Goal: Communication & Community: Answer question/provide support

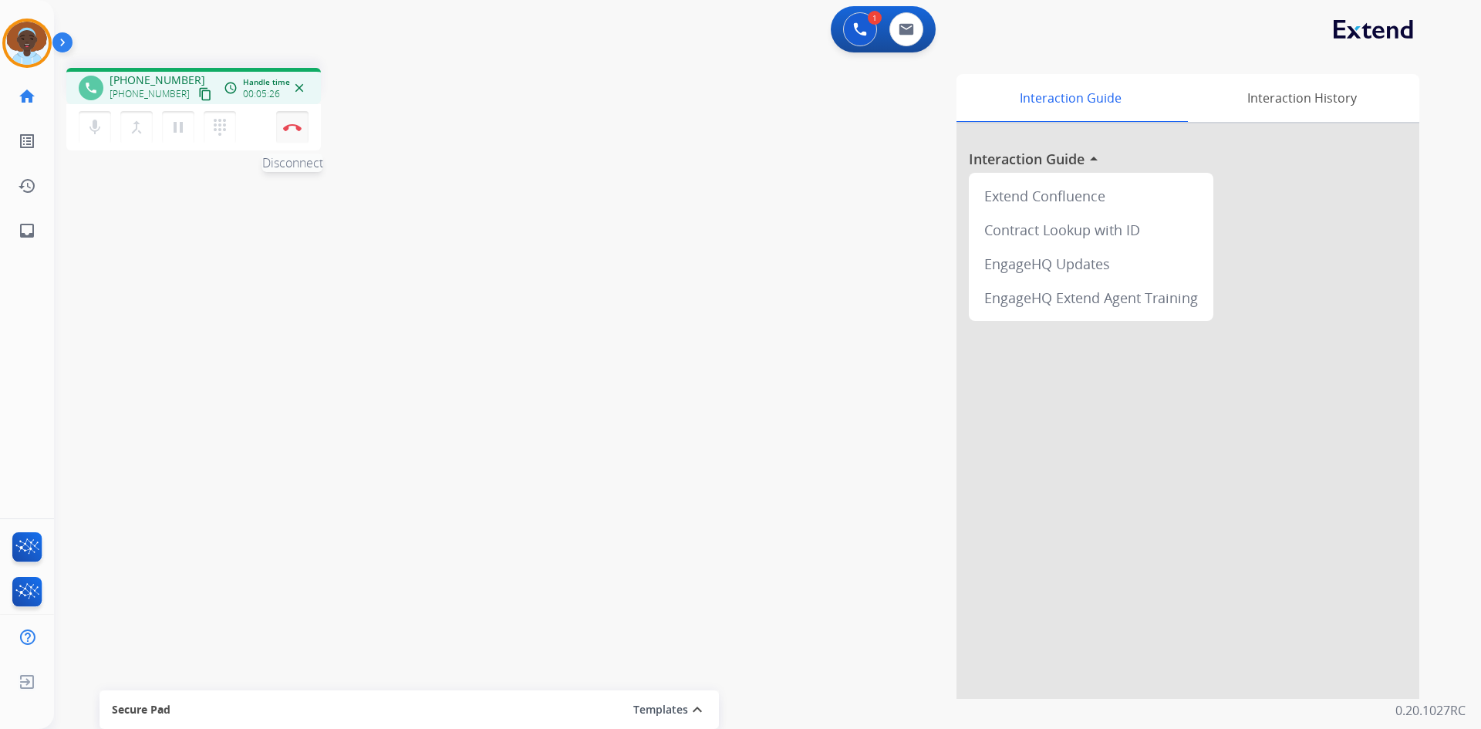
click at [299, 131] on button "Disconnect" at bounding box center [292, 127] width 32 height 32
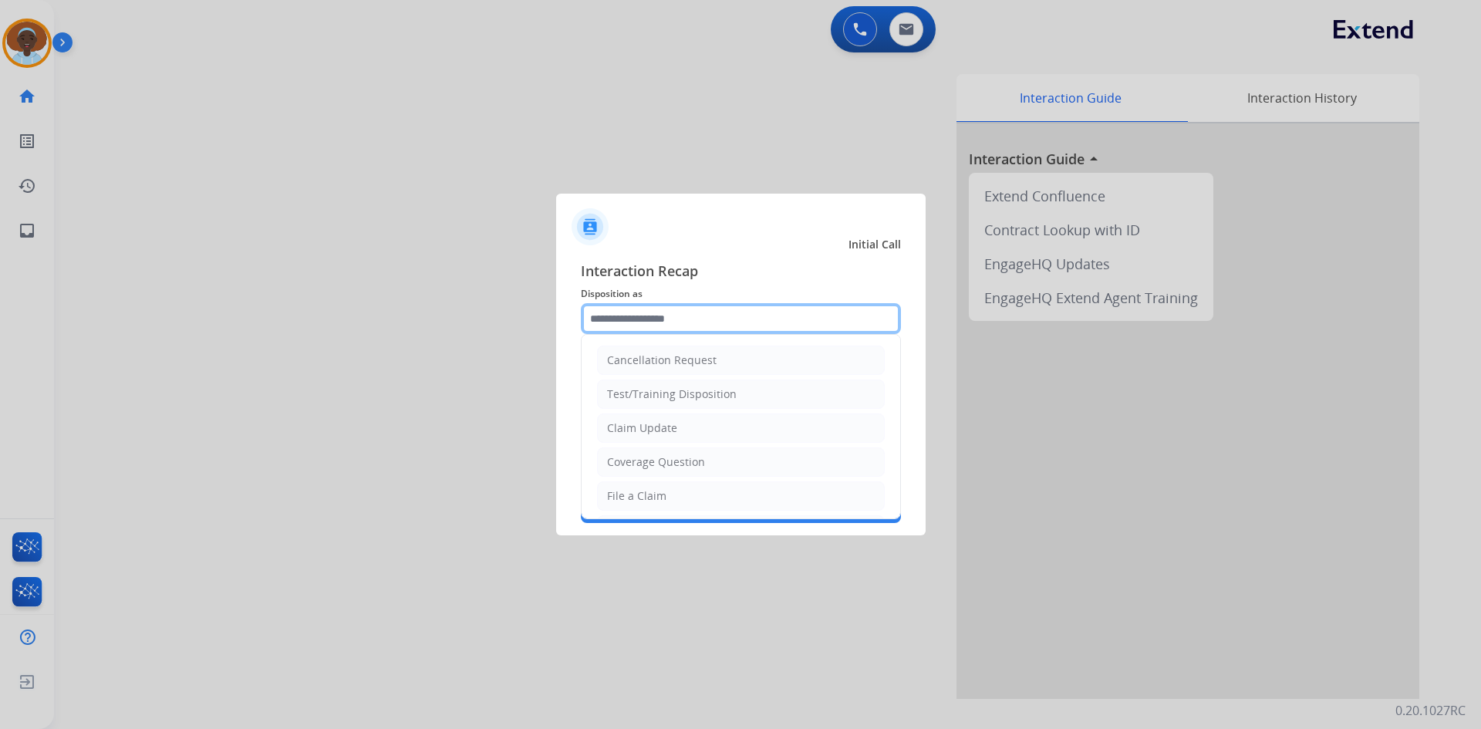
click at [708, 323] on input "text" at bounding box center [741, 318] width 320 height 31
click at [711, 366] on div "Cancellation Request" at bounding box center [662, 359] width 110 height 15
type input "**********"
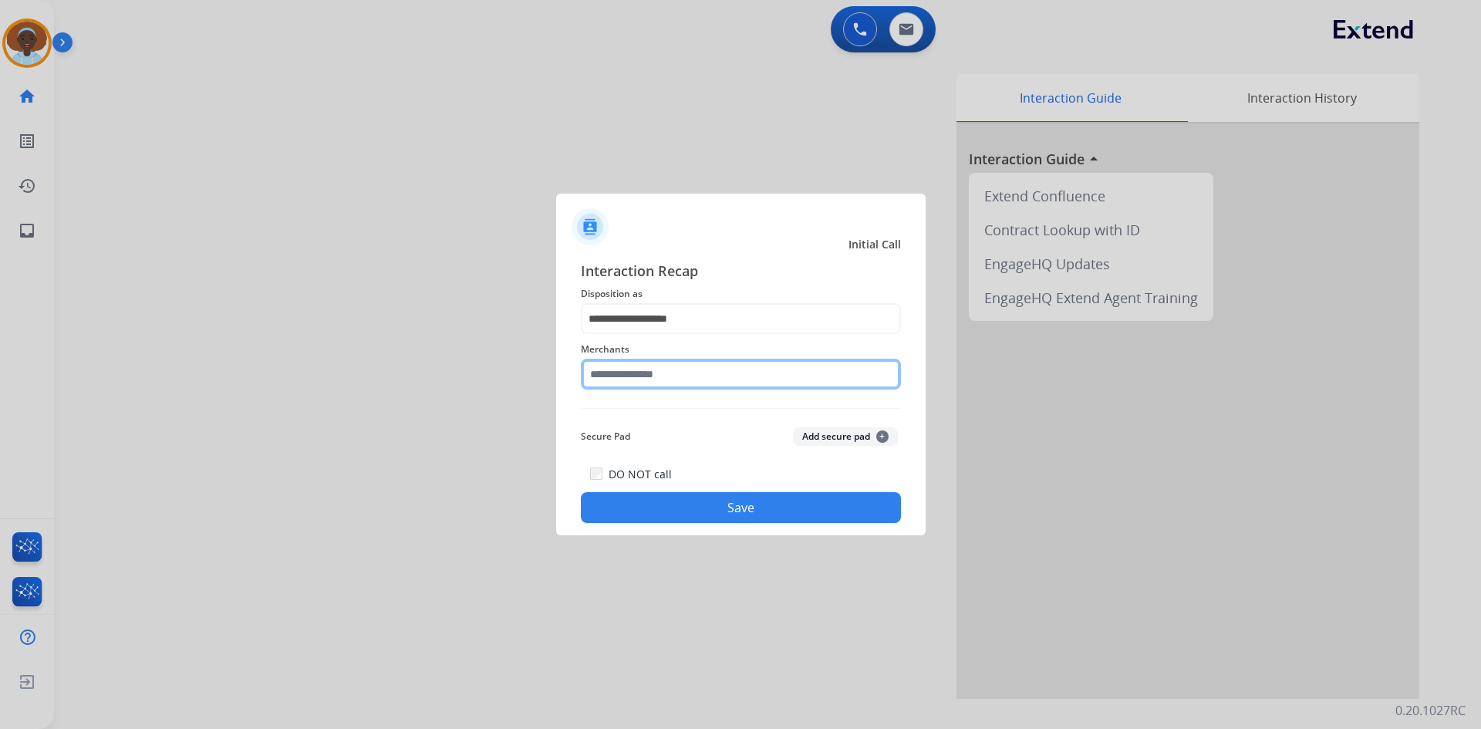
click at [689, 373] on input "text" at bounding box center [741, 374] width 320 height 31
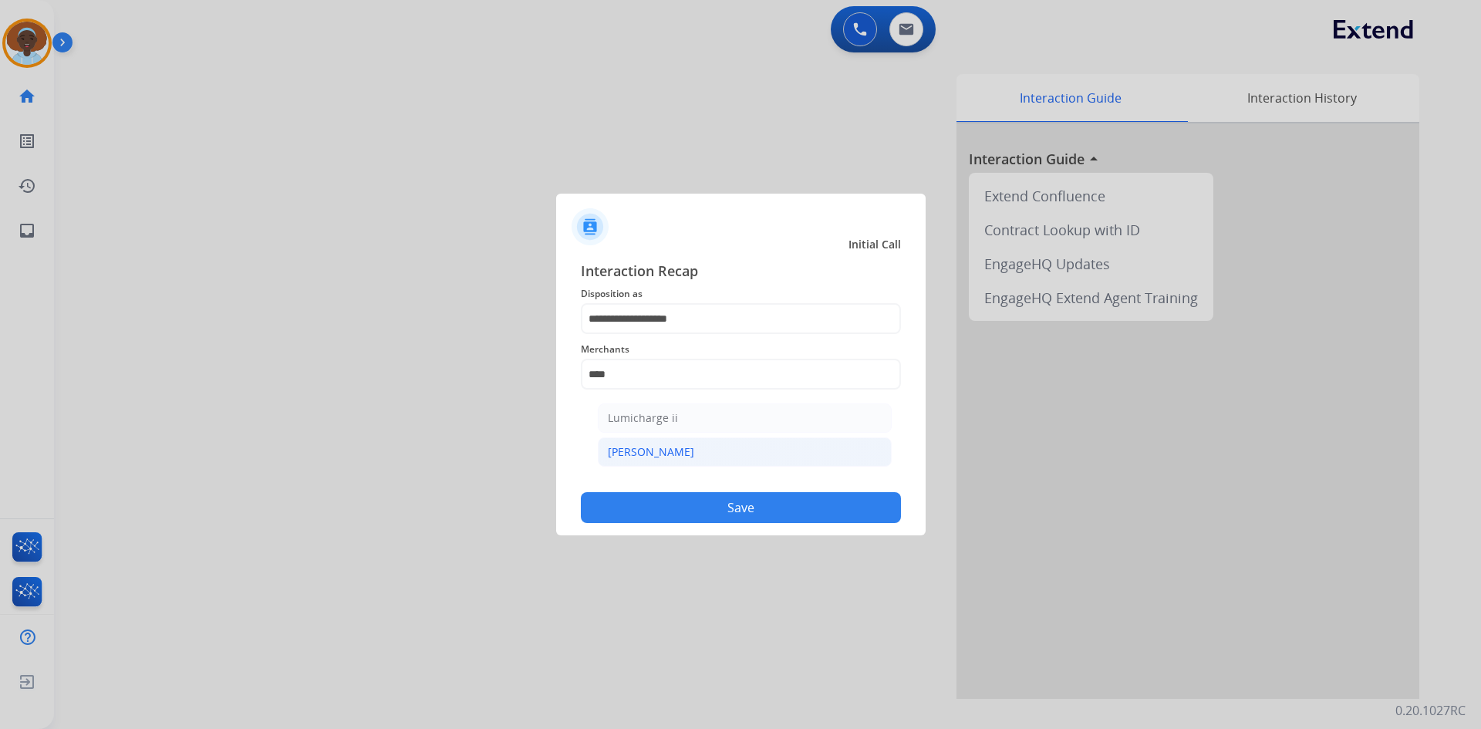
click at [678, 447] on li "[PERSON_NAME]" at bounding box center [745, 451] width 294 height 29
type input "********"
click at [745, 513] on button "Save" at bounding box center [741, 507] width 320 height 31
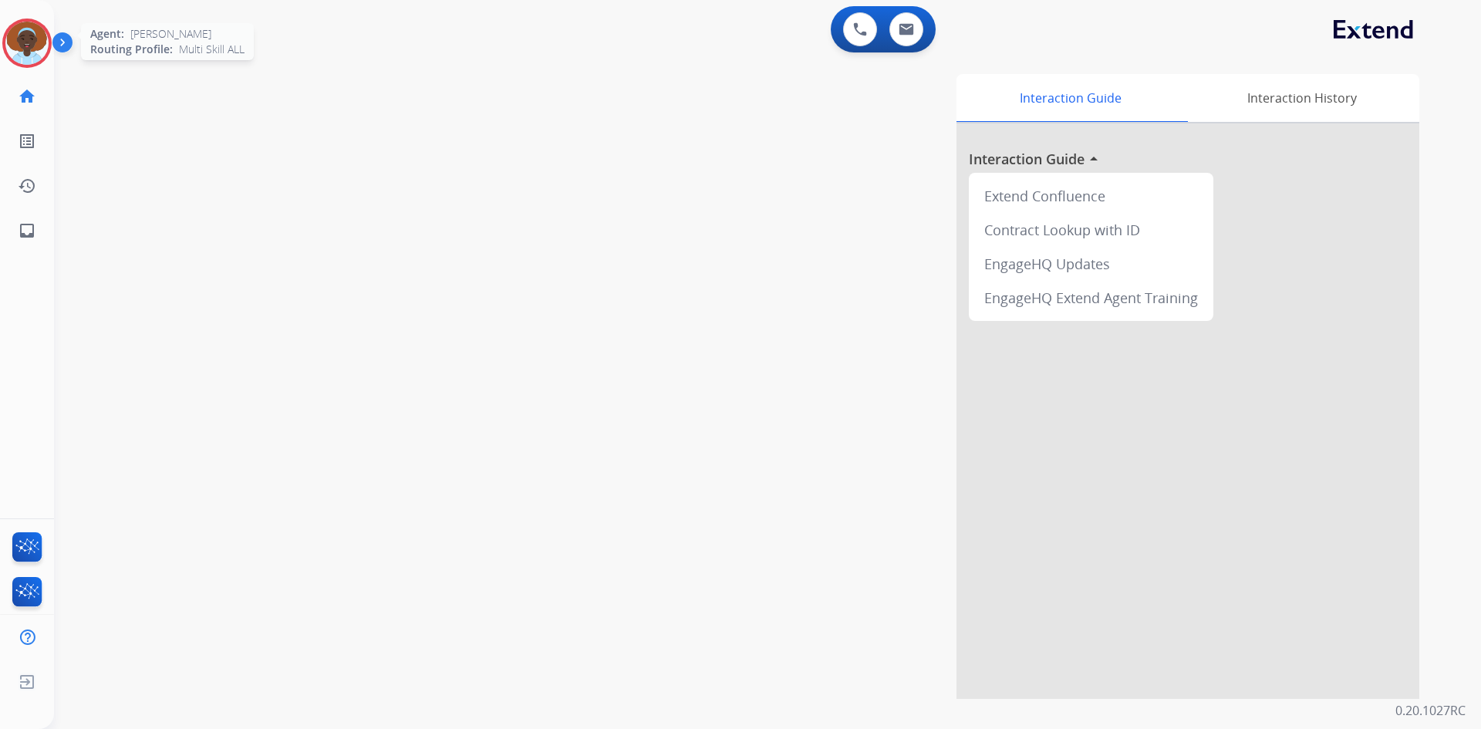
click at [34, 42] on img at bounding box center [26, 43] width 43 height 43
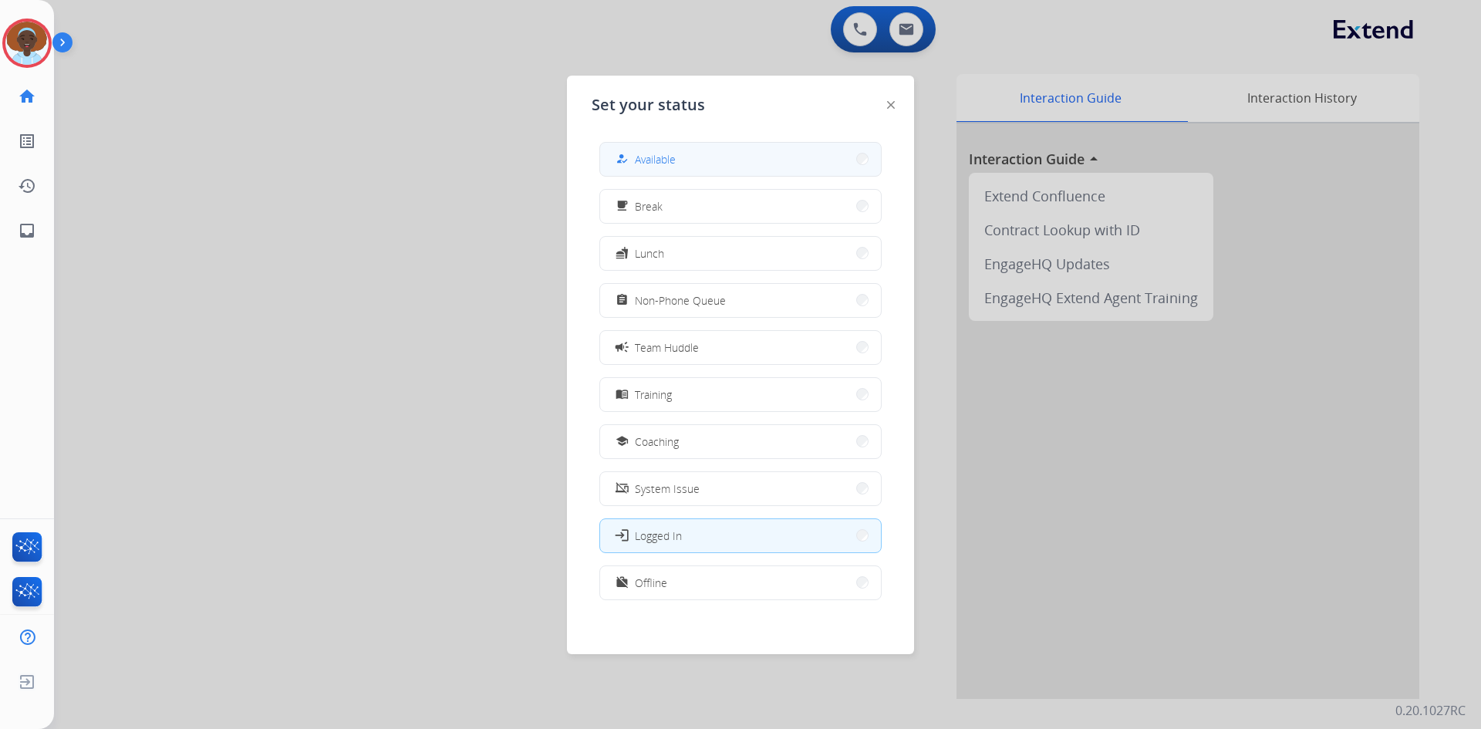
click at [685, 153] on button "how_to_reg Available" at bounding box center [740, 159] width 281 height 33
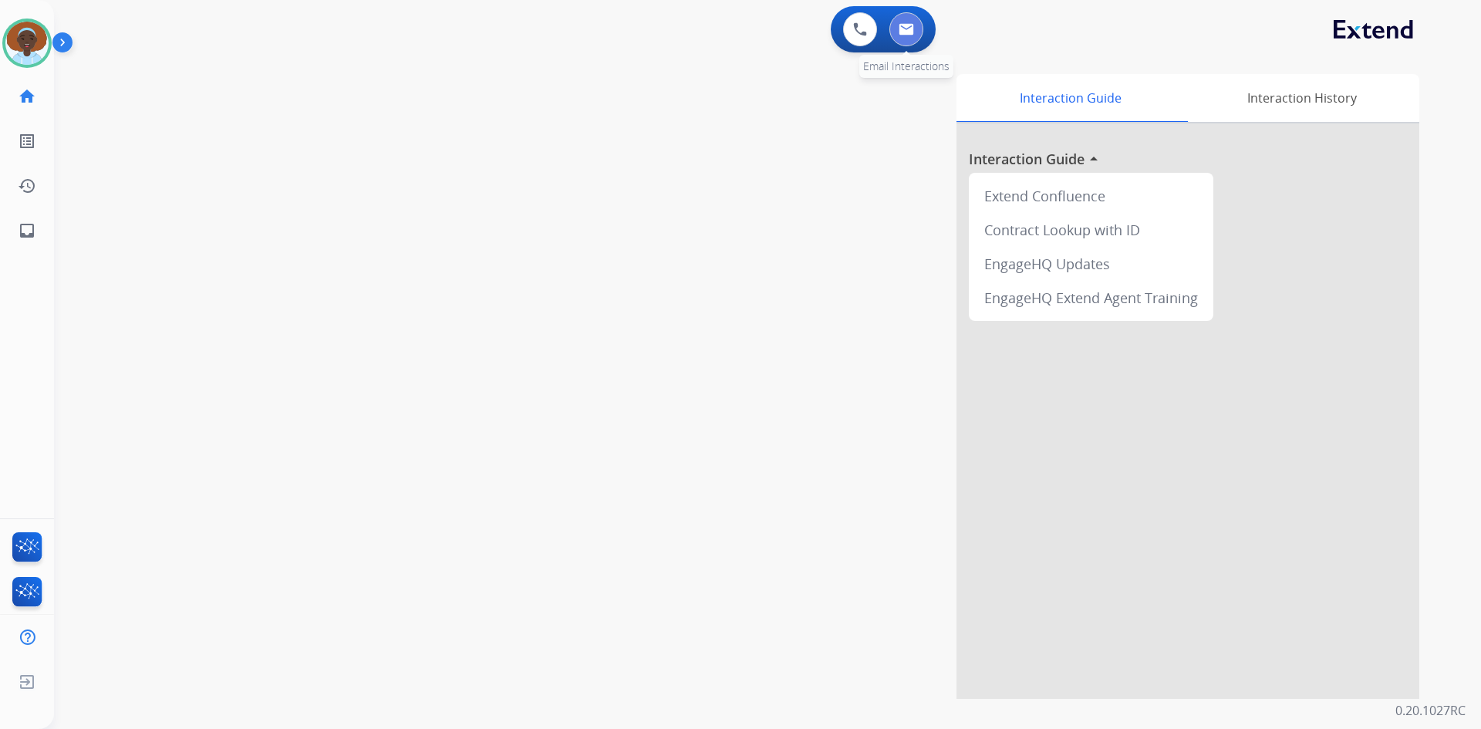
click at [904, 35] on button at bounding box center [906, 29] width 34 height 34
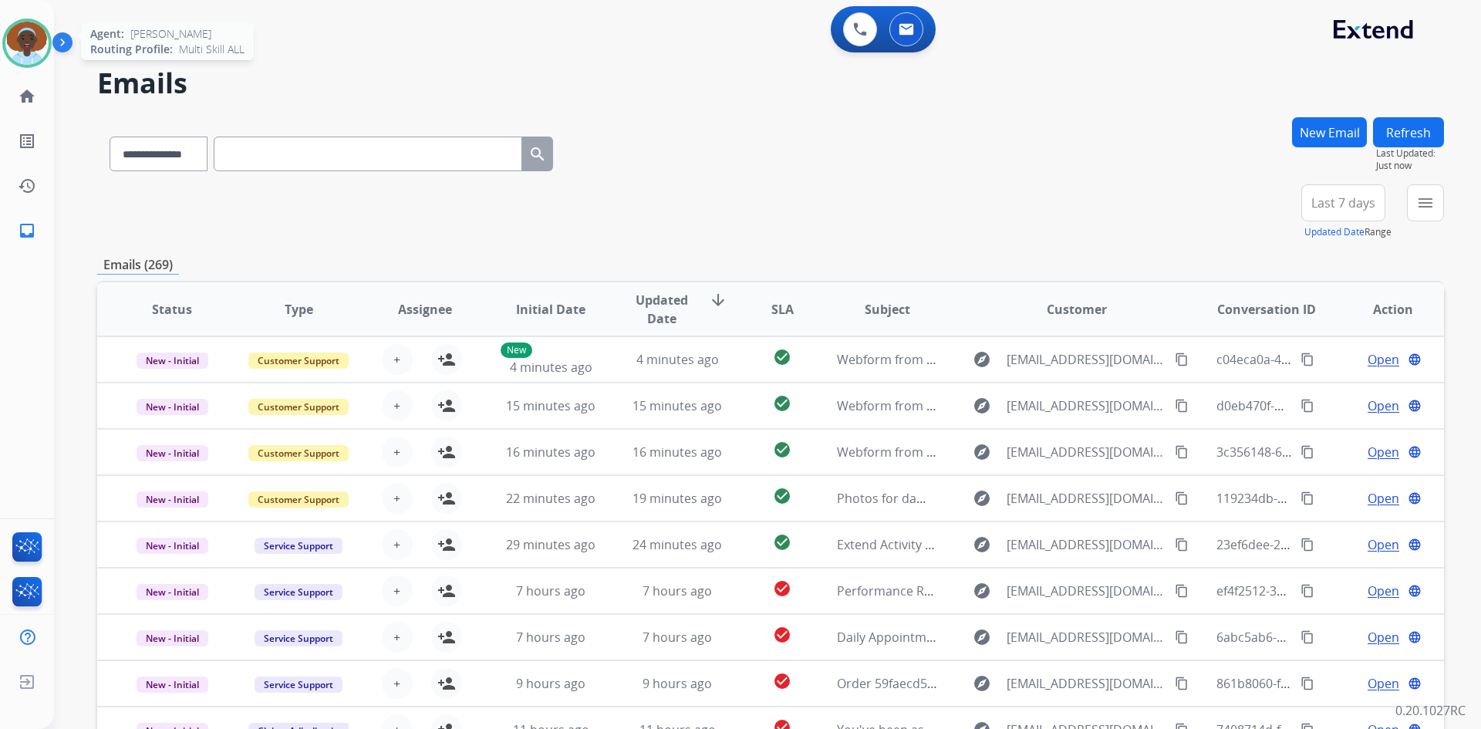
click at [35, 45] on img at bounding box center [26, 43] width 43 height 43
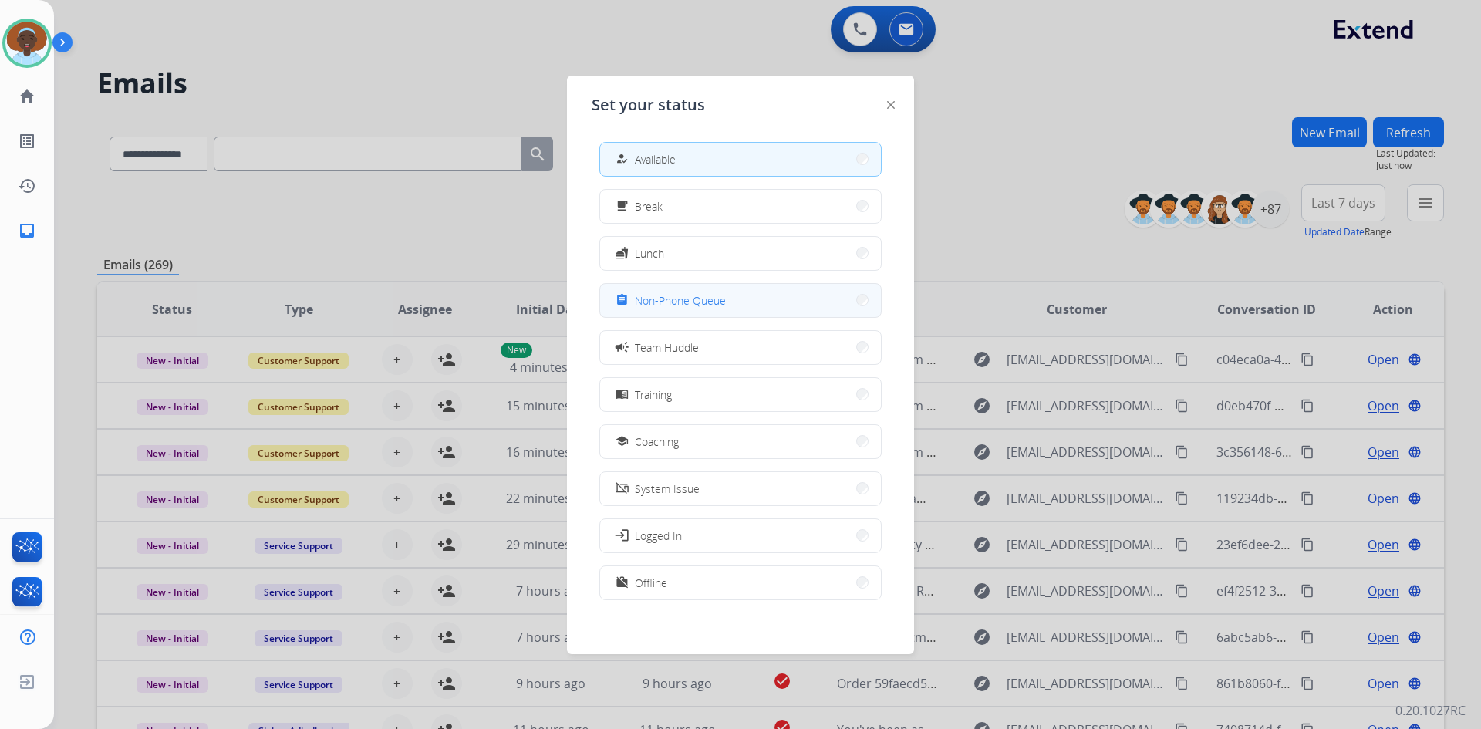
drag, startPoint x: 715, startPoint y: 308, endPoint x: 754, endPoint y: 237, distance: 80.8
click at [715, 307] on span "Non-Phone Queue" at bounding box center [680, 300] width 91 height 16
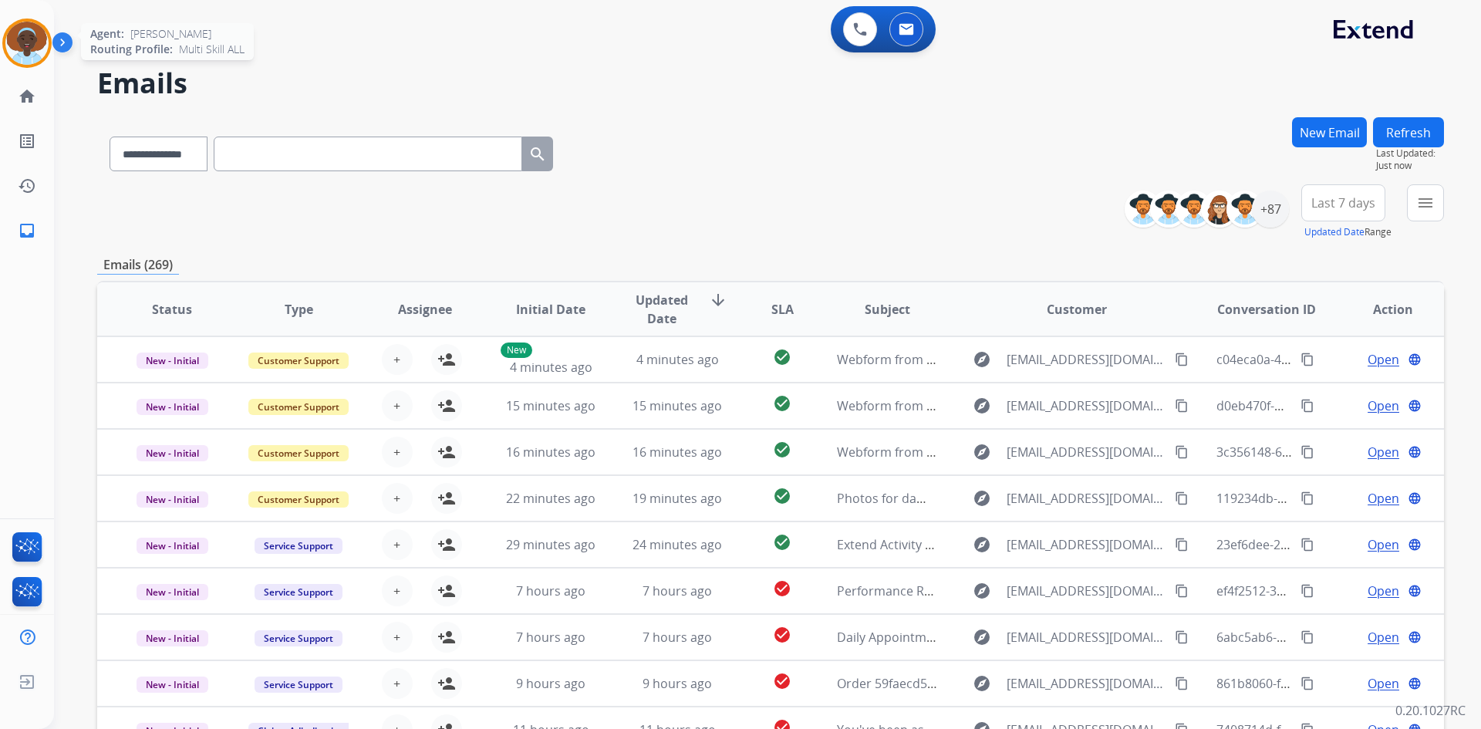
click at [22, 38] on img at bounding box center [26, 43] width 43 height 43
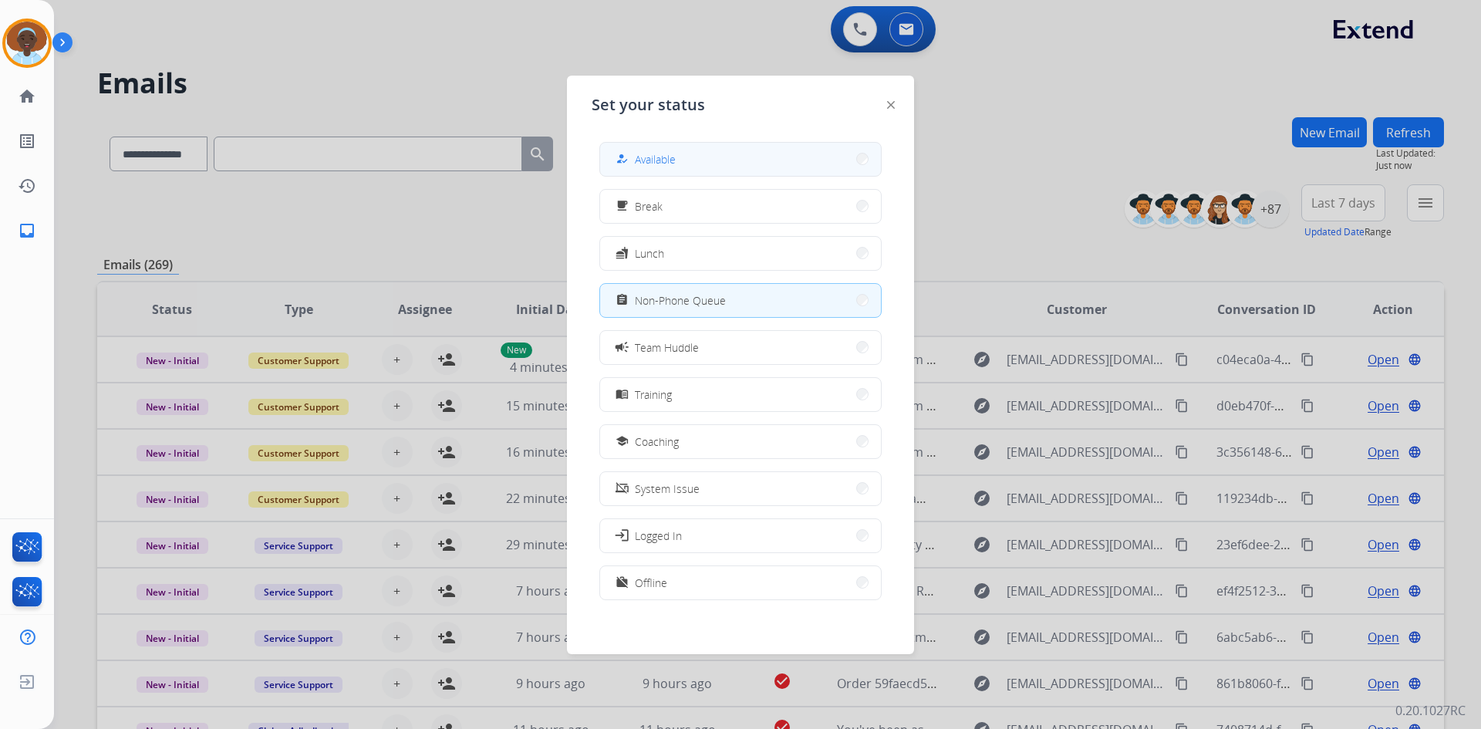
click at [702, 160] on button "how_to_reg Available" at bounding box center [740, 159] width 281 height 33
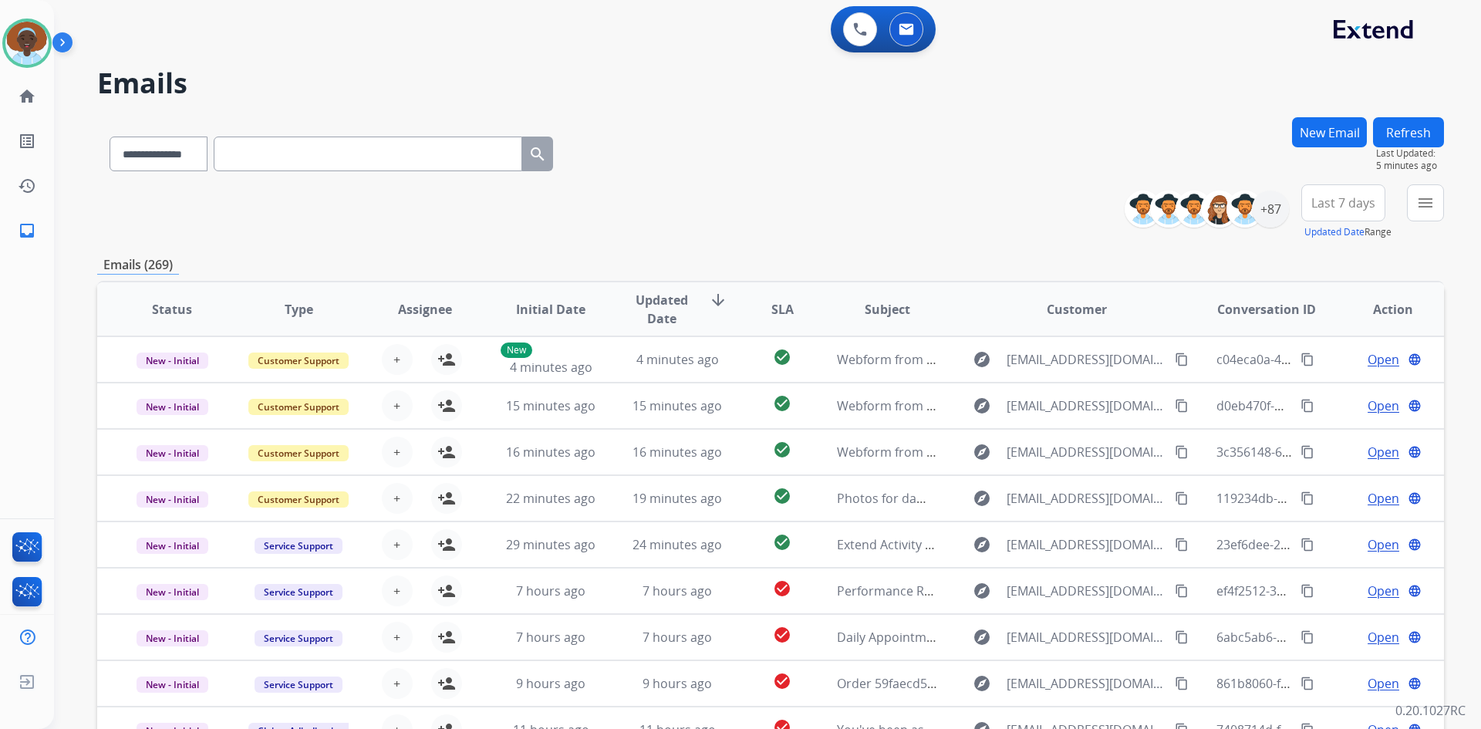
click at [749, 191] on div "**********" at bounding box center [770, 212] width 1347 height 56
click at [1344, 205] on span "Last 7 days" at bounding box center [1343, 203] width 64 height 6
click at [1338, 390] on div "Last 90 days" at bounding box center [1338, 390] width 85 height 23
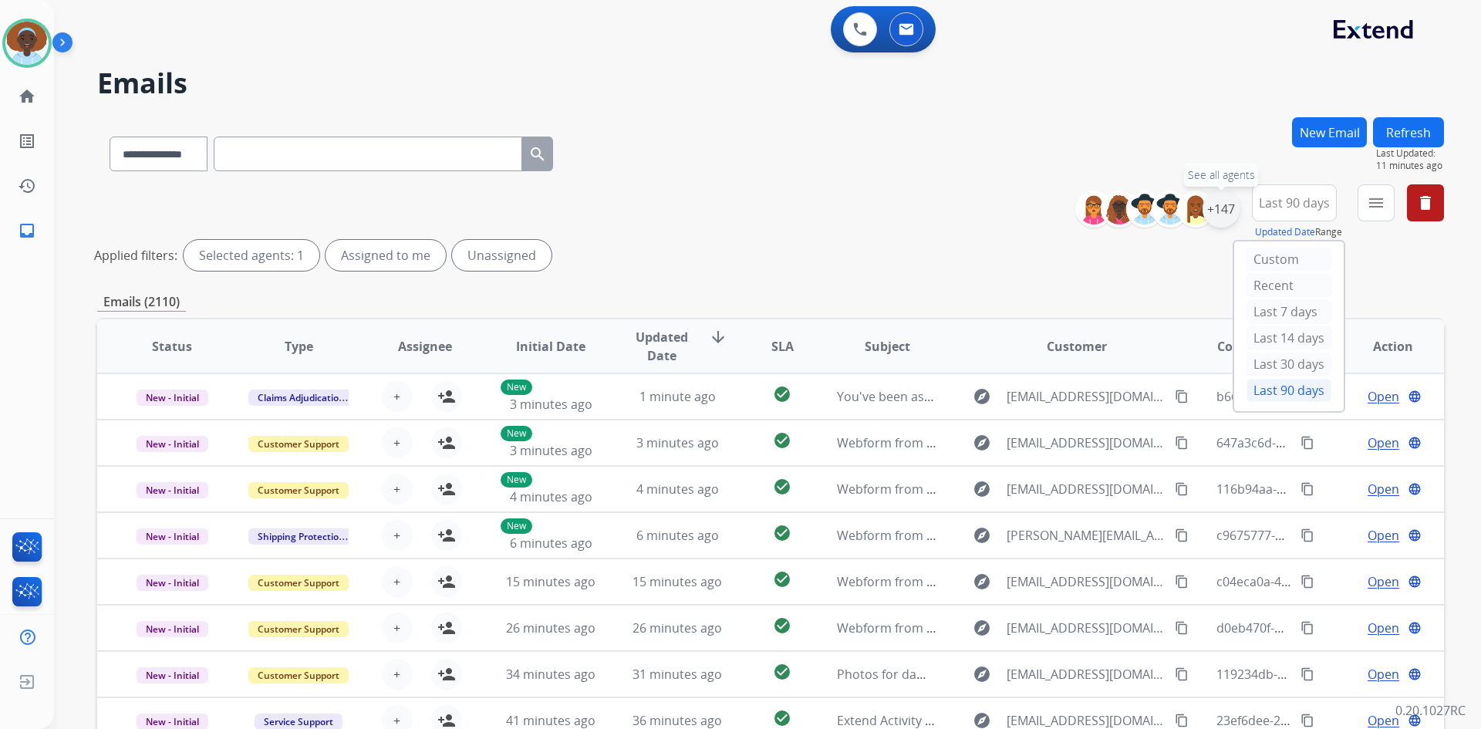
click at [1218, 207] on div "+147" at bounding box center [1220, 209] width 37 height 37
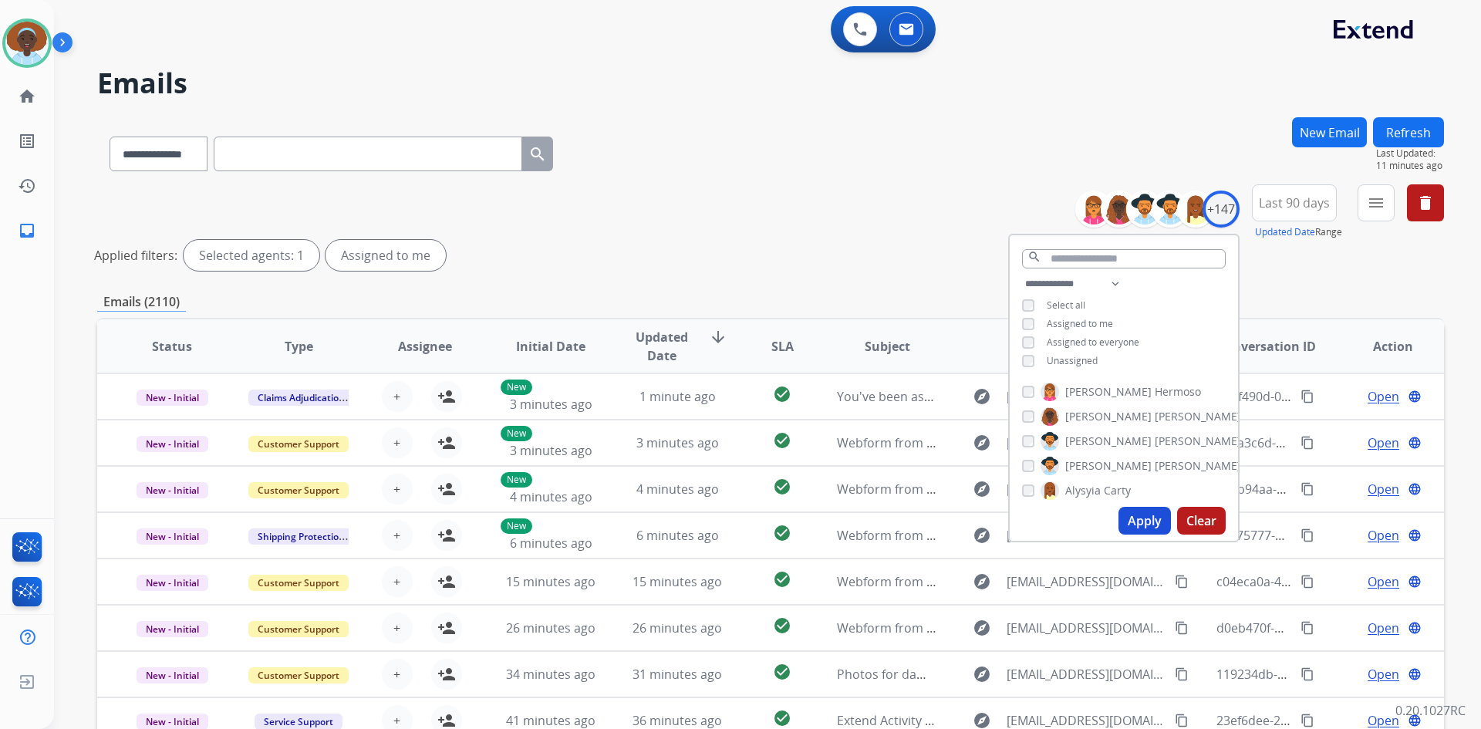
click at [1142, 528] on button "Apply" at bounding box center [1144, 521] width 52 height 28
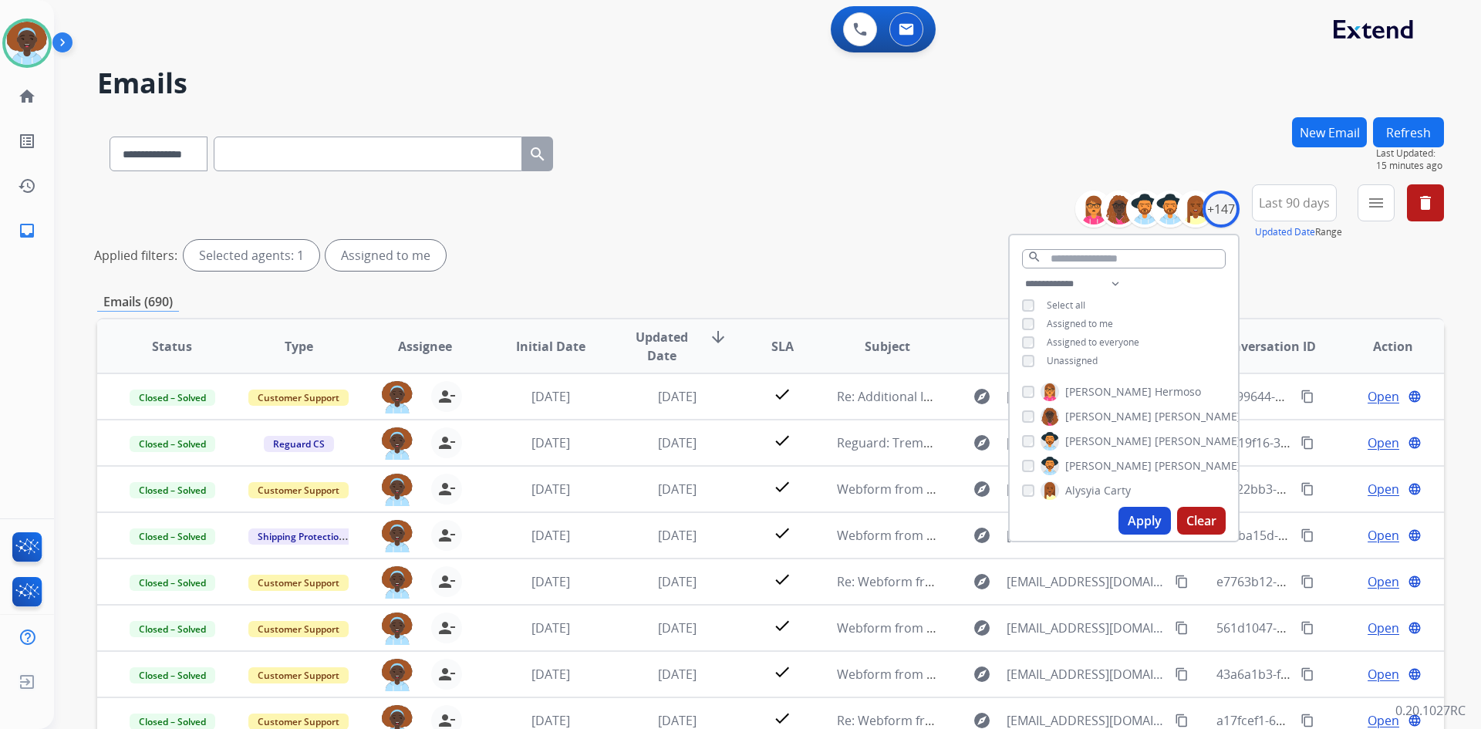
click at [889, 220] on div "**********" at bounding box center [770, 230] width 1347 height 93
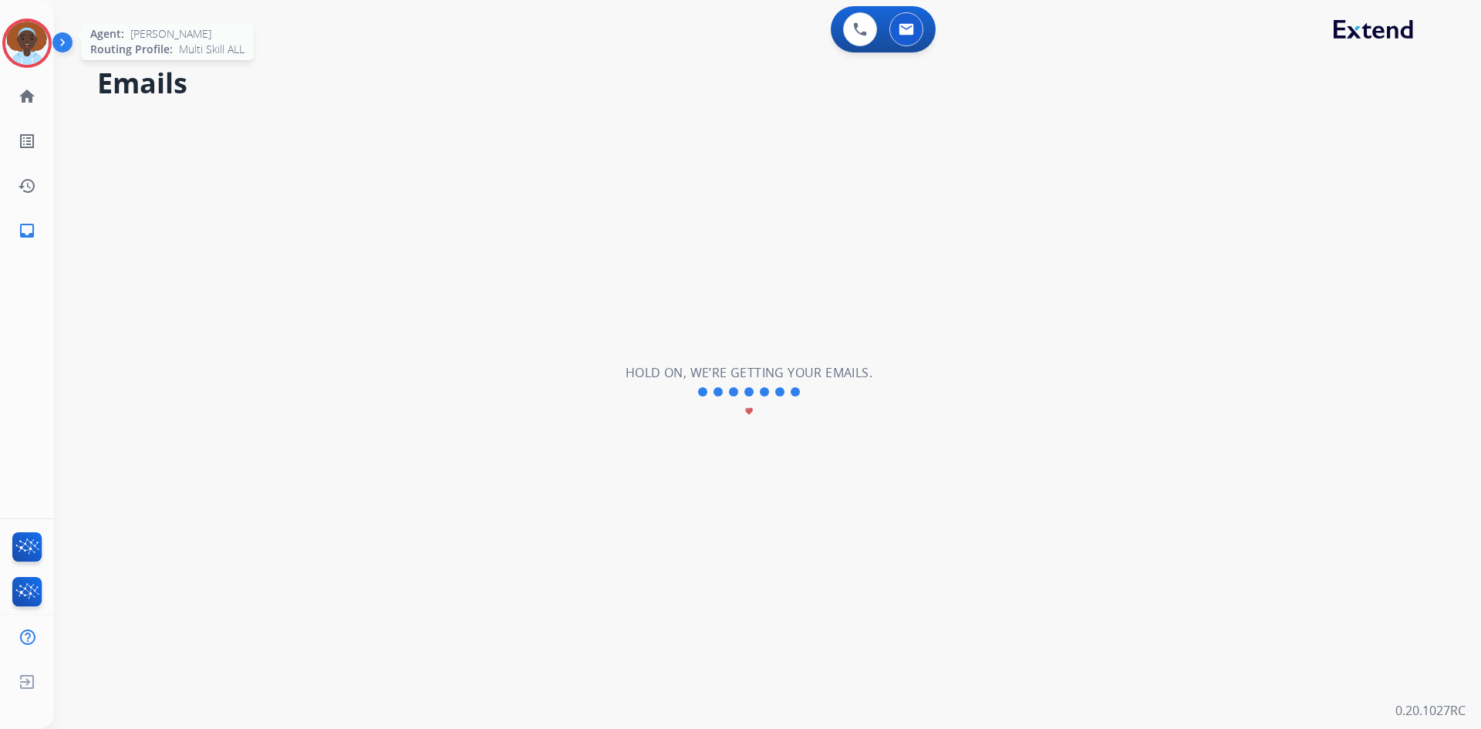
click at [27, 44] on img at bounding box center [26, 43] width 43 height 43
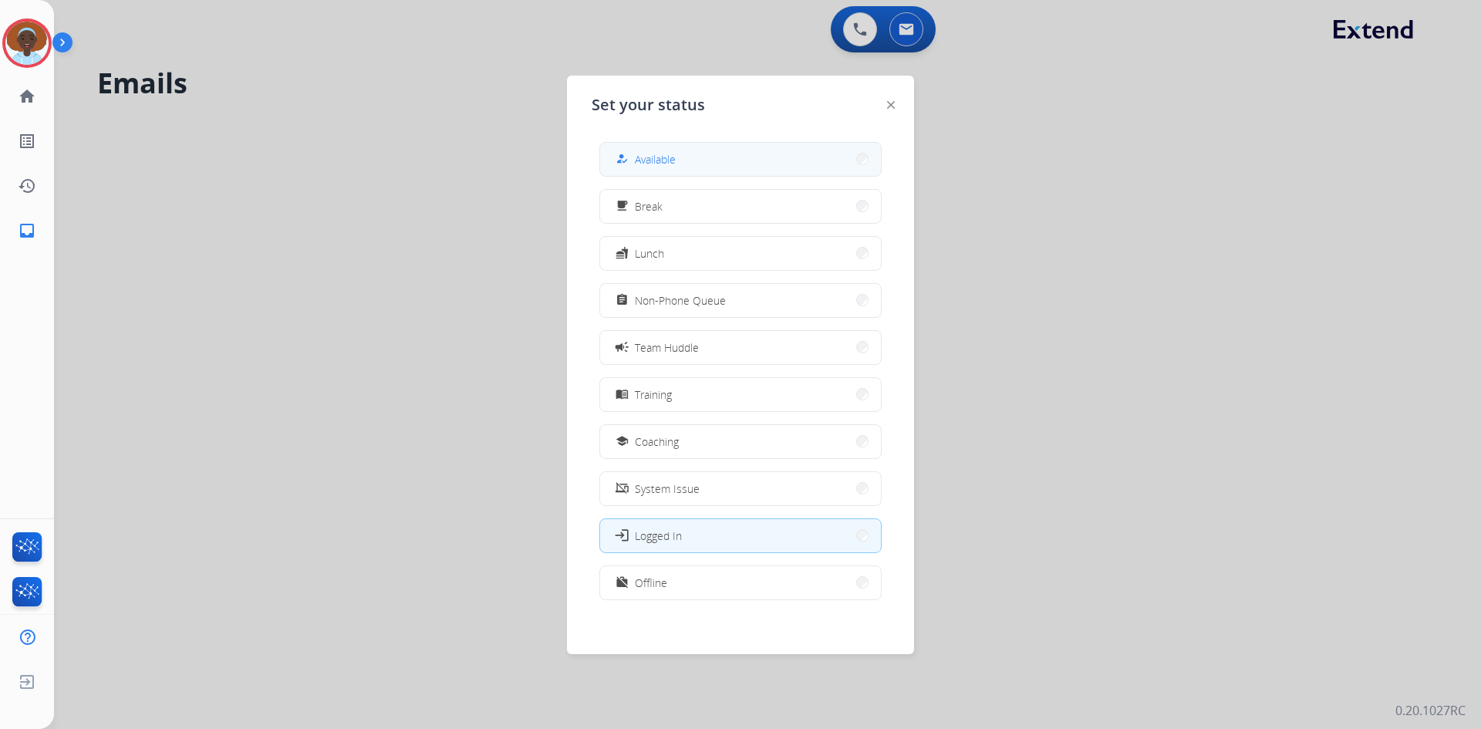
click at [713, 157] on button "how_to_reg Available" at bounding box center [740, 159] width 281 height 33
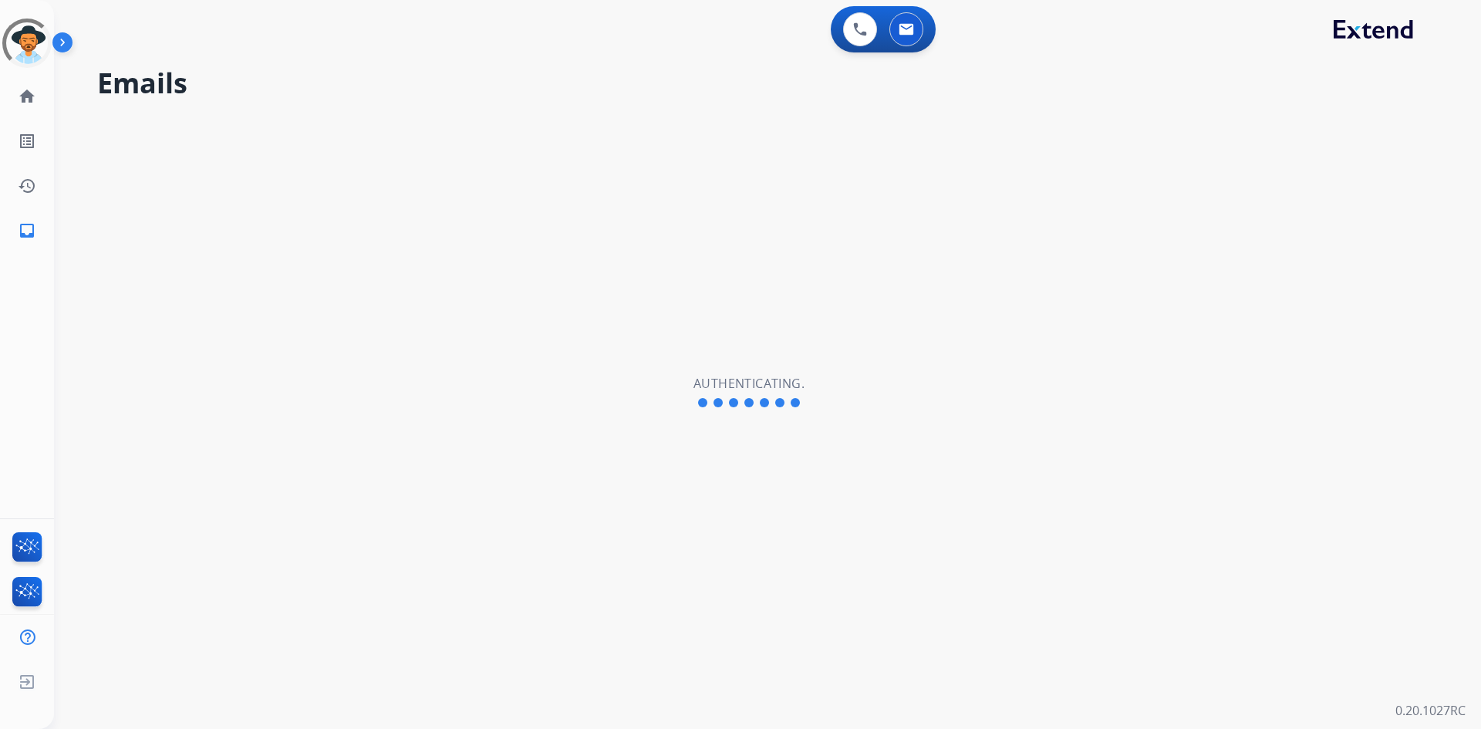
select select "**********"
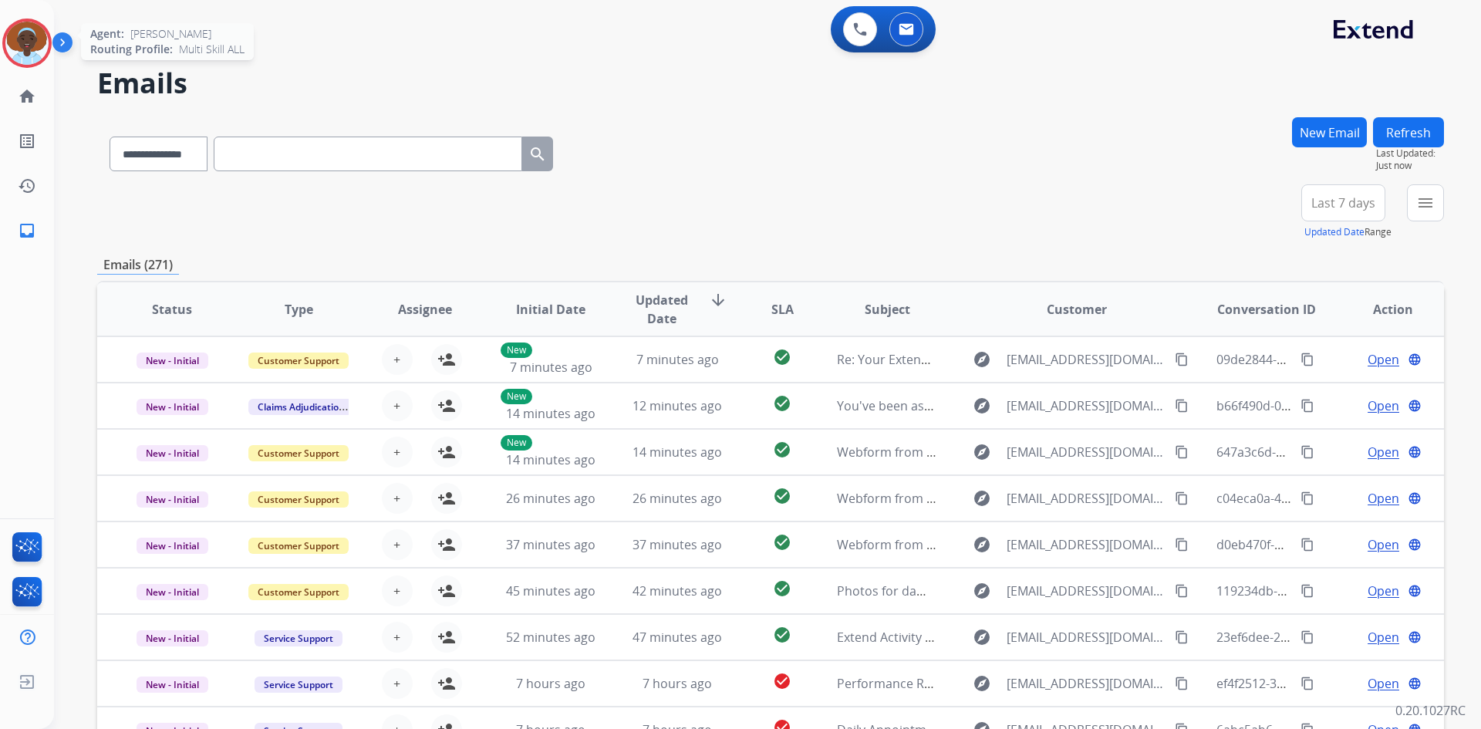
click at [26, 34] on img at bounding box center [26, 43] width 43 height 43
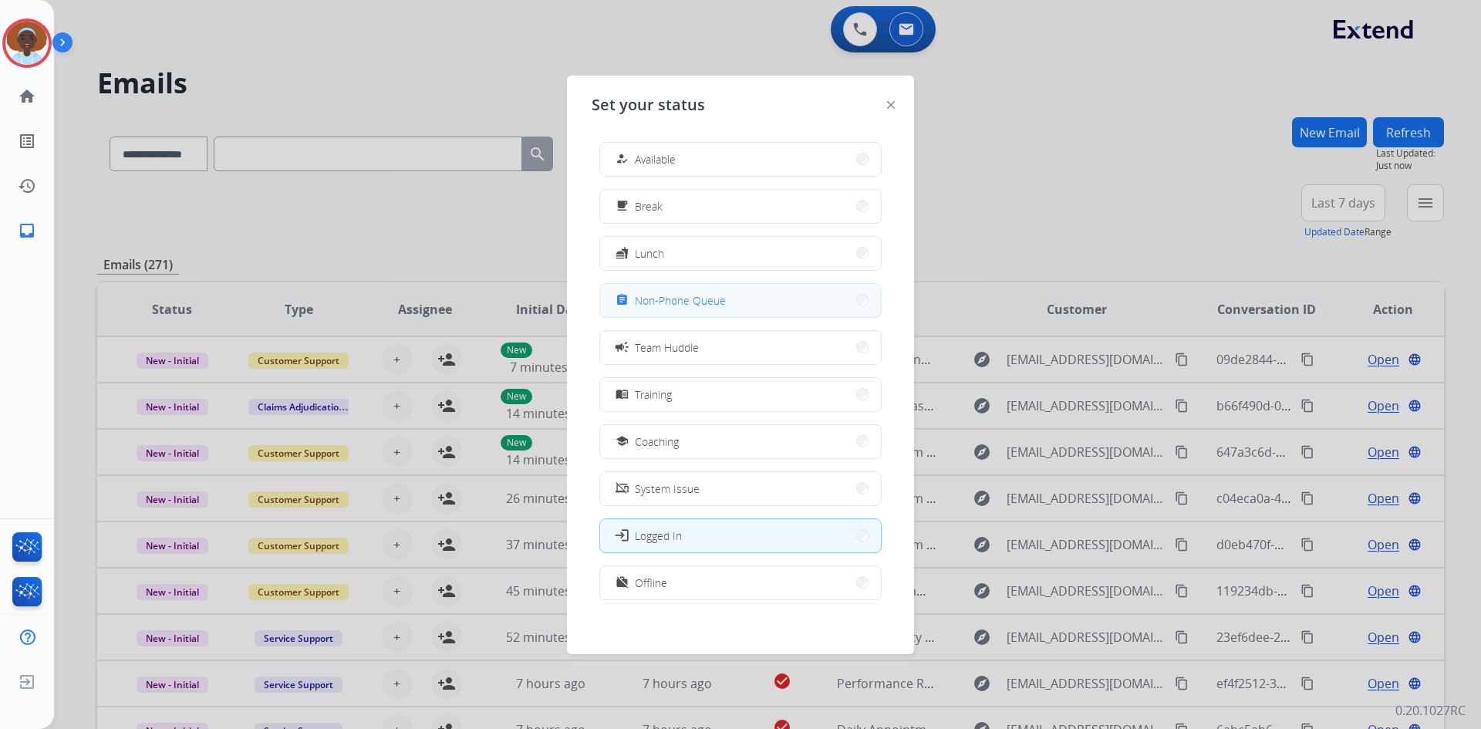
click at [696, 292] on span "Non-Phone Queue" at bounding box center [680, 300] width 91 height 16
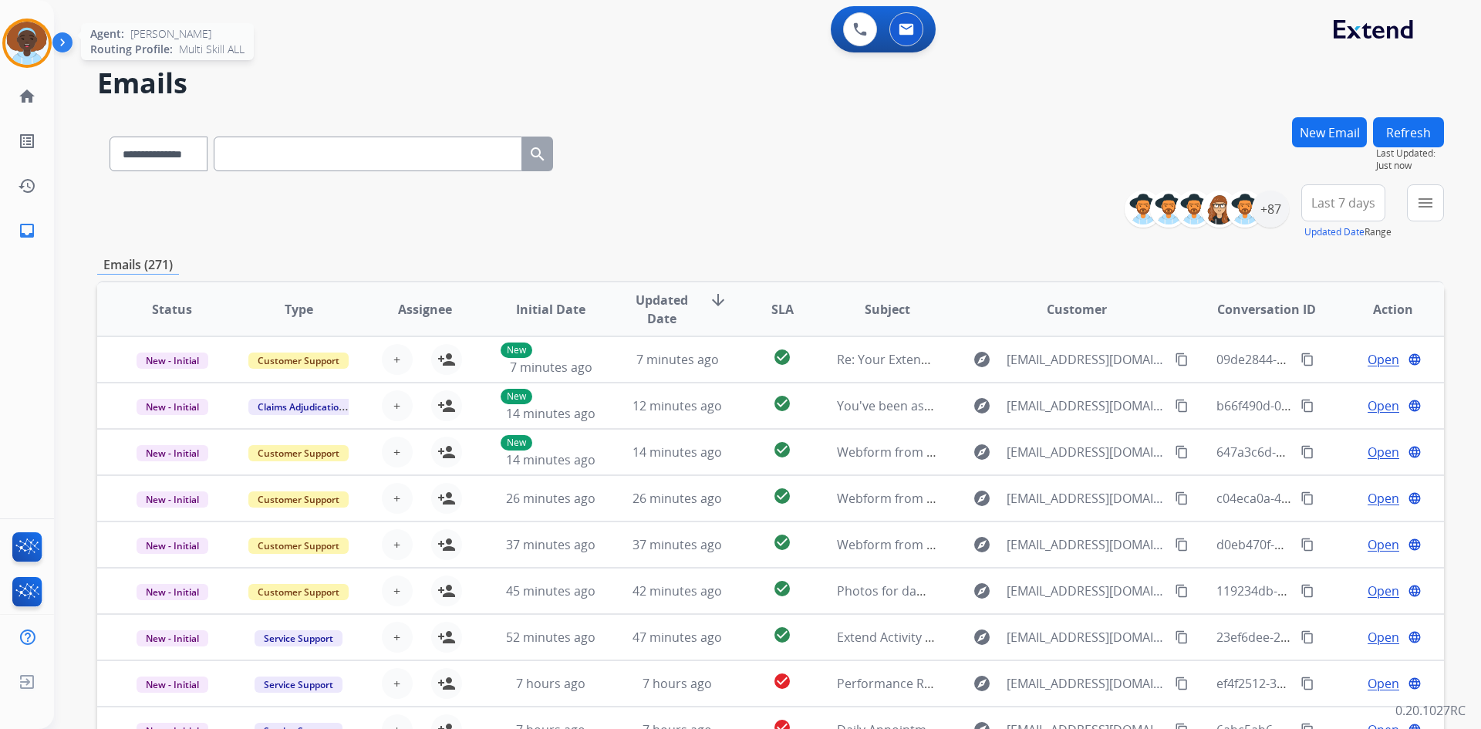
click at [26, 39] on img at bounding box center [26, 43] width 43 height 43
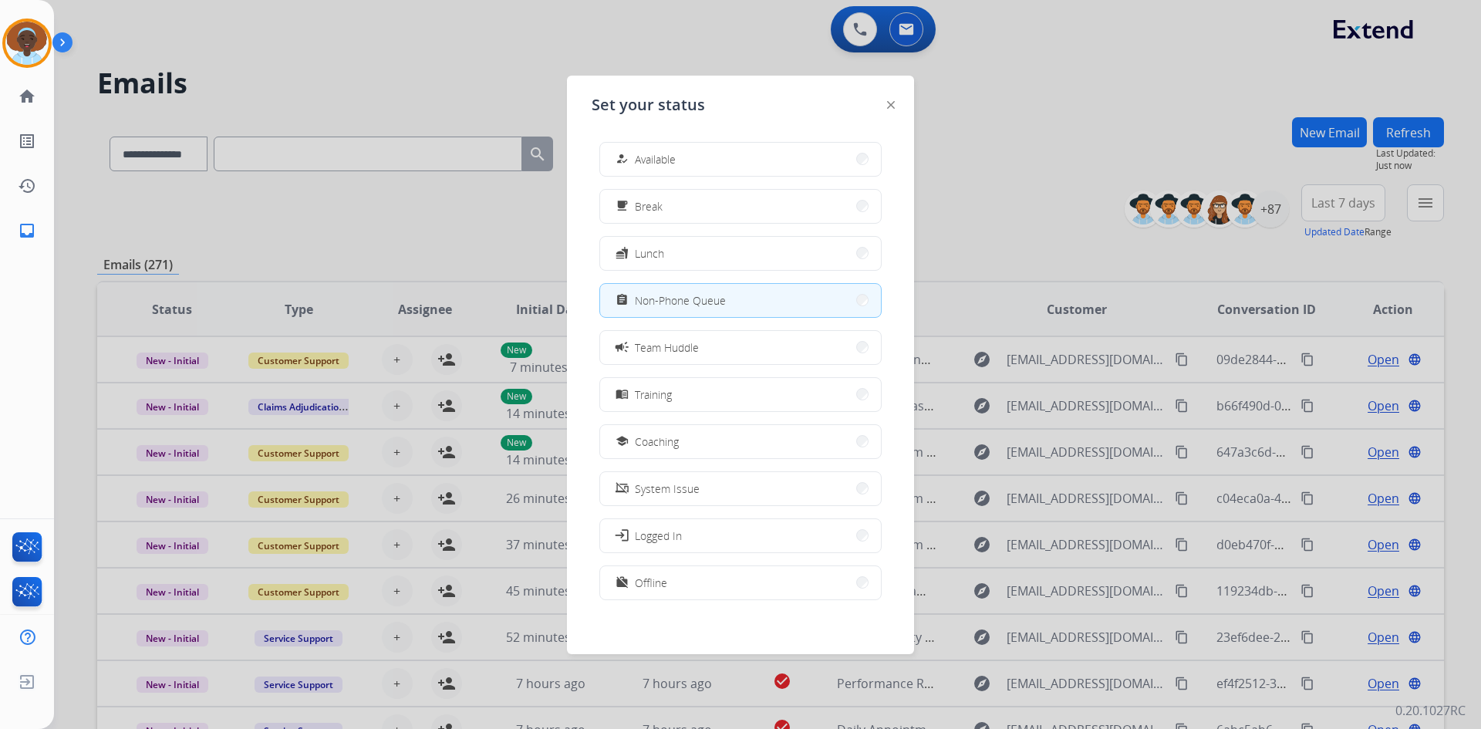
click at [659, 163] on span "Available" at bounding box center [655, 159] width 41 height 16
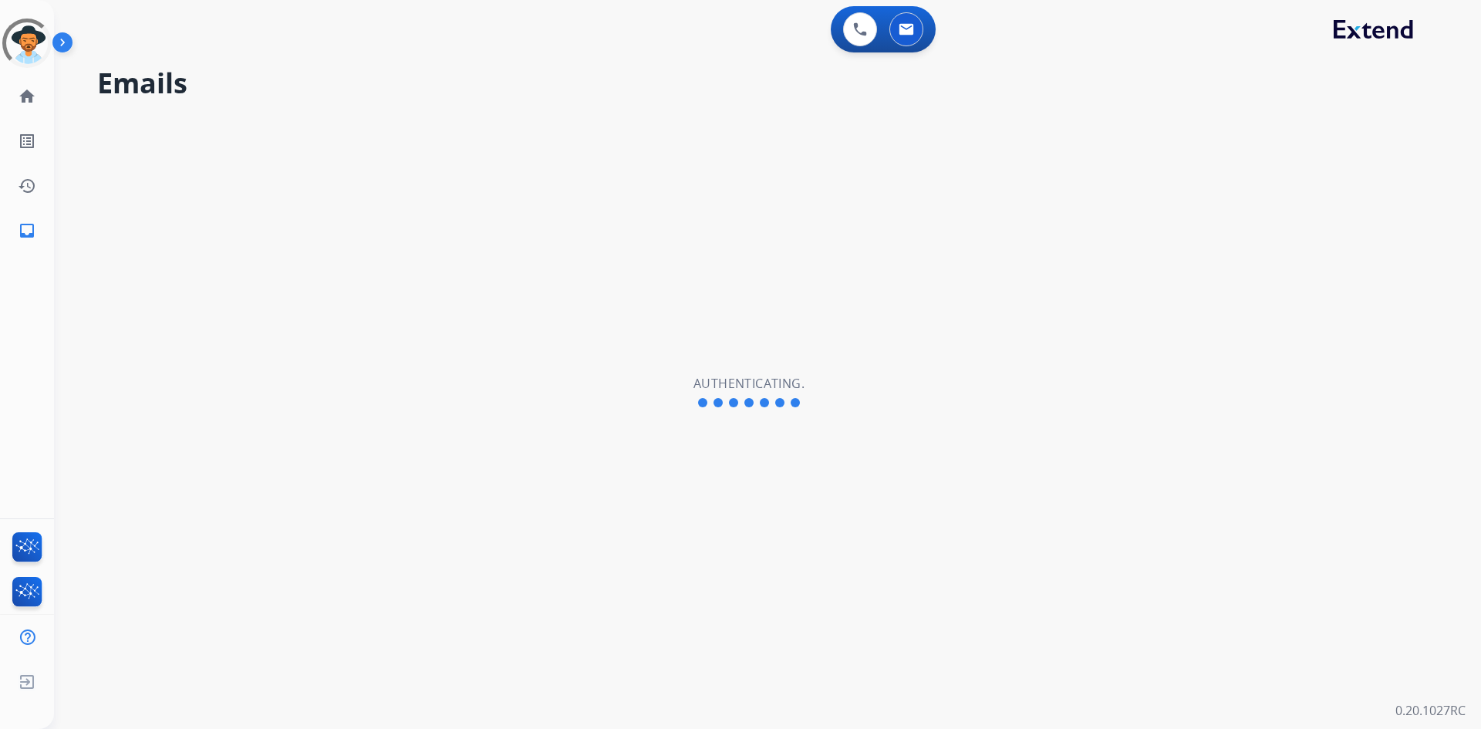
select select "**********"
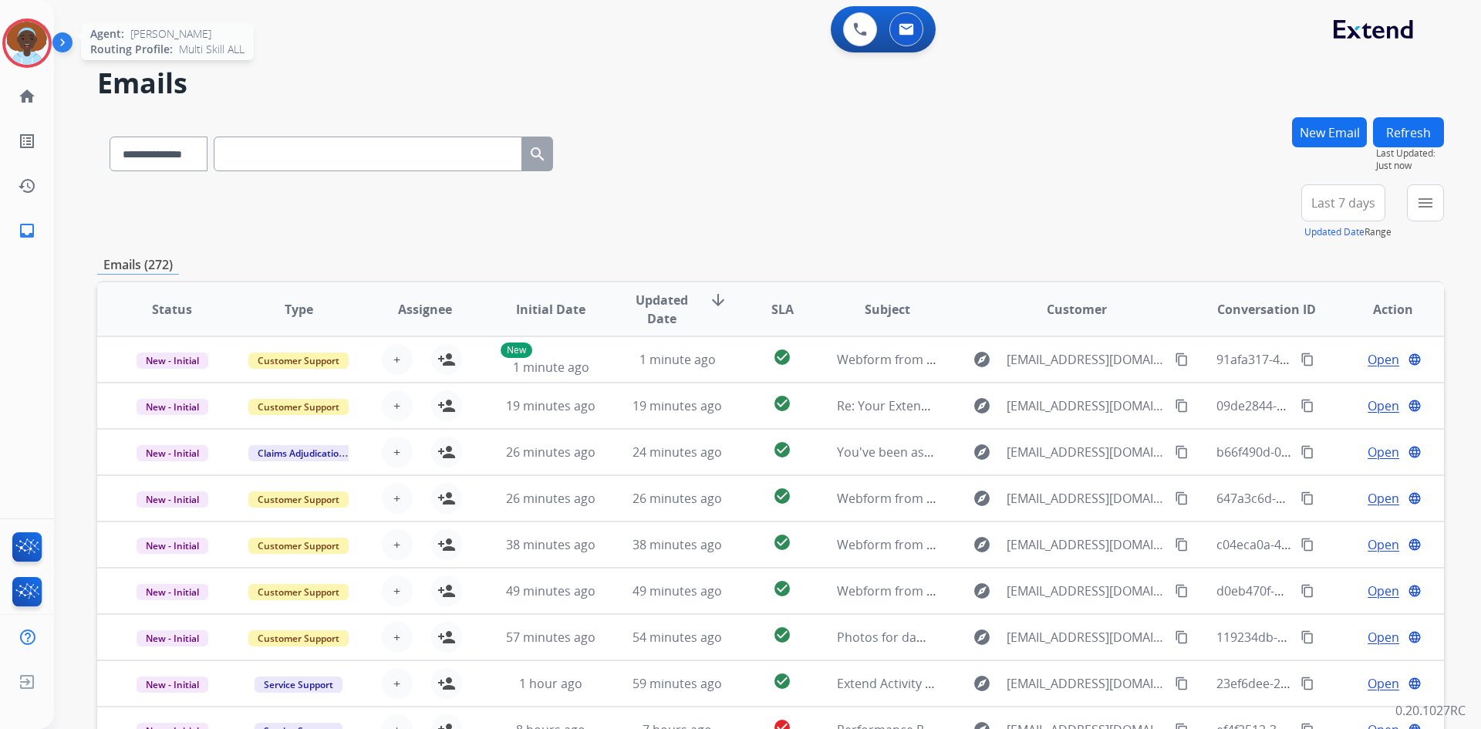
click at [21, 43] on img at bounding box center [26, 43] width 43 height 43
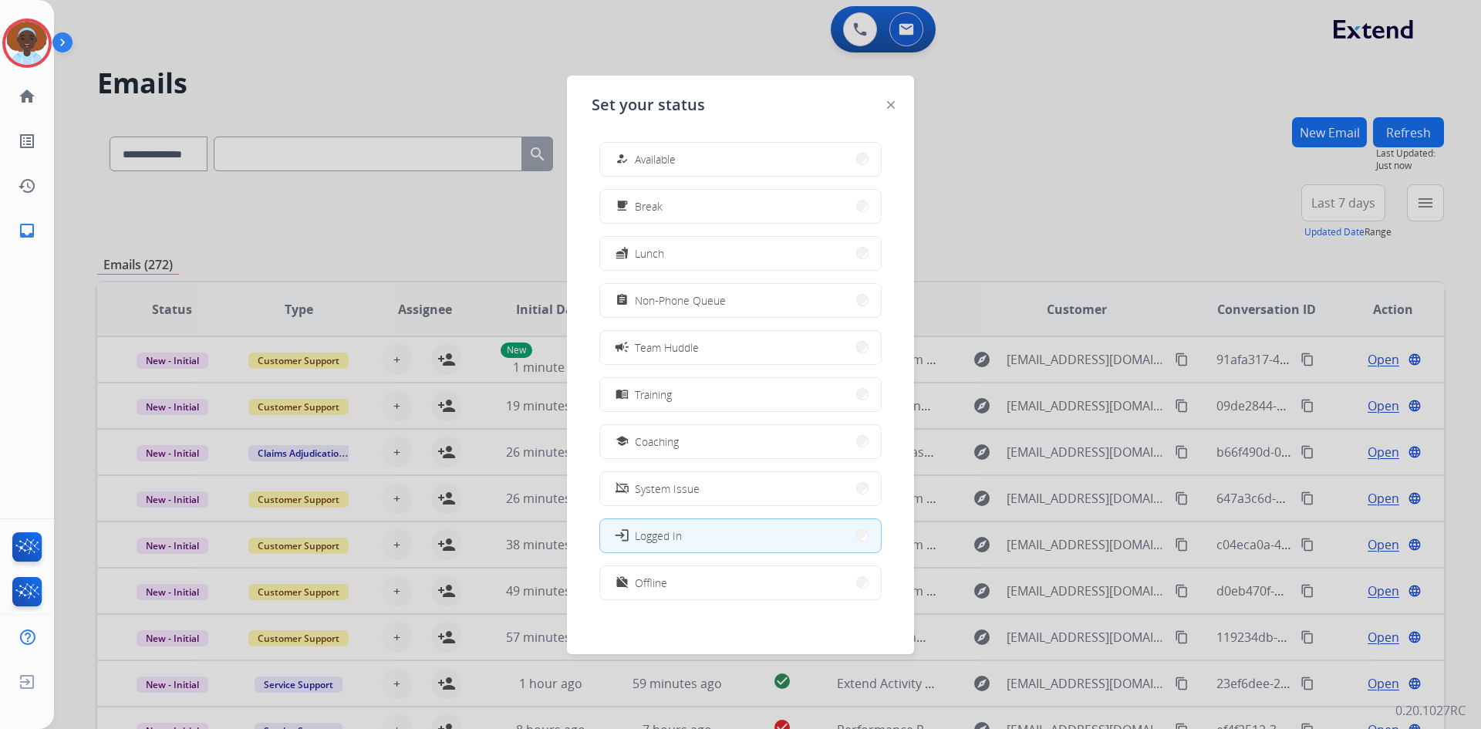
drag, startPoint x: 675, startPoint y: 303, endPoint x: 686, endPoint y: 268, distance: 36.6
click at [674, 302] on span "Non-Phone Queue" at bounding box center [680, 300] width 91 height 16
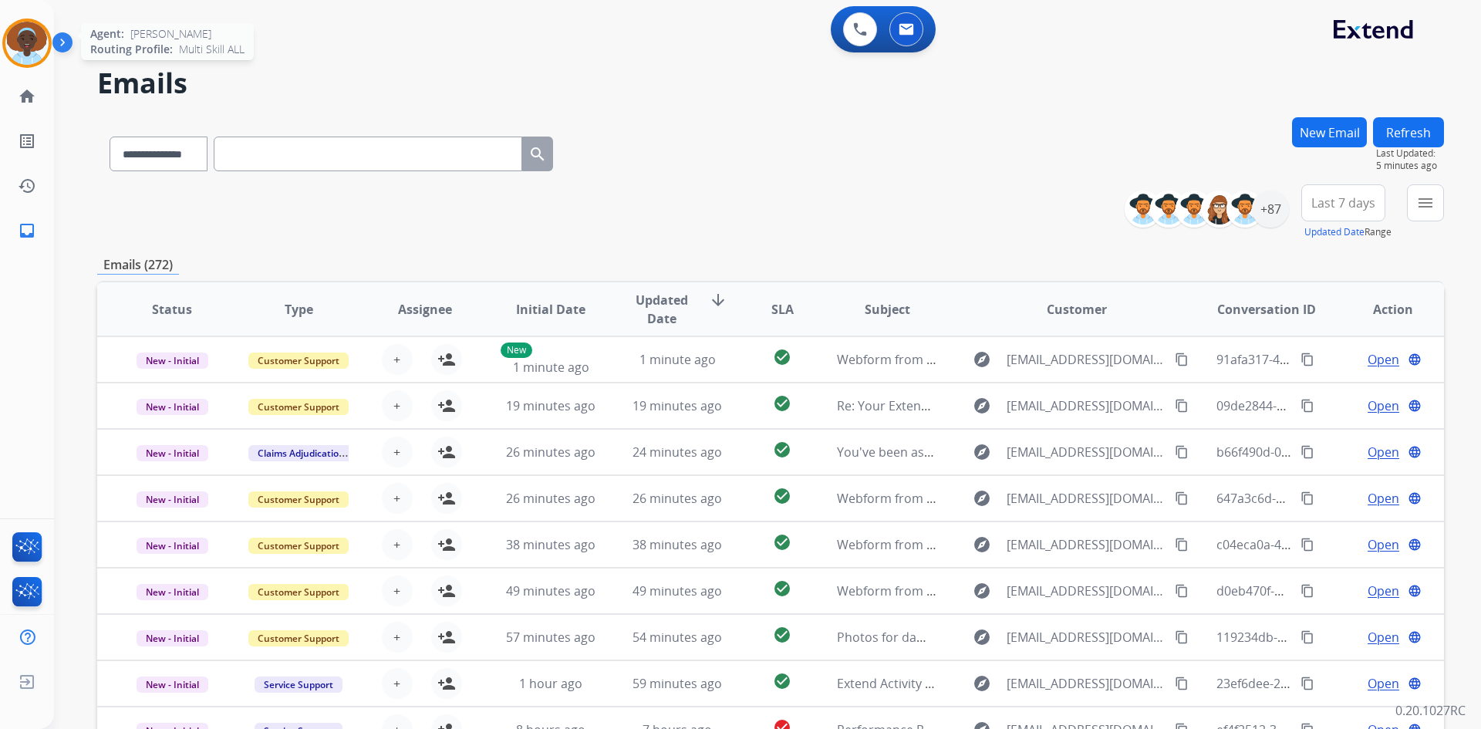
click at [26, 46] on img at bounding box center [26, 43] width 43 height 43
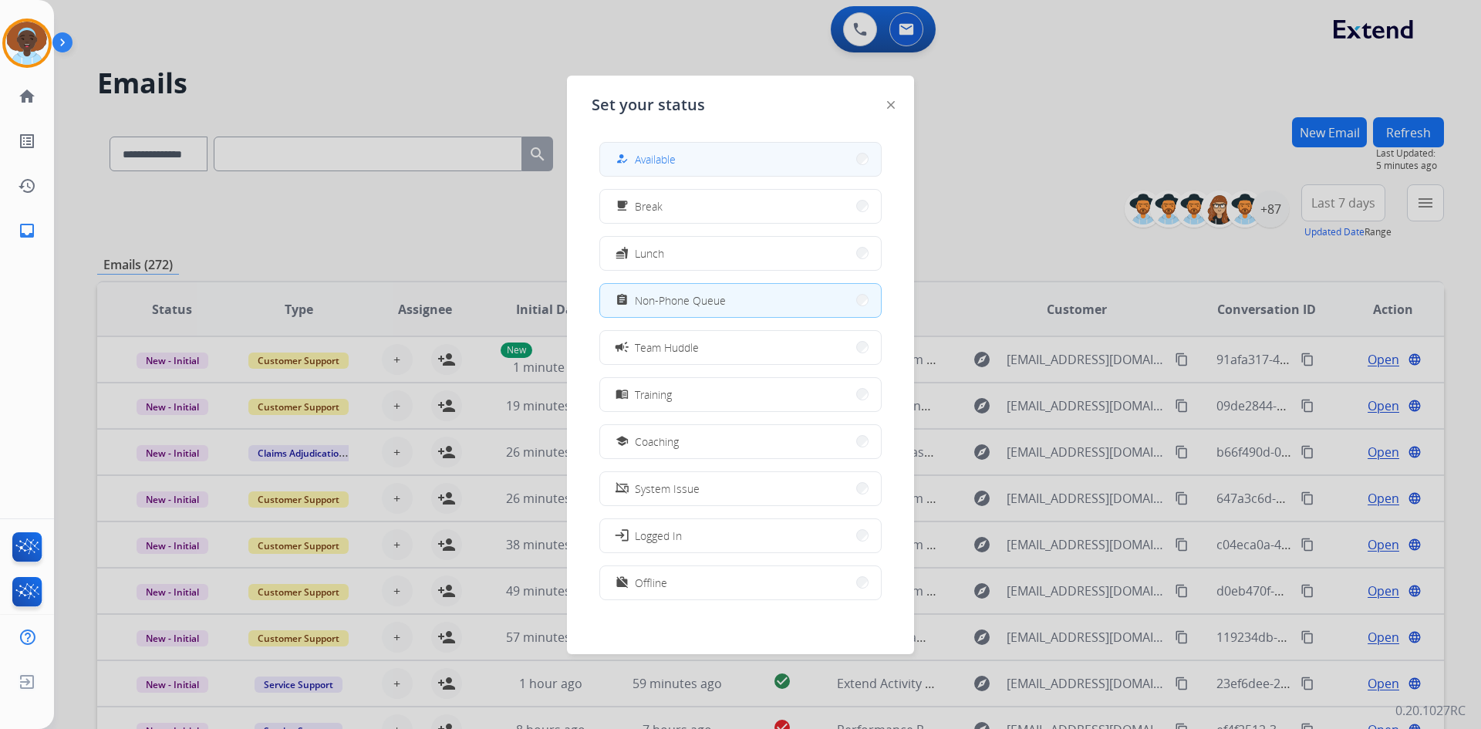
click at [682, 164] on button "how_to_reg Available" at bounding box center [740, 159] width 281 height 33
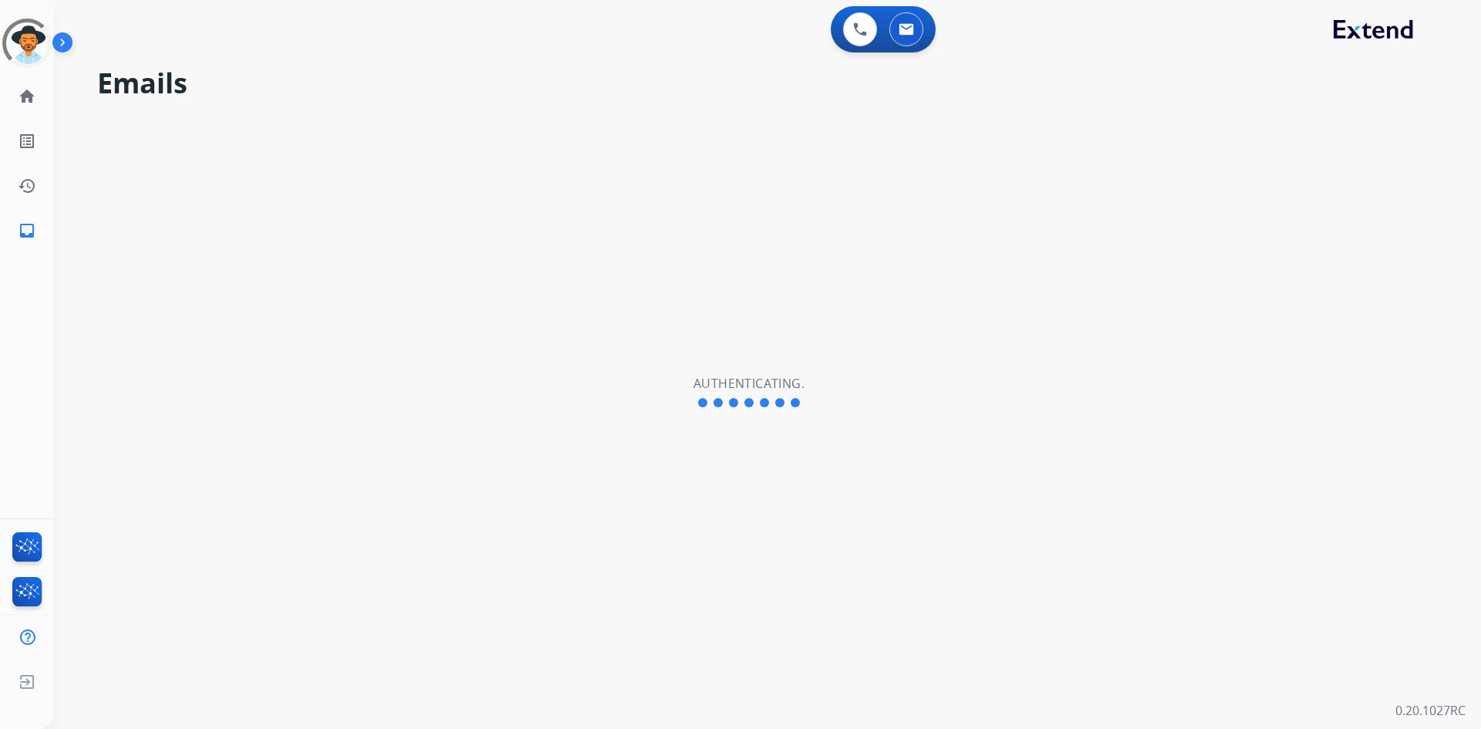
select select "**********"
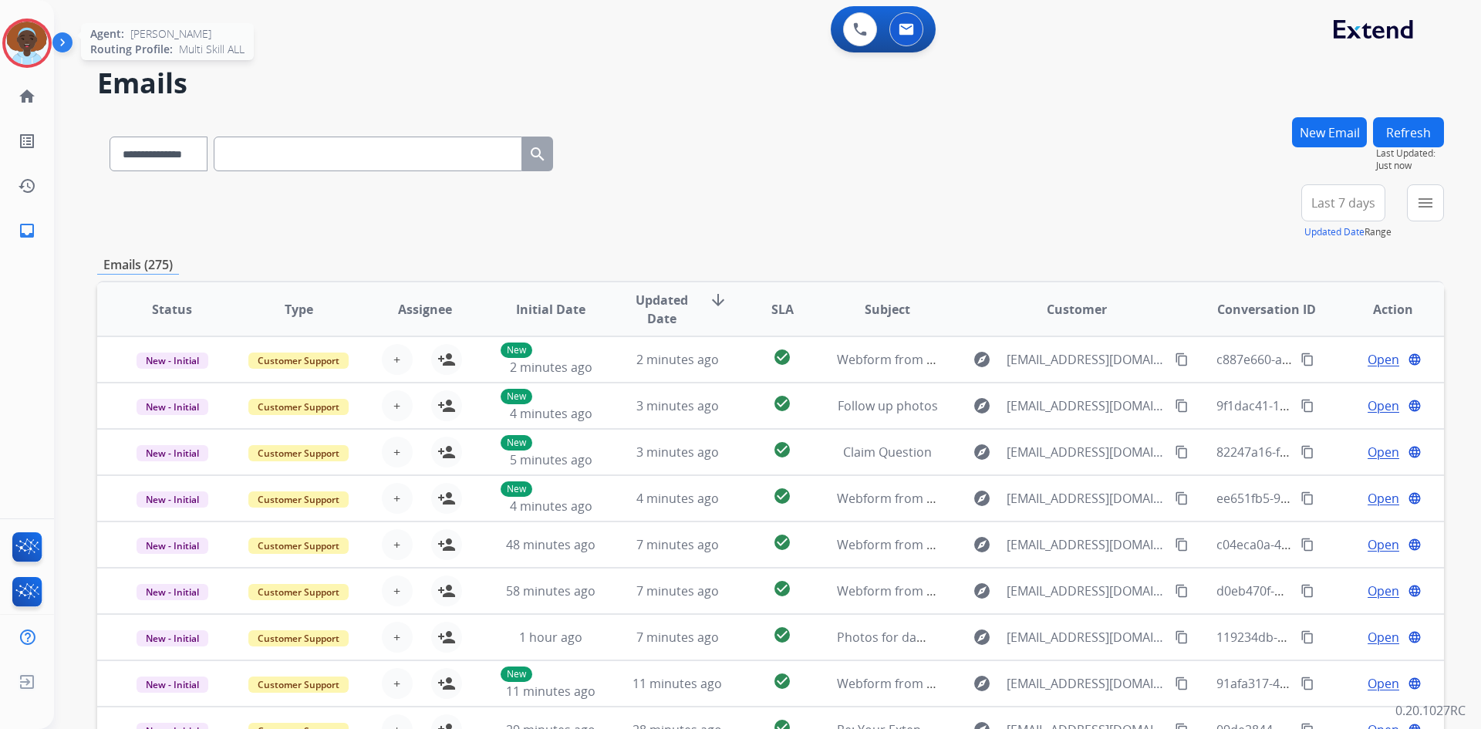
click at [19, 38] on img at bounding box center [26, 43] width 43 height 43
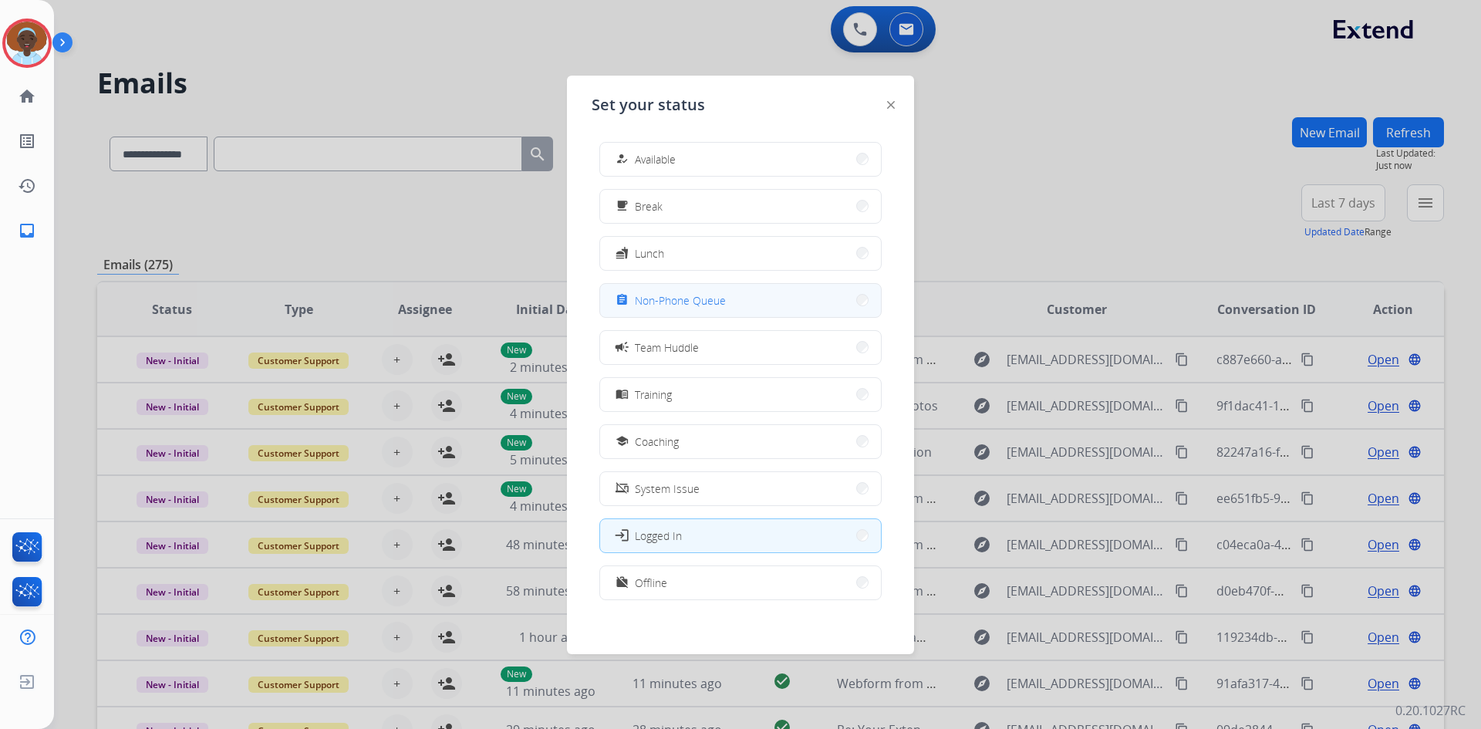
drag, startPoint x: 660, startPoint y: 305, endPoint x: 722, endPoint y: 240, distance: 89.5
click at [660, 302] on span "Non-Phone Queue" at bounding box center [680, 300] width 91 height 16
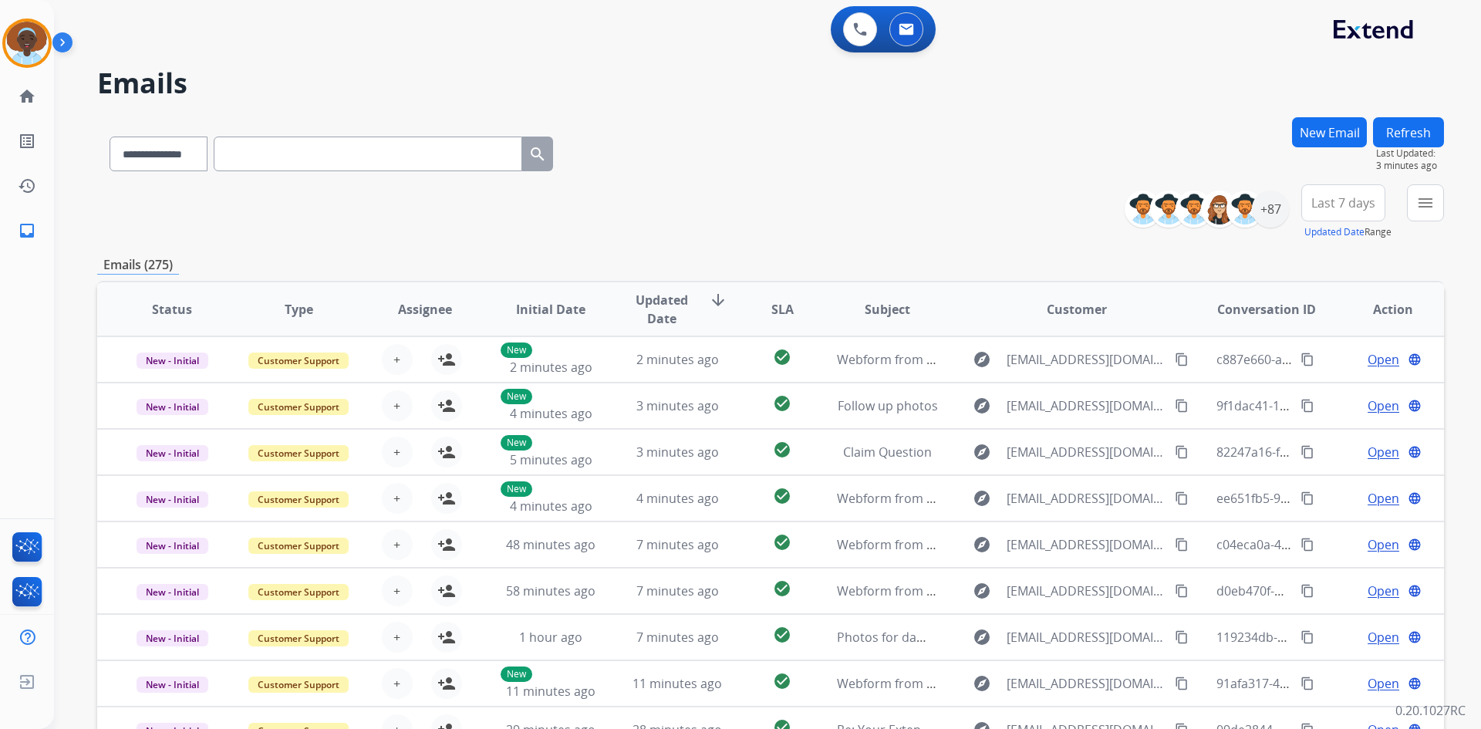
drag, startPoint x: 23, startPoint y: 35, endPoint x: 69, endPoint y: 35, distance: 46.3
click at [23, 35] on img at bounding box center [26, 43] width 43 height 43
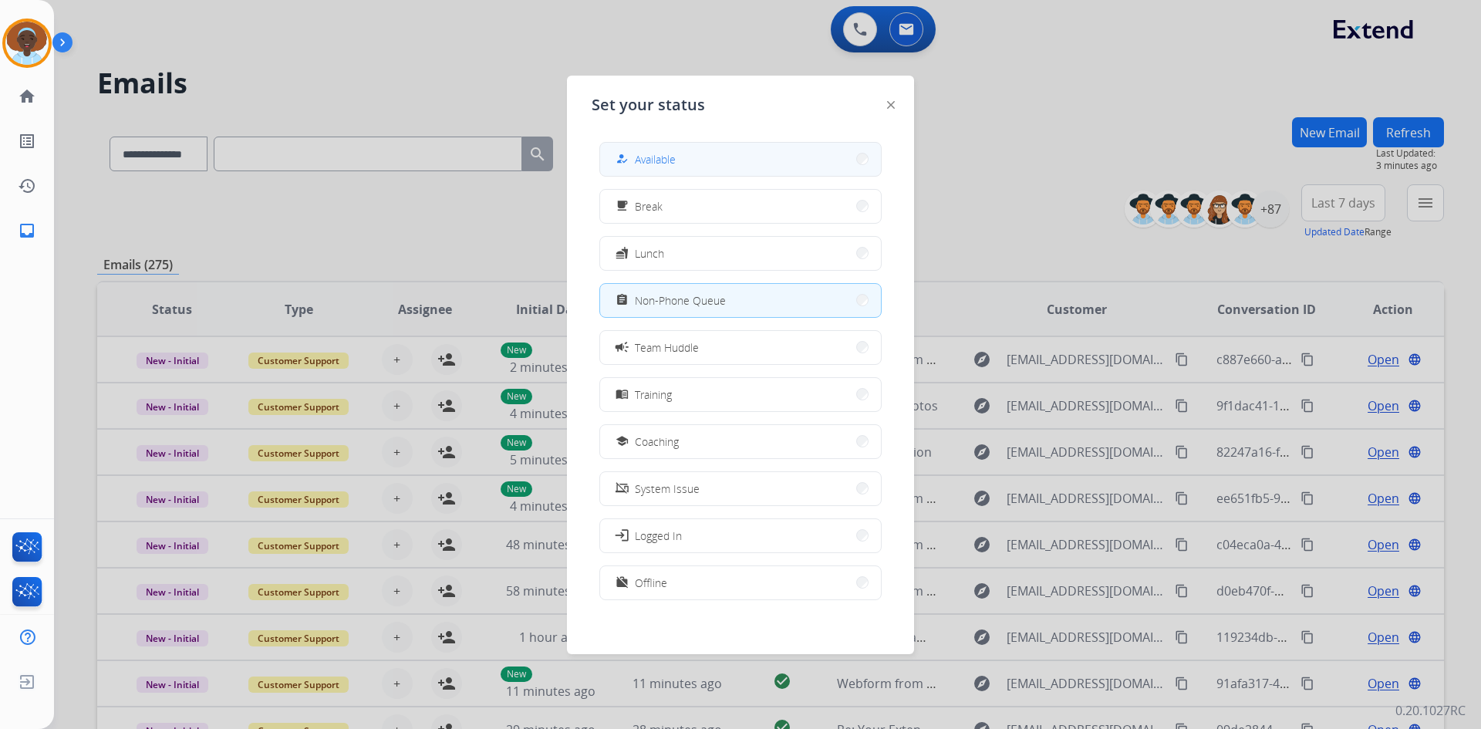
click at [752, 157] on button "how_to_reg Available" at bounding box center [740, 159] width 281 height 33
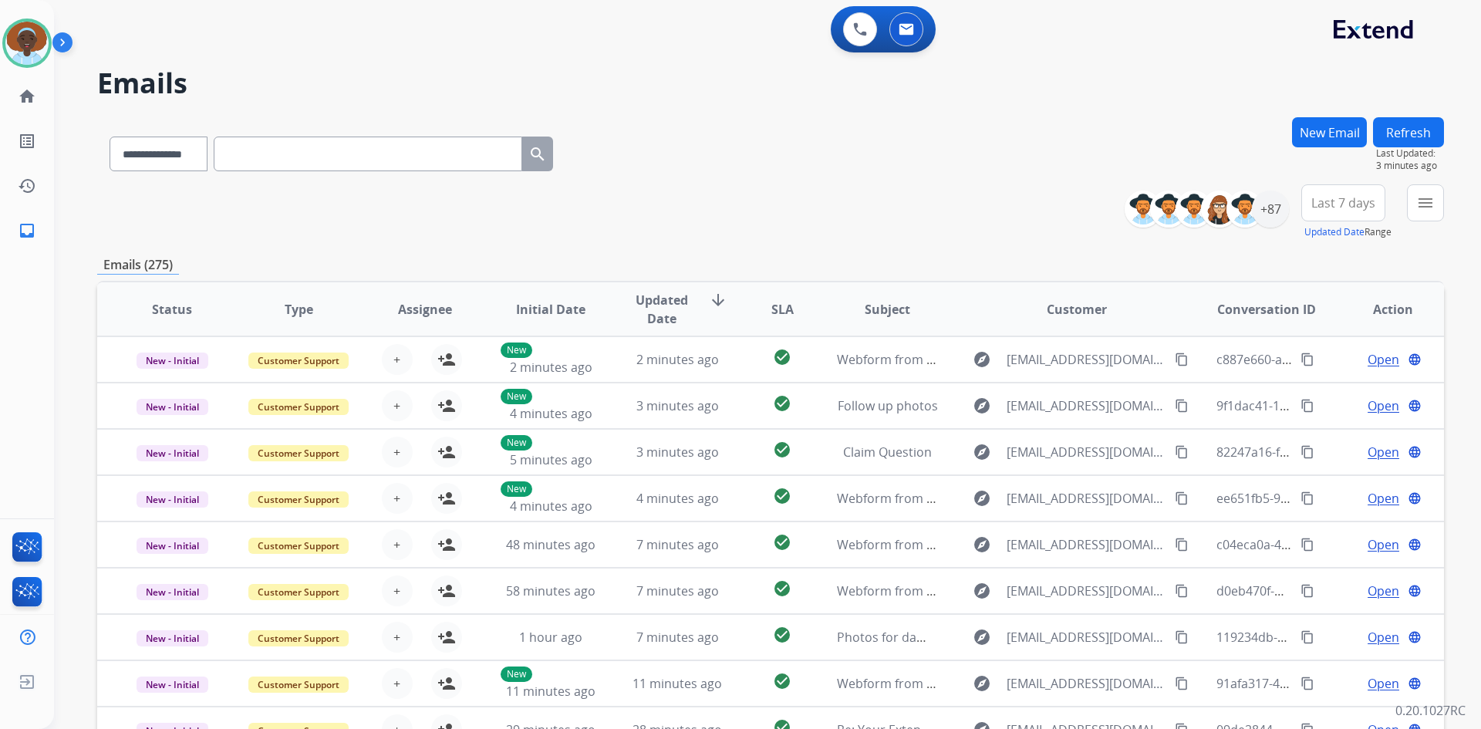
click at [1427, 125] on button "Refresh" at bounding box center [1408, 132] width 71 height 30
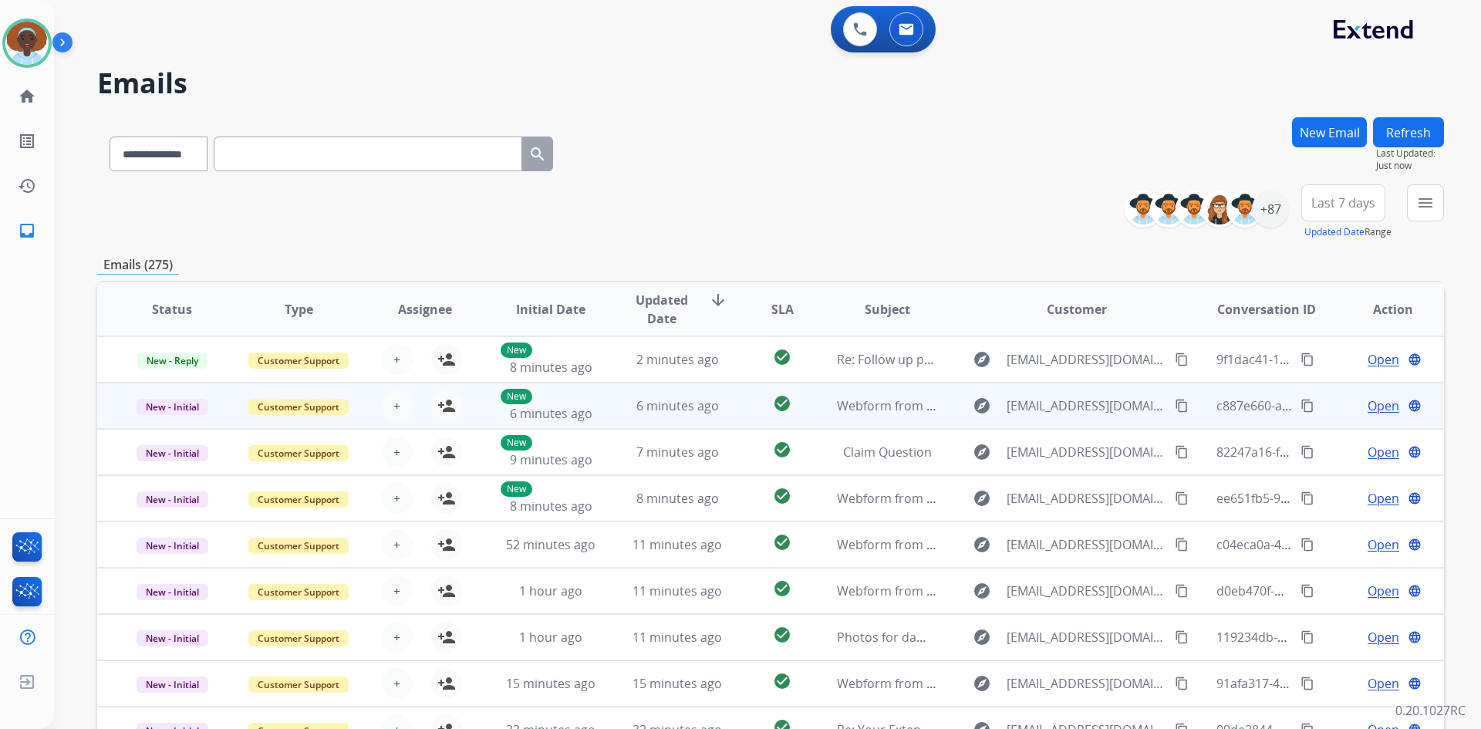
click at [1373, 406] on span "Open" at bounding box center [1384, 405] width 32 height 19
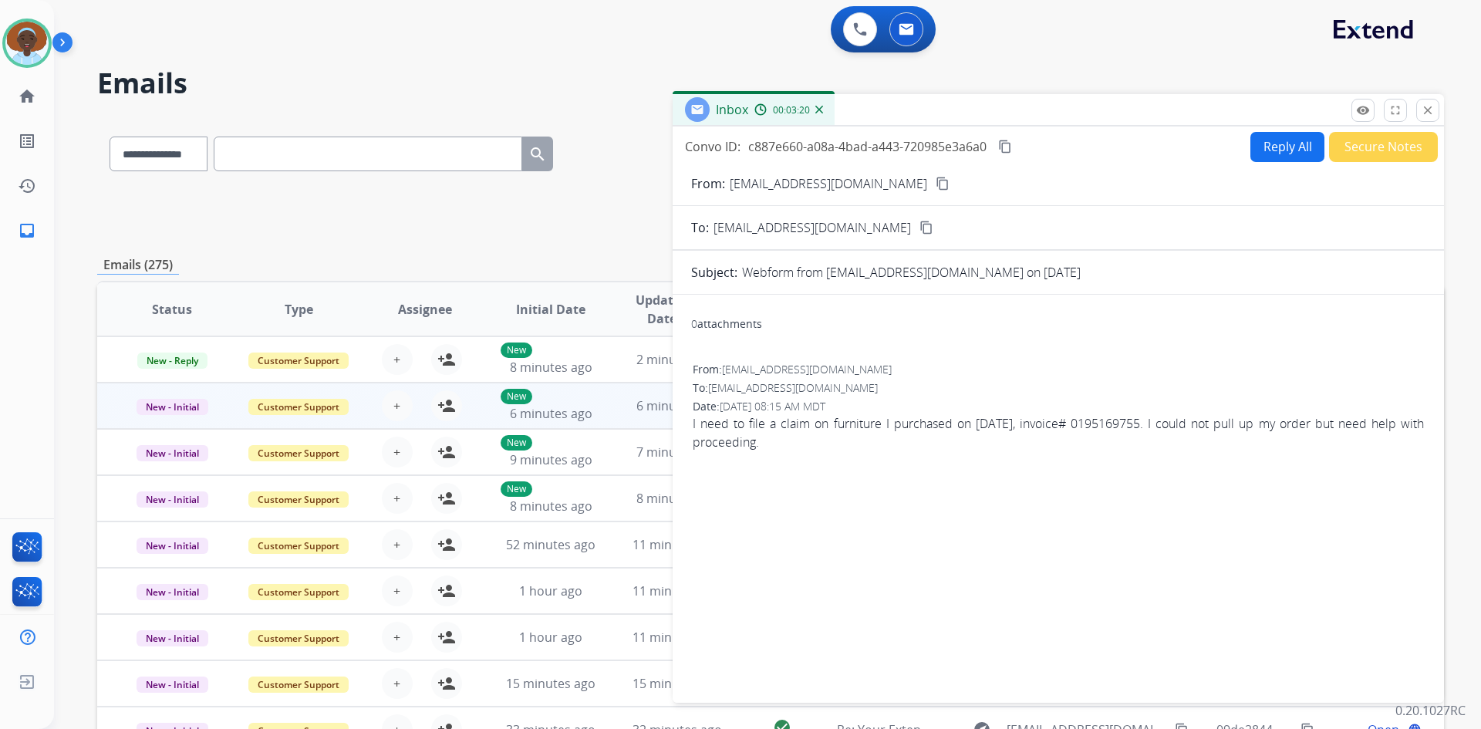
click at [936, 184] on mat-icon "content_copy" at bounding box center [943, 184] width 14 height 14
click at [1261, 153] on button "Reply All" at bounding box center [1287, 147] width 74 height 30
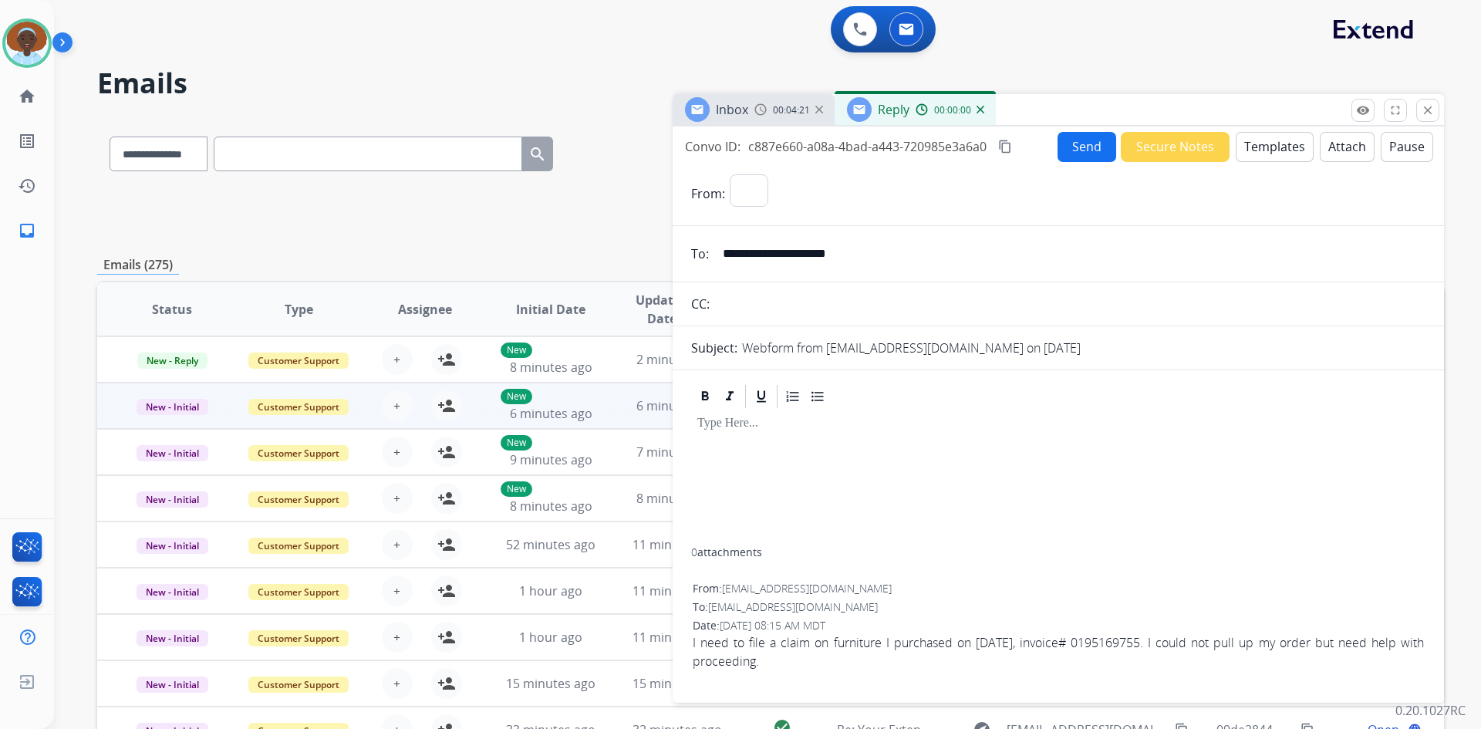
select select "**********"
click at [1266, 152] on button "Templates" at bounding box center [1275, 147] width 78 height 30
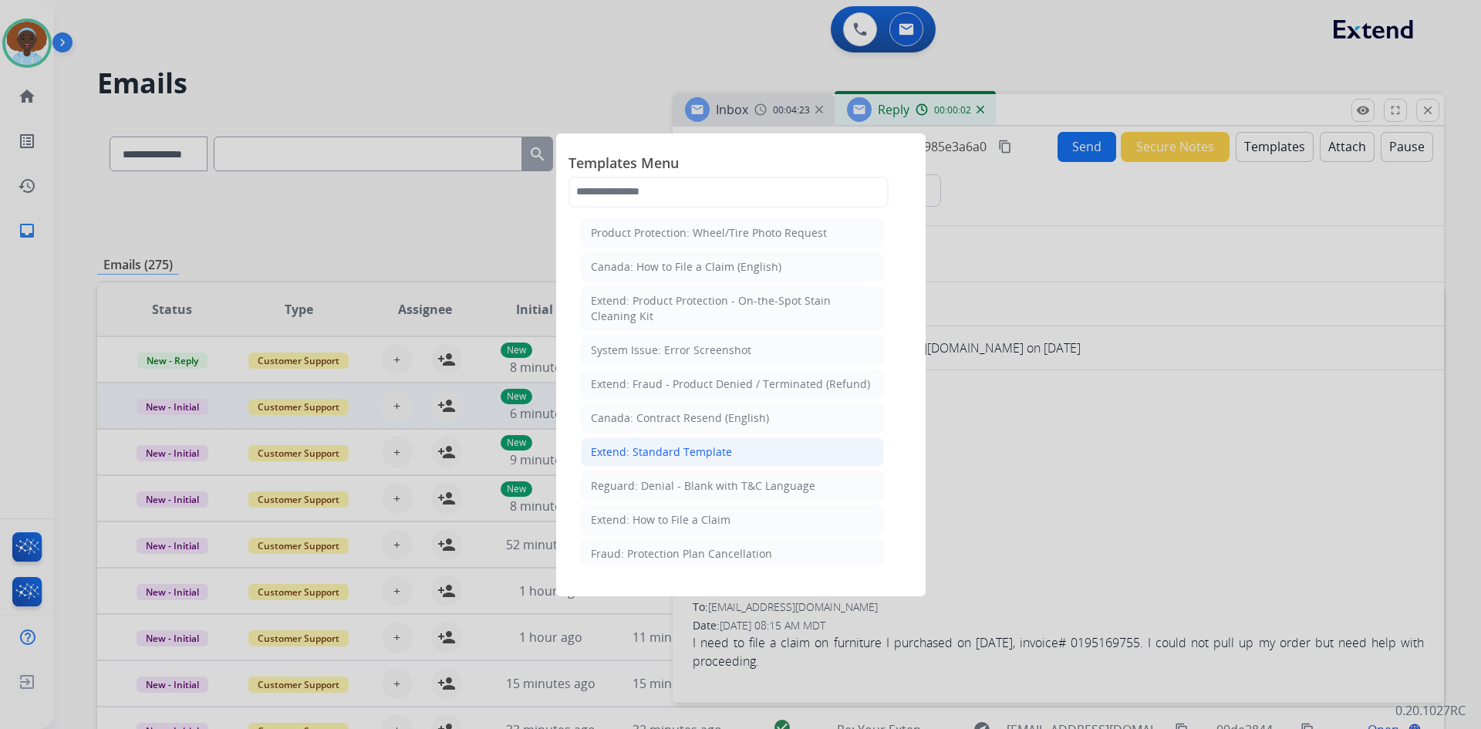
click at [722, 448] on div "Extend: Standard Template" at bounding box center [661, 451] width 141 height 15
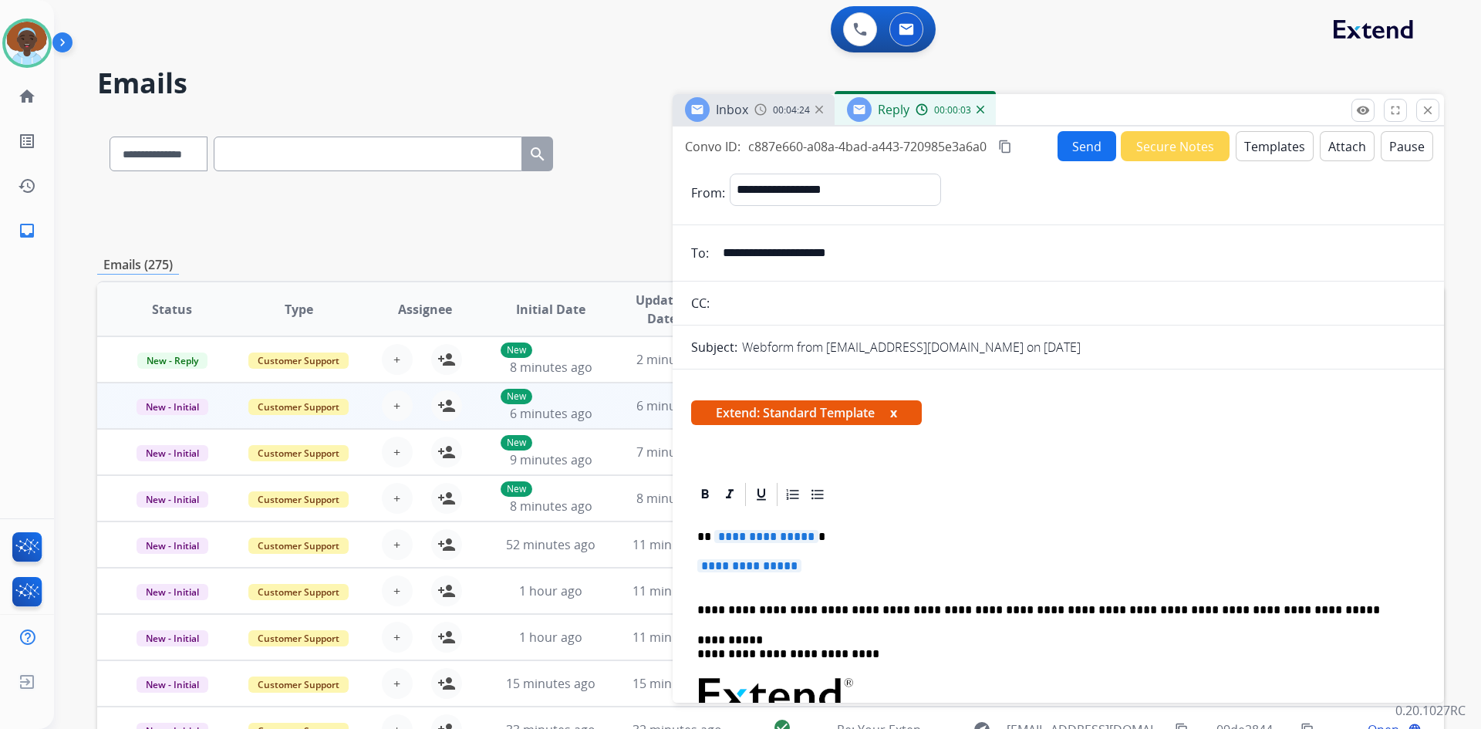
click at [757, 532] on span "**********" at bounding box center [766, 536] width 104 height 13
click at [746, 563] on span "**********" at bounding box center [749, 565] width 104 height 13
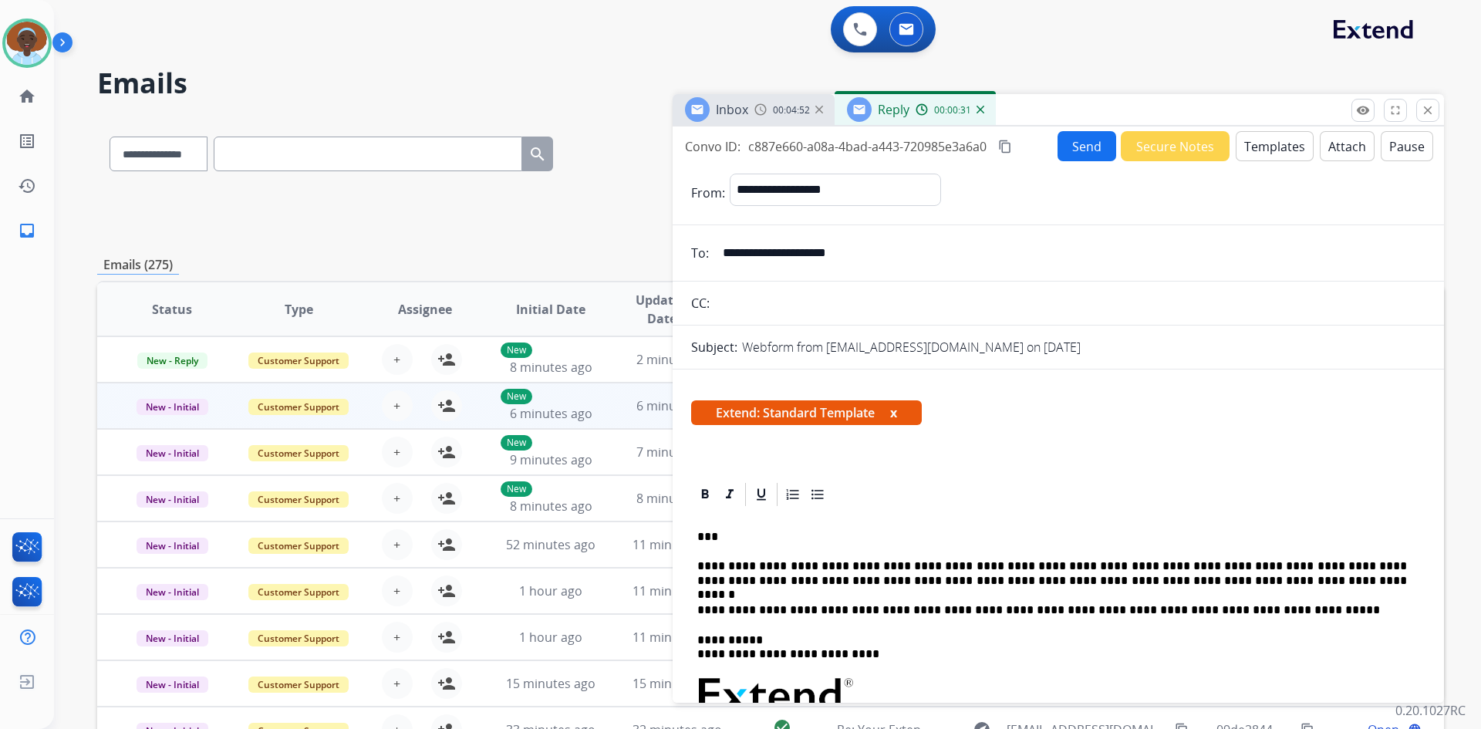
click at [1081, 155] on button "Send" at bounding box center [1086, 146] width 59 height 30
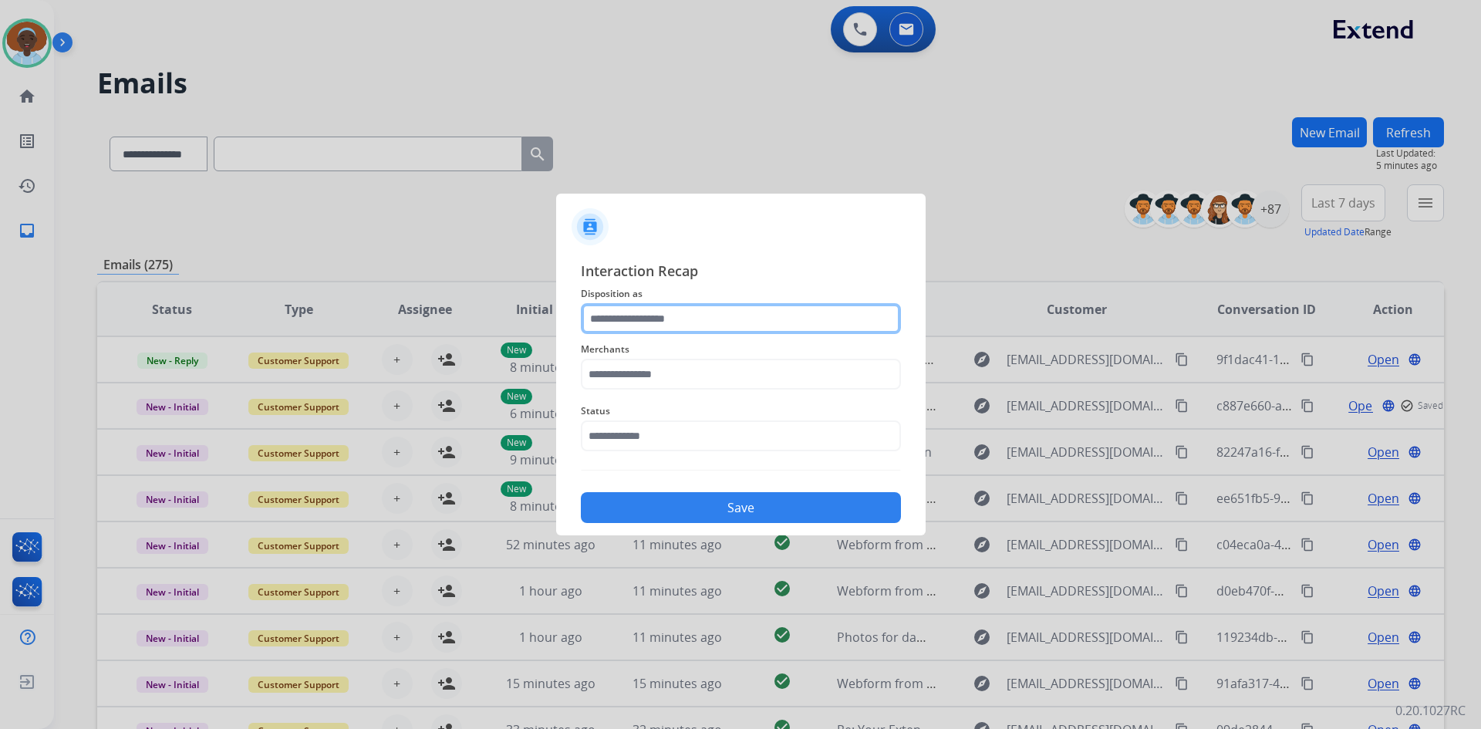
click at [715, 308] on input "text" at bounding box center [741, 318] width 320 height 31
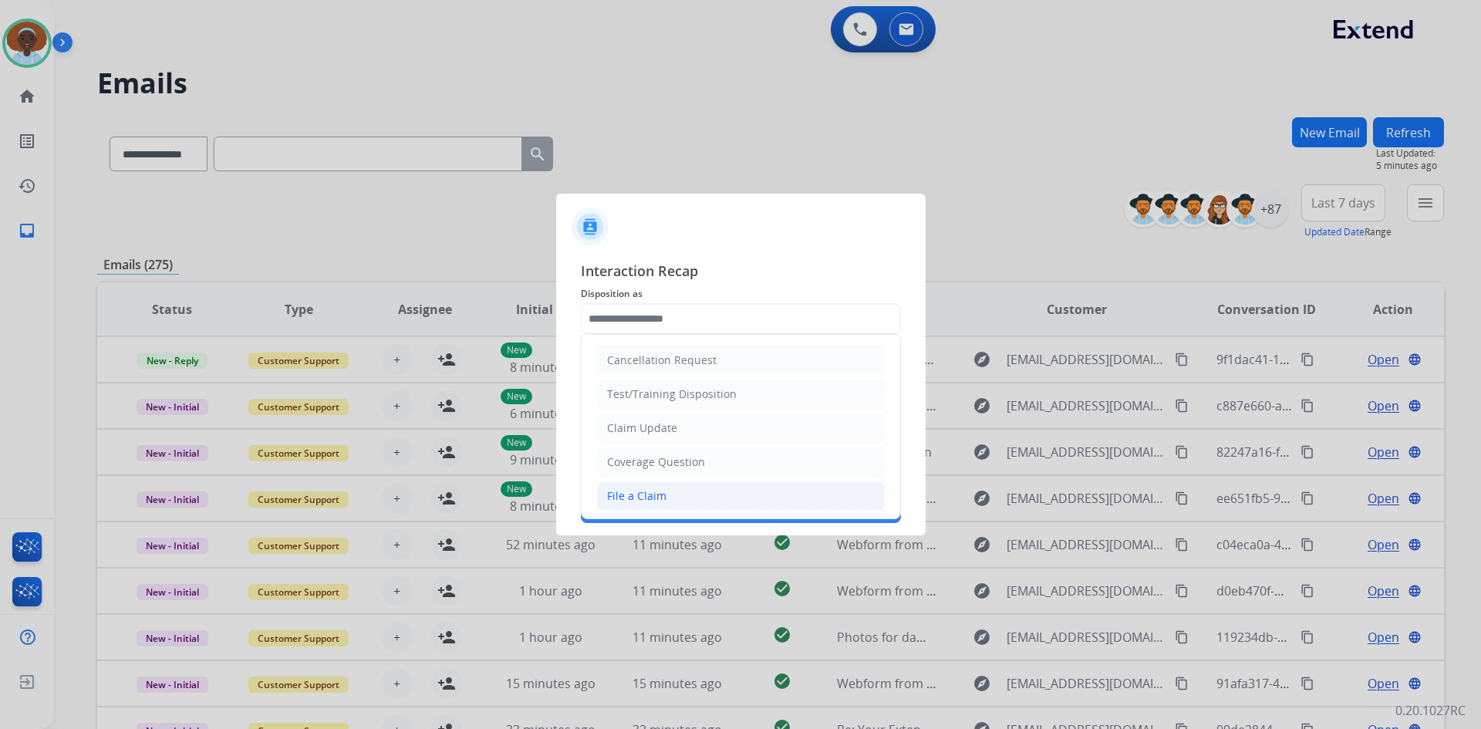
click at [732, 490] on li "File a Claim" at bounding box center [741, 495] width 288 height 29
type input "**********"
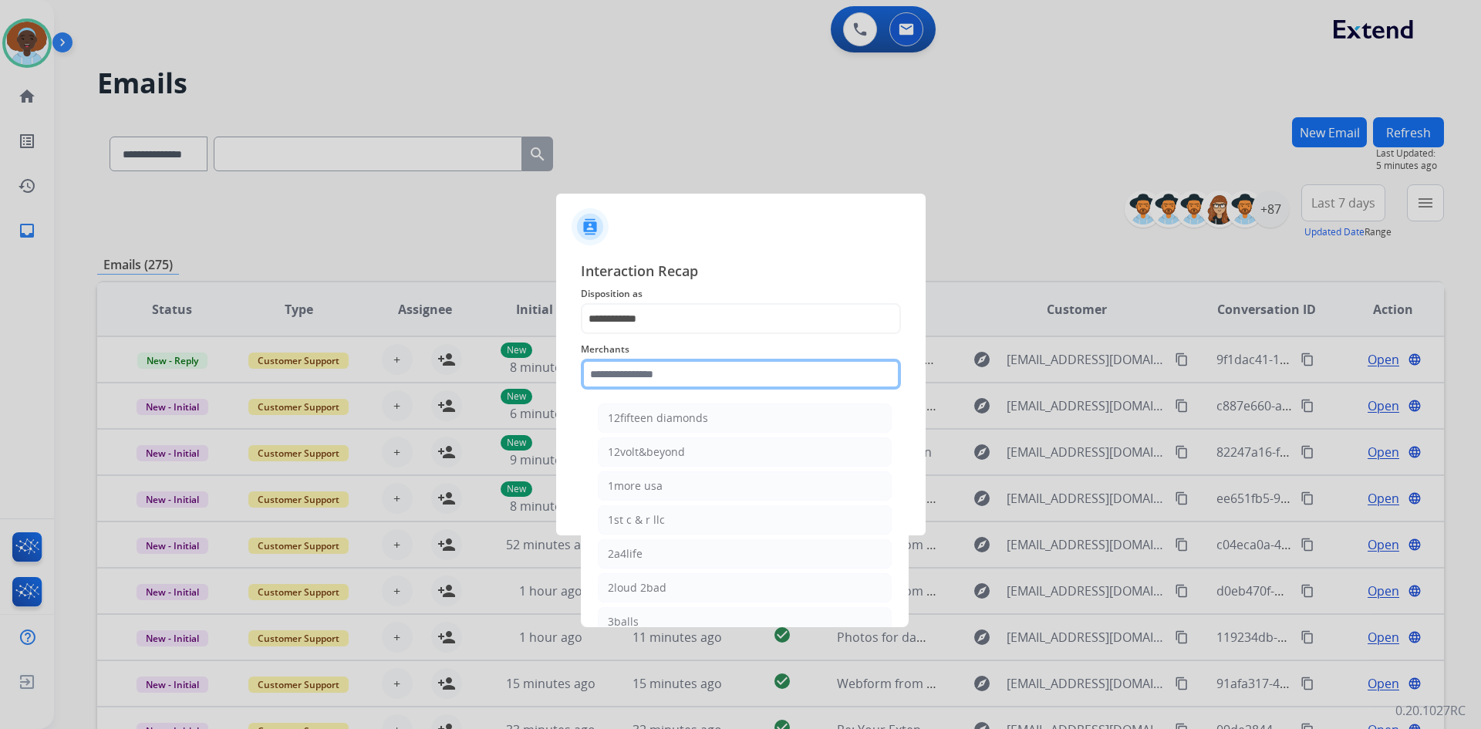
click at [693, 366] on input "text" at bounding box center [741, 374] width 320 height 31
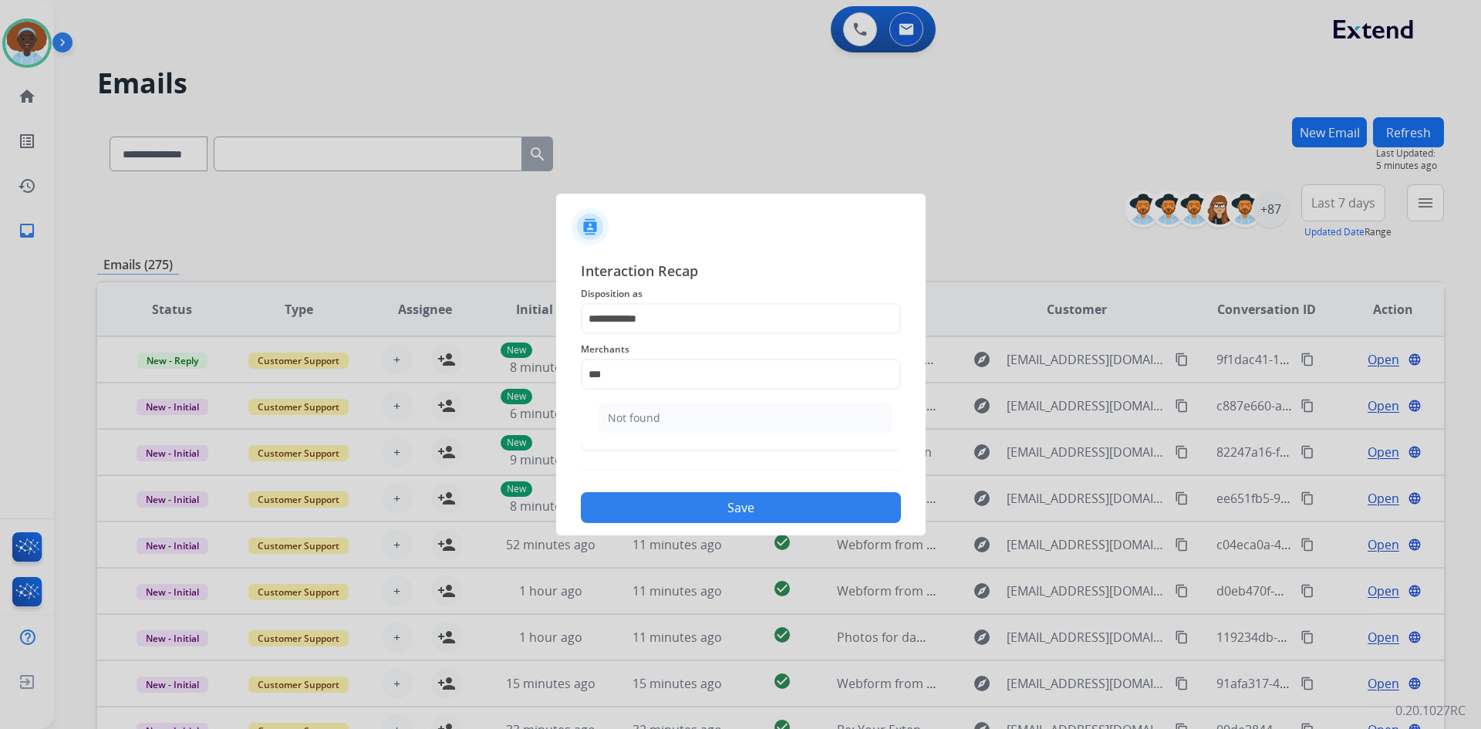
click at [673, 416] on li "Not found" at bounding box center [745, 417] width 294 height 29
type input "*********"
click at [674, 437] on input "text" at bounding box center [741, 435] width 320 height 31
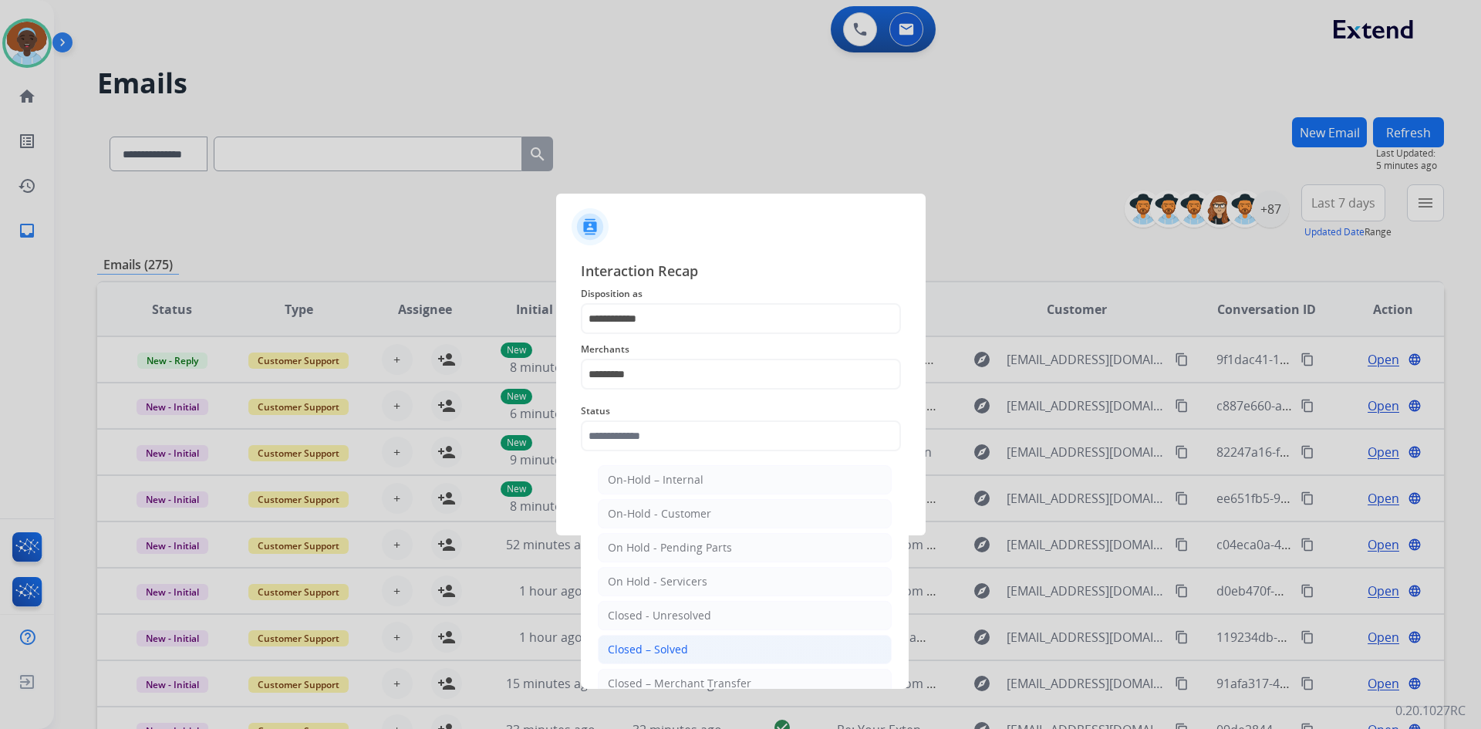
click at [659, 644] on div "Closed – Solved" at bounding box center [648, 649] width 80 height 15
type input "**********"
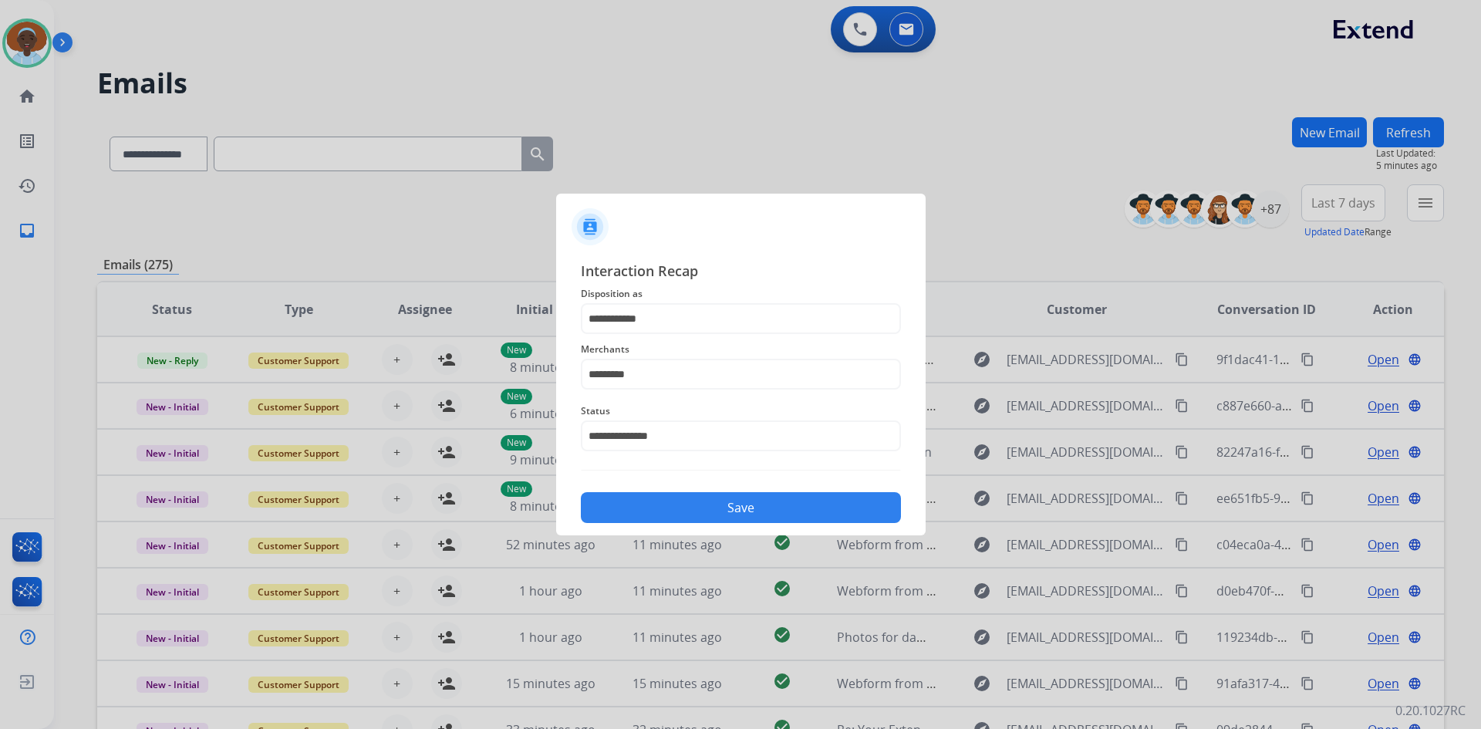
click at [707, 504] on button "Save" at bounding box center [741, 507] width 320 height 31
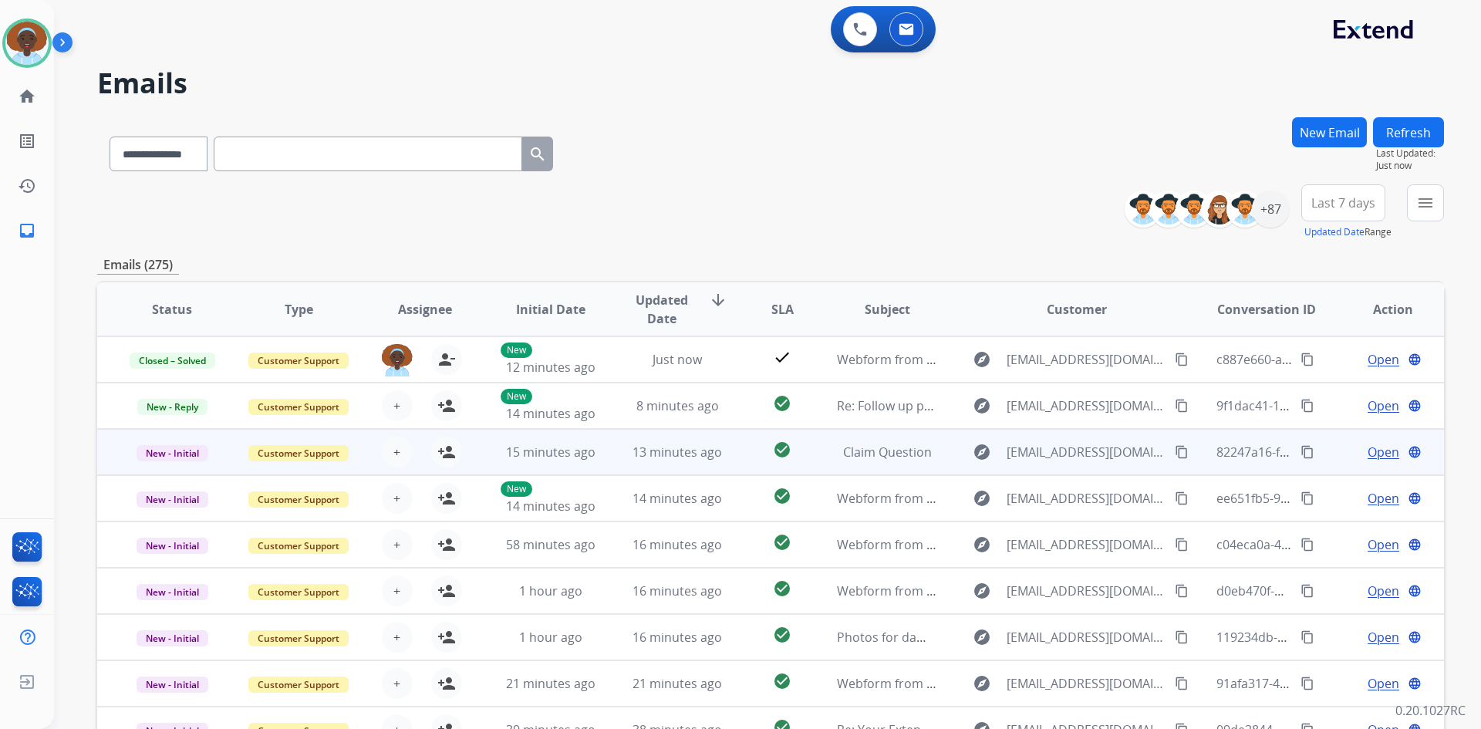
click at [1368, 452] on span "Open" at bounding box center [1384, 452] width 32 height 19
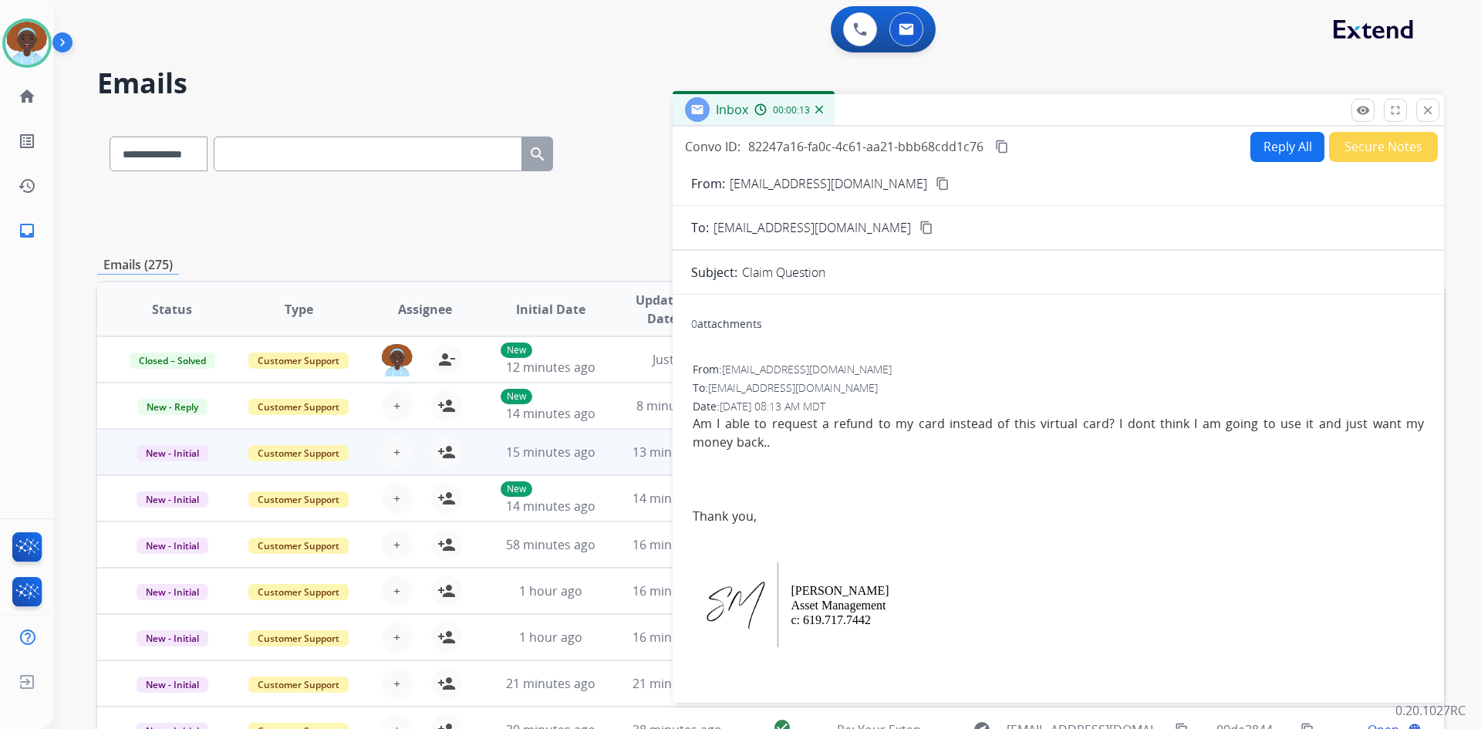
click at [936, 183] on mat-icon "content_copy" at bounding box center [943, 184] width 14 height 14
drag, startPoint x: 1431, startPoint y: 116, endPoint x: 1442, endPoint y: 175, distance: 59.6
click at [1431, 116] on mat-icon "close" at bounding box center [1428, 110] width 14 height 14
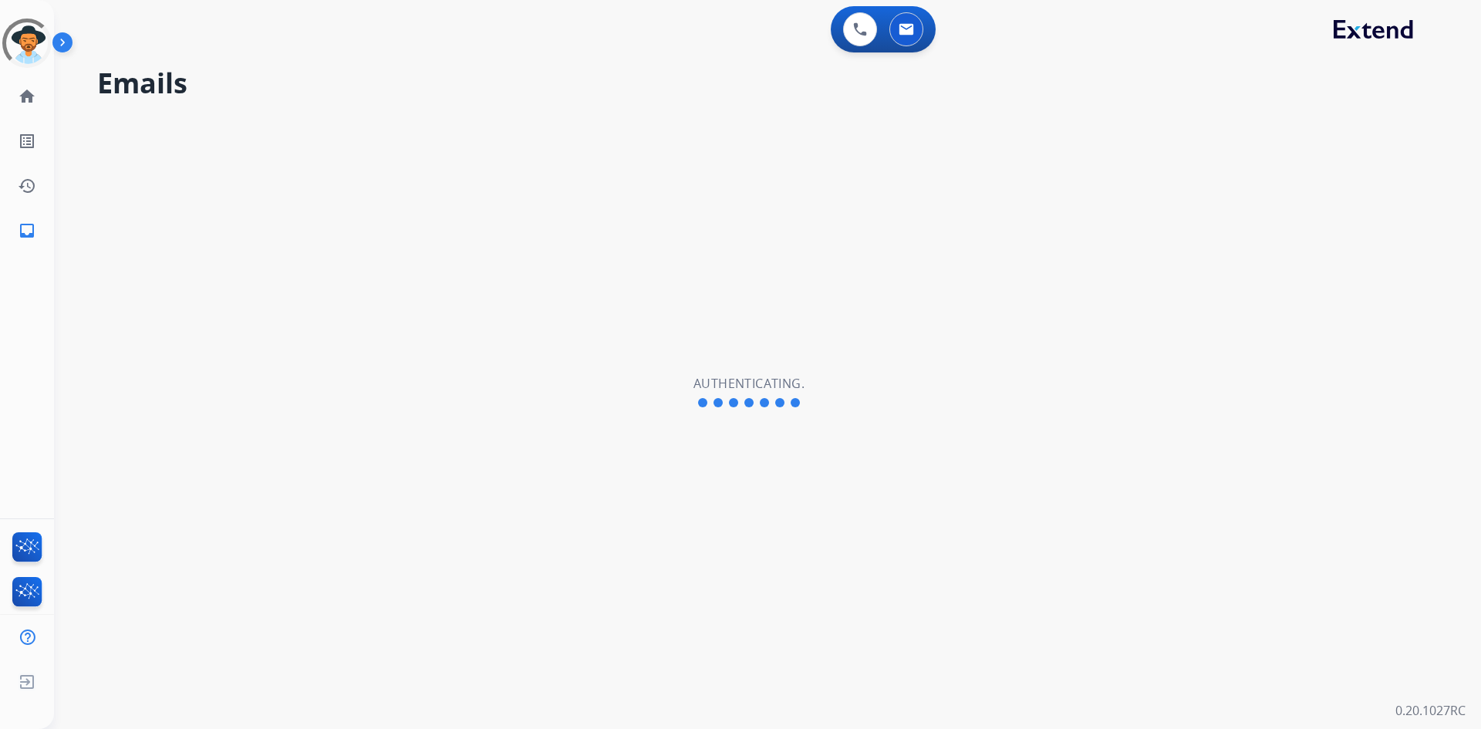
select select "**********"
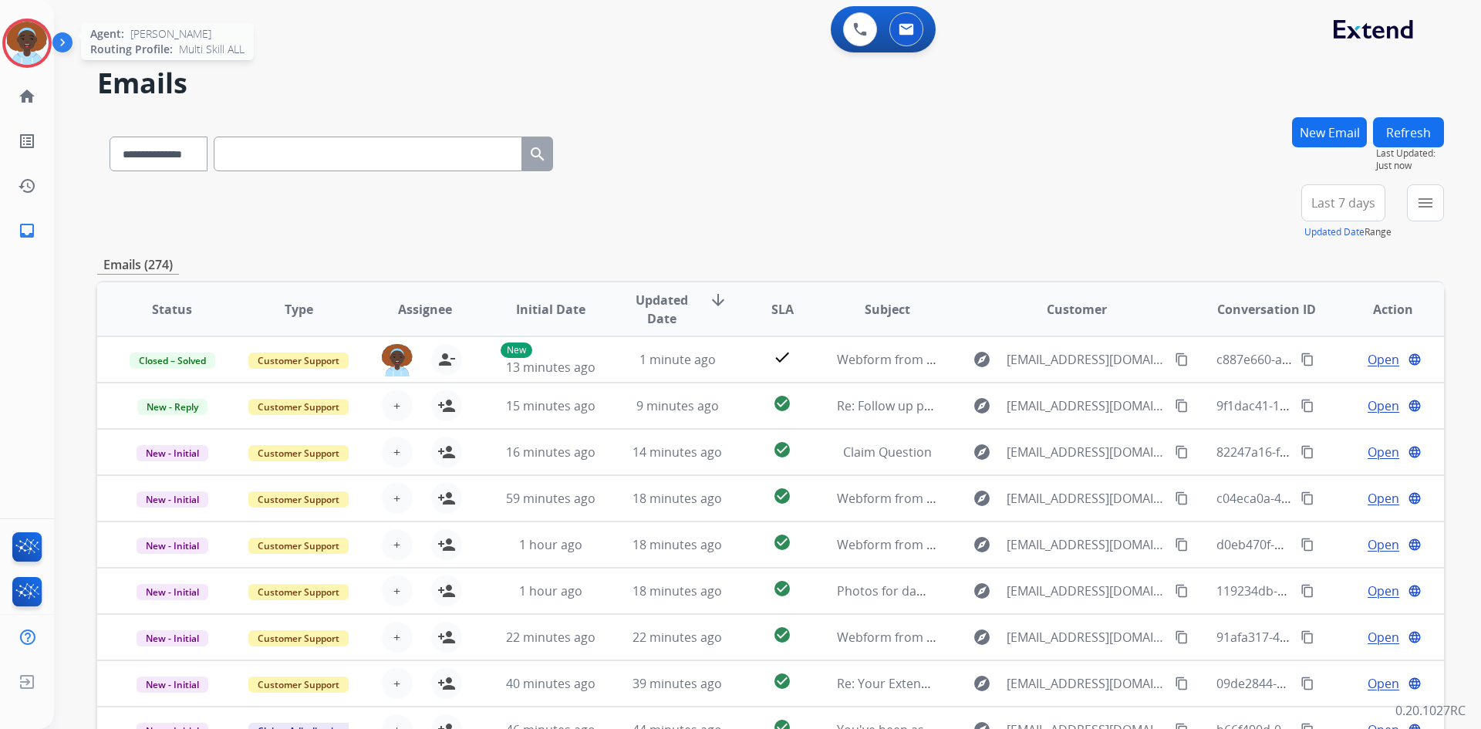
click at [31, 47] on img at bounding box center [26, 43] width 43 height 43
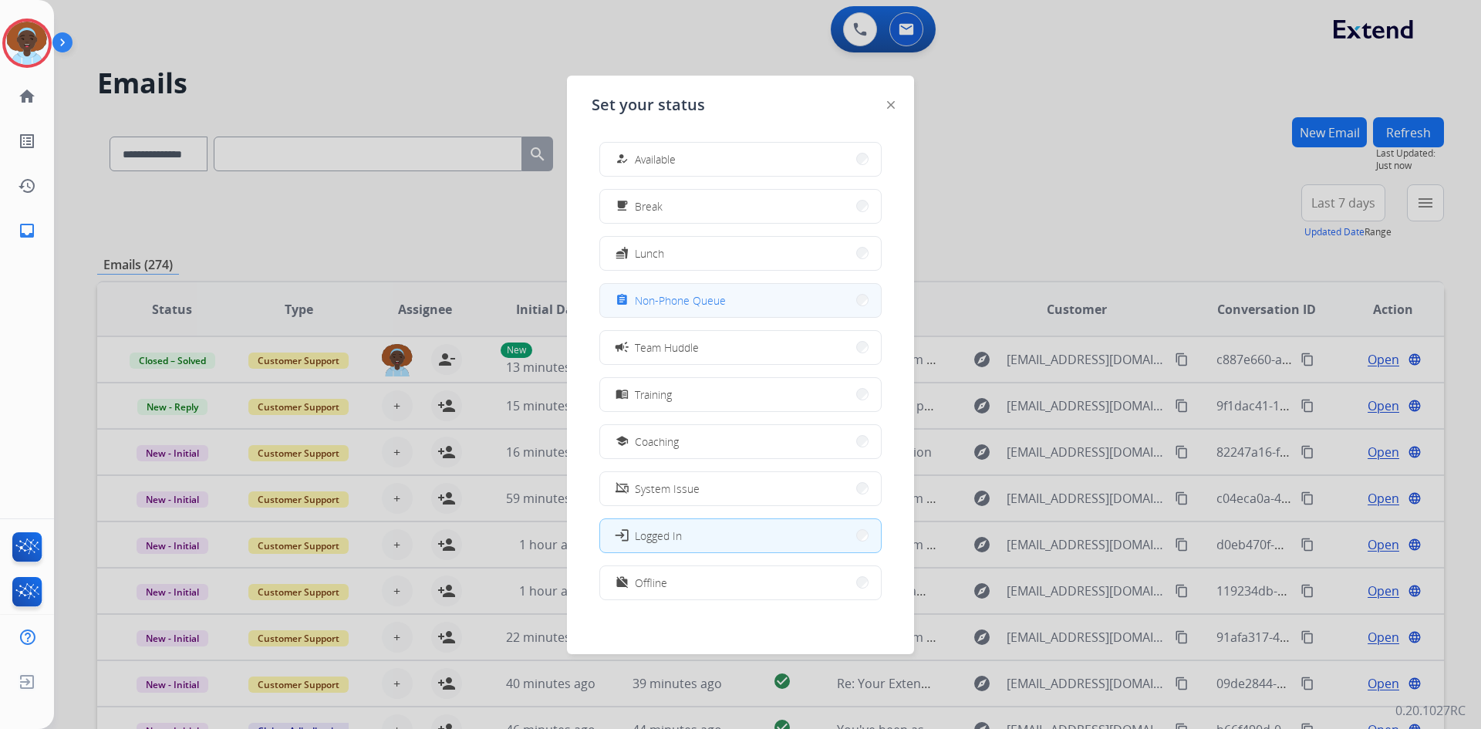
click at [708, 302] on span "Non-Phone Queue" at bounding box center [680, 300] width 91 height 16
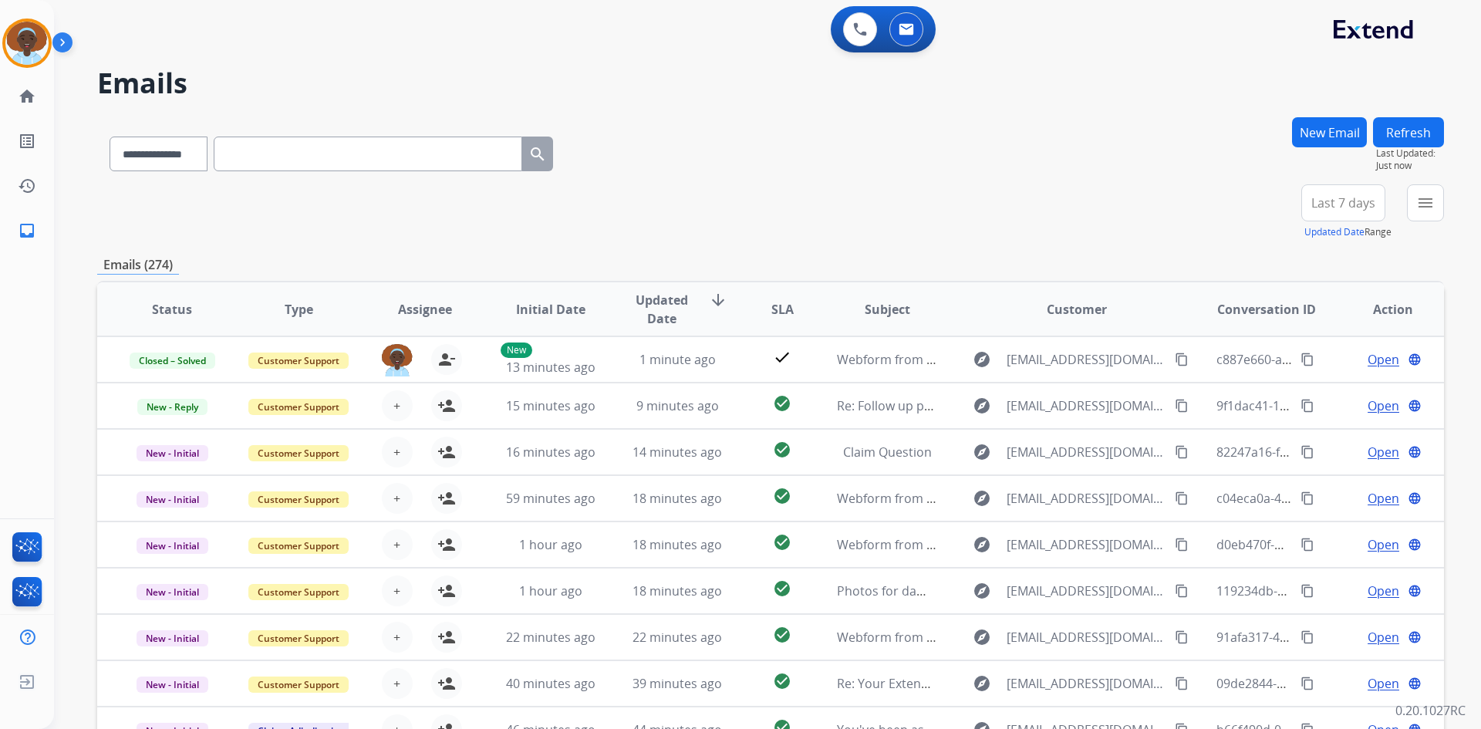
click at [727, 192] on div "**********" at bounding box center [770, 212] width 1347 height 56
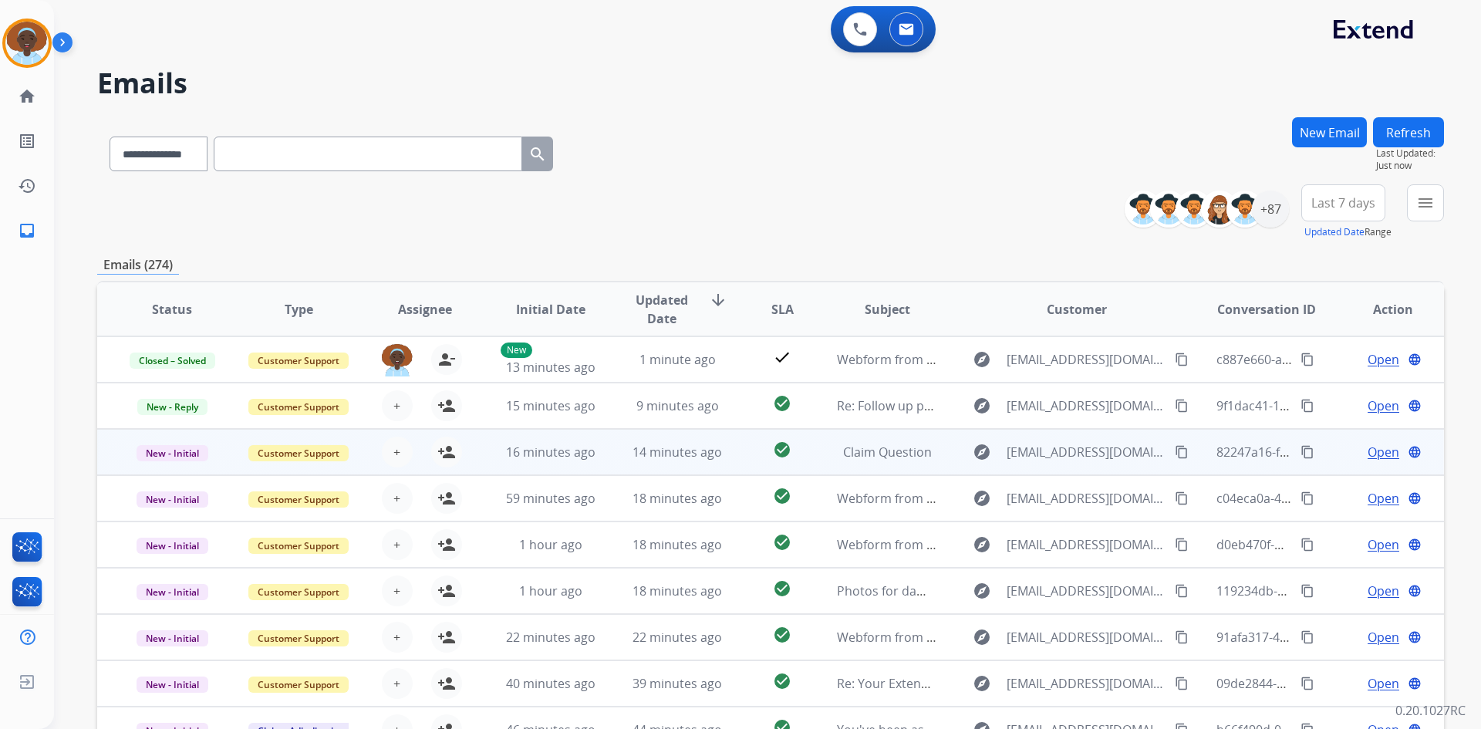
click at [1375, 450] on span "Open" at bounding box center [1384, 452] width 32 height 19
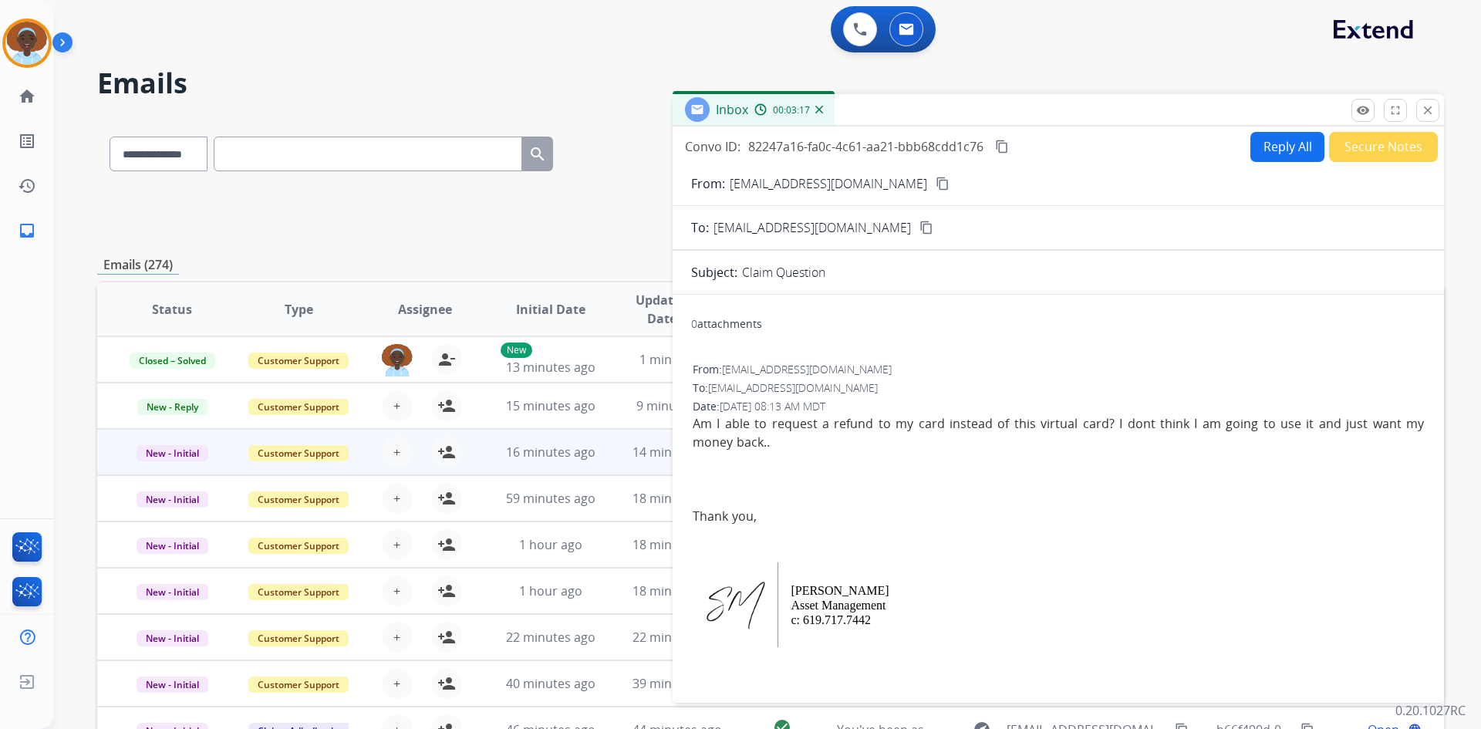
click at [1274, 161] on button "Reply All" at bounding box center [1287, 147] width 74 height 30
select select "**********"
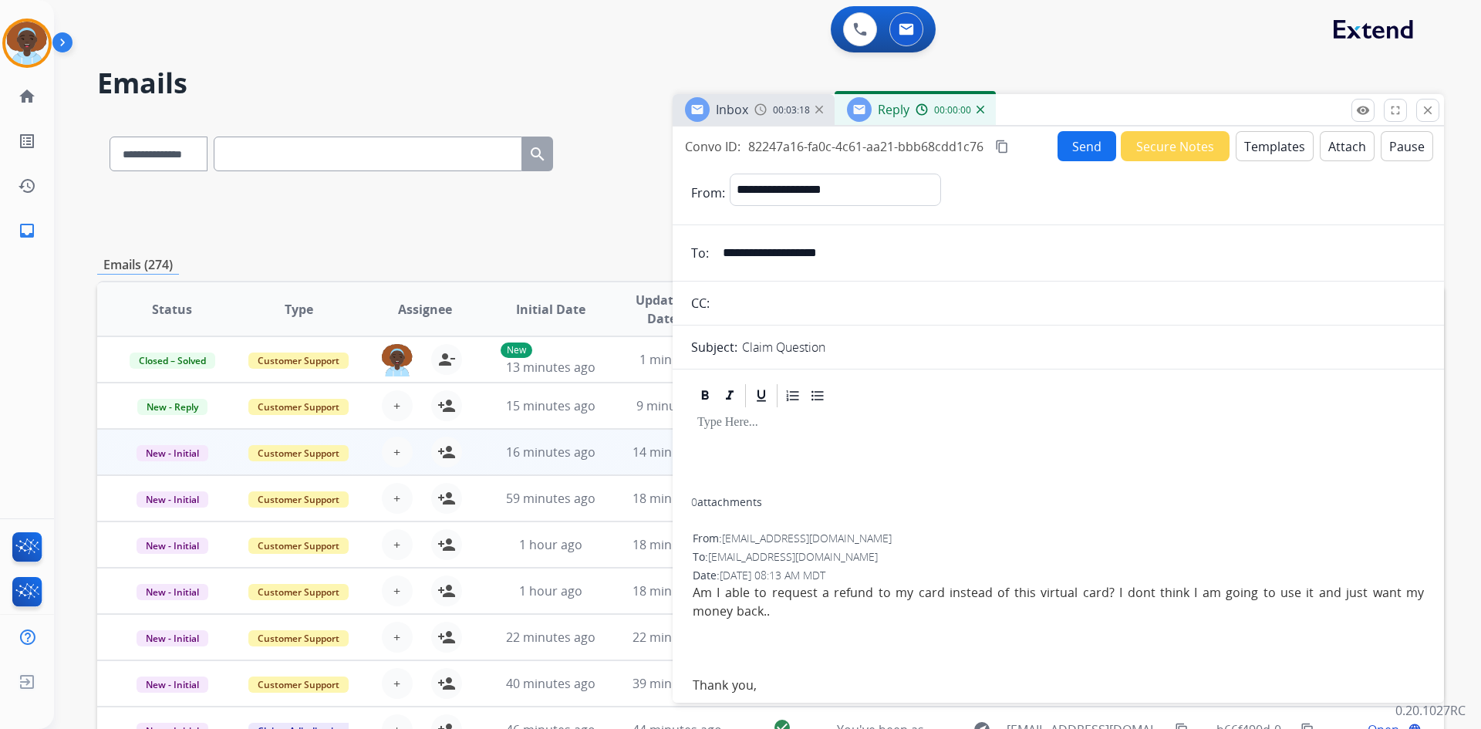
click at [1274, 149] on button "Templates" at bounding box center [1275, 146] width 78 height 30
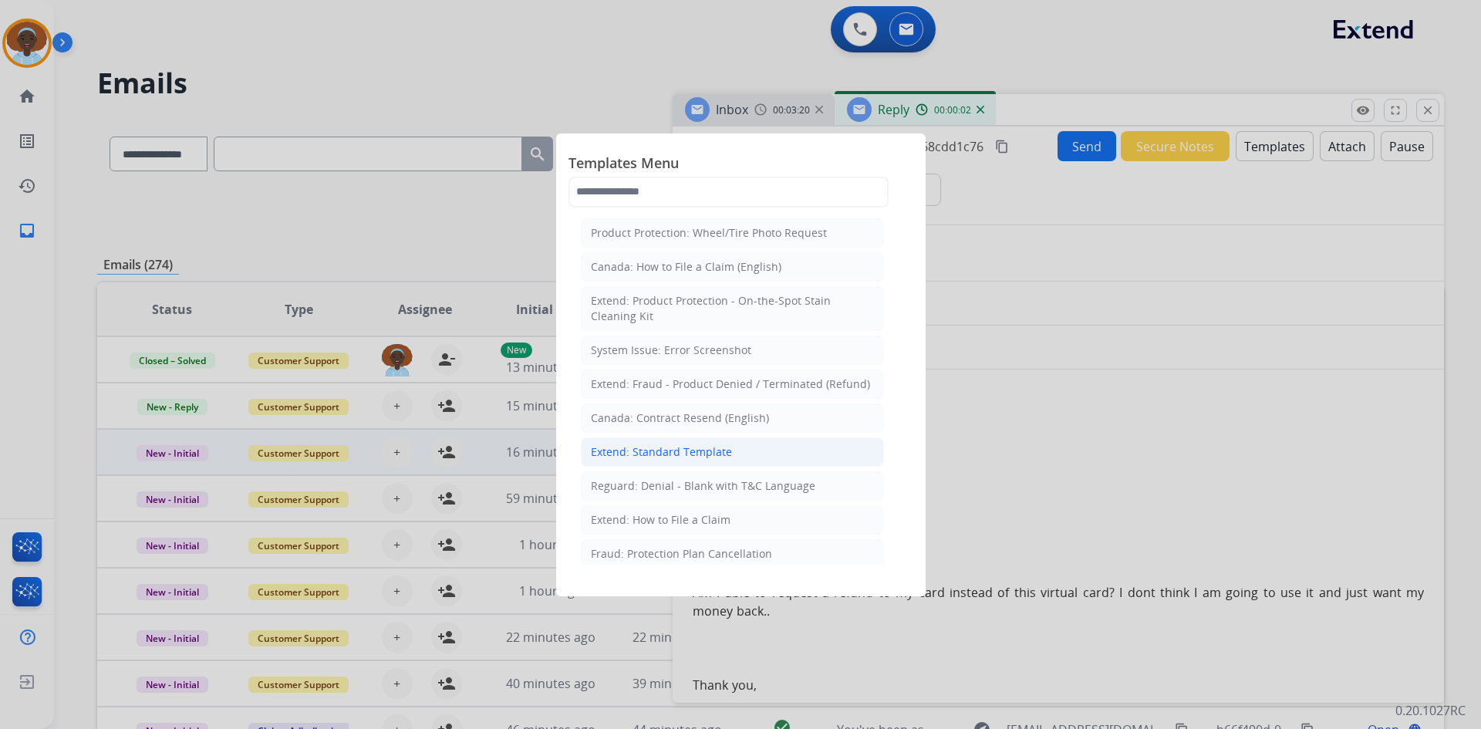
click at [683, 450] on div "Extend: Standard Template" at bounding box center [661, 451] width 141 height 15
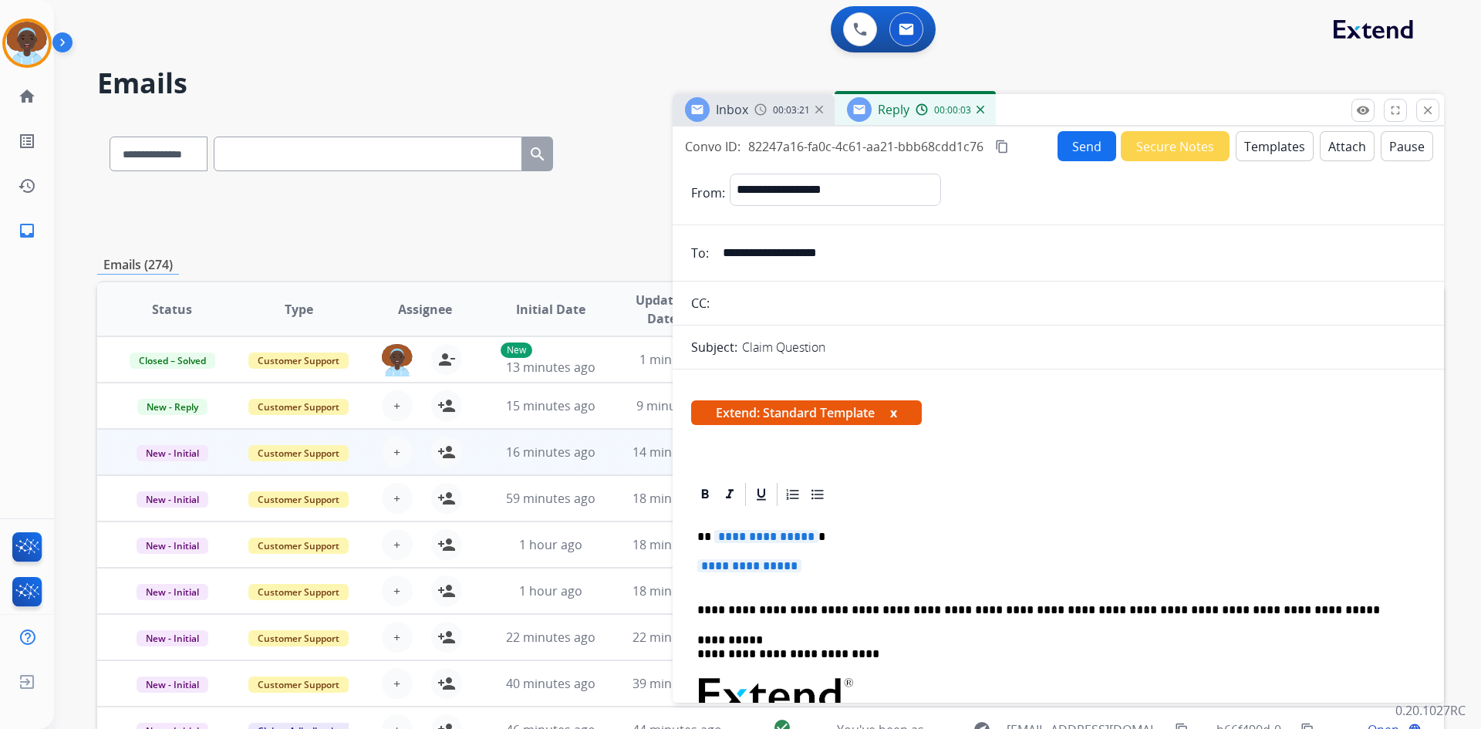
click at [753, 532] on span "**********" at bounding box center [766, 536] width 104 height 13
click at [737, 562] on span "**********" at bounding box center [749, 565] width 104 height 13
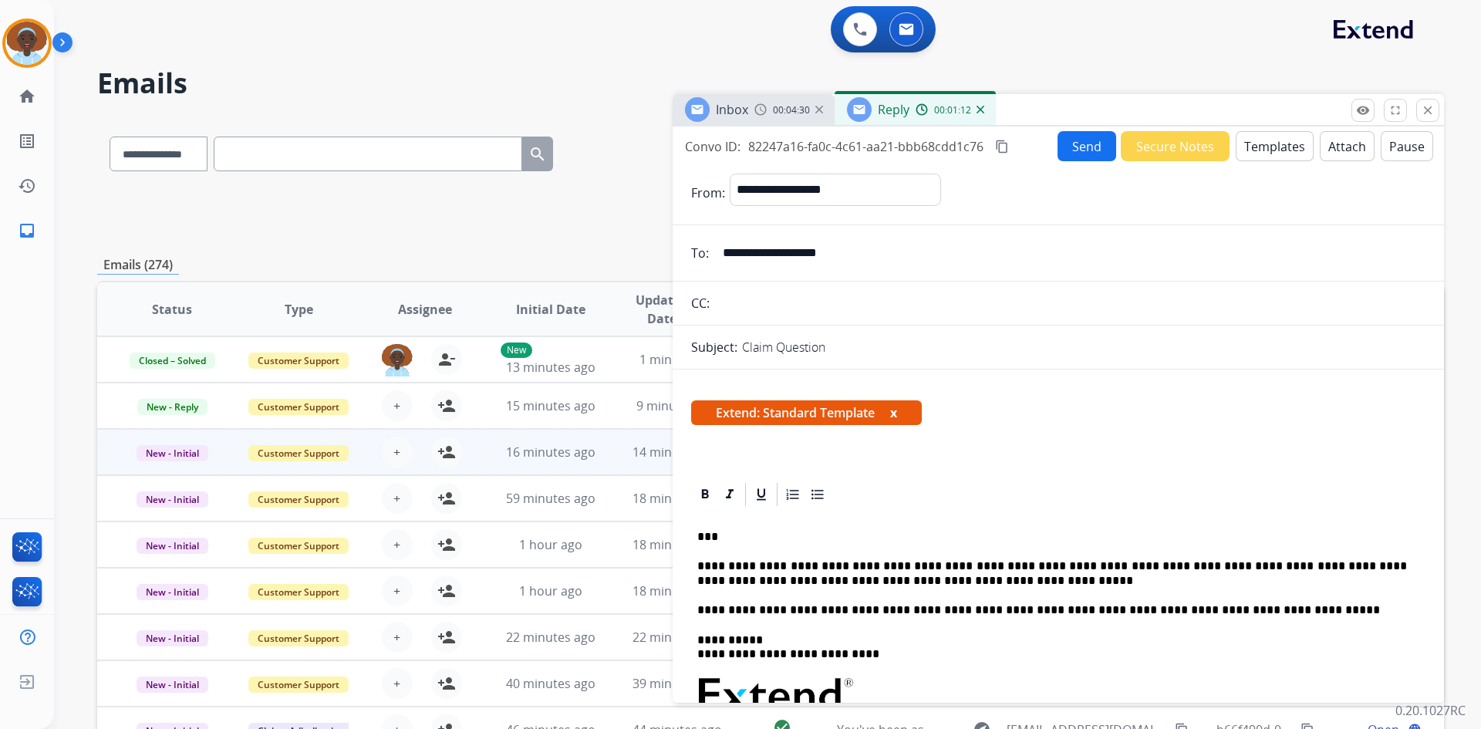
click at [1076, 146] on button "Send" at bounding box center [1086, 146] width 59 height 30
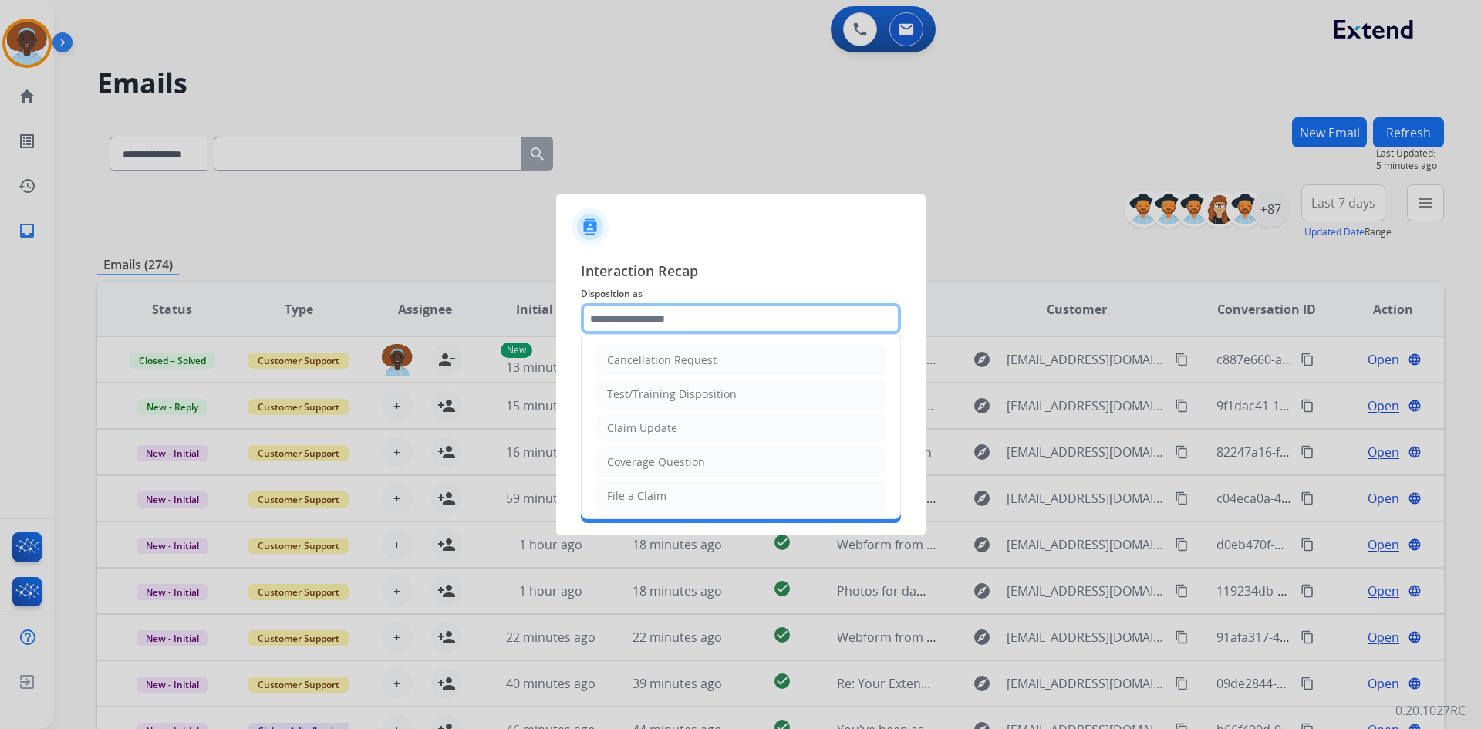
click at [655, 315] on input "text" at bounding box center [741, 318] width 320 height 31
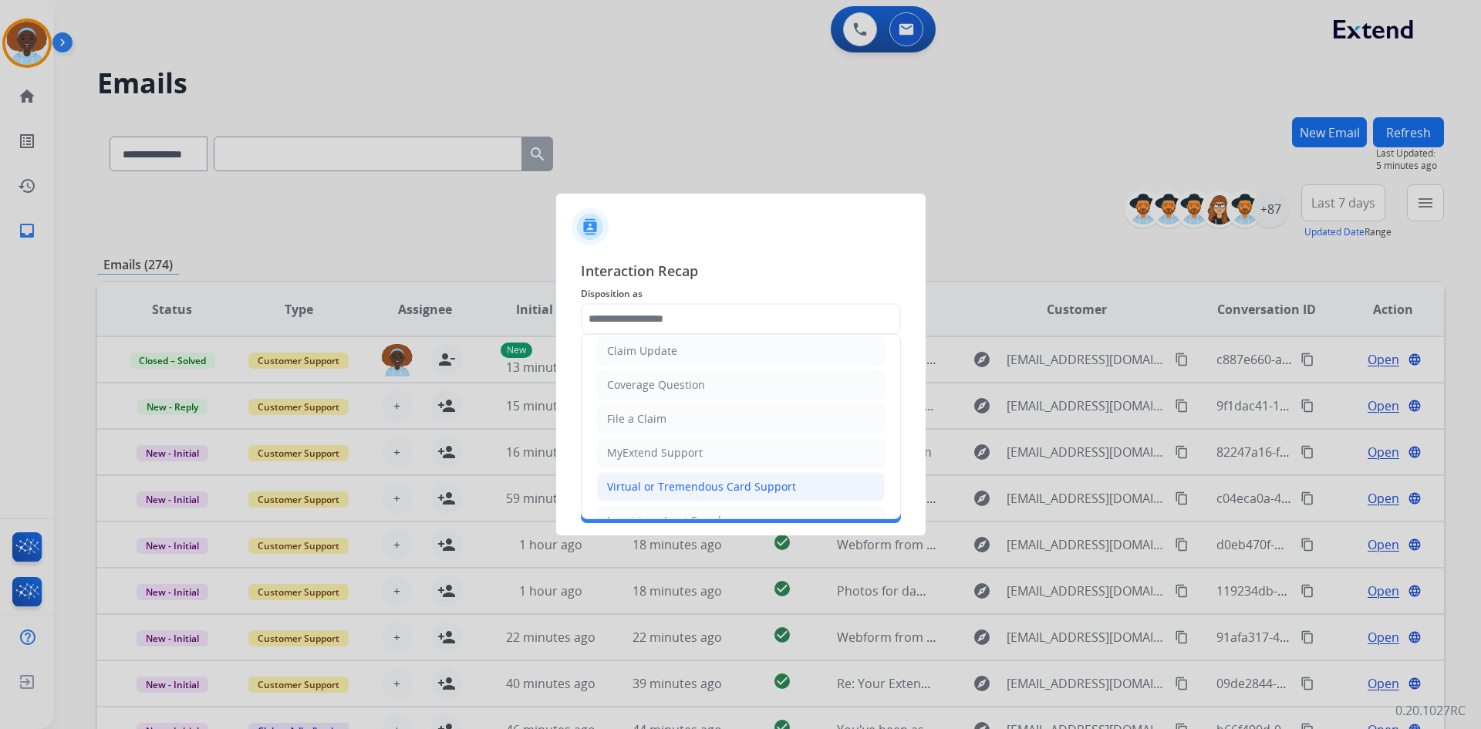
click at [687, 491] on div "Virtual or Tremendous Card Support" at bounding box center [701, 486] width 189 height 15
type input "**********"
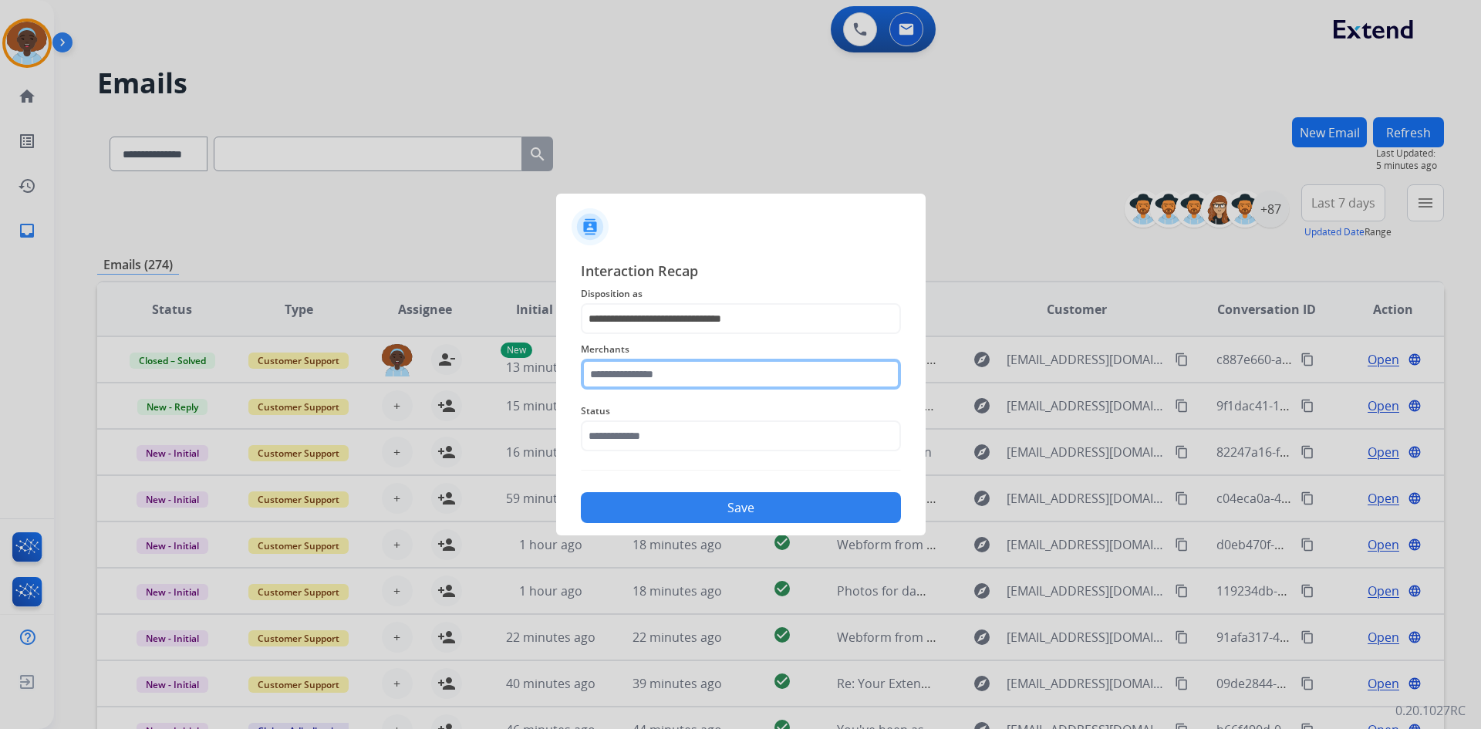
click at [653, 373] on input "text" at bounding box center [741, 374] width 320 height 31
click at [651, 430] on li "Not found" at bounding box center [745, 417] width 294 height 29
type input "*********"
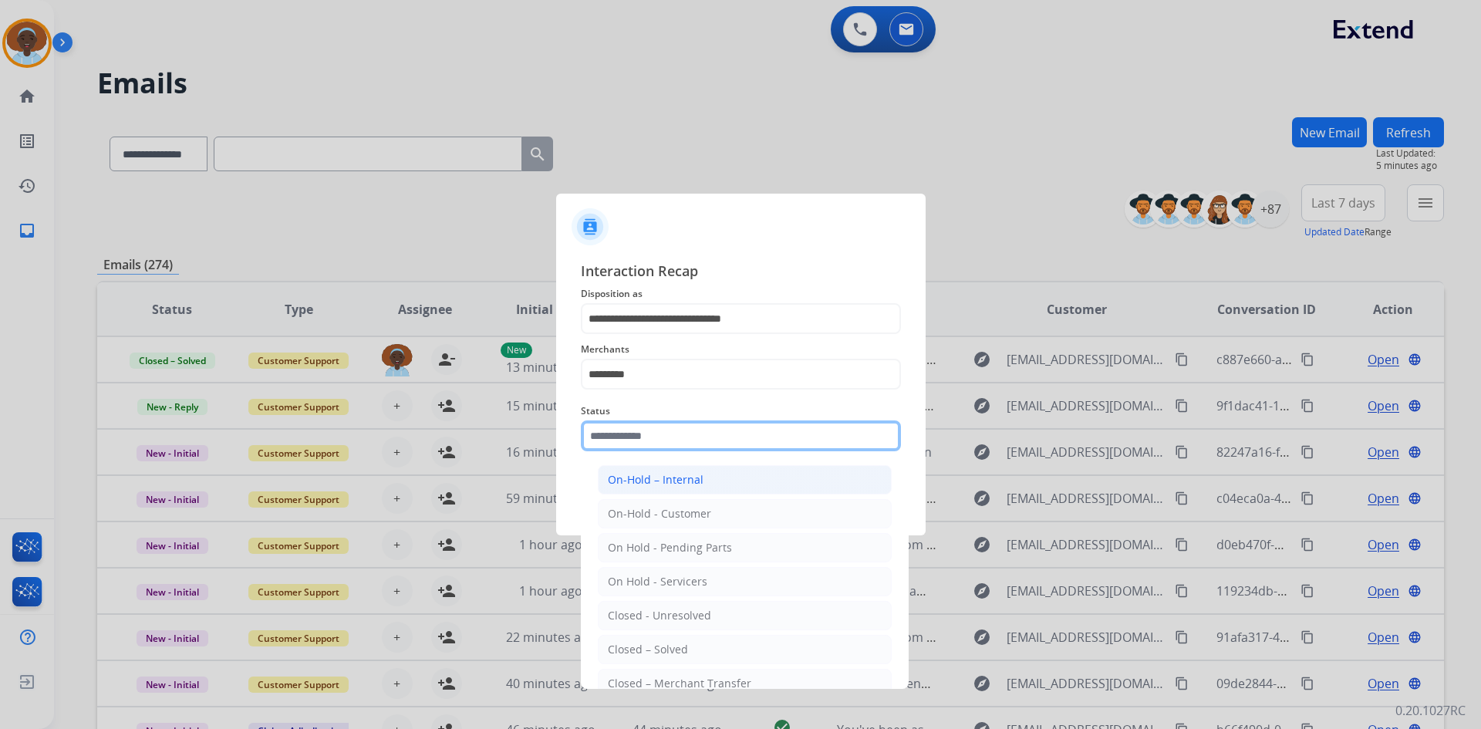
drag, startPoint x: 651, startPoint y: 439, endPoint x: 651, endPoint y: 478, distance: 39.3
click at [651, 440] on input "text" at bounding box center [741, 435] width 320 height 31
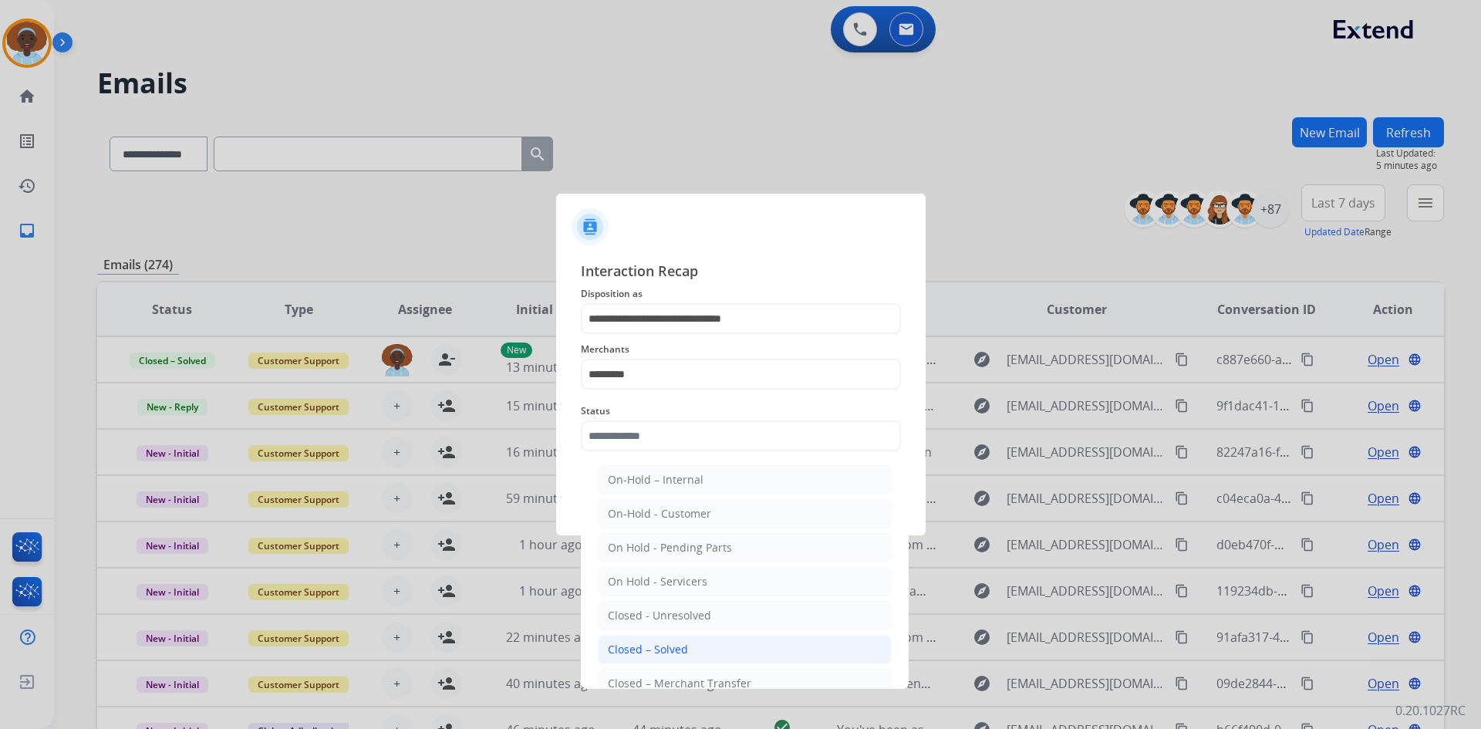
click at [655, 649] on div "Closed – Solved" at bounding box center [648, 649] width 80 height 15
type input "**********"
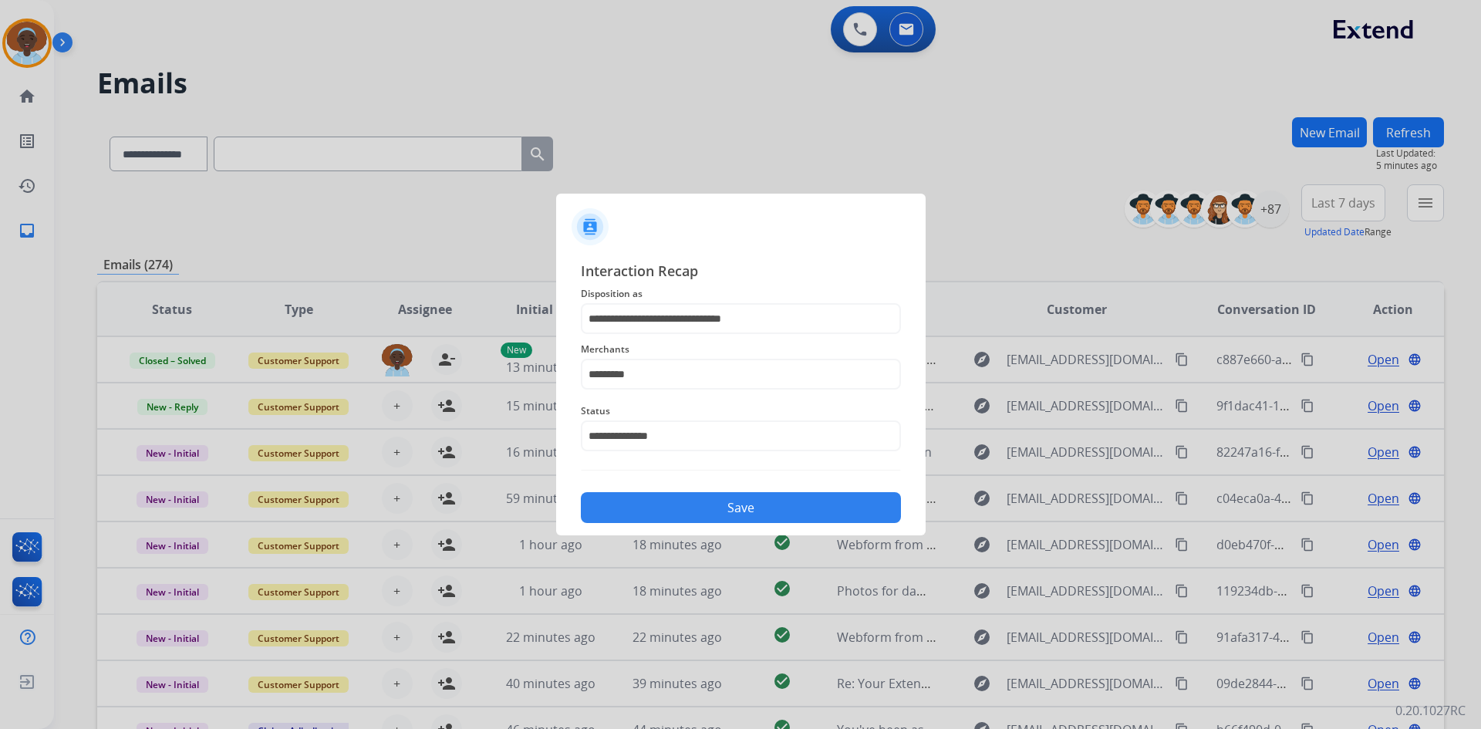
click at [716, 510] on button "Save" at bounding box center [741, 507] width 320 height 31
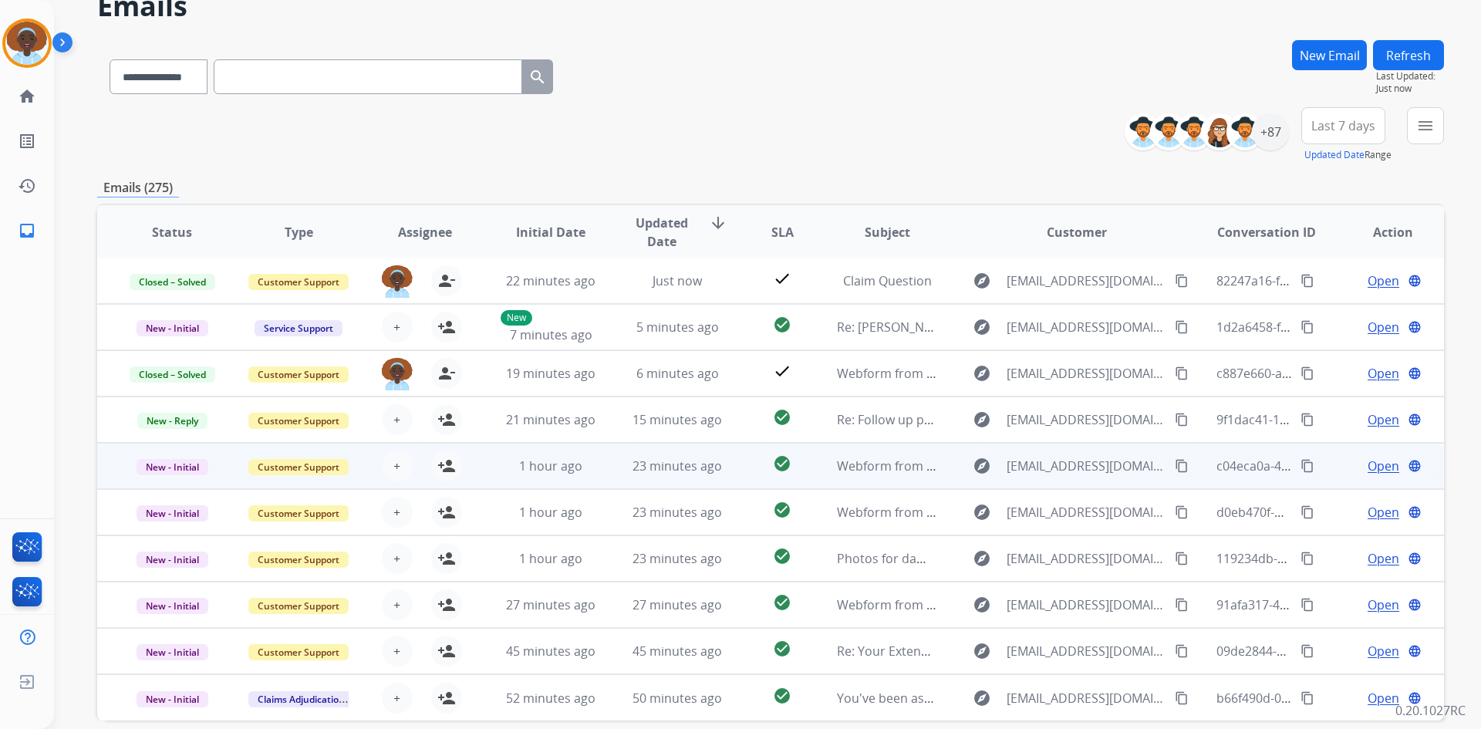
click at [1368, 465] on span "Open" at bounding box center [1384, 466] width 32 height 19
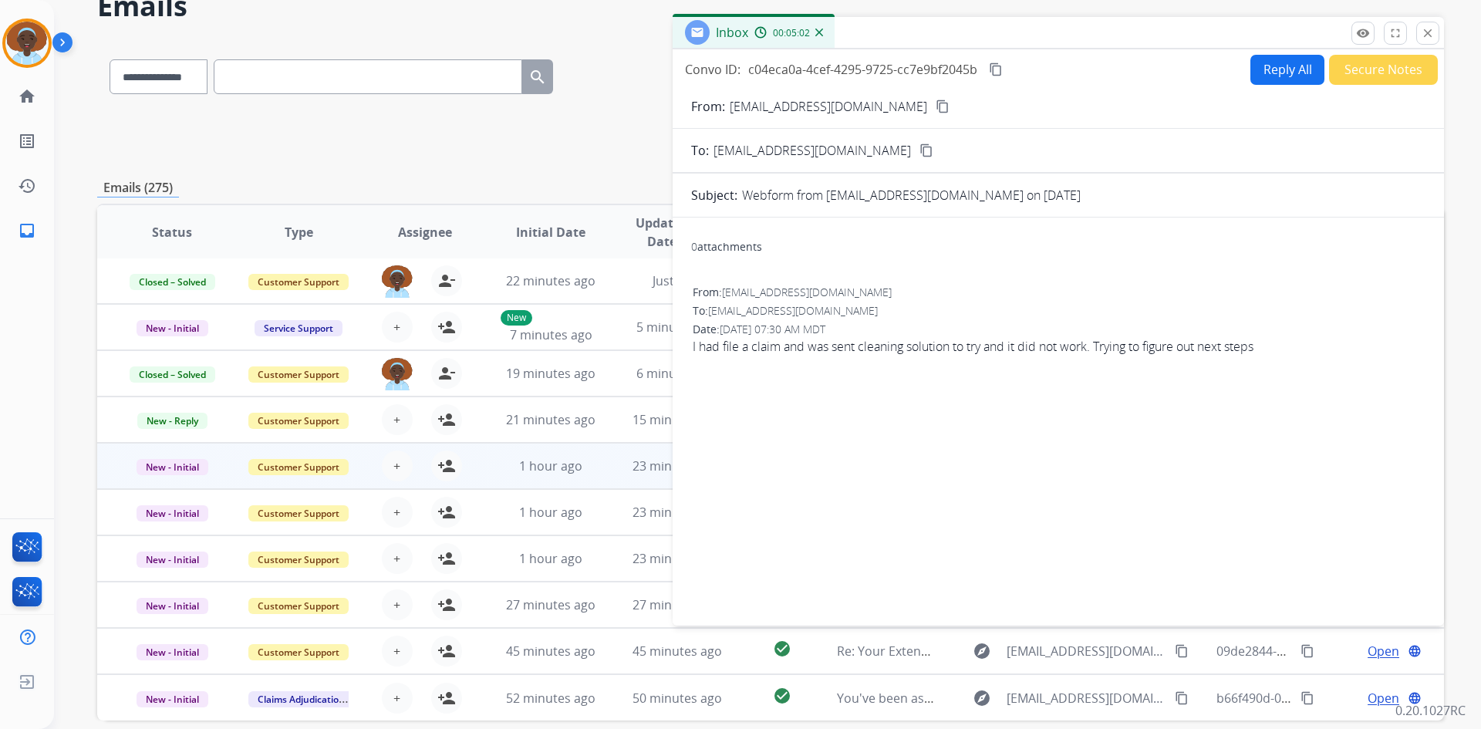
click at [1280, 70] on button "Reply All" at bounding box center [1287, 70] width 74 height 30
select select "**********"
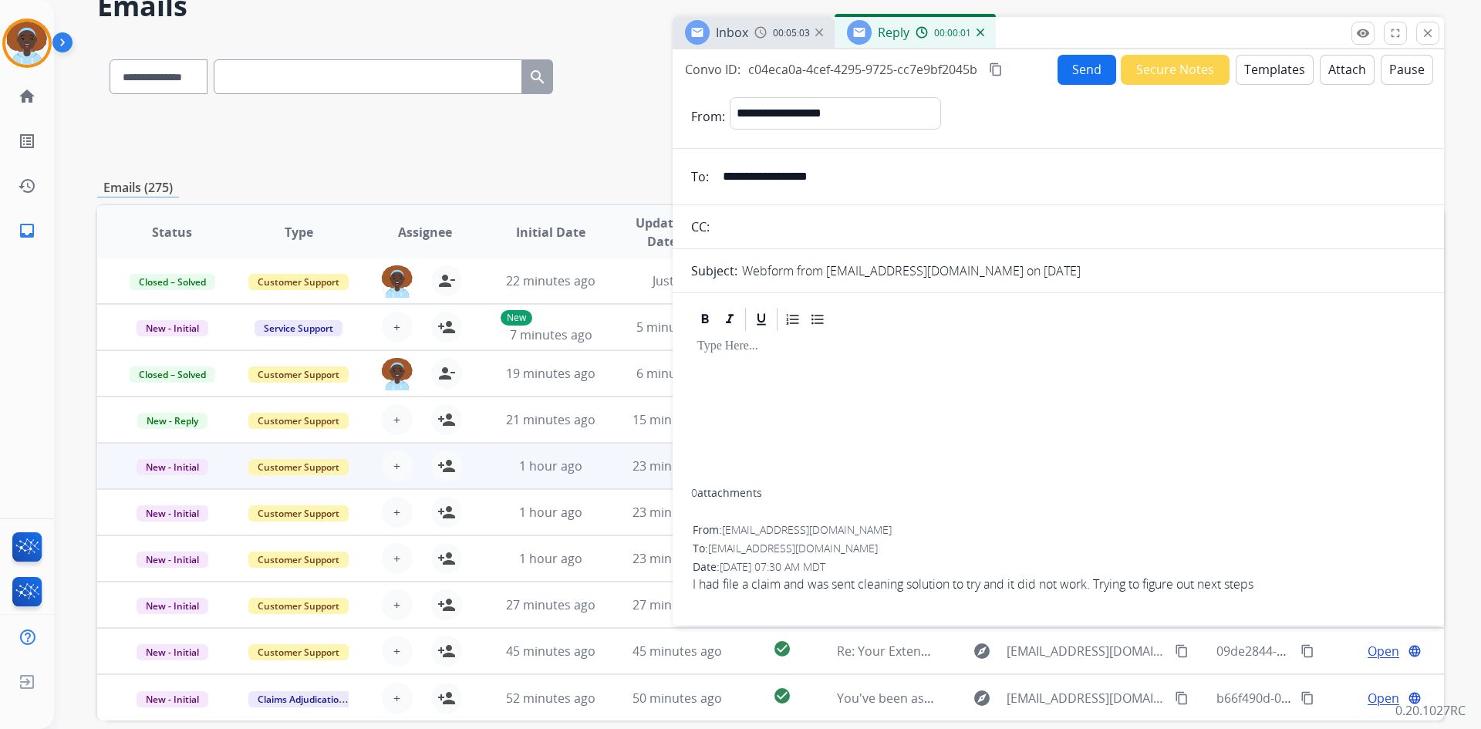
click at [1265, 71] on button "Templates" at bounding box center [1275, 70] width 78 height 30
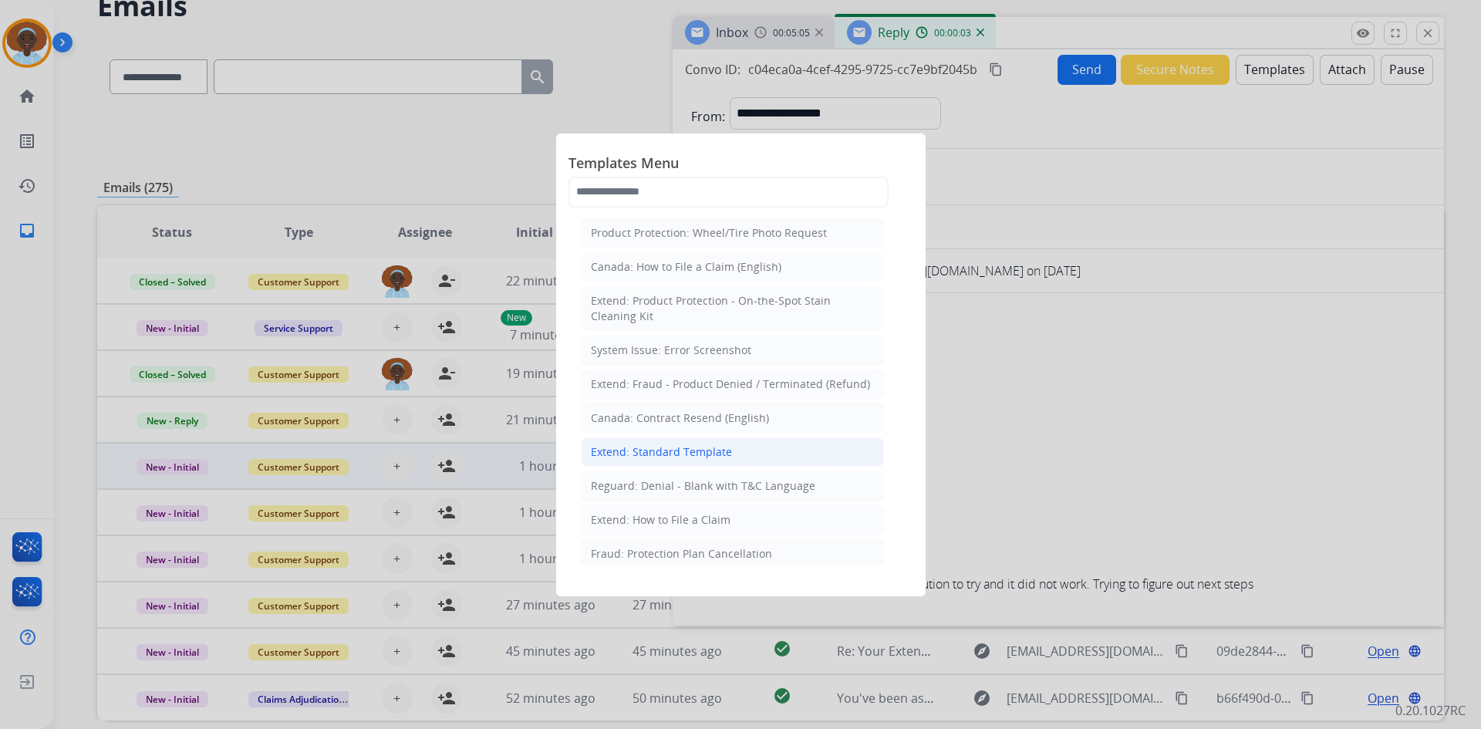
click at [692, 448] on div "Extend: Standard Template" at bounding box center [661, 451] width 141 height 15
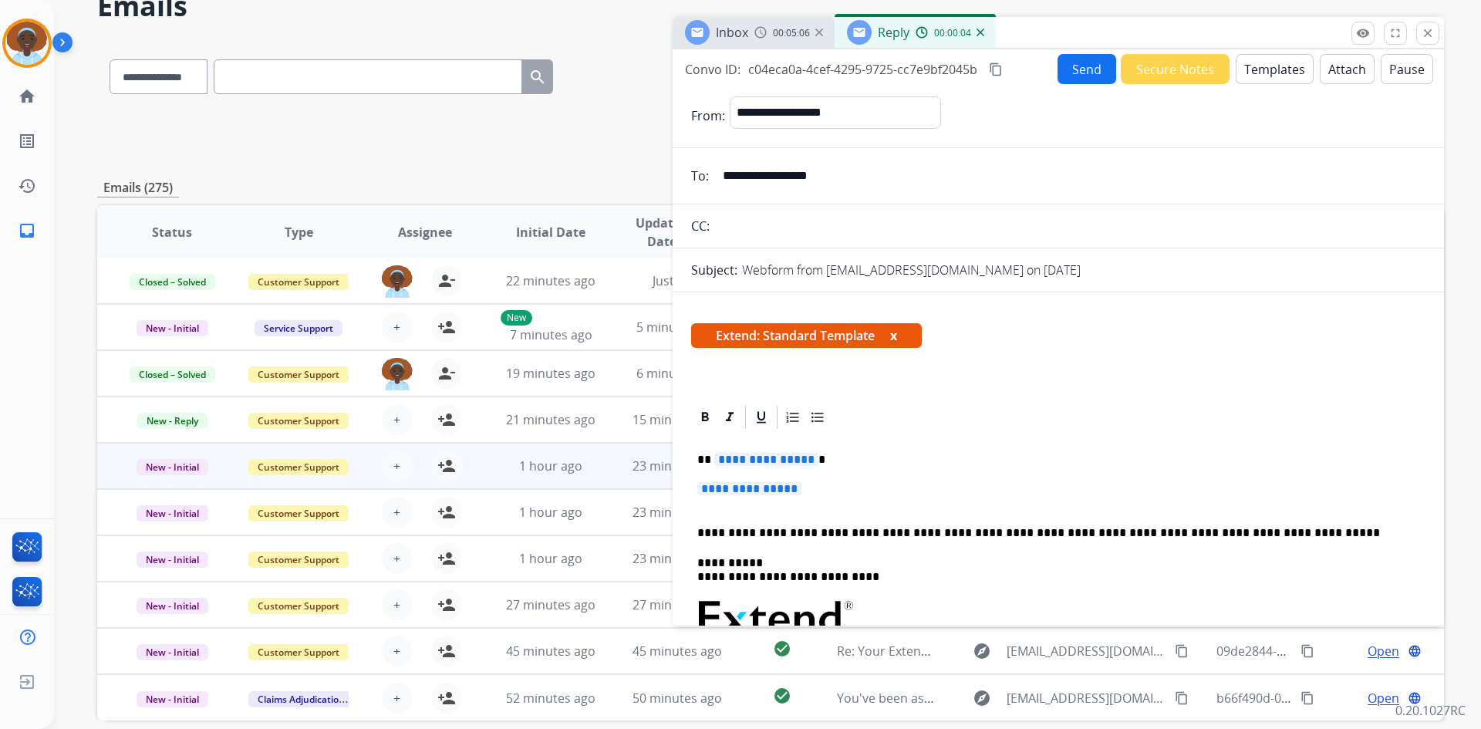
click at [788, 461] on span "**********" at bounding box center [766, 459] width 104 height 13
click at [753, 489] on span "**********" at bounding box center [749, 488] width 104 height 13
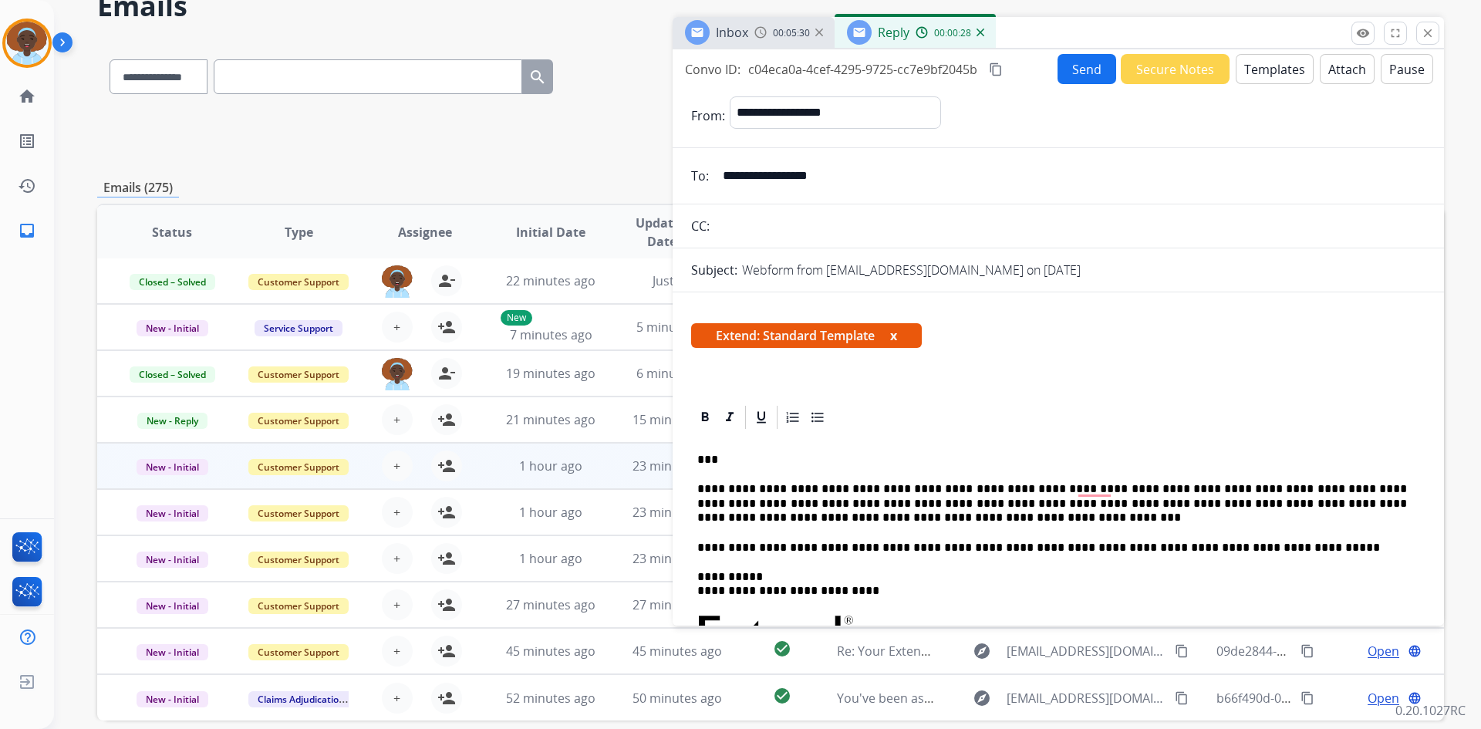
click at [1081, 73] on button "Send" at bounding box center [1086, 69] width 59 height 30
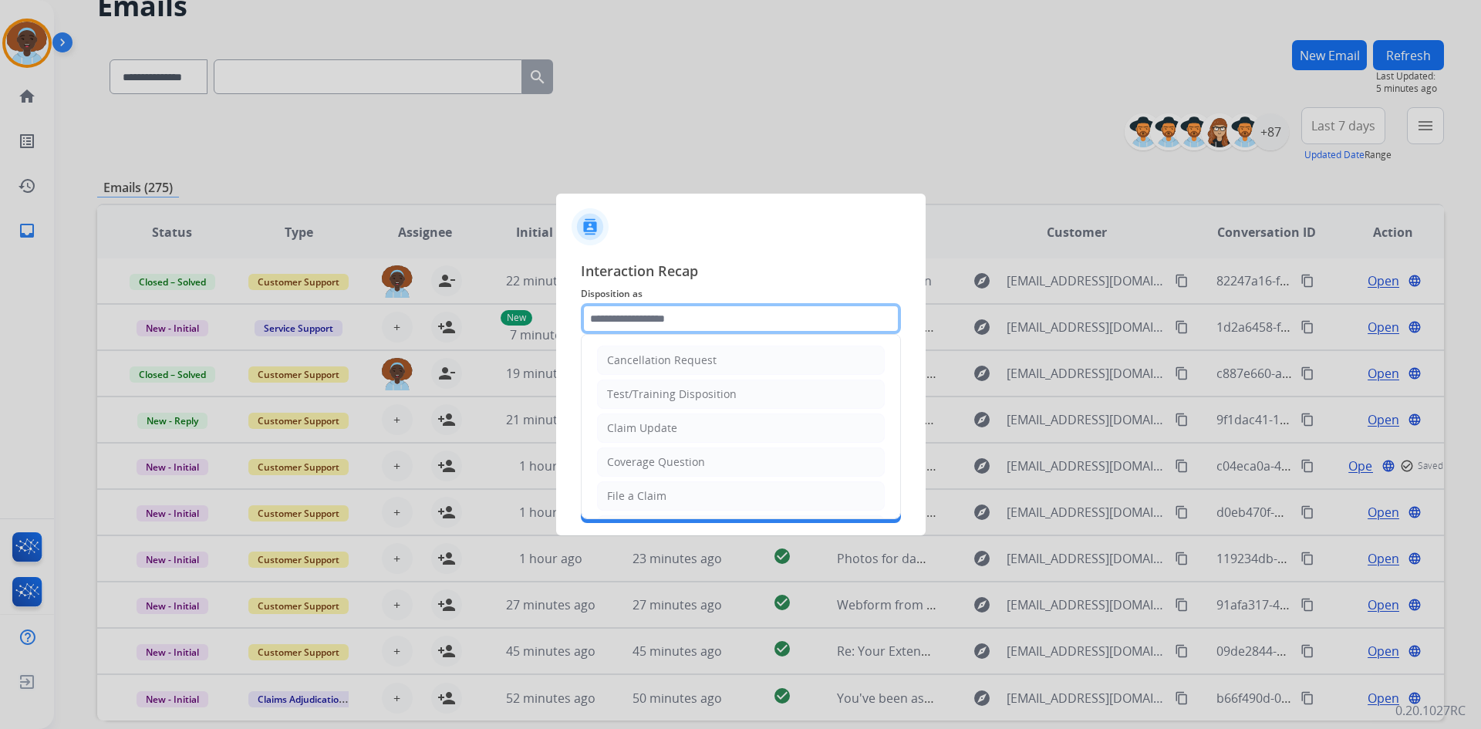
click at [666, 312] on input "text" at bounding box center [741, 318] width 320 height 31
click at [665, 430] on div "Claim Update" at bounding box center [642, 427] width 70 height 15
type input "**********"
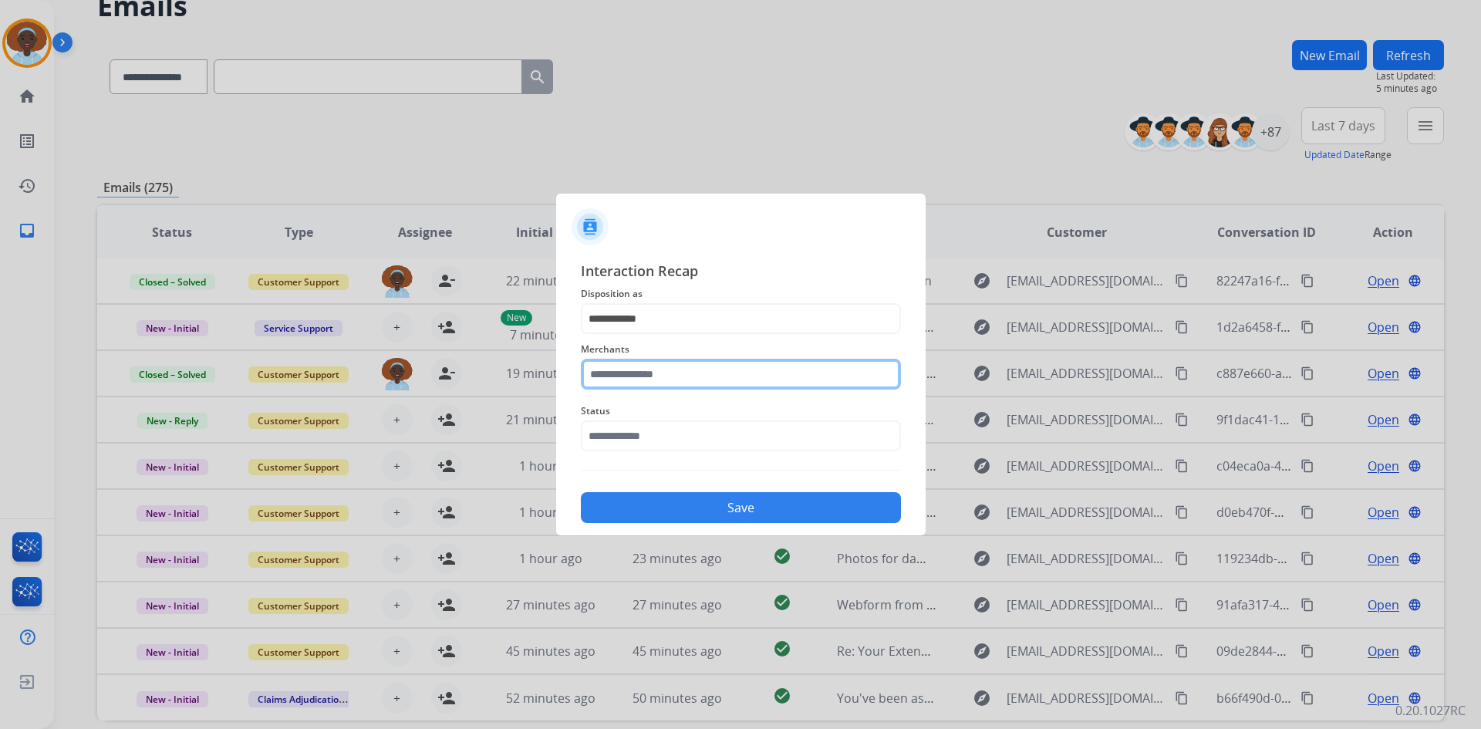
click at [670, 379] on input "text" at bounding box center [741, 374] width 320 height 31
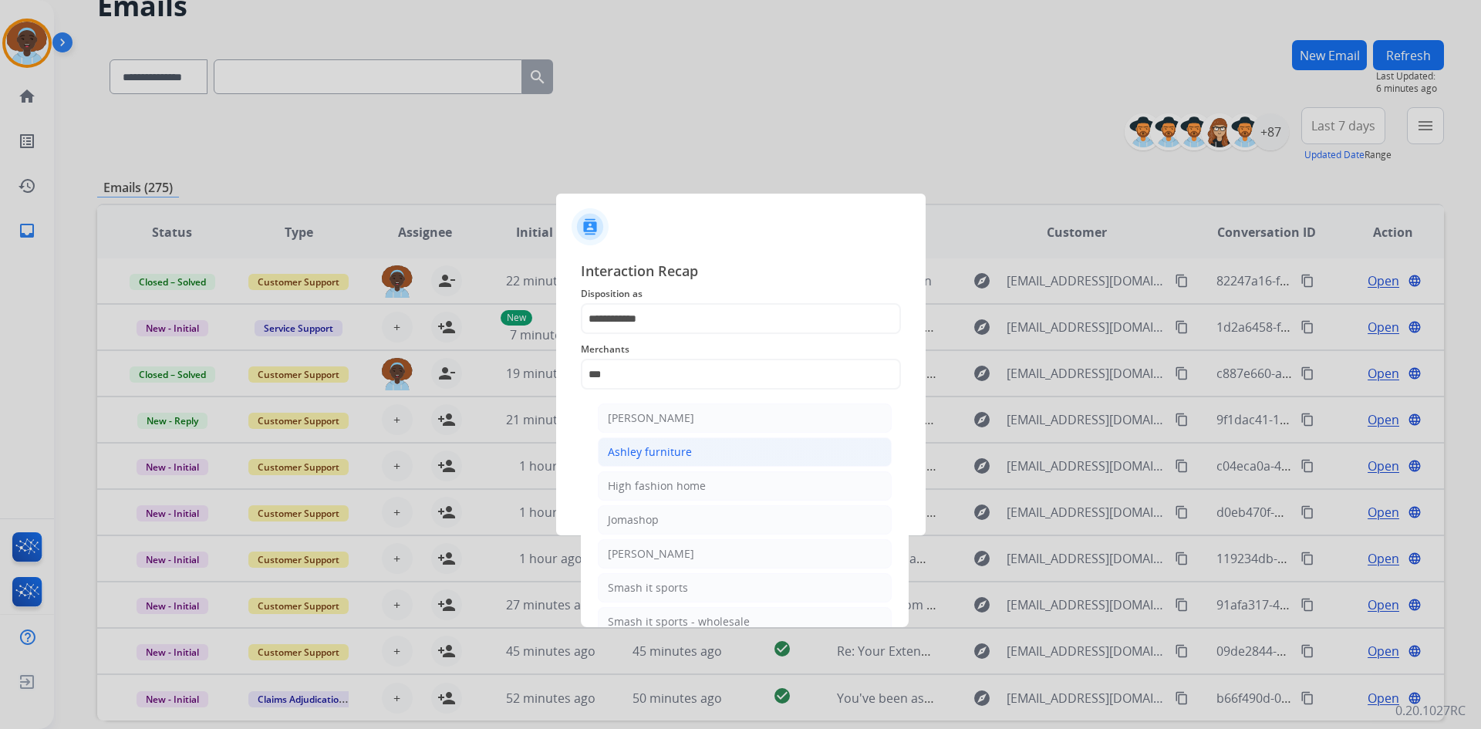
click at [671, 457] on div "Ashley furniture" at bounding box center [650, 451] width 84 height 15
type input "**********"
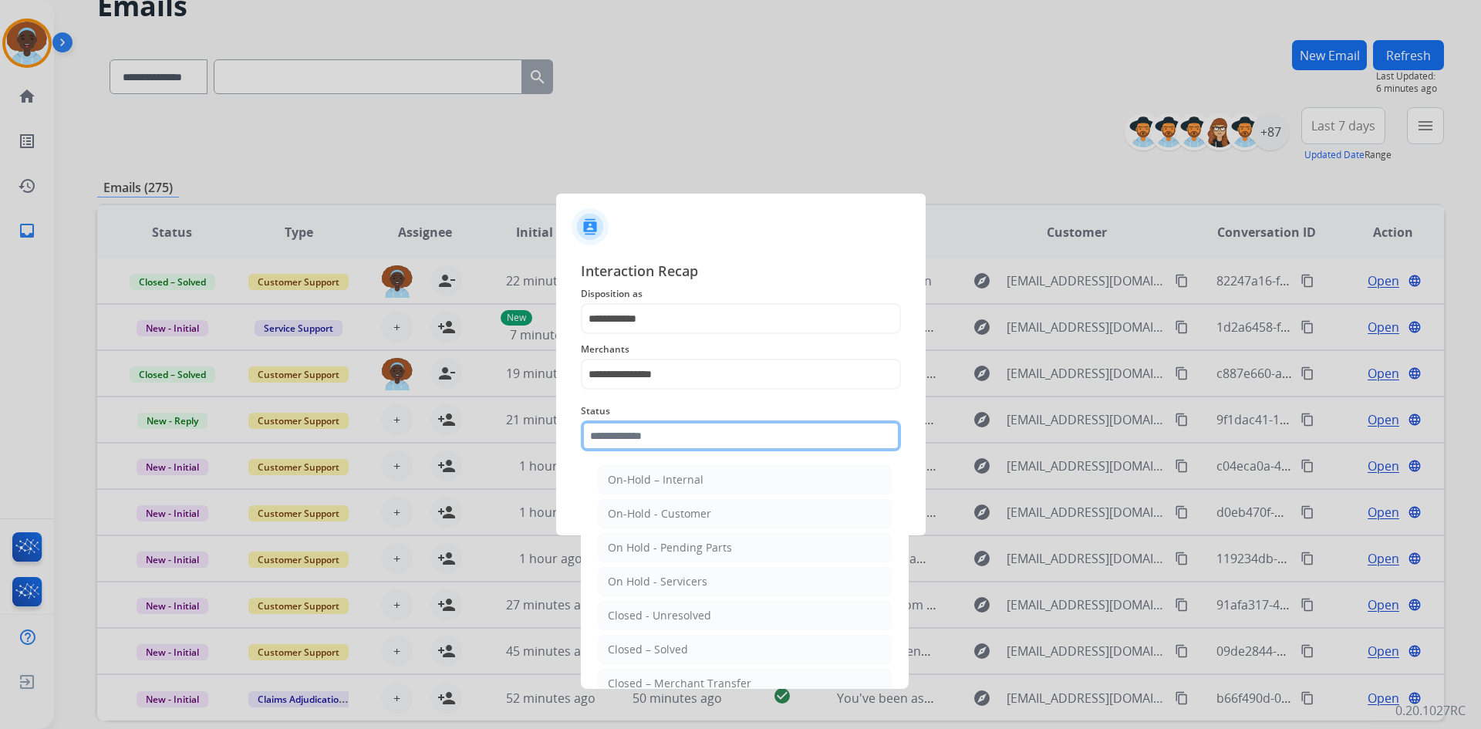
click at [690, 431] on input "text" at bounding box center [741, 435] width 320 height 31
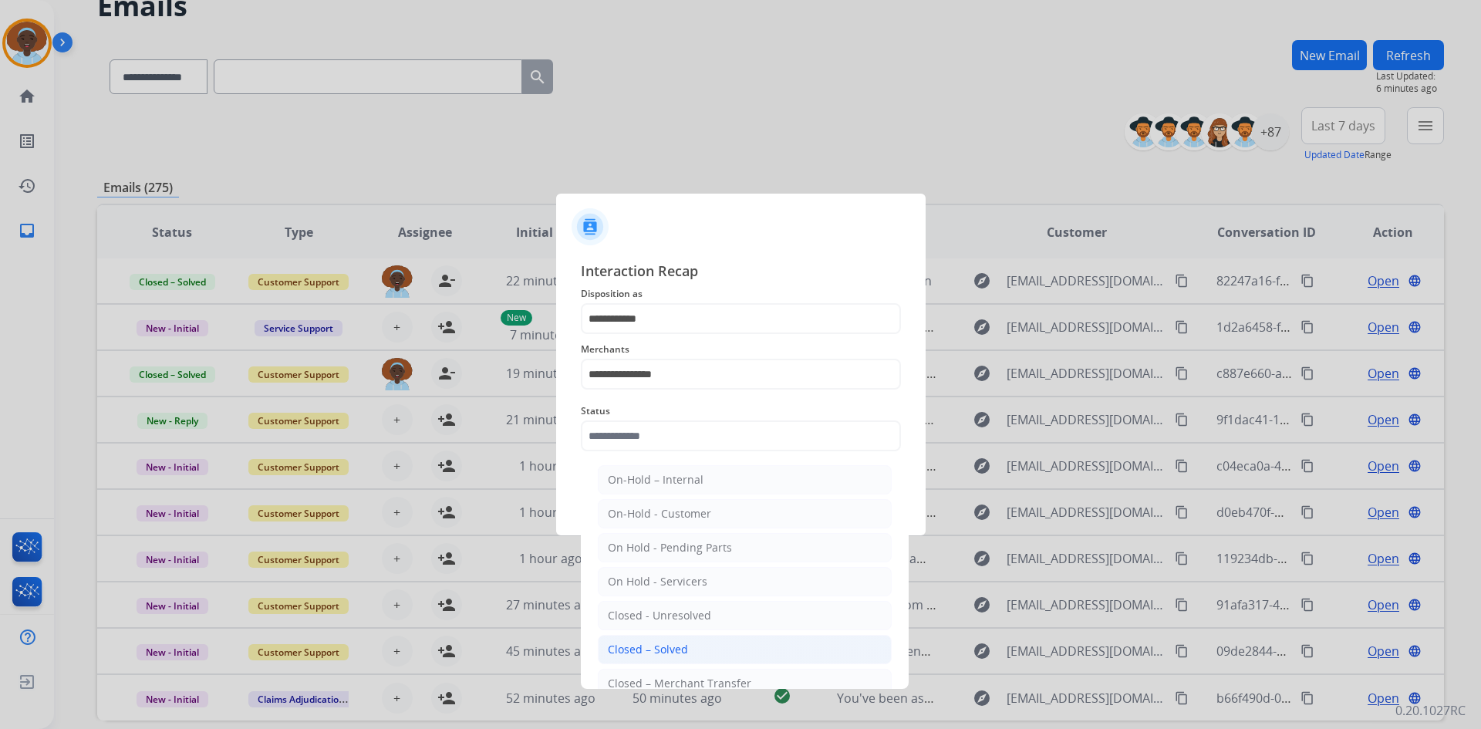
click at [703, 642] on li "Closed – Solved" at bounding box center [745, 649] width 294 height 29
type input "**********"
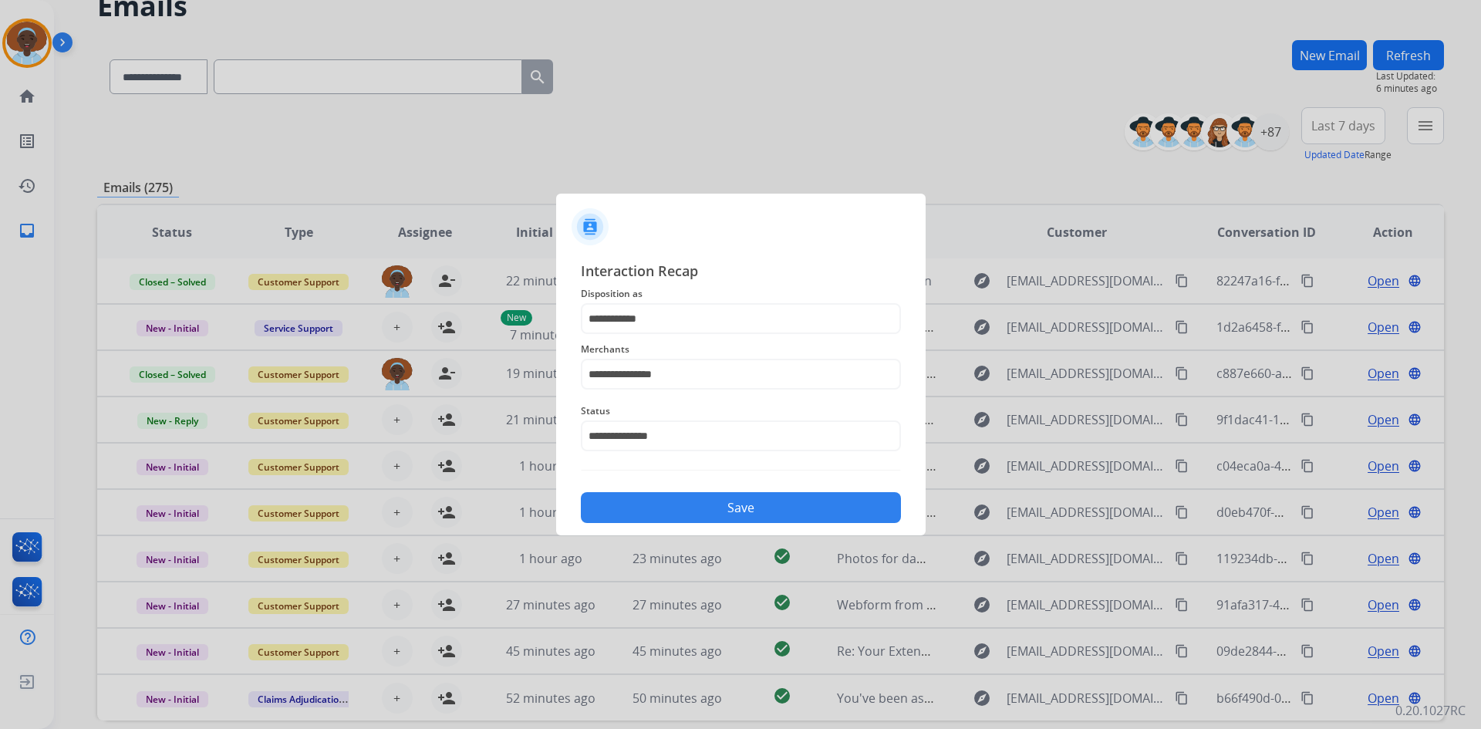
click at [721, 509] on button "Save" at bounding box center [741, 507] width 320 height 31
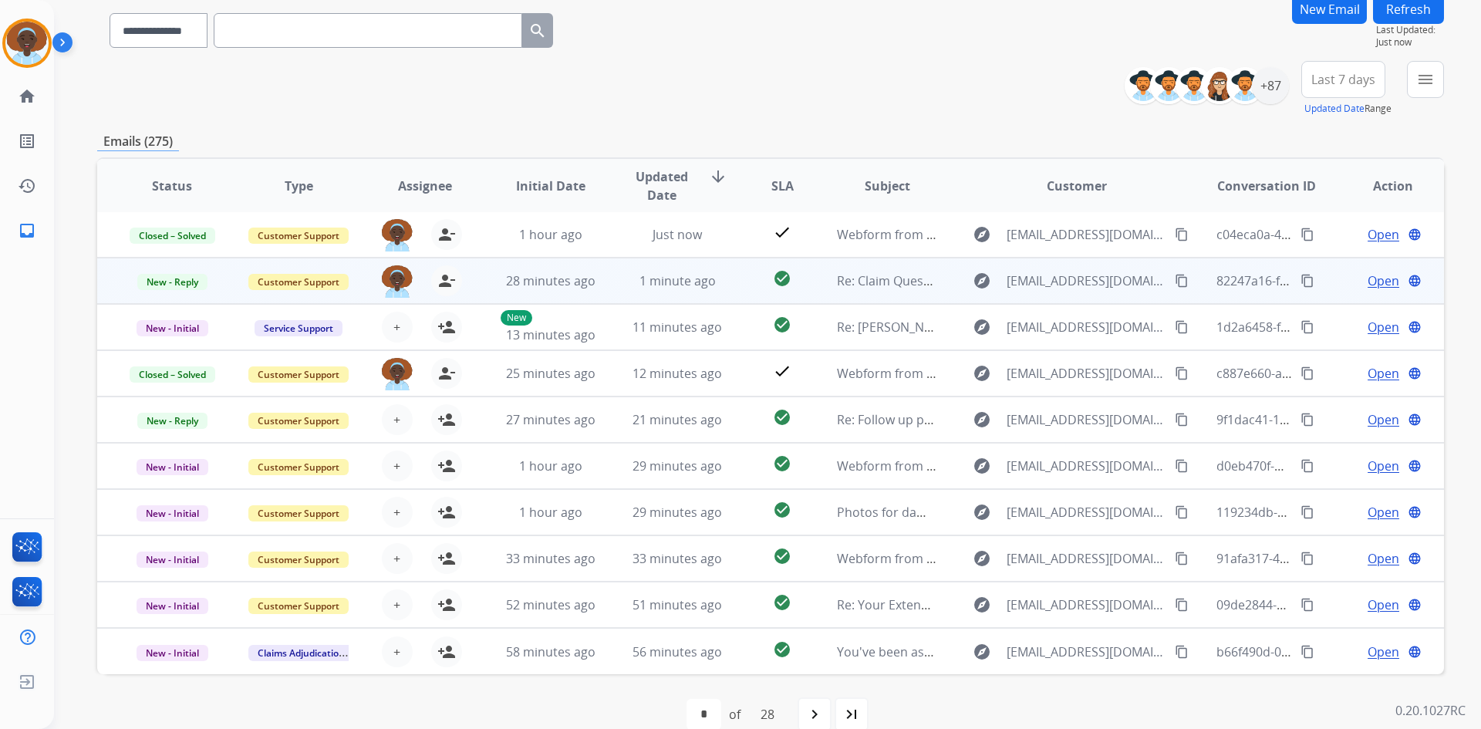
scroll to position [149, 0]
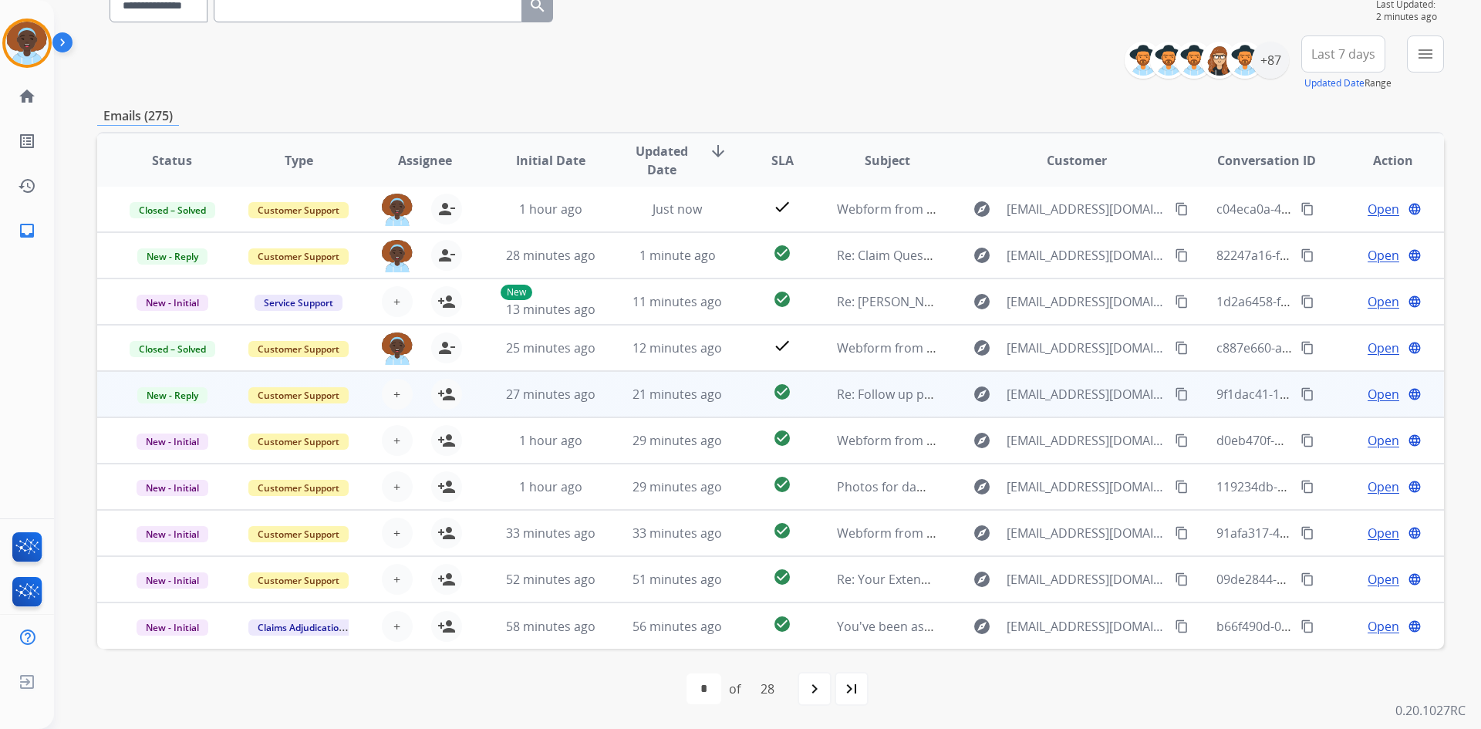
click at [1371, 391] on span "Open" at bounding box center [1384, 394] width 32 height 19
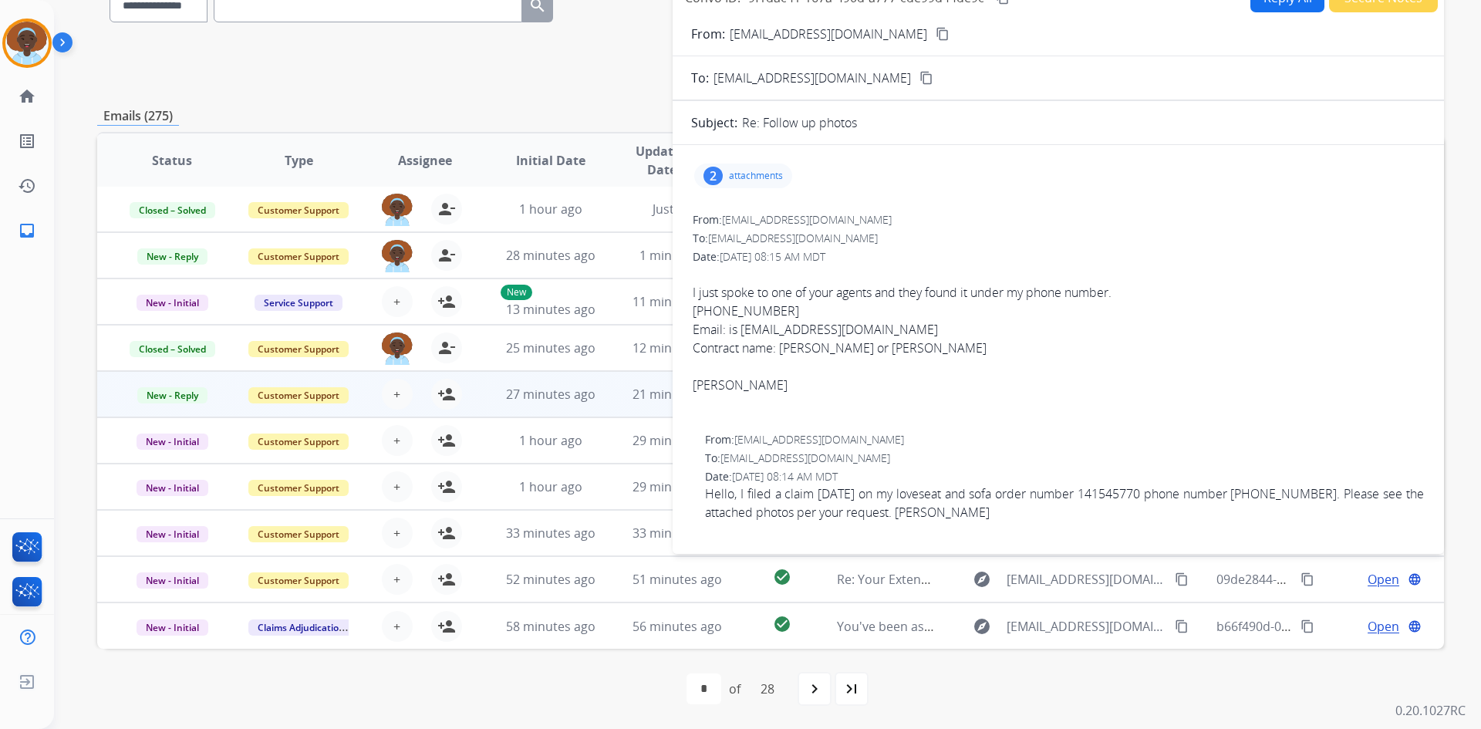
click at [717, 171] on div "2" at bounding box center [712, 176] width 19 height 19
click at [754, 215] on div at bounding box center [748, 218] width 77 height 54
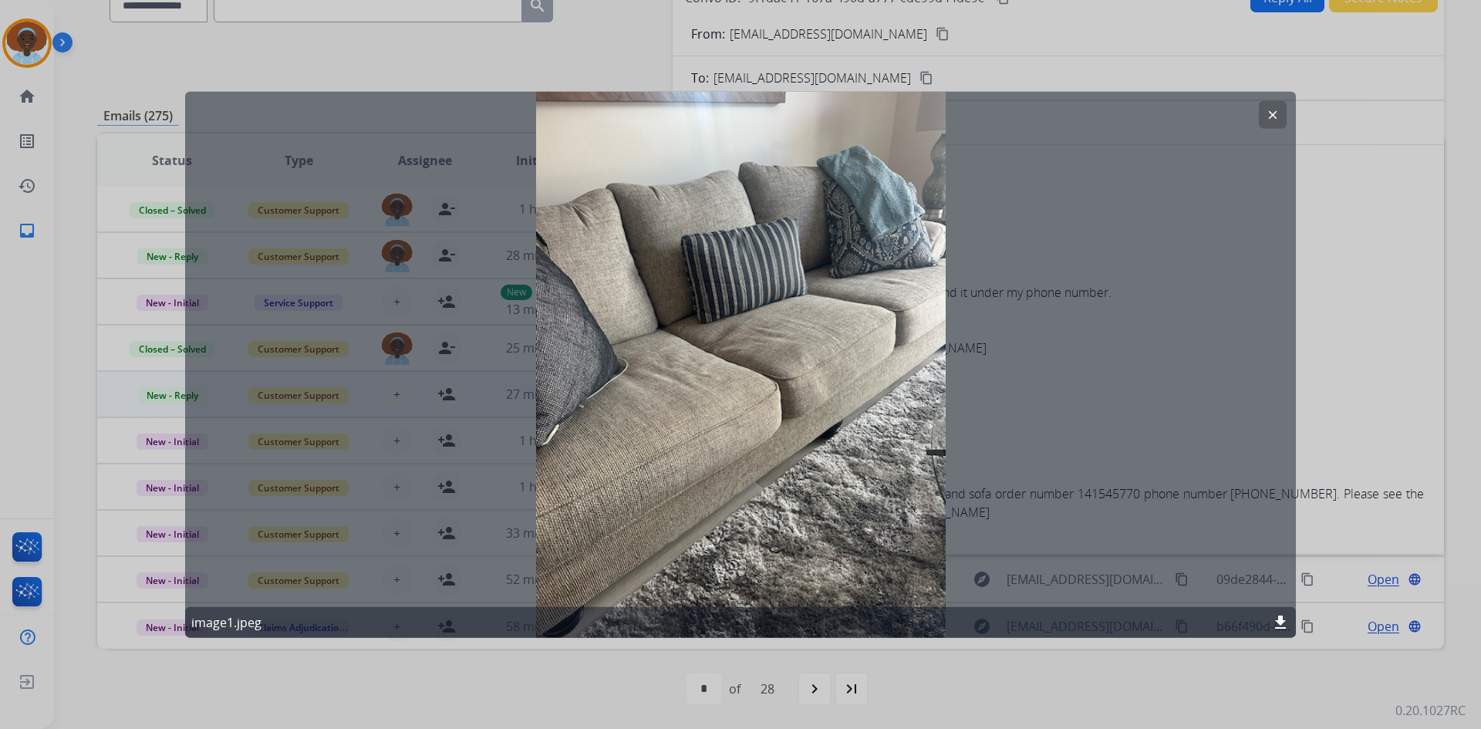
click at [1269, 110] on mat-icon "clear" at bounding box center [1273, 114] width 14 height 14
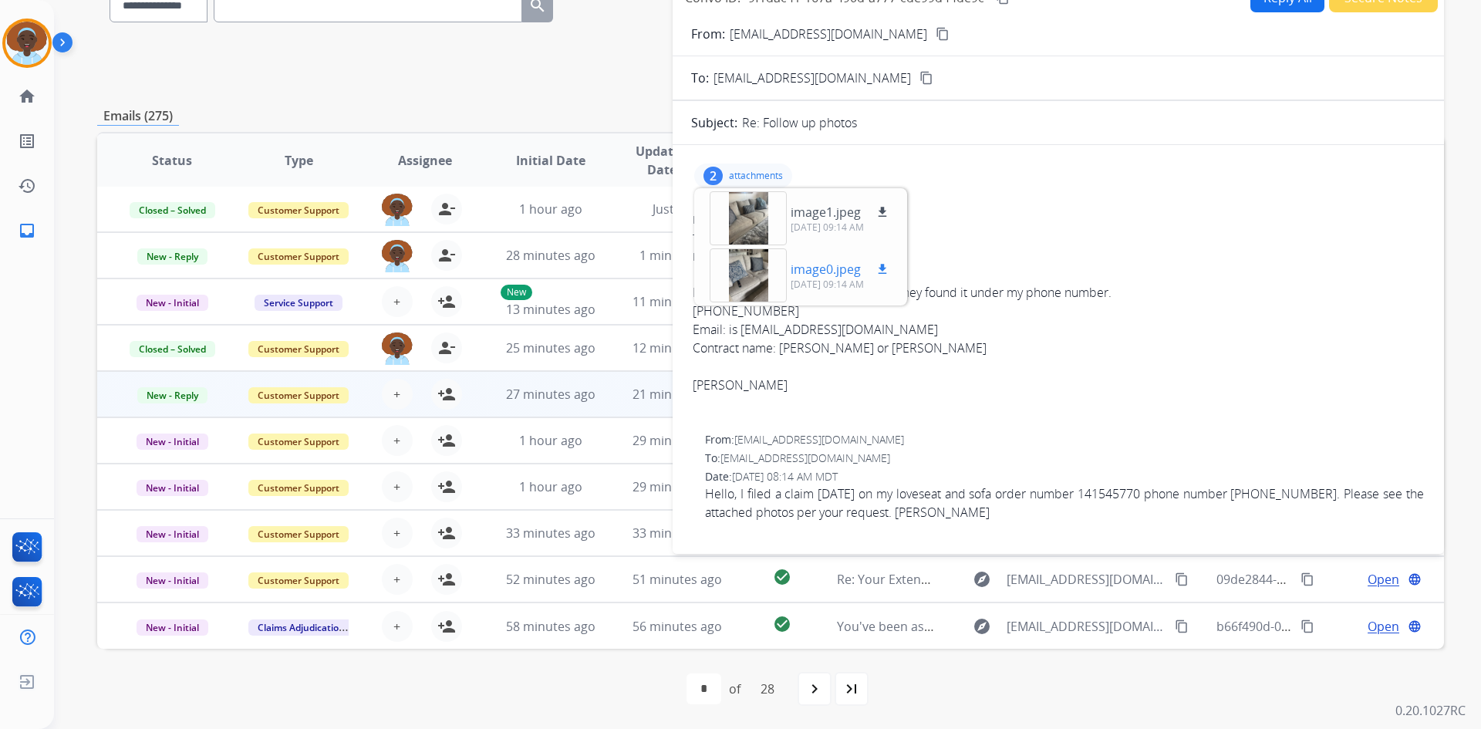
click at [752, 275] on div at bounding box center [748, 275] width 77 height 54
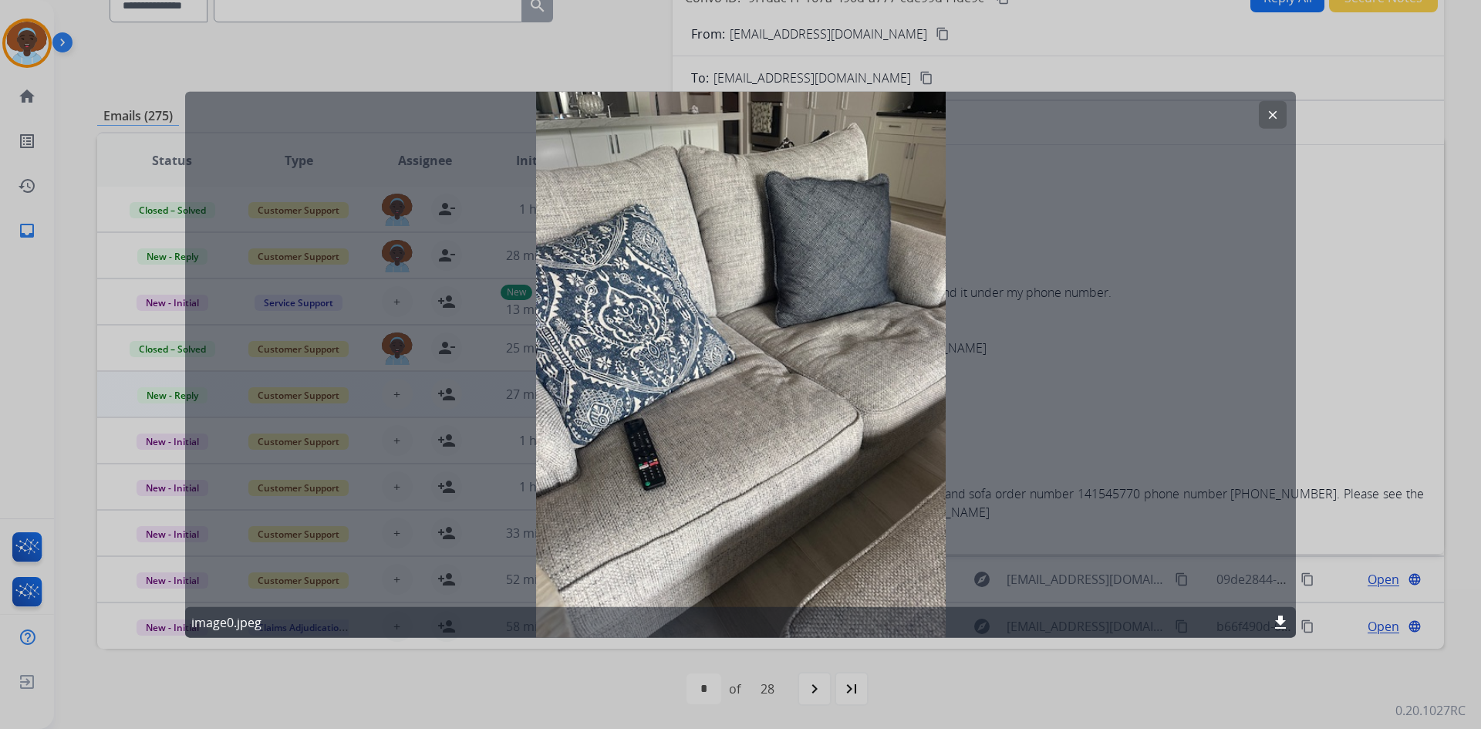
click at [1272, 114] on mat-icon "clear" at bounding box center [1273, 114] width 14 height 14
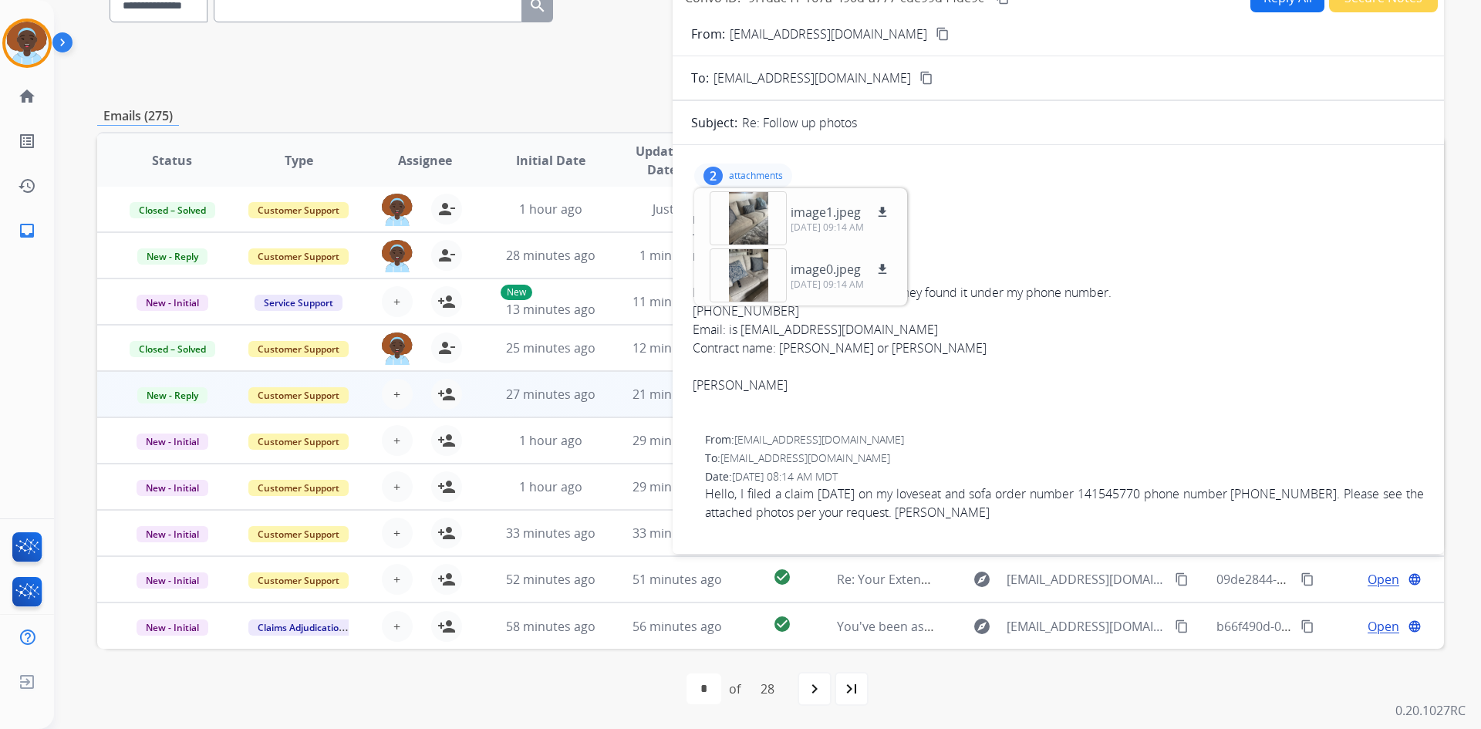
click at [975, 177] on div "2 attachments image1.jpeg download 09/28/2025, 09:14 AM image0.jpeg download 09…" at bounding box center [1058, 175] width 734 height 37
click at [707, 167] on div "2 attachments image1.jpeg download 09/28/2025, 09:14 AM image0.jpeg download 09…" at bounding box center [743, 176] width 98 height 25
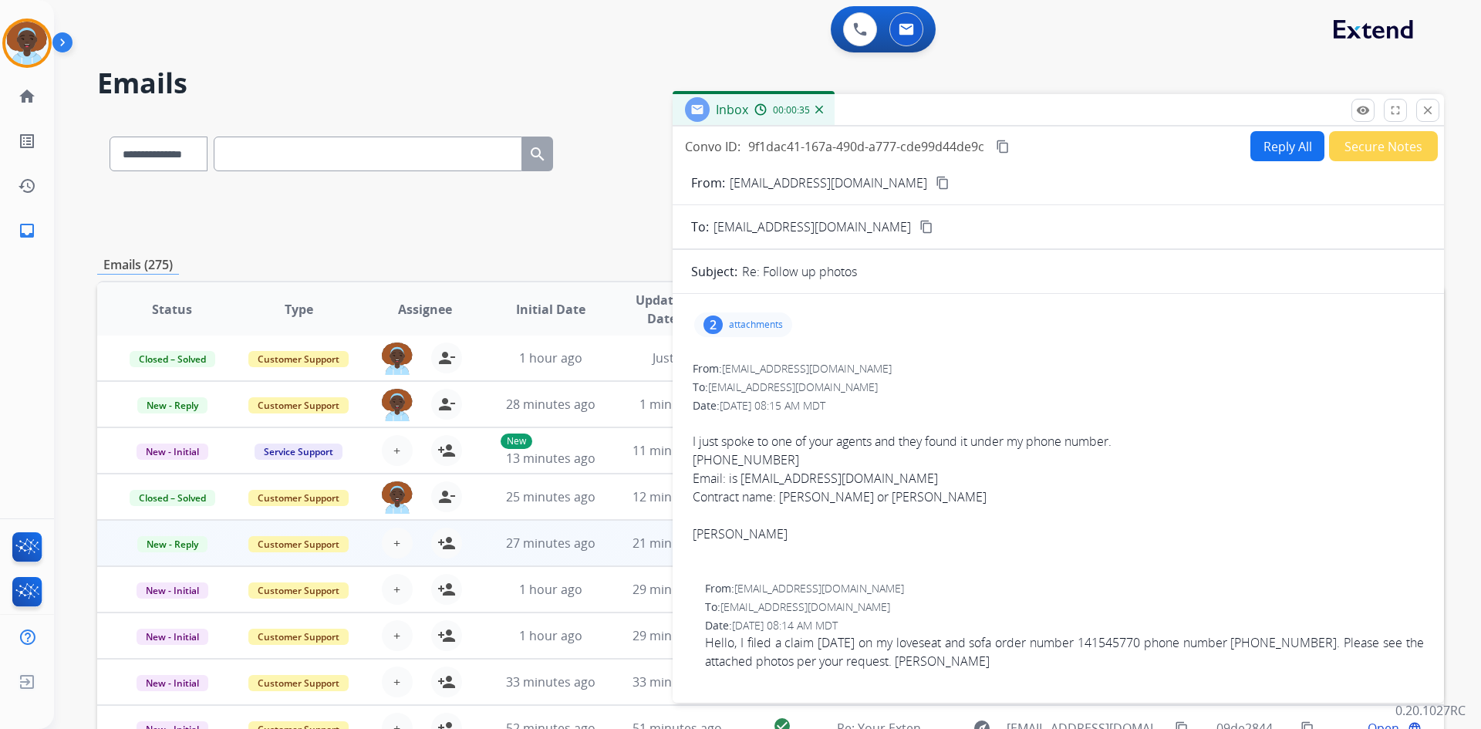
click at [1425, 107] on mat-icon "close" at bounding box center [1428, 110] width 14 height 14
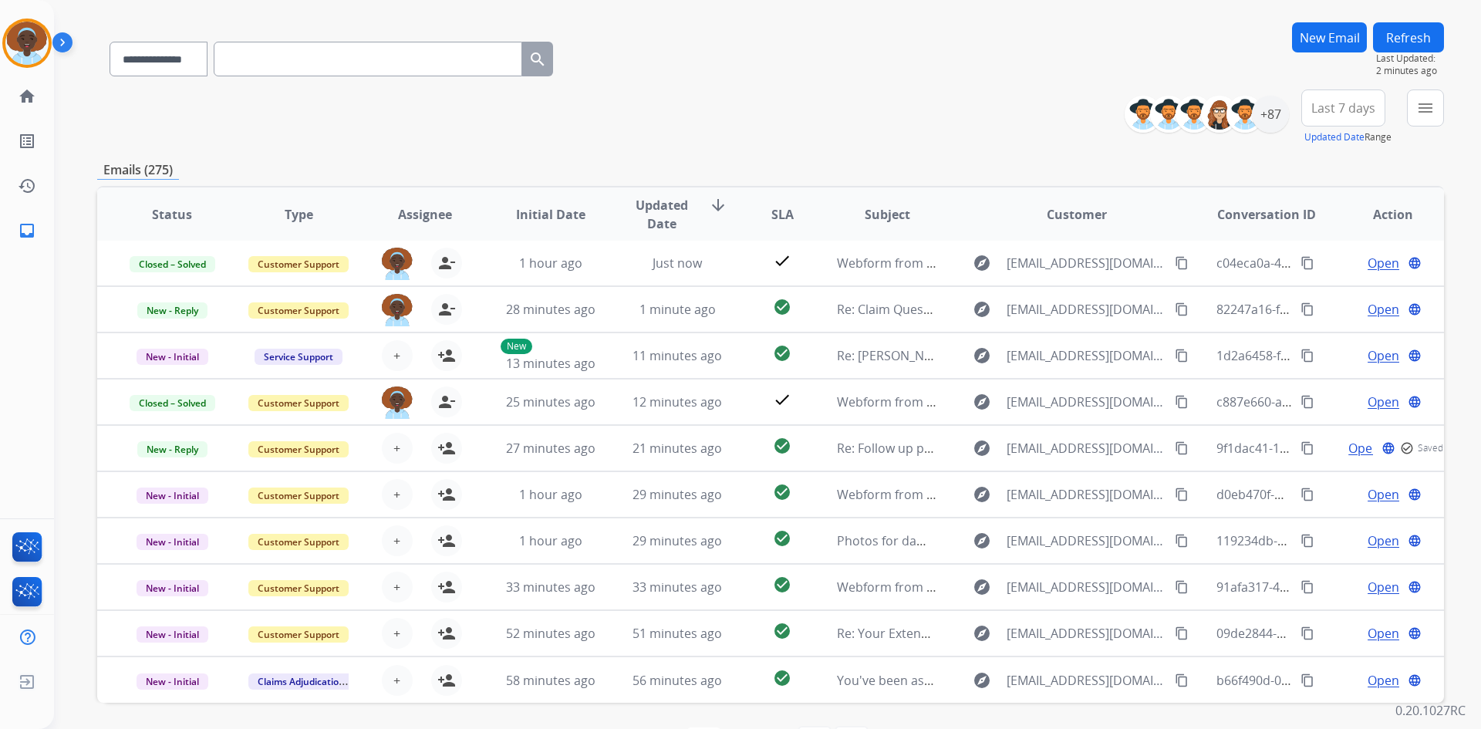
scroll to position [149, 0]
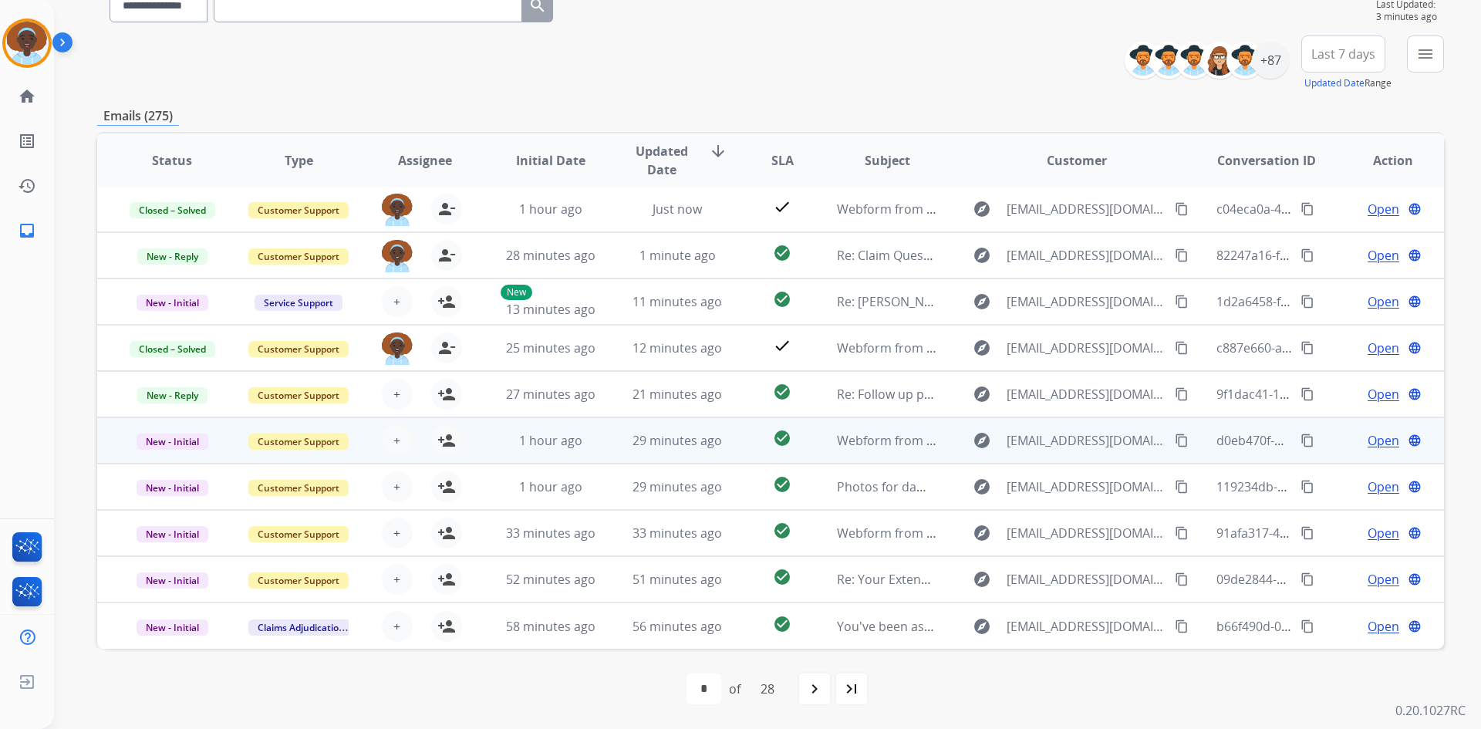
click at [1368, 446] on span "Open" at bounding box center [1384, 440] width 32 height 19
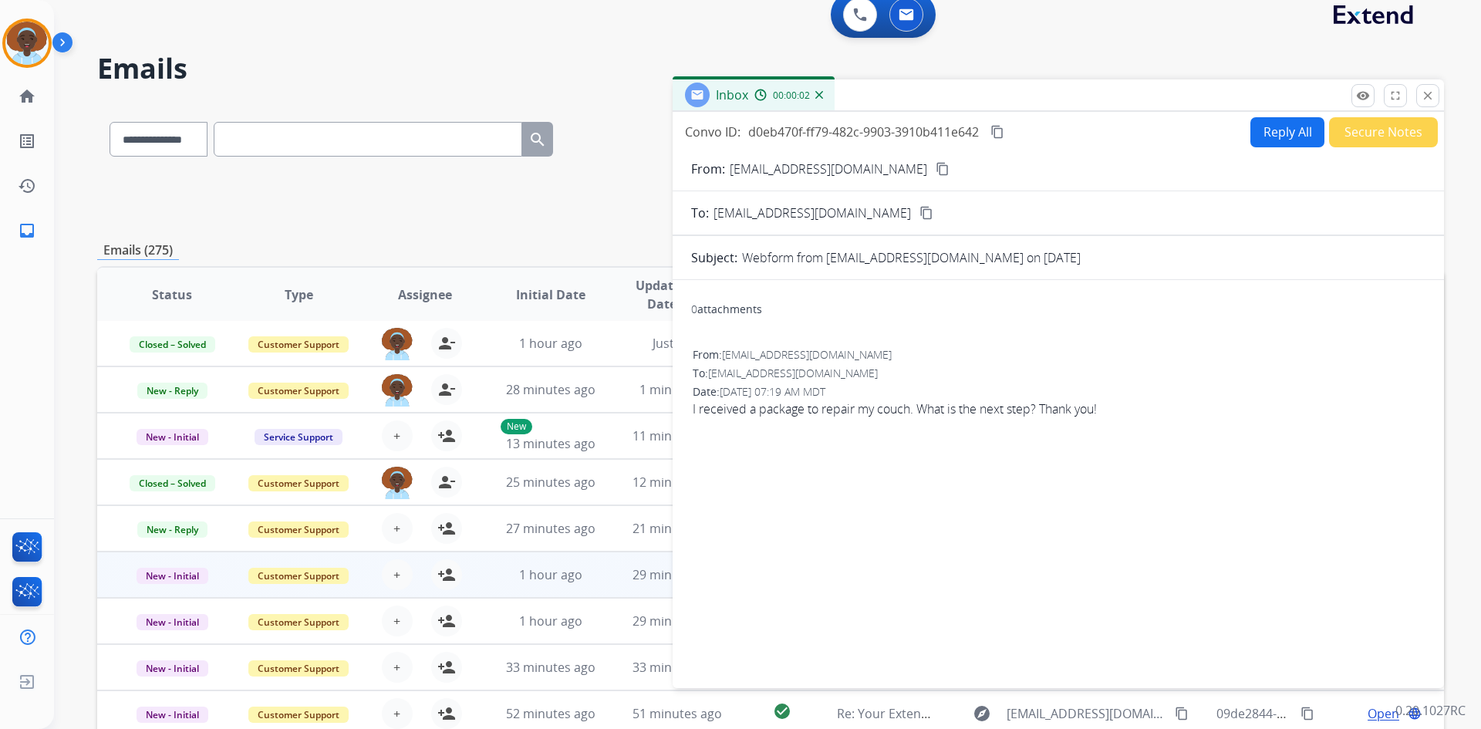
scroll to position [0, 0]
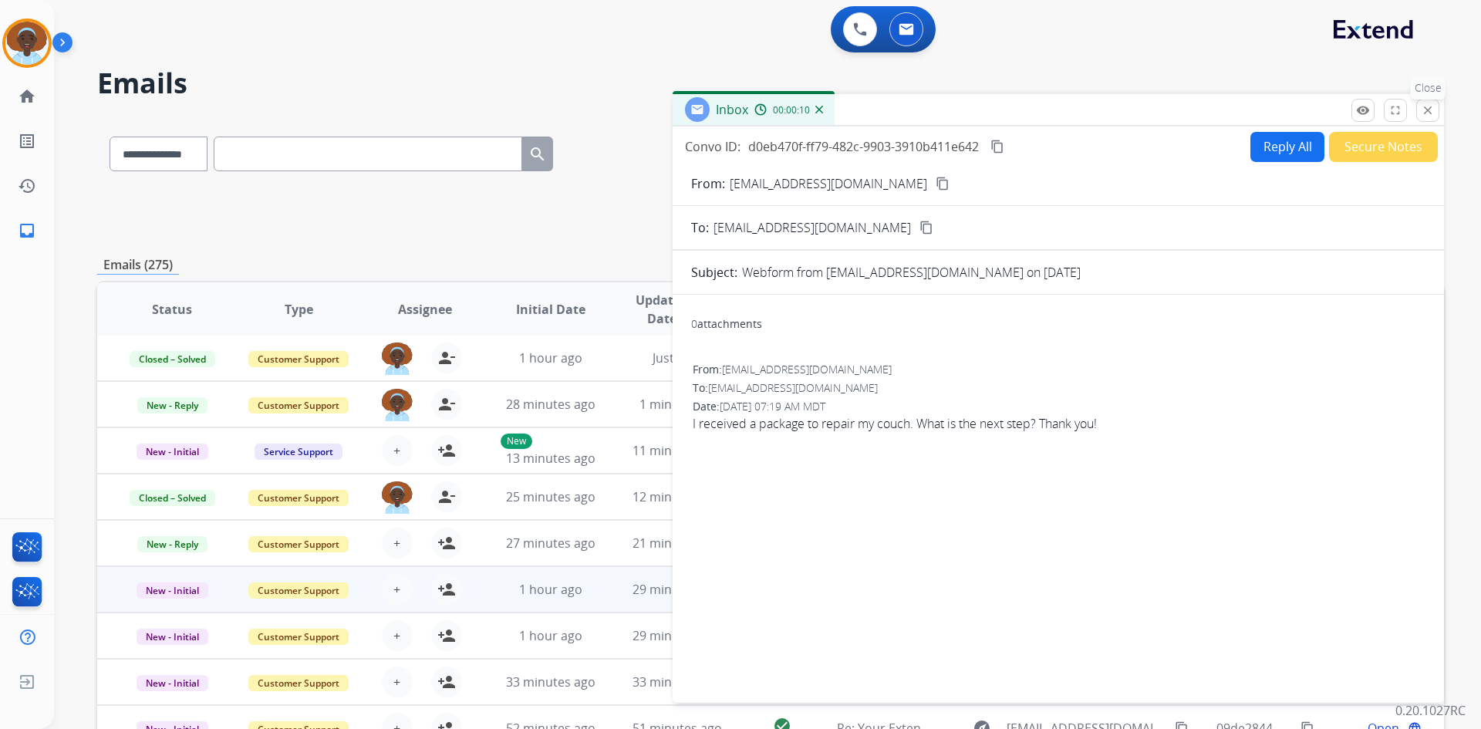
click at [1428, 112] on mat-icon "close" at bounding box center [1428, 110] width 14 height 14
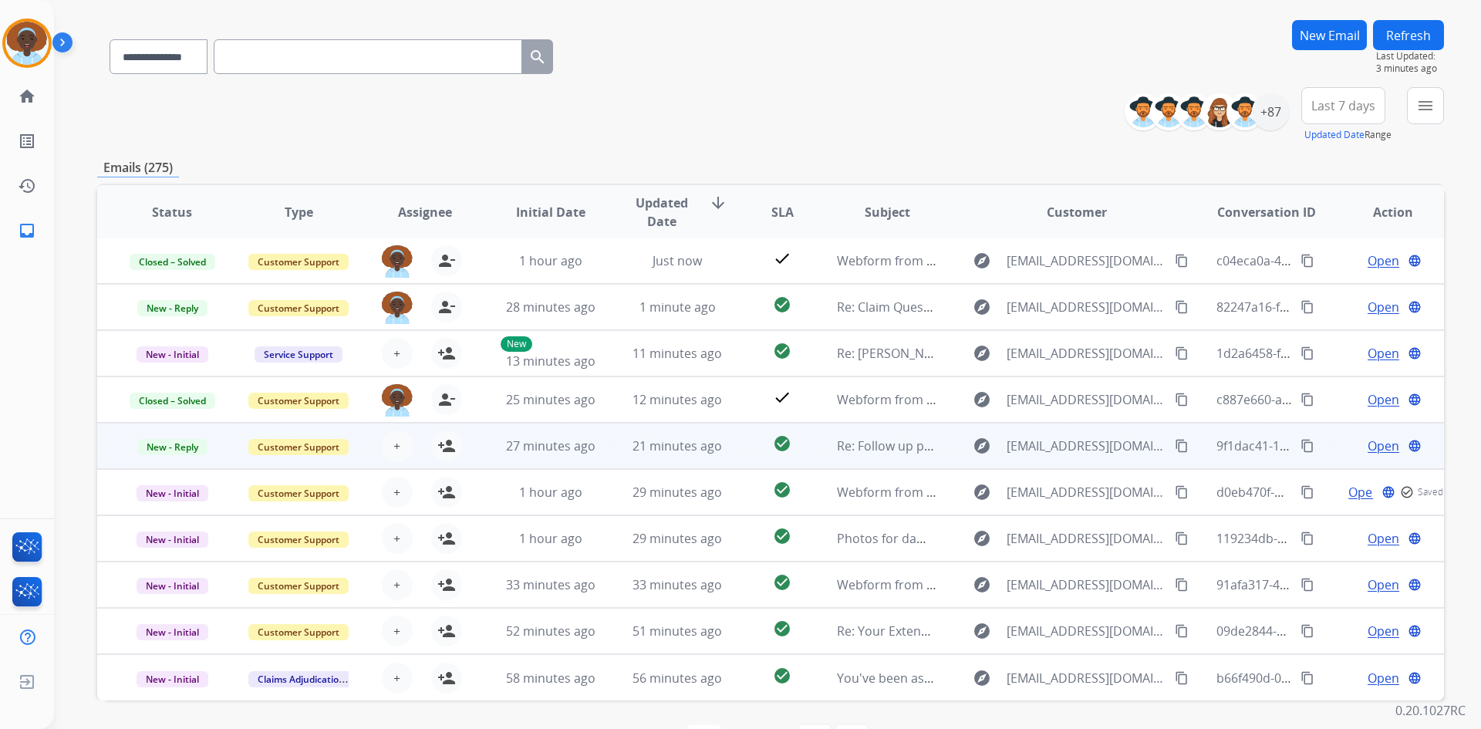
scroll to position [149, 0]
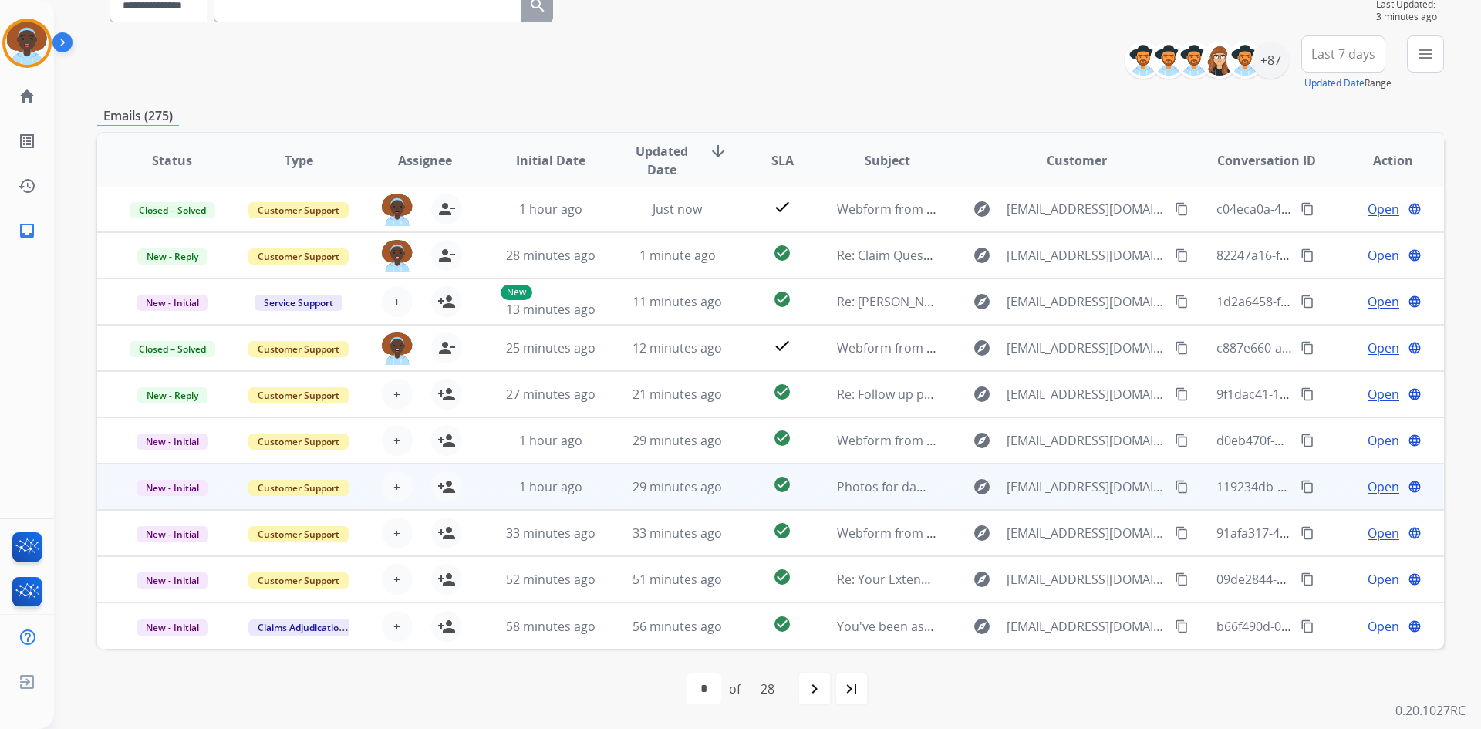
click at [1370, 490] on span "Open" at bounding box center [1384, 486] width 32 height 19
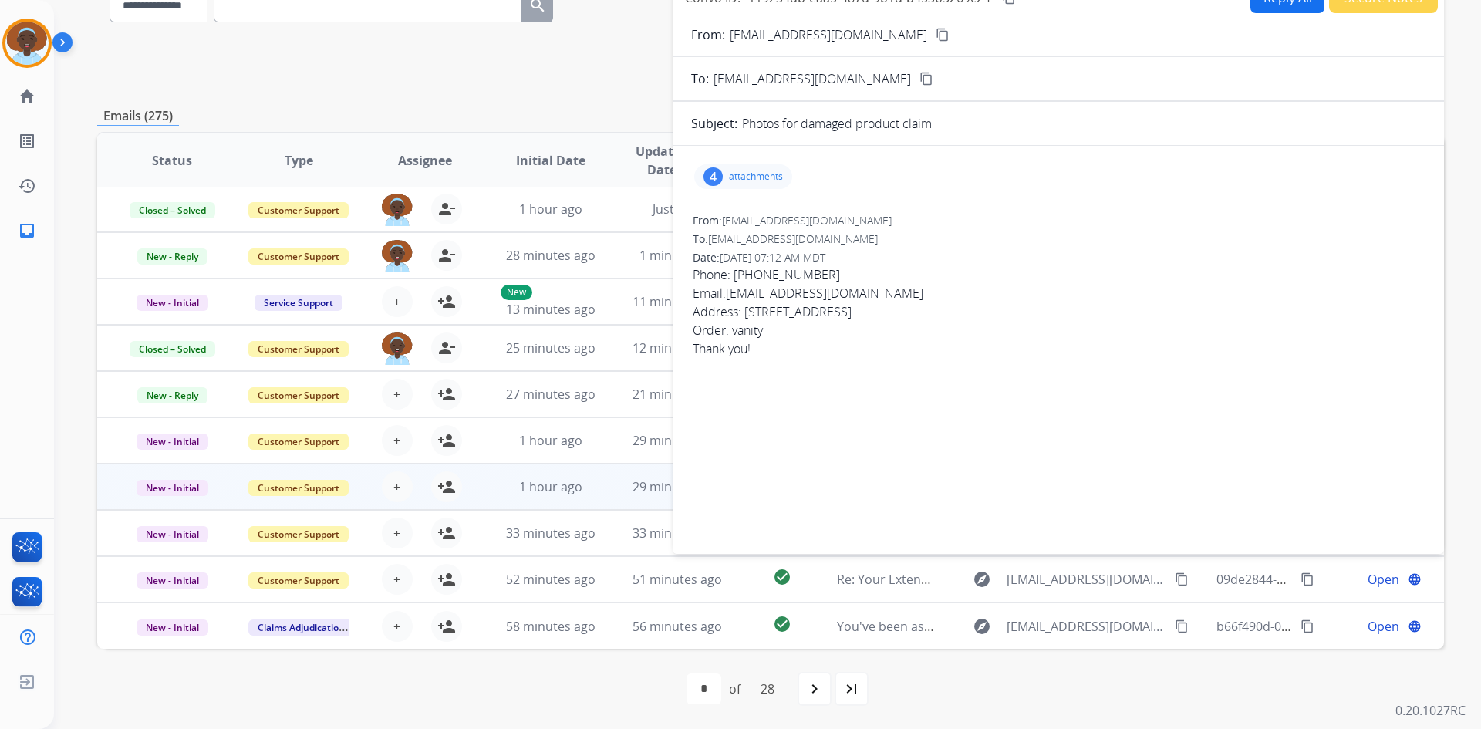
click at [708, 175] on div "4" at bounding box center [712, 176] width 19 height 19
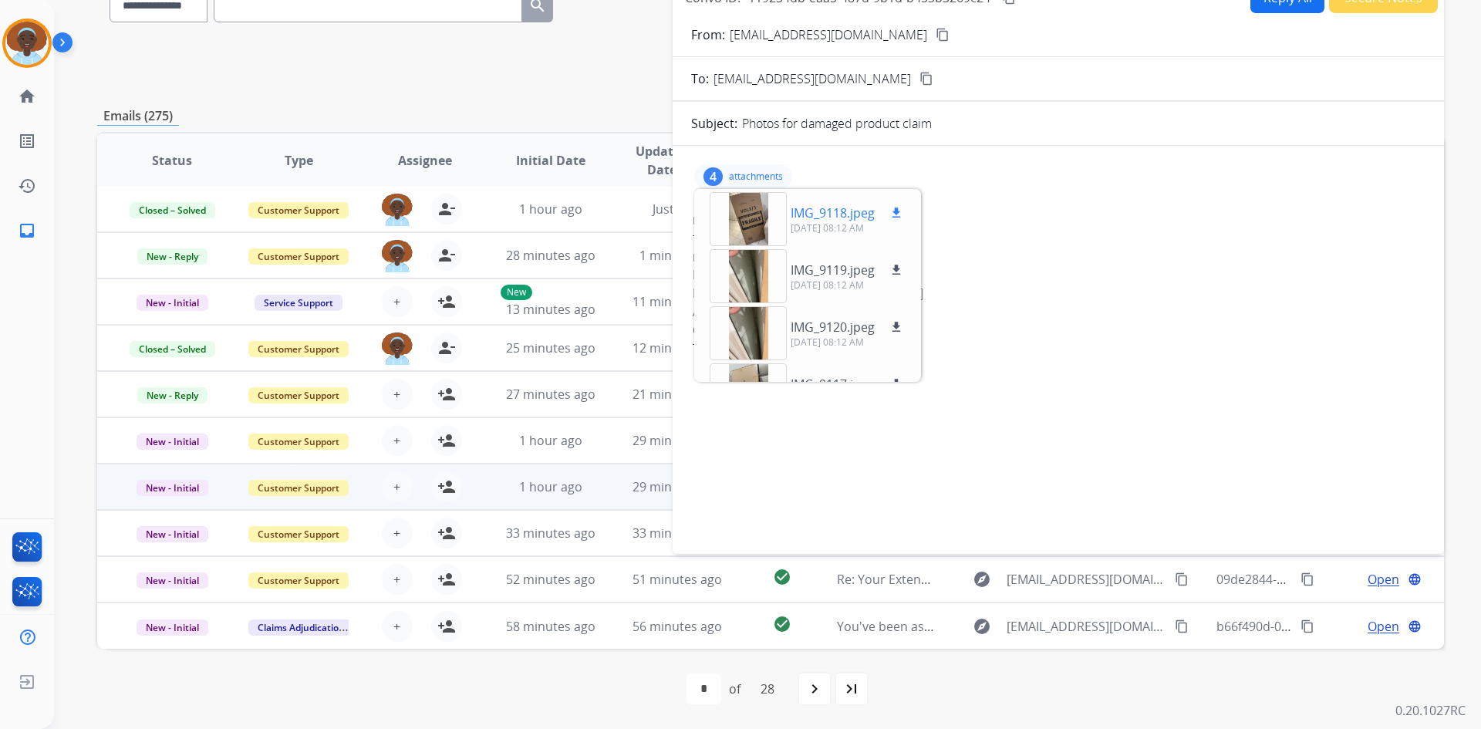
click at [740, 214] on div at bounding box center [748, 219] width 77 height 54
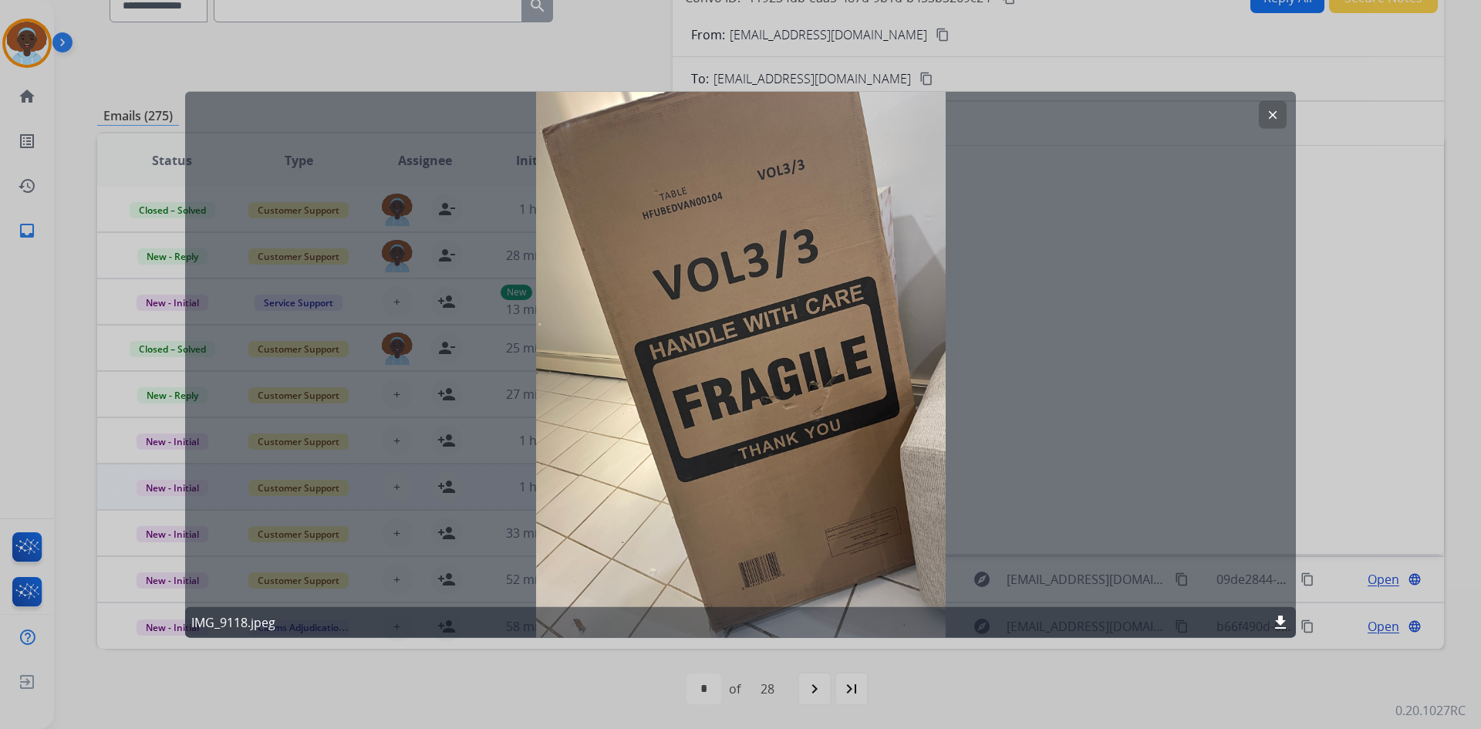
click at [1272, 106] on button "clear" at bounding box center [1273, 114] width 28 height 28
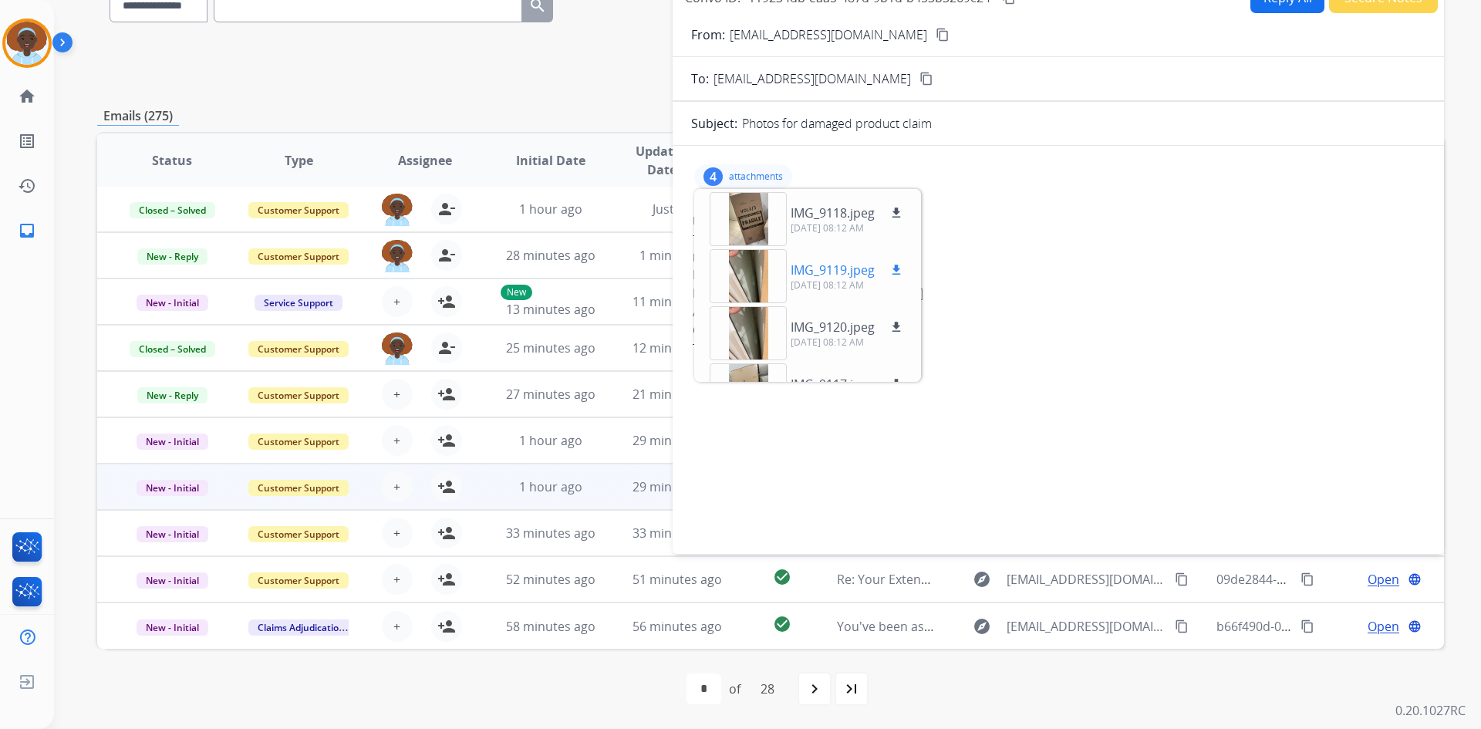
click at [756, 274] on div at bounding box center [748, 276] width 77 height 54
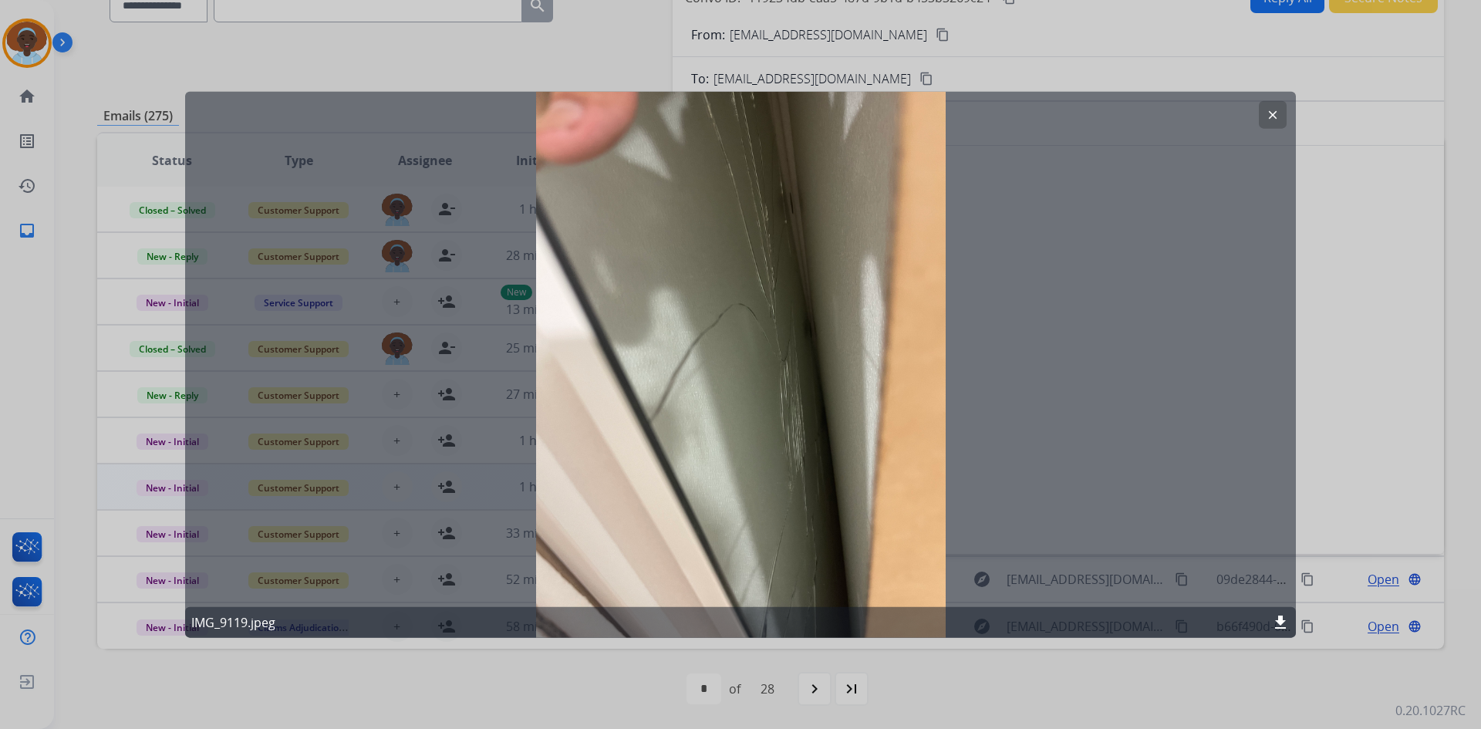
click at [1277, 112] on mat-icon "clear" at bounding box center [1273, 114] width 14 height 14
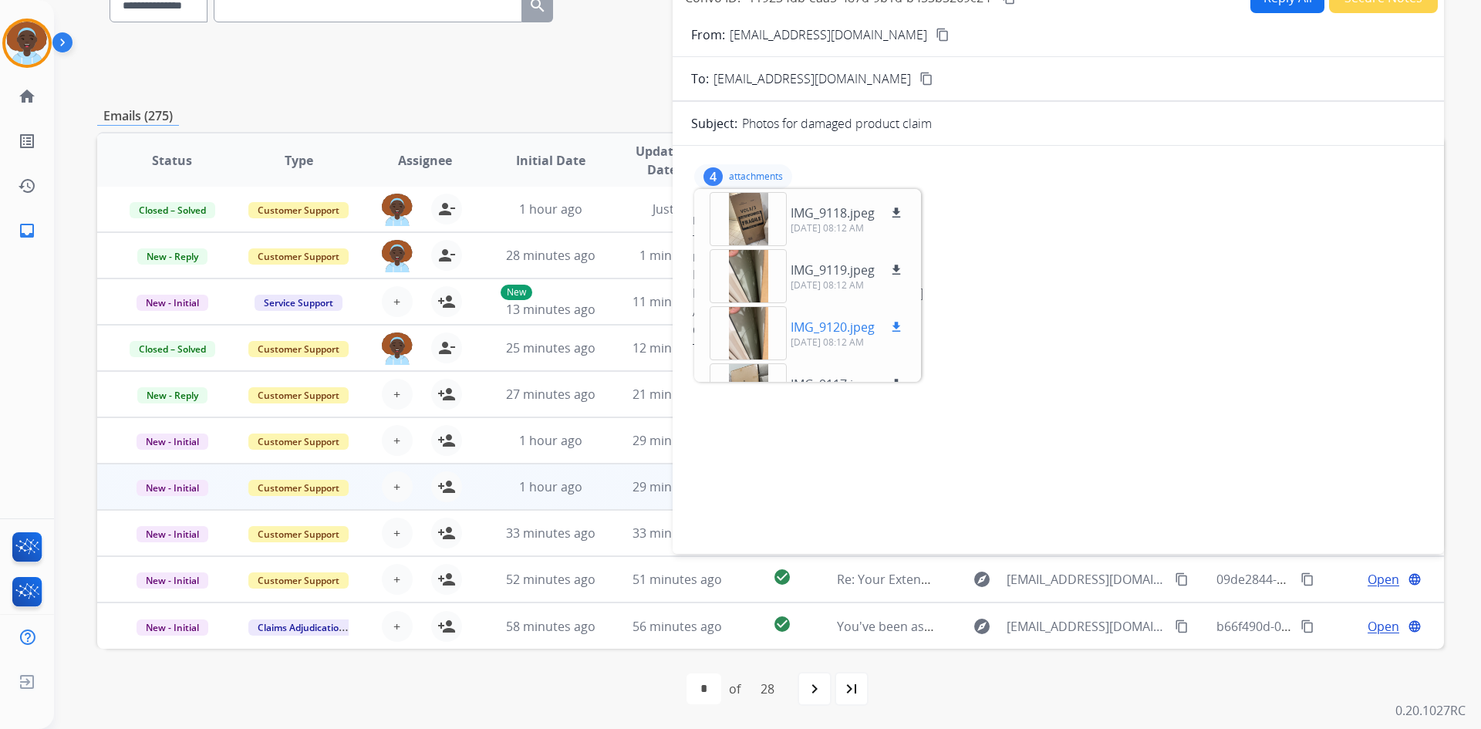
click at [742, 332] on div at bounding box center [748, 333] width 77 height 54
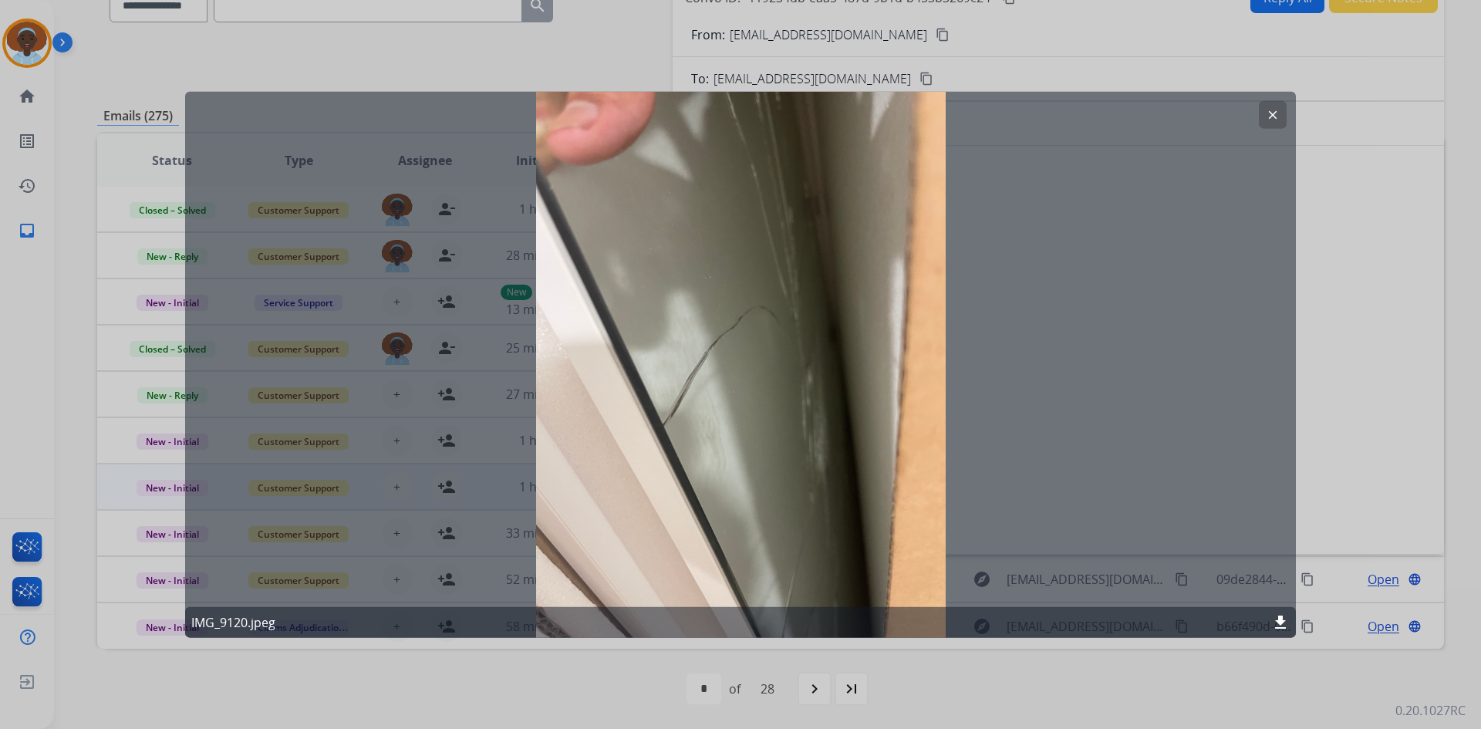
click at [1270, 113] on mat-icon "clear" at bounding box center [1273, 114] width 14 height 14
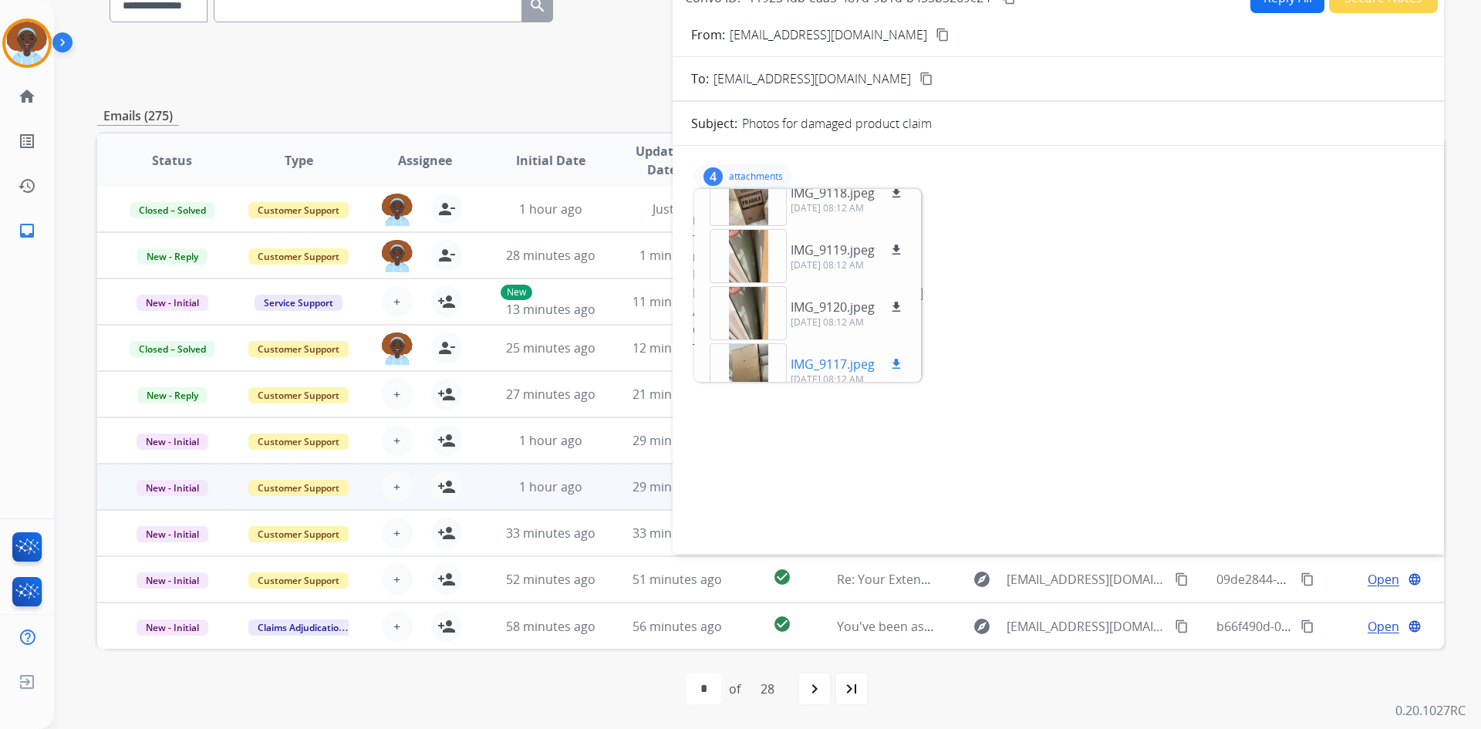
scroll to position [39, 0]
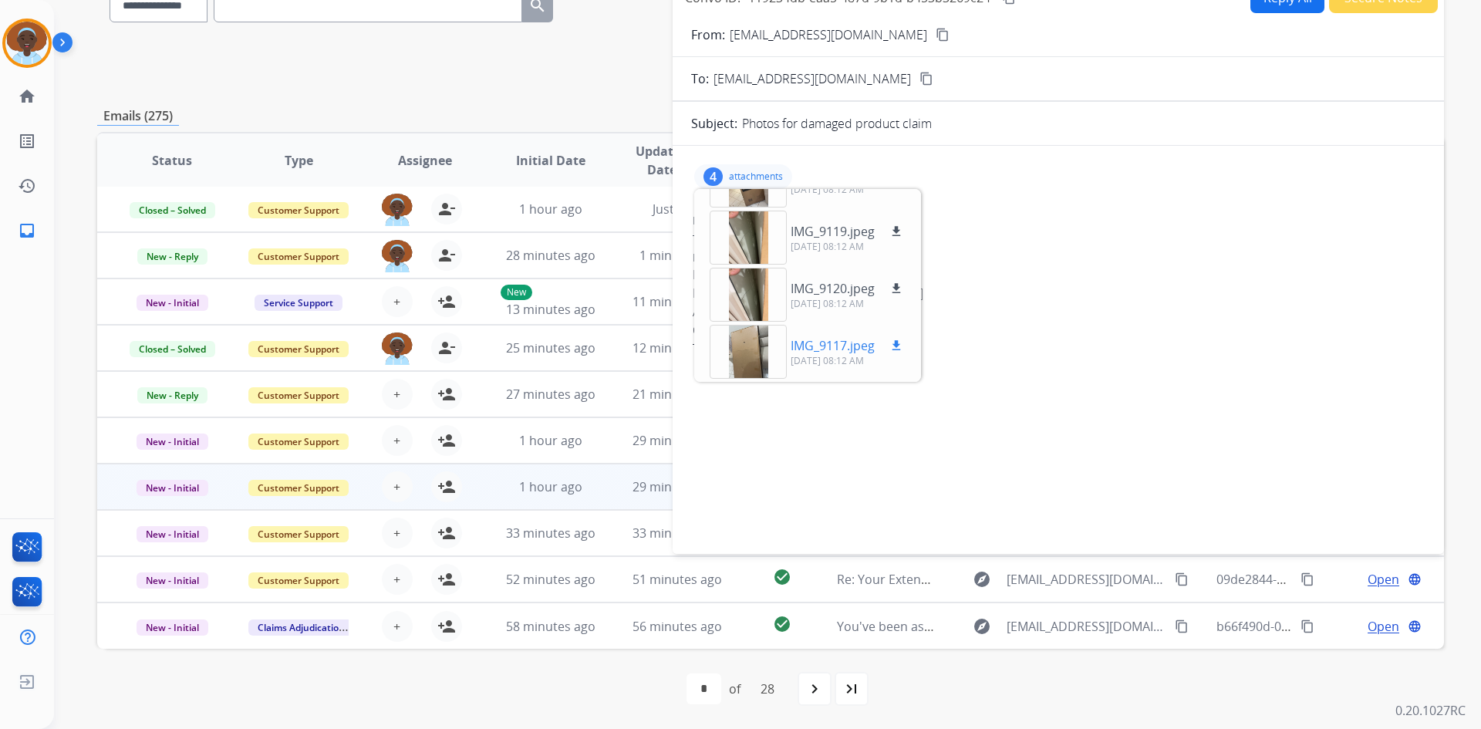
click at [739, 352] on div at bounding box center [748, 352] width 77 height 54
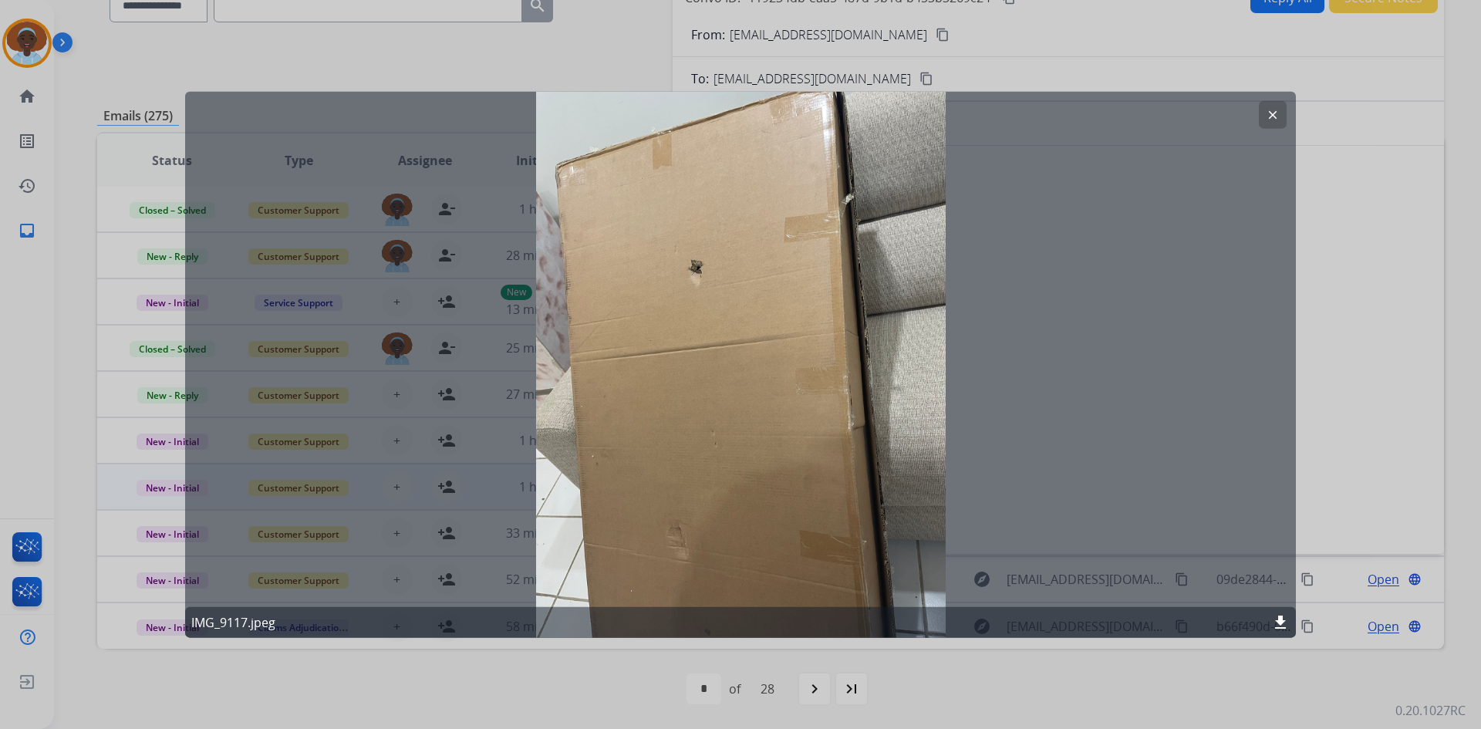
click at [1272, 116] on mat-icon "clear" at bounding box center [1273, 114] width 14 height 14
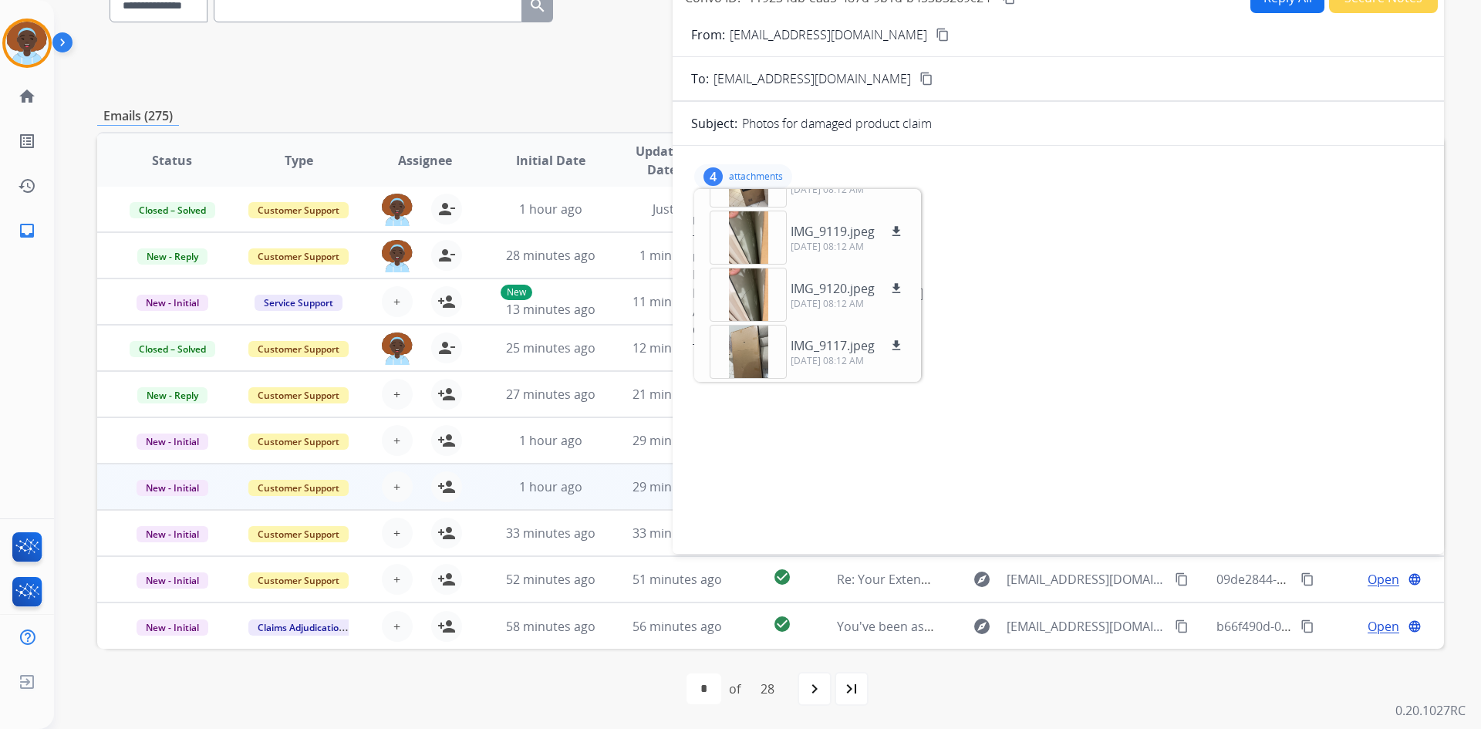
click at [711, 170] on div "4" at bounding box center [712, 176] width 19 height 19
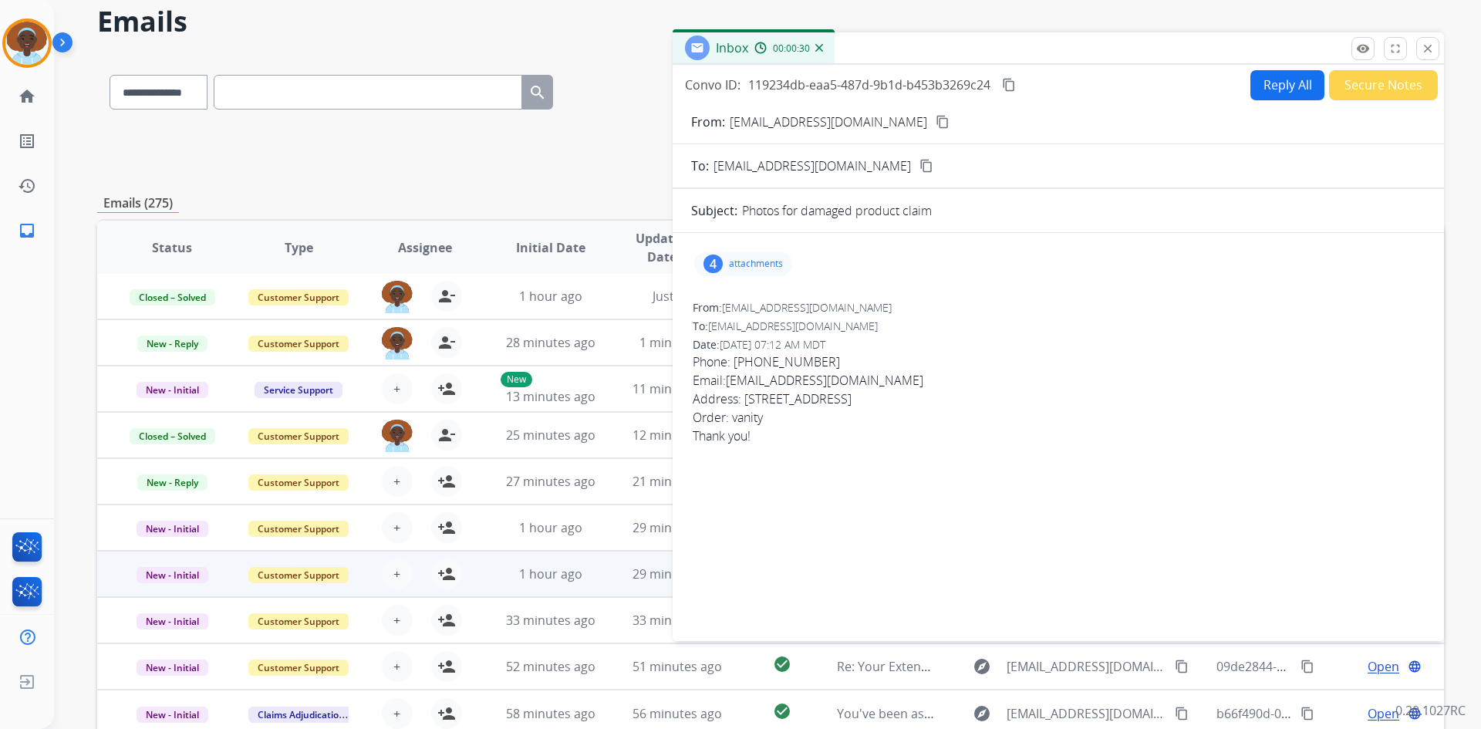
scroll to position [0, 0]
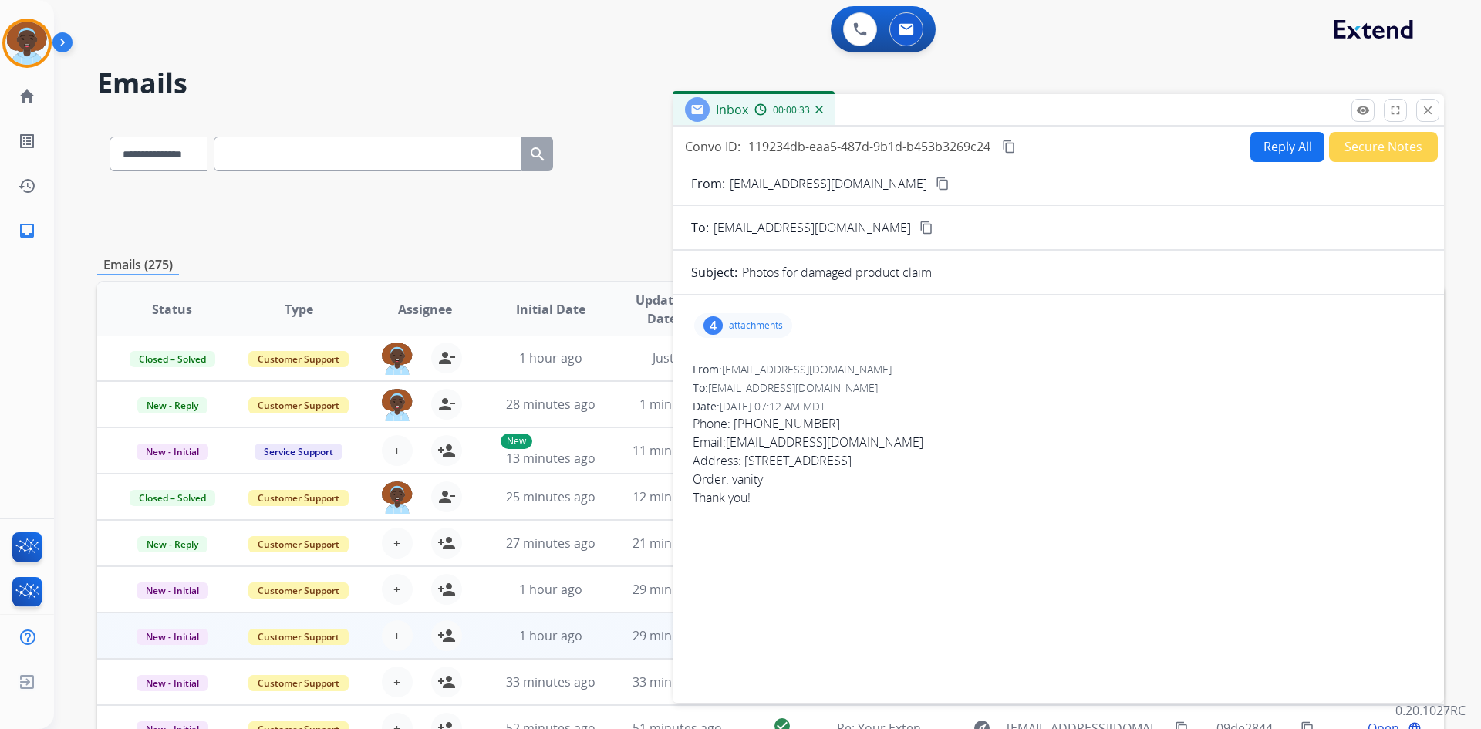
drag, startPoint x: 1427, startPoint y: 106, endPoint x: 1422, endPoint y: 118, distance: 13.2
click at [1427, 107] on mat-icon "close" at bounding box center [1428, 110] width 14 height 14
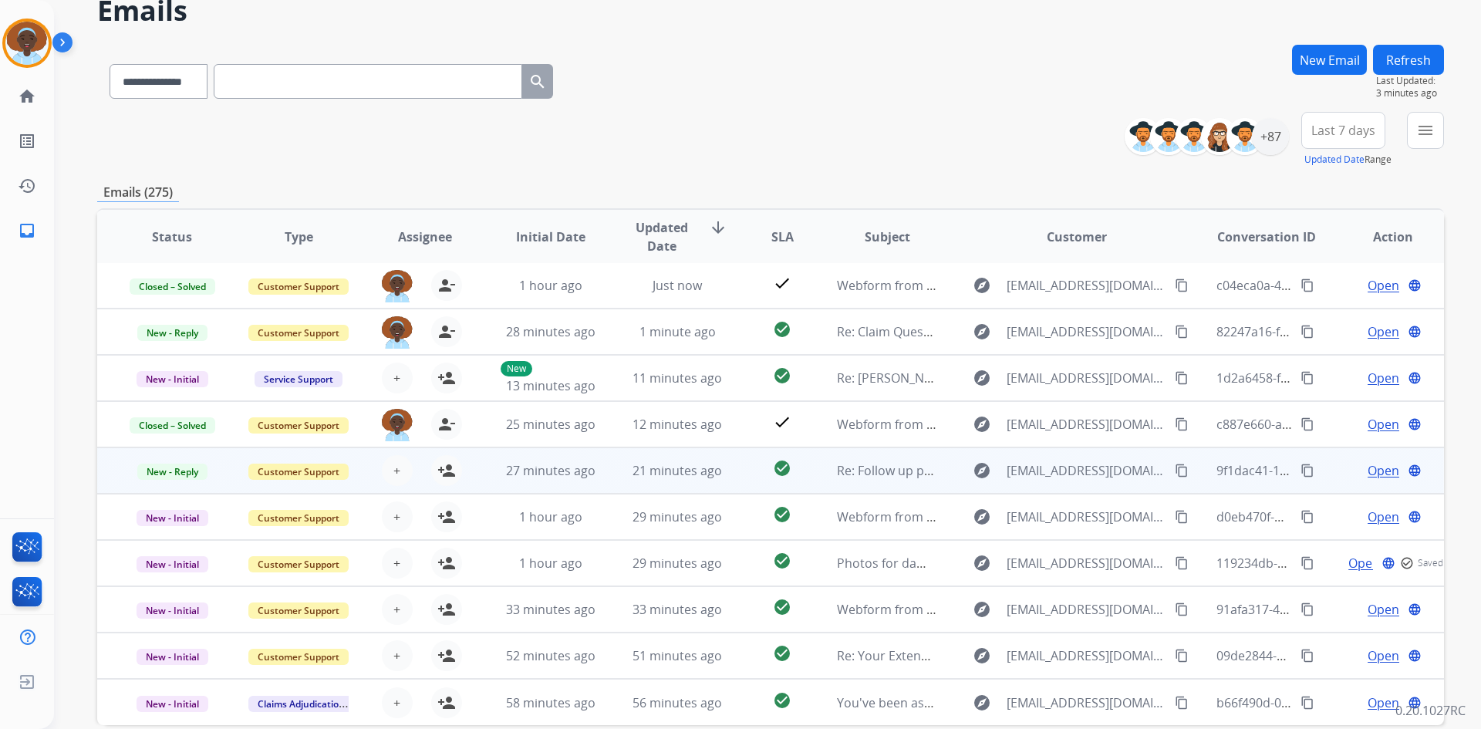
scroll to position [149, 0]
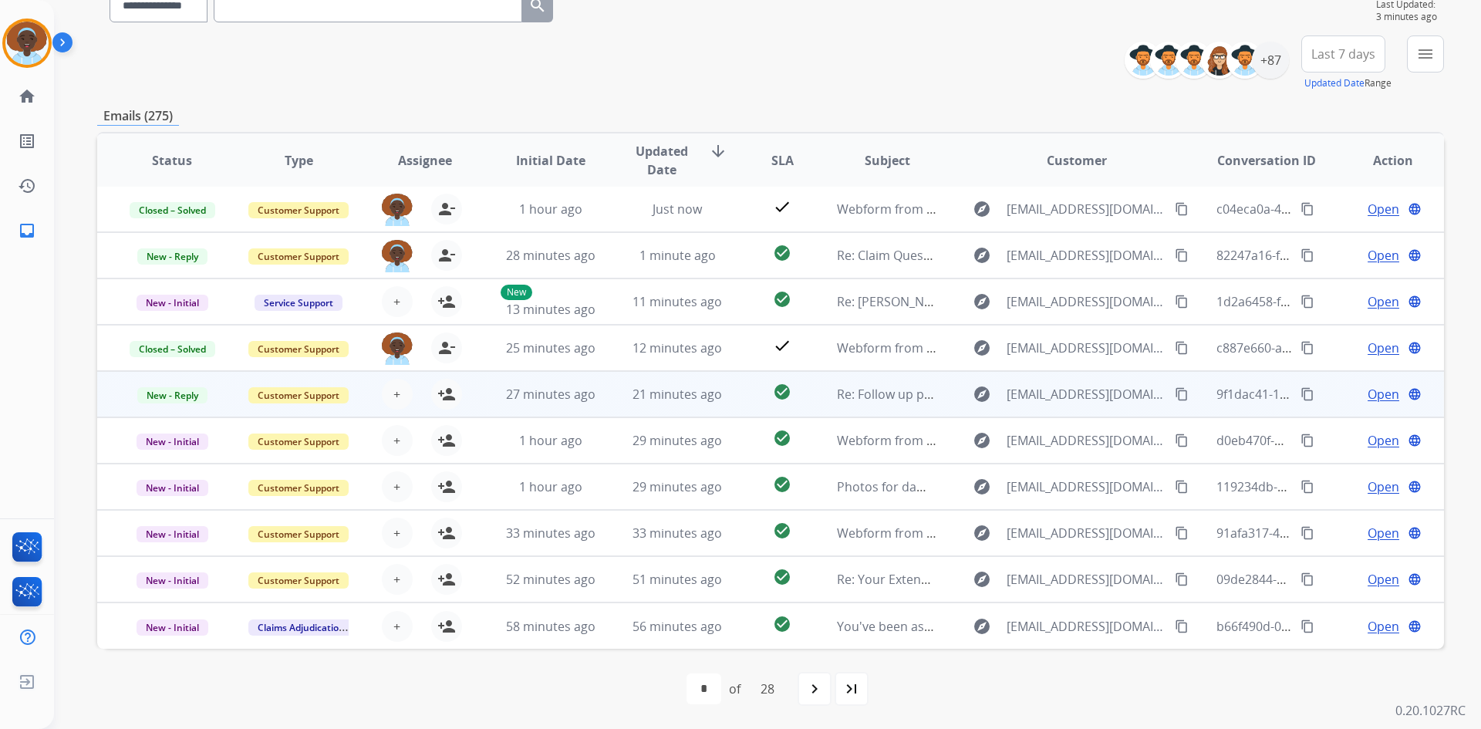
click at [1368, 395] on span "Open" at bounding box center [1384, 394] width 32 height 19
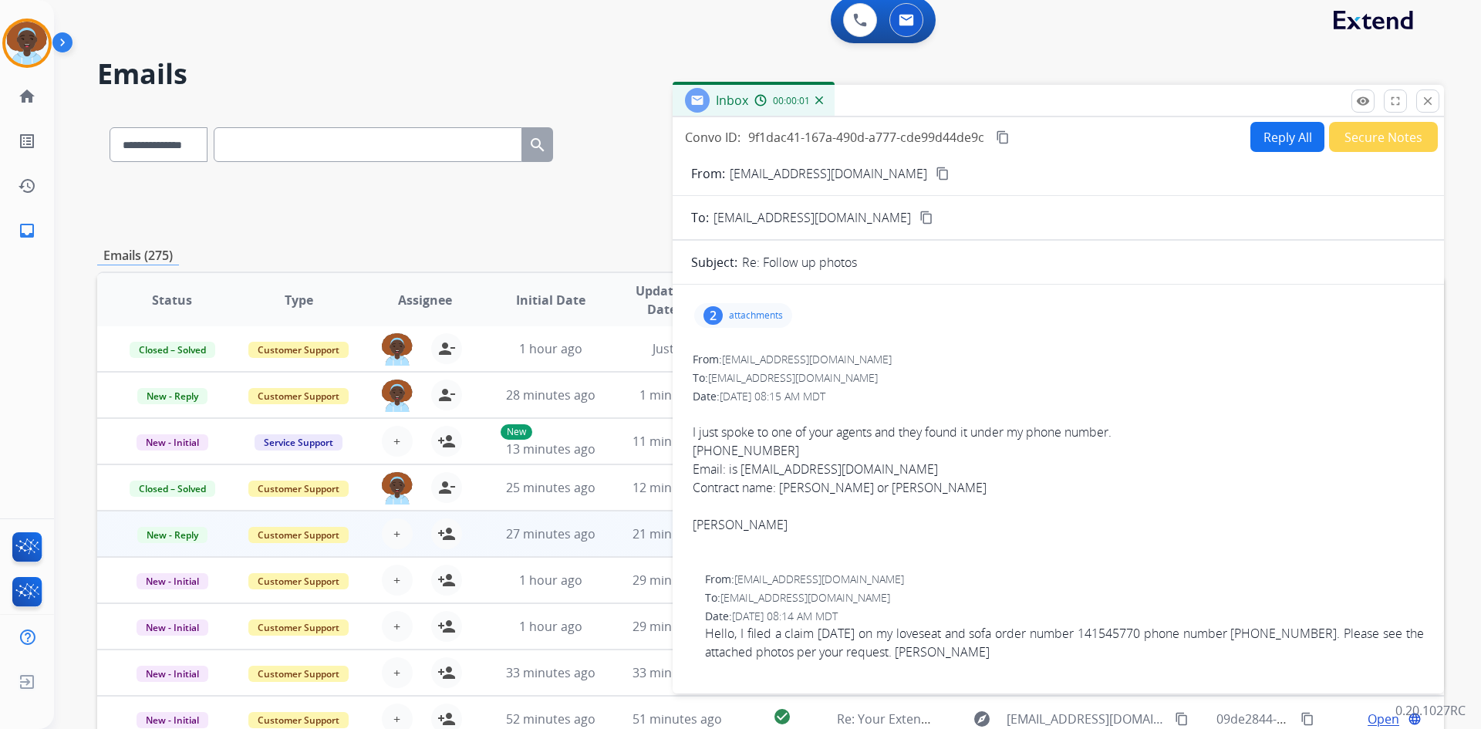
scroll to position [0, 0]
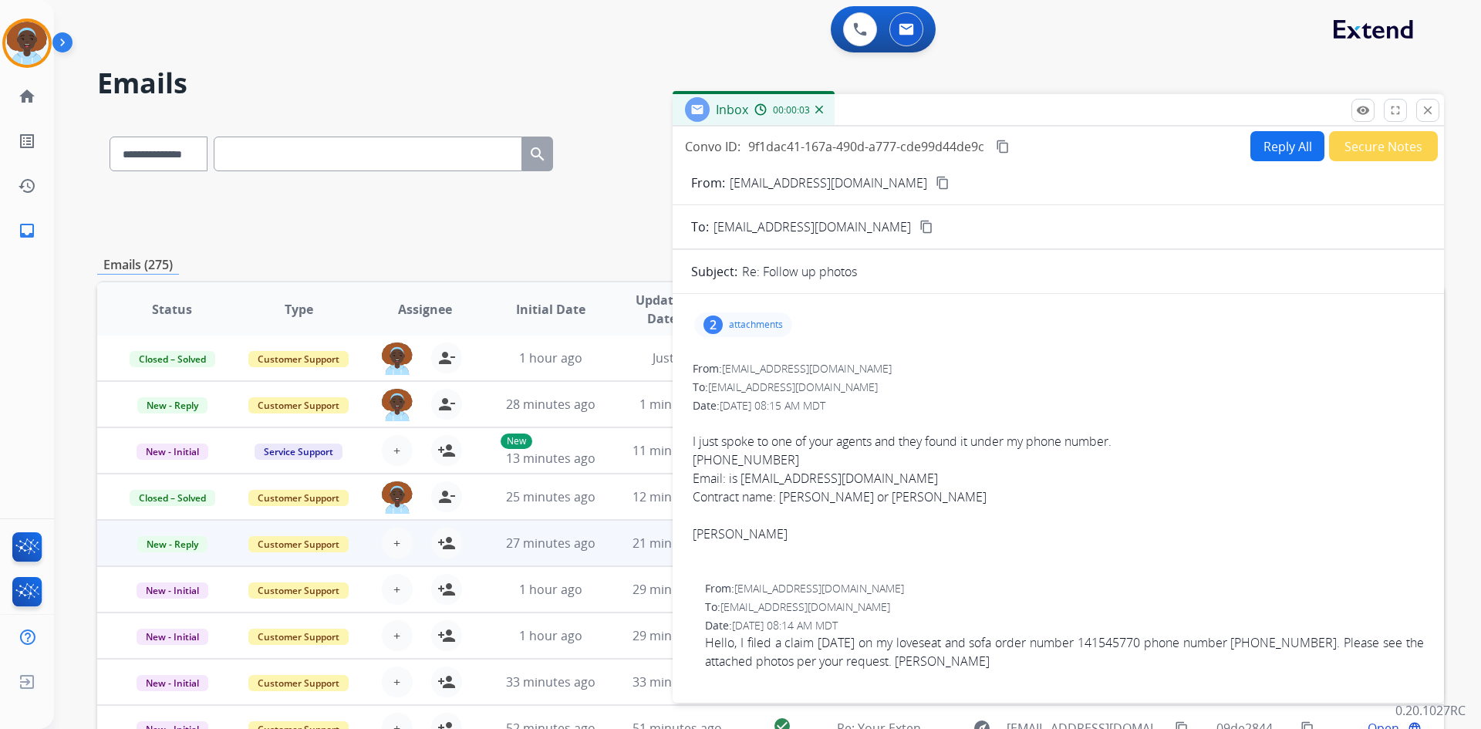
click at [936, 180] on mat-icon "content_copy" at bounding box center [943, 183] width 14 height 14
drag, startPoint x: 770, startPoint y: 464, endPoint x: 693, endPoint y: 461, distance: 77.2
click at [693, 461] on div "805-857-6565" at bounding box center [1058, 459] width 731 height 19
copy div "805-857-6565"
click at [1425, 111] on mat-icon "close" at bounding box center [1428, 110] width 14 height 14
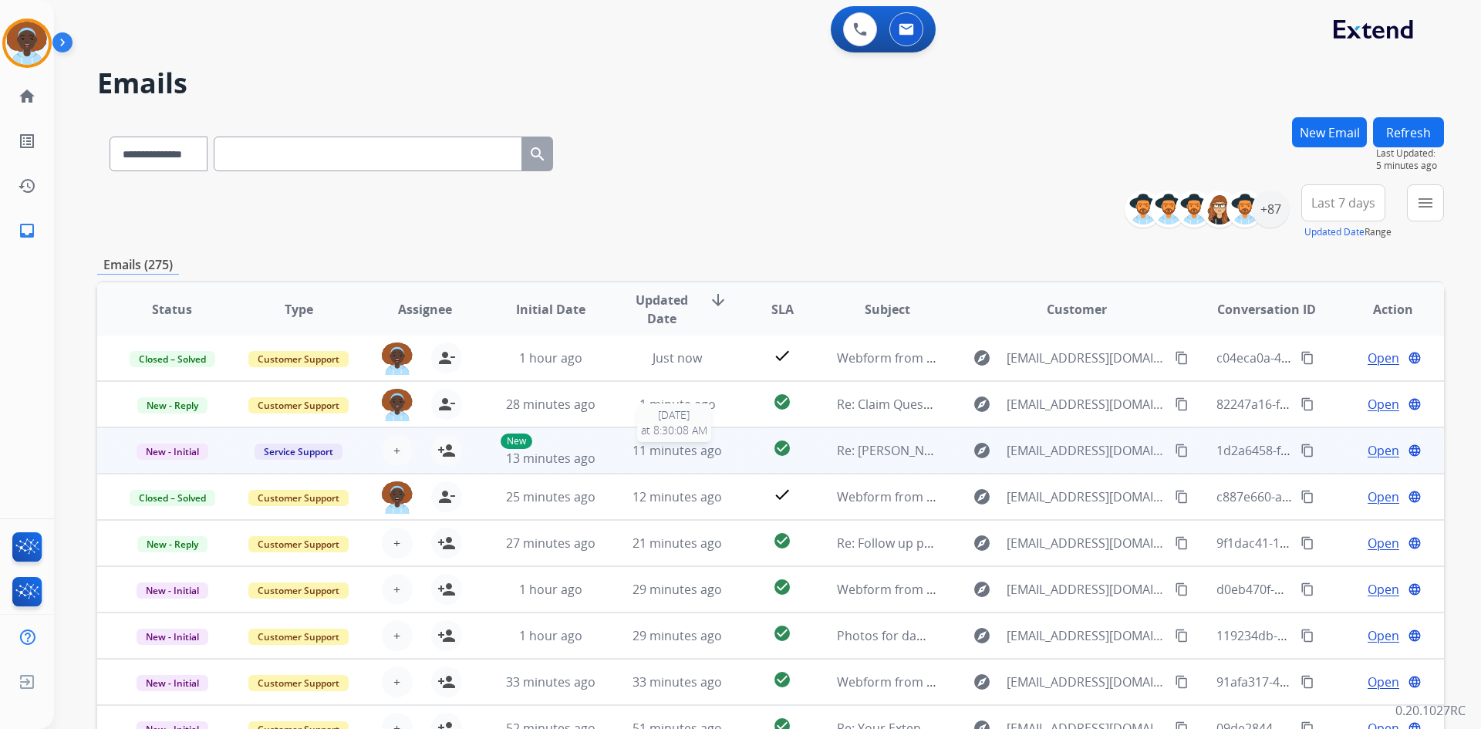
scroll to position [149, 0]
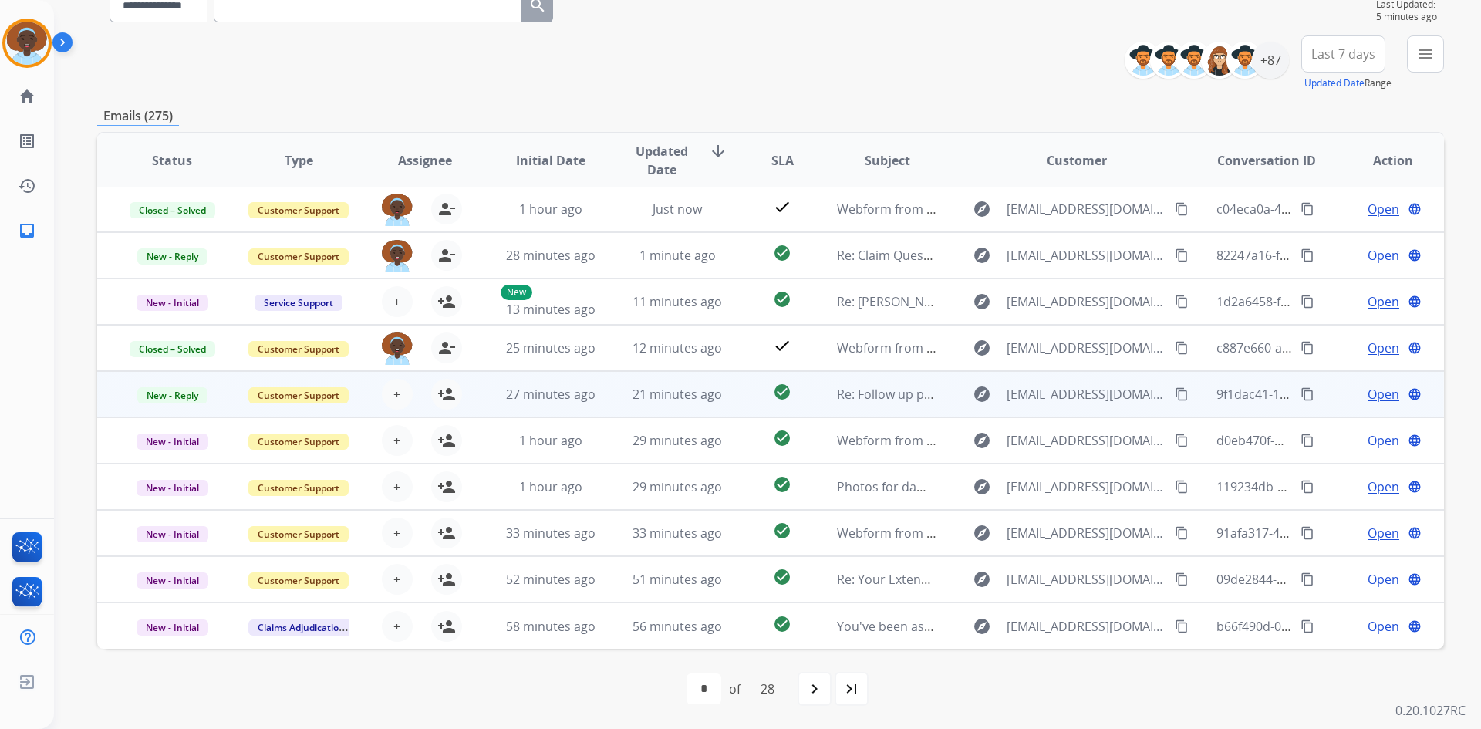
click at [1373, 397] on span "Open" at bounding box center [1384, 394] width 32 height 19
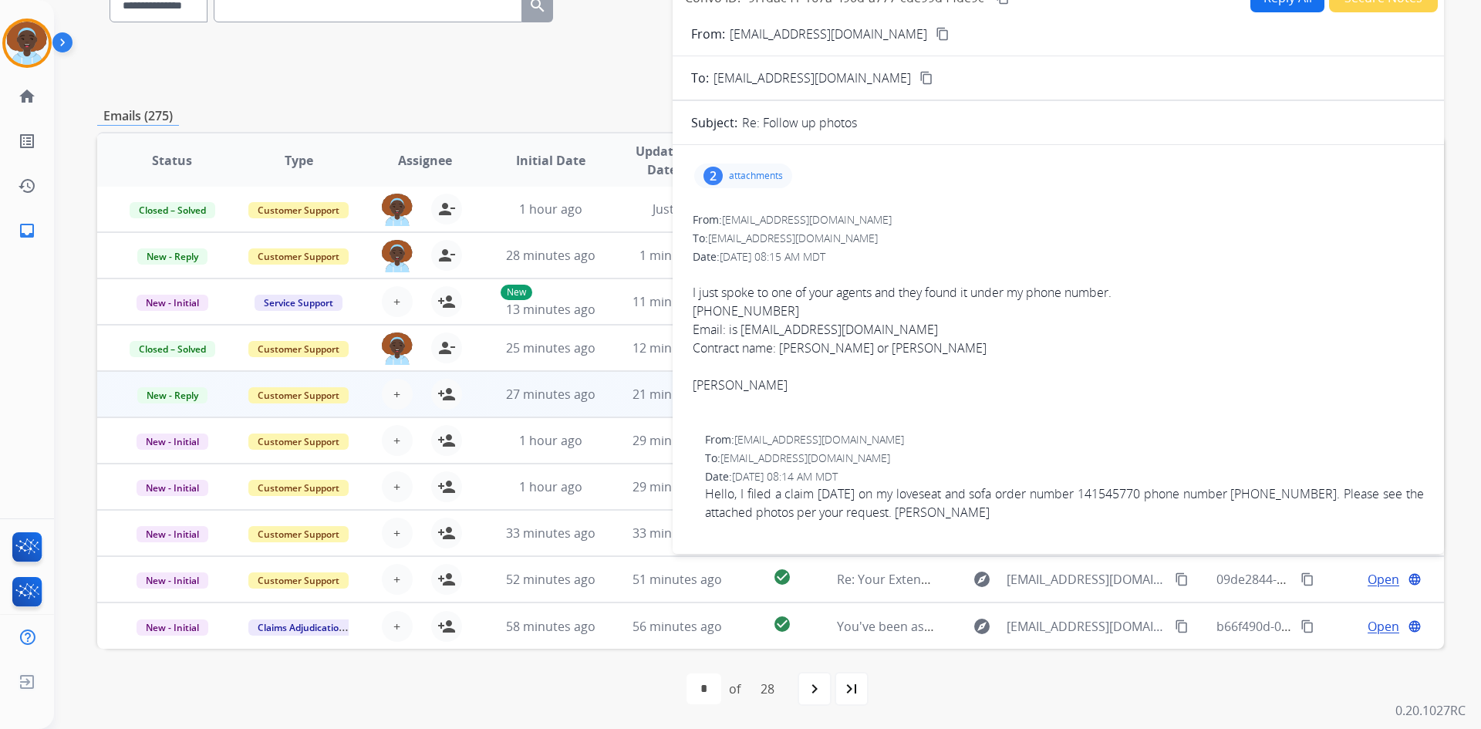
click at [710, 177] on div "2" at bounding box center [712, 176] width 19 height 19
click at [754, 218] on div at bounding box center [748, 218] width 77 height 54
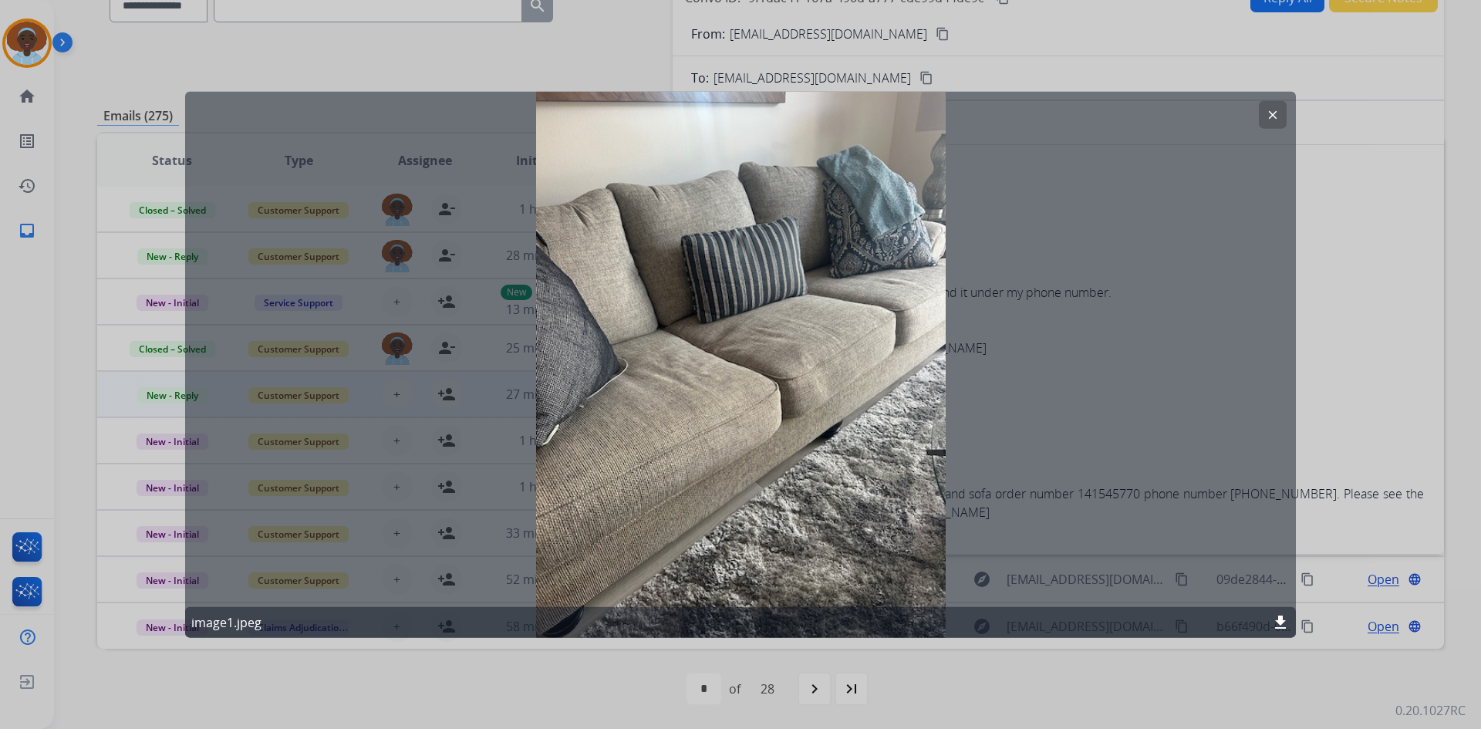
click at [1273, 116] on mat-icon "clear" at bounding box center [1273, 114] width 14 height 14
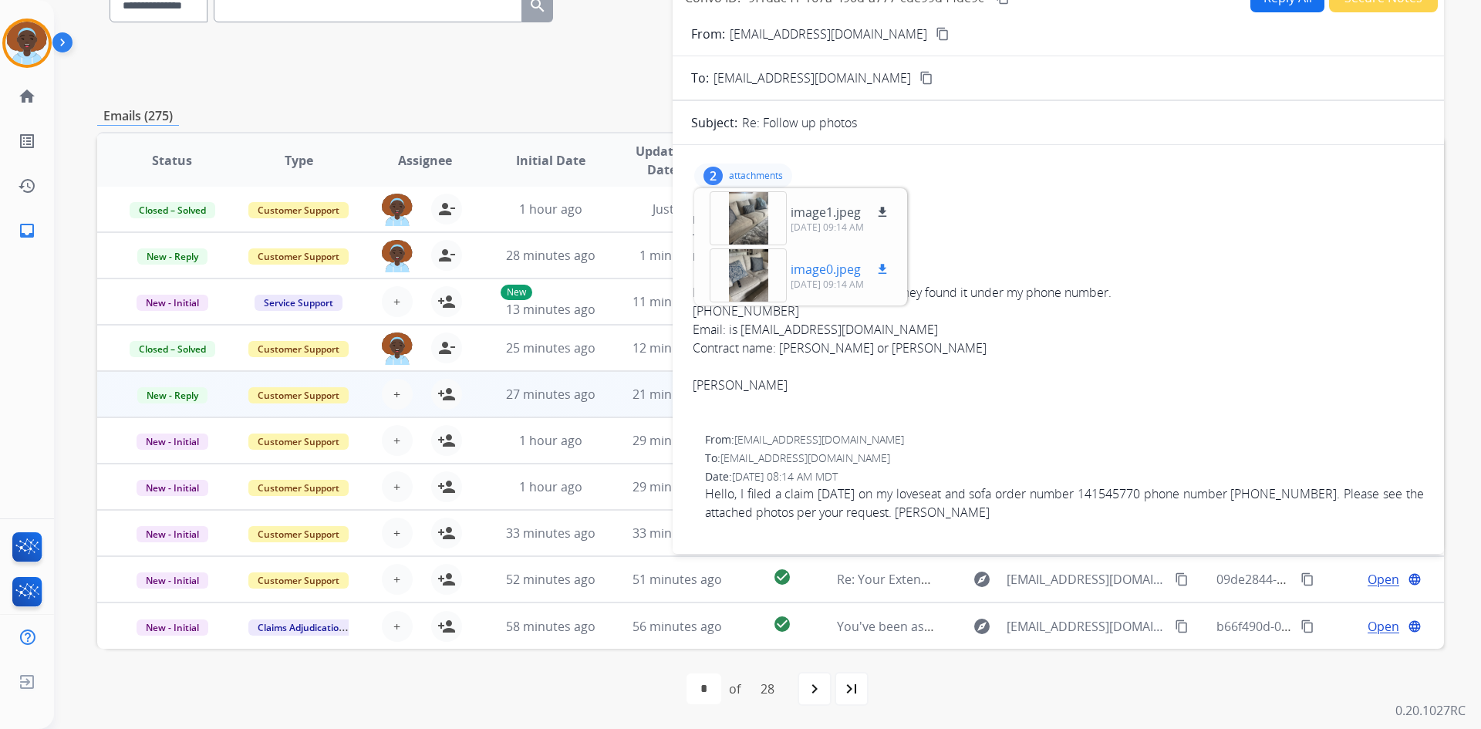
click at [754, 275] on div at bounding box center [748, 275] width 77 height 54
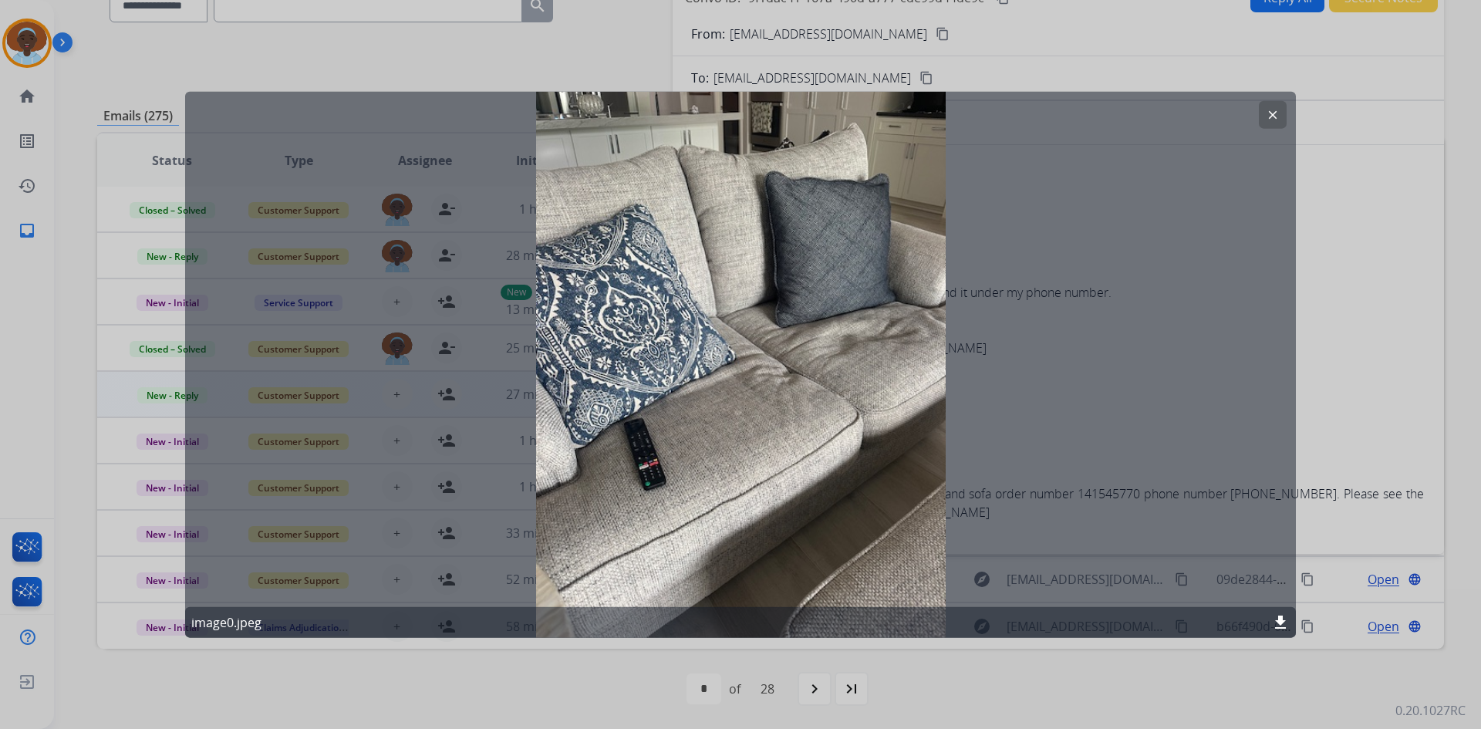
click at [1277, 113] on mat-icon "clear" at bounding box center [1273, 114] width 14 height 14
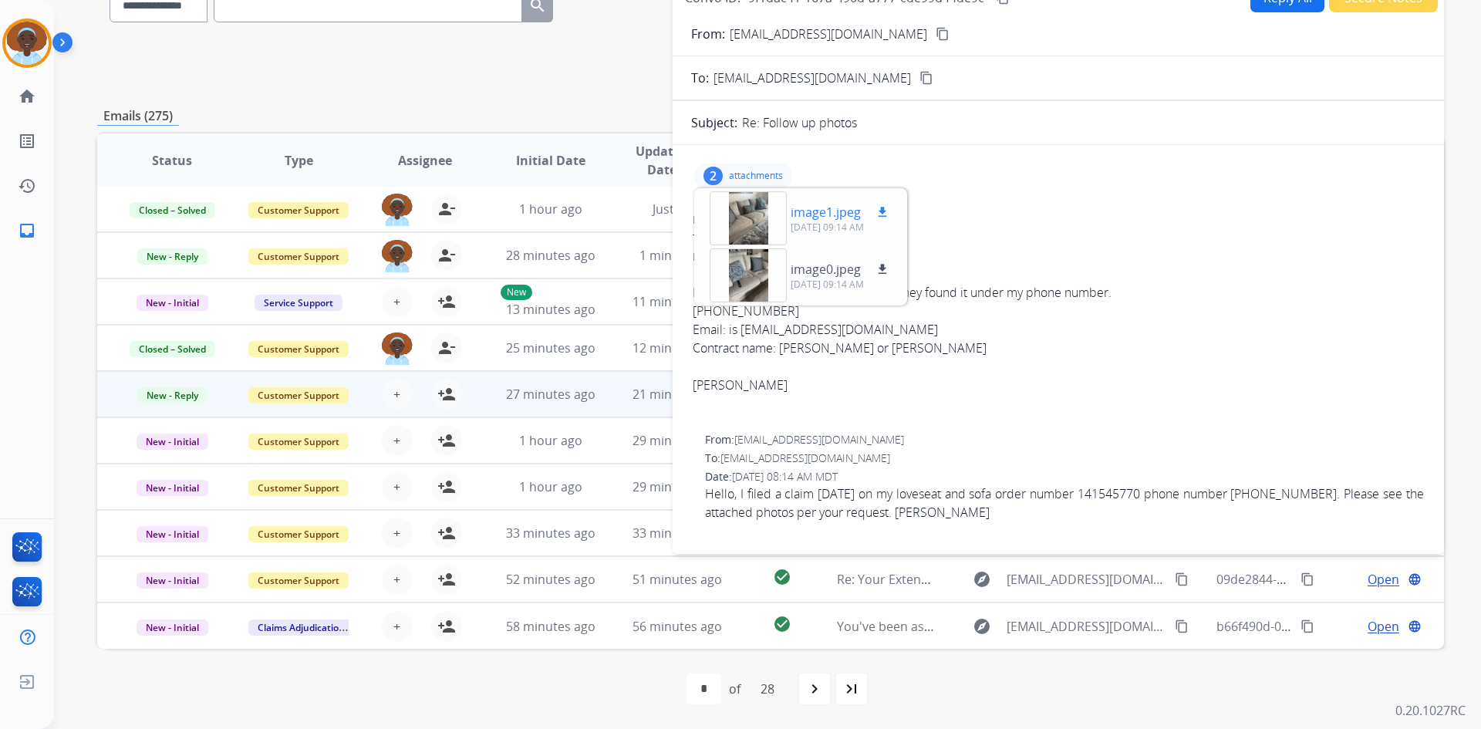
click at [884, 208] on mat-icon "download" at bounding box center [882, 212] width 14 height 14
click at [879, 267] on mat-icon "download" at bounding box center [882, 269] width 14 height 14
click at [1208, 205] on div "2 attachments image1.jpeg download 09/28/2025, 09:14 AM image0.jpeg download 09…" at bounding box center [1058, 346] width 771 height 378
click at [720, 170] on div "2" at bounding box center [712, 176] width 19 height 19
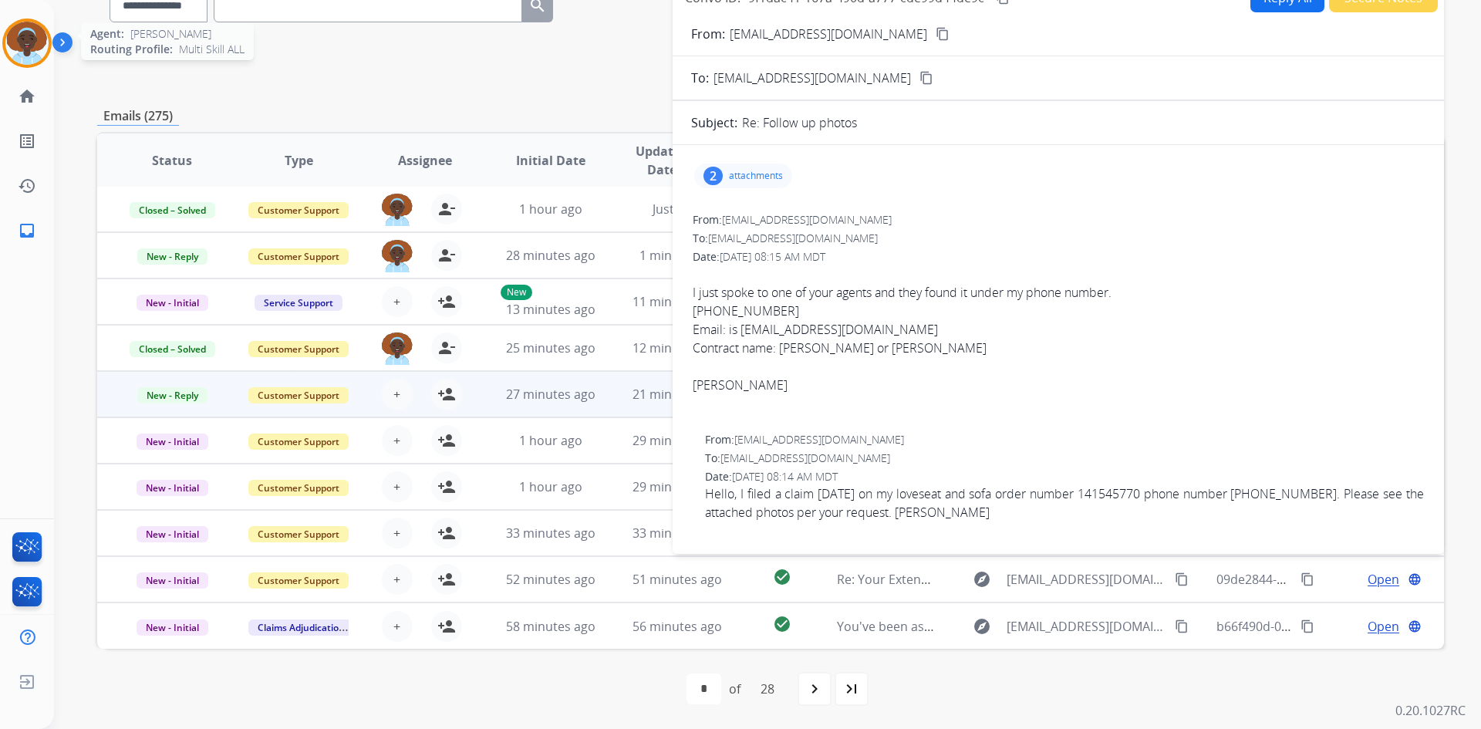
click at [30, 49] on img at bounding box center [26, 43] width 43 height 43
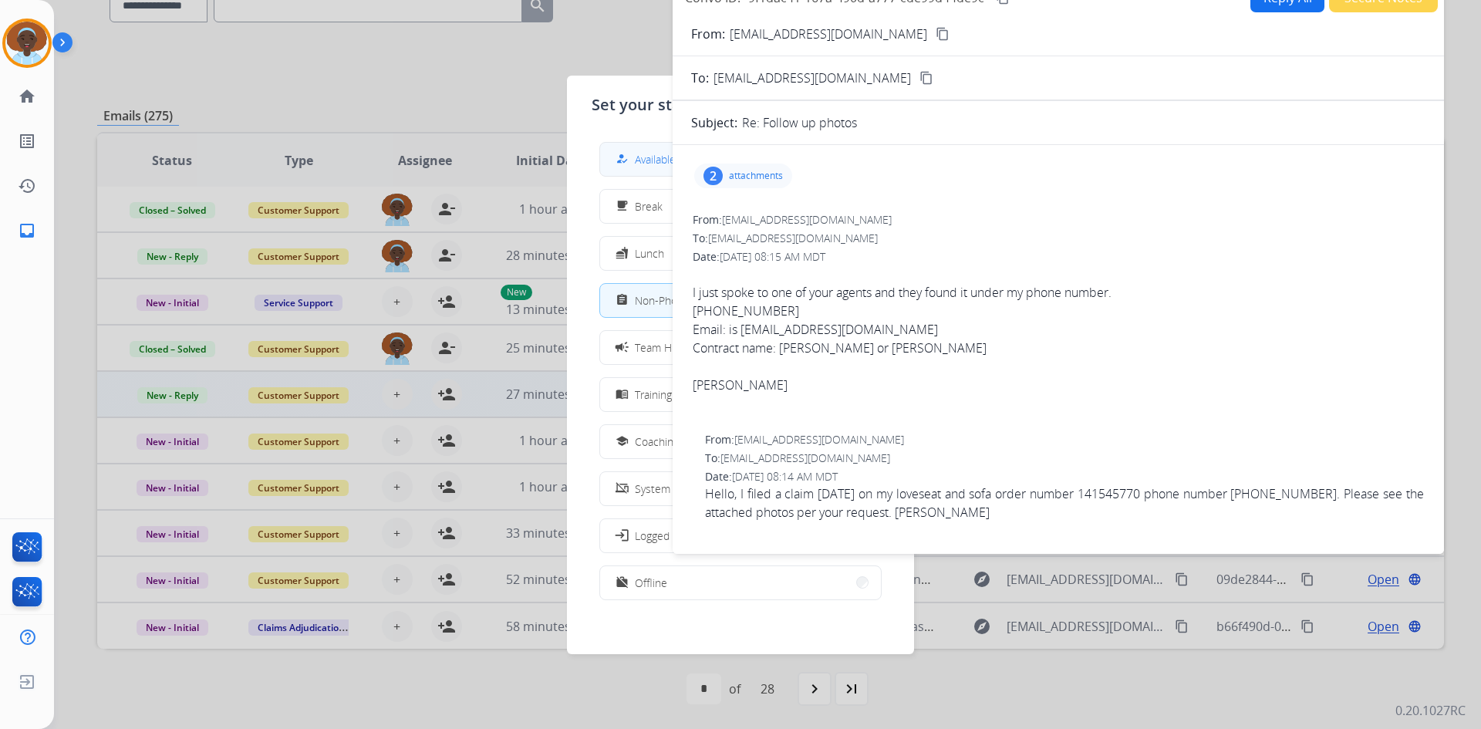
click at [635, 161] on div "how_to_reg Available" at bounding box center [643, 159] width 63 height 19
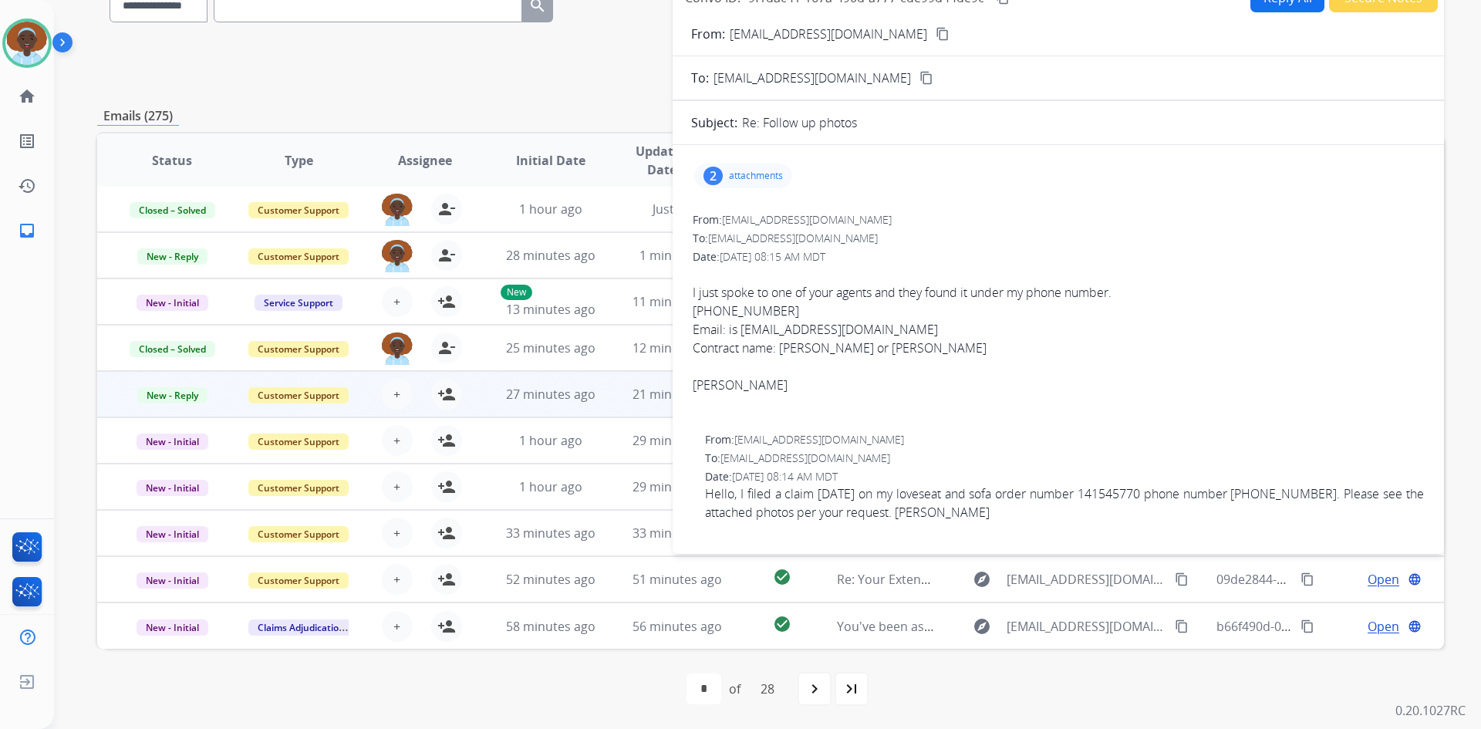
scroll to position [0, 0]
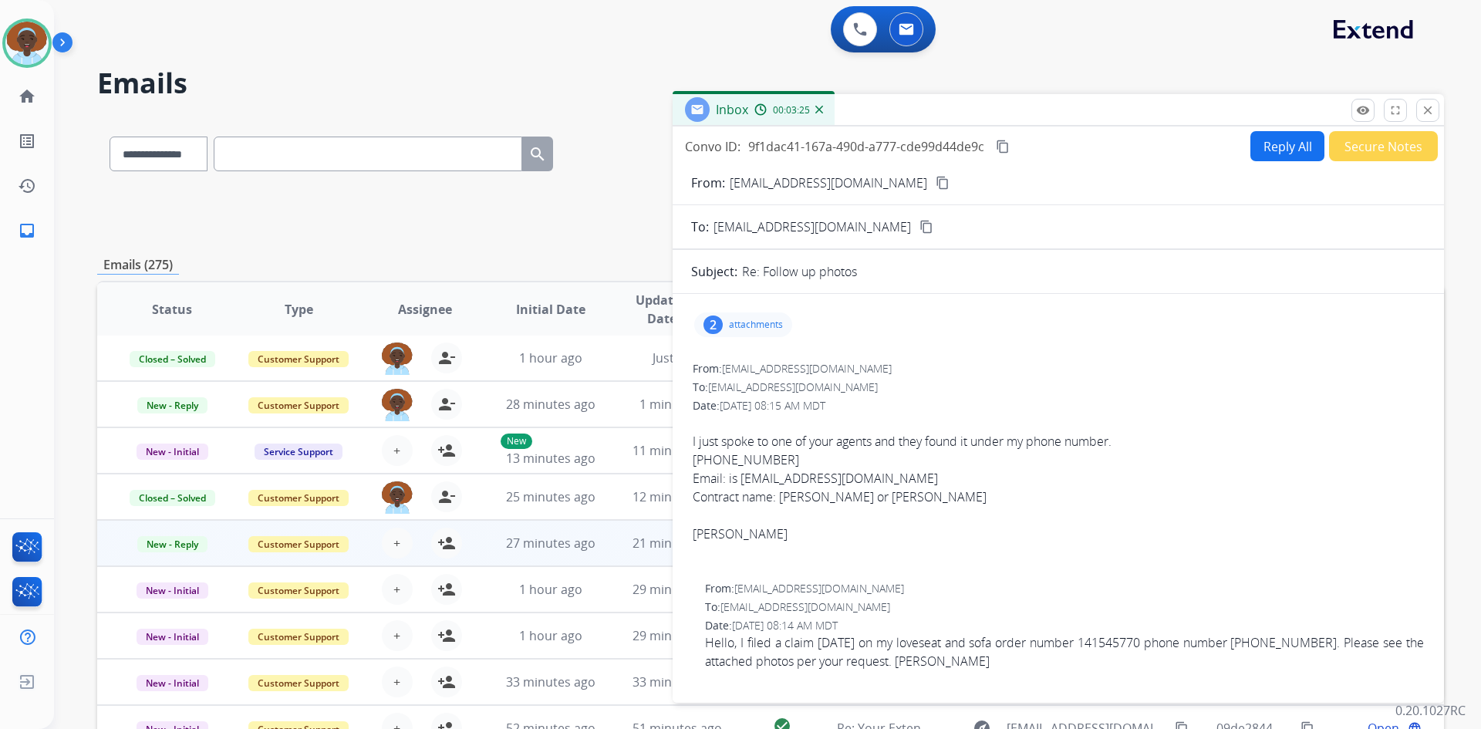
click at [1287, 145] on button "Reply All" at bounding box center [1287, 146] width 74 height 30
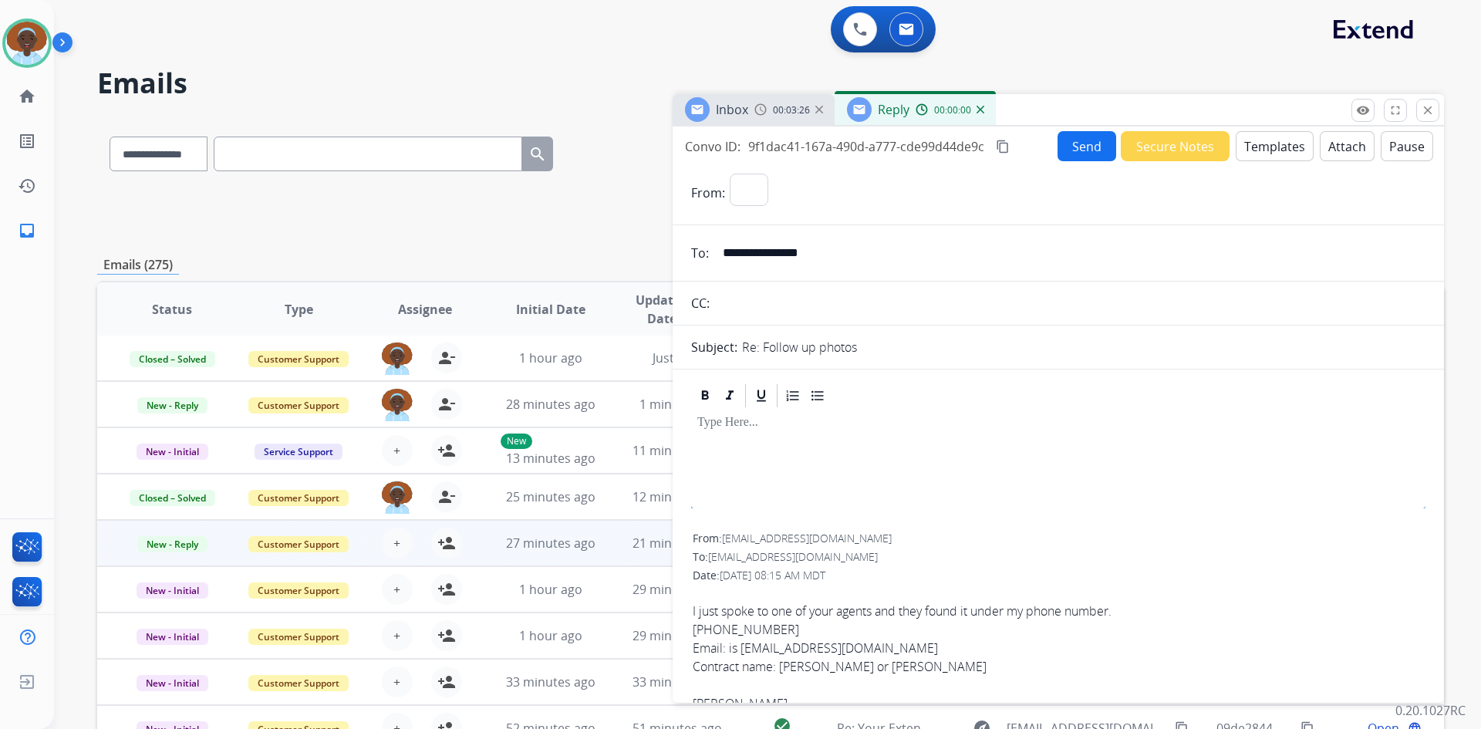
select select "**********"
click at [1267, 148] on button "Templates" at bounding box center [1275, 146] width 78 height 30
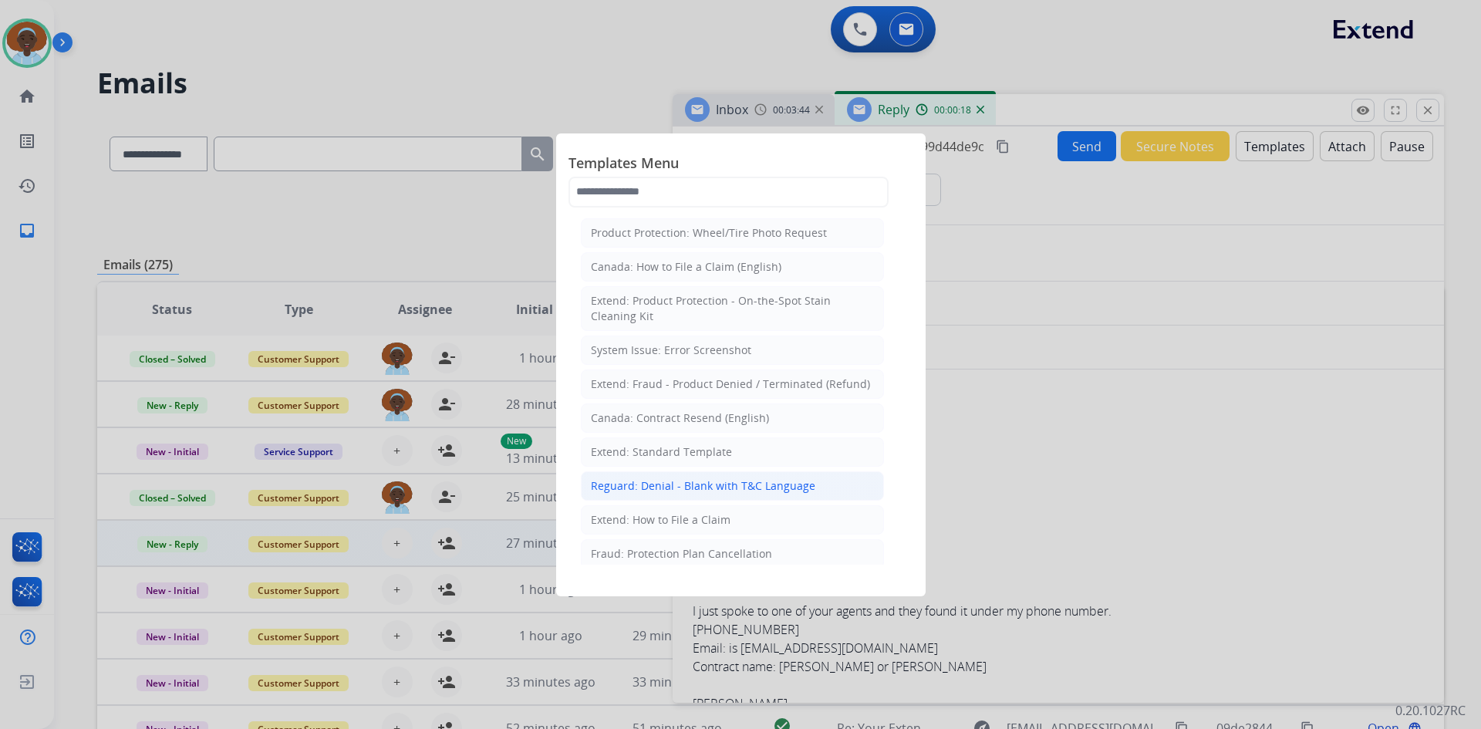
click at [718, 484] on div "Reguard: Denial - Blank with T&C Language" at bounding box center [703, 485] width 224 height 15
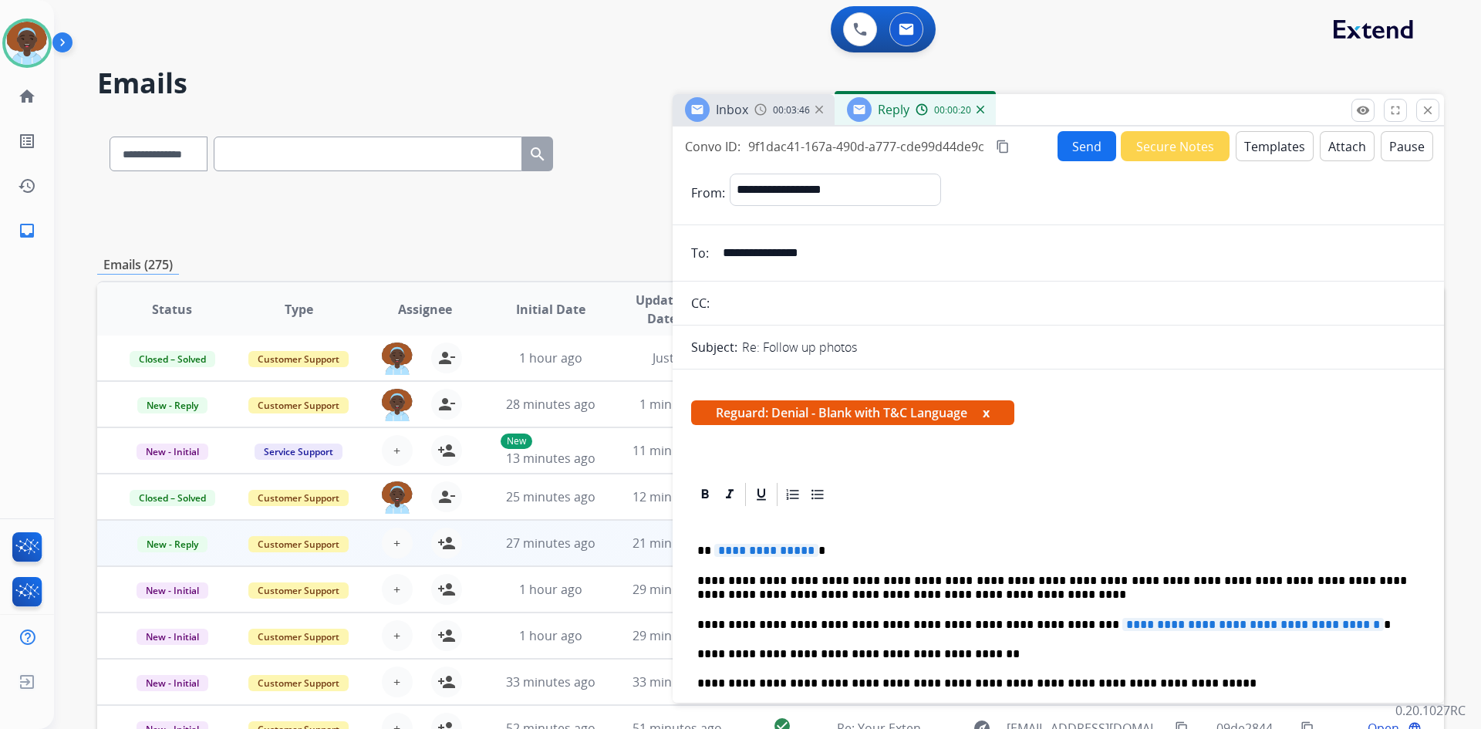
click at [764, 549] on span "**********" at bounding box center [766, 550] width 104 height 13
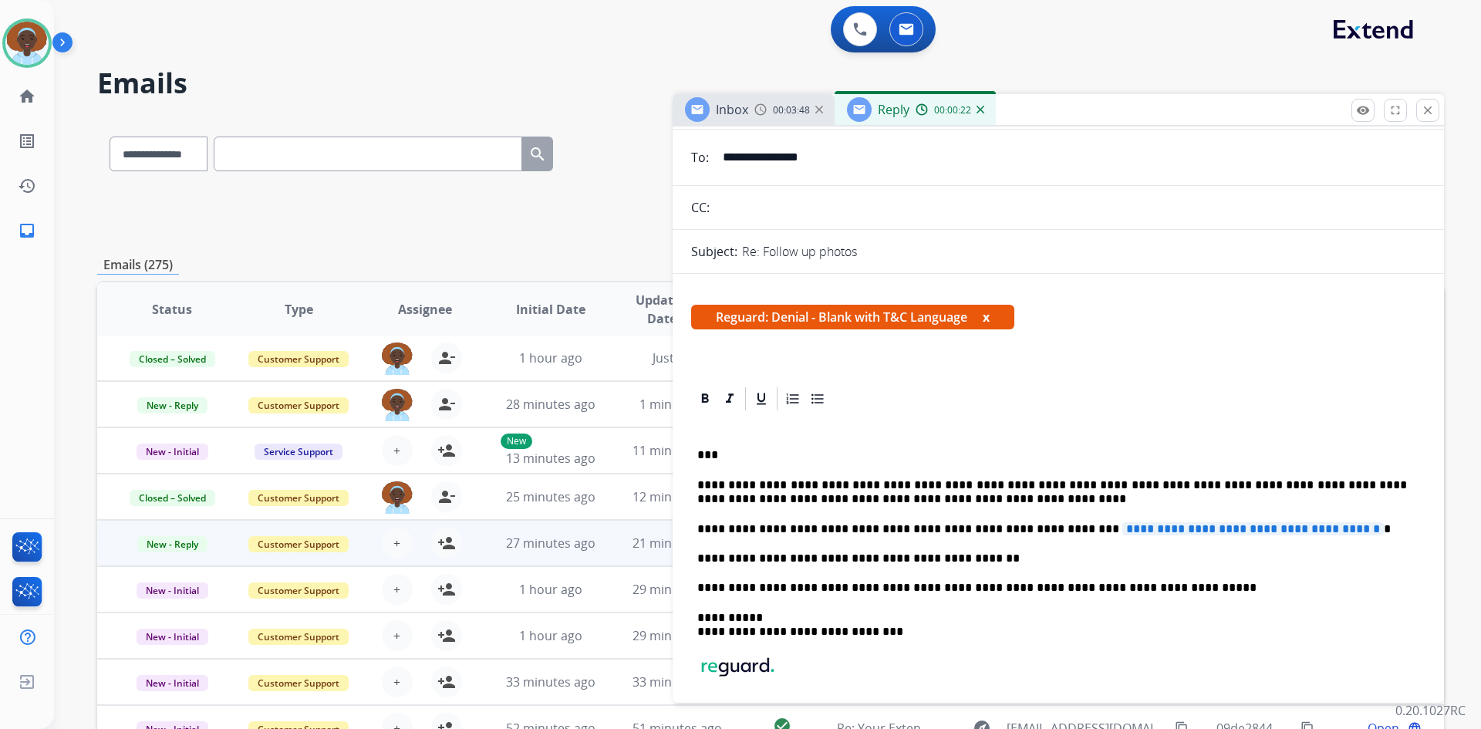
scroll to position [154, 0]
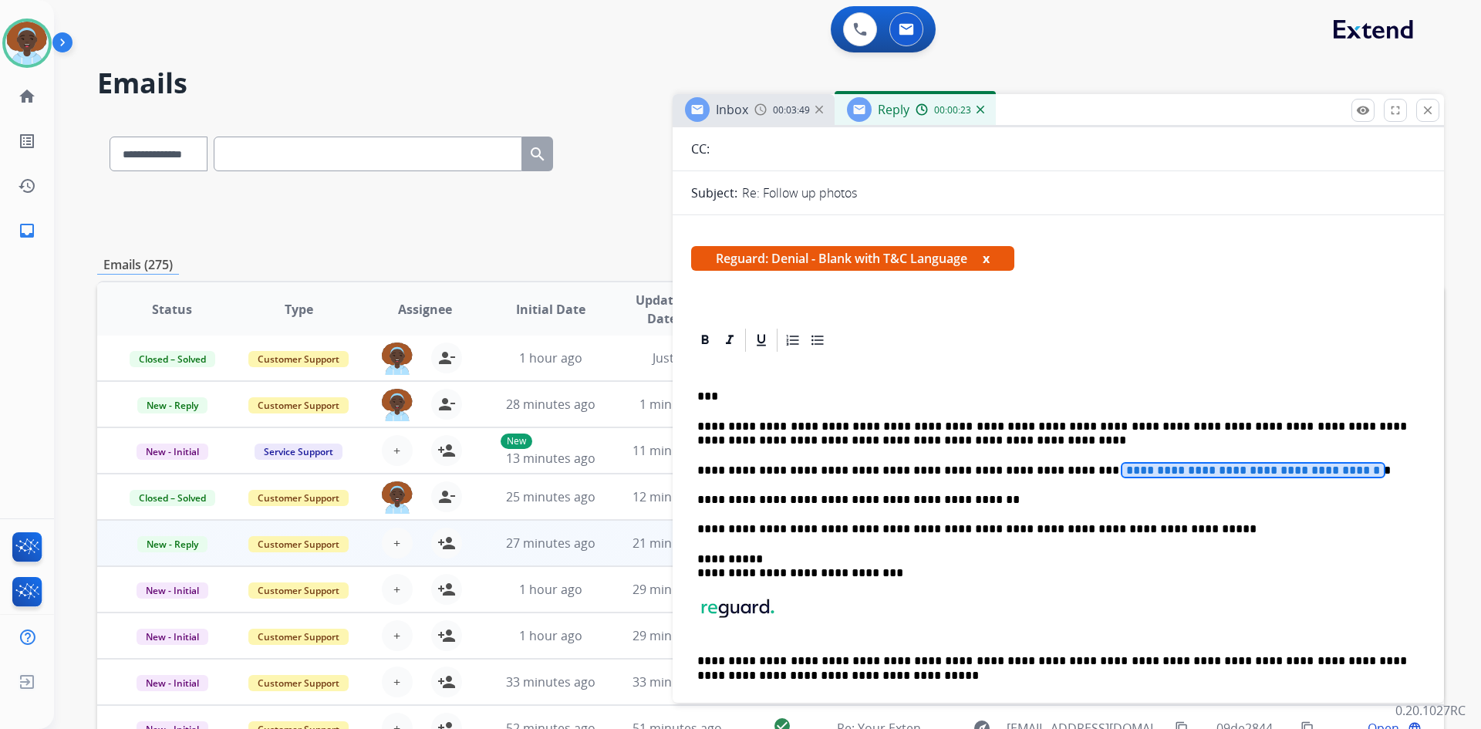
click at [1122, 472] on span "**********" at bounding box center [1252, 470] width 261 height 13
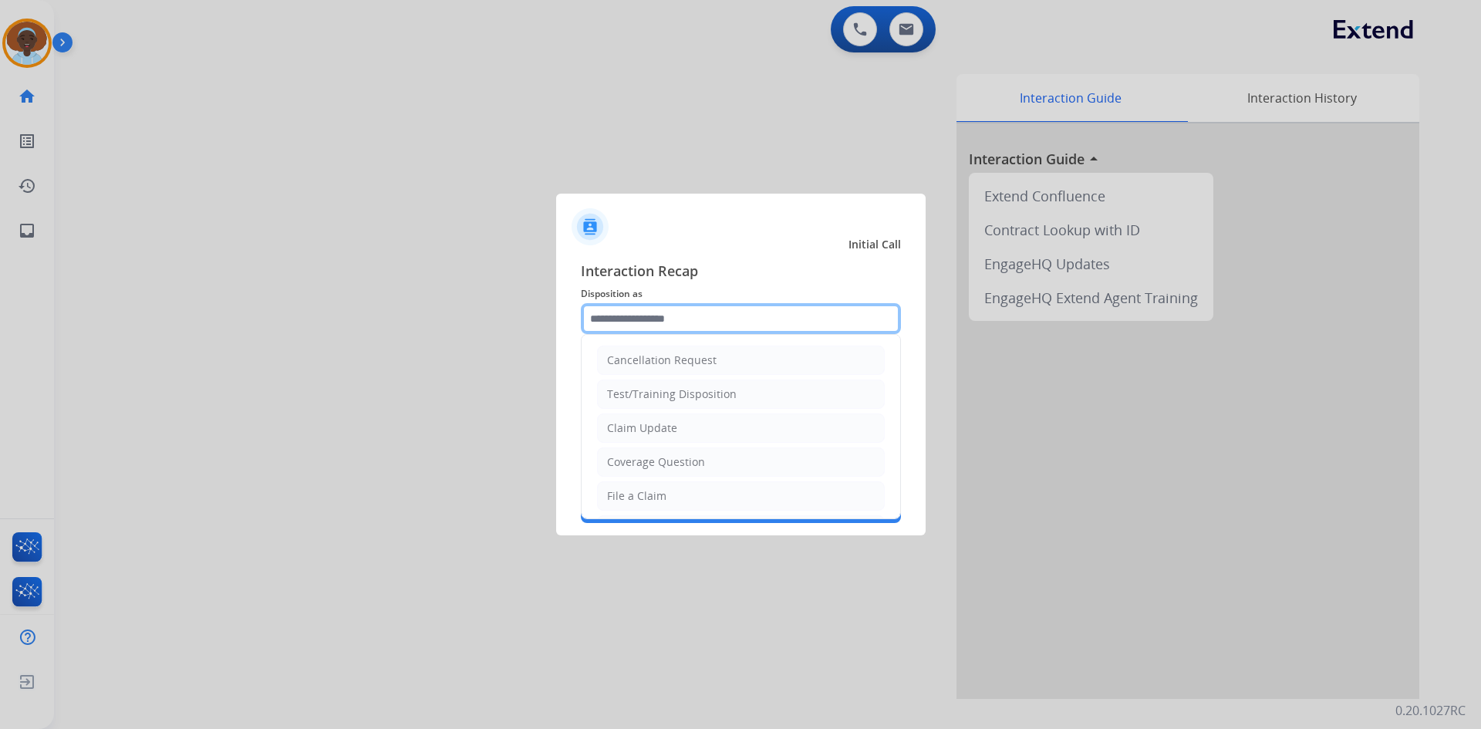
click at [690, 311] on input "text" at bounding box center [741, 318] width 320 height 31
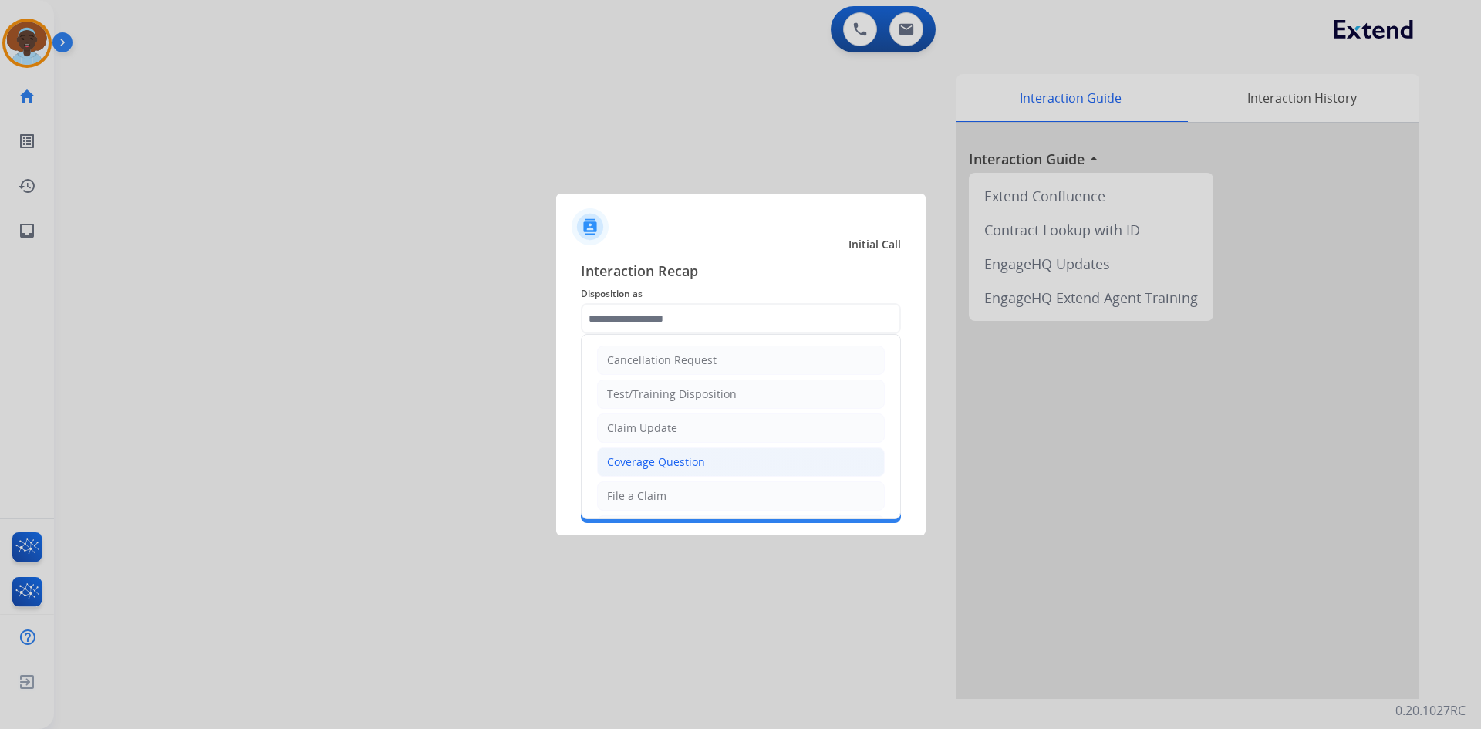
click at [698, 458] on div "Coverage Question" at bounding box center [656, 461] width 98 height 15
type input "**********"
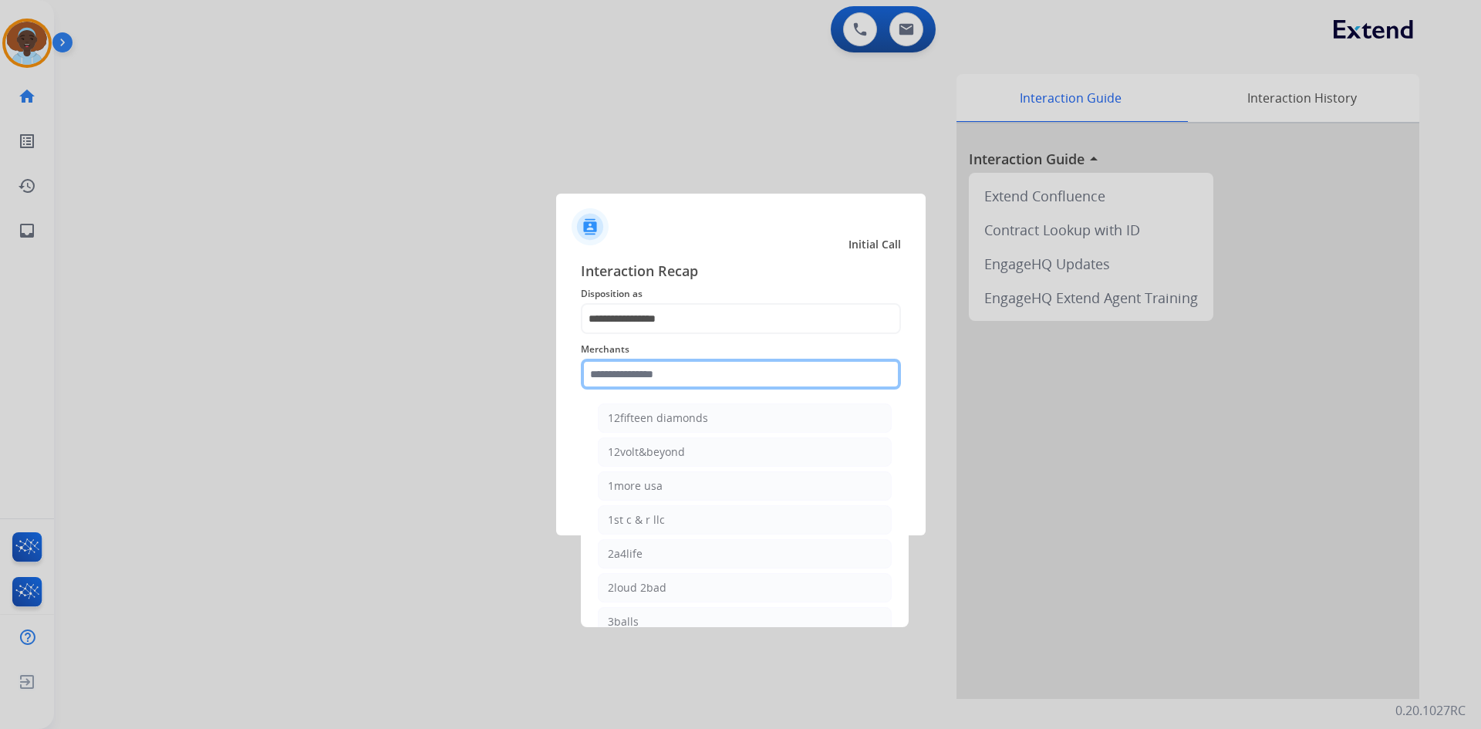
click at [685, 377] on input "text" at bounding box center [741, 374] width 320 height 31
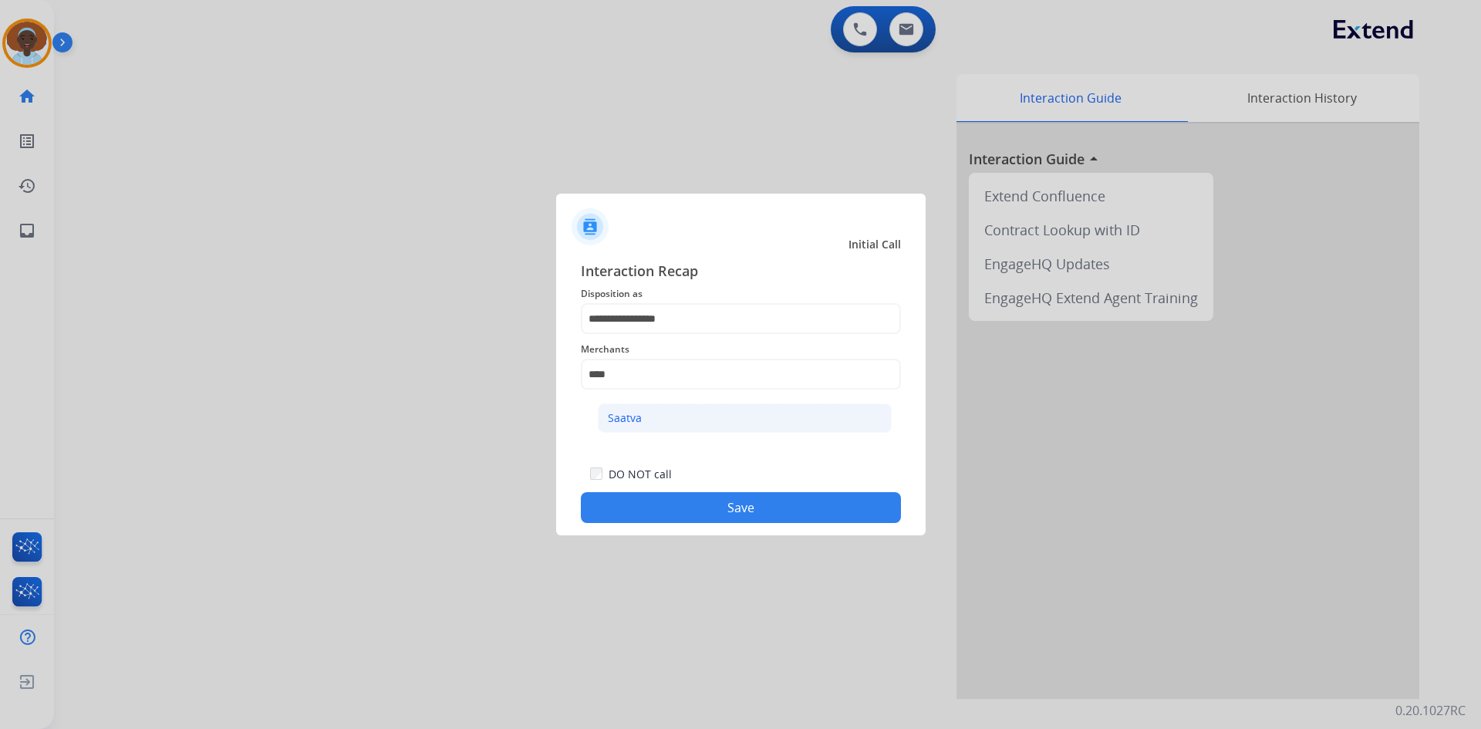
click at [664, 420] on li "Saatva" at bounding box center [745, 417] width 294 height 29
type input "******"
click at [738, 508] on button "Save" at bounding box center [741, 507] width 320 height 31
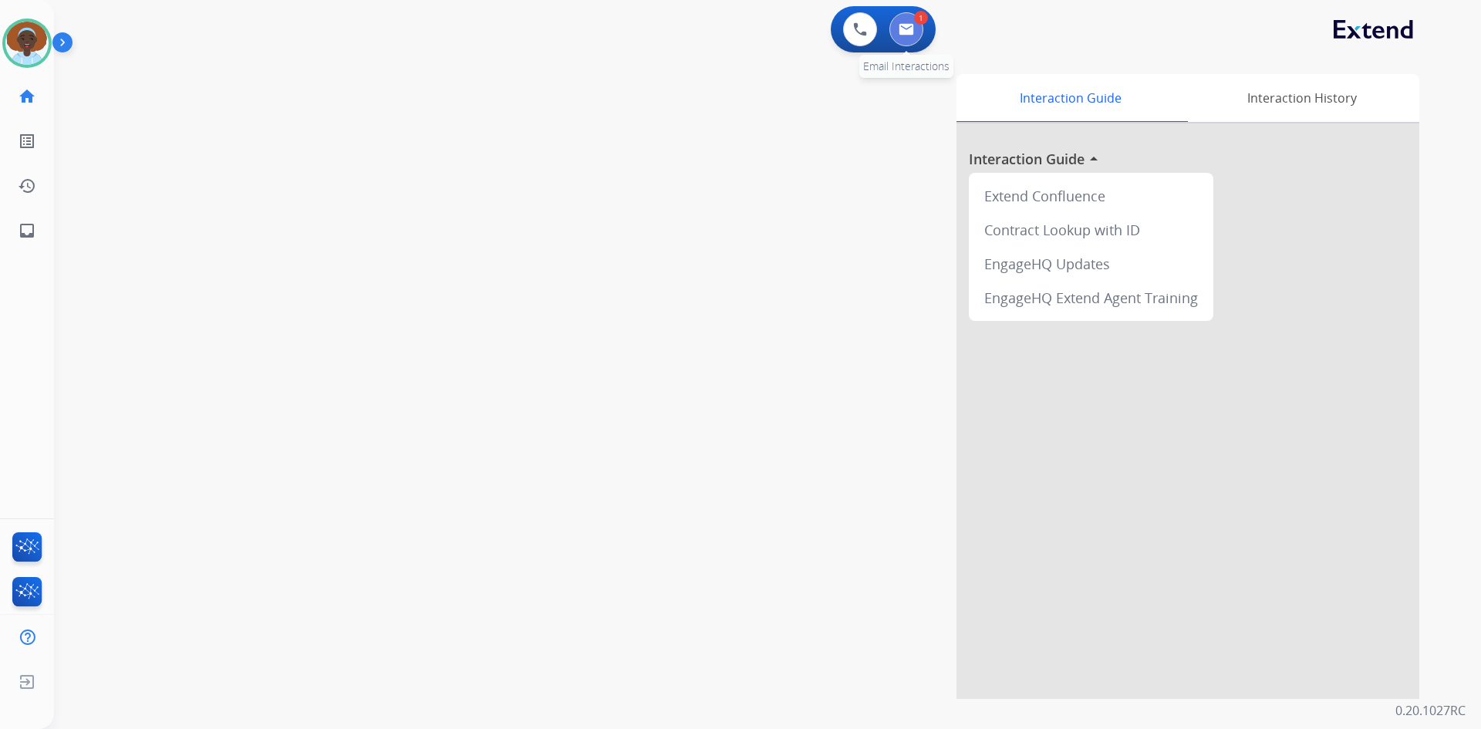
click at [913, 20] on button at bounding box center [906, 29] width 34 height 34
select select "**********"
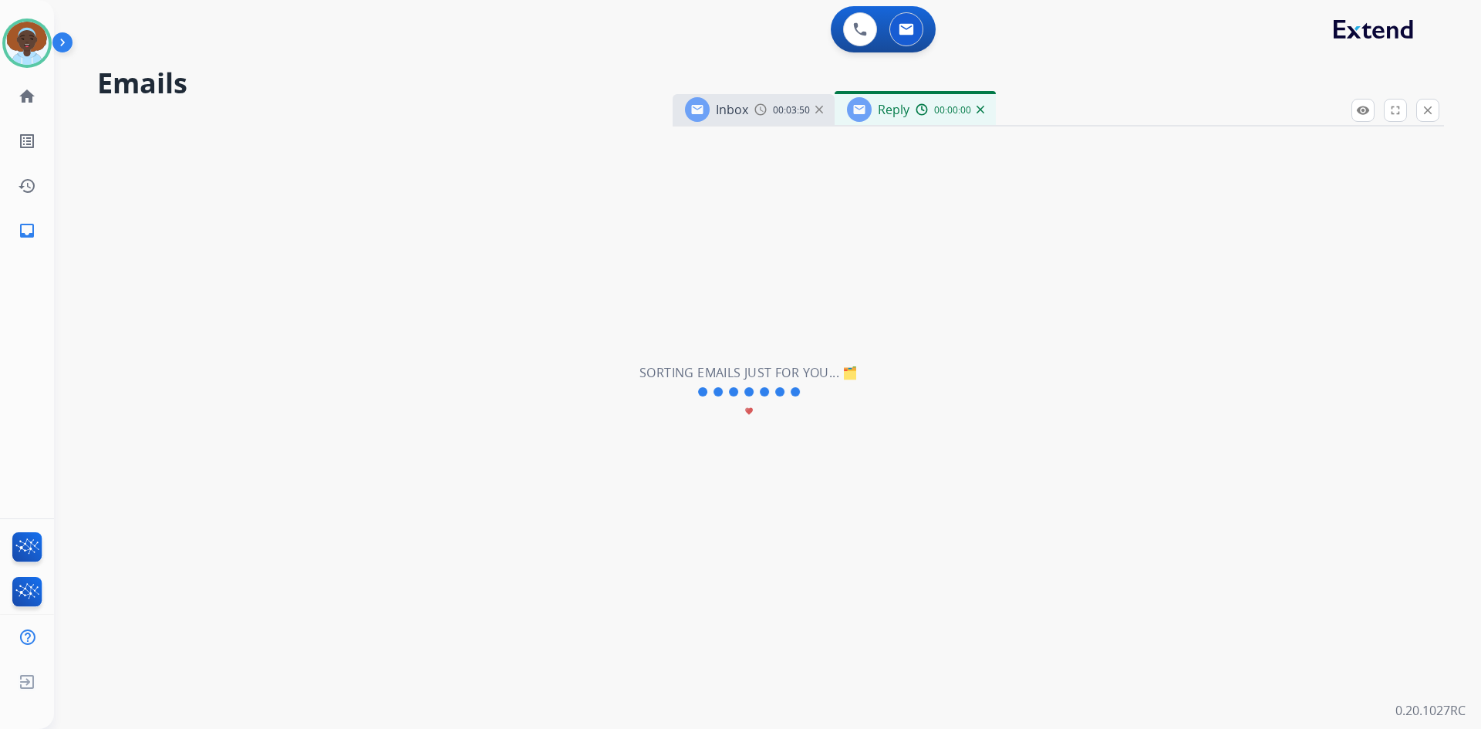
select select "**********"
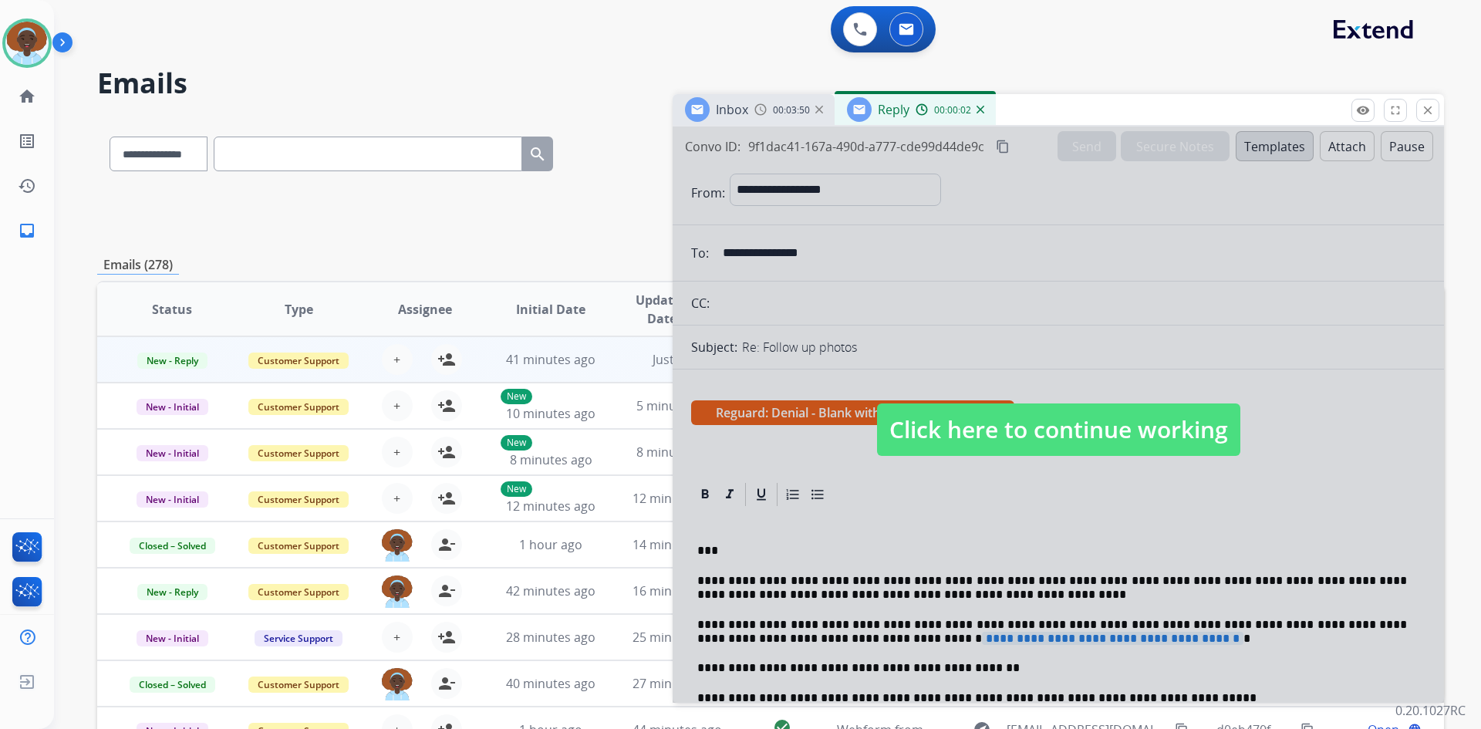
click at [1004, 440] on span "Click here to continue working" at bounding box center [1058, 429] width 363 height 52
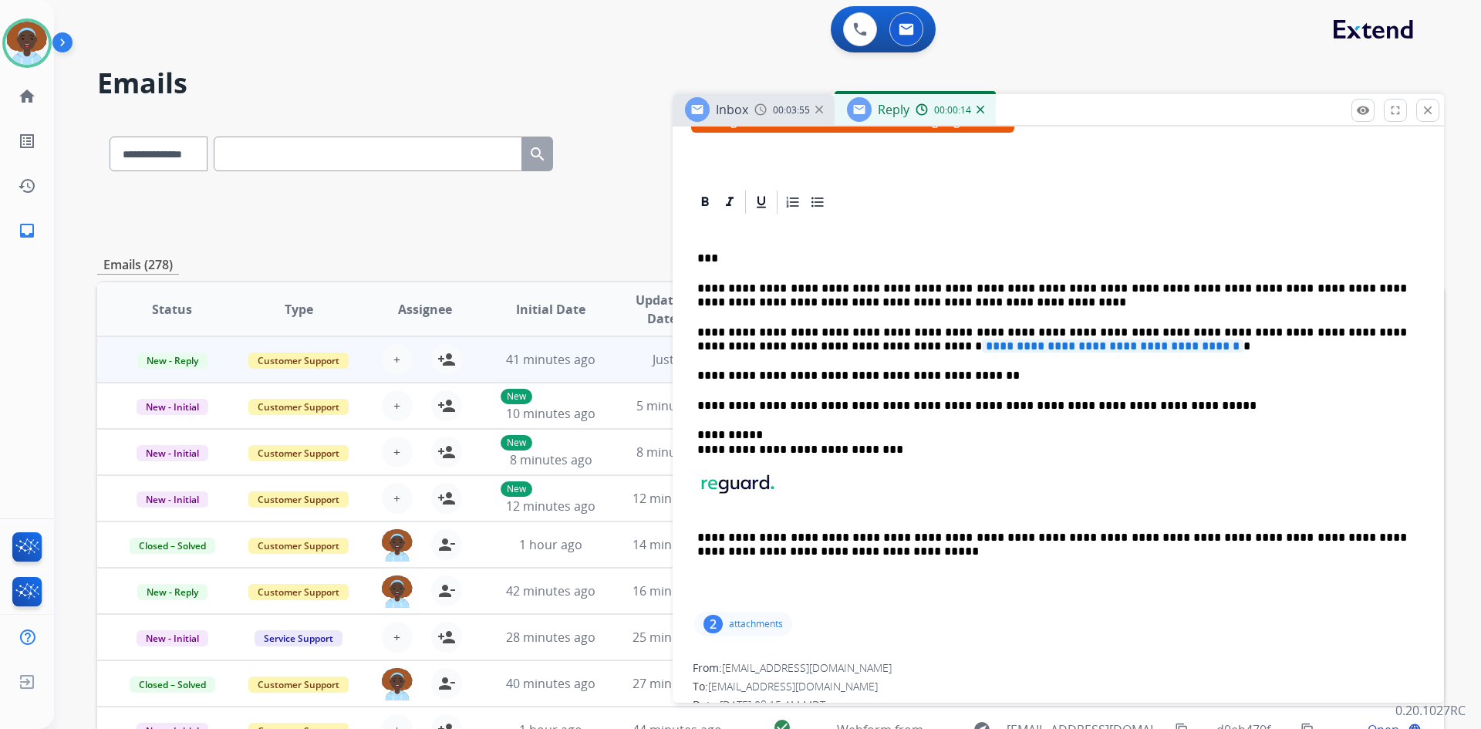
scroll to position [309, 0]
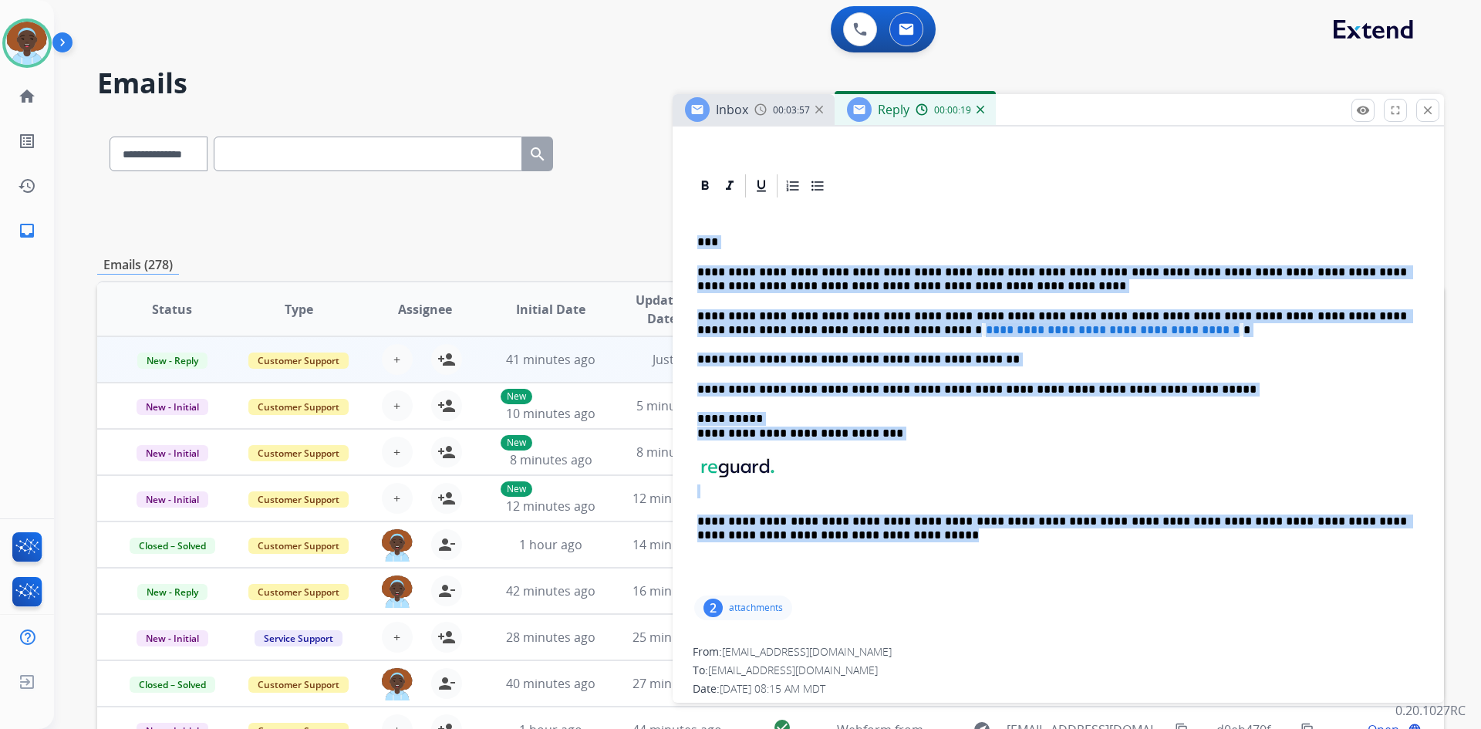
drag, startPoint x: 697, startPoint y: 238, endPoint x: 820, endPoint y: 537, distance: 323.4
click at [820, 537] on div "**********" at bounding box center [1058, 396] width 734 height 393
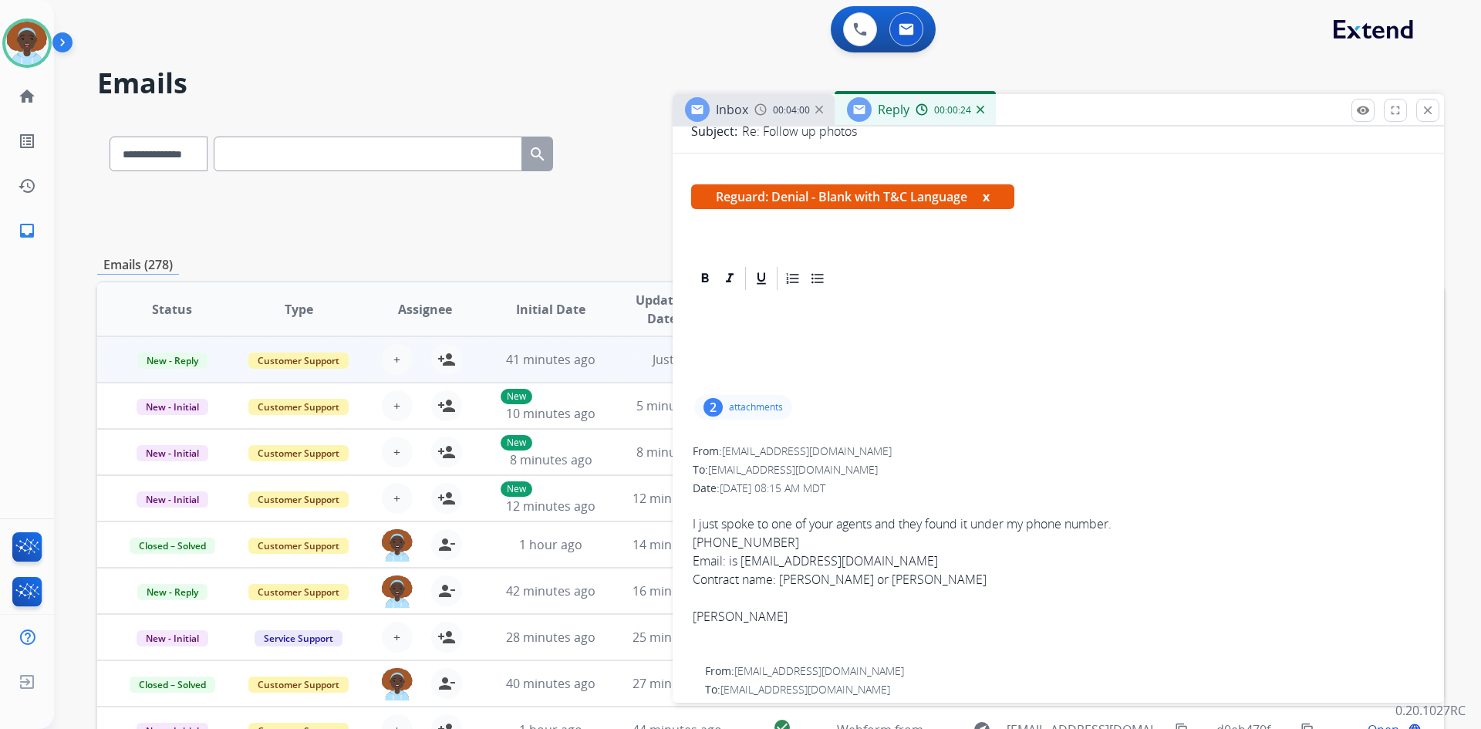
scroll to position [0, 0]
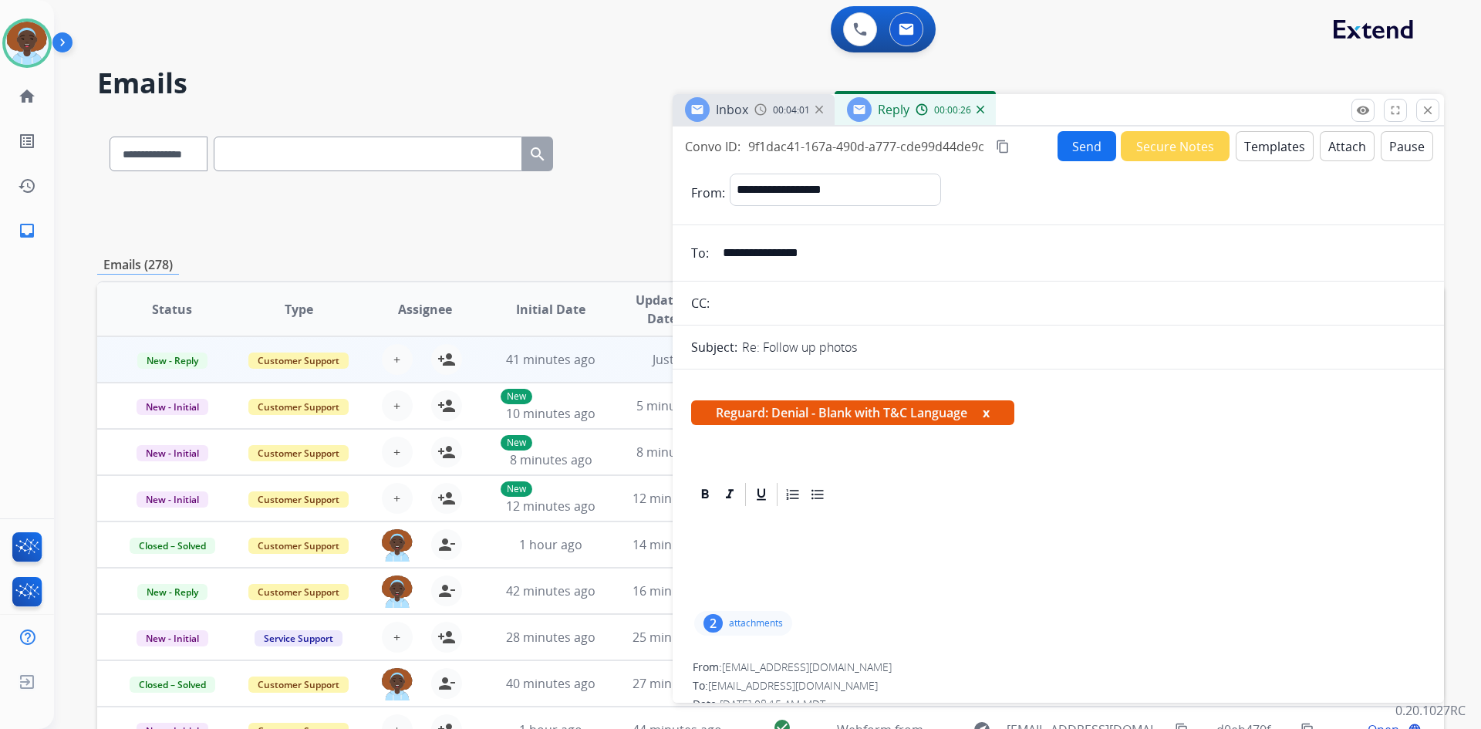
click at [989, 416] on button "x" at bounding box center [986, 412] width 7 height 19
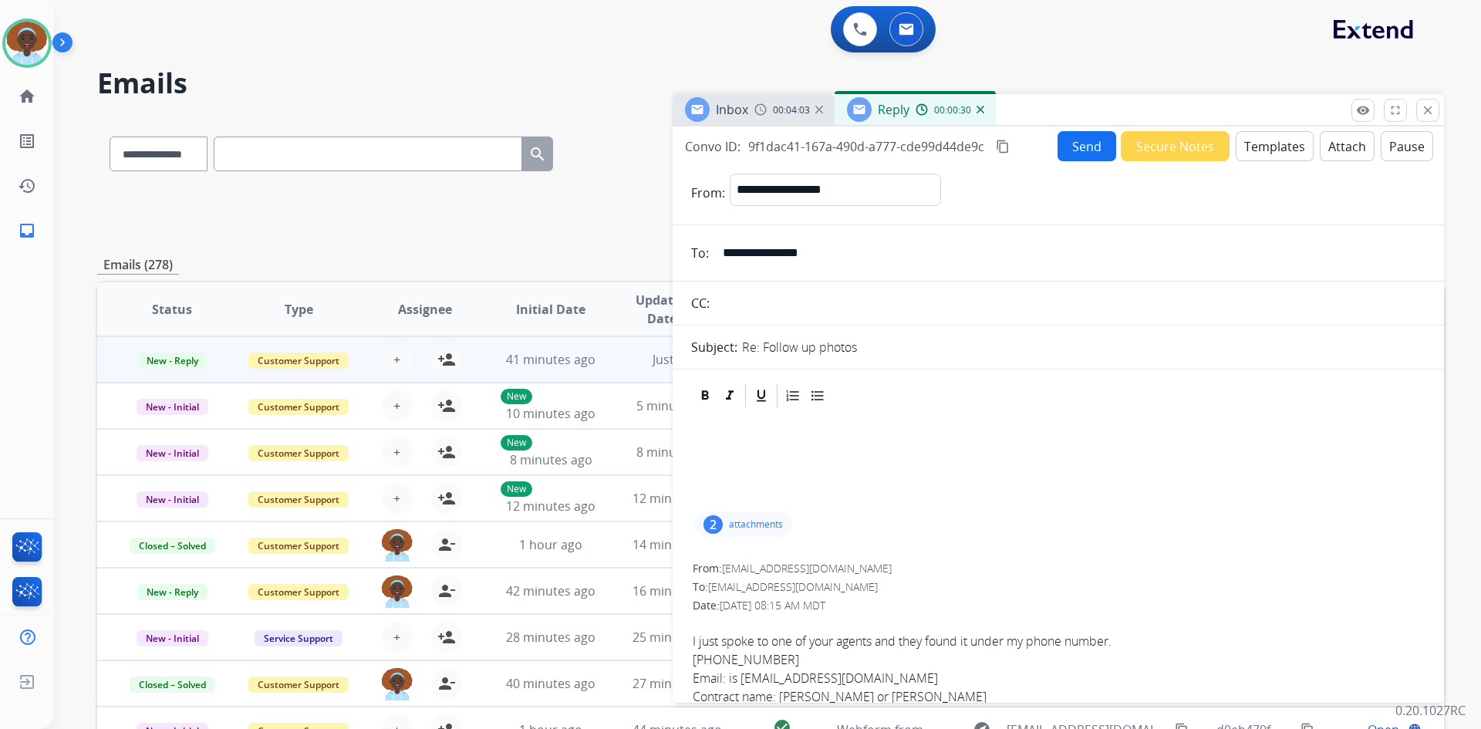
click at [1246, 149] on button "Templates" at bounding box center [1275, 146] width 78 height 30
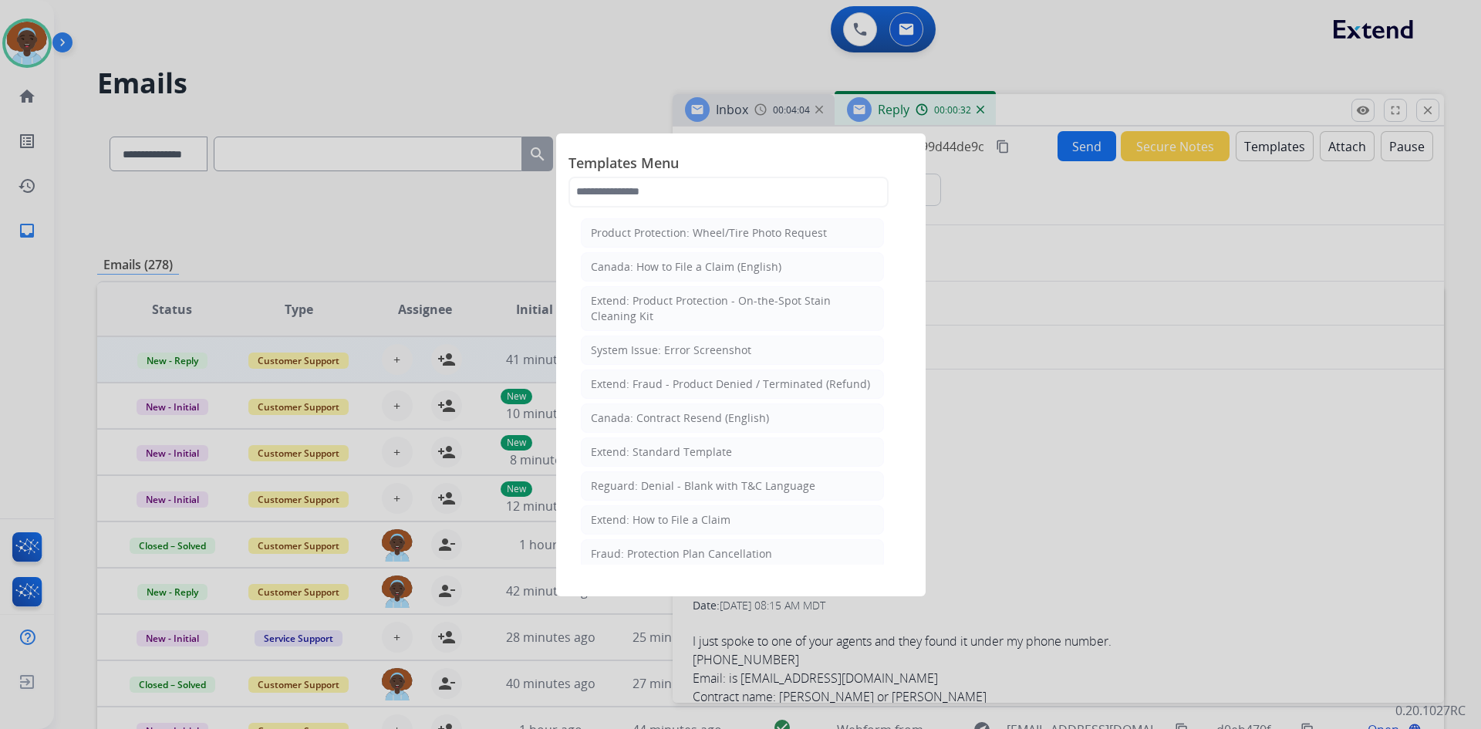
click at [757, 484] on div "Reguard: Denial - Blank with T&C Language" at bounding box center [703, 485] width 224 height 15
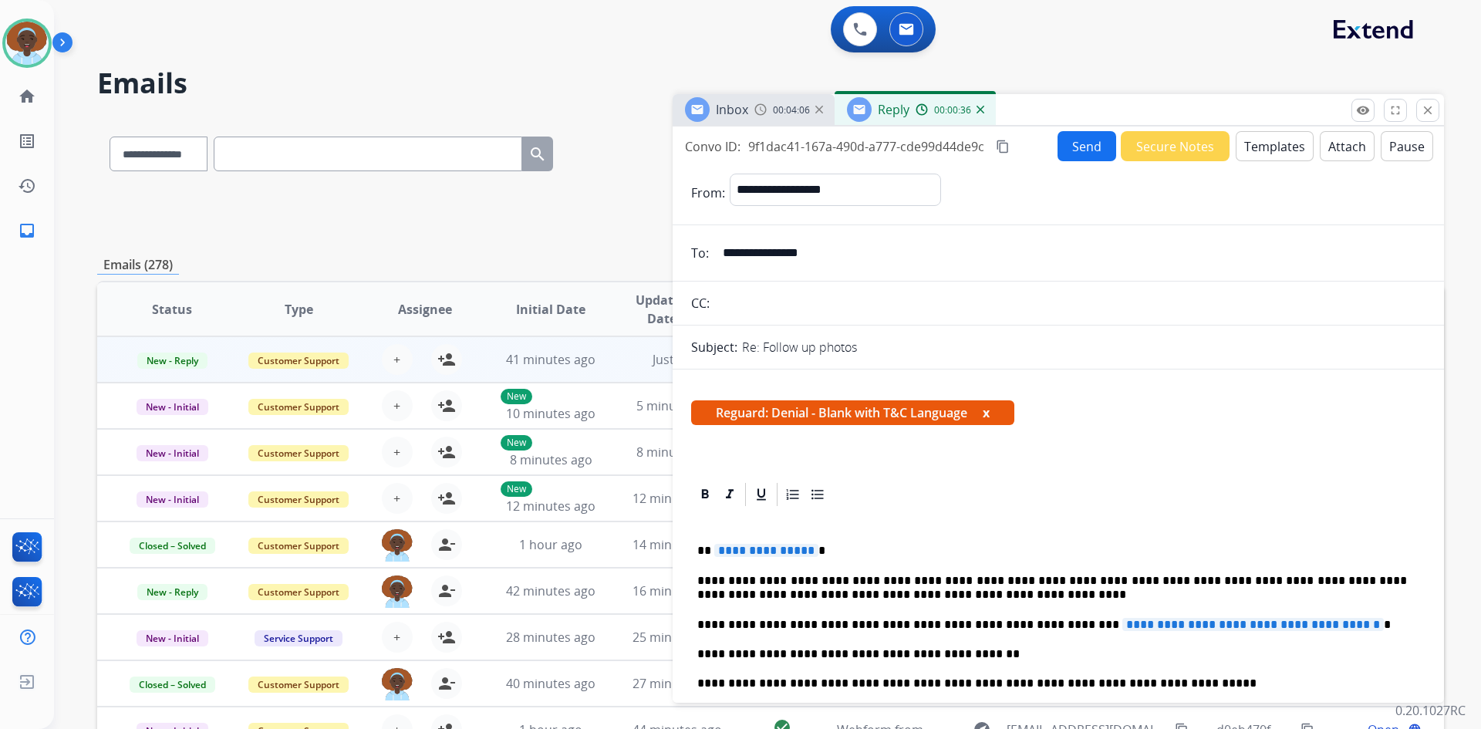
drag, startPoint x: 781, startPoint y: 547, endPoint x: 852, endPoint y: 539, distance: 72.1
click at [780, 546] on span "**********" at bounding box center [766, 550] width 104 height 13
click at [1122, 622] on span "**********" at bounding box center [1252, 624] width 261 height 13
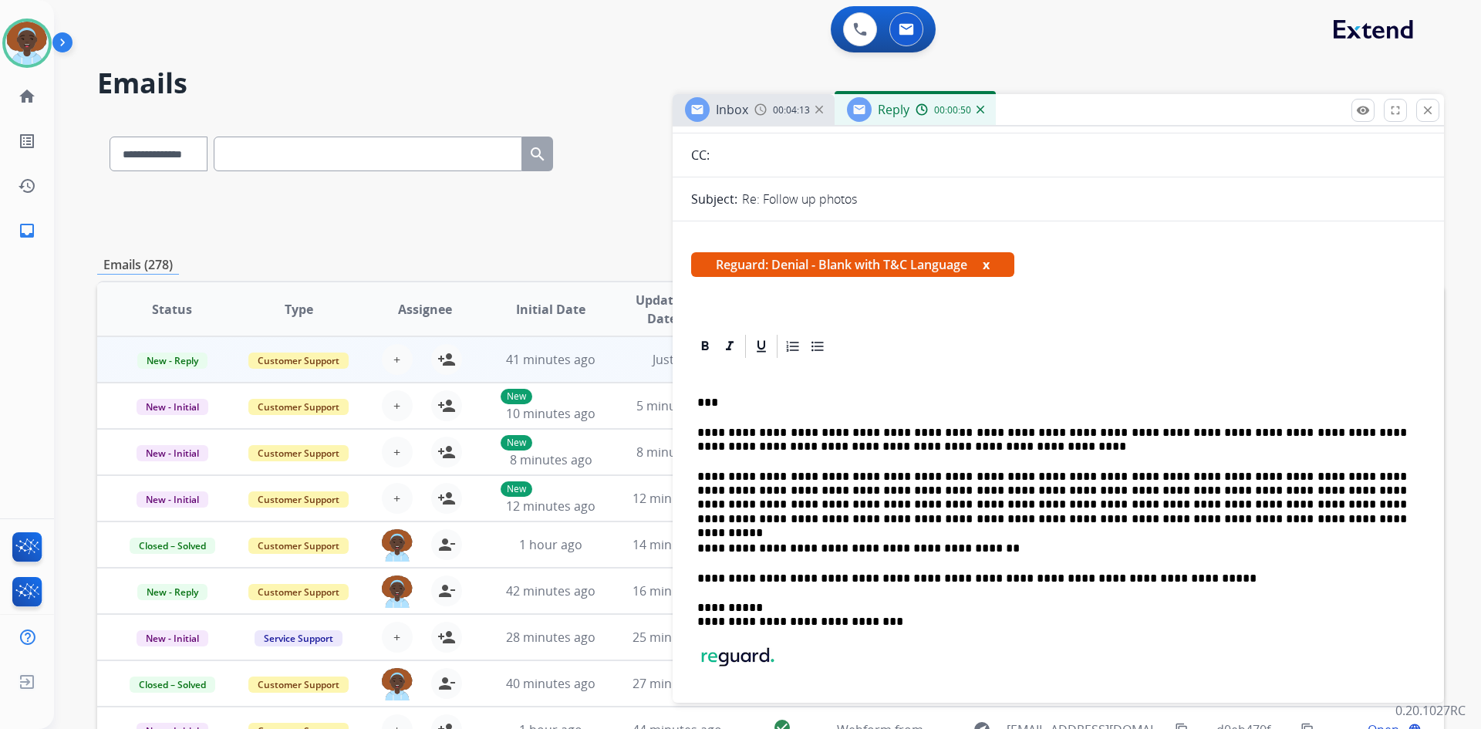
scroll to position [154, 0]
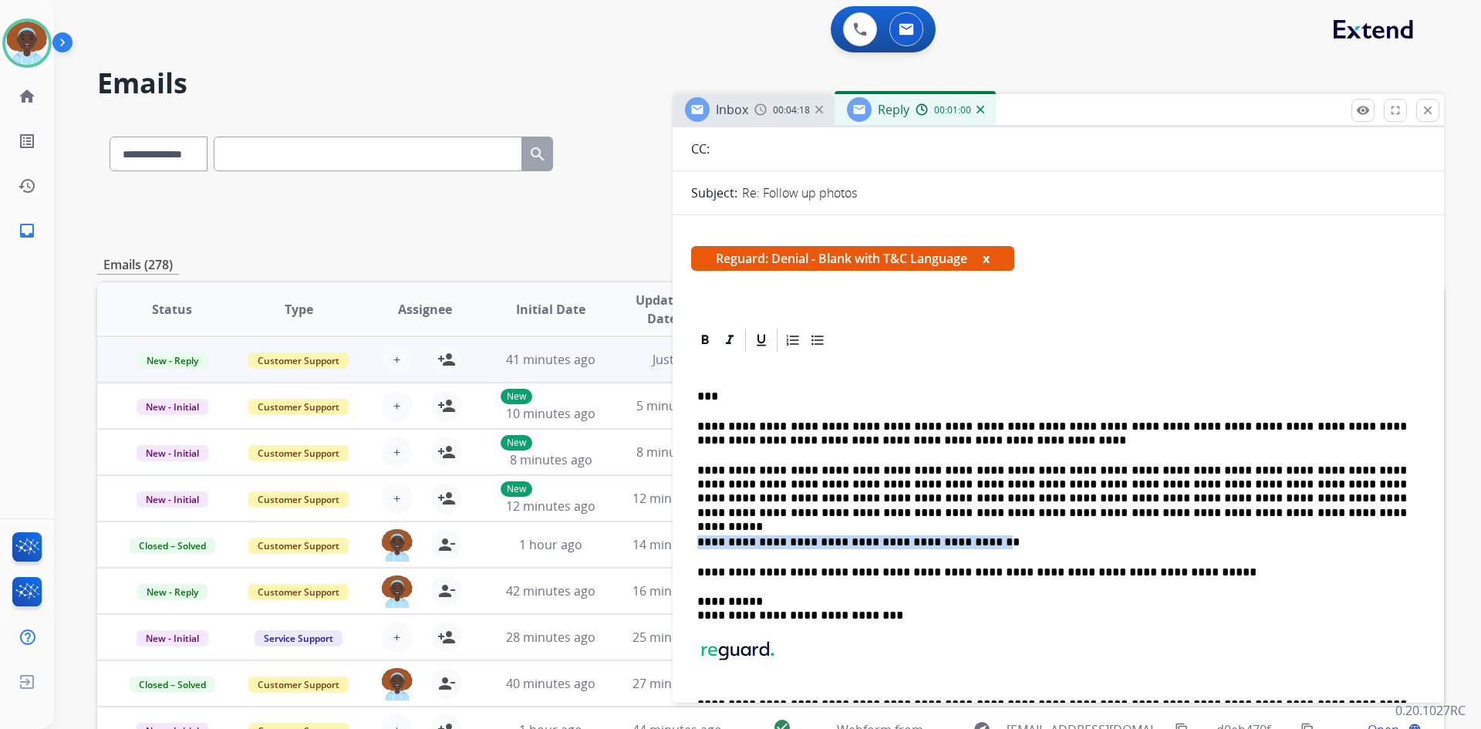
drag, startPoint x: 950, startPoint y: 543, endPoint x: 700, endPoint y: 542, distance: 250.7
click at [700, 542] on p "**********" at bounding box center [1052, 542] width 710 height 14
click at [740, 545] on p "*" at bounding box center [1052, 542] width 710 height 14
click at [698, 572] on p "**********" at bounding box center [1052, 572] width 710 height 14
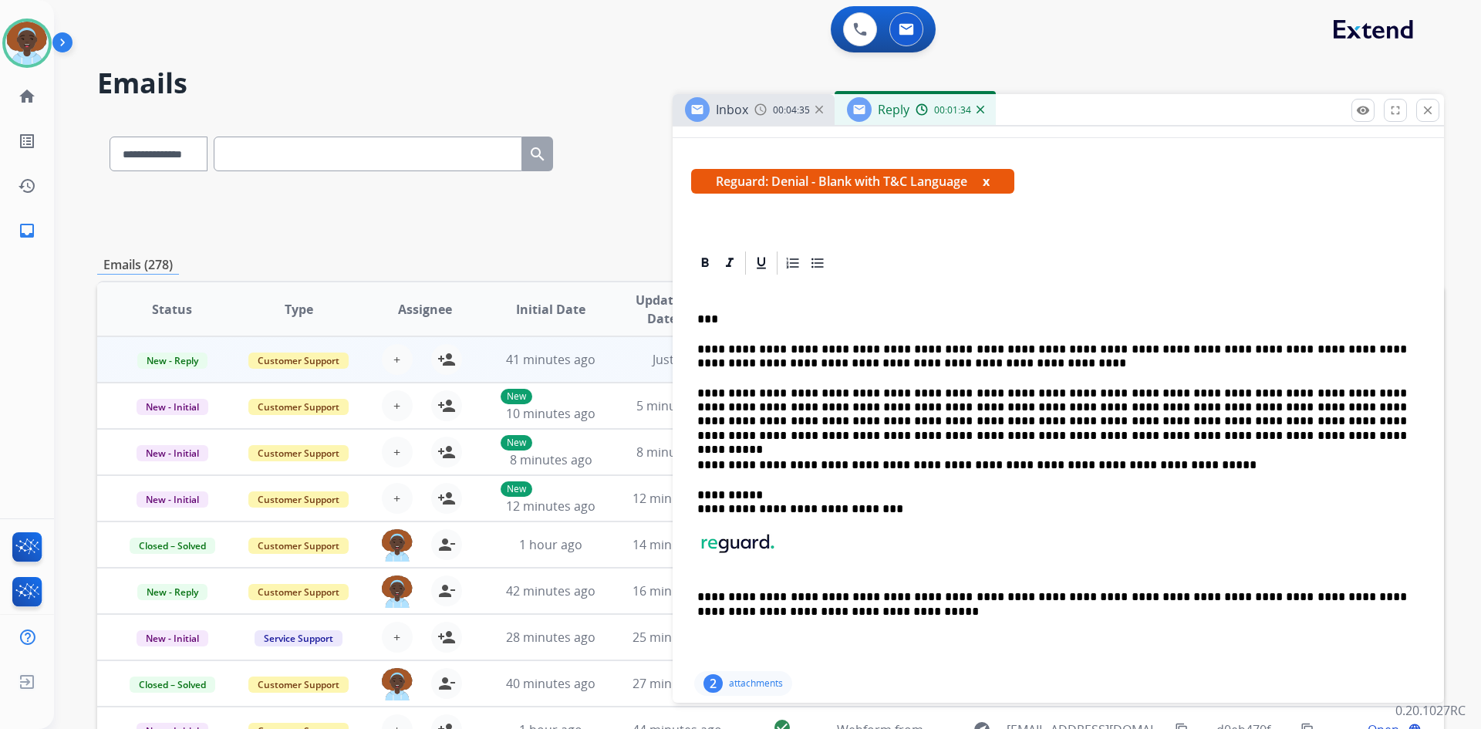
scroll to position [0, 0]
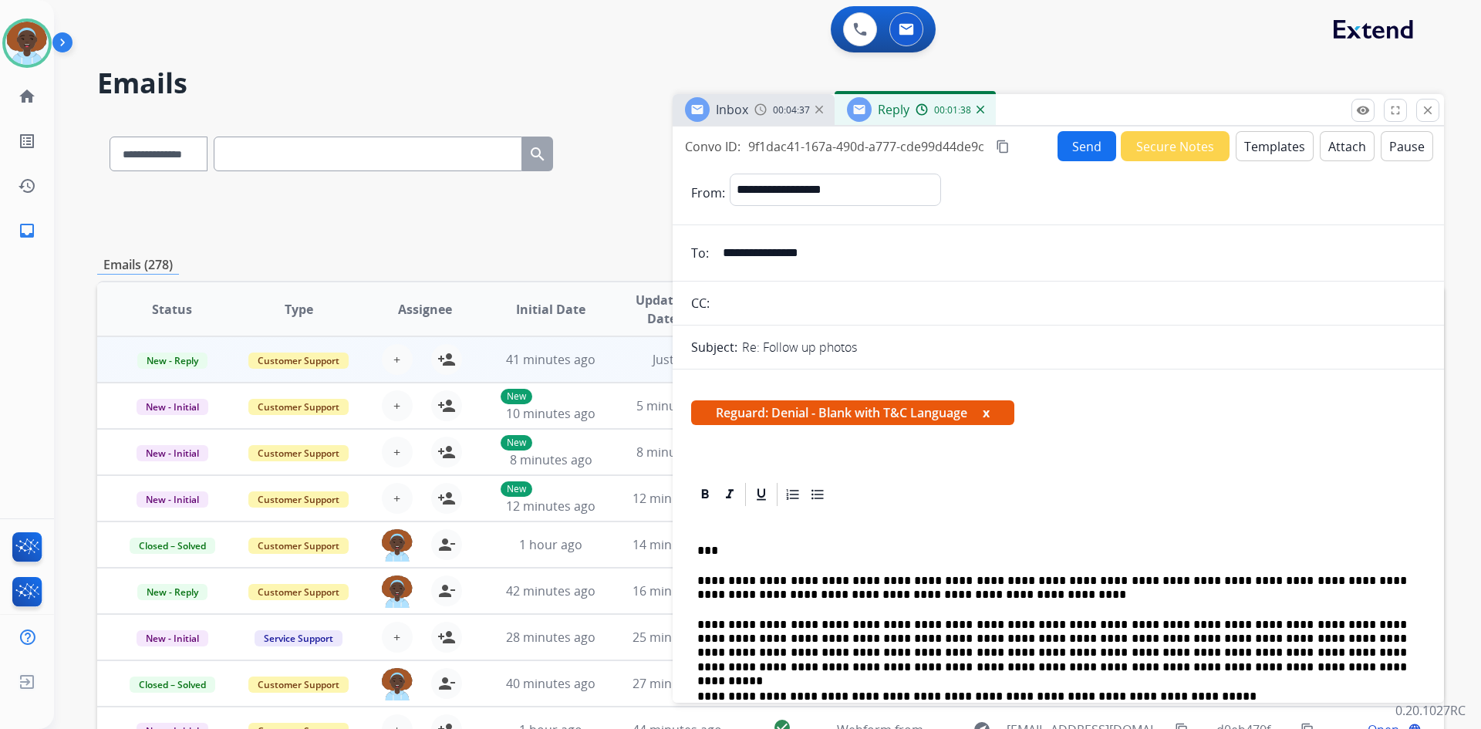
click at [1067, 149] on button "Send" at bounding box center [1086, 146] width 59 height 30
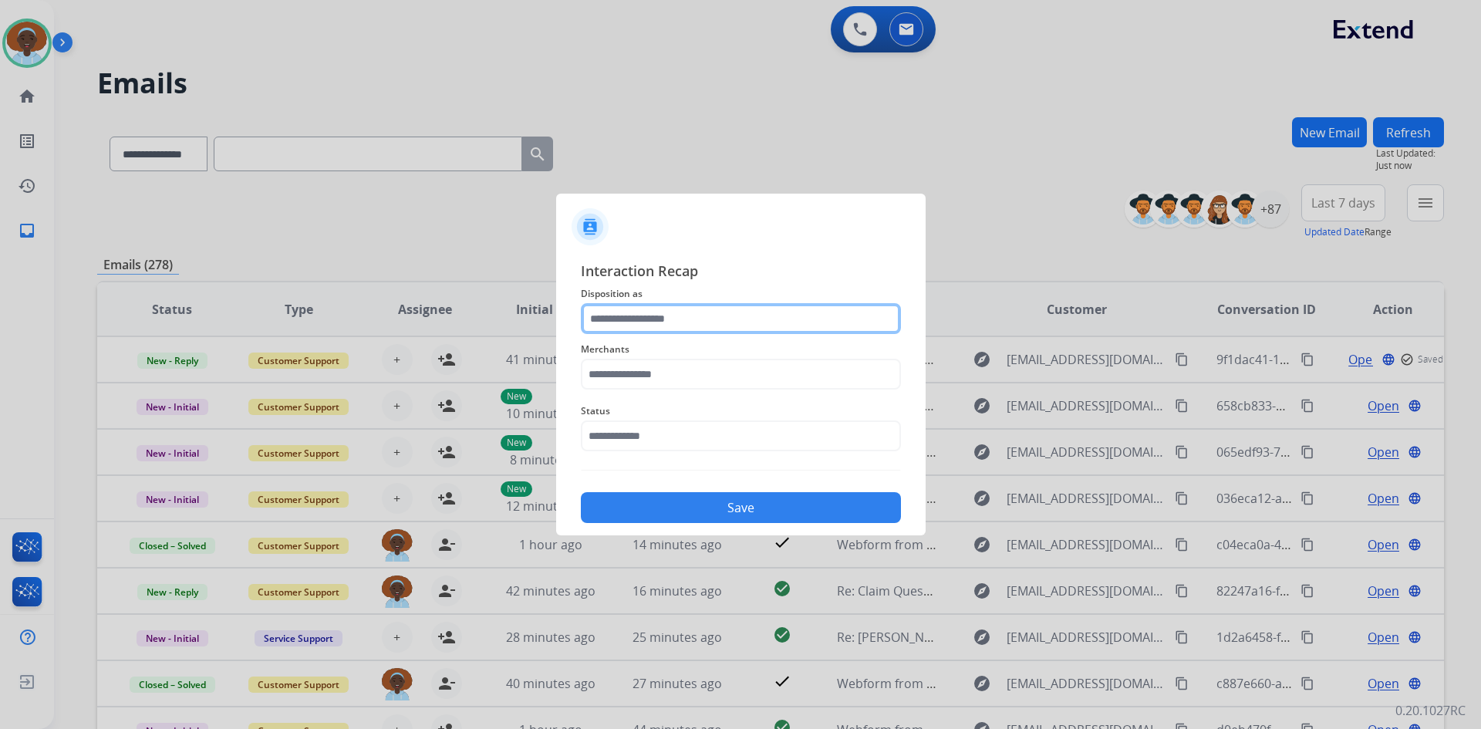
click at [686, 323] on input "text" at bounding box center [741, 318] width 320 height 31
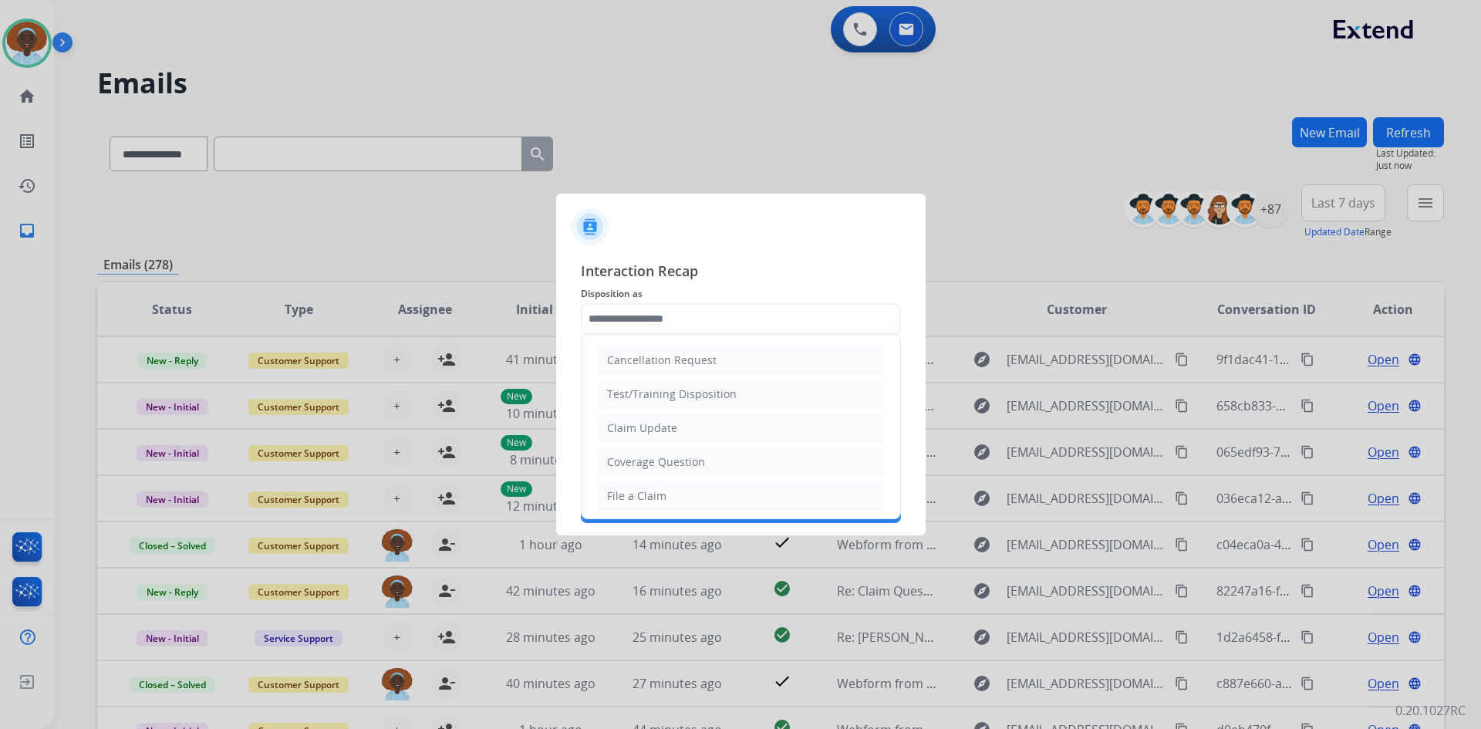
click at [686, 427] on li "Claim Update" at bounding box center [741, 427] width 288 height 29
type input "**********"
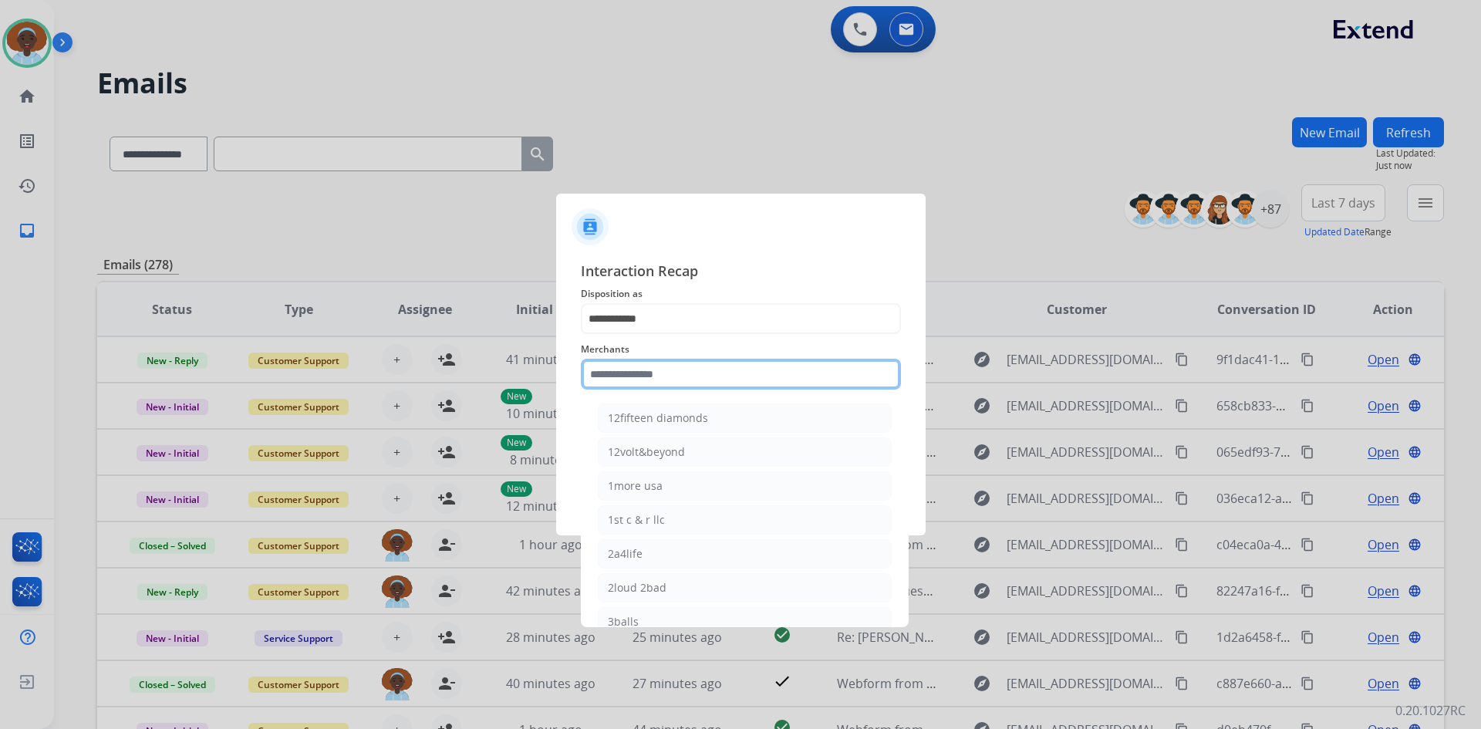
click at [683, 365] on input "text" at bounding box center [741, 374] width 320 height 31
click at [683, 423] on div "Ashley - Reguard" at bounding box center [651, 417] width 86 height 15
type input "**********"
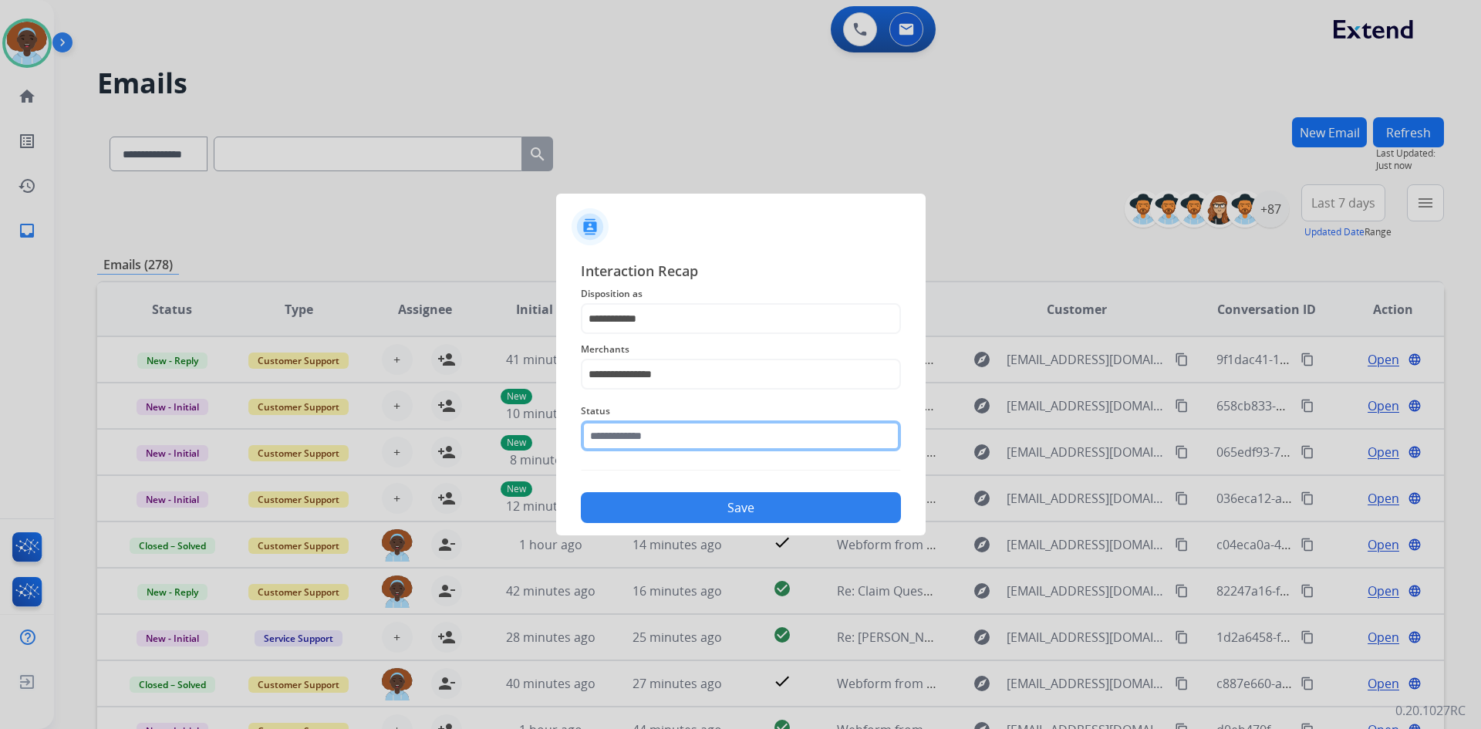
click at [677, 444] on input "text" at bounding box center [741, 435] width 320 height 31
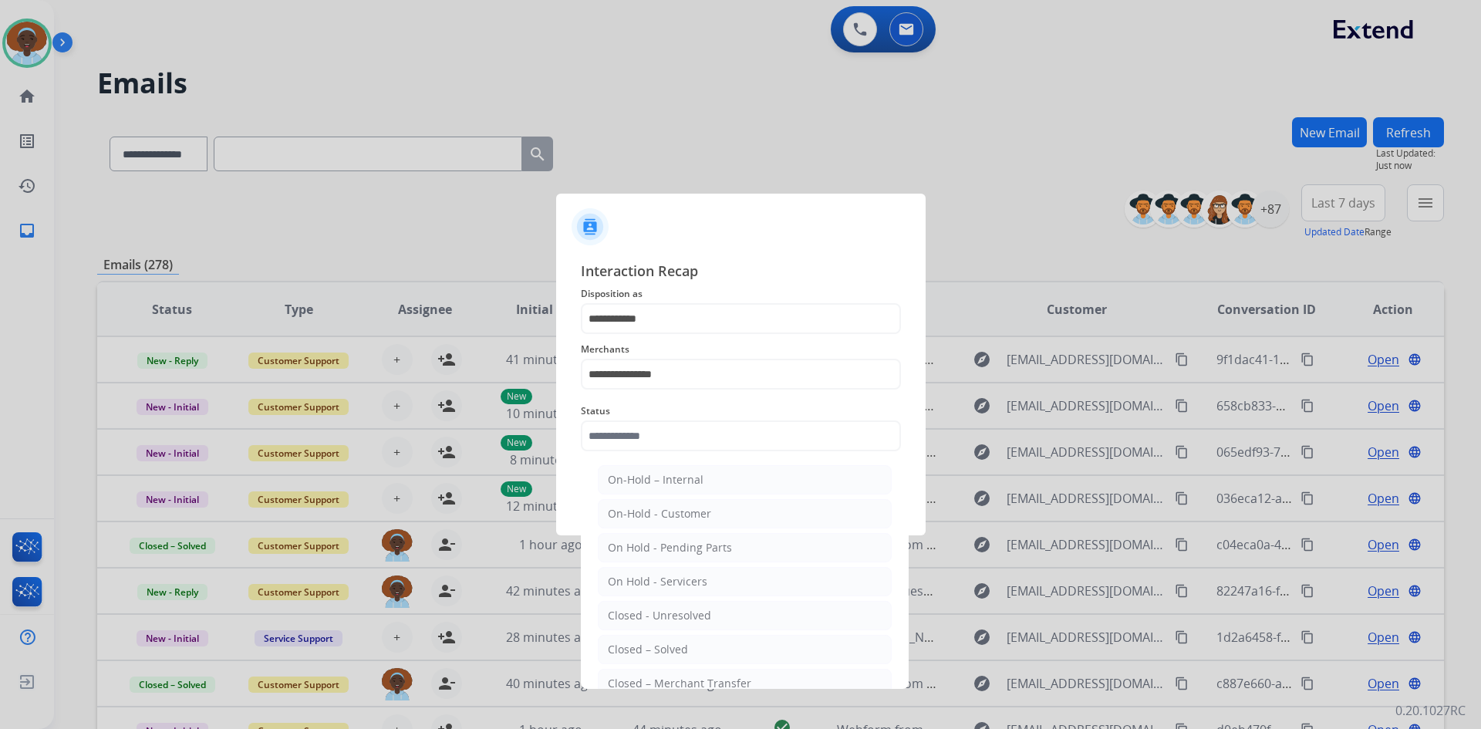
drag, startPoint x: 678, startPoint y: 643, endPoint x: 686, endPoint y: 568, distance: 76.1
click at [677, 643] on div "Closed – Solved" at bounding box center [648, 649] width 80 height 15
type input "**********"
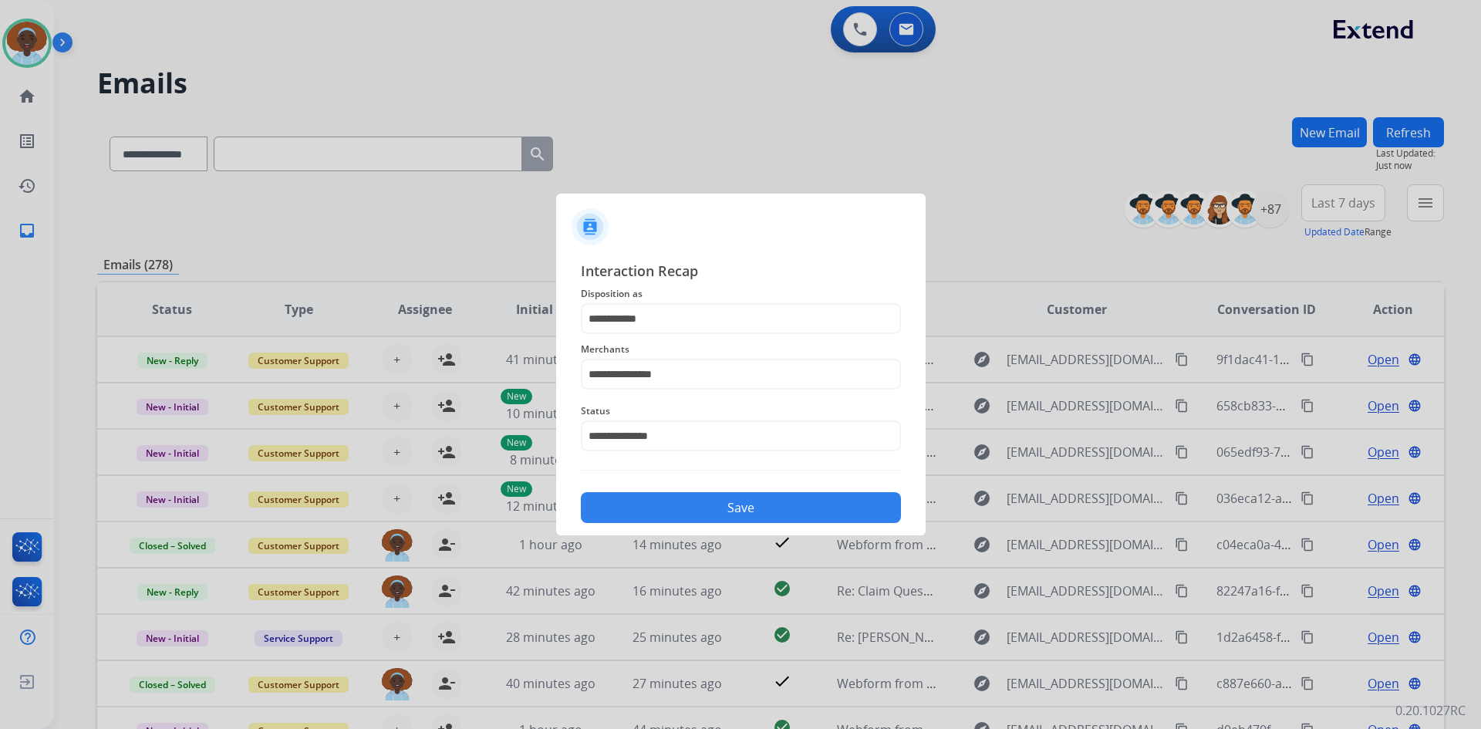
click at [700, 500] on button "Save" at bounding box center [741, 507] width 320 height 31
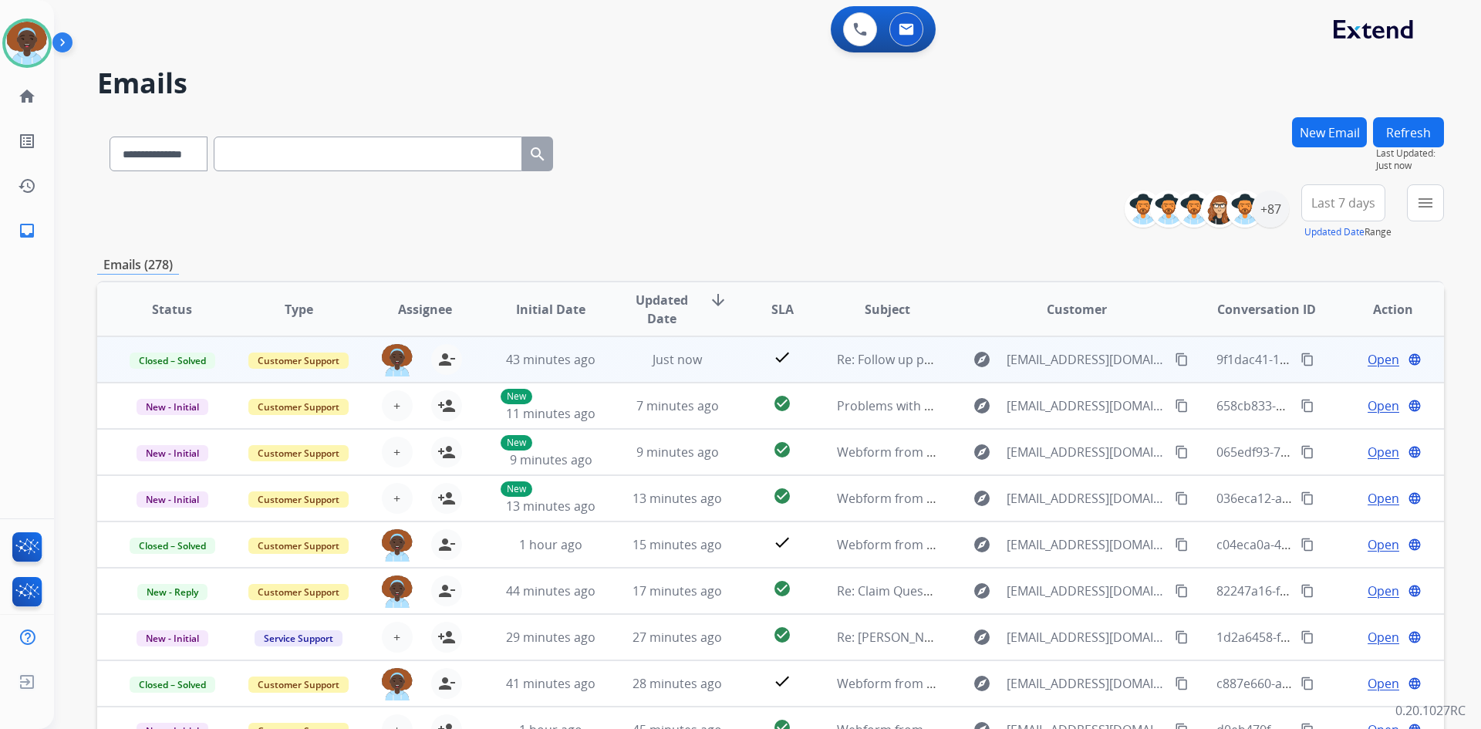
click at [1300, 361] on mat-icon "content_copy" at bounding box center [1307, 359] width 14 height 14
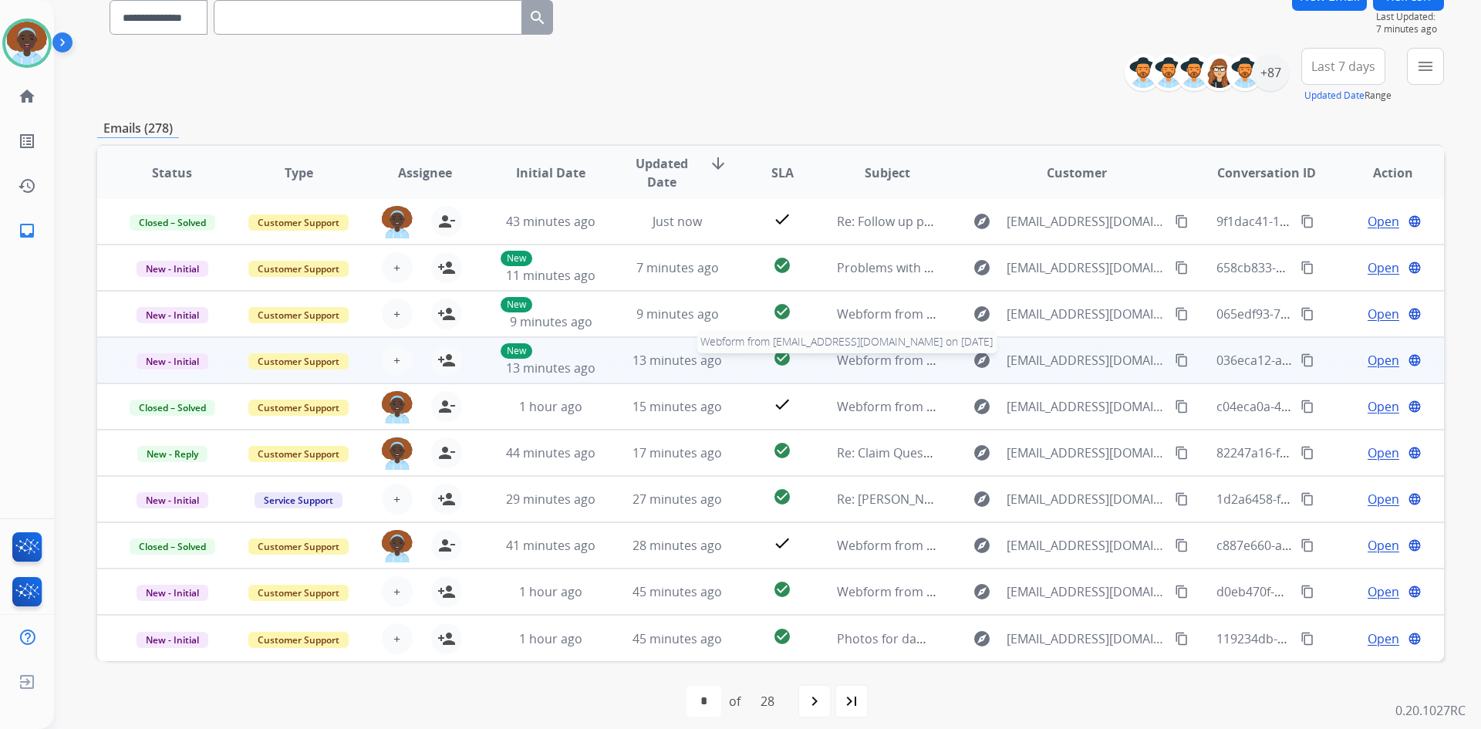
scroll to position [149, 0]
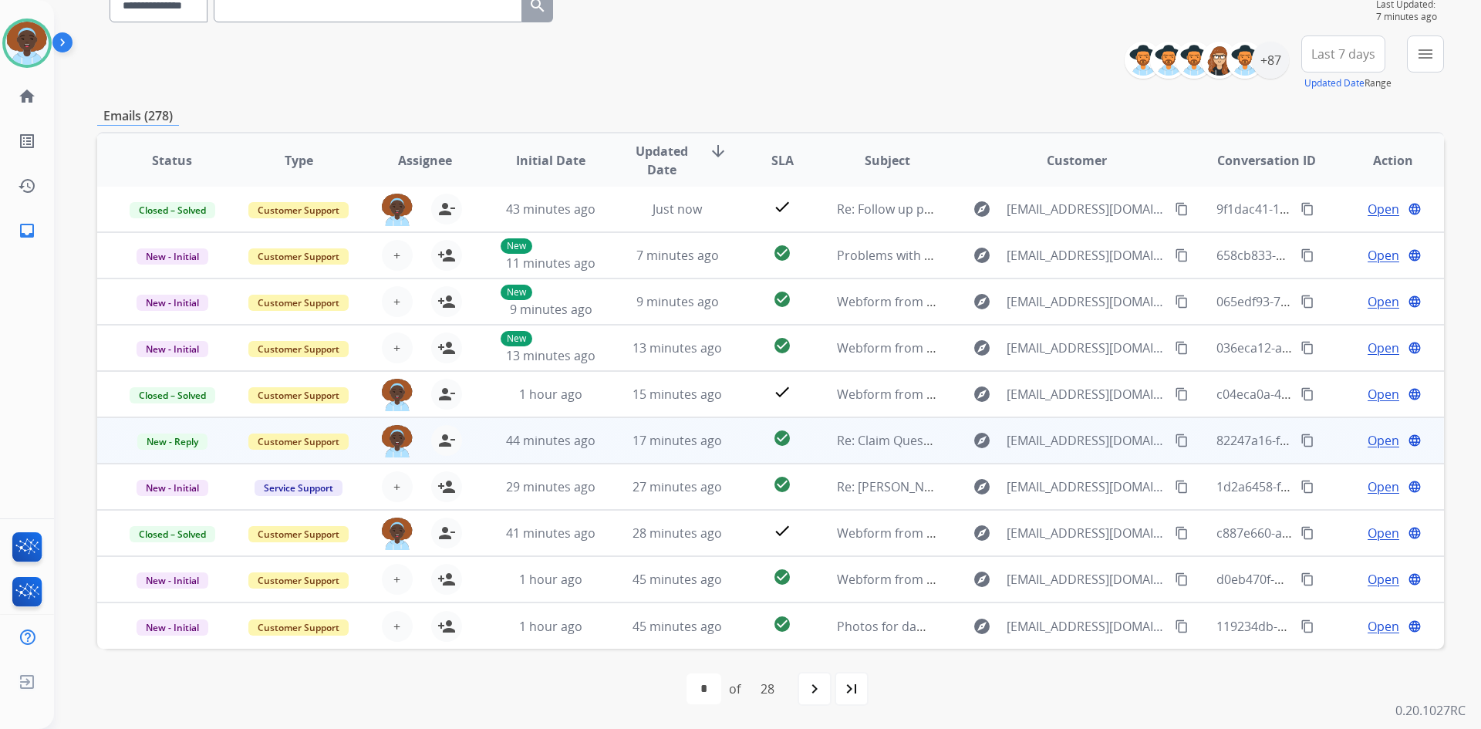
click at [1372, 439] on span "Open" at bounding box center [1384, 440] width 32 height 19
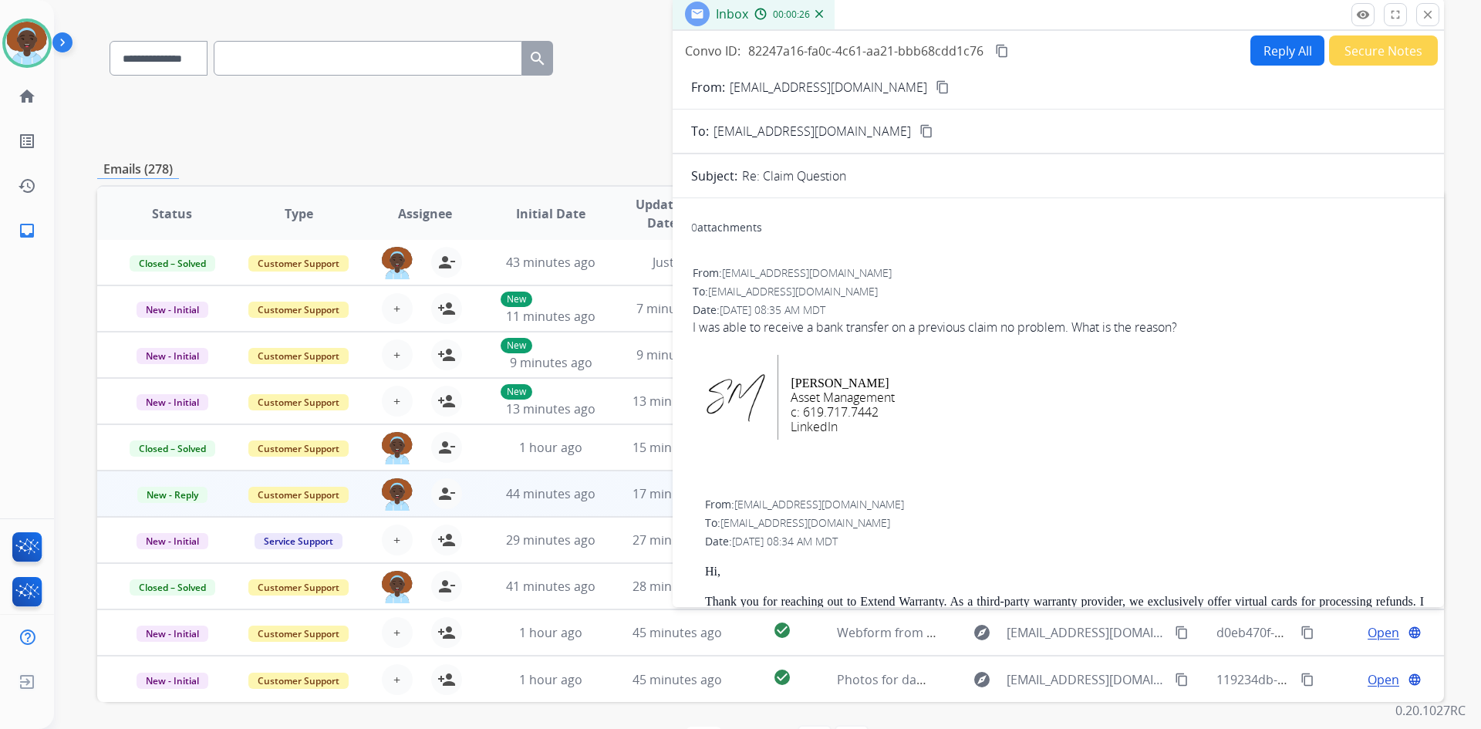
scroll to position [72, 0]
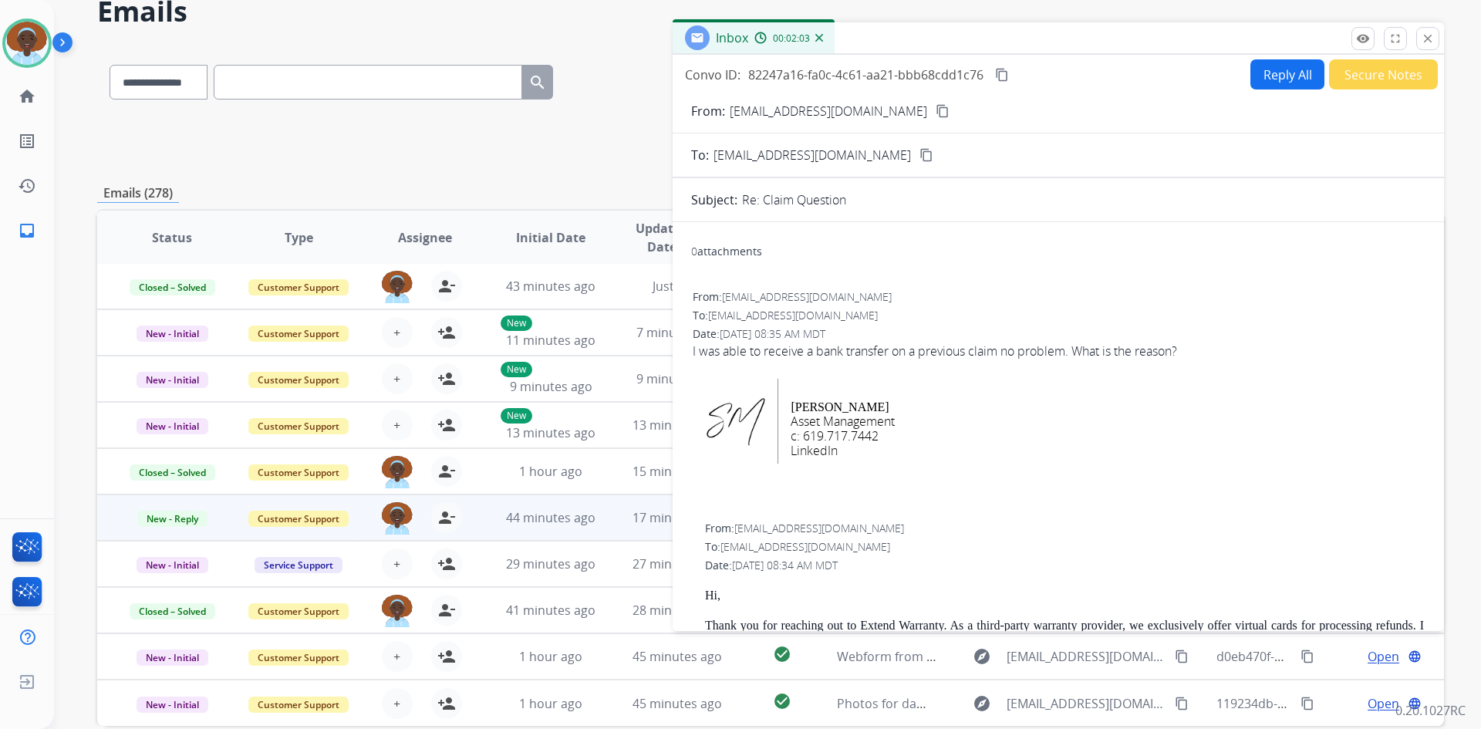
click at [1292, 79] on button "Reply All" at bounding box center [1287, 74] width 74 height 30
select select "**********"
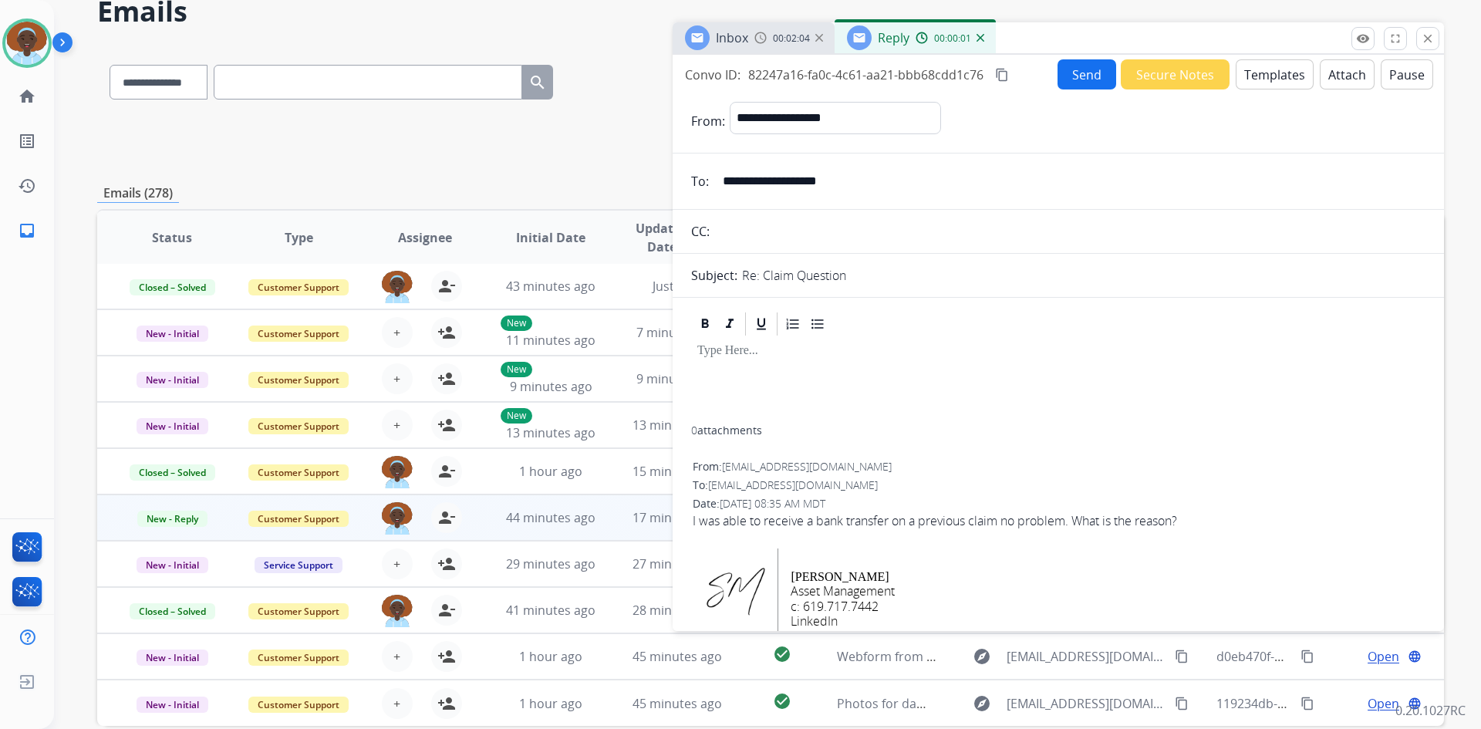
click at [1253, 73] on button "Templates" at bounding box center [1275, 74] width 78 height 30
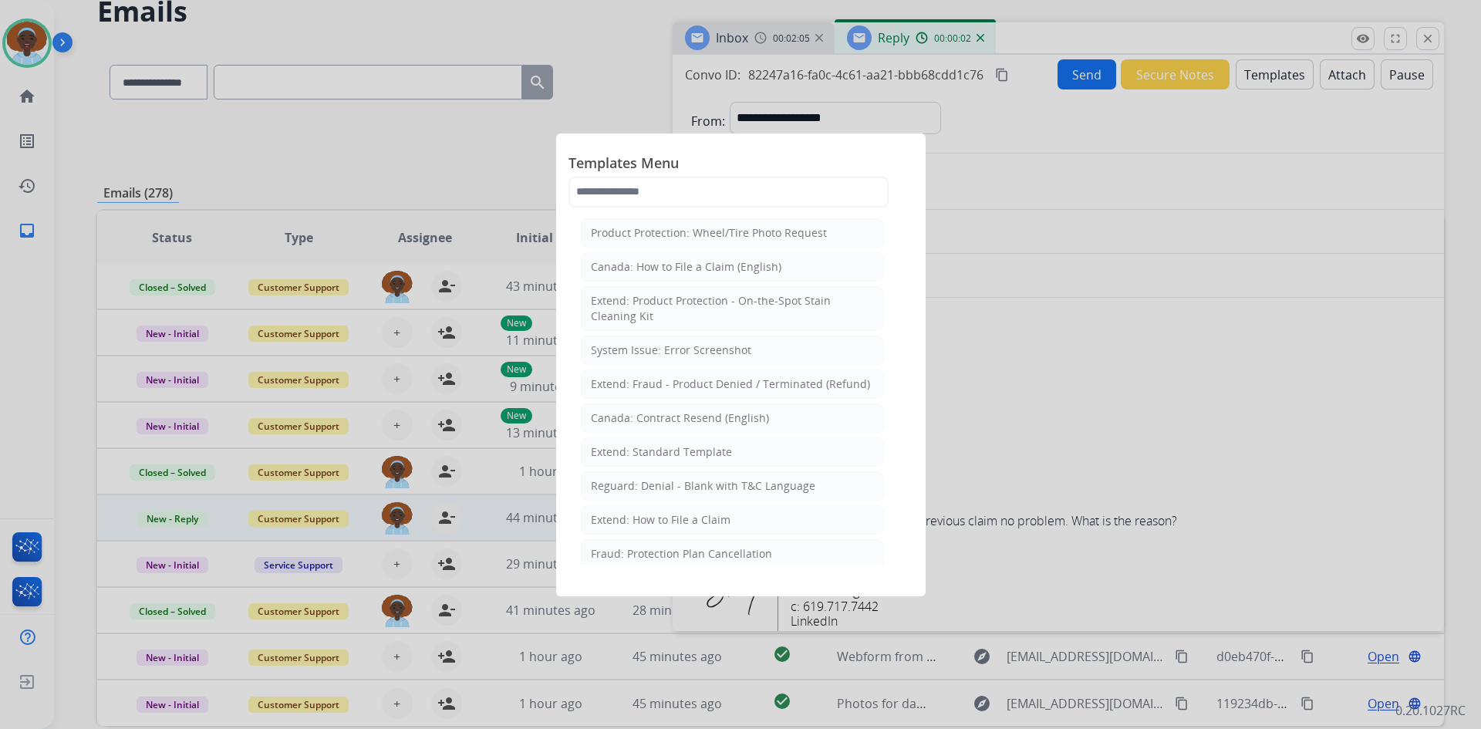
drag, startPoint x: 707, startPoint y: 455, endPoint x: 838, endPoint y: 439, distance: 132.1
click at [709, 450] on div "Extend: Standard Template" at bounding box center [661, 451] width 141 height 15
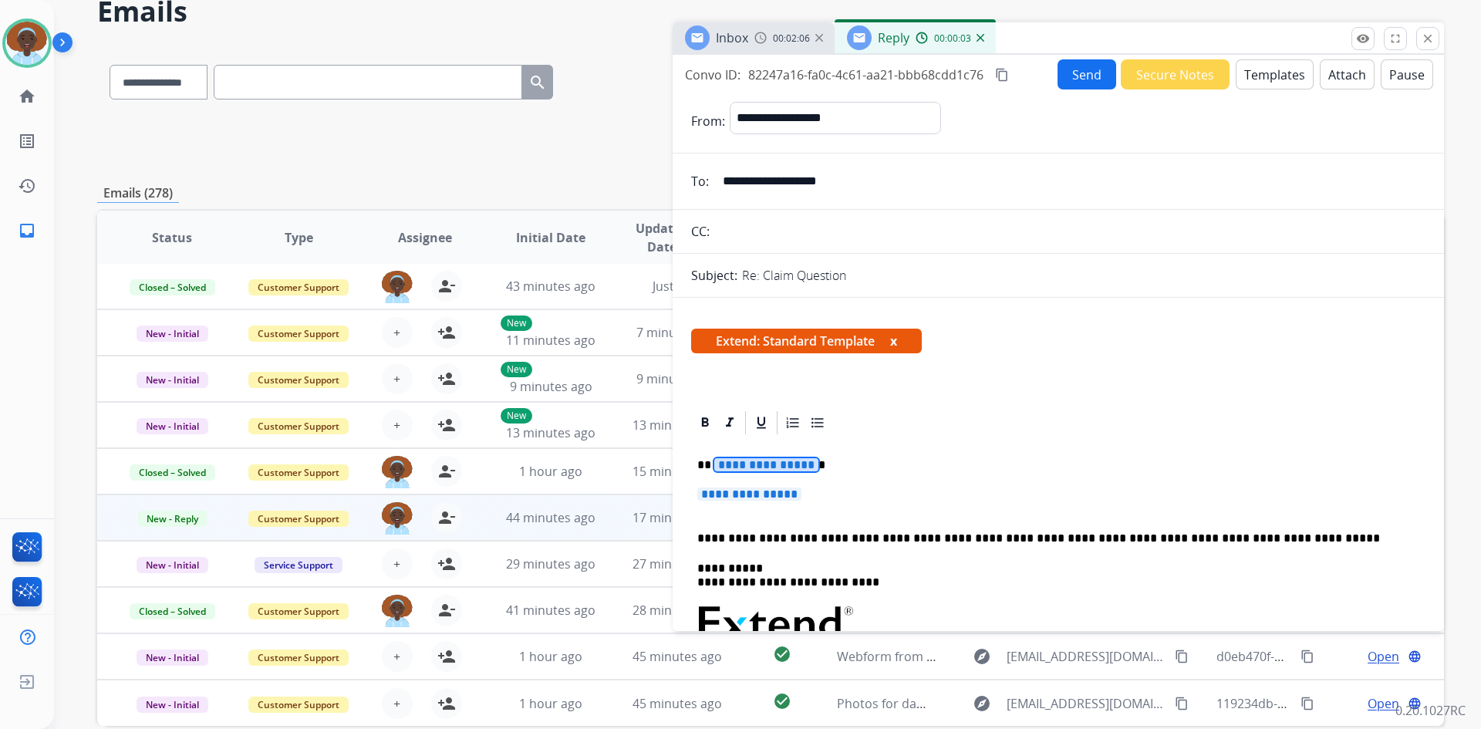
click at [786, 462] on span "**********" at bounding box center [766, 464] width 104 height 13
click at [725, 495] on span "**********" at bounding box center [749, 493] width 104 height 13
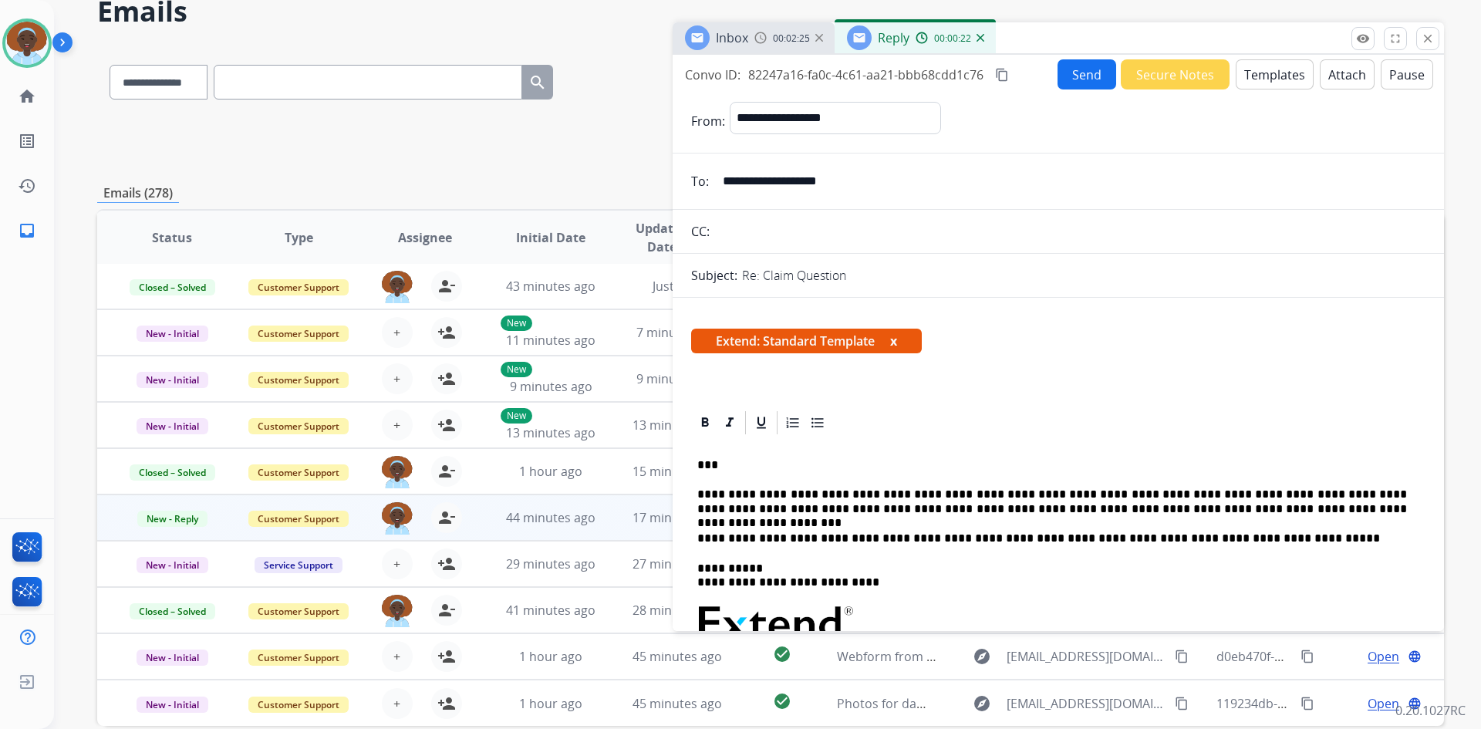
click at [1072, 71] on button "Send" at bounding box center [1086, 74] width 59 height 30
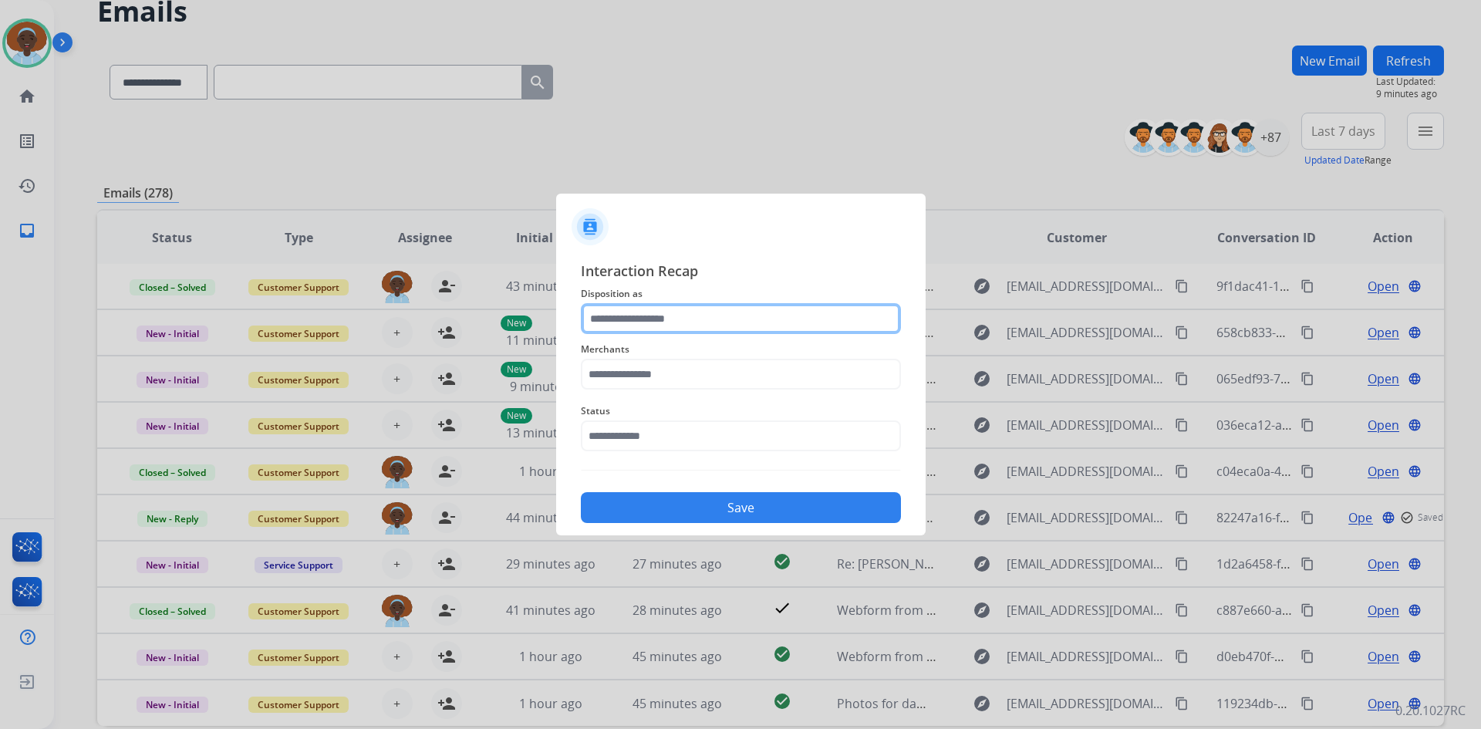
click at [653, 323] on input "text" at bounding box center [741, 318] width 320 height 31
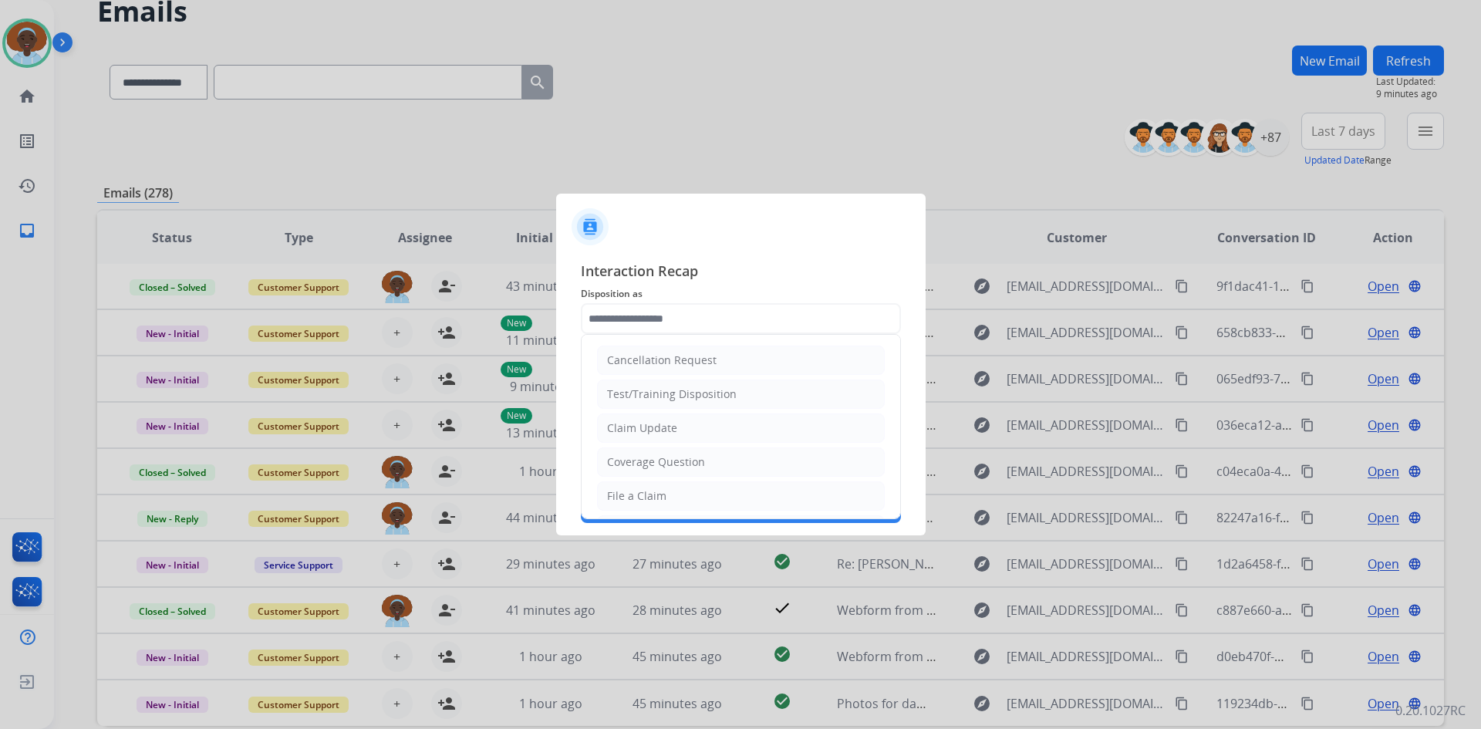
click at [668, 426] on div "Claim Update" at bounding box center [642, 427] width 70 height 15
type input "**********"
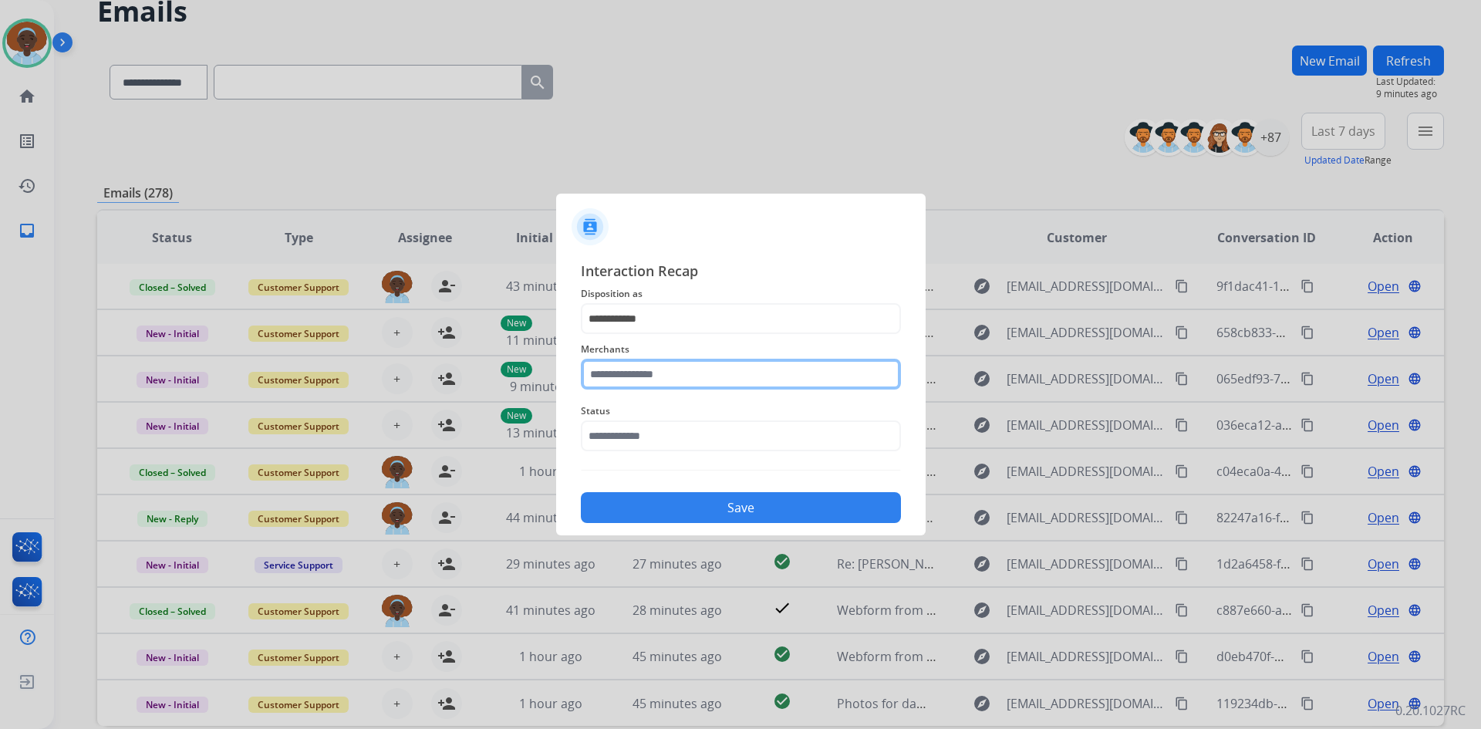
click at [664, 374] on input "text" at bounding box center [741, 374] width 320 height 31
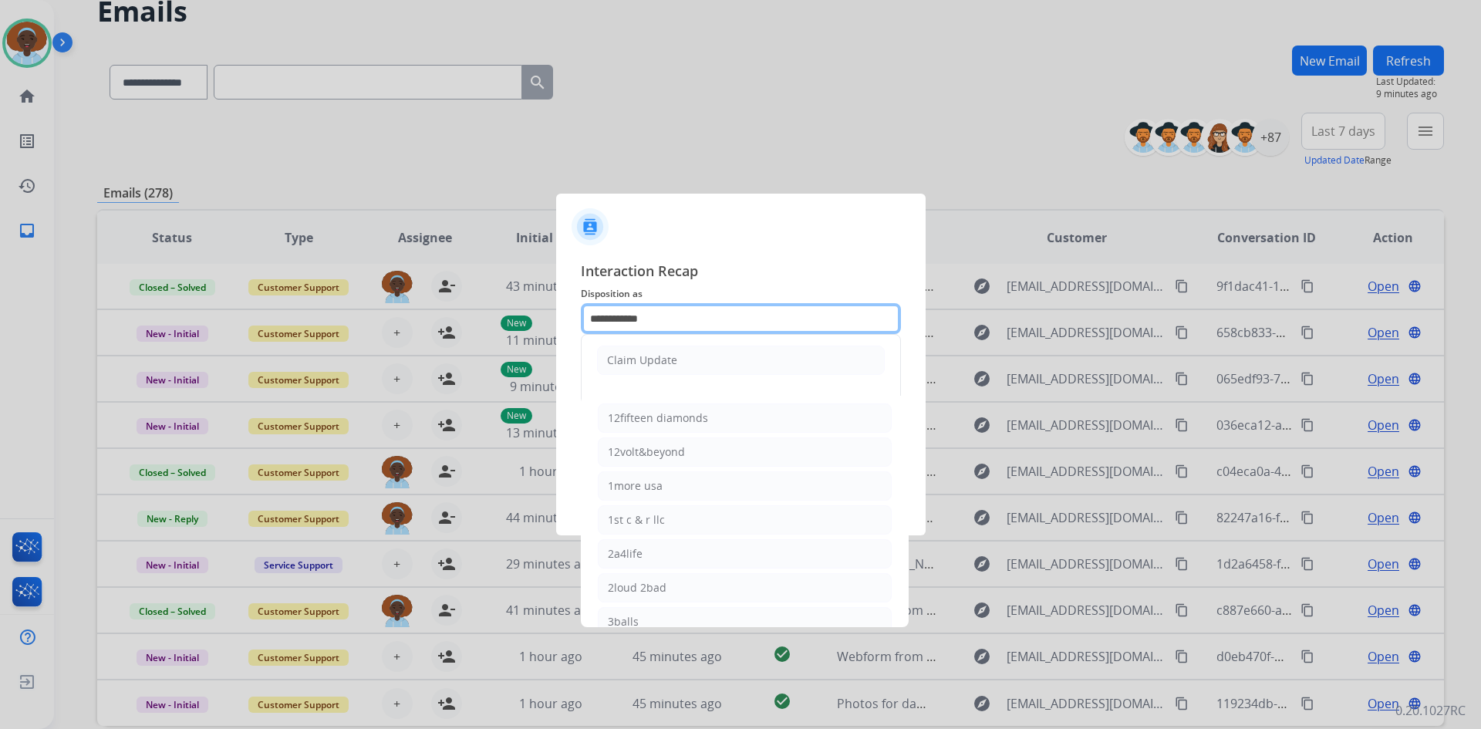
drag, startPoint x: 679, startPoint y: 312, endPoint x: 581, endPoint y: 312, distance: 98.0
click at [581, 312] on input "**********" at bounding box center [741, 318] width 320 height 31
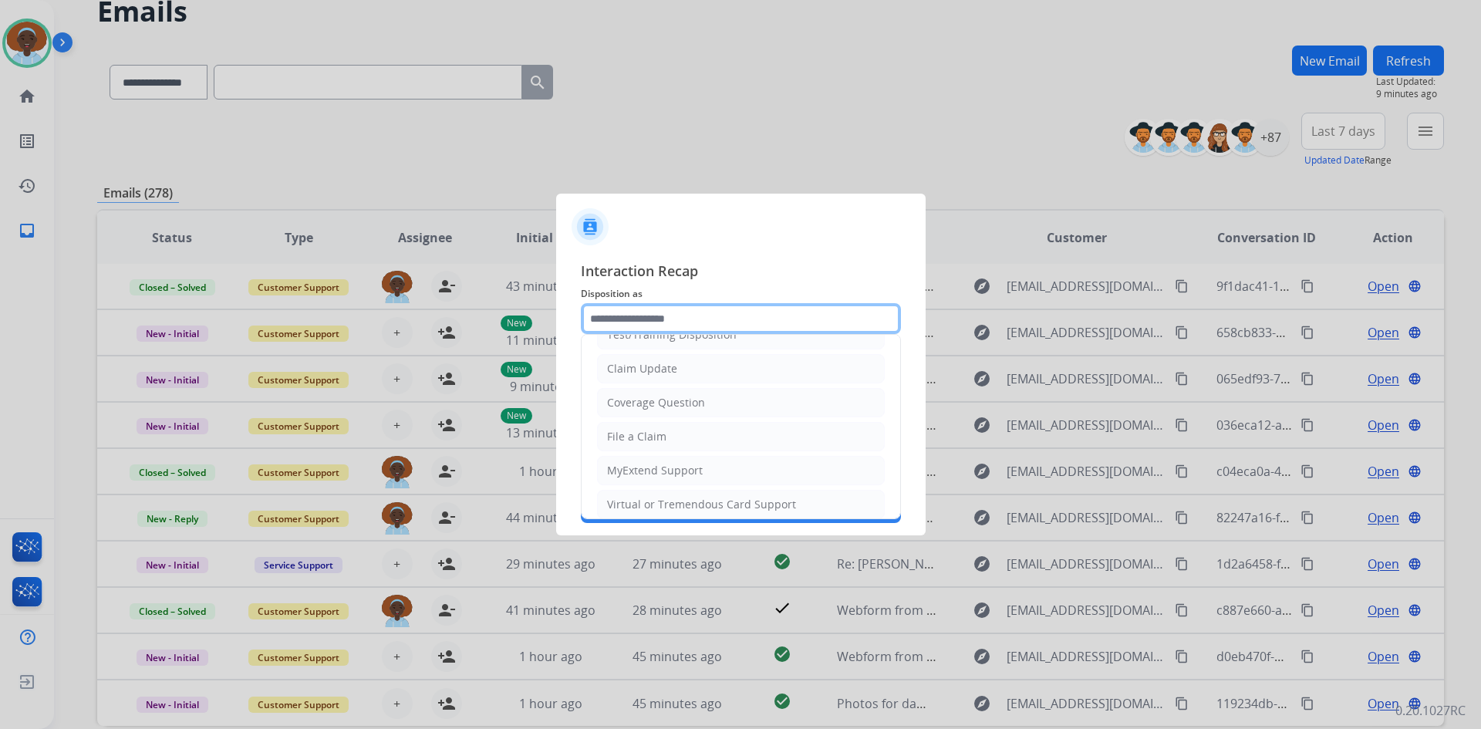
scroll to position [77, 0]
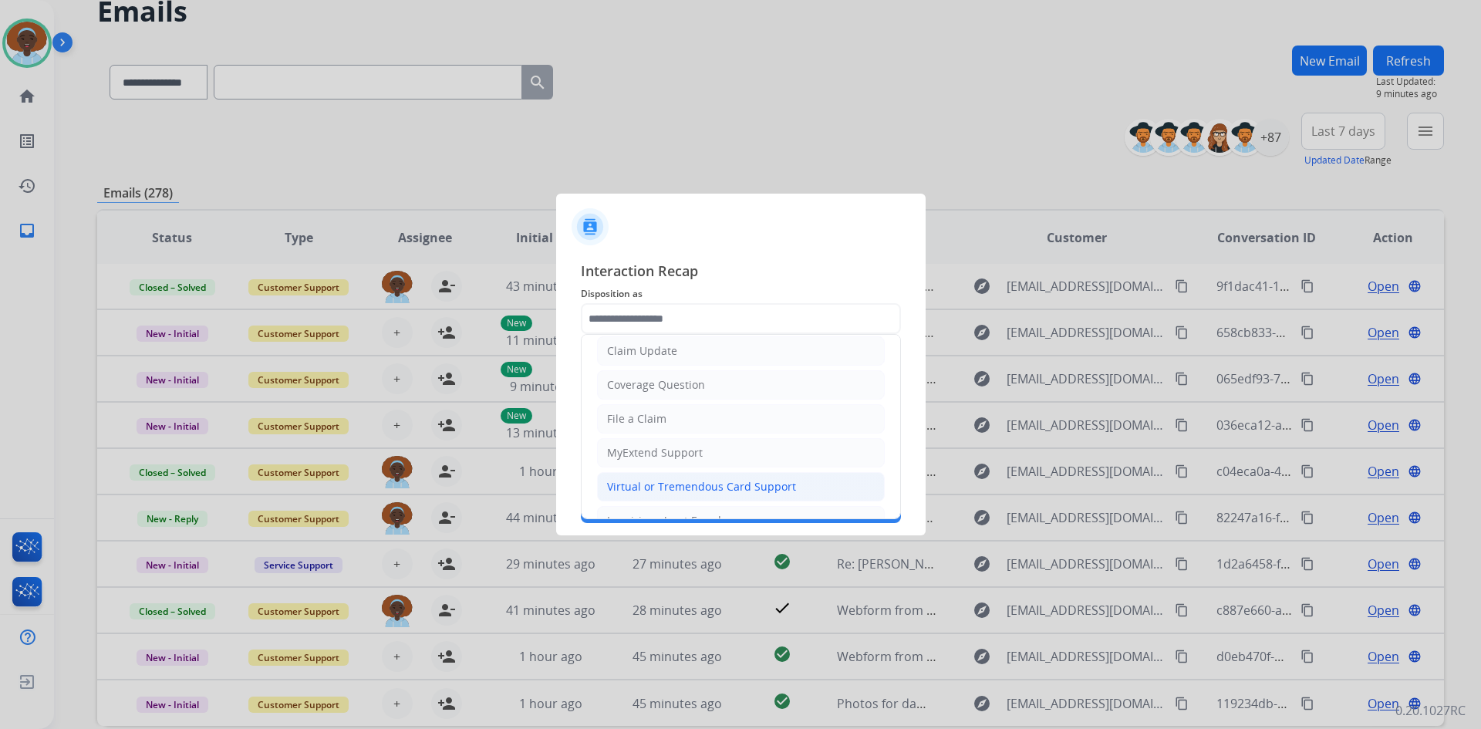
click at [685, 485] on div "Virtual or Tremendous Card Support" at bounding box center [701, 486] width 189 height 15
type input "**********"
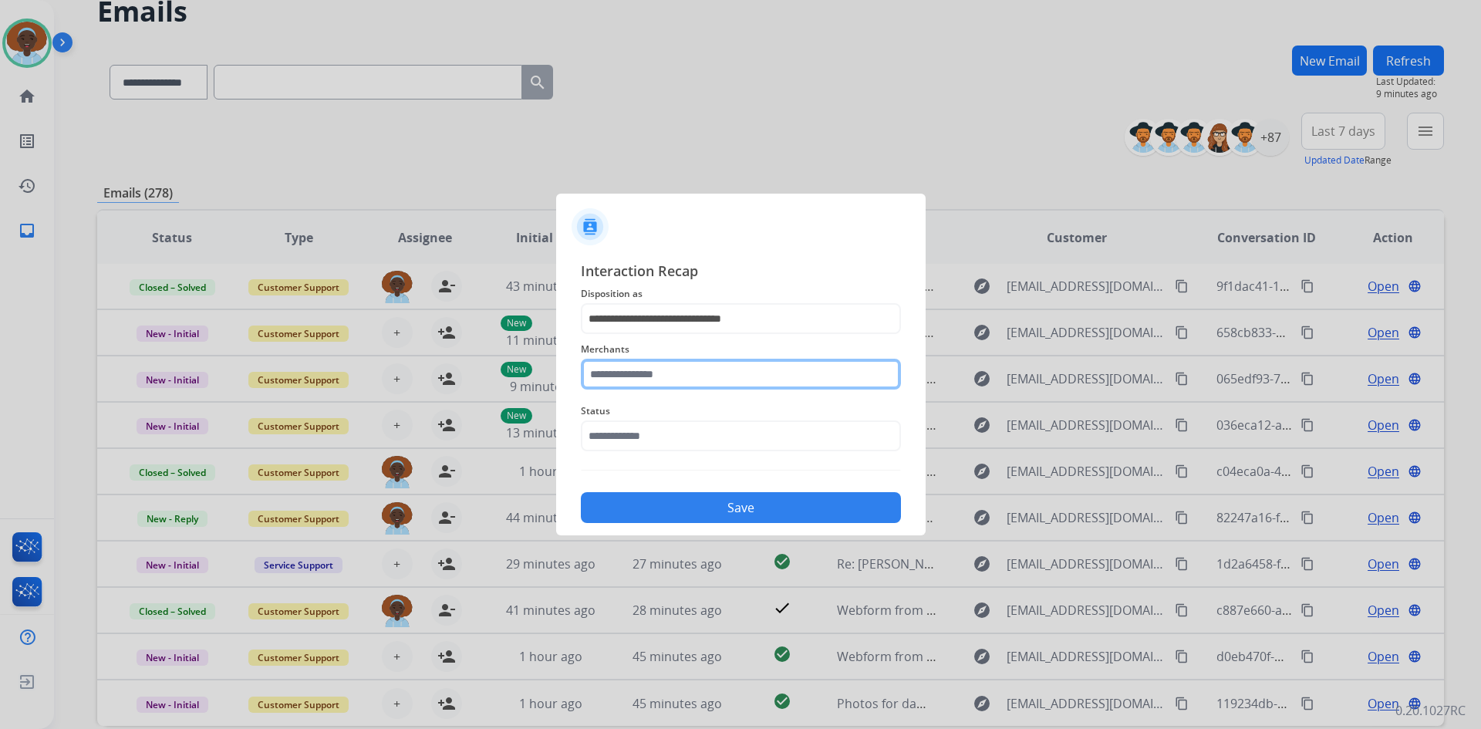
click at [666, 369] on input "text" at bounding box center [741, 374] width 320 height 31
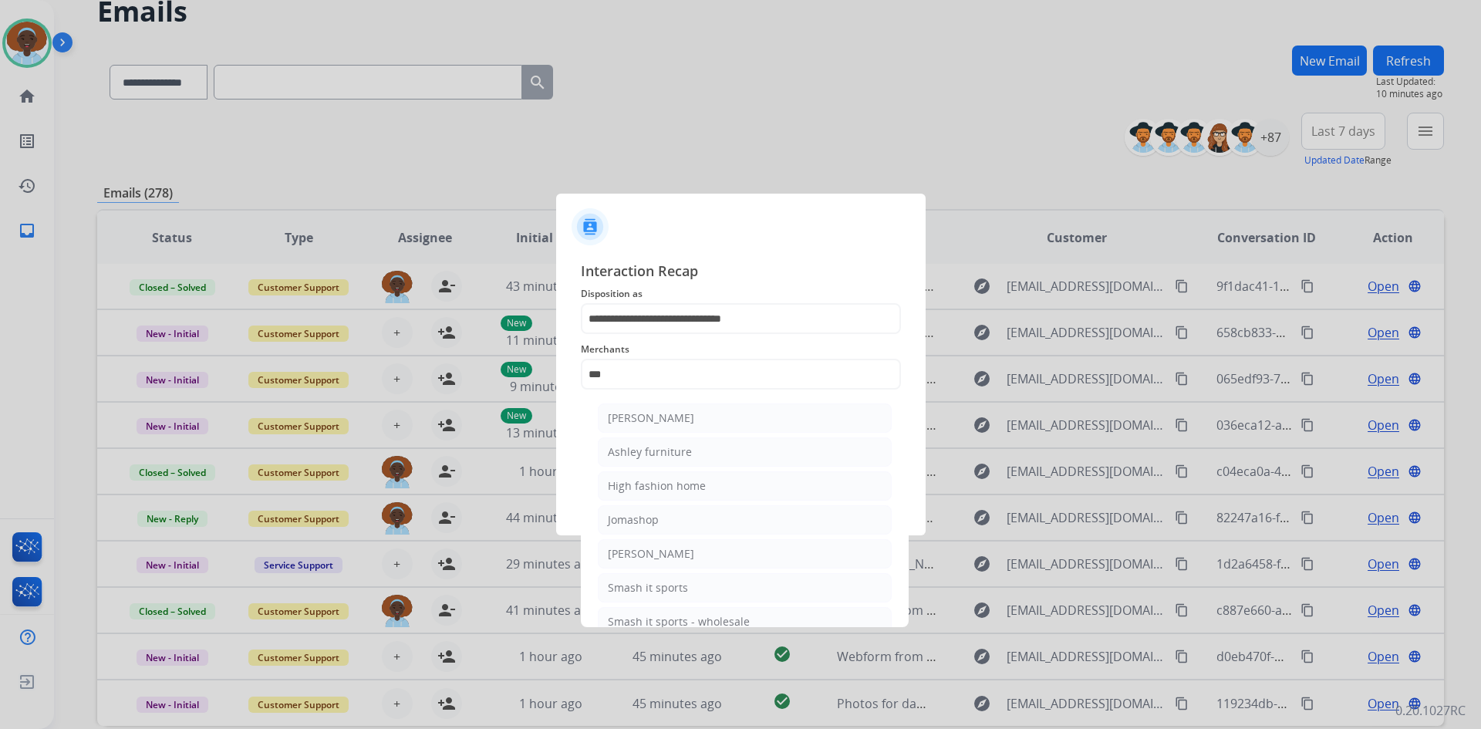
click at [666, 454] on div "Ashley furniture" at bounding box center [650, 451] width 84 height 15
type input "**********"
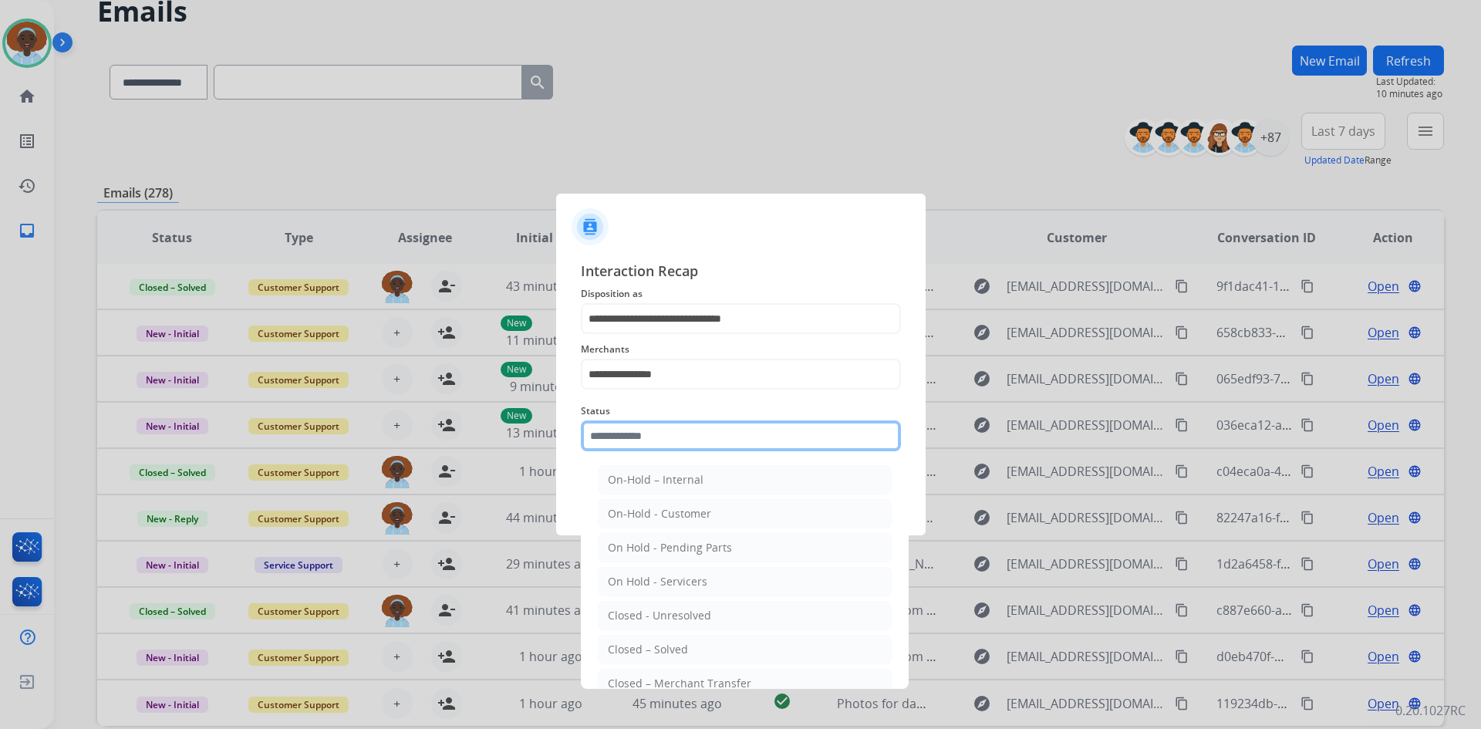
click at [666, 431] on input "text" at bounding box center [741, 435] width 320 height 31
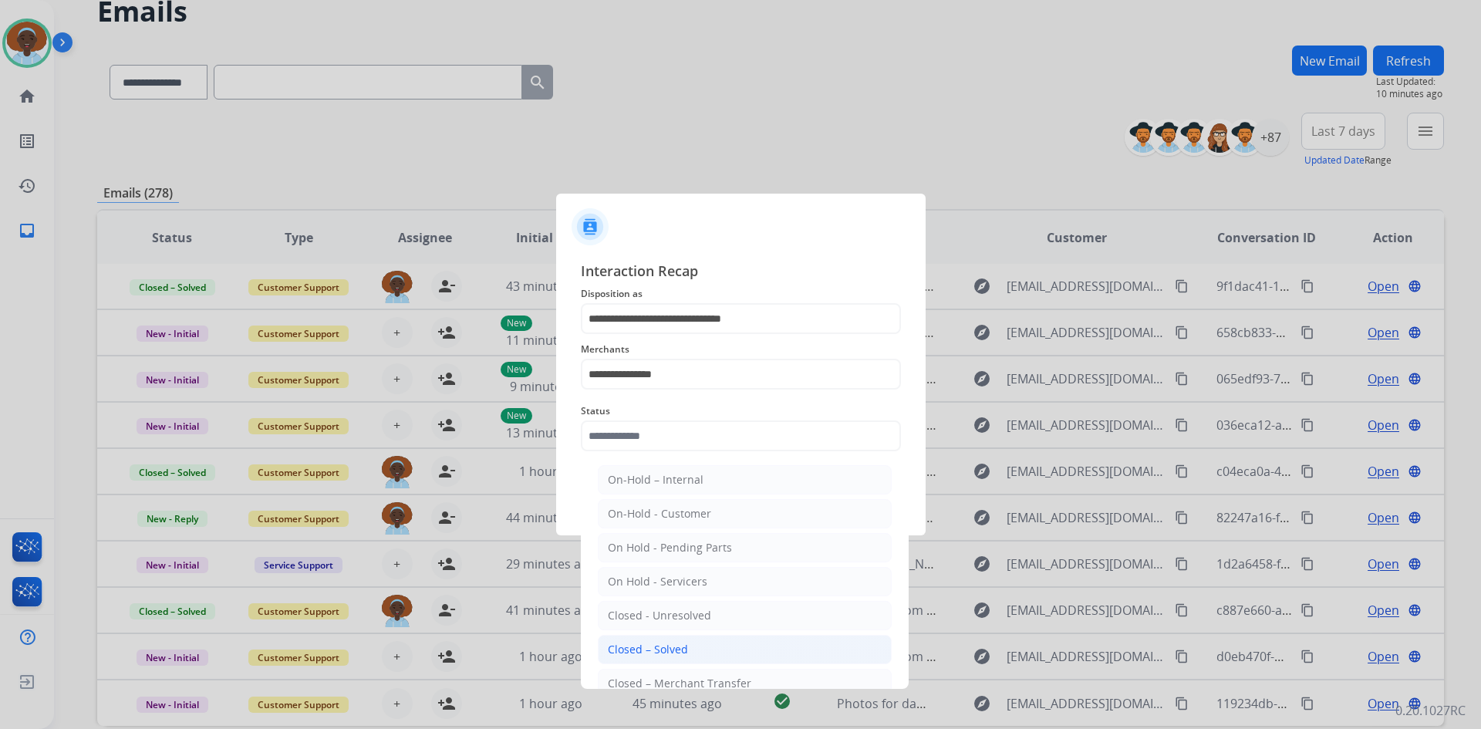
click at [681, 653] on div "Closed – Solved" at bounding box center [648, 649] width 80 height 15
type input "**********"
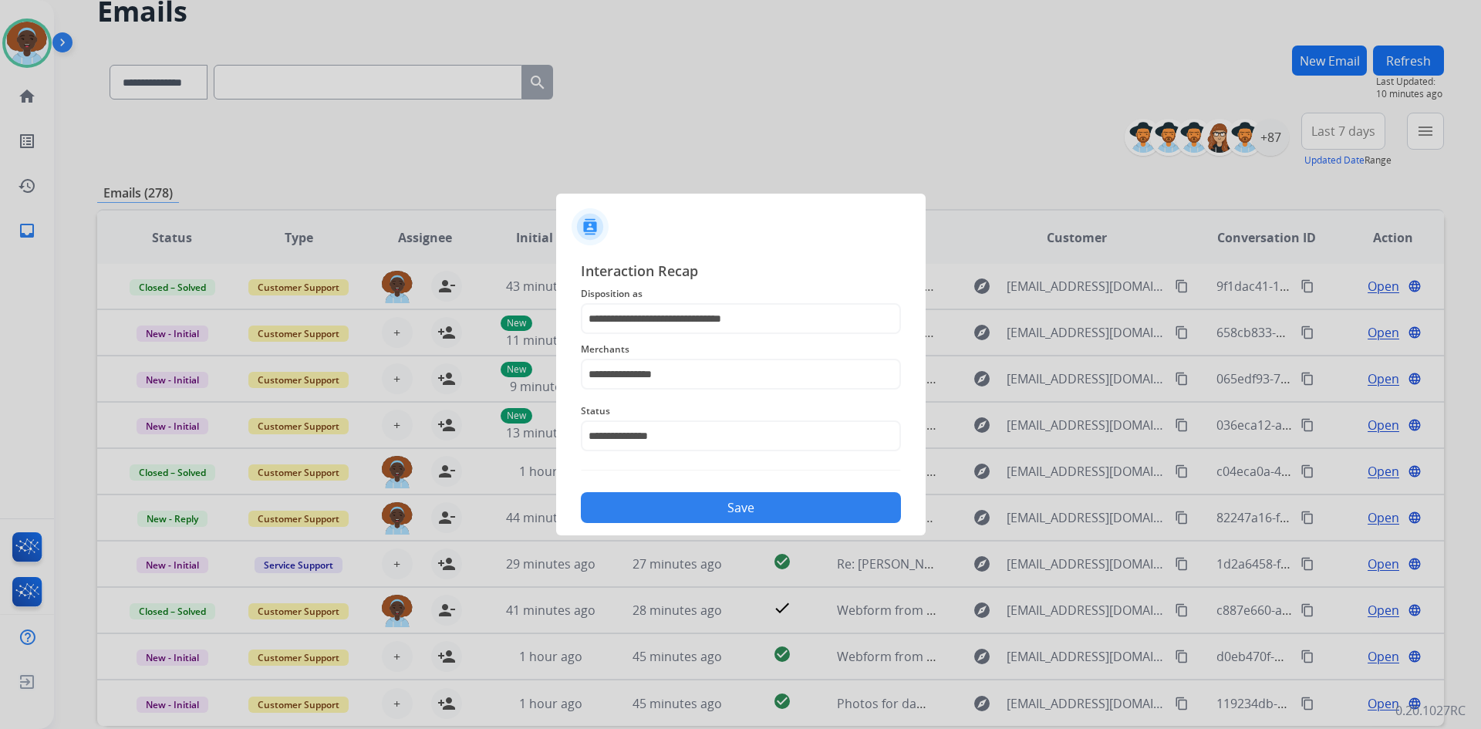
click at [716, 506] on button "Save" at bounding box center [741, 507] width 320 height 31
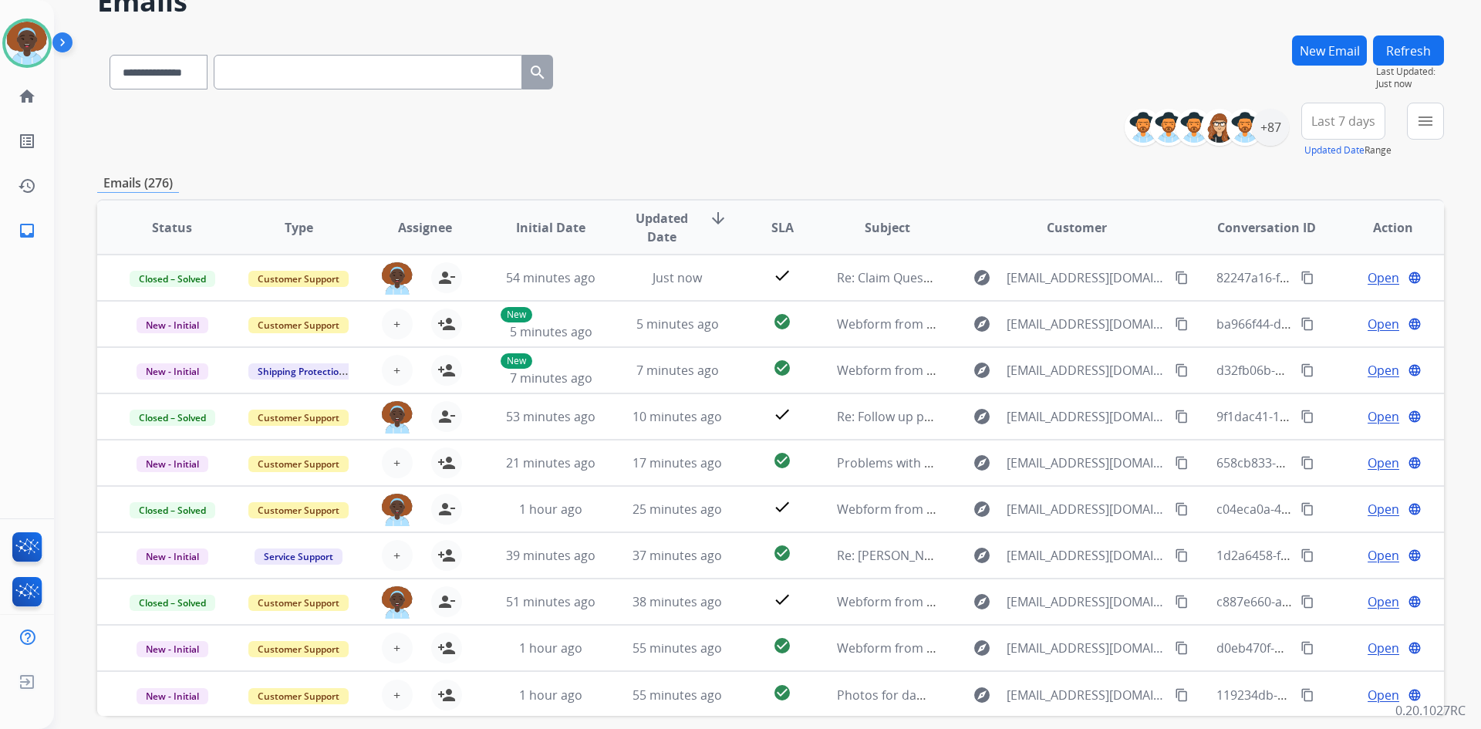
scroll to position [0, 0]
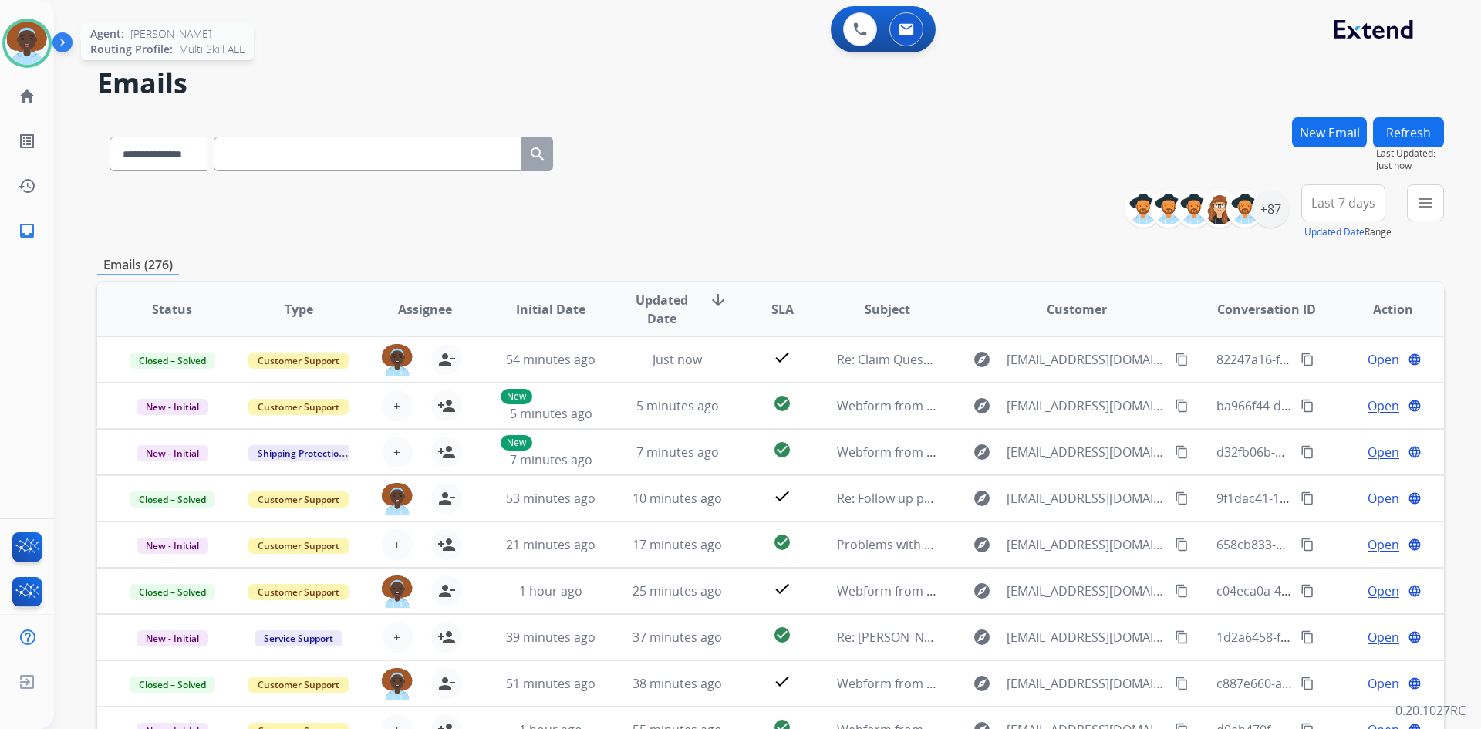
click at [21, 33] on img at bounding box center [26, 43] width 43 height 43
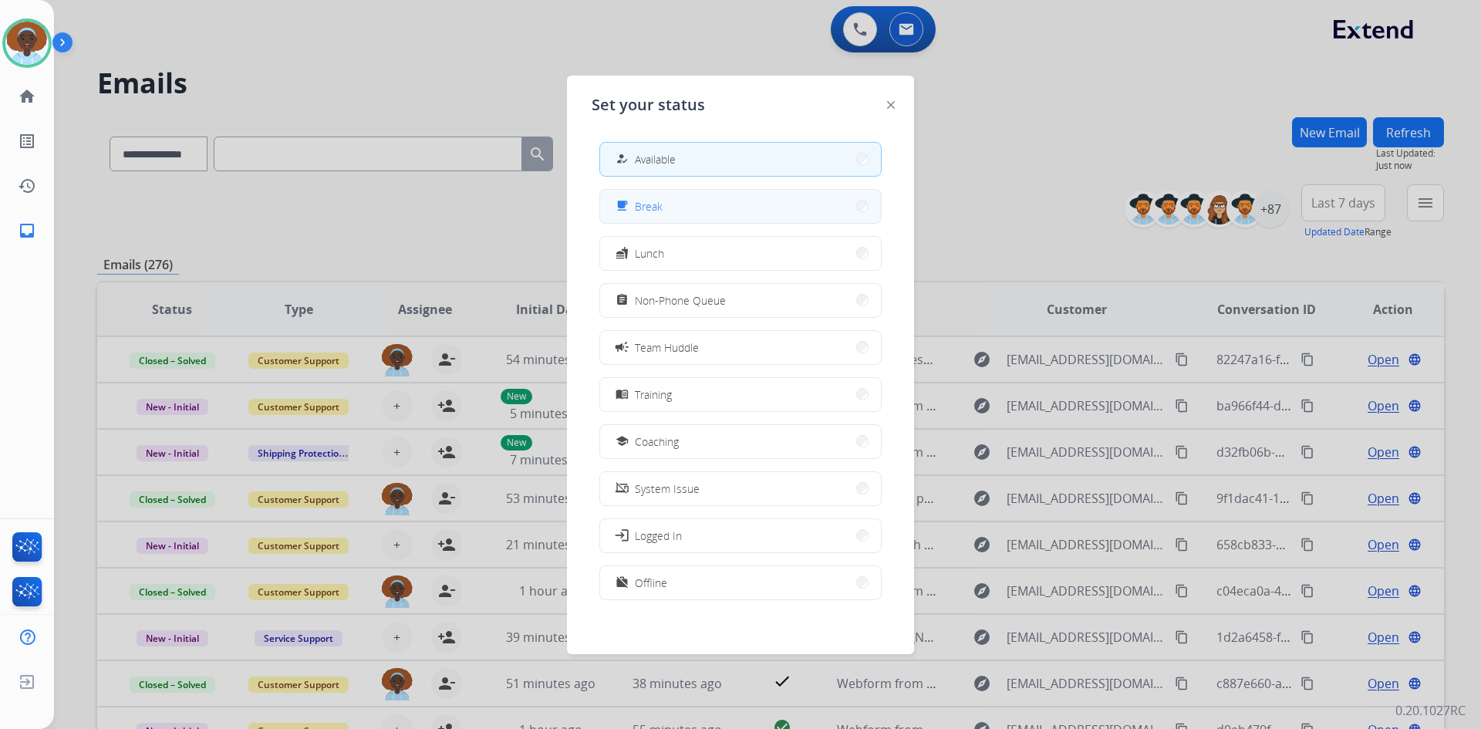
click at [674, 210] on button "free_breakfast Break" at bounding box center [740, 206] width 281 height 33
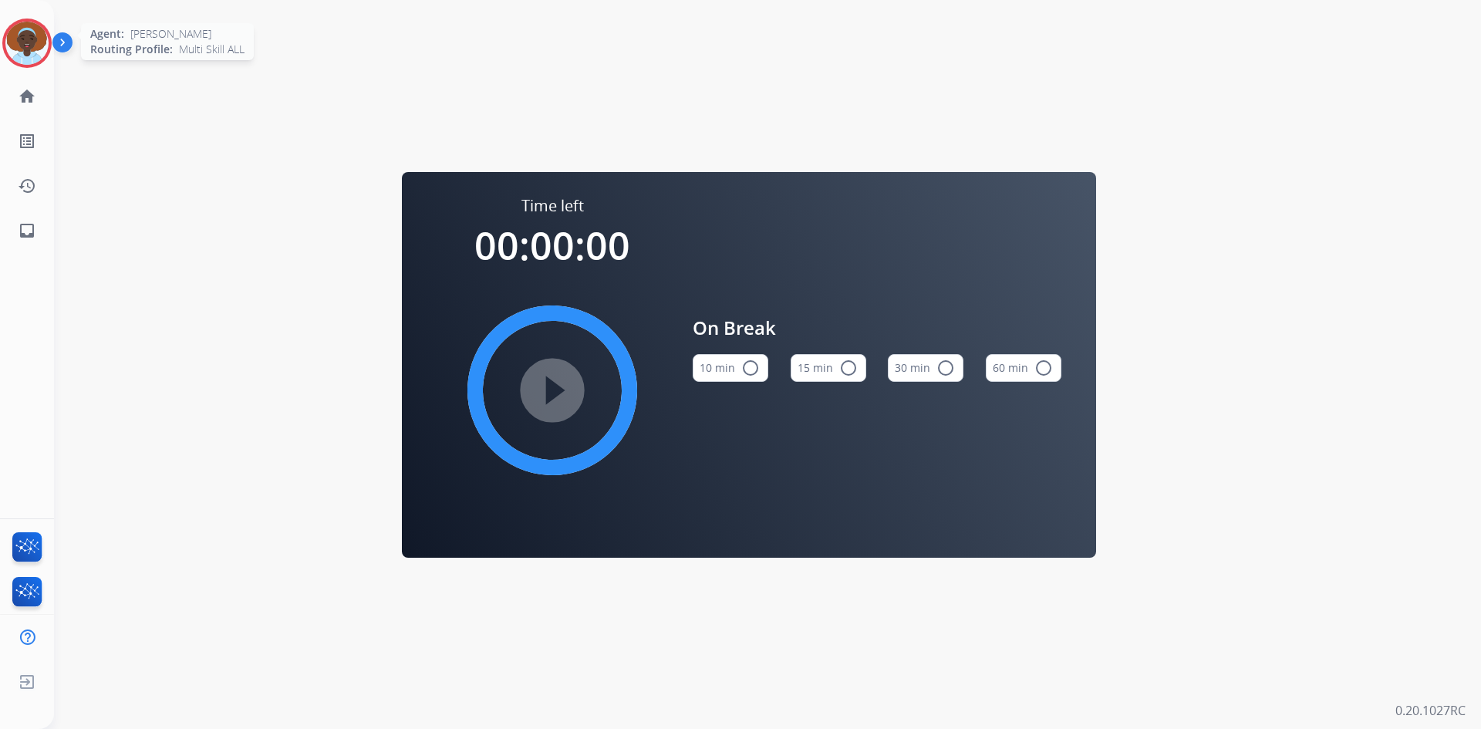
click at [28, 34] on img at bounding box center [26, 43] width 43 height 43
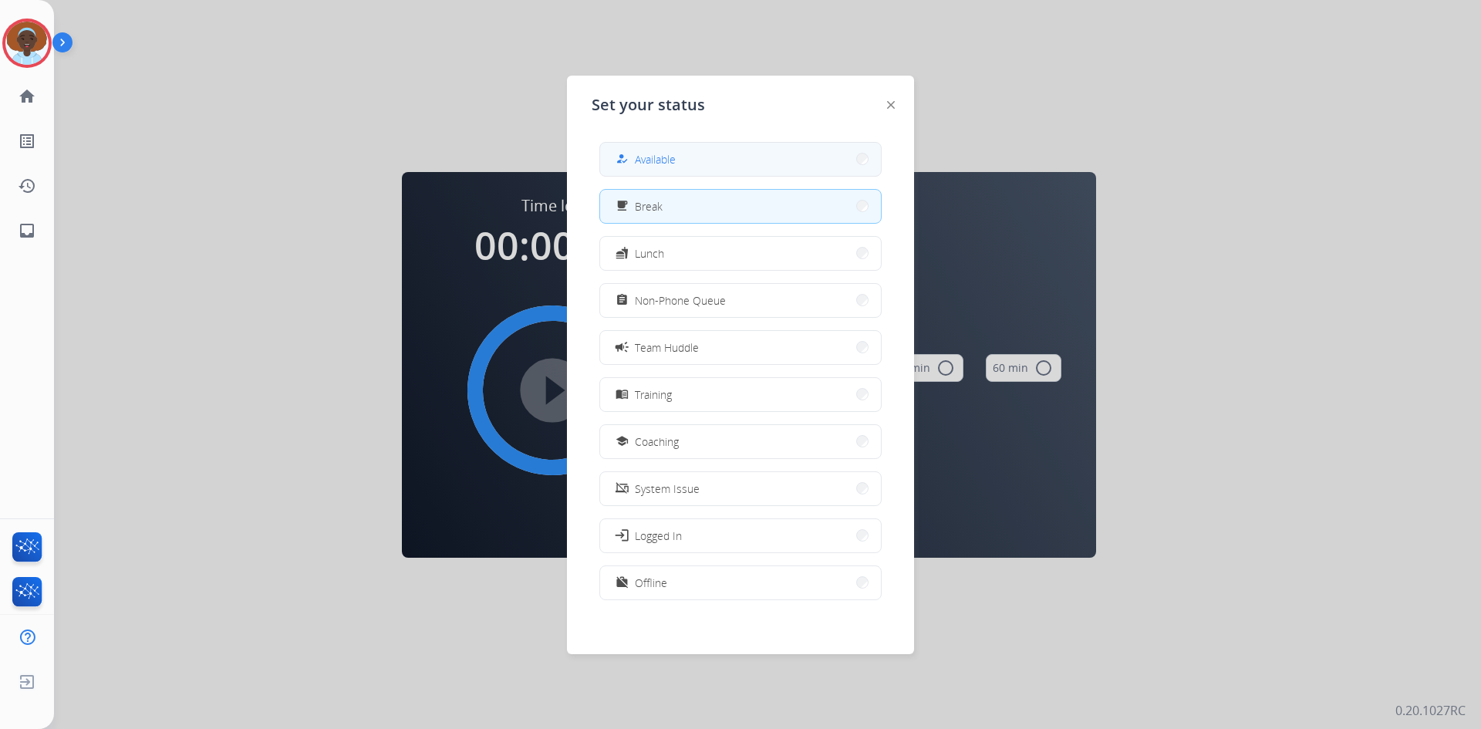
click at [734, 154] on button "how_to_reg Available" at bounding box center [740, 159] width 281 height 33
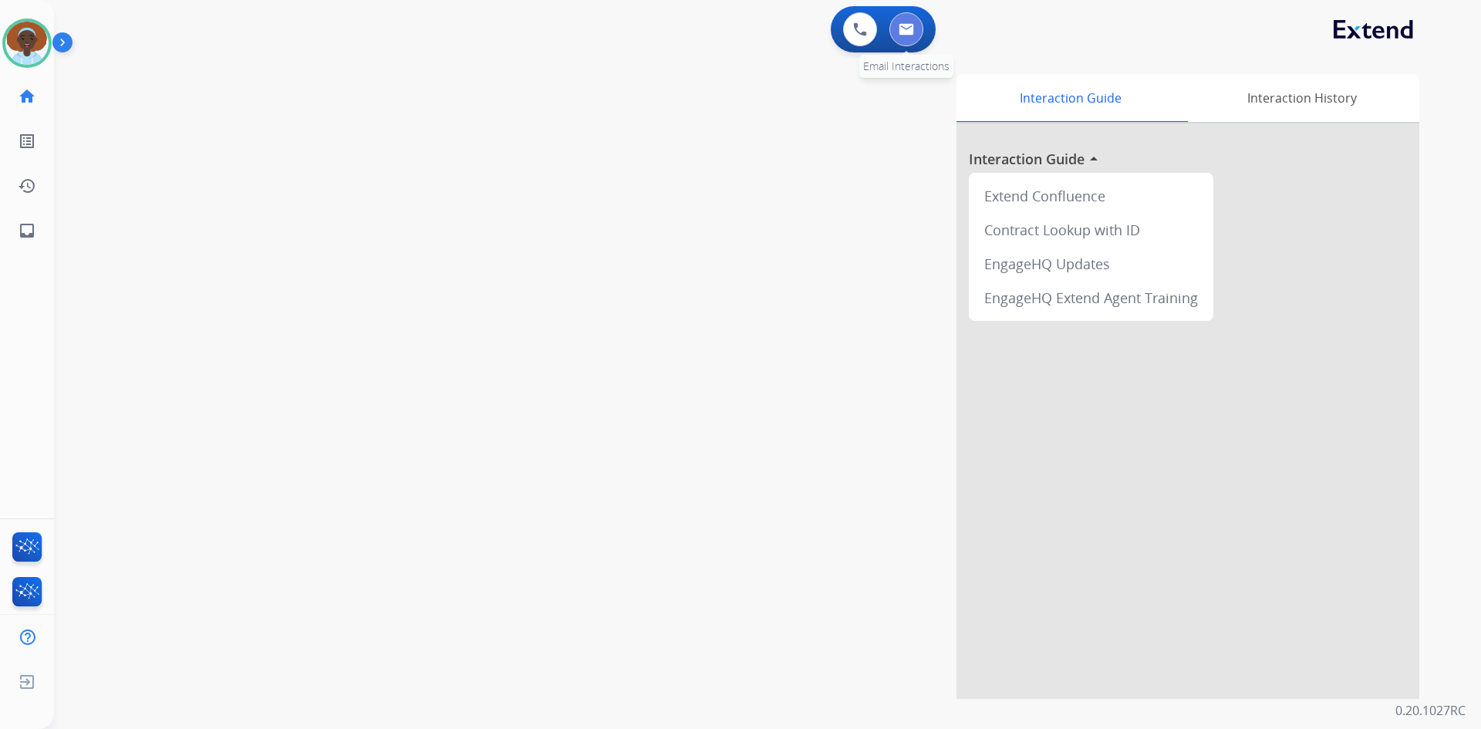
click at [913, 28] on img at bounding box center [906, 29] width 15 height 12
select select "**********"
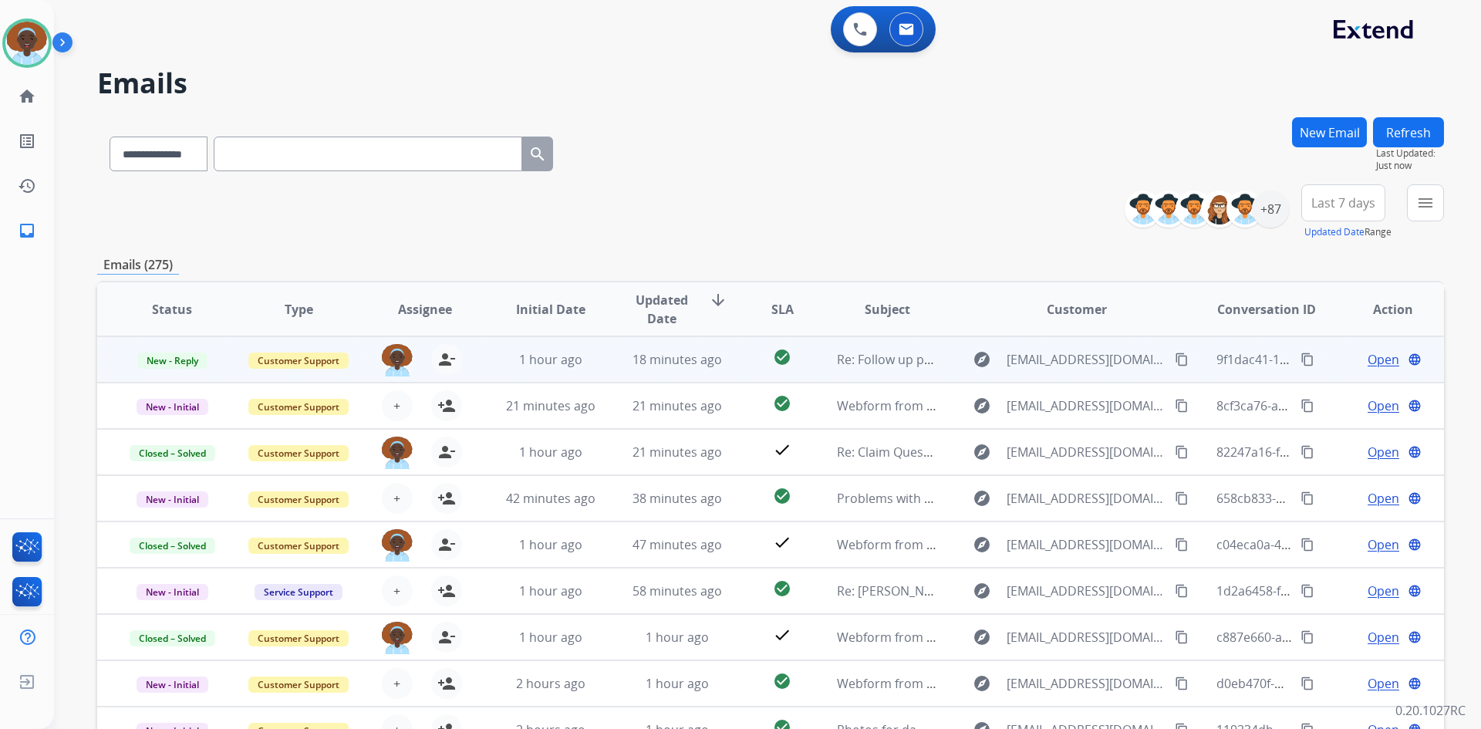
click at [1382, 361] on span "Open" at bounding box center [1384, 359] width 32 height 19
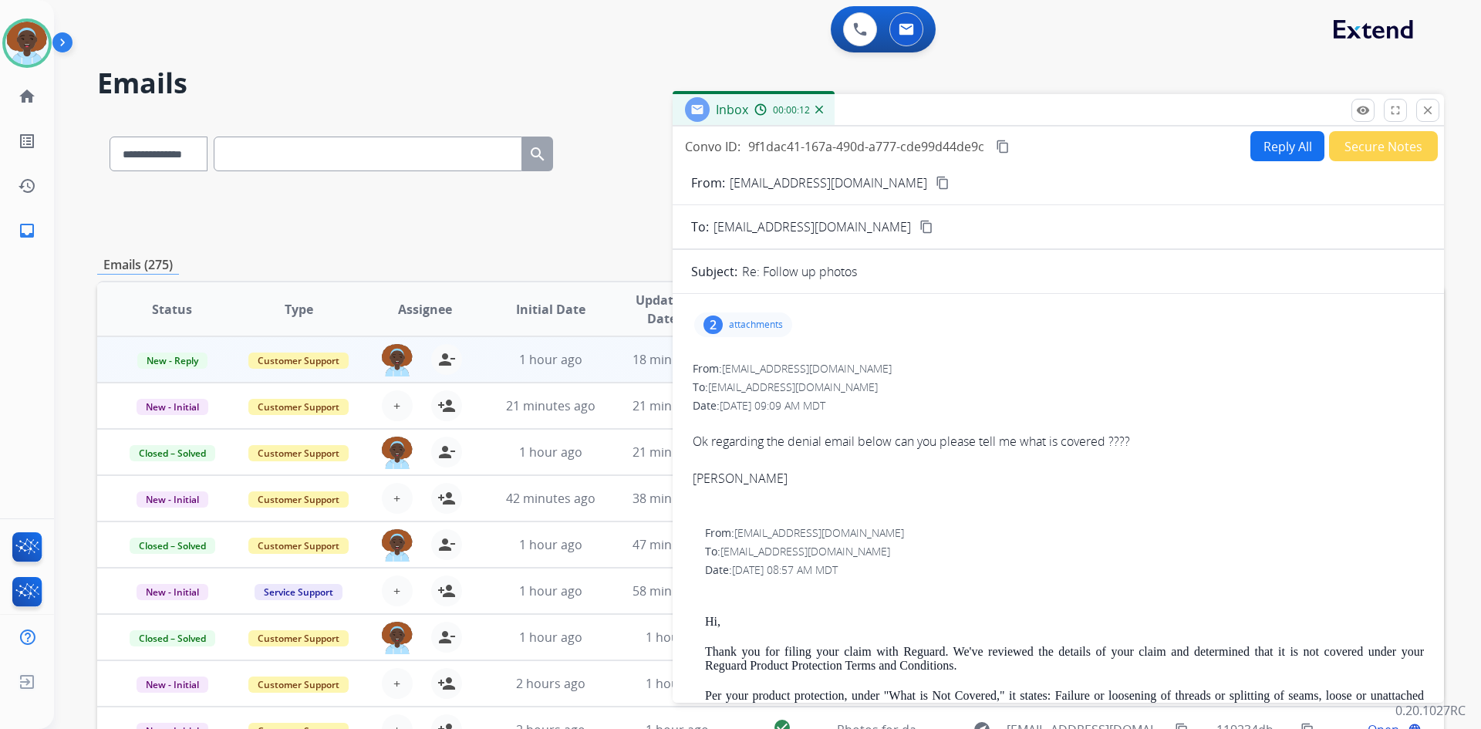
click at [936, 182] on mat-icon "content_copy" at bounding box center [943, 183] width 14 height 14
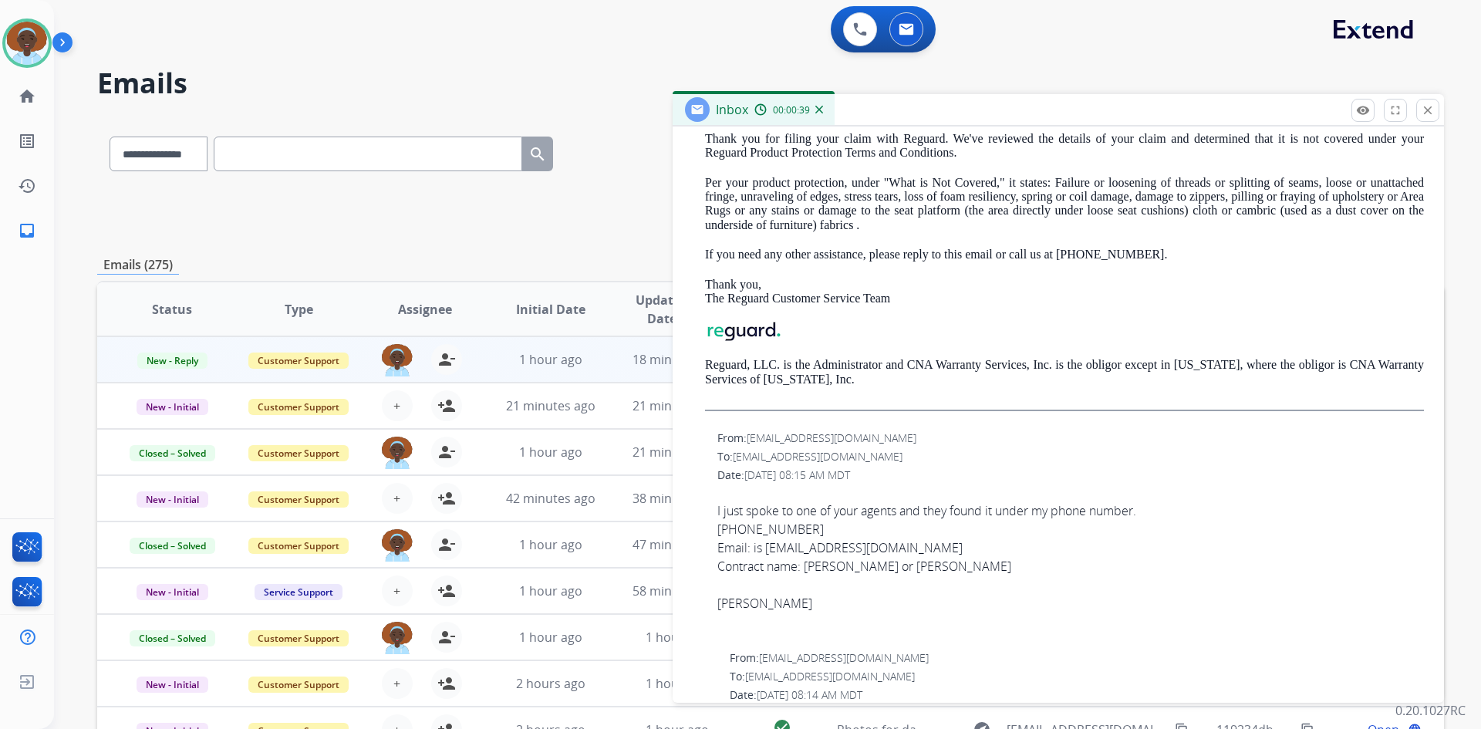
scroll to position [576, 0]
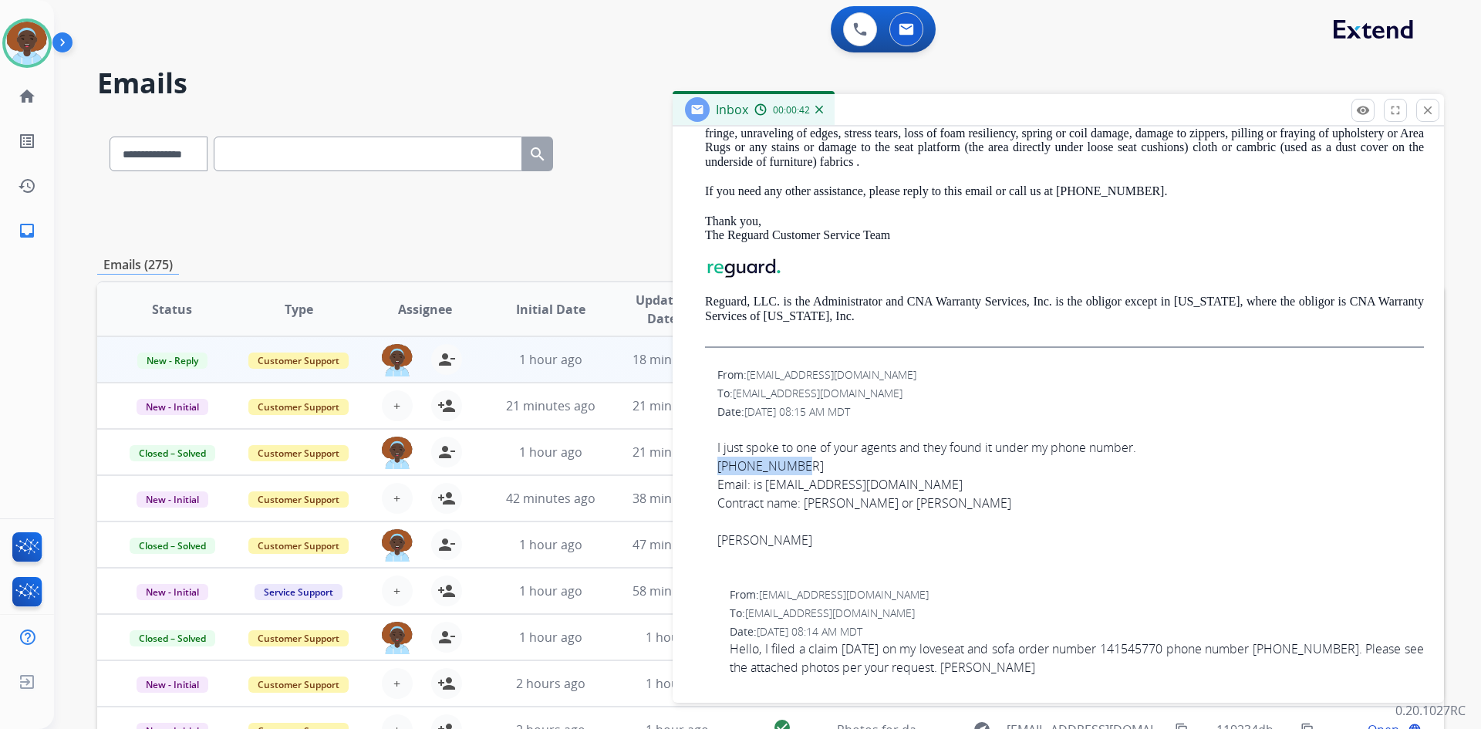
drag, startPoint x: 795, startPoint y: 465, endPoint x: 718, endPoint y: 463, distance: 77.2
click at [718, 463] on div "805-857-6565" at bounding box center [1070, 466] width 707 height 19
copy div "805-857-6565"
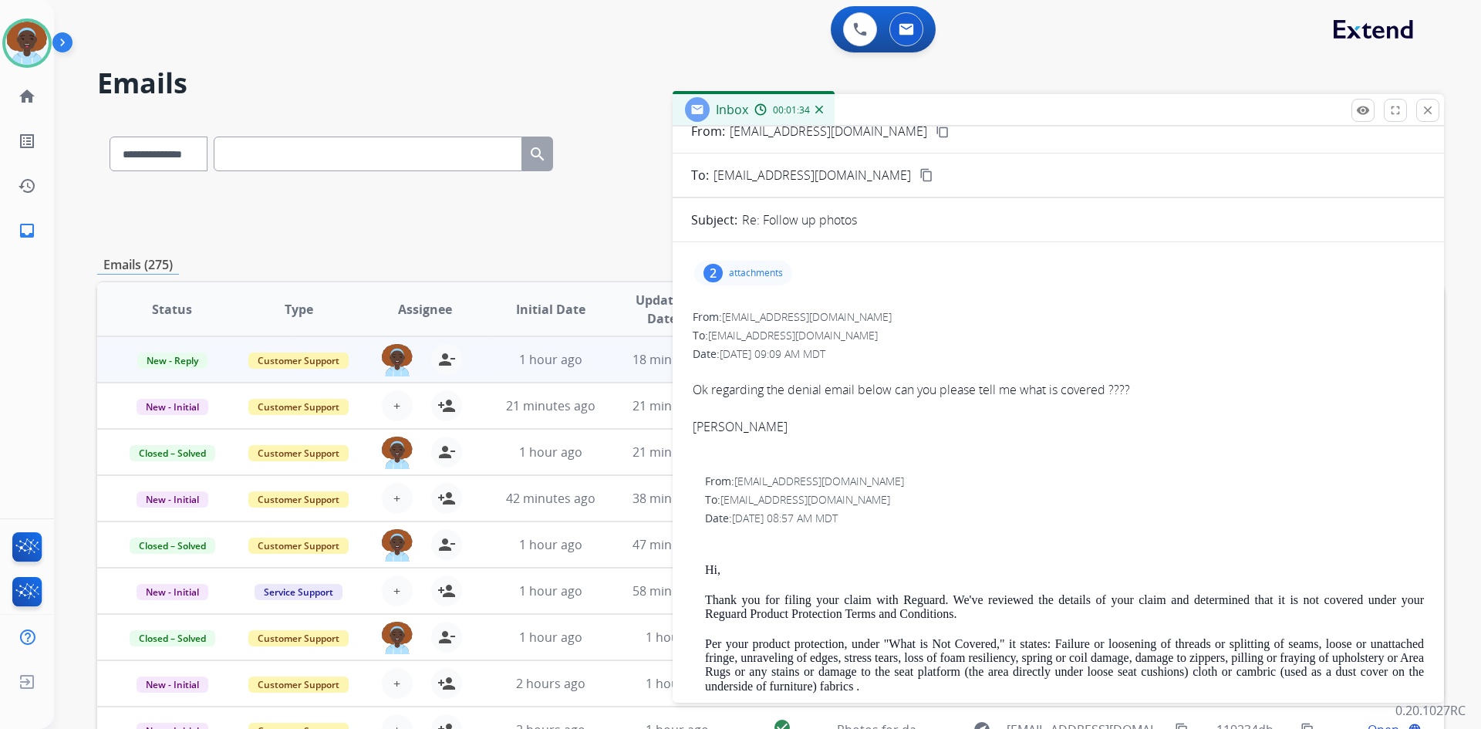
scroll to position [0, 0]
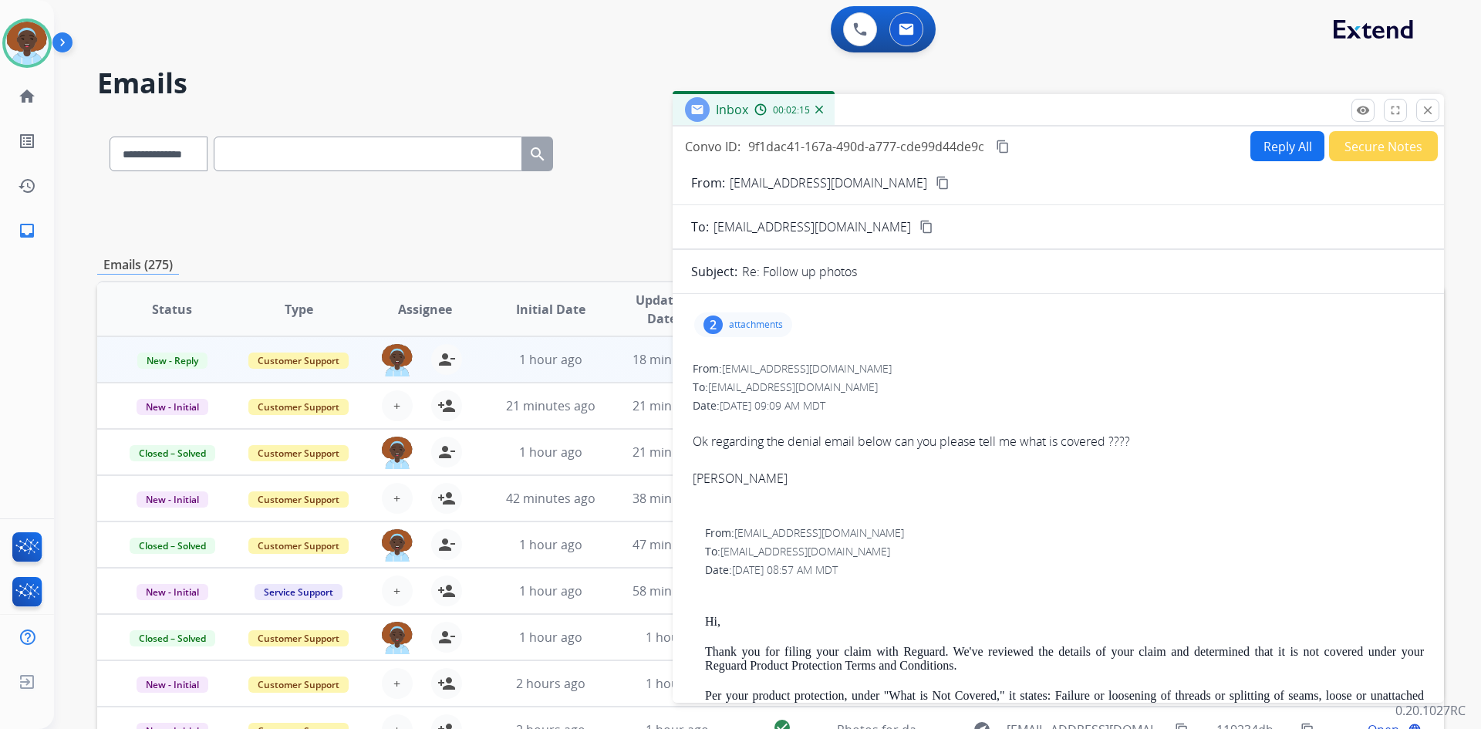
click at [1268, 147] on button "Reply All" at bounding box center [1287, 146] width 74 height 30
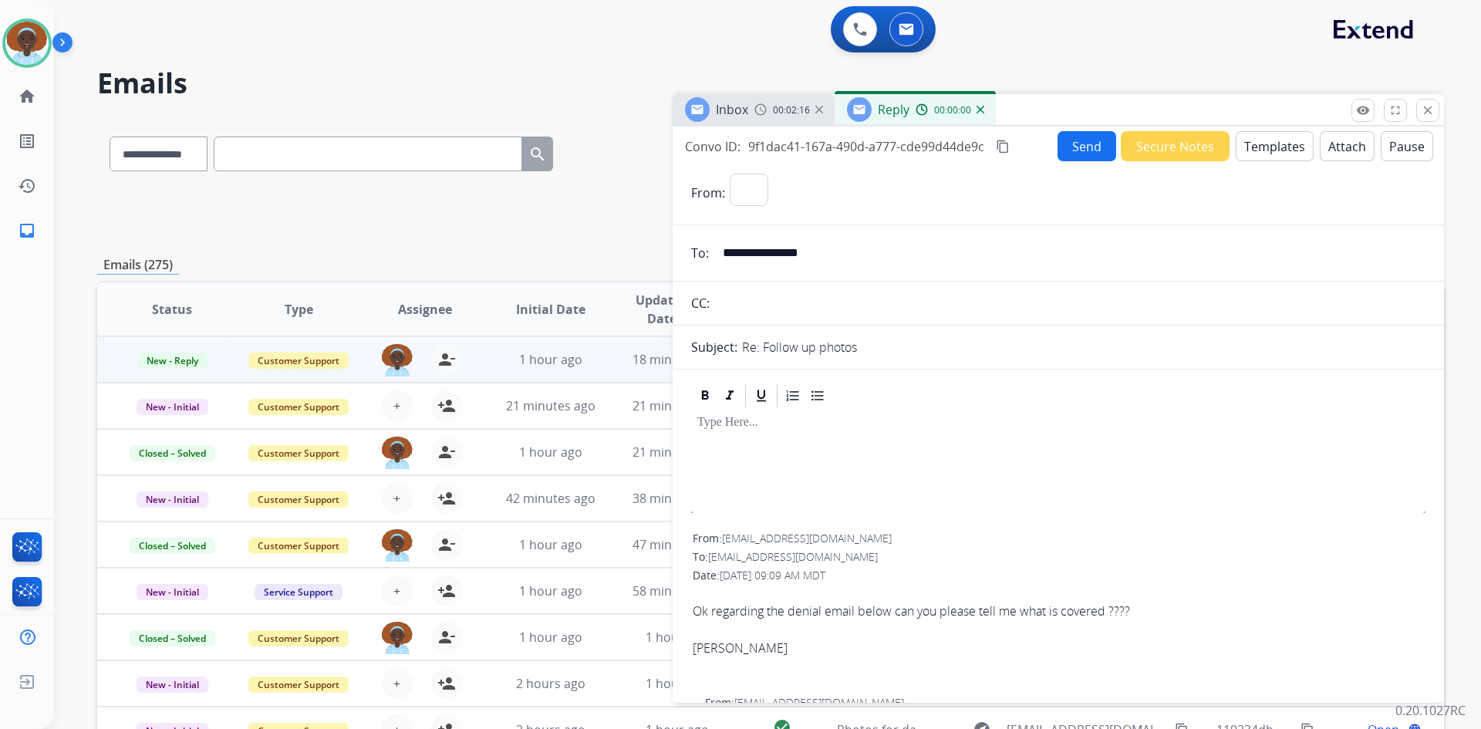
select select "**********"
click at [1278, 150] on button "Templates" at bounding box center [1275, 146] width 78 height 30
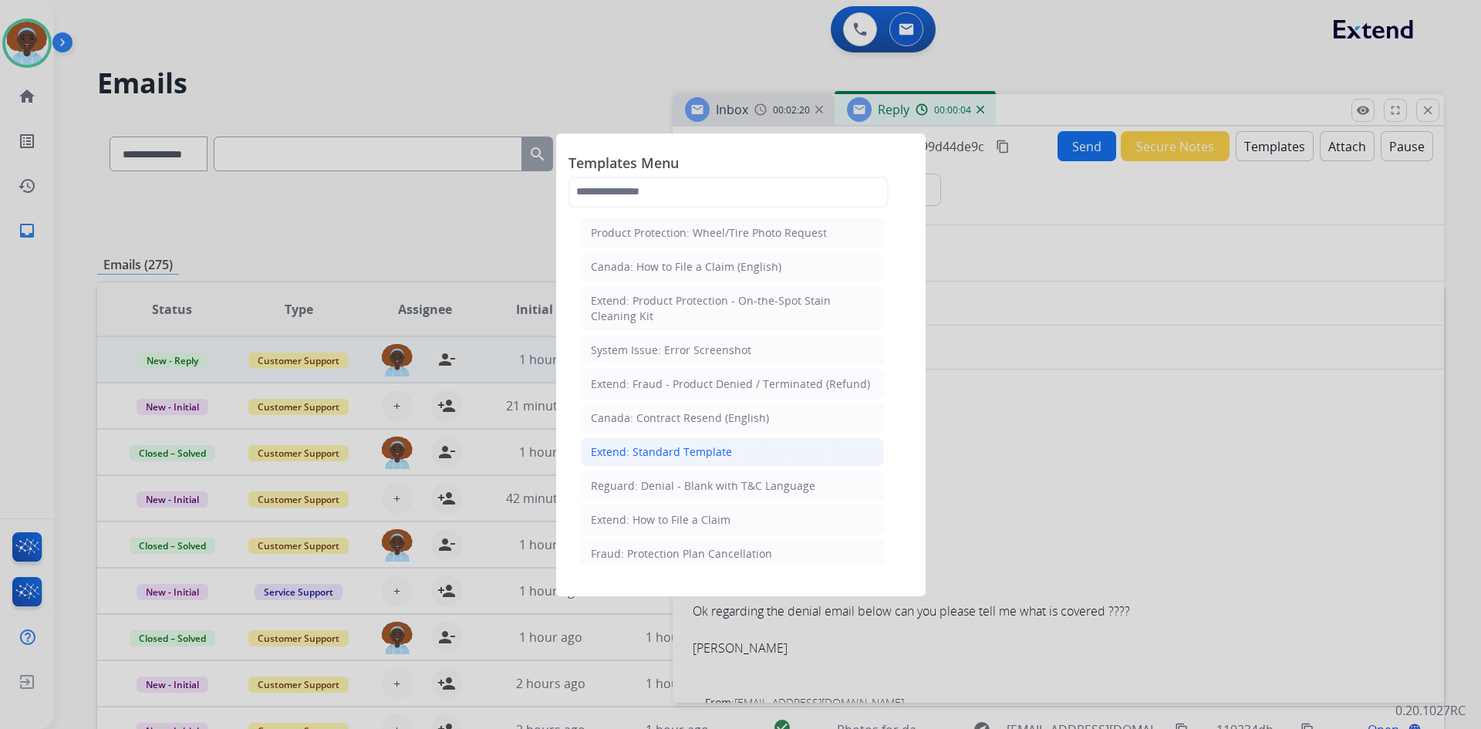
click at [687, 450] on div "Extend: Standard Template" at bounding box center [661, 451] width 141 height 15
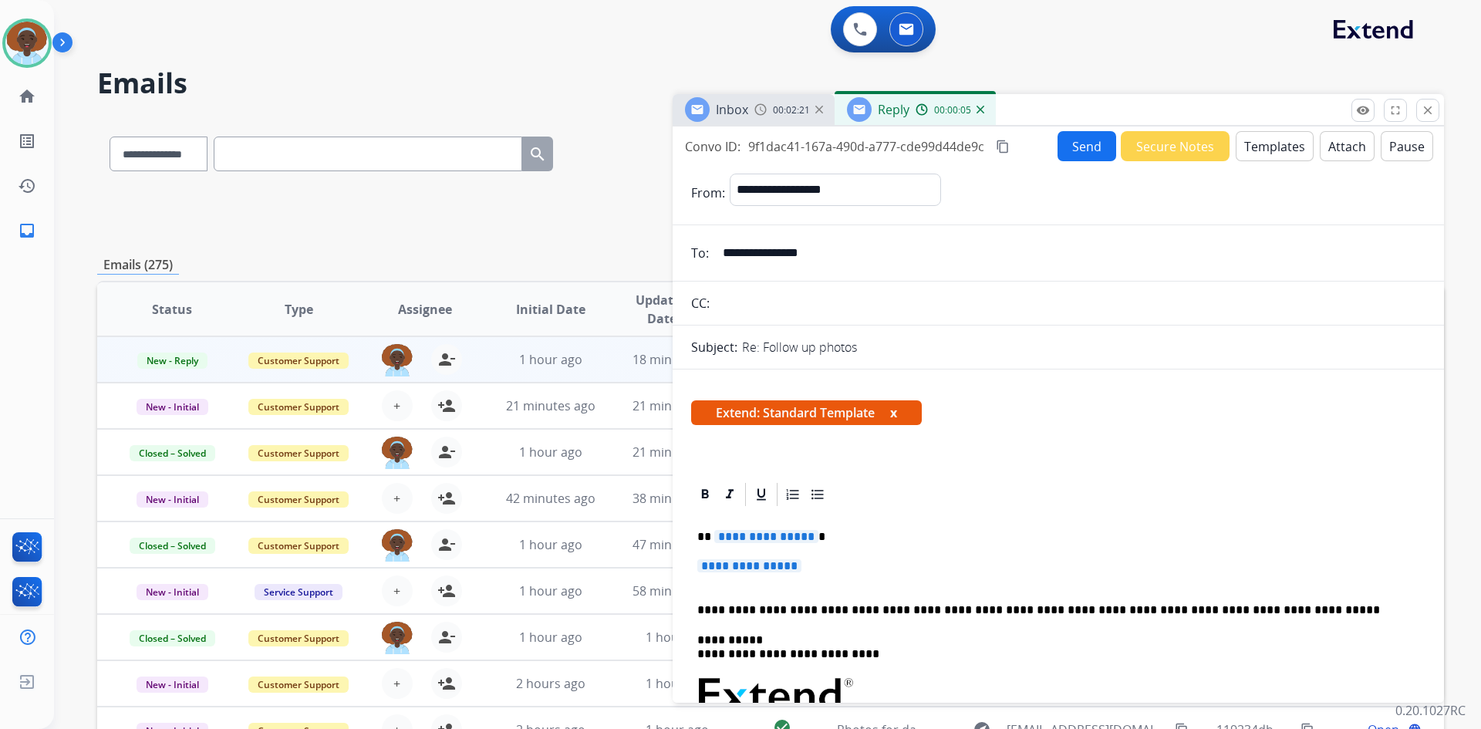
click at [771, 535] on span "**********" at bounding box center [766, 536] width 104 height 13
click at [767, 568] on span "**********" at bounding box center [749, 565] width 104 height 13
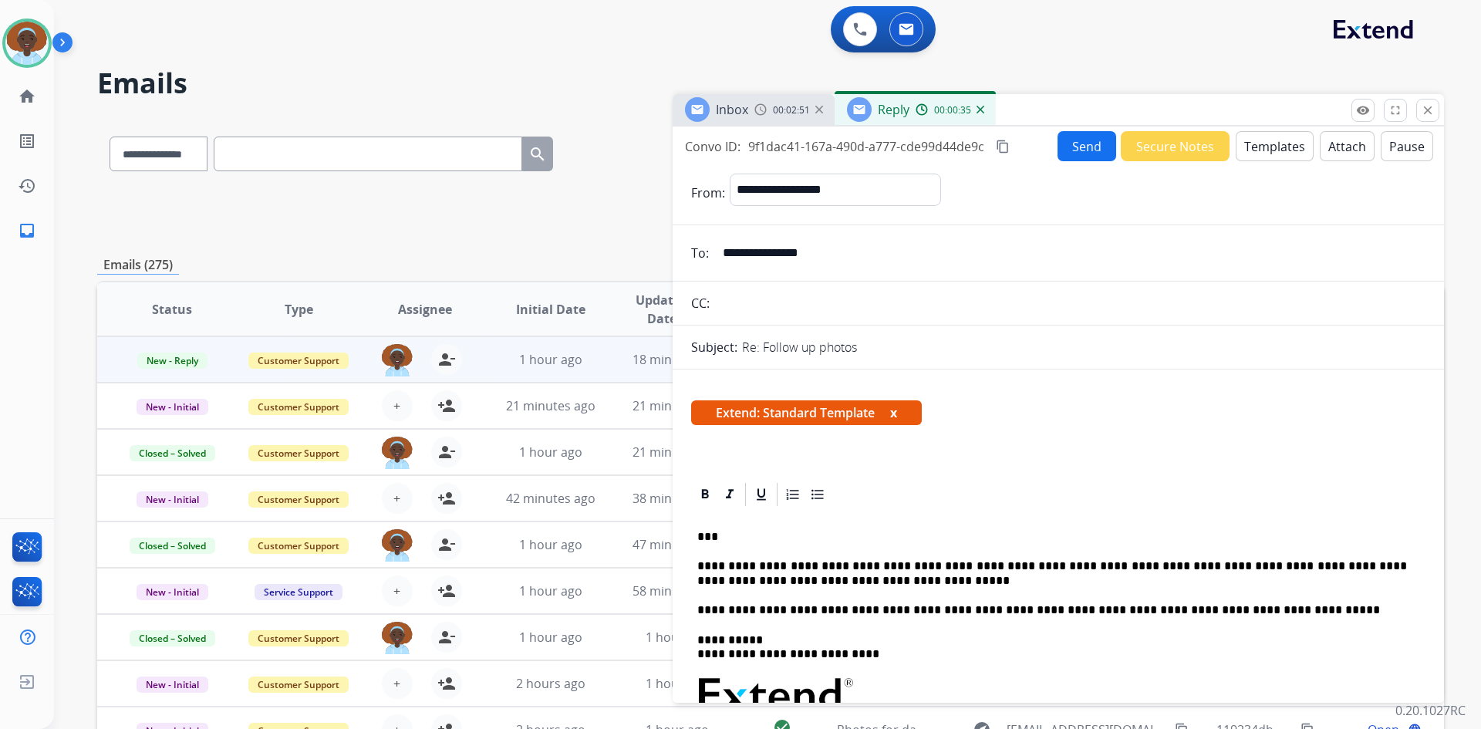
click at [1341, 143] on button "Attach" at bounding box center [1347, 146] width 55 height 30
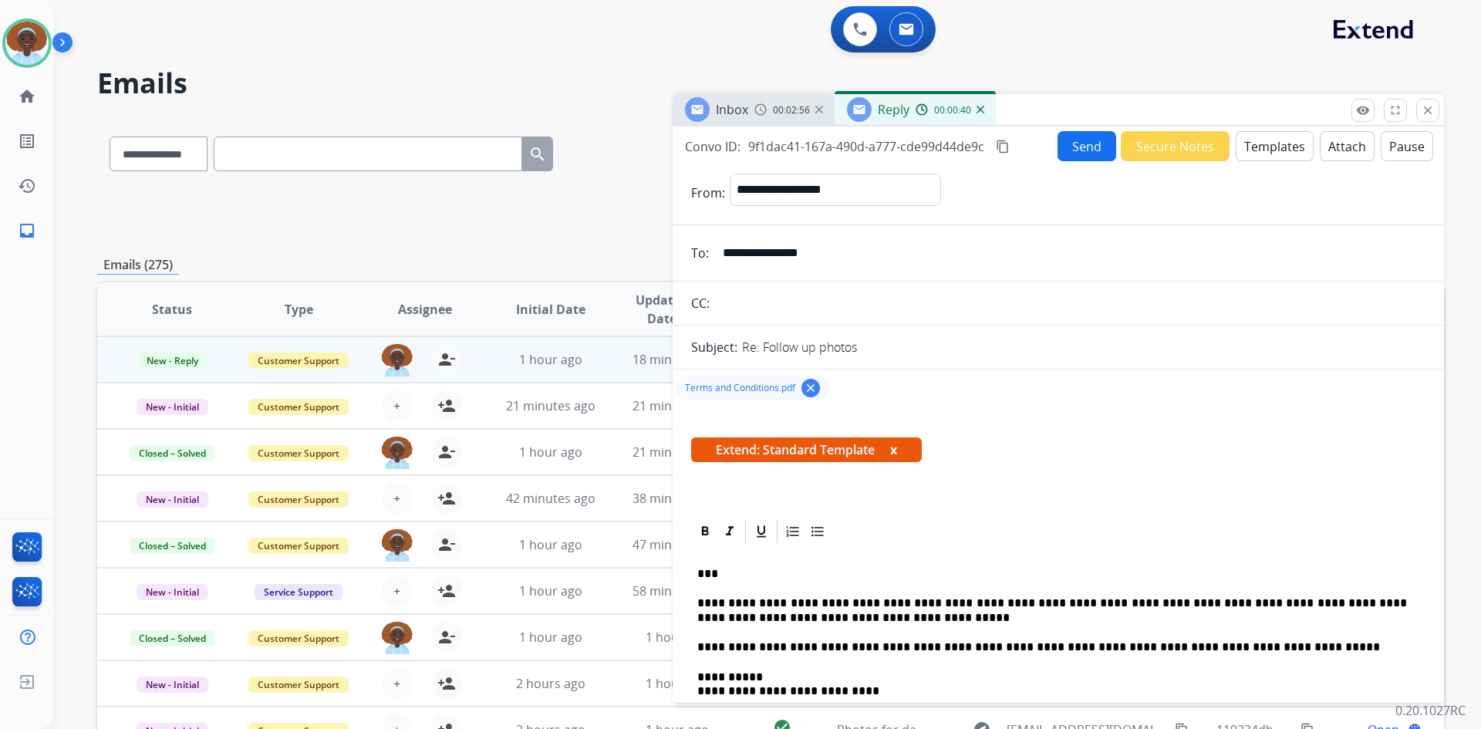
click at [1074, 147] on button "Send" at bounding box center [1086, 146] width 59 height 30
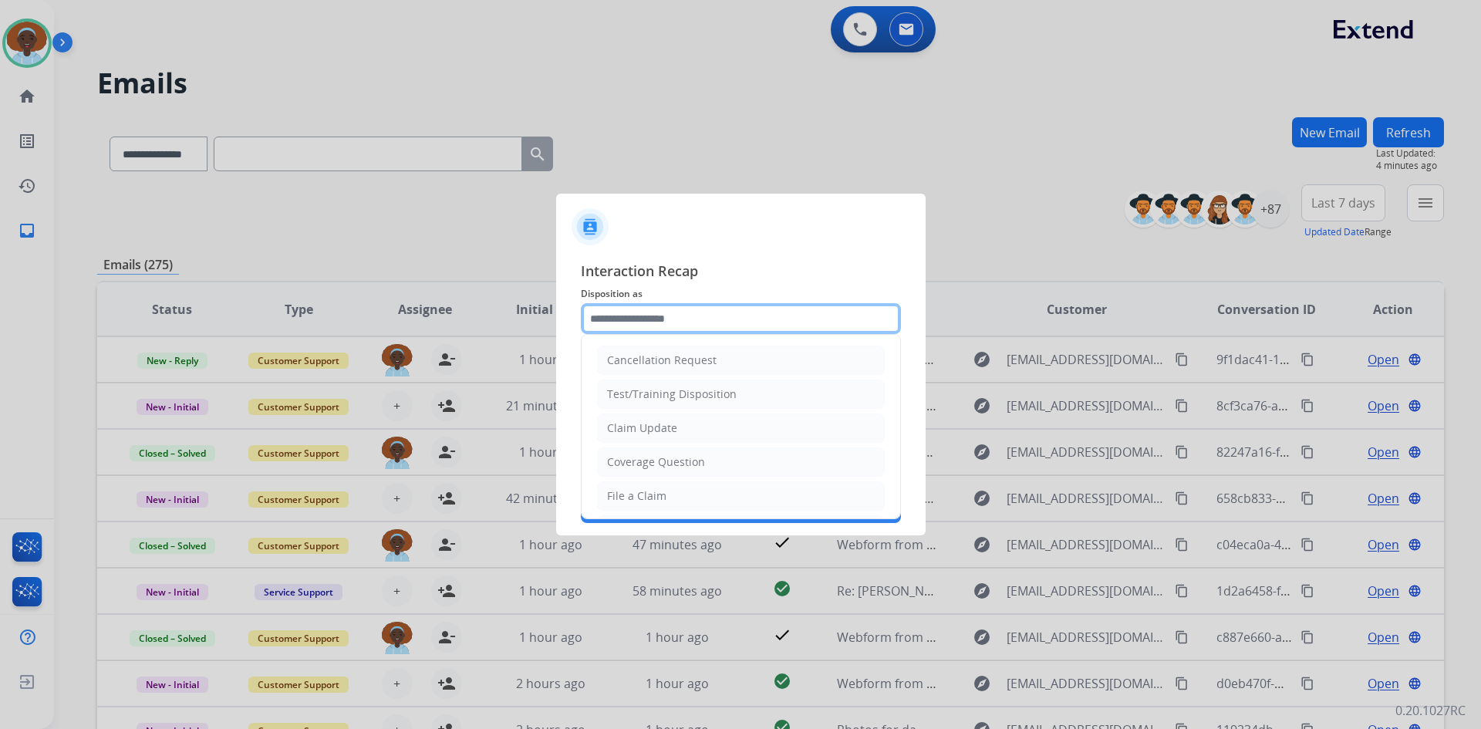
click at [659, 315] on input "text" at bounding box center [741, 318] width 320 height 31
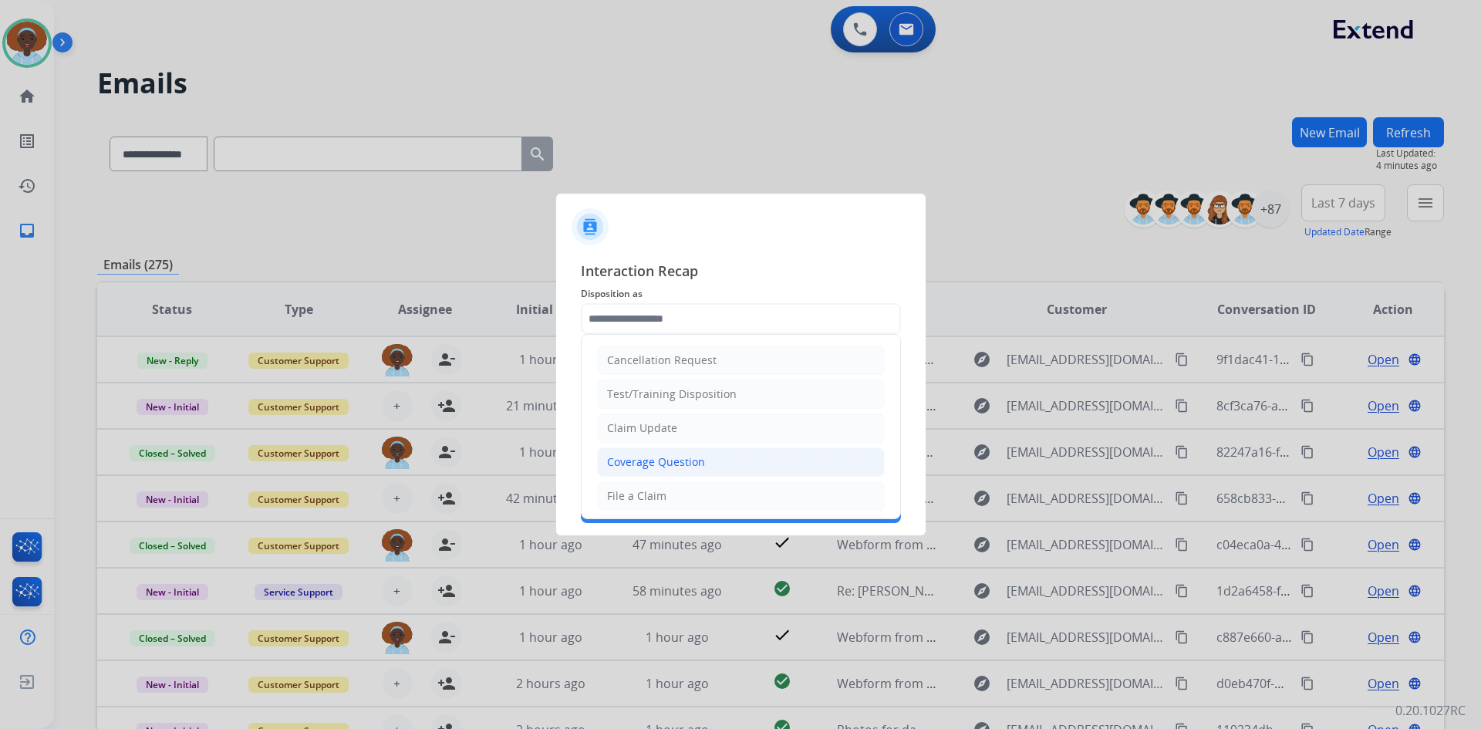
click at [683, 464] on div "Coverage Question" at bounding box center [656, 461] width 98 height 15
type input "**********"
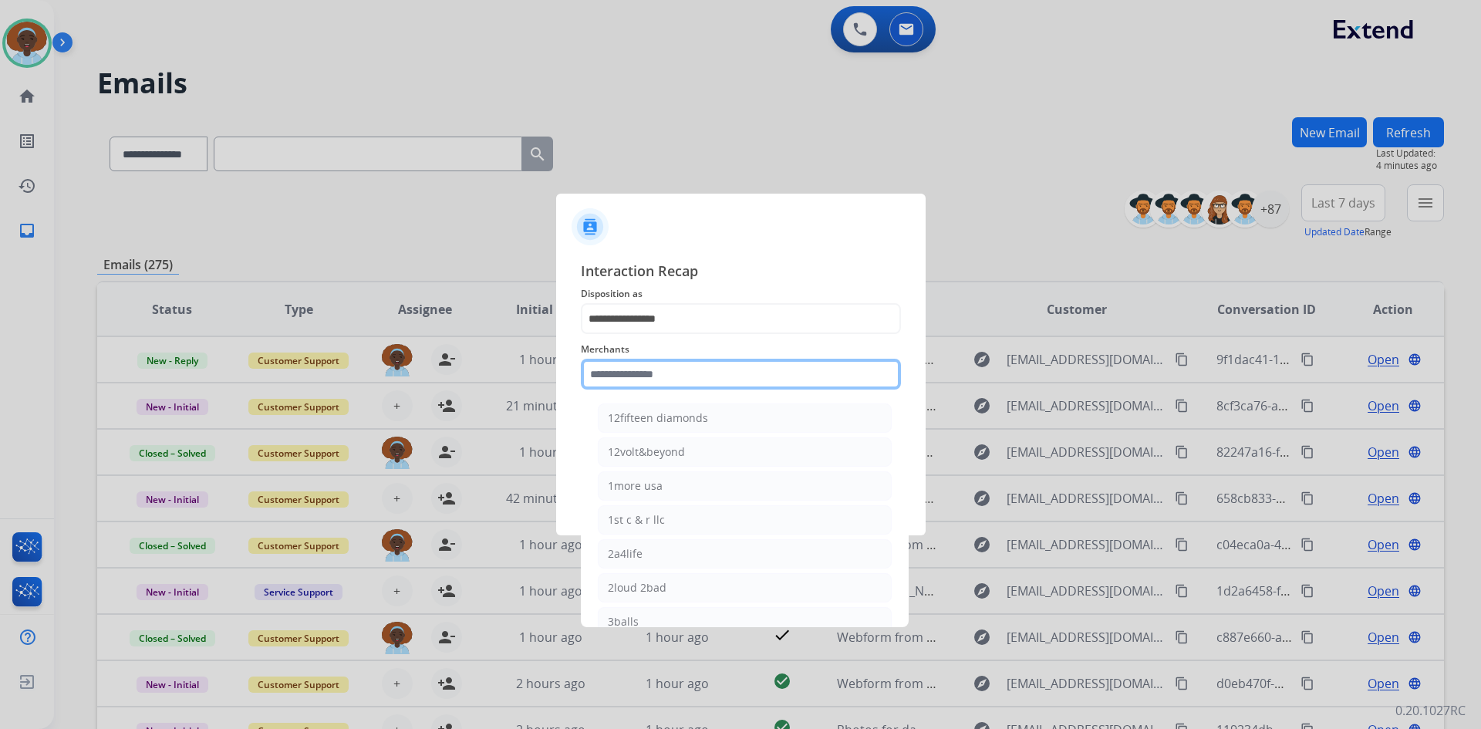
click at [676, 376] on input "text" at bounding box center [741, 374] width 320 height 31
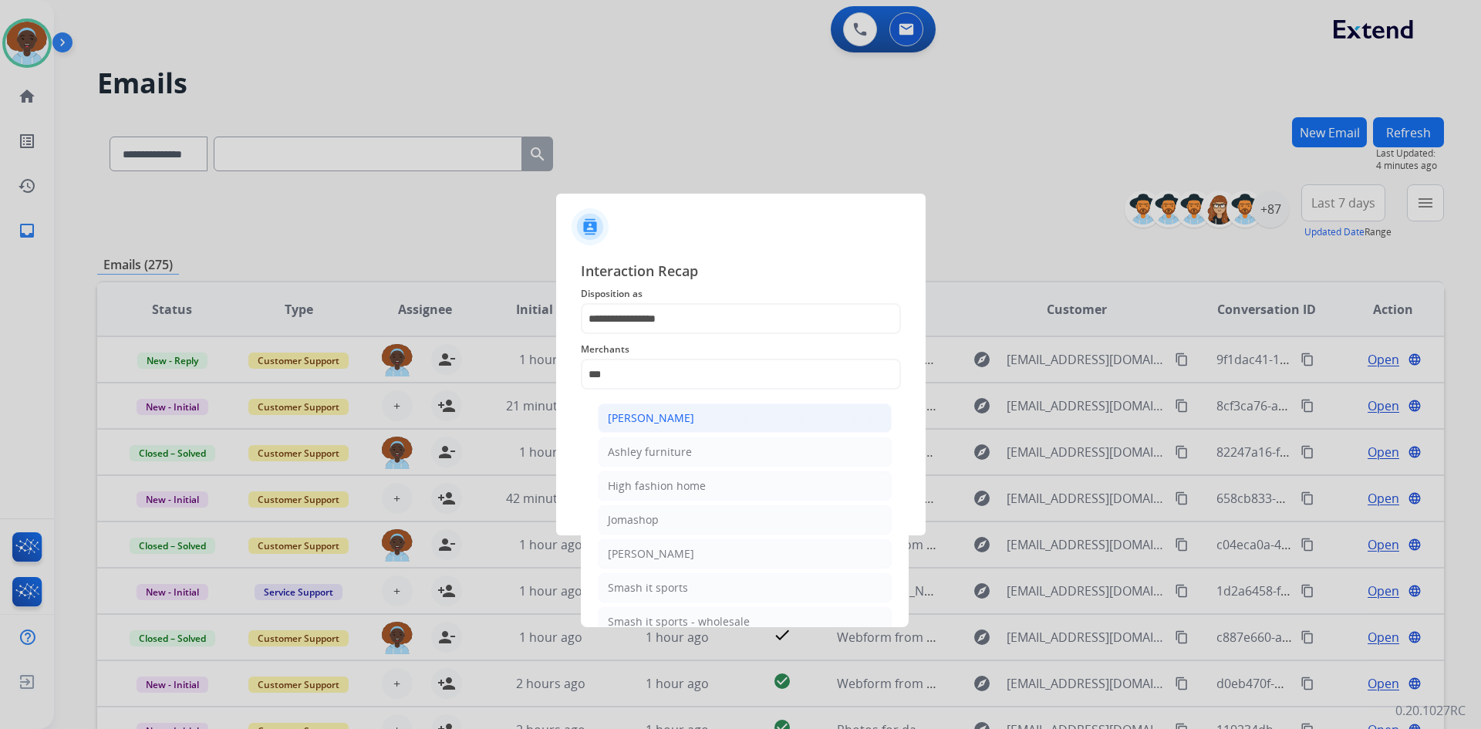
click at [671, 423] on div "Ashley - Reguard" at bounding box center [651, 417] width 86 height 15
type input "**********"
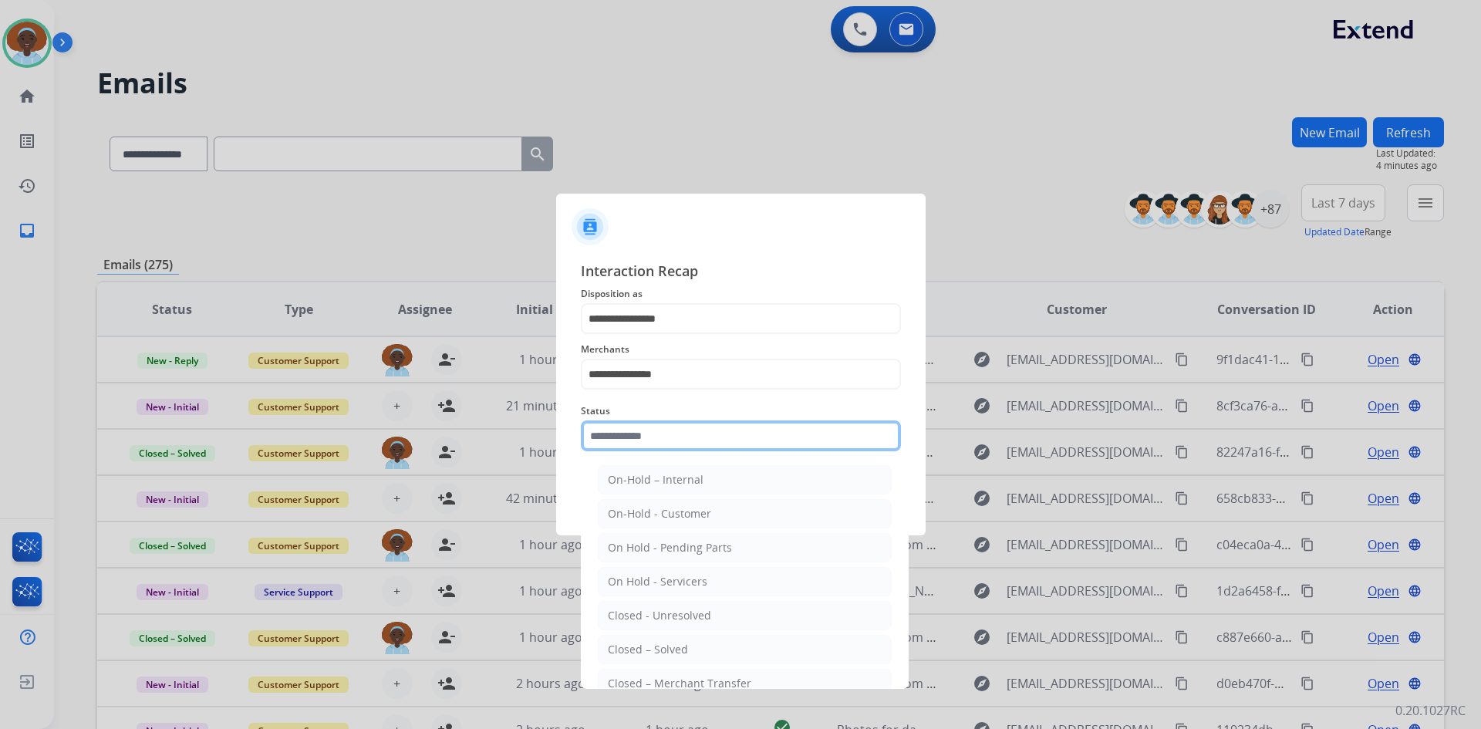
click at [673, 437] on input "text" at bounding box center [741, 435] width 320 height 31
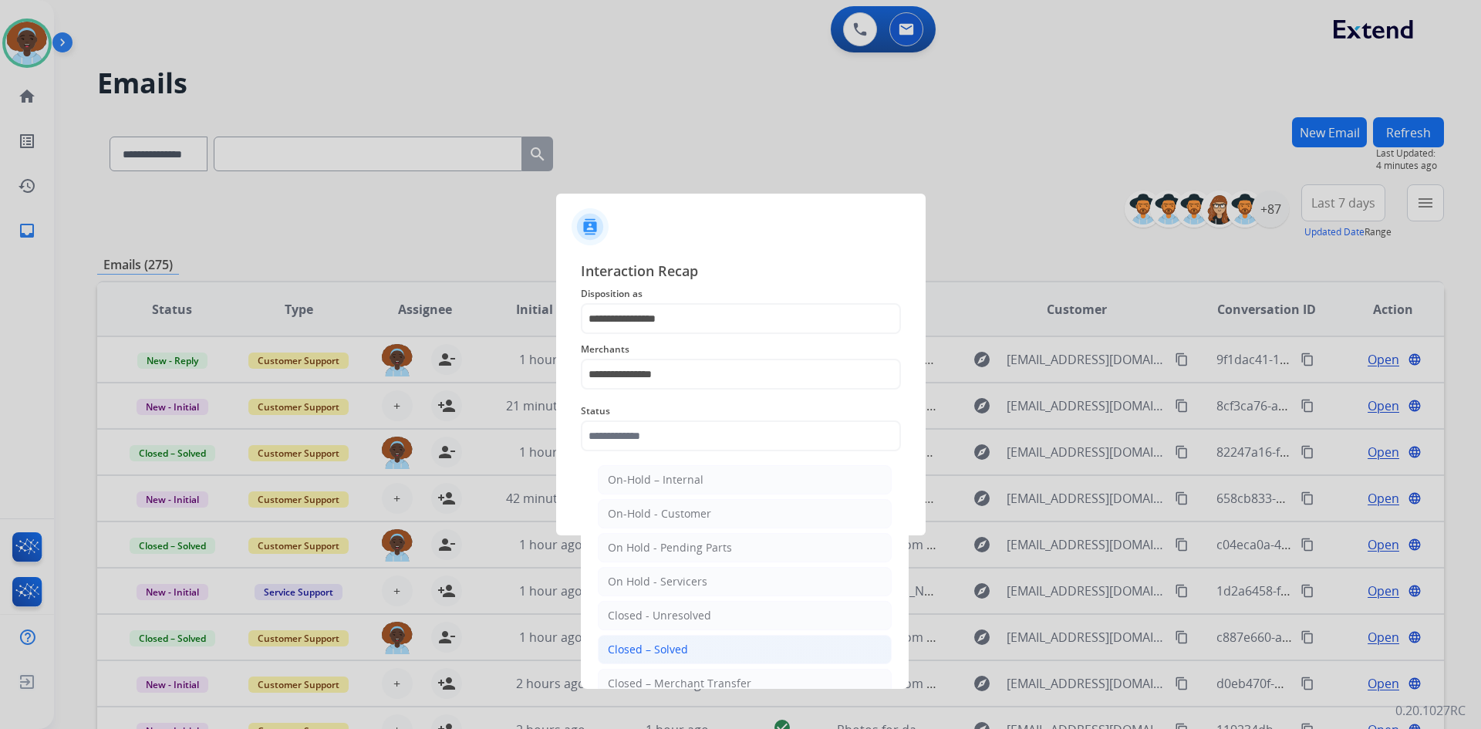
click at [670, 650] on div "Closed – Solved" at bounding box center [648, 649] width 80 height 15
type input "**********"
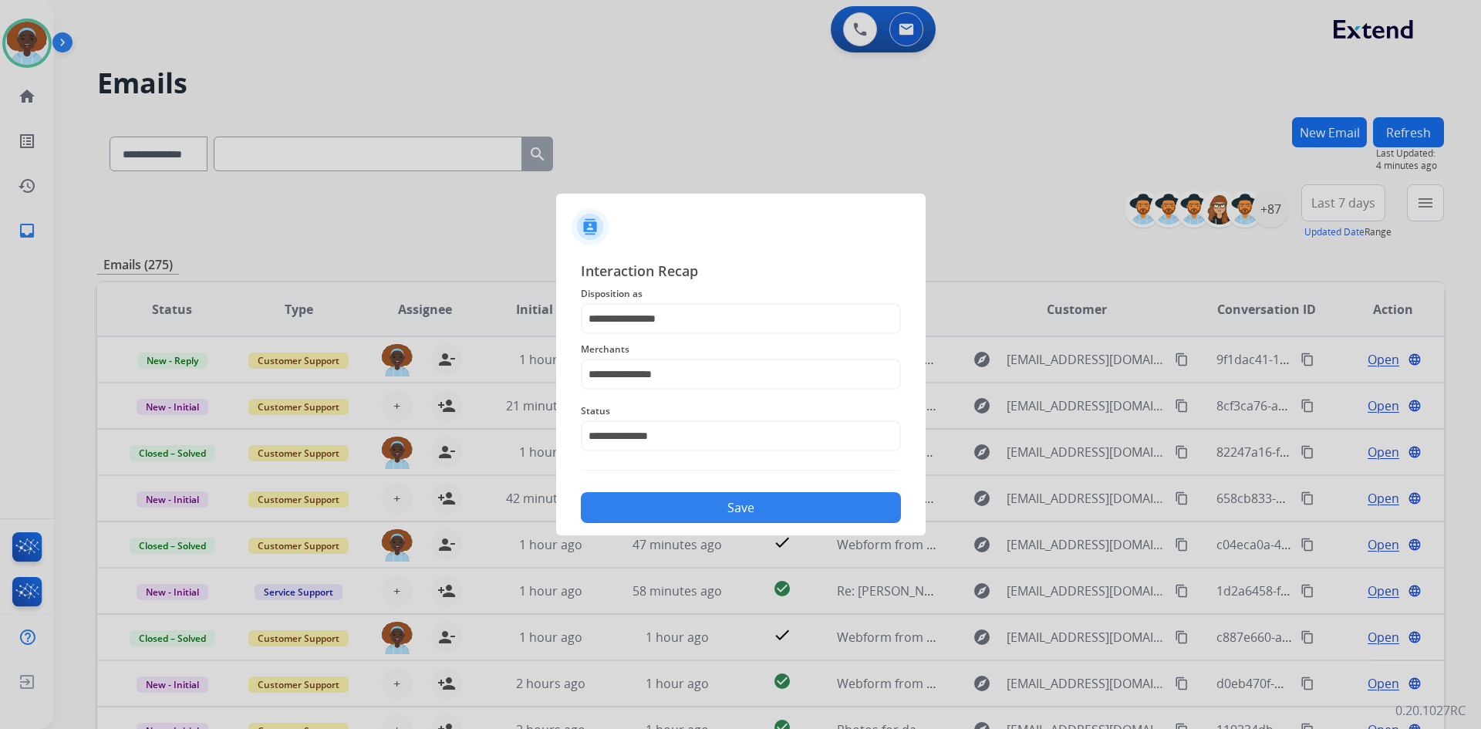
click at [716, 504] on button "Save" at bounding box center [741, 507] width 320 height 31
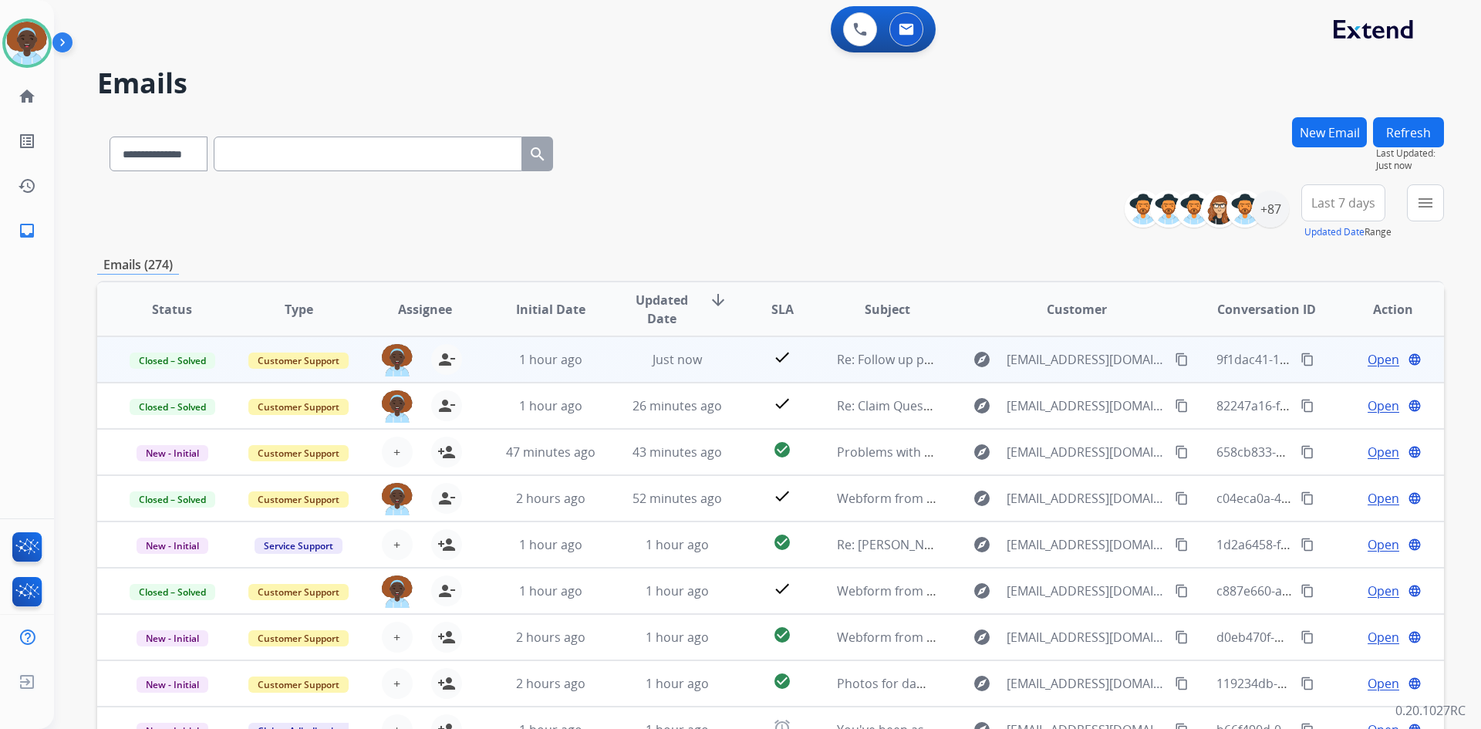
click at [1372, 359] on span "Open" at bounding box center [1384, 359] width 32 height 19
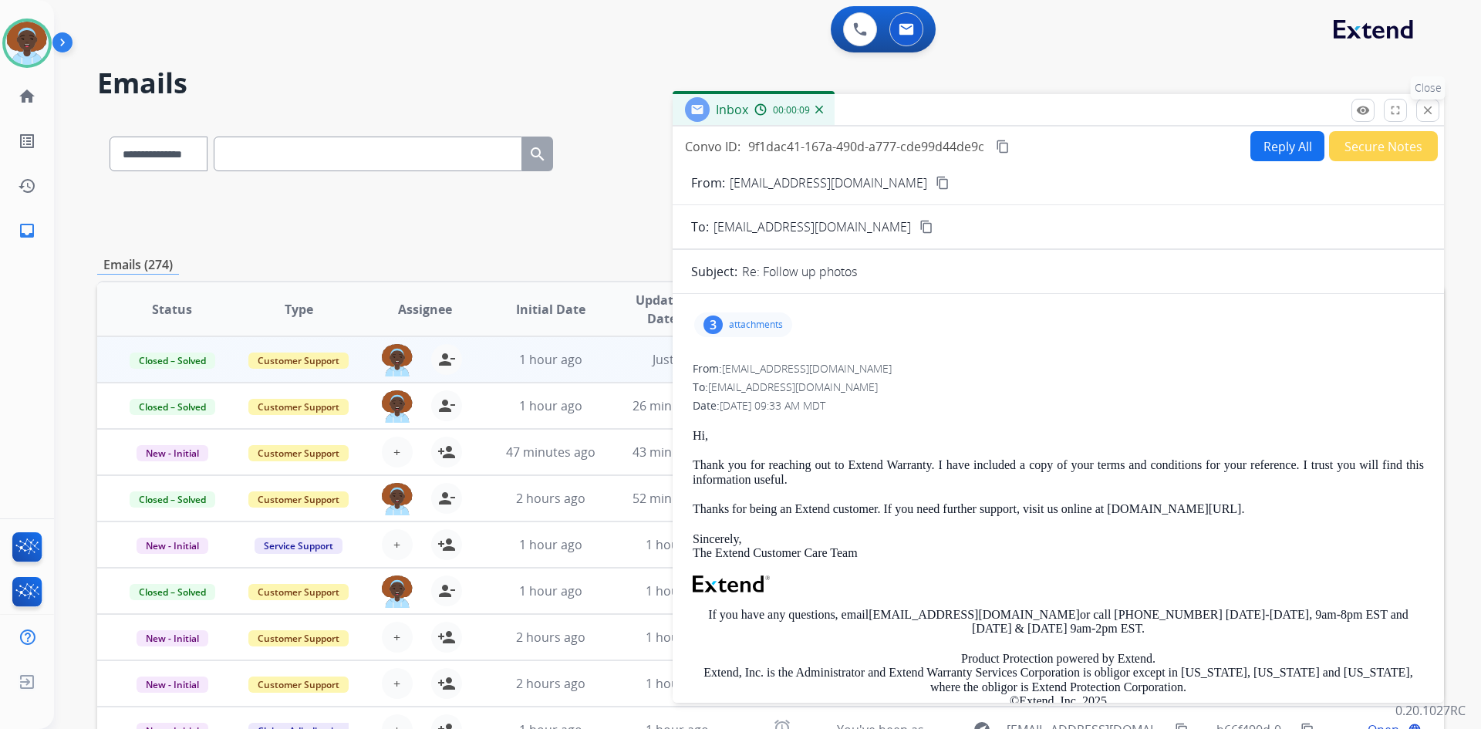
click at [1428, 108] on mat-icon "close" at bounding box center [1428, 110] width 14 height 14
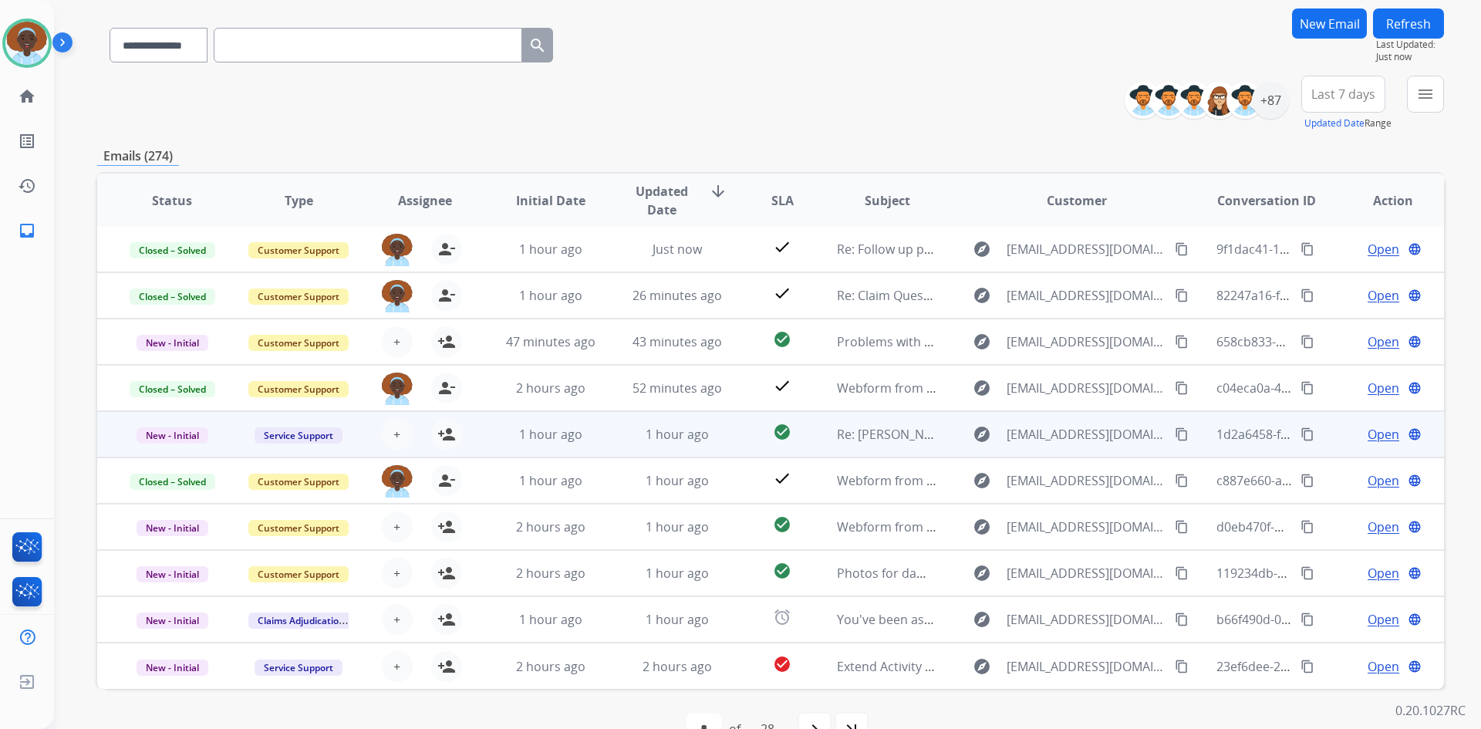
scroll to position [149, 0]
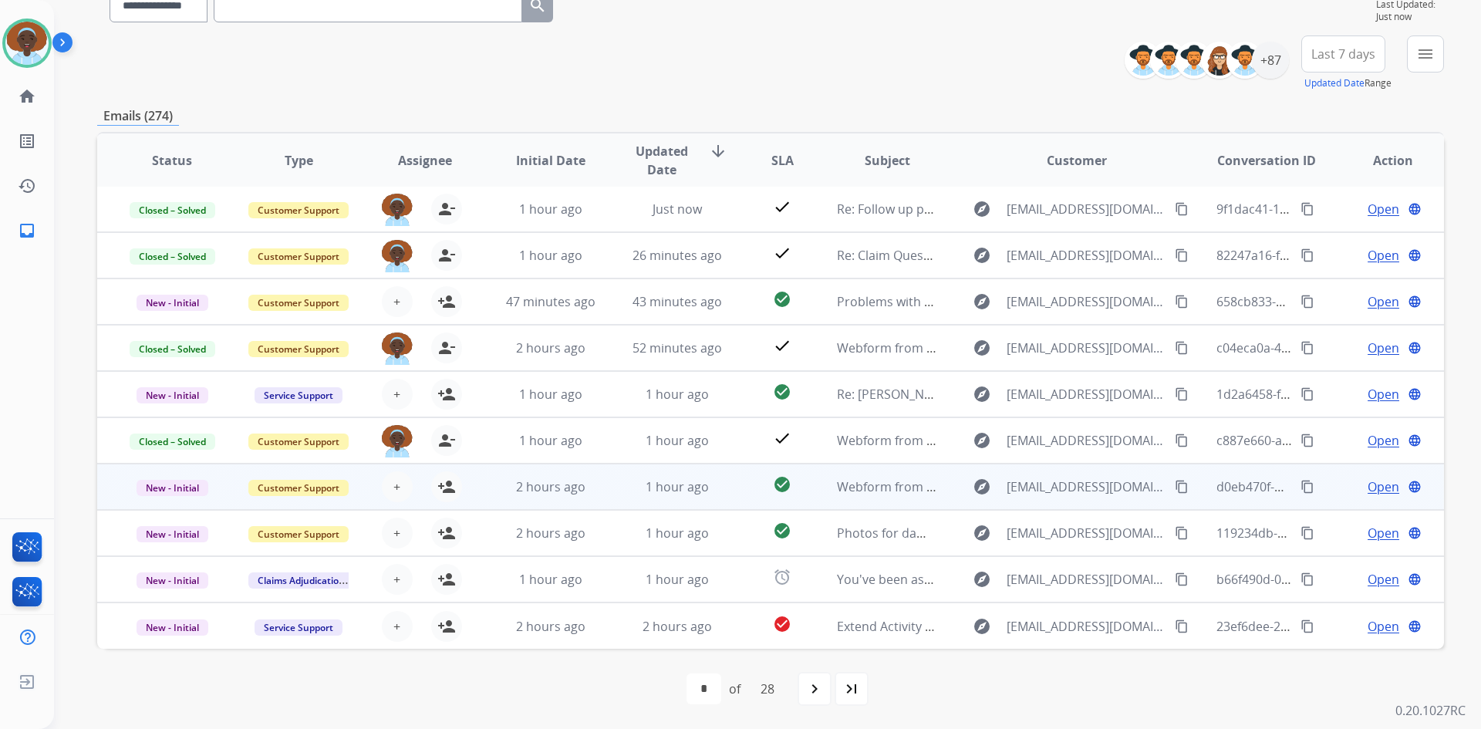
click at [1368, 489] on span "Open" at bounding box center [1384, 486] width 32 height 19
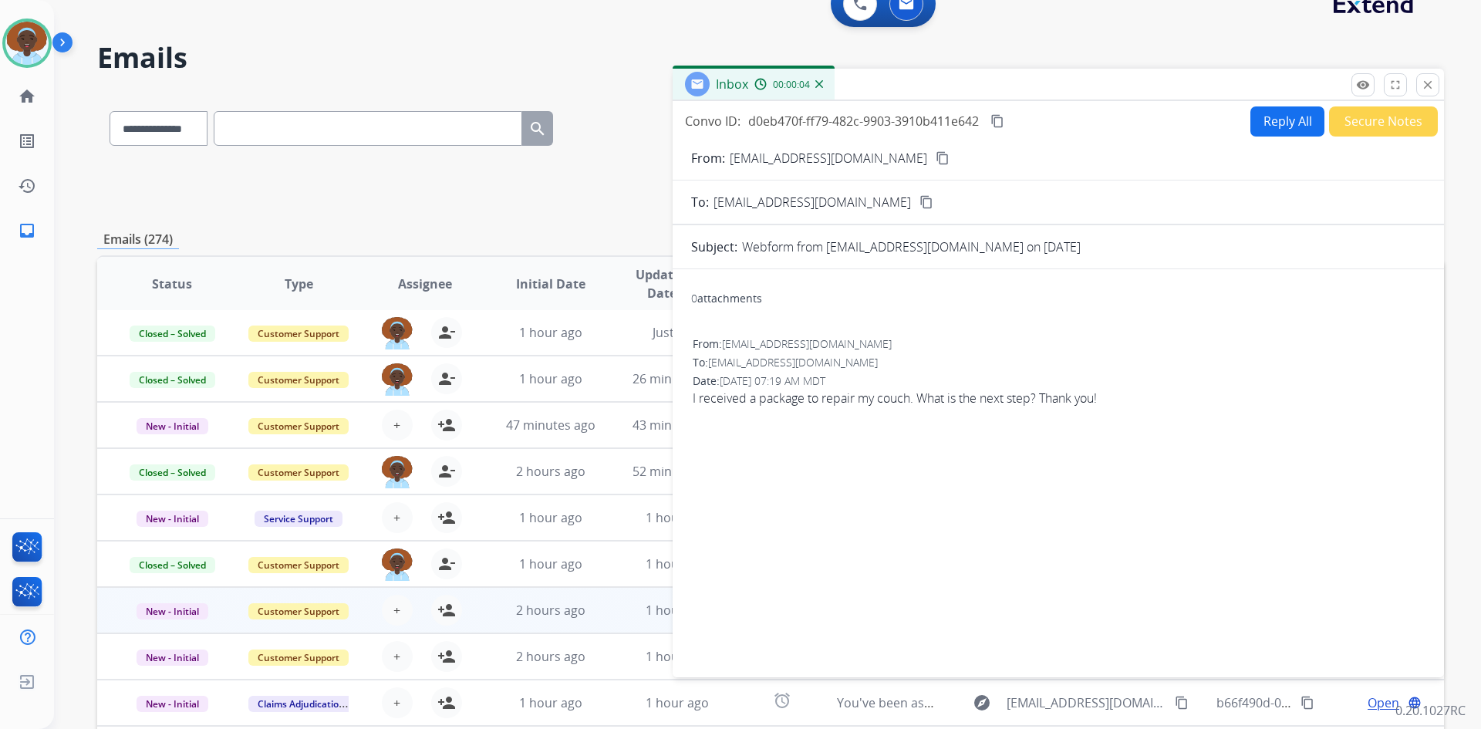
scroll to position [0, 0]
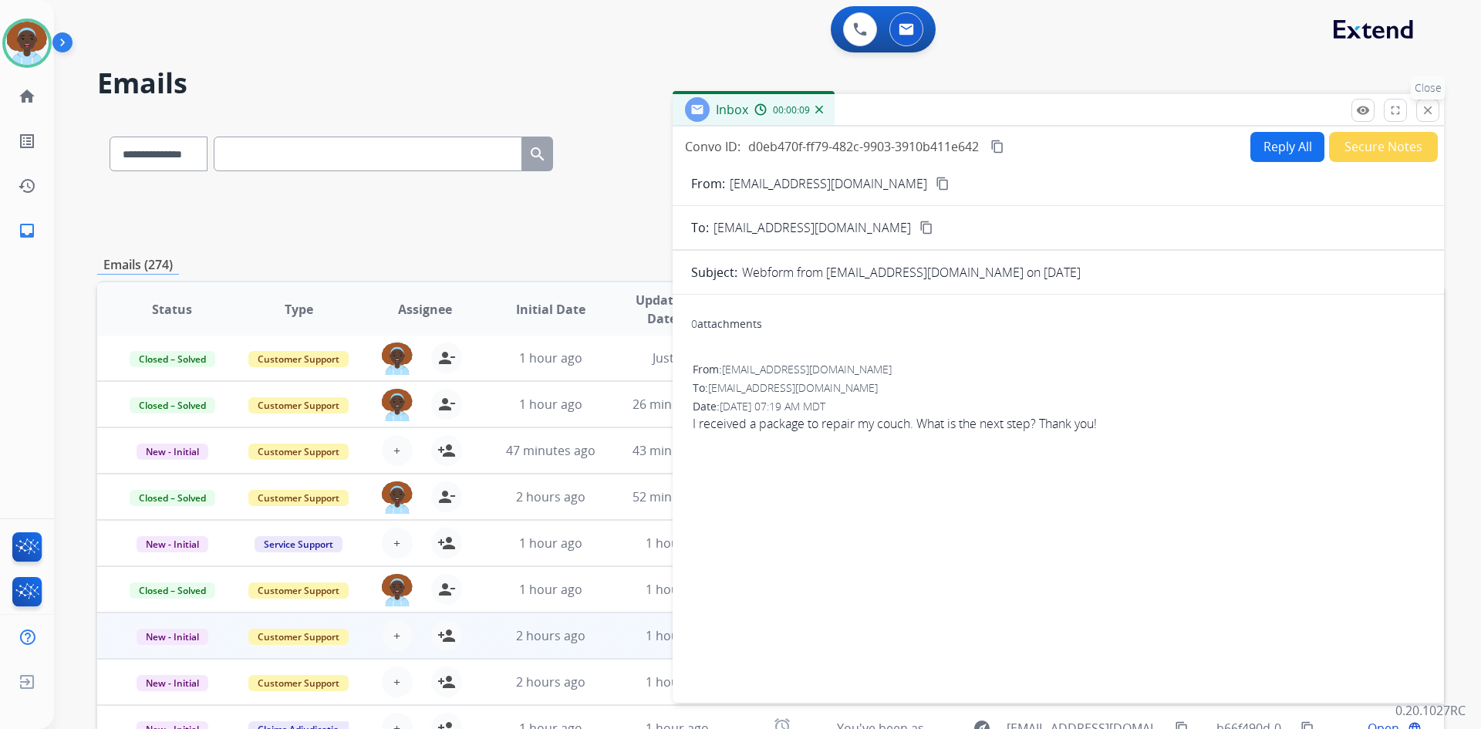
click at [1428, 113] on mat-icon "close" at bounding box center [1428, 110] width 14 height 14
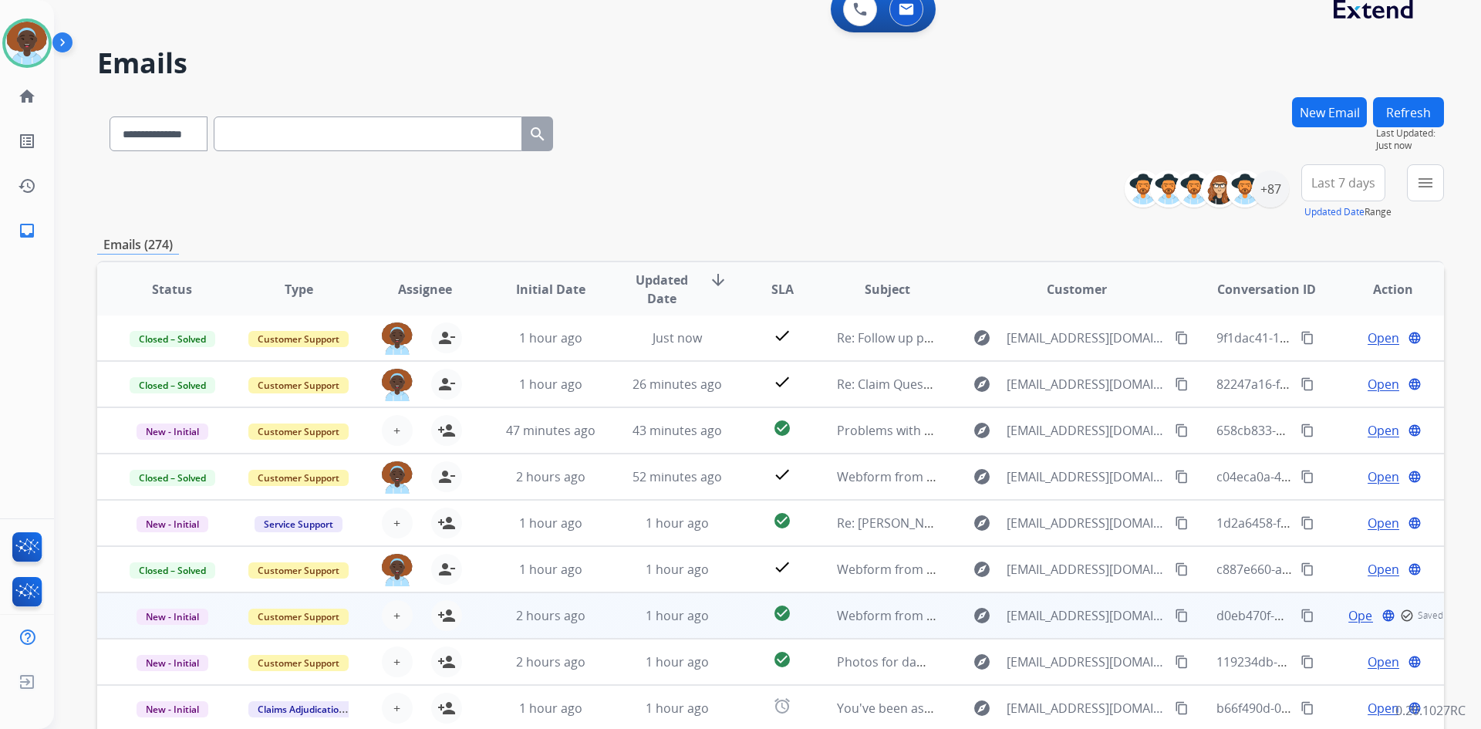
scroll to position [149, 0]
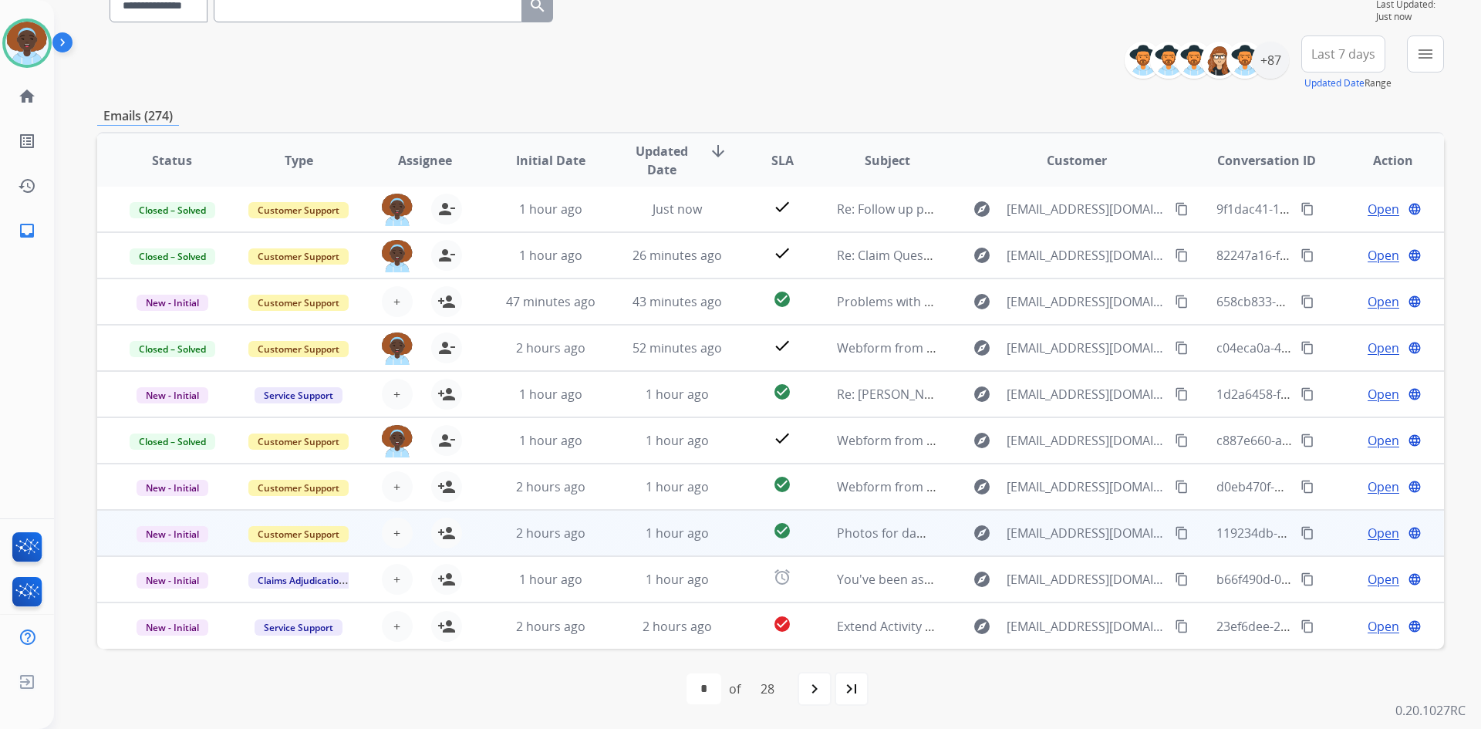
click at [1368, 532] on span "Open" at bounding box center [1384, 533] width 32 height 19
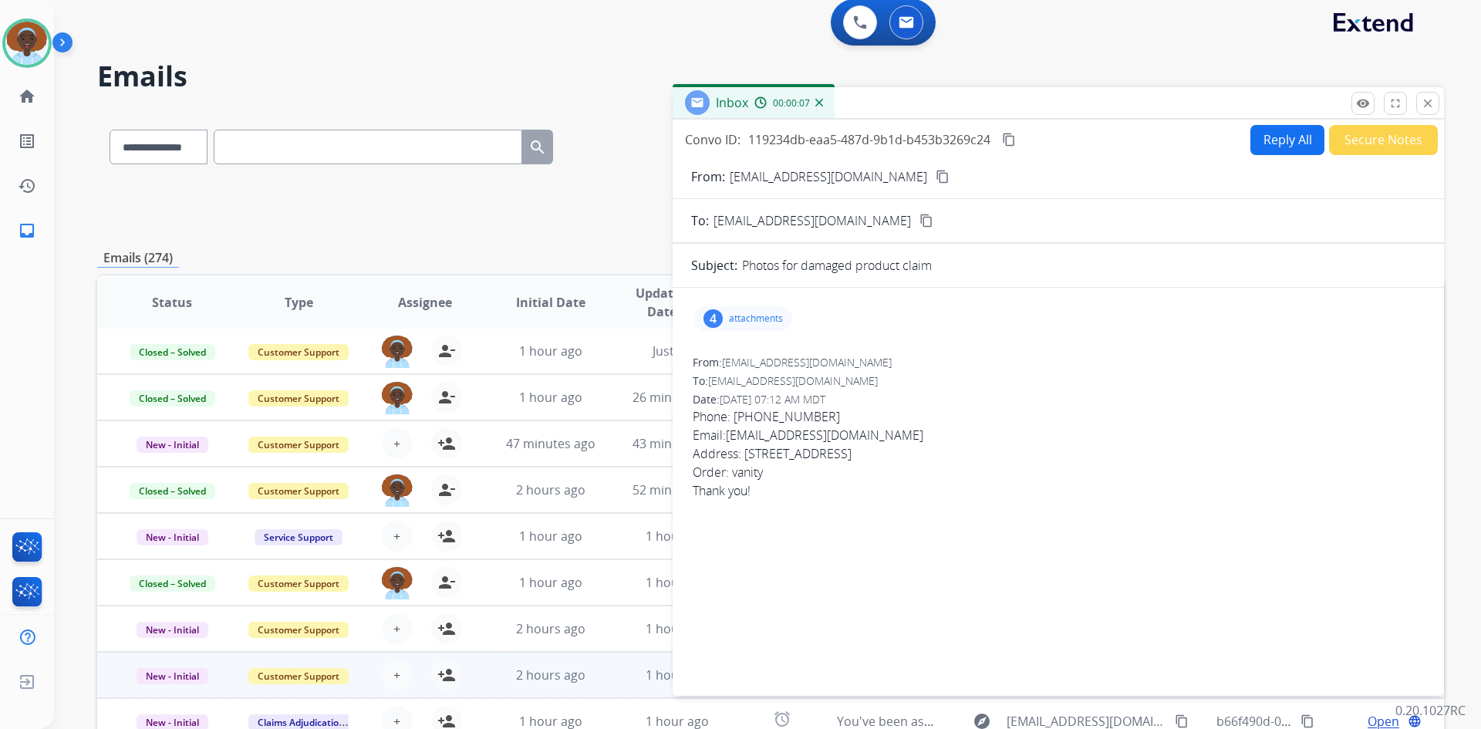
scroll to position [0, 0]
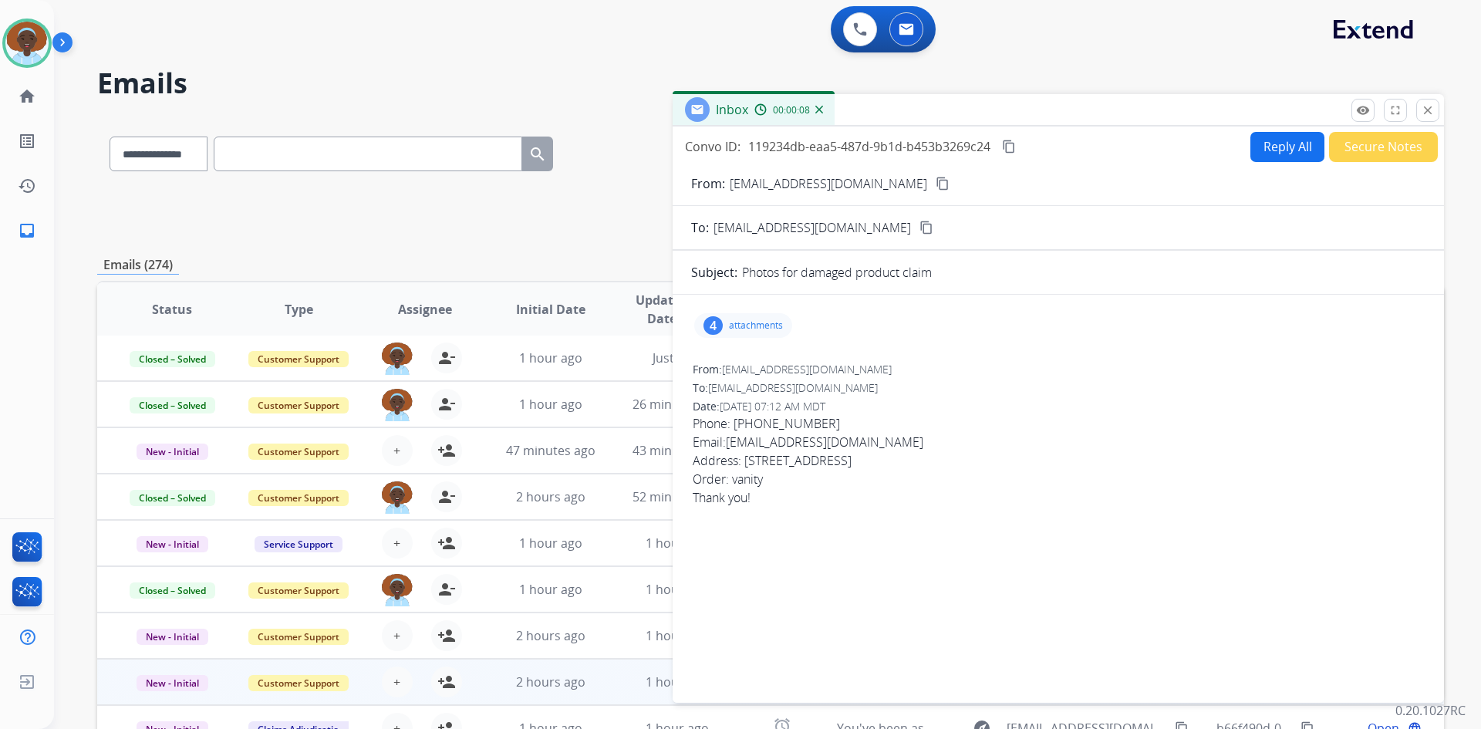
click at [936, 180] on mat-icon "content_copy" at bounding box center [943, 184] width 14 height 14
click at [28, 39] on img at bounding box center [26, 43] width 43 height 43
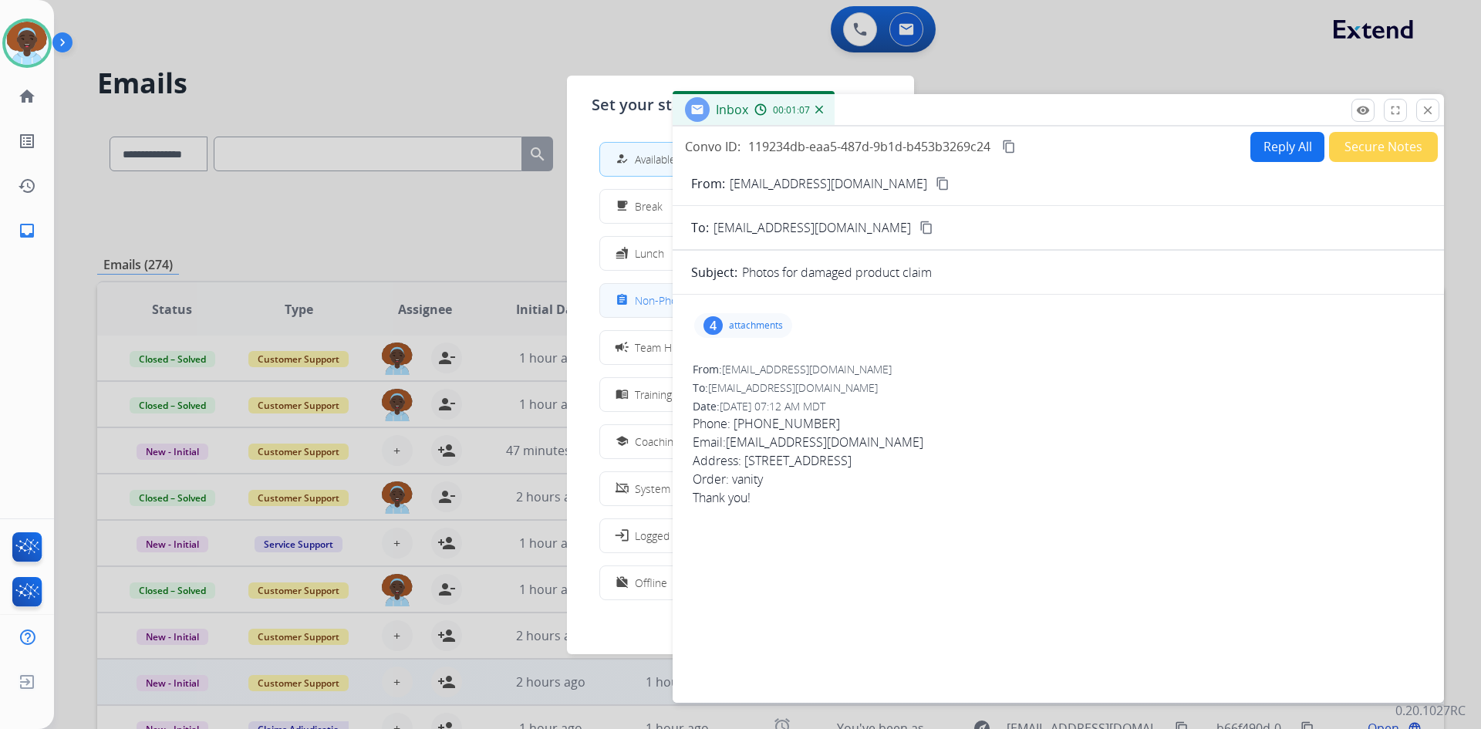
click at [643, 298] on span "Non-Phone Queue" at bounding box center [680, 300] width 91 height 16
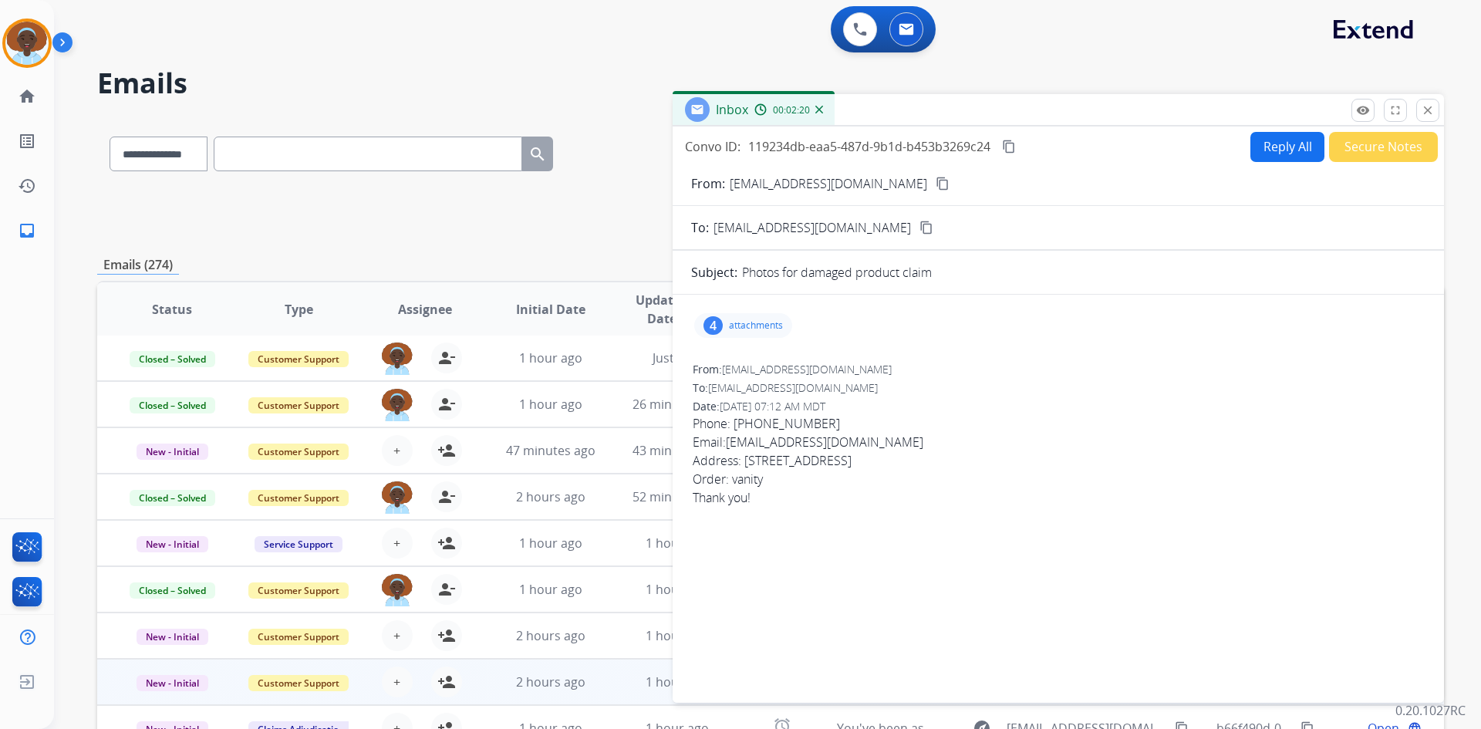
click at [724, 339] on div "4 attachments" at bounding box center [1058, 325] width 734 height 37
click at [732, 323] on p "attachments" at bounding box center [756, 325] width 54 height 12
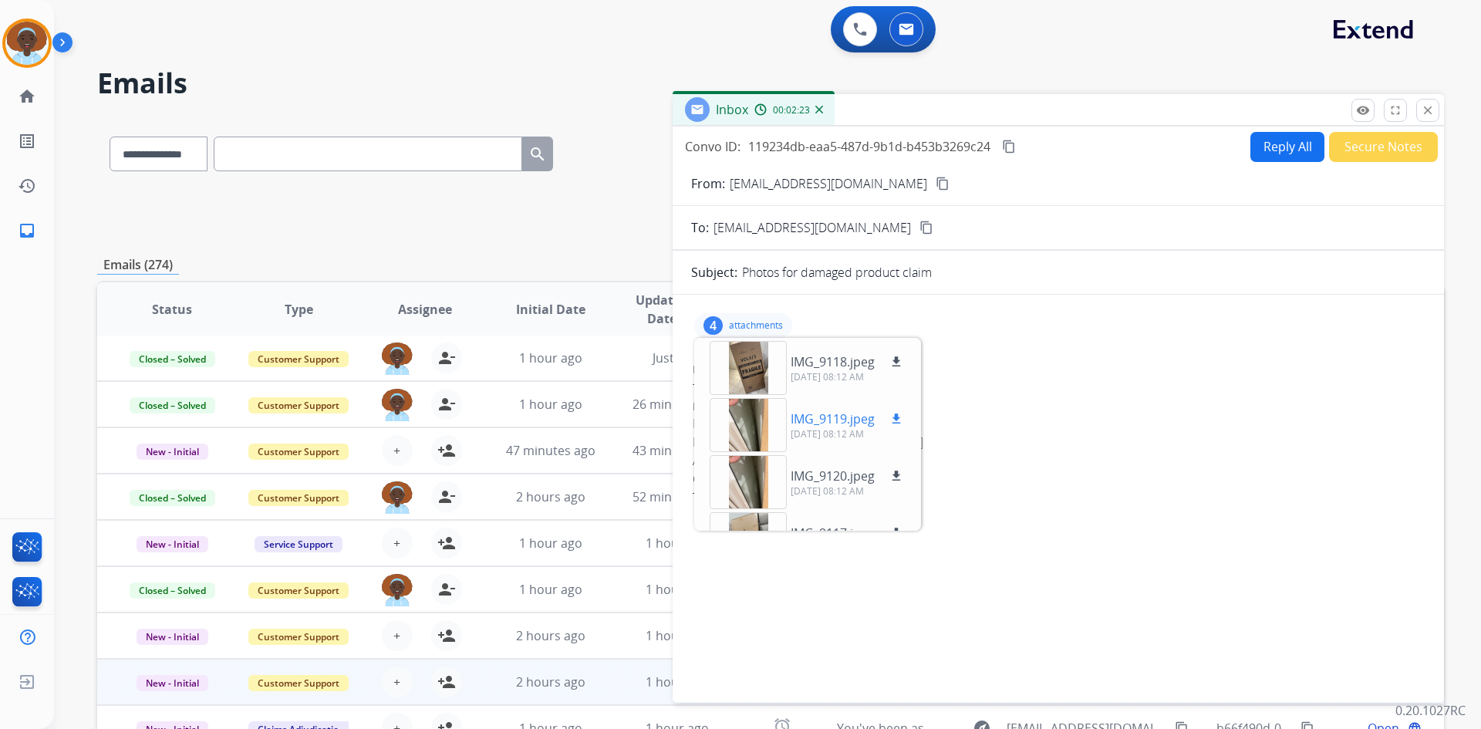
click at [843, 413] on p "IMG_9119.jpeg" at bounding box center [833, 419] width 84 height 19
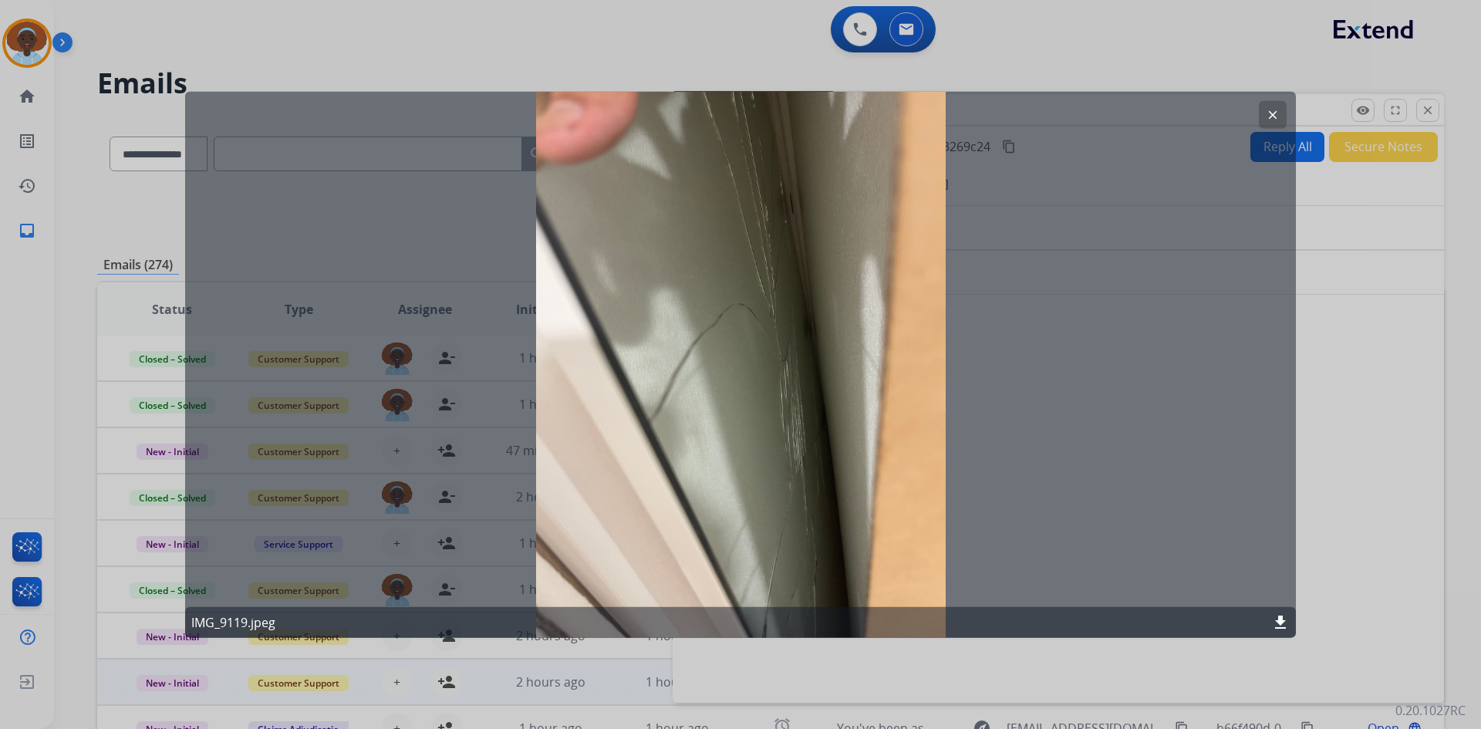
click at [1261, 116] on button "clear" at bounding box center [1273, 114] width 28 height 28
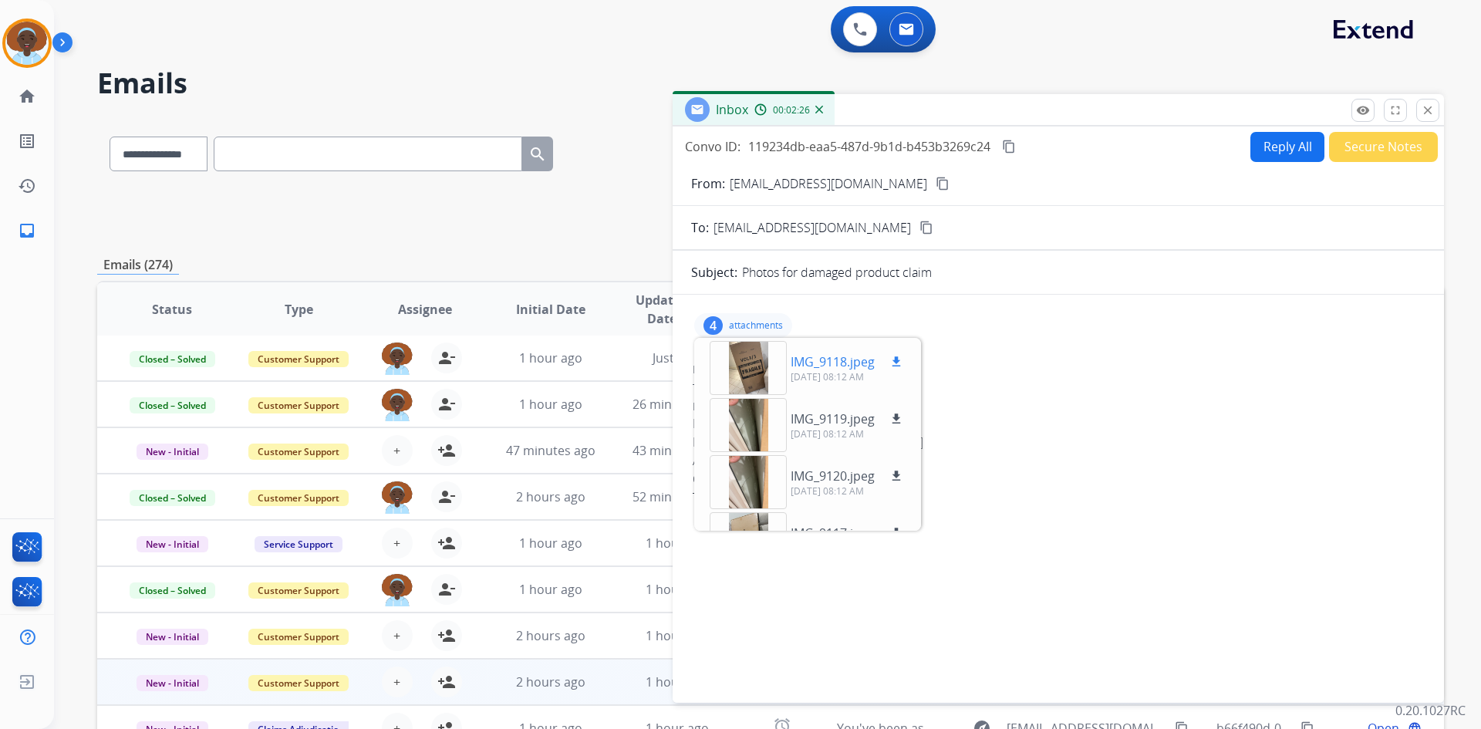
click at [818, 356] on p "IMG_9118.jpeg" at bounding box center [833, 361] width 84 height 19
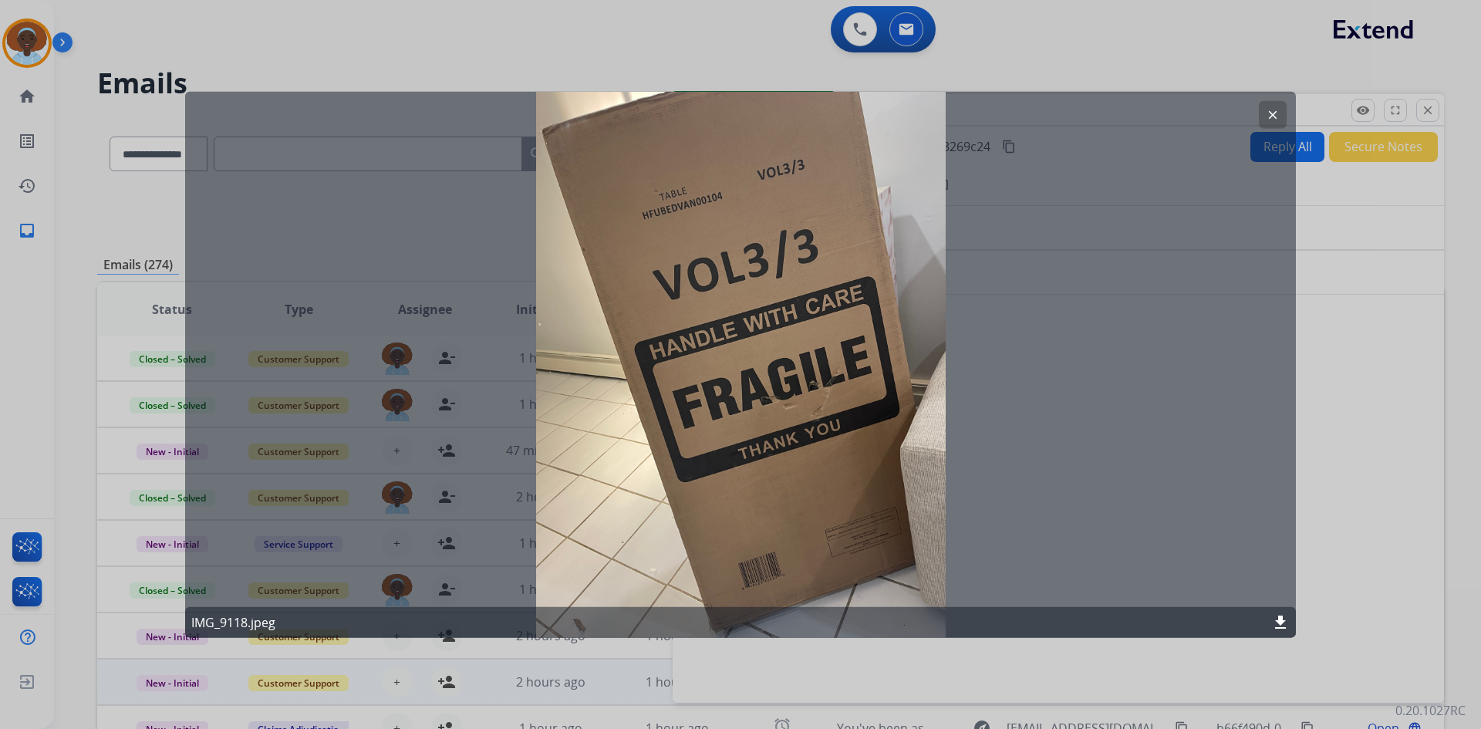
click at [1263, 116] on button "clear" at bounding box center [1273, 114] width 28 height 28
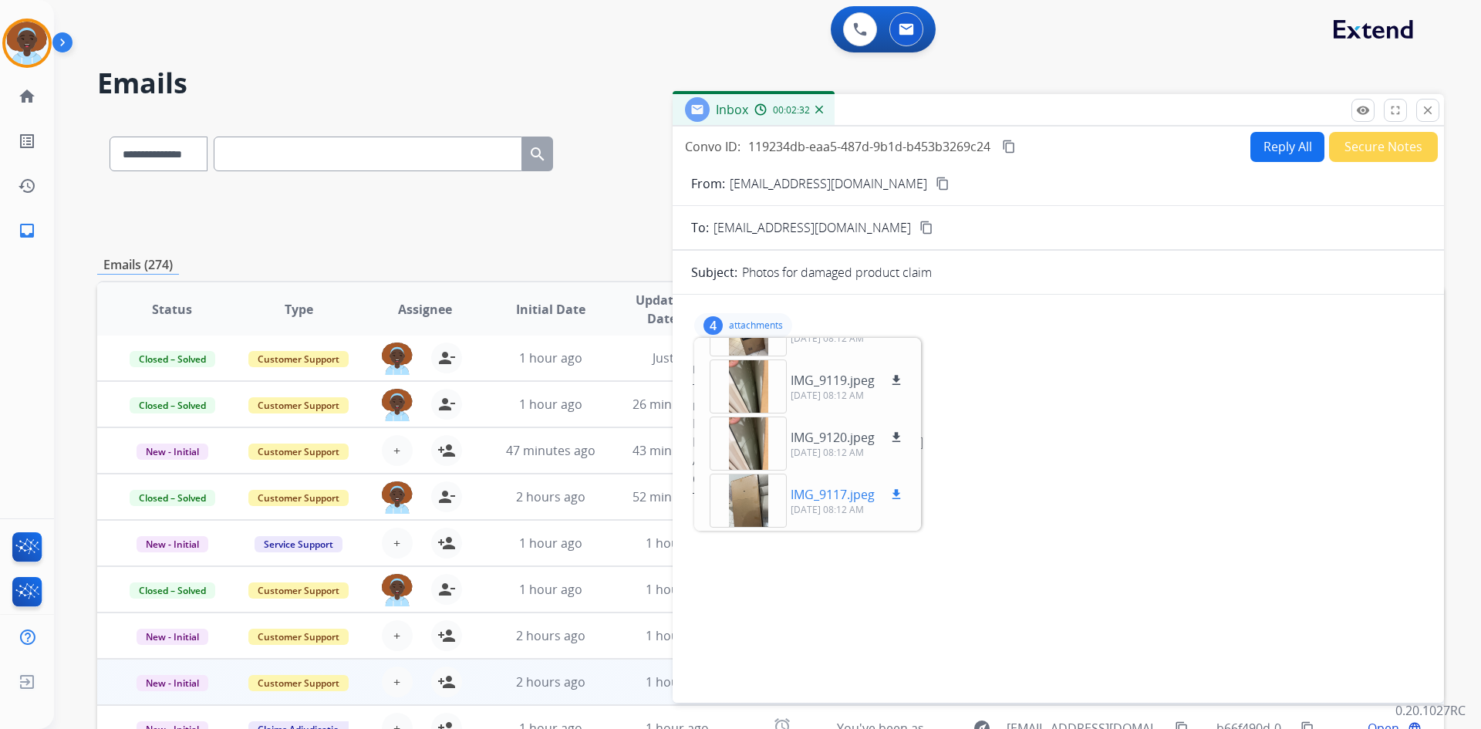
scroll to position [149, 0]
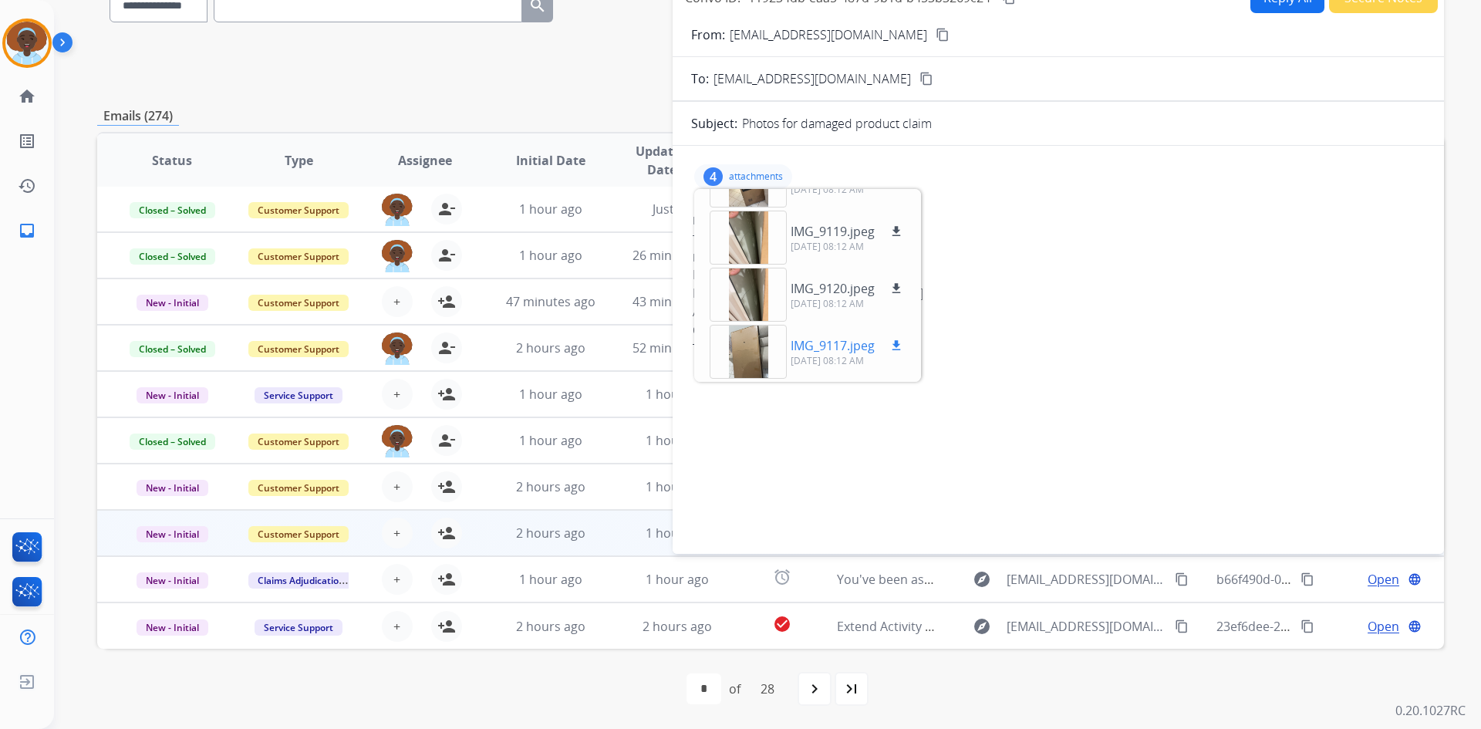
click at [818, 336] on p "IMG_9117.jpeg" at bounding box center [833, 345] width 84 height 19
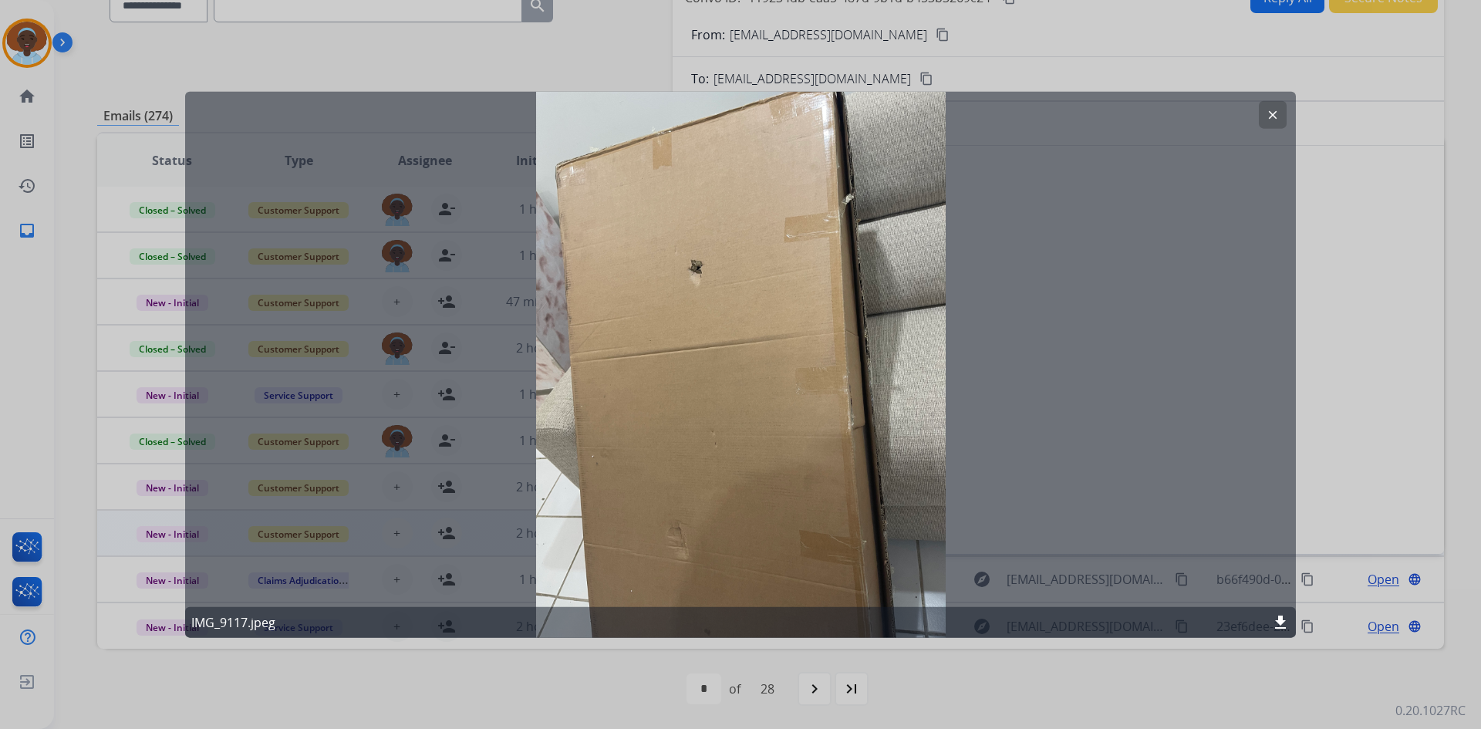
click at [1270, 115] on mat-icon "clear" at bounding box center [1273, 114] width 14 height 14
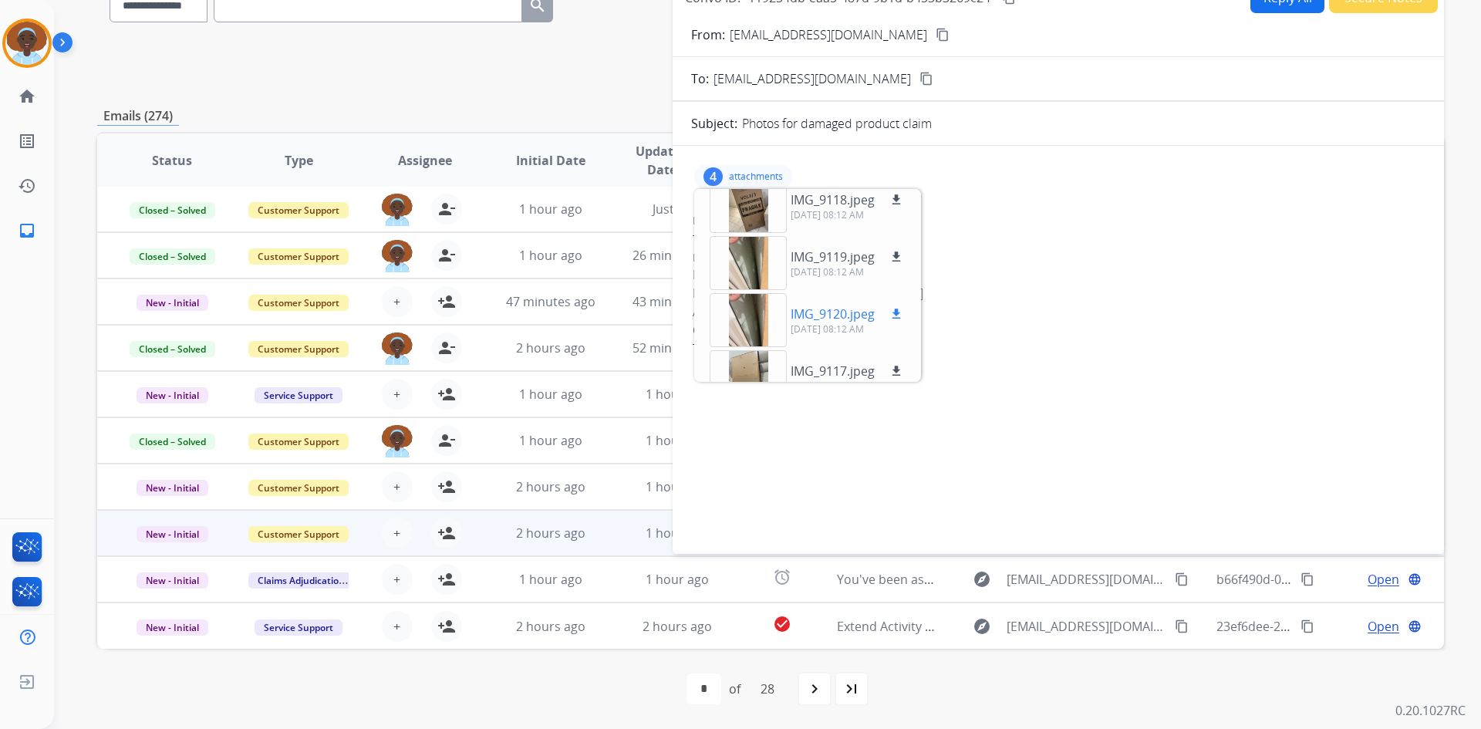
scroll to position [0, 0]
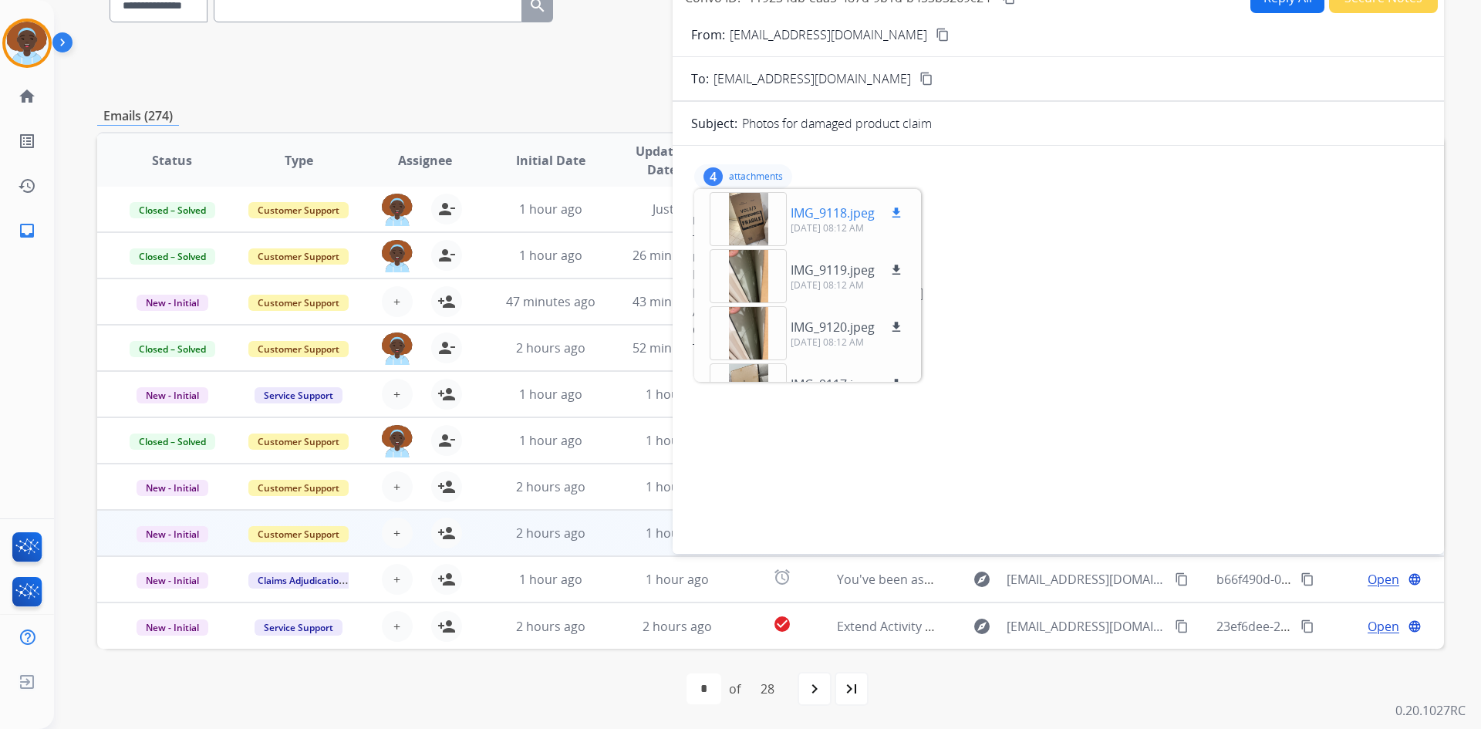
click at [895, 213] on mat-icon "download" at bounding box center [896, 213] width 14 height 14
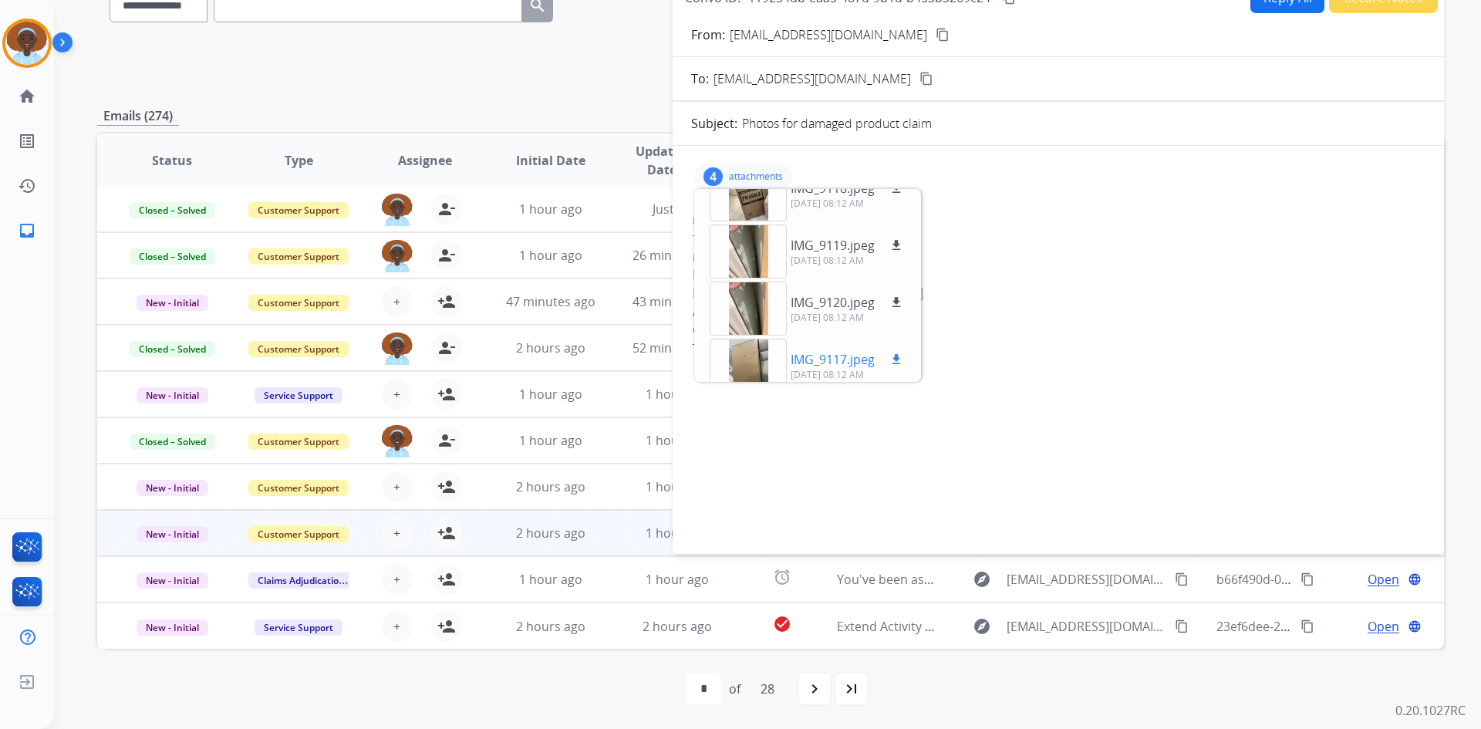
scroll to position [39, 0]
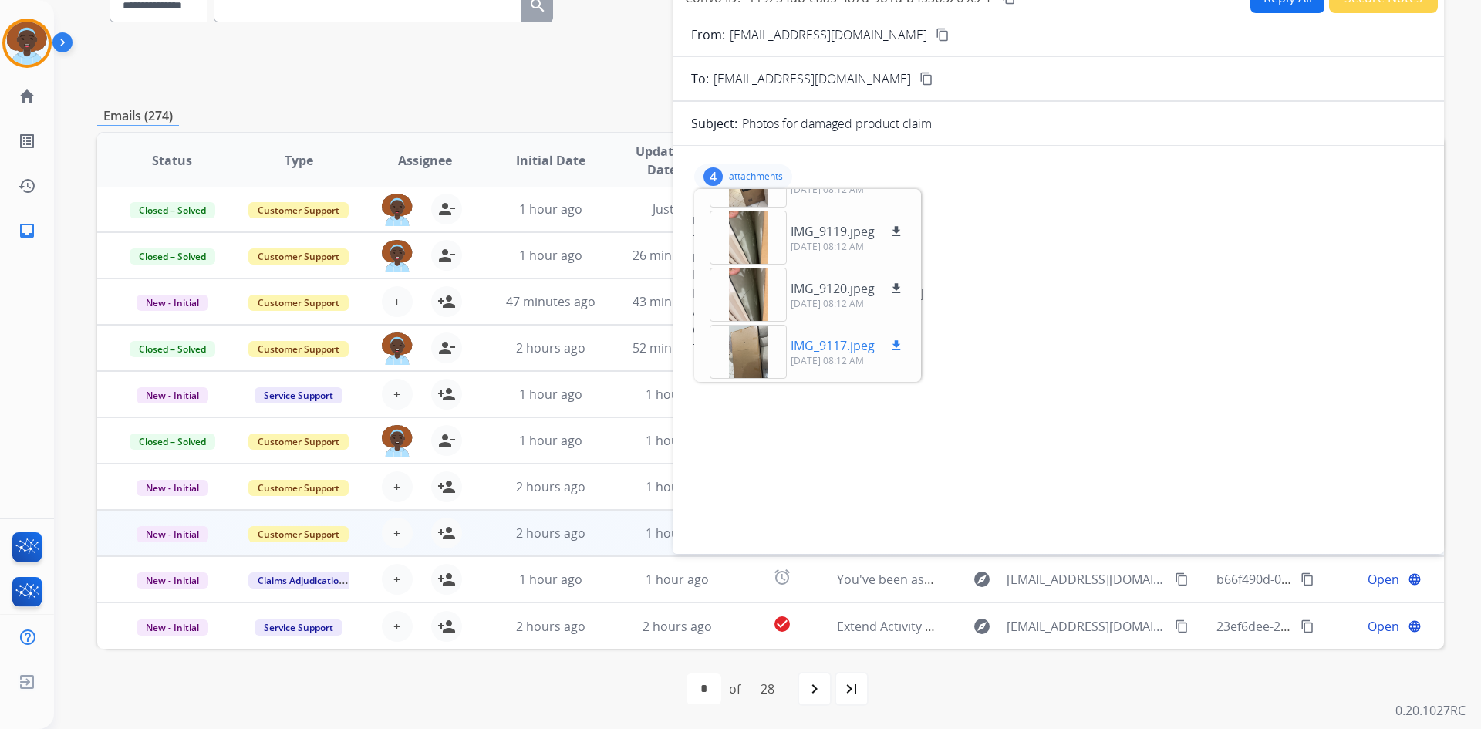
click at [894, 342] on mat-icon "download" at bounding box center [896, 346] width 14 height 14
click at [1040, 228] on div "From: bashar12.nagi@gmail.com" at bounding box center [1058, 220] width 731 height 15
click at [728, 177] on div "4 attachments IMG_9118.jpeg download 09/28/2025, 08:12 AM IMG_9119.jpeg downloa…" at bounding box center [743, 176] width 98 height 25
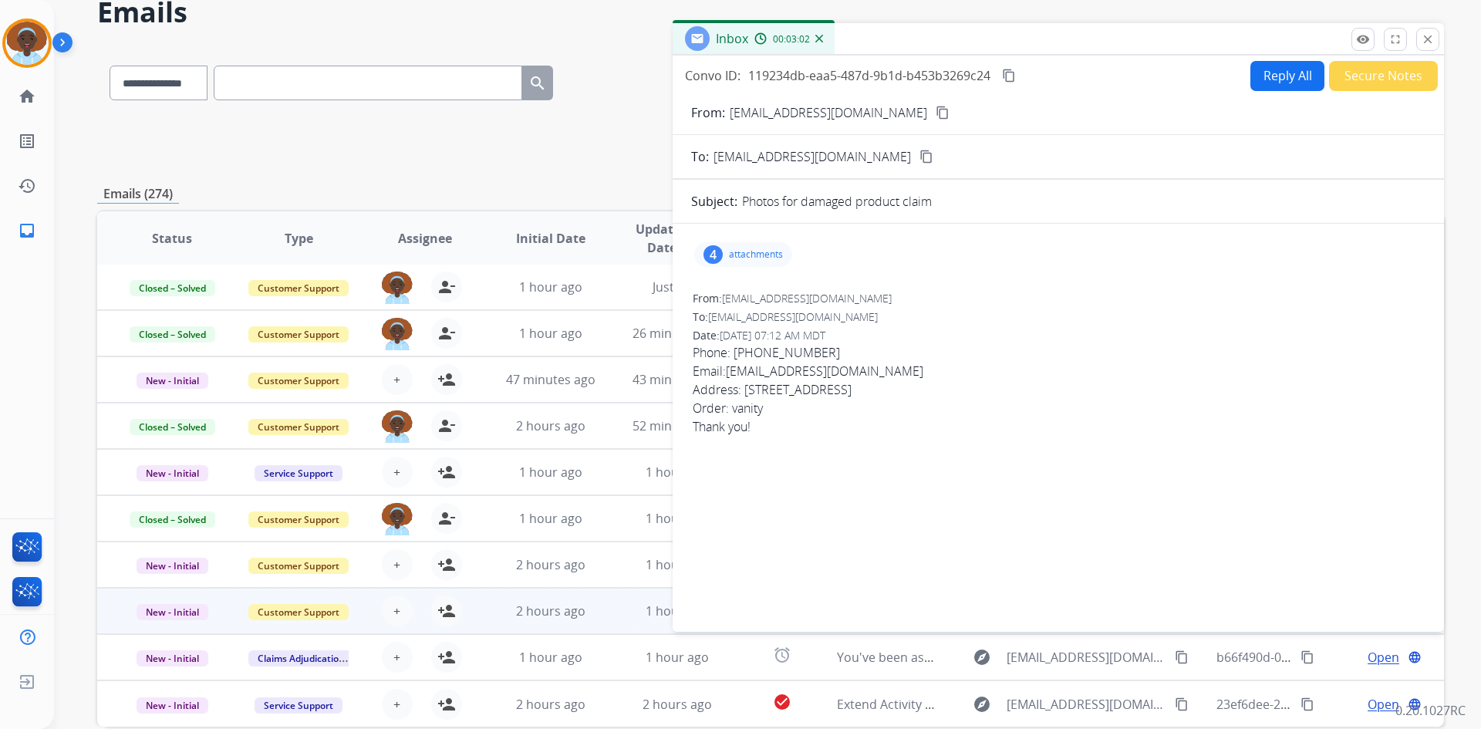
scroll to position [0, 0]
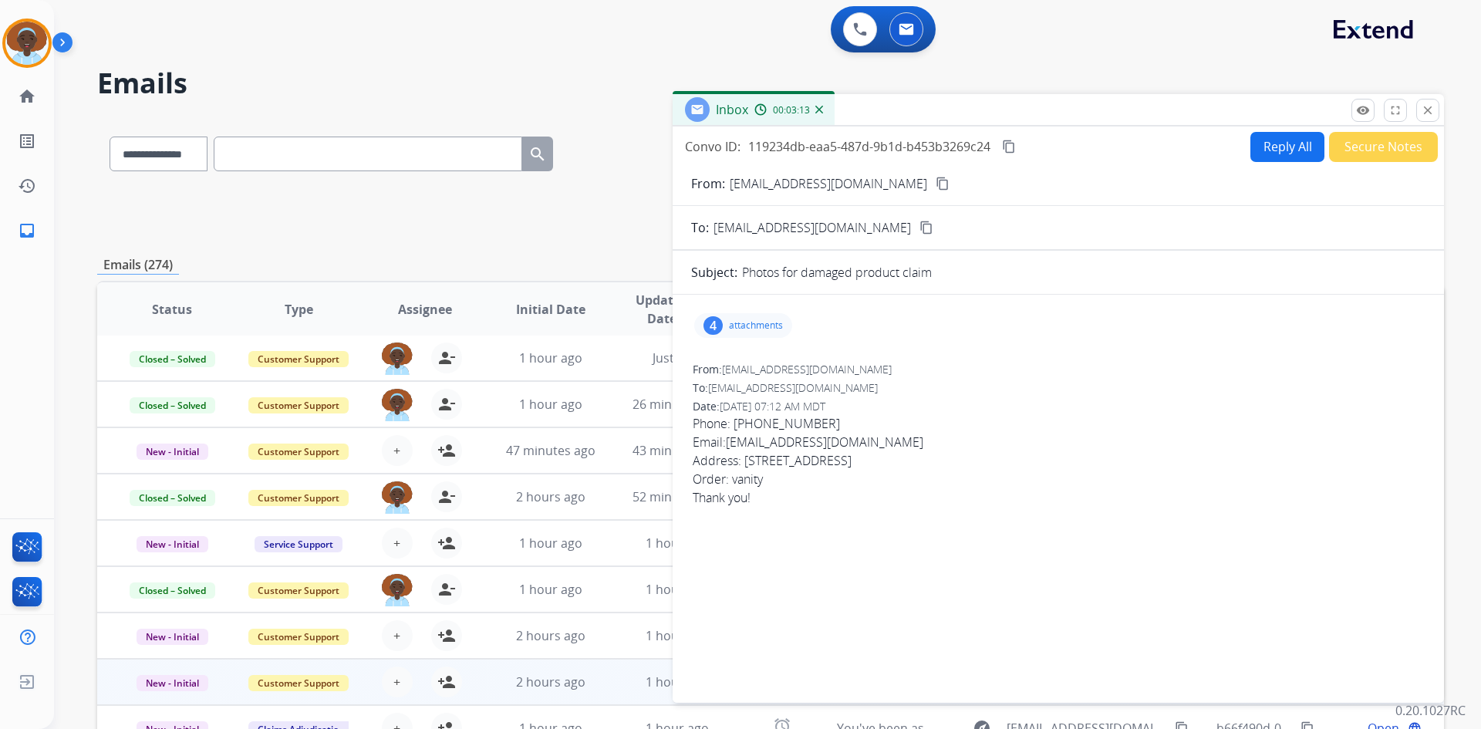
click at [1011, 147] on mat-icon "content_copy" at bounding box center [1009, 147] width 14 height 14
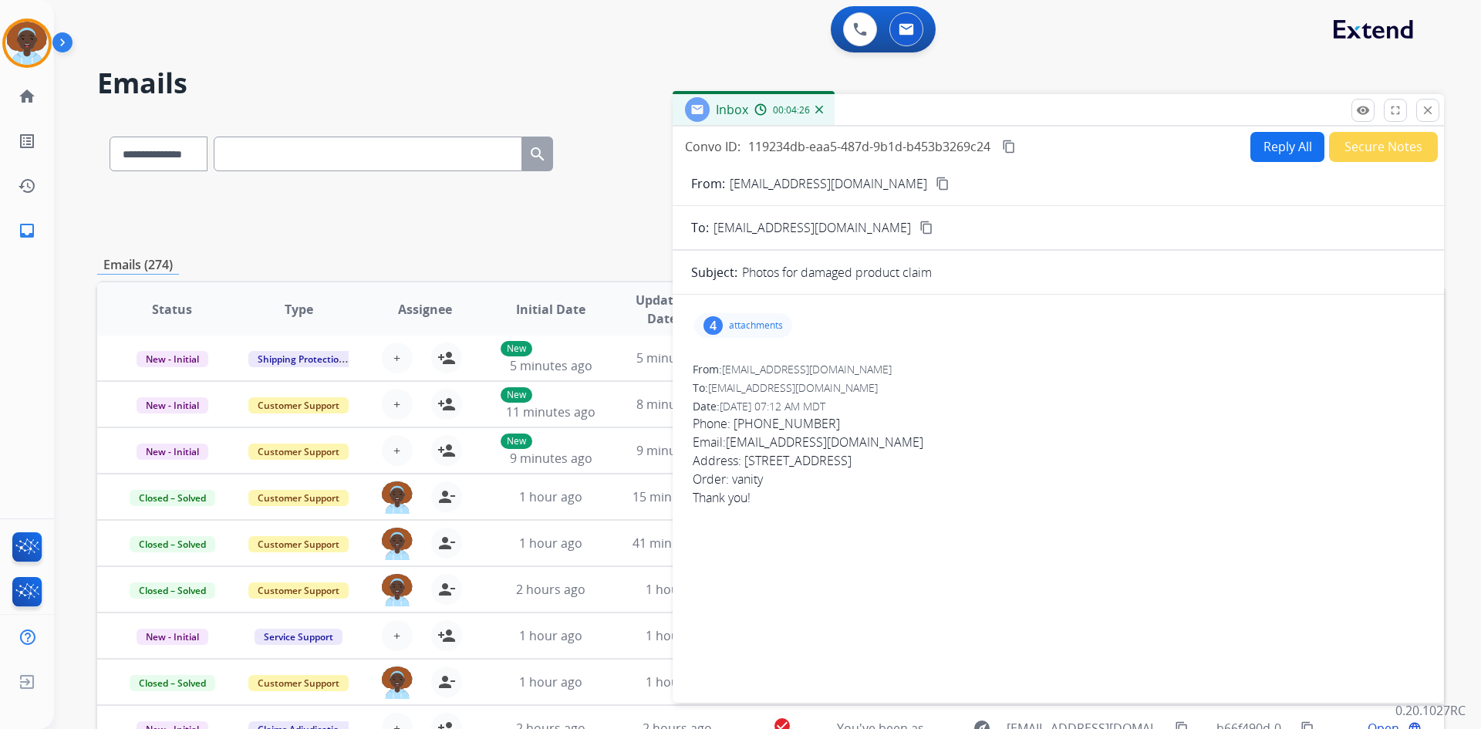
click at [1267, 149] on button "Reply All" at bounding box center [1287, 147] width 74 height 30
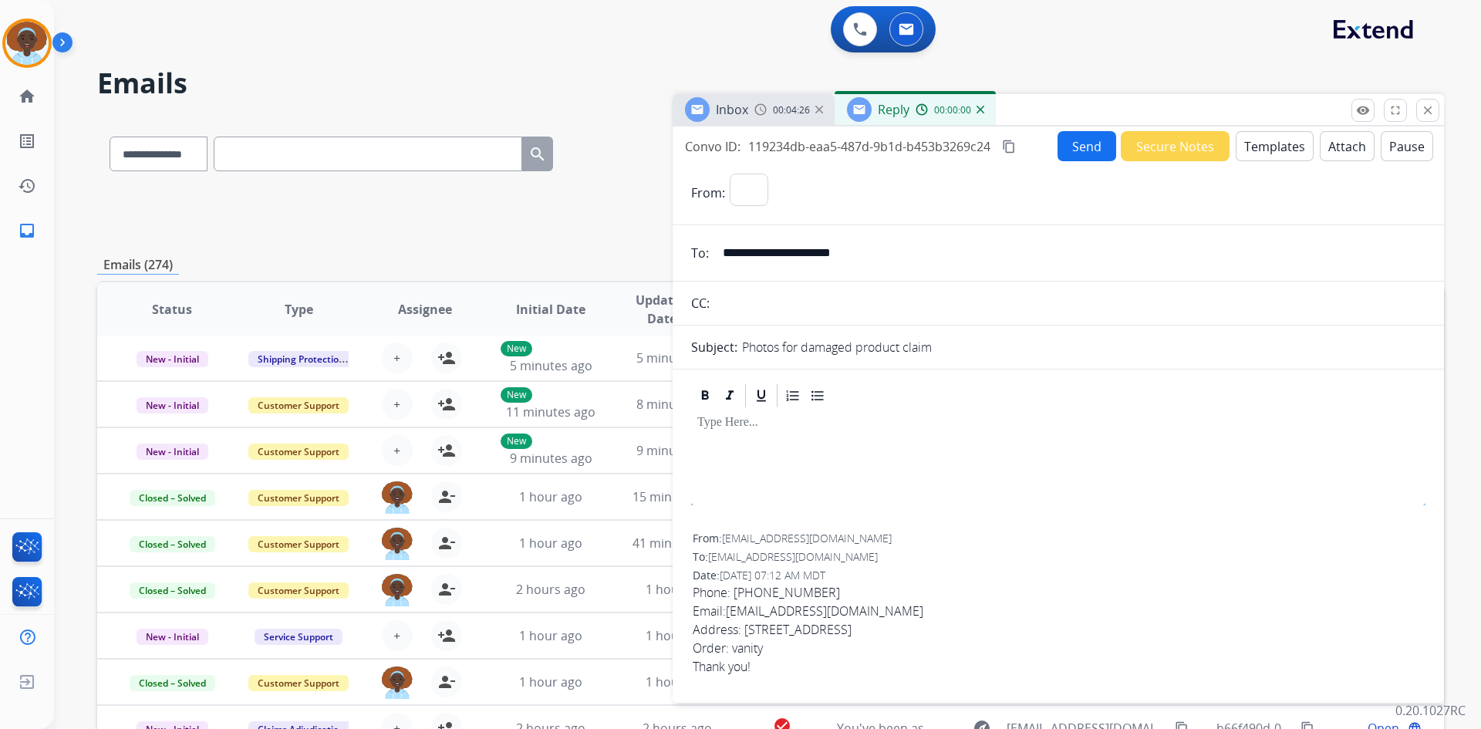
select select "**********"
click at [1260, 149] on button "Templates" at bounding box center [1275, 146] width 78 height 30
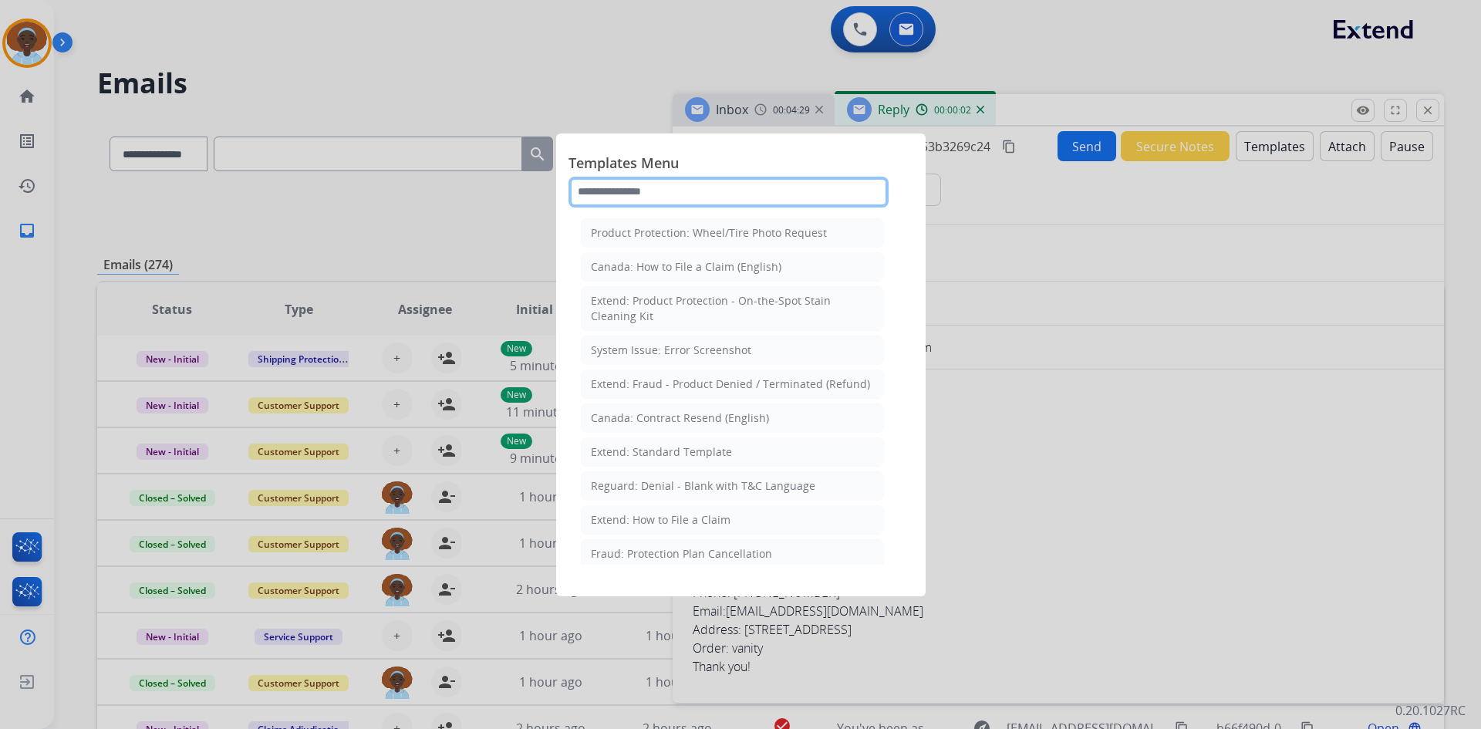
click at [615, 187] on input "text" at bounding box center [728, 192] width 320 height 31
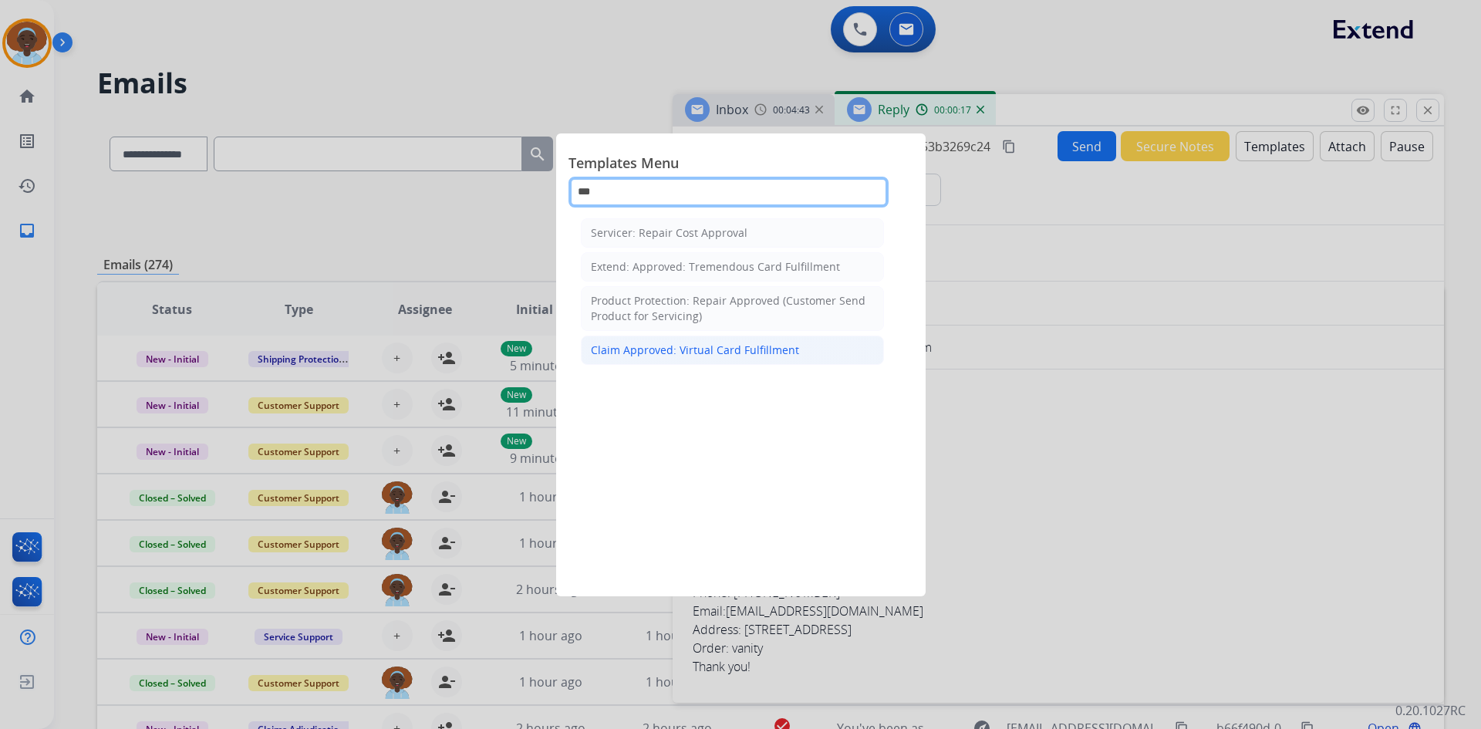
type input "***"
click at [743, 345] on div "Claim Approved: Virtual Card Fulfillment" at bounding box center [695, 349] width 208 height 15
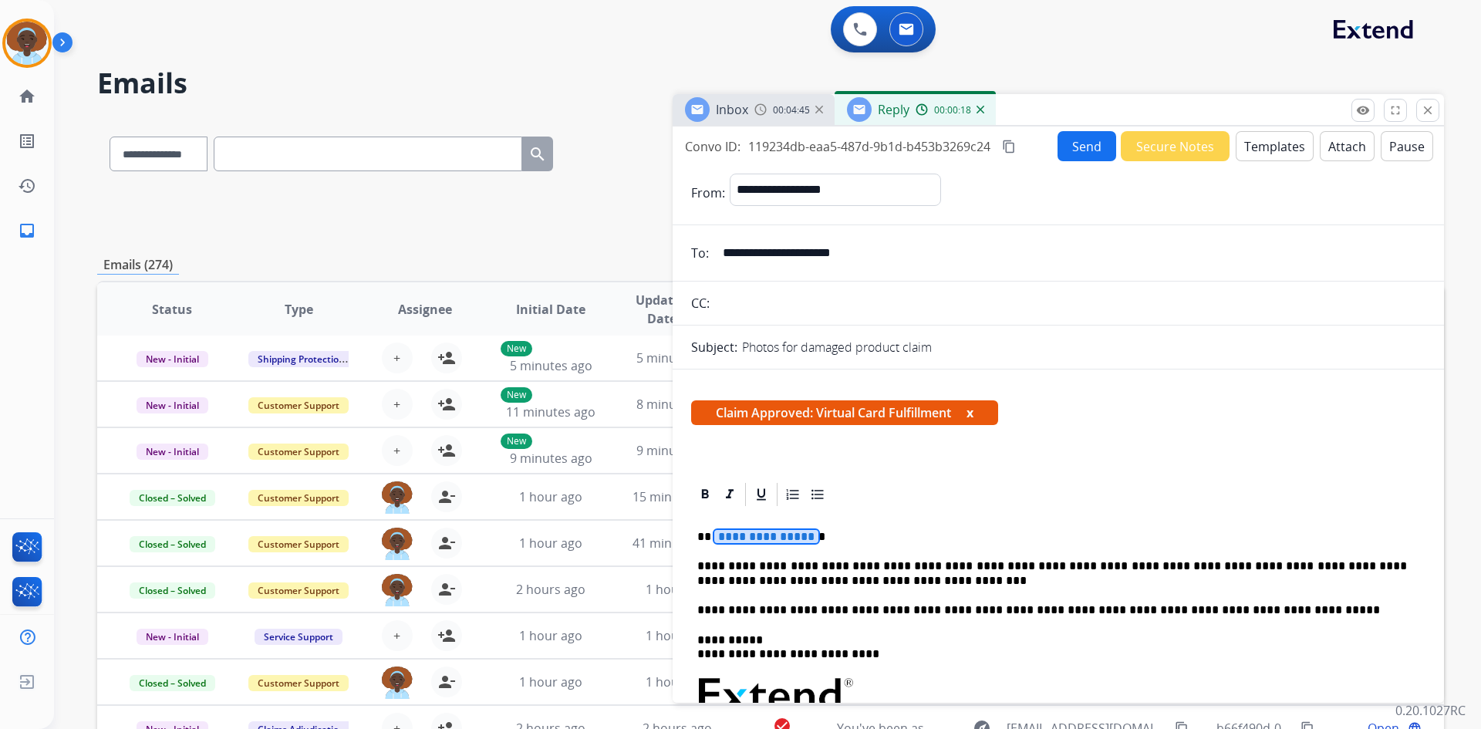
click at [767, 541] on span "**********" at bounding box center [766, 536] width 104 height 13
click at [1070, 147] on button "Send" at bounding box center [1086, 146] width 59 height 30
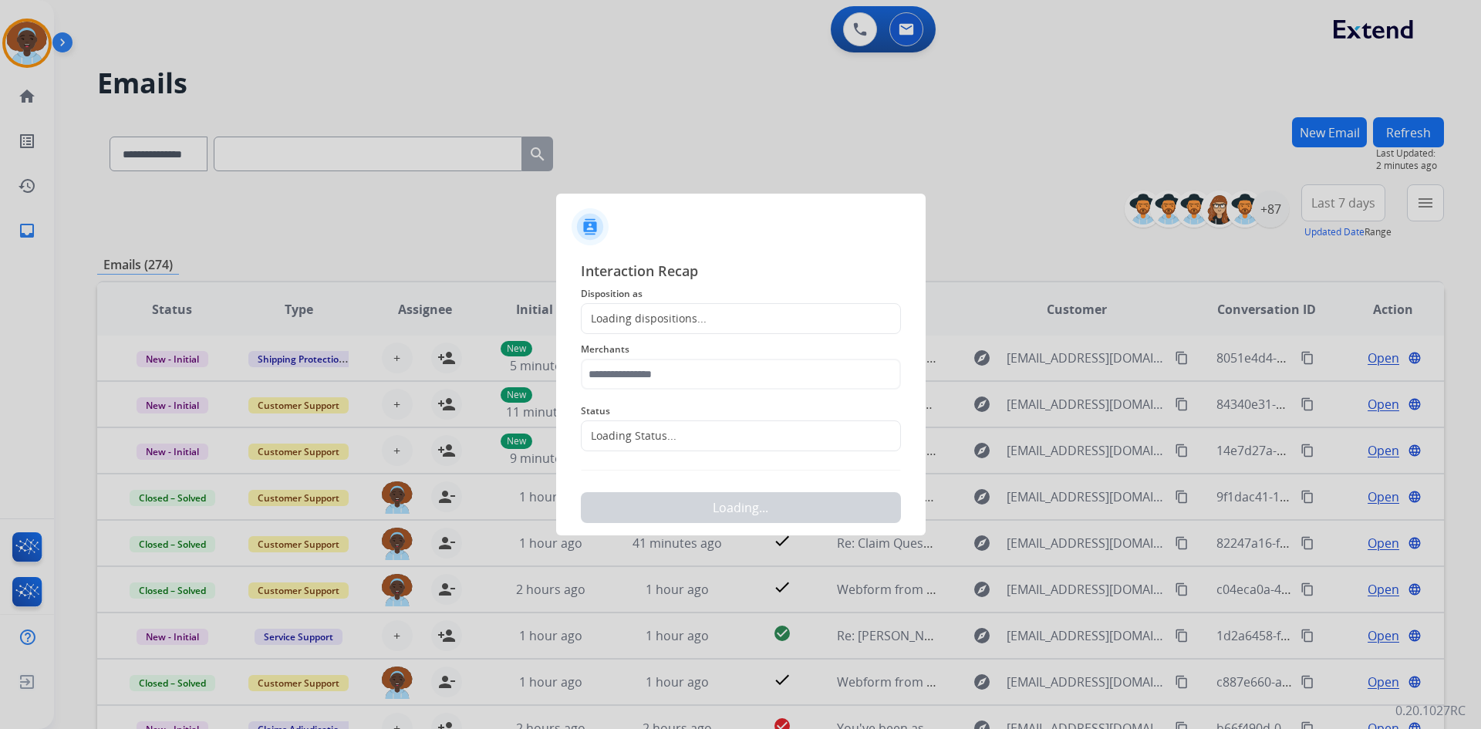
click at [666, 308] on div "Loading dispositions..." at bounding box center [741, 318] width 320 height 31
click at [666, 311] on div "Loading dispositions..." at bounding box center [644, 318] width 125 height 15
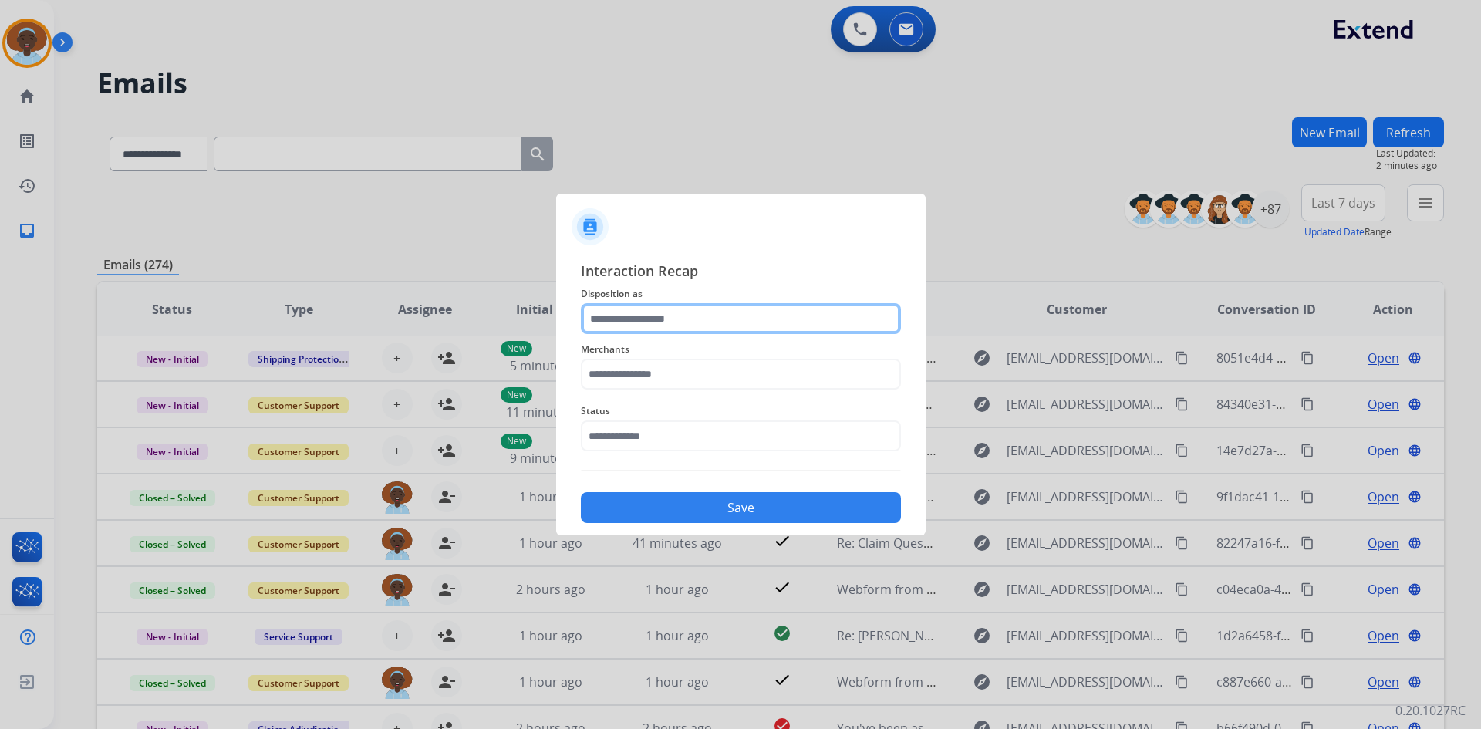
click at [684, 317] on input "text" at bounding box center [741, 318] width 320 height 31
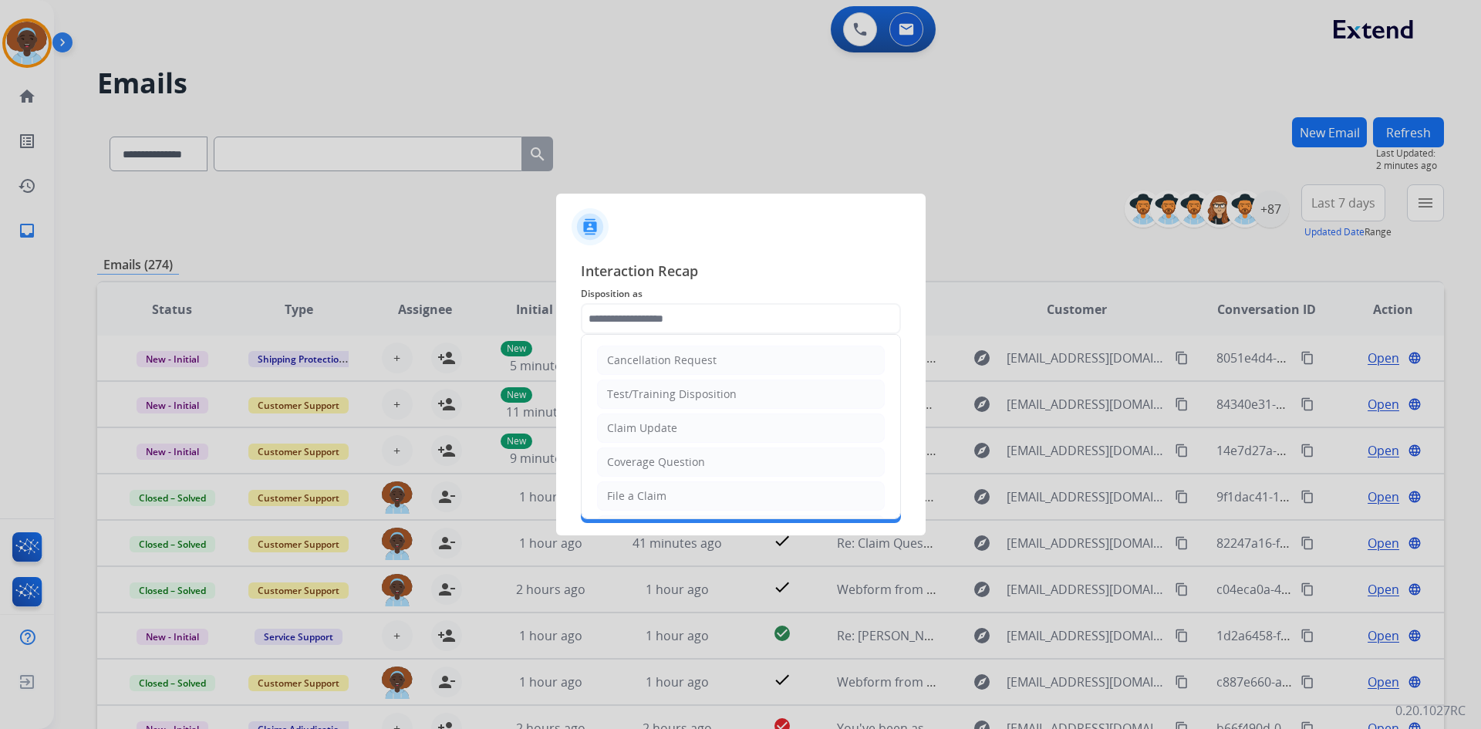
click at [674, 433] on li "Claim Update" at bounding box center [741, 427] width 288 height 29
type input "**********"
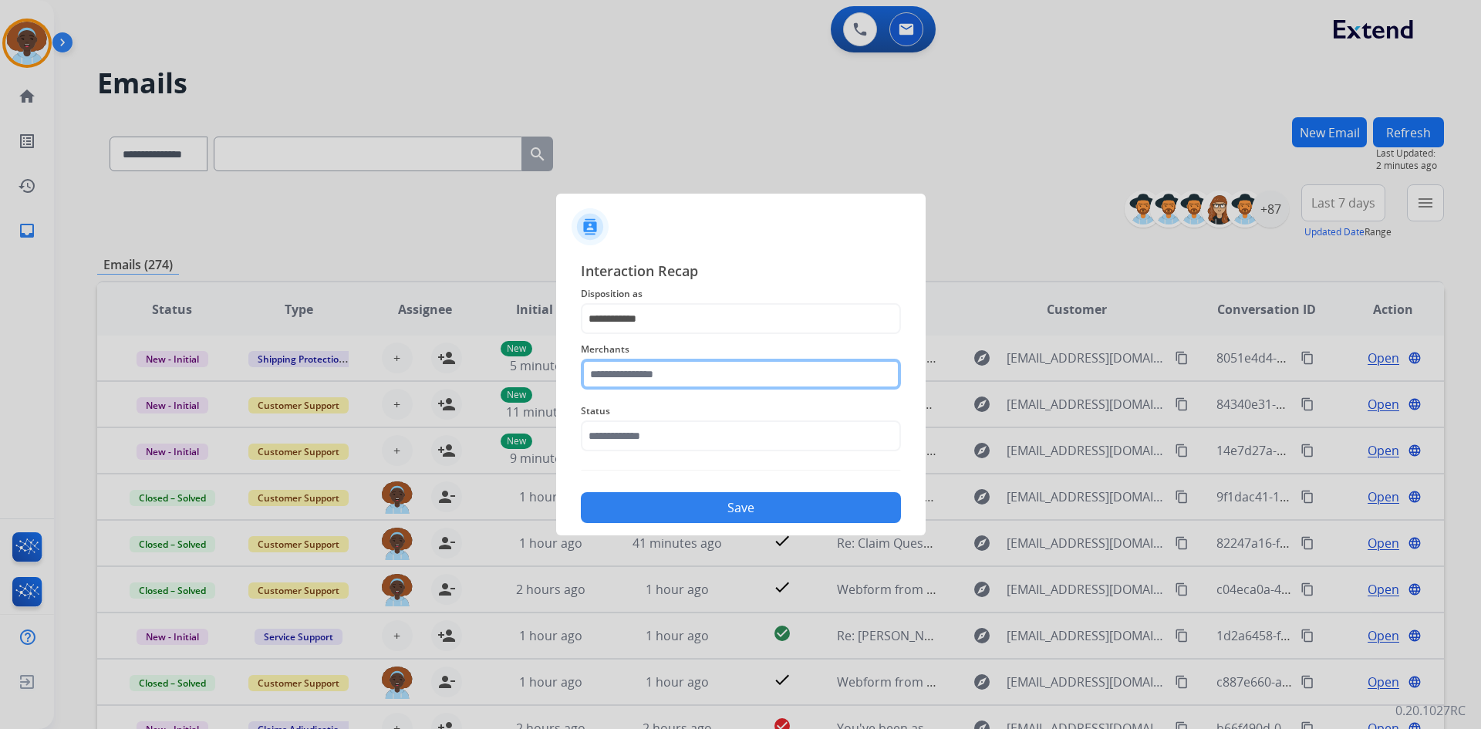
click at [612, 376] on input "text" at bounding box center [741, 374] width 320 height 31
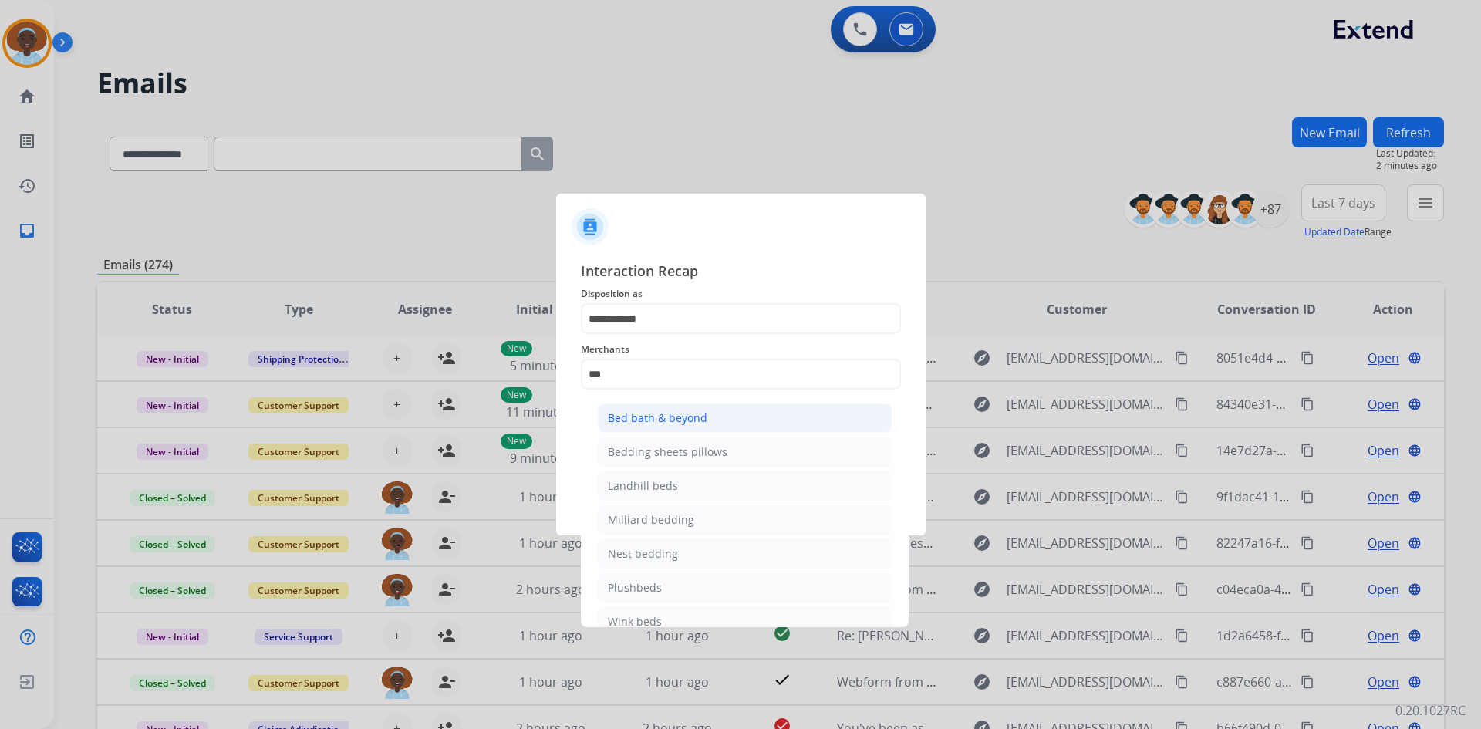
click at [643, 420] on div "Bed bath & beyond" at bounding box center [657, 417] width 99 height 15
type input "**********"
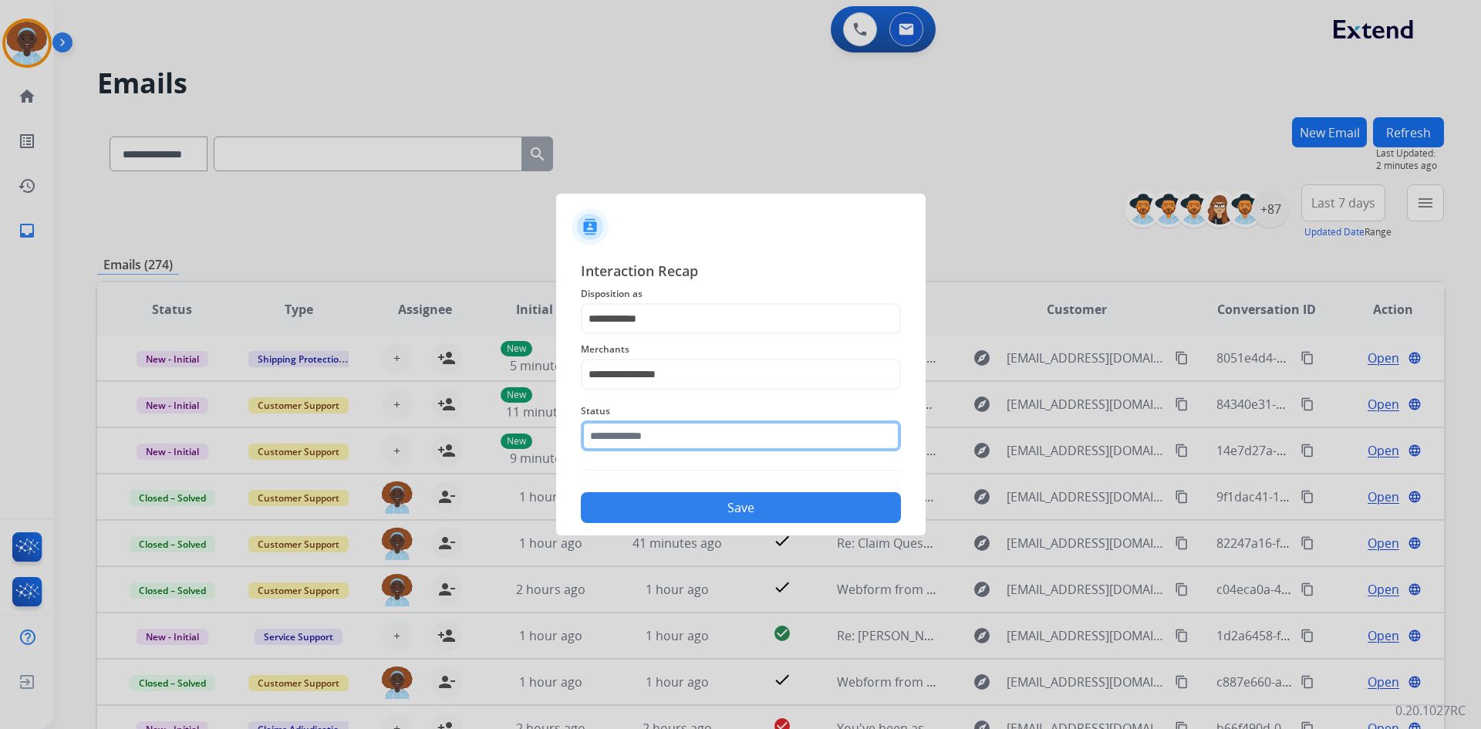
click at [663, 440] on input "text" at bounding box center [741, 435] width 320 height 31
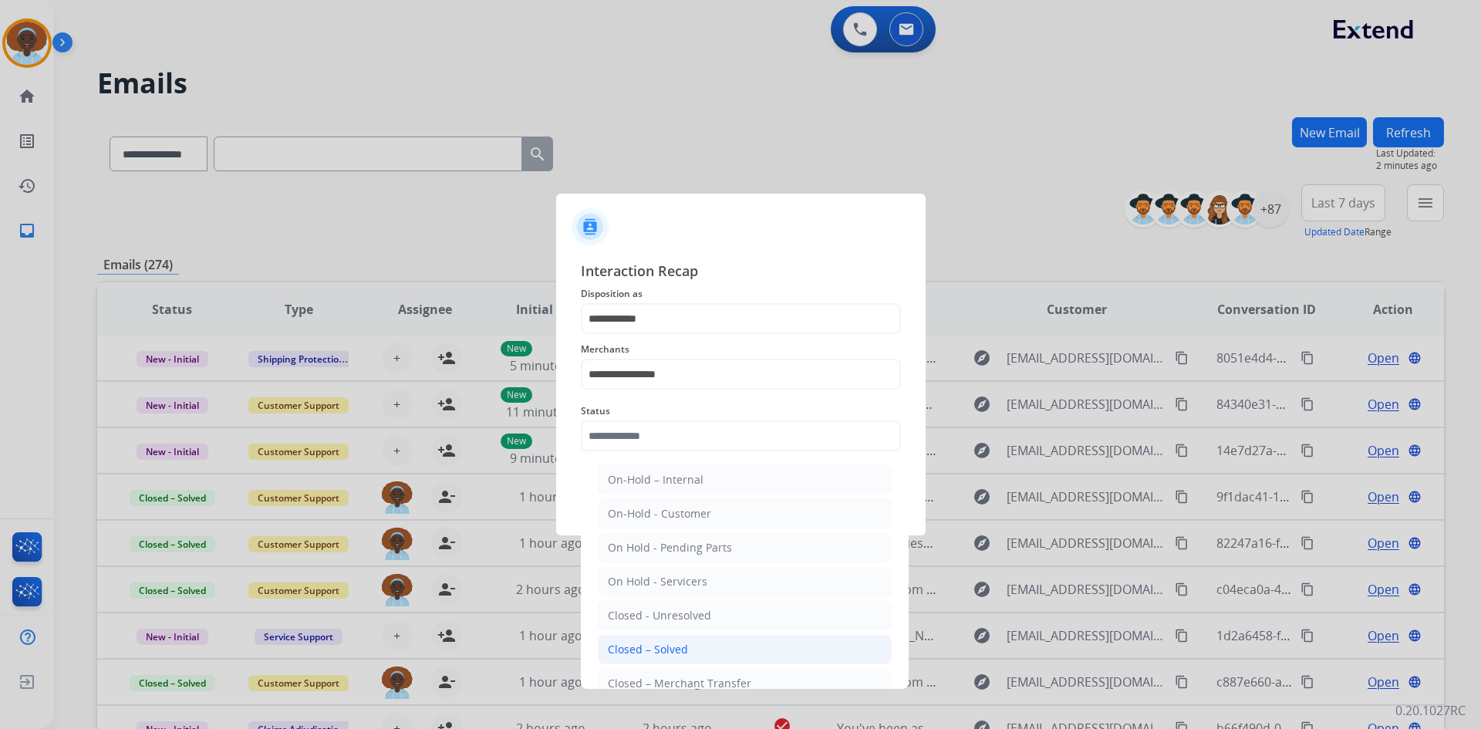
click at [664, 646] on div "Closed – Solved" at bounding box center [648, 649] width 80 height 15
type input "**********"
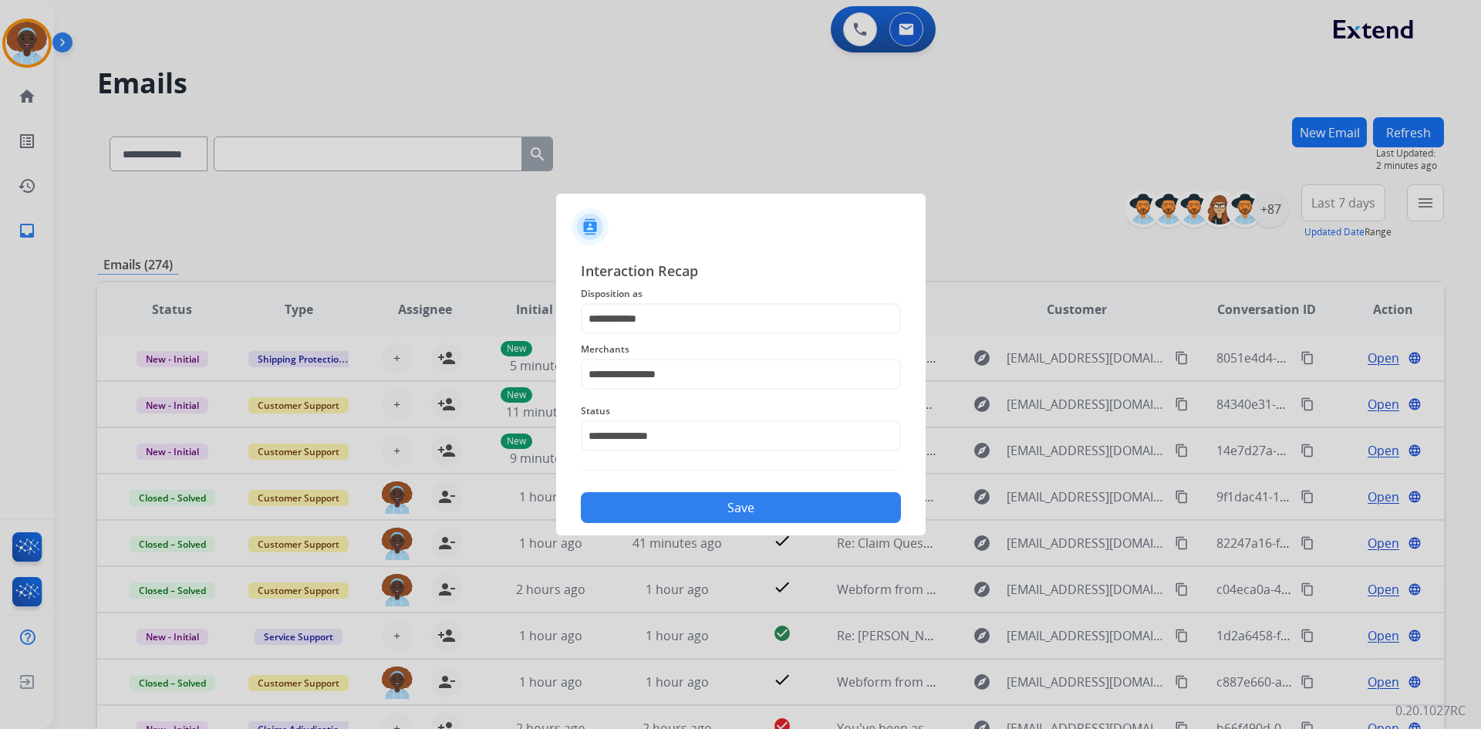
click at [698, 513] on button "Save" at bounding box center [741, 507] width 320 height 31
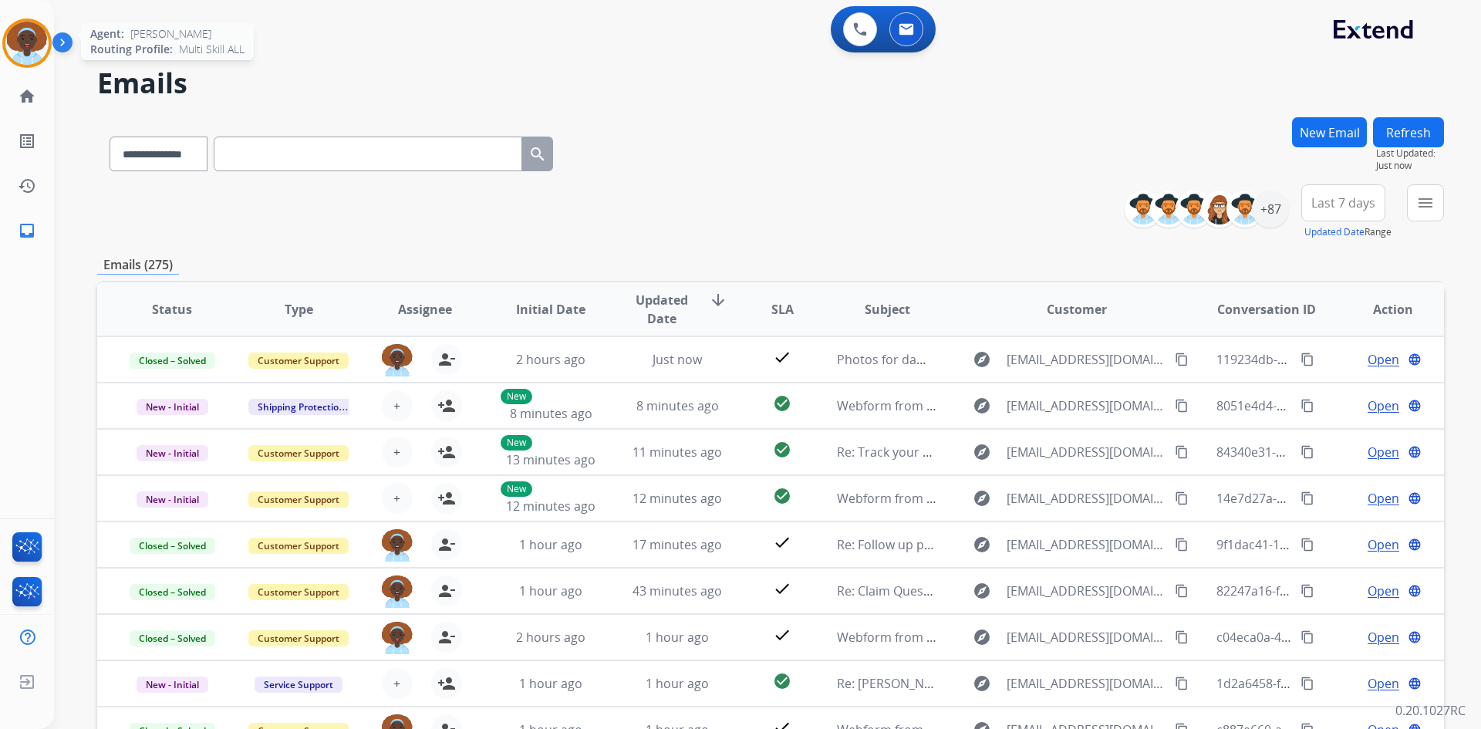
click at [34, 39] on img at bounding box center [26, 43] width 43 height 43
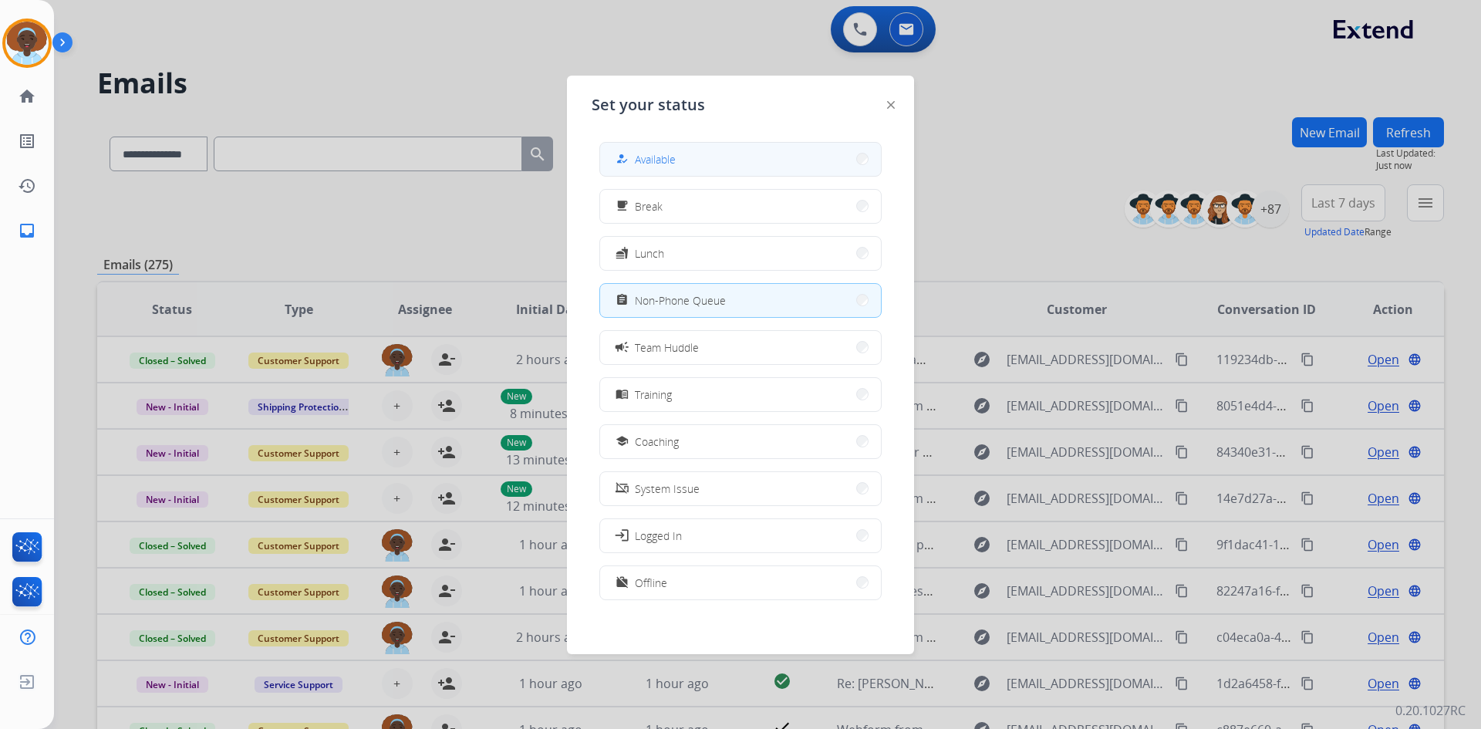
click at [644, 164] on span "Available" at bounding box center [655, 159] width 41 height 16
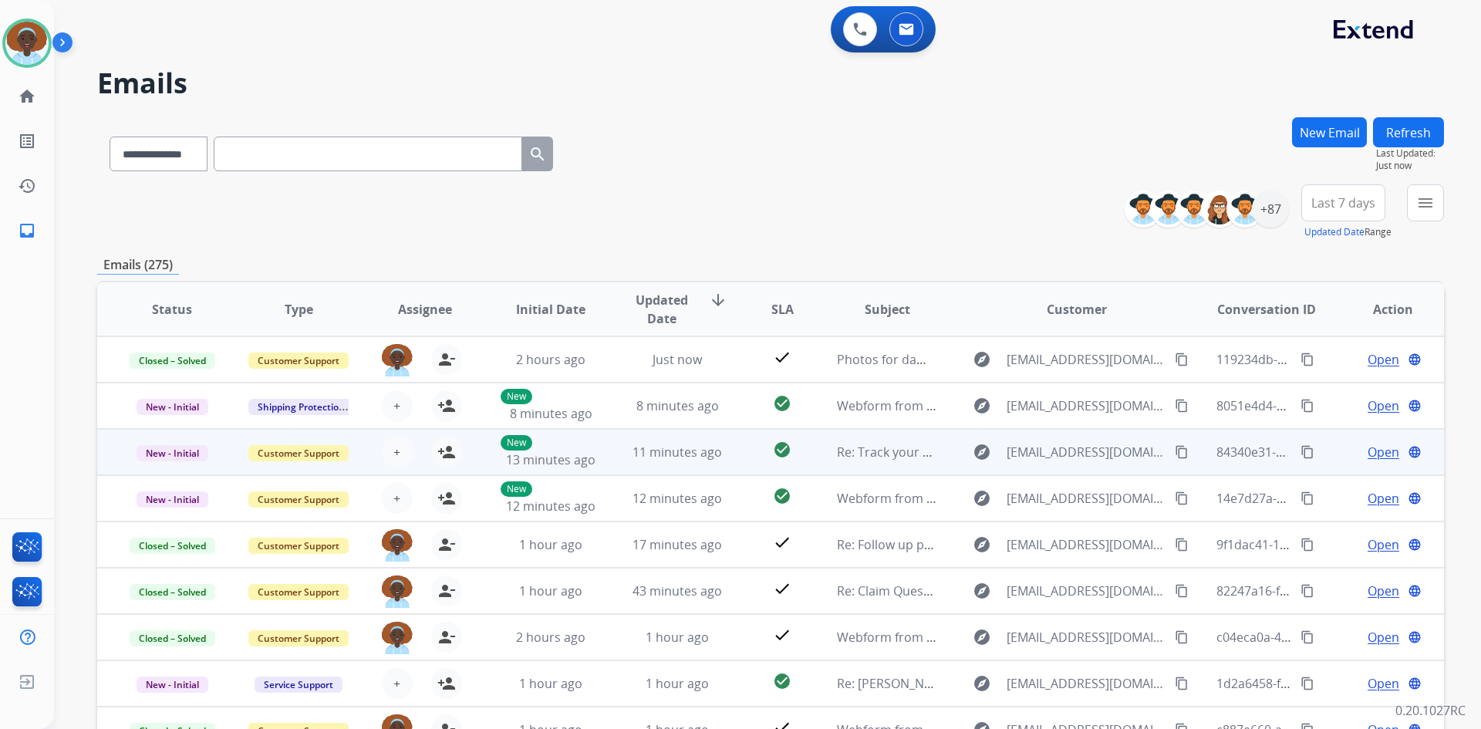
click at [1373, 454] on span "Open" at bounding box center [1384, 452] width 32 height 19
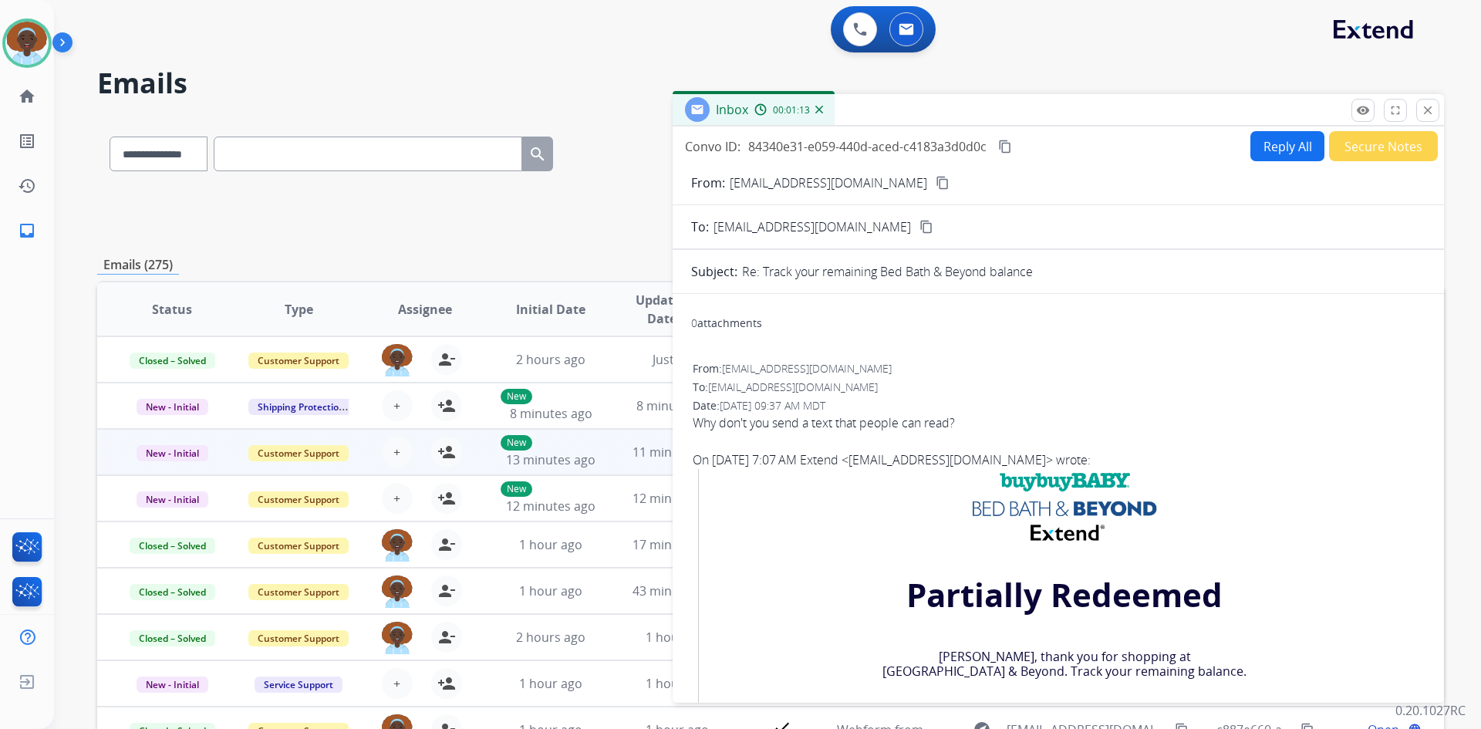
drag, startPoint x: 1431, startPoint y: 112, endPoint x: 1422, endPoint y: 122, distance: 13.1
click at [1431, 112] on mat-icon "close" at bounding box center [1428, 110] width 14 height 14
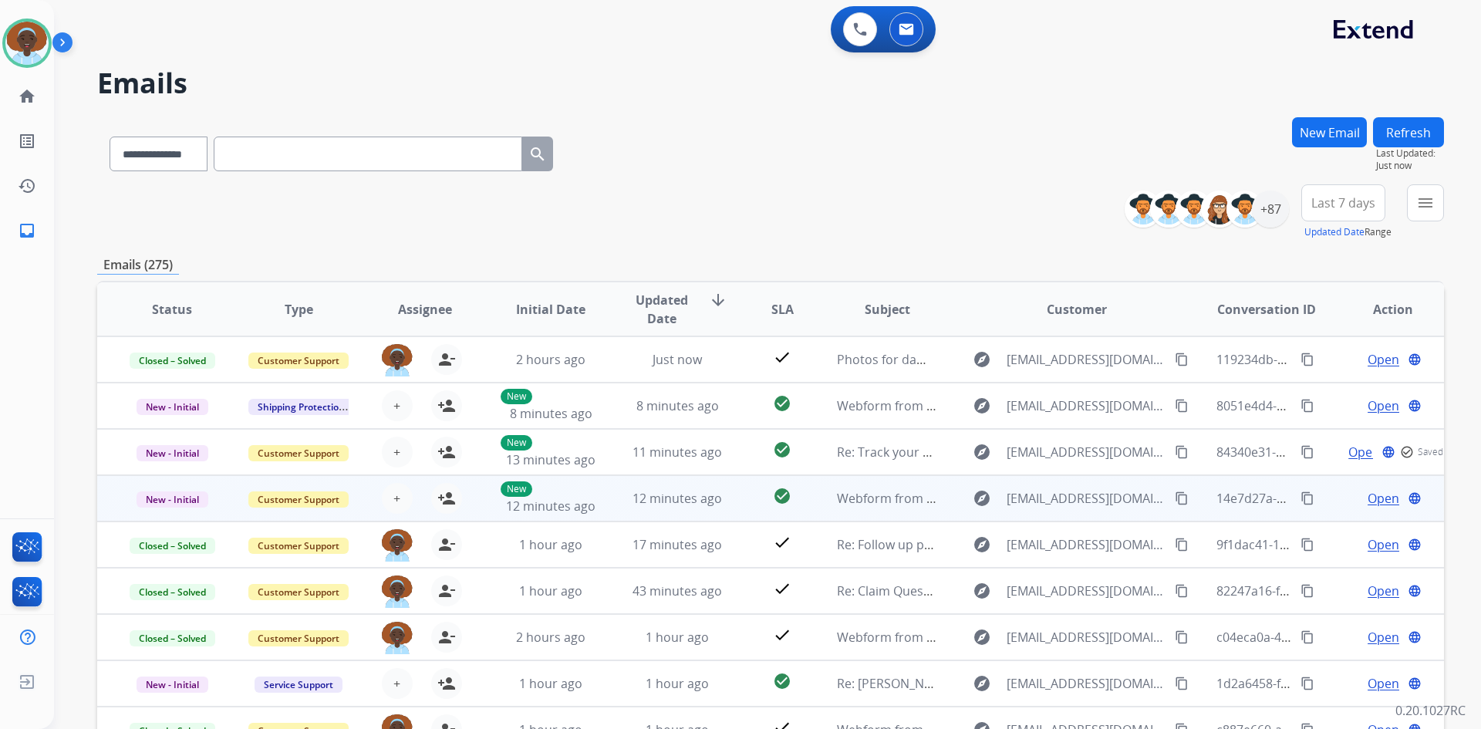
click at [1368, 502] on span "Open" at bounding box center [1384, 498] width 32 height 19
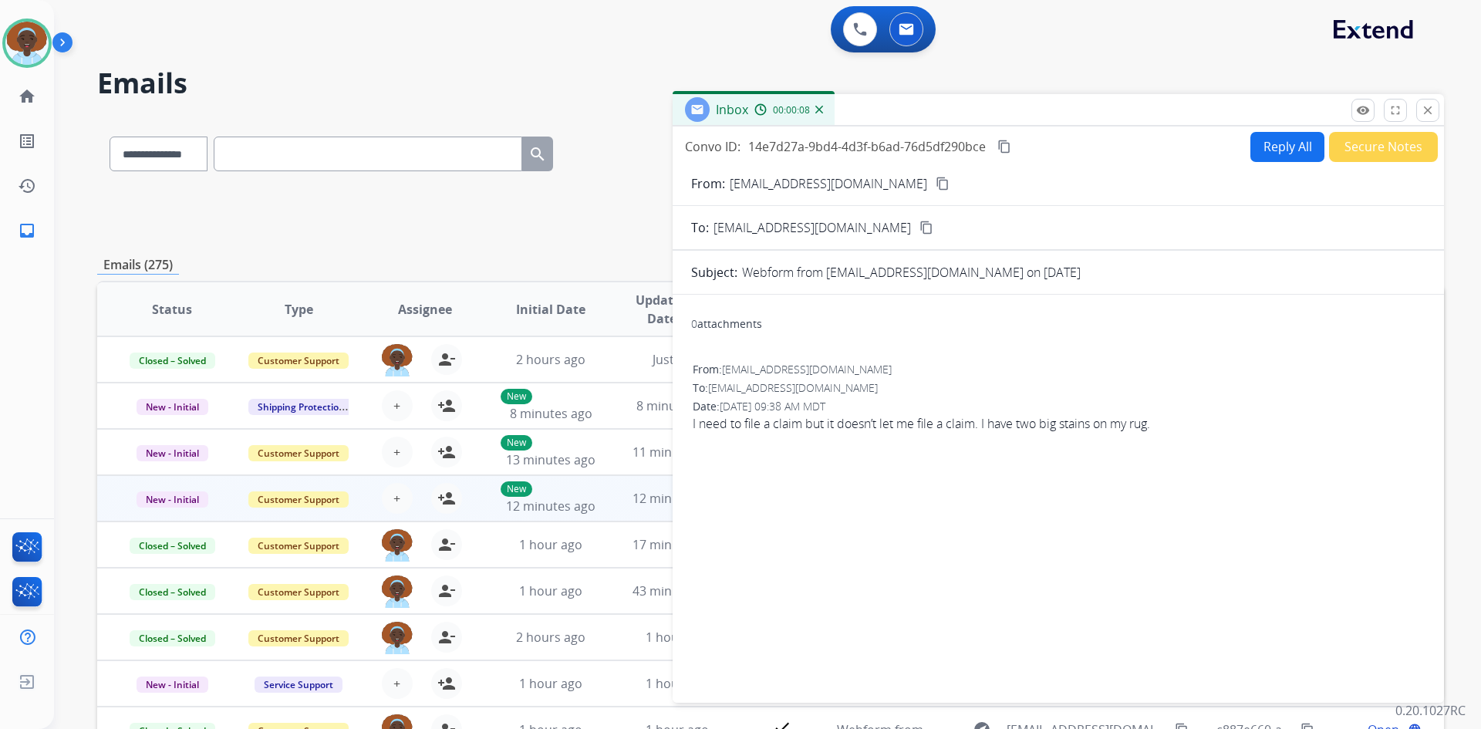
click at [936, 186] on mat-icon "content_copy" at bounding box center [943, 184] width 14 height 14
click at [1260, 153] on button "Reply All" at bounding box center [1287, 147] width 74 height 30
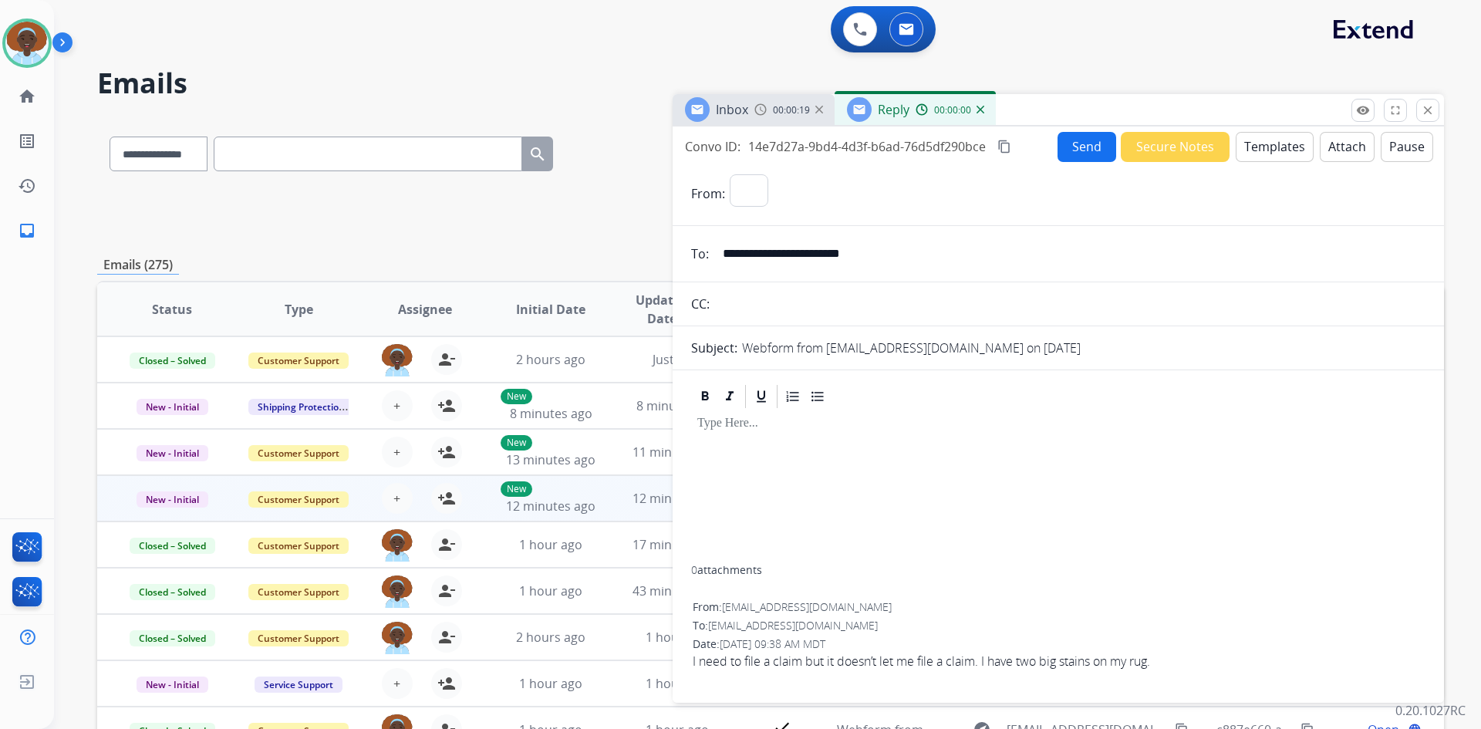
select select "**********"
click at [1262, 150] on button "Templates" at bounding box center [1275, 147] width 78 height 30
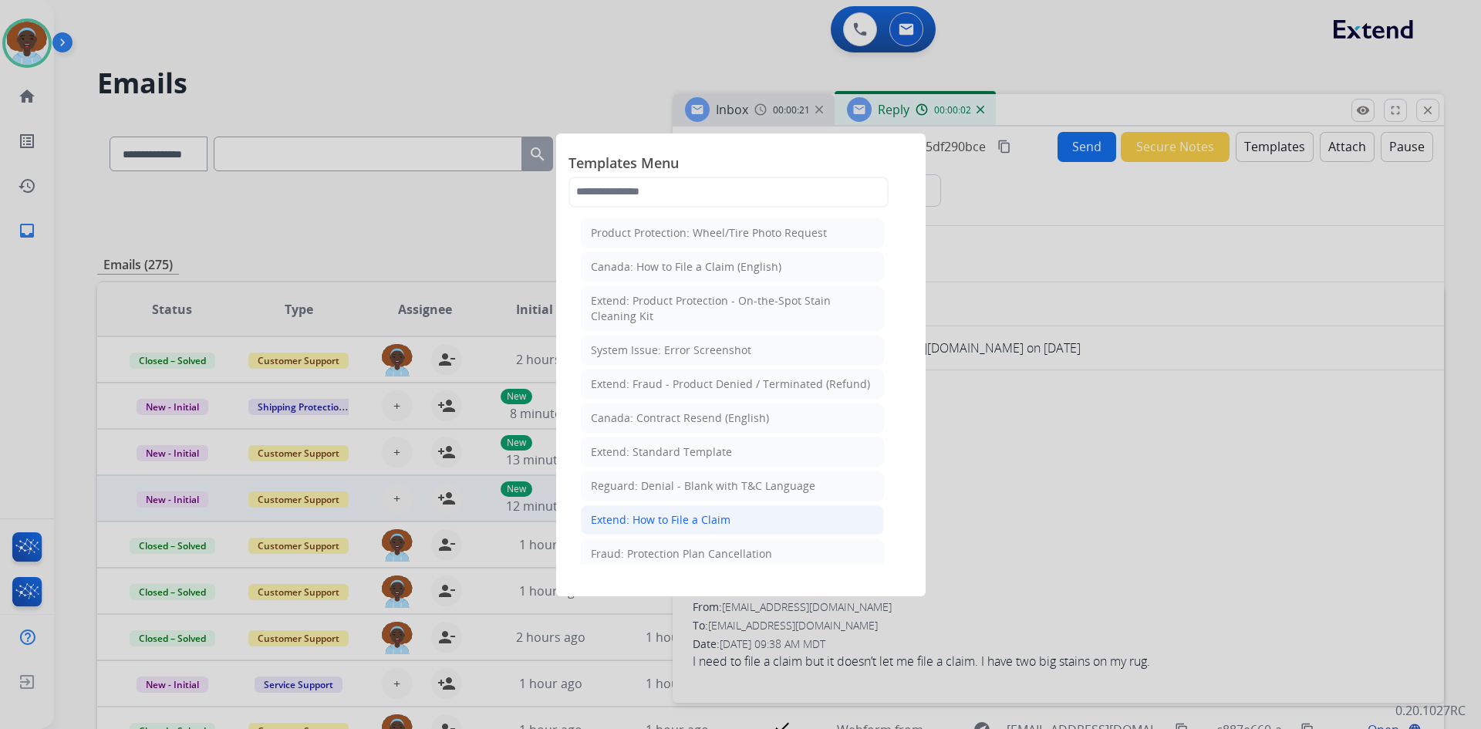
click at [758, 514] on li "Extend: How to File a Claim" at bounding box center [732, 519] width 303 height 29
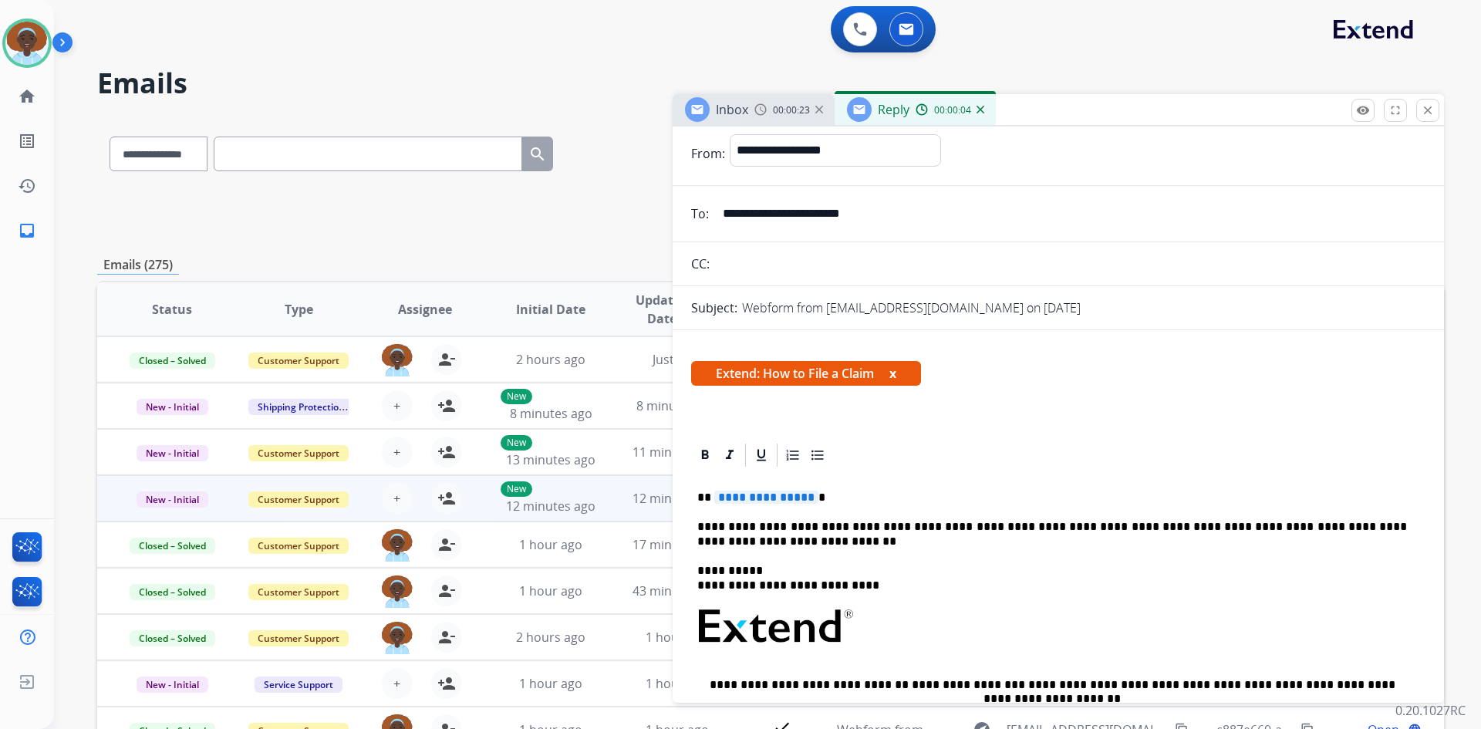
scroll to position [77, 0]
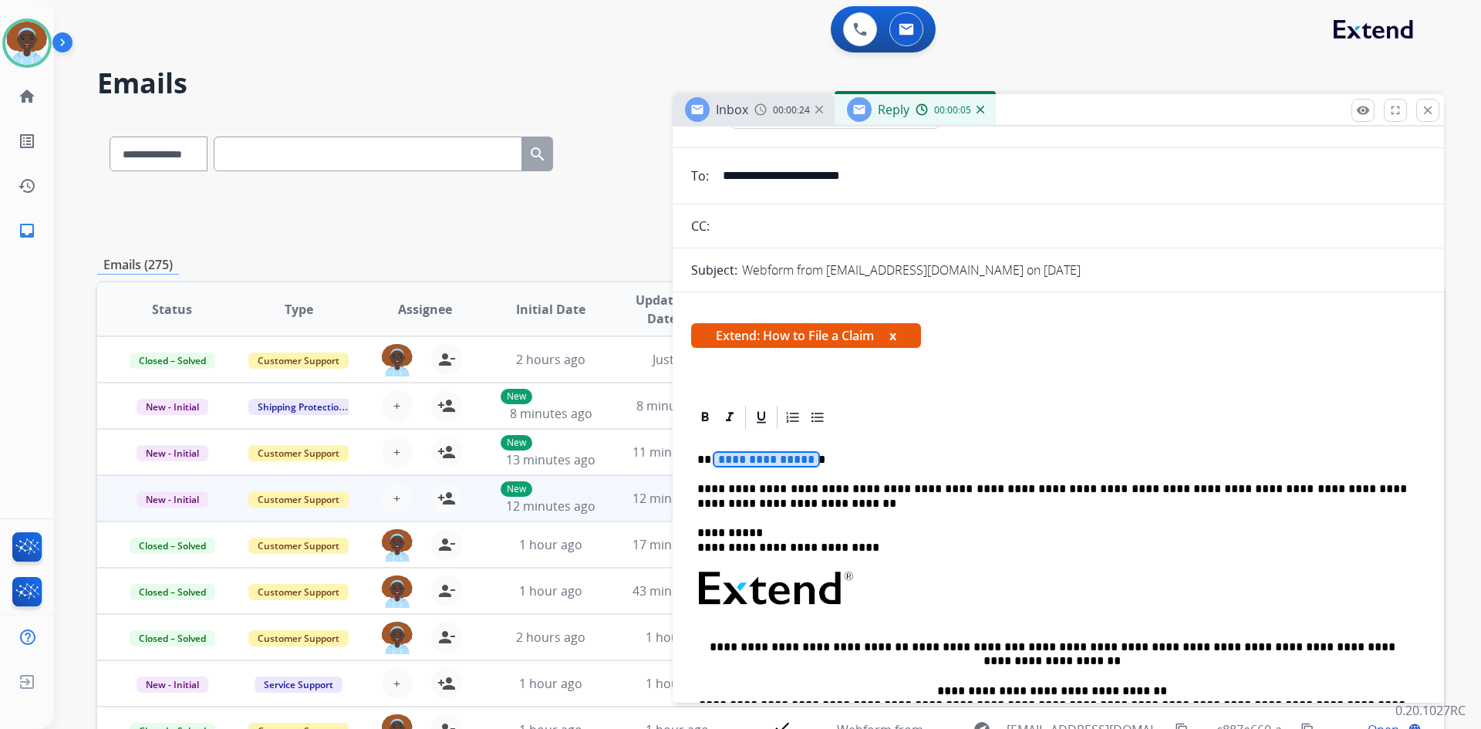
click at [777, 459] on span "**********" at bounding box center [766, 459] width 104 height 13
click at [777, 507] on p "**********" at bounding box center [1052, 496] width 710 height 29
click at [1025, 504] on p "**********" at bounding box center [1052, 496] width 710 height 29
click at [1136, 504] on p "**********" at bounding box center [1052, 496] width 710 height 29
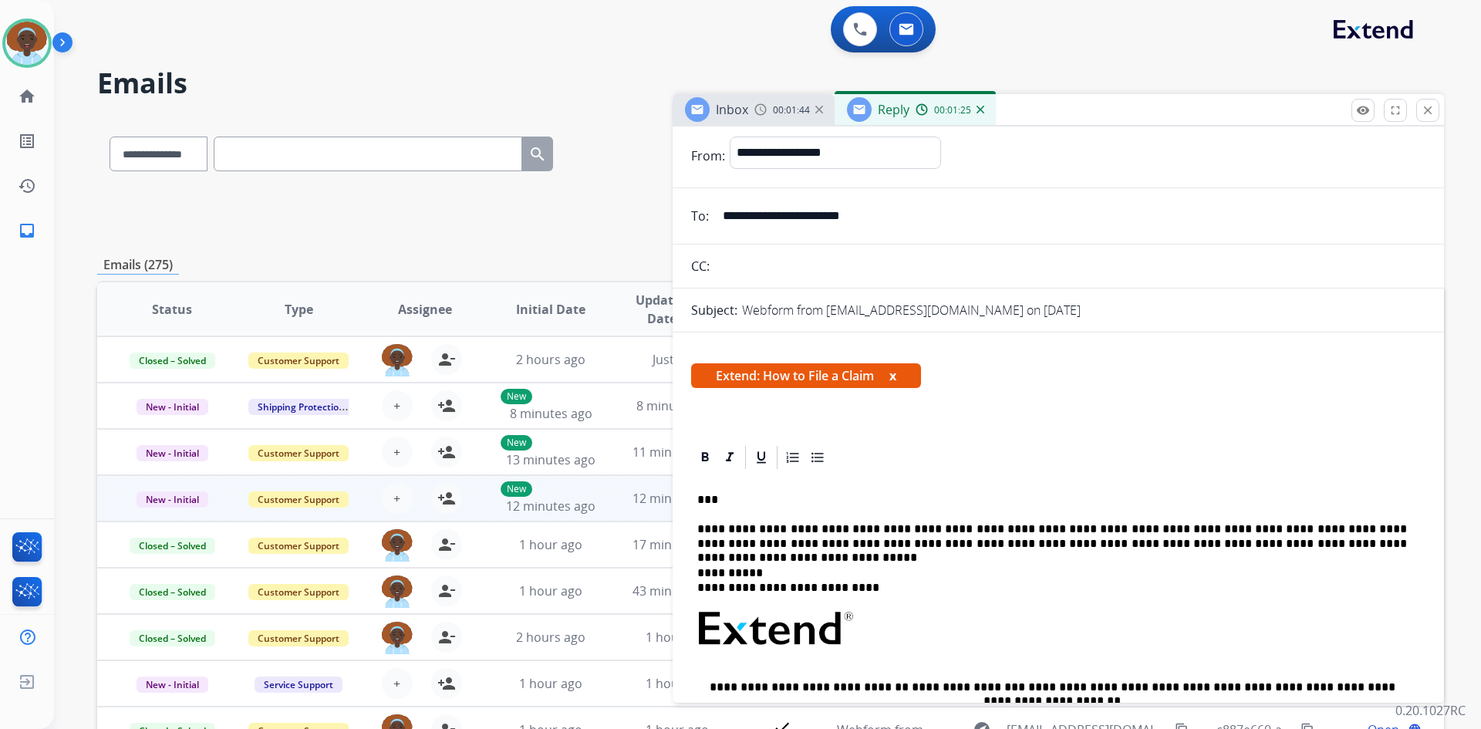
scroll to position [0, 0]
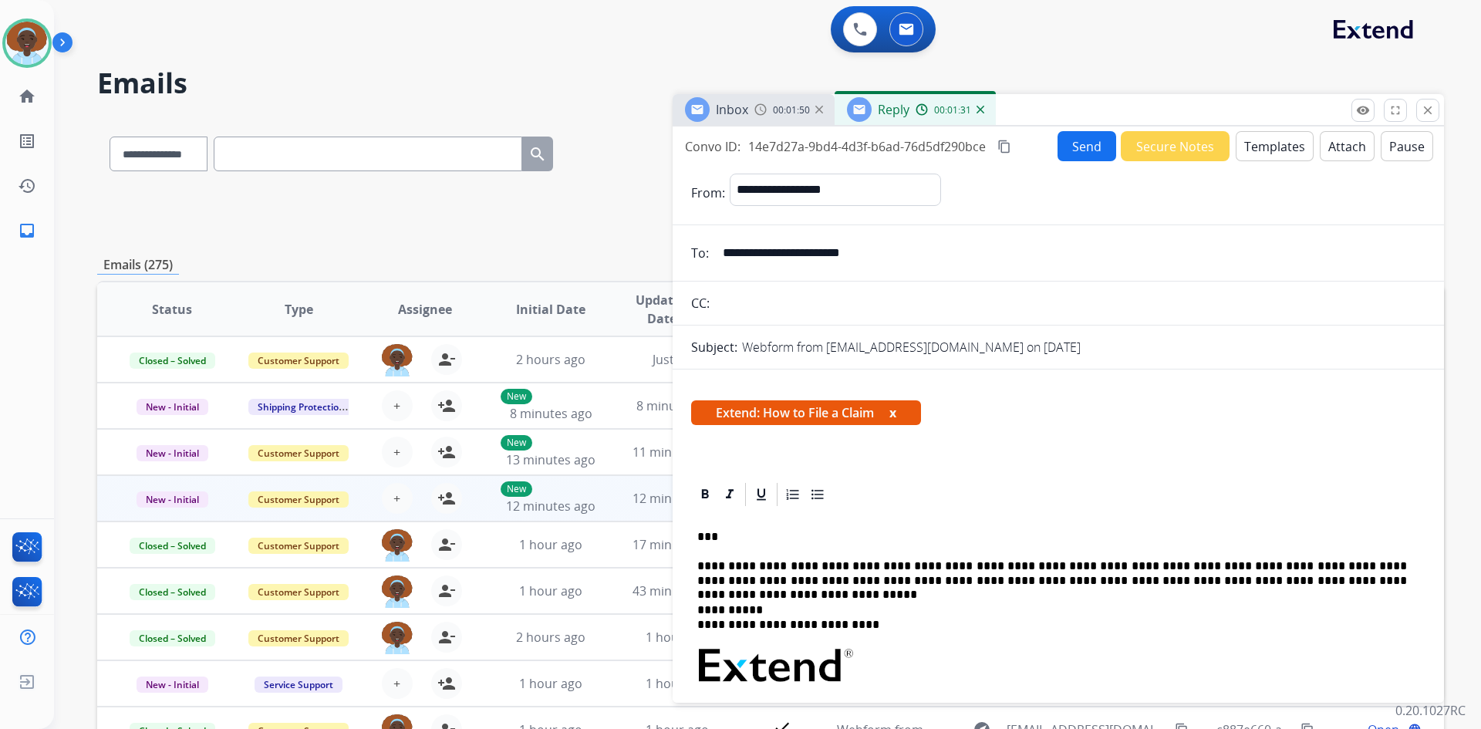
drag, startPoint x: 894, startPoint y: 255, endPoint x: 725, endPoint y: 262, distance: 169.1
click at [725, 262] on input "**********" at bounding box center [1069, 253] width 712 height 31
click at [1086, 148] on button "Send" at bounding box center [1086, 146] width 59 height 30
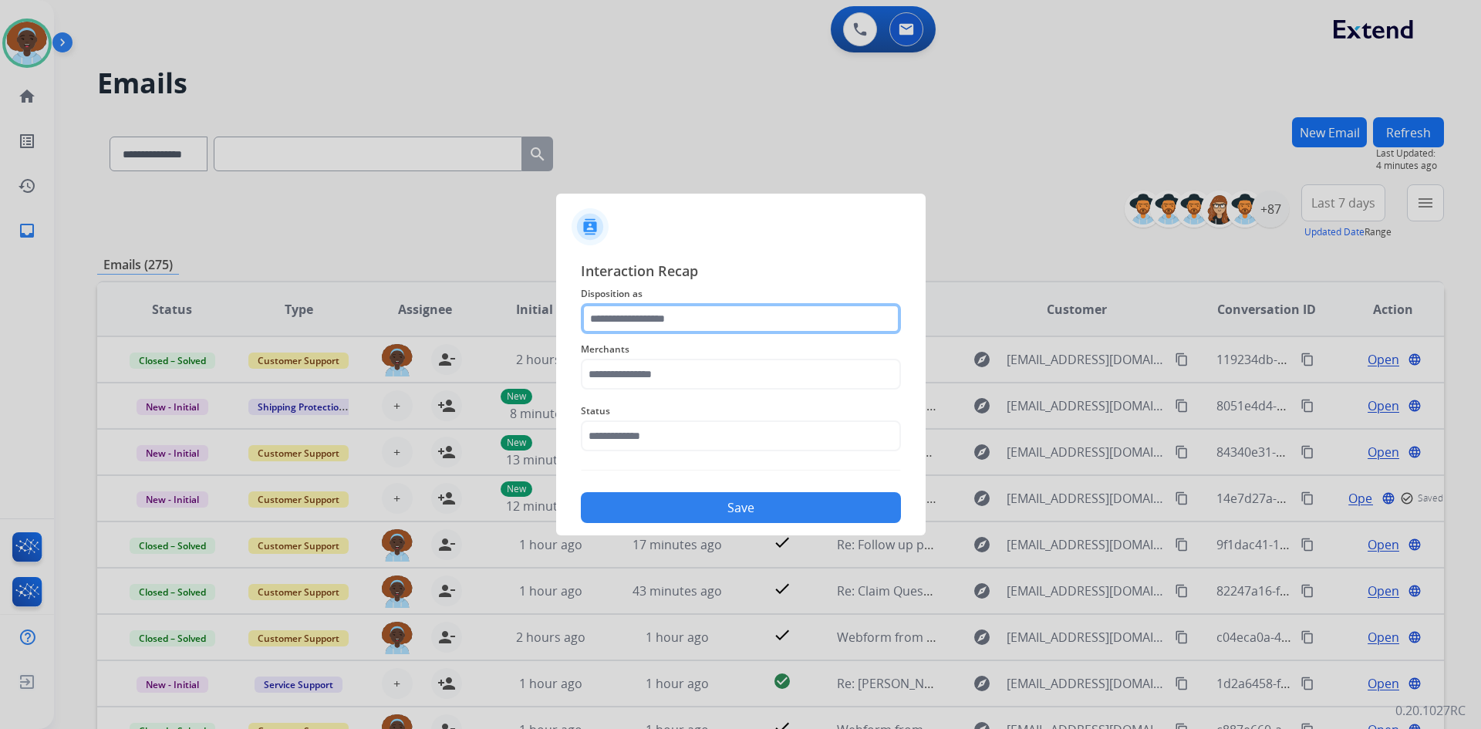
click at [684, 317] on input "text" at bounding box center [741, 318] width 320 height 31
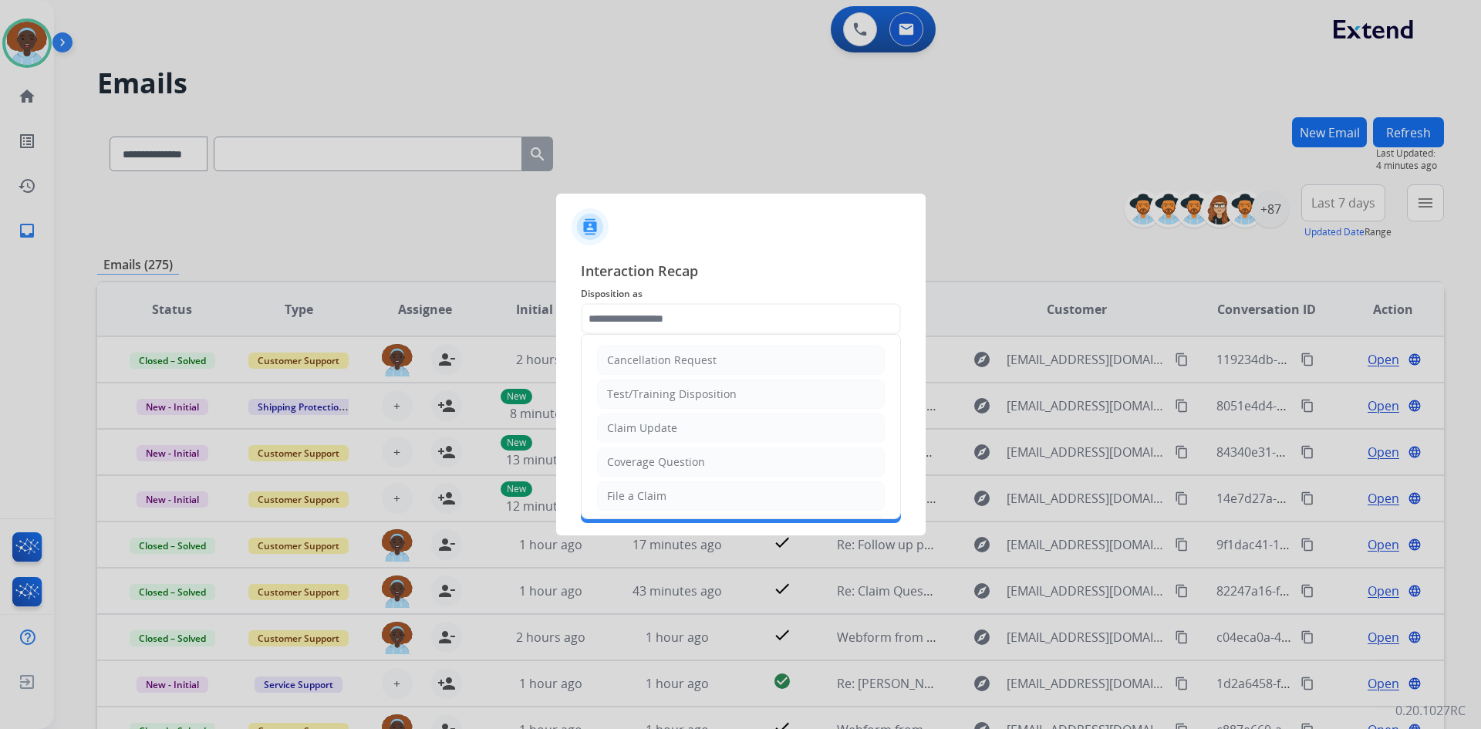
click at [680, 491] on li "File a Claim" at bounding box center [741, 495] width 288 height 29
type input "**********"
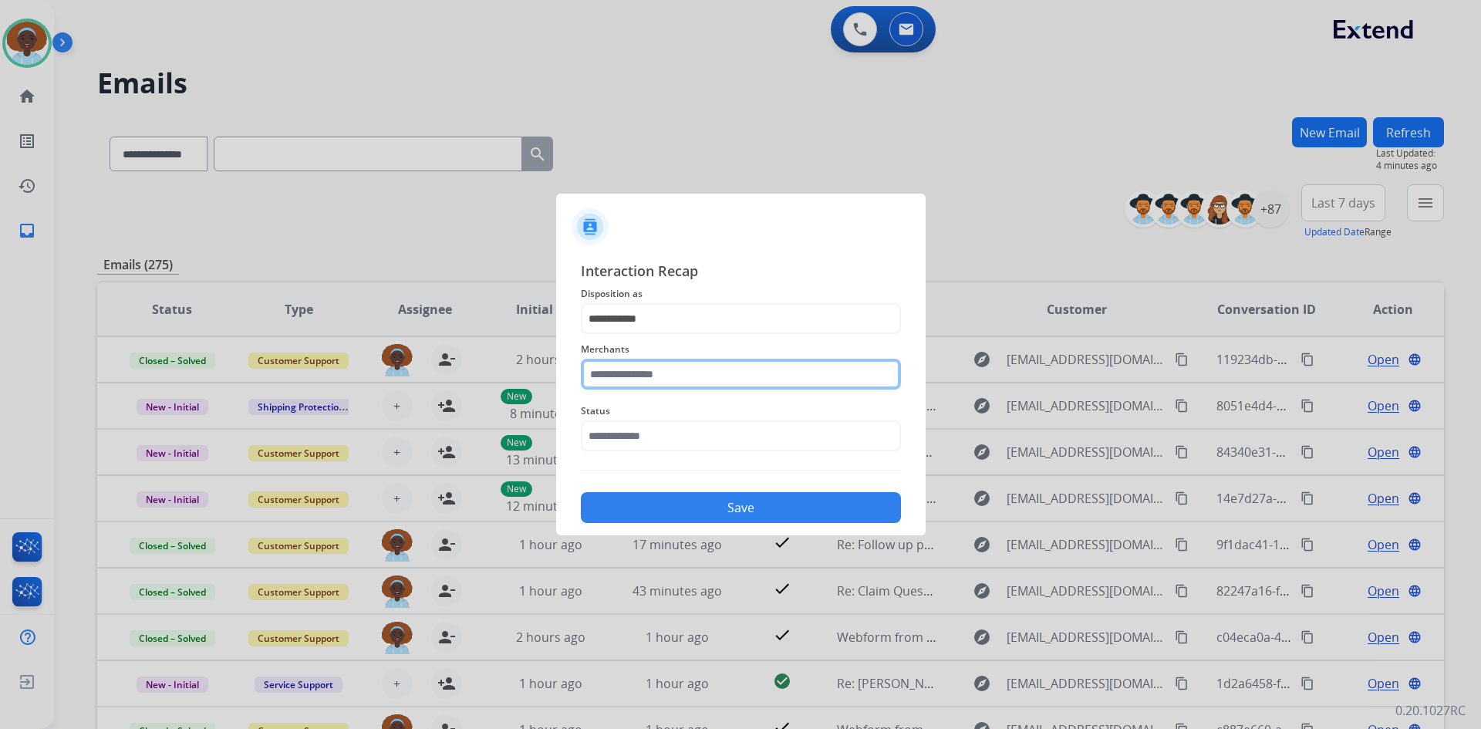
click at [675, 372] on input "text" at bounding box center [741, 374] width 320 height 31
click at [673, 420] on div "Boutique rugs" at bounding box center [644, 417] width 73 height 15
type input "**********"
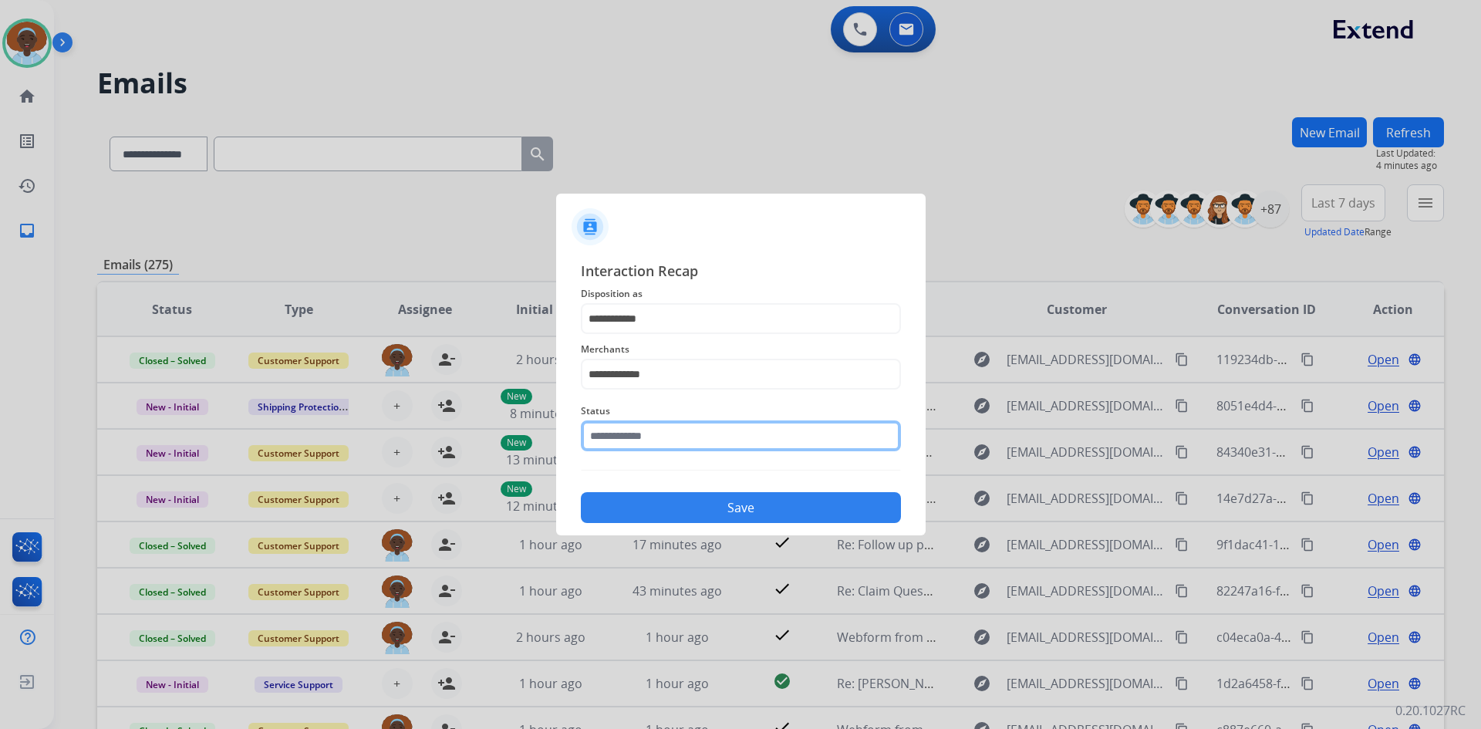
click at [673, 432] on input "text" at bounding box center [741, 435] width 320 height 31
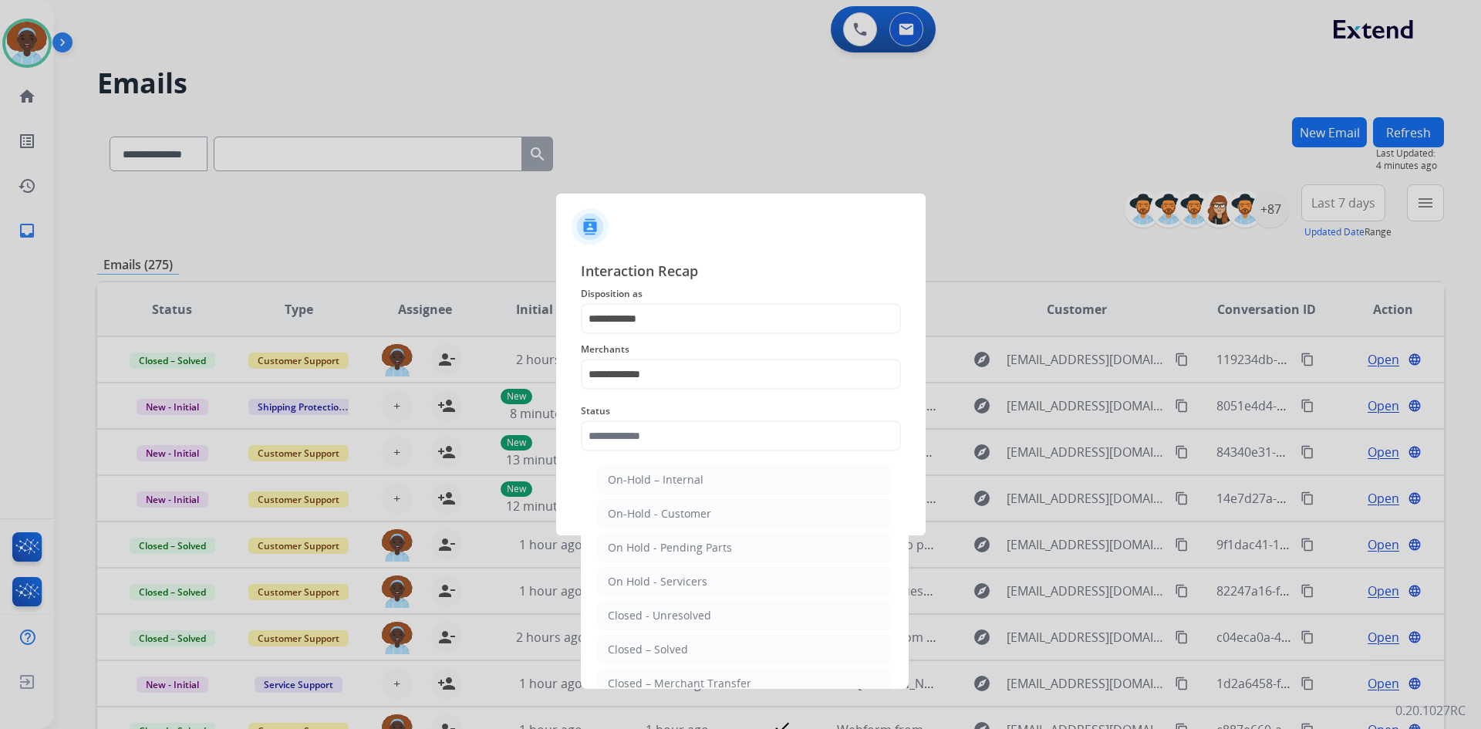
drag, startPoint x: 693, startPoint y: 651, endPoint x: 693, endPoint y: 633, distance: 17.7
click at [693, 649] on li "Closed – Solved" at bounding box center [745, 649] width 294 height 29
type input "**********"
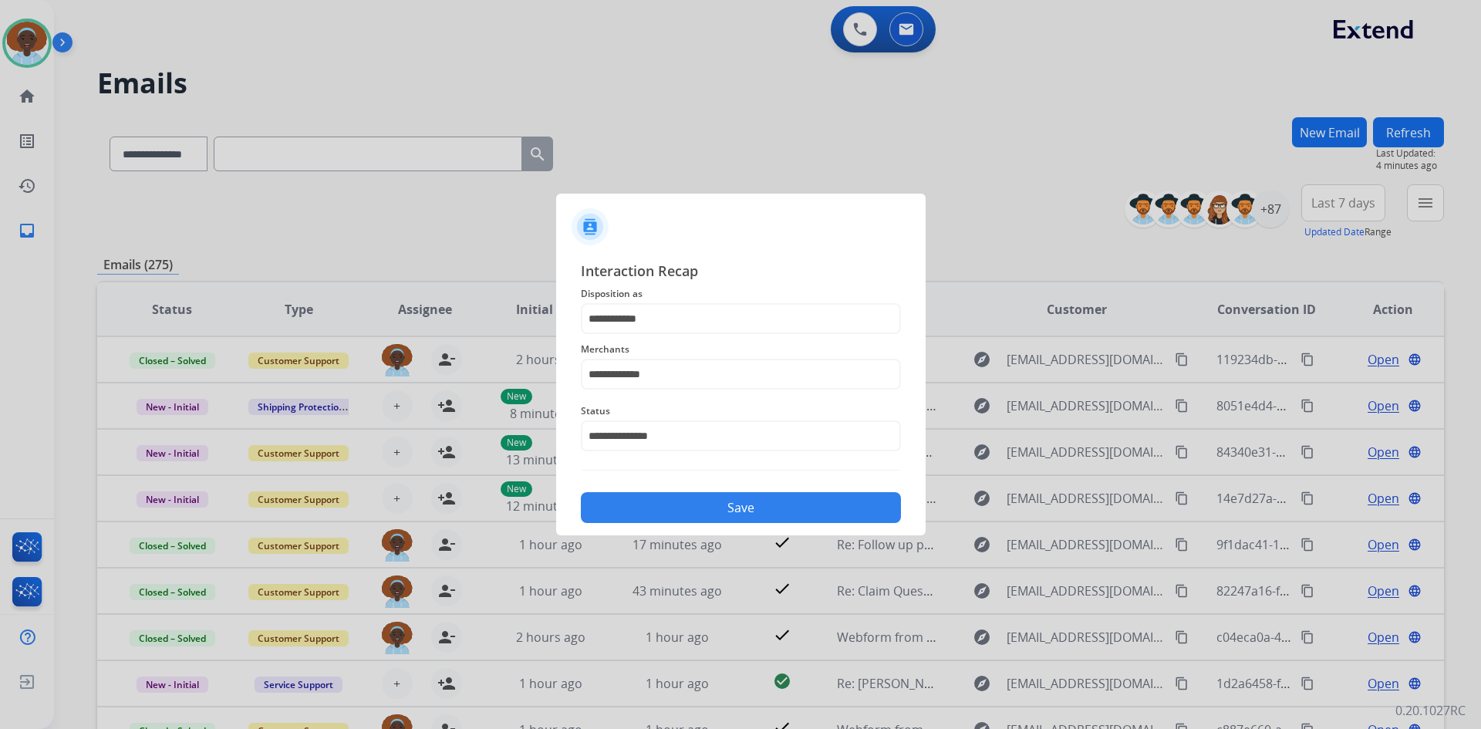
click at [712, 518] on button "Save" at bounding box center [741, 507] width 320 height 31
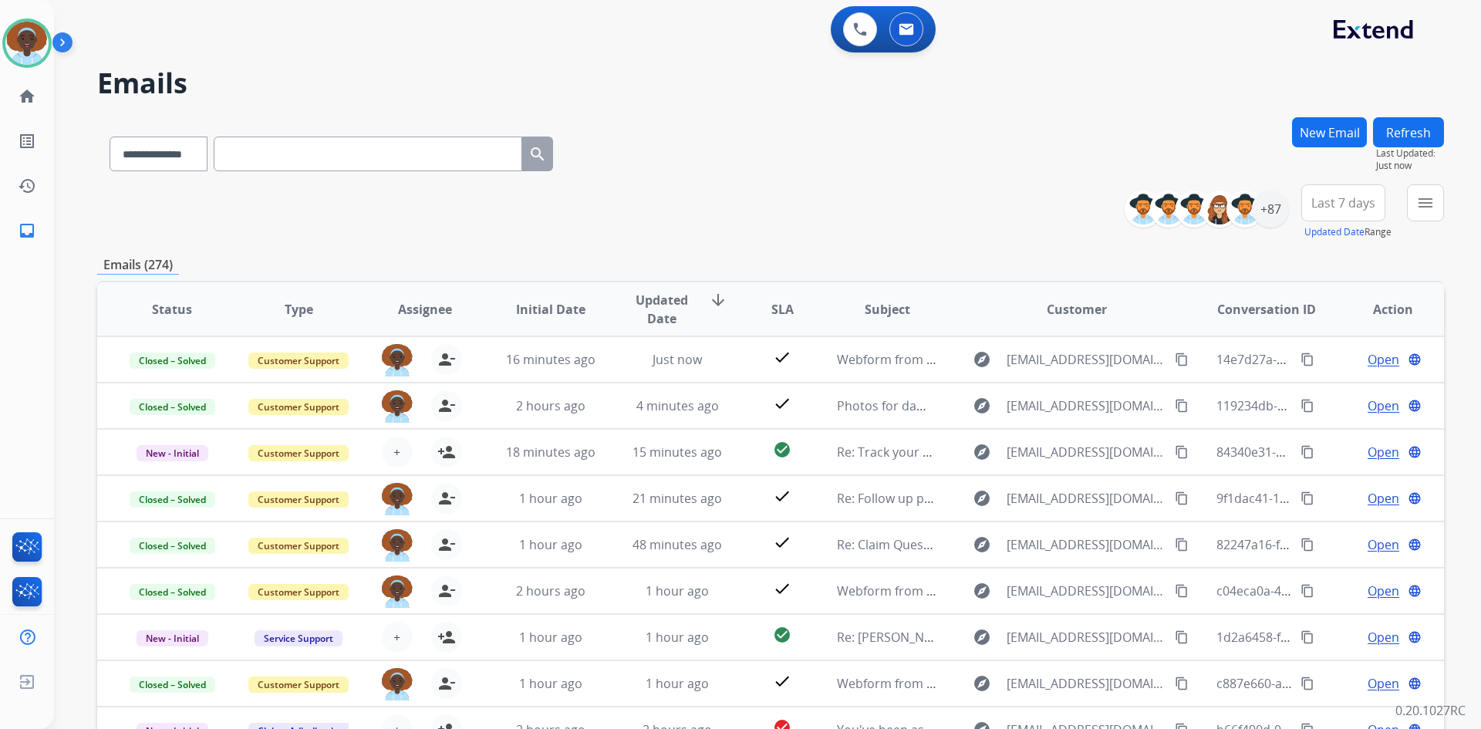
click at [1393, 133] on button "Refresh" at bounding box center [1408, 132] width 71 height 30
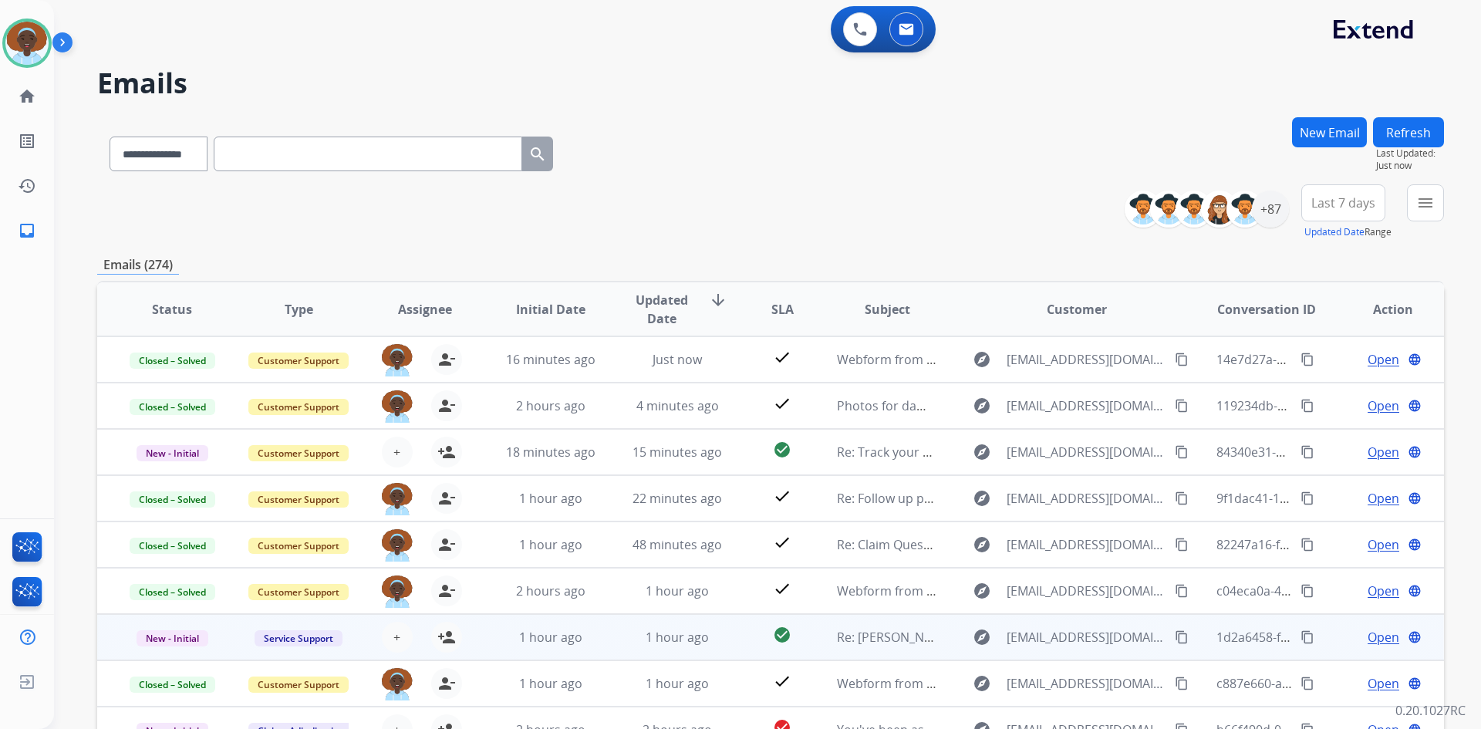
scroll to position [2, 0]
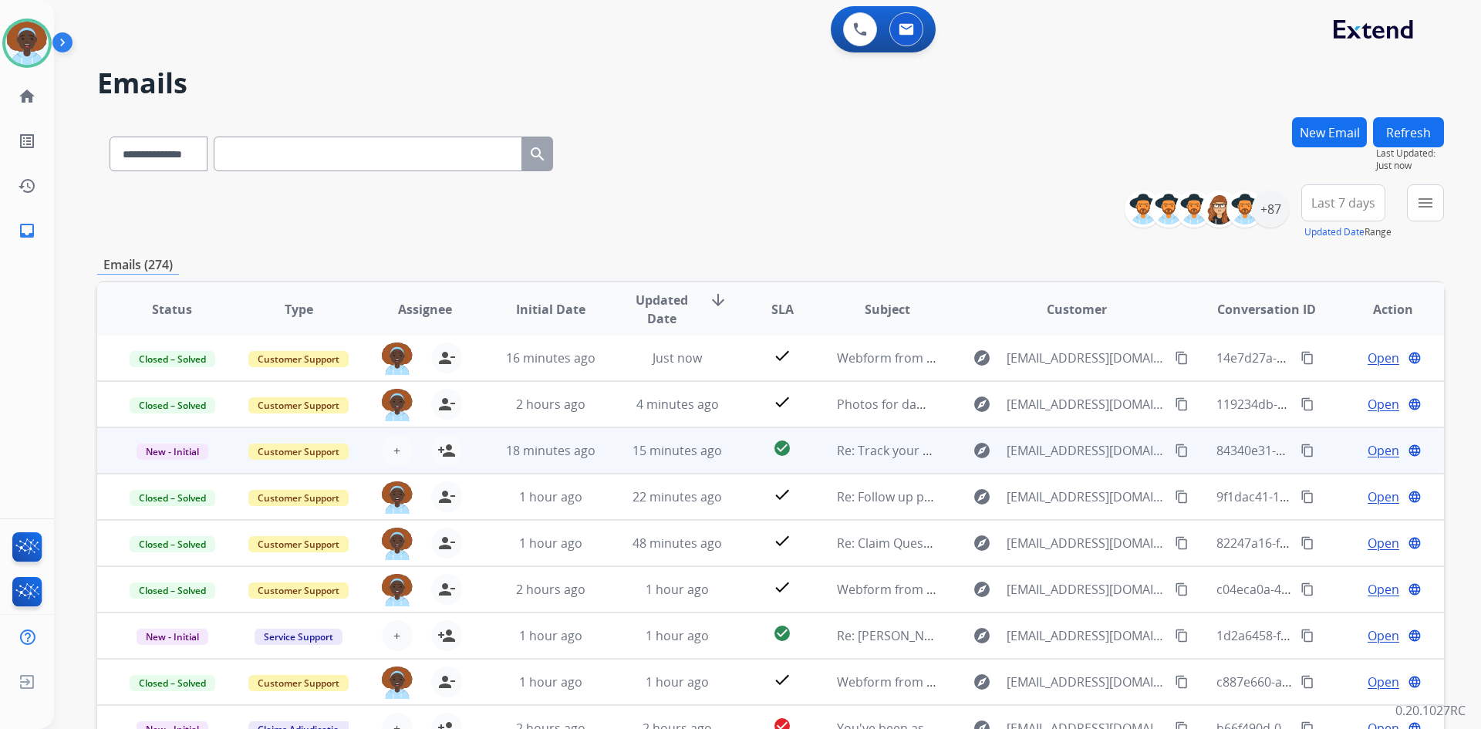
click at [1371, 455] on span "Open" at bounding box center [1384, 450] width 32 height 19
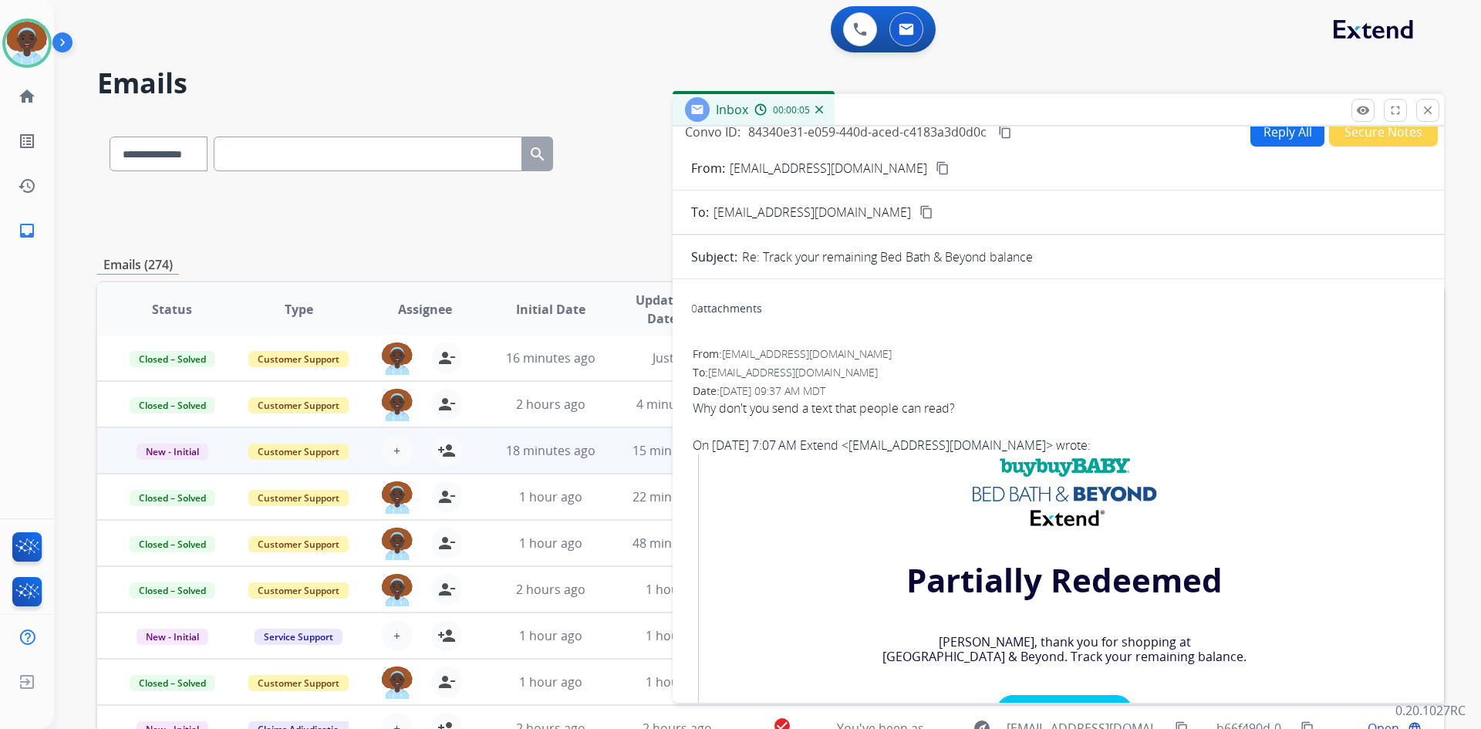
scroll to position [0, 0]
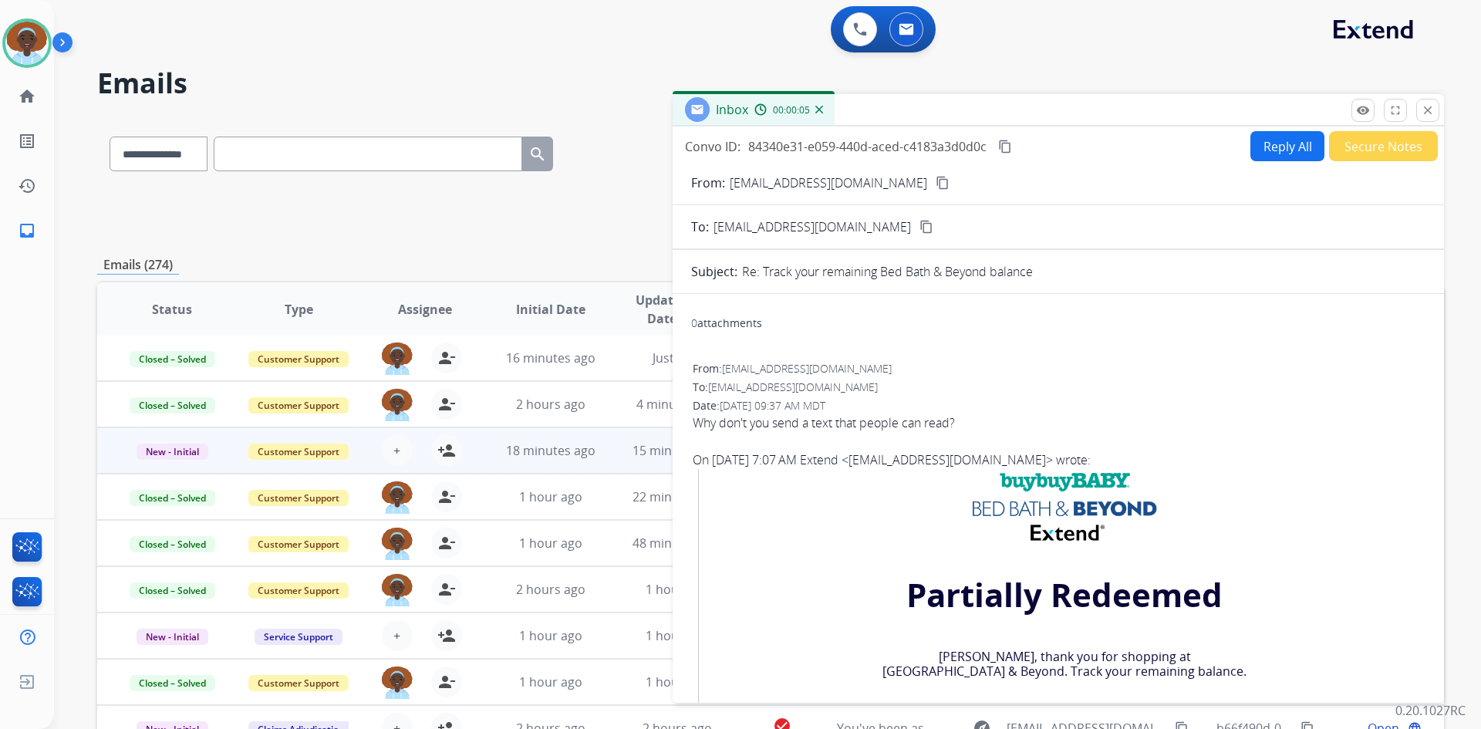
click at [1374, 150] on button "Secure Notes" at bounding box center [1383, 146] width 109 height 30
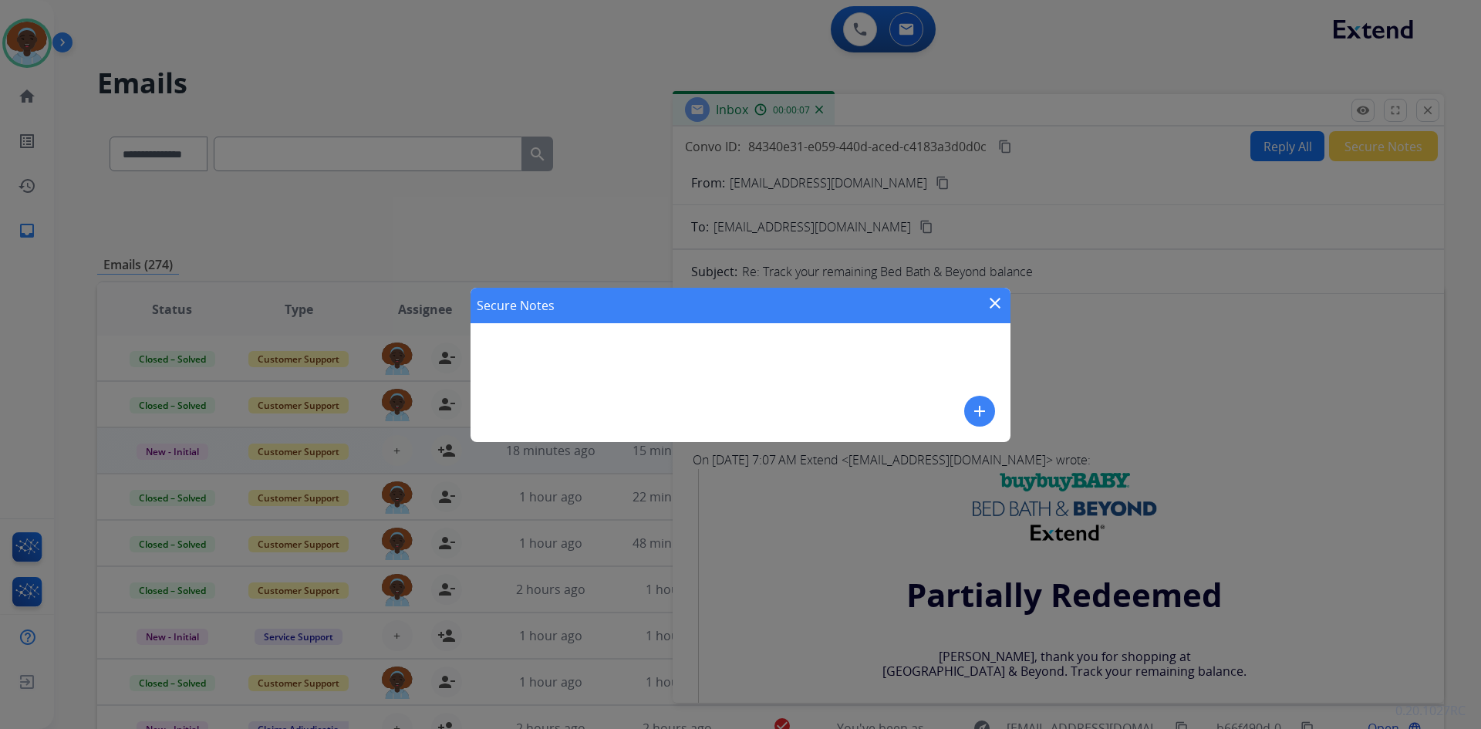
click at [977, 411] on mat-icon "add" at bounding box center [979, 411] width 19 height 19
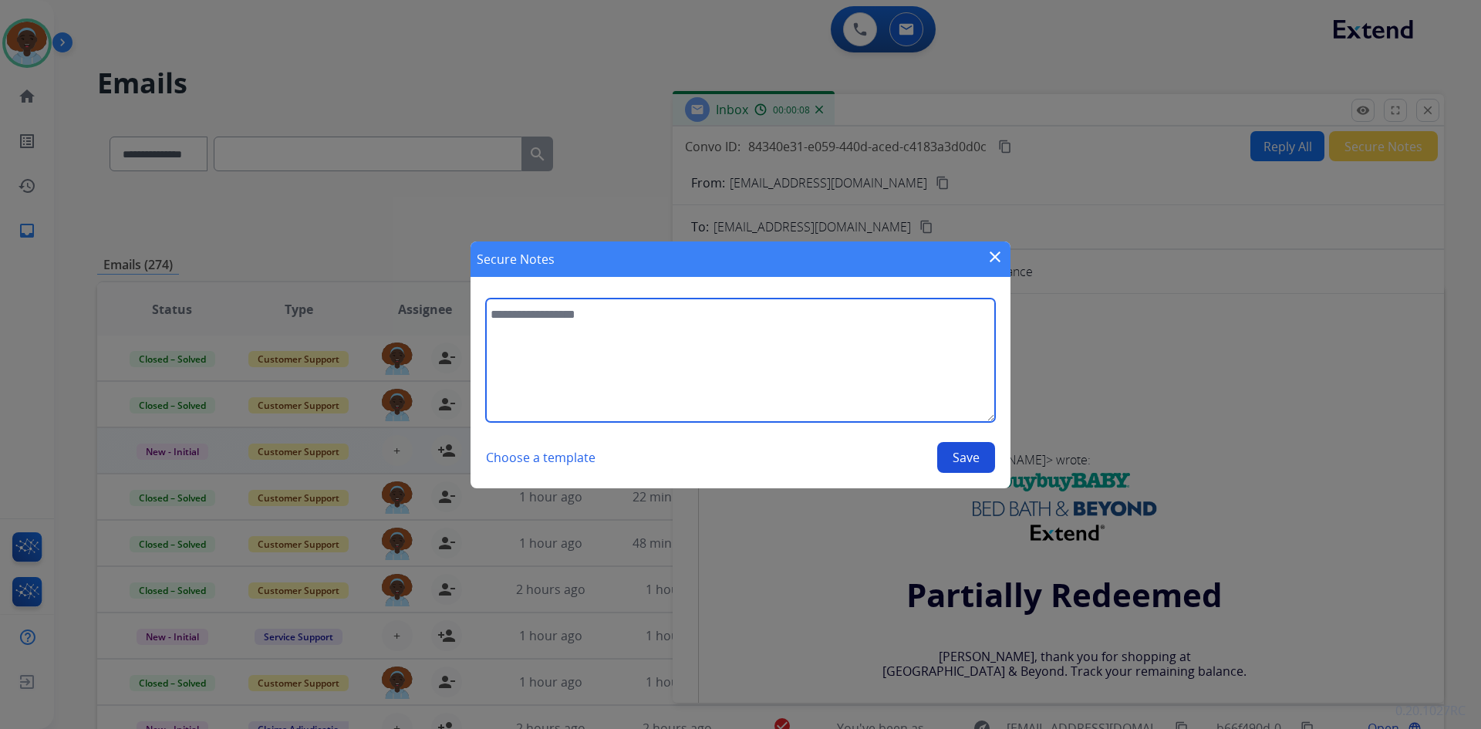
click at [635, 323] on textarea at bounding box center [740, 359] width 509 height 123
type textarea "**********"
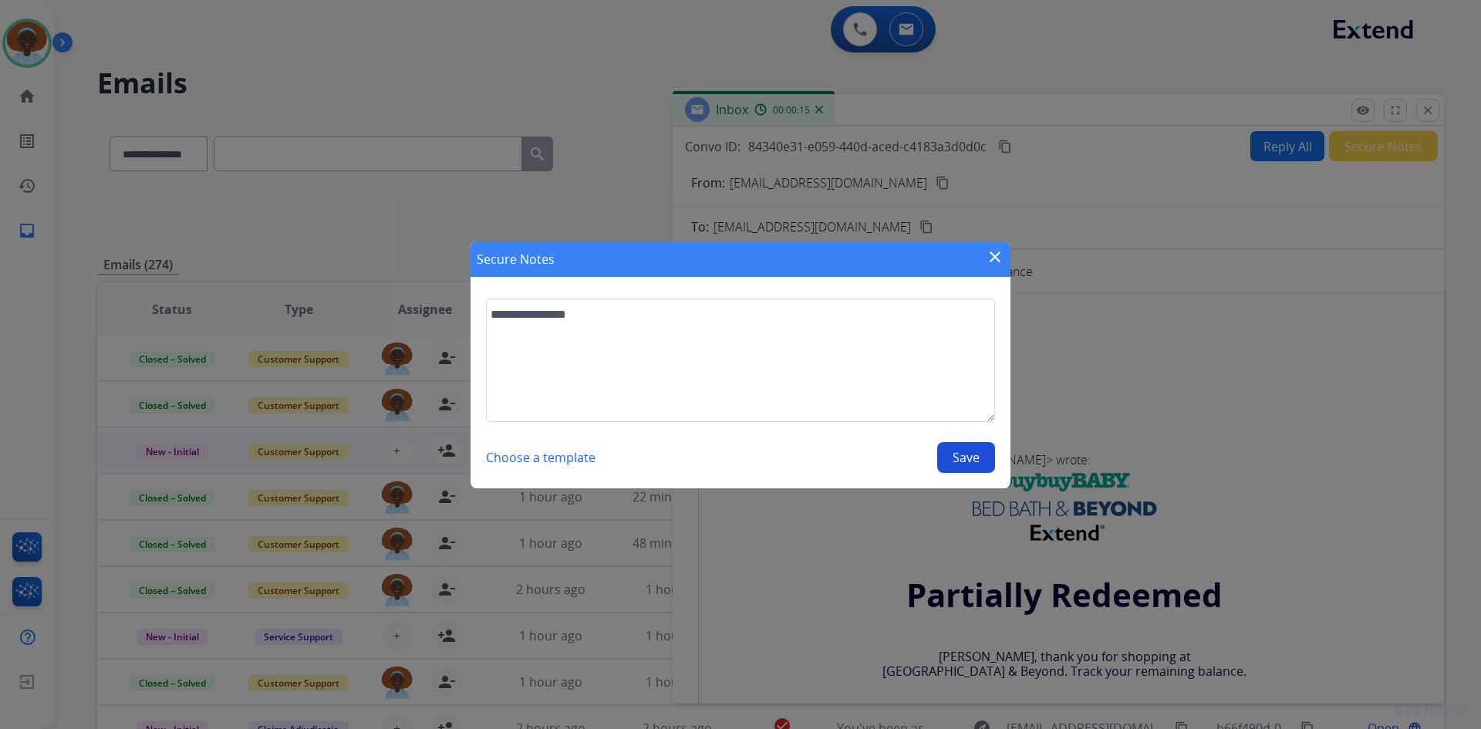
click at [972, 457] on button "Save" at bounding box center [966, 457] width 58 height 31
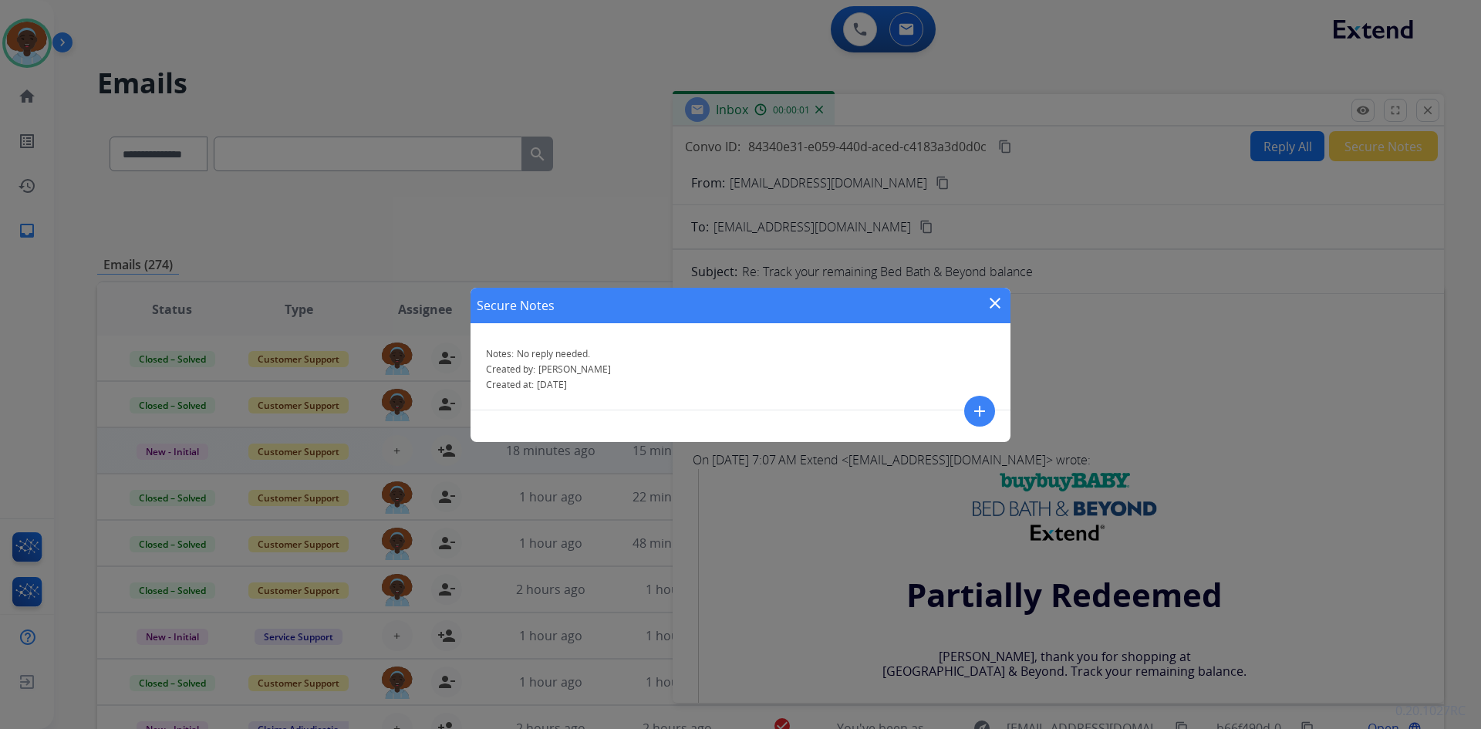
click at [991, 298] on mat-icon "close" at bounding box center [995, 303] width 19 height 19
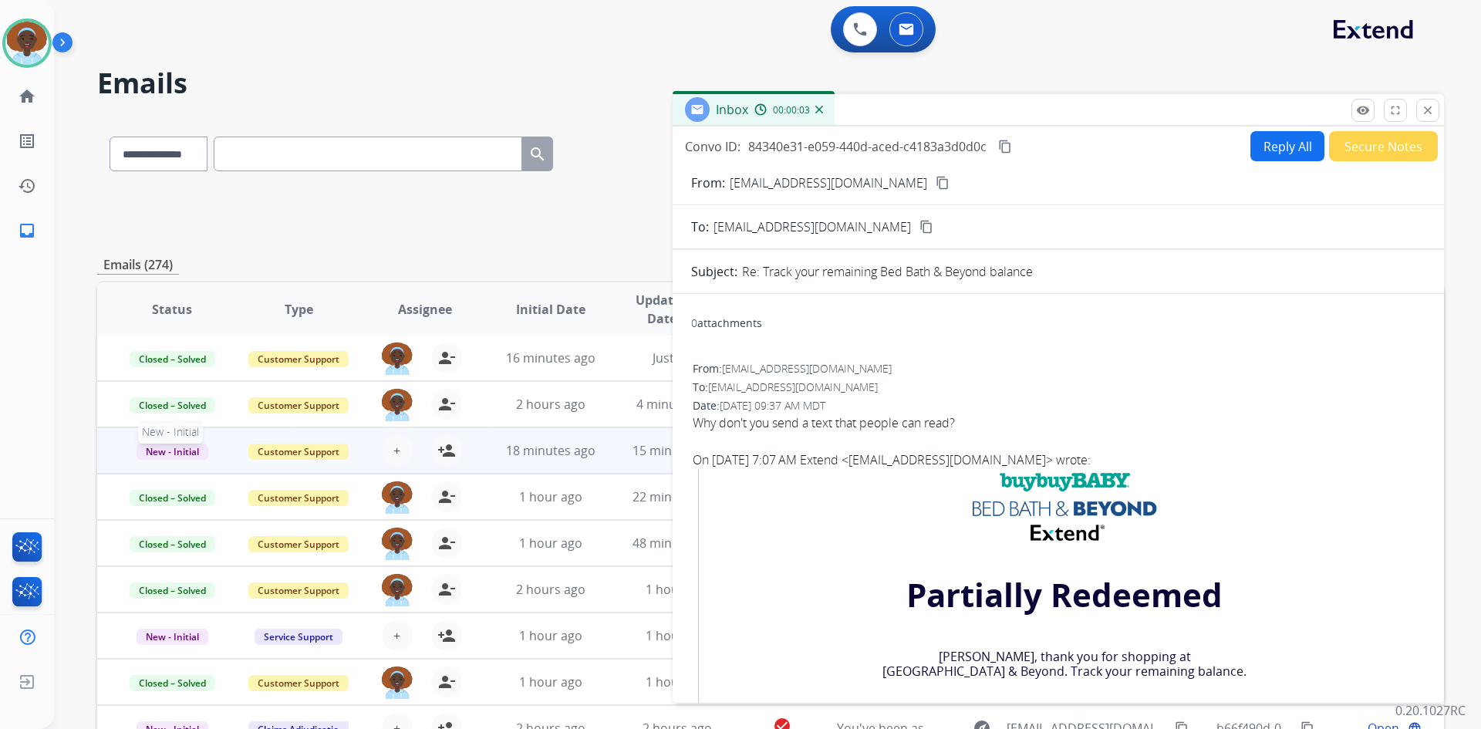
click at [168, 450] on span "New - Initial" at bounding box center [173, 452] width 72 height 16
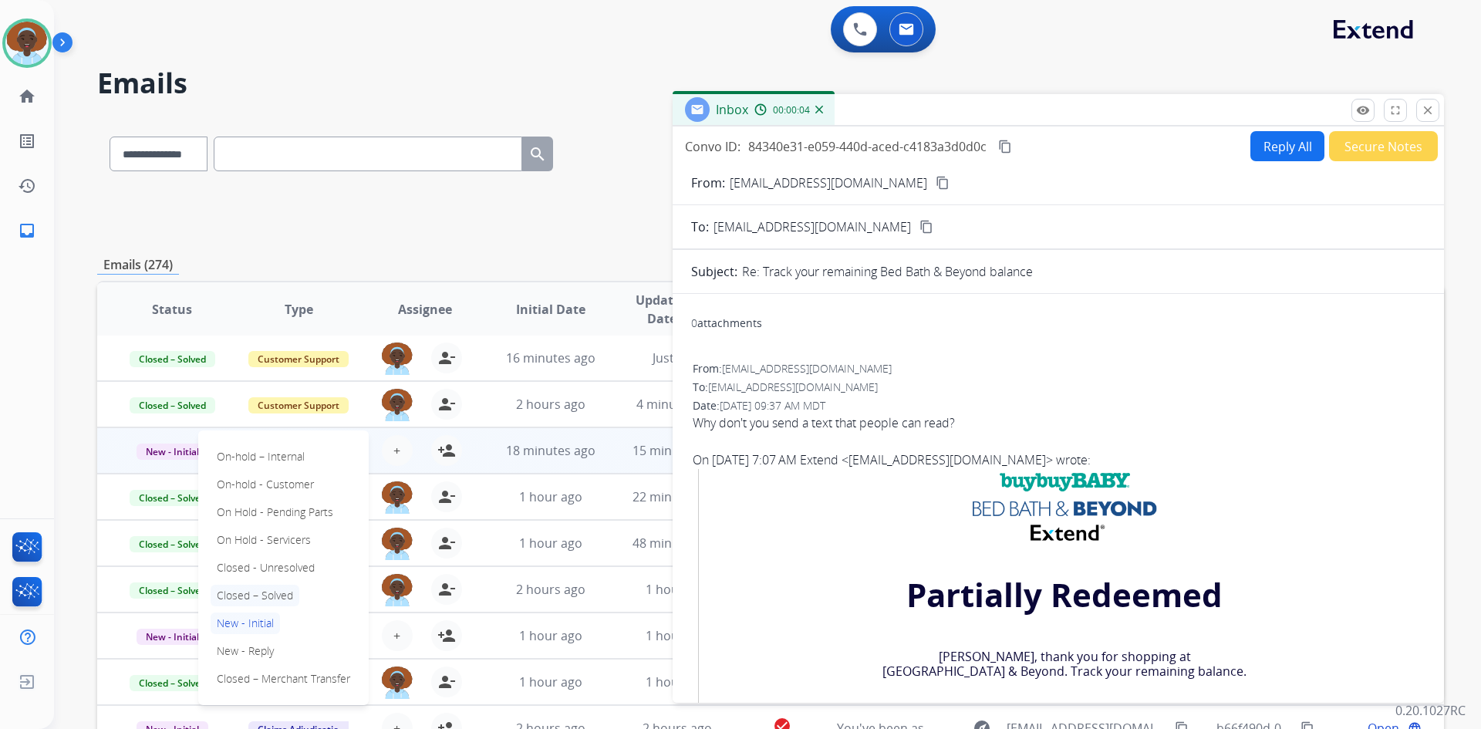
click at [270, 592] on p "Closed – Solved" at bounding box center [255, 596] width 89 height 22
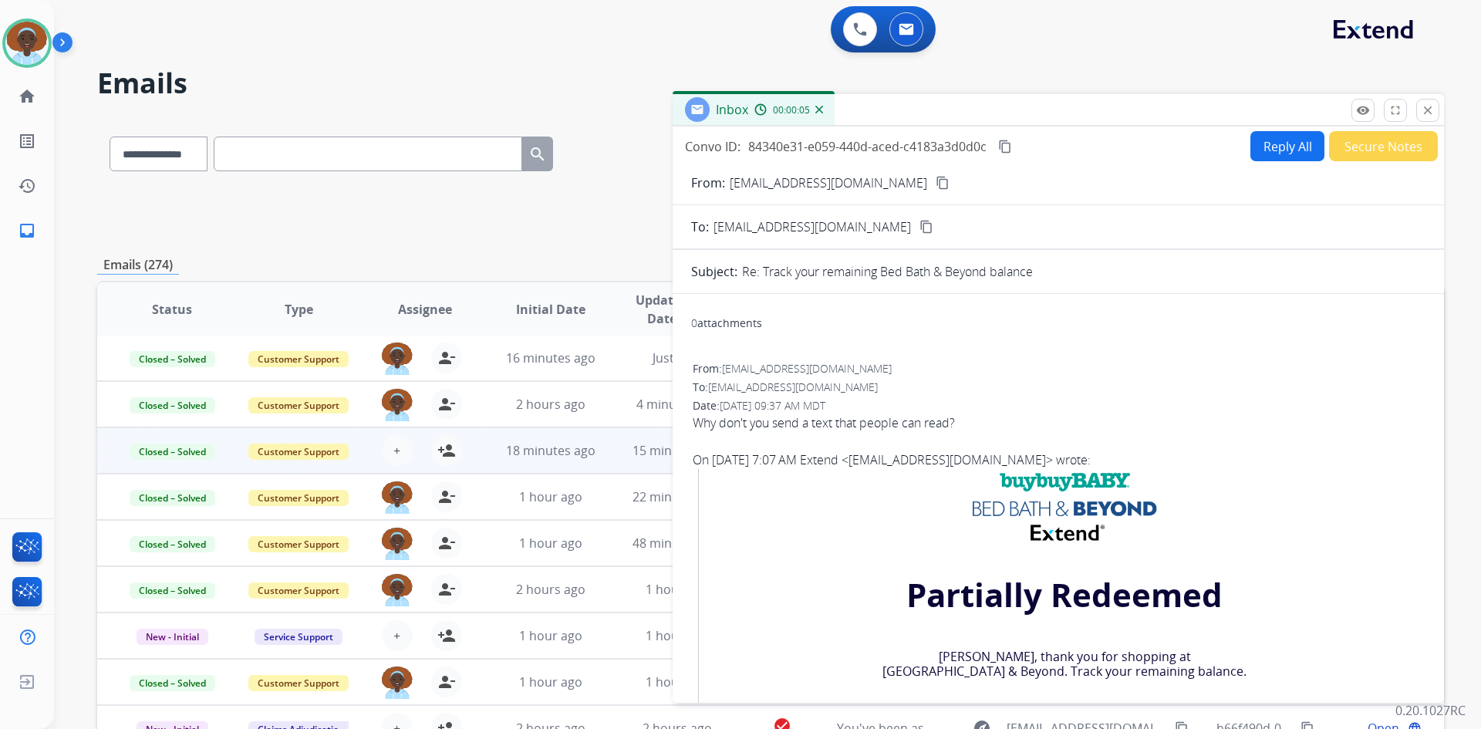
drag, startPoint x: 1428, startPoint y: 112, endPoint x: 1430, endPoint y: 140, distance: 27.9
click at [1428, 113] on mat-icon "close" at bounding box center [1428, 110] width 14 height 14
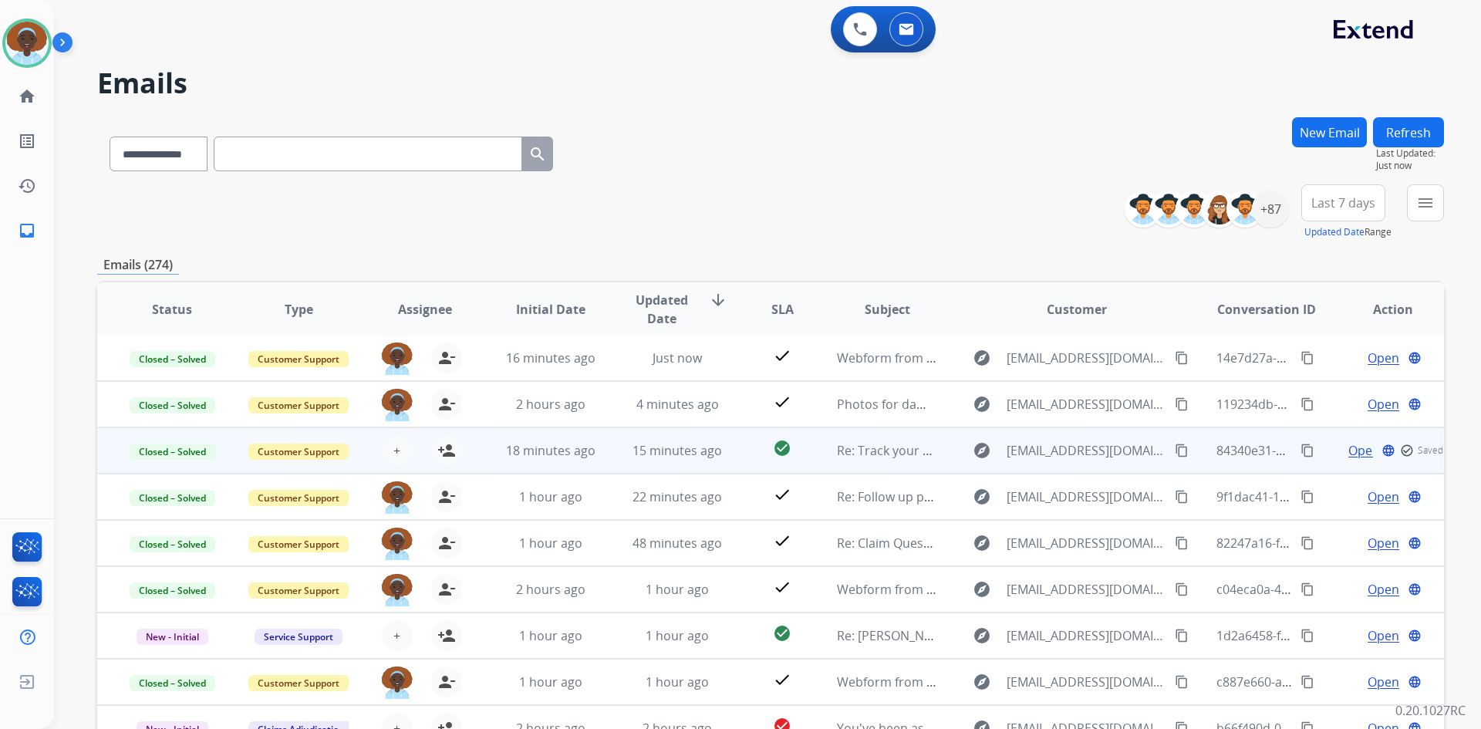
click at [1405, 143] on button "Refresh" at bounding box center [1408, 132] width 71 height 30
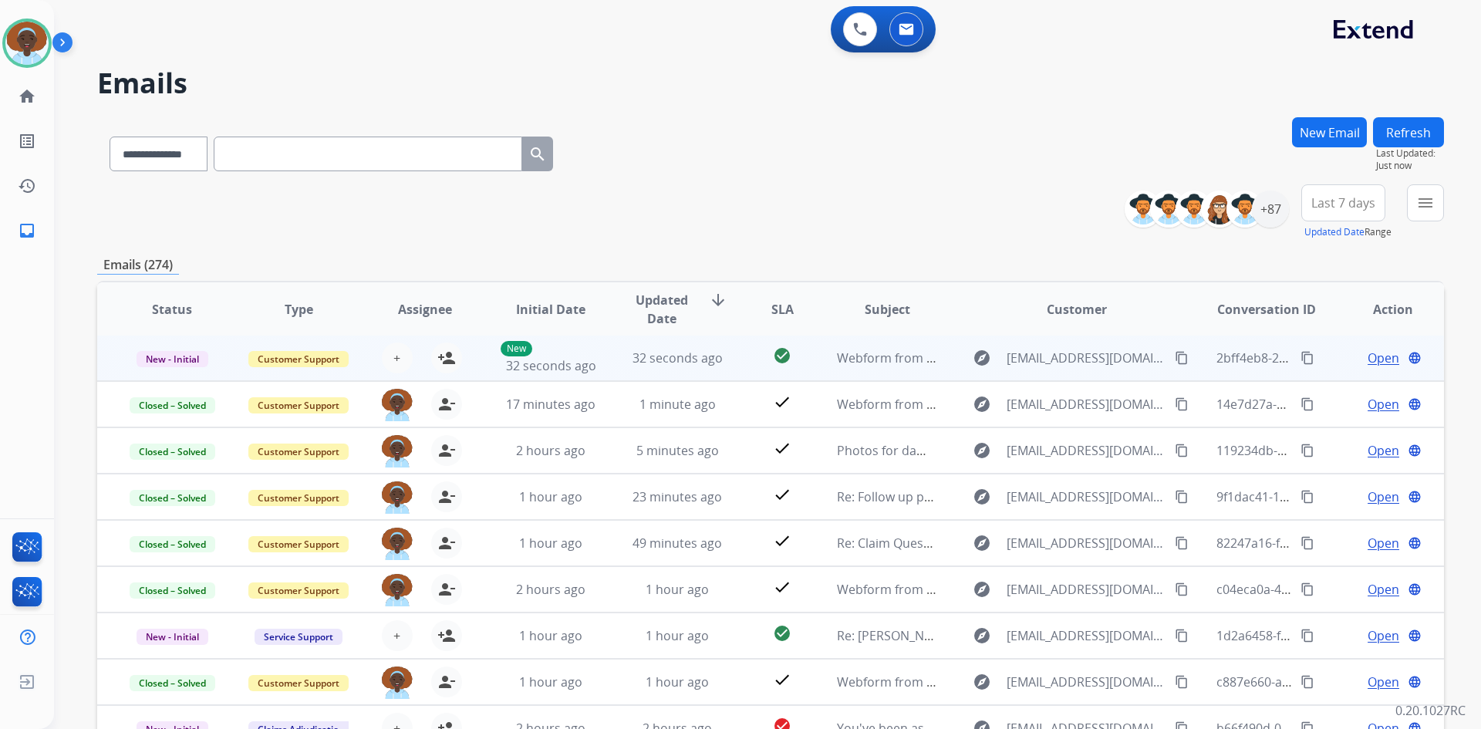
click at [1368, 356] on span "Open" at bounding box center [1384, 358] width 32 height 19
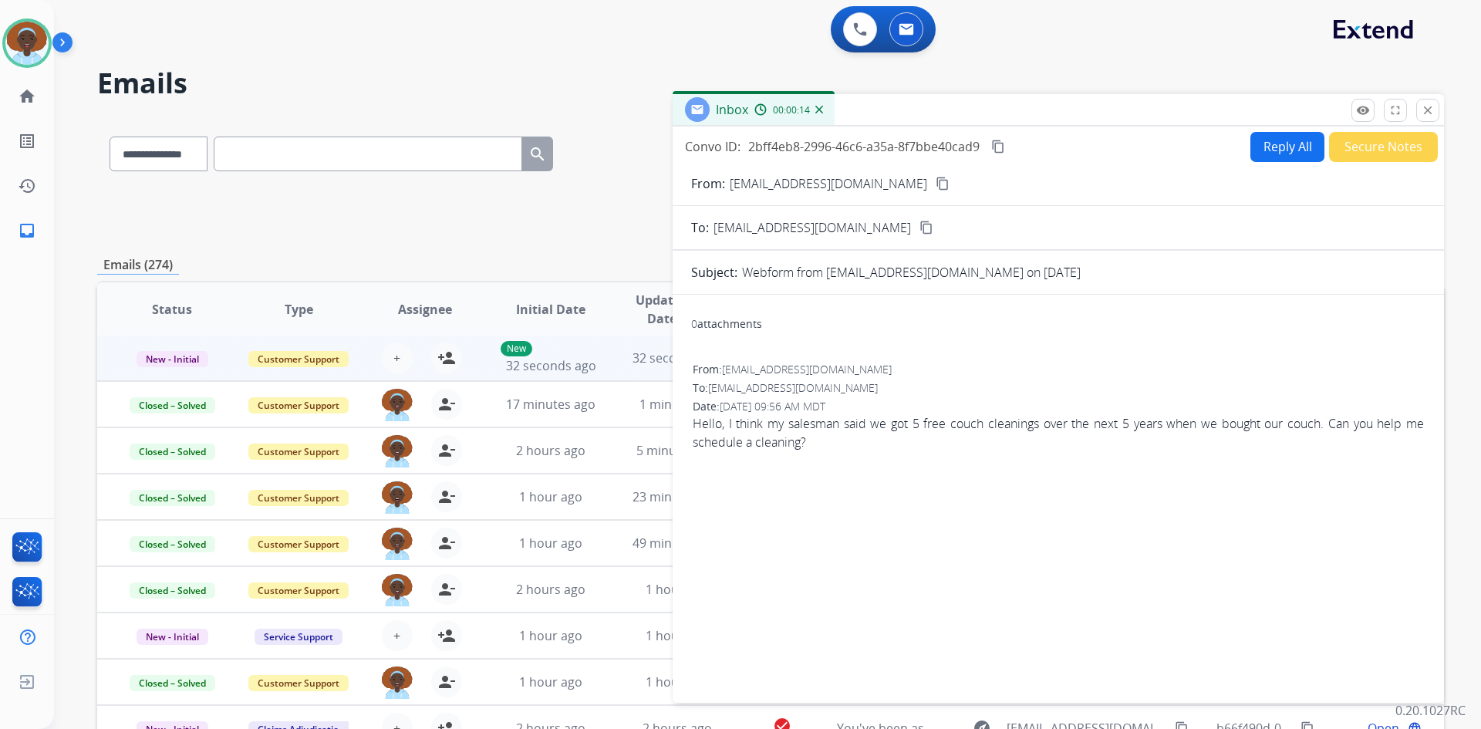
click at [936, 182] on mat-icon "content_copy" at bounding box center [943, 184] width 14 height 14
click at [1263, 144] on button "Reply All" at bounding box center [1287, 147] width 74 height 30
select select "**********"
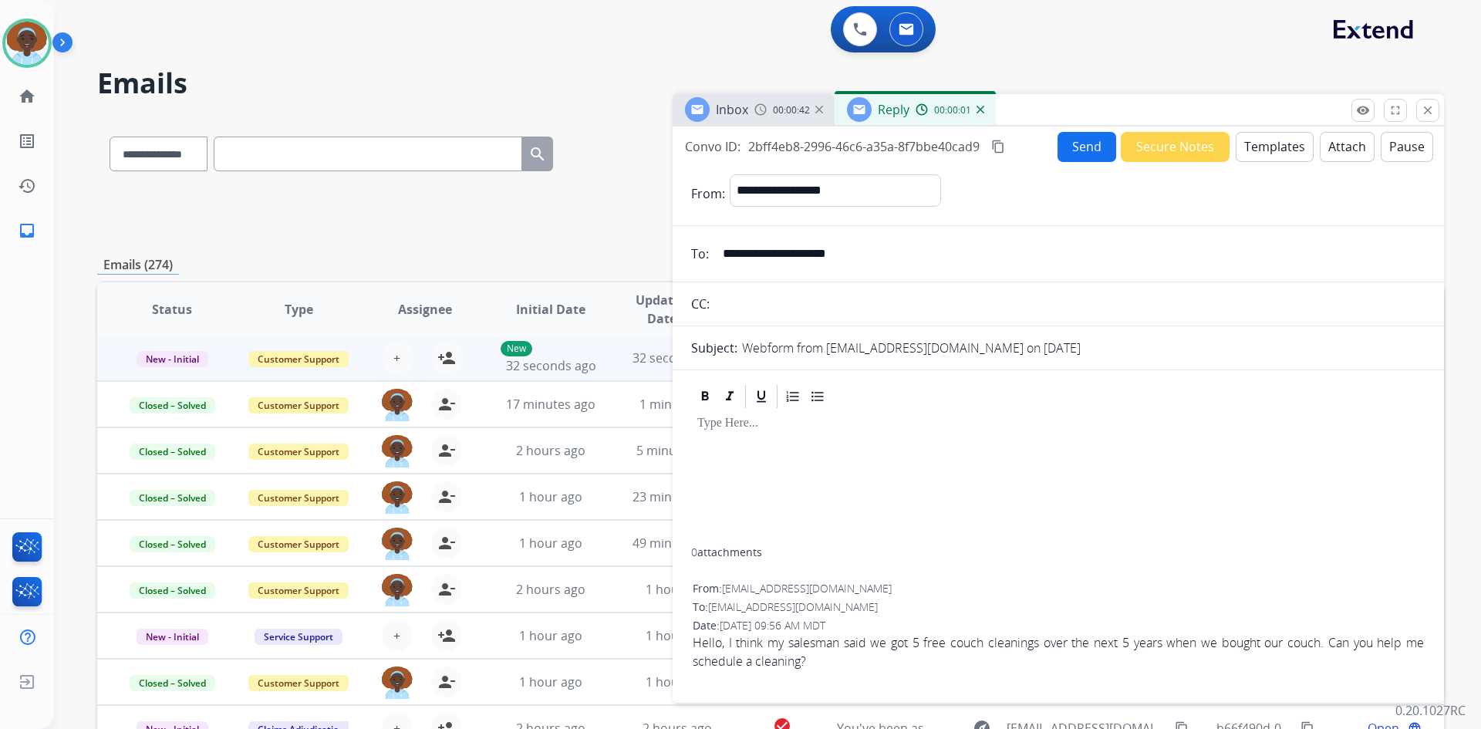
click at [1243, 151] on button "Templates" at bounding box center [1275, 147] width 78 height 30
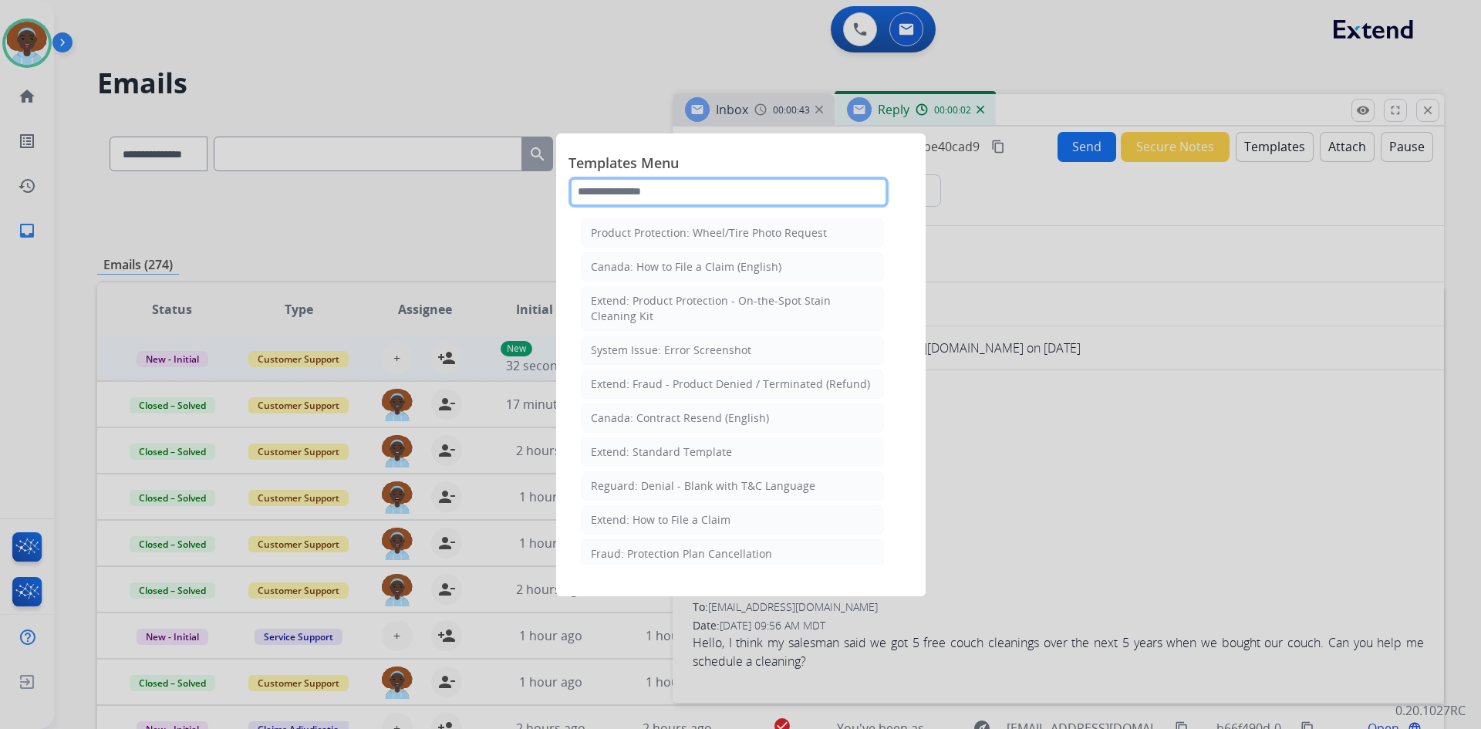
click at [682, 184] on input "text" at bounding box center [728, 192] width 320 height 31
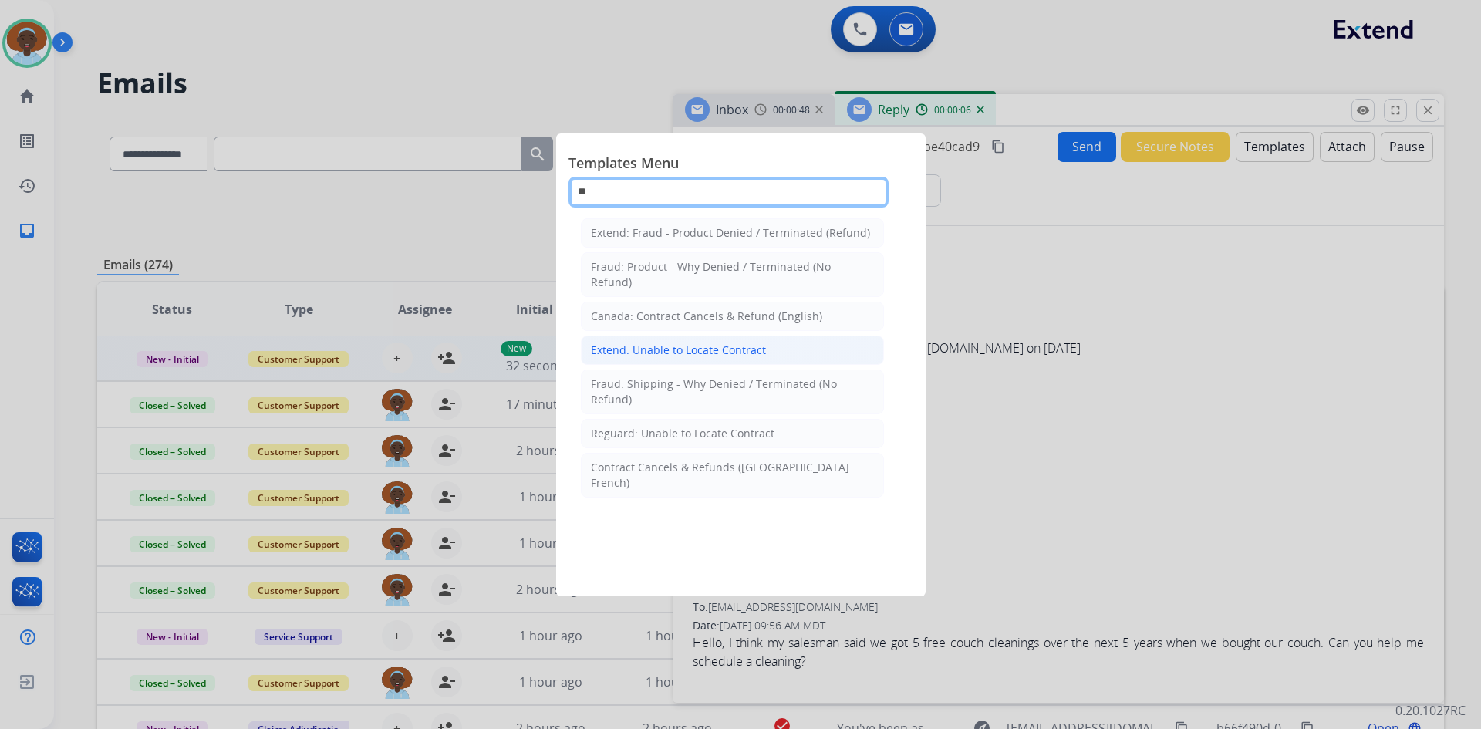
type input "**"
click at [703, 358] on li "Extend: Unable to Locate Contract" at bounding box center [732, 350] width 303 height 29
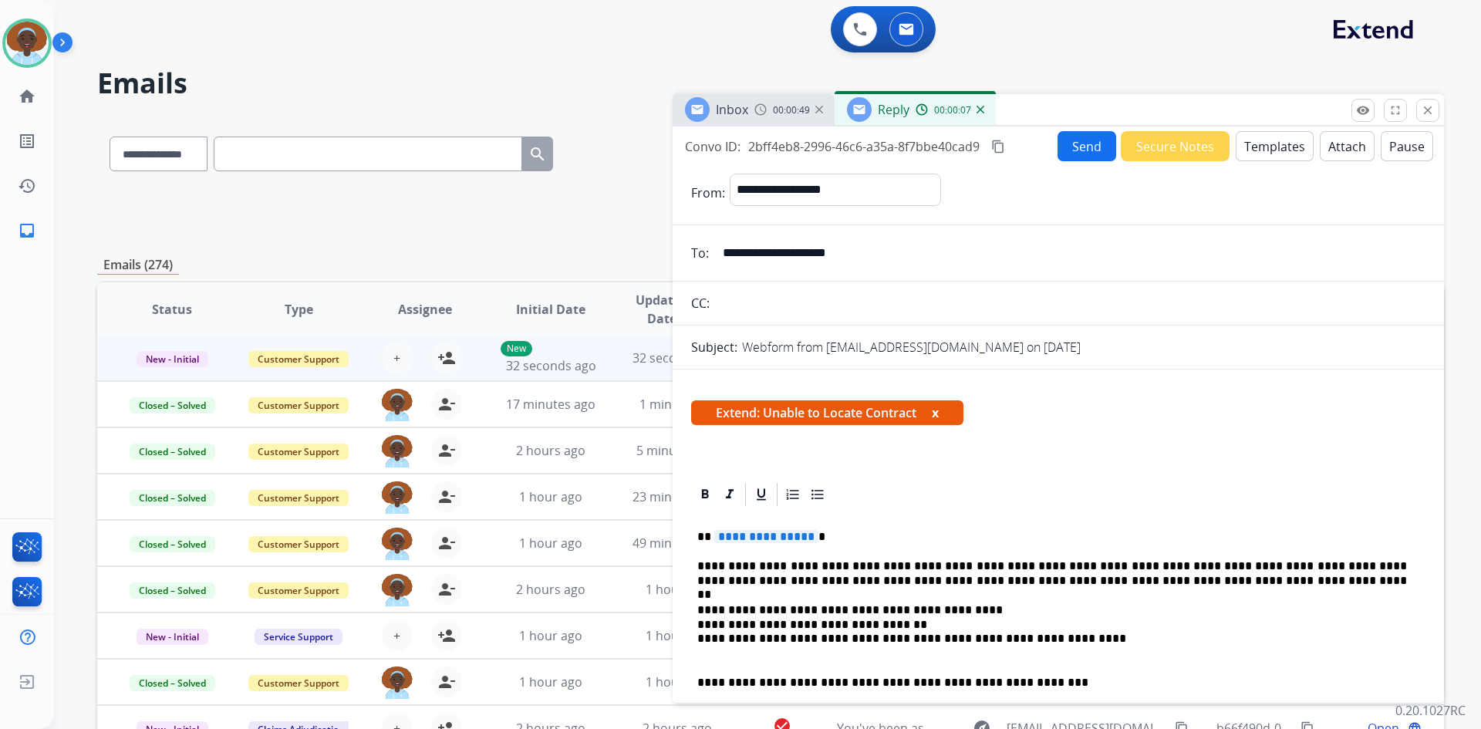
click at [777, 536] on span "**********" at bounding box center [766, 536] width 104 height 13
click at [1076, 144] on button "Send" at bounding box center [1086, 146] width 59 height 30
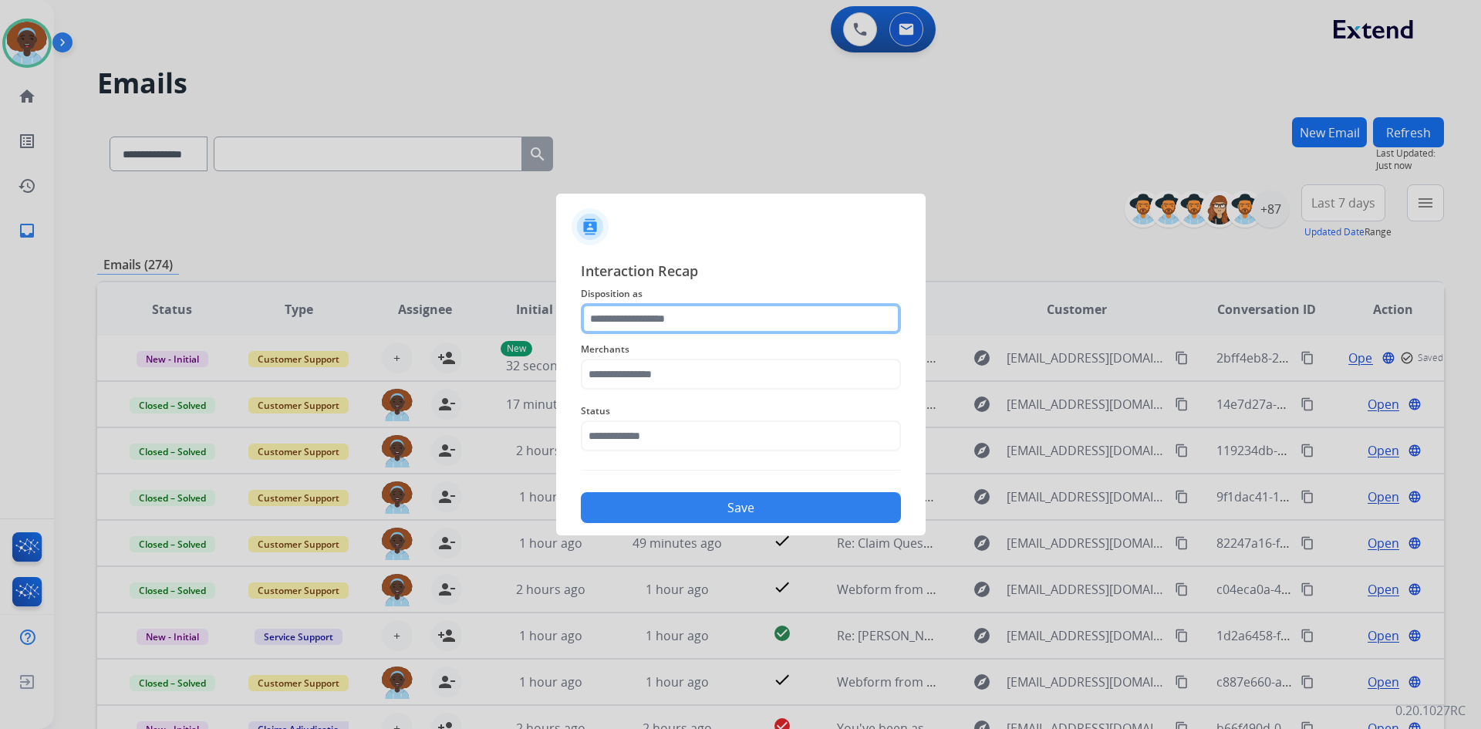
click at [661, 311] on input "text" at bounding box center [741, 318] width 320 height 31
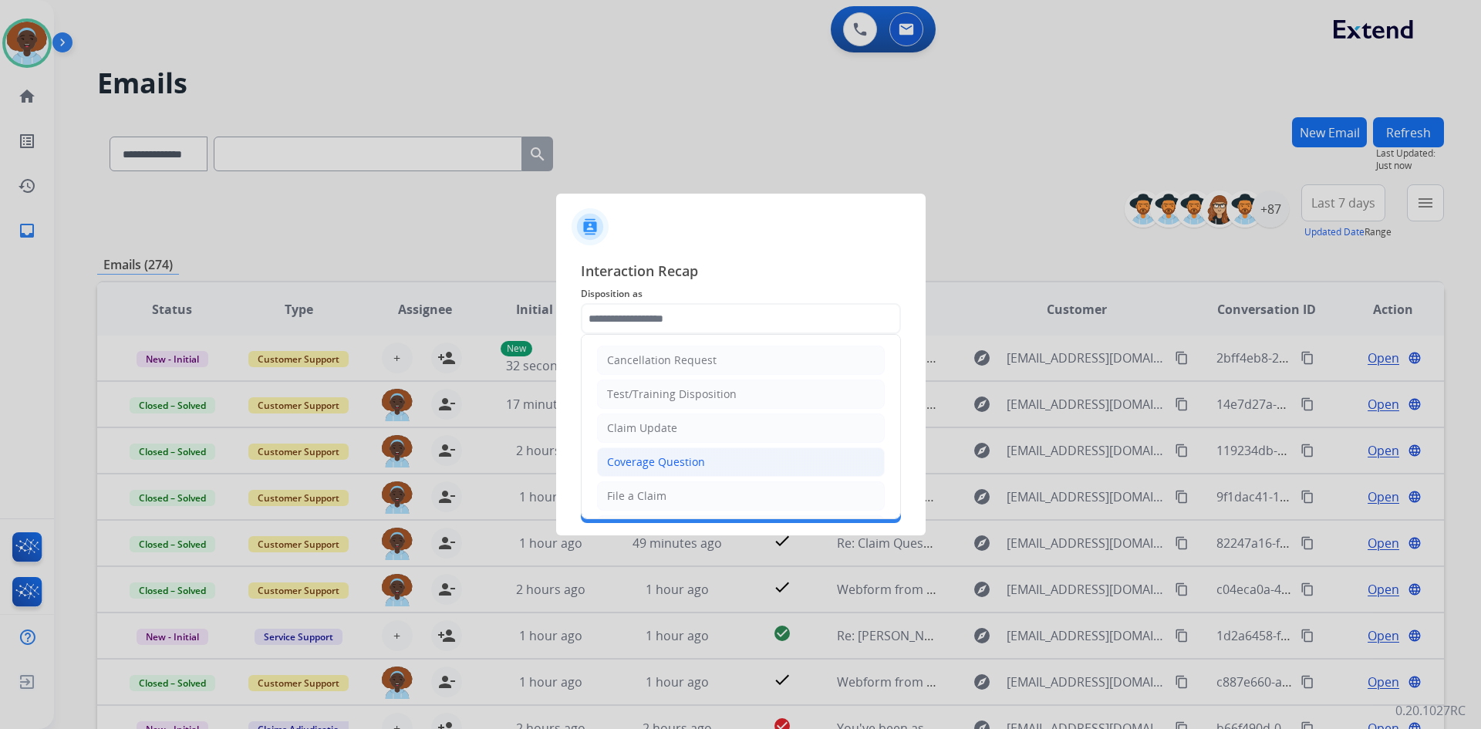
click at [705, 460] on li "Coverage Question" at bounding box center [741, 461] width 288 height 29
type input "**********"
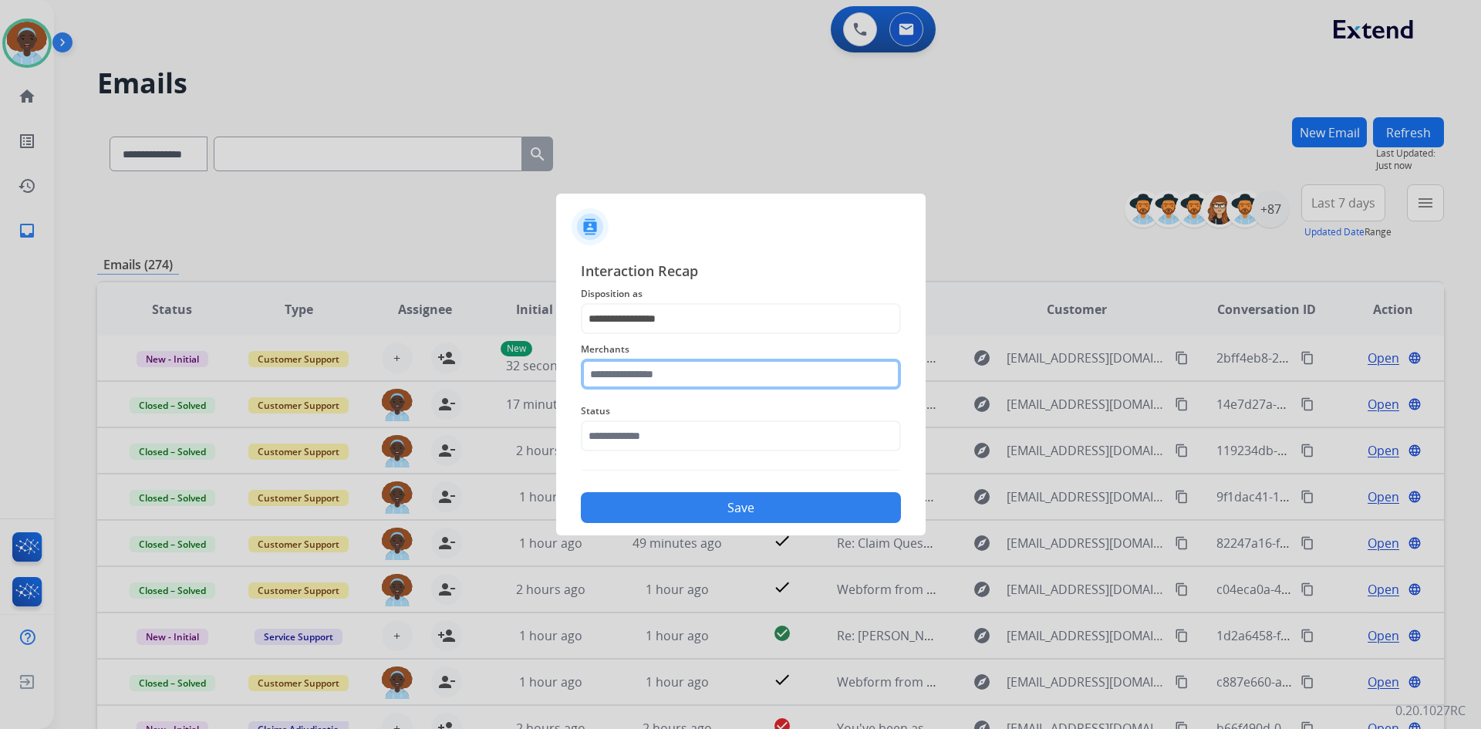
click at [693, 368] on input "text" at bounding box center [741, 374] width 320 height 31
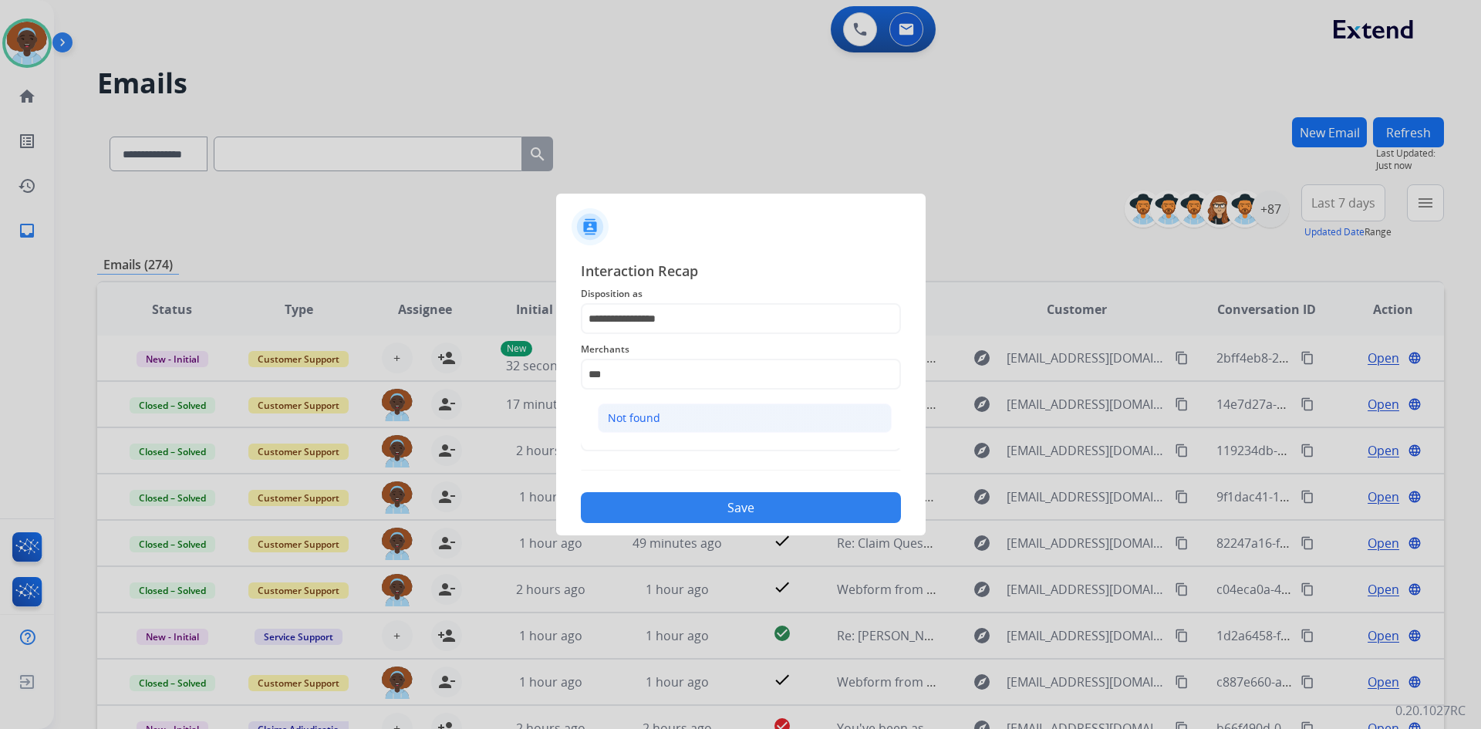
click at [695, 425] on li "Not found" at bounding box center [745, 417] width 294 height 29
type input "*********"
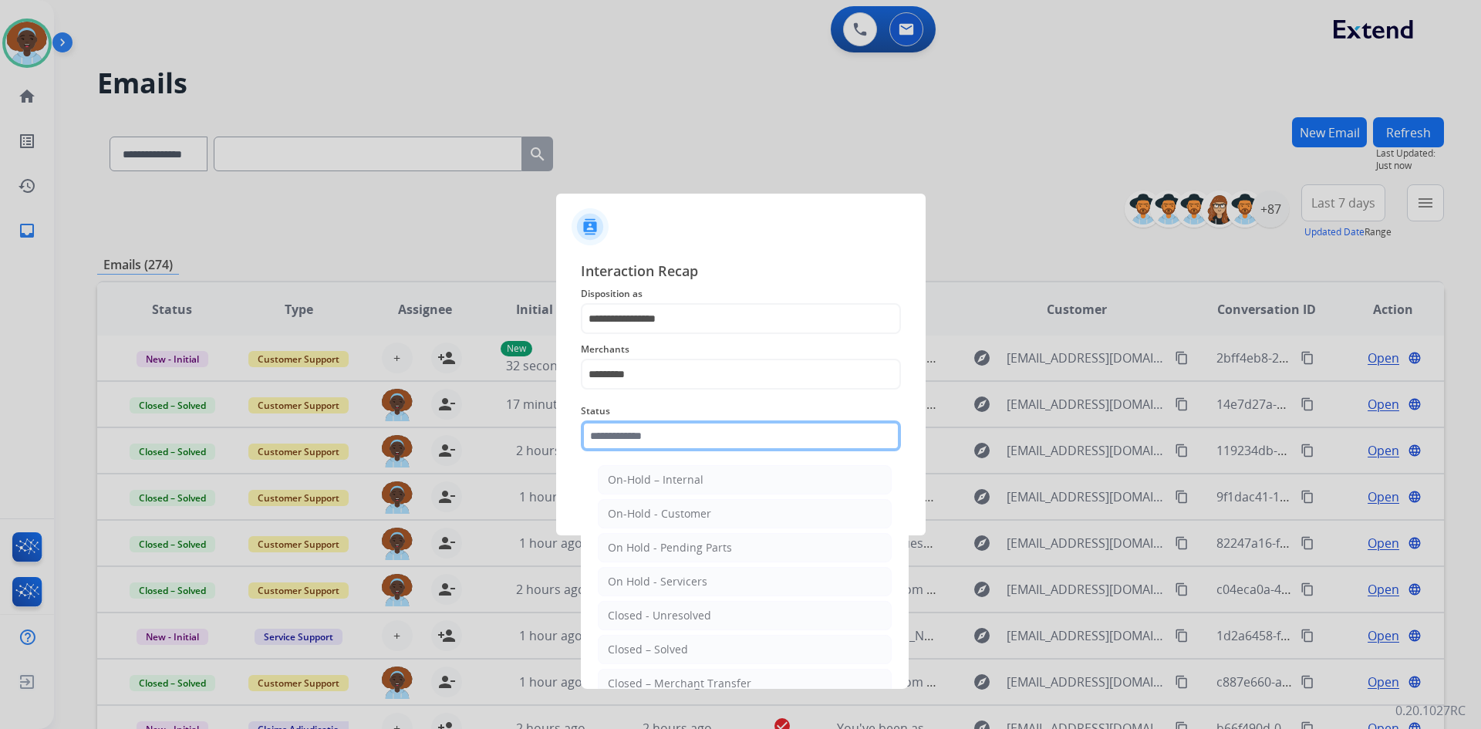
click at [695, 435] on input "text" at bounding box center [741, 435] width 320 height 31
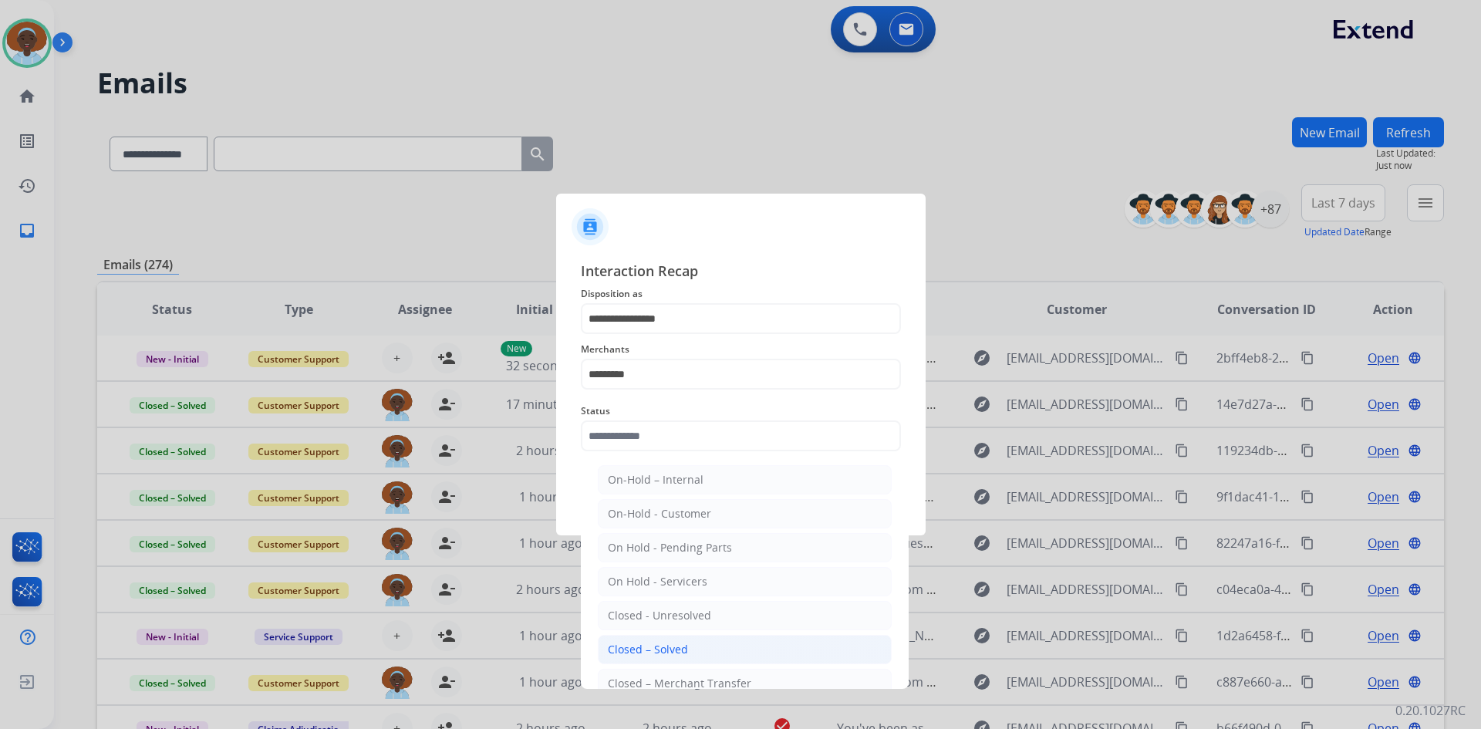
click at [661, 643] on div "Closed – Solved" at bounding box center [648, 649] width 80 height 15
type input "**********"
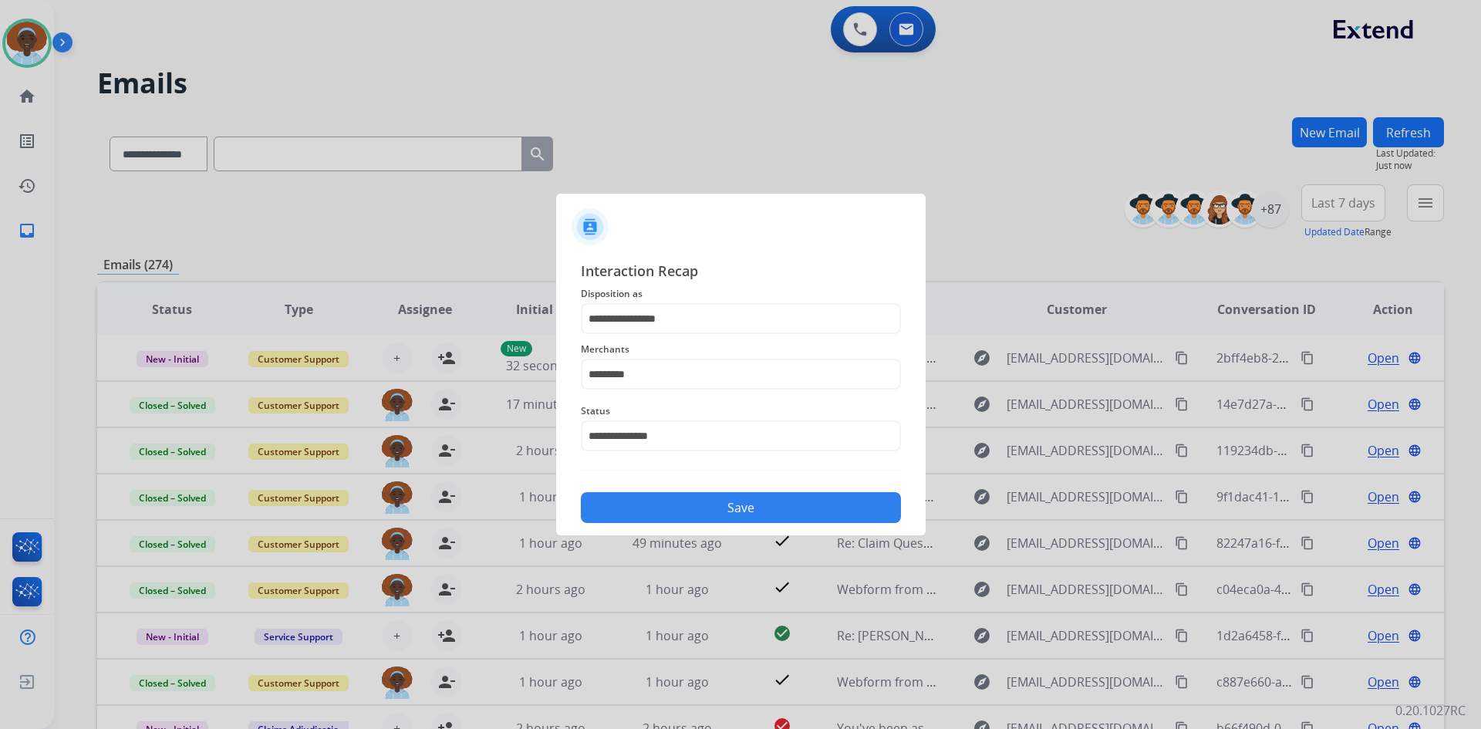
click at [744, 510] on button "Save" at bounding box center [741, 507] width 320 height 31
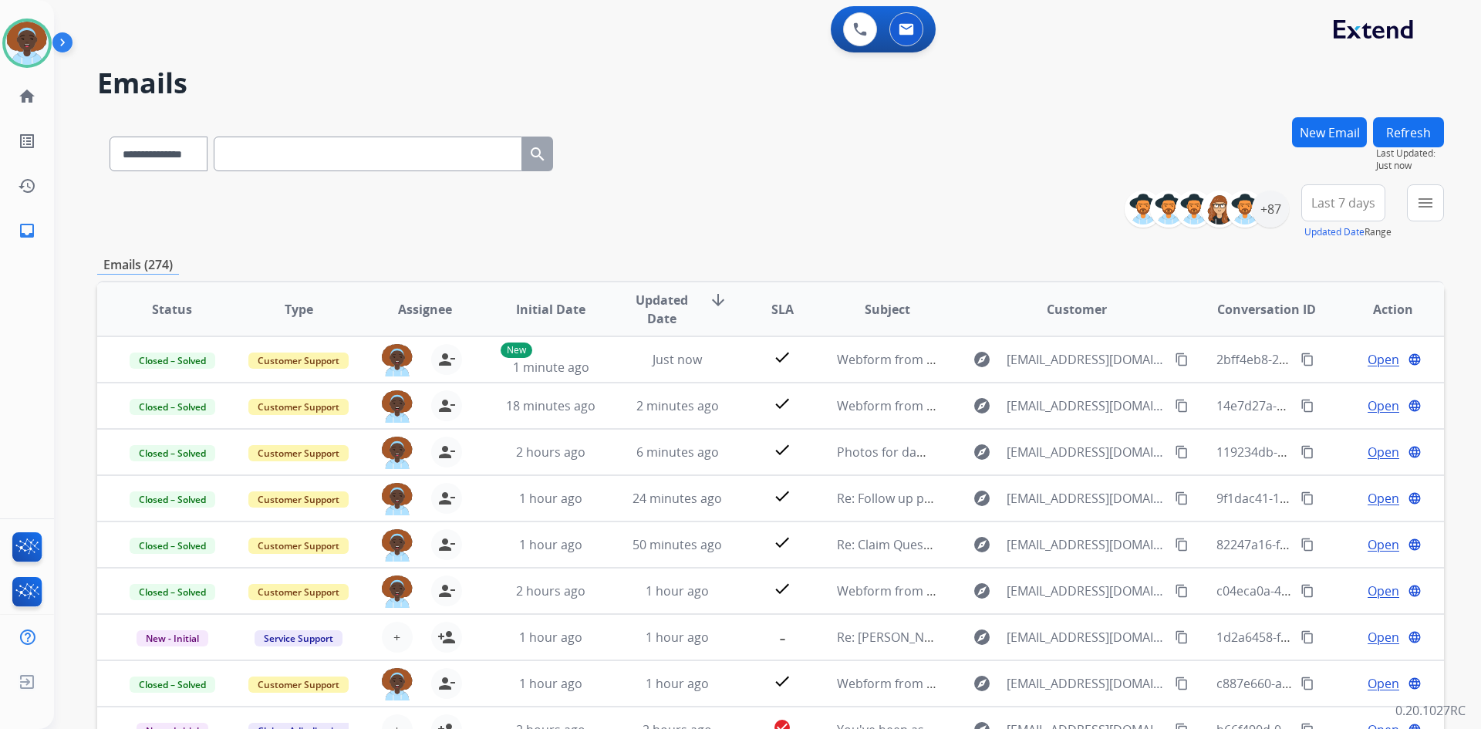
click at [1397, 137] on button "Refresh" at bounding box center [1408, 132] width 71 height 30
click at [1412, 136] on button "Refresh" at bounding box center [1408, 132] width 71 height 30
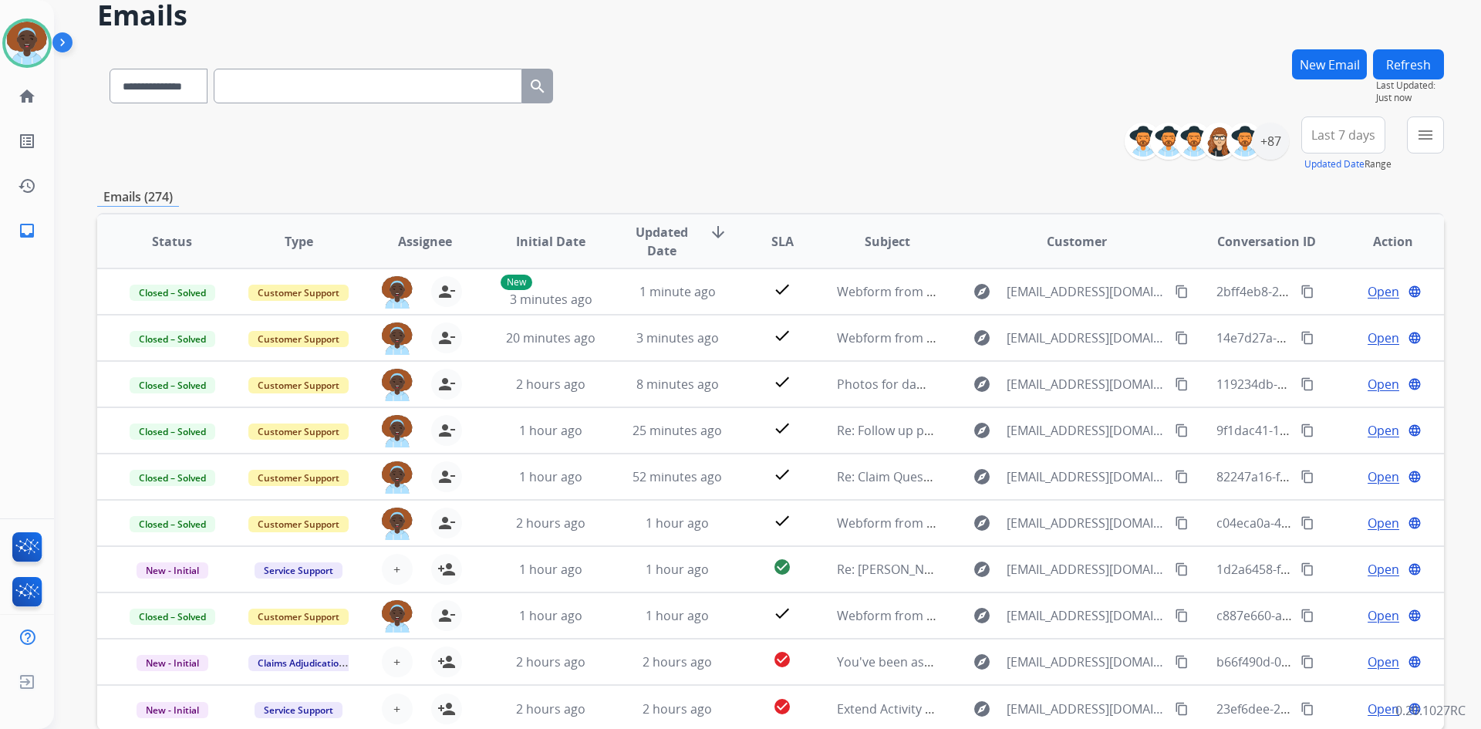
scroll to position [77, 0]
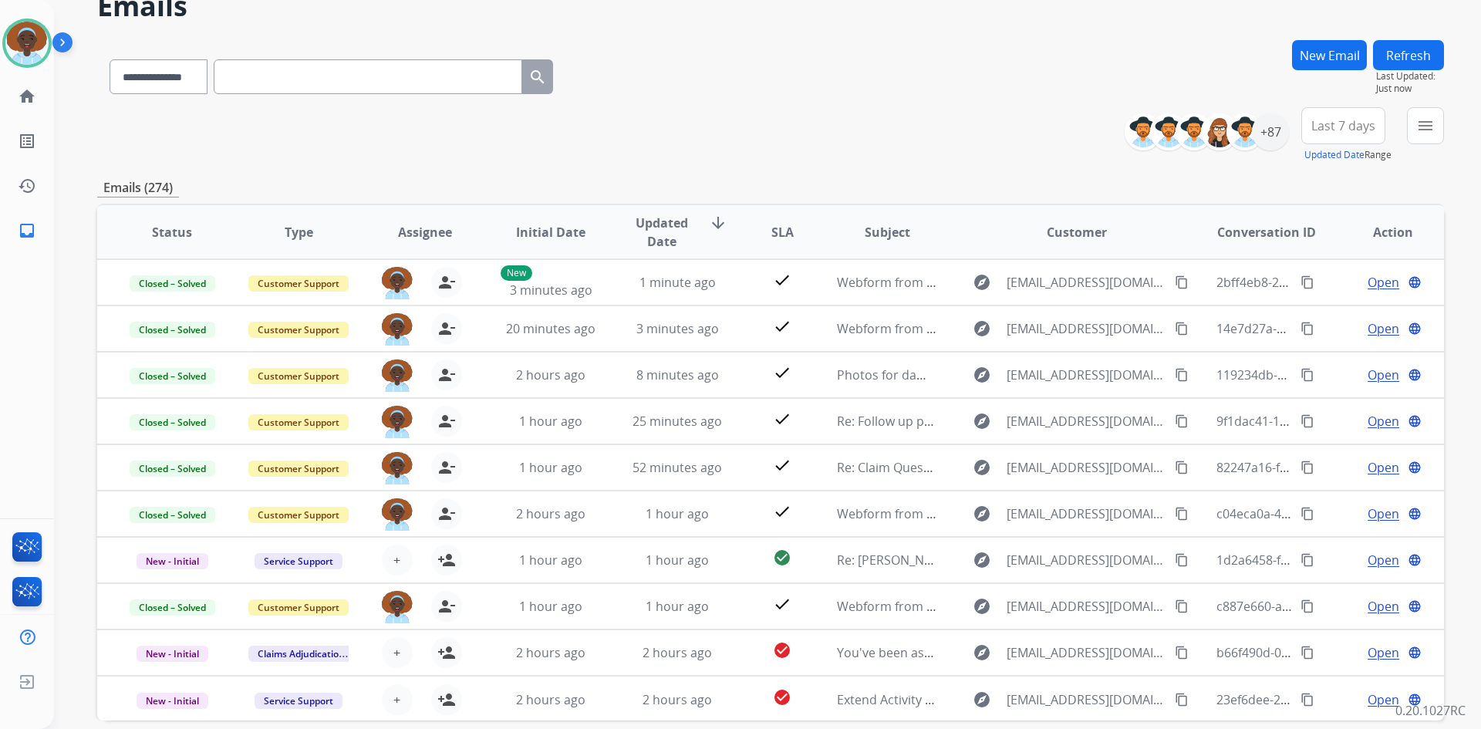
click at [1358, 125] on span "Last 7 days" at bounding box center [1343, 126] width 64 height 6
click at [1325, 310] on div "Last 90 days" at bounding box center [1338, 313] width 85 height 23
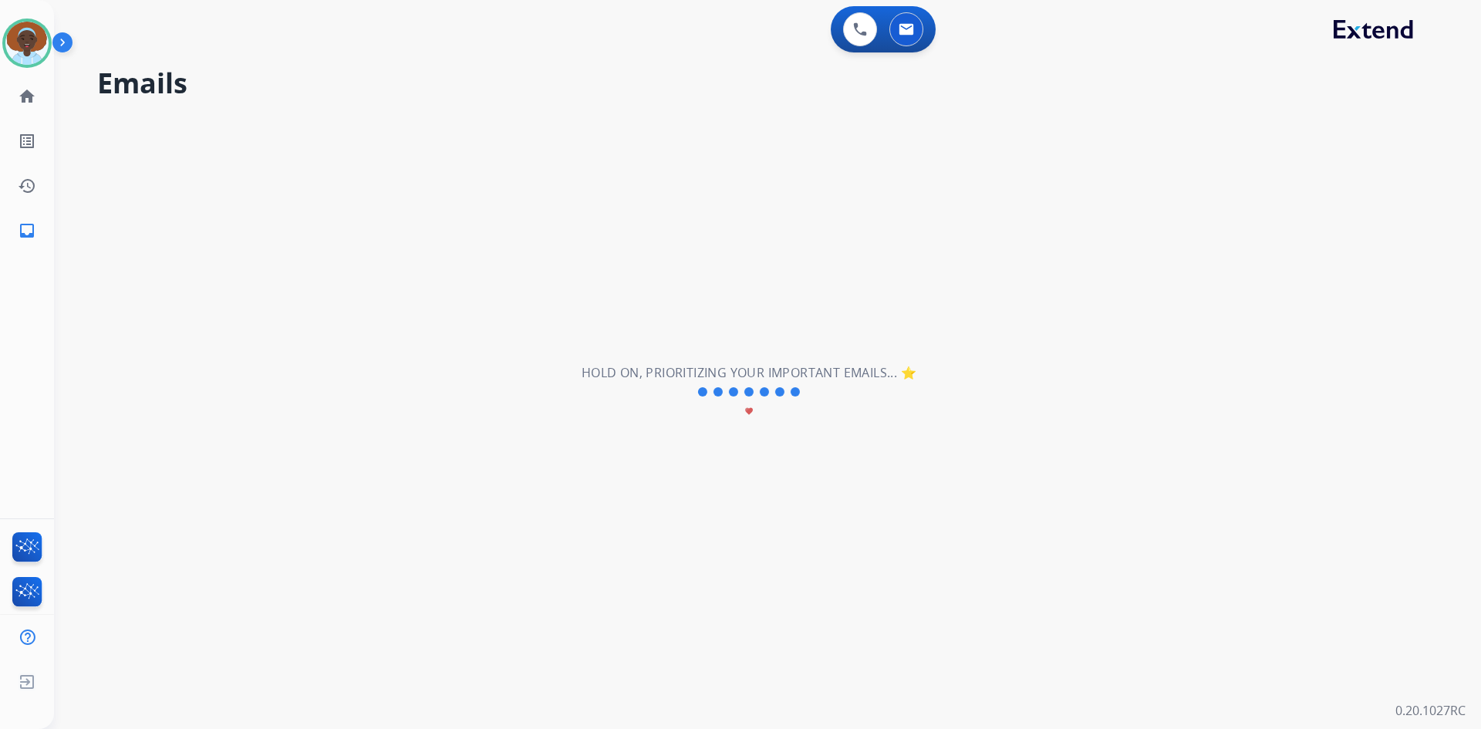
scroll to position [0, 0]
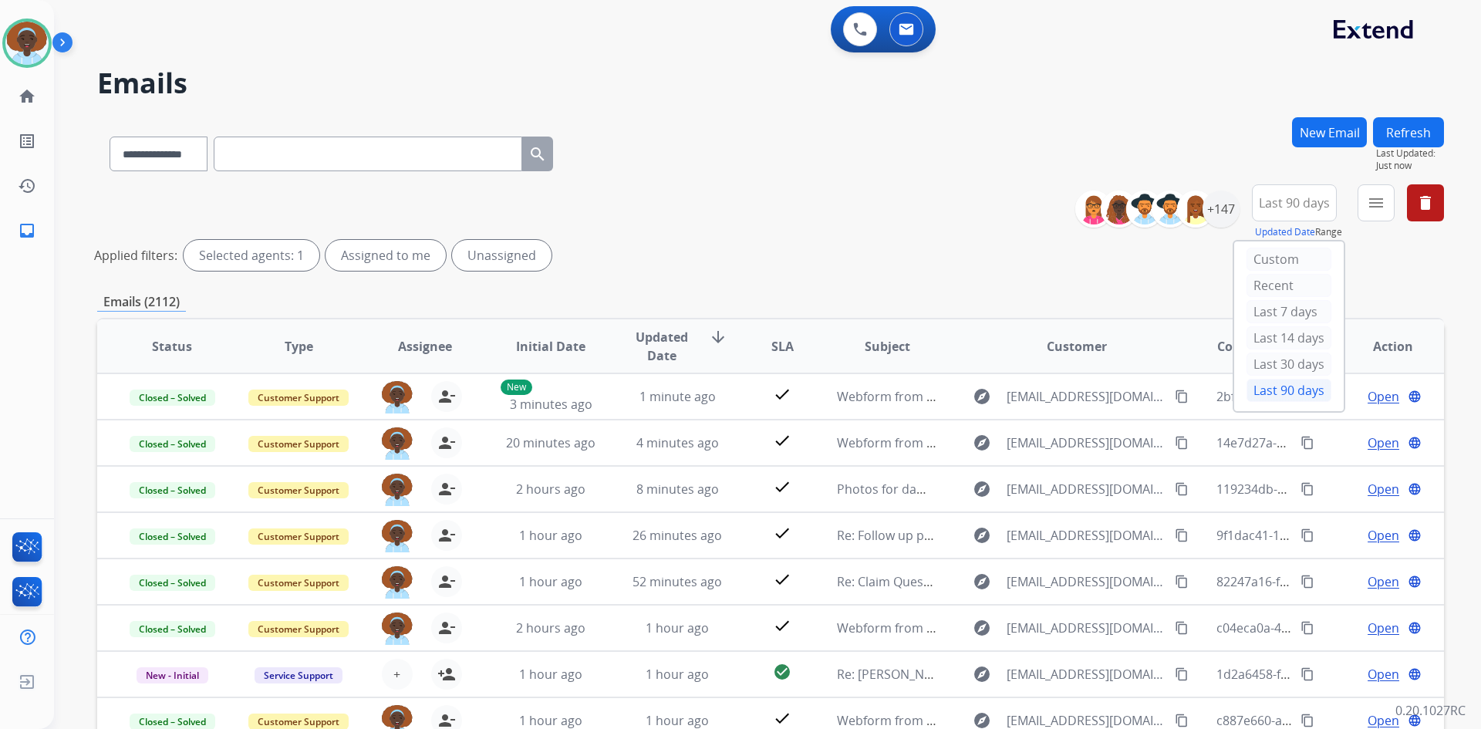
click at [1091, 287] on div "**********" at bounding box center [770, 516] width 1347 height 798
click at [1216, 212] on div "+147" at bounding box center [1220, 209] width 37 height 37
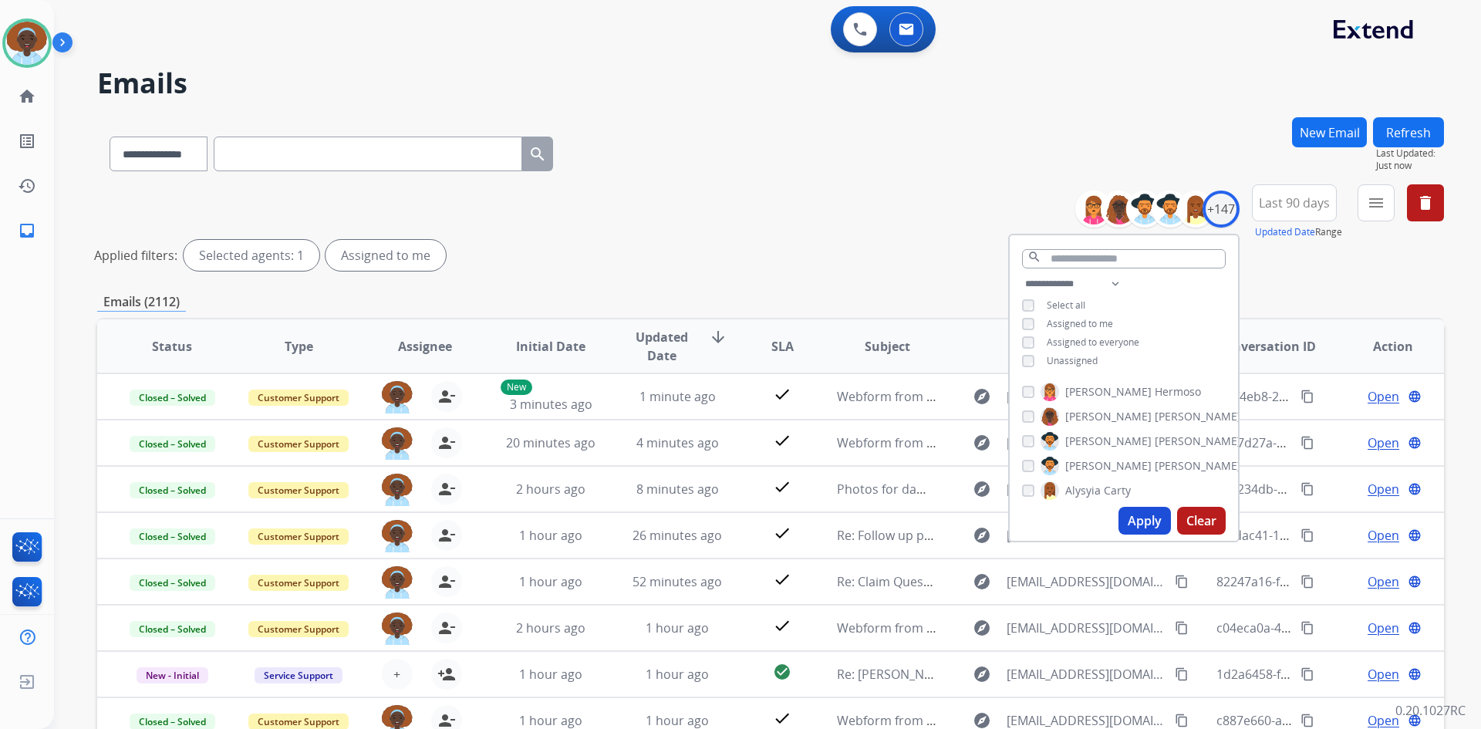
click at [1135, 518] on button "Apply" at bounding box center [1144, 521] width 52 height 28
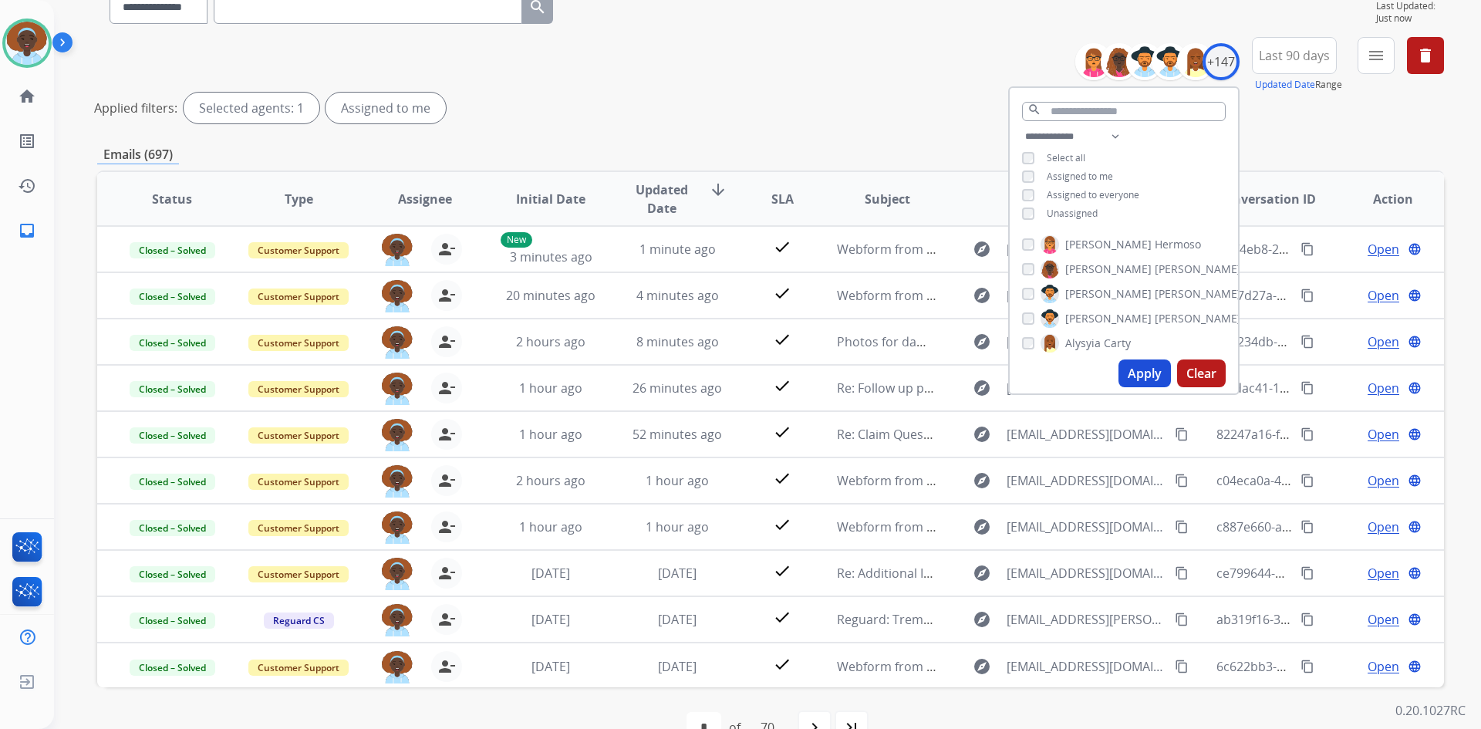
scroll to position [186, 0]
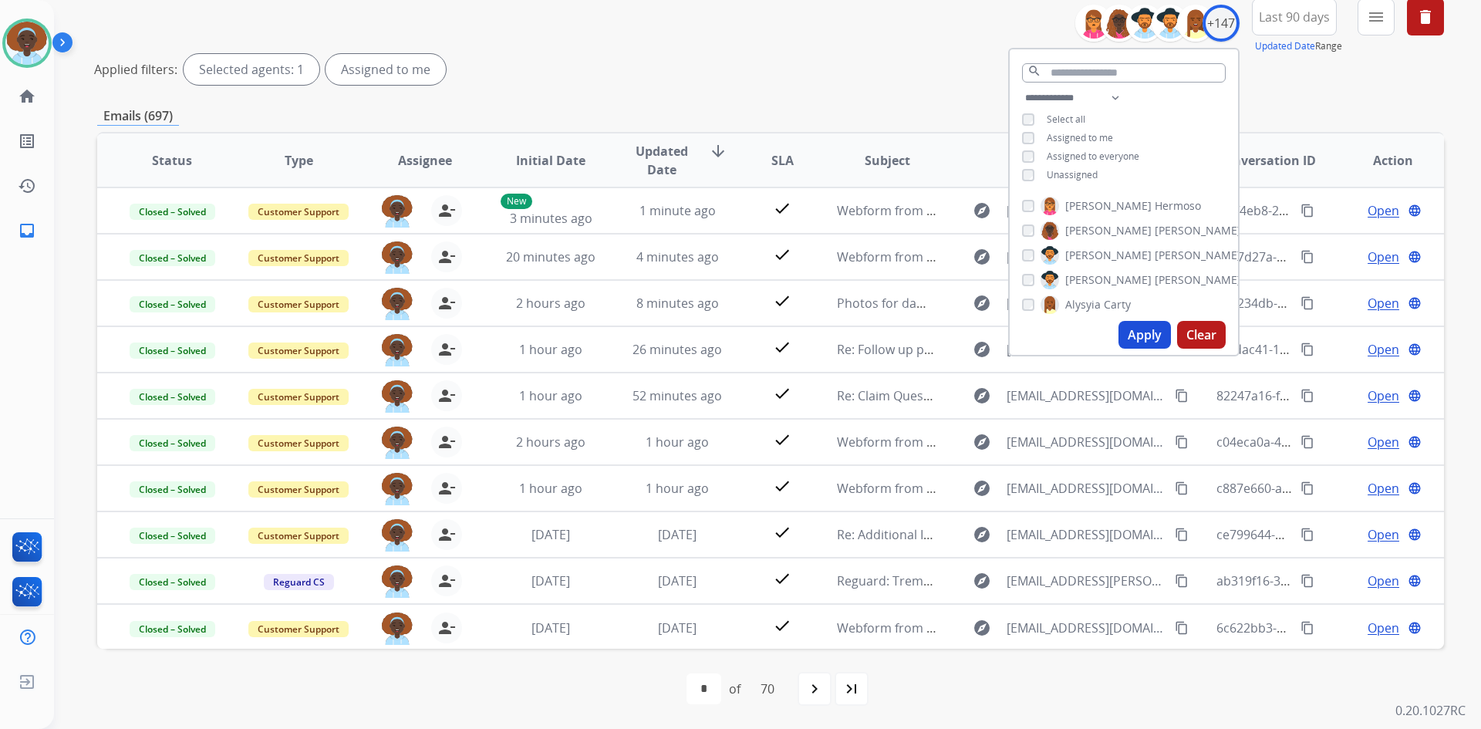
click at [870, 47] on div "**********" at bounding box center [770, 44] width 1347 height 93
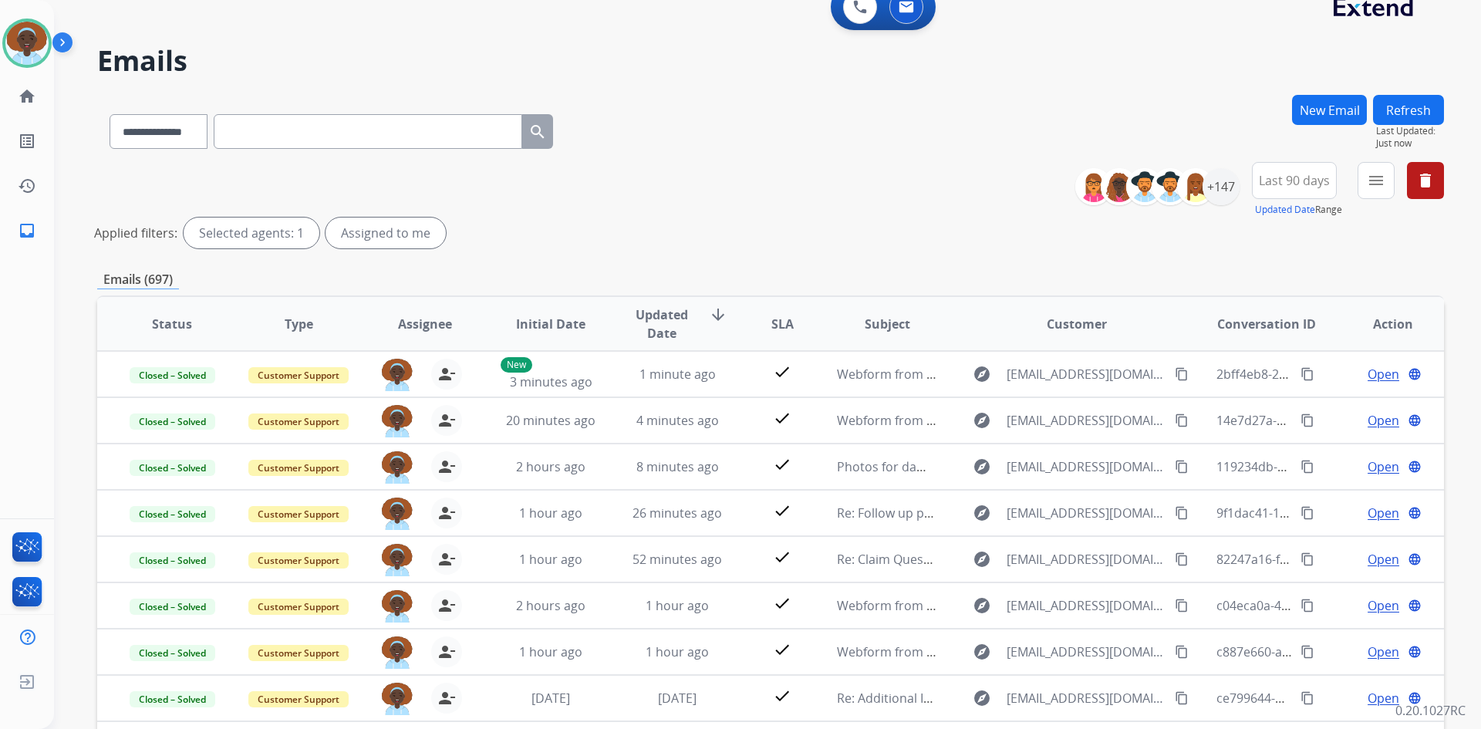
scroll to position [0, 0]
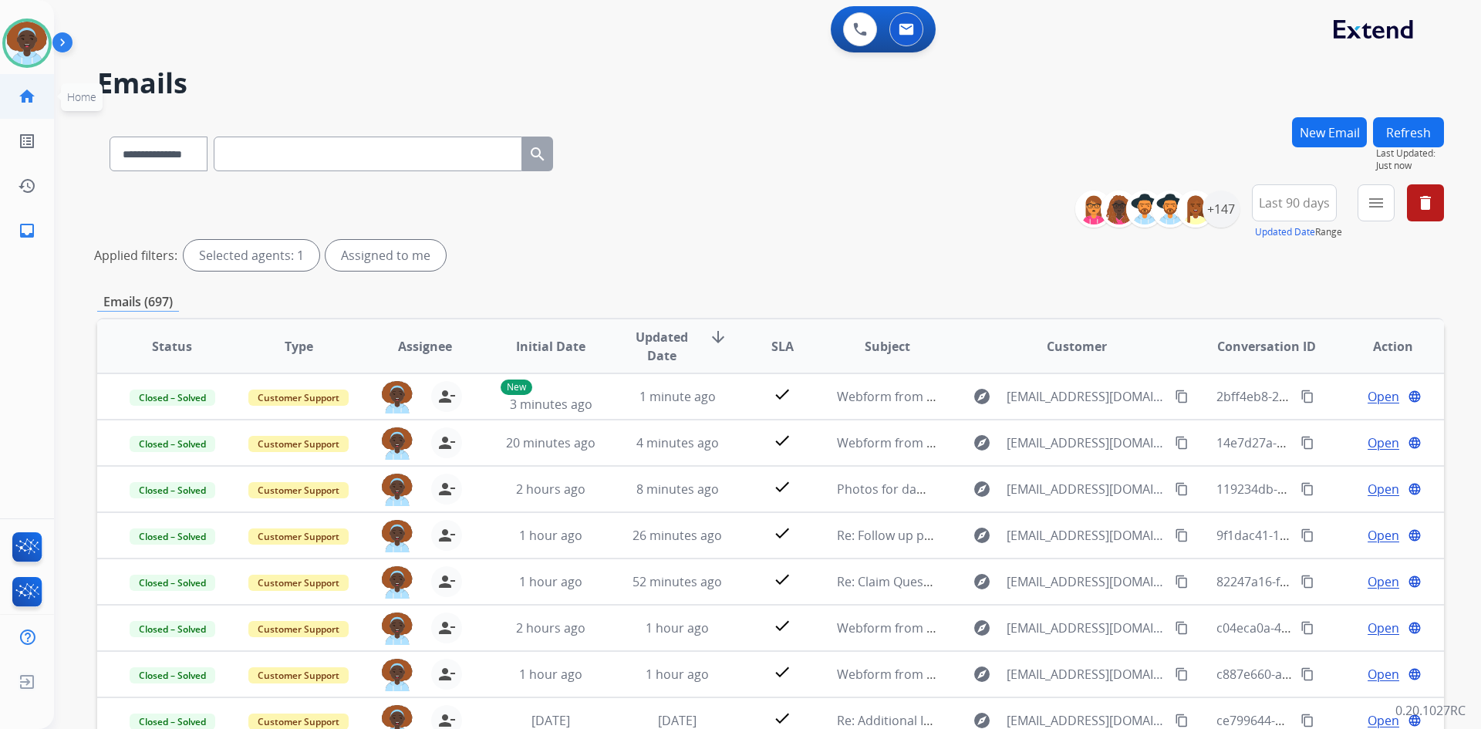
click at [28, 96] on mat-icon "home" at bounding box center [27, 96] width 19 height 19
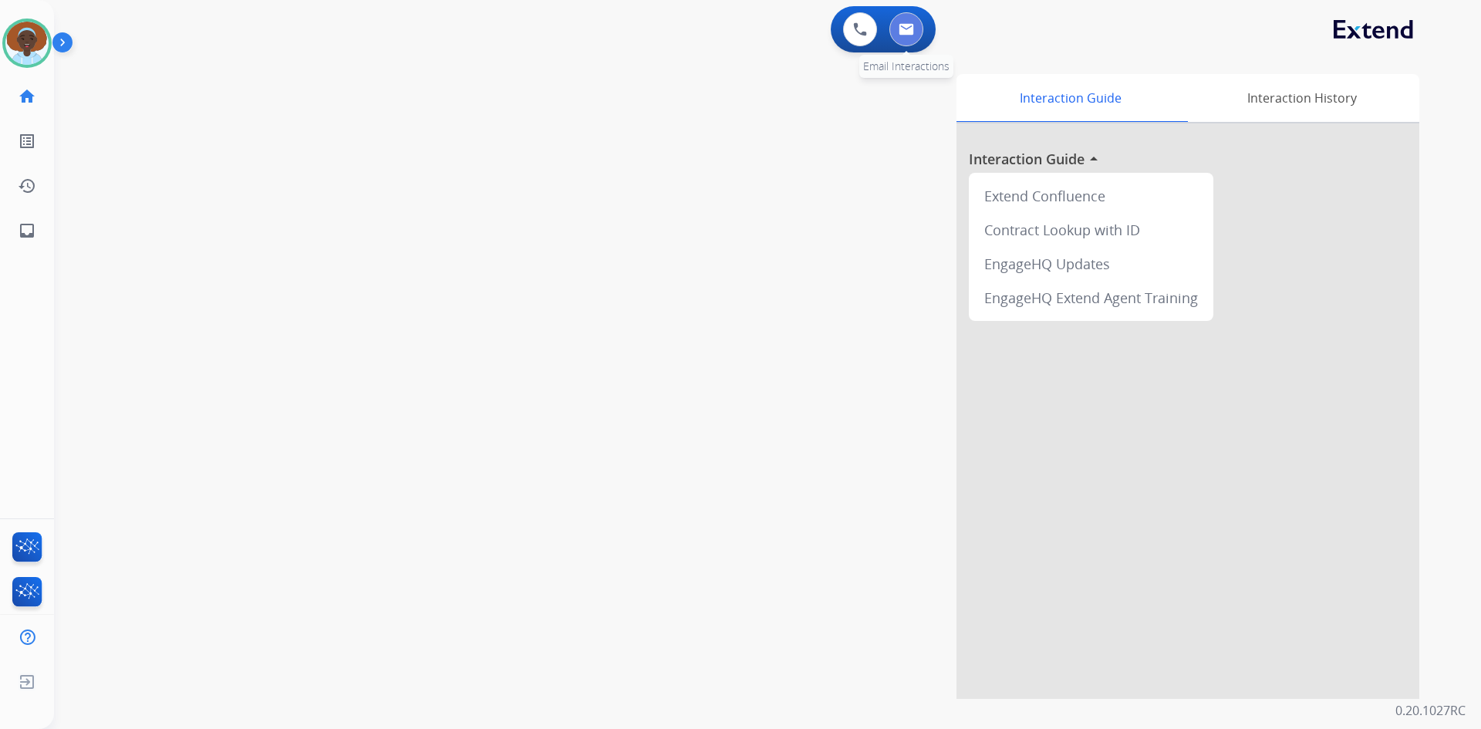
click at [905, 25] on img at bounding box center [906, 29] width 15 height 12
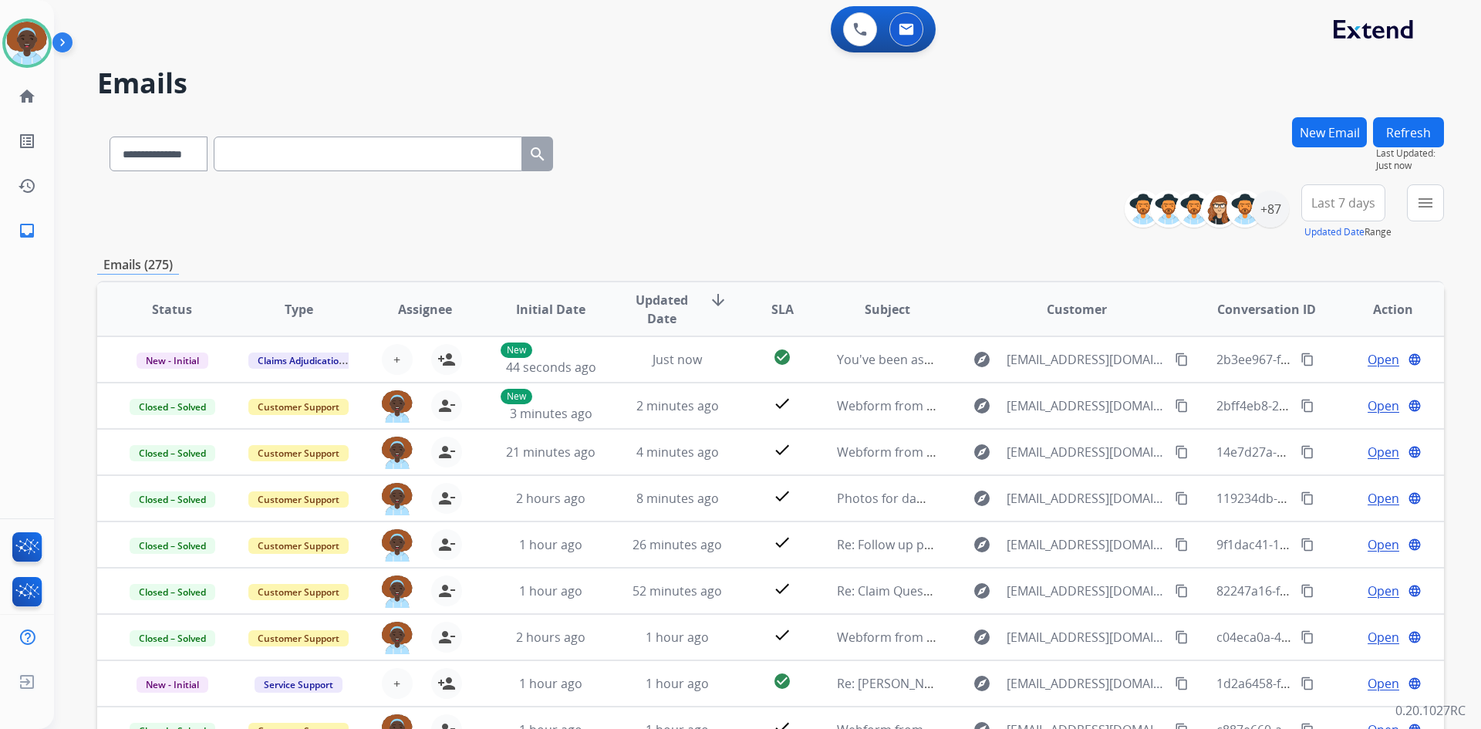
click at [1412, 130] on button "Refresh" at bounding box center [1408, 132] width 71 height 30
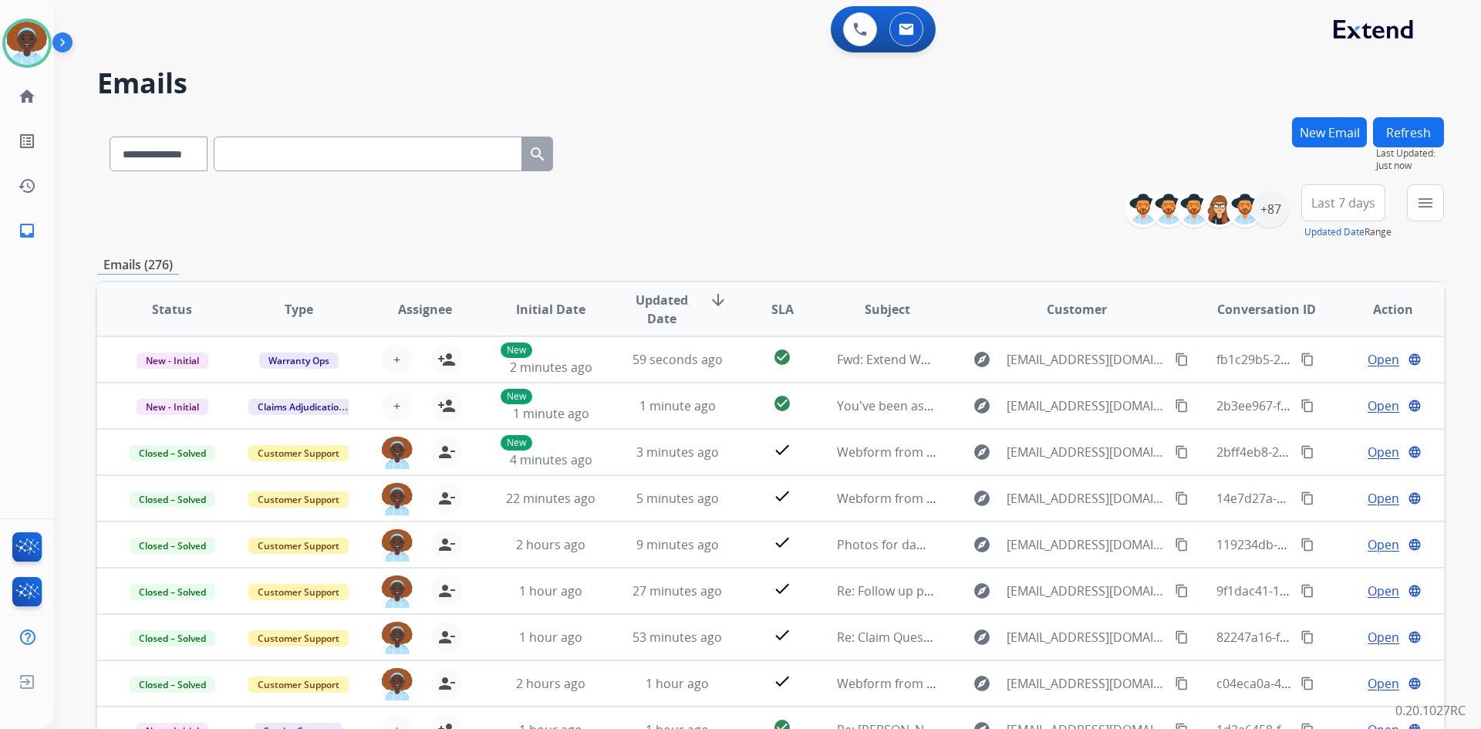
click at [1415, 130] on button "Refresh" at bounding box center [1408, 132] width 71 height 30
click at [1405, 131] on button "Refresh" at bounding box center [1408, 132] width 71 height 30
click at [1401, 133] on button "Refresh" at bounding box center [1408, 132] width 71 height 30
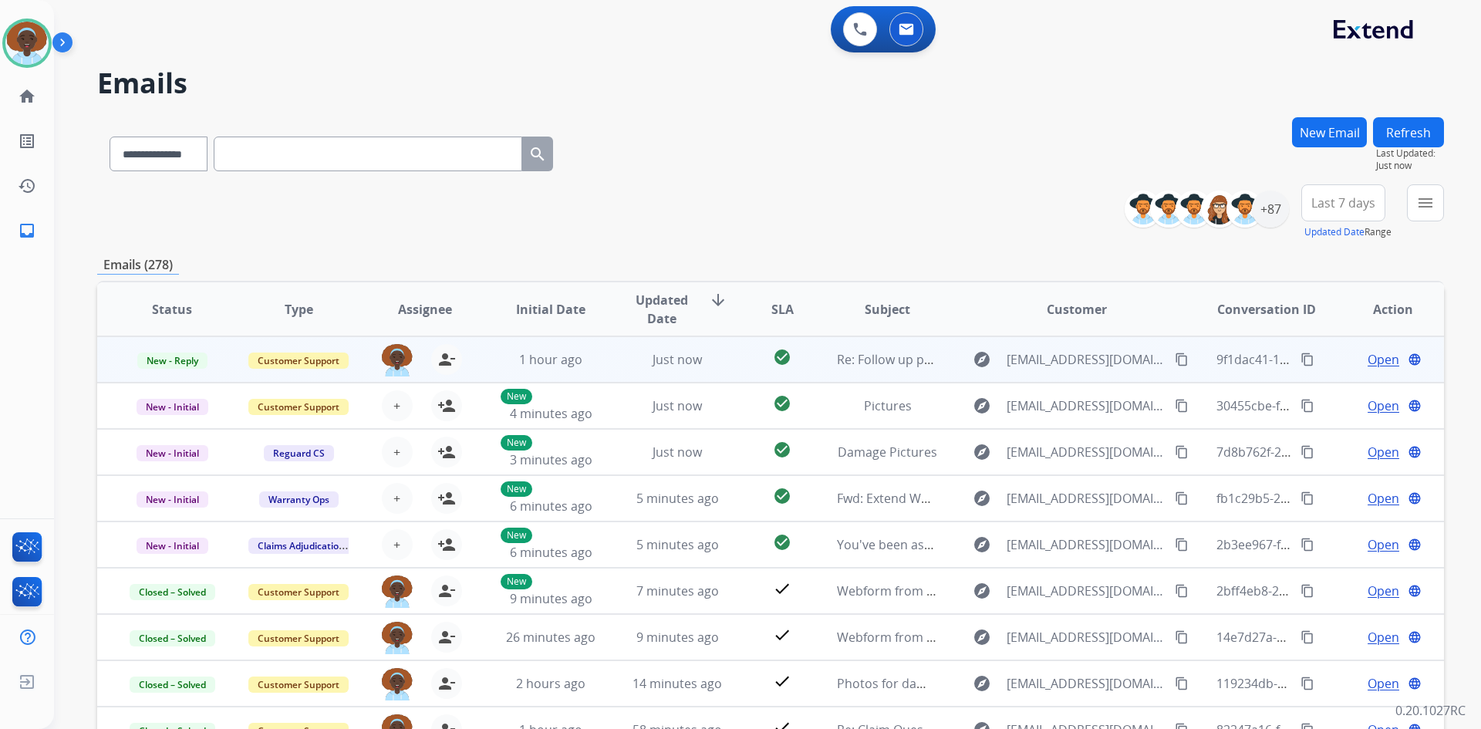
click at [1368, 357] on span "Open" at bounding box center [1384, 359] width 32 height 19
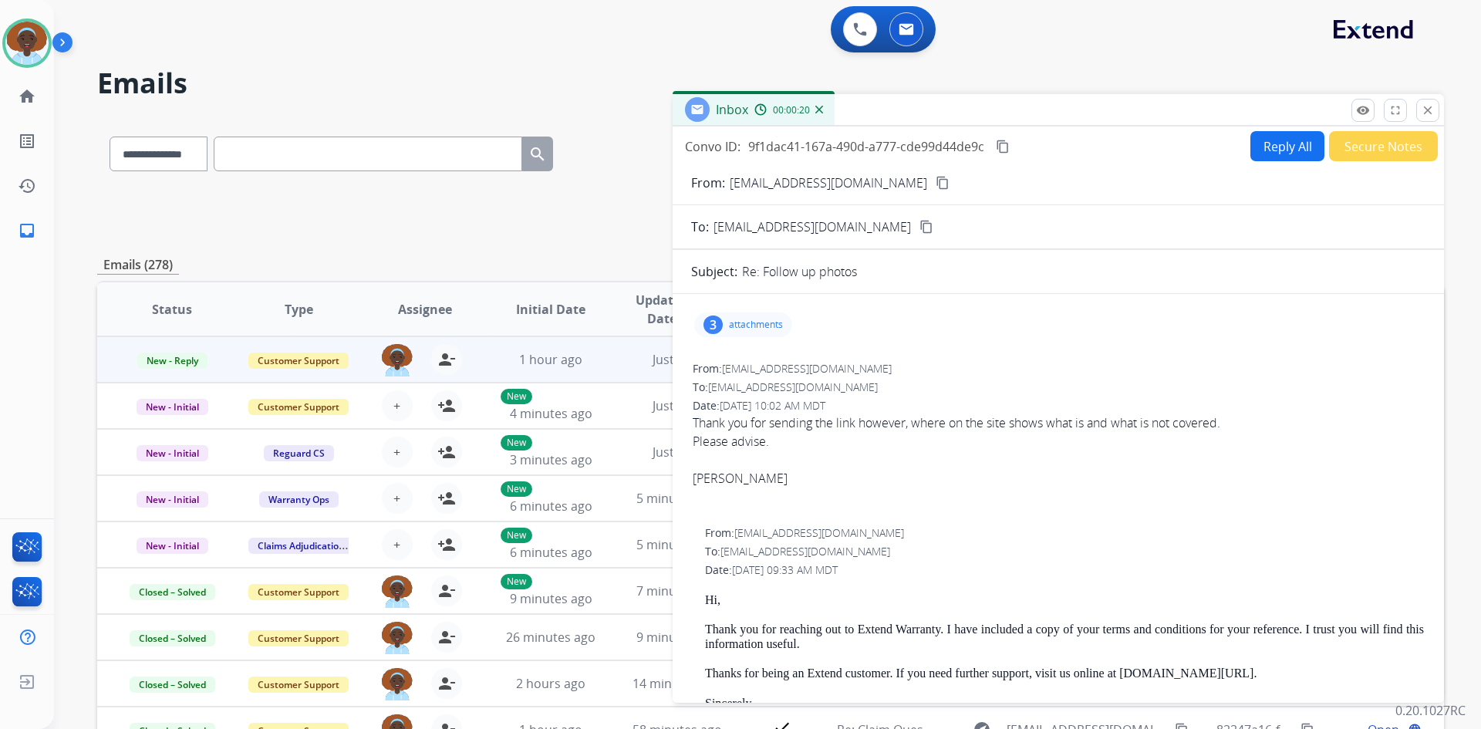
click at [713, 319] on div "3" at bounding box center [712, 324] width 19 height 19
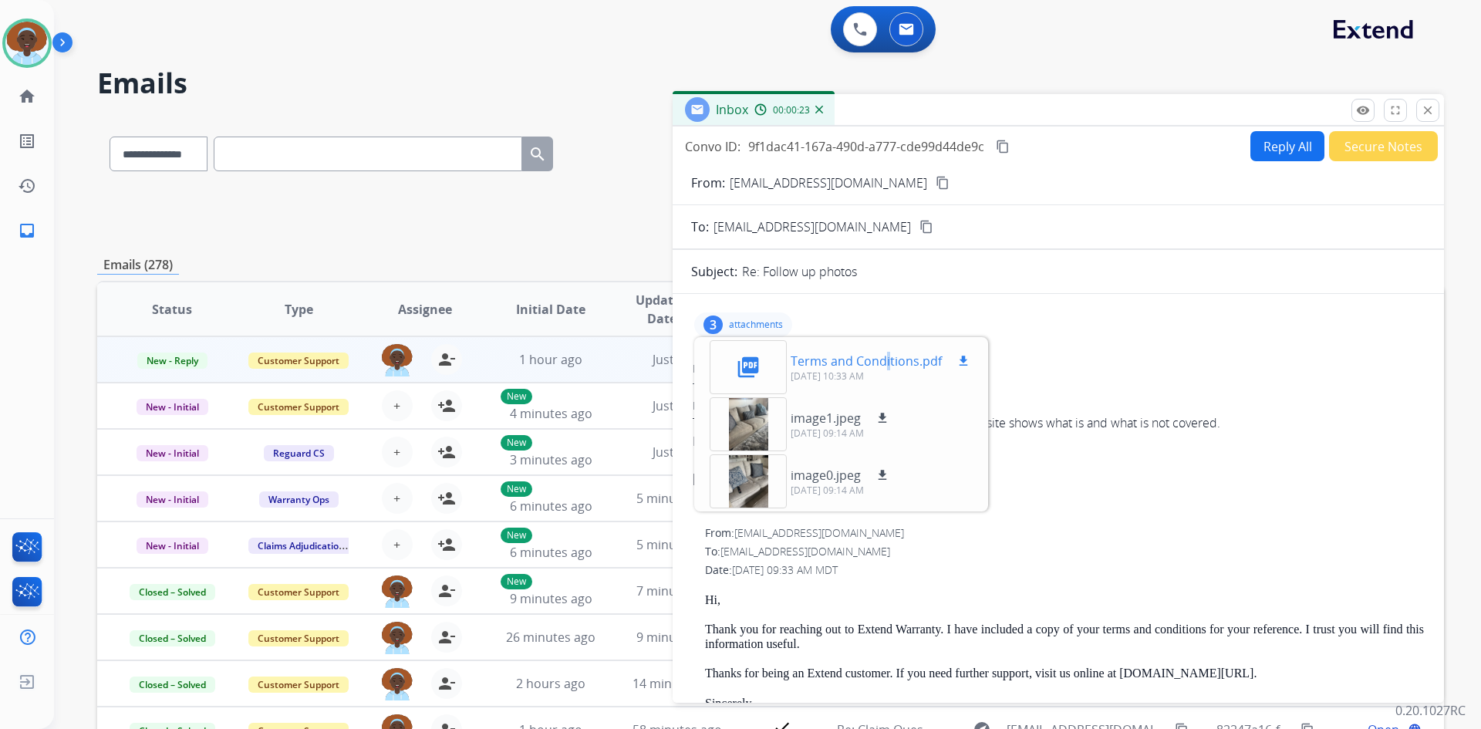
click at [885, 358] on p "Terms and Conditions.pdf" at bounding box center [866, 361] width 151 height 19
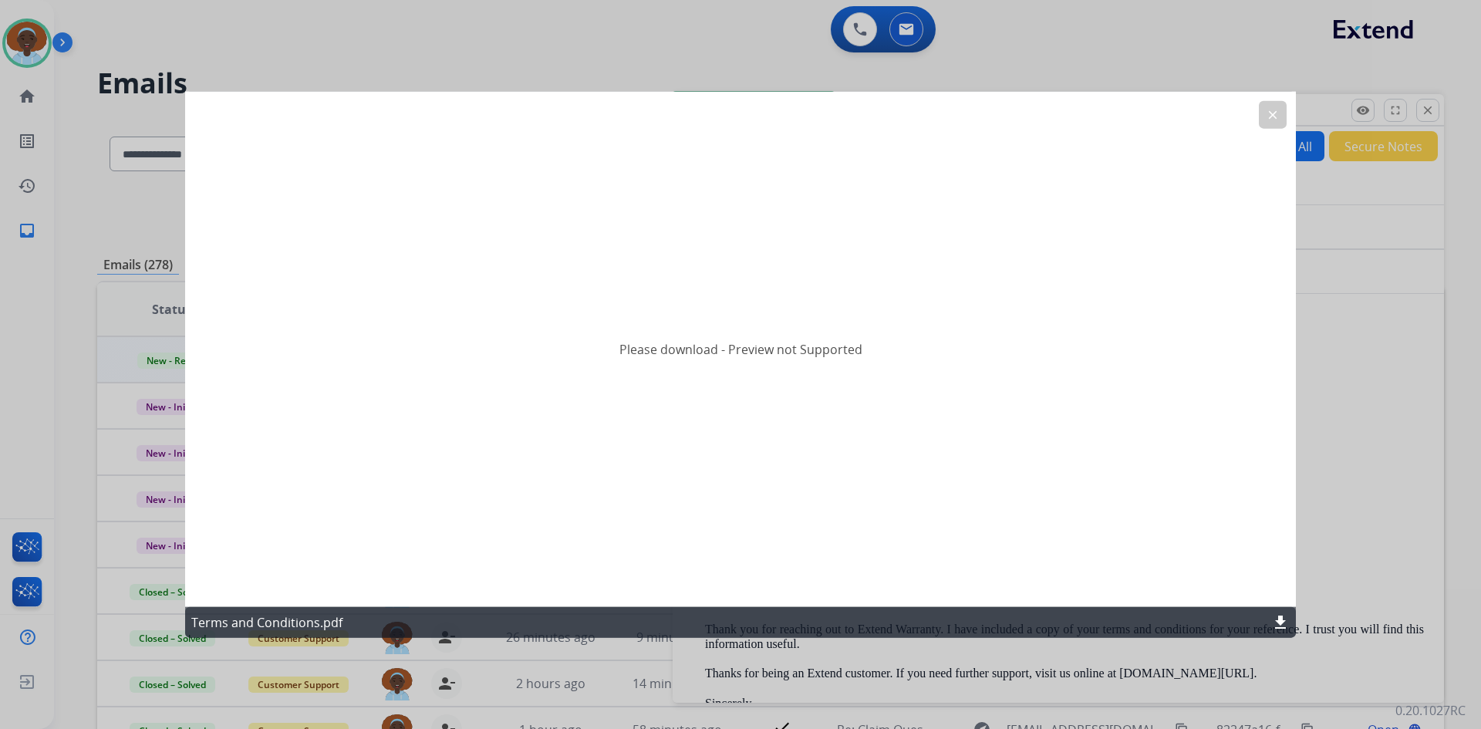
click at [1263, 120] on button "clear" at bounding box center [1273, 114] width 28 height 28
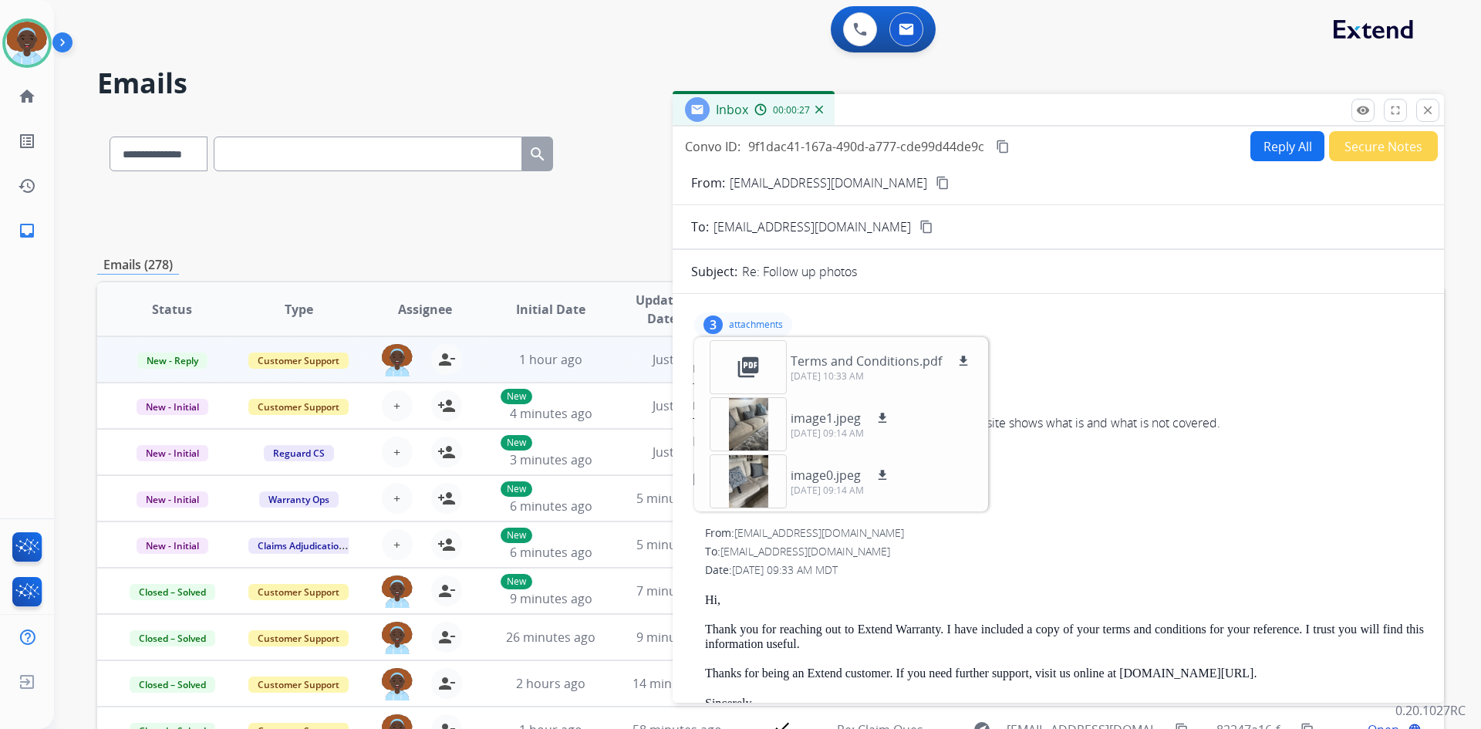
click at [1074, 336] on div "3 attachments picture_as_pdf Terms and Conditions.pdf download 09/28/2025, 10:3…" at bounding box center [1058, 324] width 734 height 37
click at [717, 319] on div "3" at bounding box center [712, 324] width 19 height 19
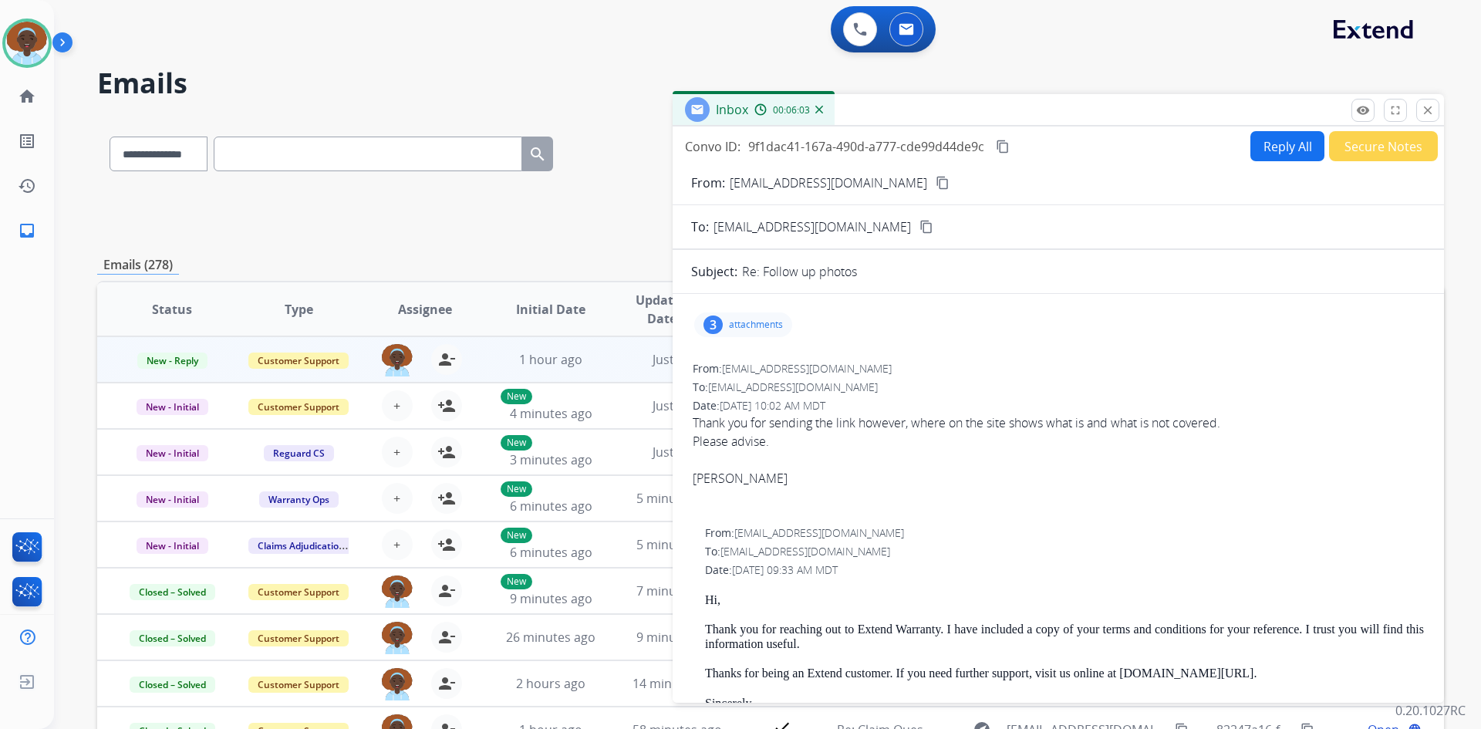
click at [718, 322] on div "3" at bounding box center [712, 324] width 19 height 19
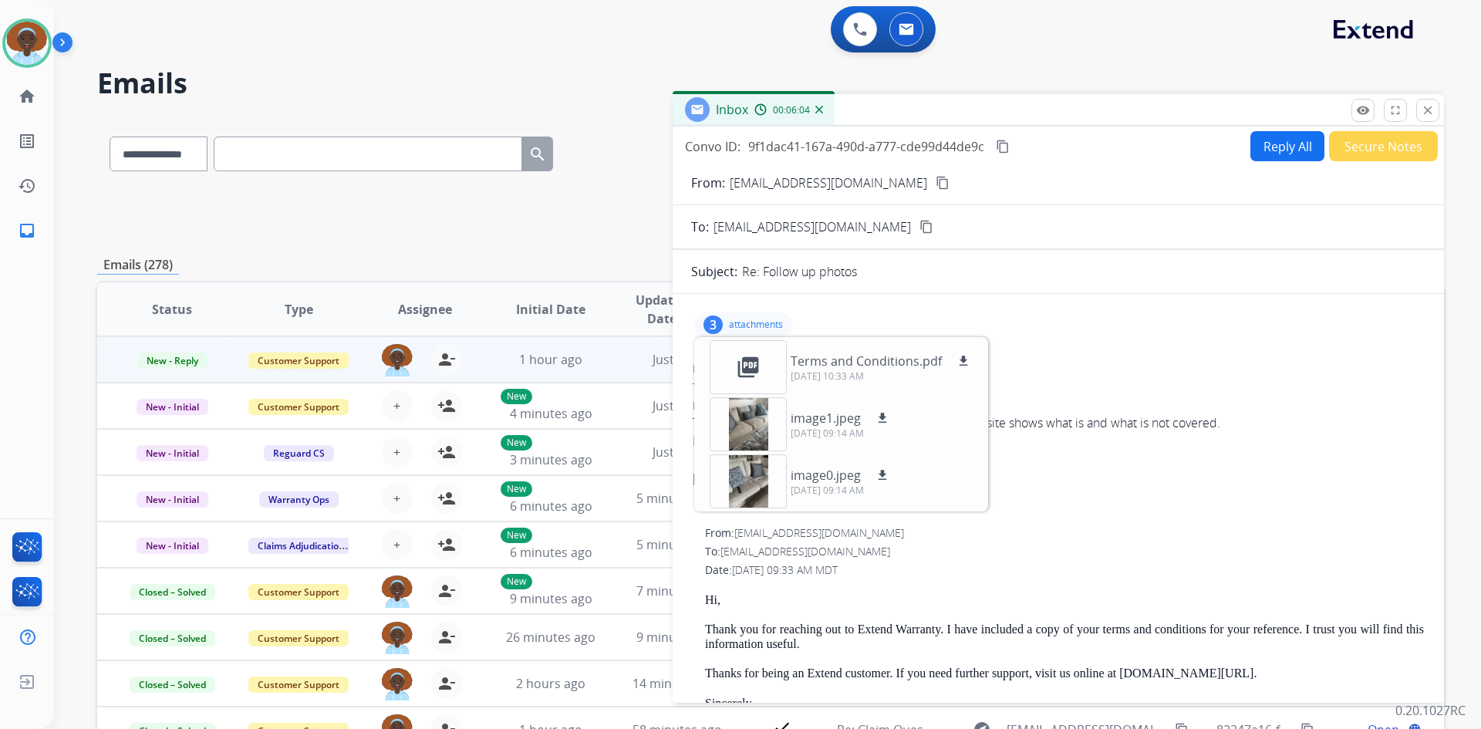
click at [718, 322] on div "3" at bounding box center [712, 324] width 19 height 19
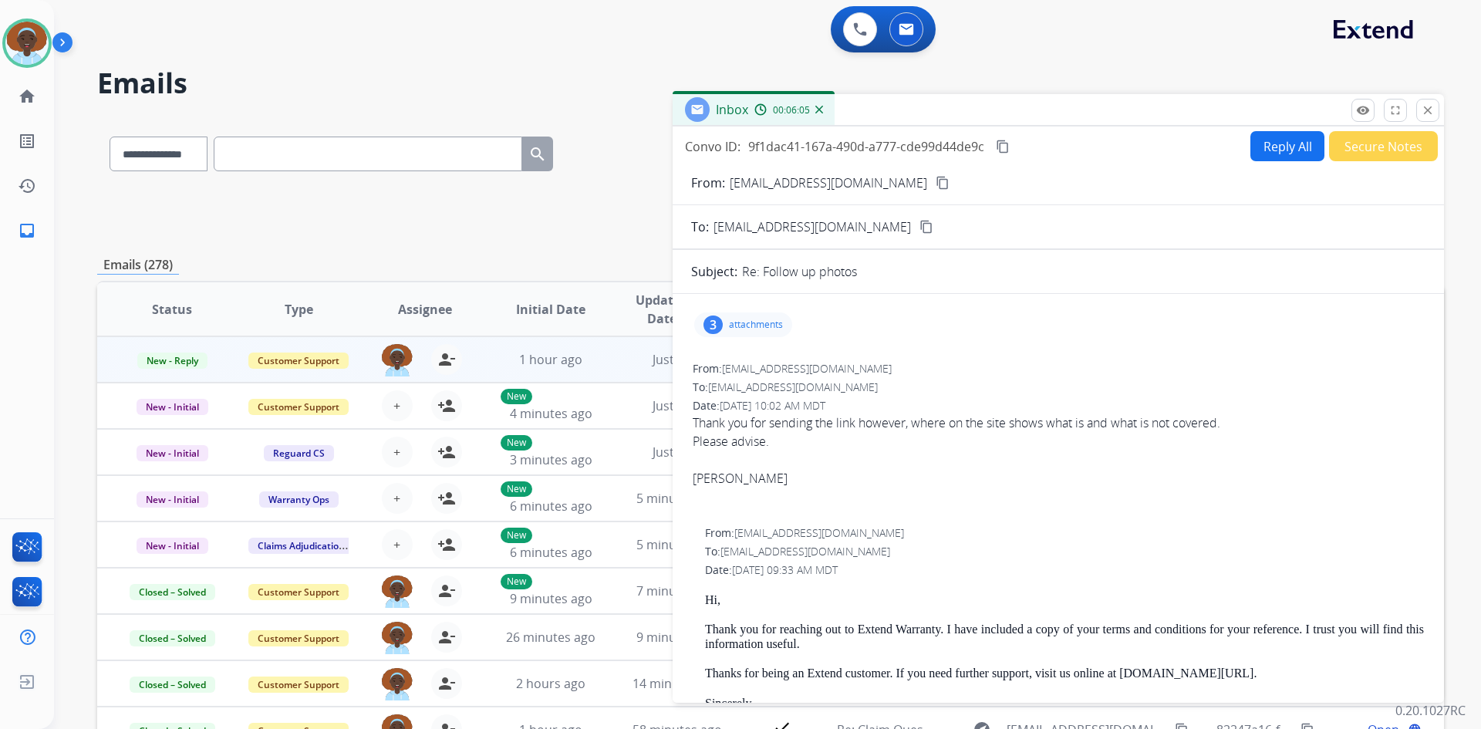
click at [1272, 147] on button "Reply All" at bounding box center [1287, 146] width 74 height 30
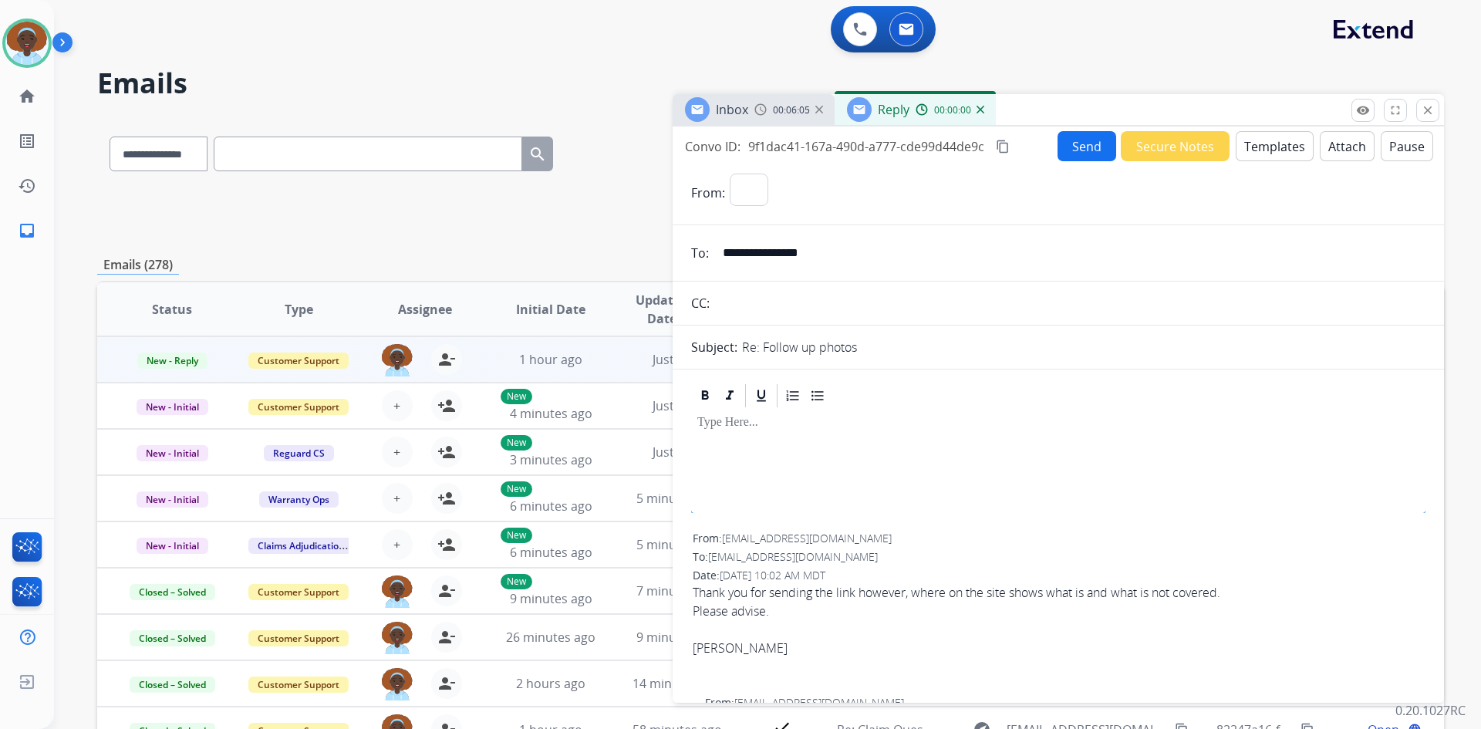
select select "**********"
click at [1266, 147] on button "Templates" at bounding box center [1275, 146] width 78 height 30
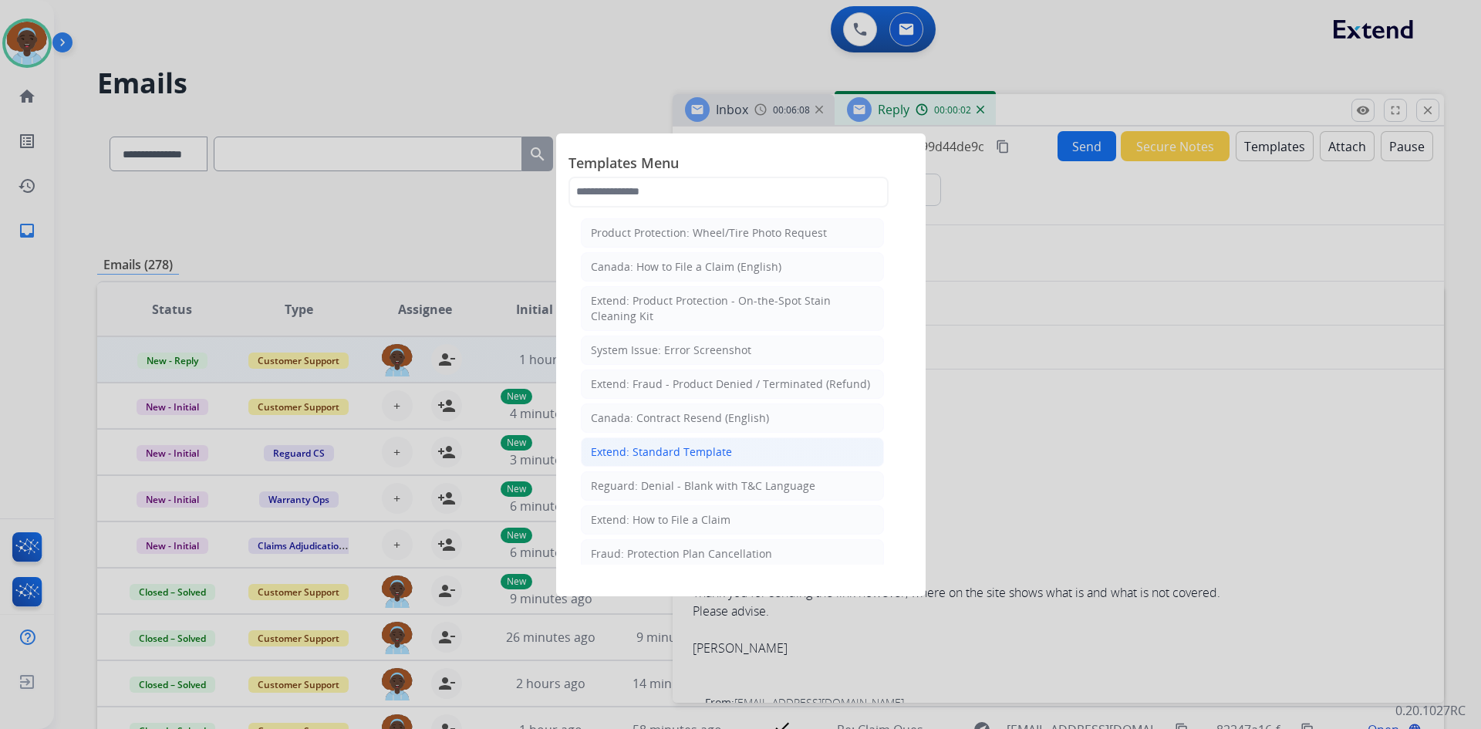
click at [698, 447] on div "Extend: Standard Template" at bounding box center [661, 451] width 141 height 15
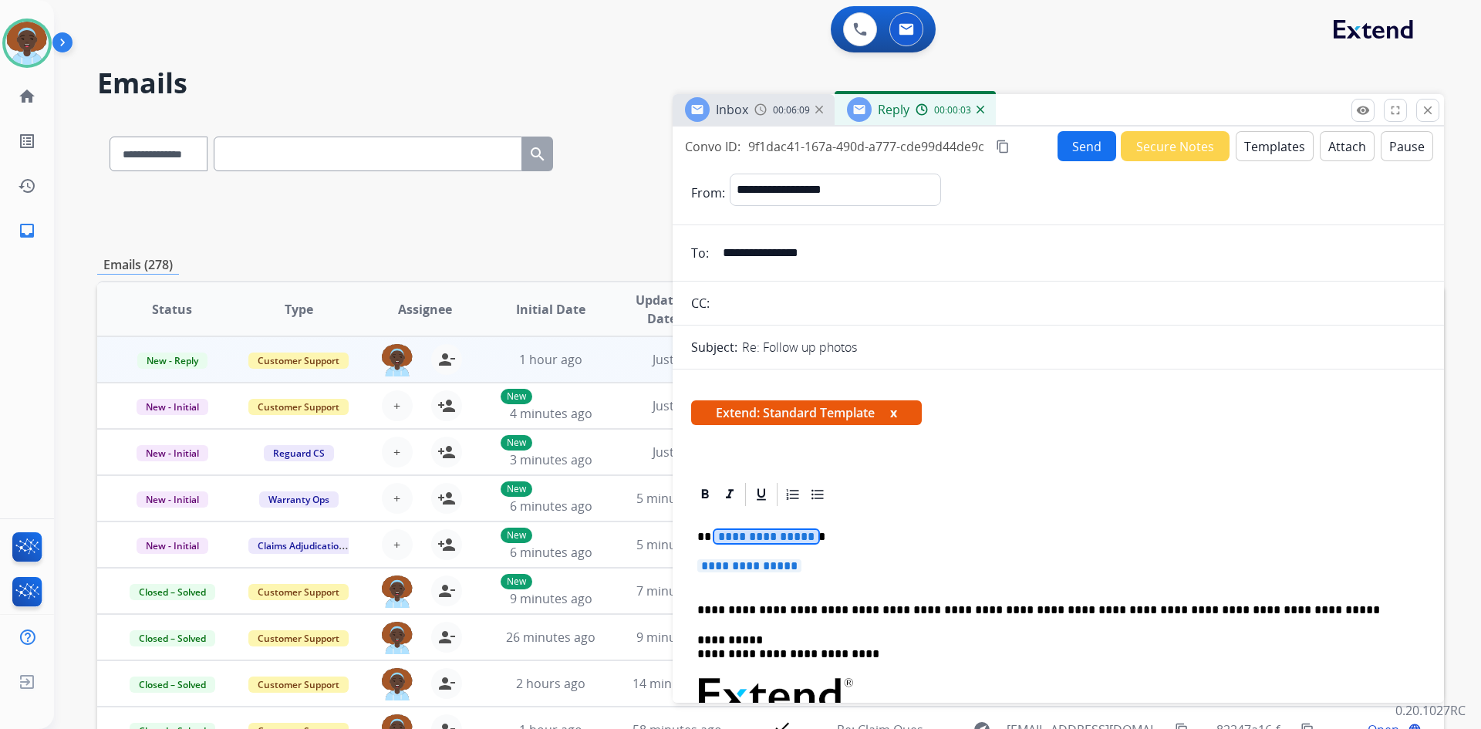
click at [769, 533] on span "**********" at bounding box center [766, 536] width 104 height 13
click at [721, 568] on span "**********" at bounding box center [749, 565] width 104 height 13
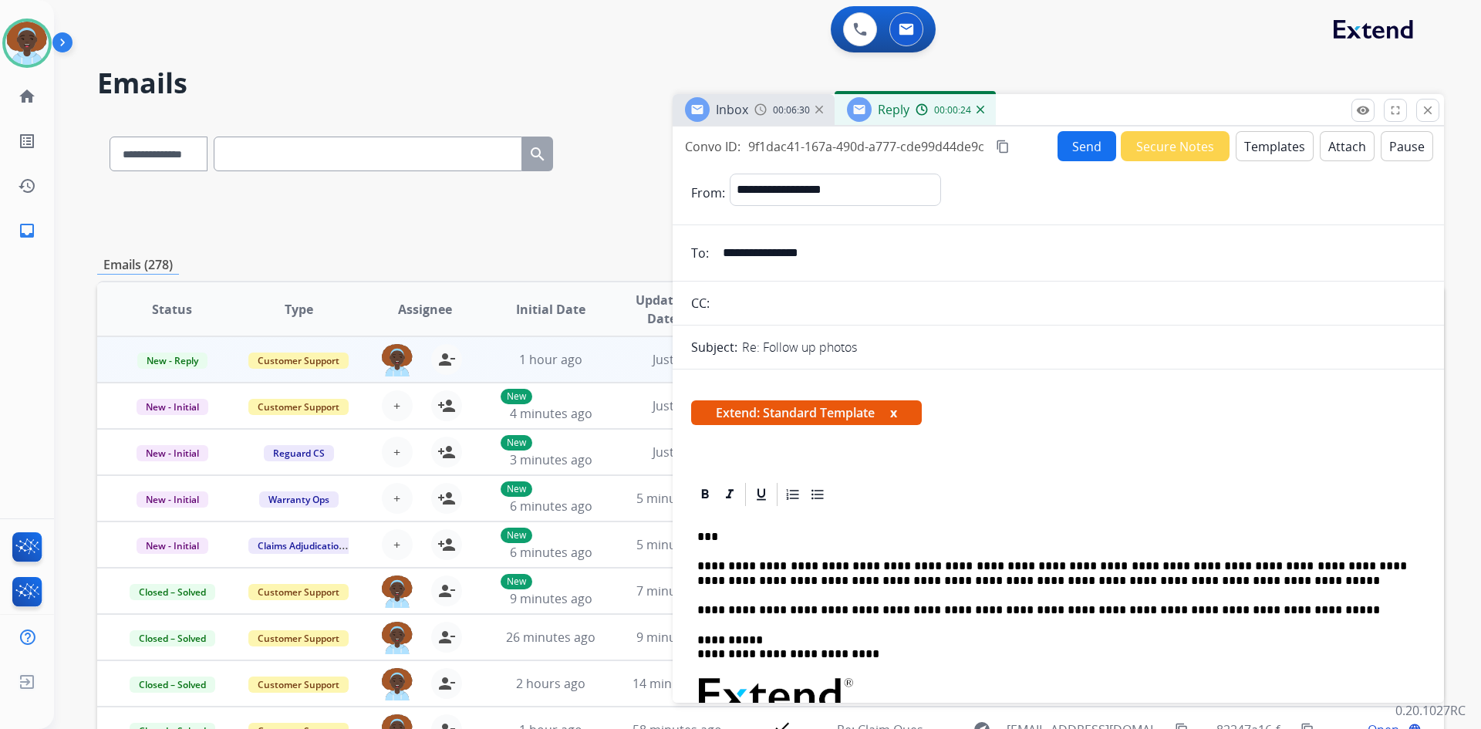
click at [1081, 148] on button "Send" at bounding box center [1086, 146] width 59 height 30
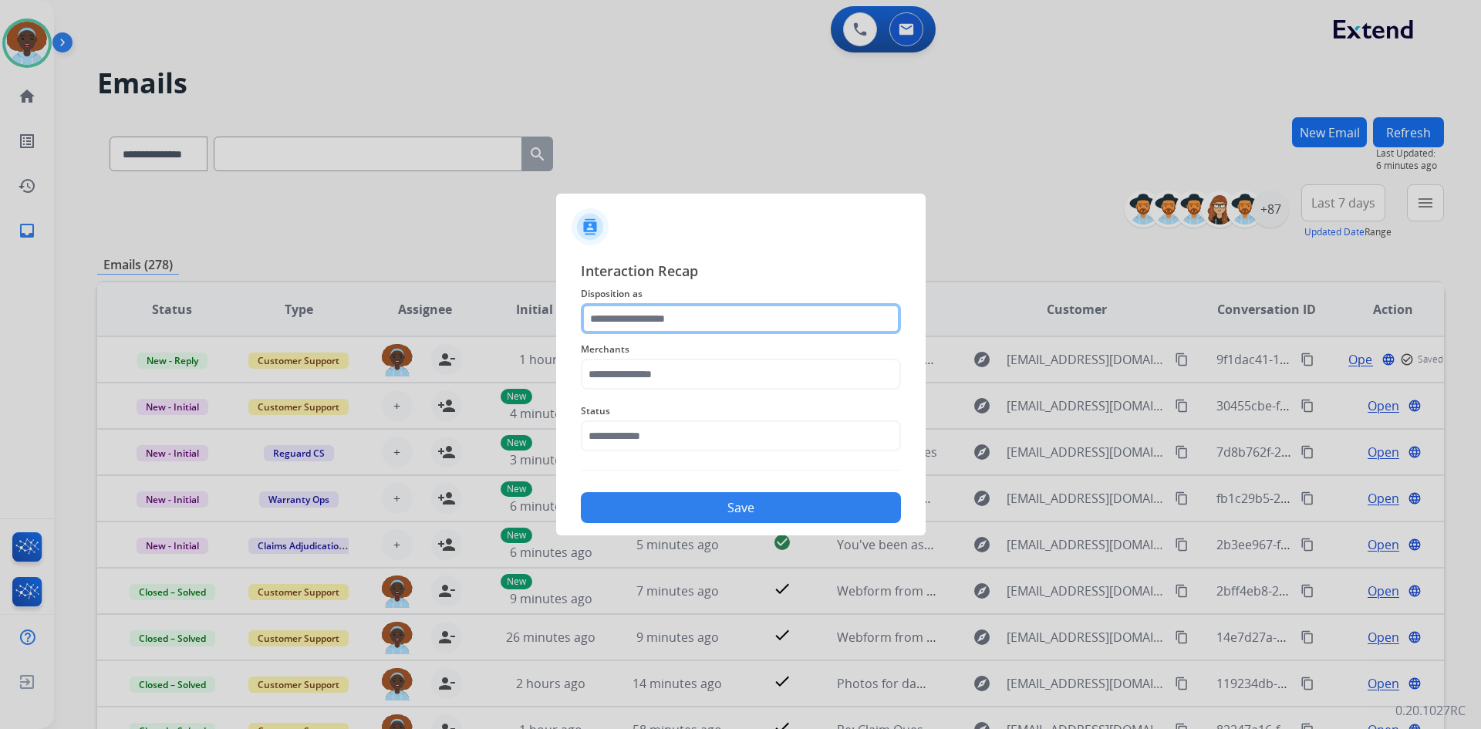
click at [710, 316] on input "text" at bounding box center [741, 318] width 320 height 31
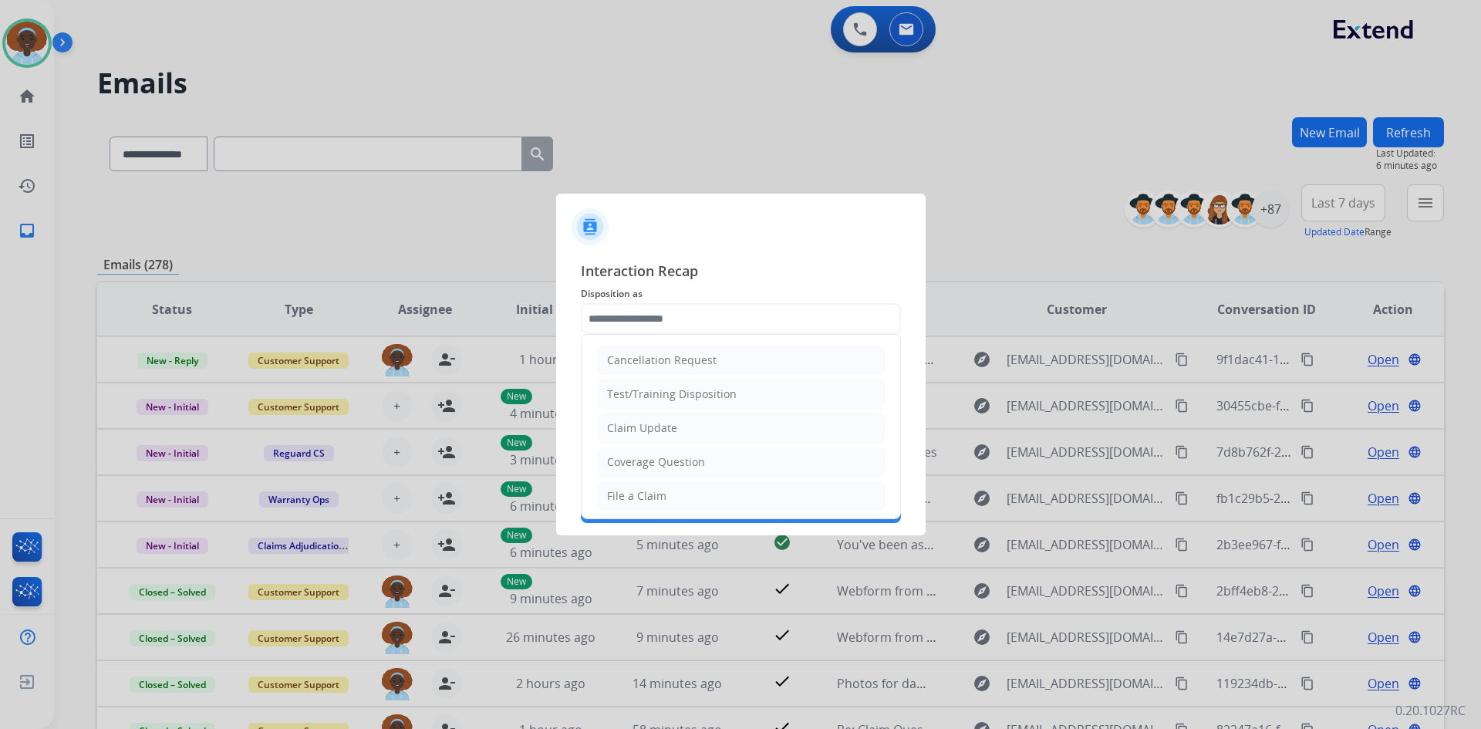
drag, startPoint x: 702, startPoint y: 458, endPoint x: 699, endPoint y: 400, distance: 57.9
click at [700, 458] on div "Coverage Question" at bounding box center [656, 461] width 98 height 15
type input "**********"
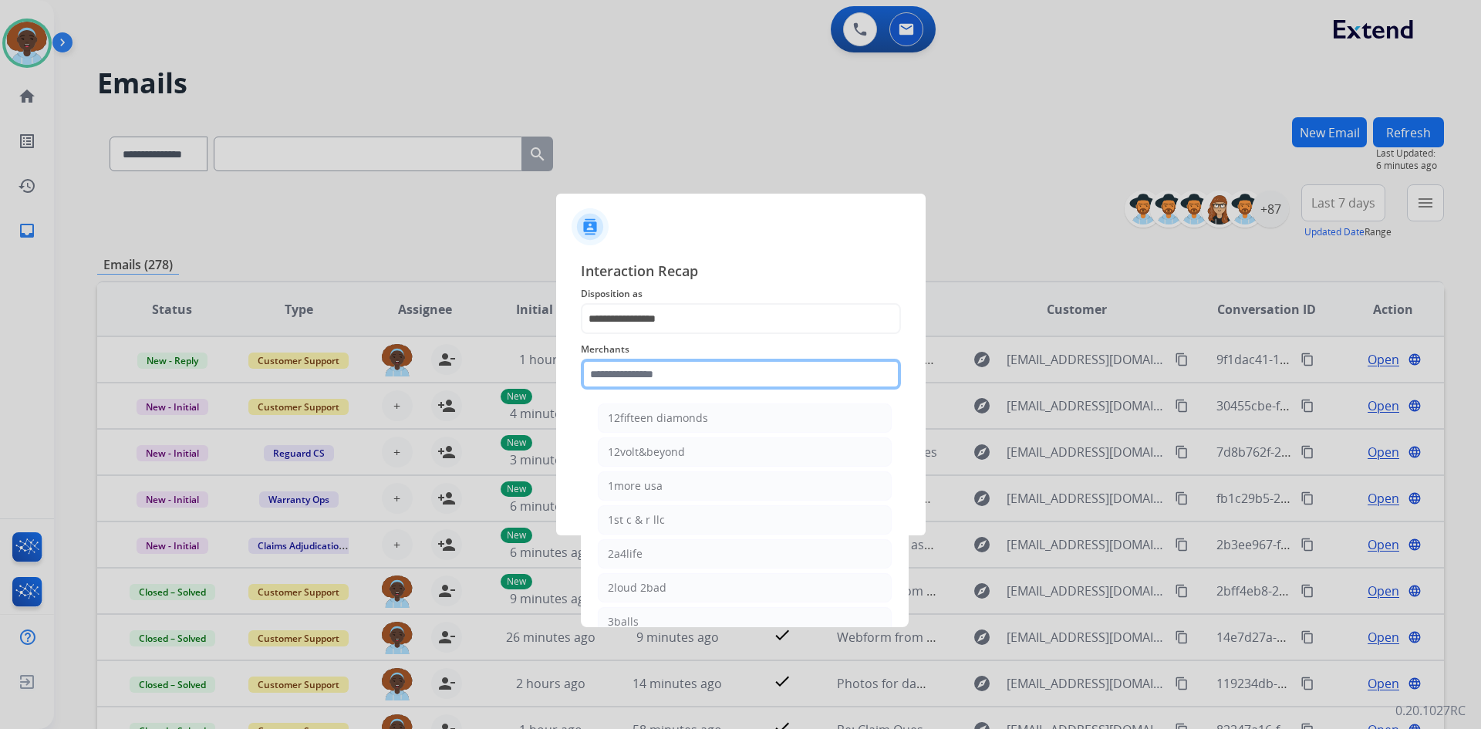
click at [698, 377] on input "text" at bounding box center [741, 374] width 320 height 31
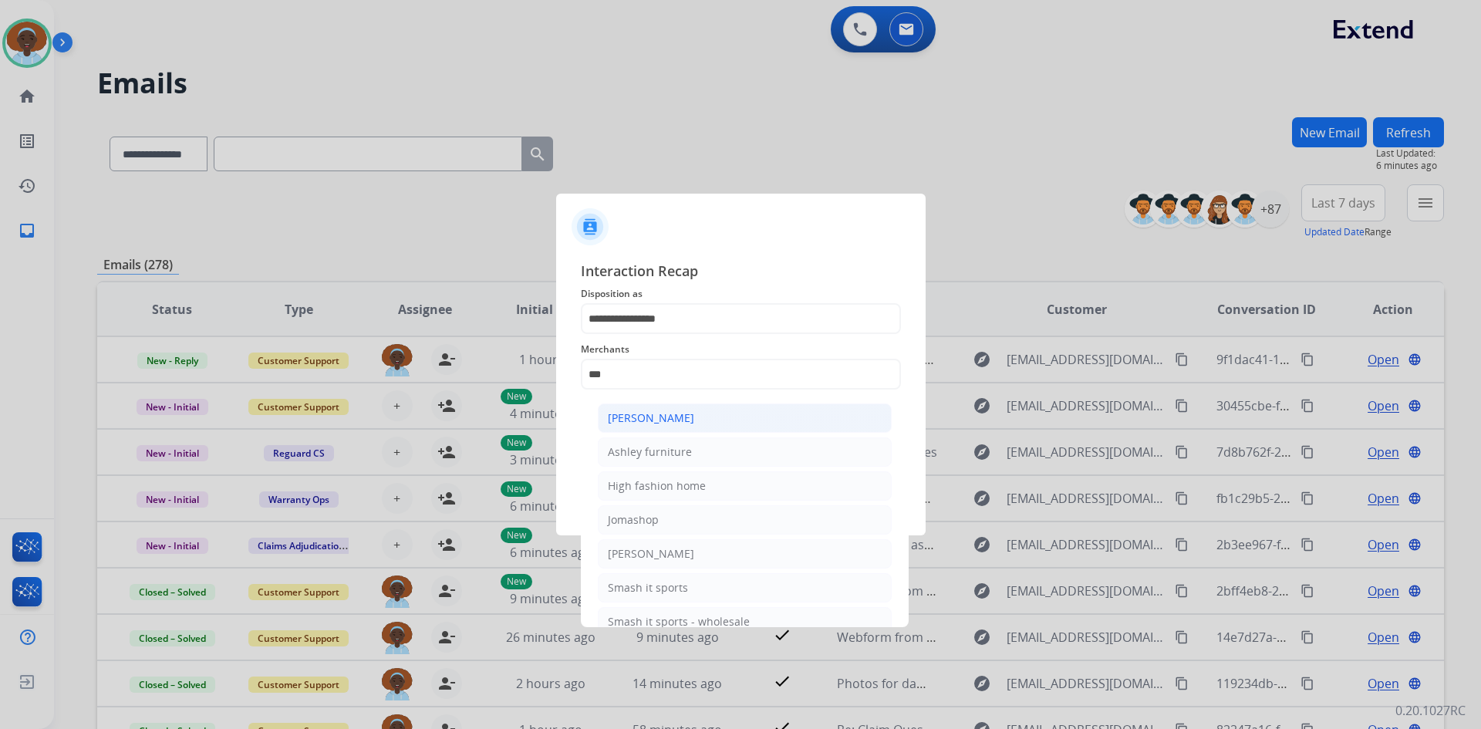
click at [683, 423] on div "Ashley - Reguard" at bounding box center [651, 417] width 86 height 15
type input "**********"
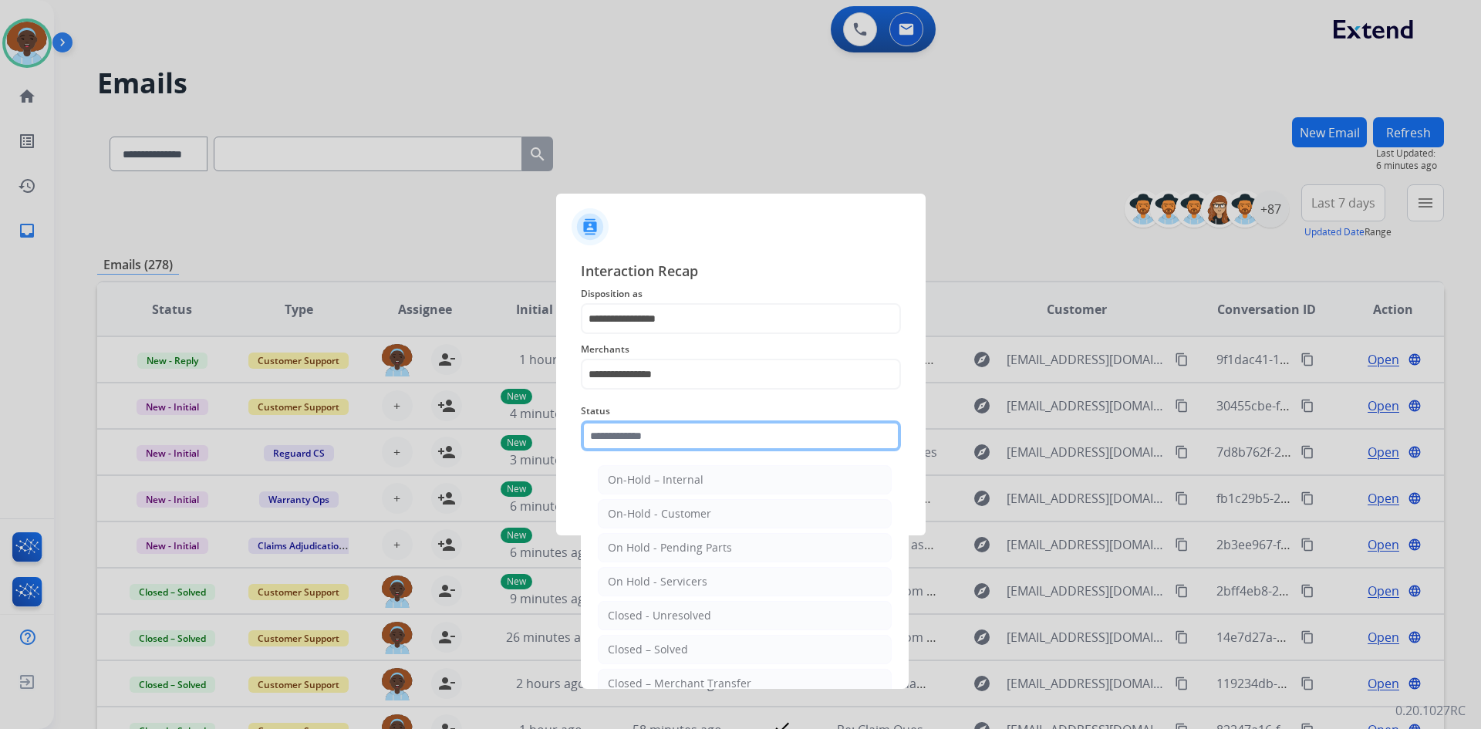
click at [676, 450] on input "text" at bounding box center [741, 435] width 320 height 31
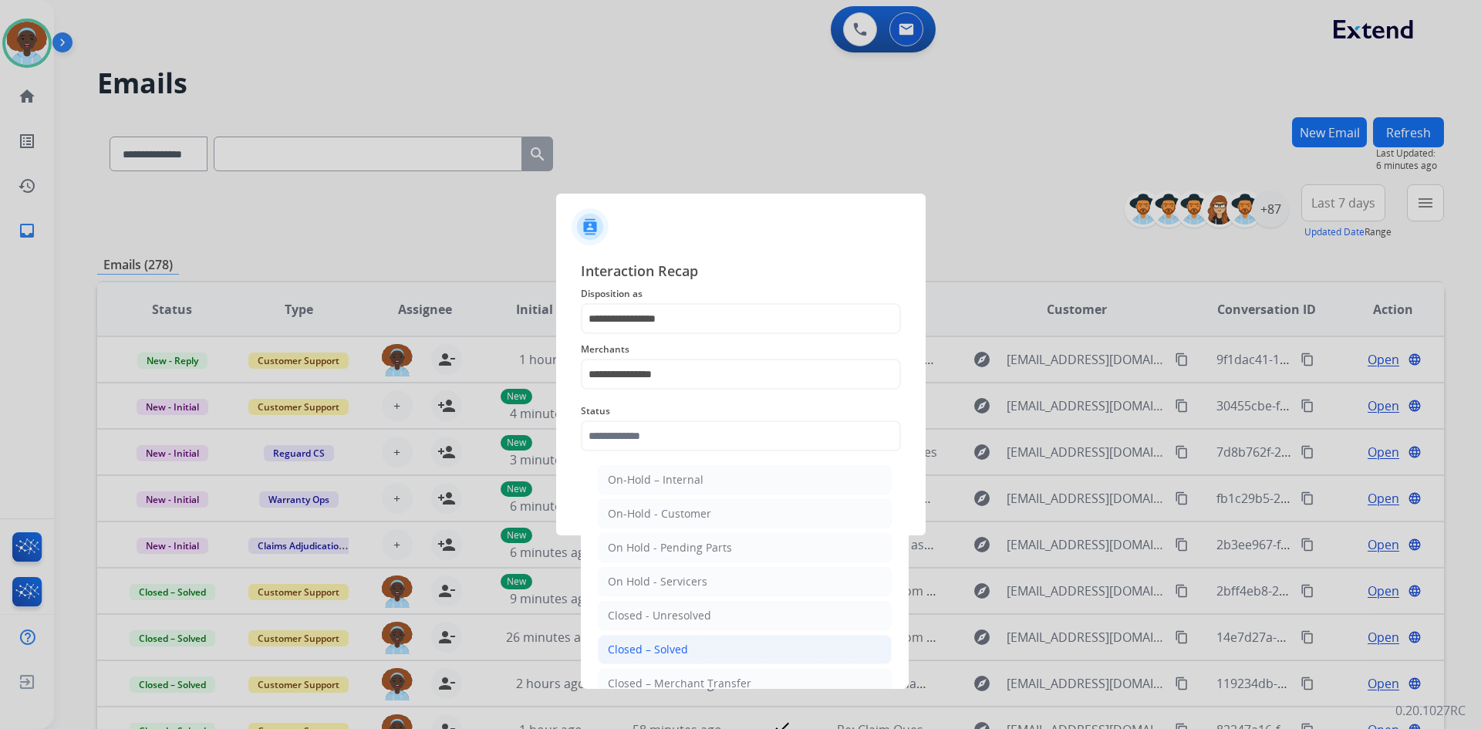
drag, startPoint x: 660, startPoint y: 646, endPoint x: 675, endPoint y: 626, distance: 24.8
click at [660, 647] on div "Closed – Solved" at bounding box center [648, 649] width 80 height 15
type input "**********"
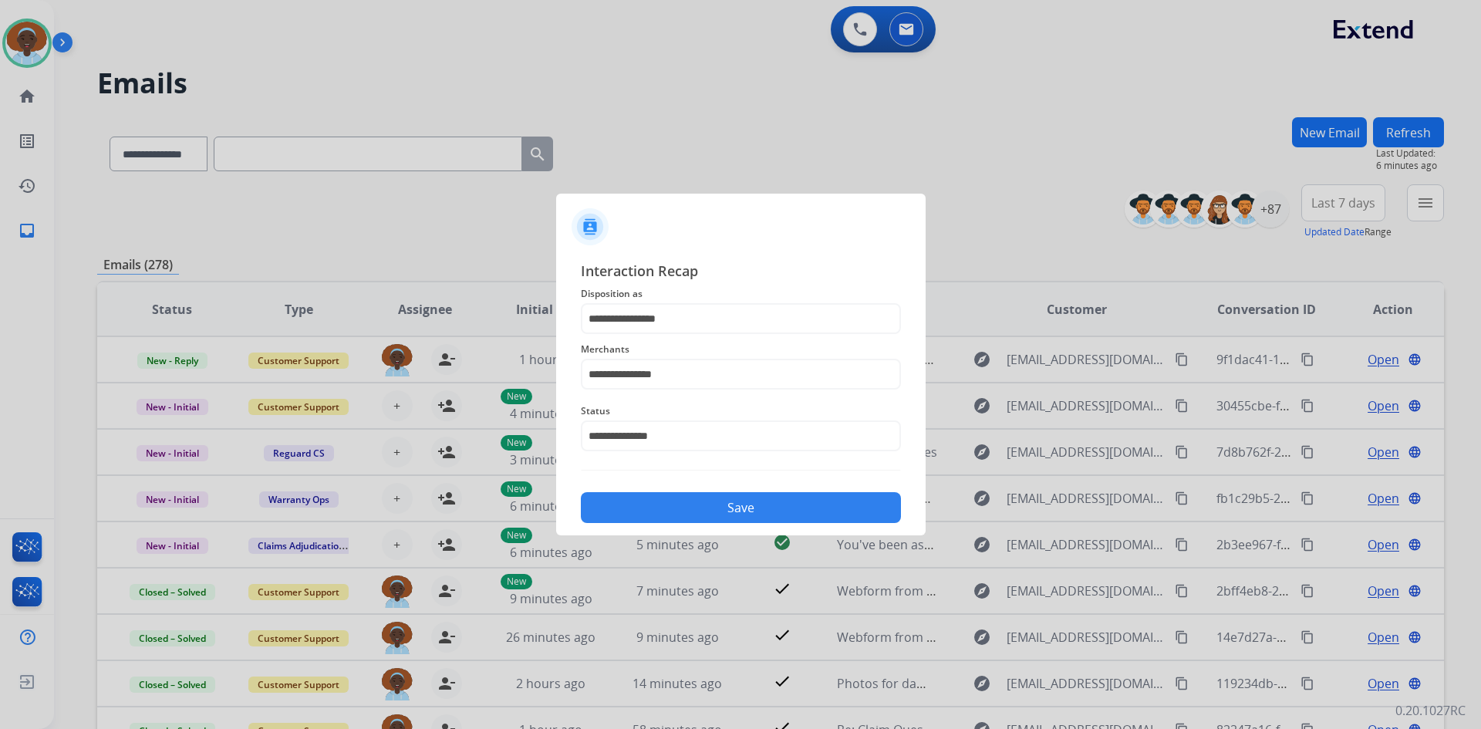
click at [733, 504] on button "Save" at bounding box center [741, 507] width 320 height 31
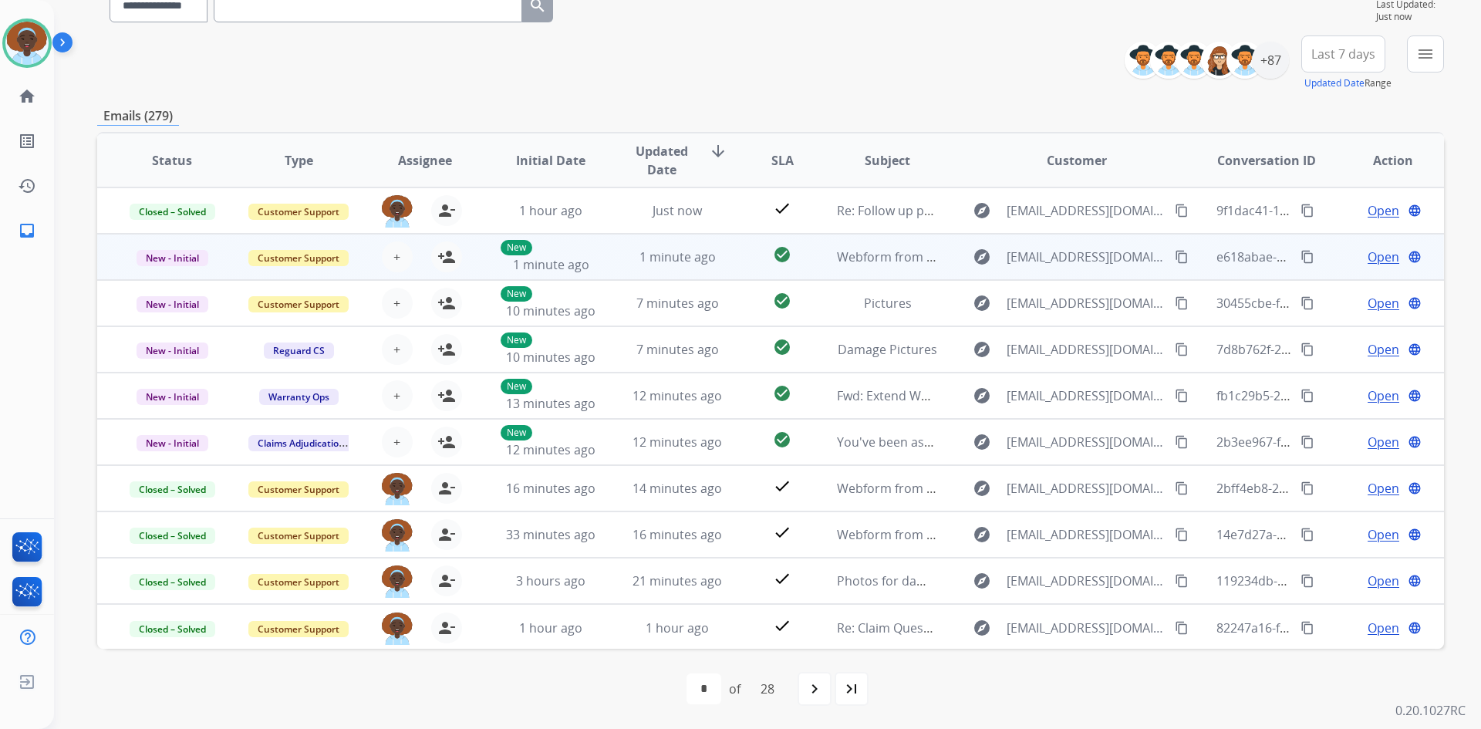
click at [1368, 259] on span "Open" at bounding box center [1384, 257] width 32 height 19
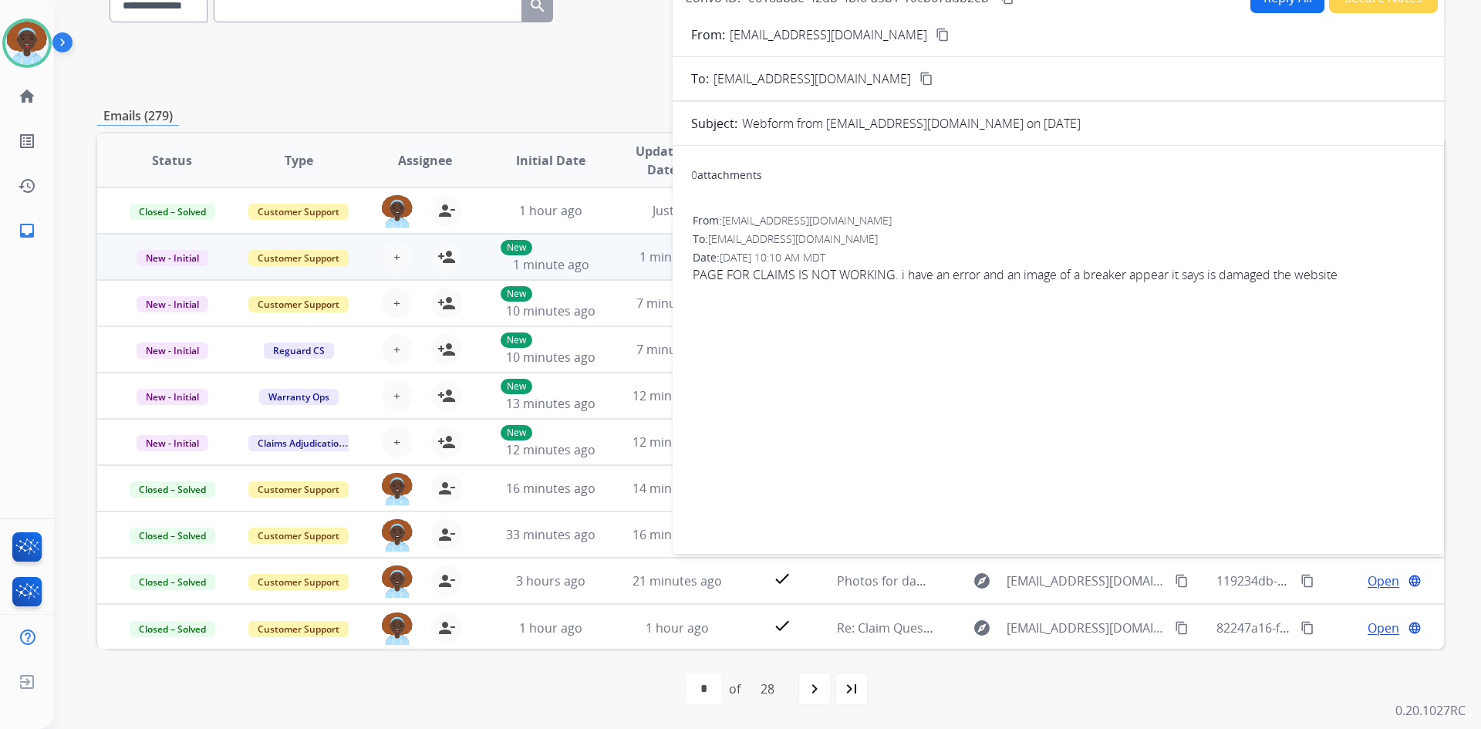
scroll to position [72, 0]
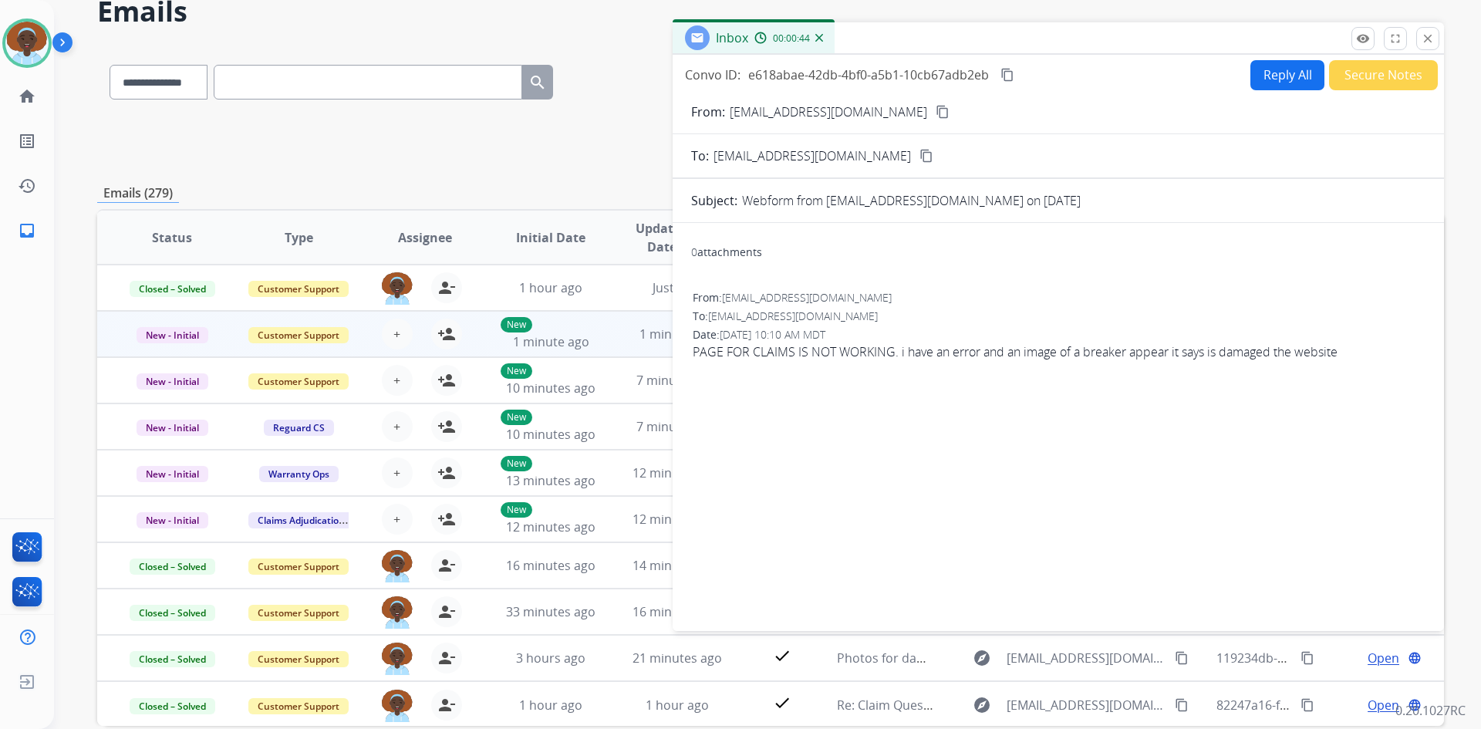
click at [1260, 78] on button "Reply All" at bounding box center [1287, 75] width 74 height 30
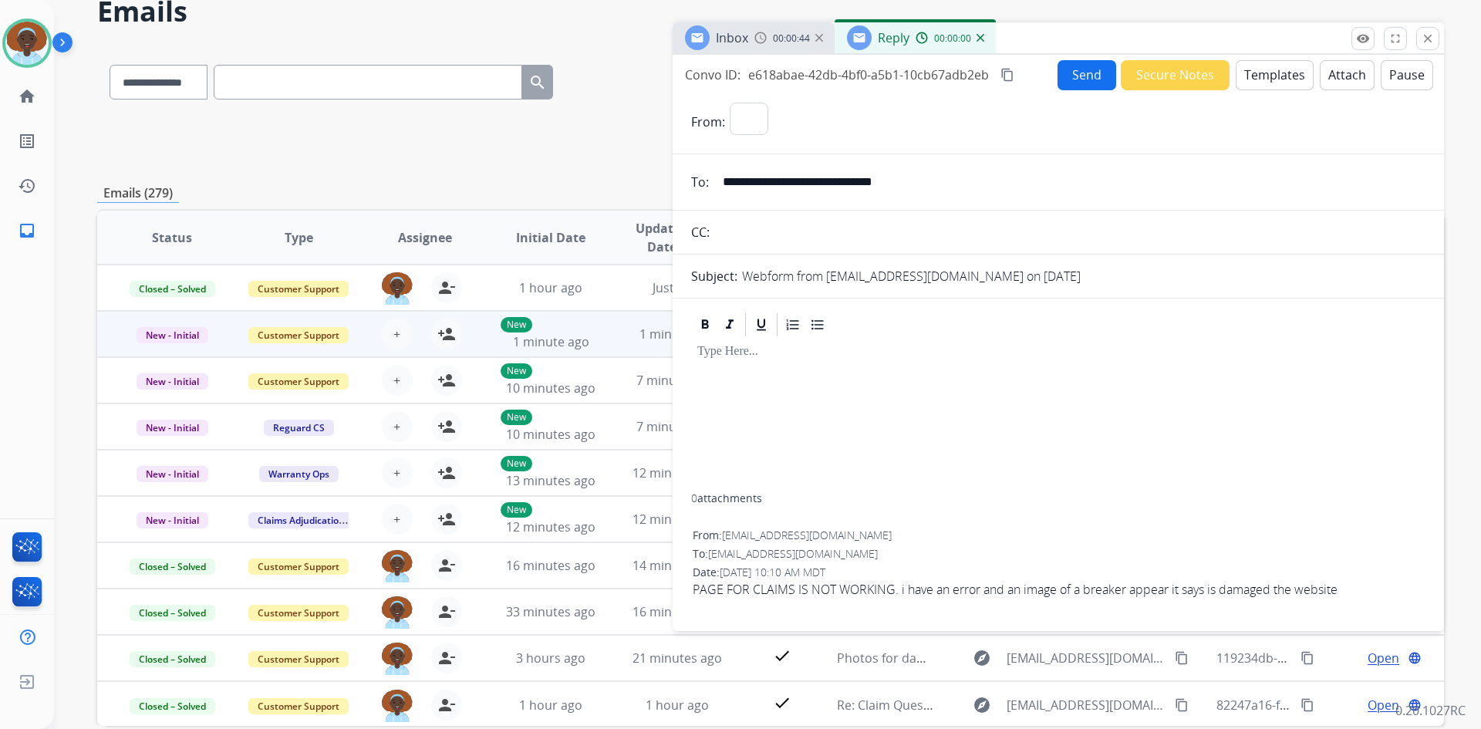
select select "**********"
click at [1260, 78] on button "Templates" at bounding box center [1275, 75] width 78 height 30
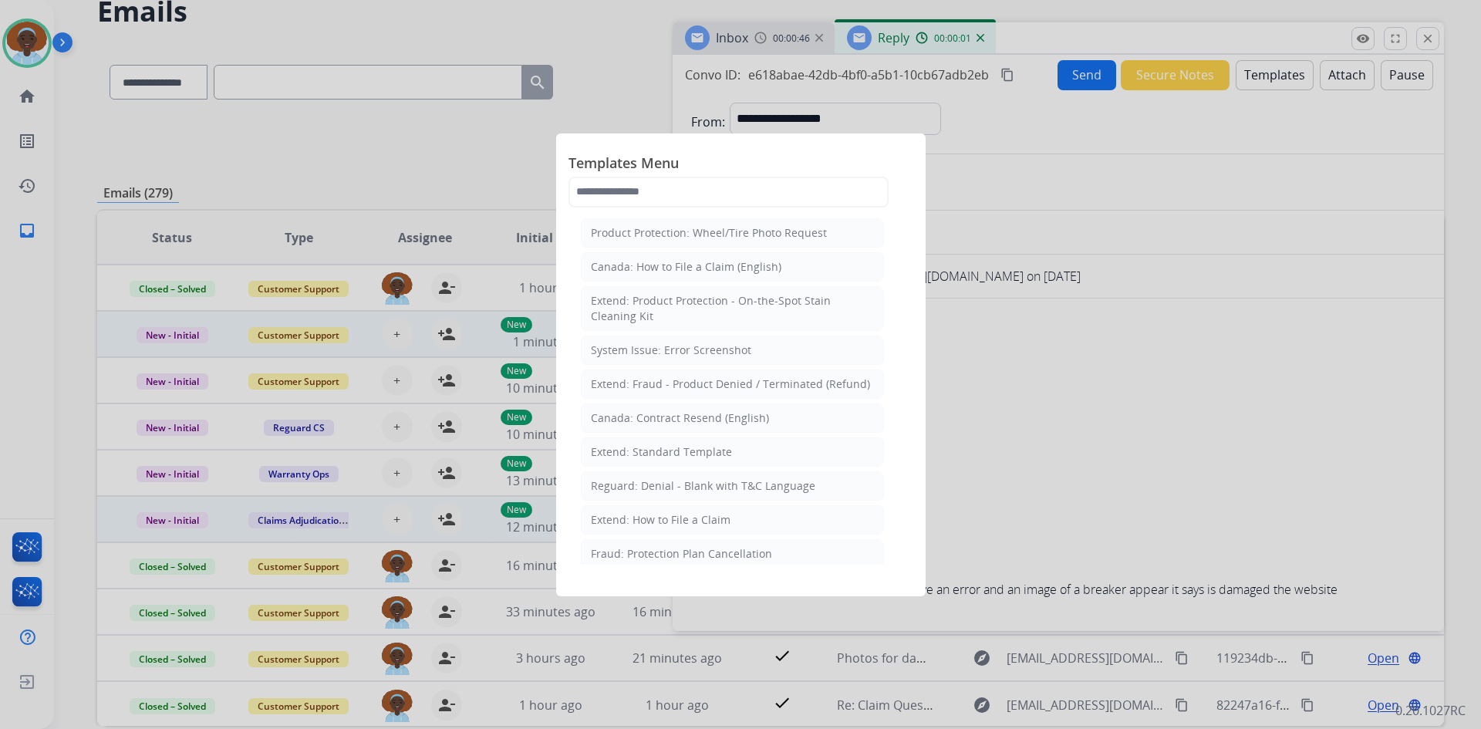
click at [670, 521] on div "Extend: How to File a Claim" at bounding box center [661, 519] width 140 height 15
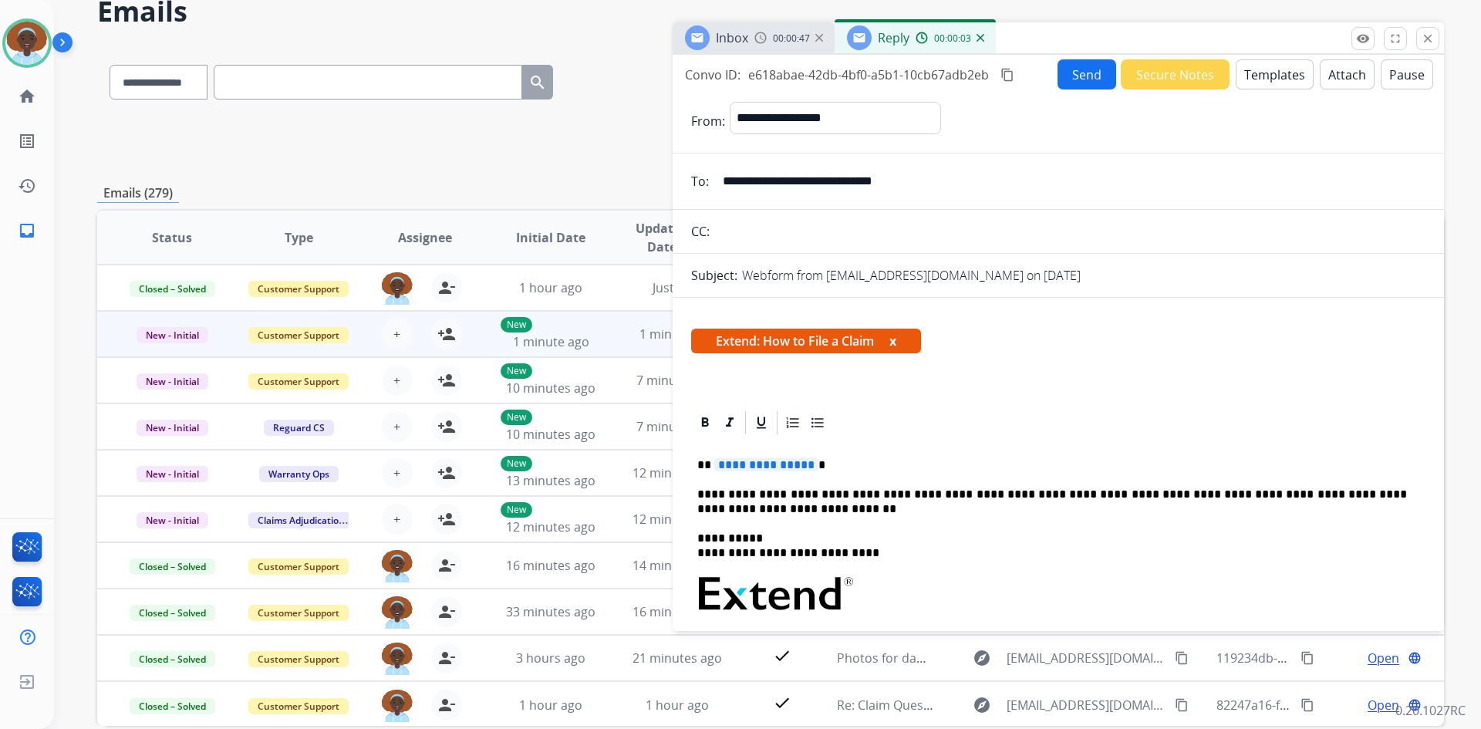
click at [745, 467] on span "**********" at bounding box center [766, 464] width 104 height 13
click at [772, 516] on p "**********" at bounding box center [1052, 501] width 710 height 29
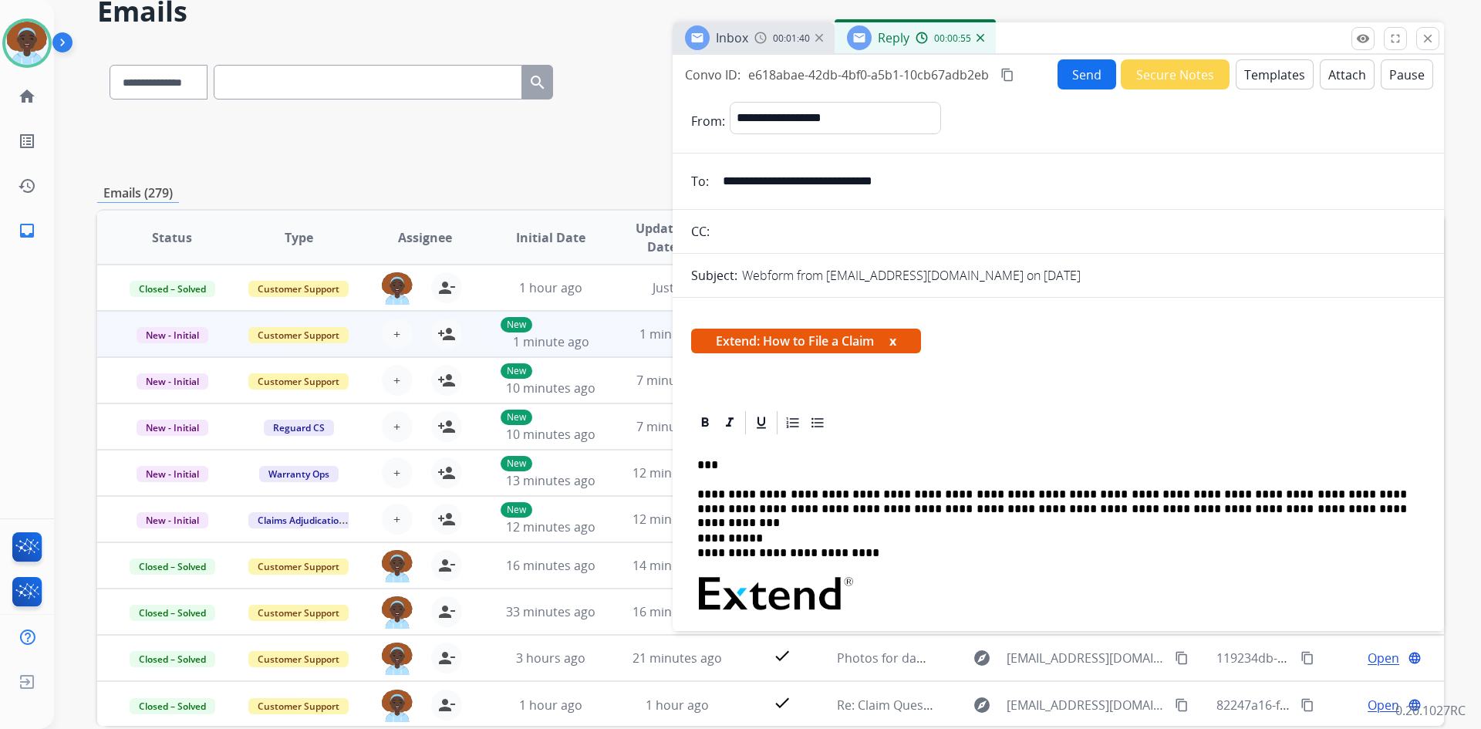
click at [1054, 508] on p "**********" at bounding box center [1052, 501] width 710 height 29
click at [1046, 510] on p "**********" at bounding box center [1052, 501] width 710 height 29
click at [1048, 510] on p "**********" at bounding box center [1052, 501] width 710 height 29
click at [1218, 511] on p "**********" at bounding box center [1052, 501] width 710 height 29
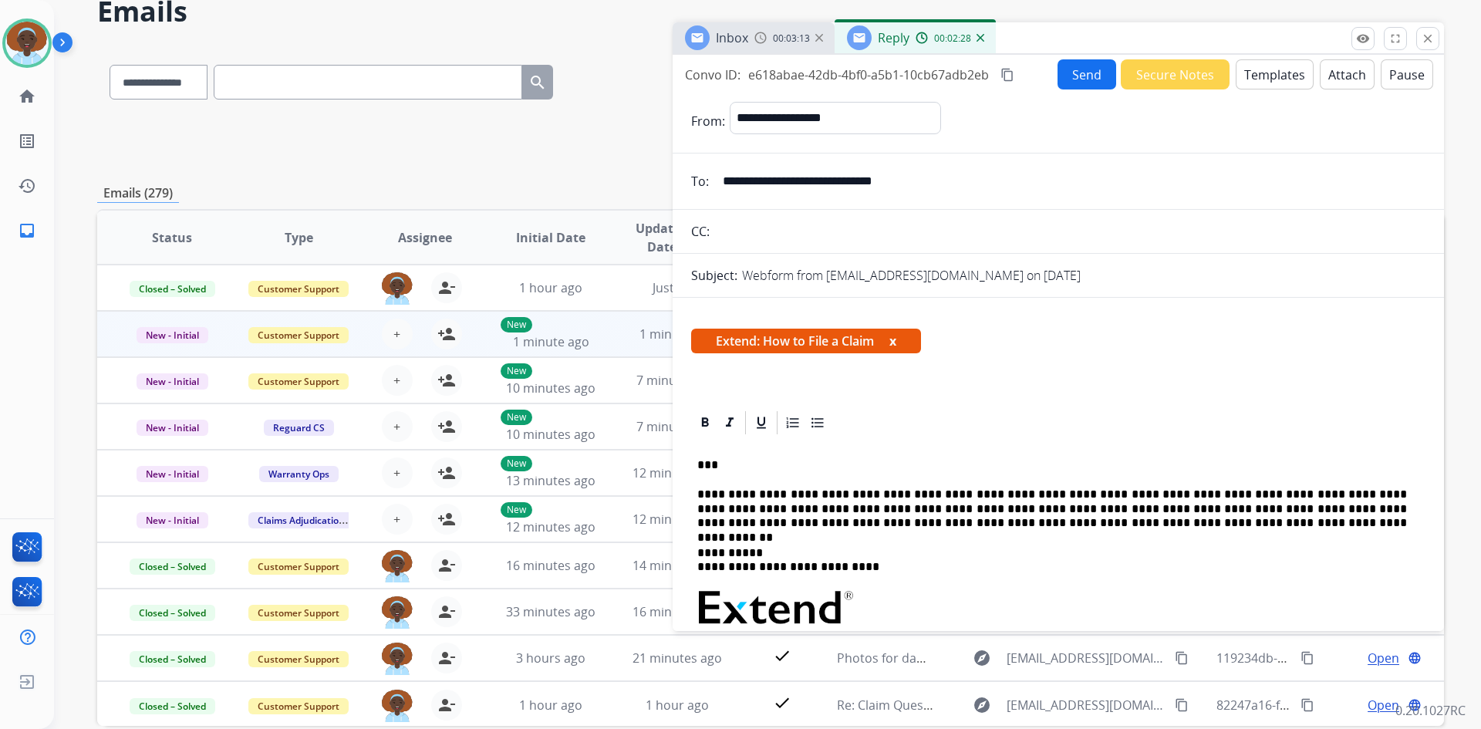
drag, startPoint x: 933, startPoint y: 183, endPoint x: 717, endPoint y: 174, distance: 216.1
click at [717, 174] on input "**********" at bounding box center [1069, 181] width 712 height 31
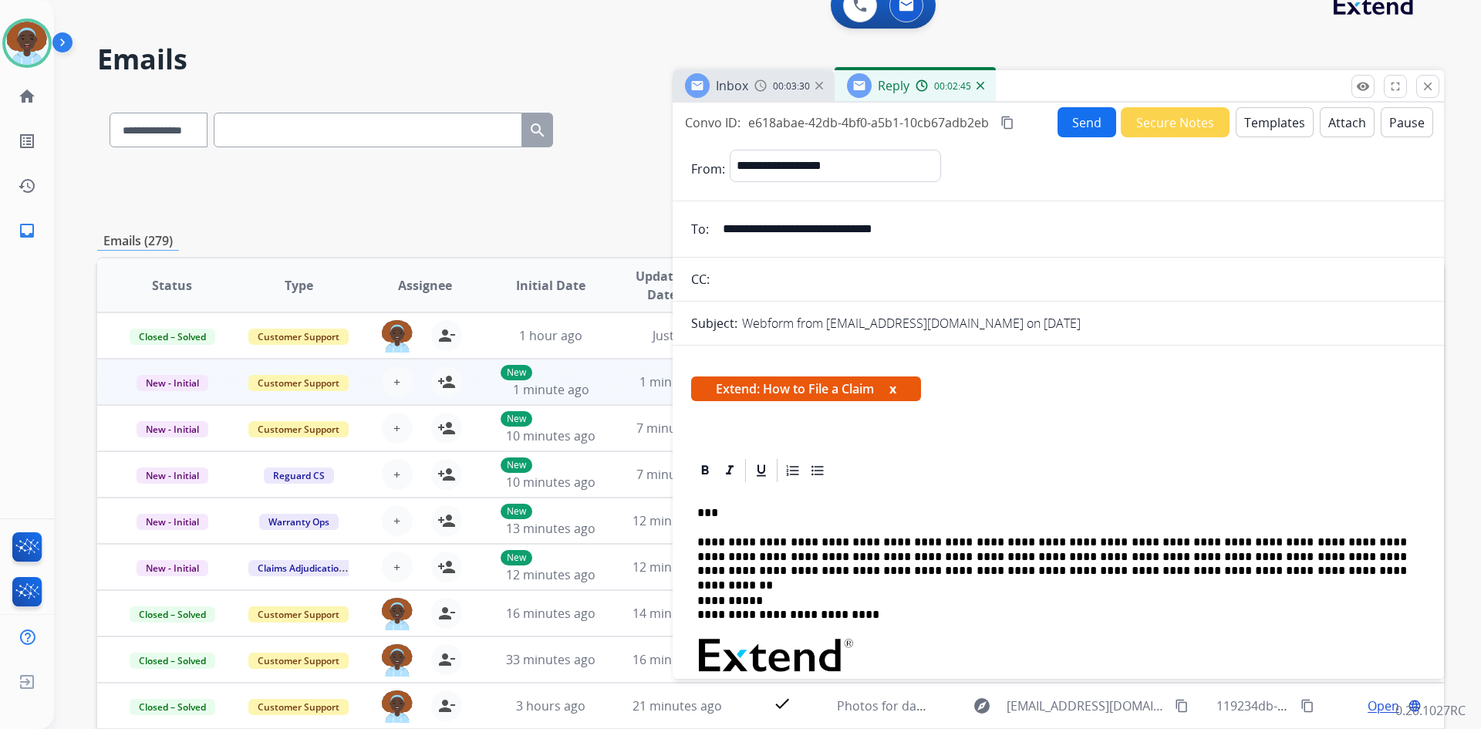
scroll to position [0, 0]
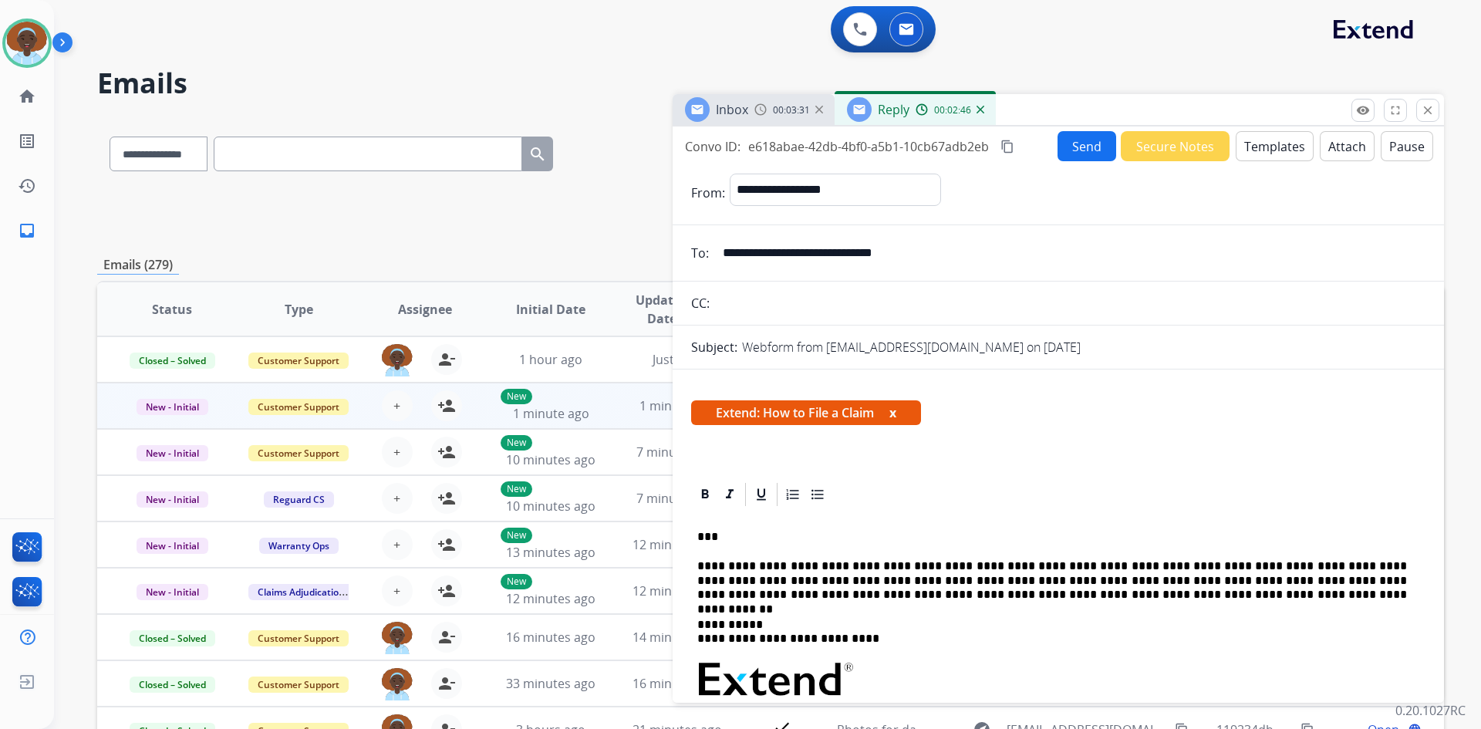
click at [1084, 144] on button "Send" at bounding box center [1086, 146] width 59 height 30
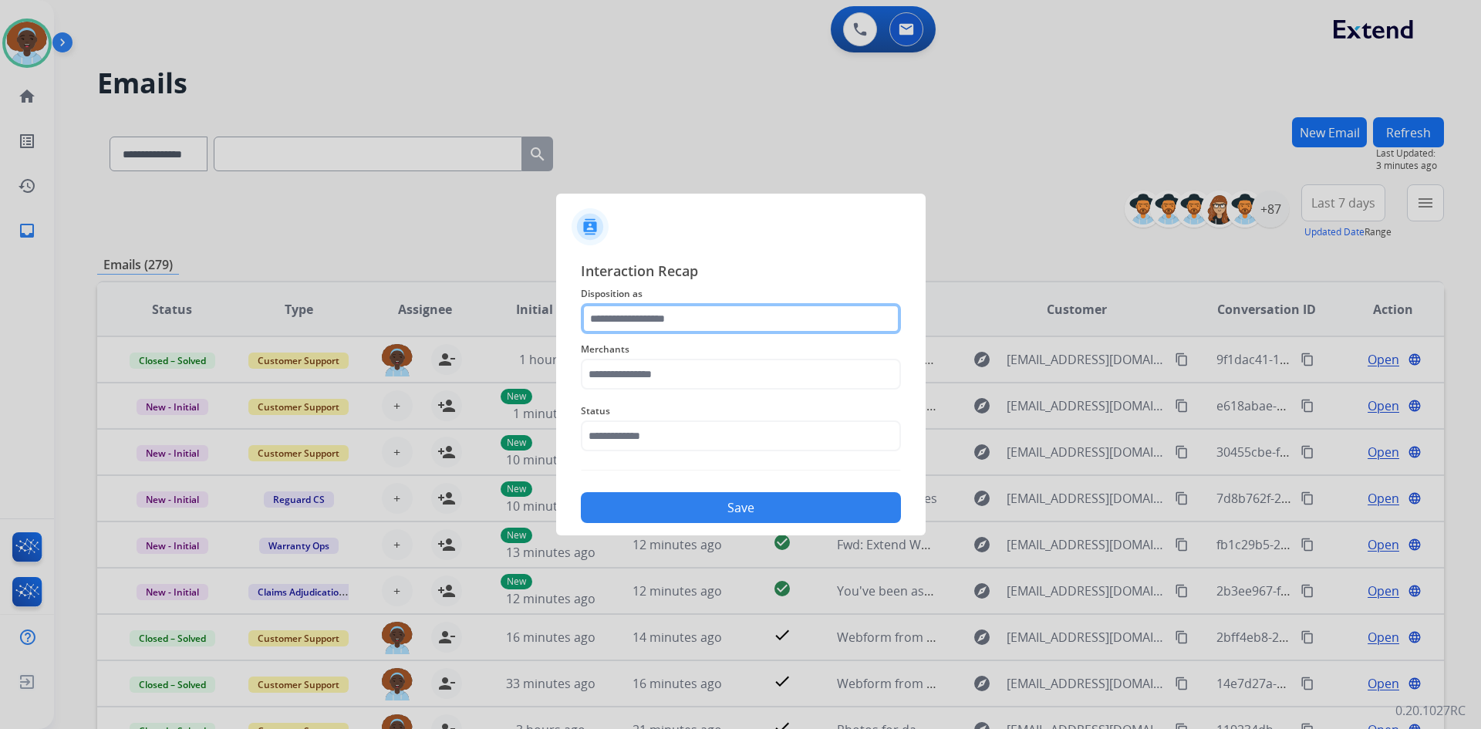
click at [646, 317] on input "text" at bounding box center [741, 318] width 320 height 31
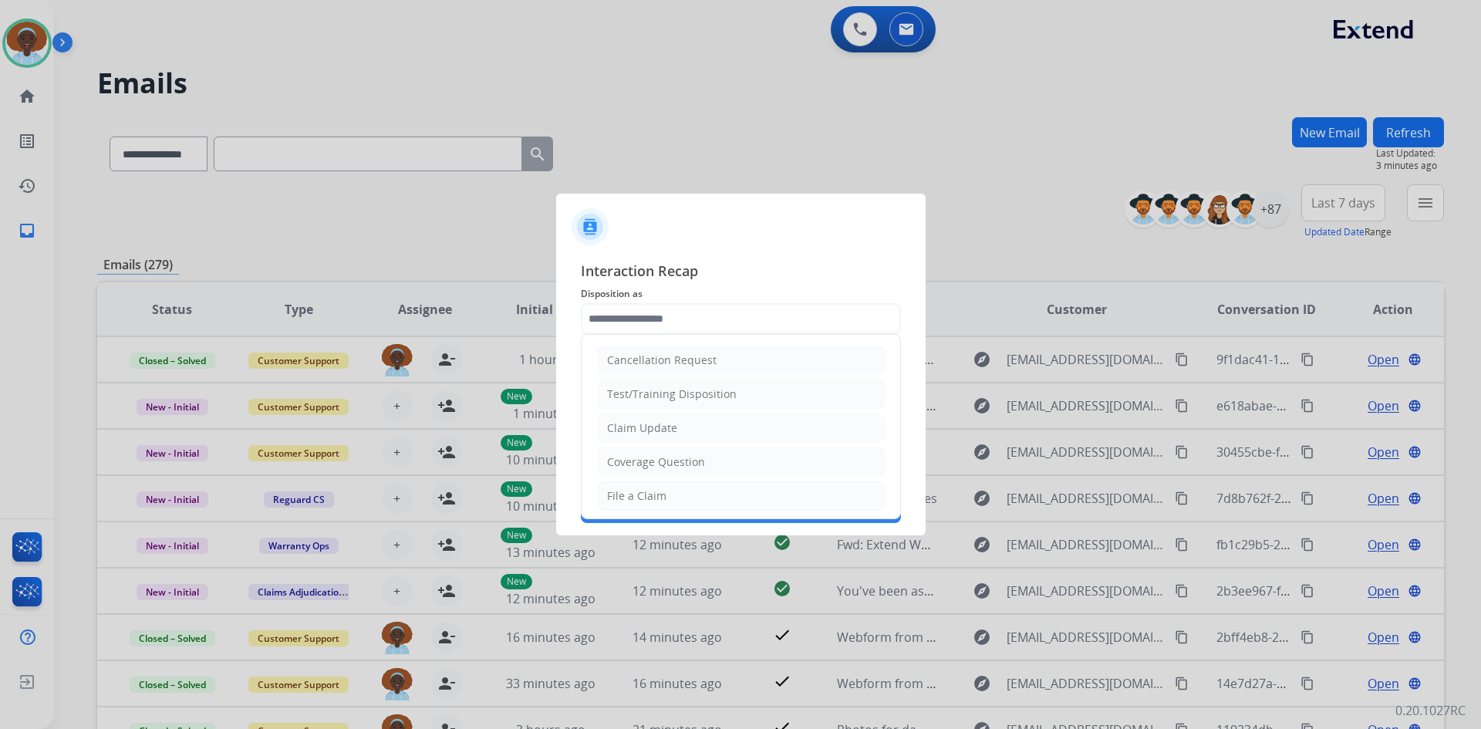
drag, startPoint x: 633, startPoint y: 501, endPoint x: 653, endPoint y: 447, distance: 57.3
click at [633, 500] on div "File a Claim" at bounding box center [636, 495] width 59 height 15
type input "**********"
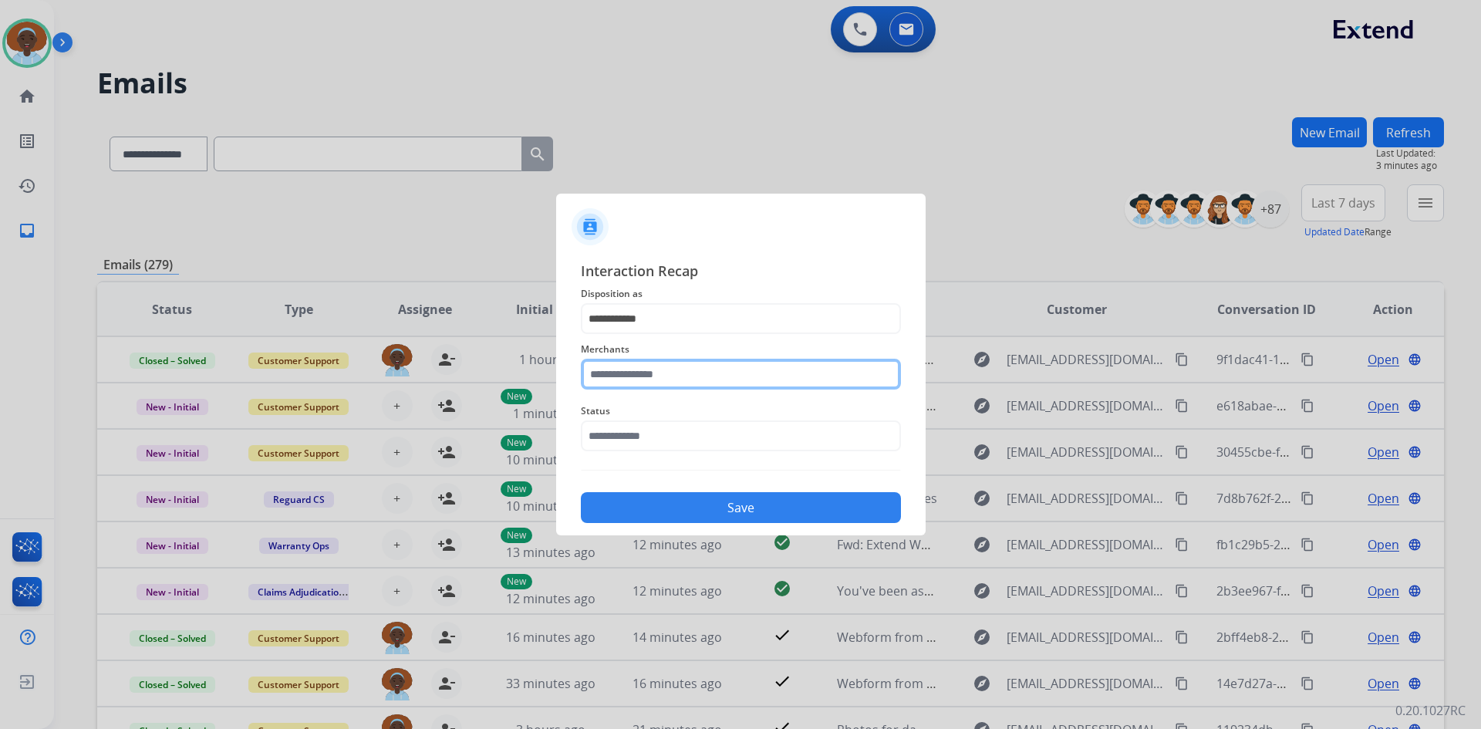
click at [661, 374] on input "text" at bounding box center [741, 374] width 320 height 31
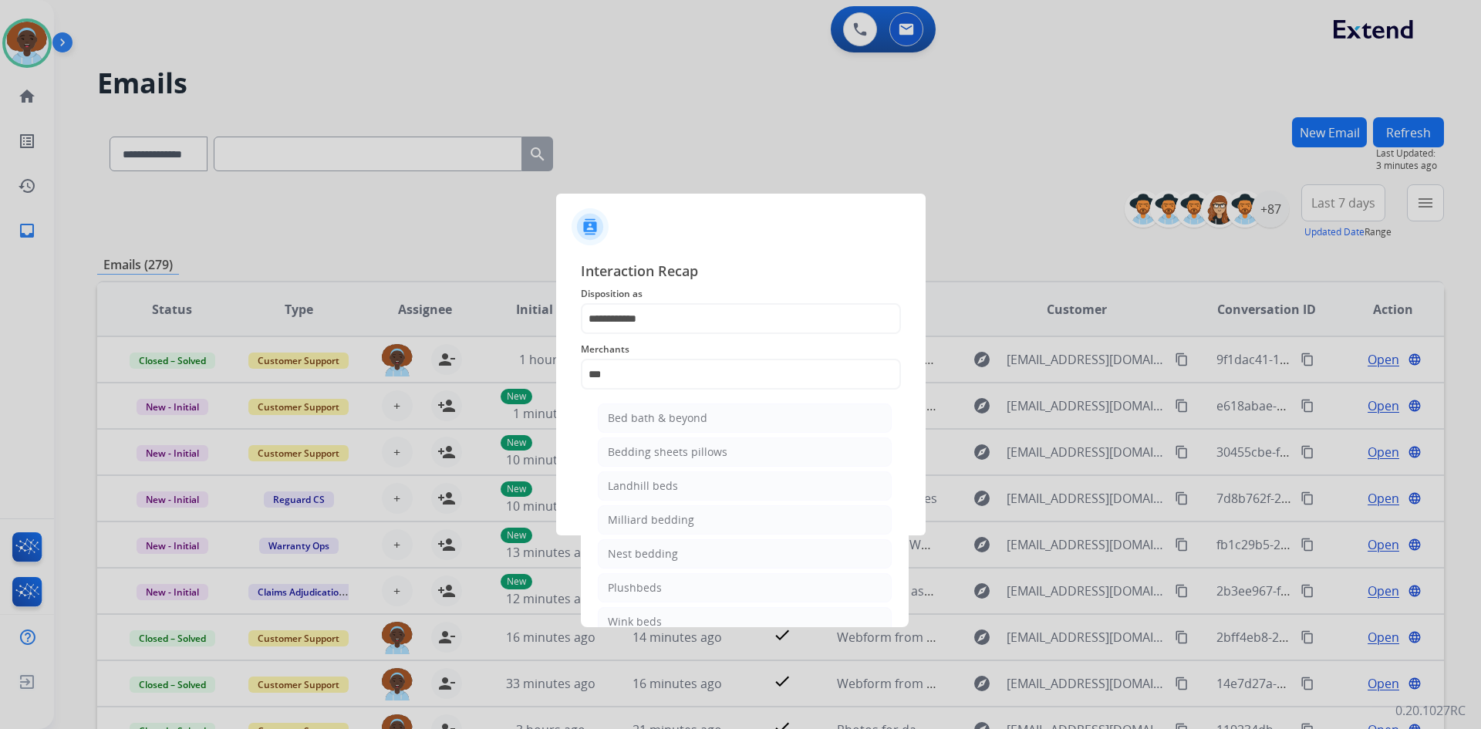
click at [669, 425] on div "Bed bath & beyond" at bounding box center [657, 417] width 99 height 15
type input "**********"
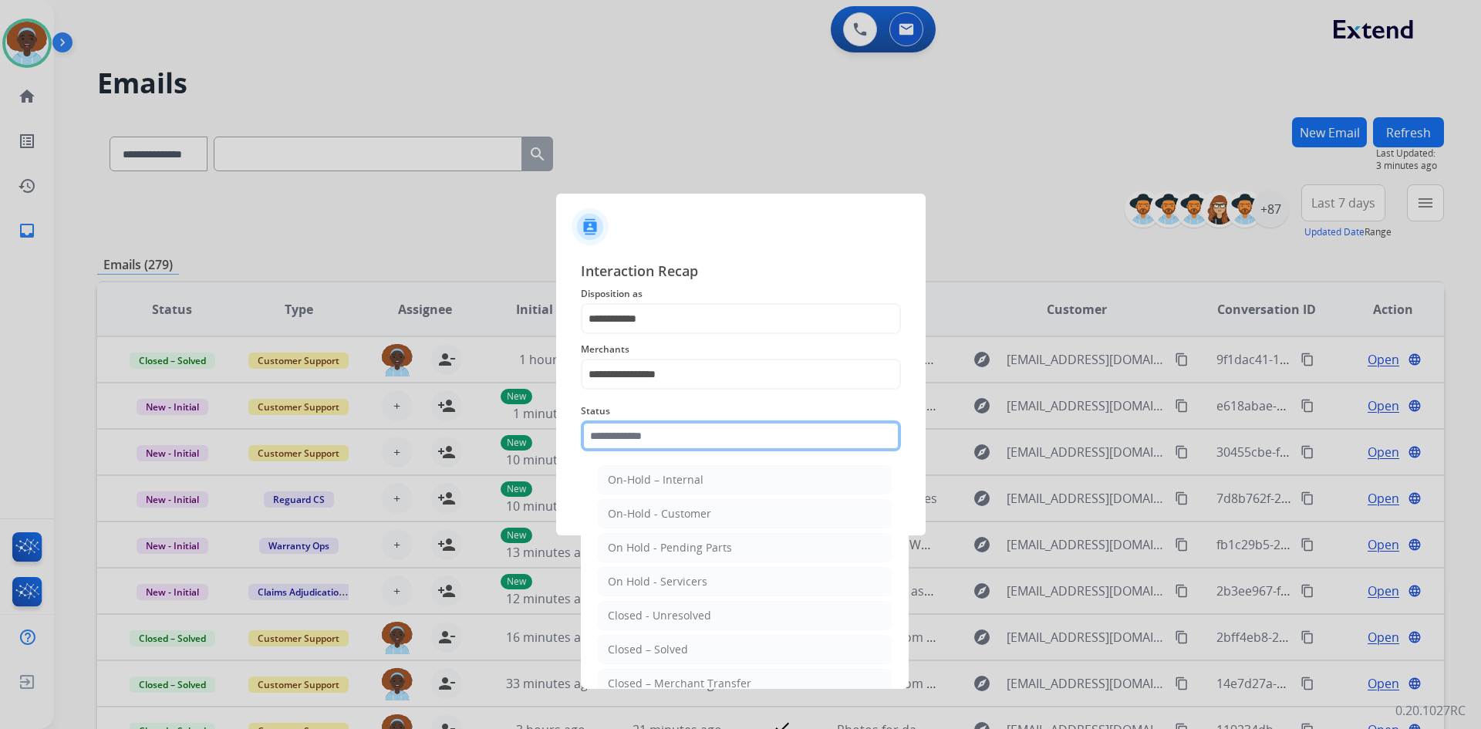
click at [669, 439] on input "text" at bounding box center [741, 435] width 320 height 31
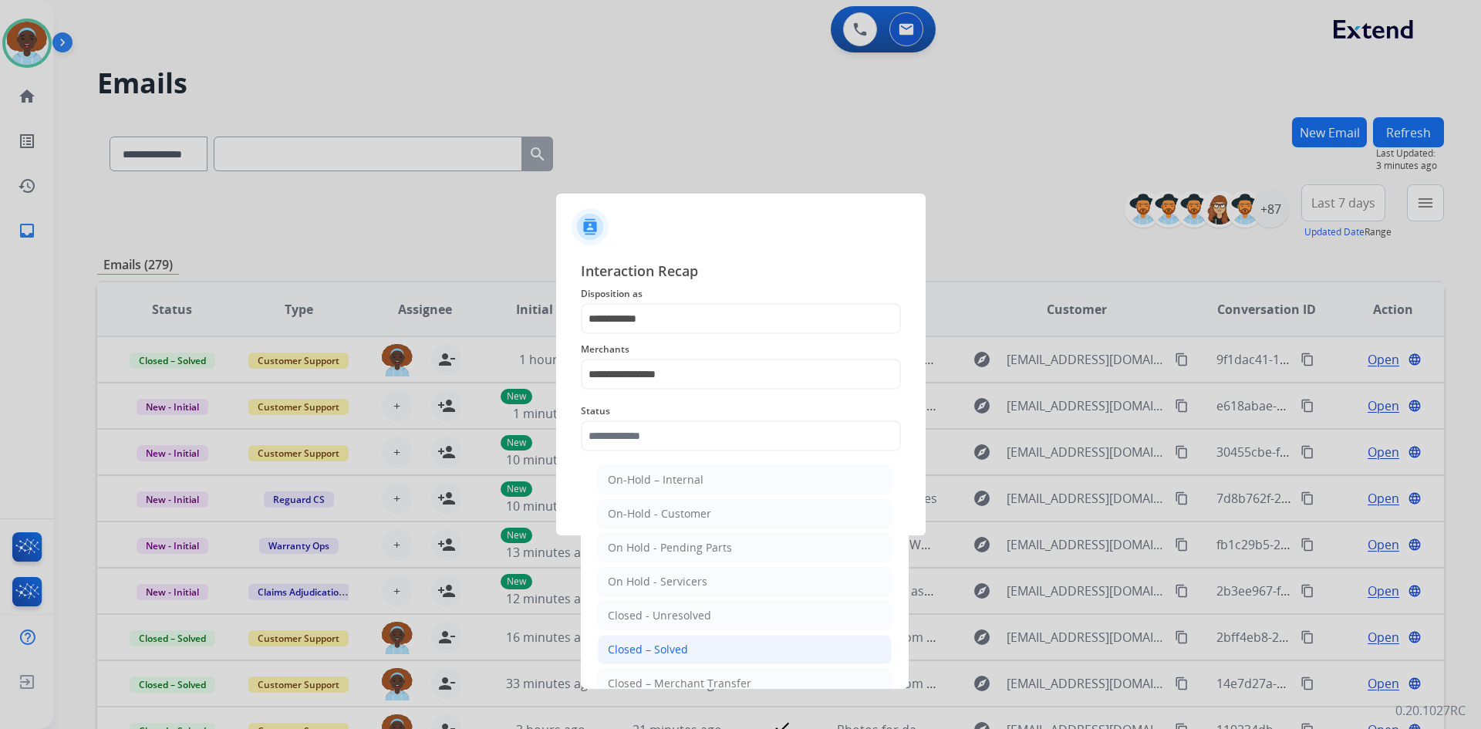
drag, startPoint x: 679, startPoint y: 651, endPoint x: 692, endPoint y: 596, distance: 56.3
click at [680, 651] on div "Closed – Solved" at bounding box center [648, 649] width 80 height 15
type input "**********"
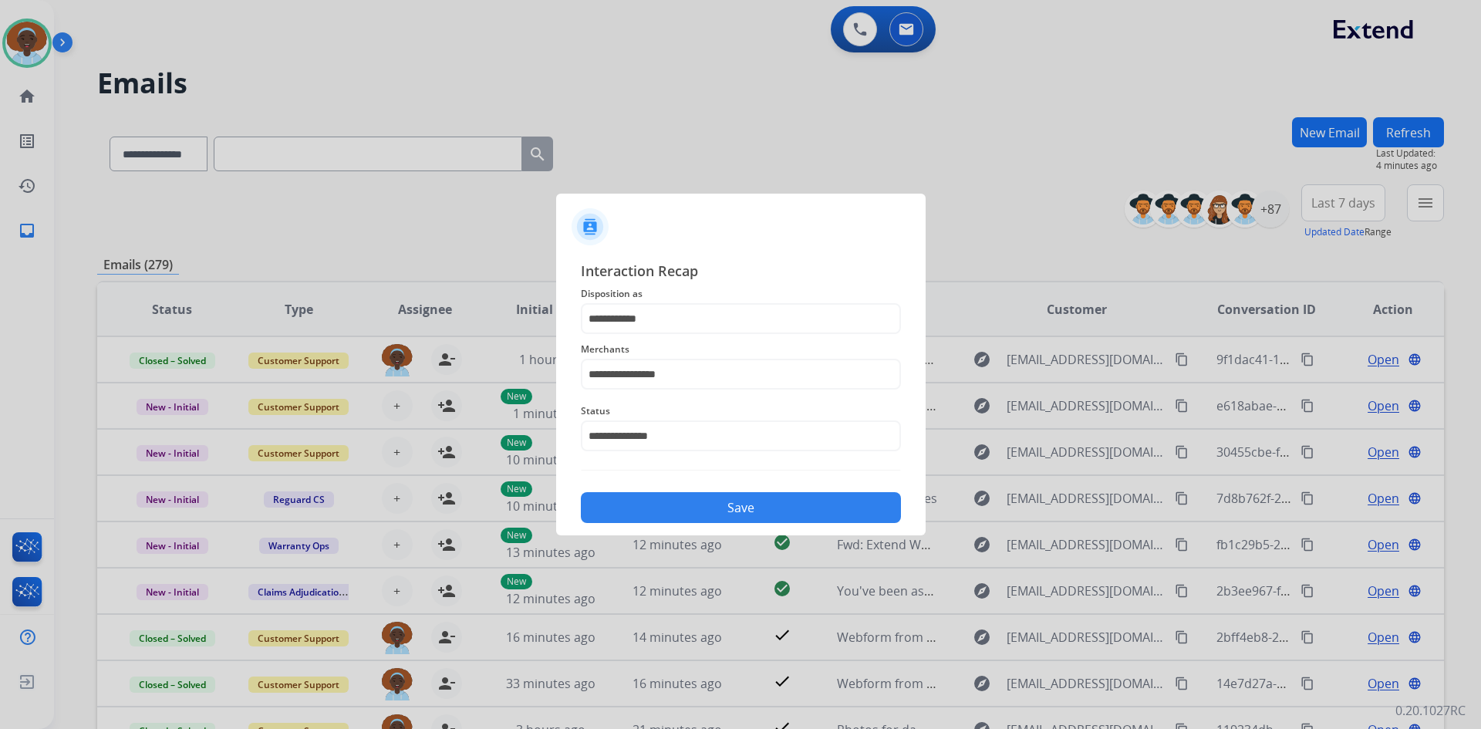
click at [715, 517] on button "Save" at bounding box center [741, 507] width 320 height 31
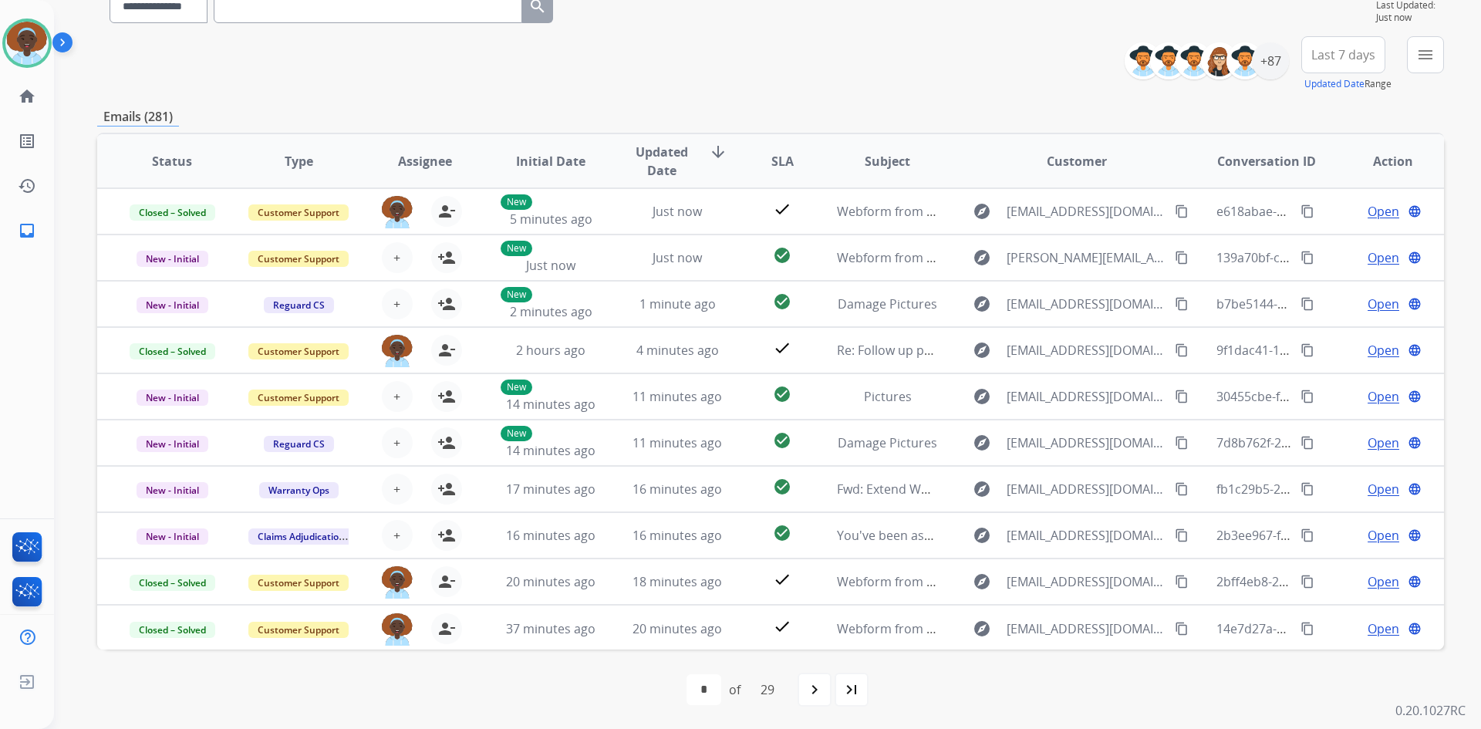
scroll to position [149, 0]
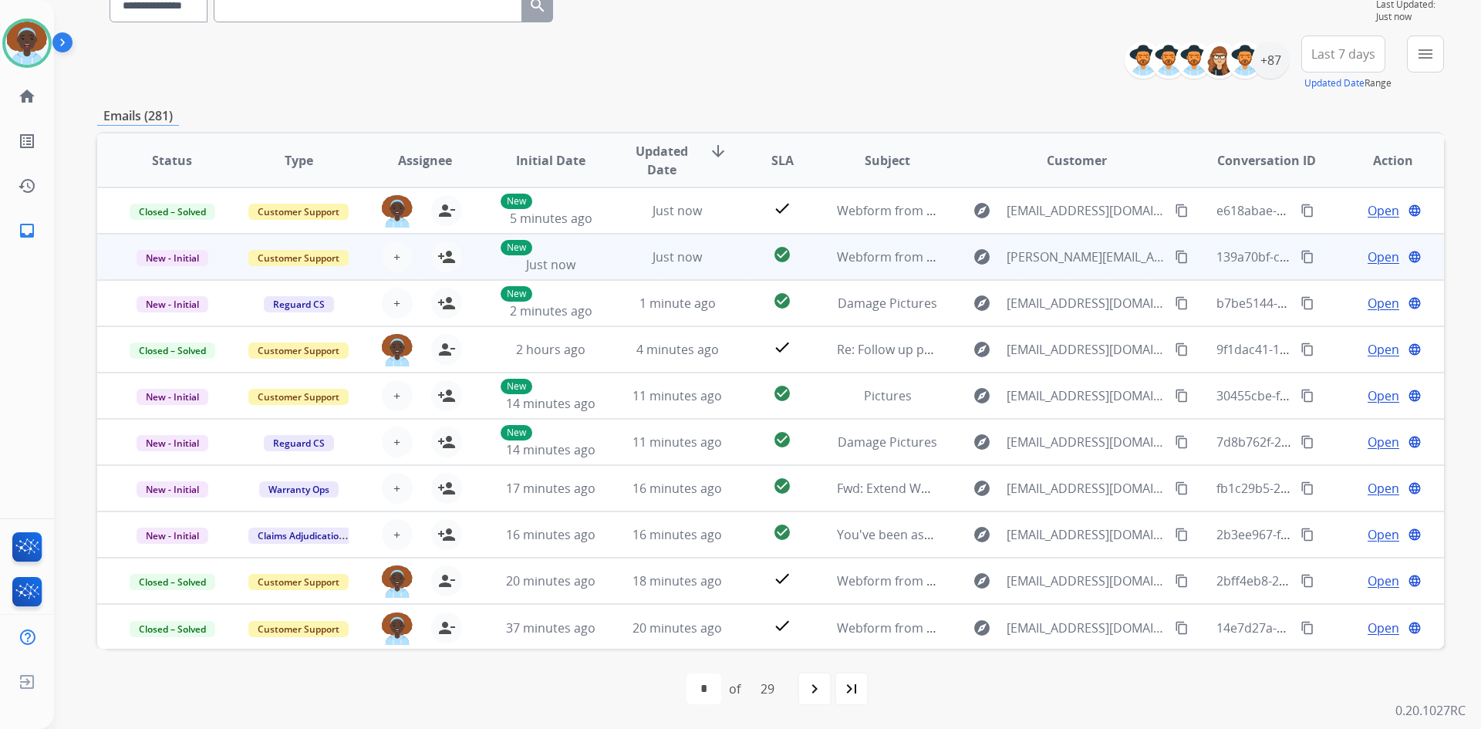
click at [1377, 258] on span "Open" at bounding box center [1384, 257] width 32 height 19
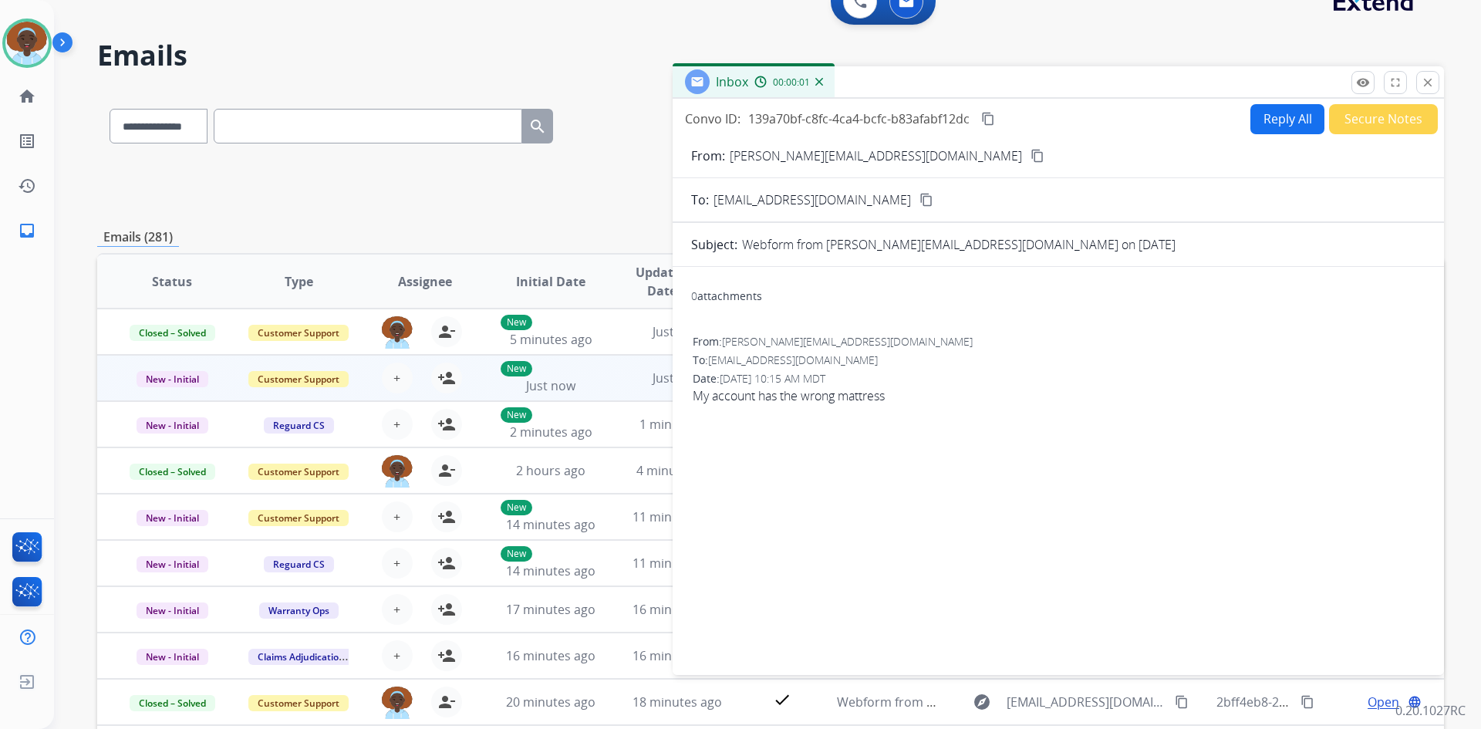
scroll to position [0, 0]
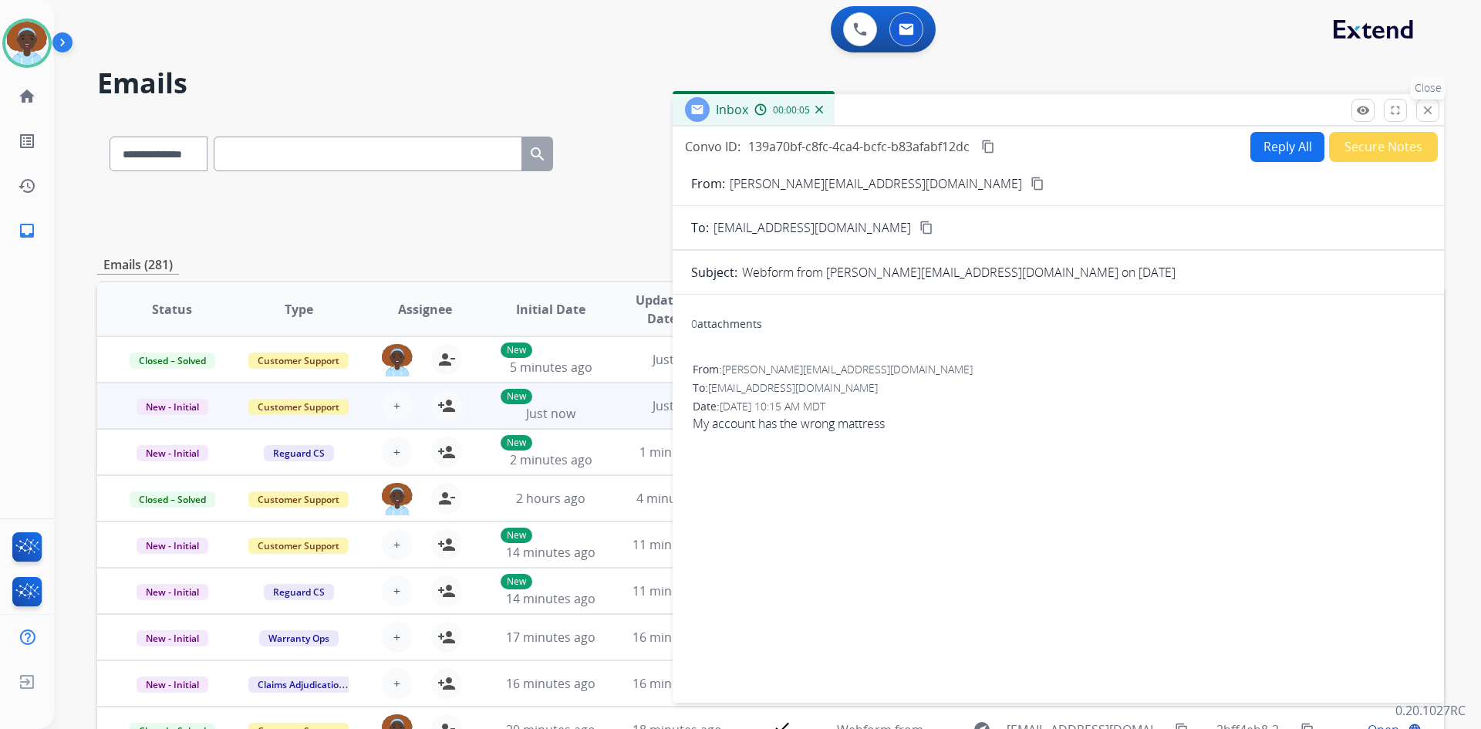
click at [1428, 109] on mat-icon "close" at bounding box center [1428, 110] width 14 height 14
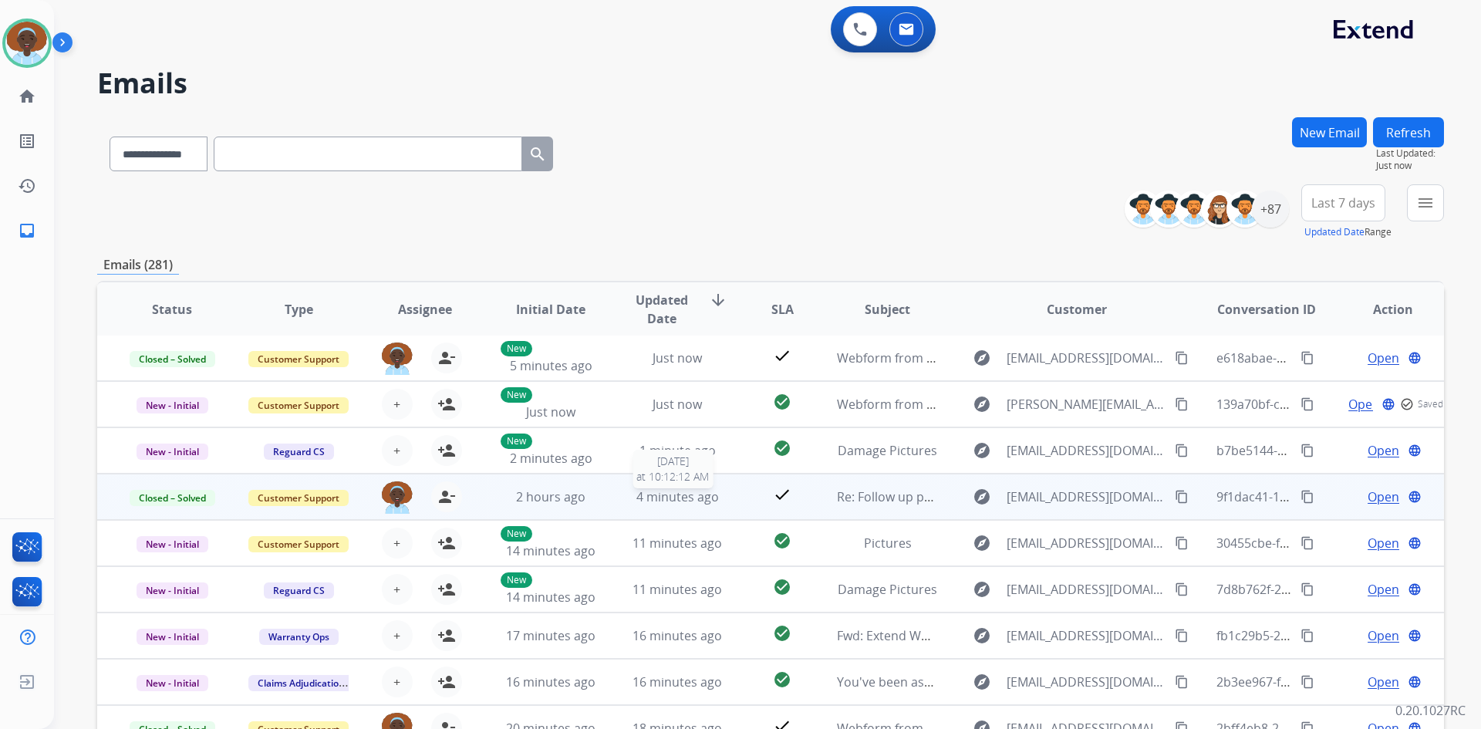
scroll to position [77, 0]
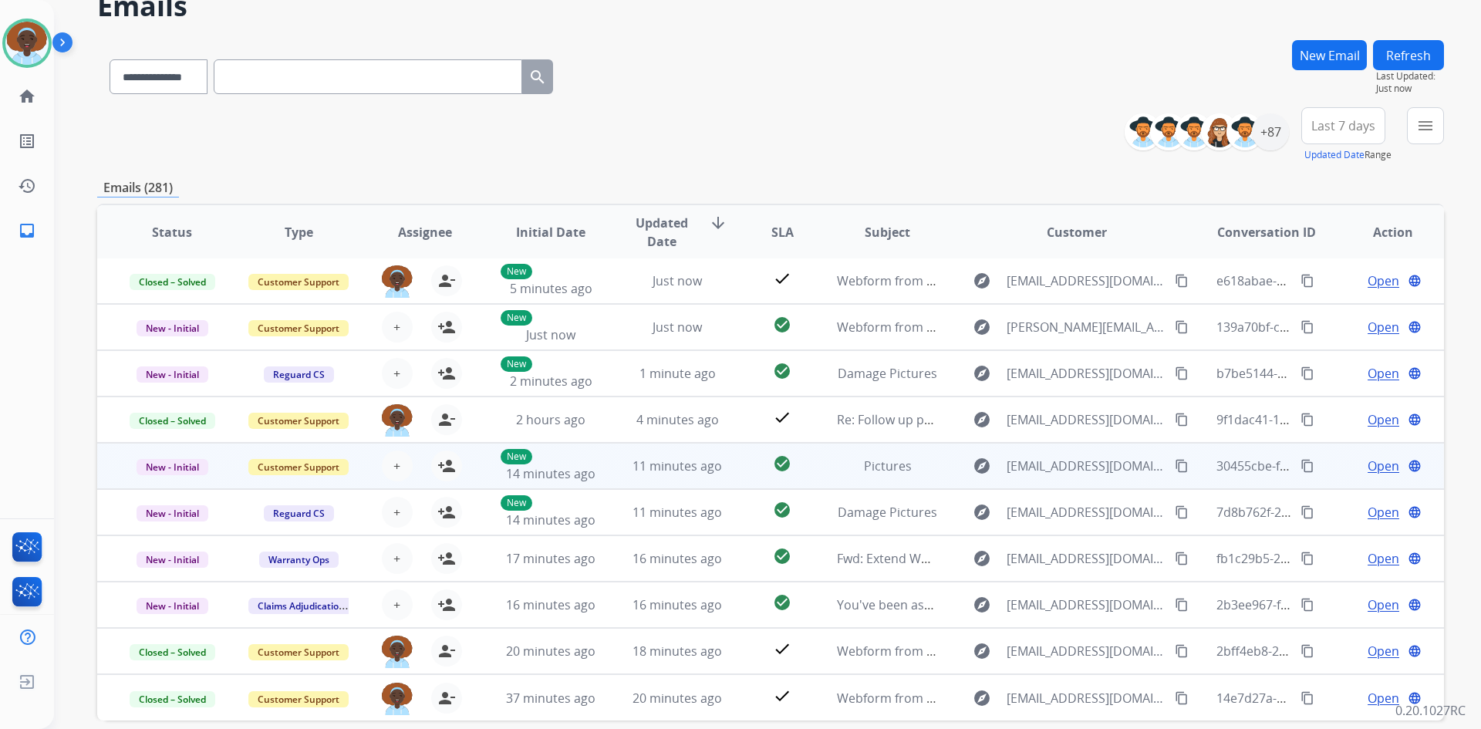
click at [1368, 464] on span "Open" at bounding box center [1384, 466] width 32 height 19
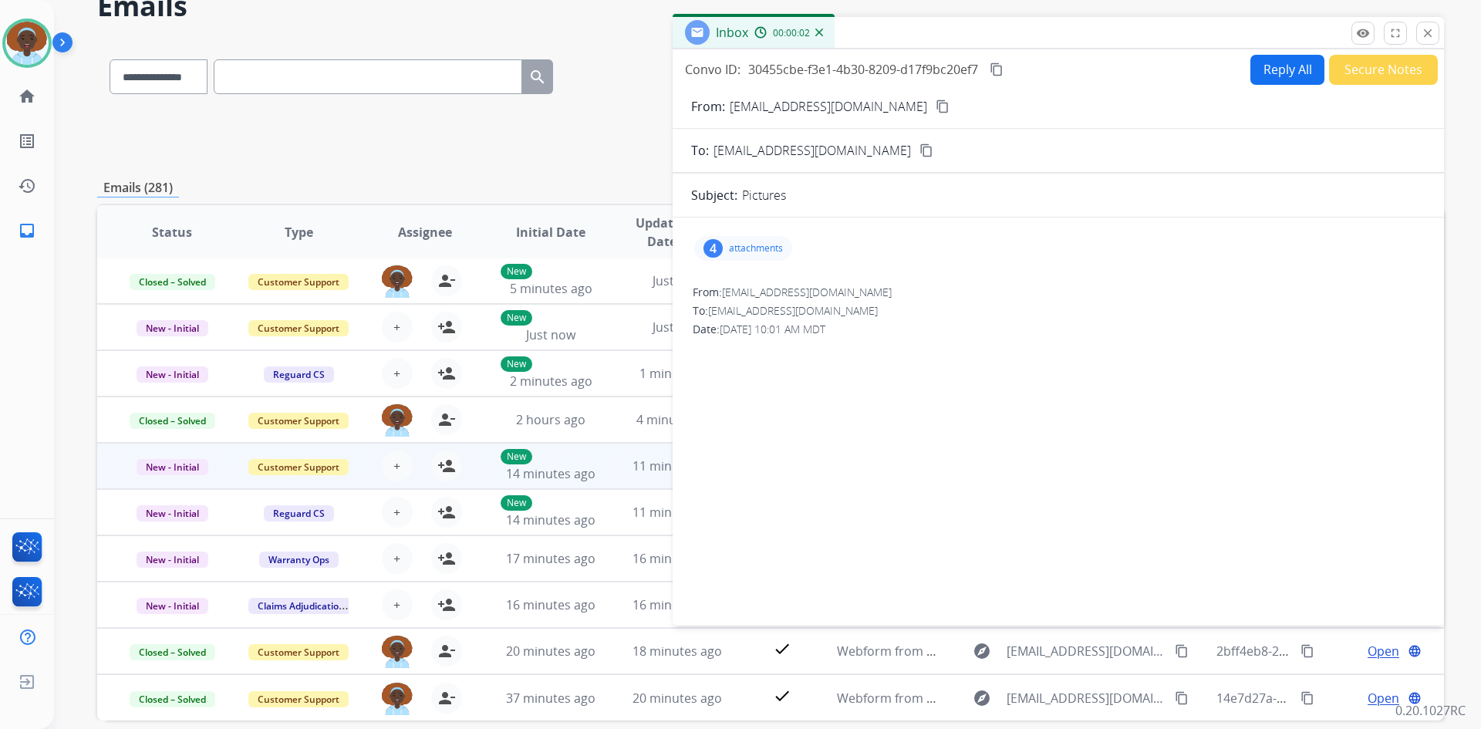
click at [713, 247] on div "4" at bounding box center [712, 248] width 19 height 19
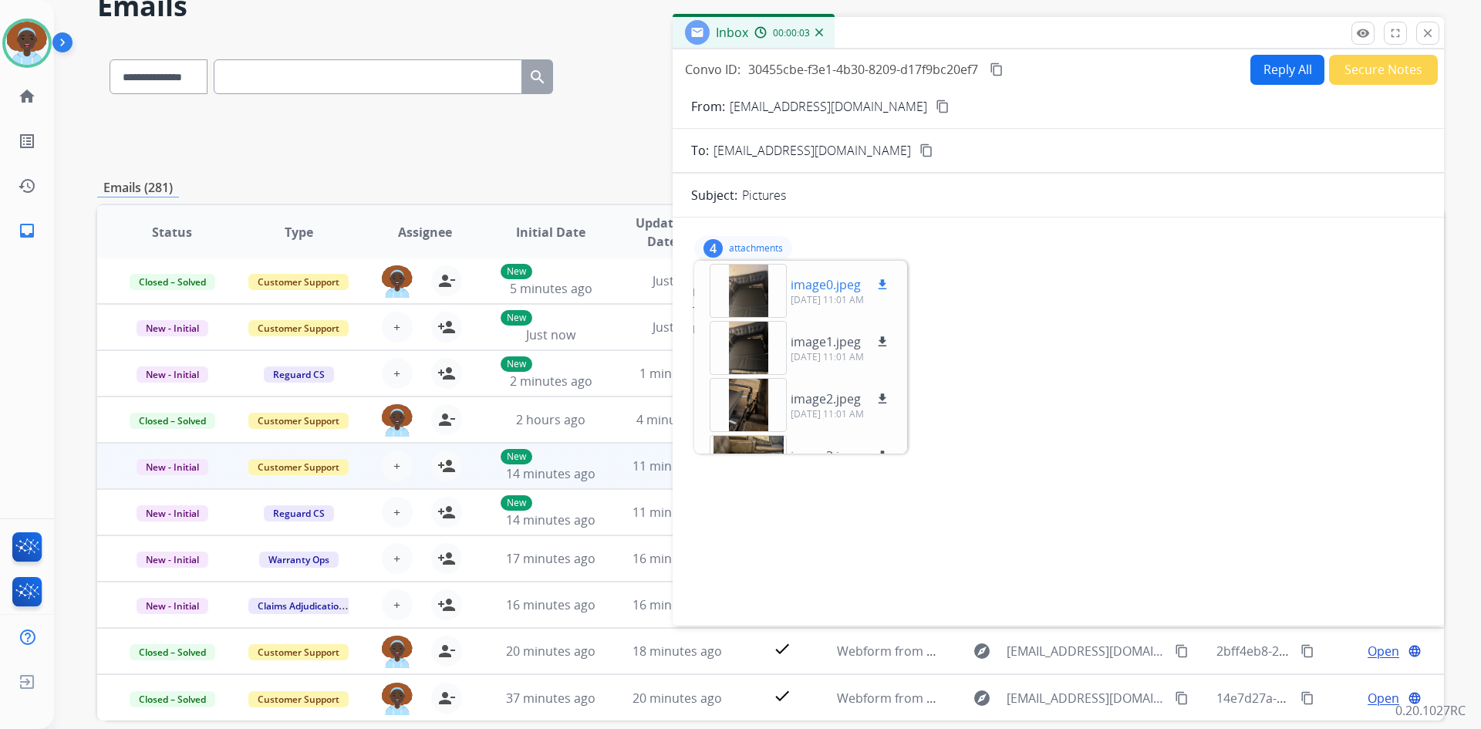
click at [759, 285] on div at bounding box center [748, 291] width 77 height 54
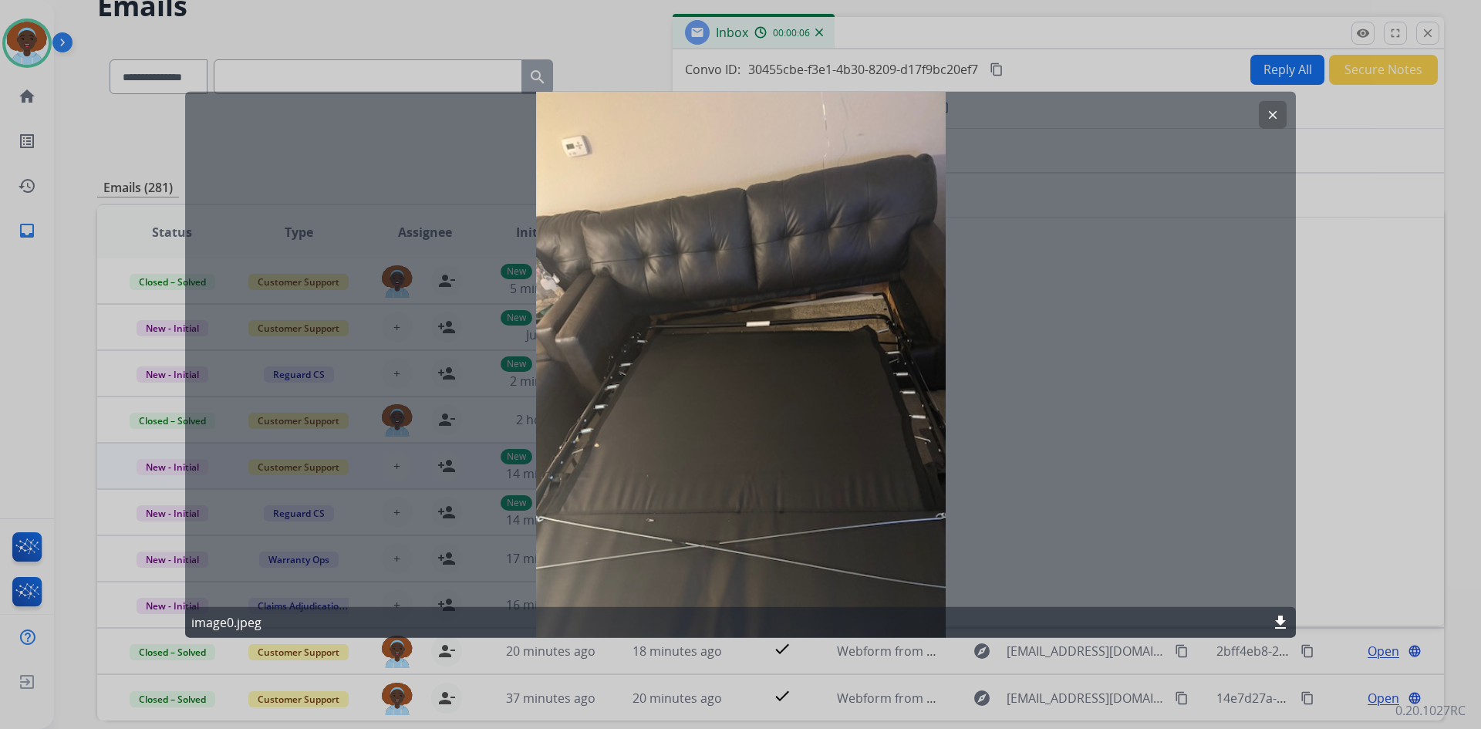
click at [1273, 110] on mat-icon "clear" at bounding box center [1273, 114] width 14 height 14
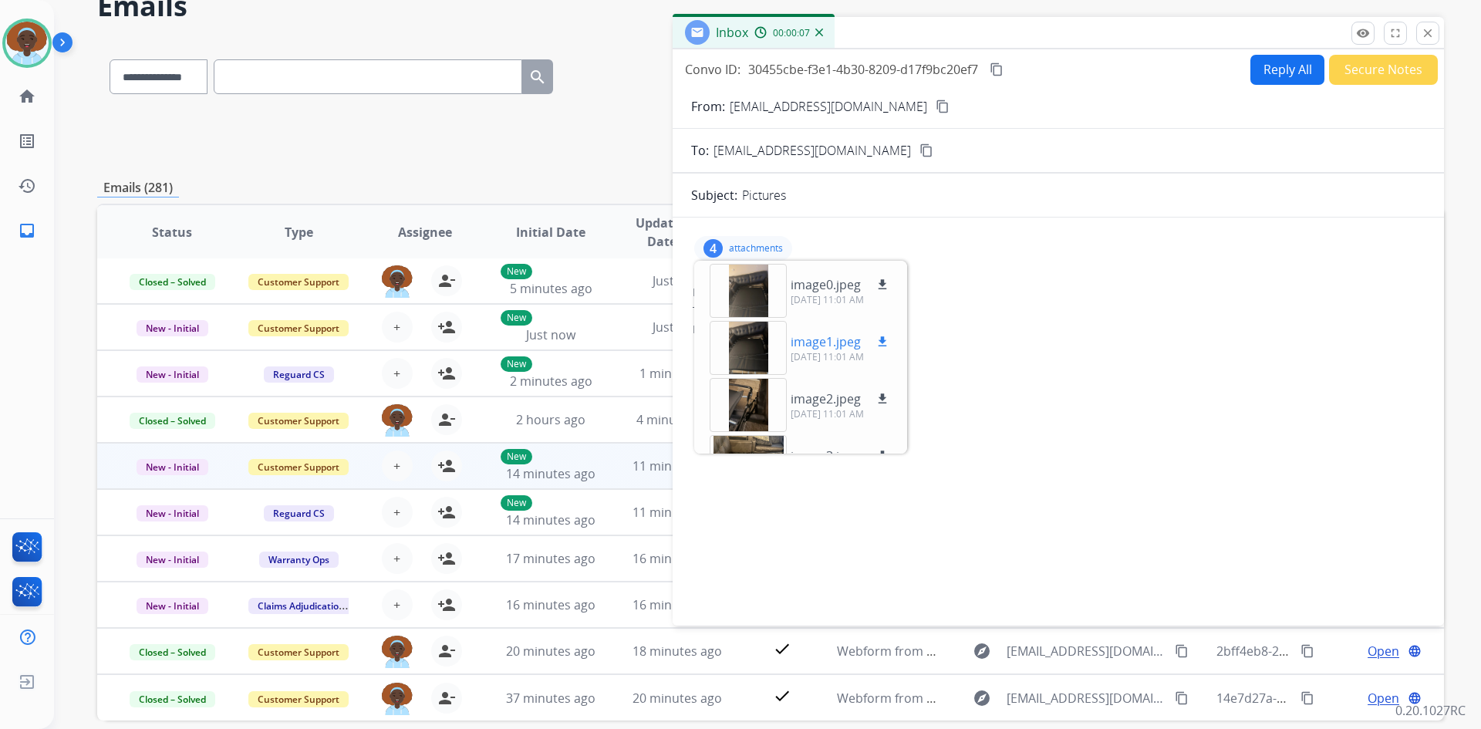
click at [735, 349] on div at bounding box center [748, 348] width 77 height 54
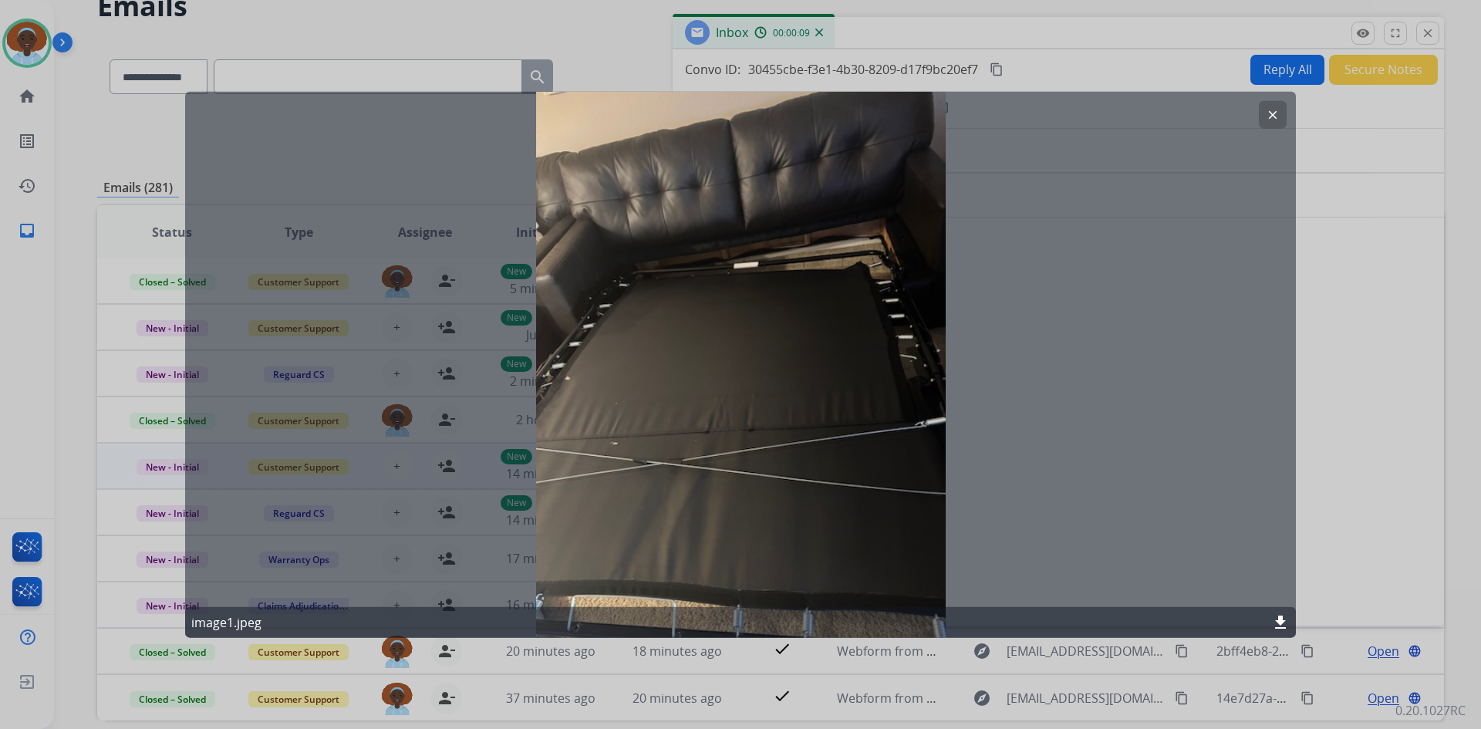
click at [1274, 117] on mat-icon "clear" at bounding box center [1273, 114] width 14 height 14
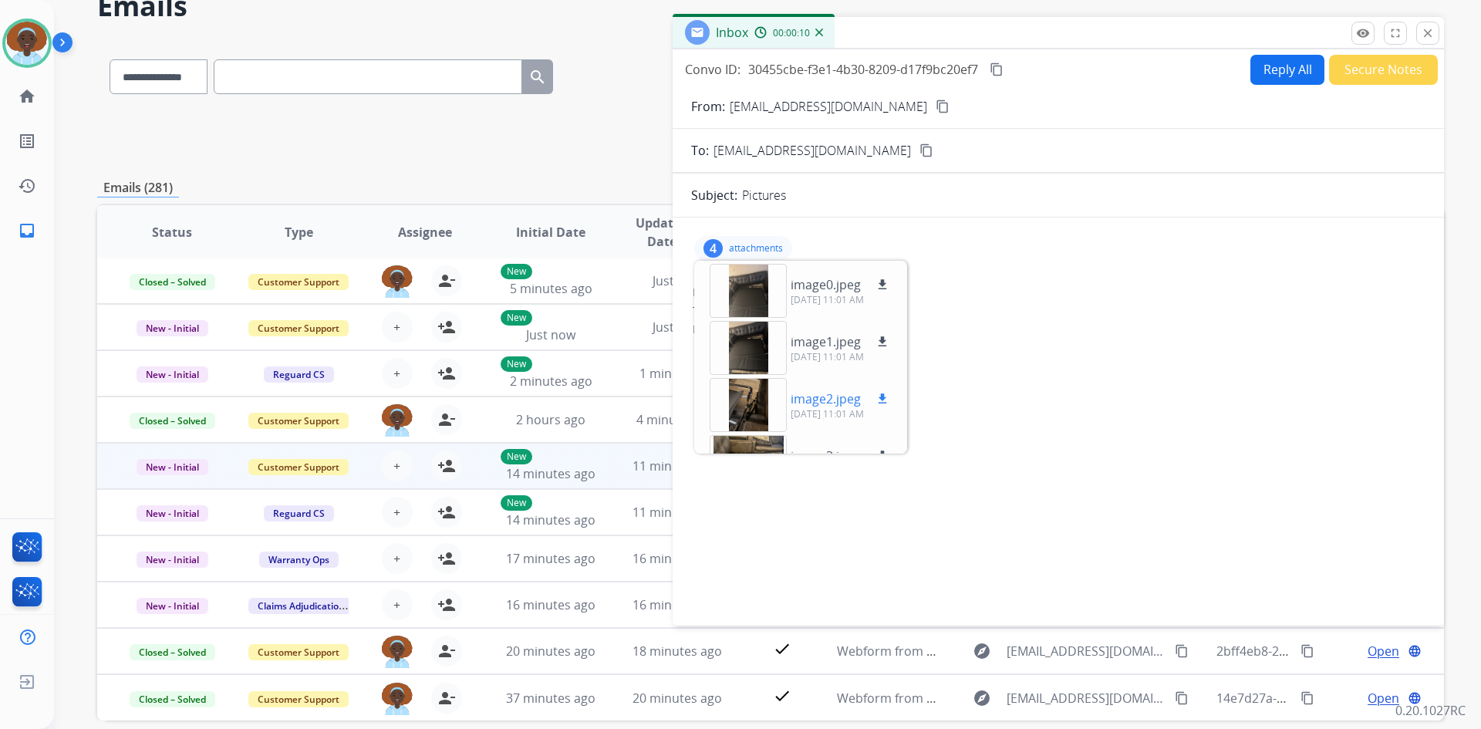
click at [755, 403] on div at bounding box center [748, 405] width 77 height 54
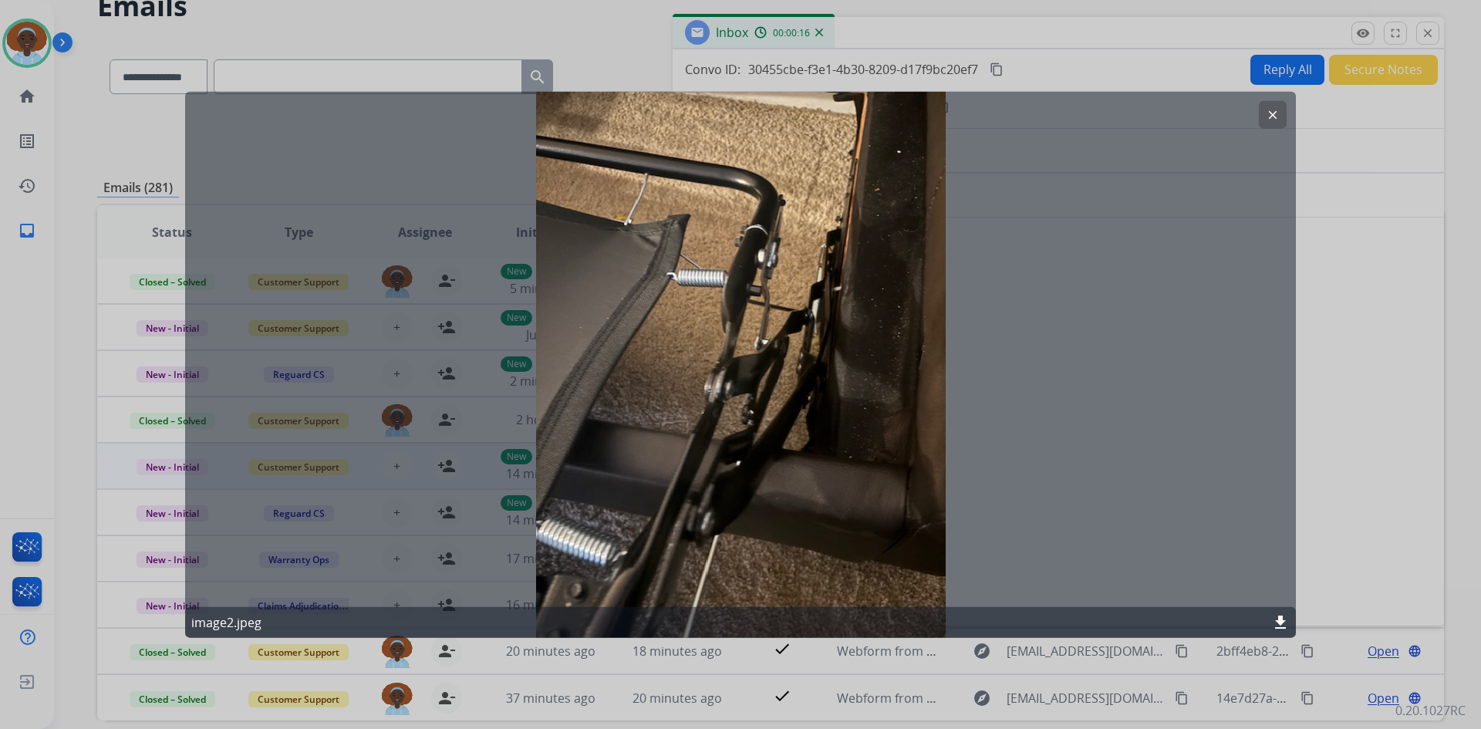
click at [1264, 115] on button "clear" at bounding box center [1273, 114] width 28 height 28
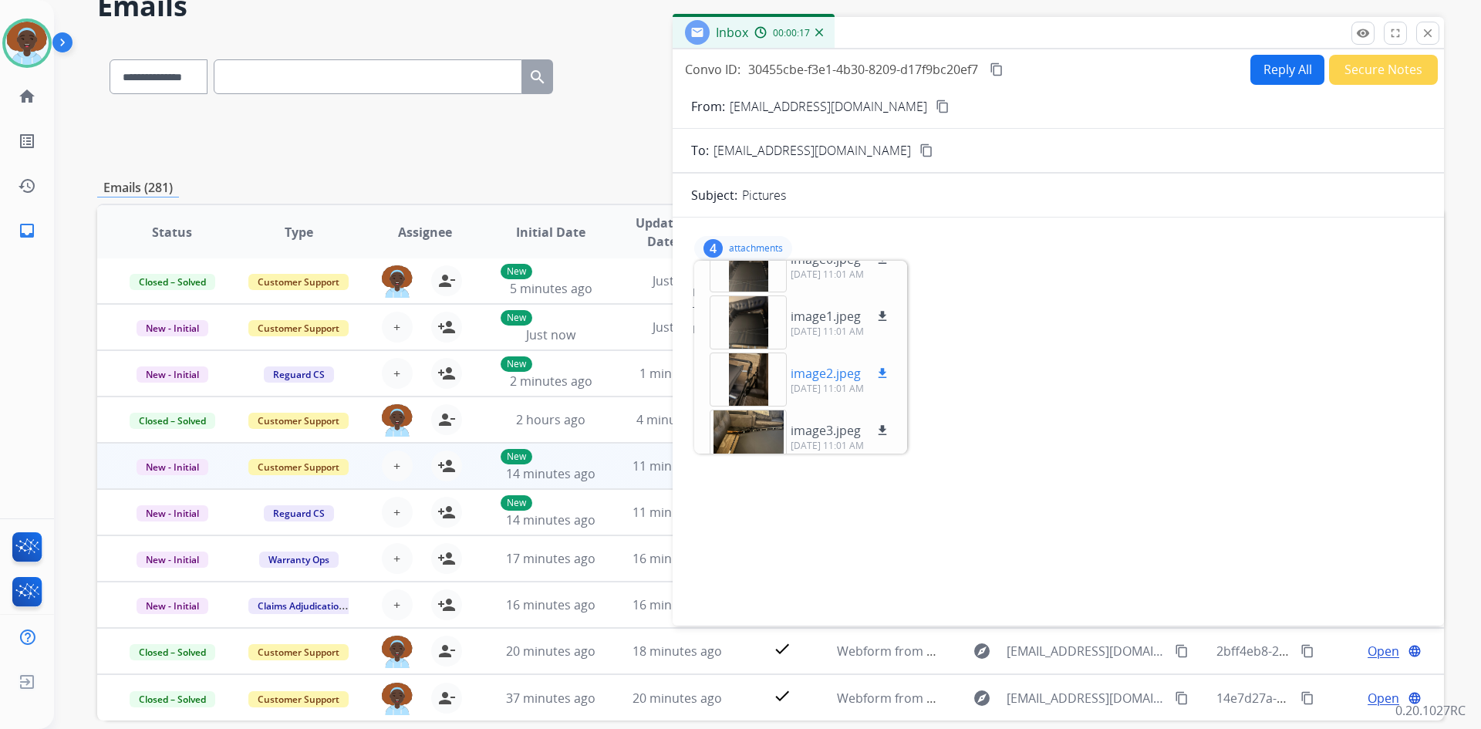
scroll to position [39, 0]
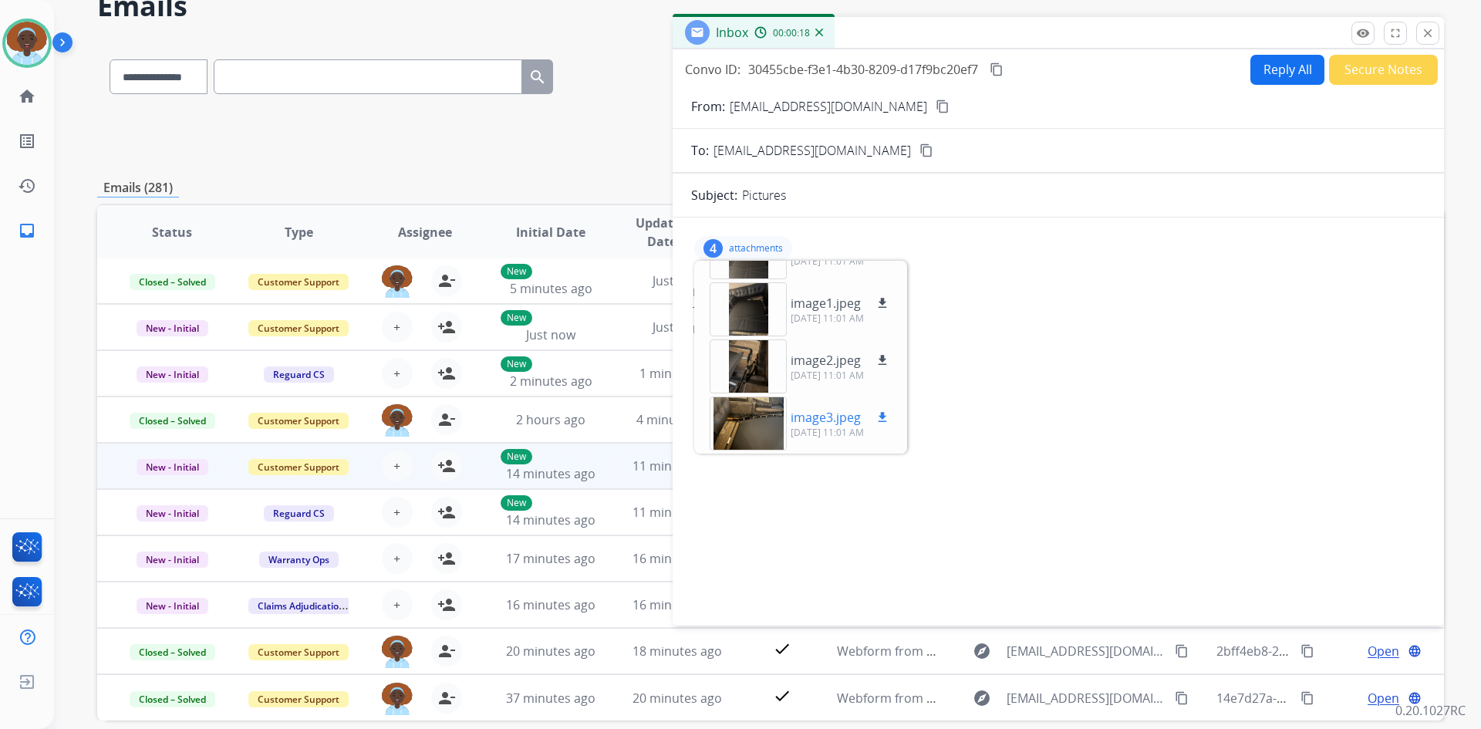
click at [744, 427] on div at bounding box center [748, 423] width 77 height 54
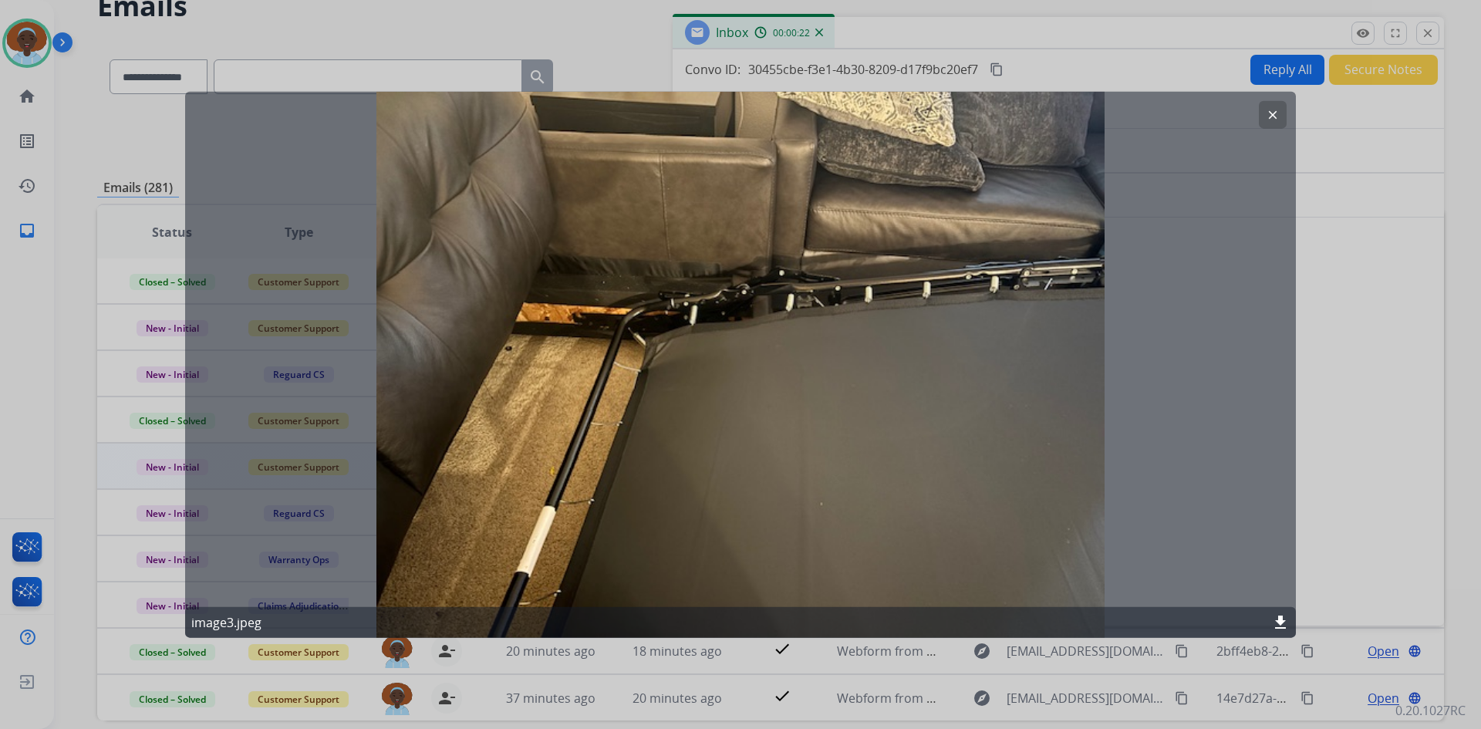
click at [1272, 113] on mat-icon "clear" at bounding box center [1273, 114] width 14 height 14
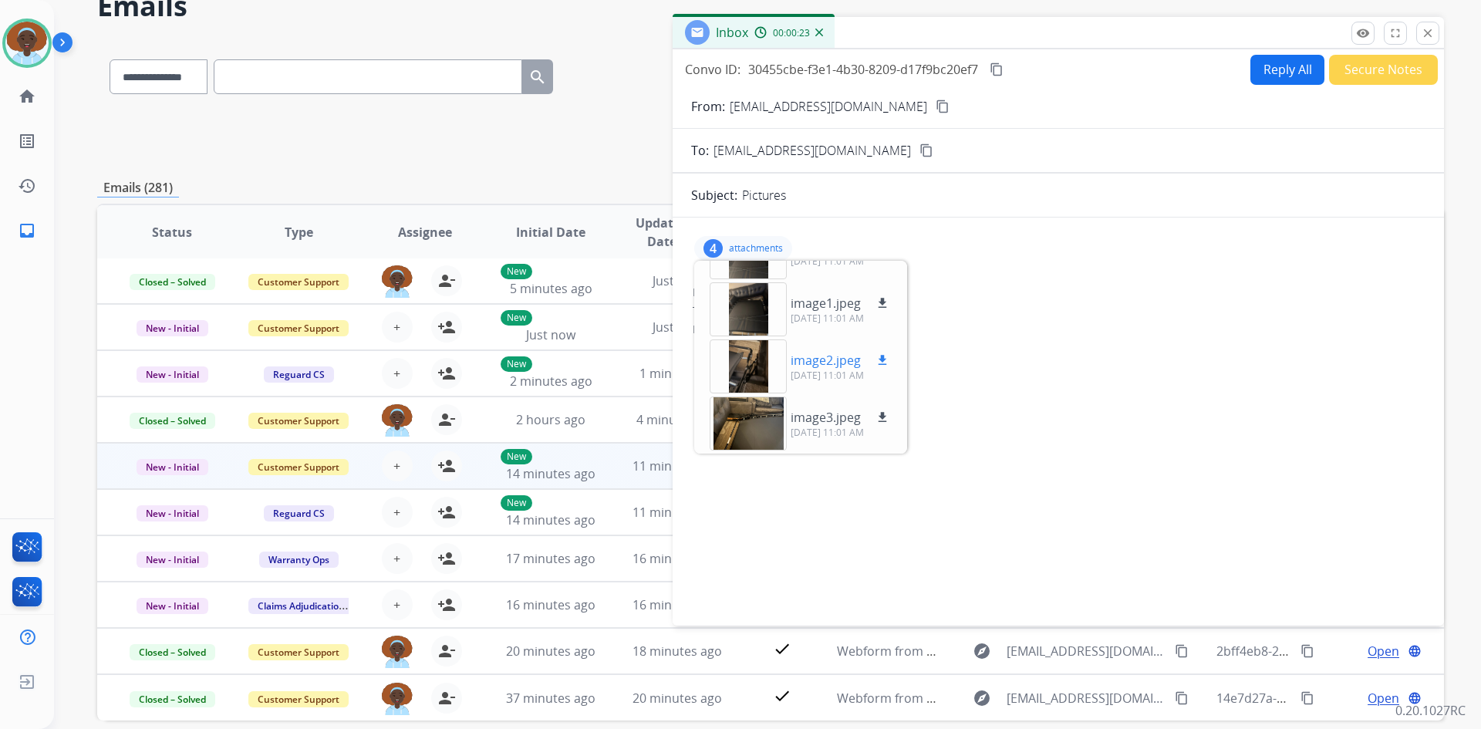
scroll to position [0, 0]
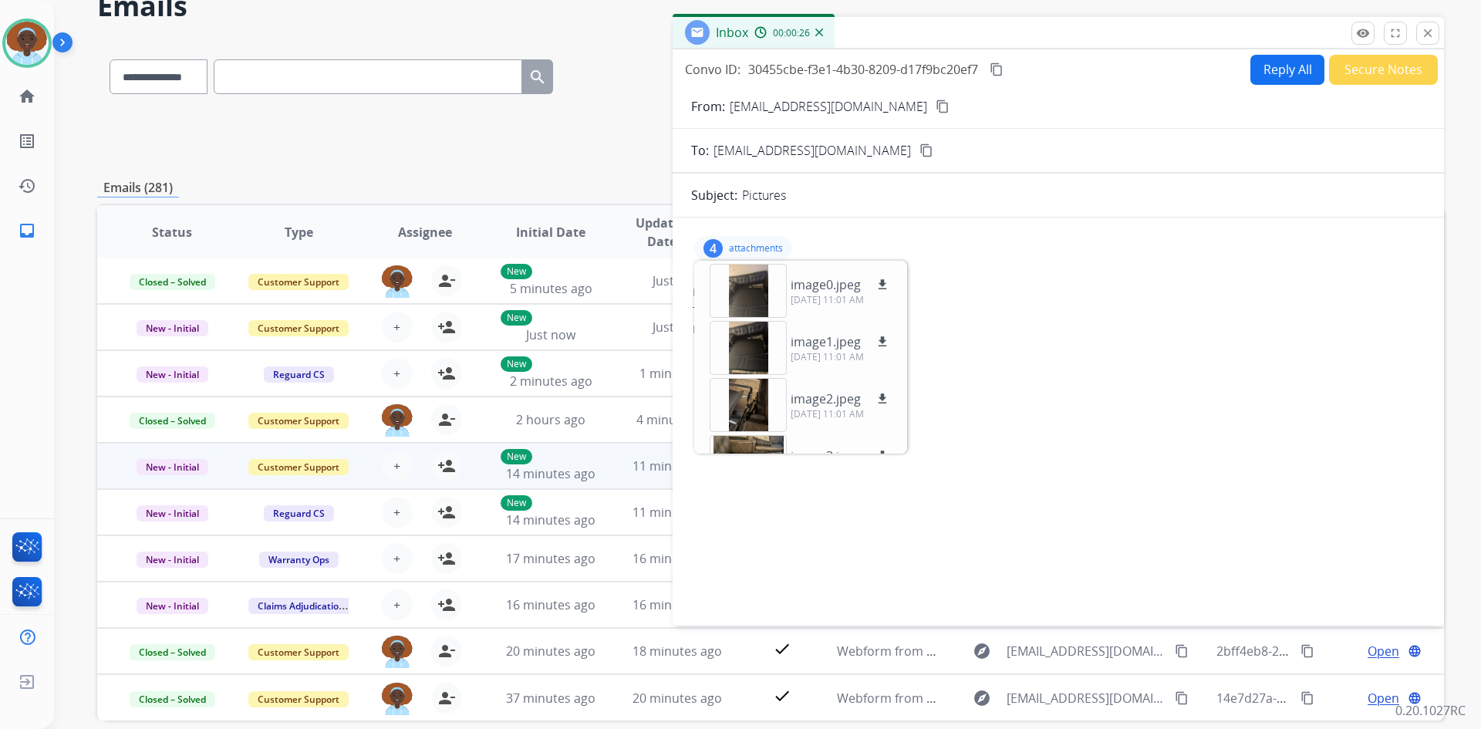
click at [936, 105] on mat-icon "content_copy" at bounding box center [943, 106] width 14 height 14
click at [724, 244] on div "4 attachments image0.jpeg download 09/28/2025, 11:01 AM image1.jpeg download 09…" at bounding box center [743, 248] width 98 height 25
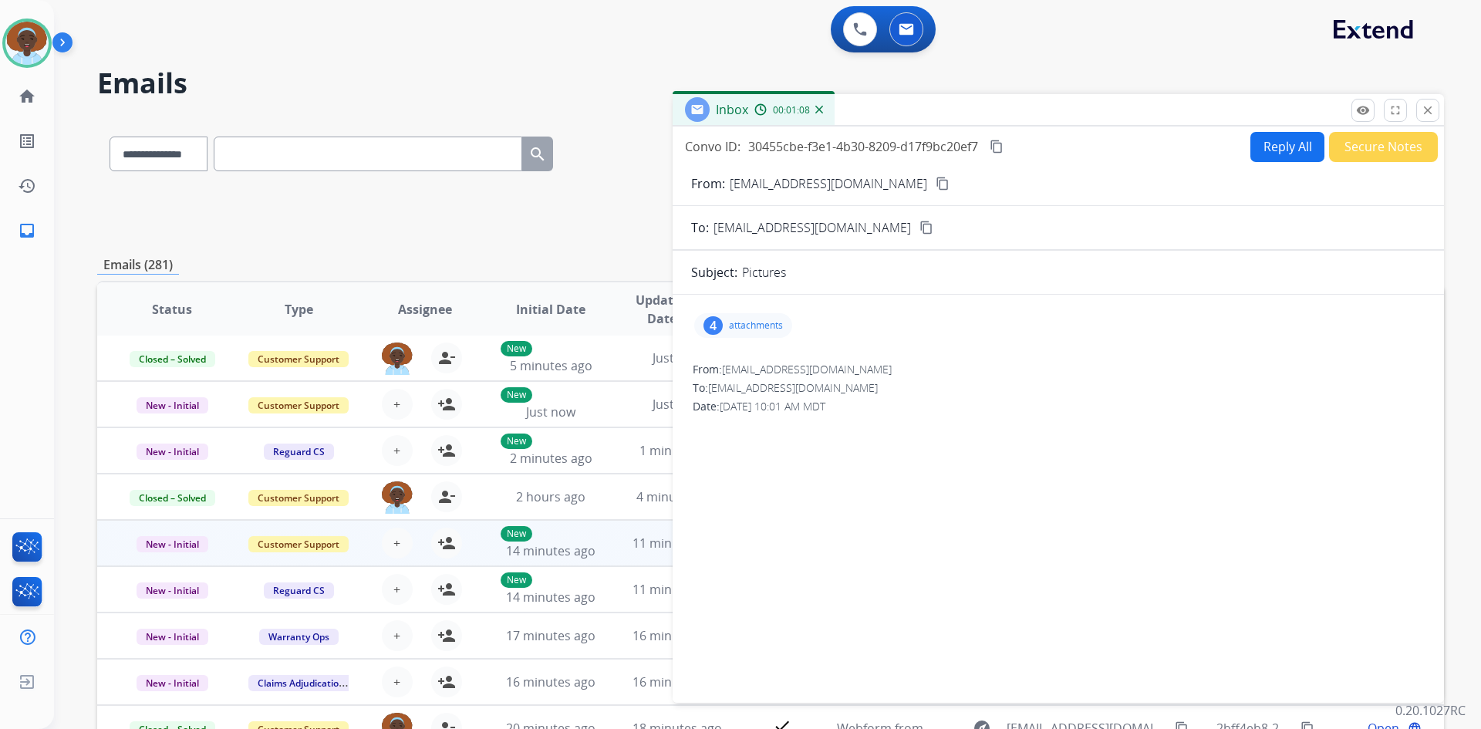
click at [936, 182] on mat-icon "content_copy" at bounding box center [943, 184] width 14 height 14
drag, startPoint x: 1429, startPoint y: 115, endPoint x: 1384, endPoint y: 127, distance: 47.2
click at [1429, 114] on mat-icon "close" at bounding box center [1428, 110] width 14 height 14
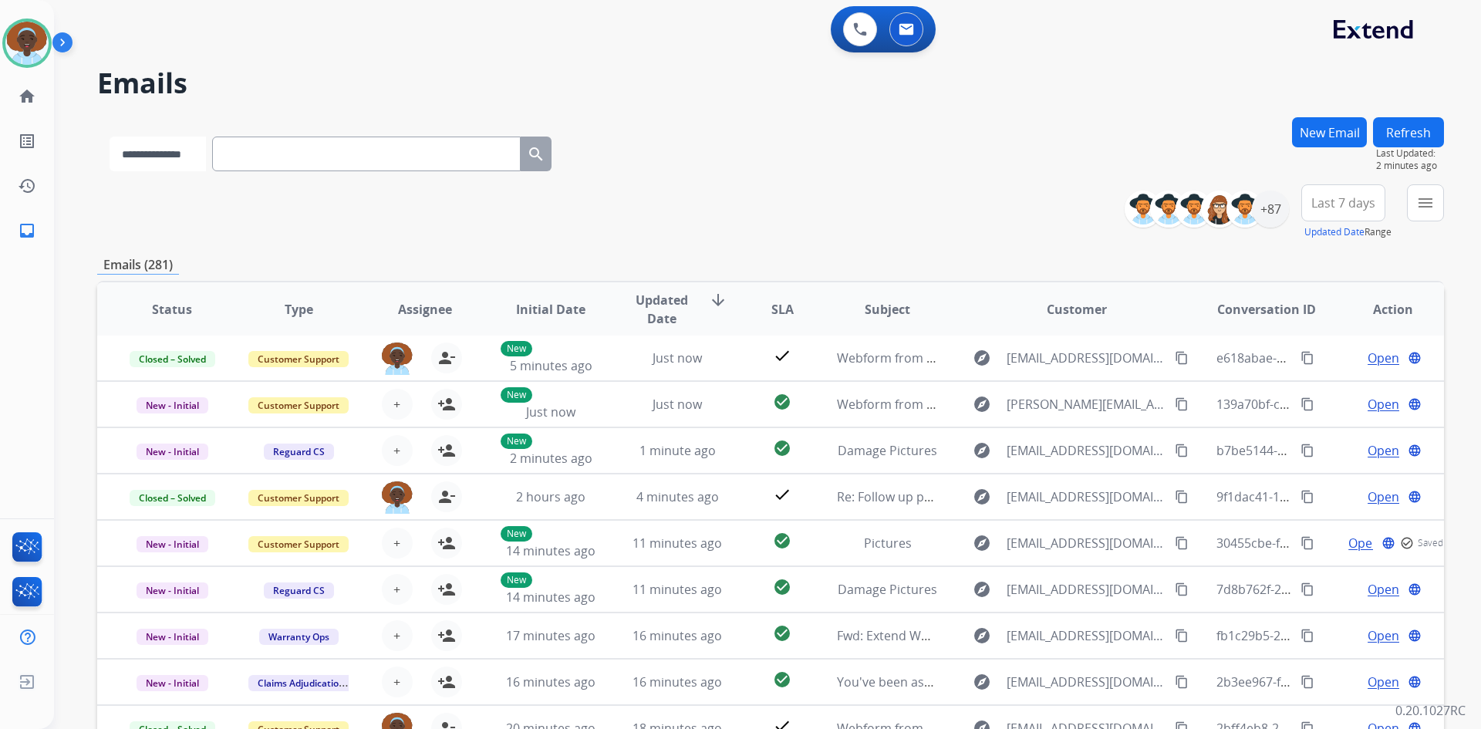
click at [206, 150] on select "**********" at bounding box center [158, 154] width 96 height 35
select select "**********"
click at [110, 137] on select "**********" at bounding box center [158, 154] width 96 height 35
click at [287, 153] on input "text" at bounding box center [368, 154] width 309 height 35
paste input "**********"
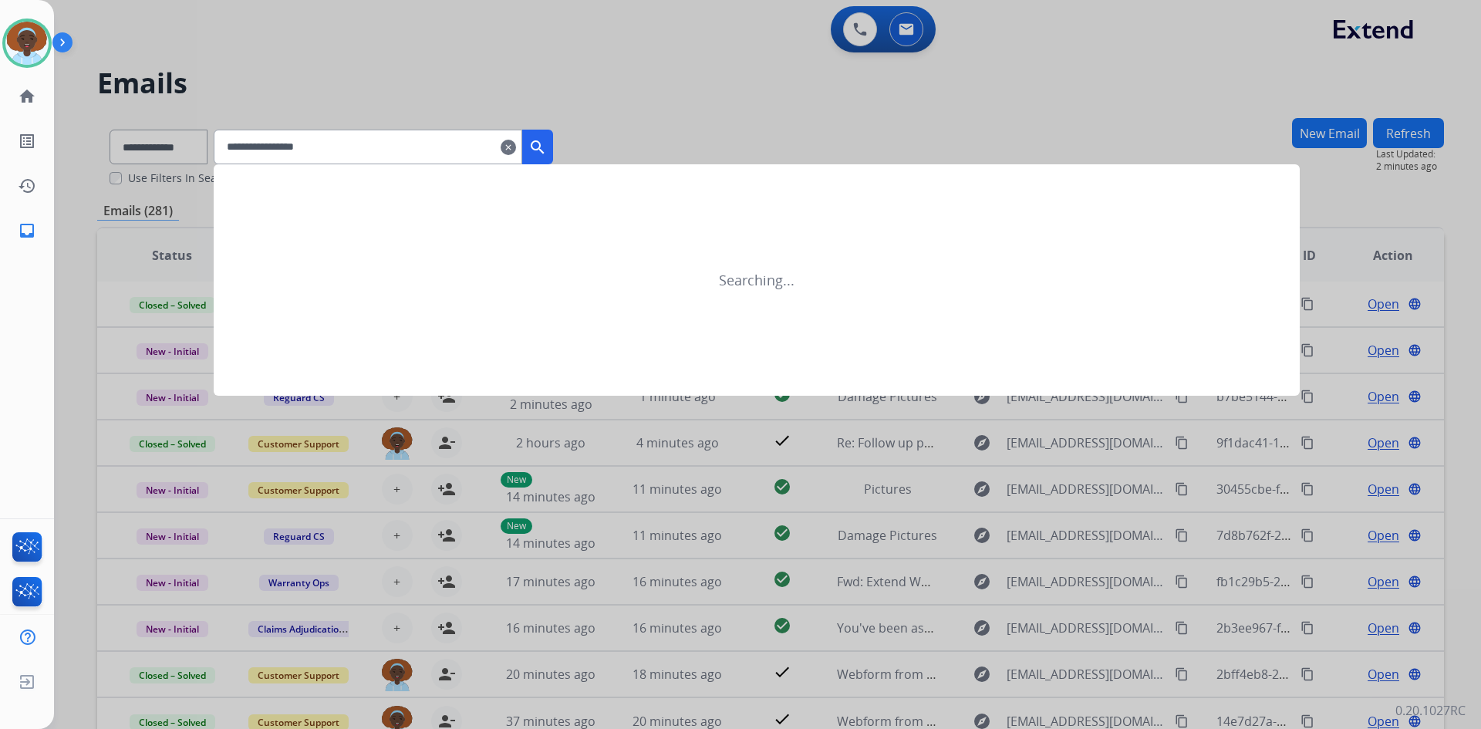
type input "**********"
click at [547, 144] on mat-icon "search" at bounding box center [537, 147] width 19 height 19
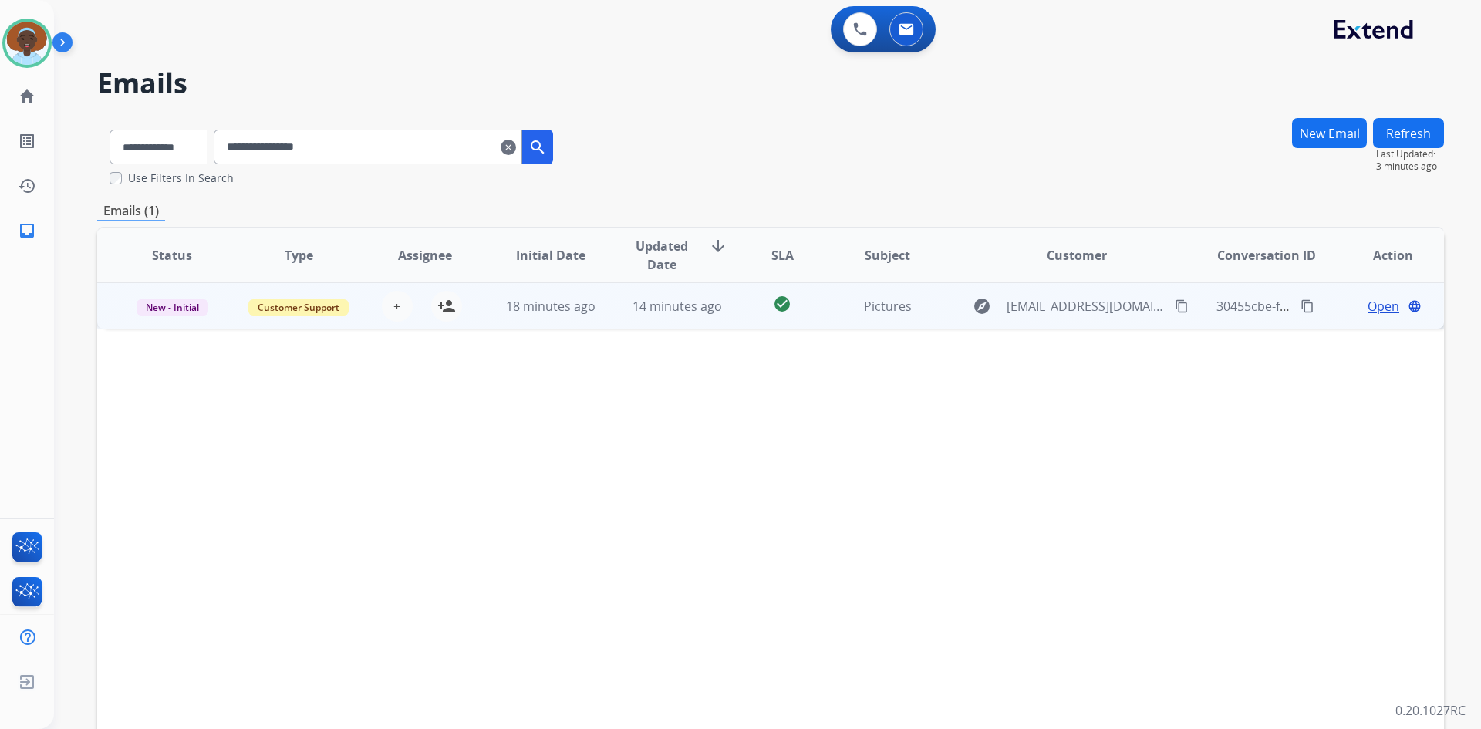
click at [1371, 308] on span "Open" at bounding box center [1384, 306] width 32 height 19
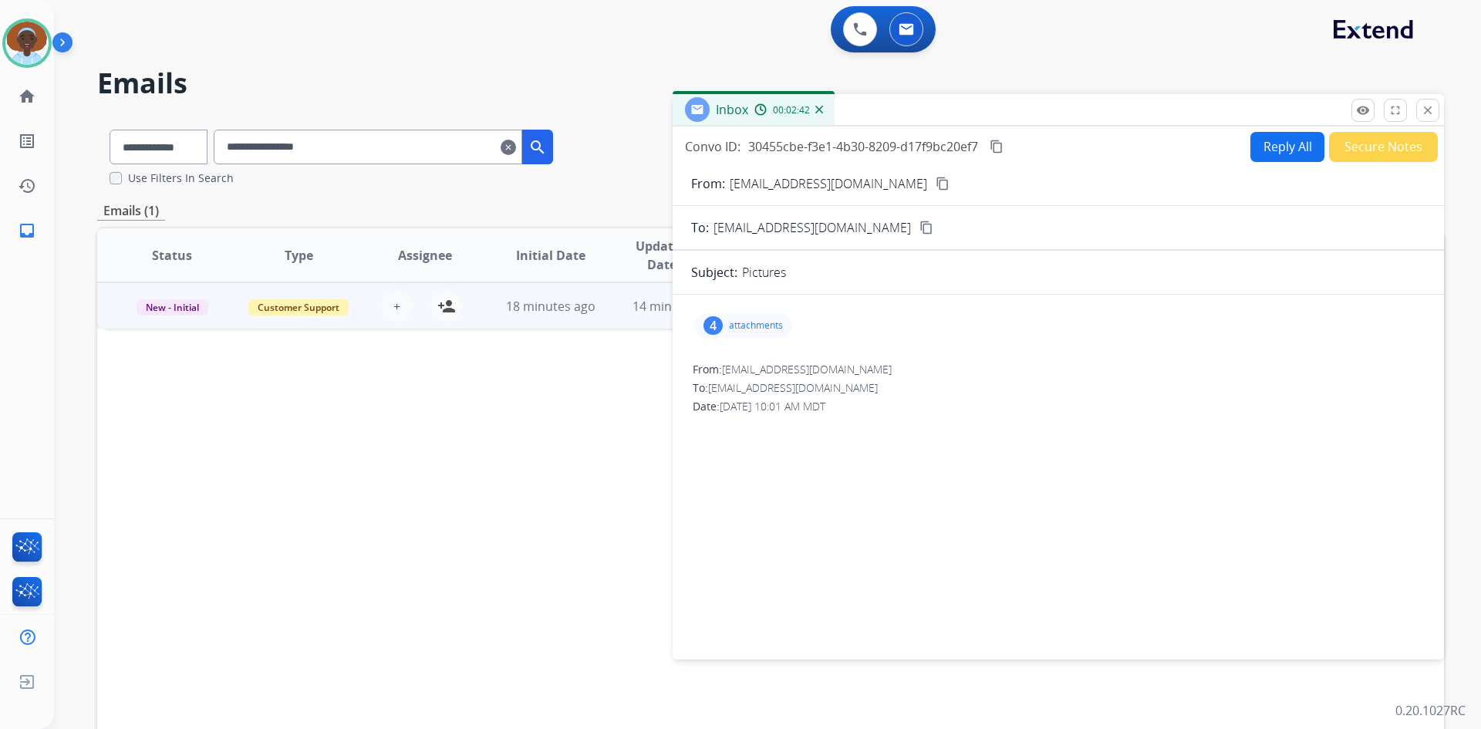
click at [1266, 146] on button "Reply All" at bounding box center [1287, 147] width 74 height 30
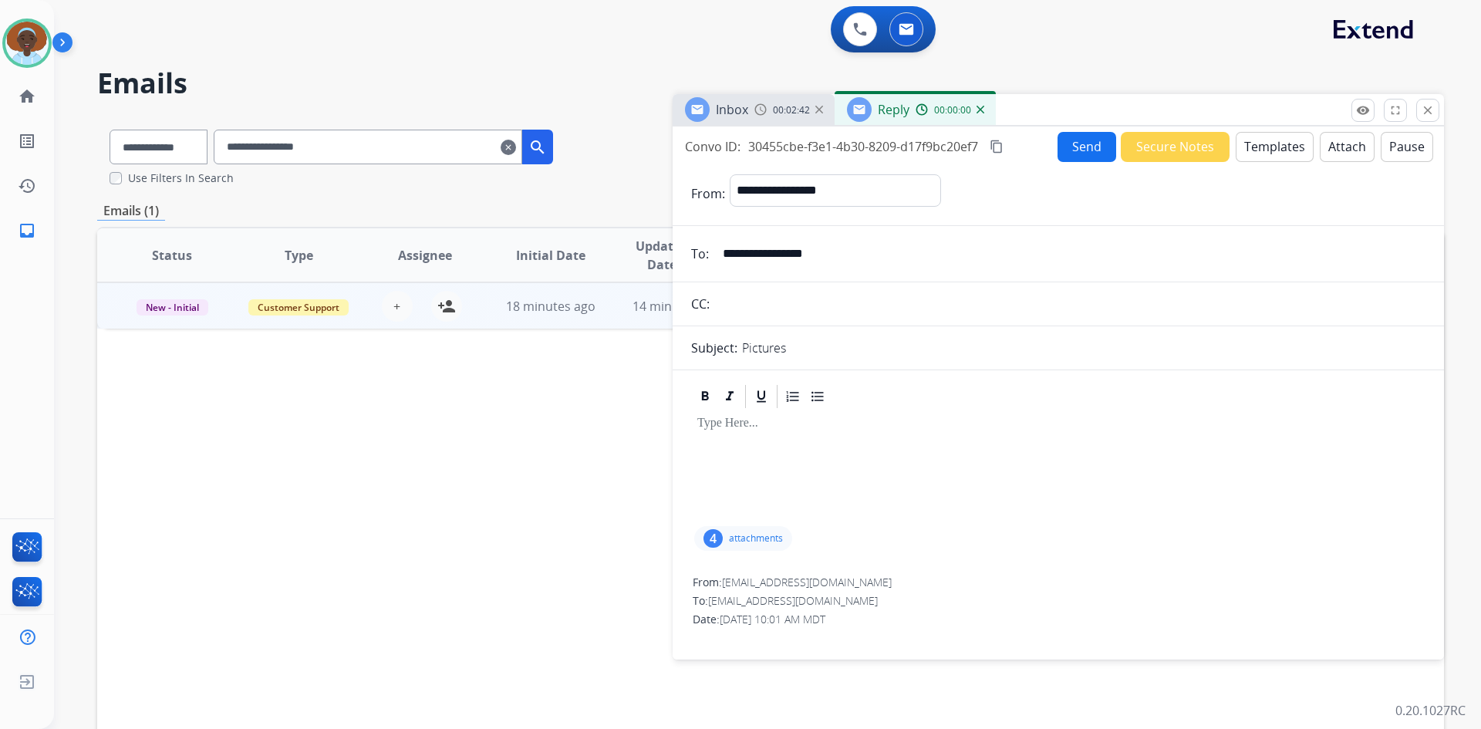
select select "**********"
click at [1273, 151] on button "Templates" at bounding box center [1275, 147] width 78 height 30
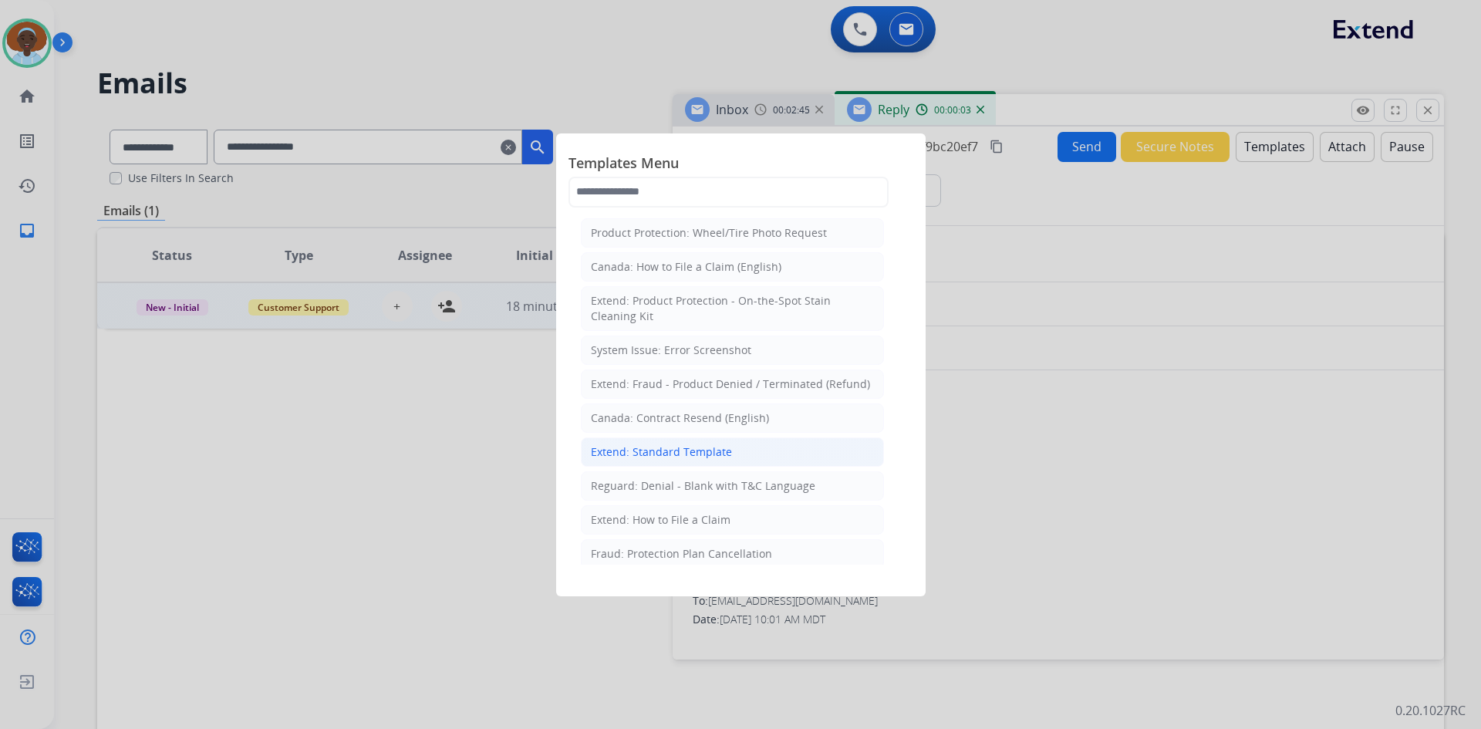
click at [685, 447] on div "Extend: Standard Template" at bounding box center [661, 451] width 141 height 15
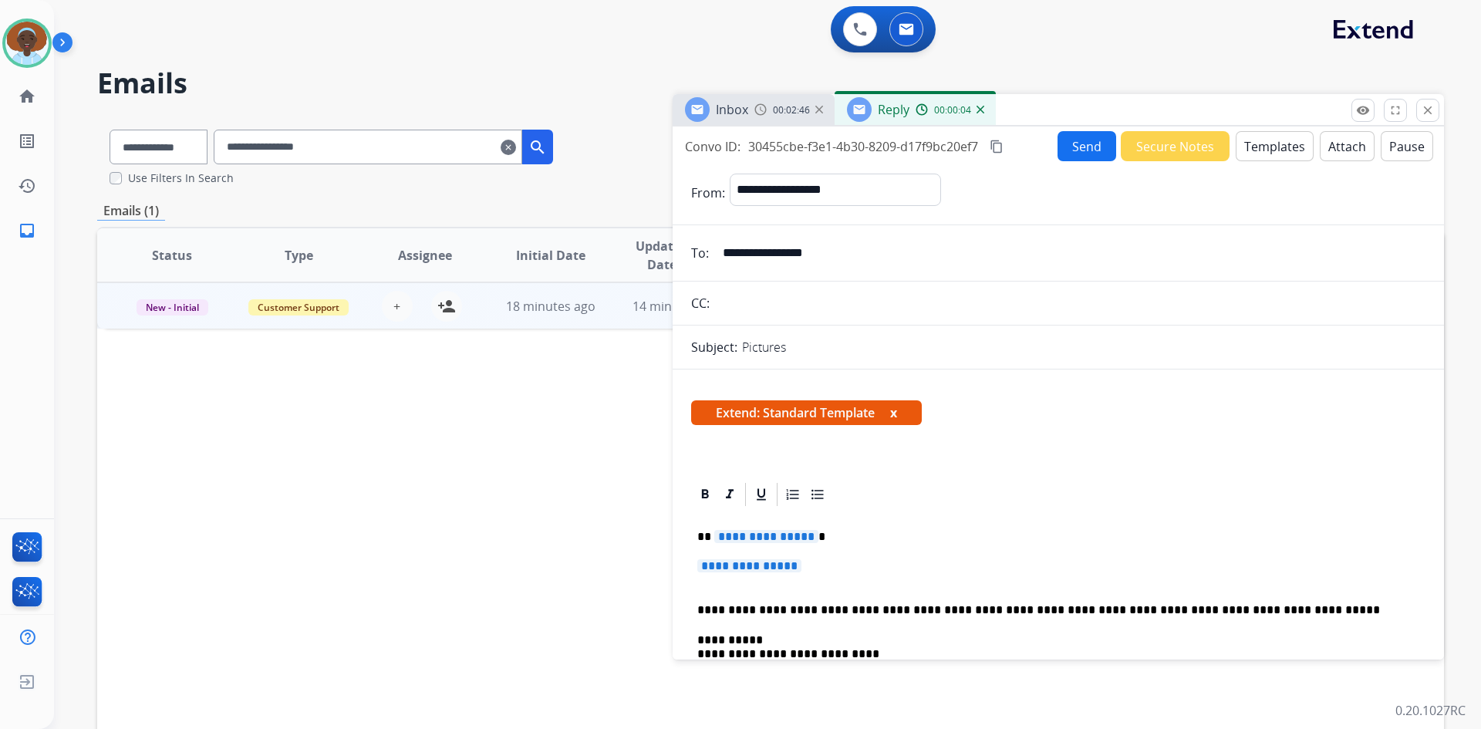
click at [788, 530] on span "**********" at bounding box center [766, 536] width 104 height 13
click at [745, 564] on span "**********" at bounding box center [749, 565] width 104 height 13
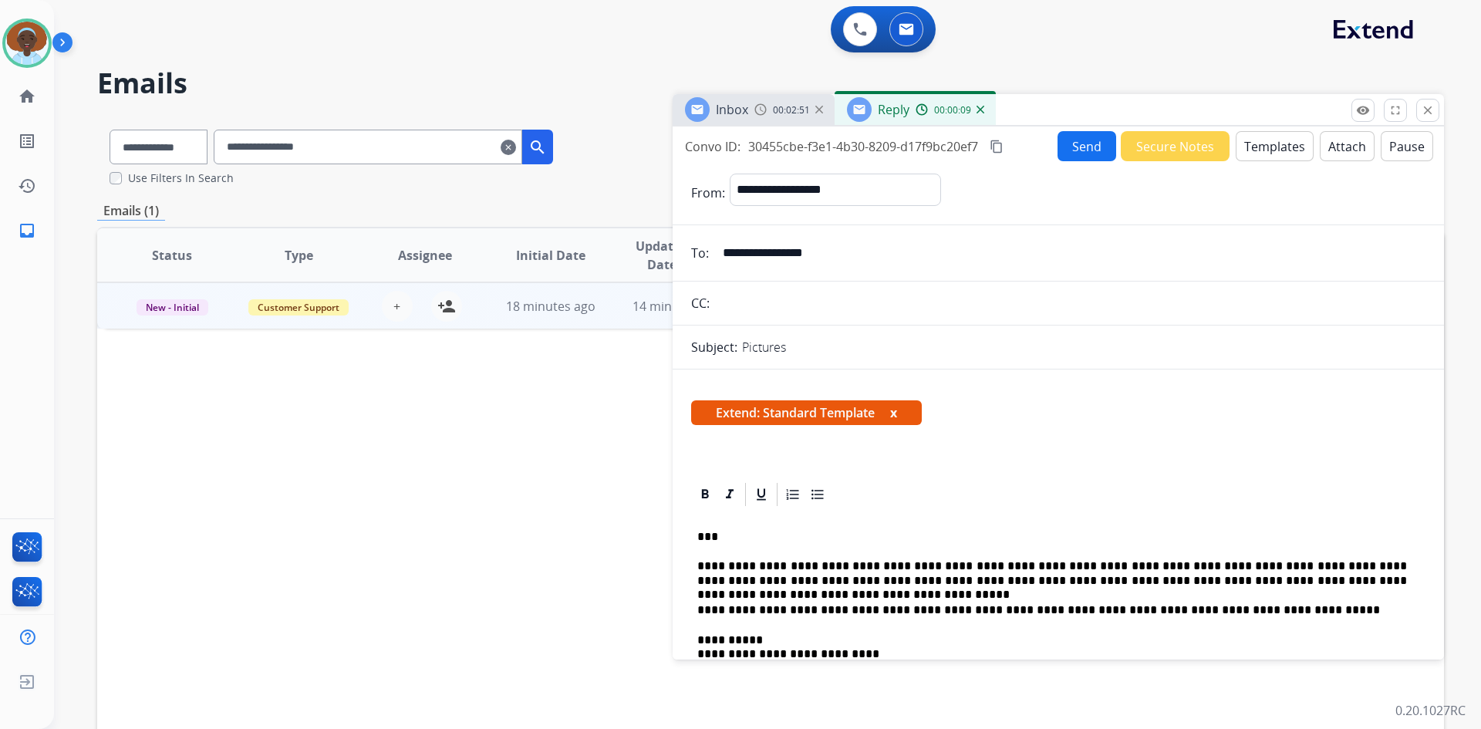
click at [1081, 144] on button "Send" at bounding box center [1086, 146] width 59 height 30
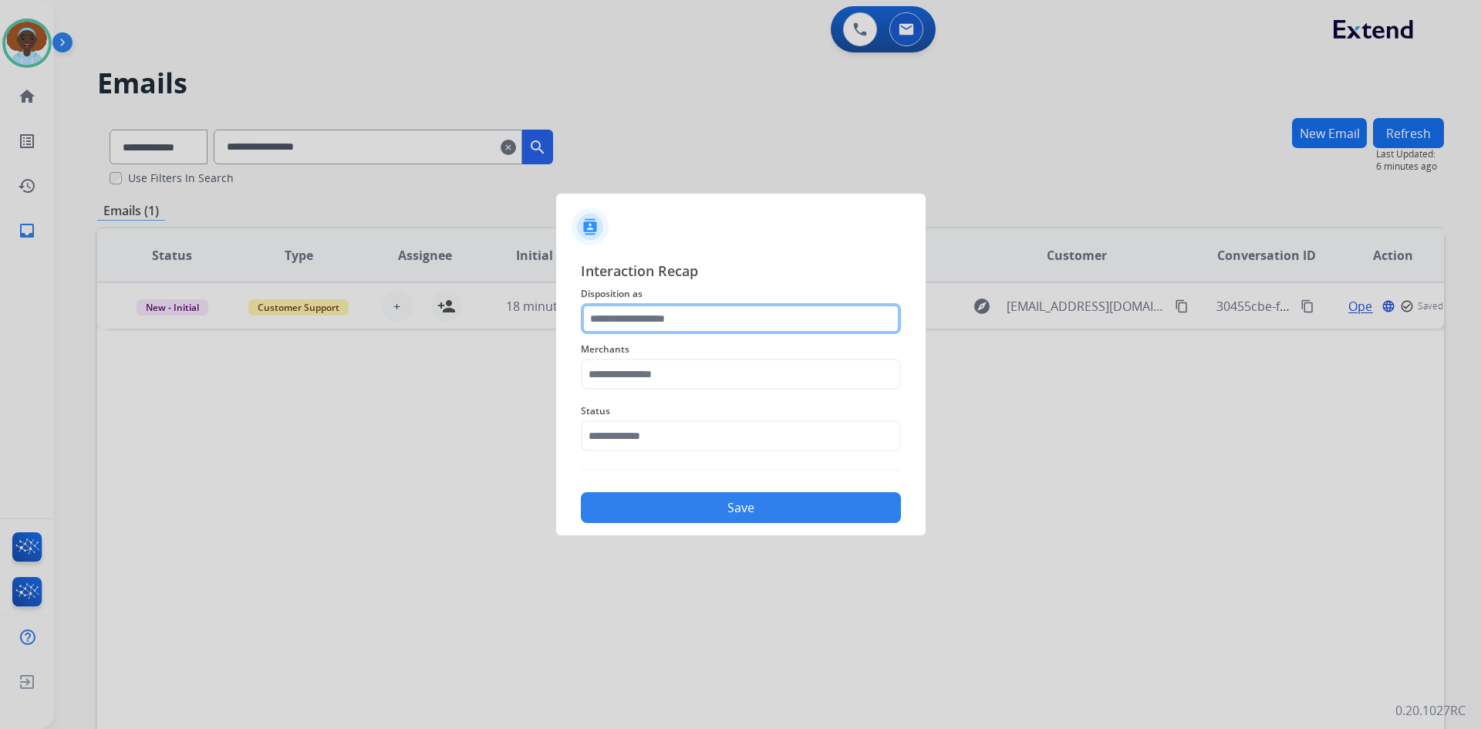
click at [649, 311] on input "text" at bounding box center [741, 318] width 320 height 31
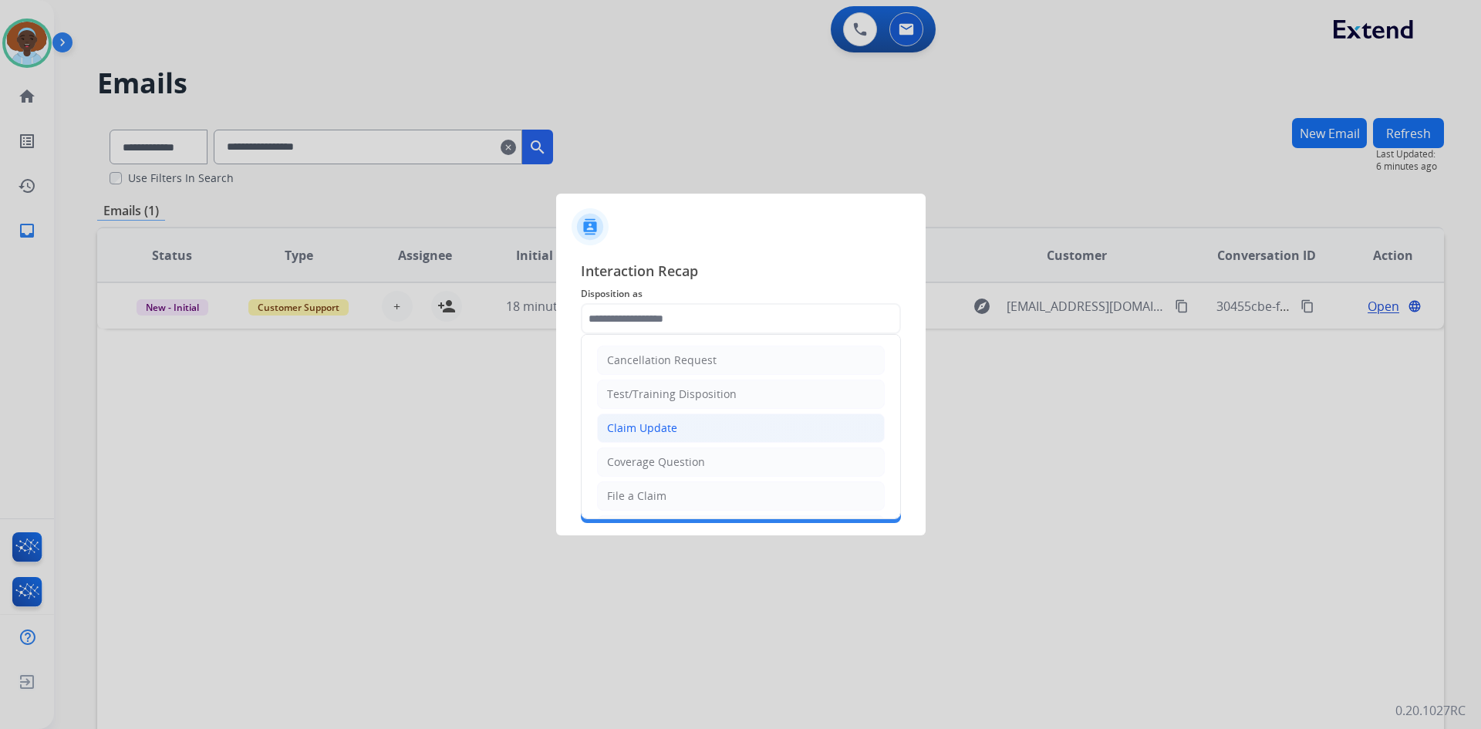
click at [650, 430] on div "Claim Update" at bounding box center [642, 427] width 70 height 15
type input "**********"
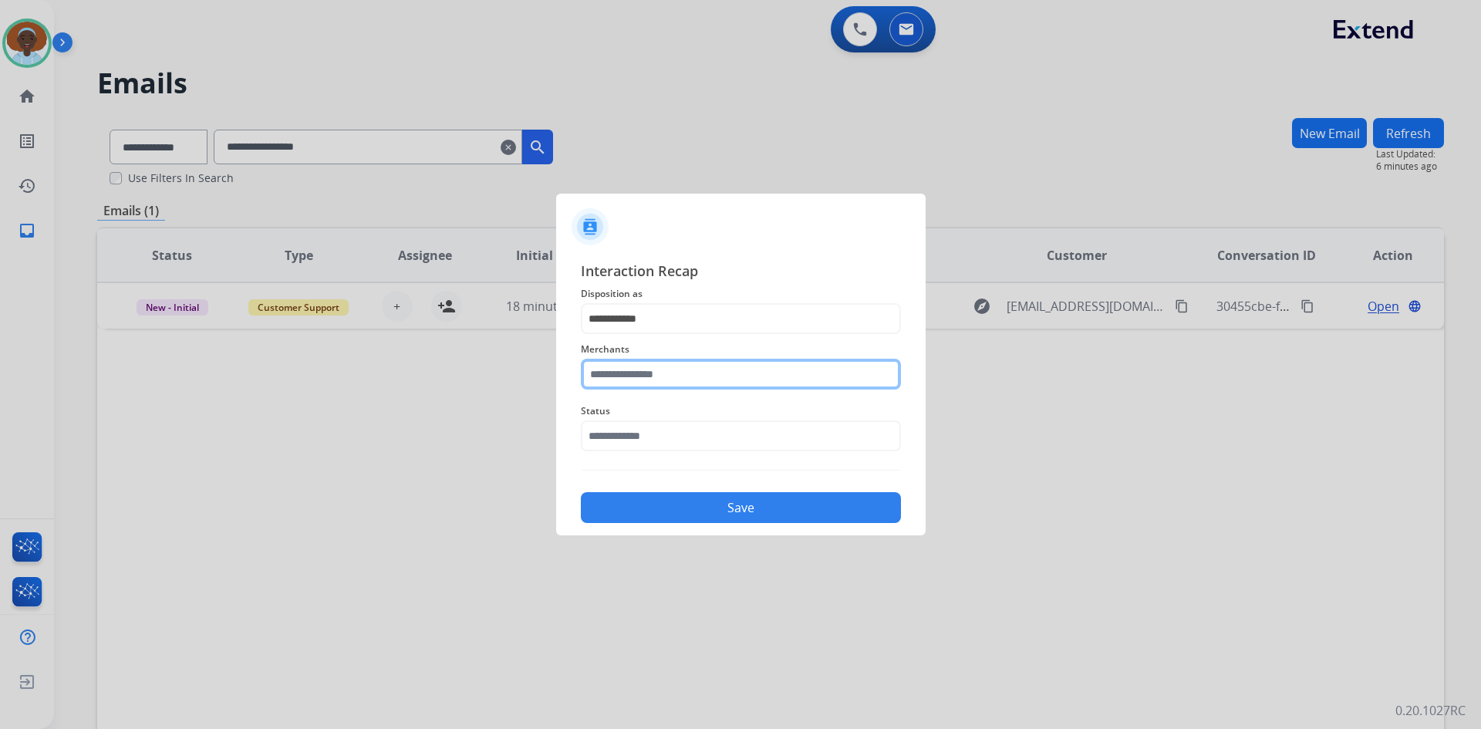
click at [679, 371] on input "text" at bounding box center [741, 374] width 320 height 31
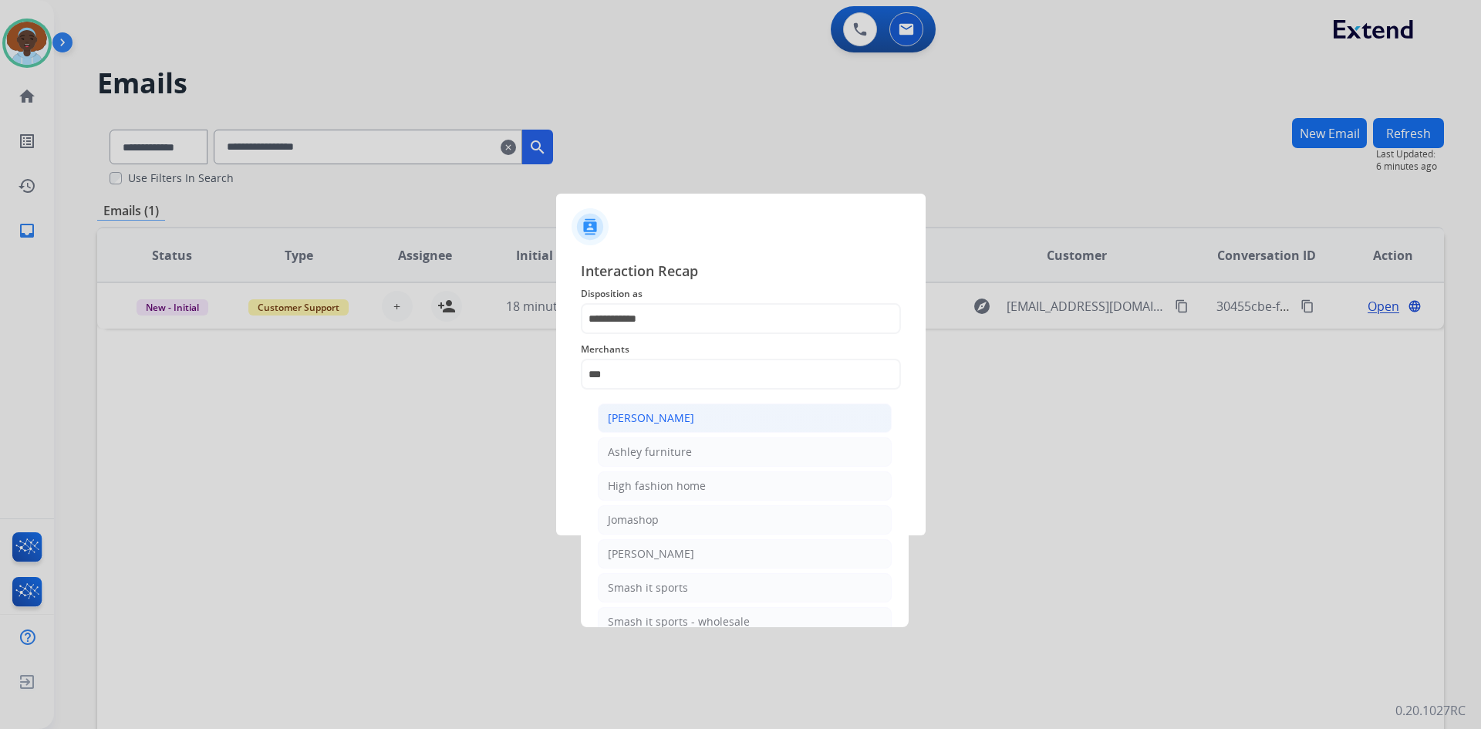
click at [680, 420] on div "Ashley - Reguard" at bounding box center [651, 417] width 86 height 15
type input "**********"
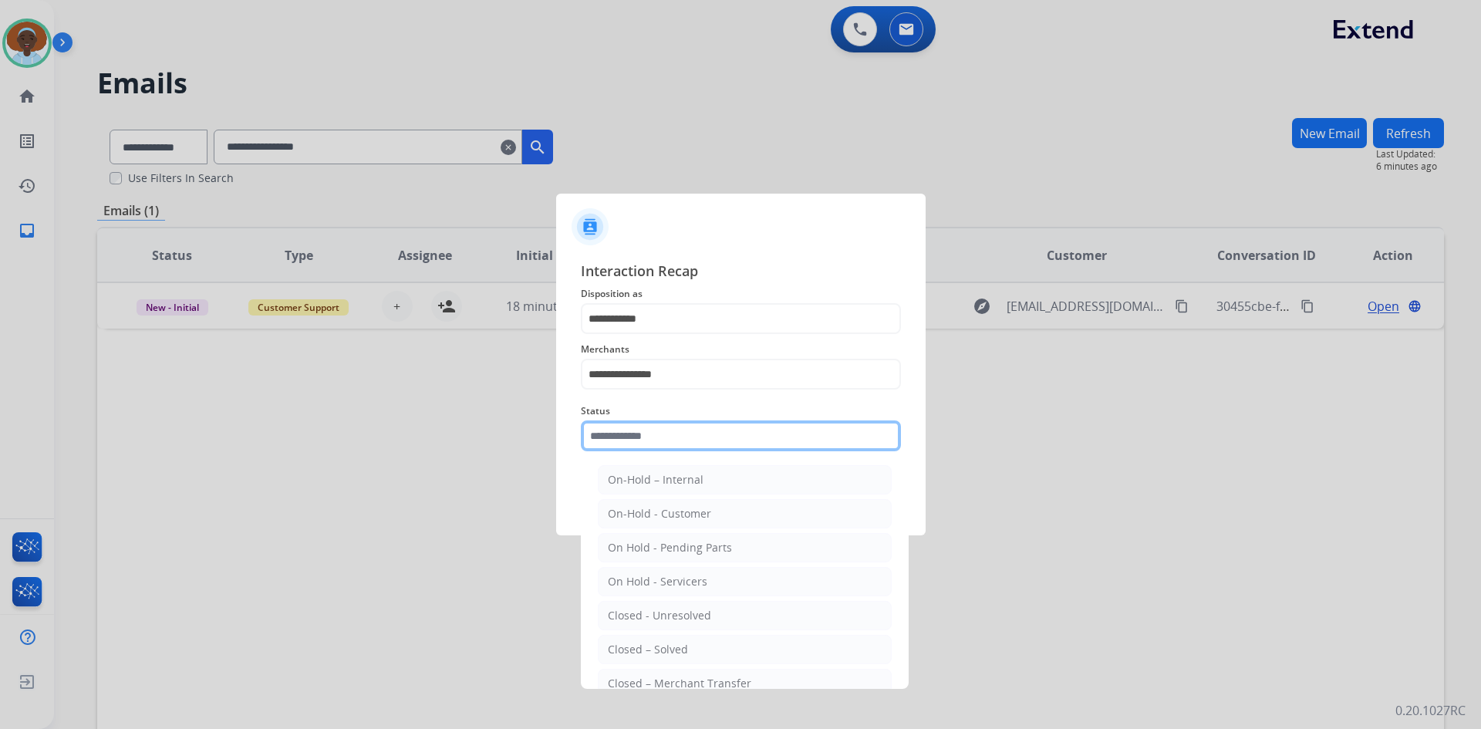
click at [679, 435] on input "text" at bounding box center [741, 435] width 320 height 31
drag, startPoint x: 697, startPoint y: 649, endPoint x: 704, endPoint y: 581, distance: 68.2
click at [697, 648] on li "Closed – Solved" at bounding box center [745, 649] width 294 height 29
type input "**********"
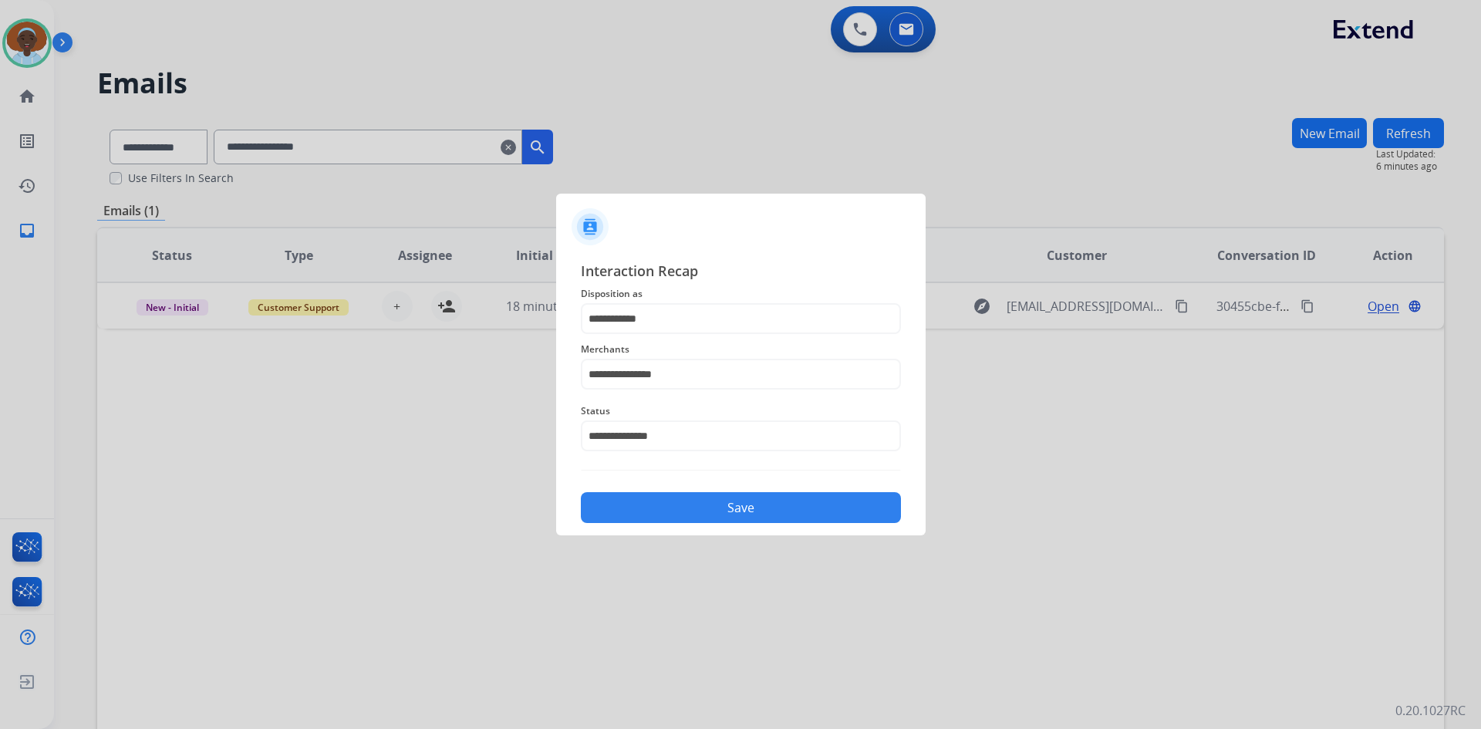
click at [707, 495] on button "Save" at bounding box center [741, 507] width 320 height 31
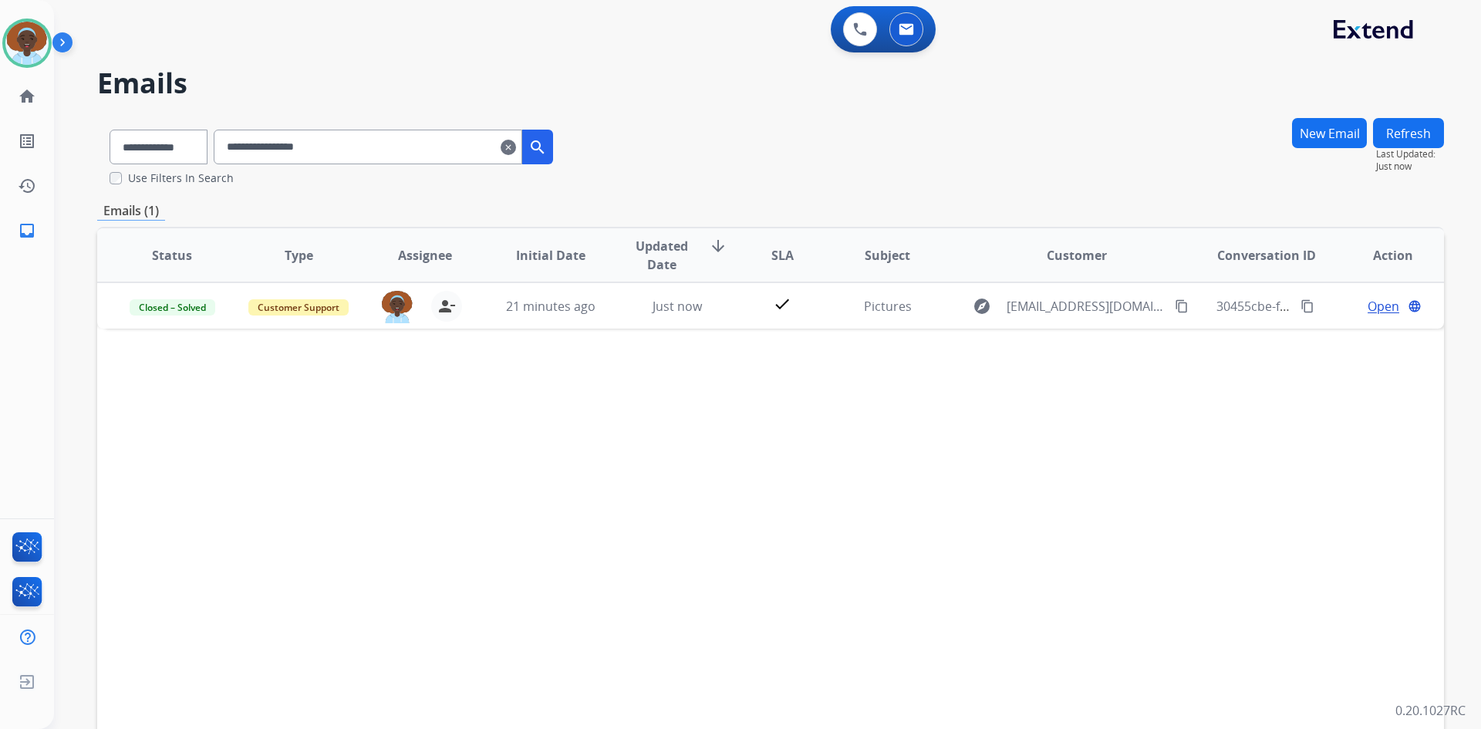
click at [516, 146] on mat-icon "clear" at bounding box center [508, 147] width 15 height 19
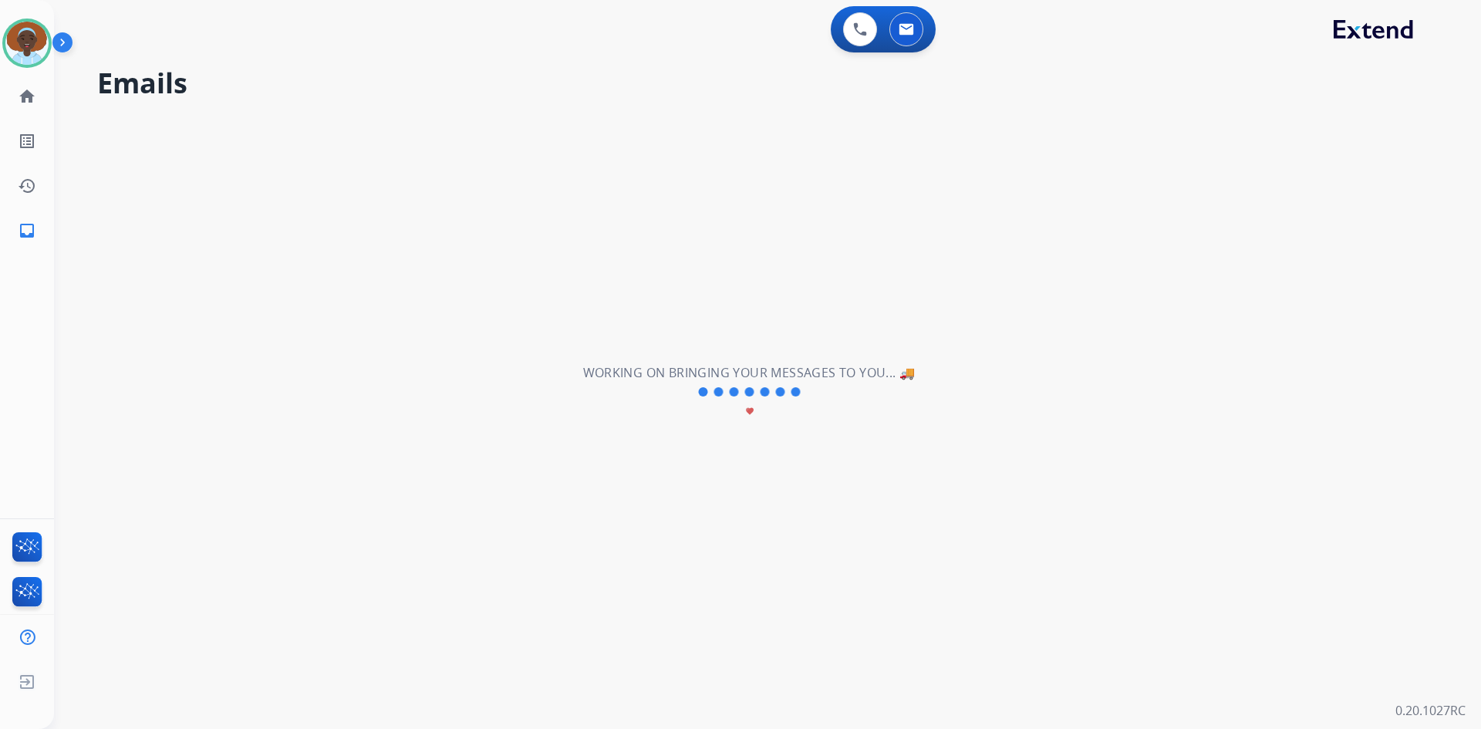
select select "**********"
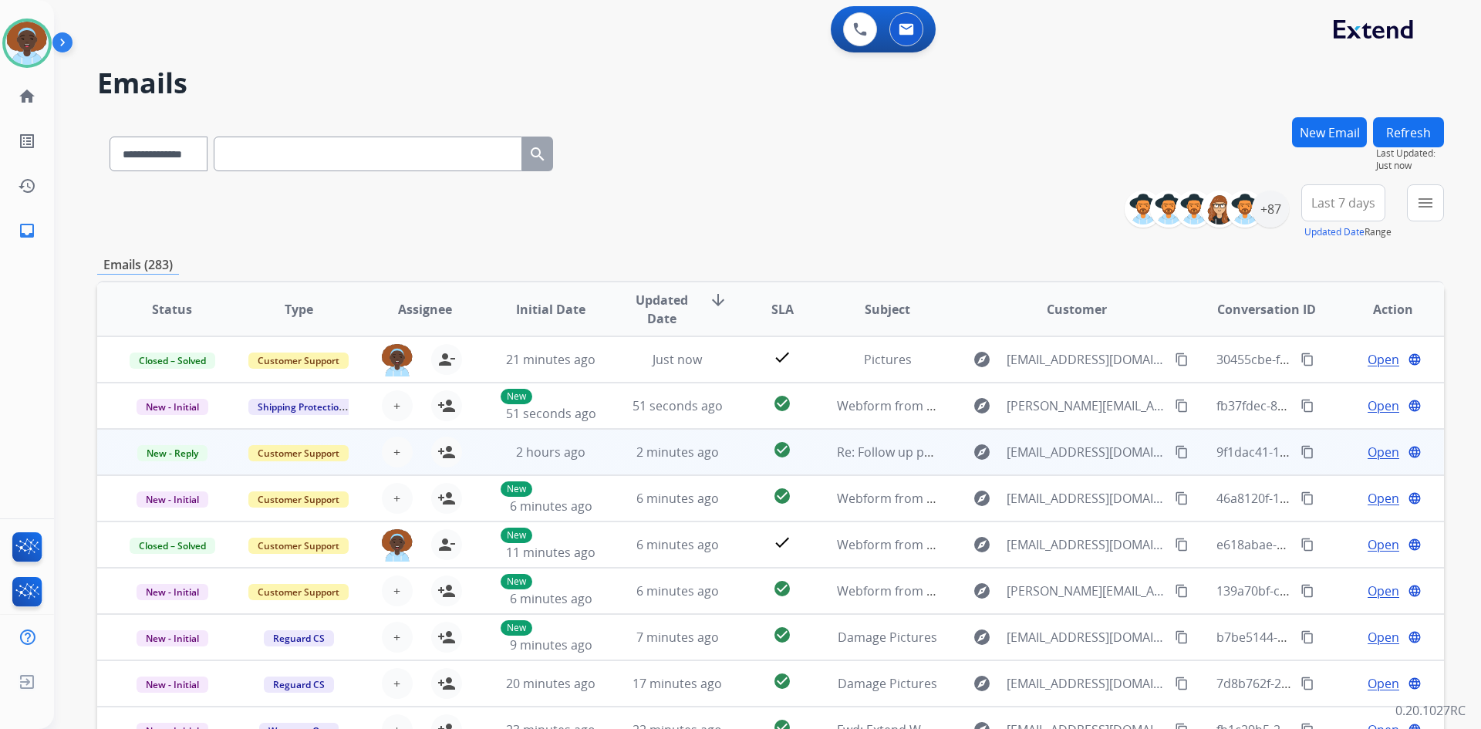
click at [1369, 449] on span "Open" at bounding box center [1384, 452] width 32 height 19
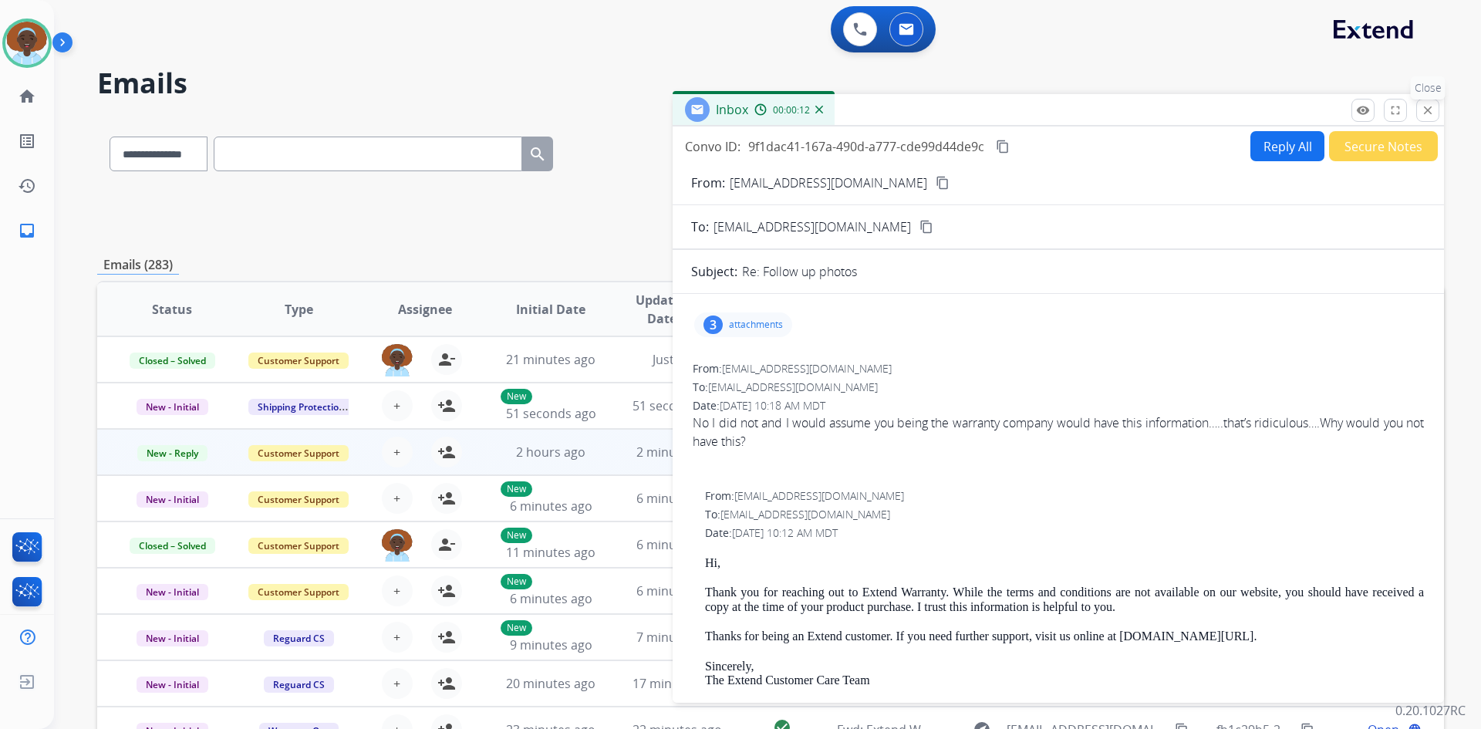
click at [1427, 114] on mat-icon "close" at bounding box center [1428, 110] width 14 height 14
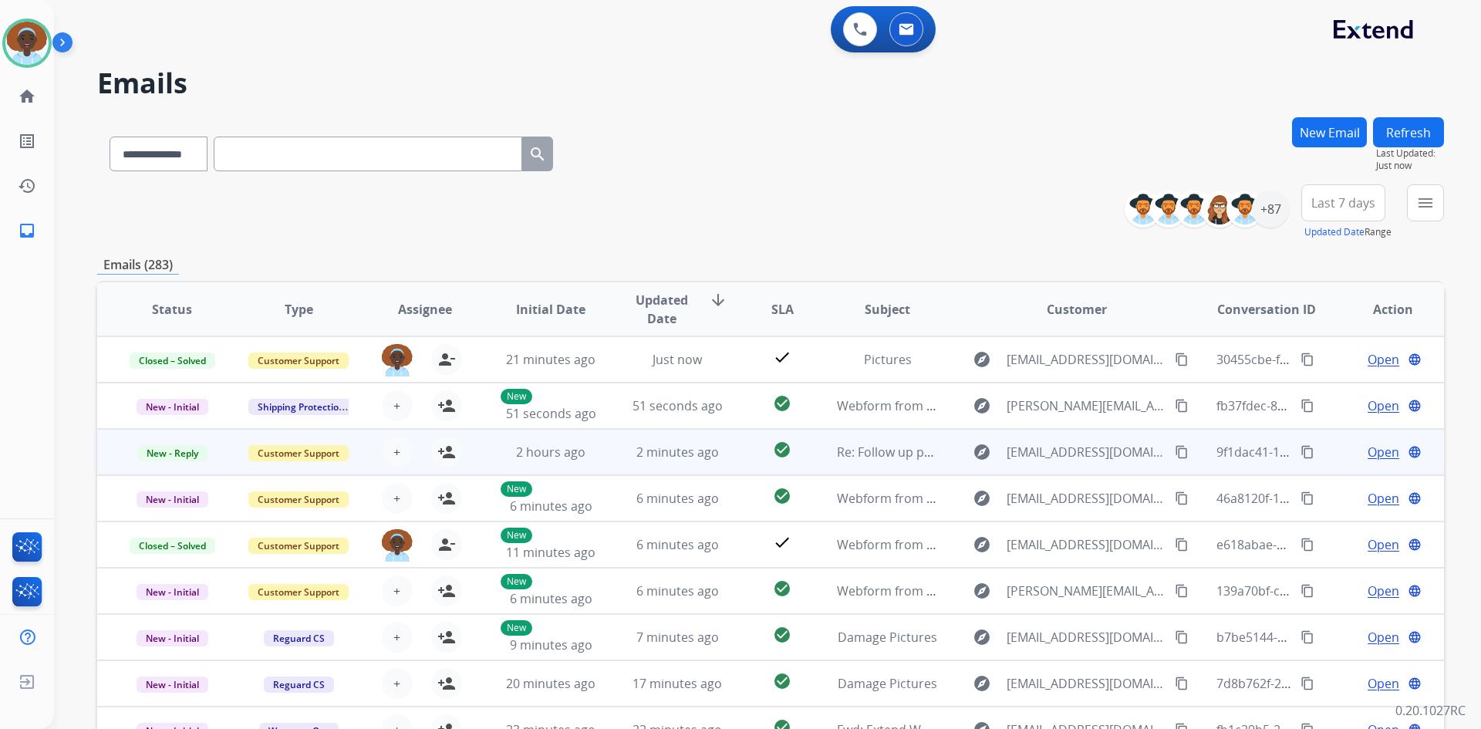
click at [1368, 455] on span "Open" at bounding box center [1384, 452] width 32 height 19
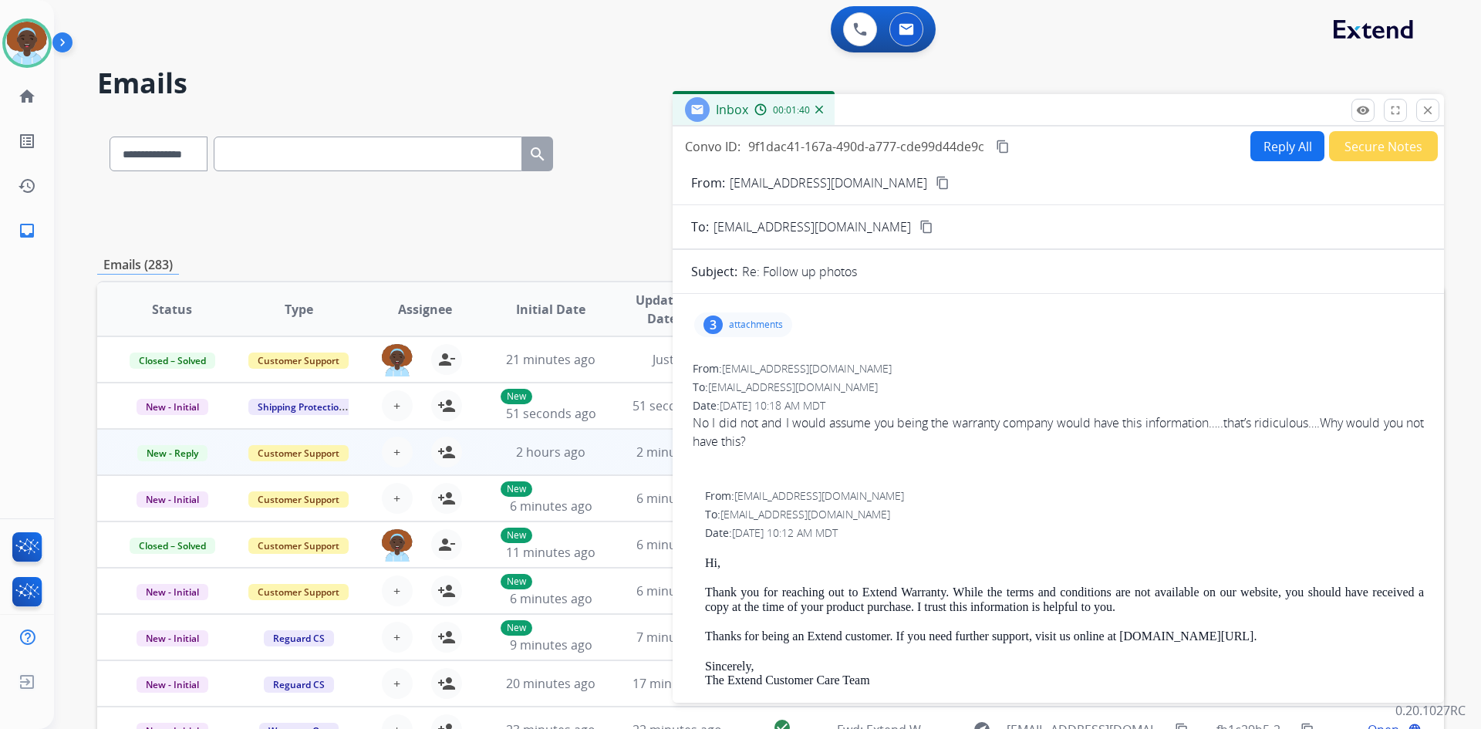
click at [1377, 143] on button "Secure Notes" at bounding box center [1383, 146] width 109 height 30
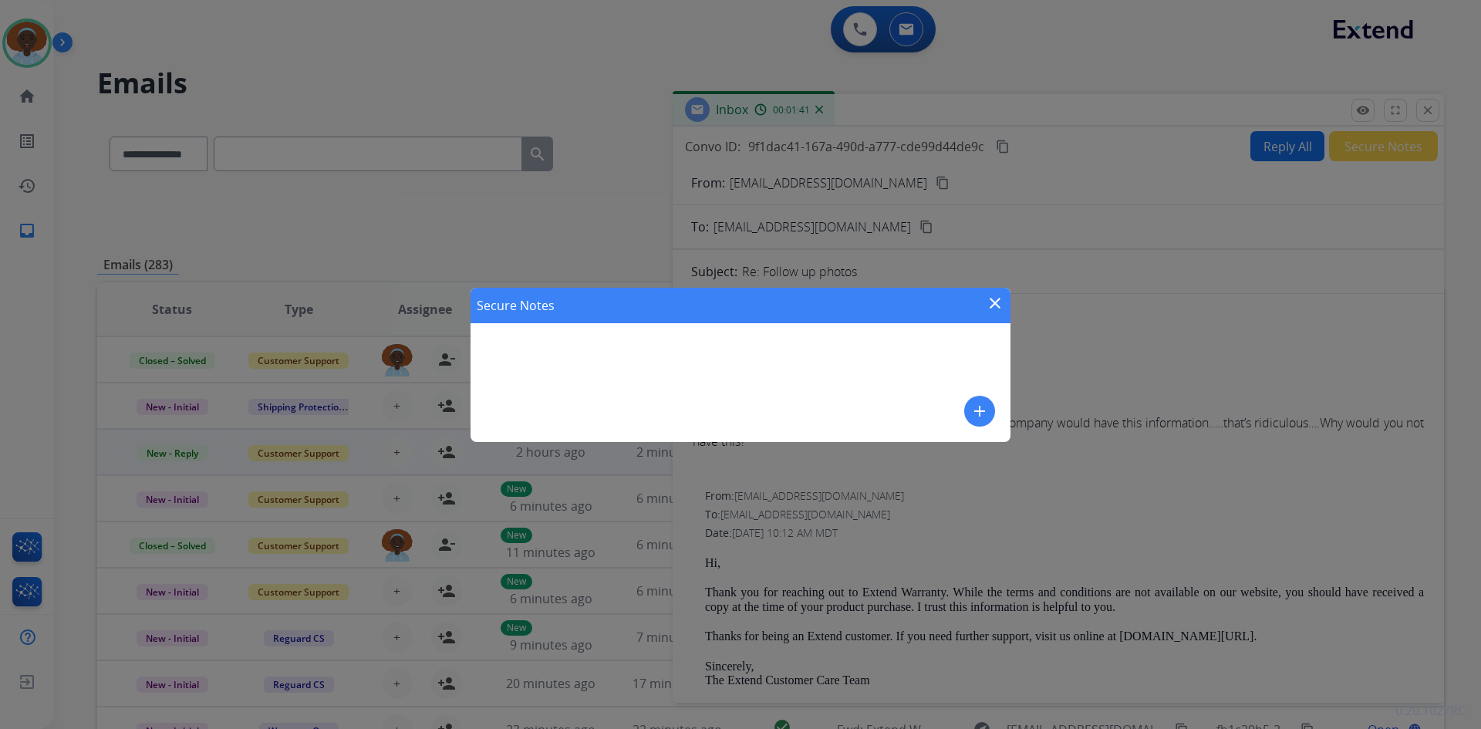
click at [978, 411] on mat-icon "add" at bounding box center [979, 411] width 19 height 19
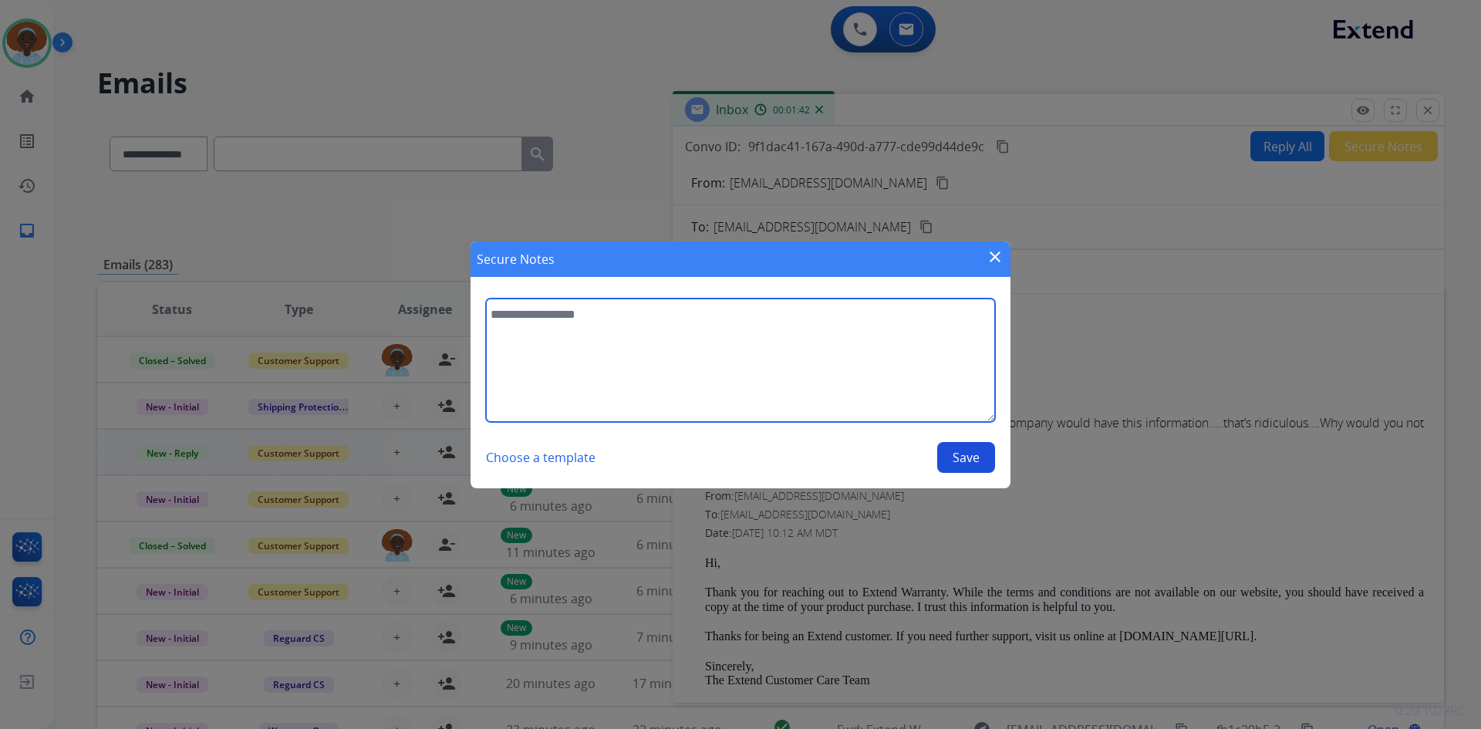
click at [585, 317] on textarea at bounding box center [740, 359] width 509 height 123
type textarea "**********"
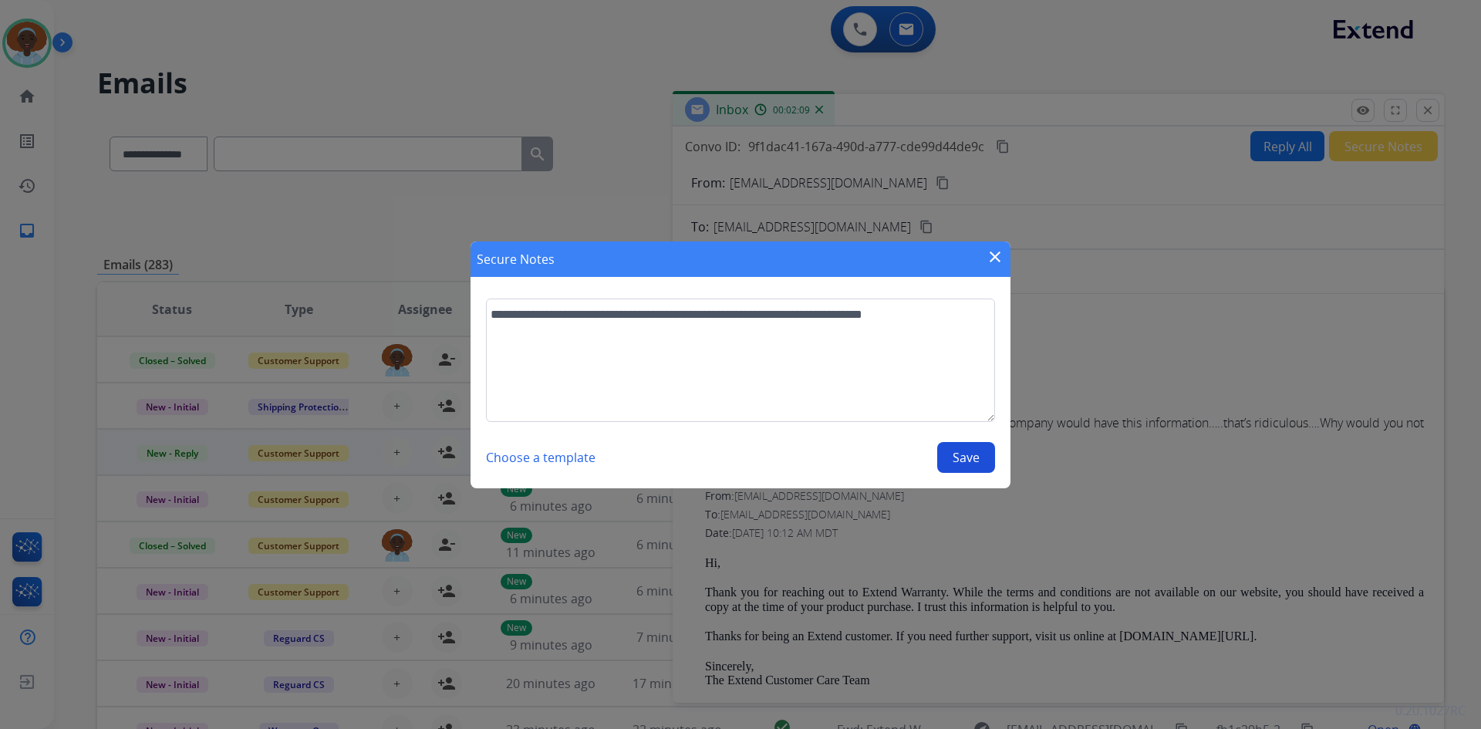
click at [960, 457] on button "Save" at bounding box center [966, 457] width 58 height 31
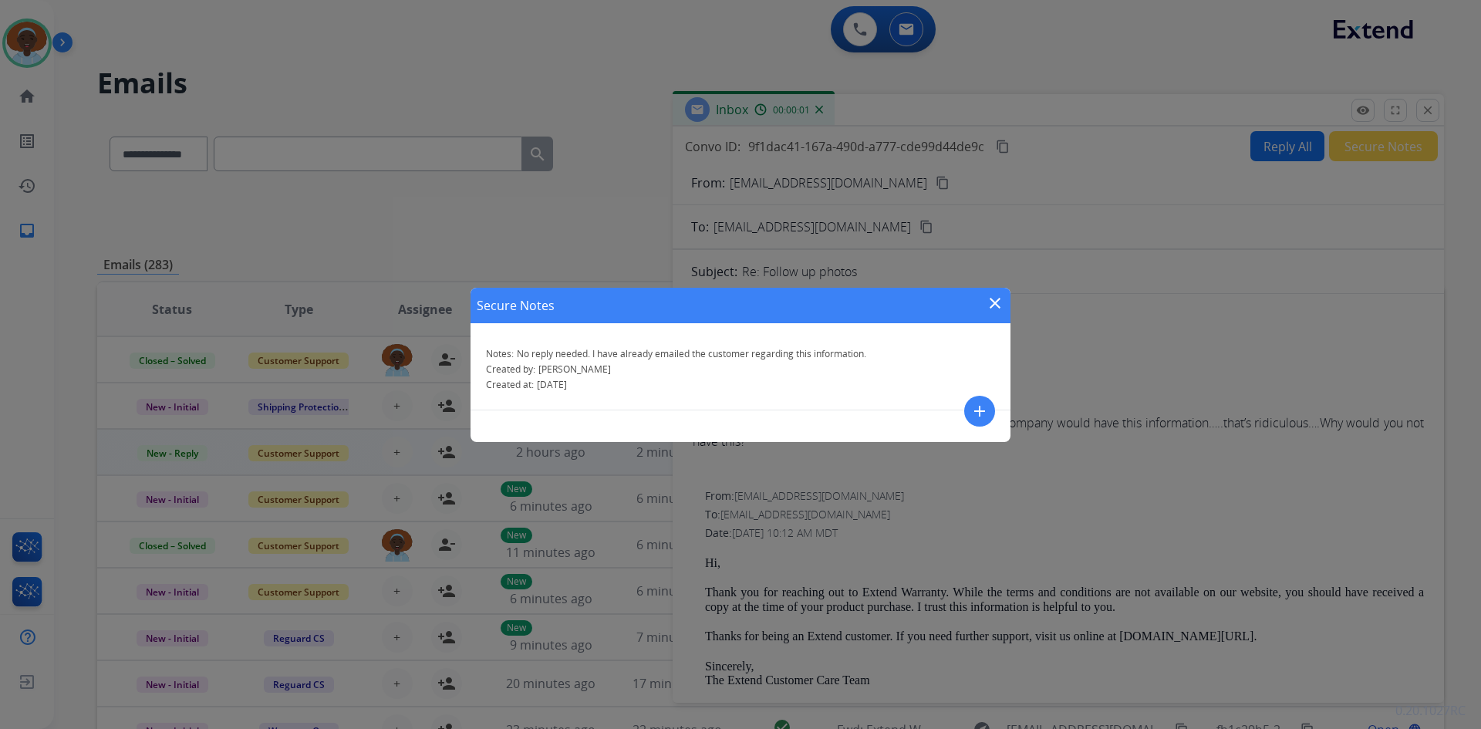
click at [993, 301] on mat-icon "close" at bounding box center [995, 303] width 19 height 19
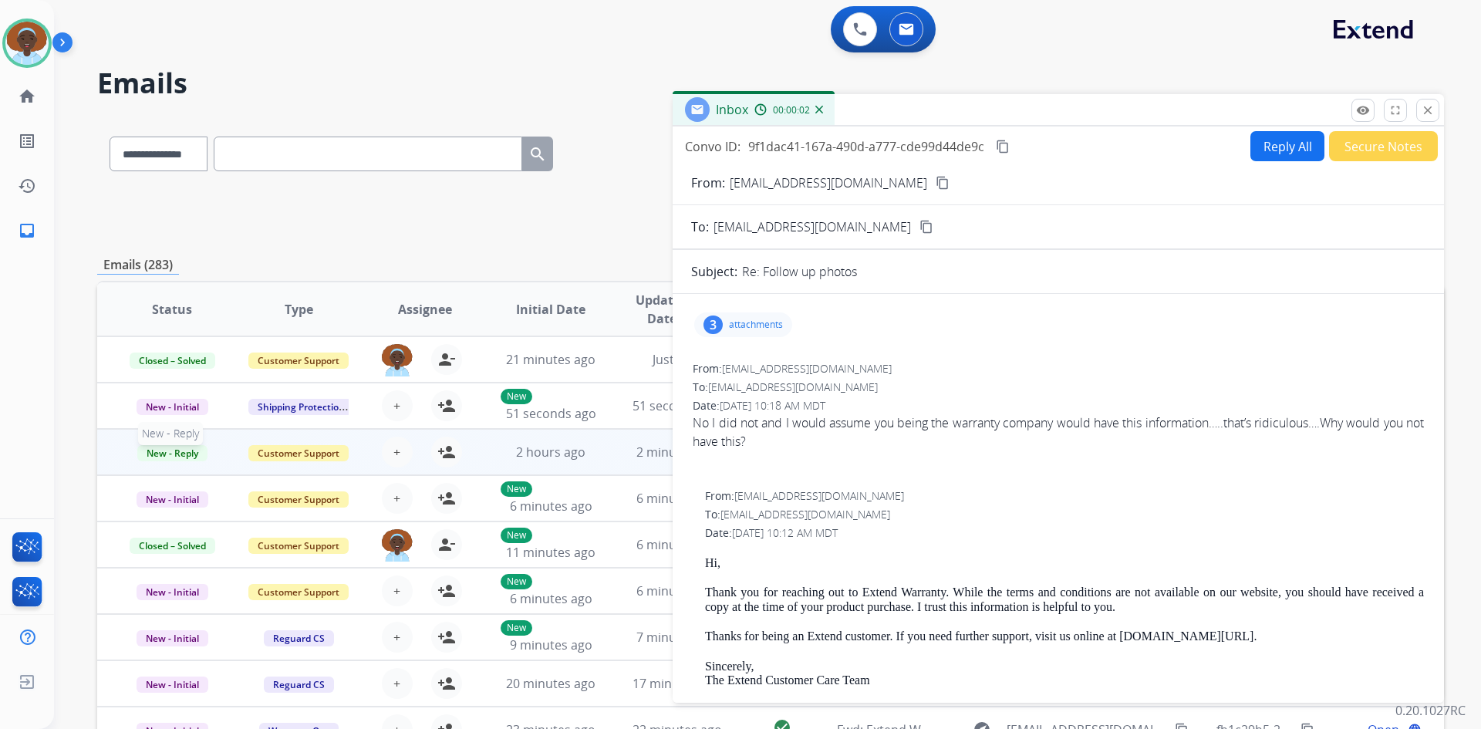
click at [186, 456] on span "New - Reply" at bounding box center [172, 453] width 70 height 16
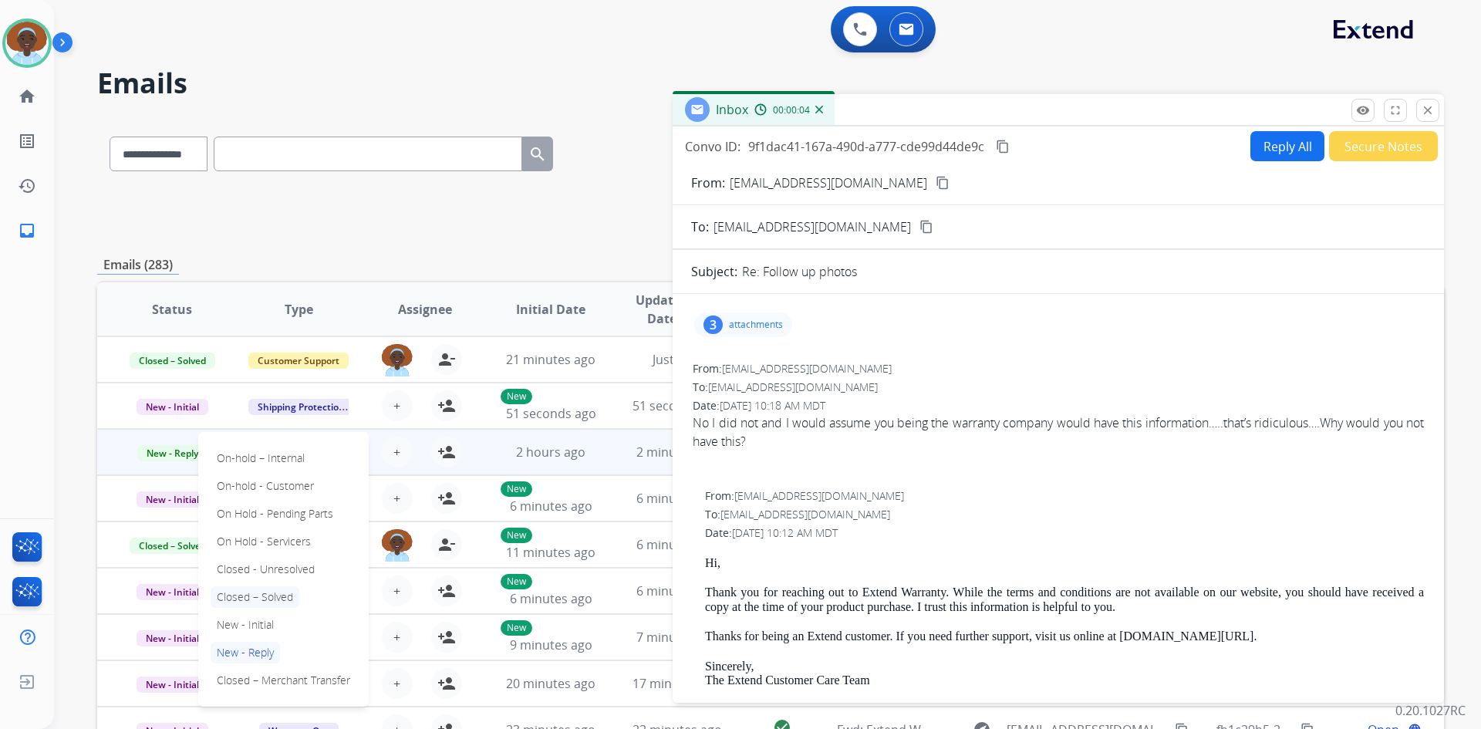
click at [277, 597] on p "Closed – Solved" at bounding box center [255, 597] width 89 height 22
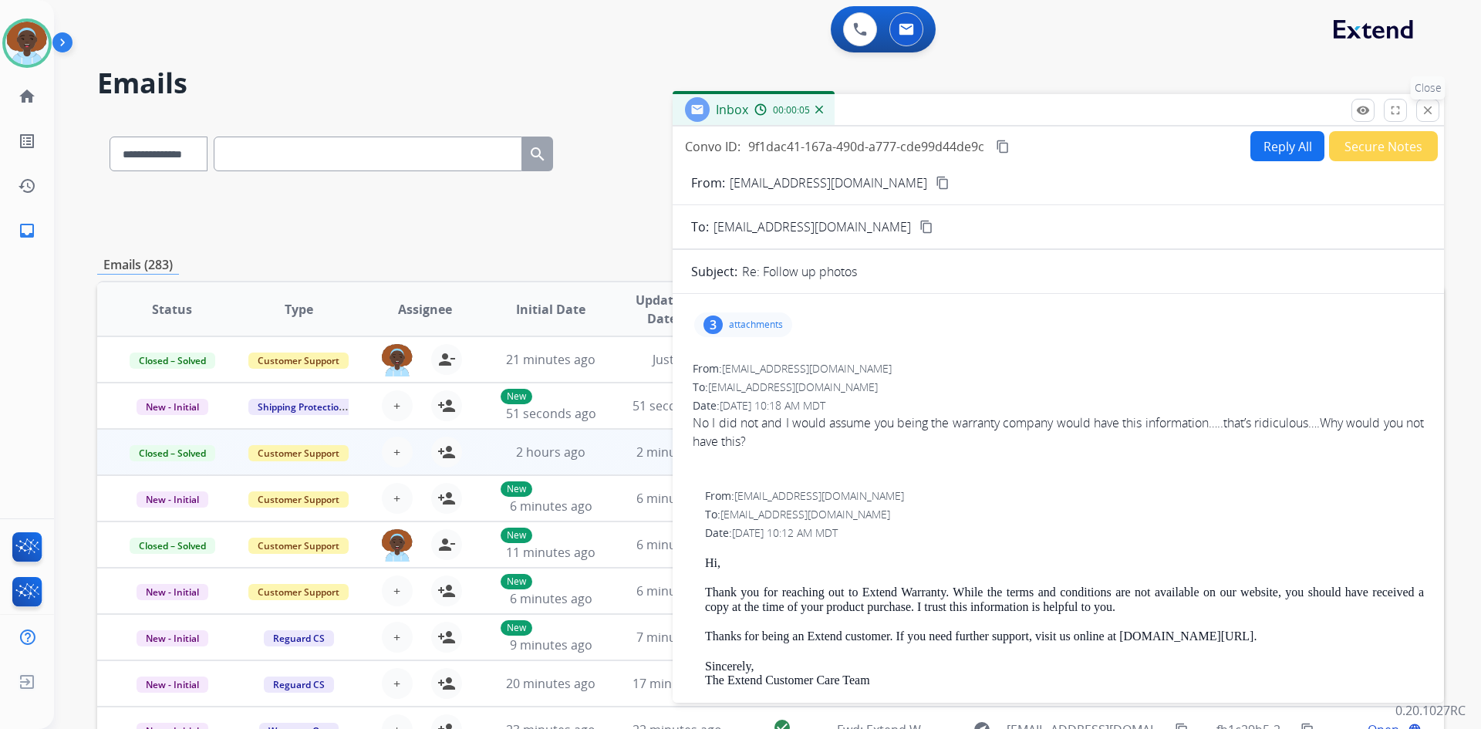
click at [1431, 108] on mat-icon "close" at bounding box center [1428, 110] width 14 height 14
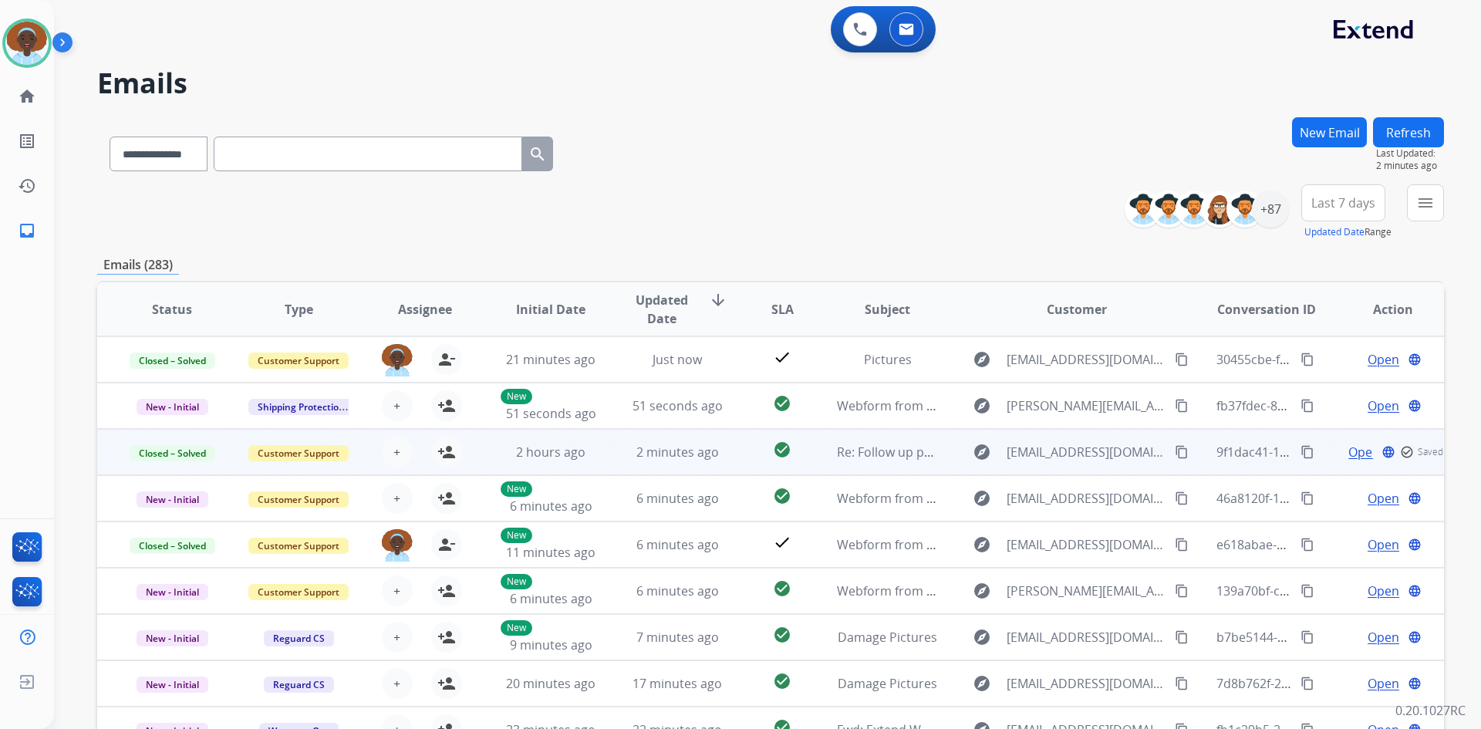
click at [1412, 130] on button "Refresh" at bounding box center [1408, 132] width 71 height 30
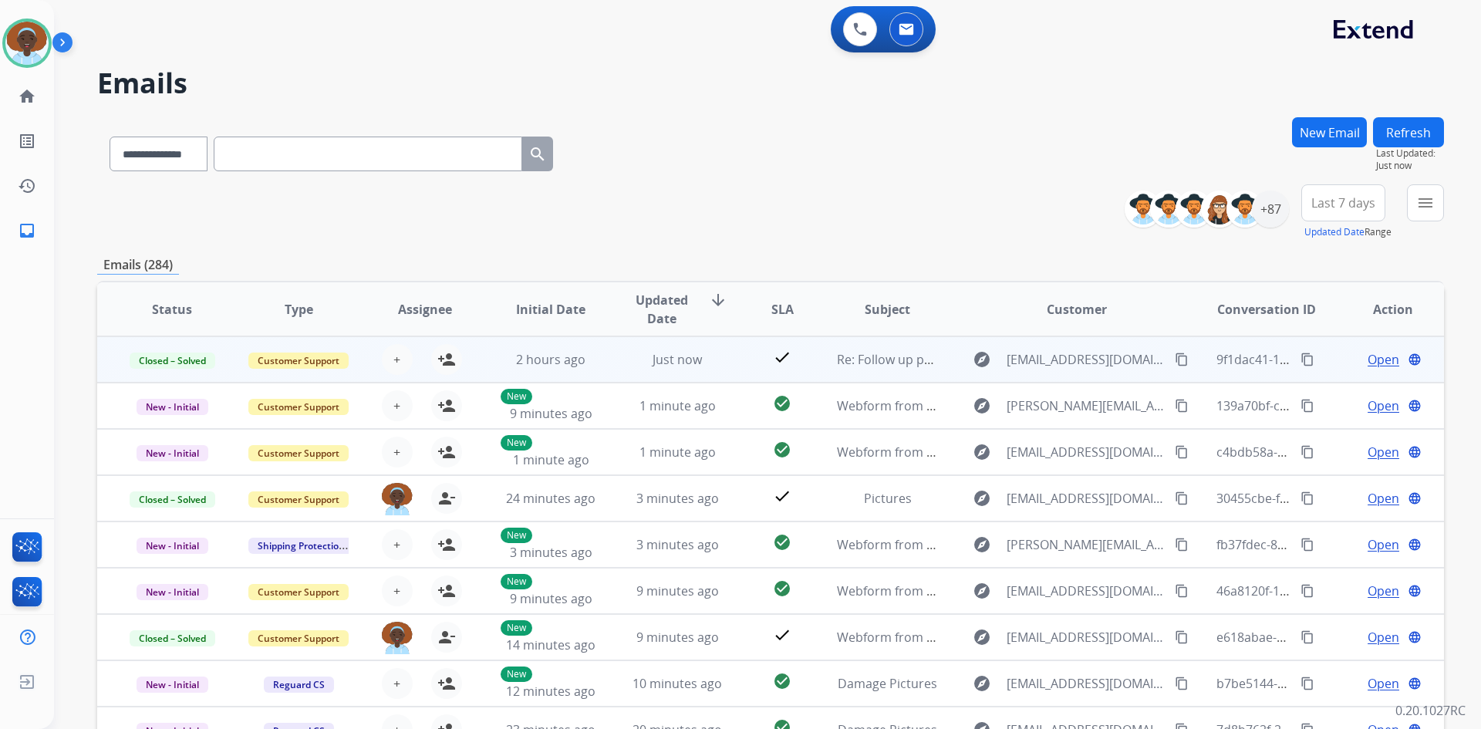
click at [1347, 204] on span "Last 7 days" at bounding box center [1343, 203] width 64 height 6
click at [1333, 387] on div "Last 90 days" at bounding box center [1338, 390] width 85 height 23
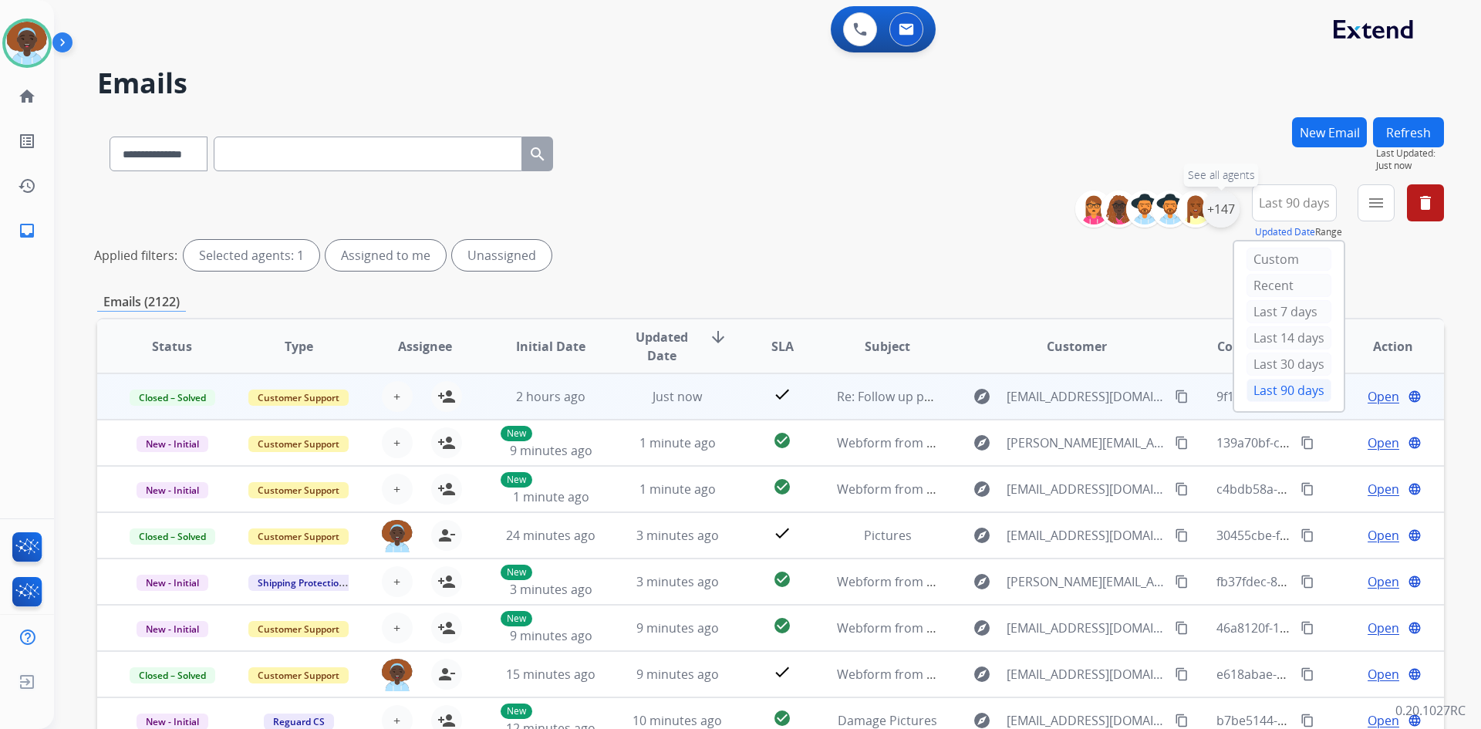
click at [1228, 207] on div "+147" at bounding box center [1220, 209] width 37 height 37
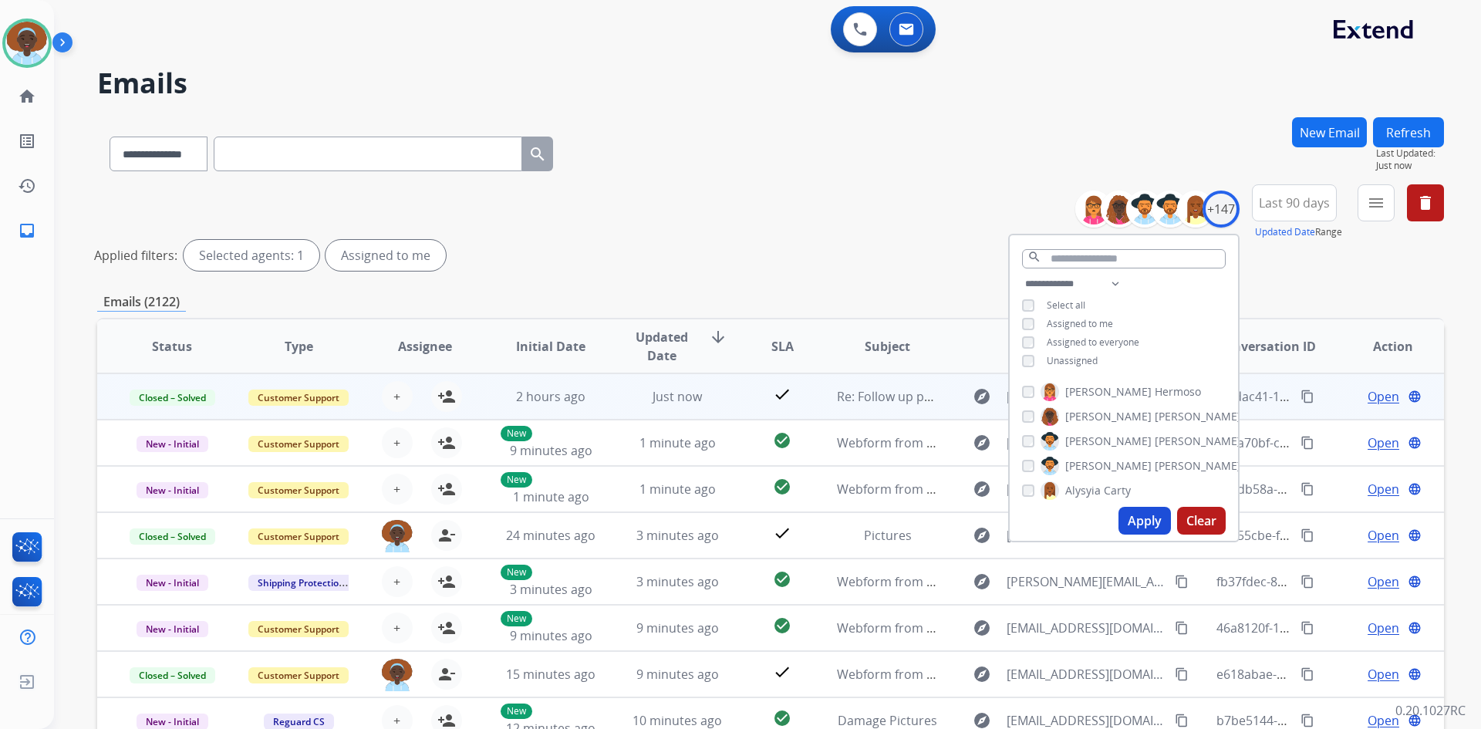
drag, startPoint x: 1139, startPoint y: 516, endPoint x: 1132, endPoint y: 512, distance: 7.9
click at [1137, 516] on button "Apply" at bounding box center [1144, 521] width 52 height 28
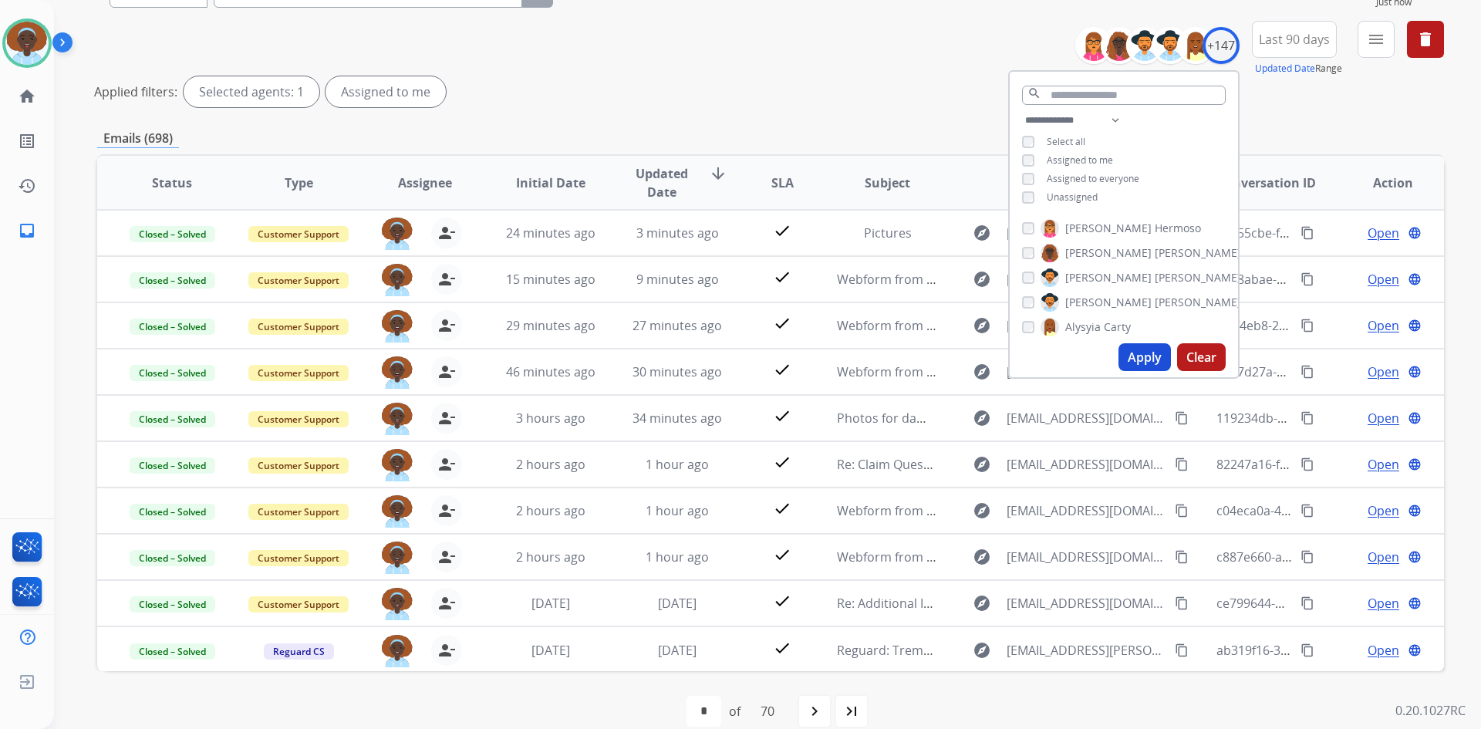
scroll to position [186, 0]
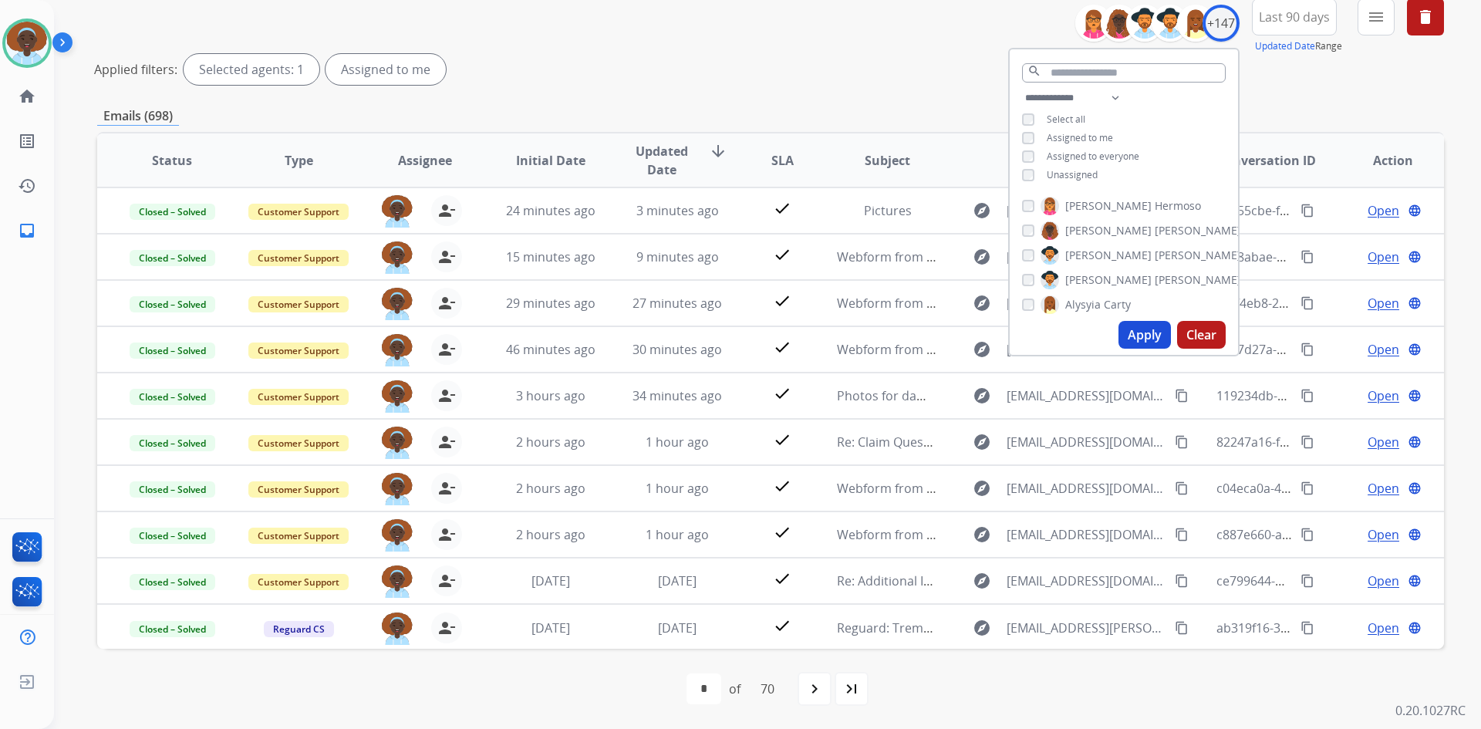
click at [890, 62] on div "Applied filters: Selected agents: 1 Assigned to me" at bounding box center [767, 69] width 1347 height 31
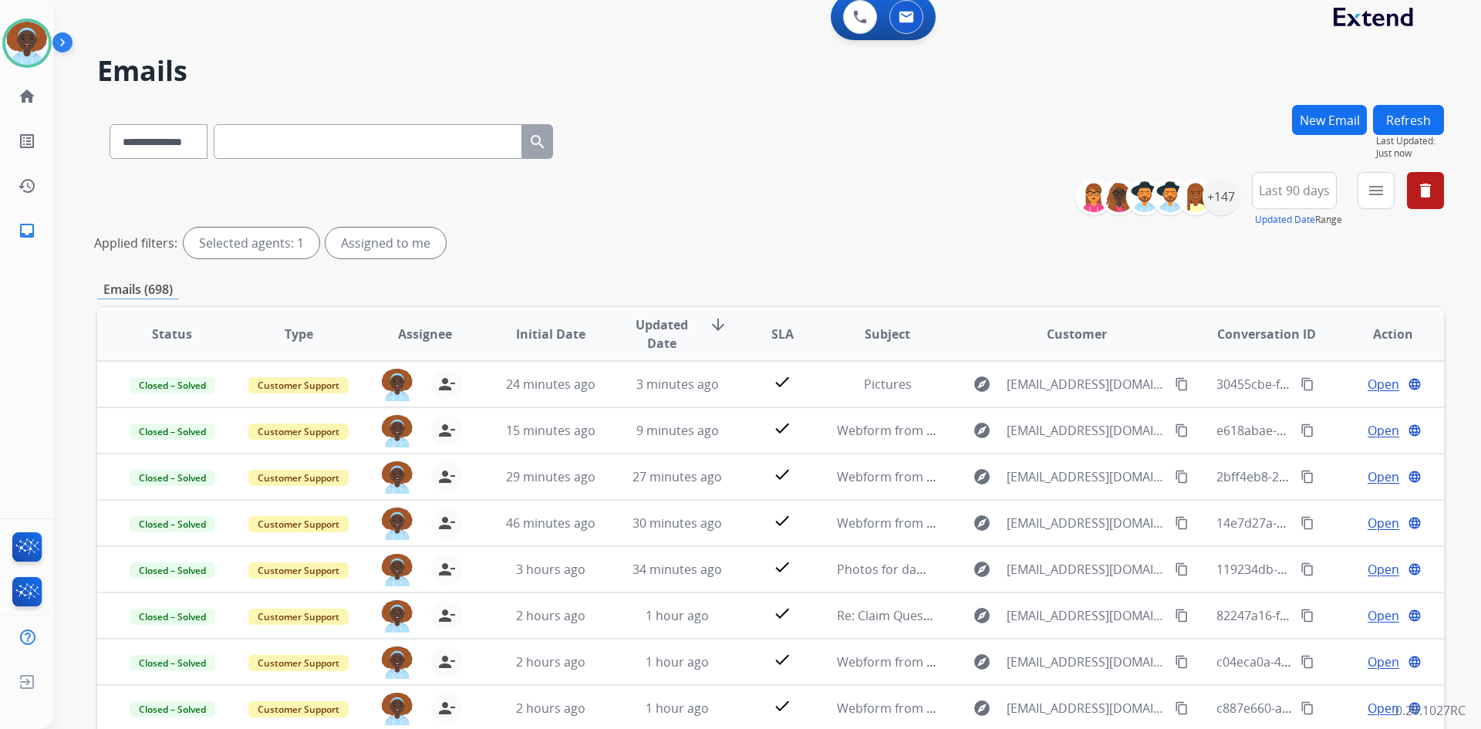
scroll to position [0, 0]
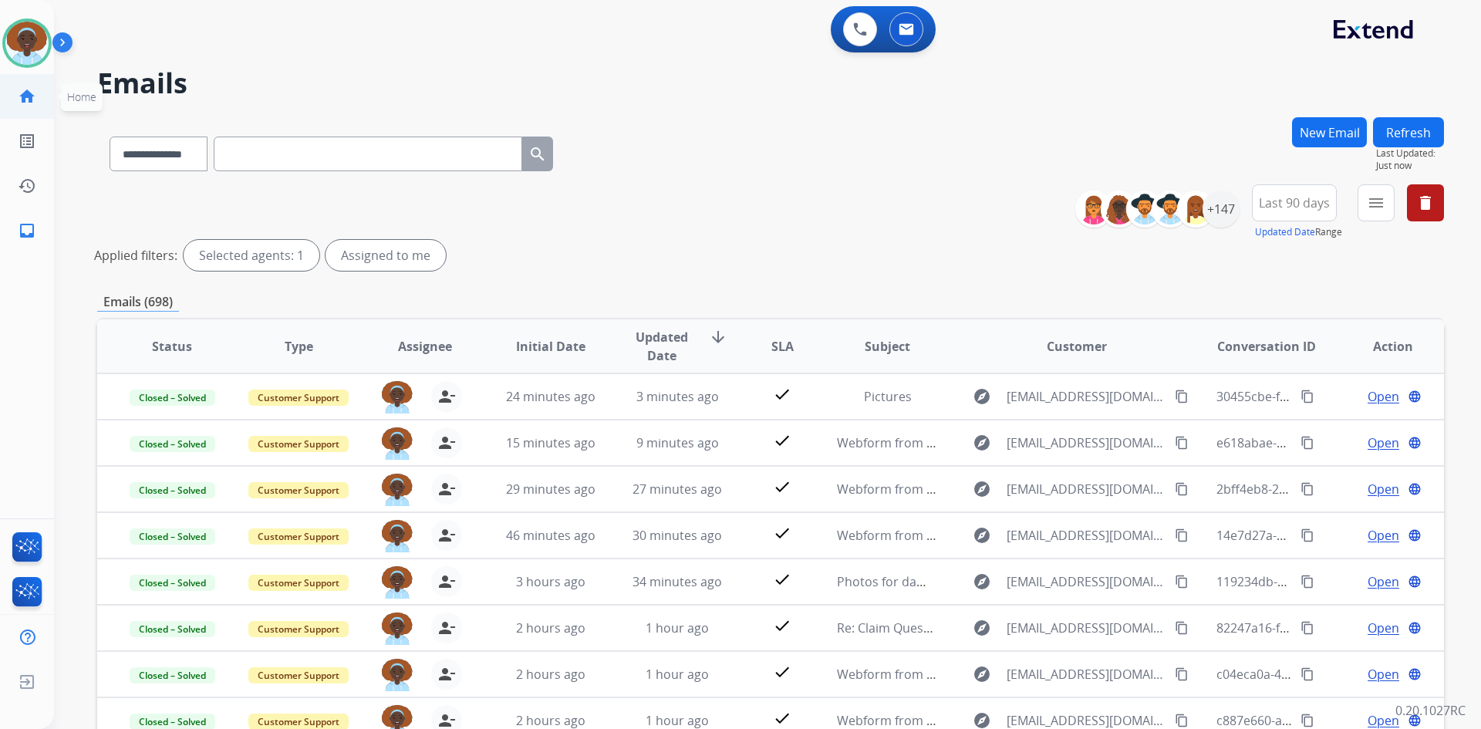
click at [23, 93] on mat-icon "home" at bounding box center [27, 96] width 19 height 19
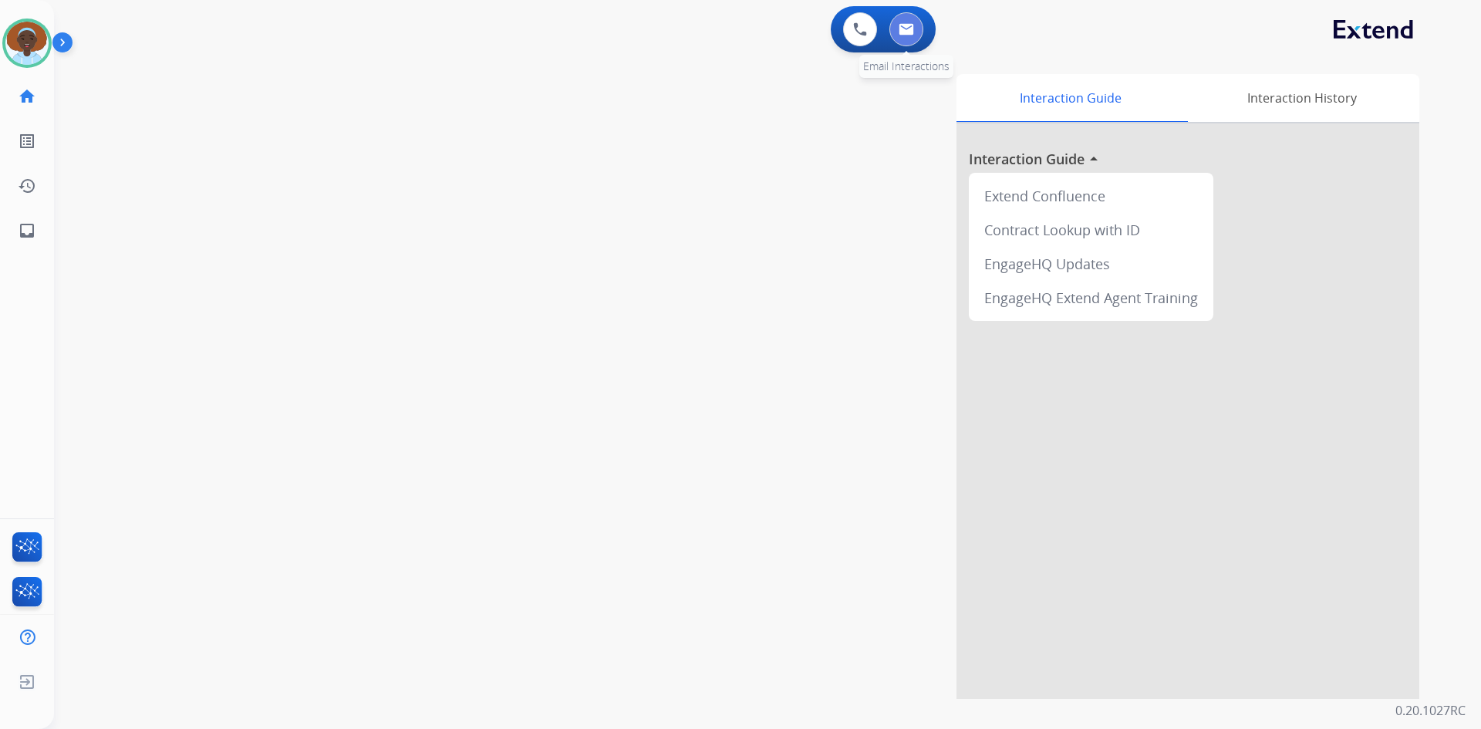
click at [904, 35] on button at bounding box center [906, 29] width 34 height 34
select select "**********"
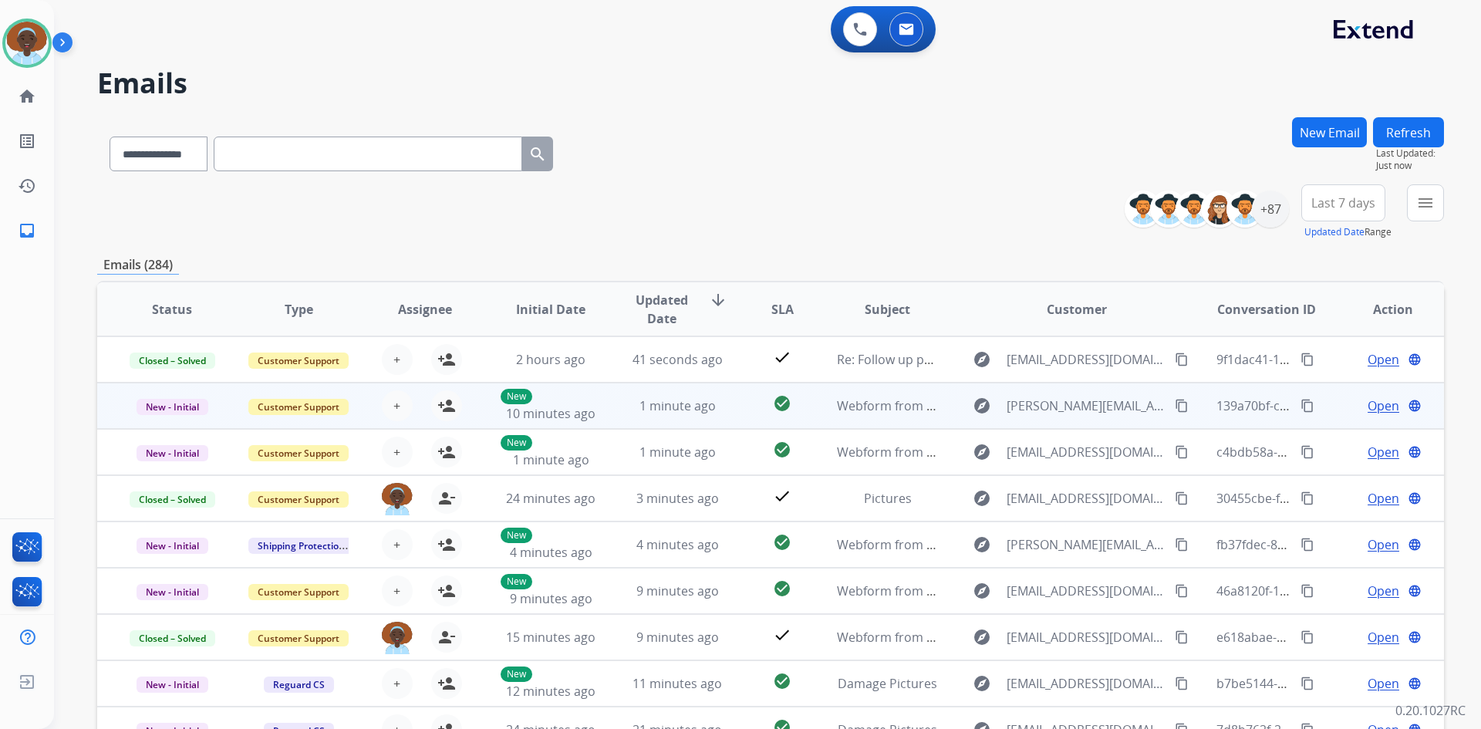
click at [1379, 406] on span "Open" at bounding box center [1384, 405] width 32 height 19
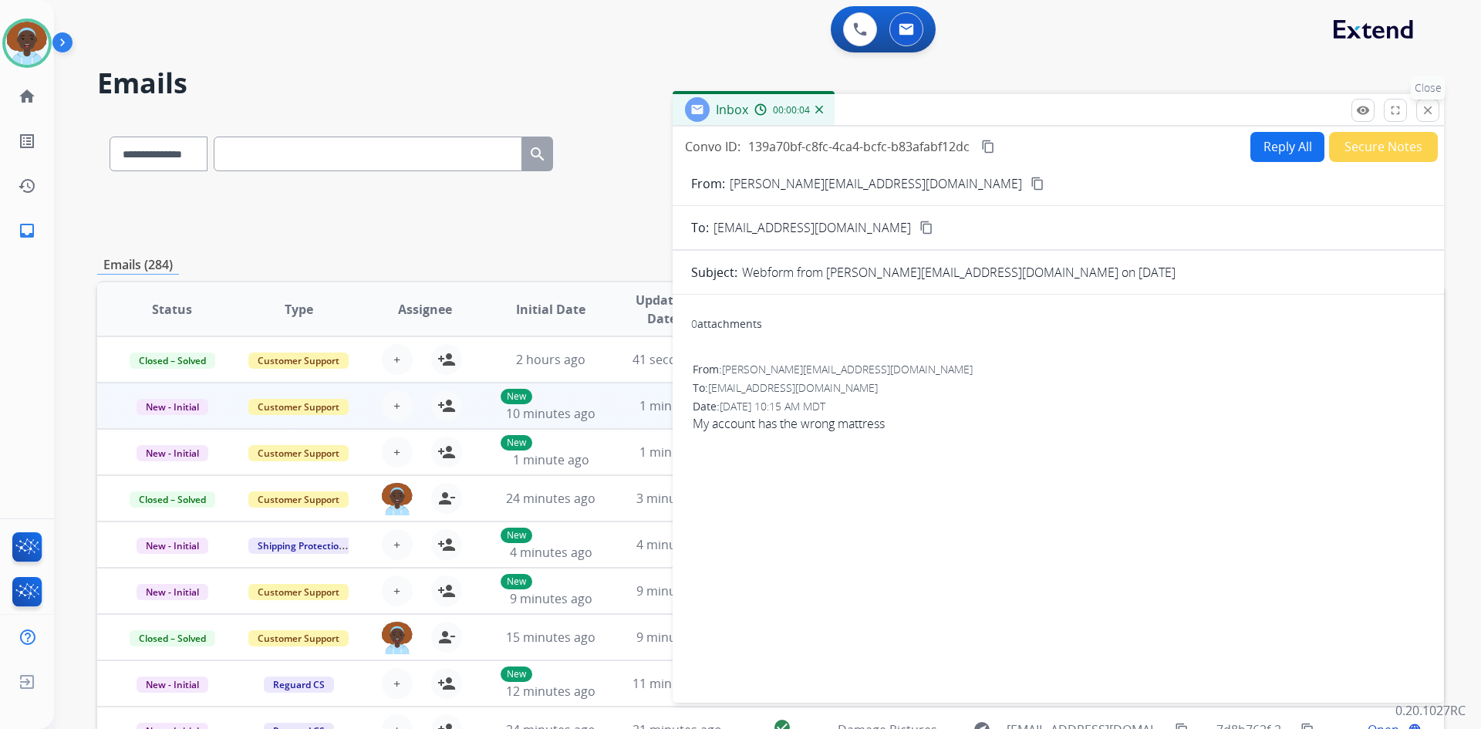
click at [1432, 114] on mat-icon "close" at bounding box center [1428, 110] width 14 height 14
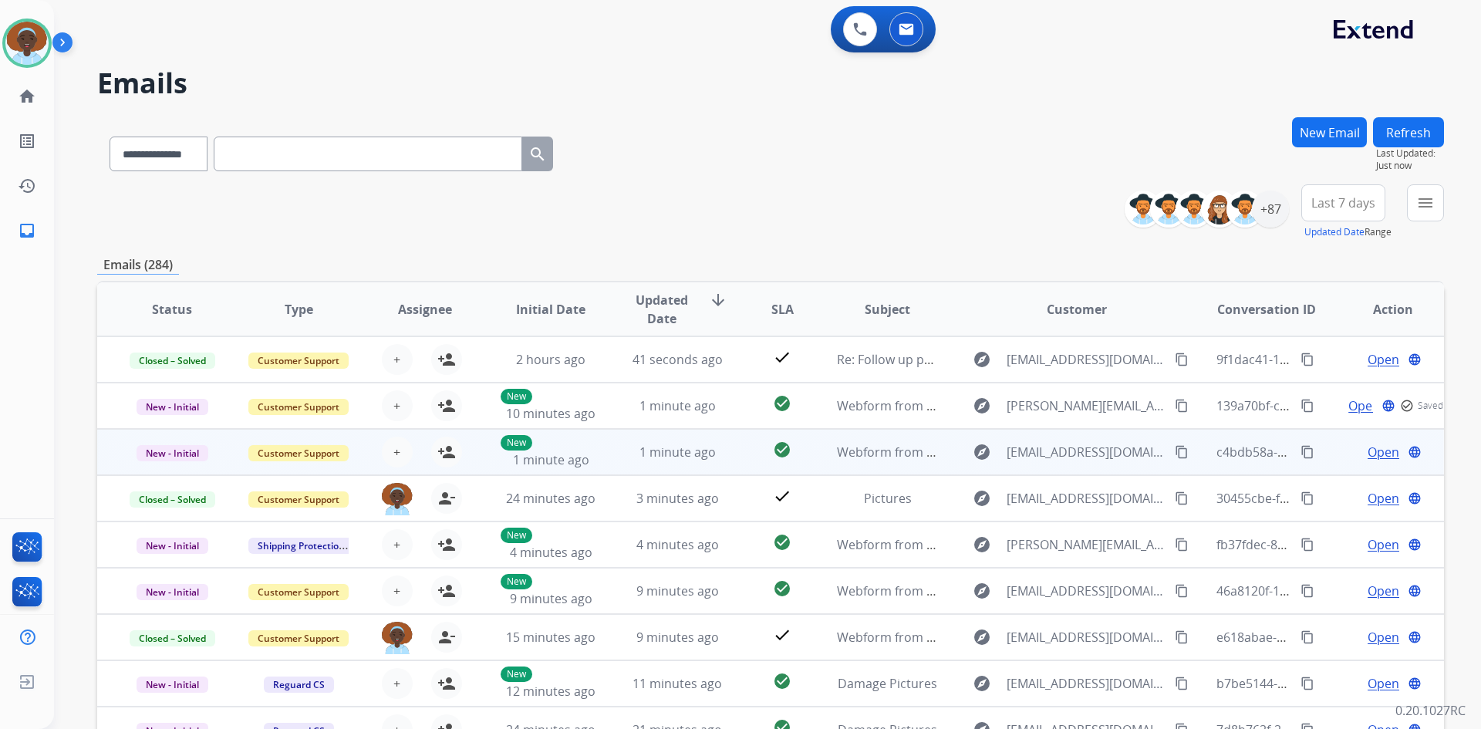
click at [1378, 455] on span "Open" at bounding box center [1384, 452] width 32 height 19
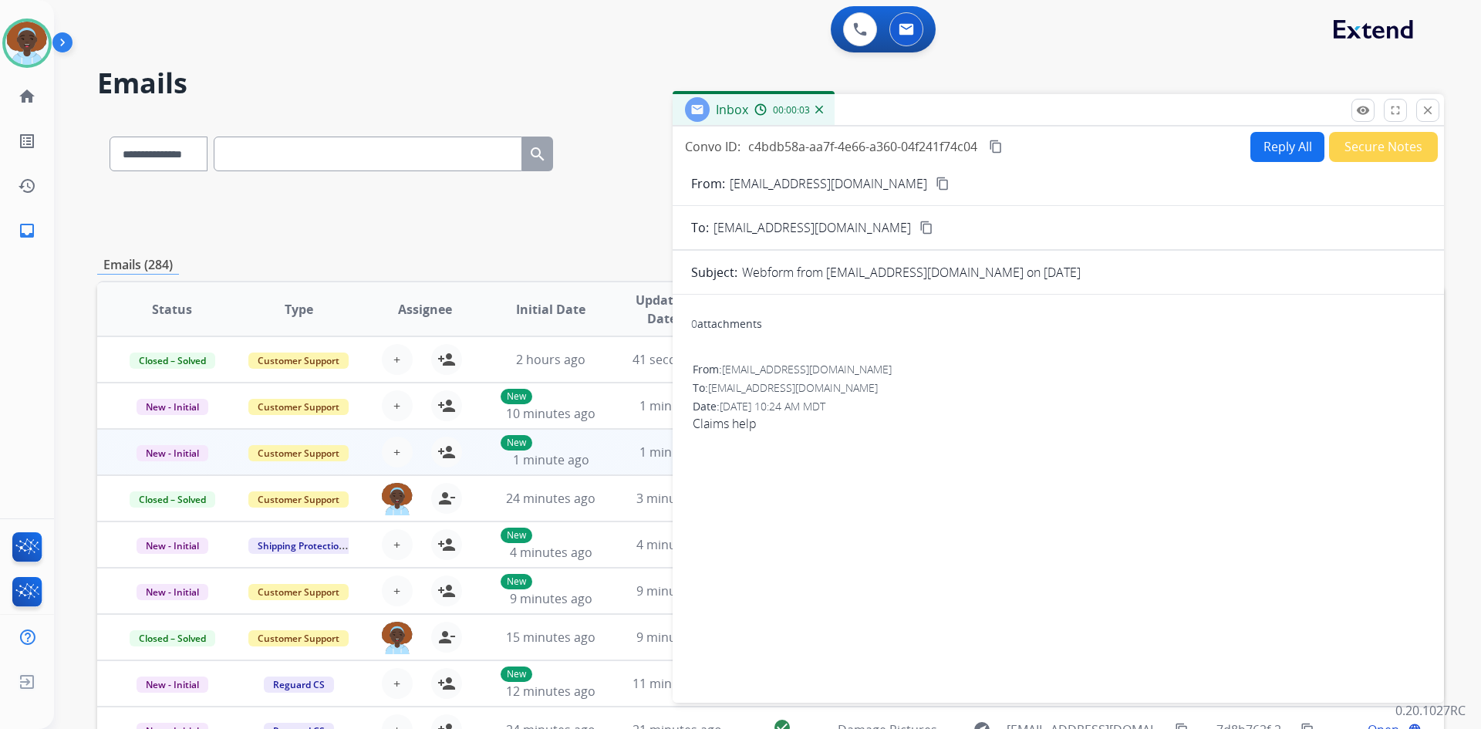
click at [936, 181] on mat-icon "content_copy" at bounding box center [943, 184] width 14 height 14
drag, startPoint x: 1422, startPoint y: 115, endPoint x: 1270, endPoint y: 174, distance: 162.9
click at [1420, 117] on button "close Close" at bounding box center [1427, 110] width 23 height 23
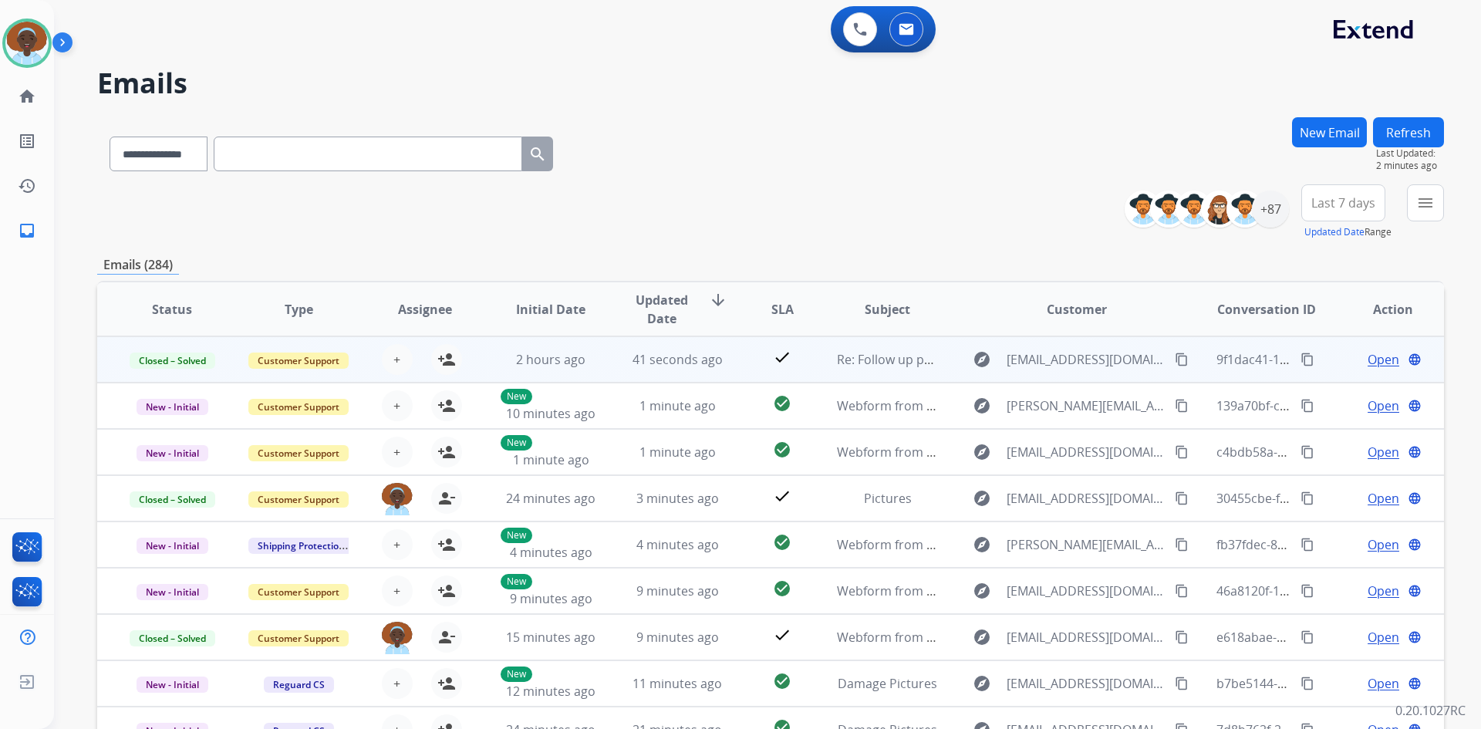
scroll to position [2, 0]
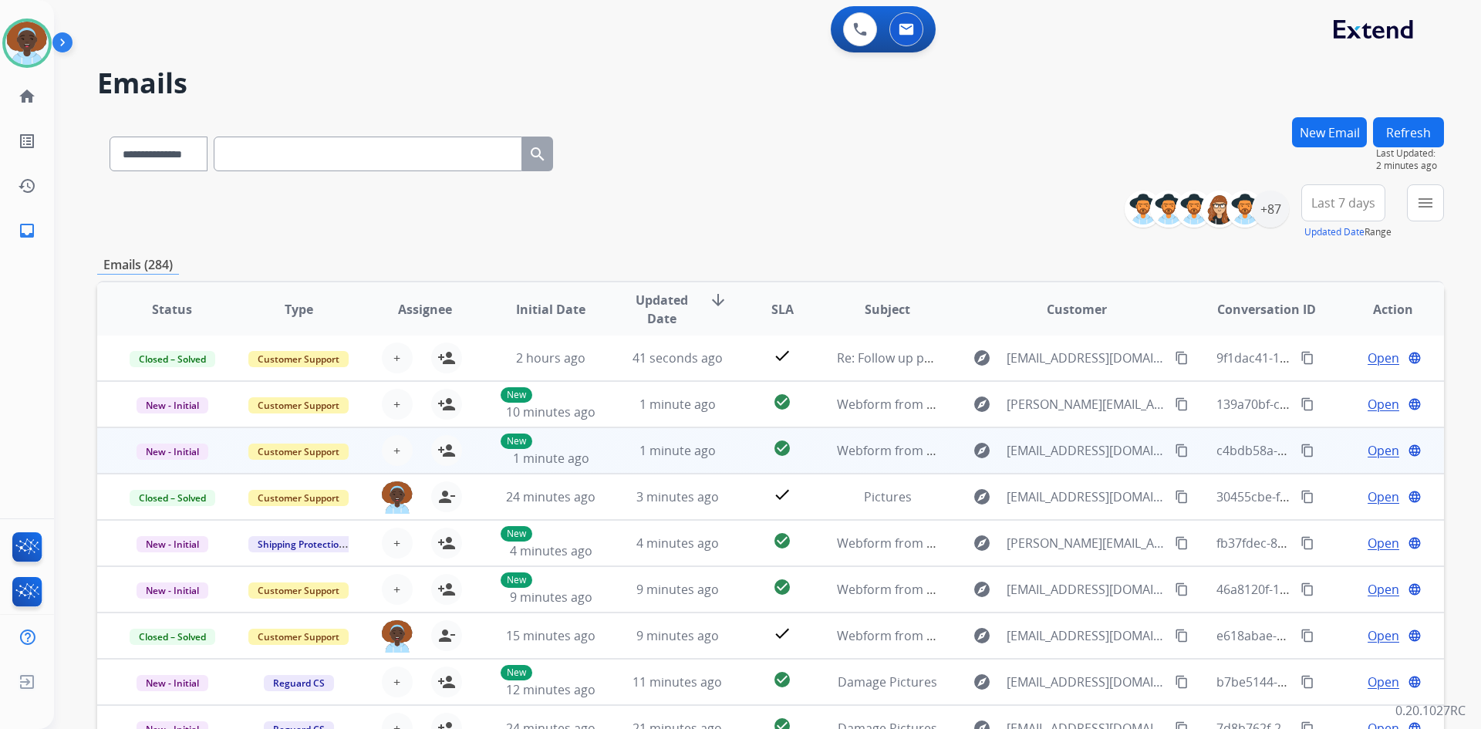
click at [1371, 454] on span "Open" at bounding box center [1384, 450] width 32 height 19
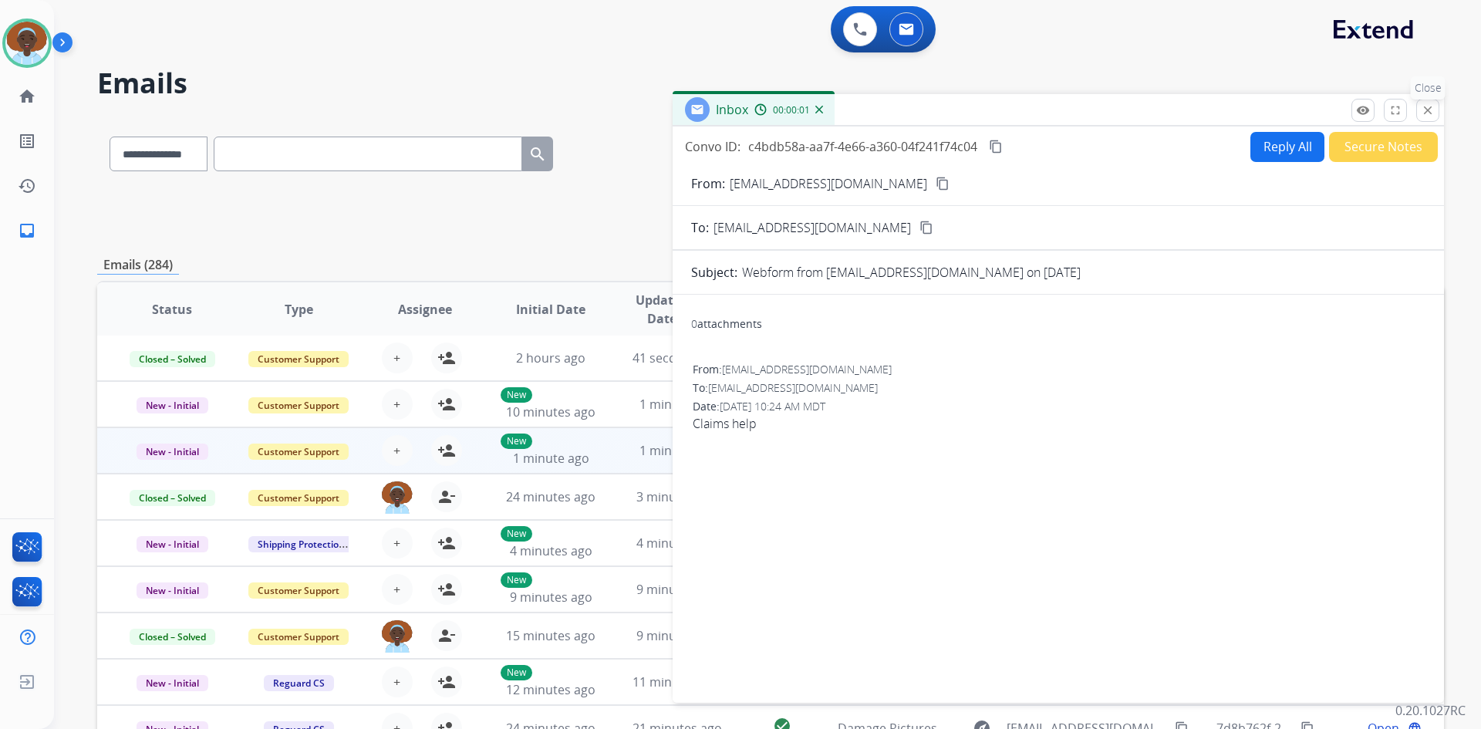
click at [1435, 111] on button "close Close" at bounding box center [1427, 110] width 23 height 23
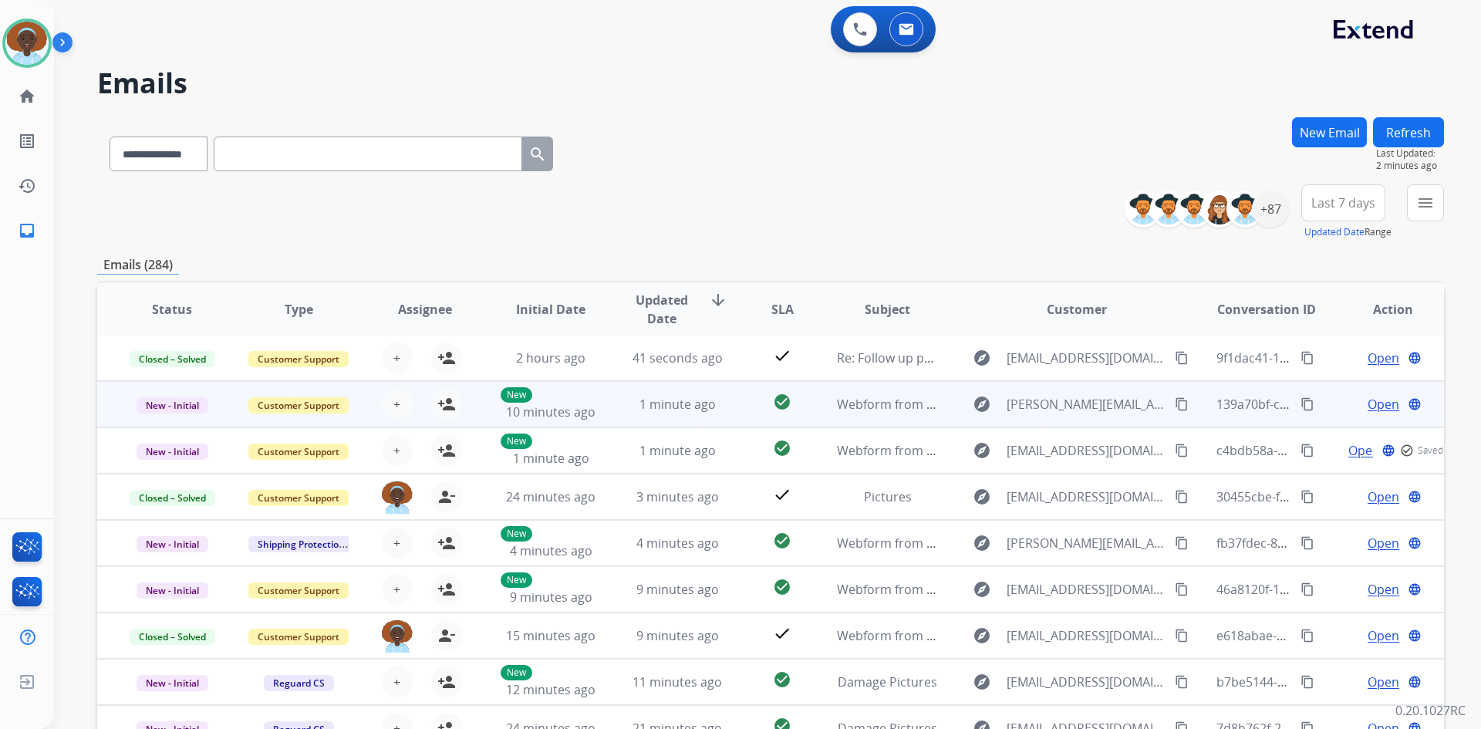
click at [1368, 401] on span "Open" at bounding box center [1384, 404] width 32 height 19
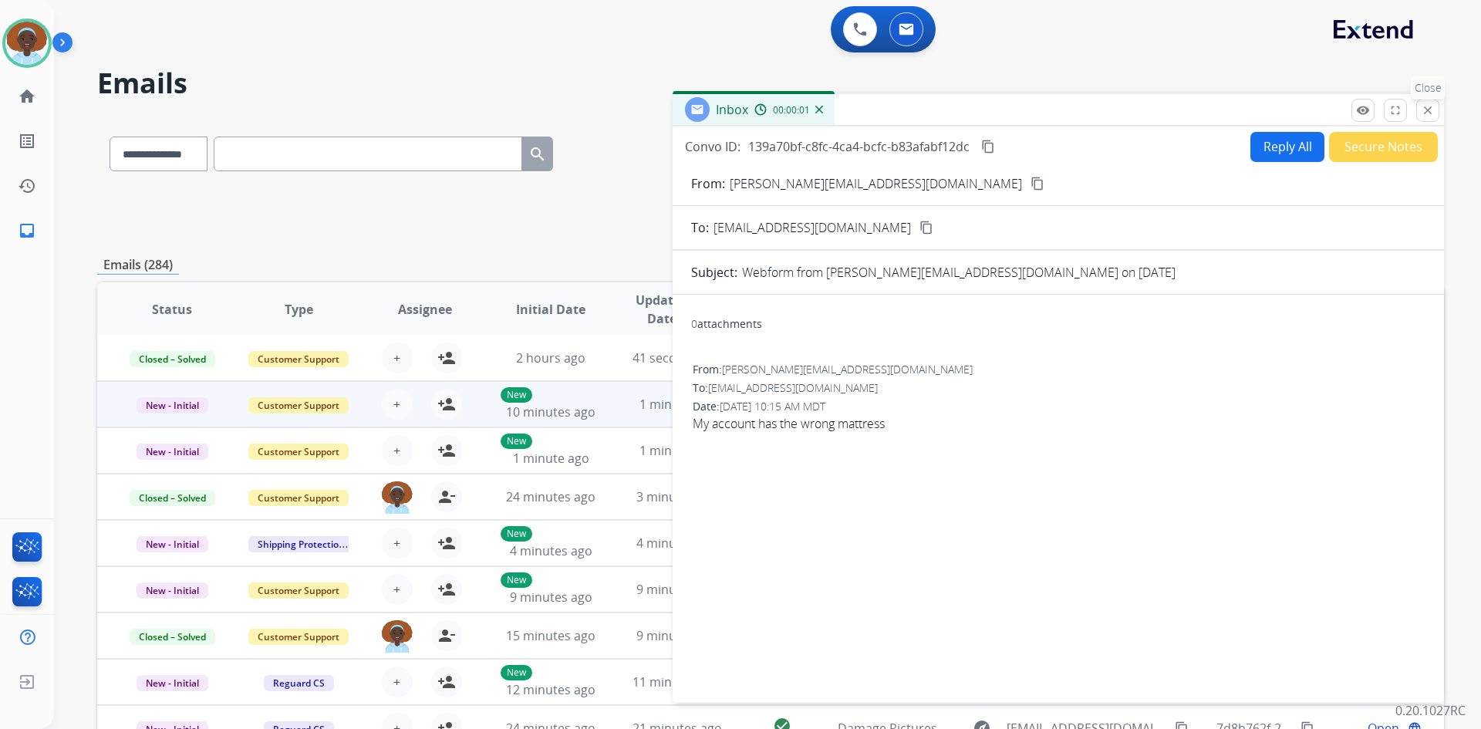
click at [1427, 107] on mat-icon "close" at bounding box center [1428, 110] width 14 height 14
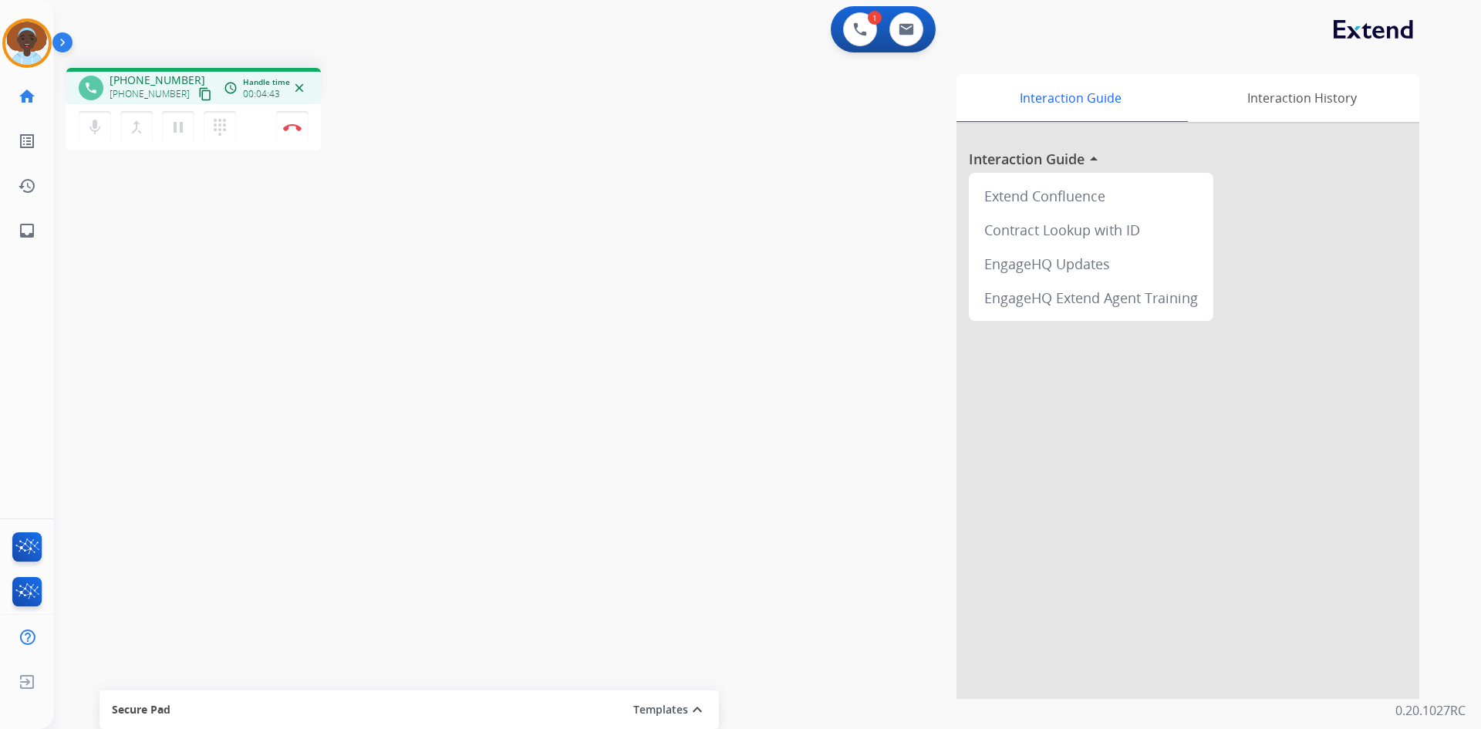
click at [300, 84] on mat-icon "close" at bounding box center [299, 88] width 14 height 14
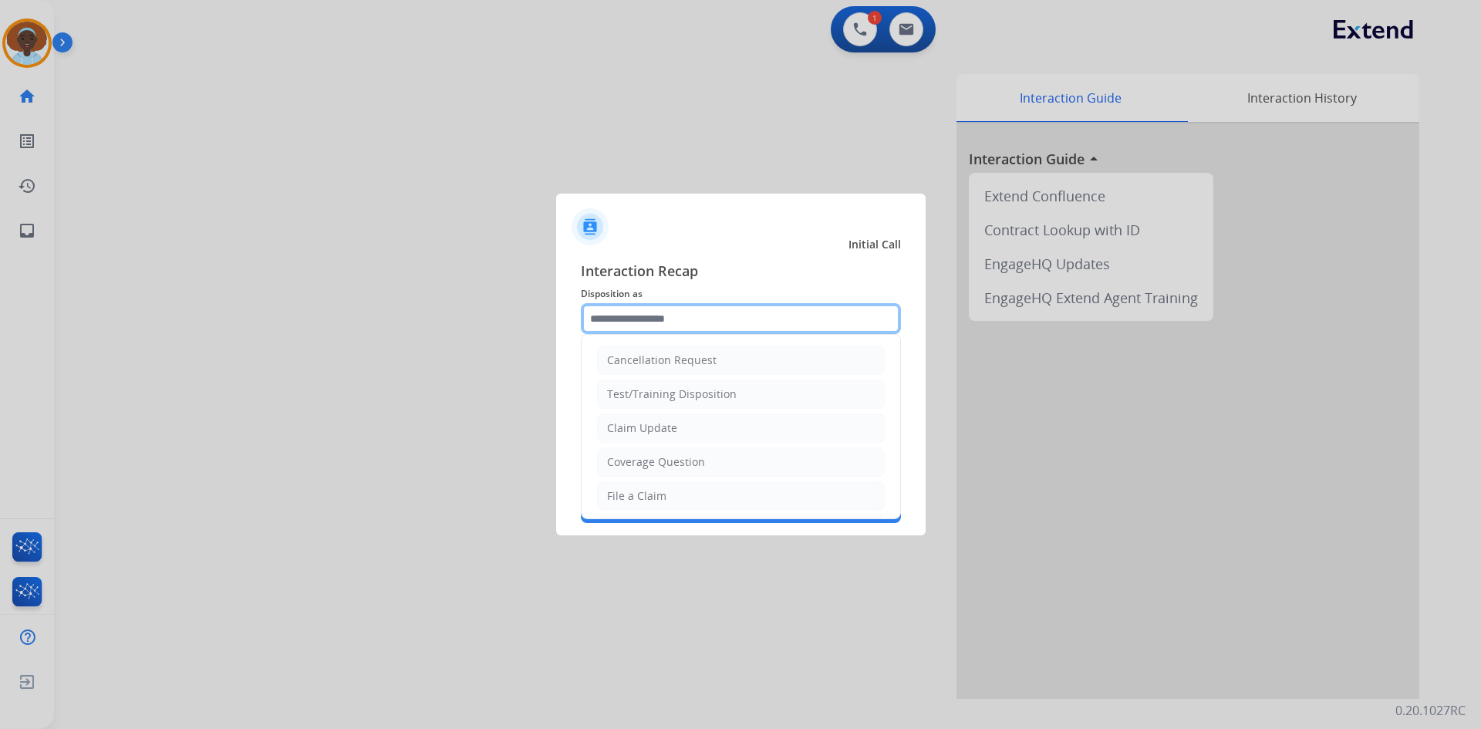
click at [719, 310] on input "text" at bounding box center [741, 318] width 320 height 31
click at [688, 493] on li "File a Claim" at bounding box center [741, 495] width 288 height 29
type input "**********"
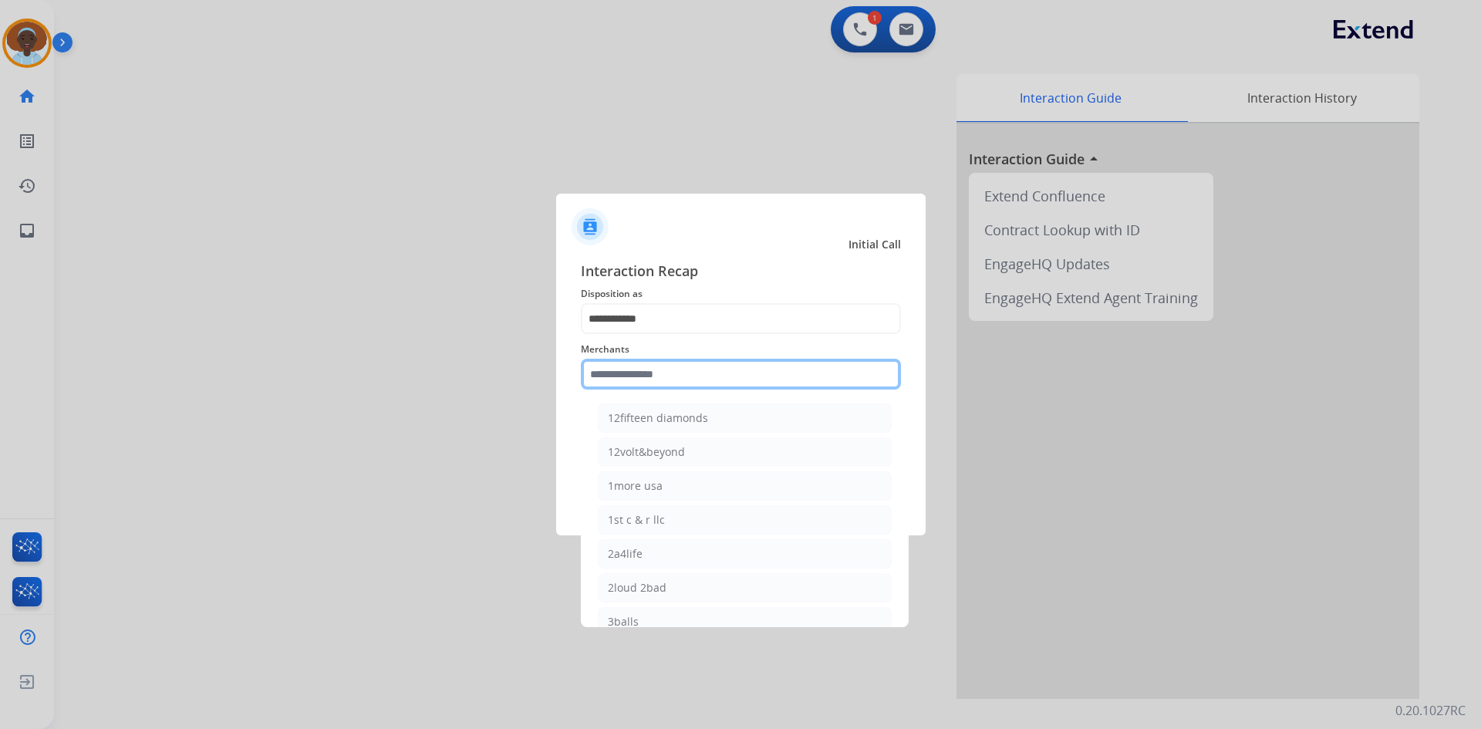
click at [693, 369] on input "text" at bounding box center [741, 374] width 320 height 31
click at [670, 454] on div "Ashley furniture" at bounding box center [650, 451] width 84 height 15
type input "**********"
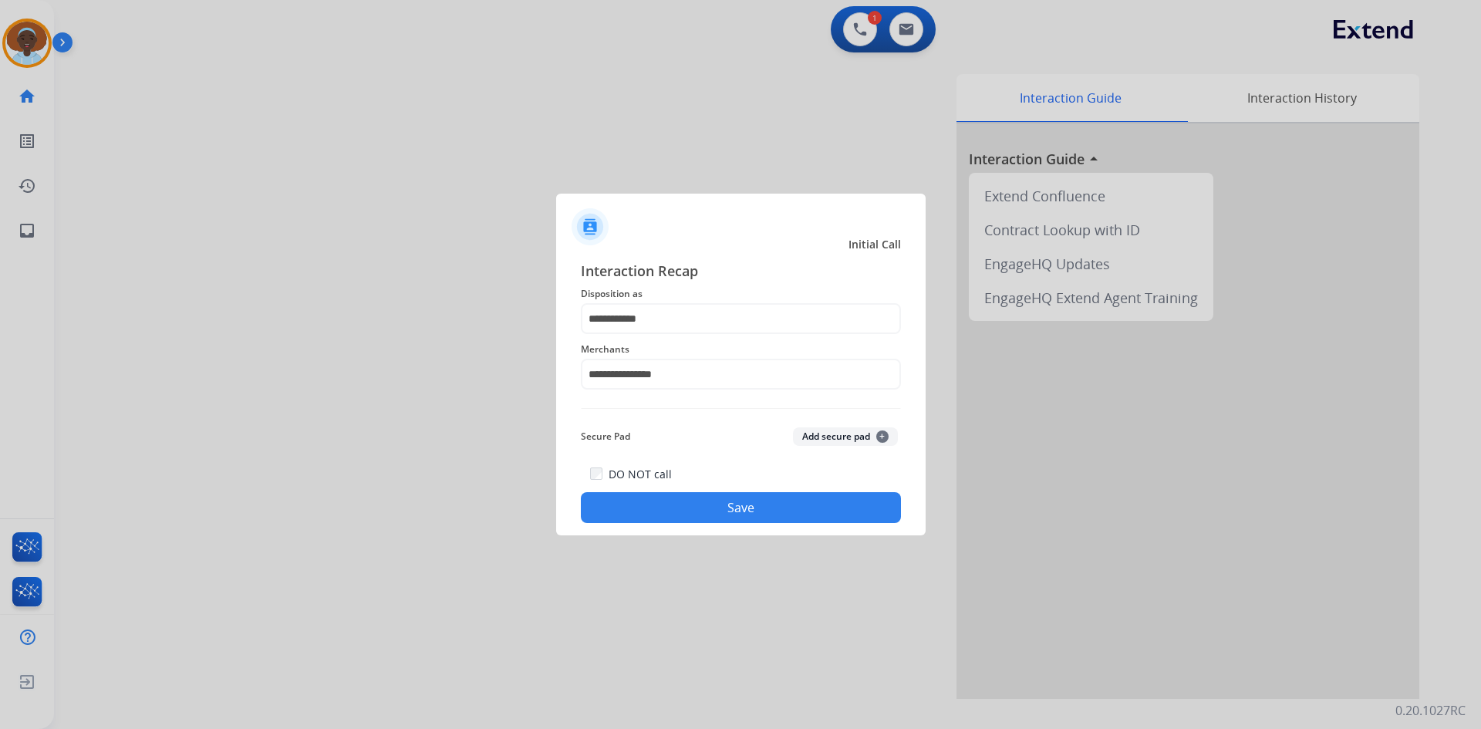
click at [737, 504] on button "Save" at bounding box center [741, 507] width 320 height 31
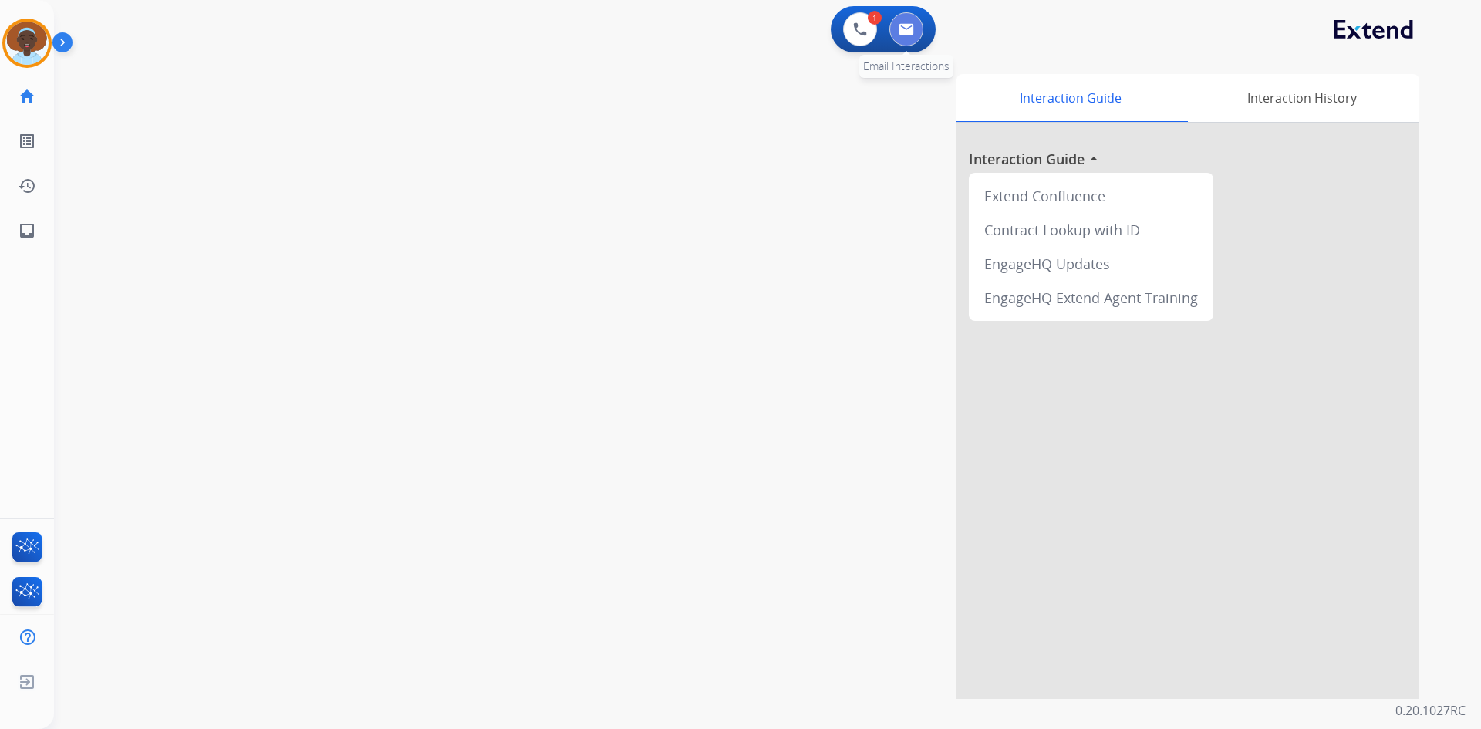
click at [895, 32] on button at bounding box center [906, 29] width 34 height 34
select select "**********"
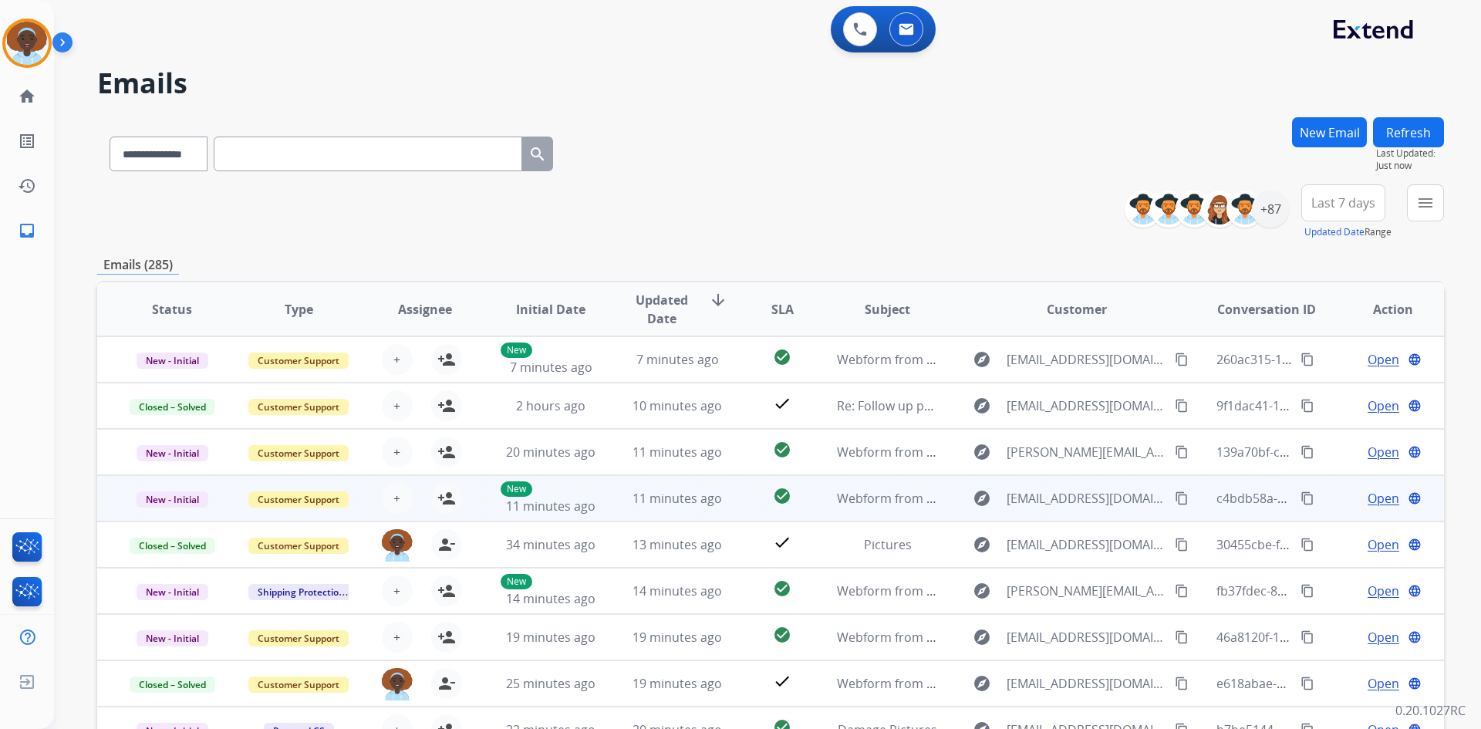
click at [1379, 497] on span "Open" at bounding box center [1384, 498] width 32 height 19
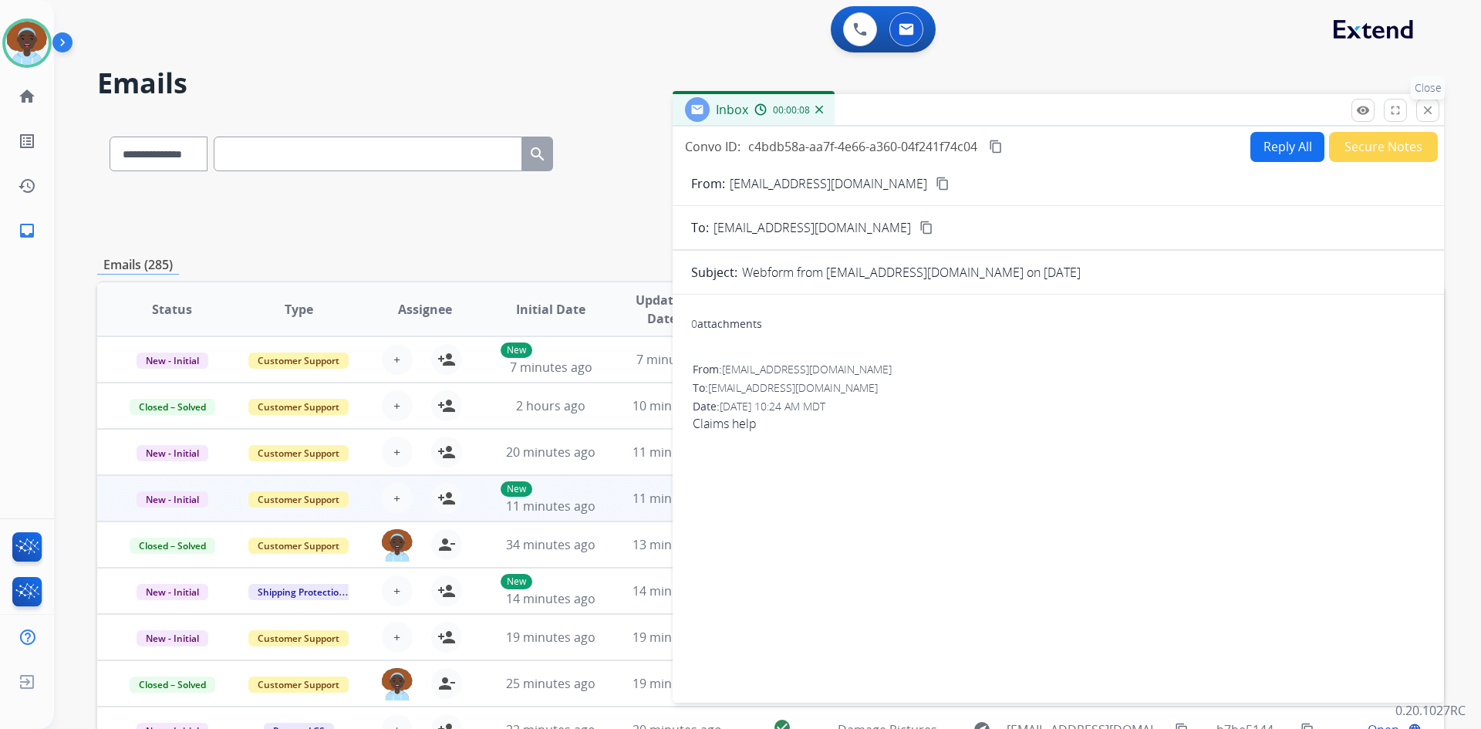
click at [1426, 114] on mat-icon "close" at bounding box center [1428, 110] width 14 height 14
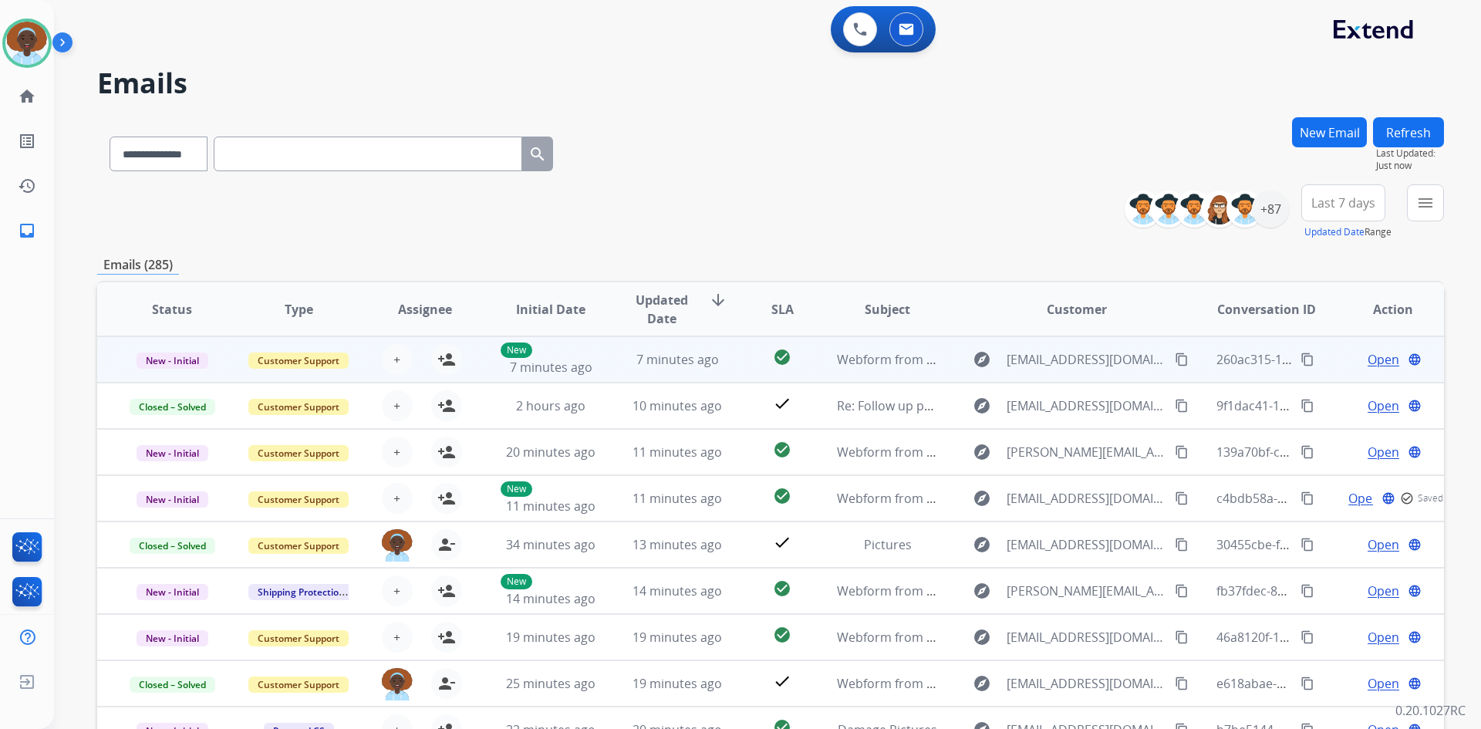
click at [1375, 361] on span "Open" at bounding box center [1384, 359] width 32 height 19
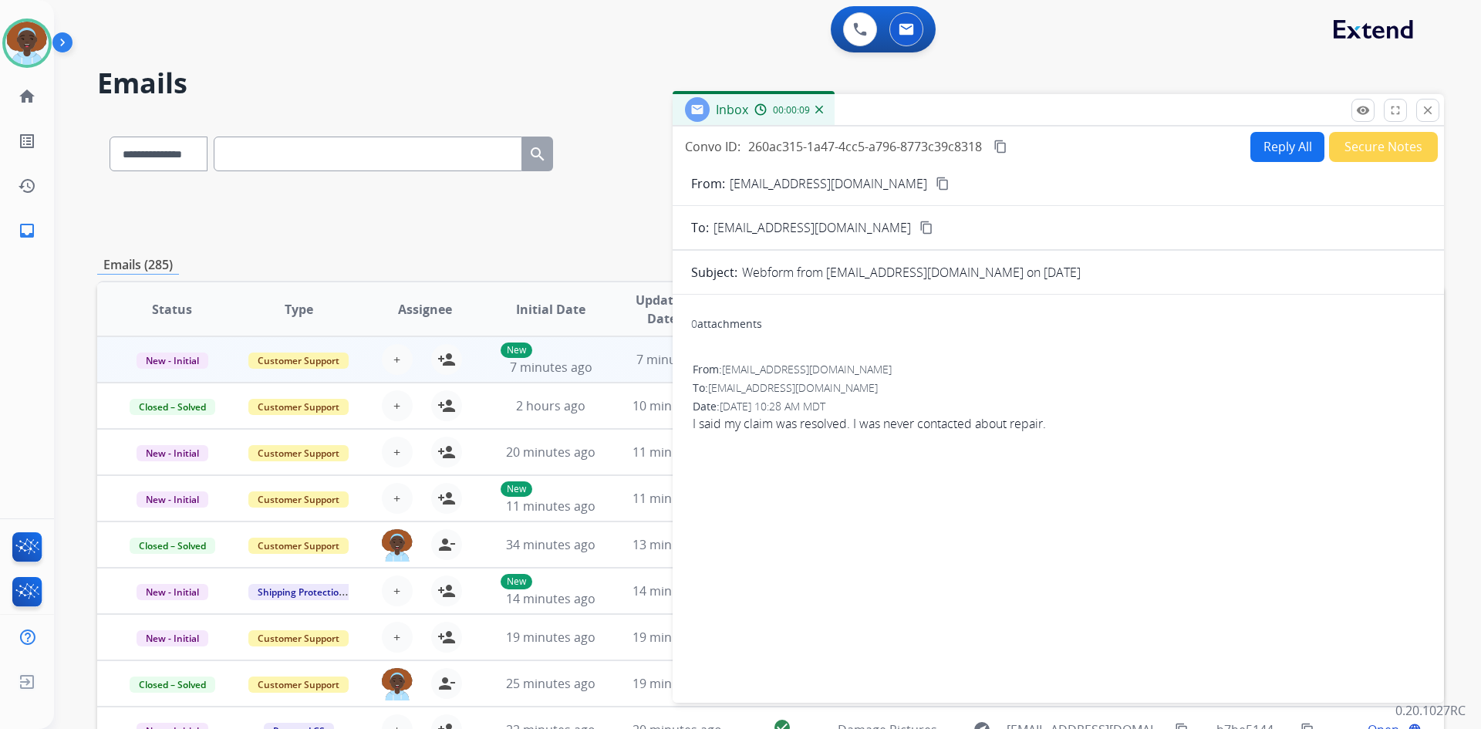
click at [936, 184] on mat-icon "content_copy" at bounding box center [943, 184] width 14 height 14
click at [1254, 148] on button "Reply All" at bounding box center [1287, 147] width 74 height 30
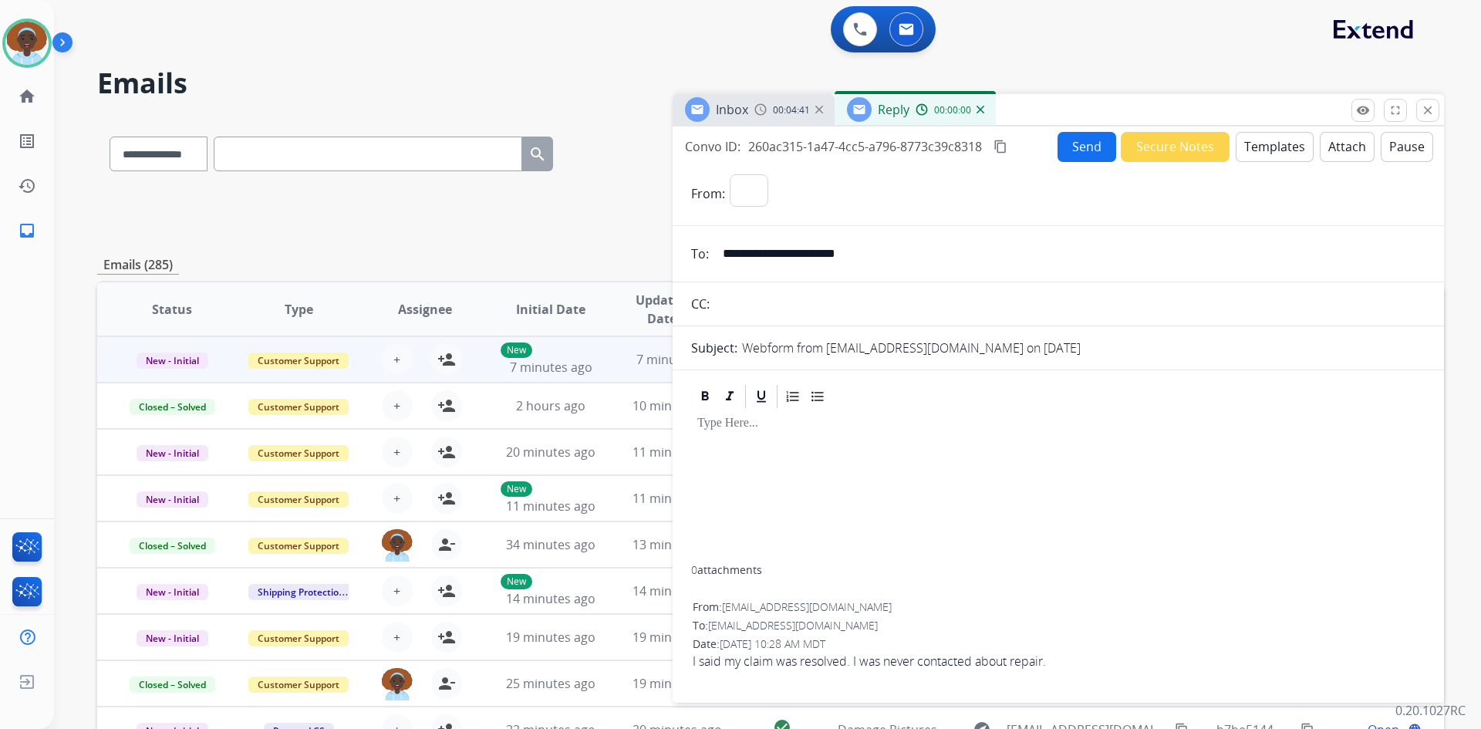
select select "**********"
click at [1254, 148] on button "Templates" at bounding box center [1275, 147] width 78 height 30
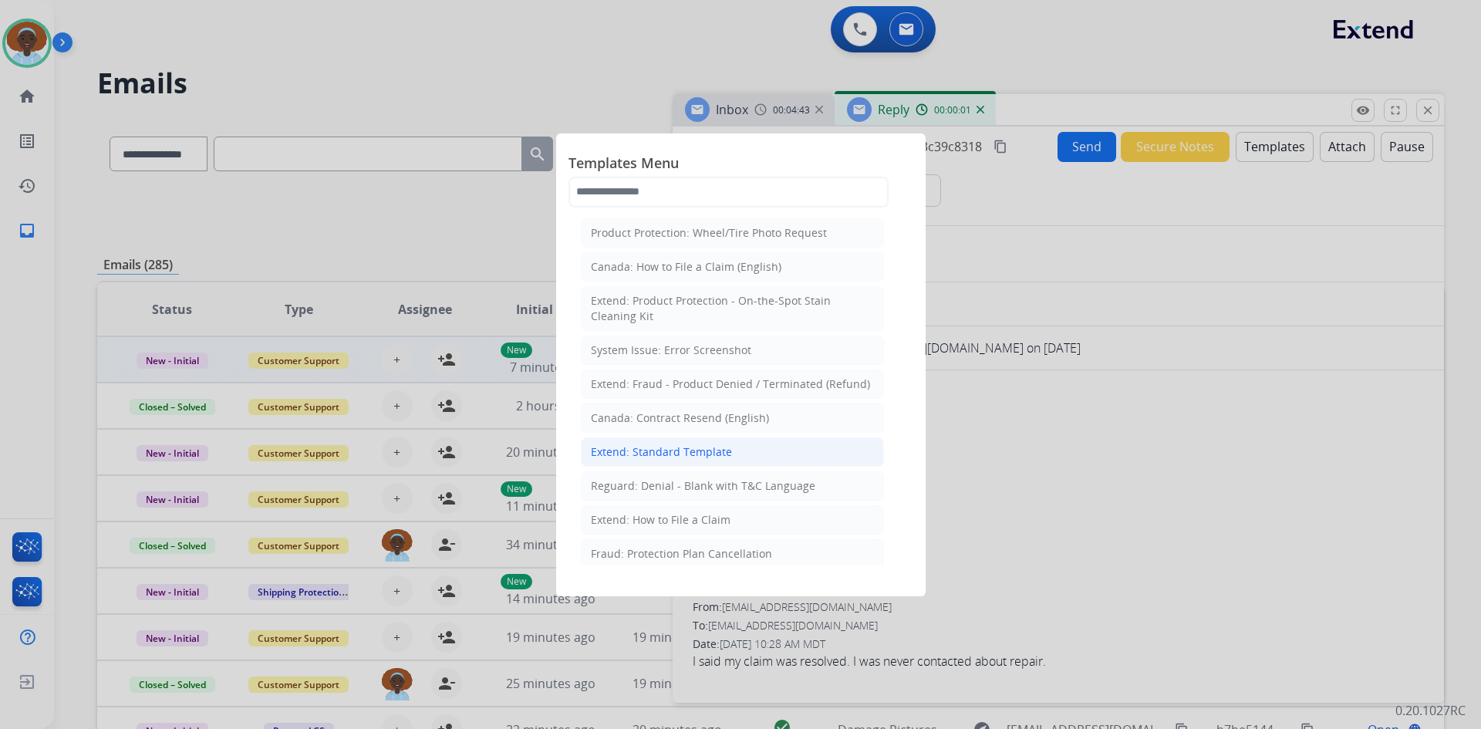
click at [708, 444] on div "Extend: Standard Template" at bounding box center [661, 451] width 141 height 15
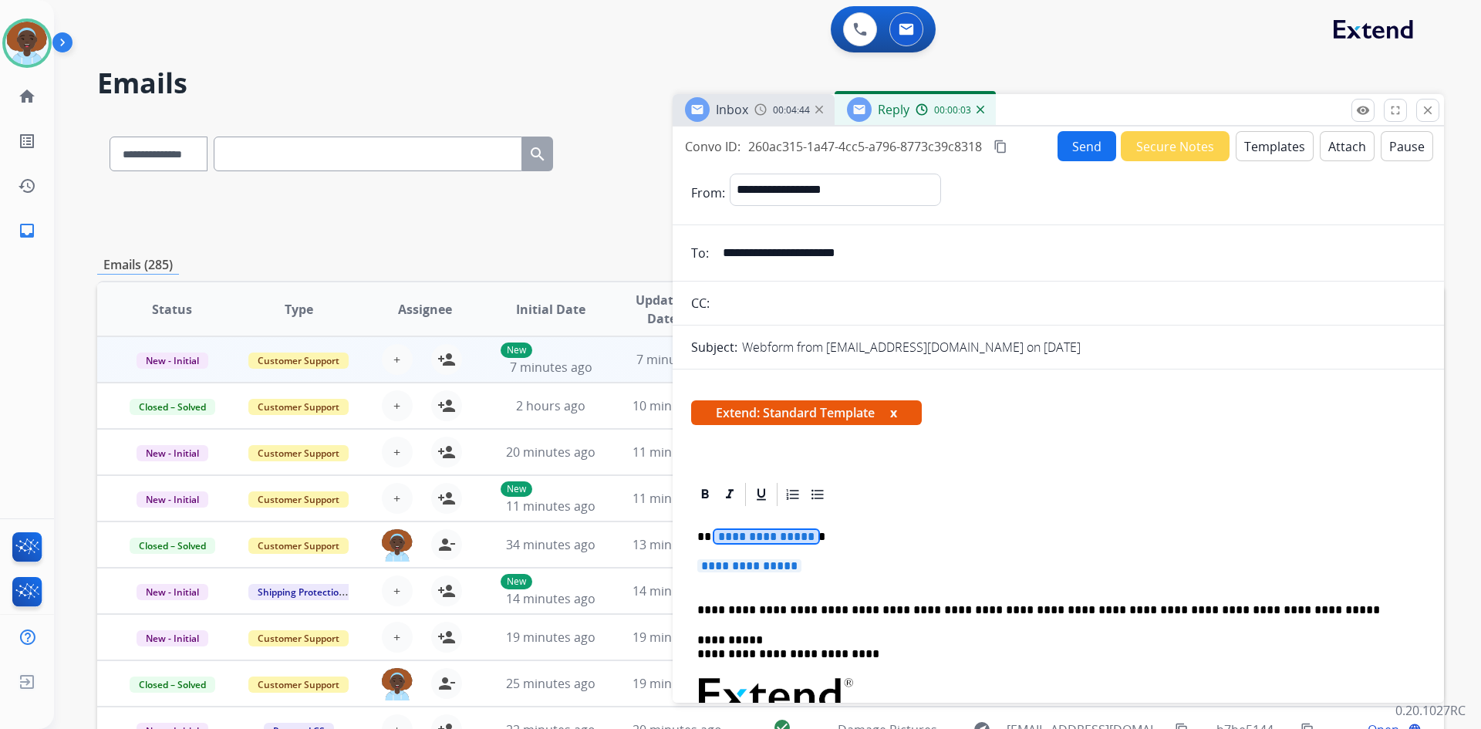
click at [767, 534] on span "**********" at bounding box center [766, 536] width 104 height 13
click at [748, 562] on span "**********" at bounding box center [749, 565] width 104 height 13
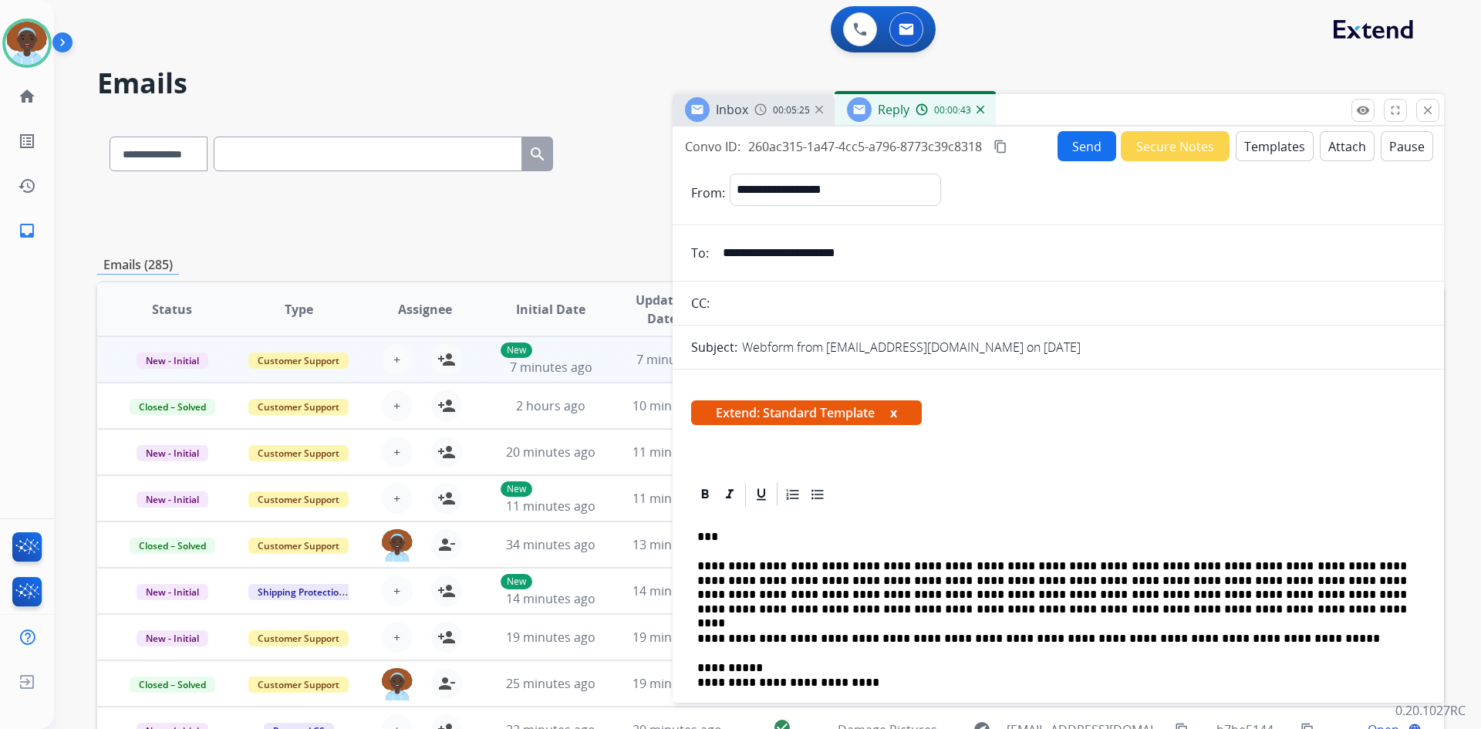
click at [1068, 150] on button "Send" at bounding box center [1086, 146] width 59 height 30
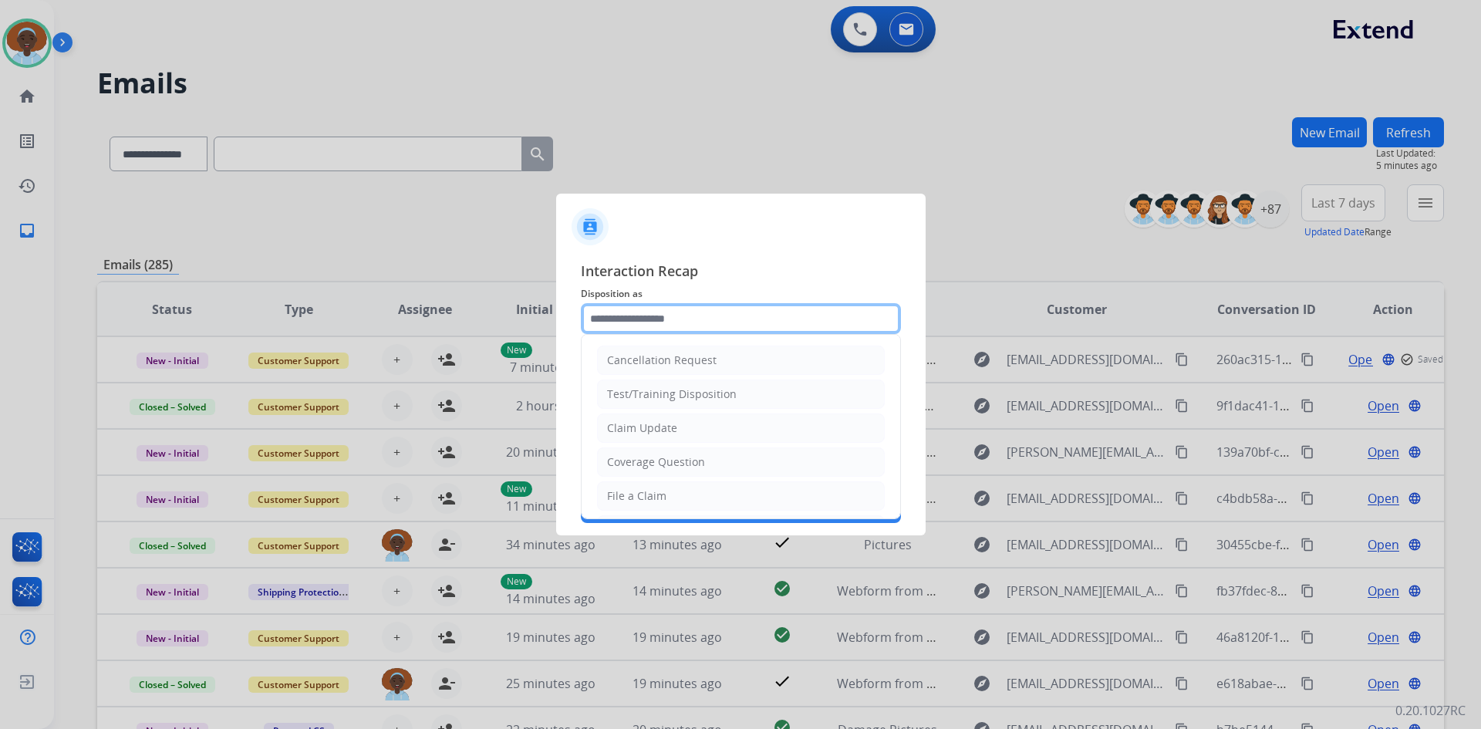
click at [639, 315] on input "text" at bounding box center [741, 318] width 320 height 31
click at [653, 436] on div "Claim Update" at bounding box center [642, 427] width 70 height 15
type input "**********"
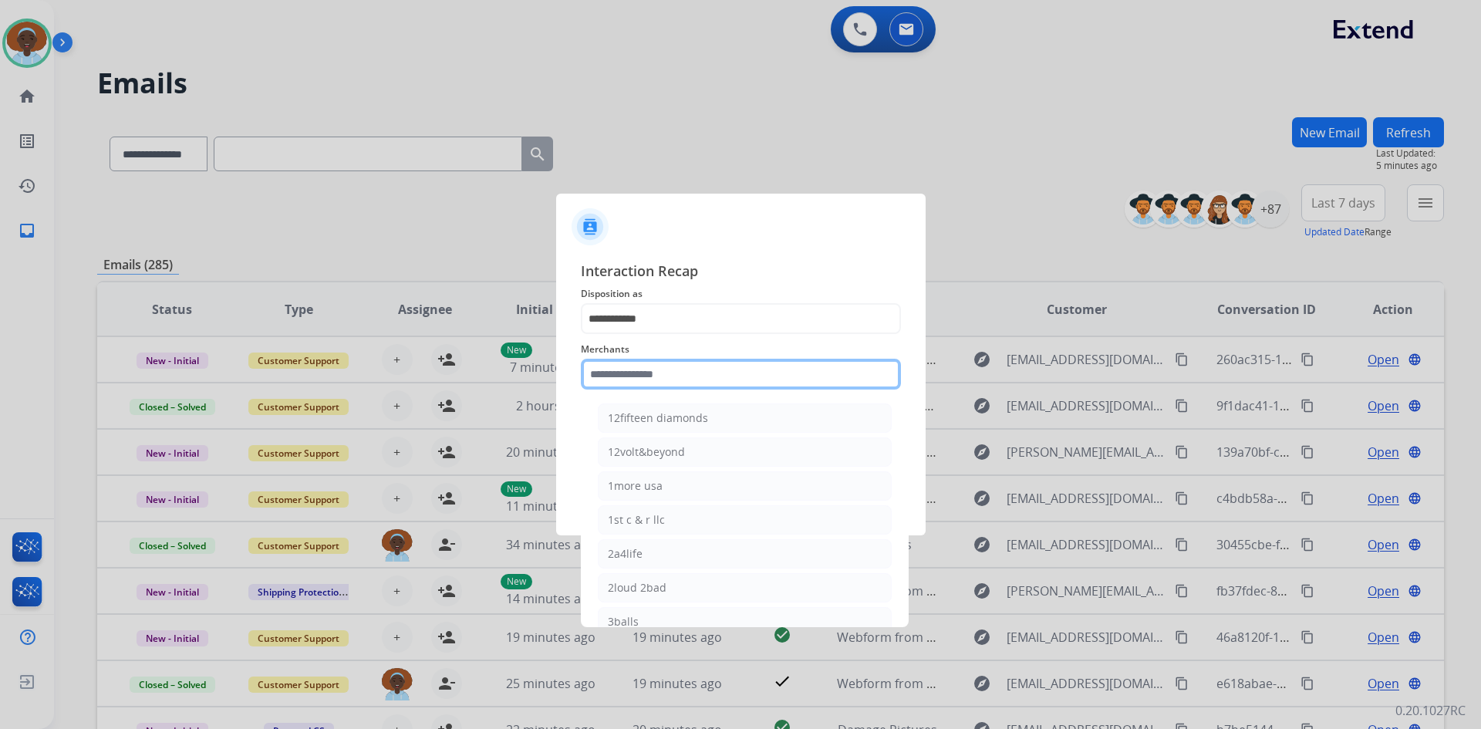
click at [631, 369] on input "text" at bounding box center [741, 374] width 320 height 31
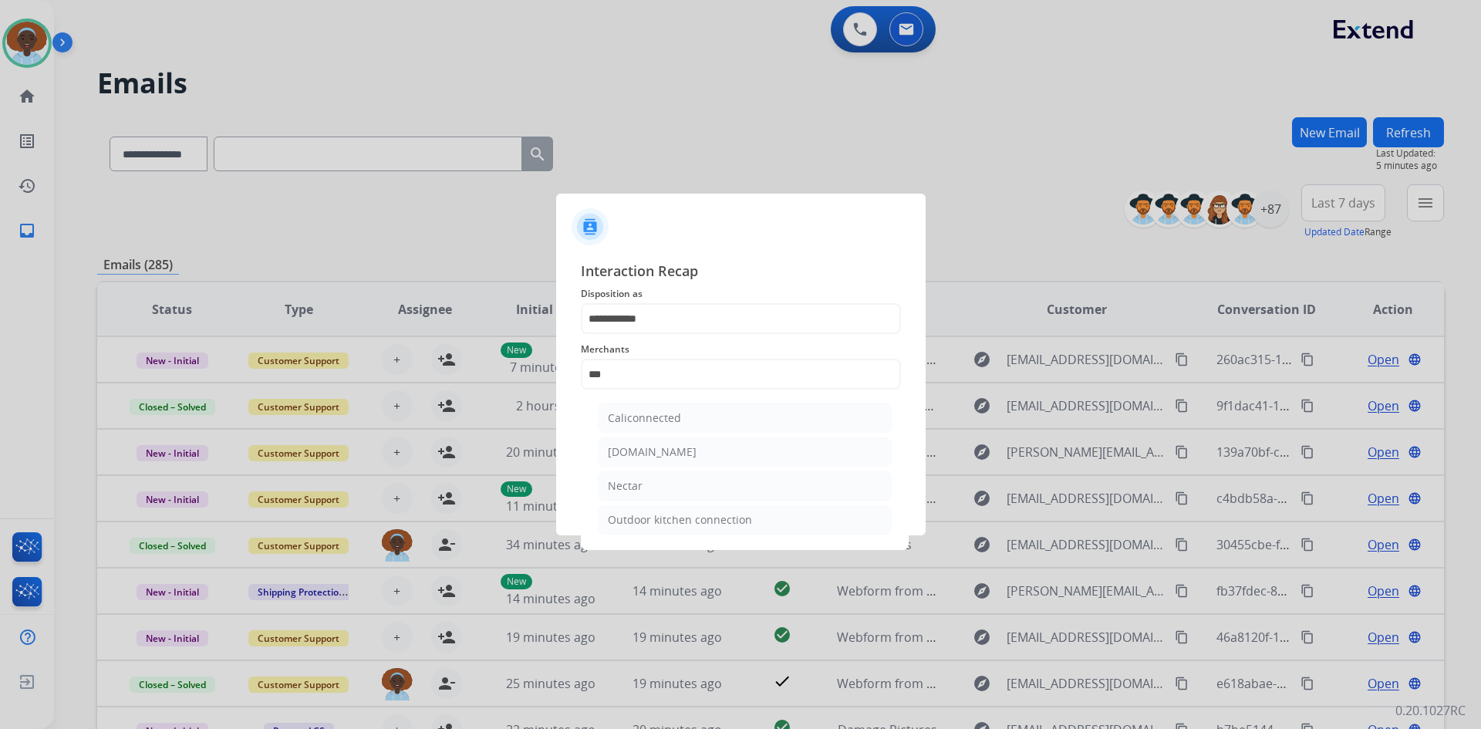
click at [659, 486] on li "Nectar" at bounding box center [745, 485] width 294 height 29
type input "******"
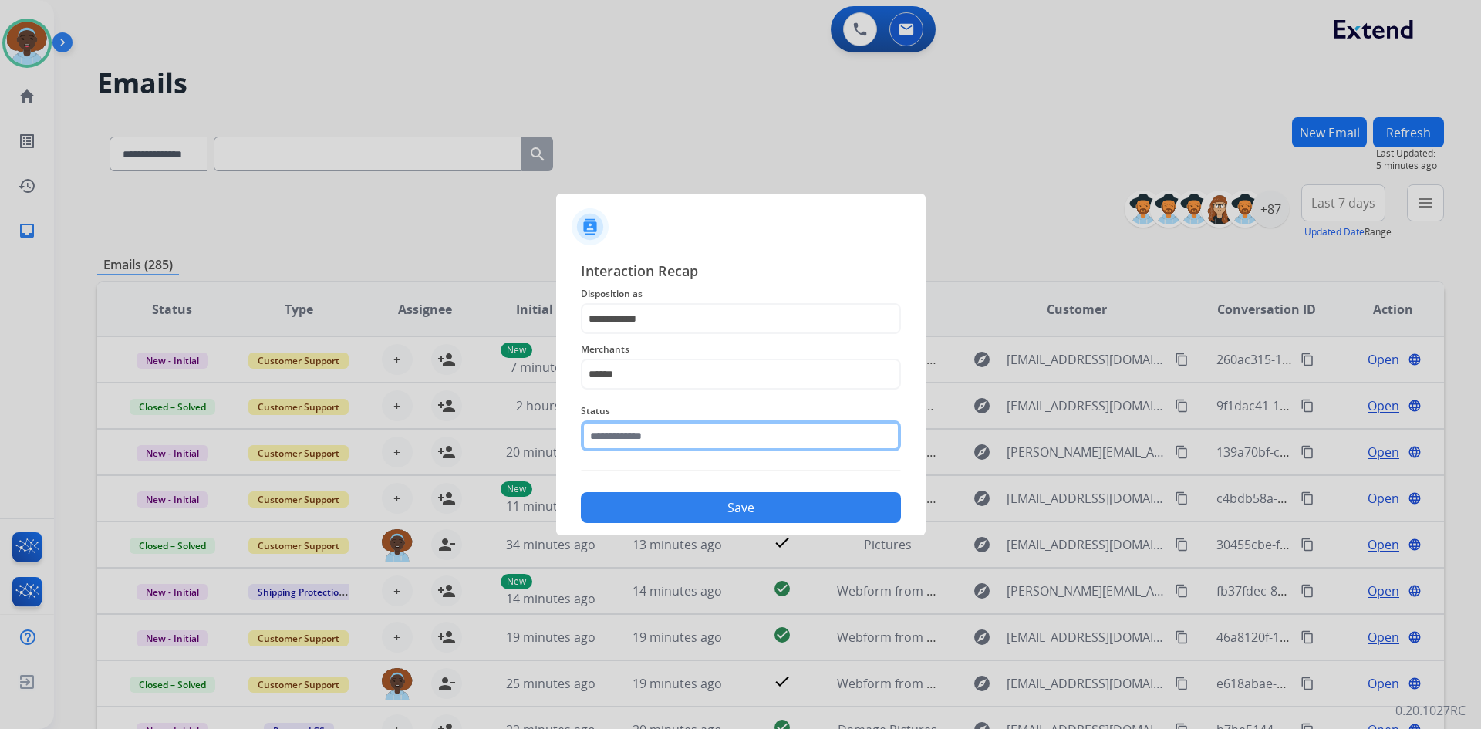
drag, startPoint x: 664, startPoint y: 440, endPoint x: 666, endPoint y: 451, distance: 10.9
click at [663, 441] on input "text" at bounding box center [741, 435] width 320 height 31
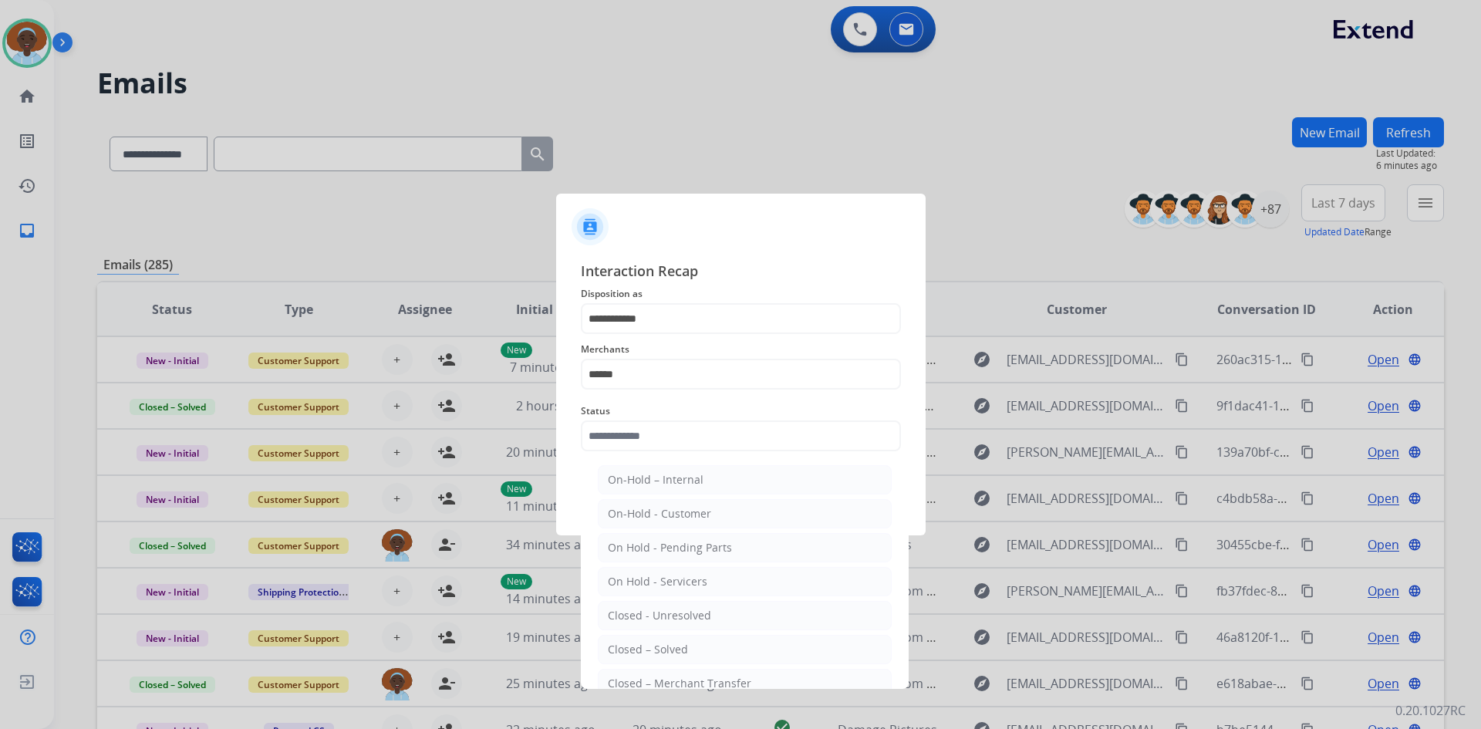
click at [686, 644] on li "Closed – Solved" at bounding box center [745, 649] width 294 height 29
type input "**********"
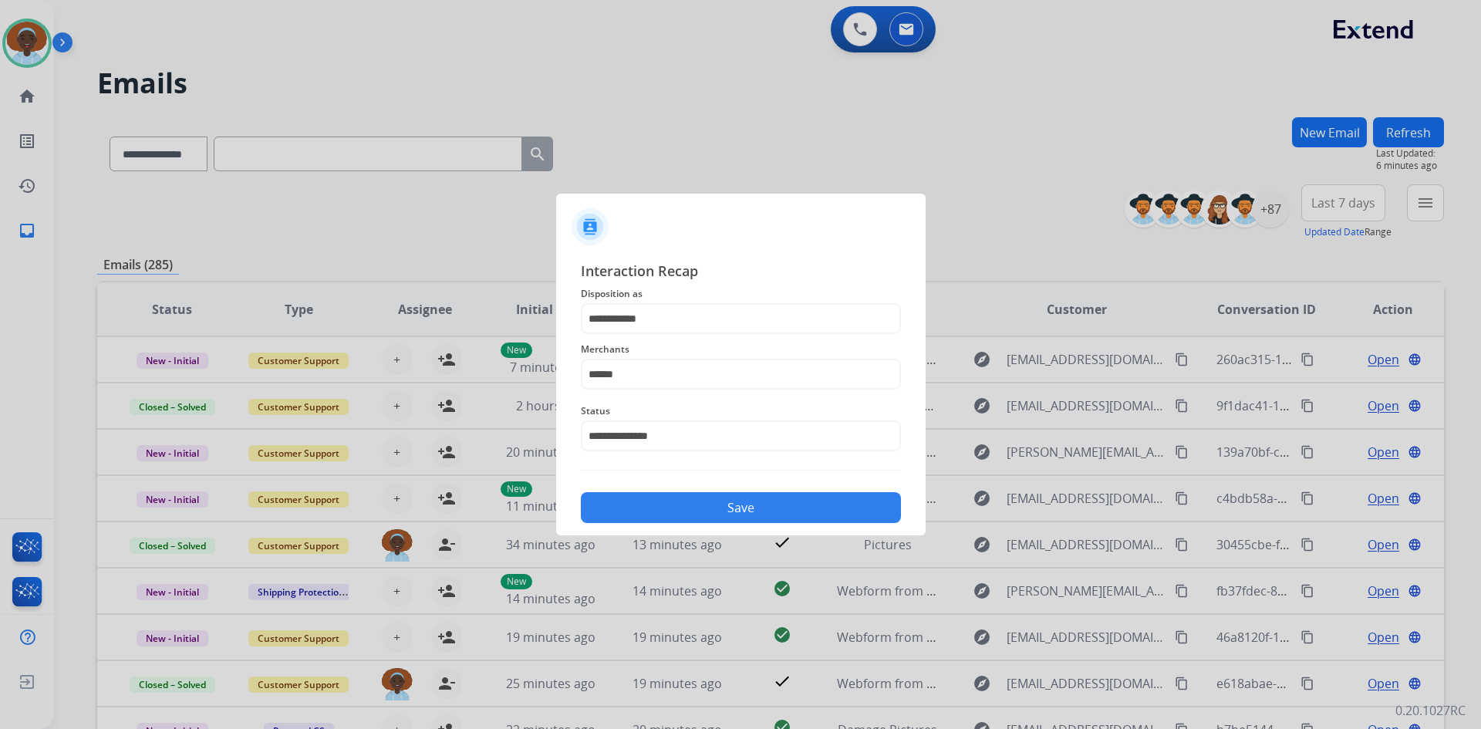
click at [711, 507] on button "Save" at bounding box center [741, 507] width 320 height 31
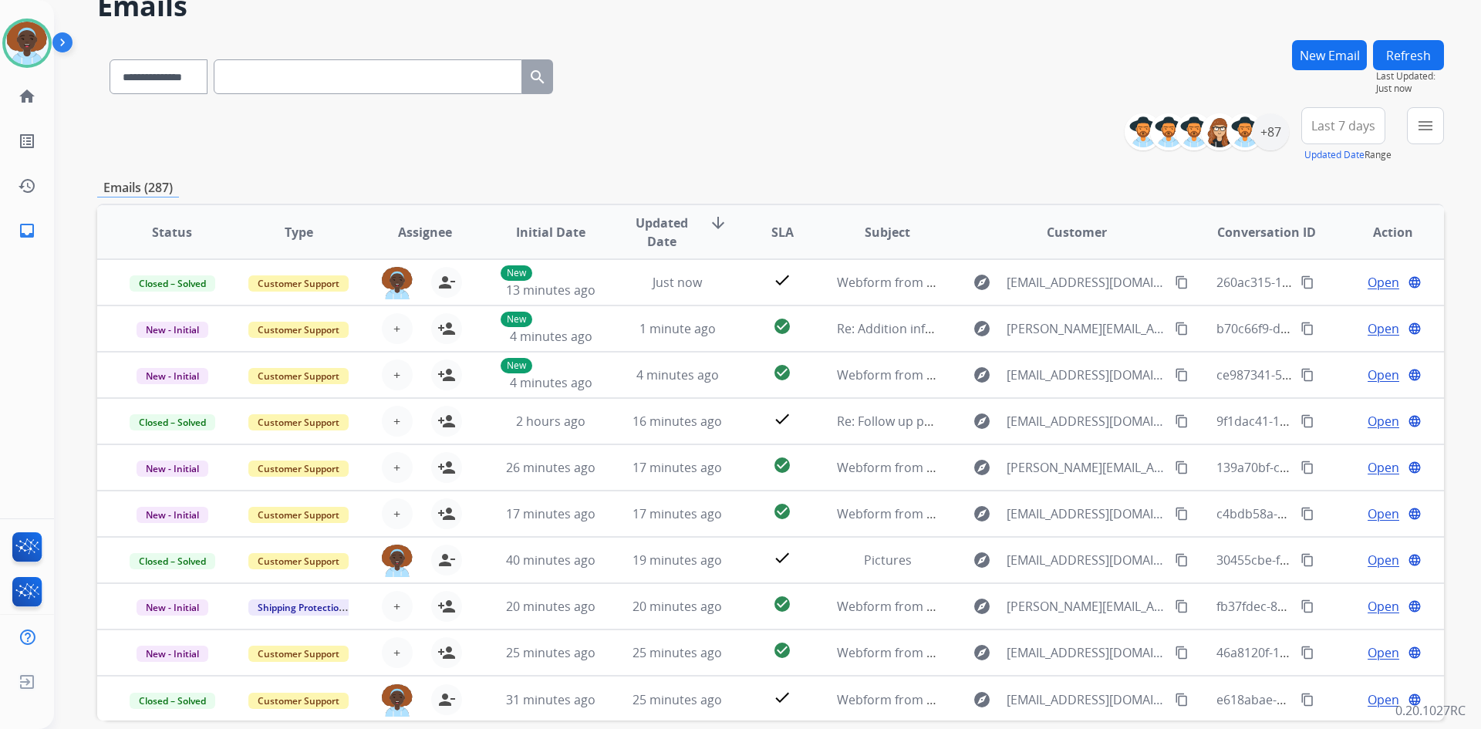
click at [1334, 129] on span "Last 7 days" at bounding box center [1343, 126] width 64 height 6
click at [1311, 310] on div "Last 90 days" at bounding box center [1338, 313] width 85 height 23
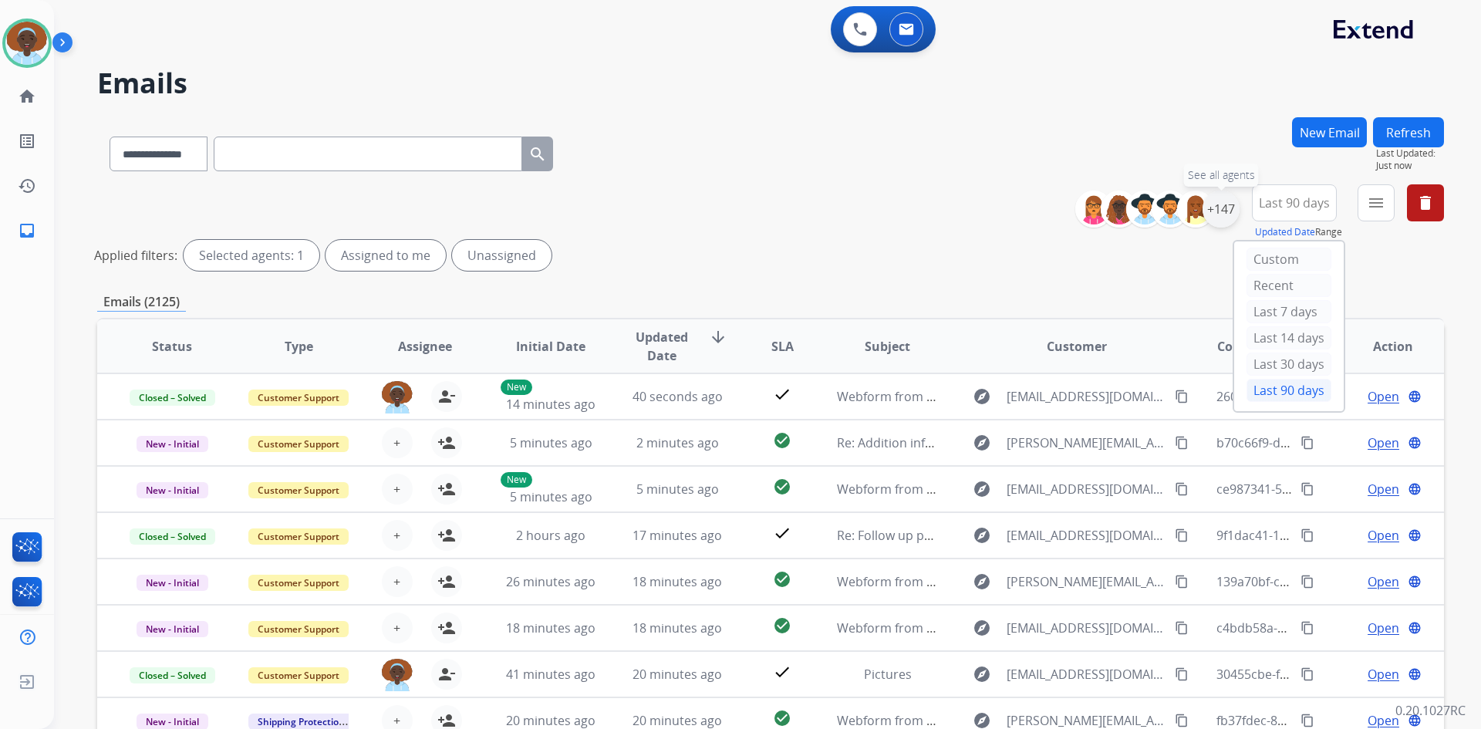
click at [1218, 215] on div "+147" at bounding box center [1220, 209] width 37 height 37
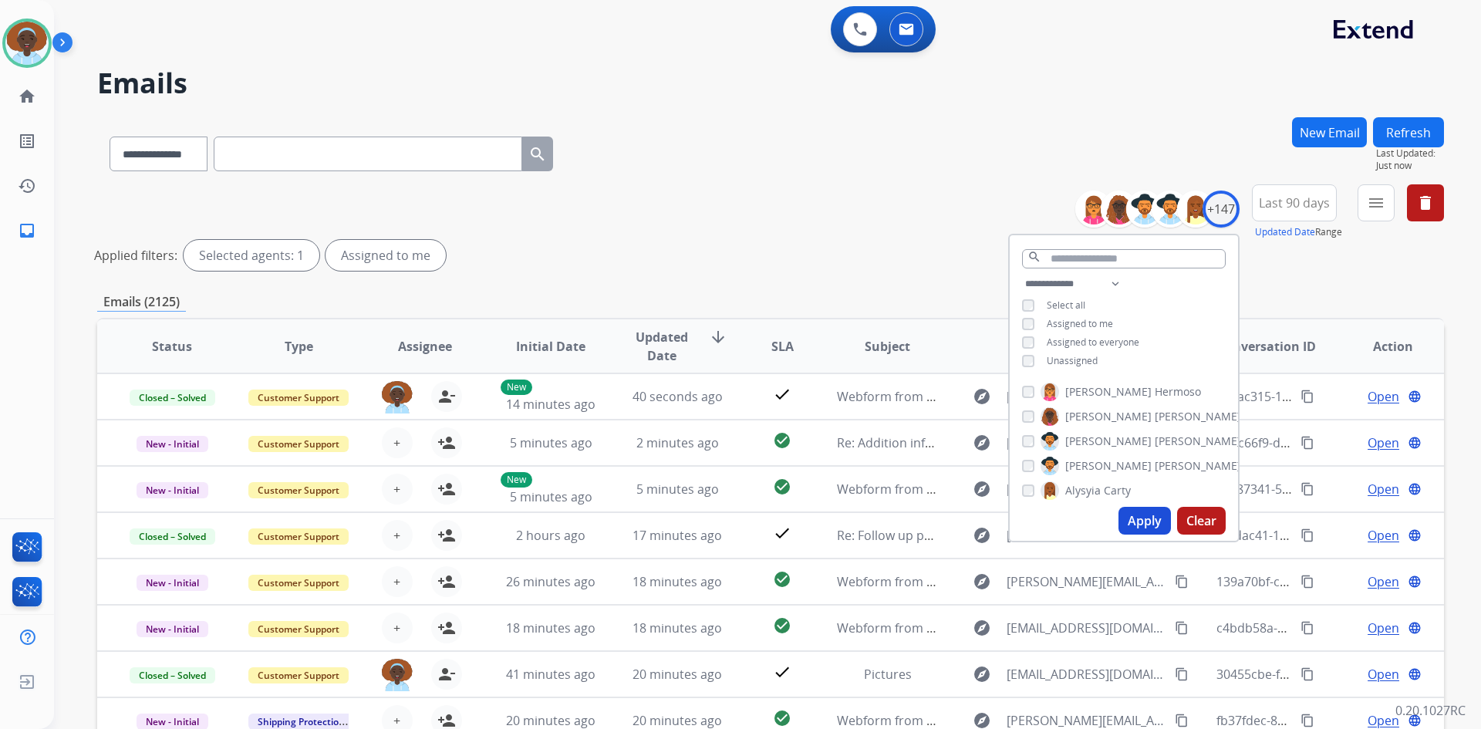
click at [1132, 527] on button "Apply" at bounding box center [1144, 521] width 52 height 28
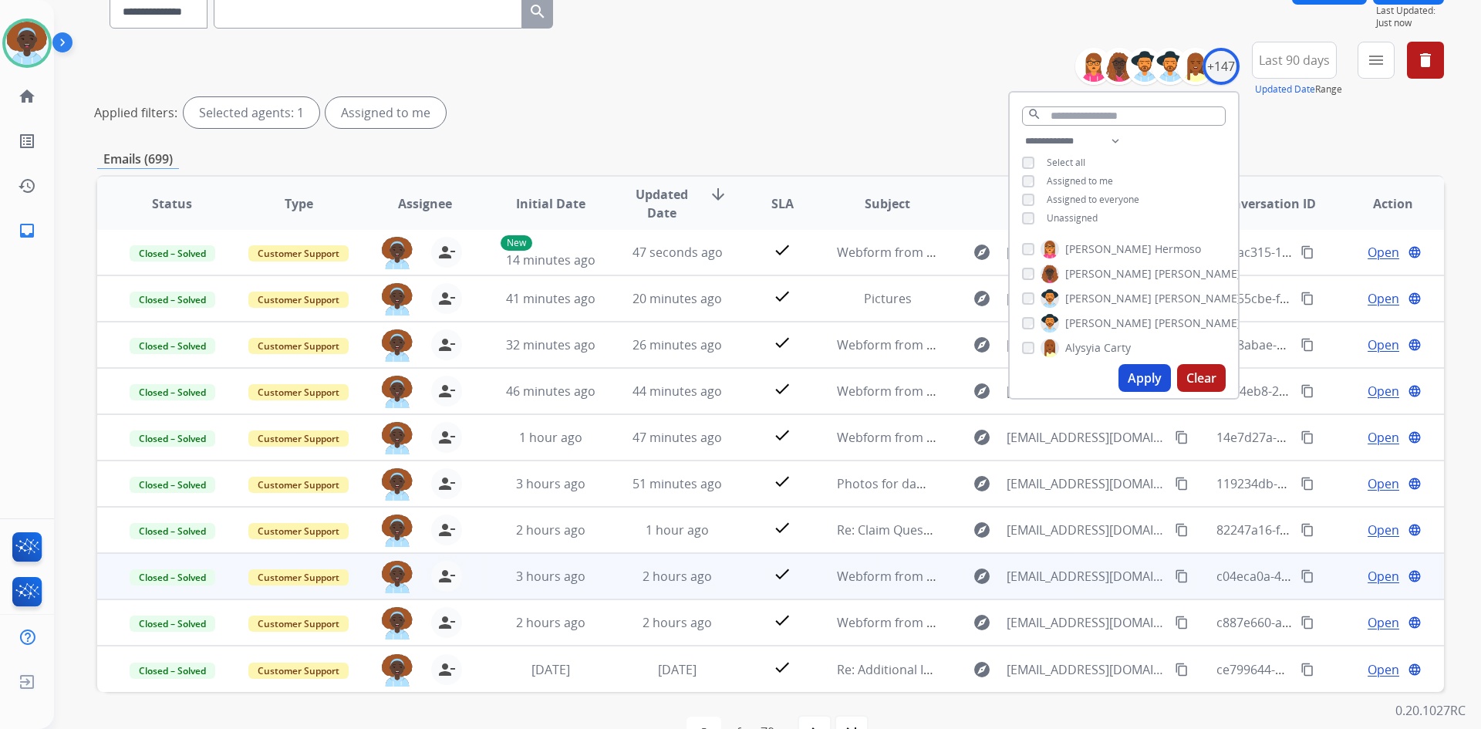
scroll to position [186, 0]
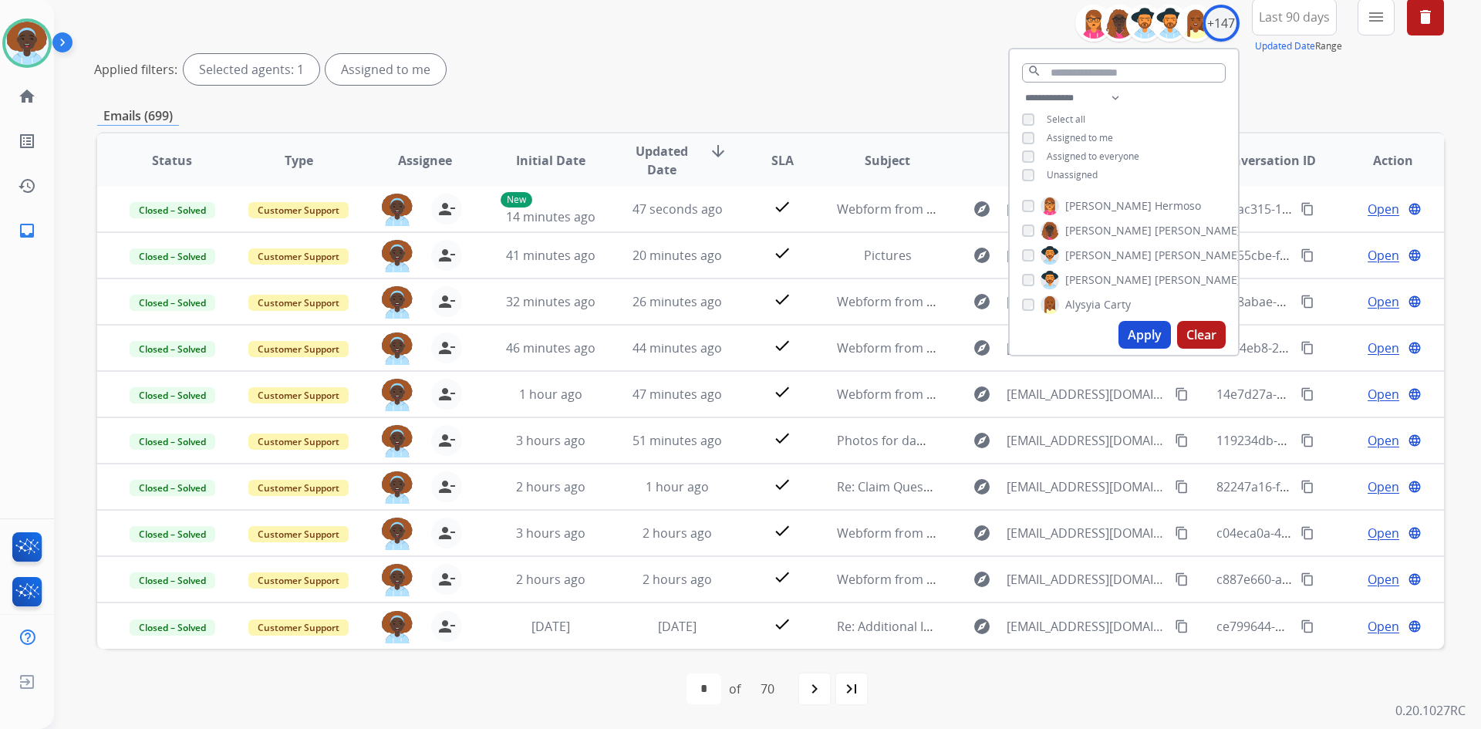
click at [743, 99] on div "**********" at bounding box center [770, 330] width 1347 height 798
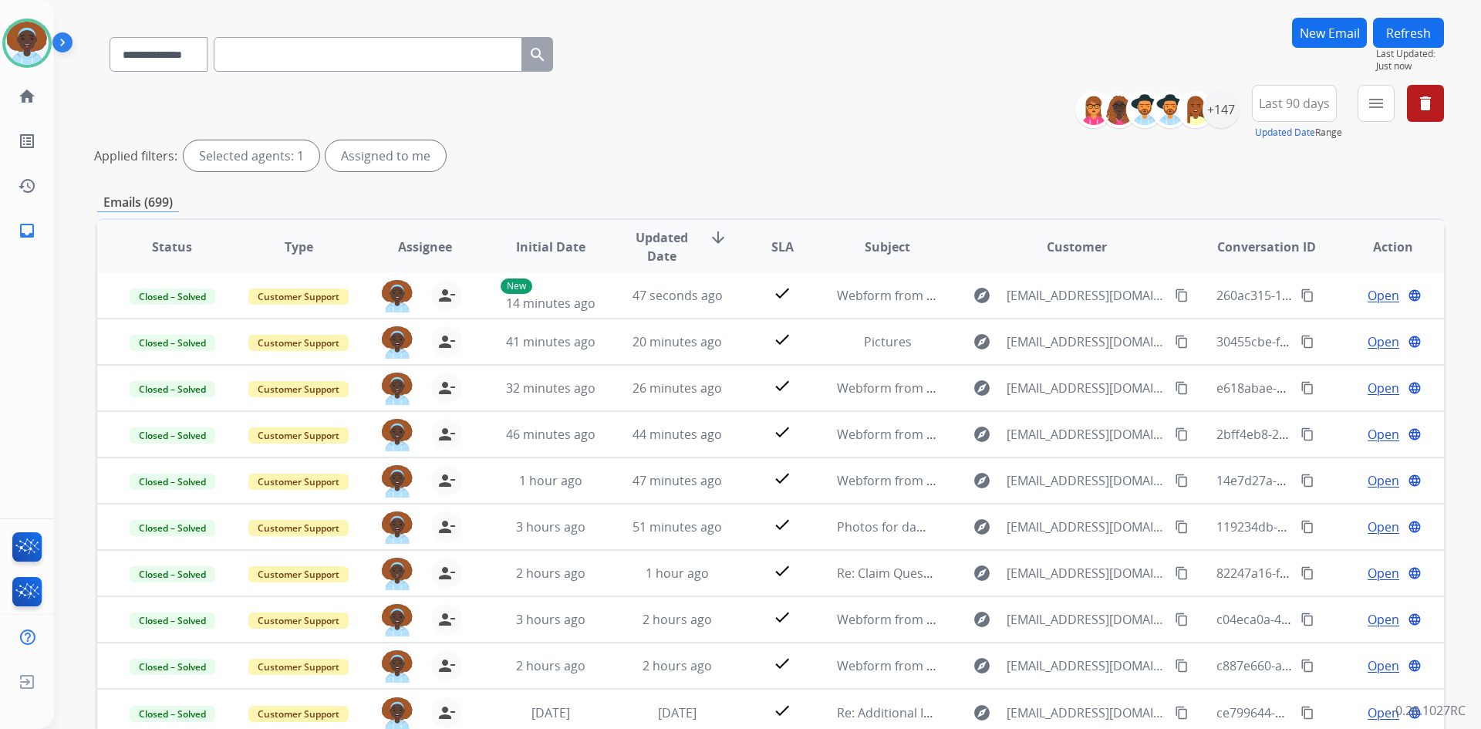
scroll to position [0, 0]
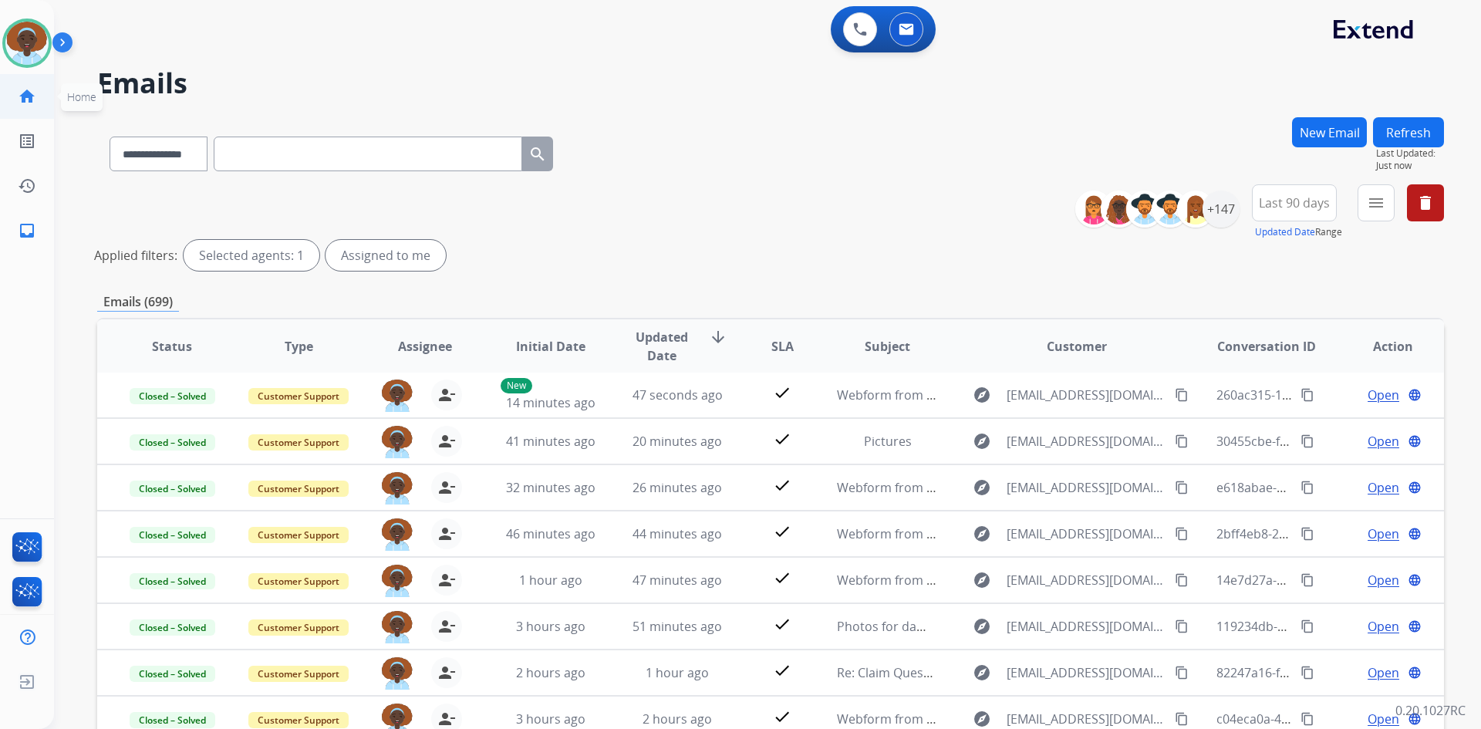
click at [29, 90] on mat-icon "home" at bounding box center [27, 96] width 19 height 19
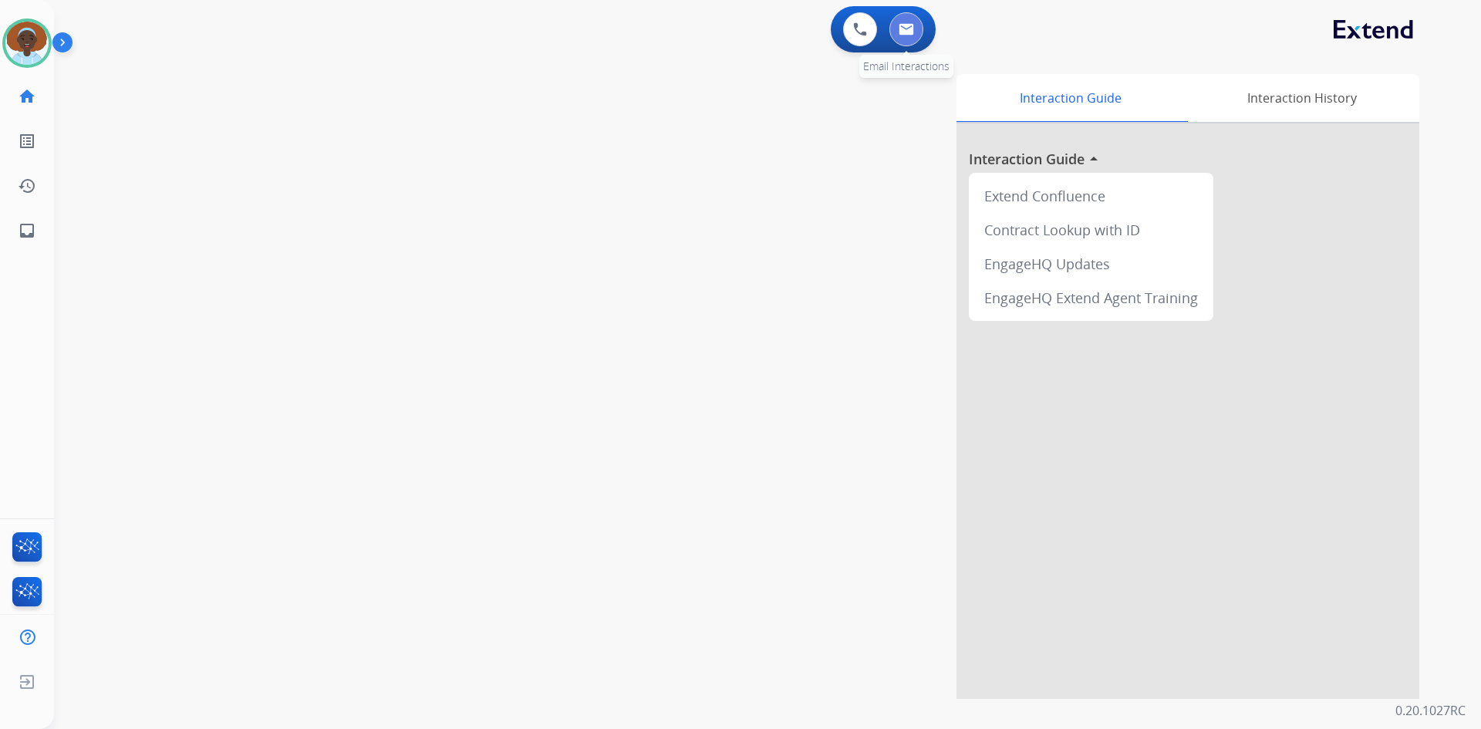
click at [913, 31] on img at bounding box center [906, 29] width 15 height 12
select select "**********"
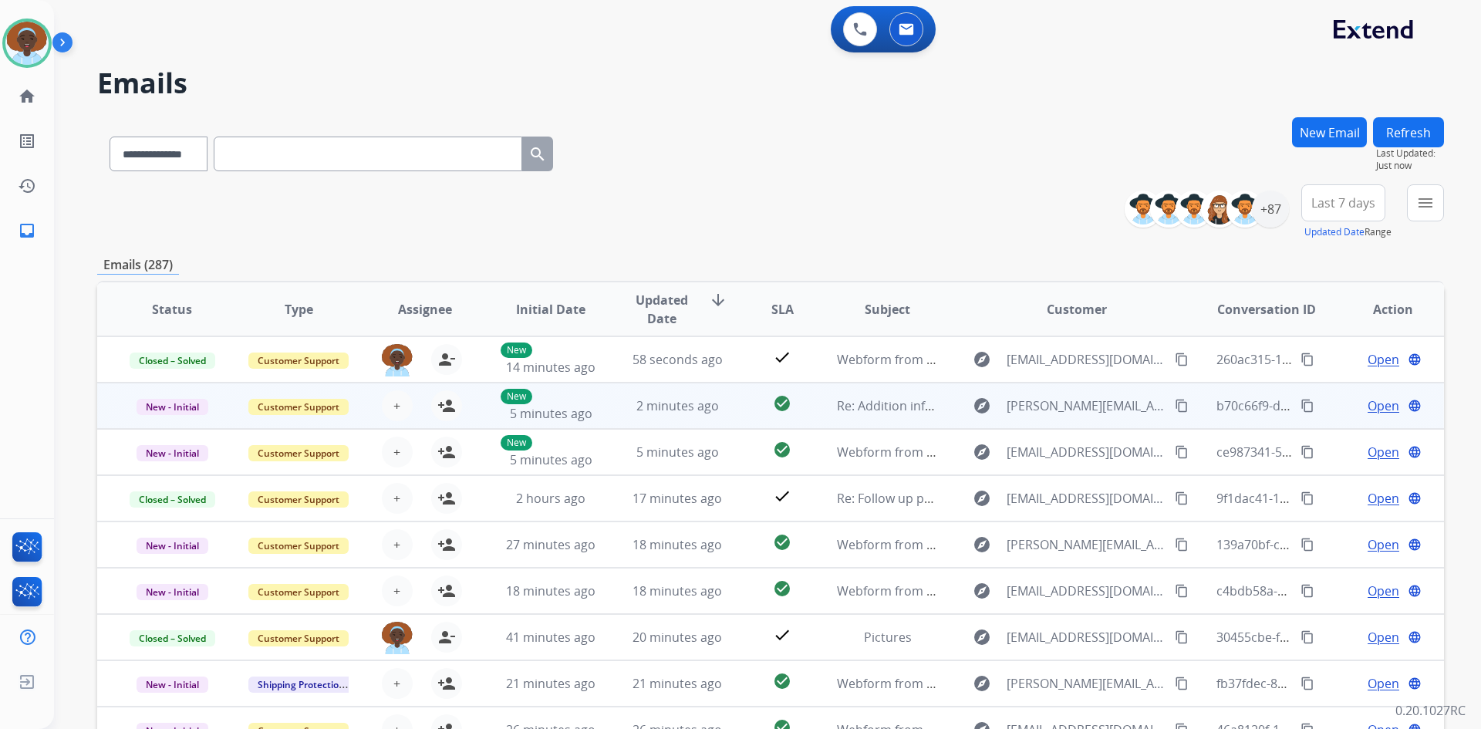
click at [1368, 406] on span "Open" at bounding box center [1384, 405] width 32 height 19
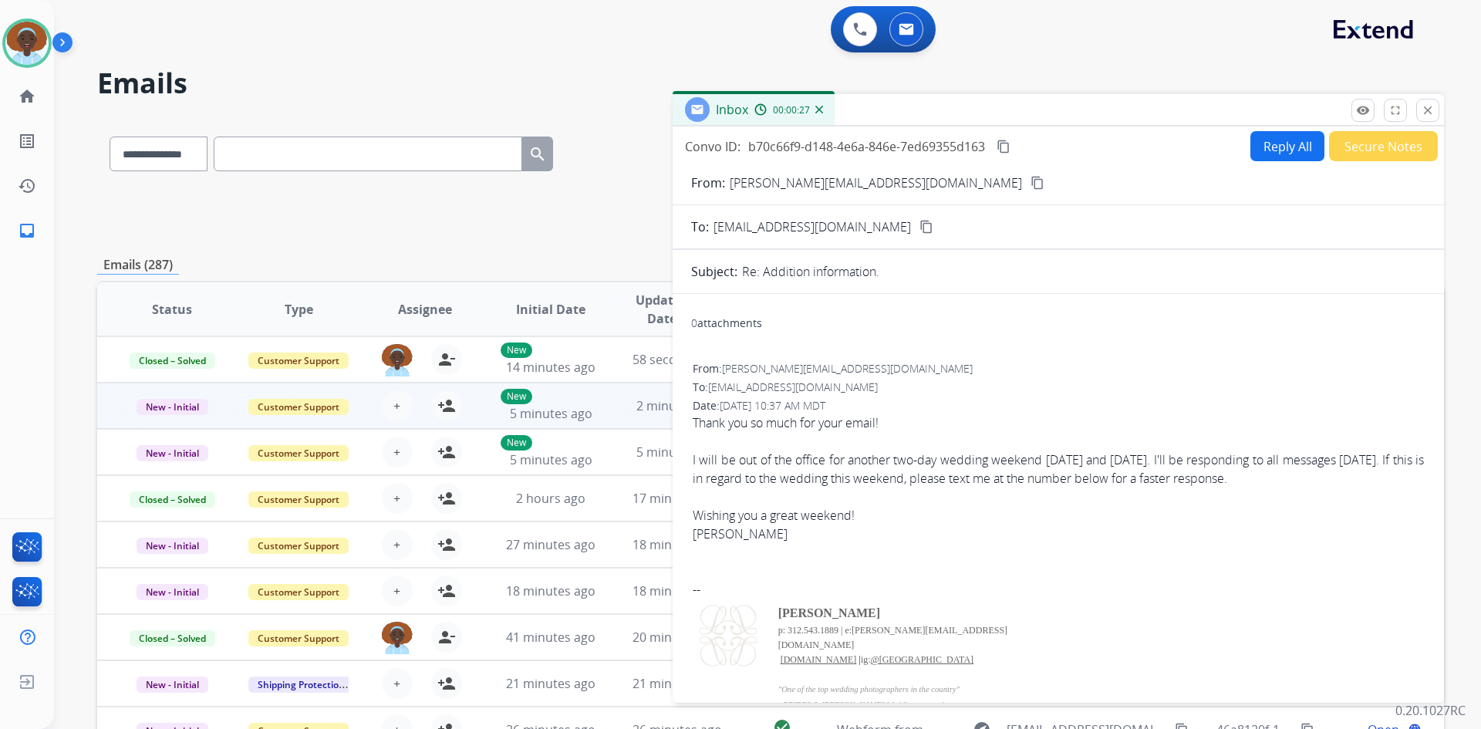
click at [1352, 149] on button "Secure Notes" at bounding box center [1383, 146] width 109 height 30
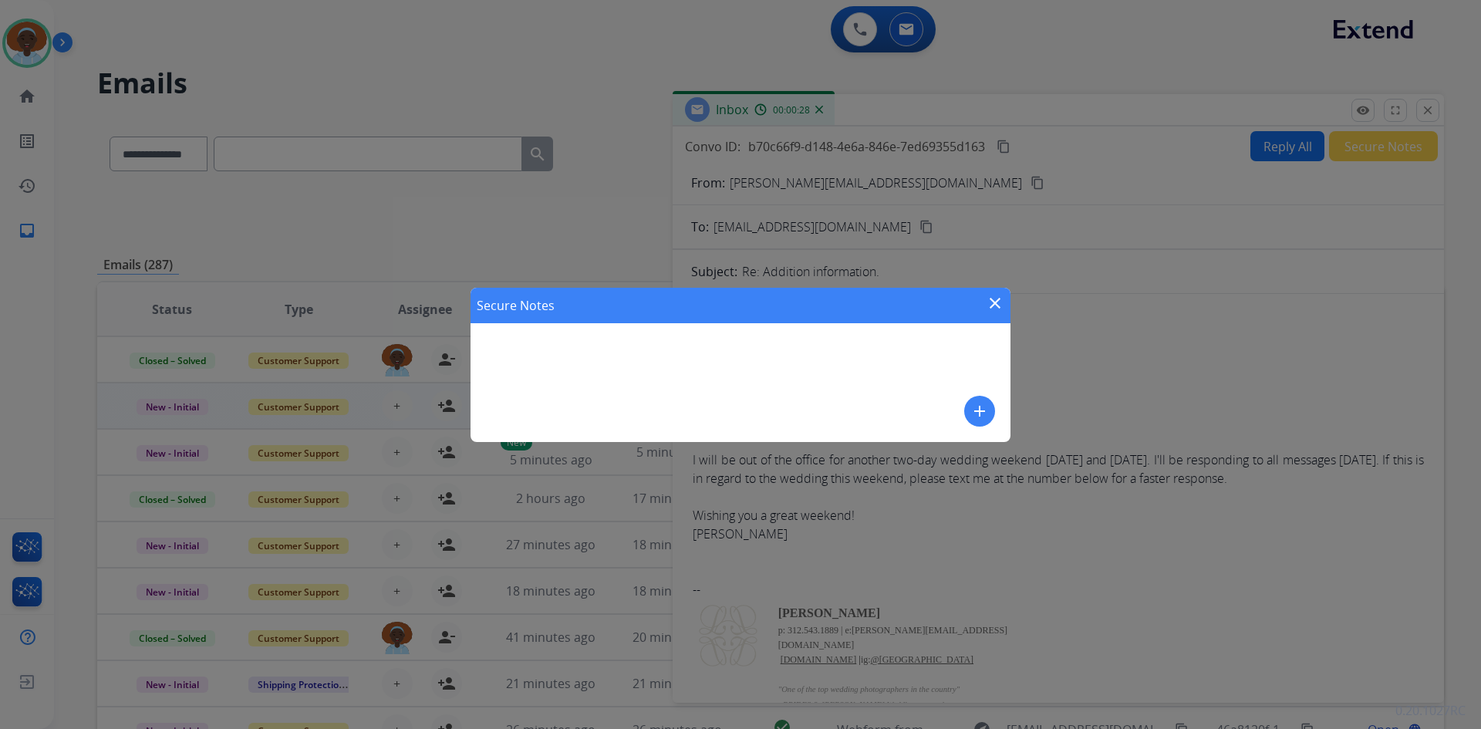
click at [976, 408] on mat-icon "add" at bounding box center [979, 411] width 19 height 19
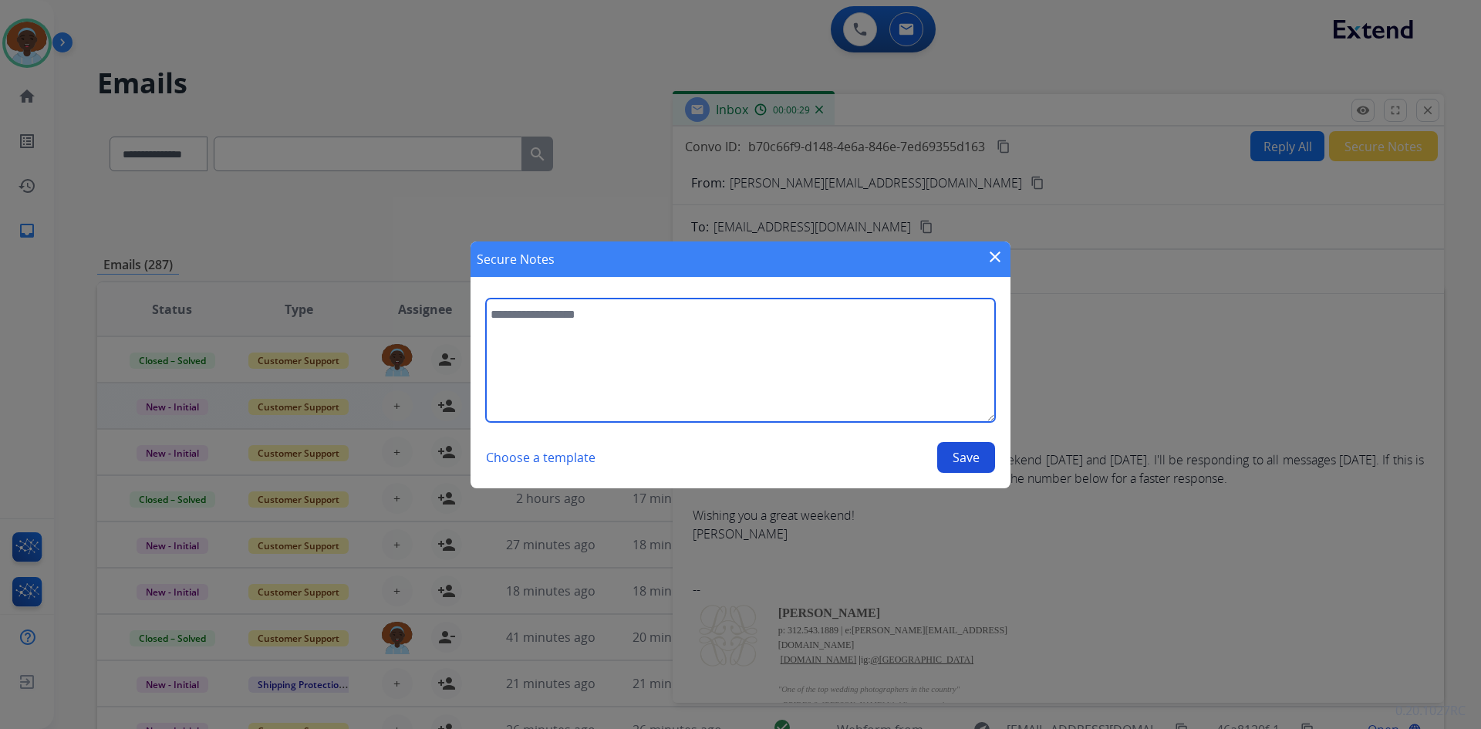
click at [616, 320] on textarea at bounding box center [740, 359] width 509 height 123
type textarea "**********"
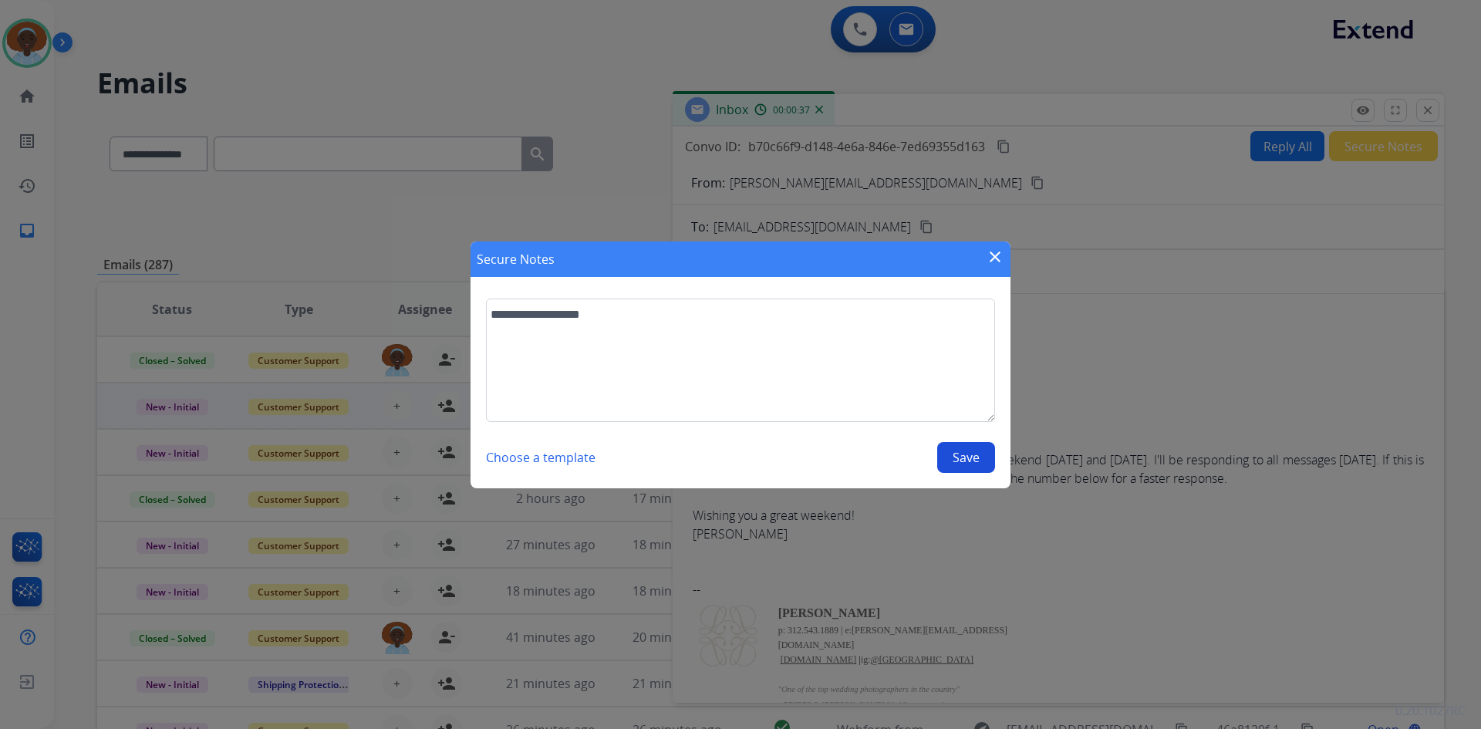
click at [973, 451] on button "Save" at bounding box center [966, 457] width 58 height 31
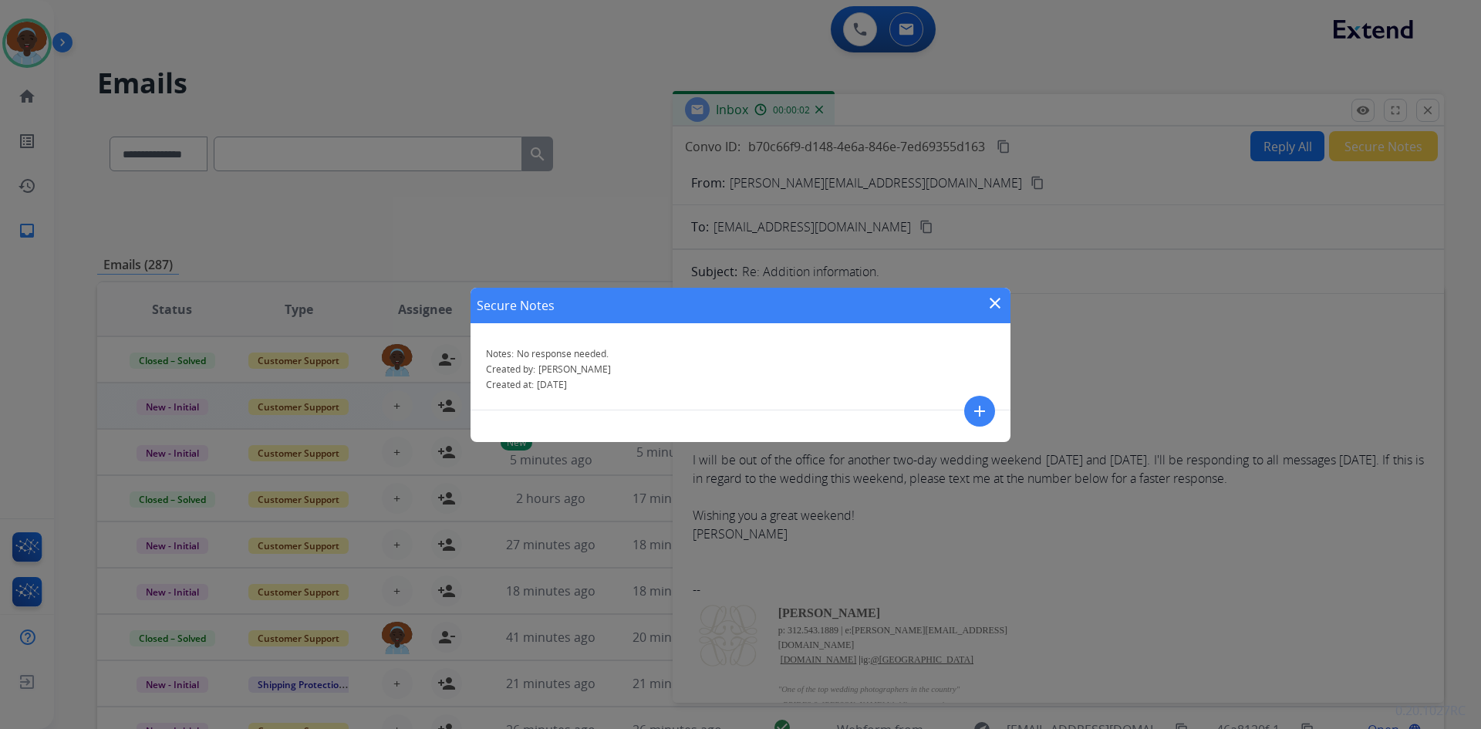
click at [998, 298] on mat-icon "close" at bounding box center [995, 303] width 19 height 19
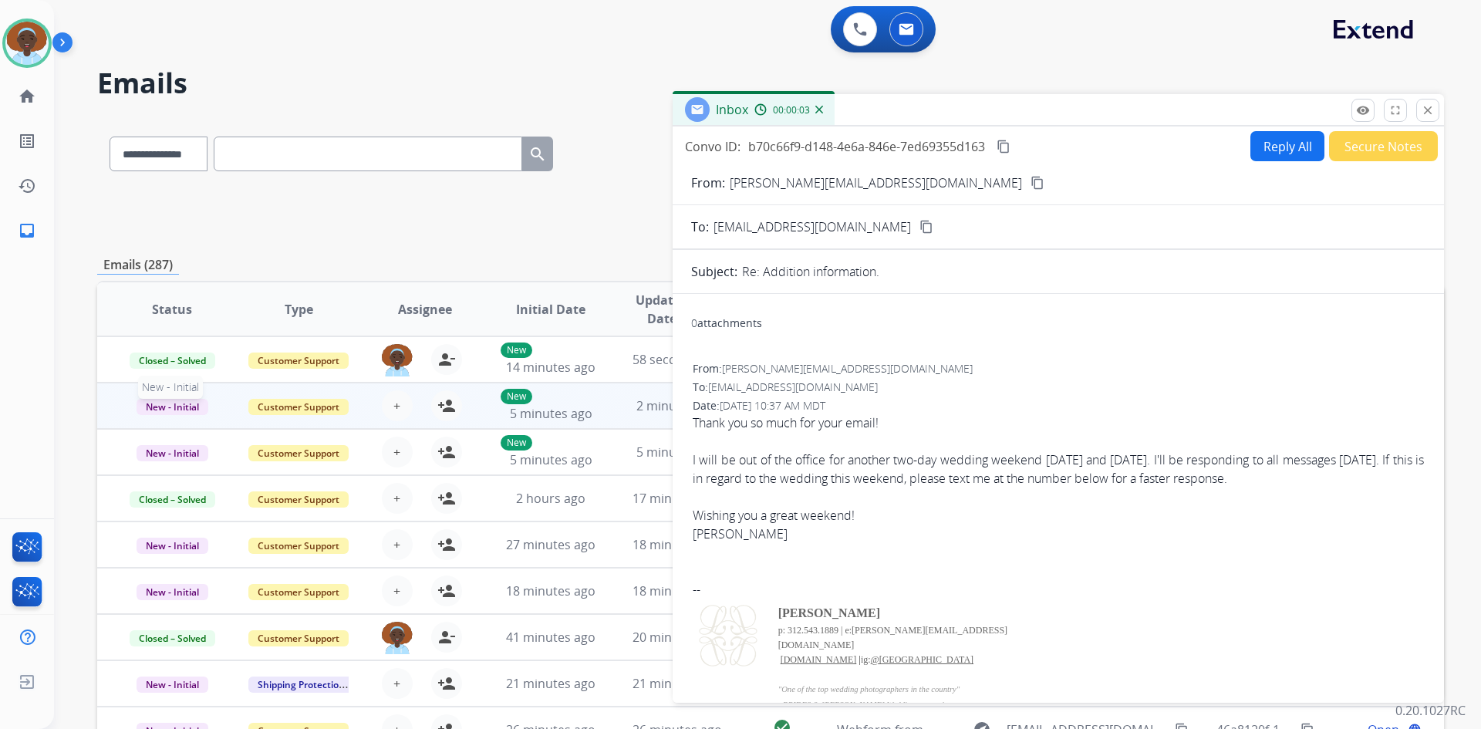
click at [169, 406] on span "New - Initial" at bounding box center [173, 407] width 72 height 16
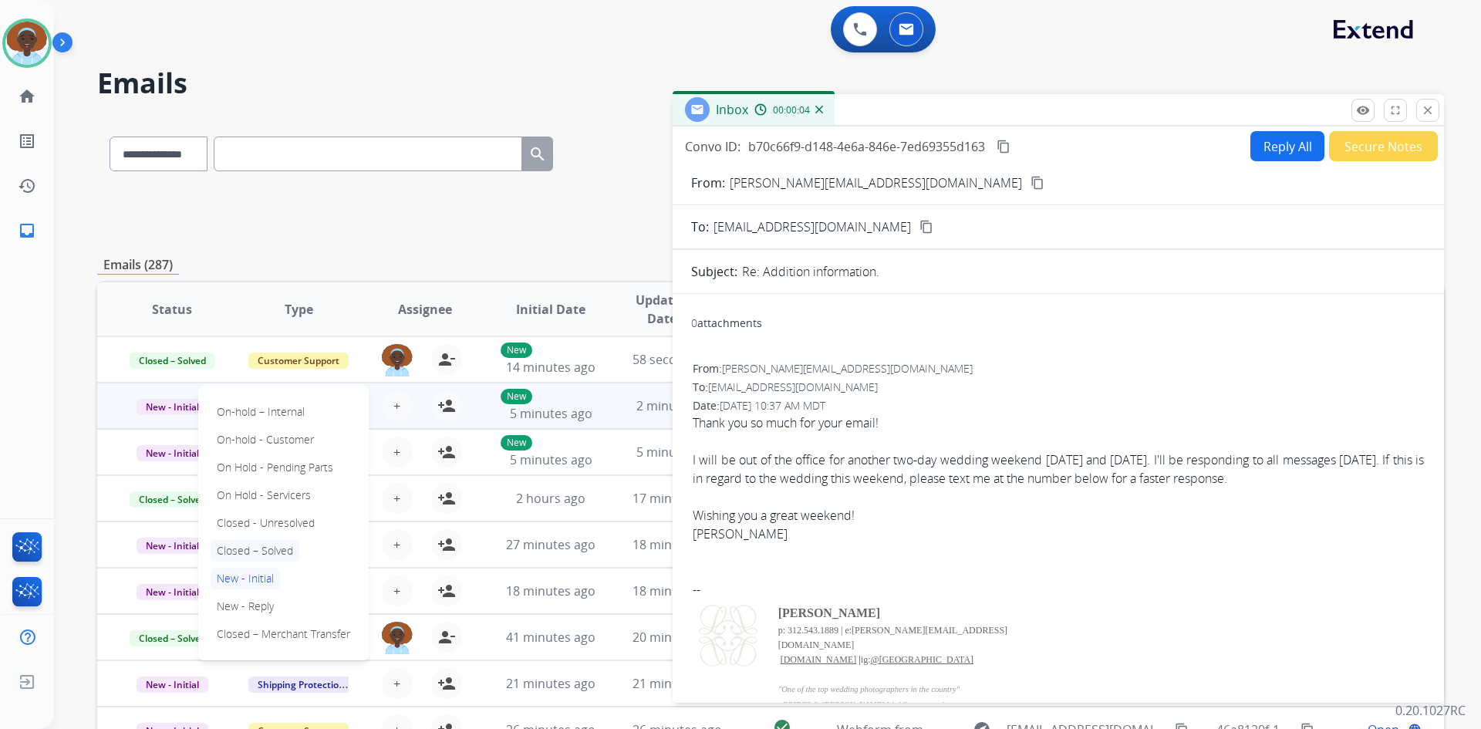
click at [228, 552] on p "Closed – Solved" at bounding box center [255, 551] width 89 height 22
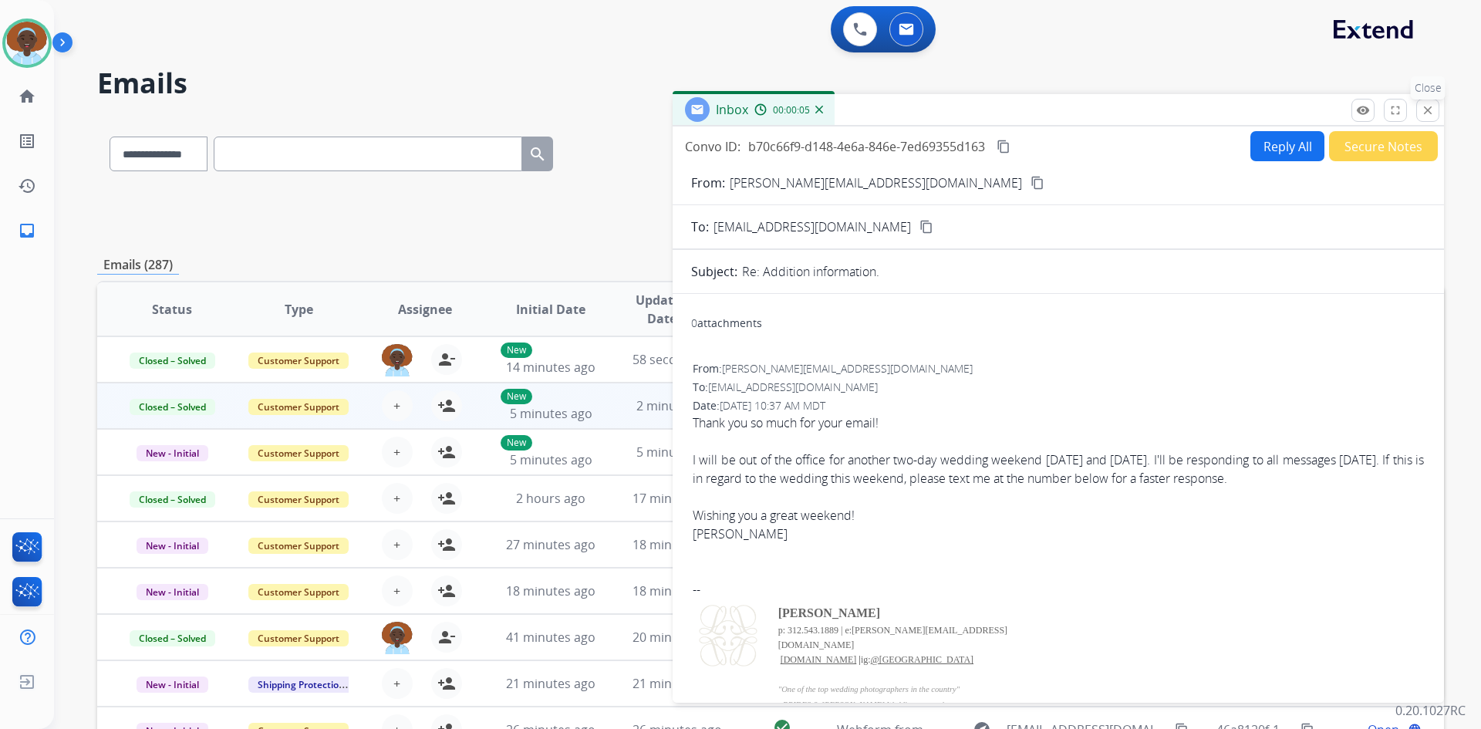
click at [1427, 110] on mat-icon "close" at bounding box center [1428, 110] width 14 height 14
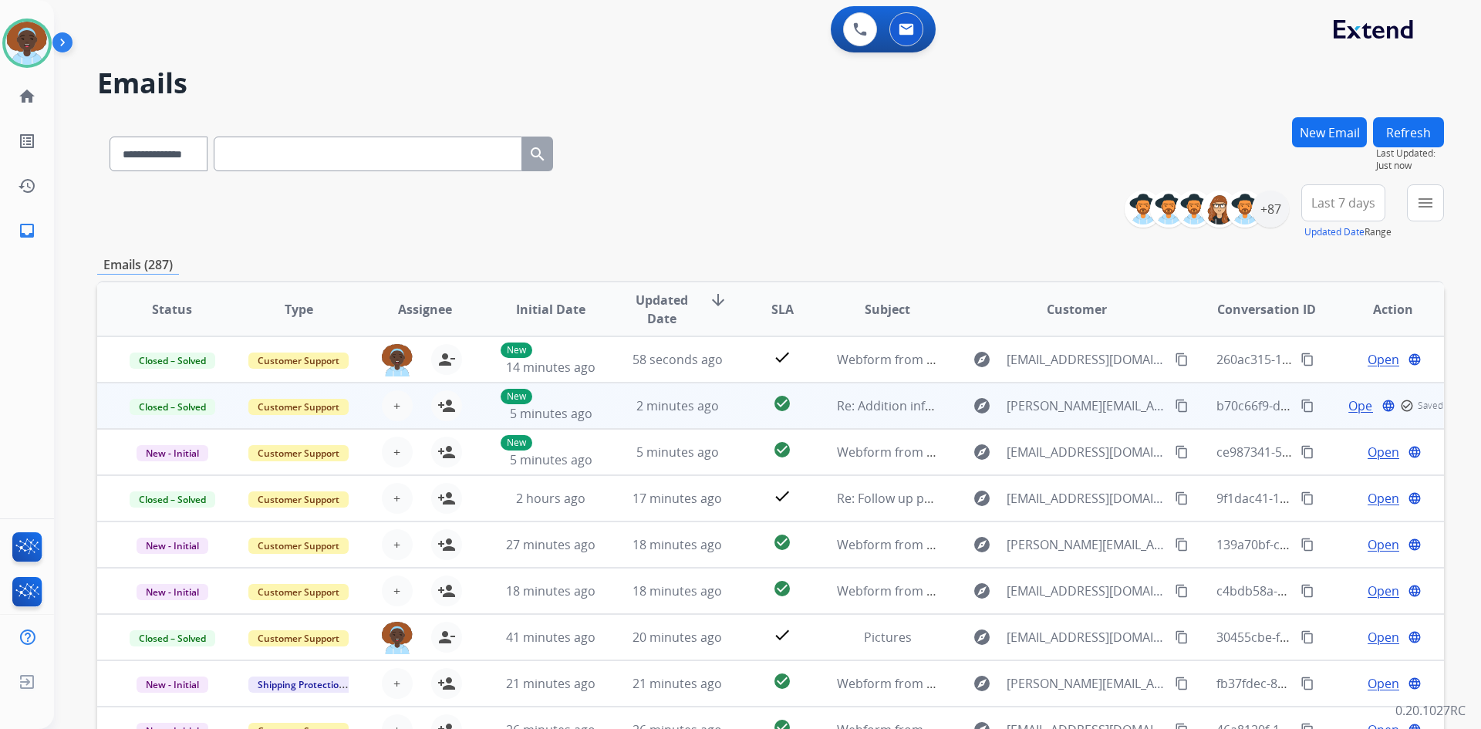
click at [1404, 137] on button "Refresh" at bounding box center [1408, 132] width 71 height 30
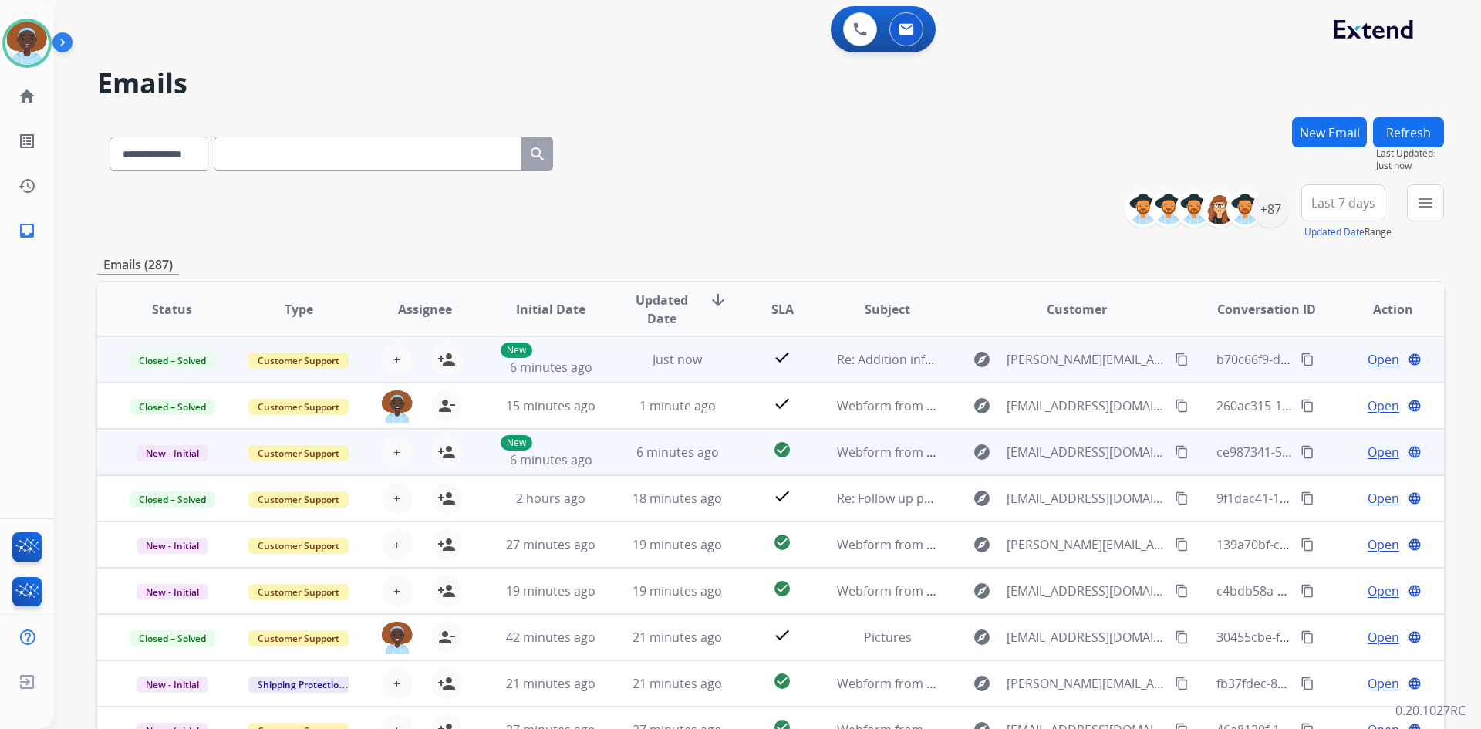
click at [1378, 455] on span "Open" at bounding box center [1384, 452] width 32 height 19
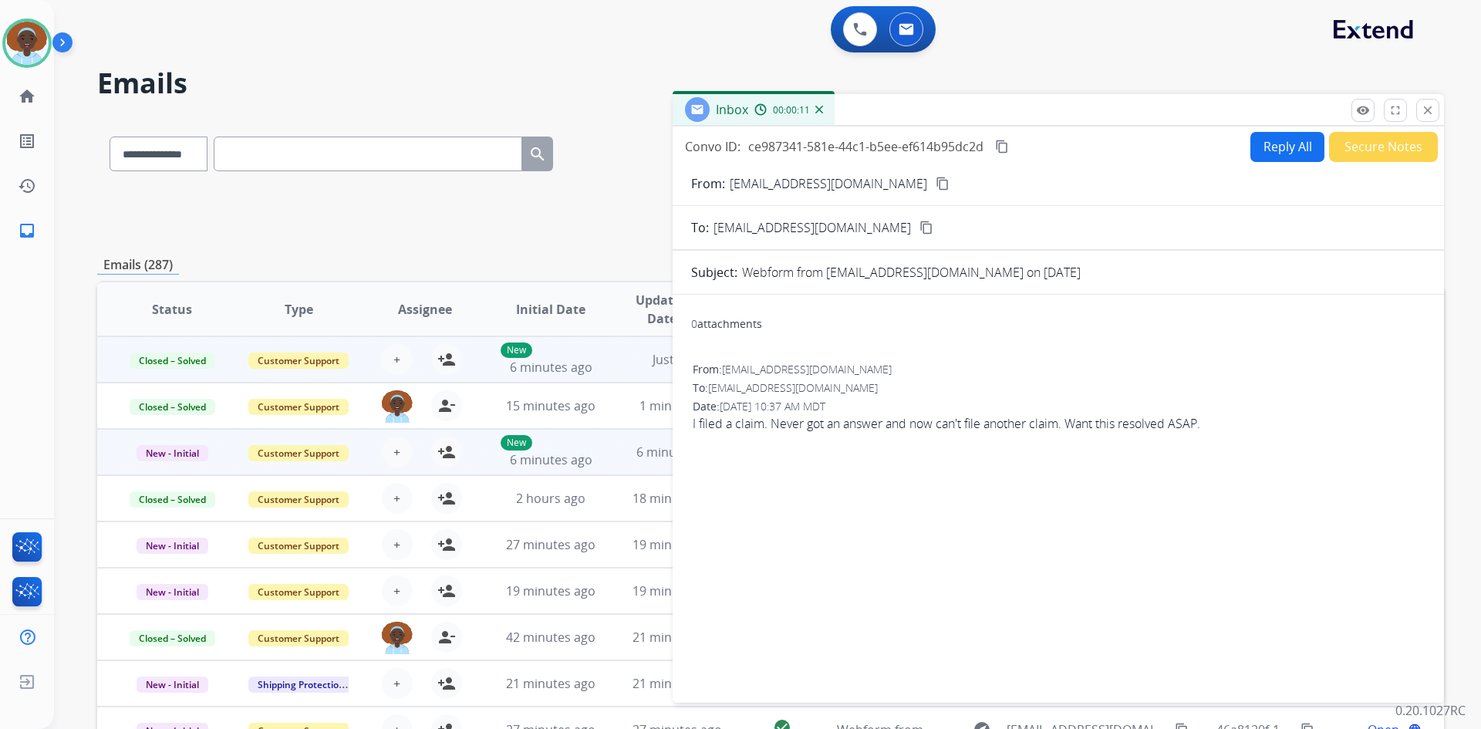
drag, startPoint x: 1427, startPoint y: 106, endPoint x: 1385, endPoint y: 145, distance: 56.8
click at [1425, 107] on mat-icon "close" at bounding box center [1428, 110] width 14 height 14
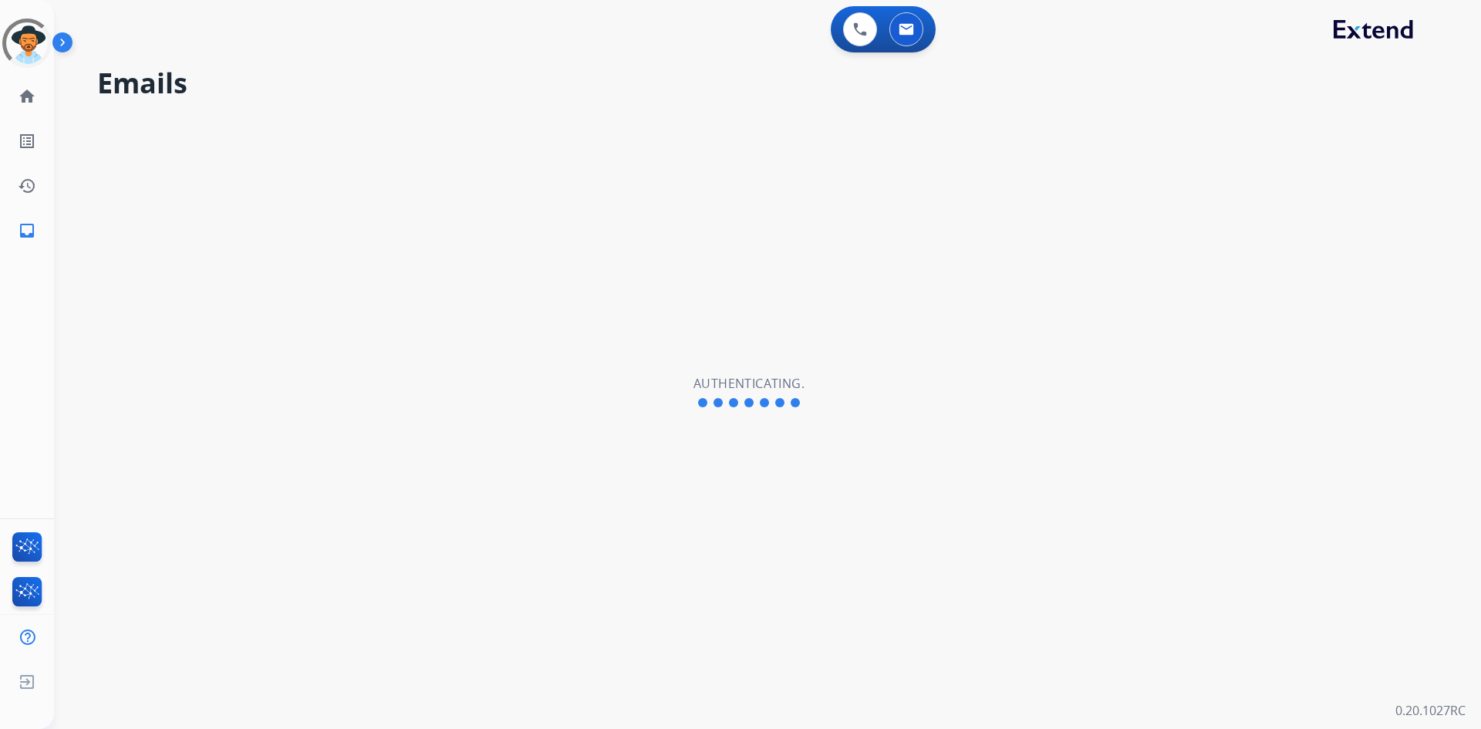
select select "**********"
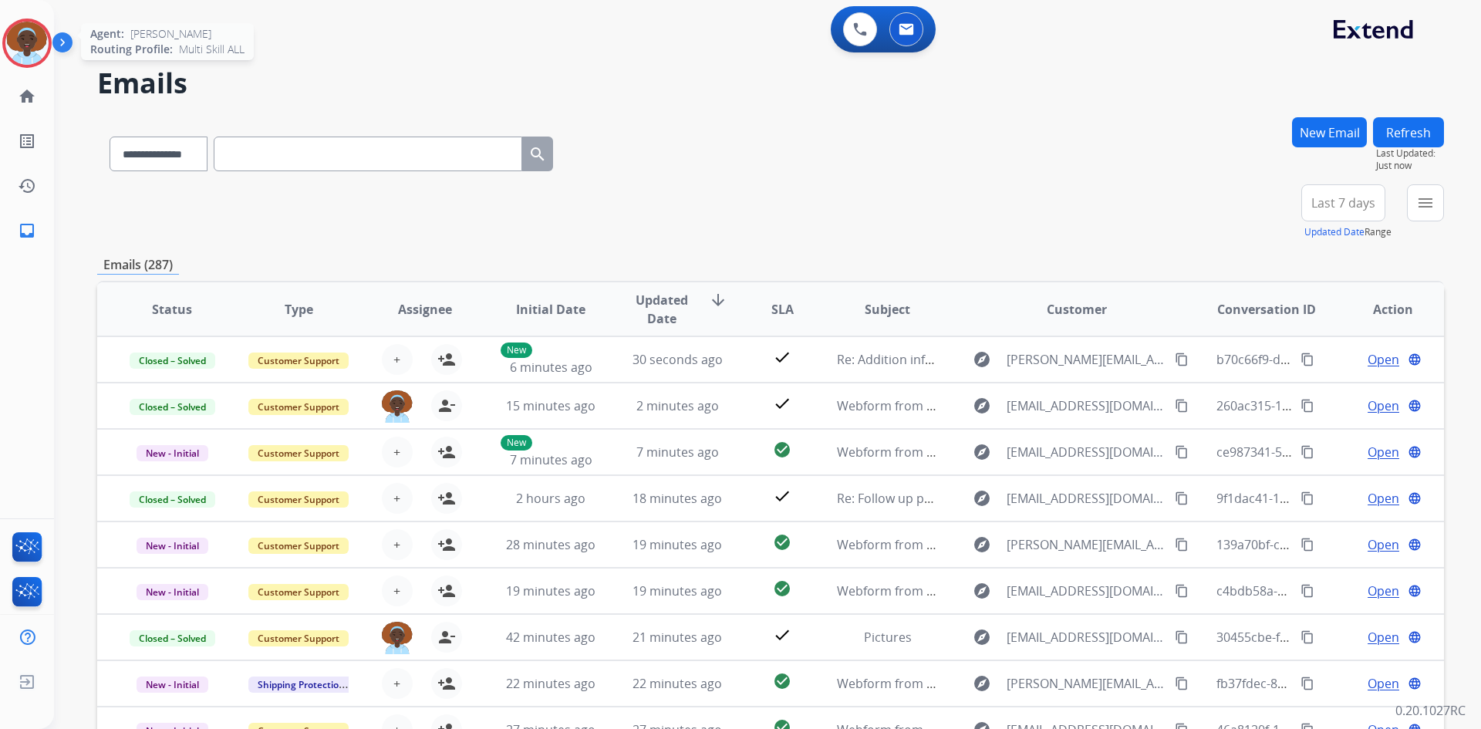
click at [35, 42] on img at bounding box center [26, 43] width 43 height 43
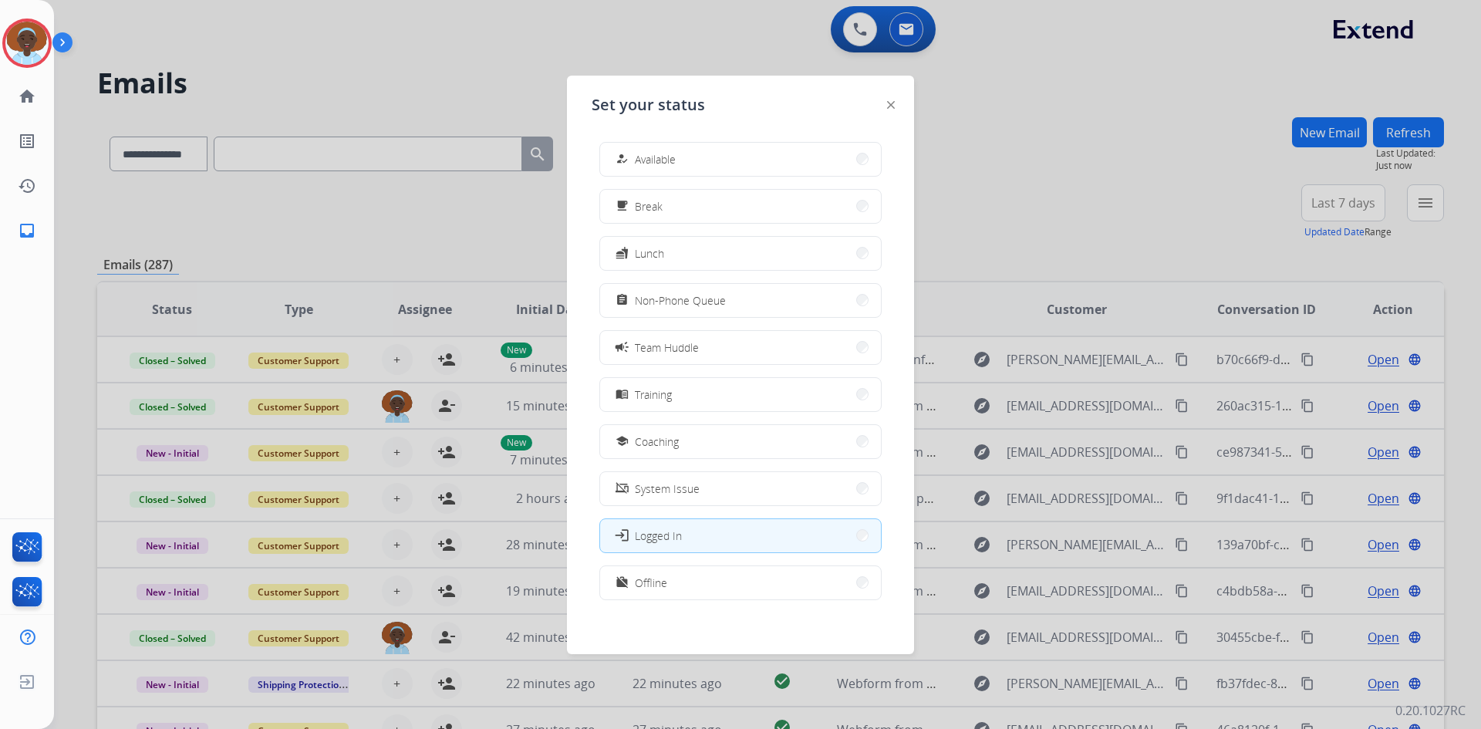
click at [676, 164] on span "Available" at bounding box center [655, 159] width 41 height 16
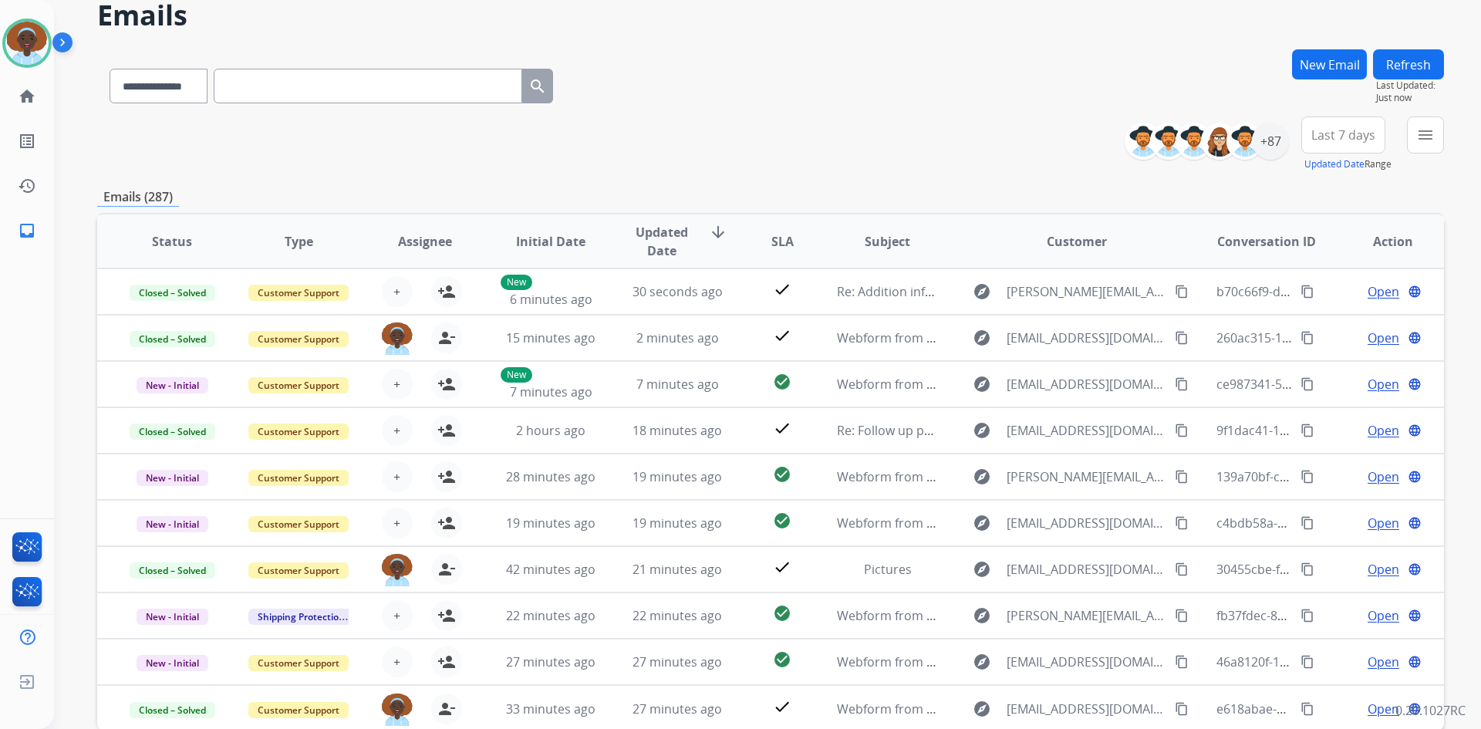
scroll to position [77, 0]
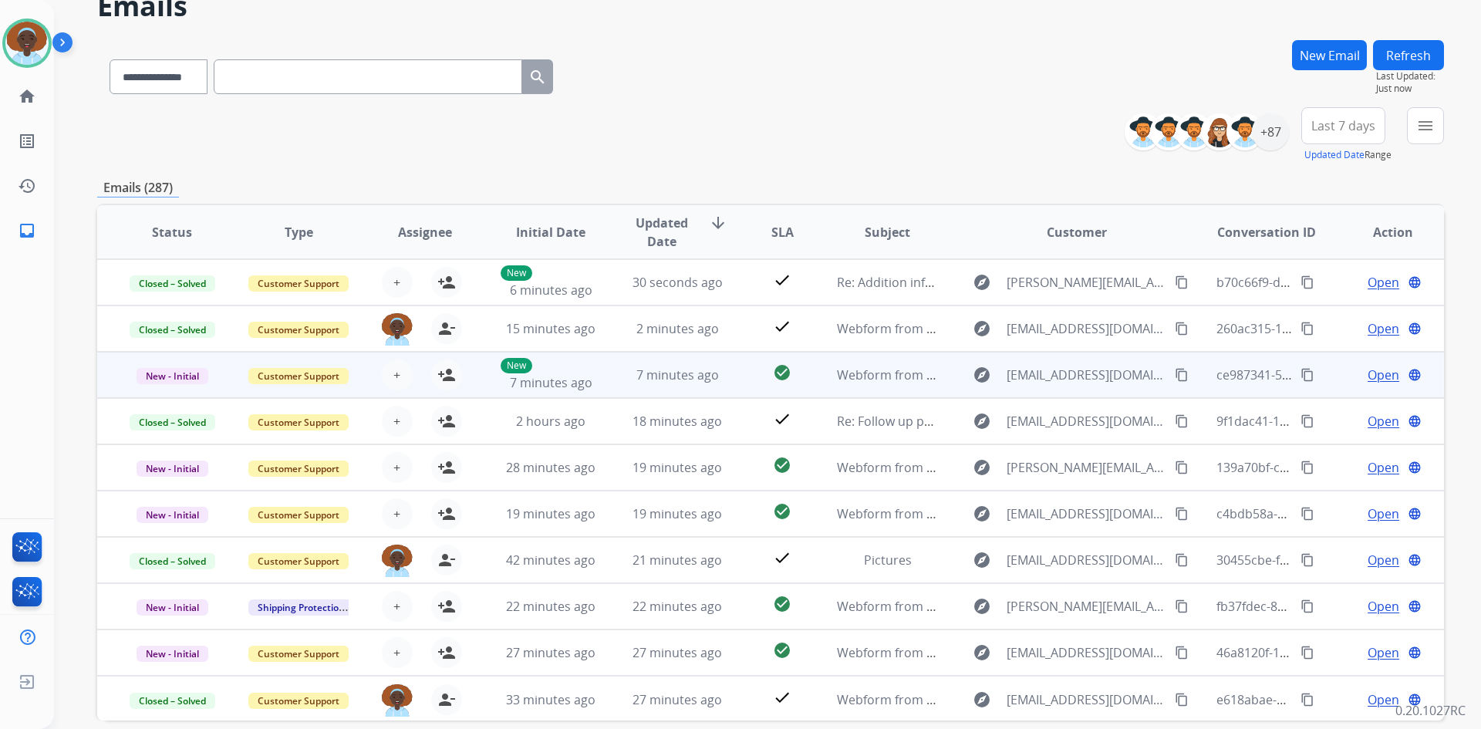
click at [1378, 374] on span "Open" at bounding box center [1384, 375] width 32 height 19
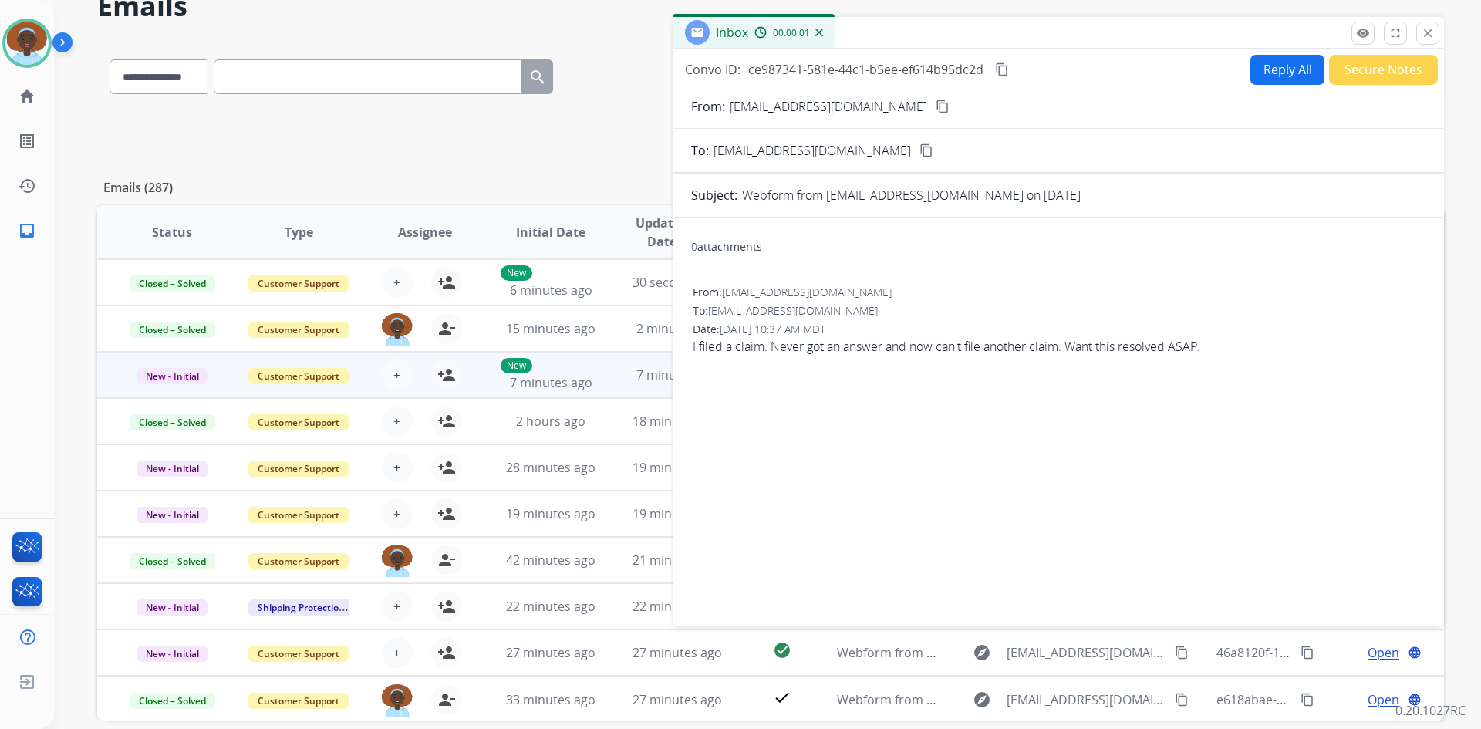
click at [946, 106] on mat-icon "content_copy" at bounding box center [943, 106] width 14 height 14
click at [949, 103] on mat-icon "content_copy" at bounding box center [943, 106] width 14 height 14
click at [1418, 31] on button "close Close" at bounding box center [1427, 33] width 23 height 23
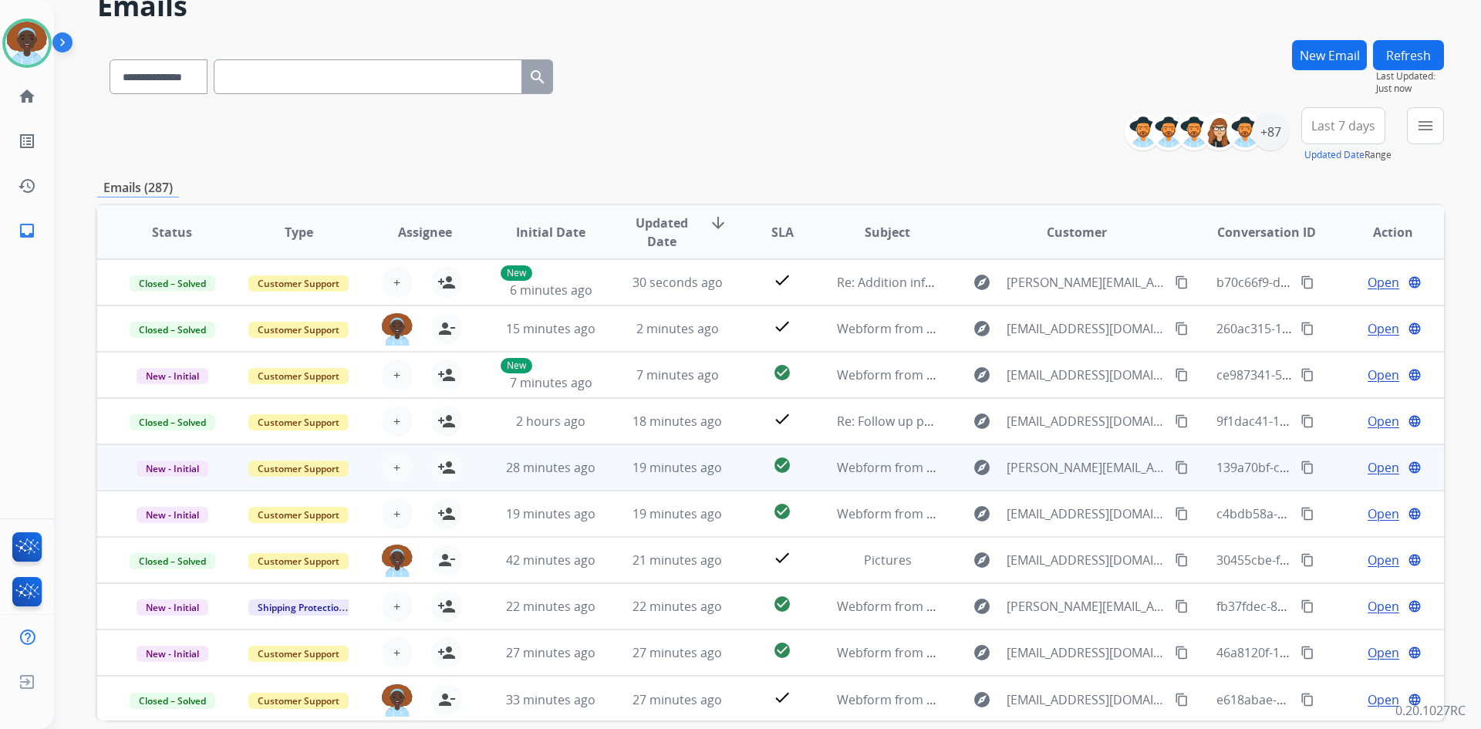
click at [1371, 464] on span "Open" at bounding box center [1384, 467] width 32 height 19
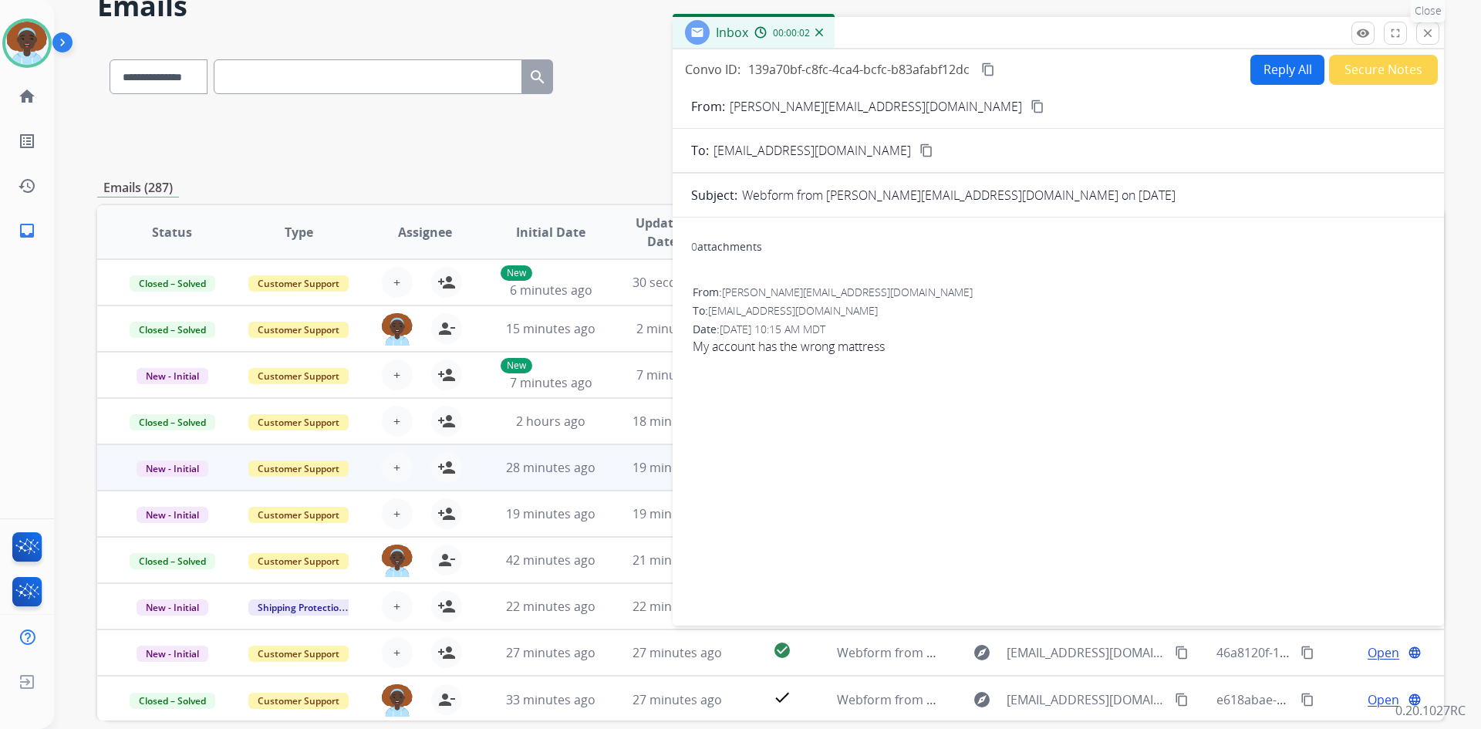
click at [1427, 35] on mat-icon "close" at bounding box center [1428, 33] width 14 height 14
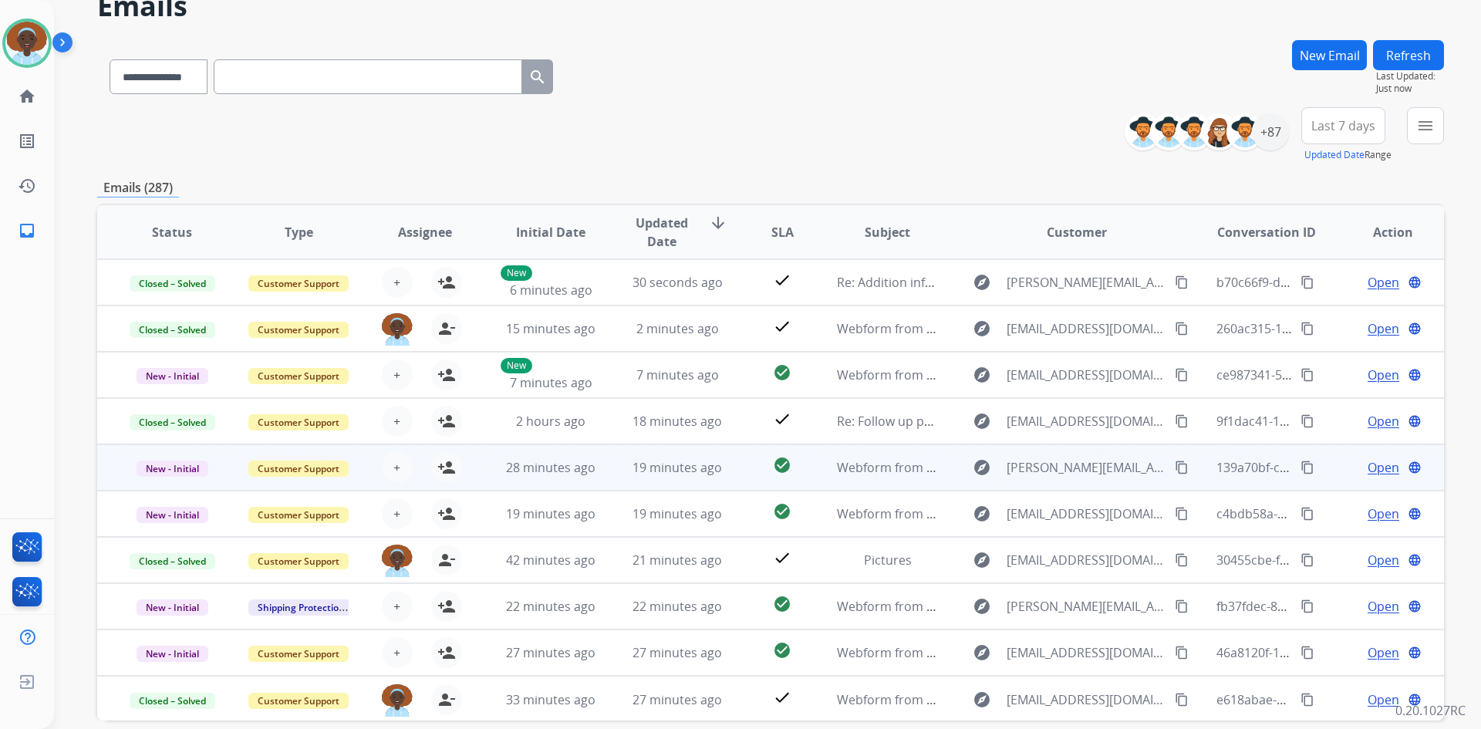
click at [1380, 467] on span "Open" at bounding box center [1384, 467] width 32 height 19
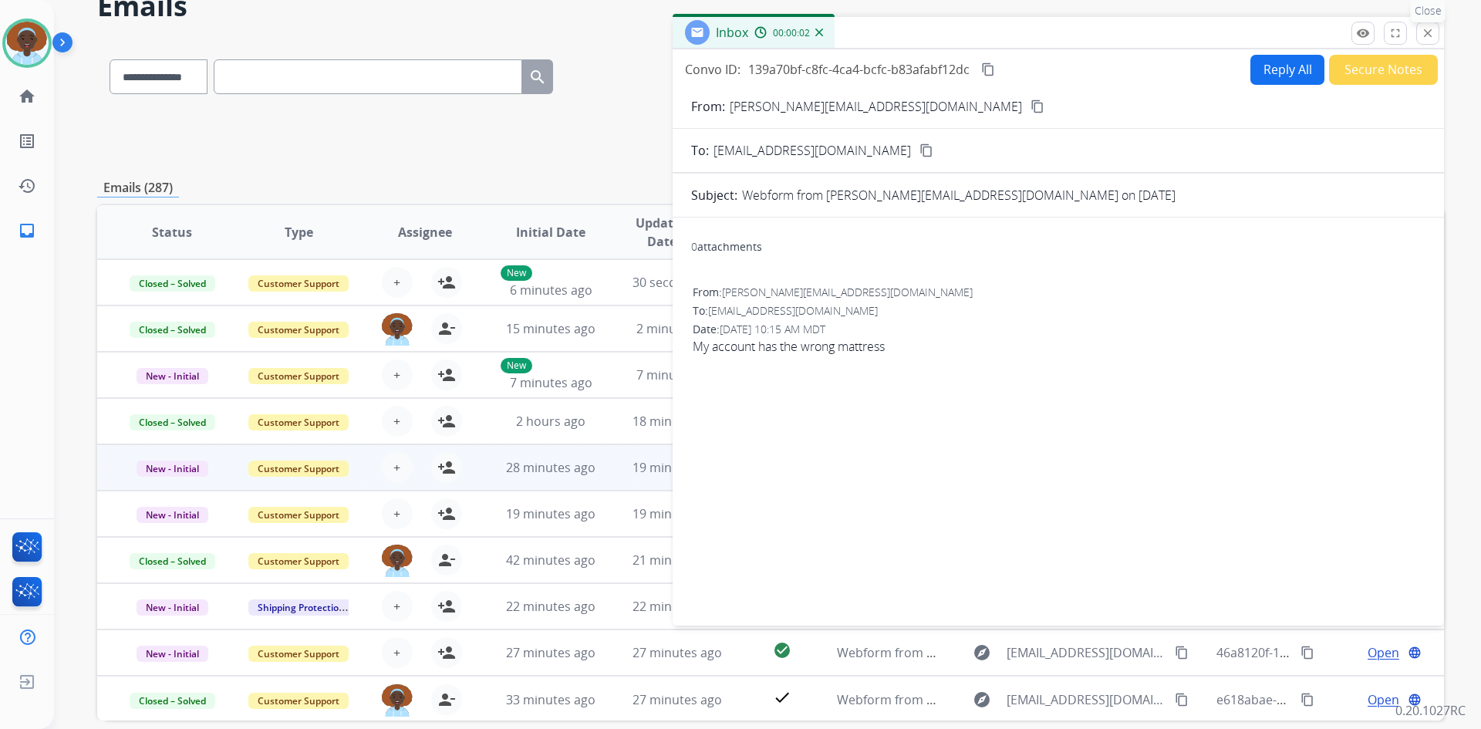
click at [1431, 37] on mat-icon "close" at bounding box center [1428, 33] width 14 height 14
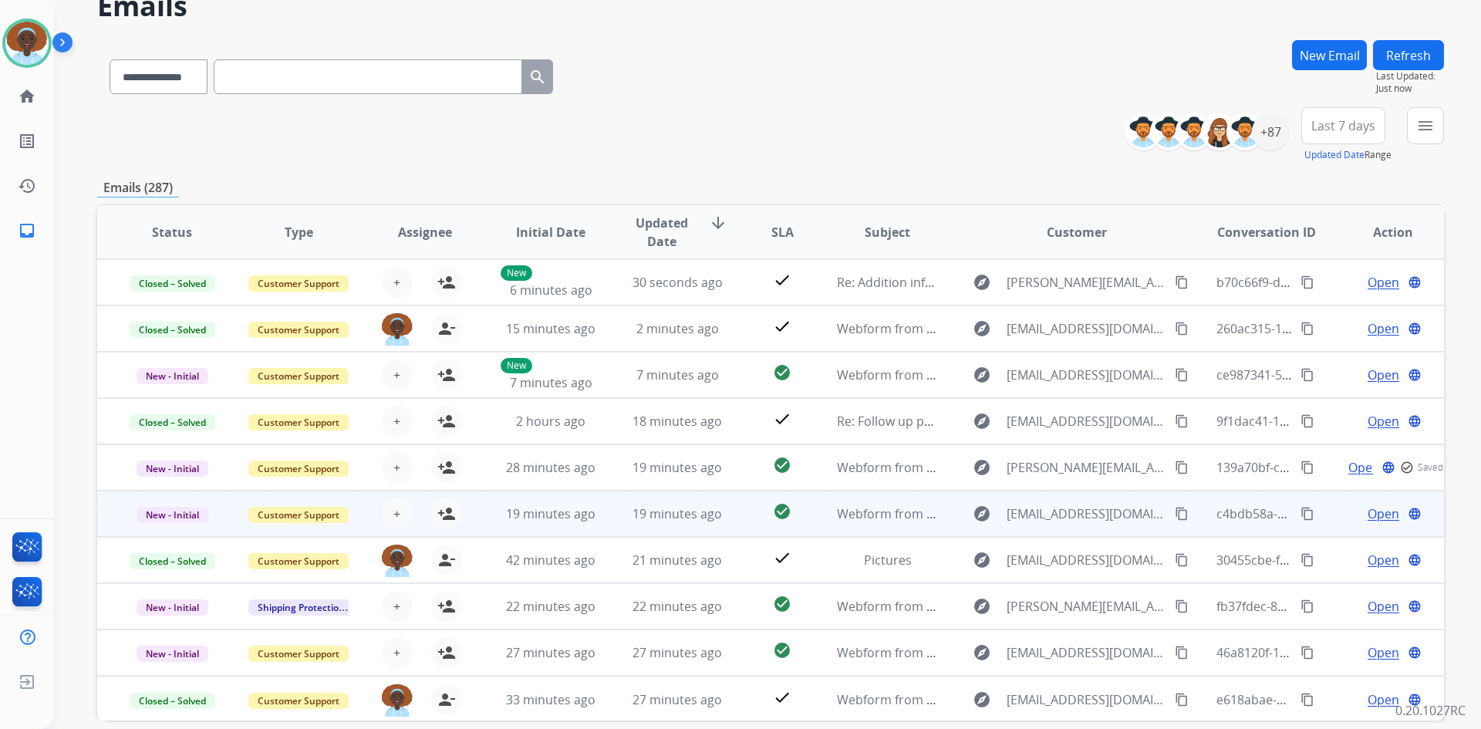
click at [1372, 513] on span "Open" at bounding box center [1384, 513] width 32 height 19
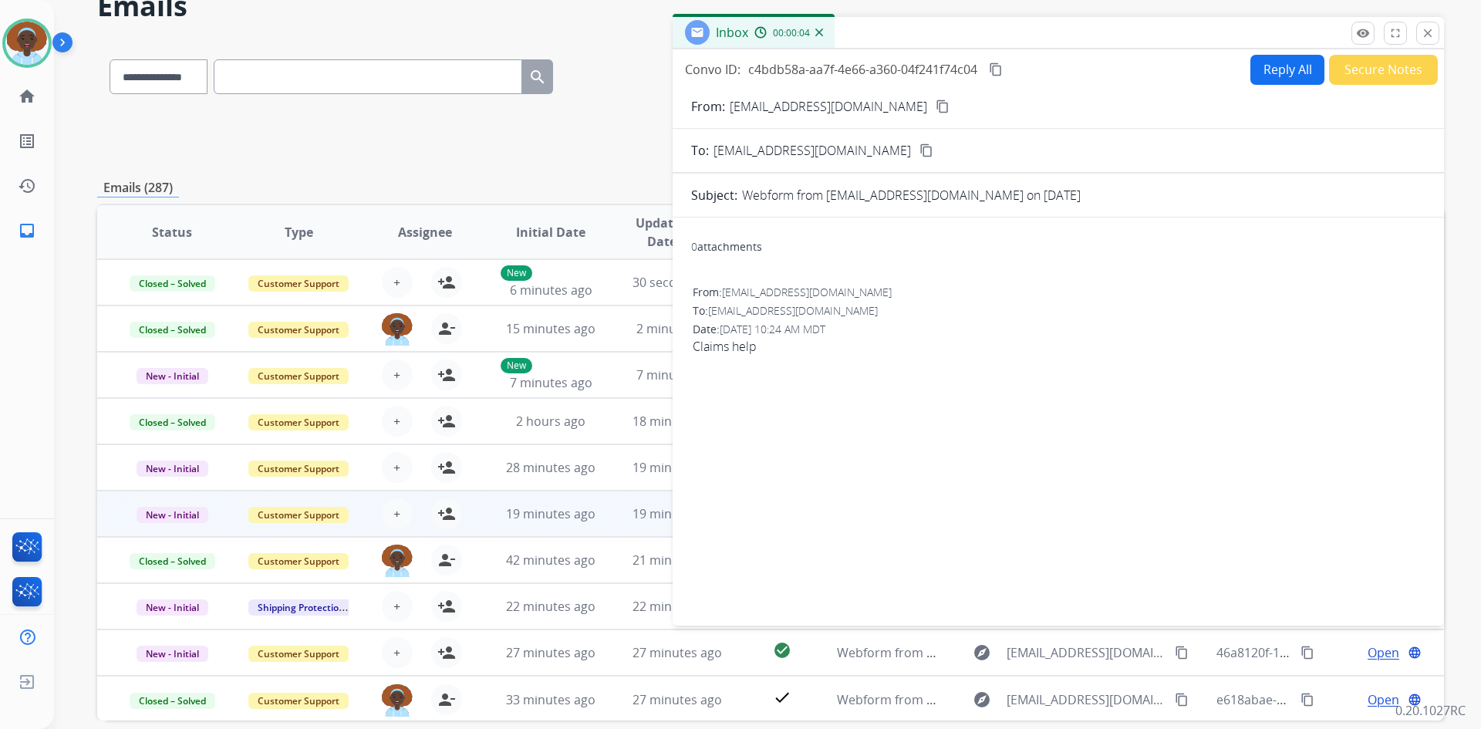
click at [936, 106] on mat-icon "content_copy" at bounding box center [943, 106] width 14 height 14
click at [1422, 35] on mat-icon "close" at bounding box center [1428, 33] width 14 height 14
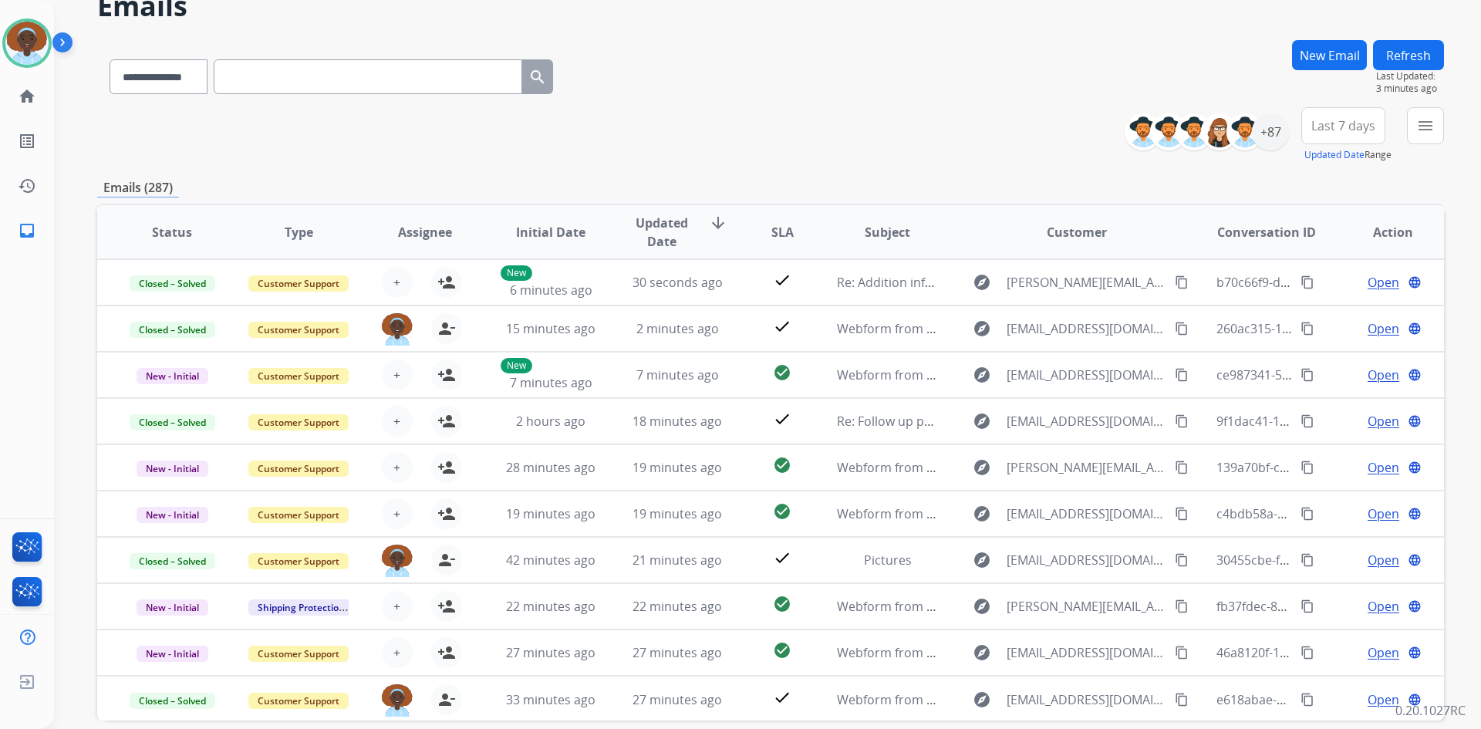
click at [1400, 61] on button "Refresh" at bounding box center [1408, 55] width 71 height 30
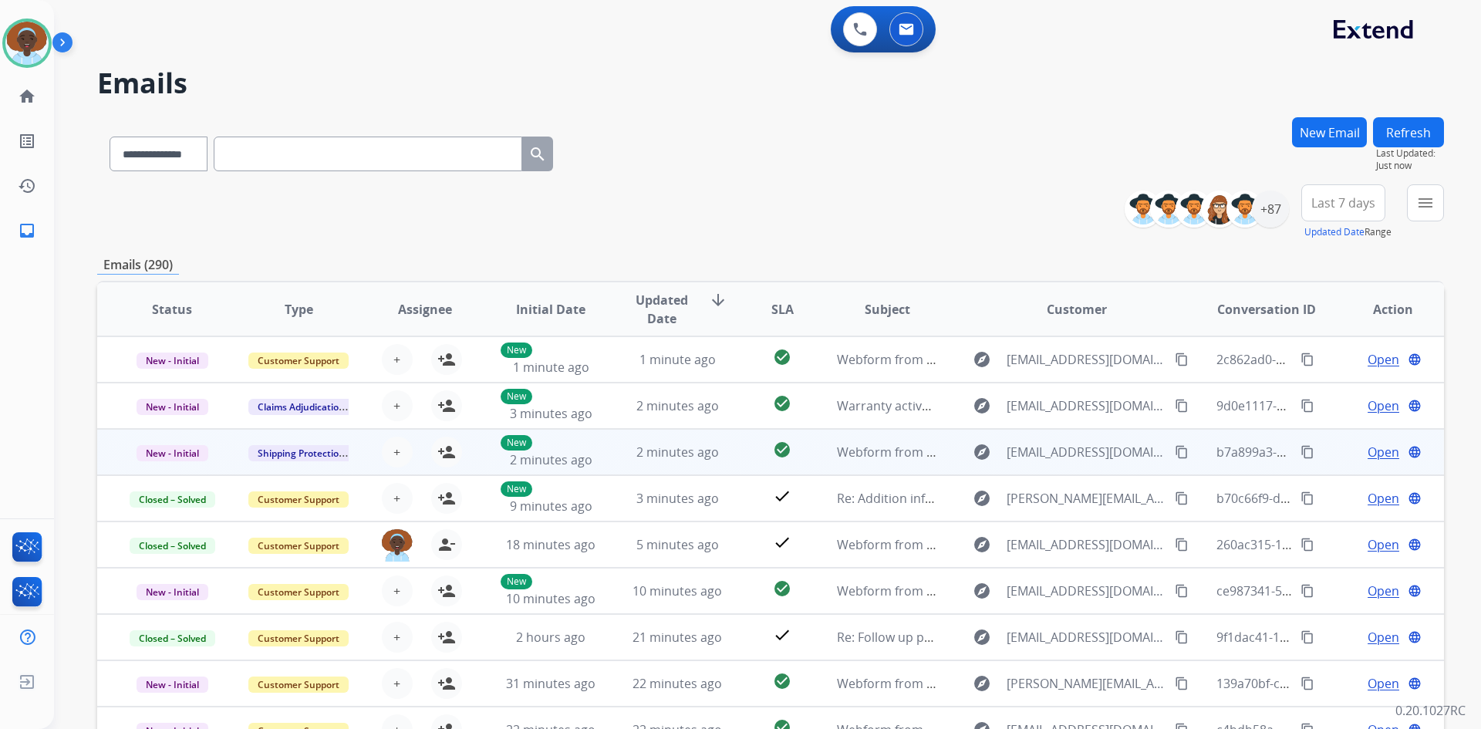
click at [1371, 447] on span "Open" at bounding box center [1384, 452] width 32 height 19
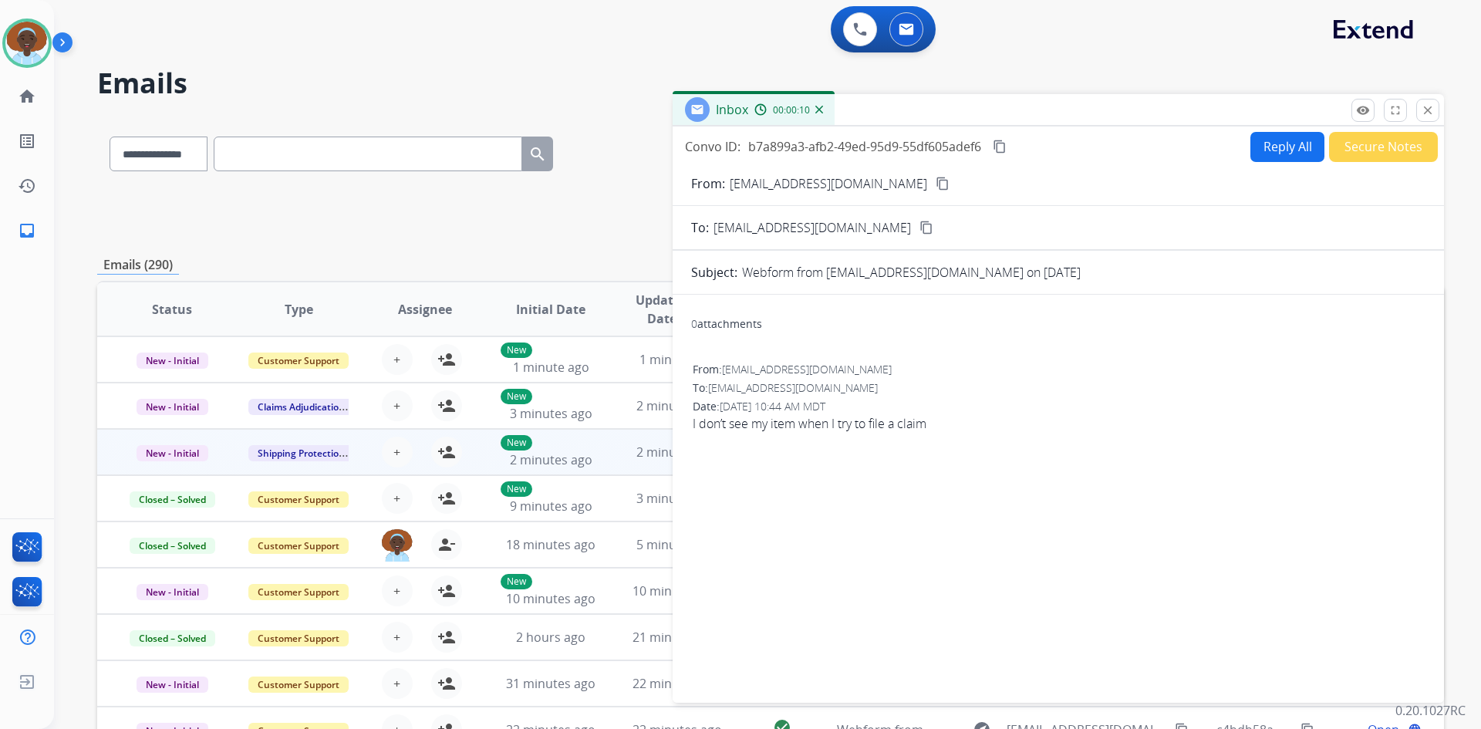
click at [936, 180] on mat-icon "content_copy" at bounding box center [943, 184] width 14 height 14
click at [1260, 143] on button "Reply All" at bounding box center [1287, 147] width 74 height 30
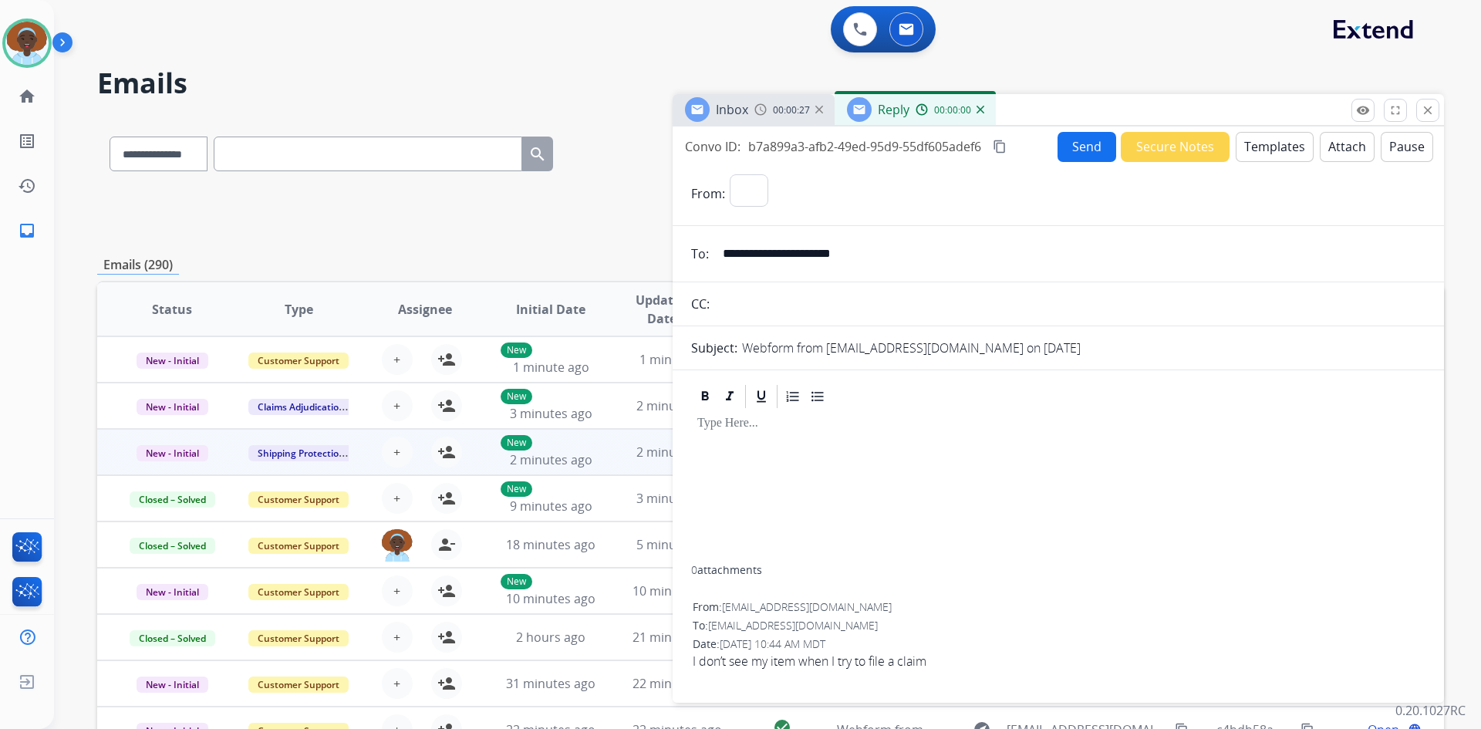
select select "**********"
click at [1250, 147] on button "Templates" at bounding box center [1275, 147] width 78 height 30
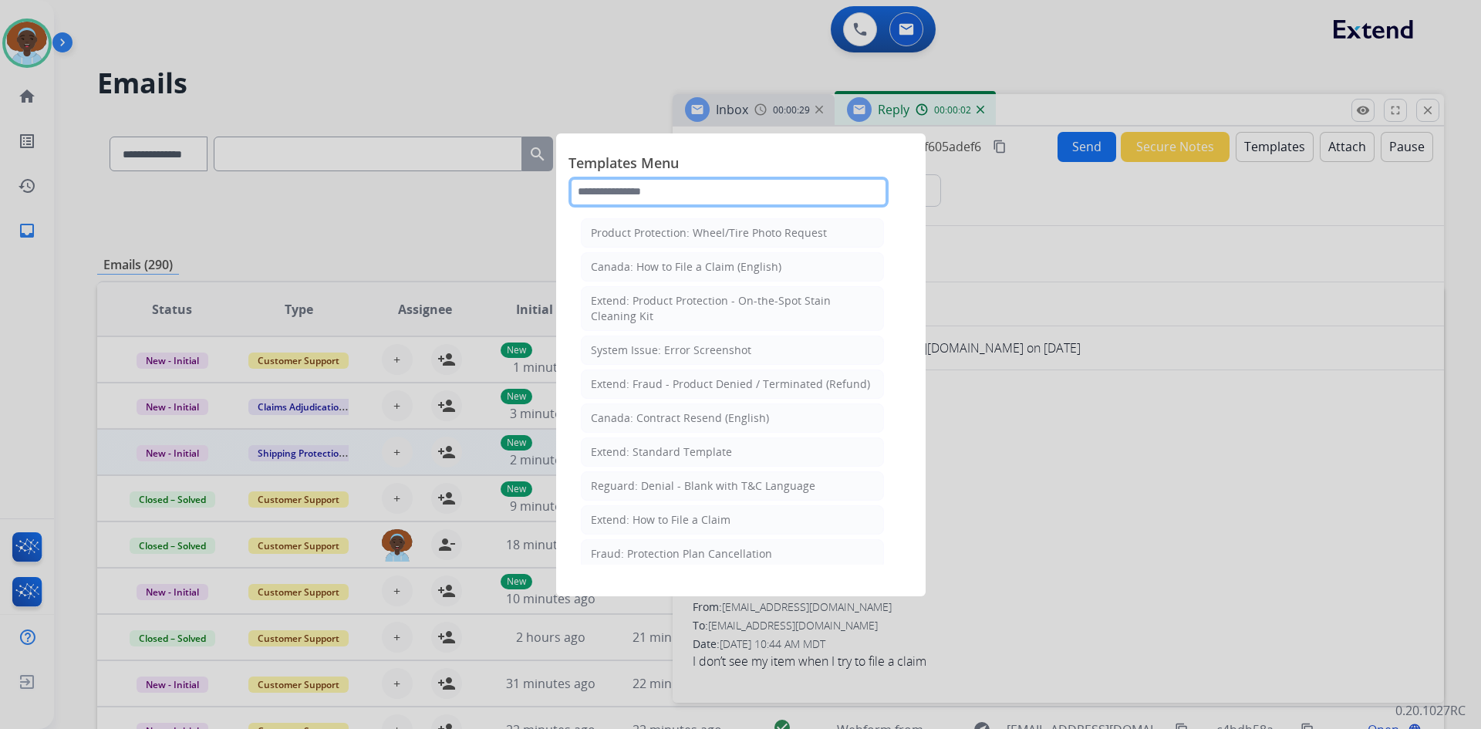
click at [722, 189] on input "text" at bounding box center [728, 192] width 320 height 31
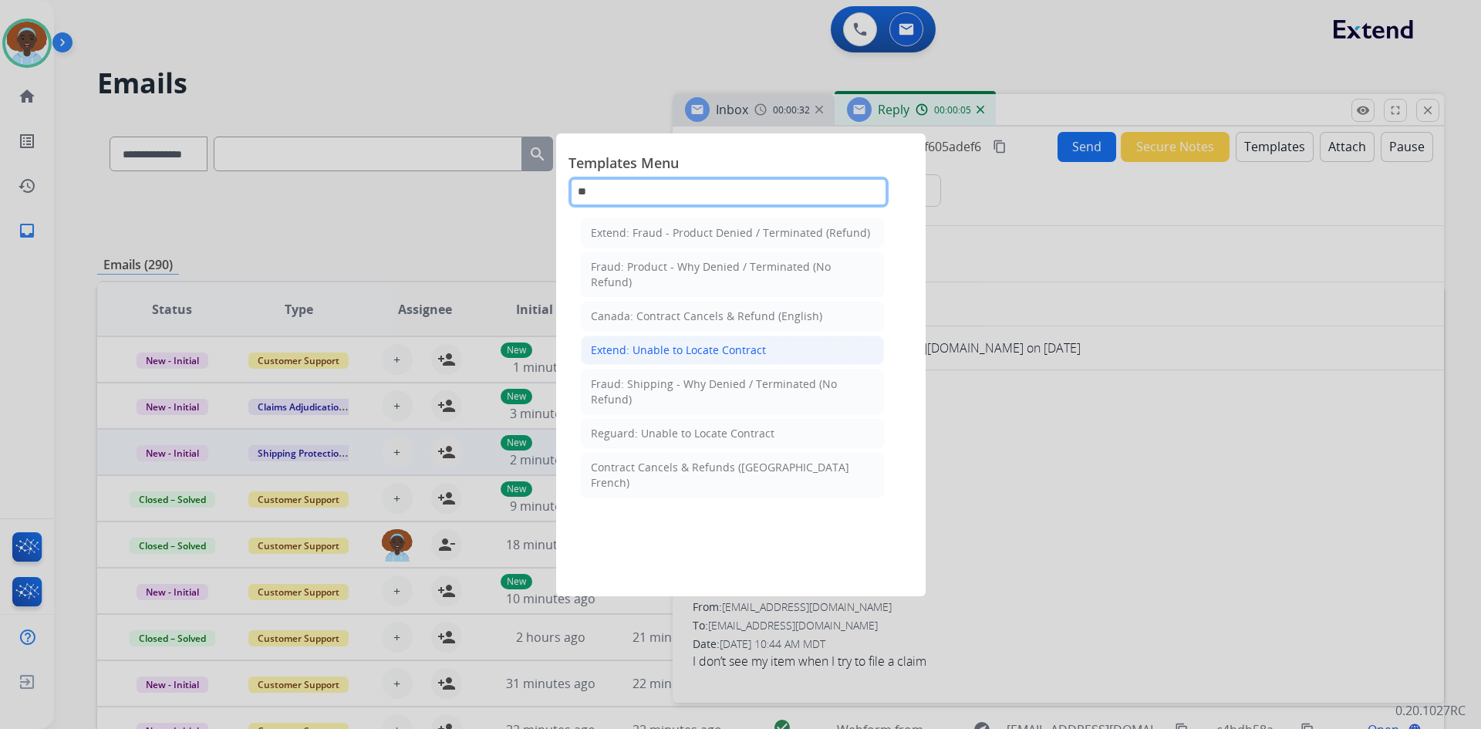
type input "**"
drag, startPoint x: 723, startPoint y: 352, endPoint x: 756, endPoint y: 360, distance: 33.3
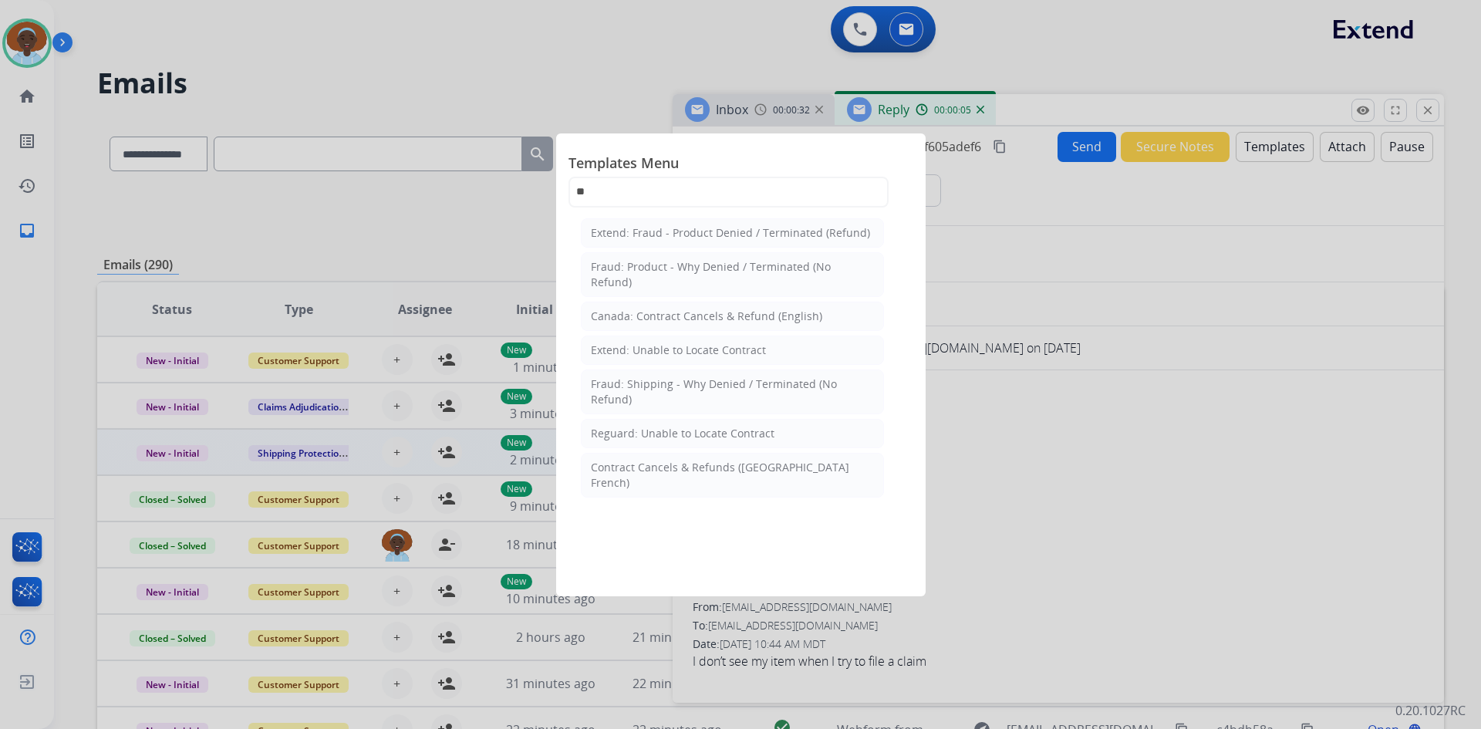
click at [723, 353] on div "Extend: Unable to Locate Contract" at bounding box center [678, 349] width 175 height 15
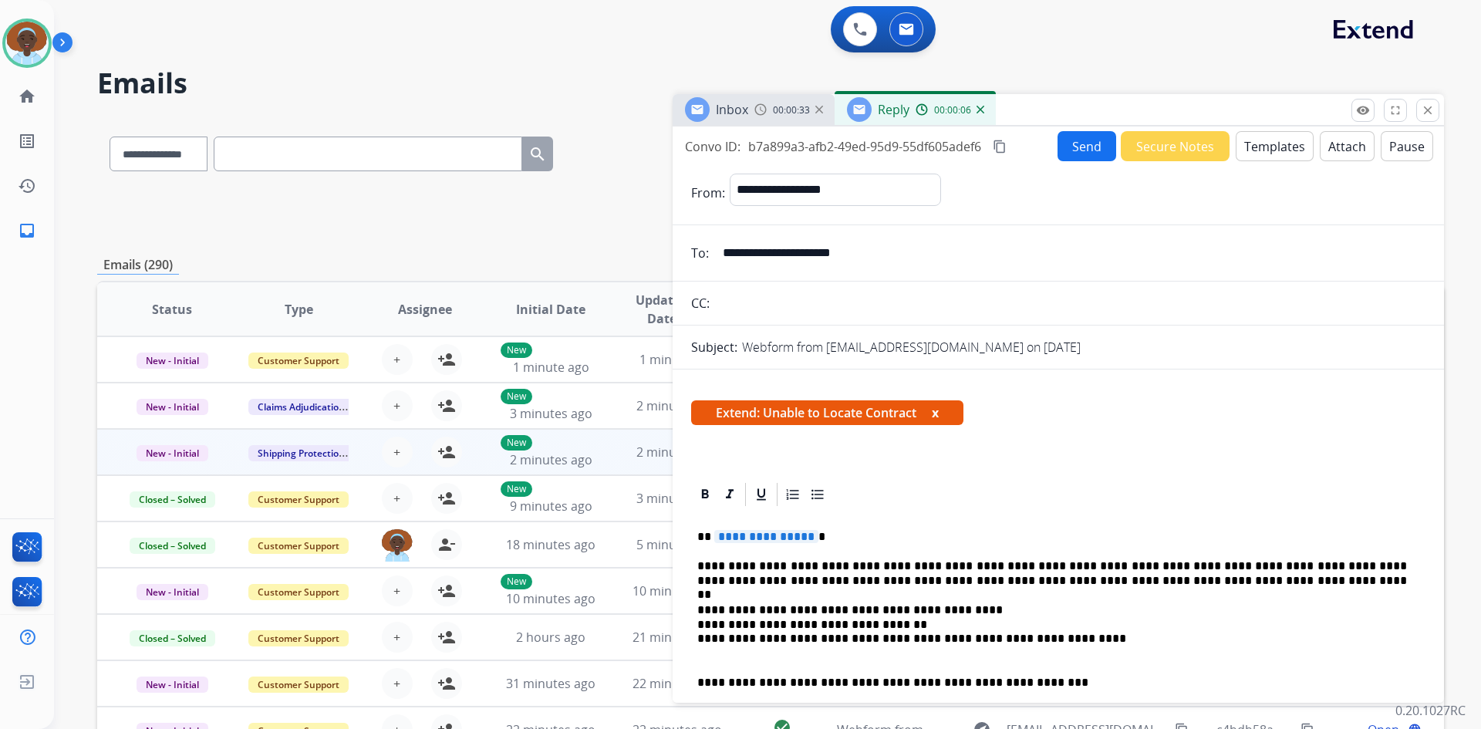
click at [774, 531] on span "**********" at bounding box center [766, 536] width 104 height 13
click at [1080, 140] on button "Send" at bounding box center [1086, 146] width 59 height 30
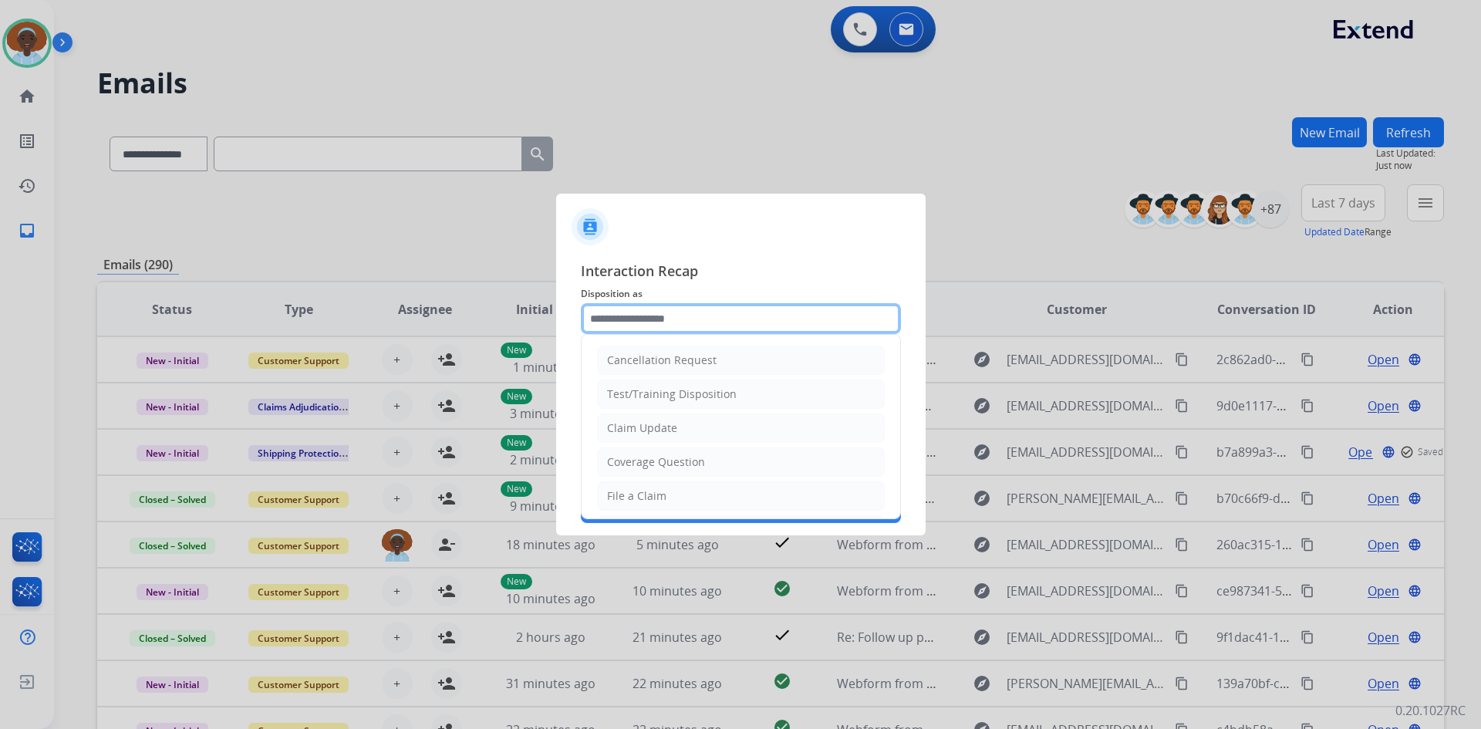
click at [699, 321] on input "text" at bounding box center [741, 318] width 320 height 31
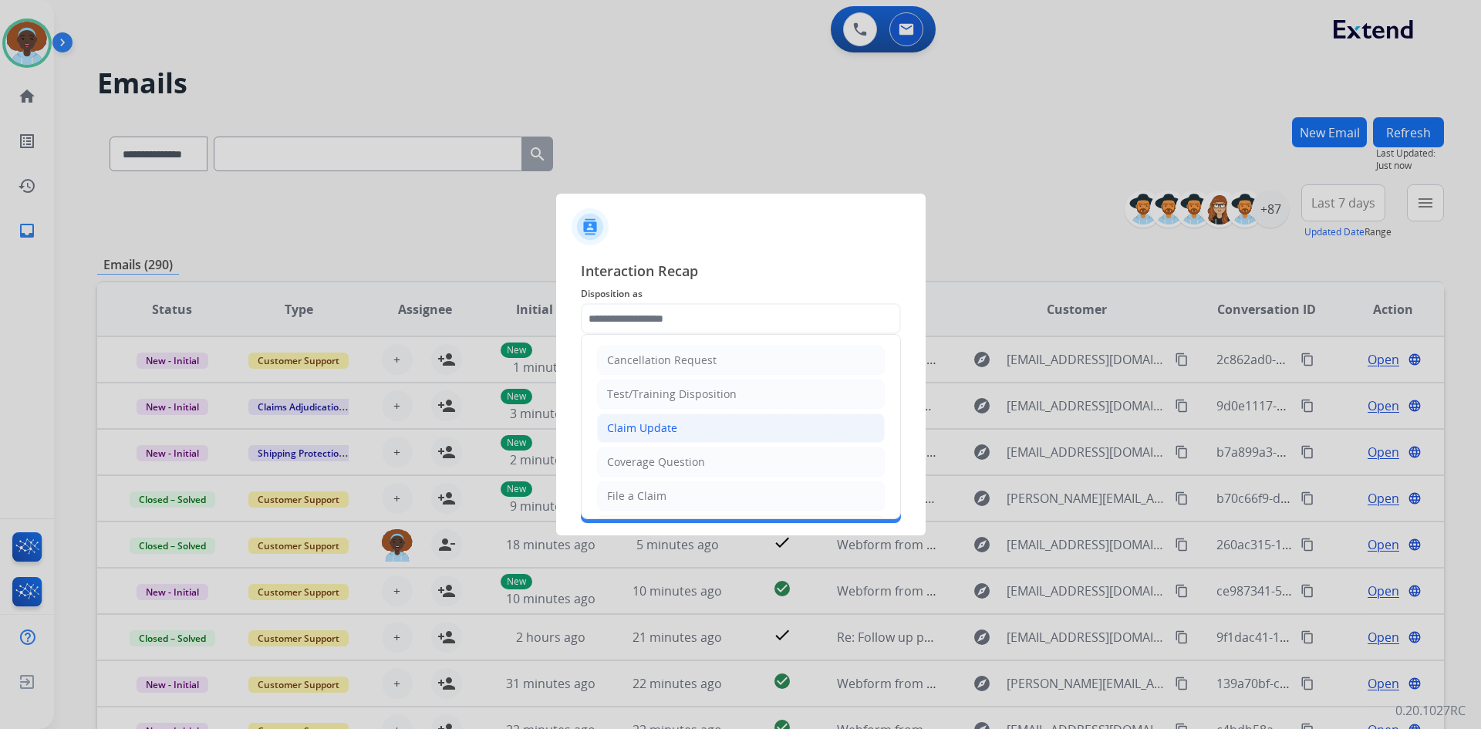
click at [717, 422] on li "Claim Update" at bounding box center [741, 427] width 288 height 29
type input "**********"
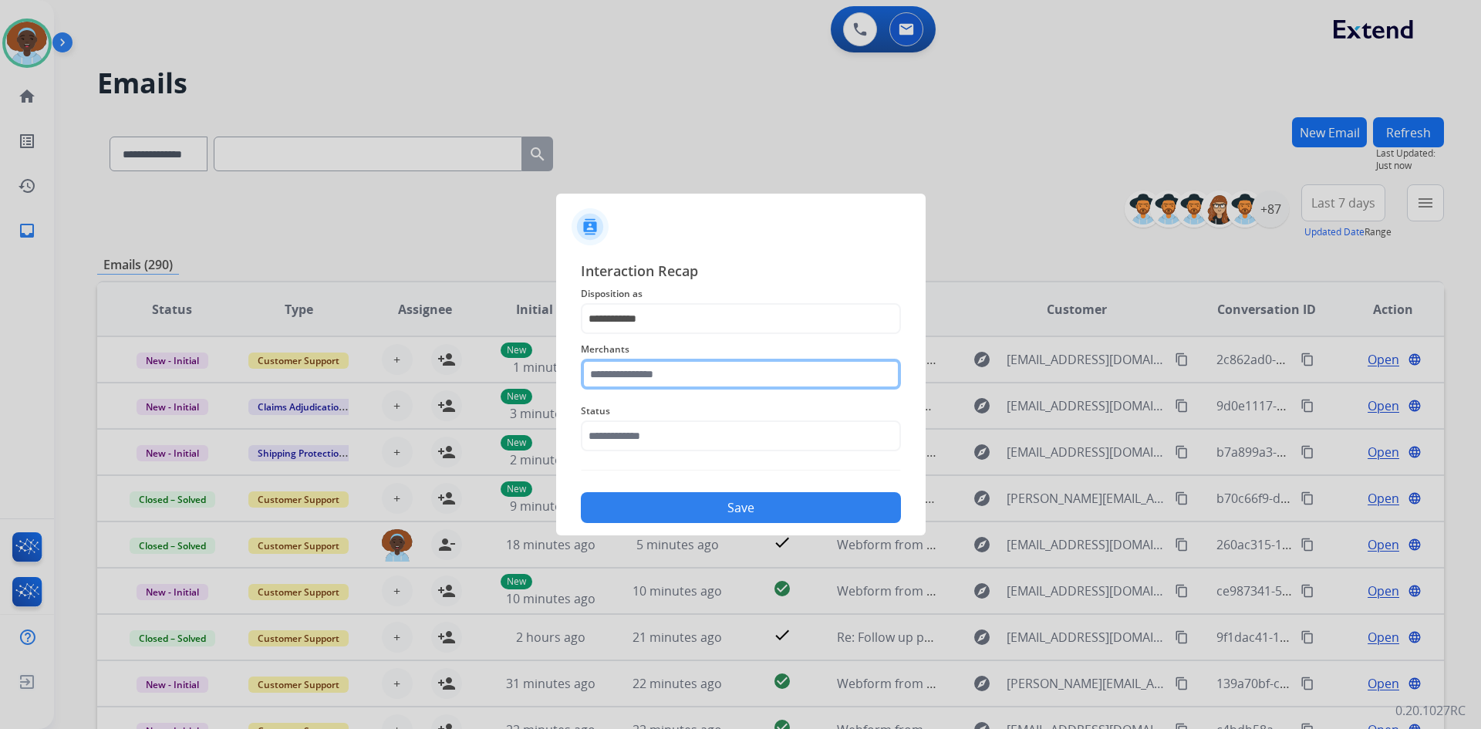
click at [673, 359] on input "text" at bounding box center [741, 374] width 320 height 31
click at [689, 417] on li "Not found" at bounding box center [745, 417] width 294 height 29
type input "*********"
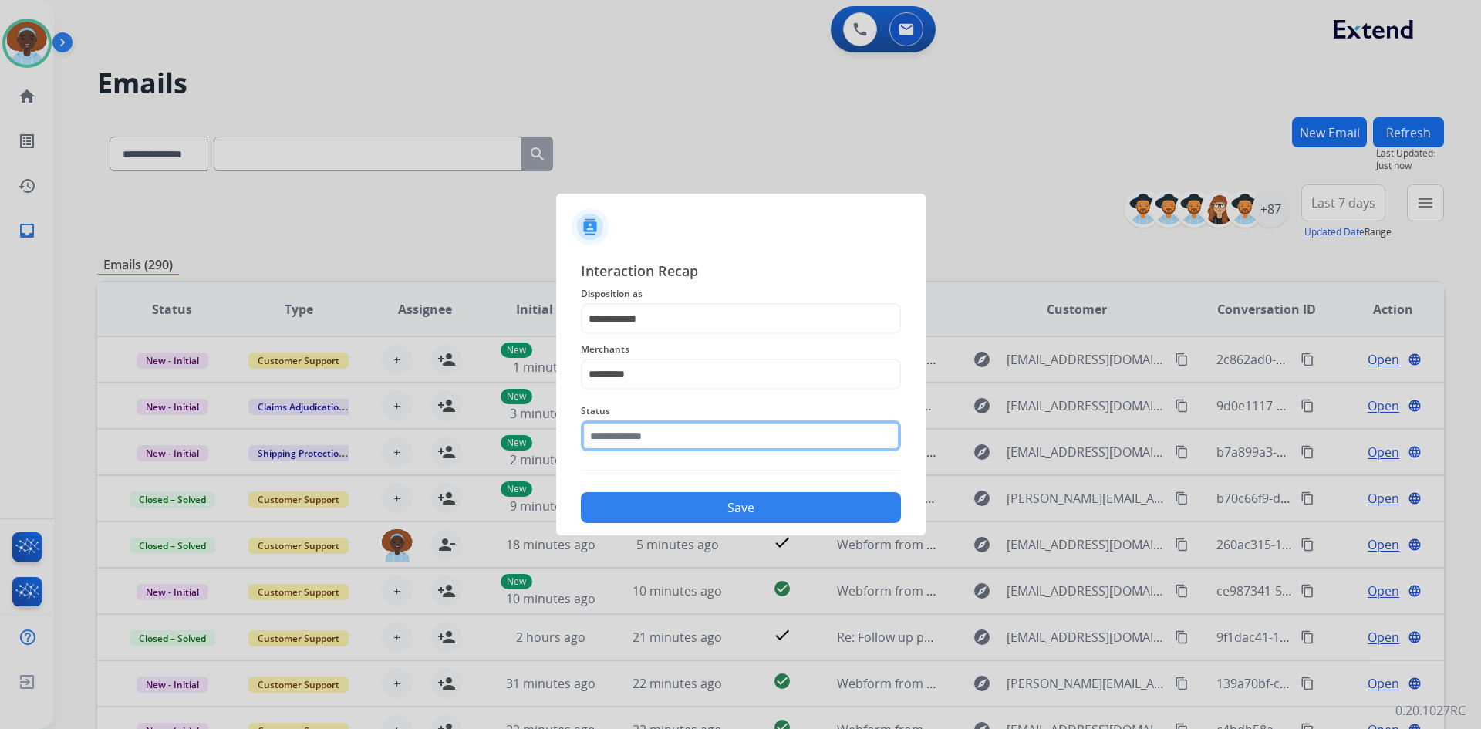
click at [684, 437] on input "text" at bounding box center [741, 435] width 320 height 31
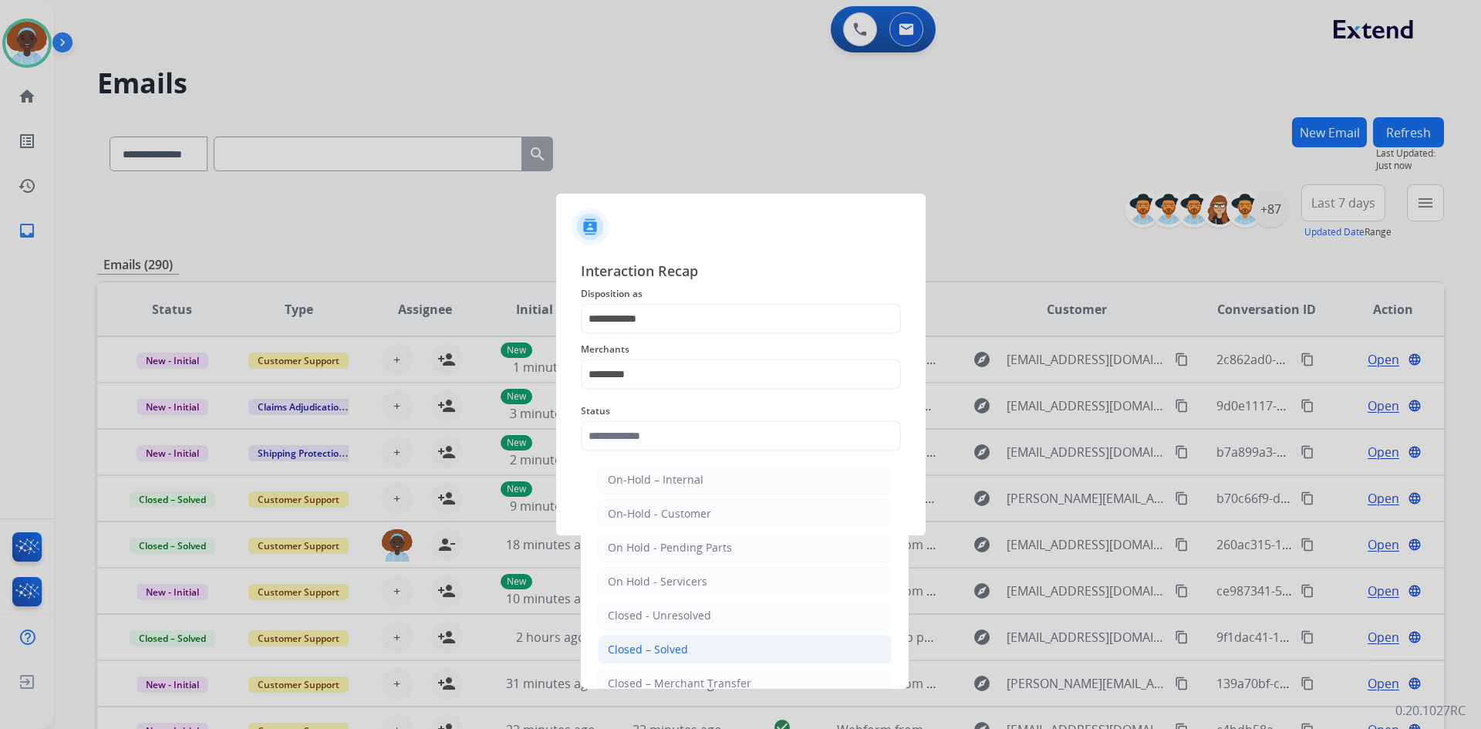
click at [690, 646] on li "Closed – Solved" at bounding box center [745, 649] width 294 height 29
type input "**********"
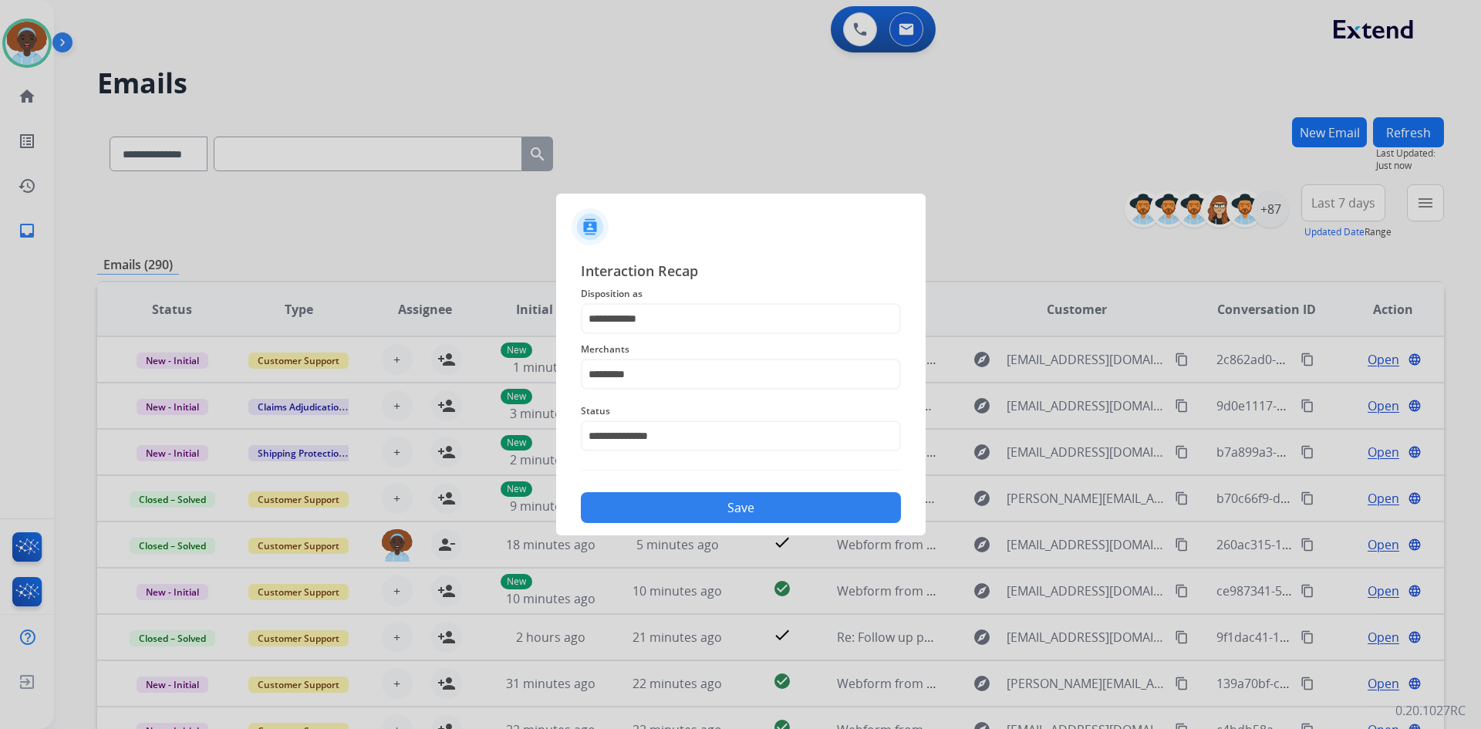
click at [712, 508] on button "Save" at bounding box center [741, 507] width 320 height 31
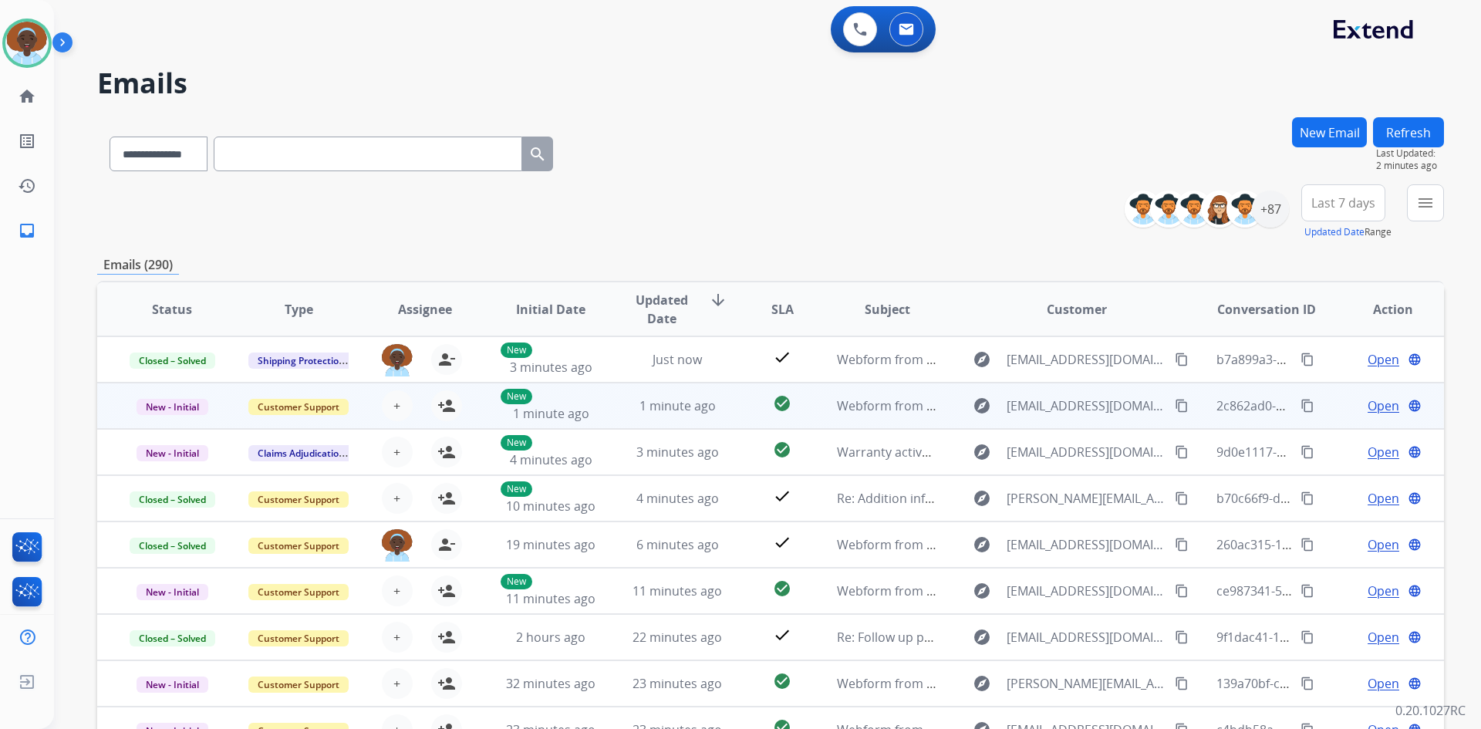
click at [1368, 400] on span "Open" at bounding box center [1384, 405] width 32 height 19
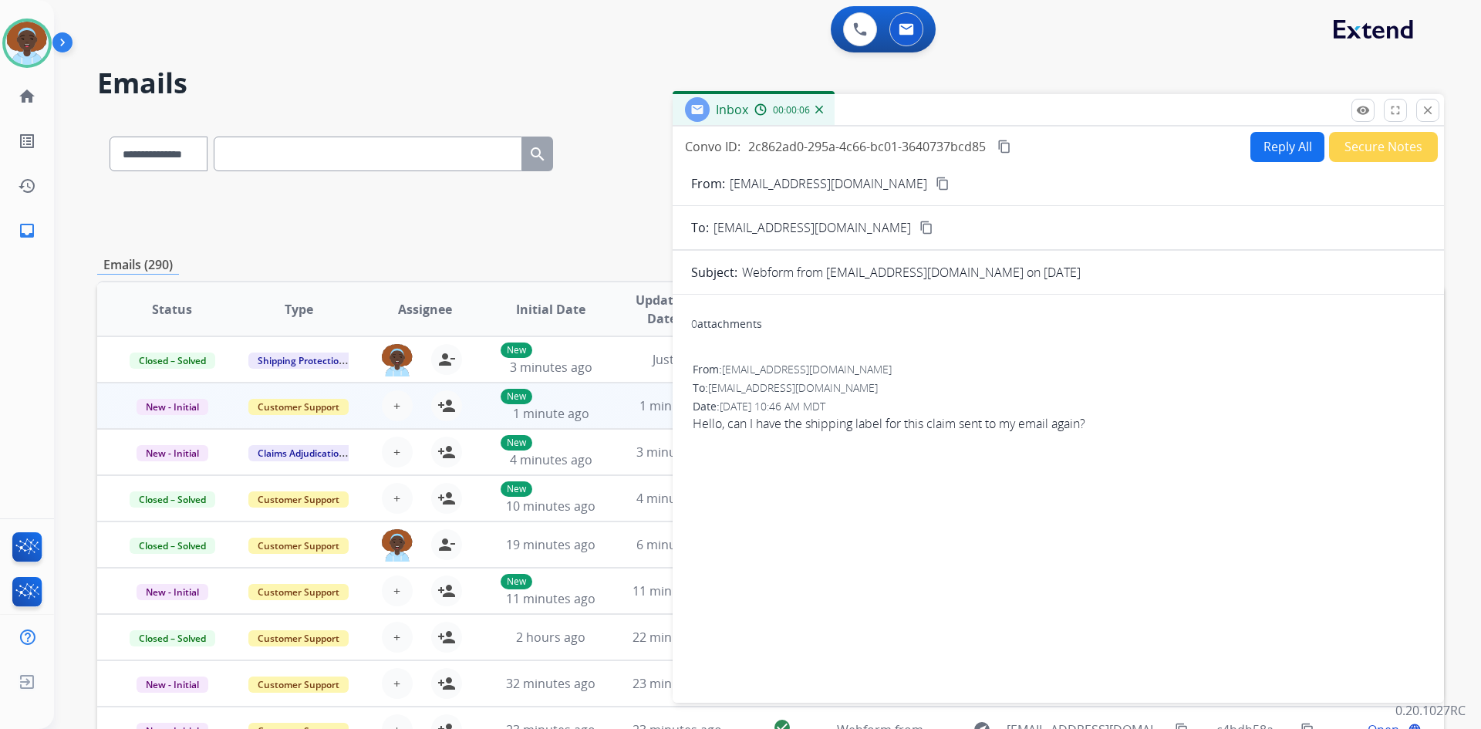
click at [936, 184] on mat-icon "content_copy" at bounding box center [943, 184] width 14 height 14
click at [1438, 107] on button "close Close" at bounding box center [1427, 110] width 23 height 23
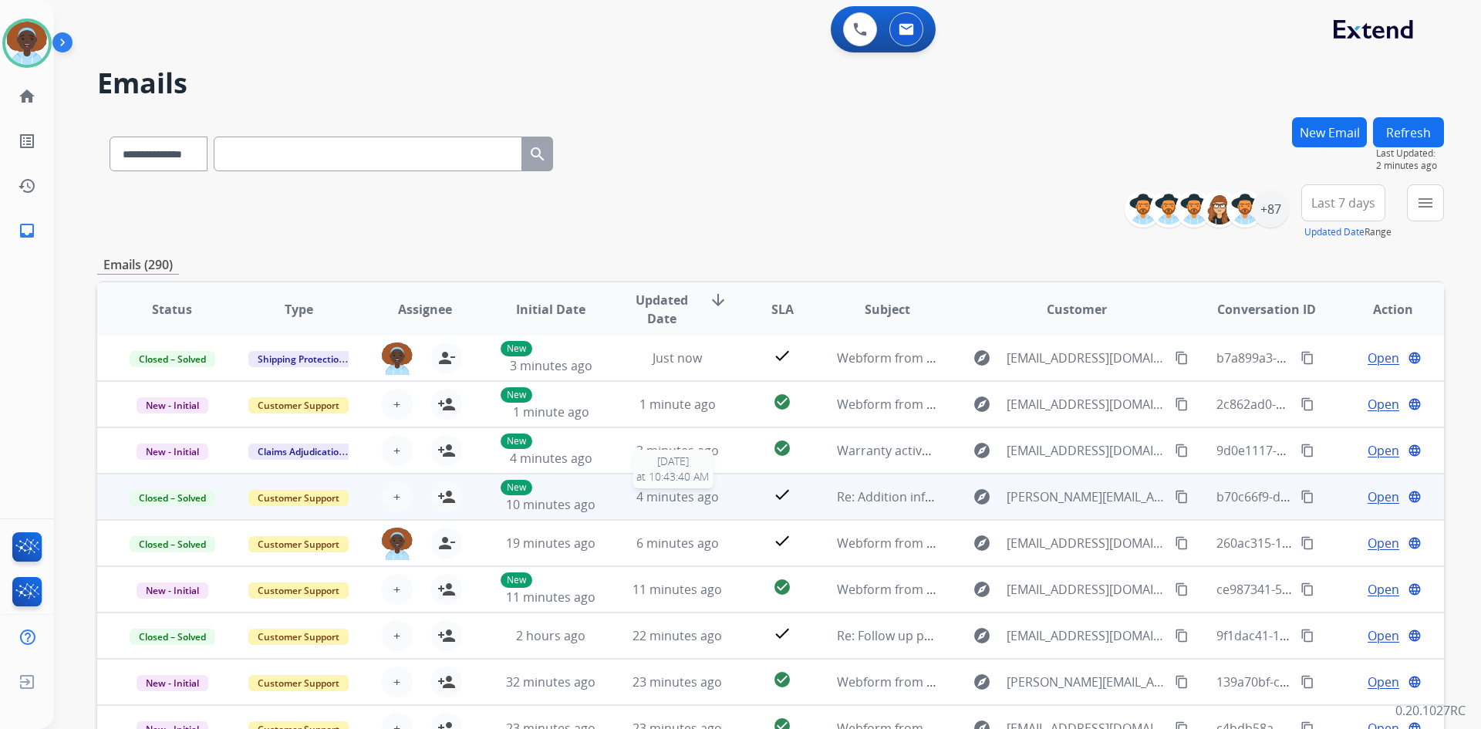
scroll to position [77, 0]
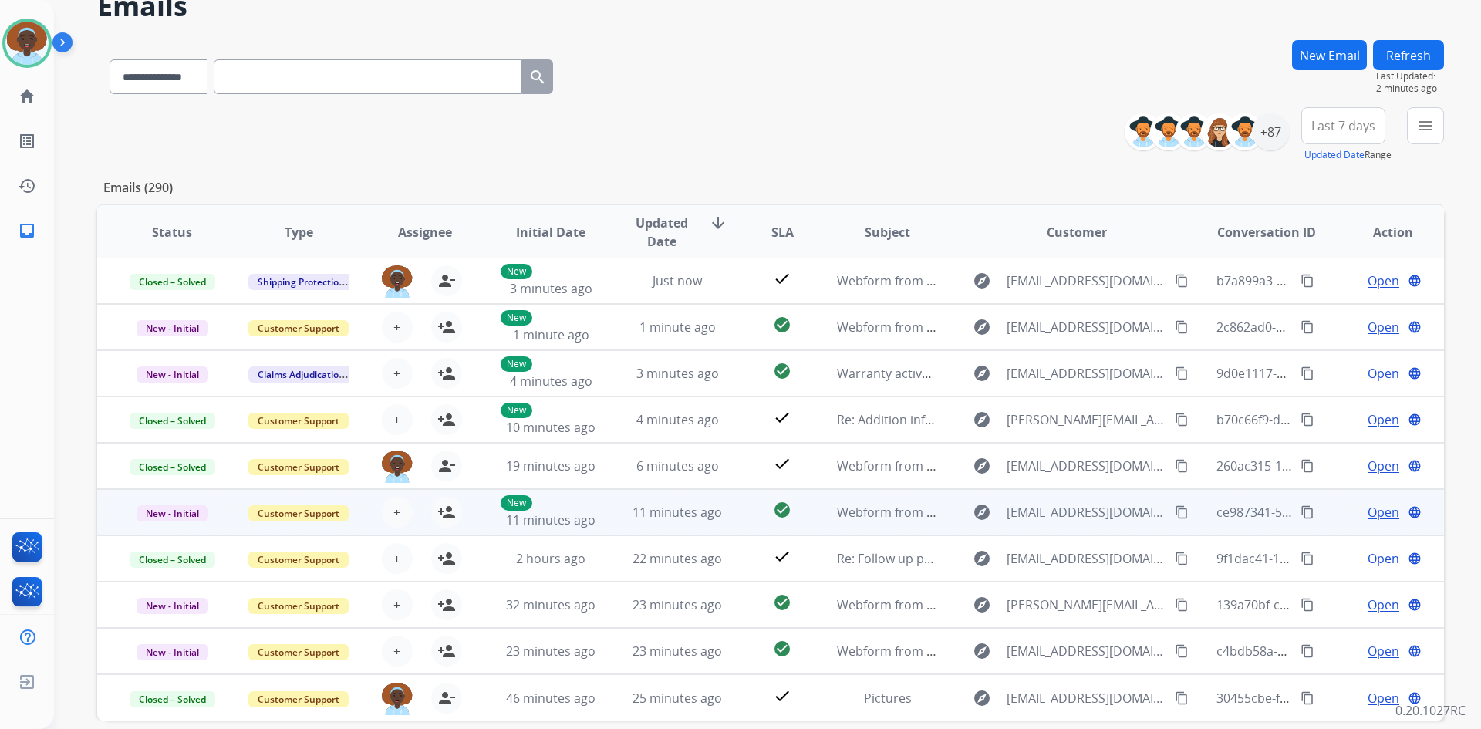
click at [1373, 513] on span "Open" at bounding box center [1384, 512] width 32 height 19
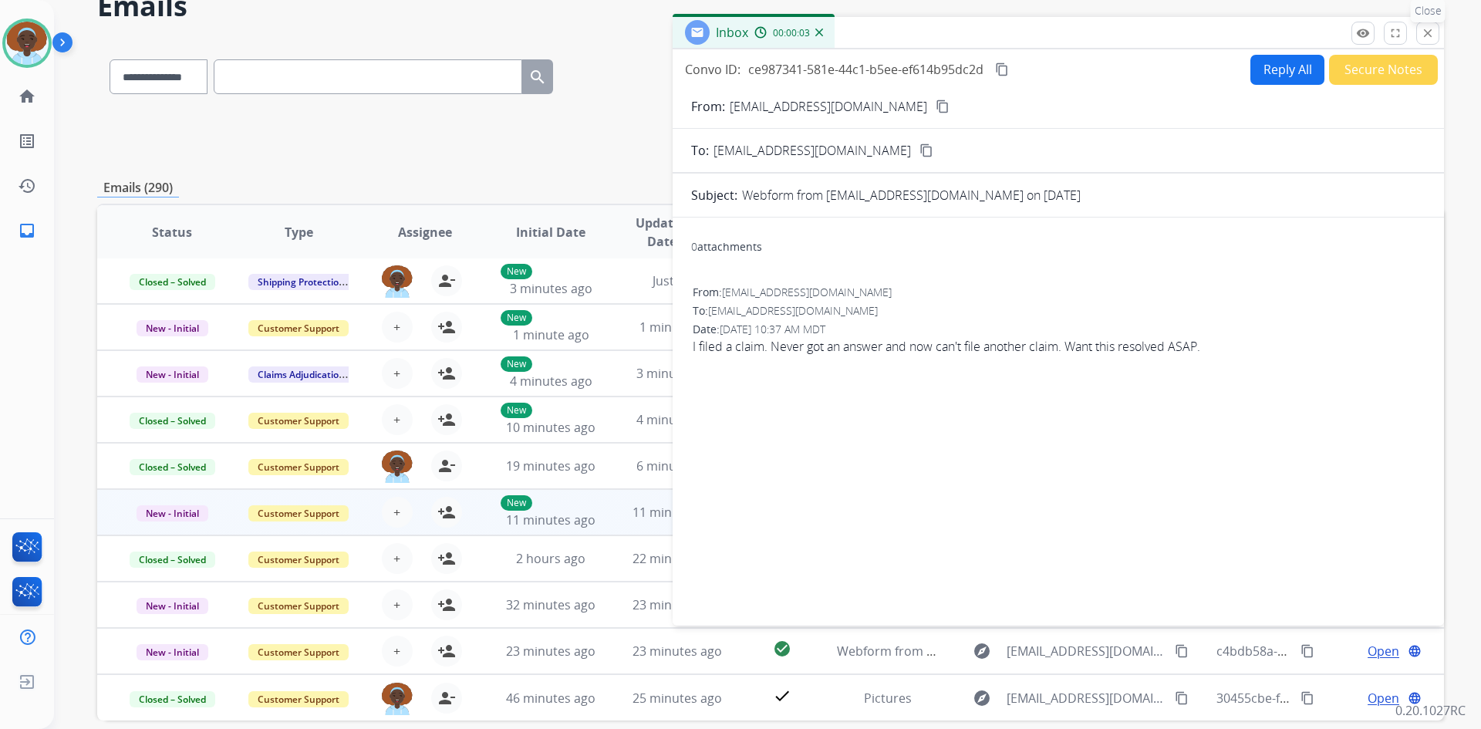
click at [1432, 30] on mat-icon "close" at bounding box center [1428, 33] width 14 height 14
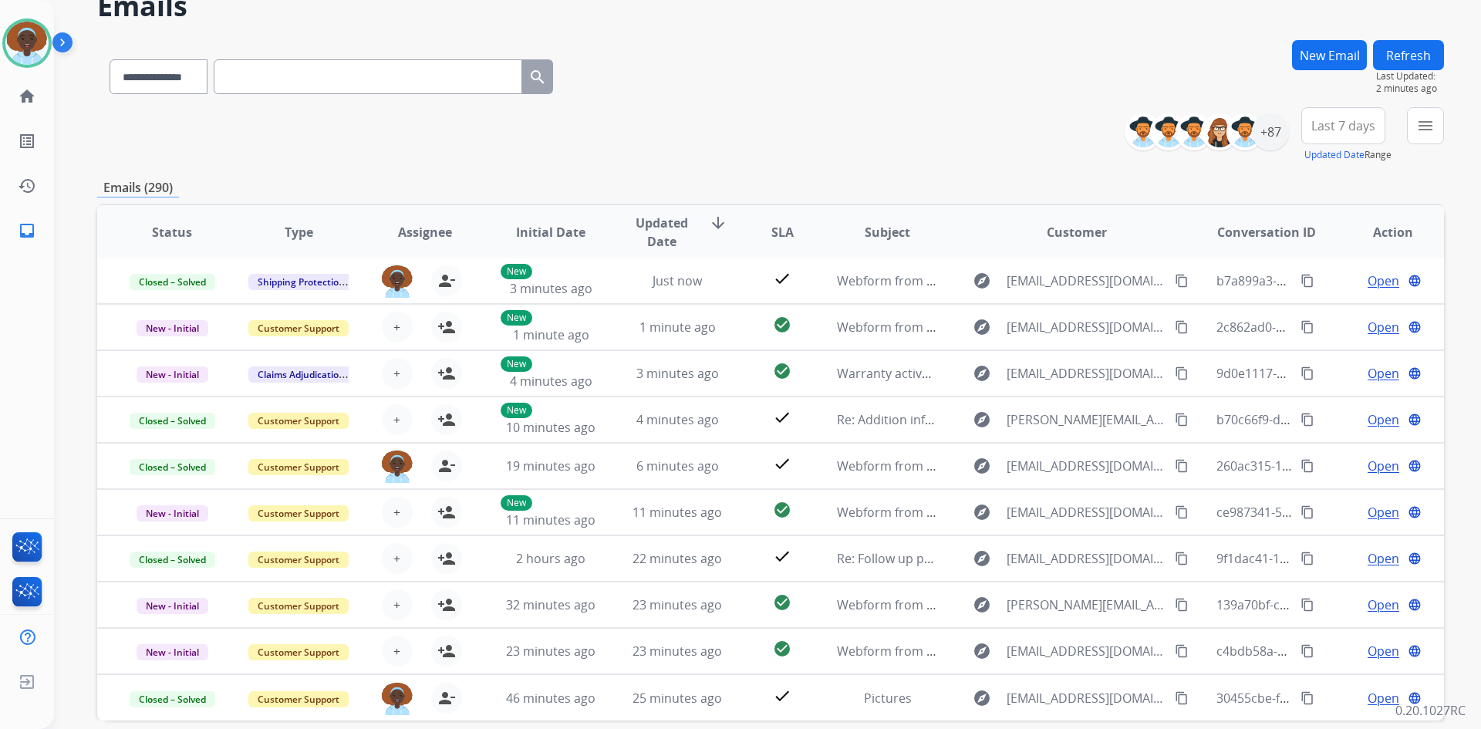
click at [1397, 59] on button "Refresh" at bounding box center [1408, 55] width 71 height 30
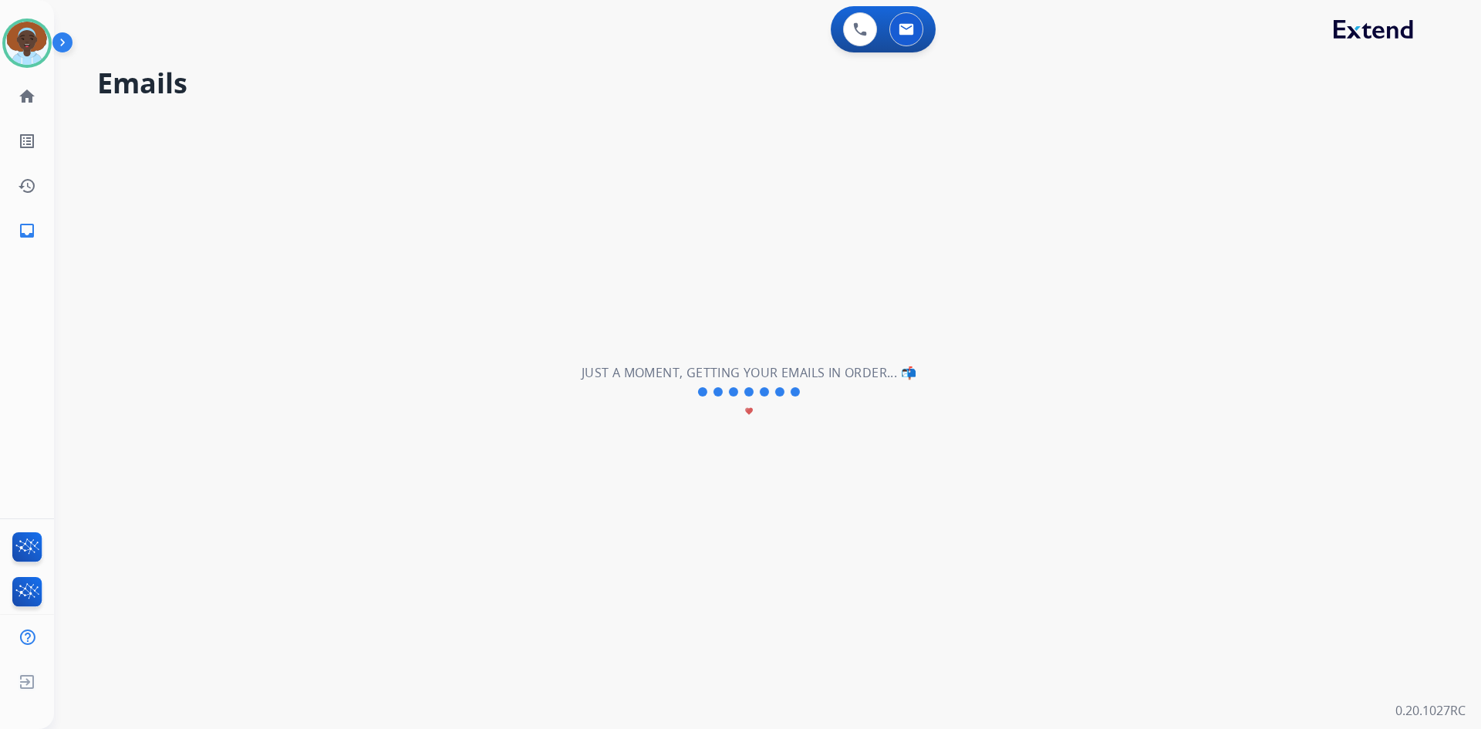
scroll to position [0, 0]
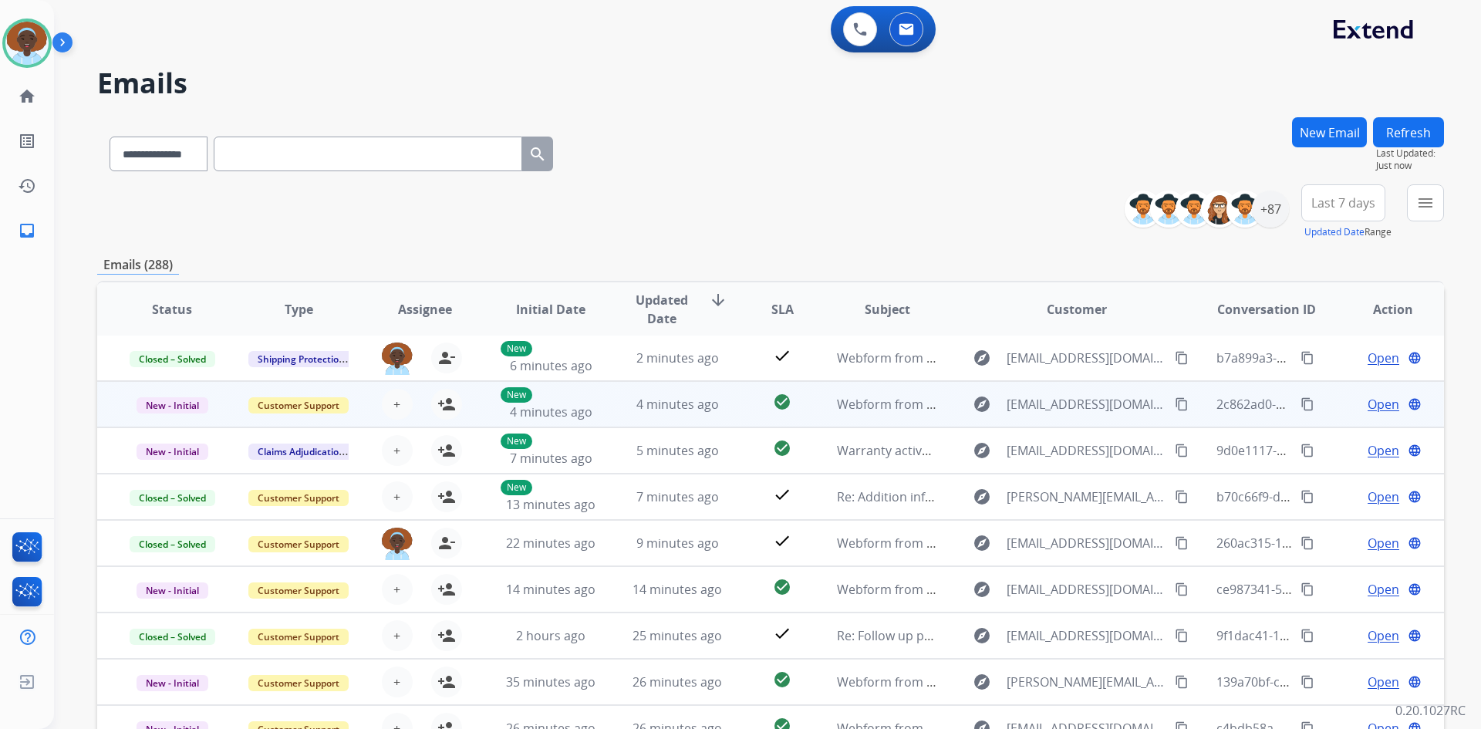
click at [1368, 405] on span "Open" at bounding box center [1384, 404] width 32 height 19
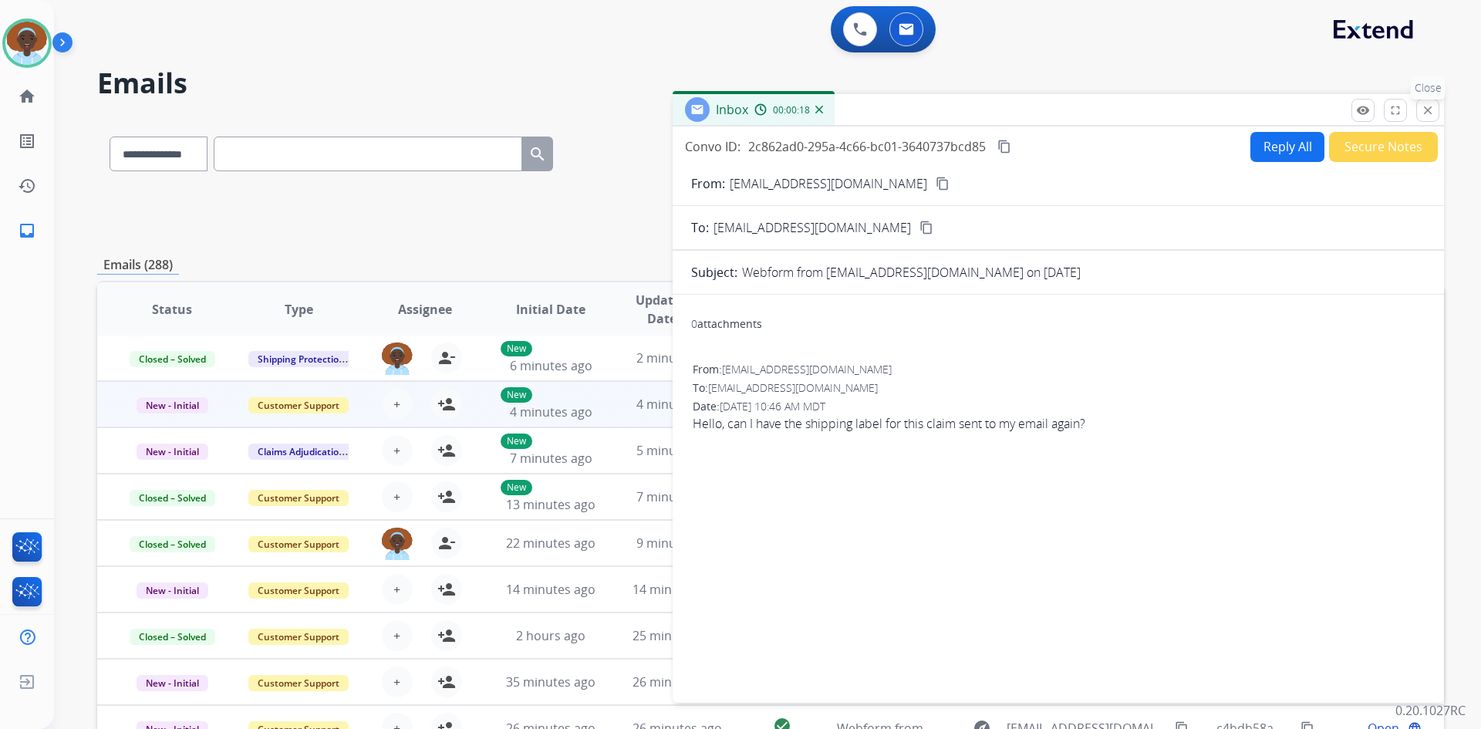
click at [1427, 109] on mat-icon "close" at bounding box center [1428, 110] width 14 height 14
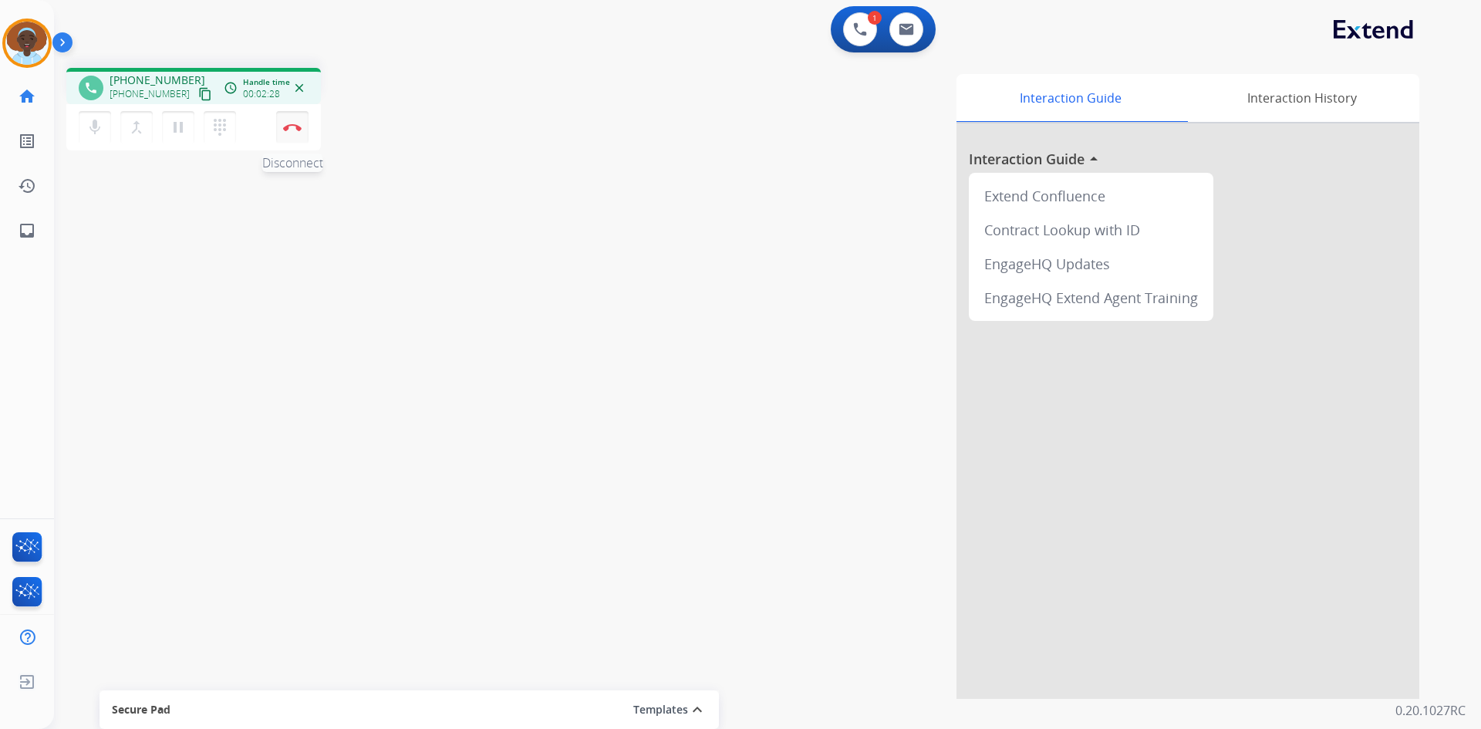
click at [293, 130] on img at bounding box center [292, 127] width 19 height 8
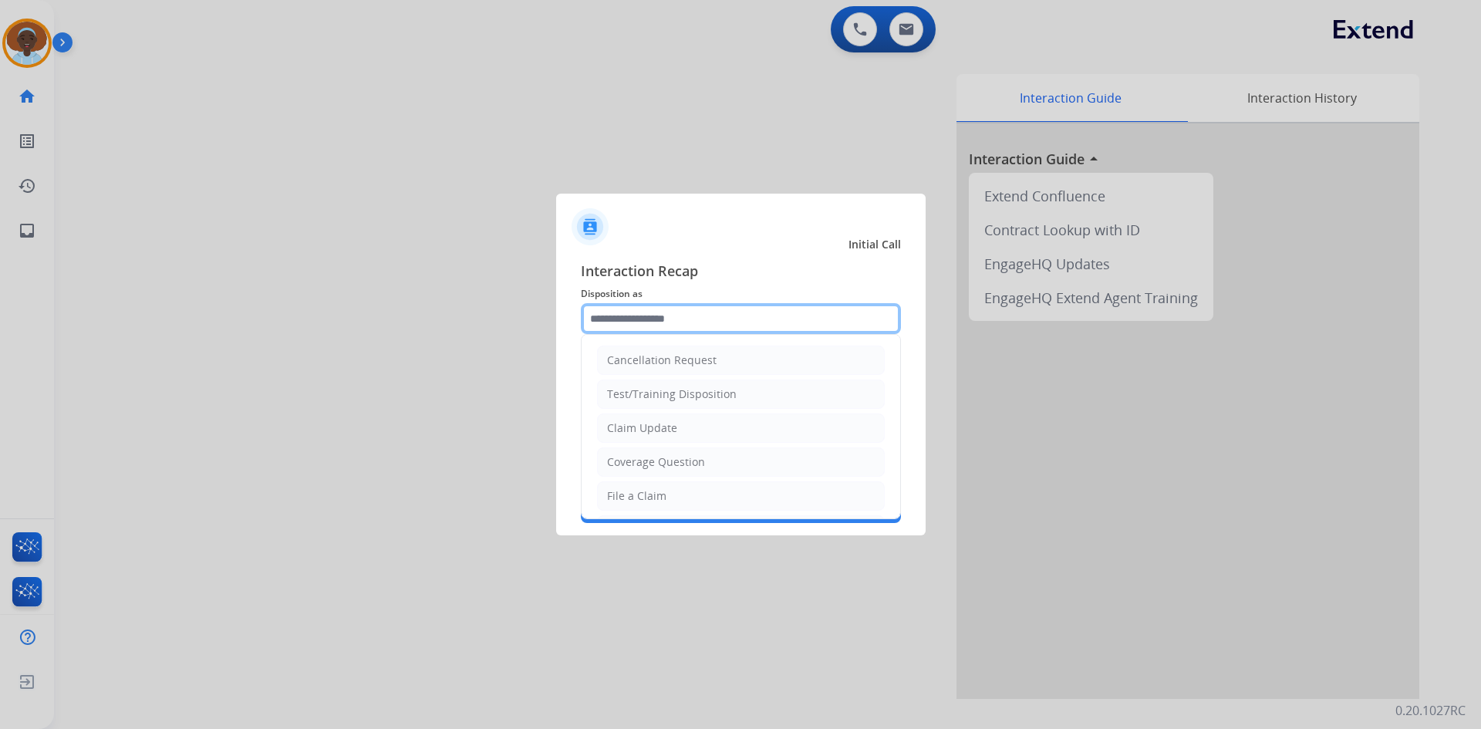
click at [663, 311] on input "text" at bounding box center [741, 318] width 320 height 31
click at [672, 360] on div "Cancellation Request" at bounding box center [662, 359] width 110 height 15
type input "**********"
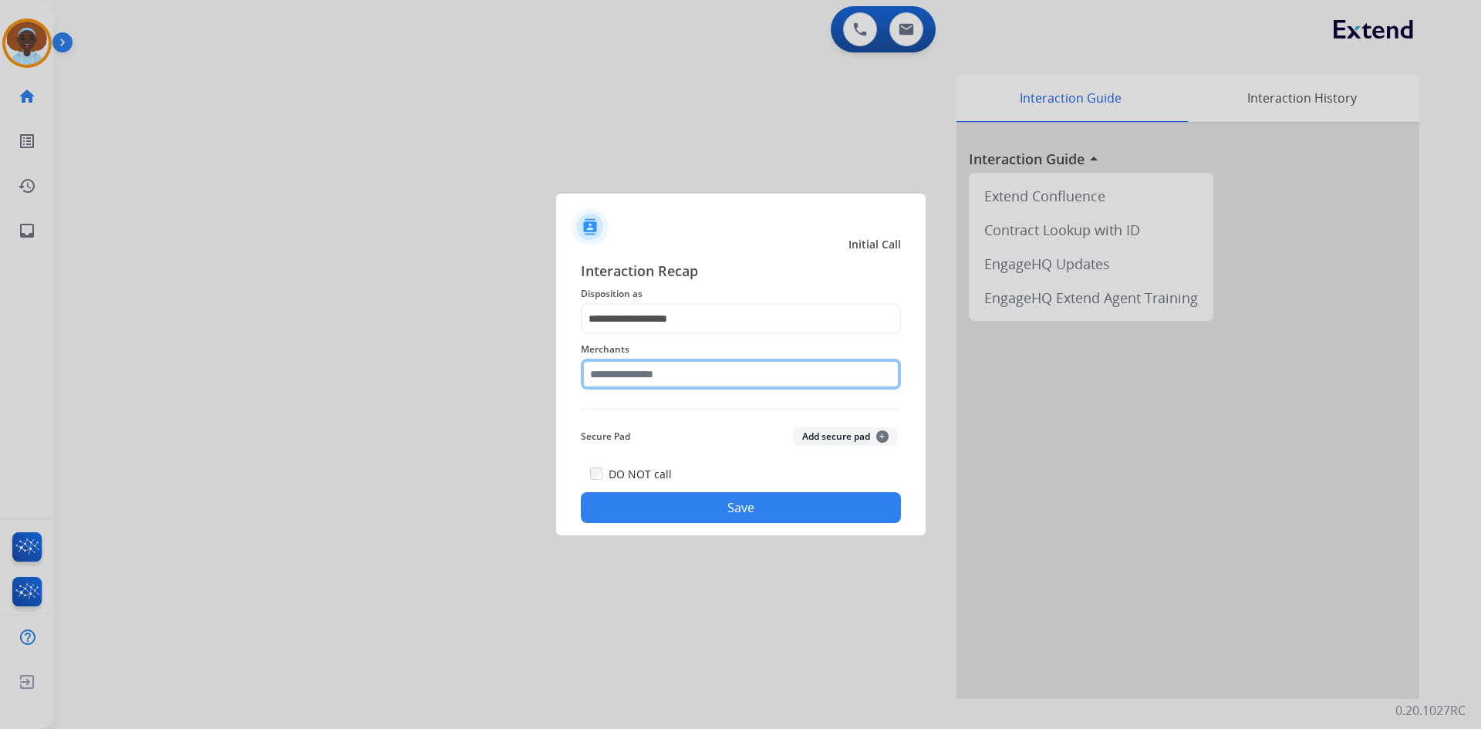
click at [679, 373] on input "text" at bounding box center [741, 374] width 320 height 31
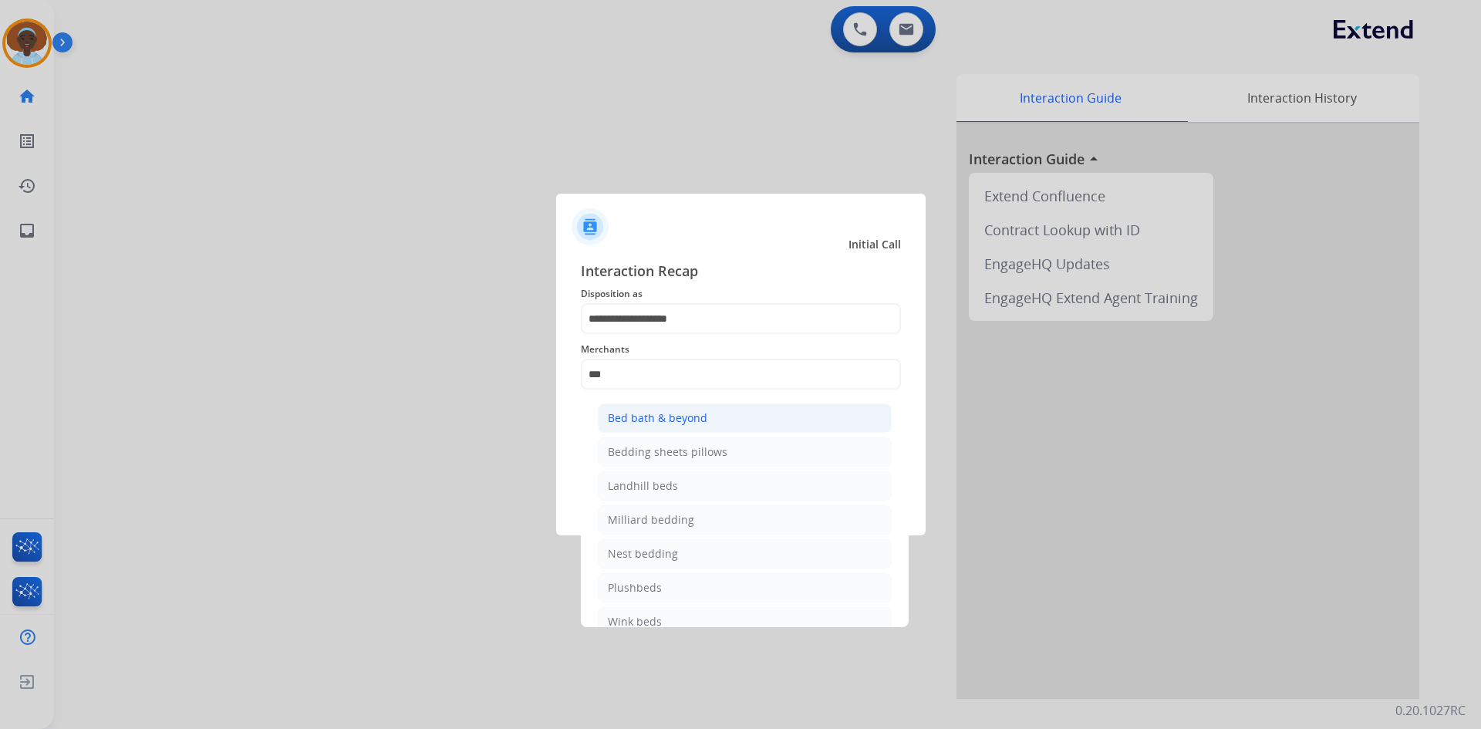
click at [684, 417] on div "Bed bath & beyond" at bounding box center [657, 417] width 99 height 15
type input "**********"
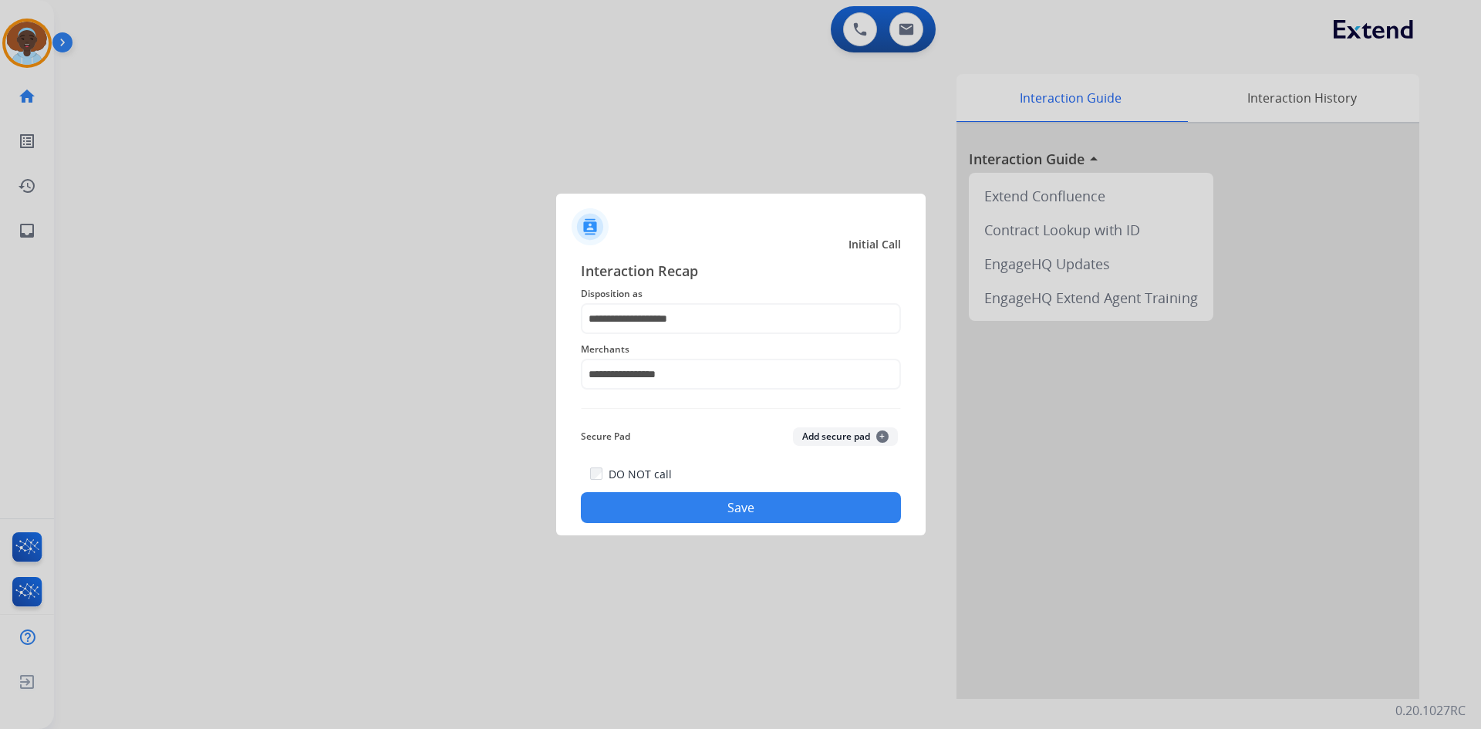
click at [721, 513] on button "Save" at bounding box center [741, 507] width 320 height 31
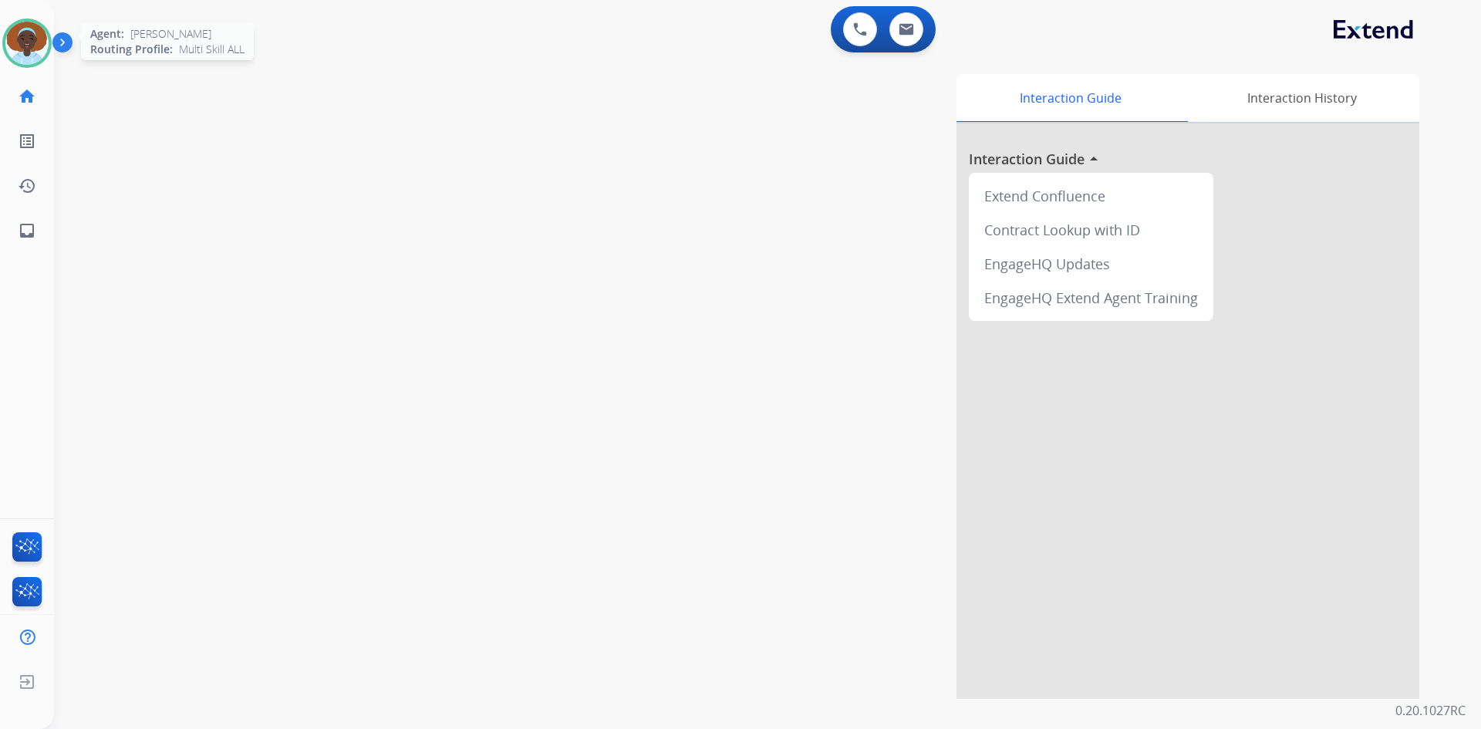
click at [25, 49] on img at bounding box center [26, 43] width 43 height 43
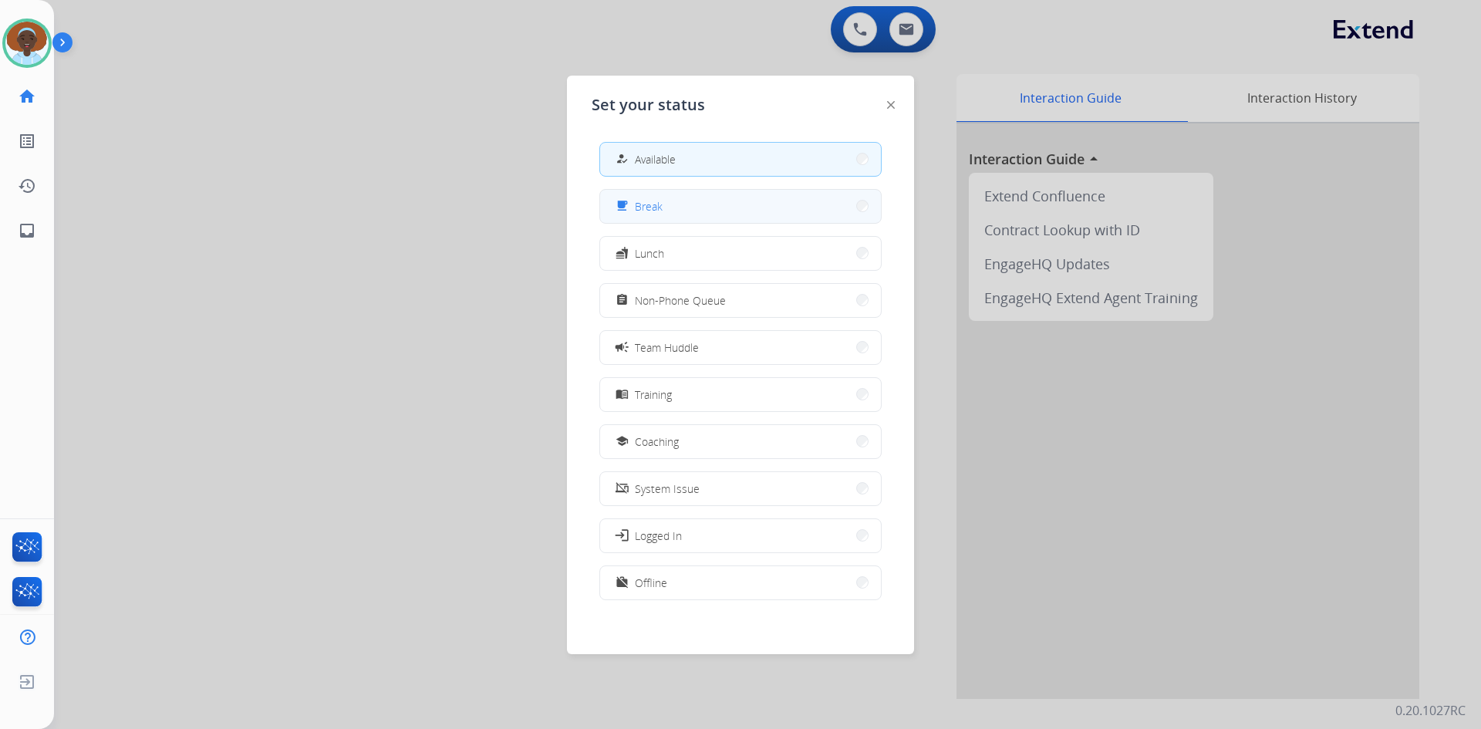
click at [675, 202] on button "free_breakfast Break" at bounding box center [740, 206] width 281 height 33
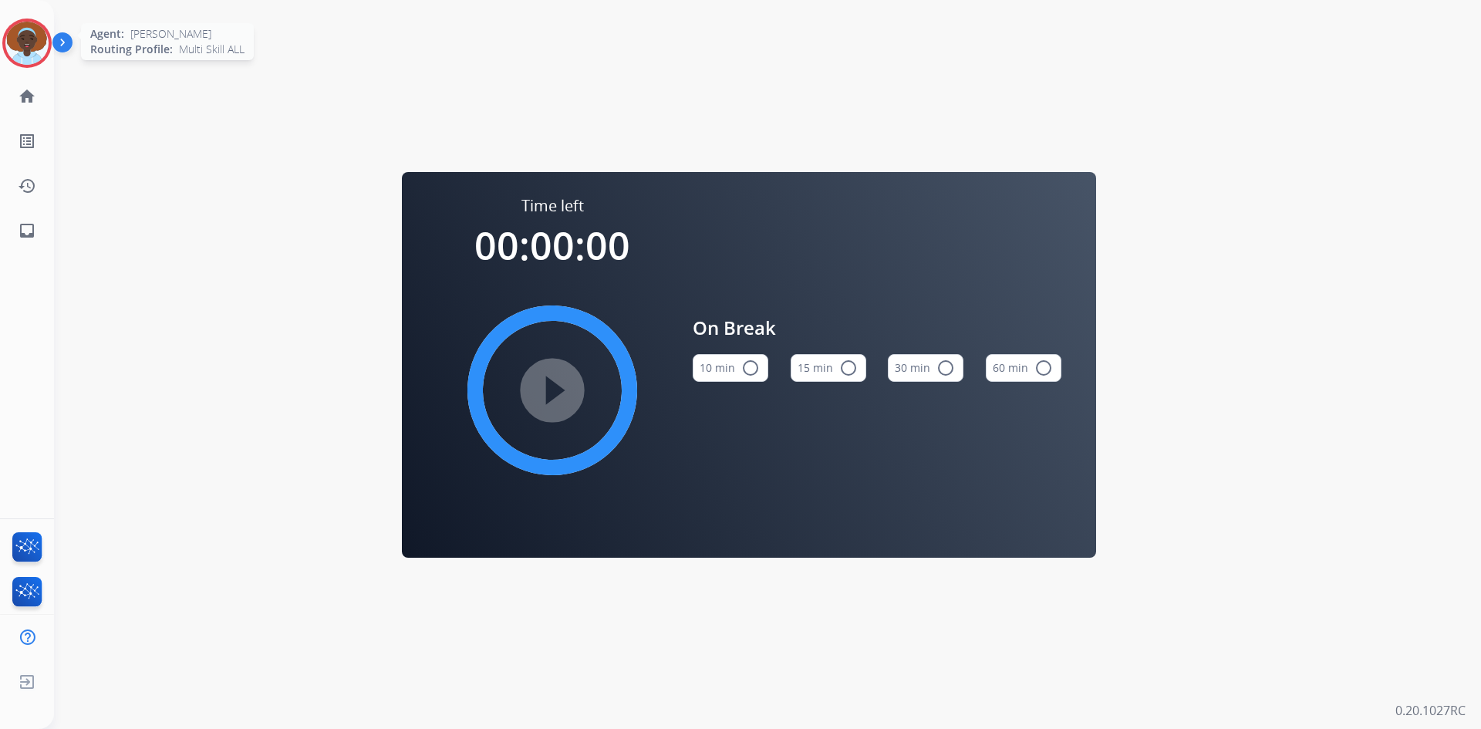
click at [20, 41] on img at bounding box center [26, 43] width 43 height 43
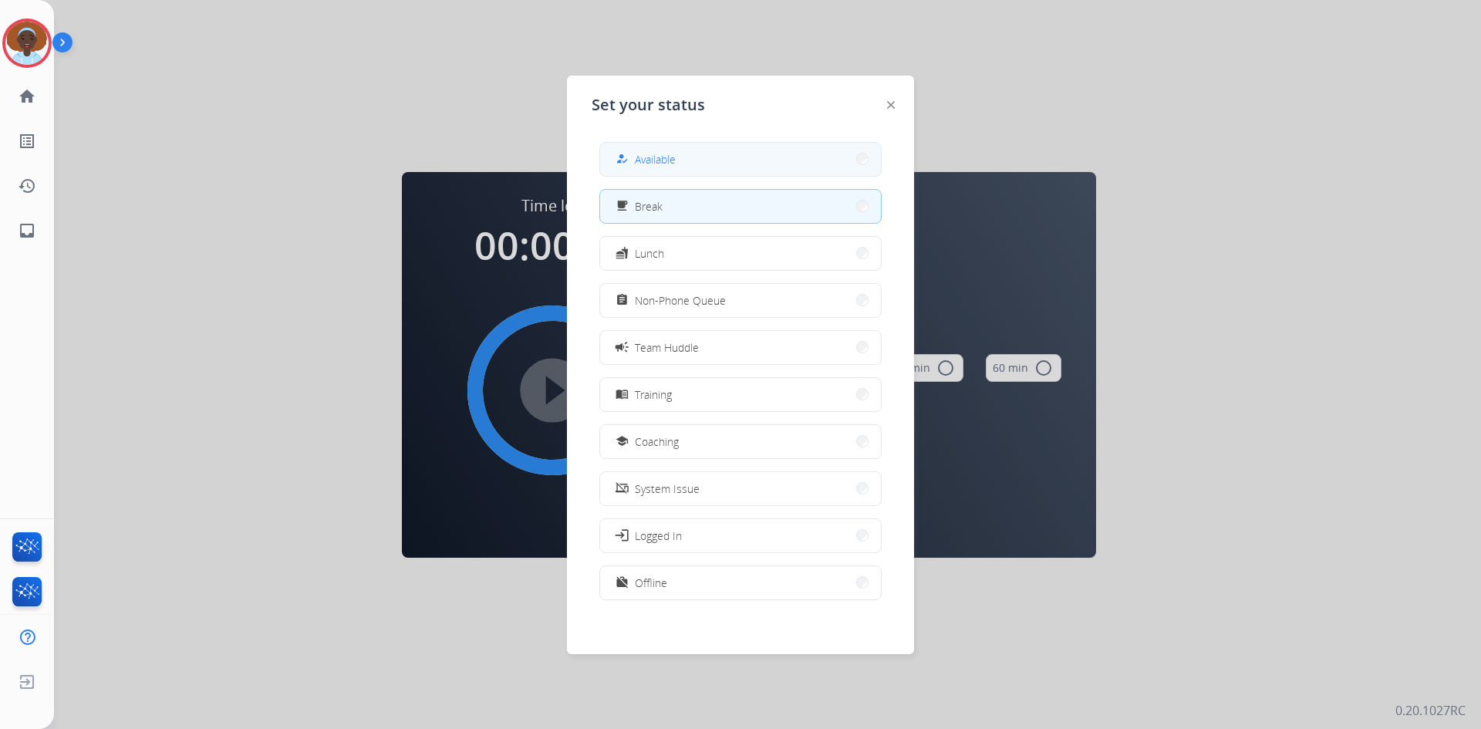
click at [719, 150] on button "how_to_reg Available" at bounding box center [740, 159] width 281 height 33
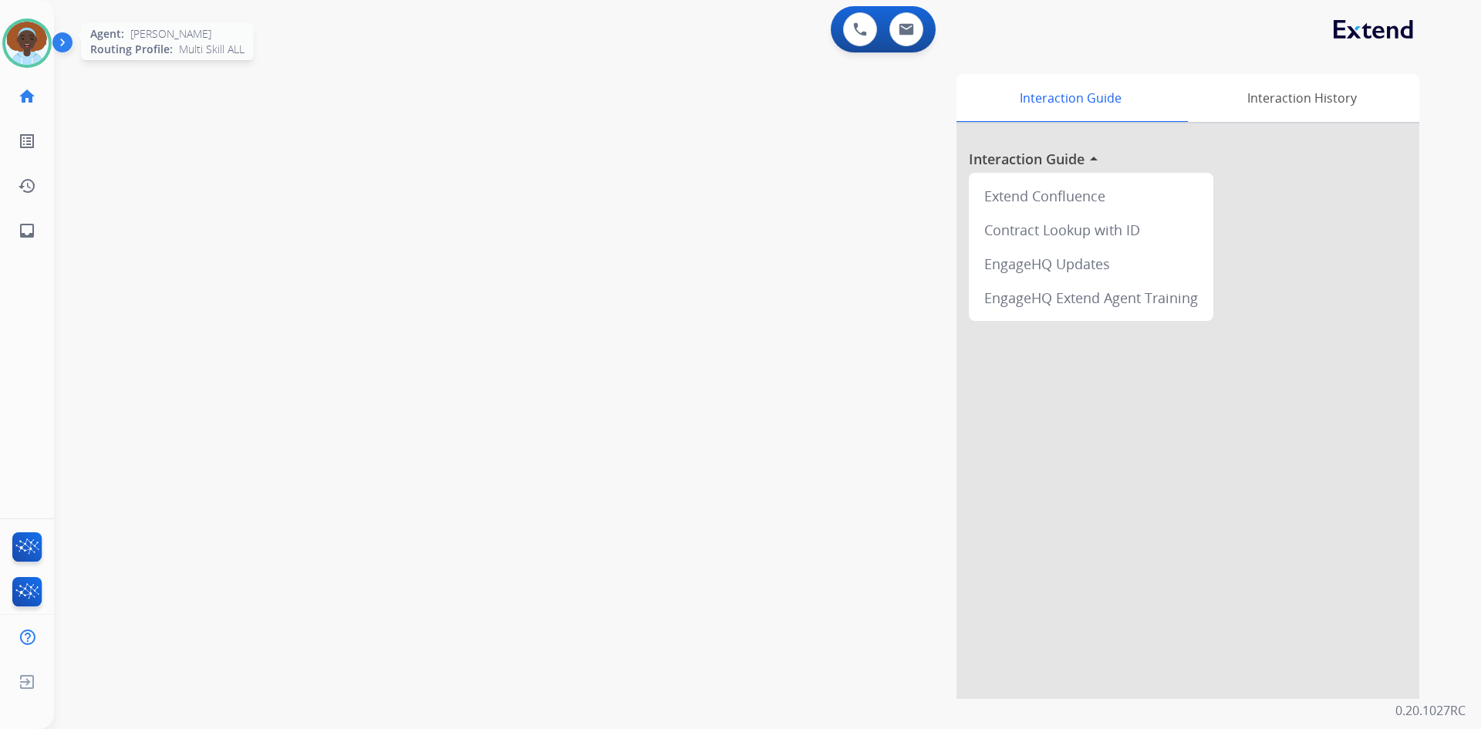
click at [19, 51] on img at bounding box center [26, 43] width 43 height 43
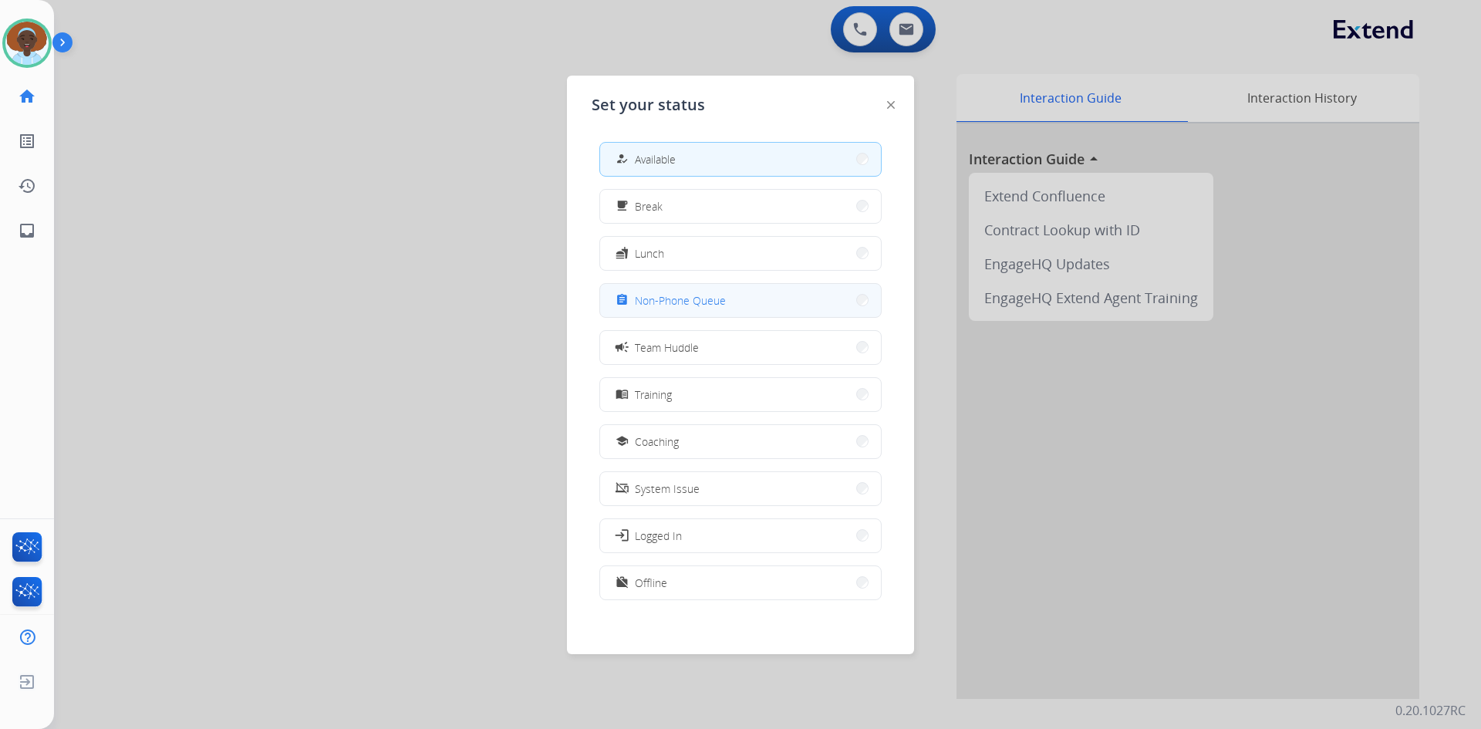
click at [665, 296] on span "Non-Phone Queue" at bounding box center [680, 300] width 91 height 16
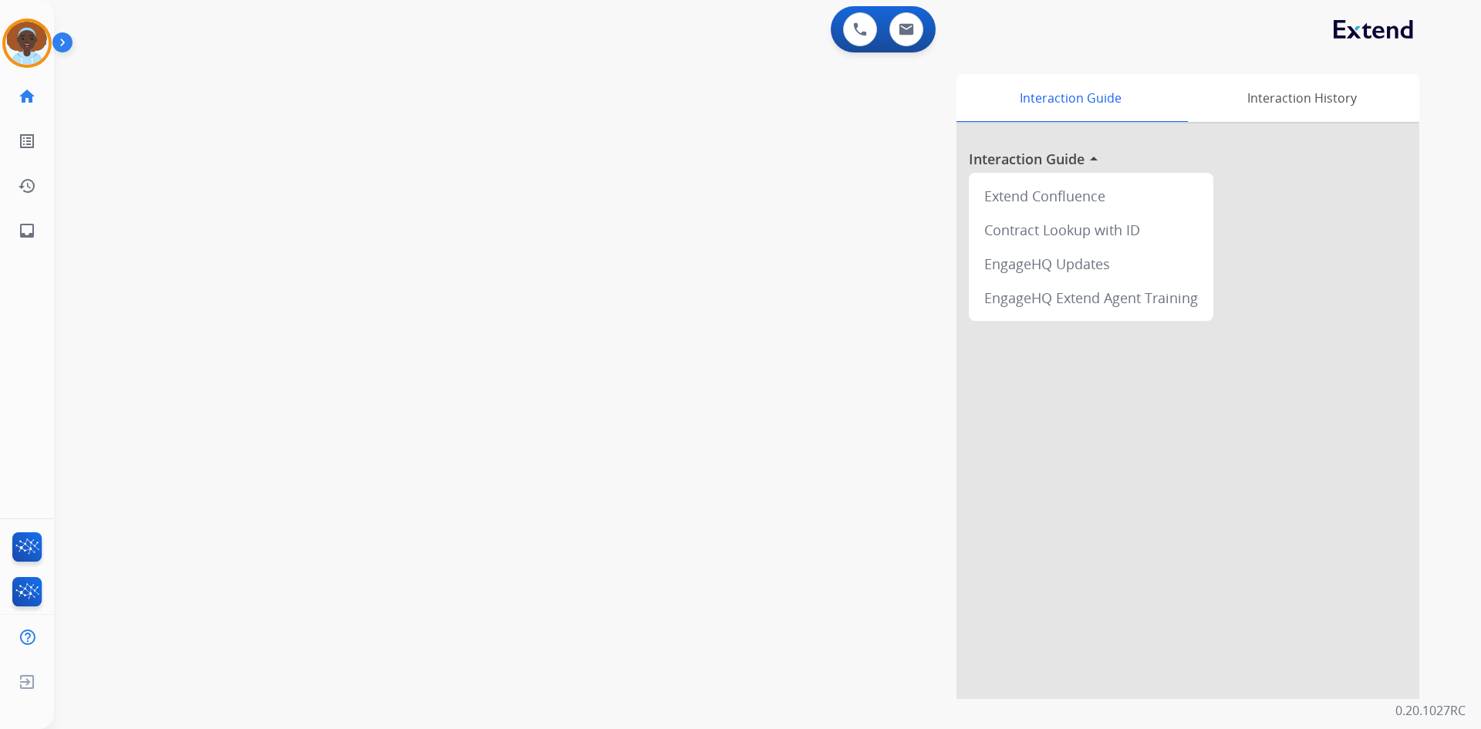
drag, startPoint x: 23, startPoint y: 37, endPoint x: 79, endPoint y: 38, distance: 56.3
click at [23, 36] on img at bounding box center [26, 43] width 43 height 43
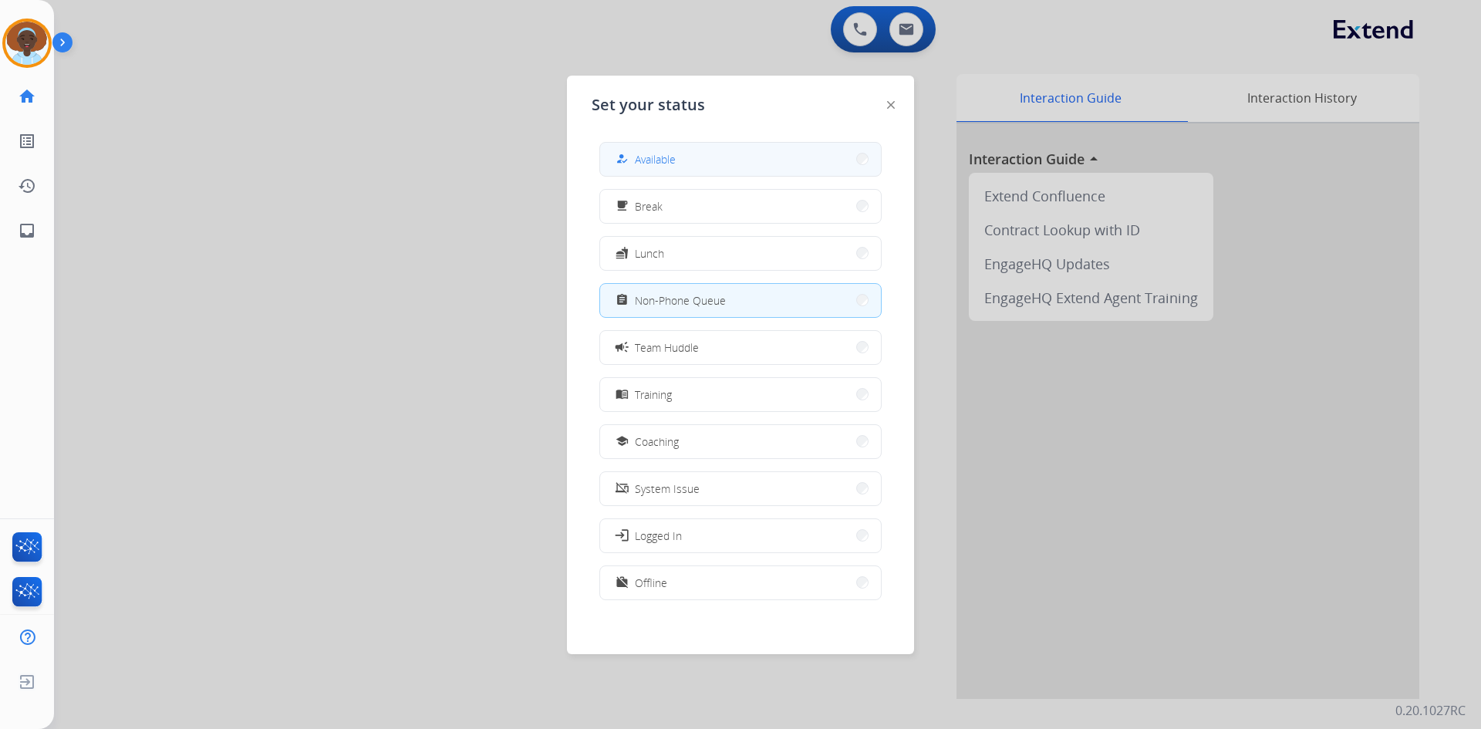
click at [639, 152] on span "Available" at bounding box center [655, 159] width 41 height 16
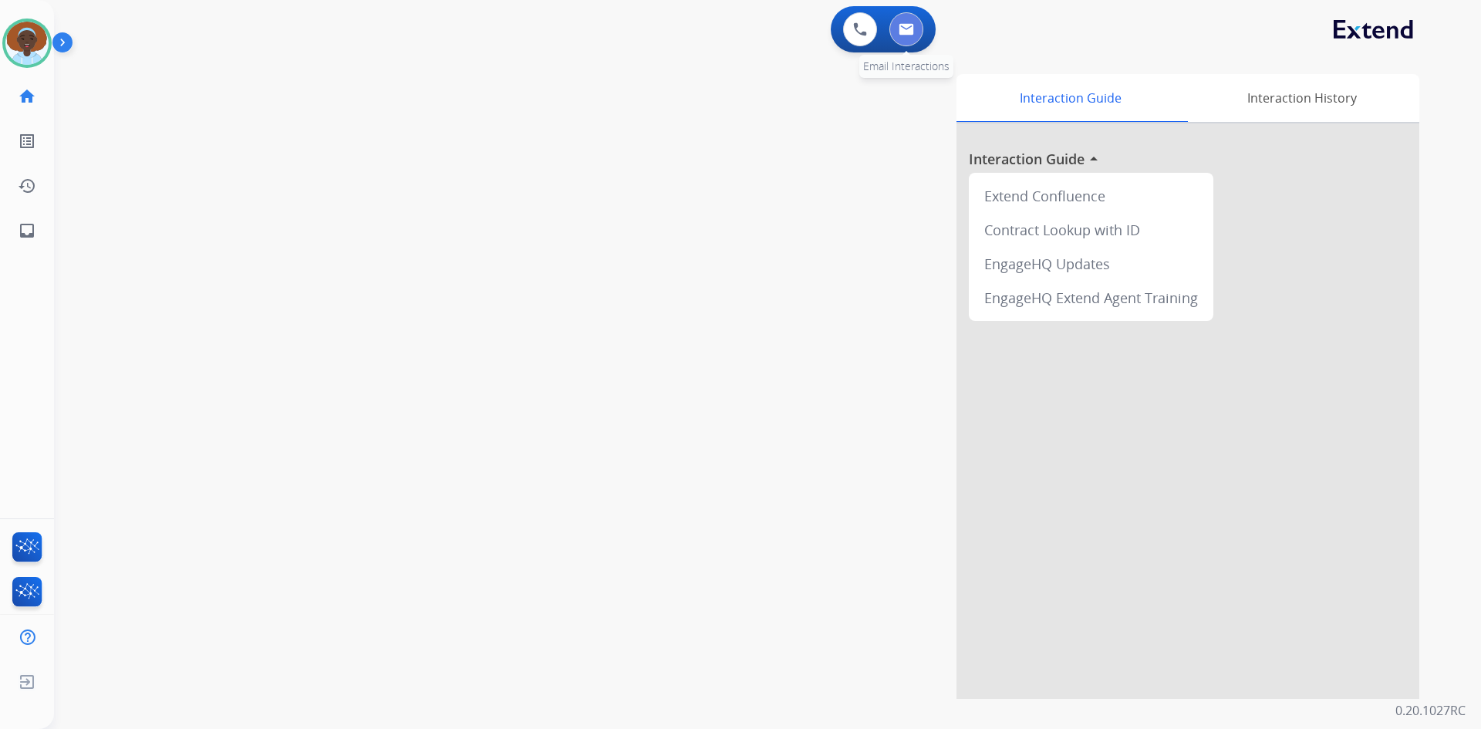
click at [908, 32] on img at bounding box center [906, 29] width 15 height 12
select select "**********"
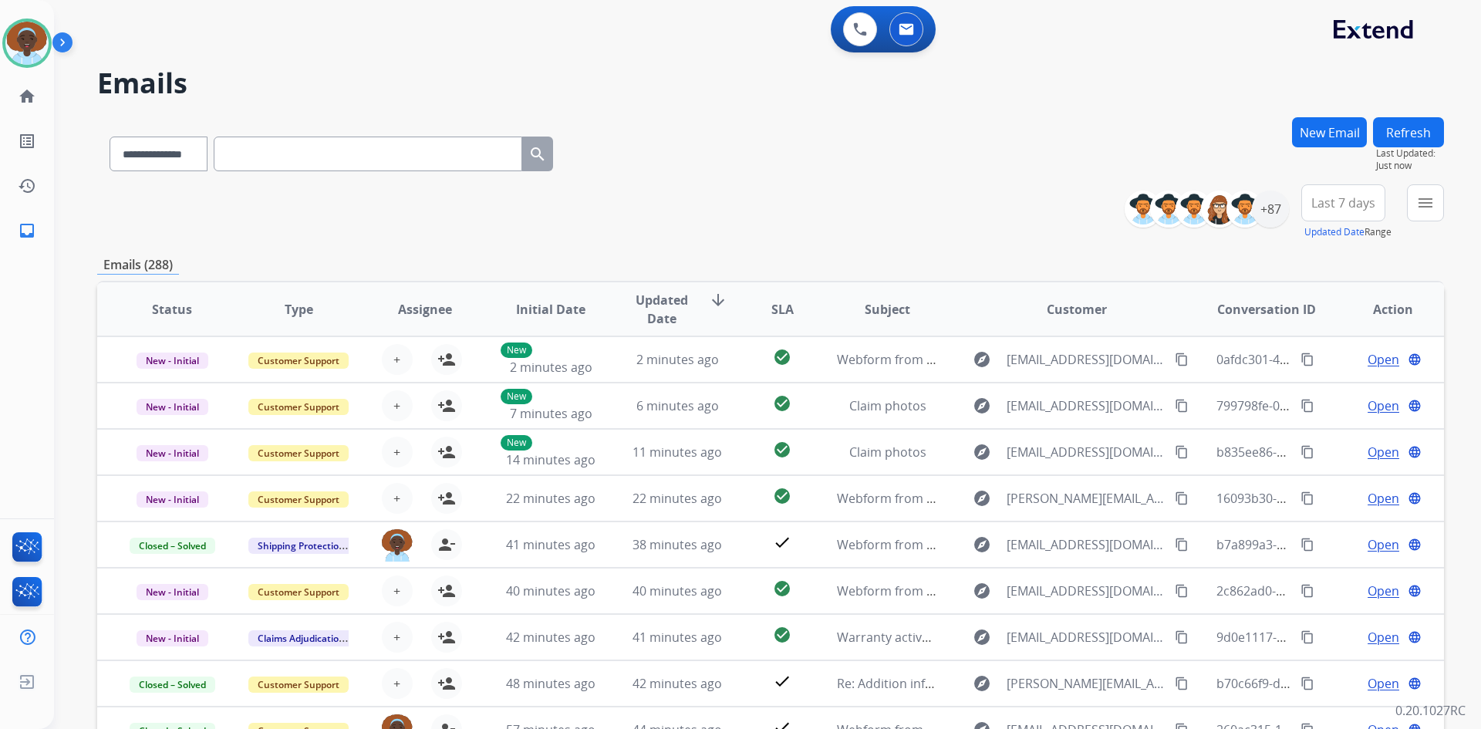
click at [1354, 201] on span "Last 7 days" at bounding box center [1343, 203] width 64 height 6
click at [1304, 389] on div "Last 90 days" at bounding box center [1338, 390] width 85 height 23
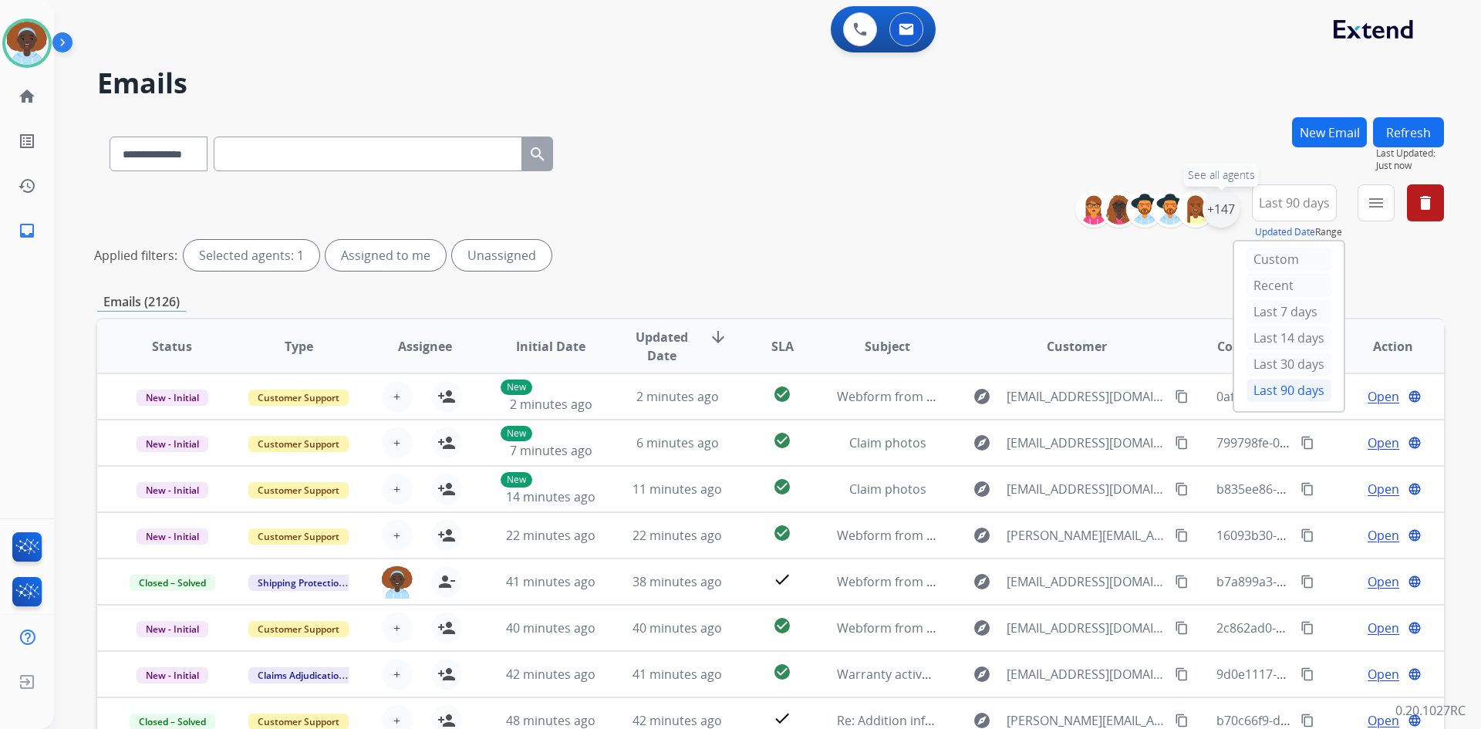
click at [1224, 207] on div "+147" at bounding box center [1220, 209] width 37 height 37
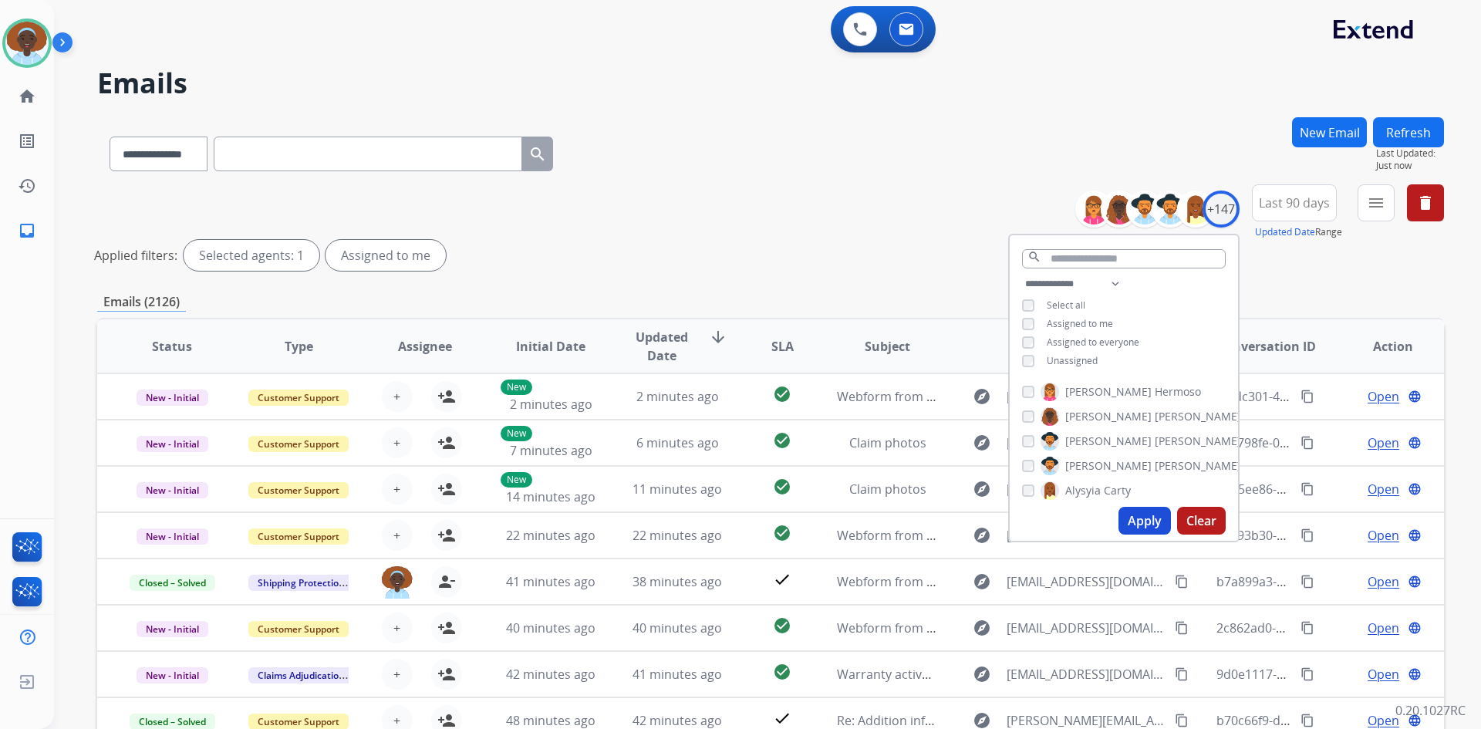
click at [1151, 524] on button "Apply" at bounding box center [1144, 521] width 52 height 28
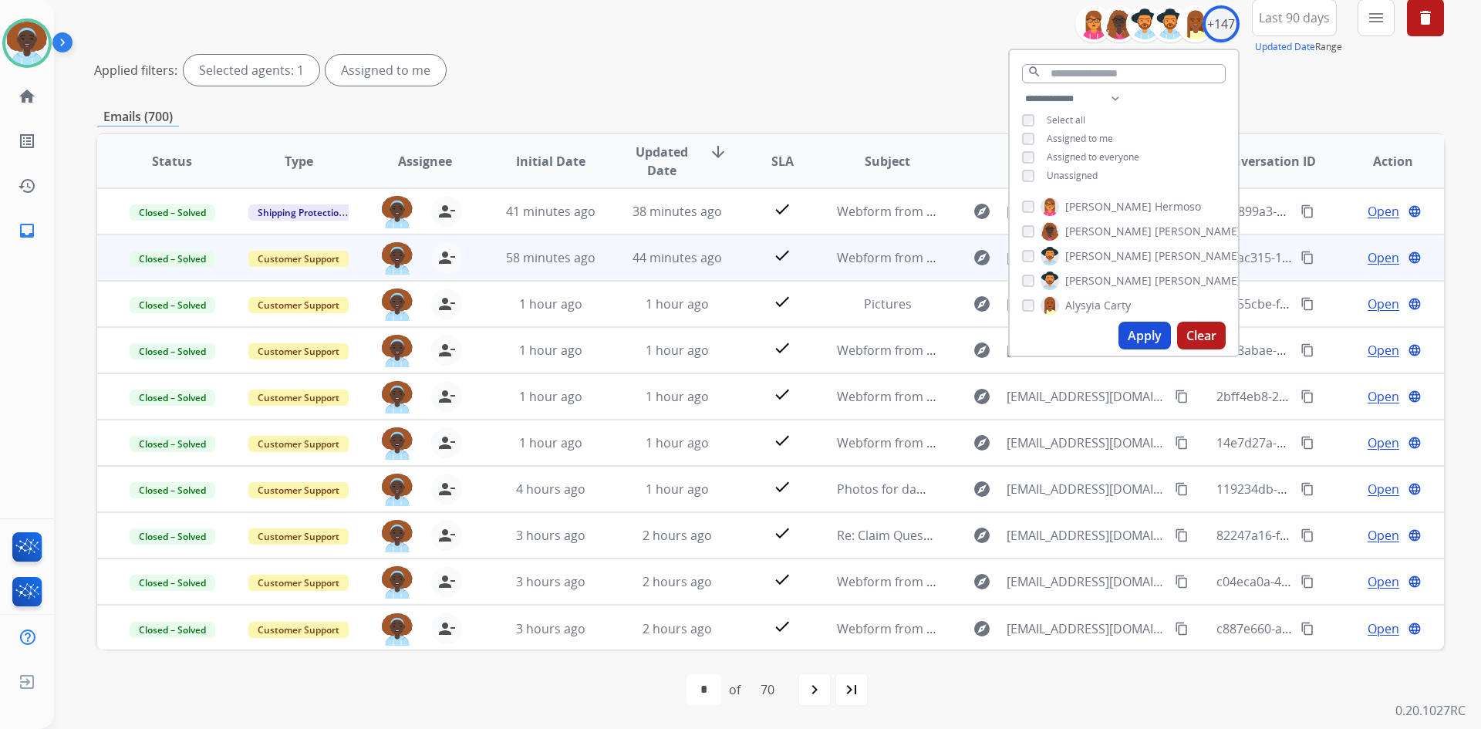
scroll to position [186, 0]
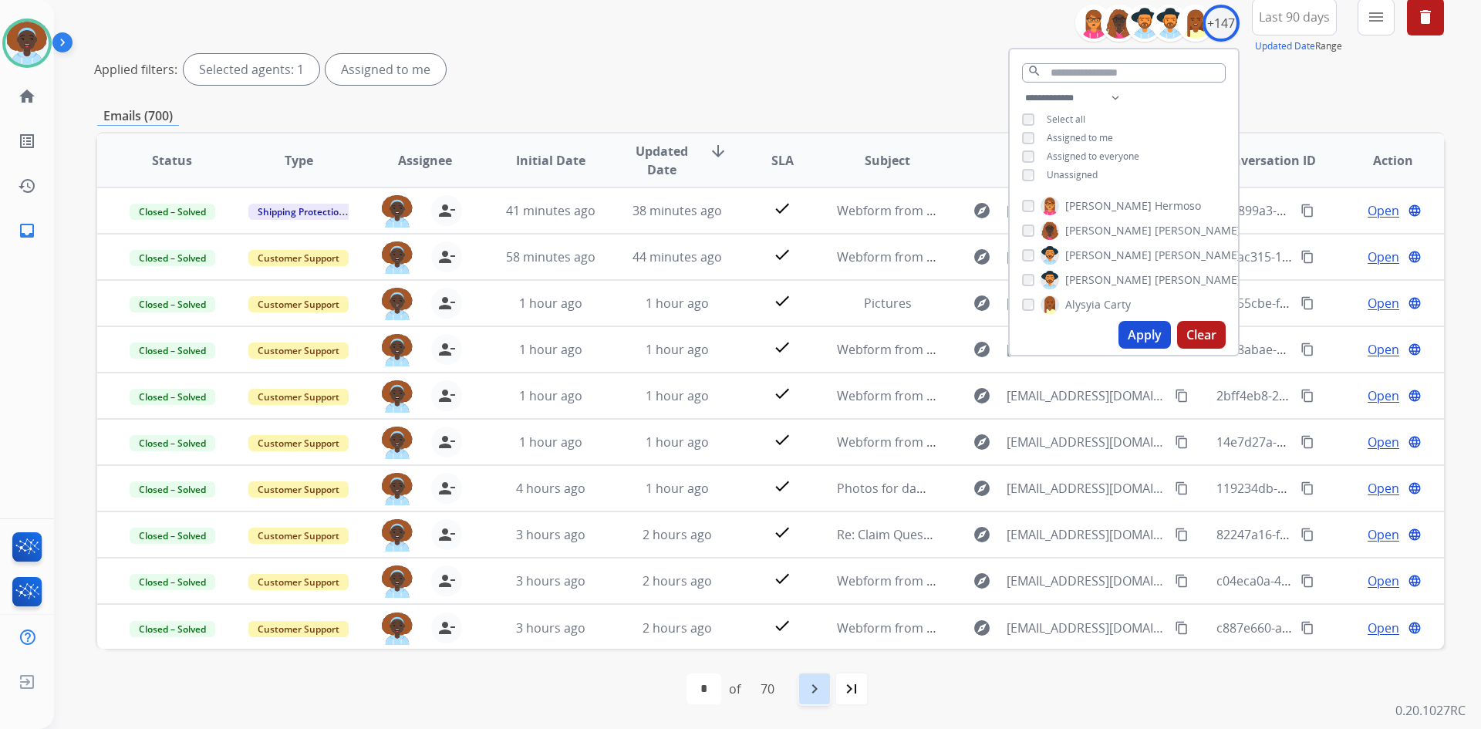
click at [818, 687] on mat-icon "navigate_next" at bounding box center [814, 689] width 19 height 19
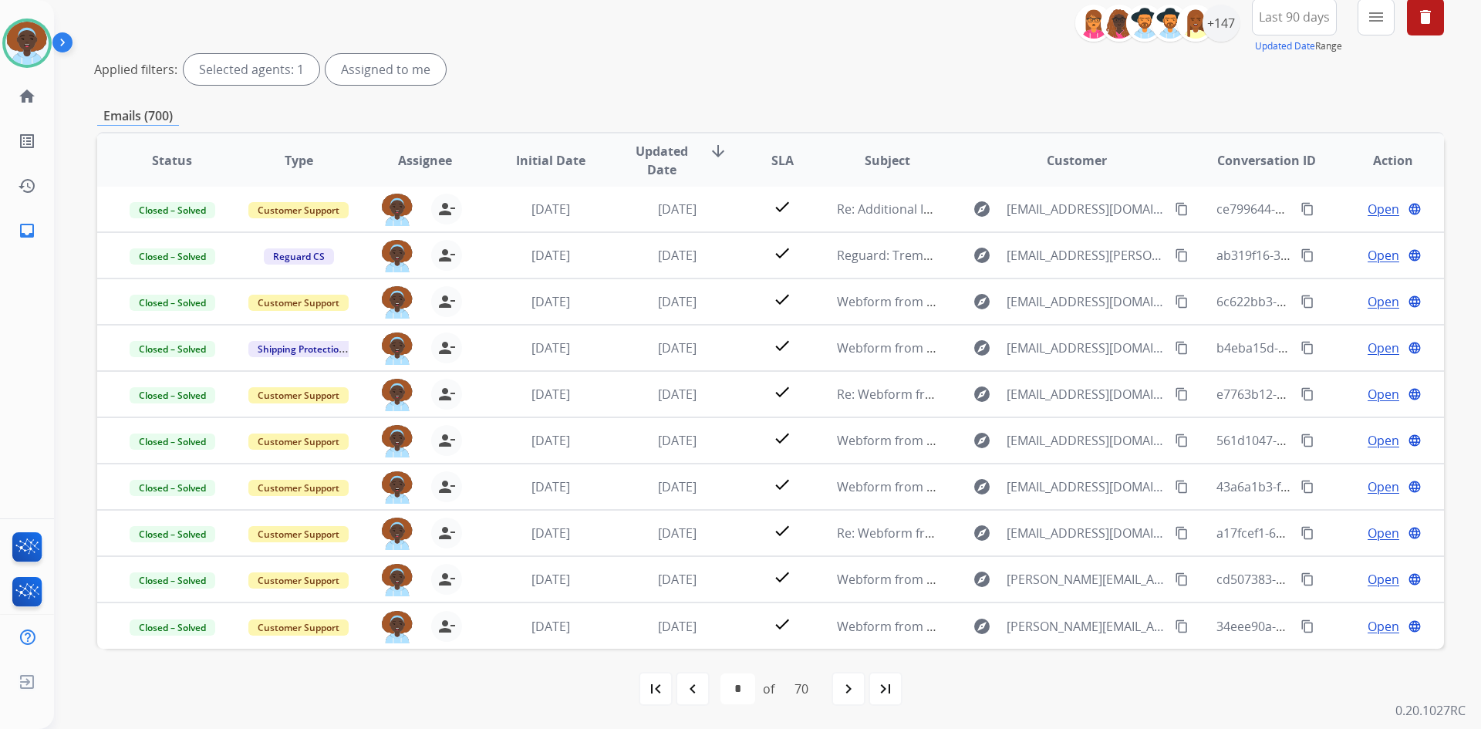
click at [658, 684] on mat-icon "first_page" at bounding box center [655, 689] width 19 height 19
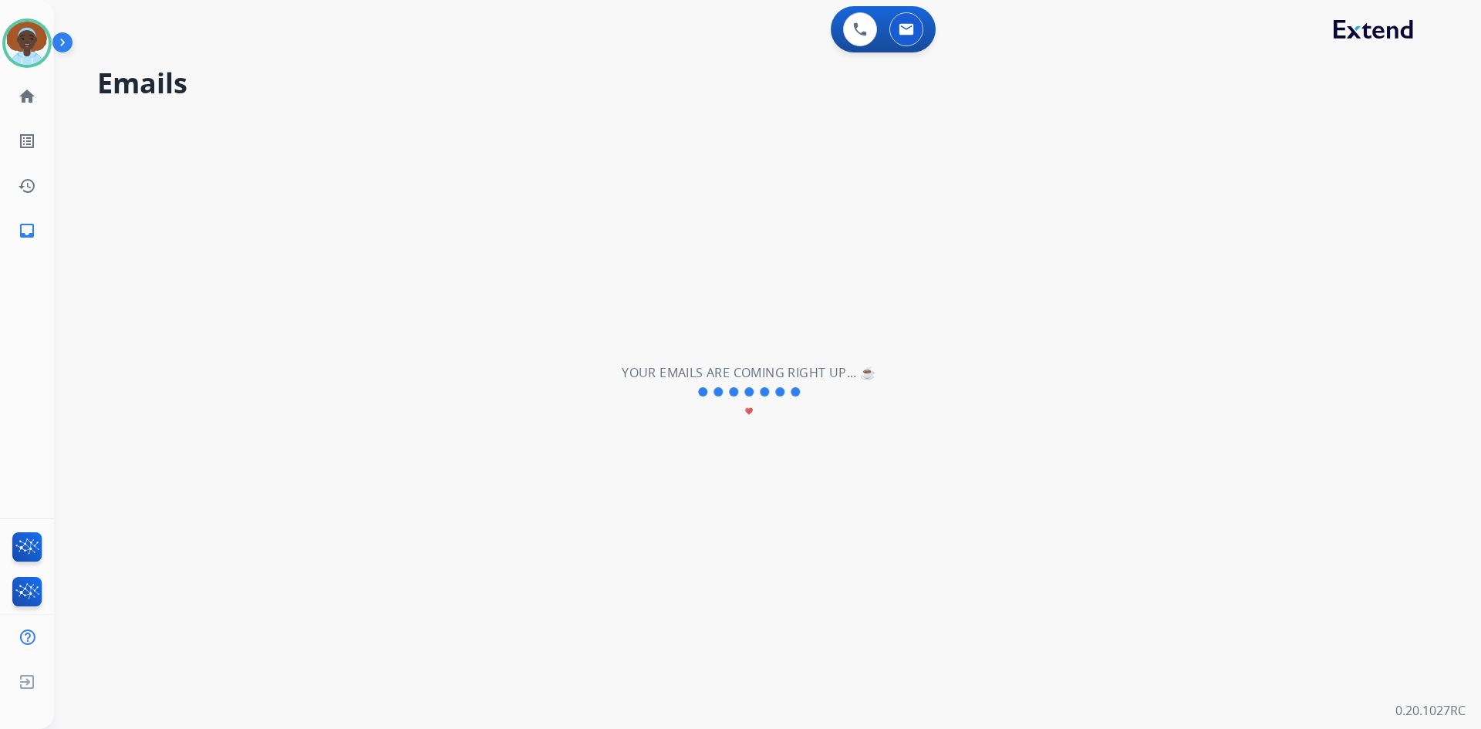
scroll to position [0, 0]
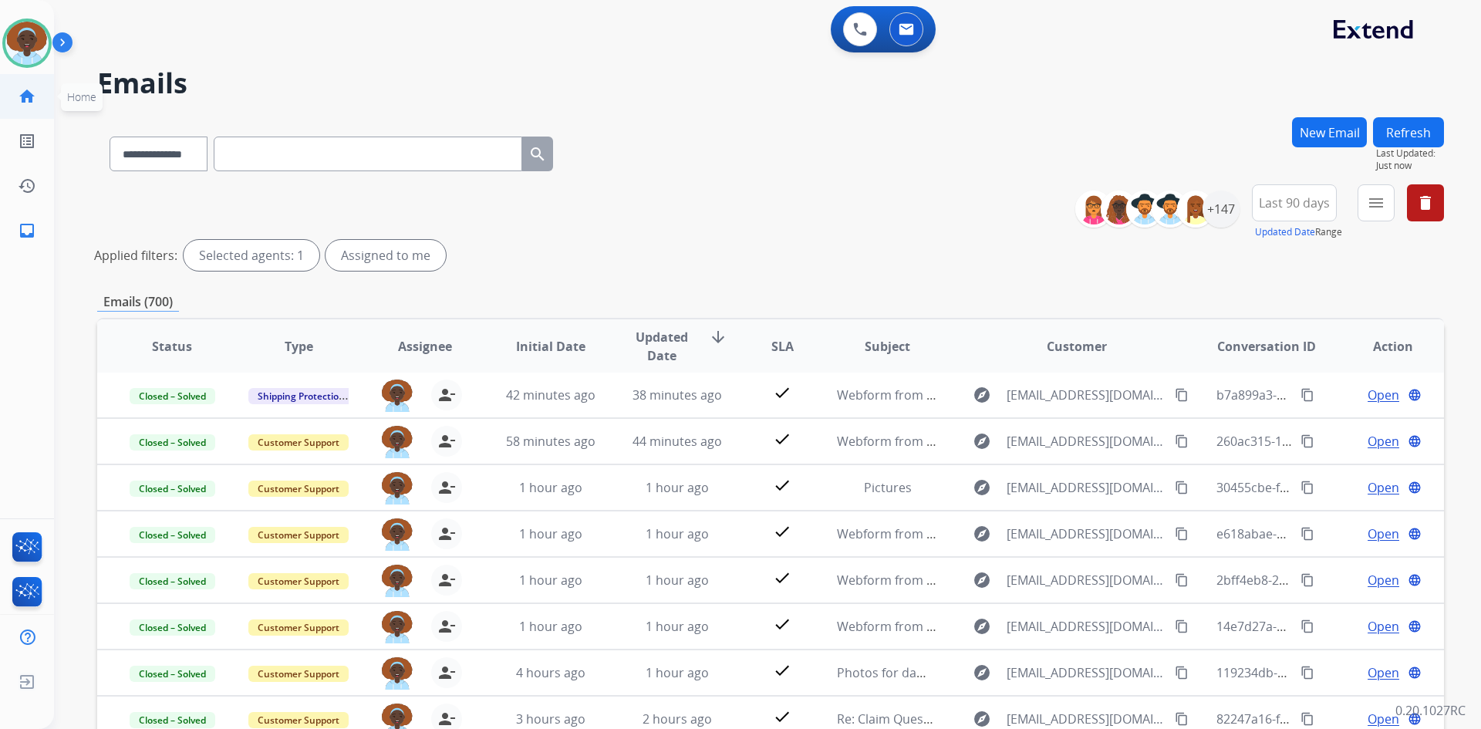
click at [22, 95] on mat-icon "home" at bounding box center [27, 96] width 19 height 19
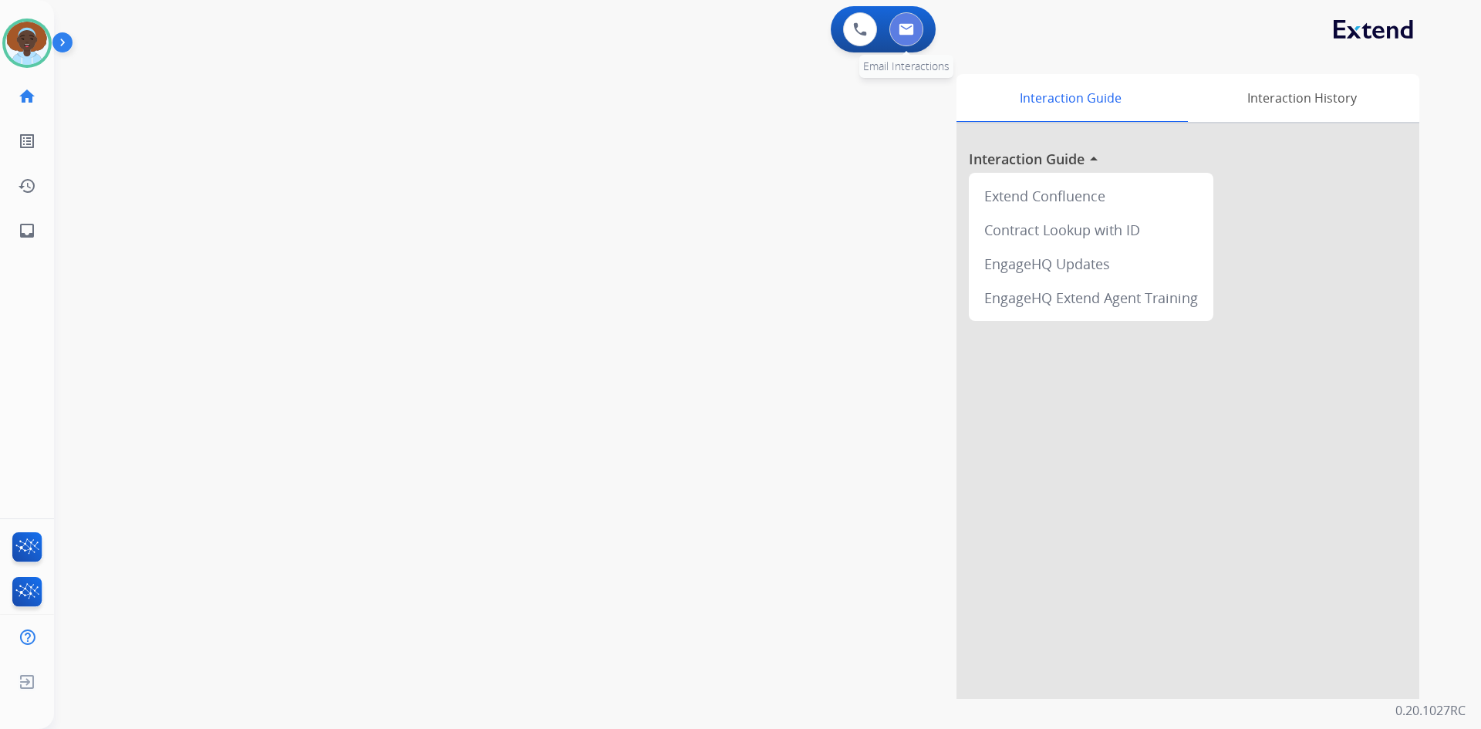
click at [906, 33] on img at bounding box center [906, 29] width 15 height 12
select select "**********"
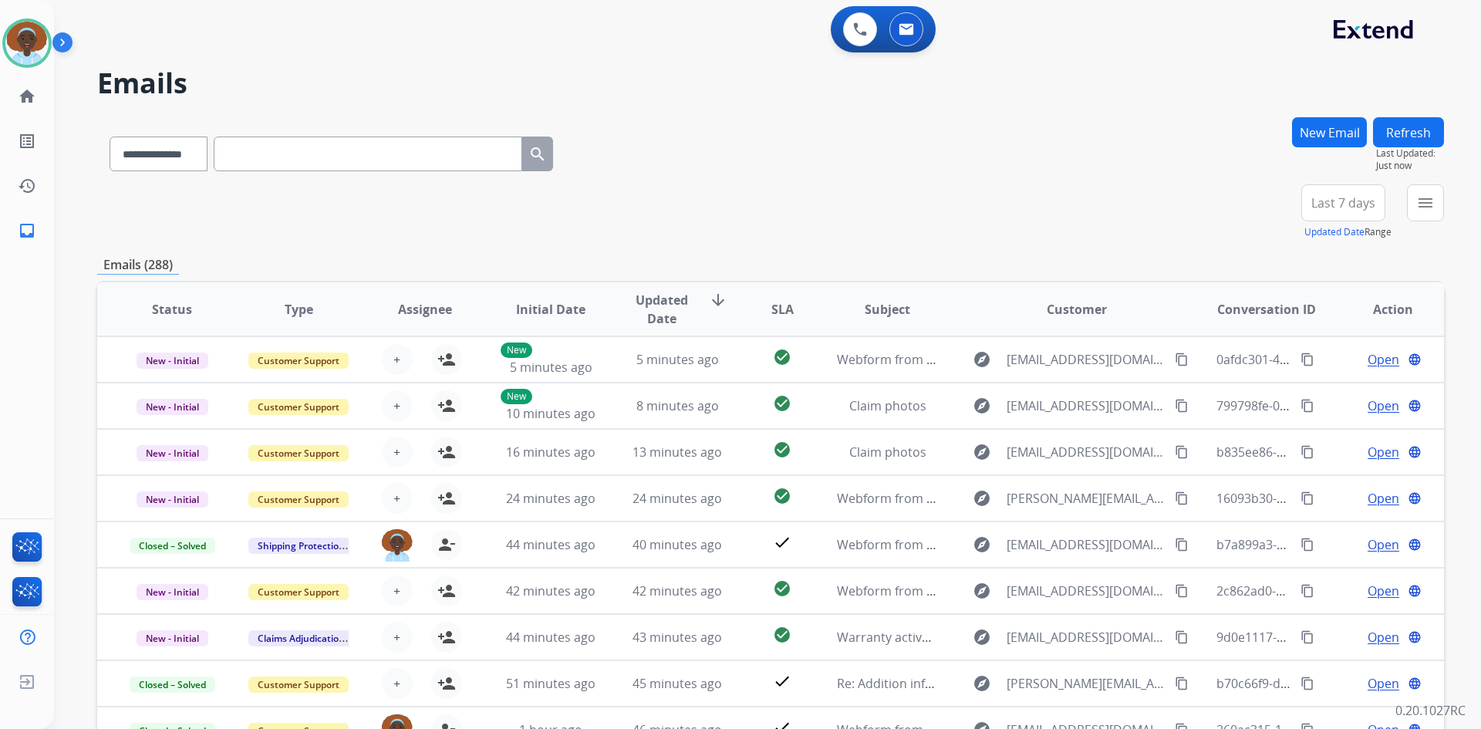
scroll to position [77, 0]
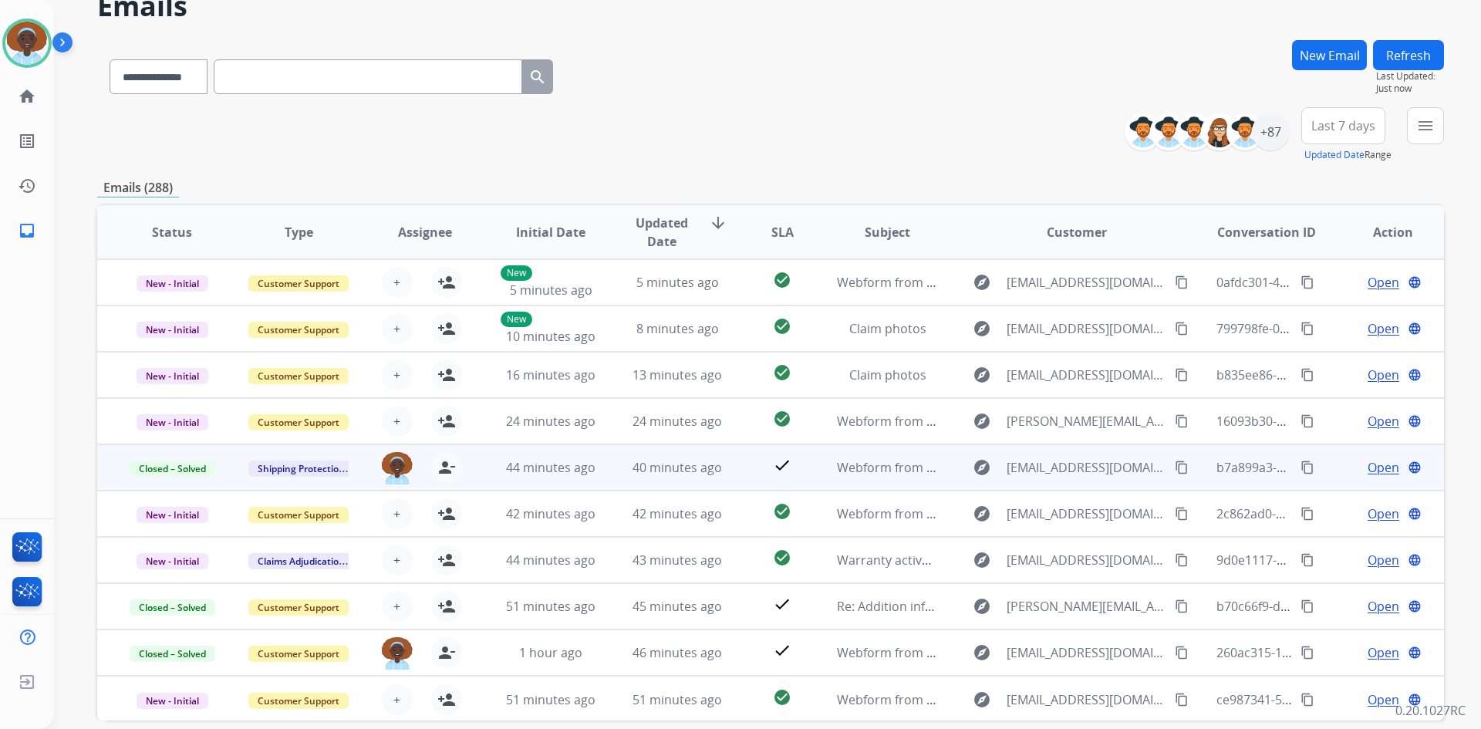
click at [1368, 467] on span "Open" at bounding box center [1384, 467] width 32 height 19
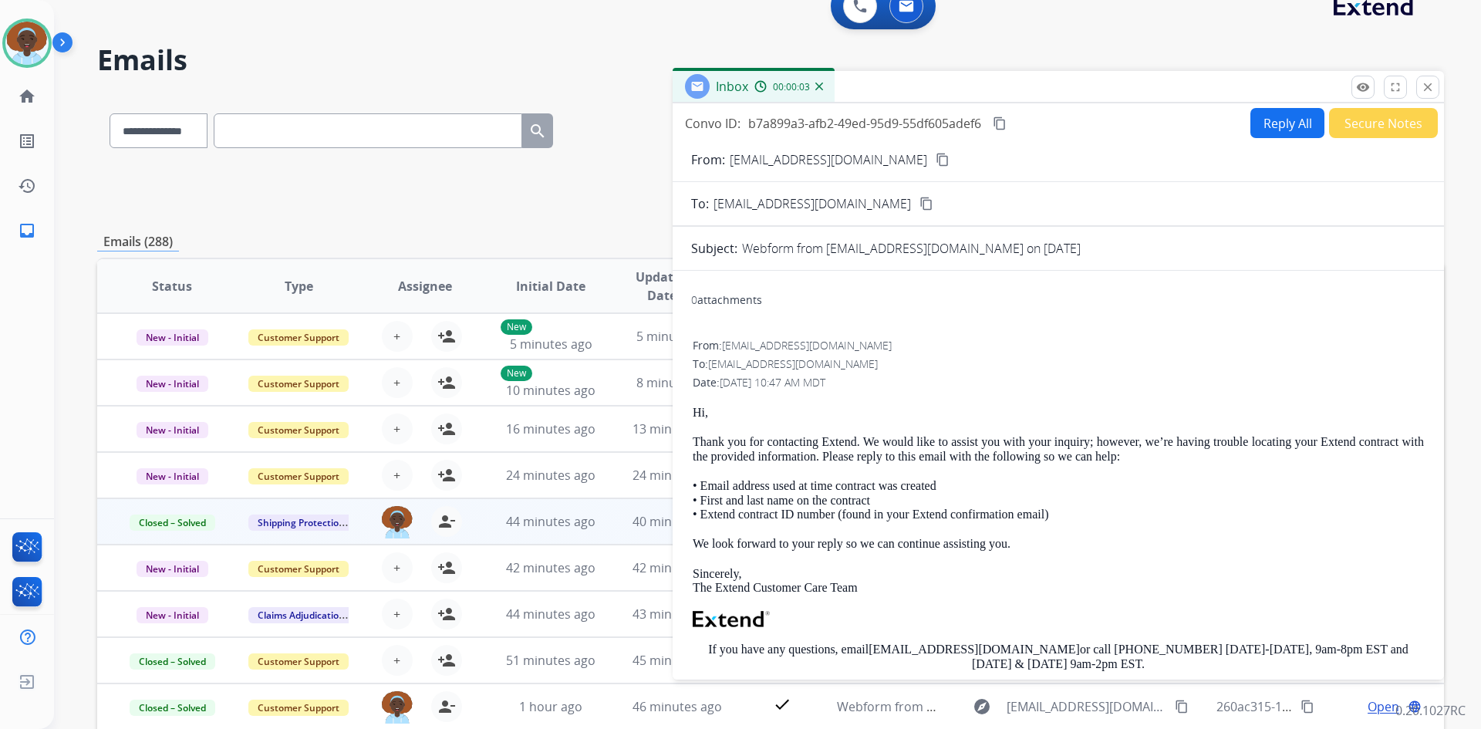
scroll to position [0, 0]
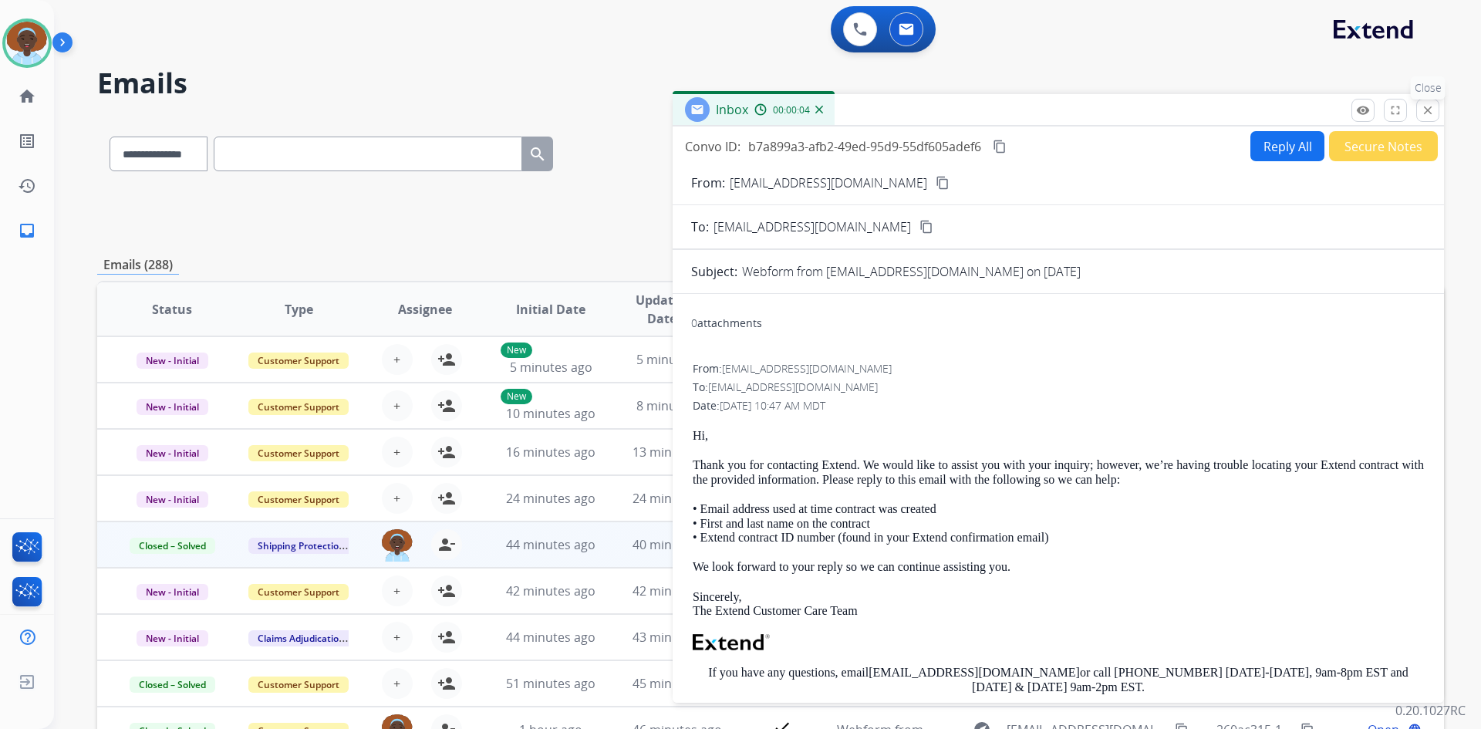
click at [1426, 113] on mat-icon "close" at bounding box center [1428, 110] width 14 height 14
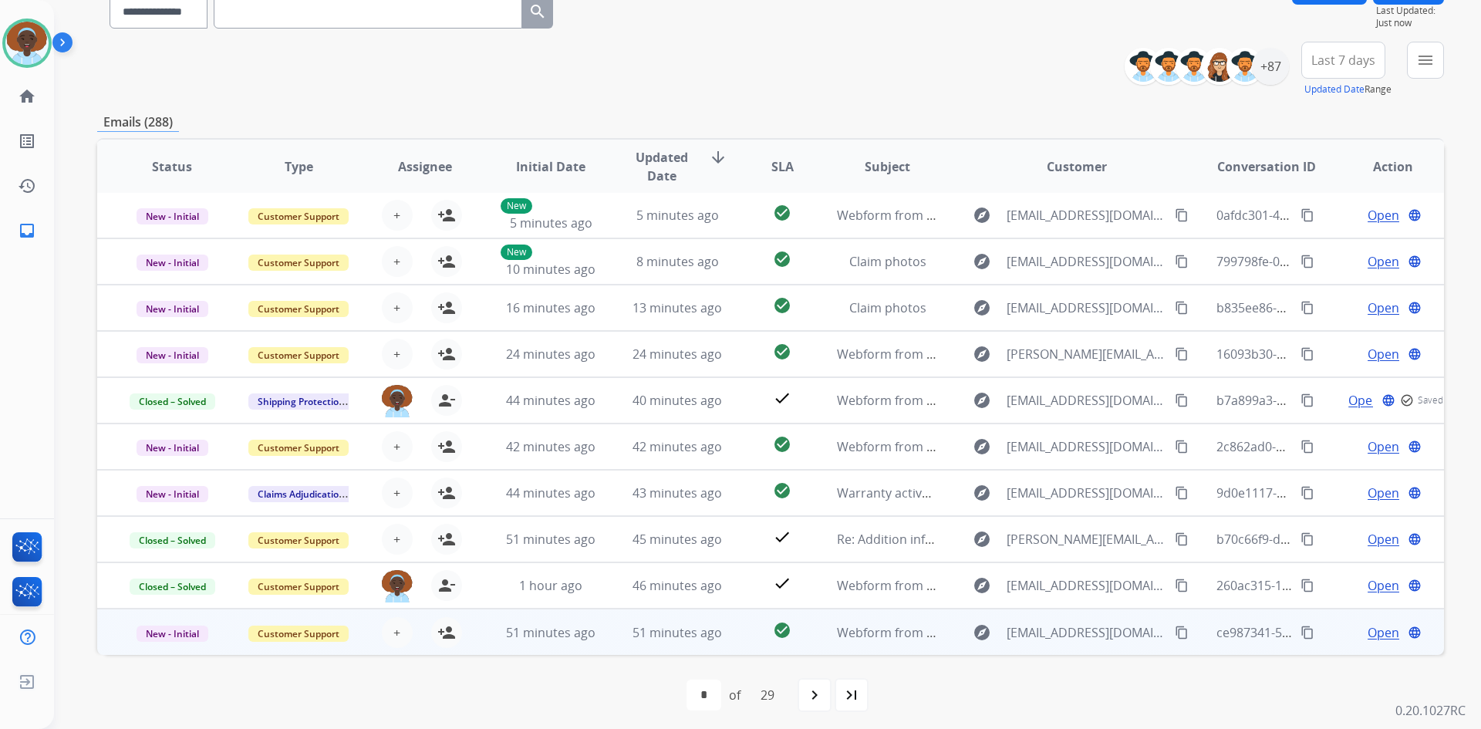
scroll to position [149, 0]
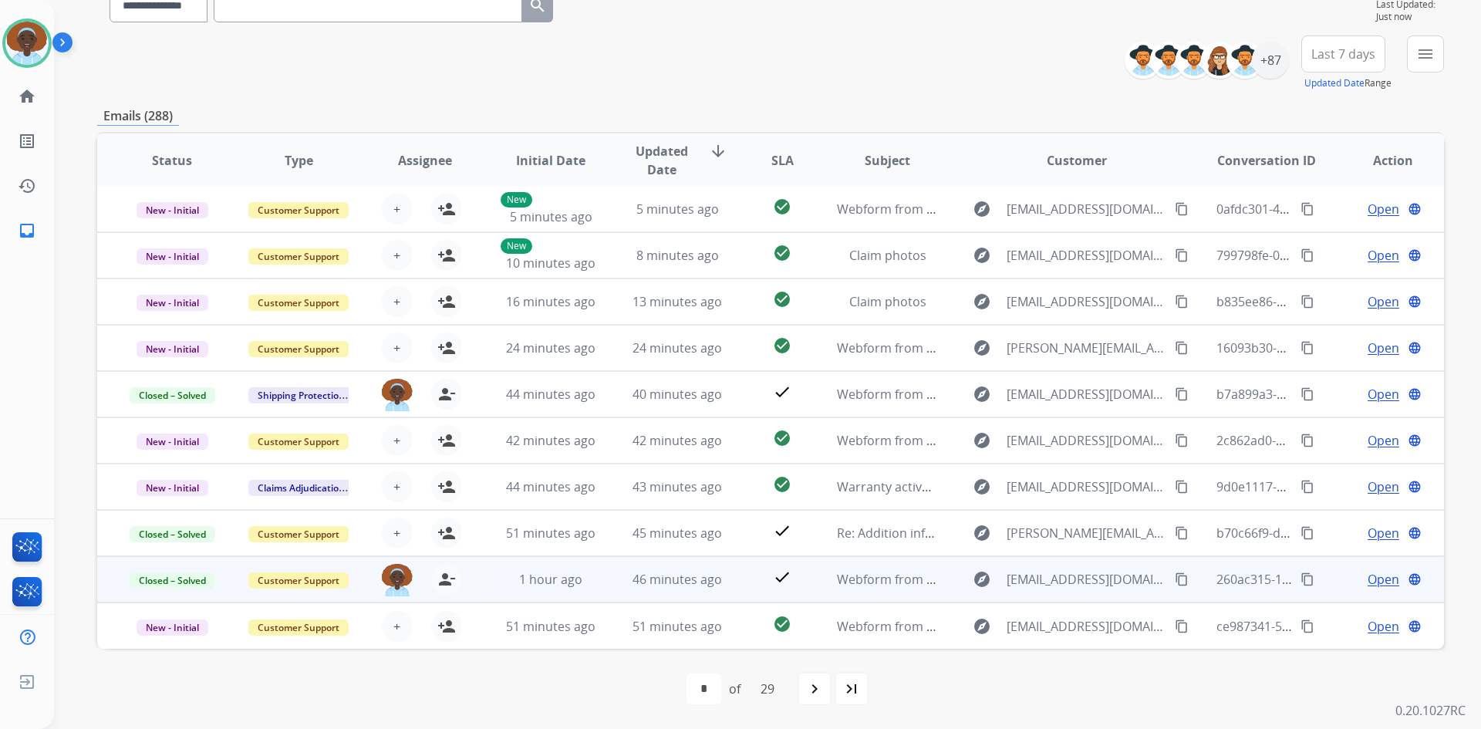
click at [1368, 577] on span "Open" at bounding box center [1384, 579] width 32 height 19
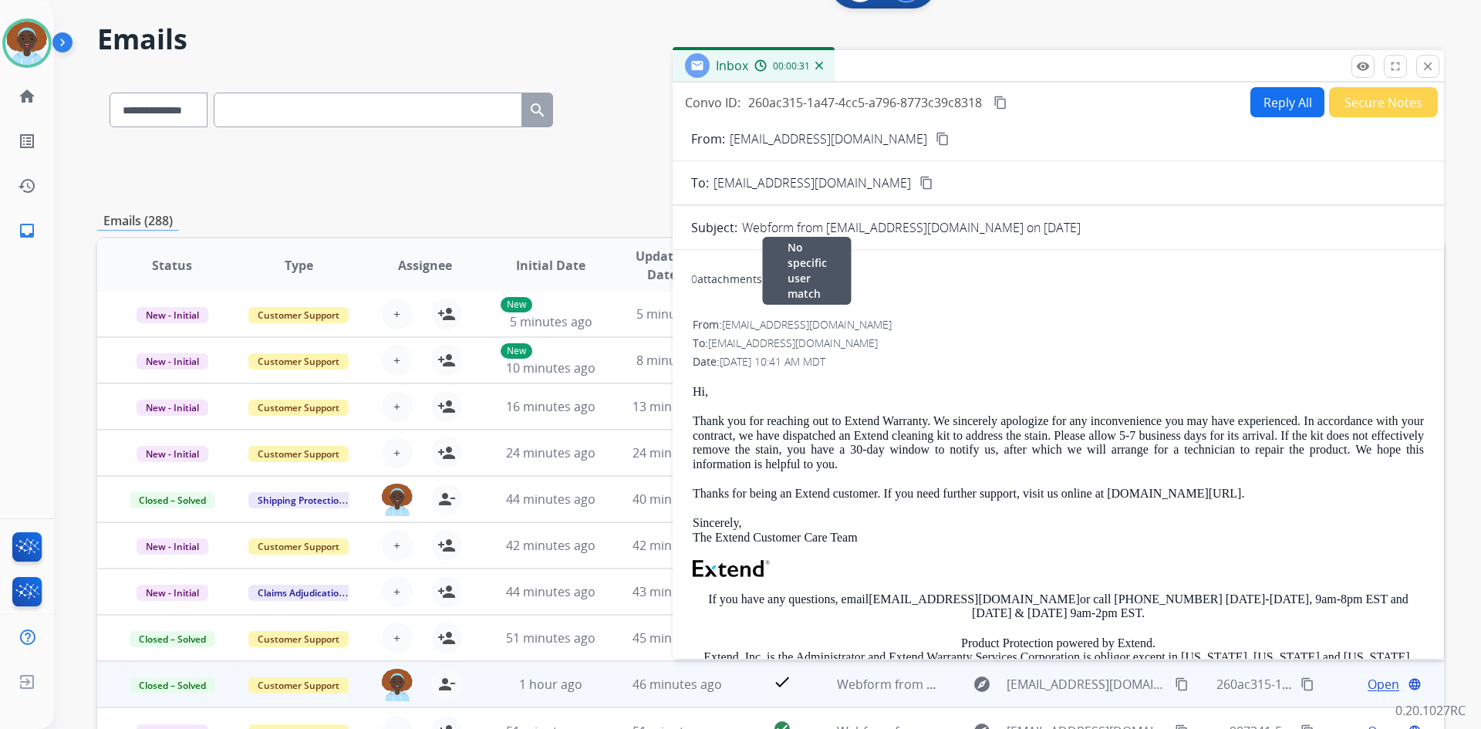
scroll to position [0, 0]
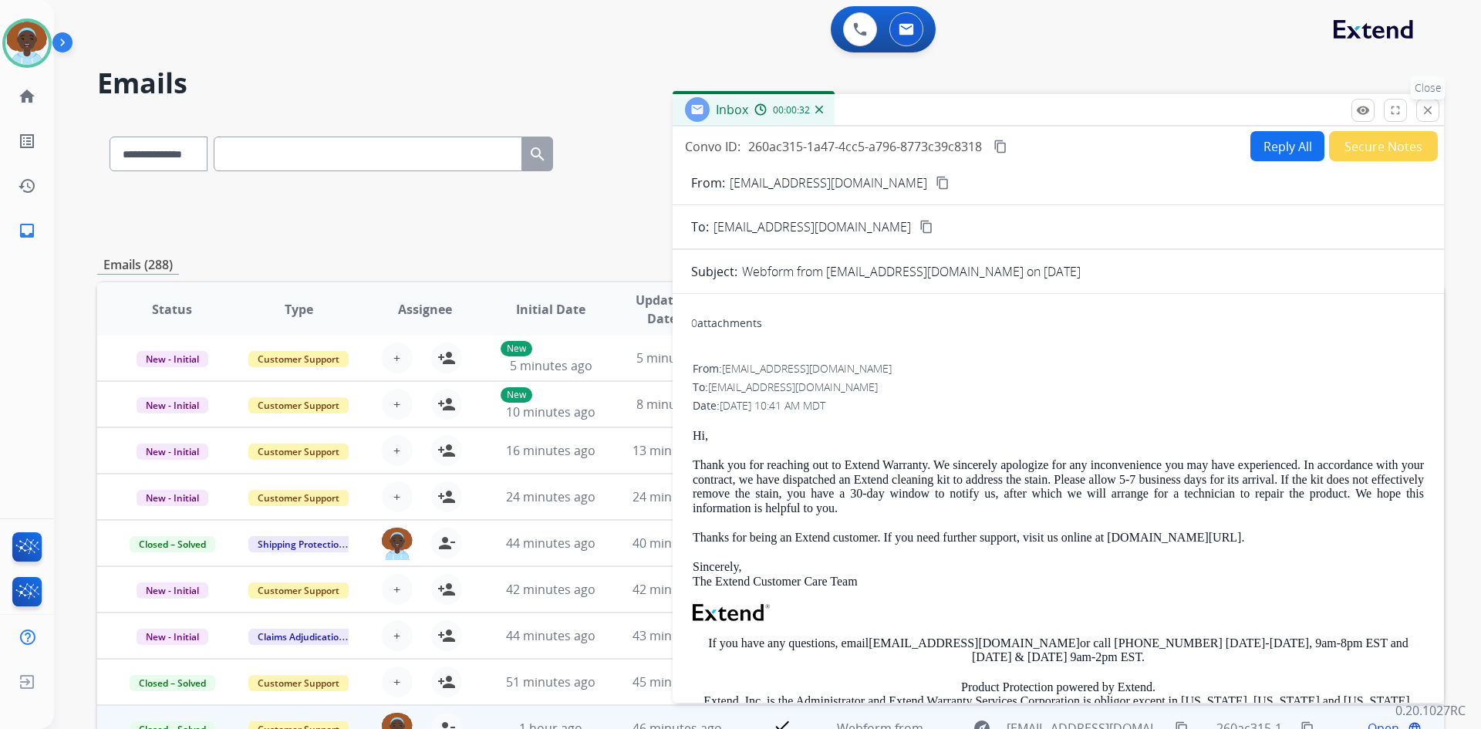
click at [1425, 108] on mat-icon "close" at bounding box center [1428, 110] width 14 height 14
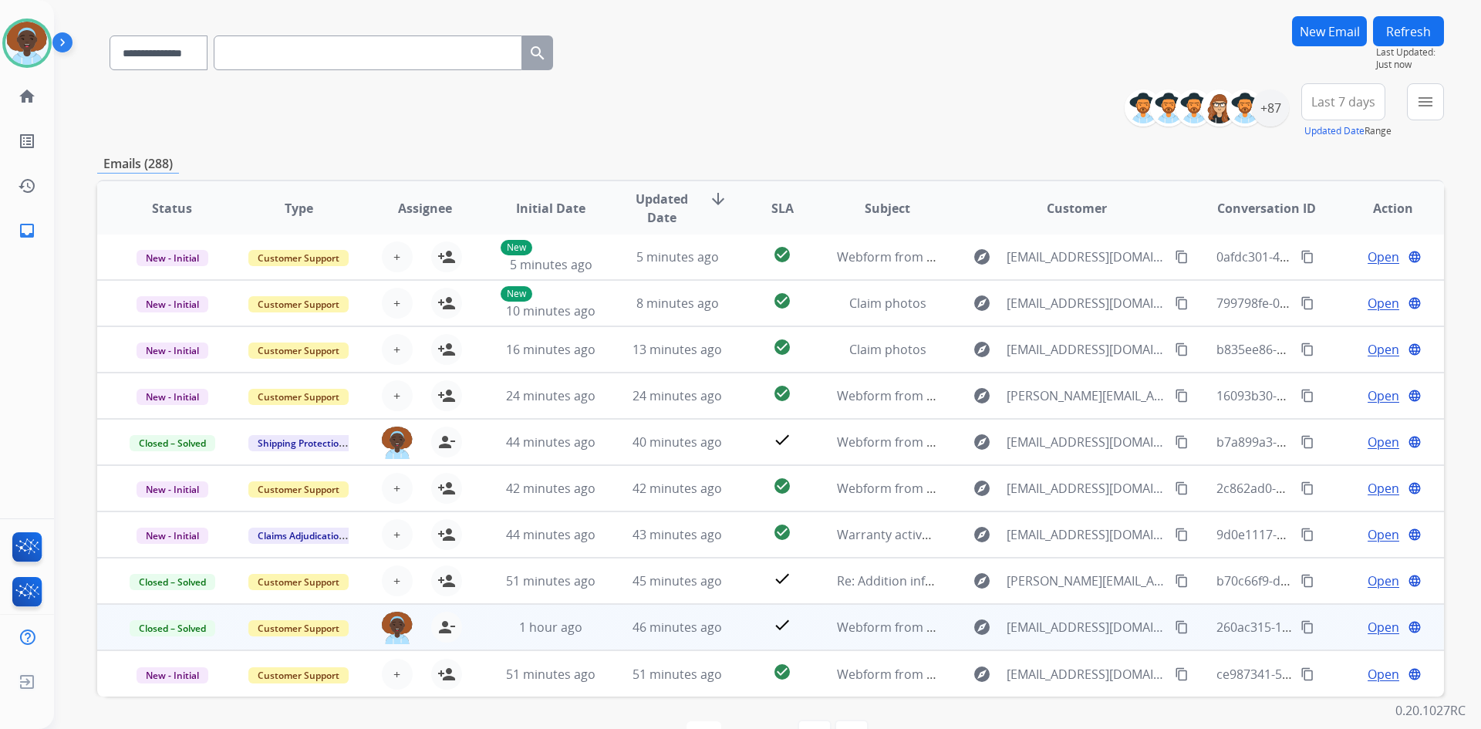
scroll to position [149, 0]
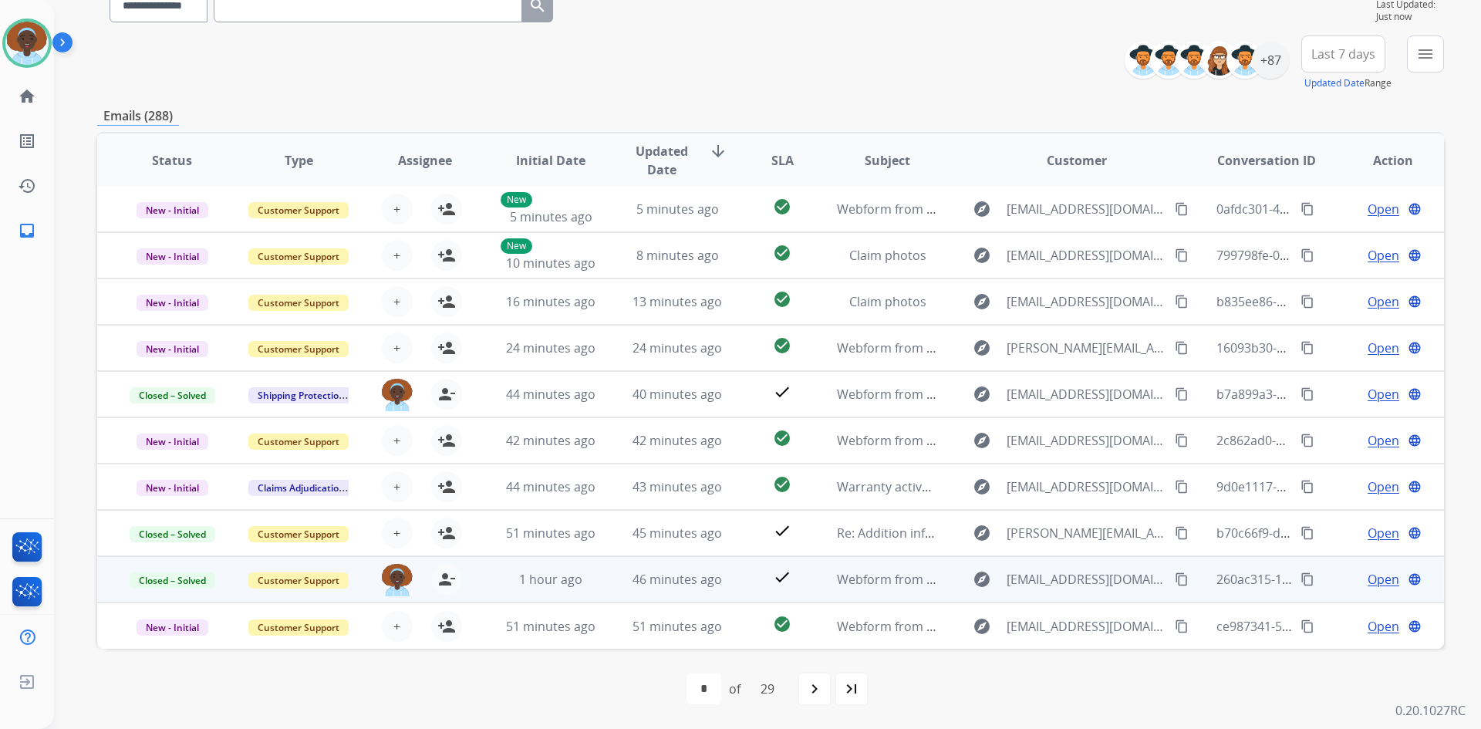
click at [1370, 576] on span "Open" at bounding box center [1384, 579] width 32 height 19
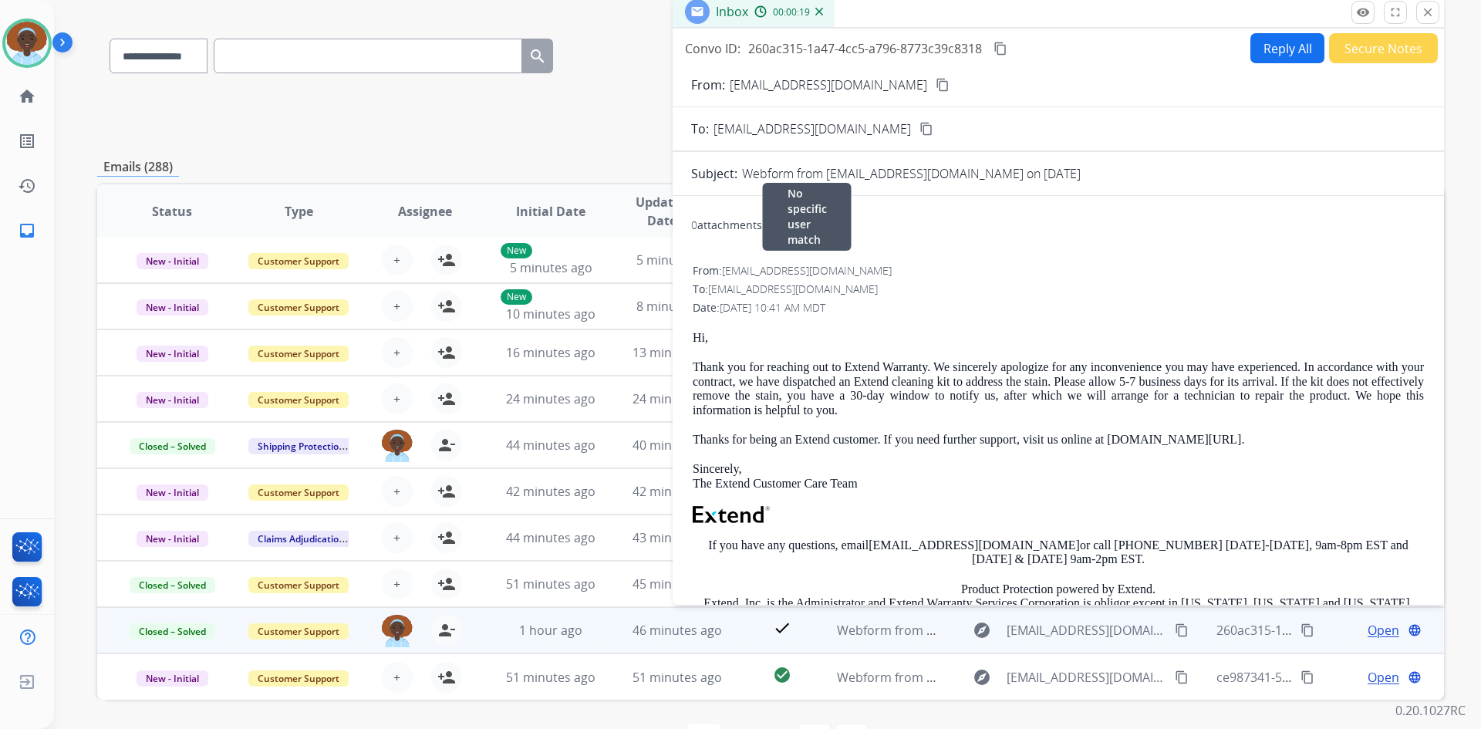
scroll to position [72, 0]
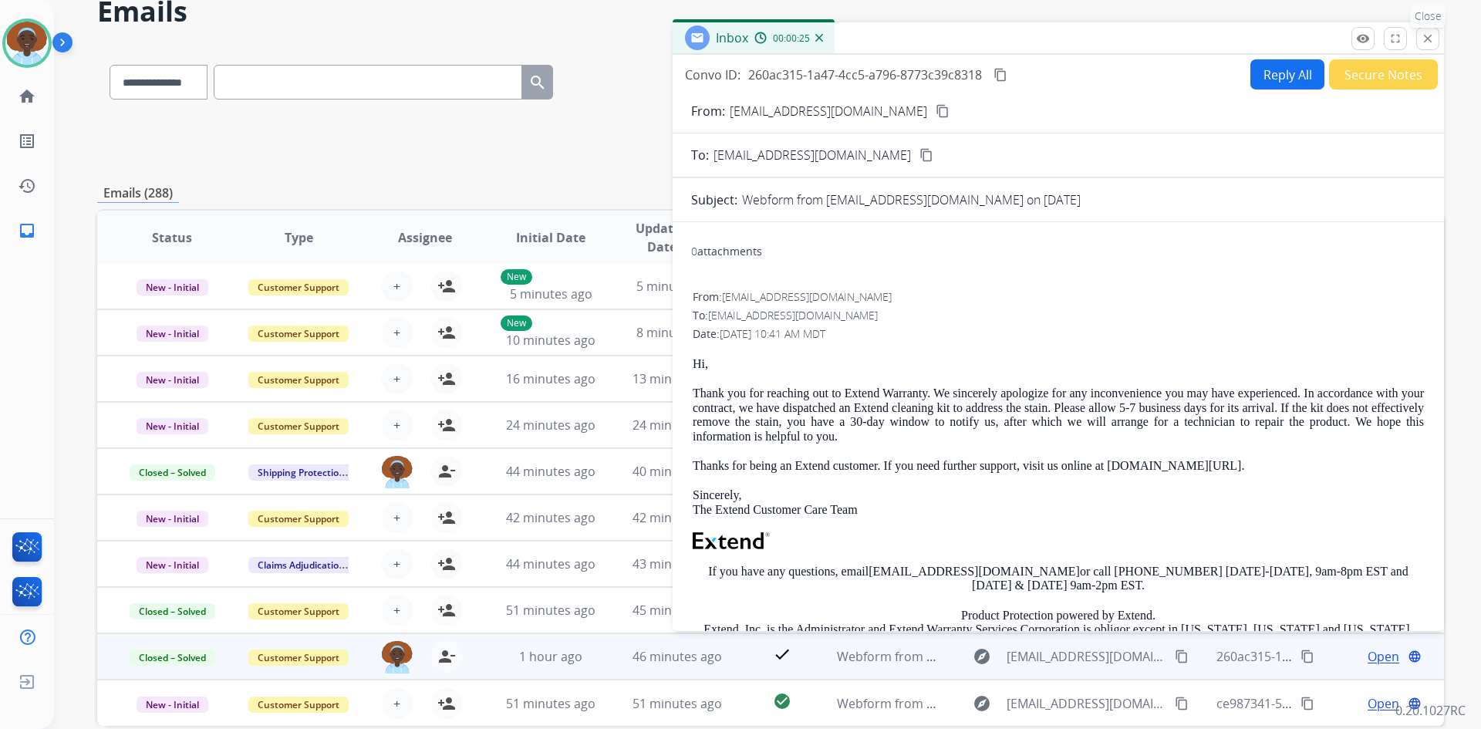
click at [1429, 44] on mat-icon "close" at bounding box center [1428, 39] width 14 height 14
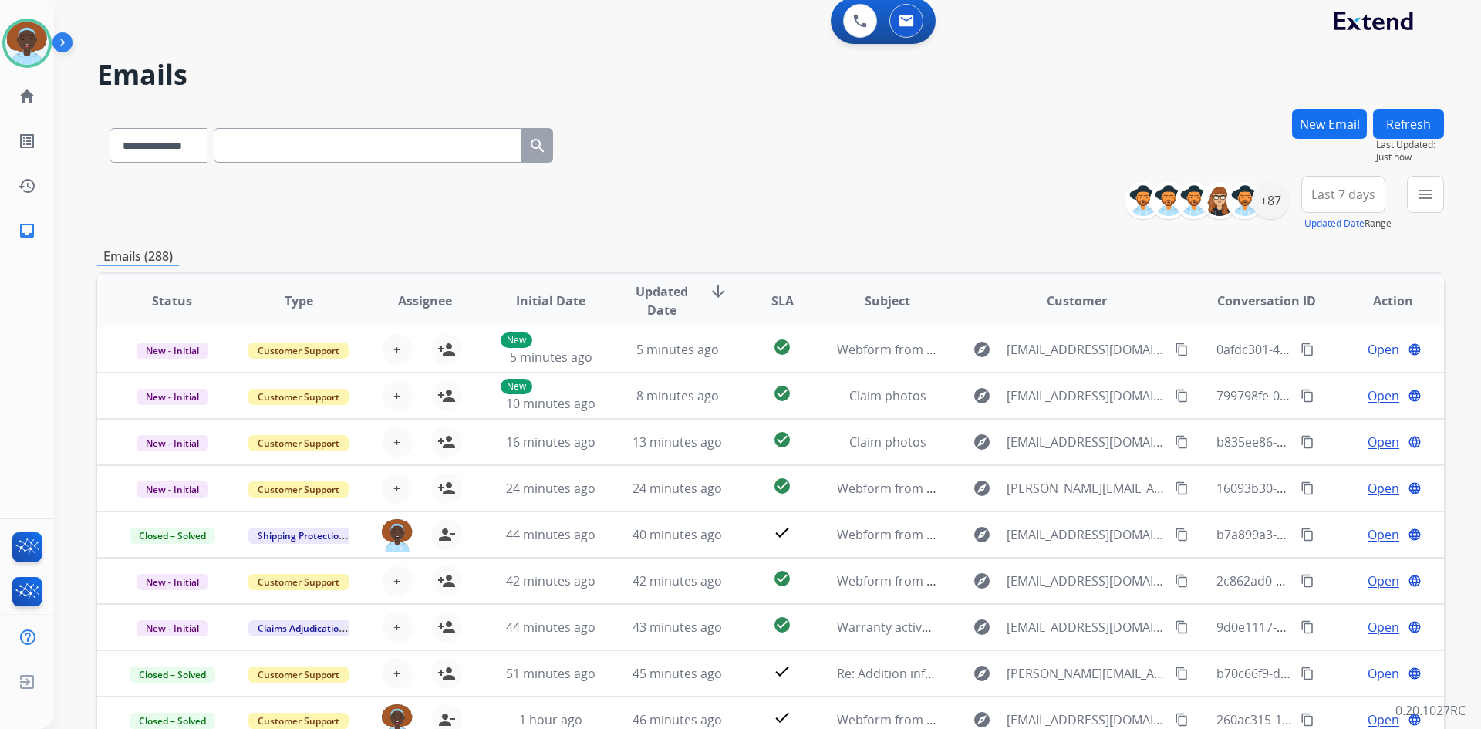
scroll to position [0, 0]
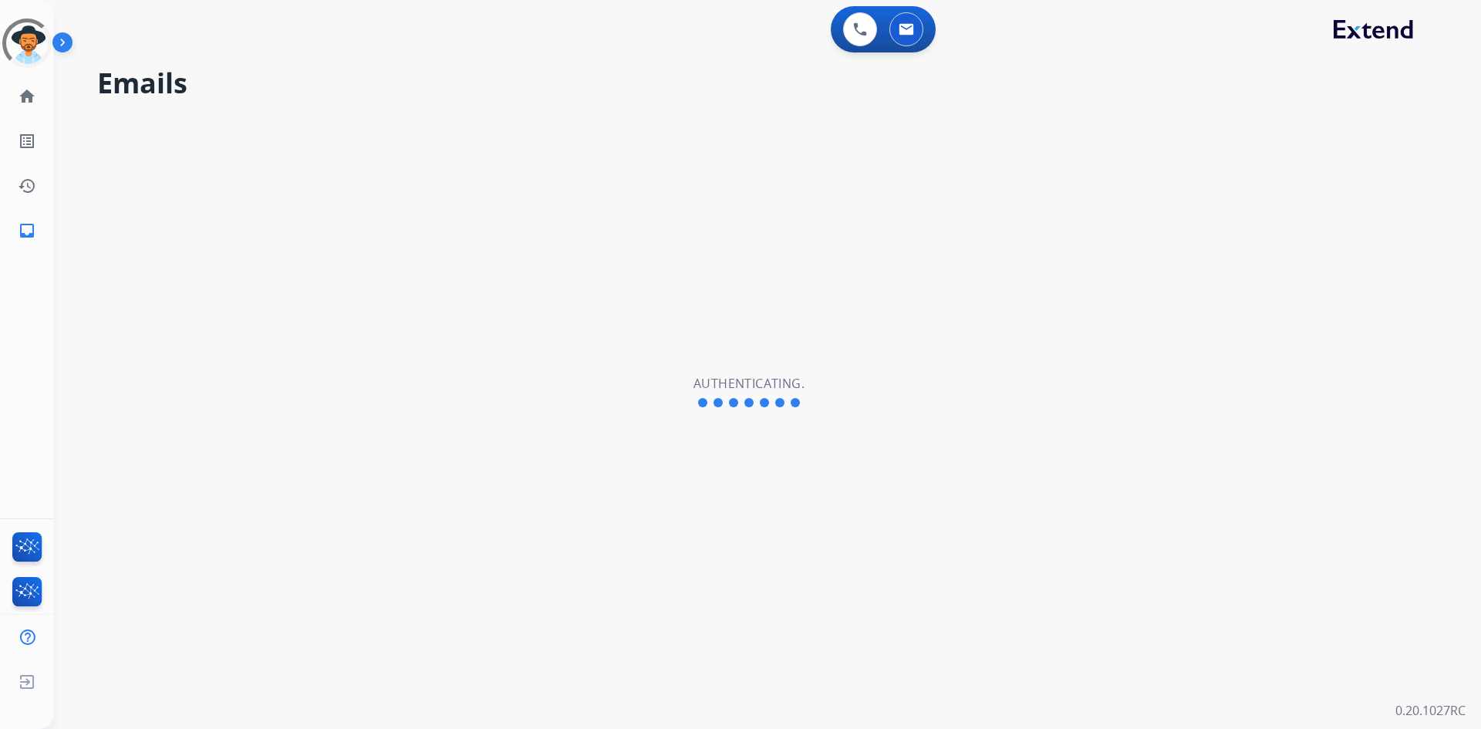
select select "**********"
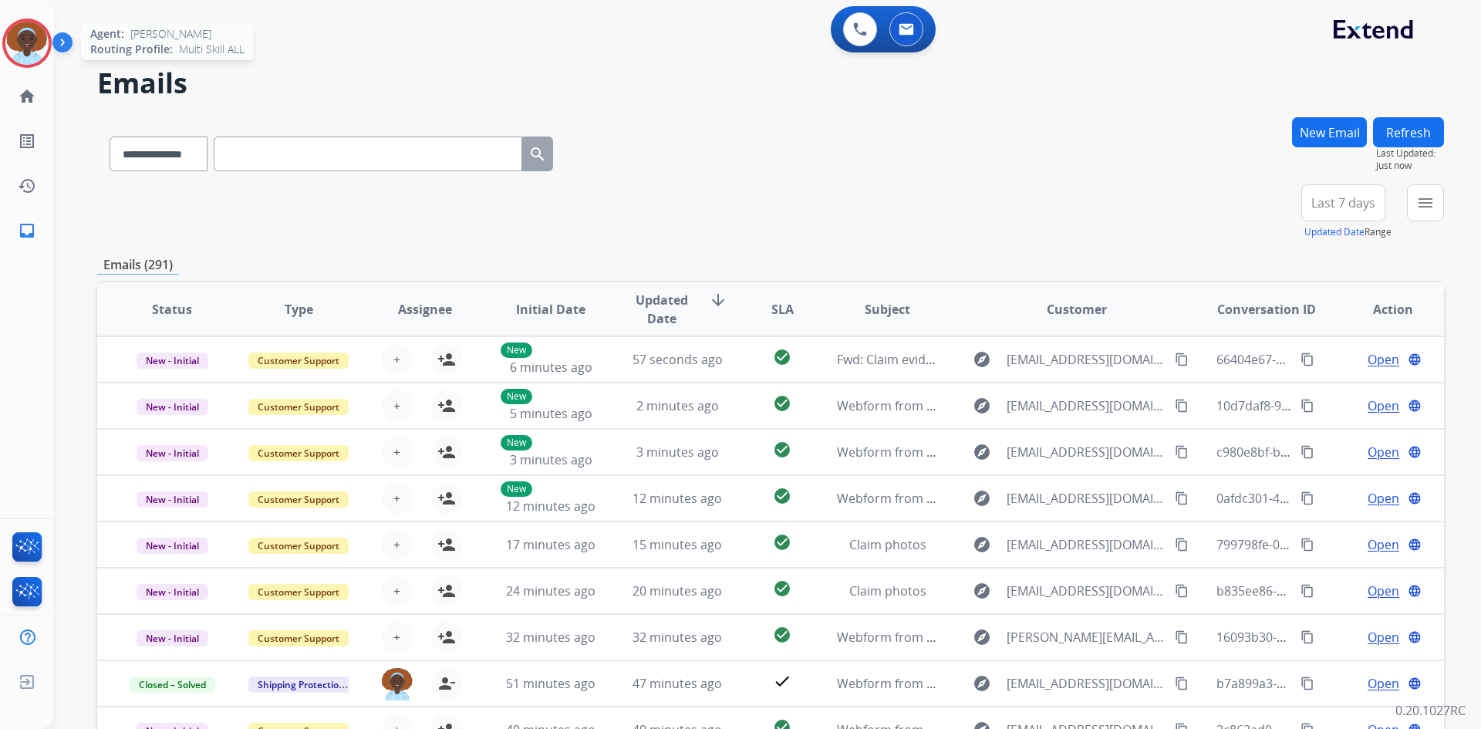
click at [29, 46] on img at bounding box center [26, 43] width 43 height 43
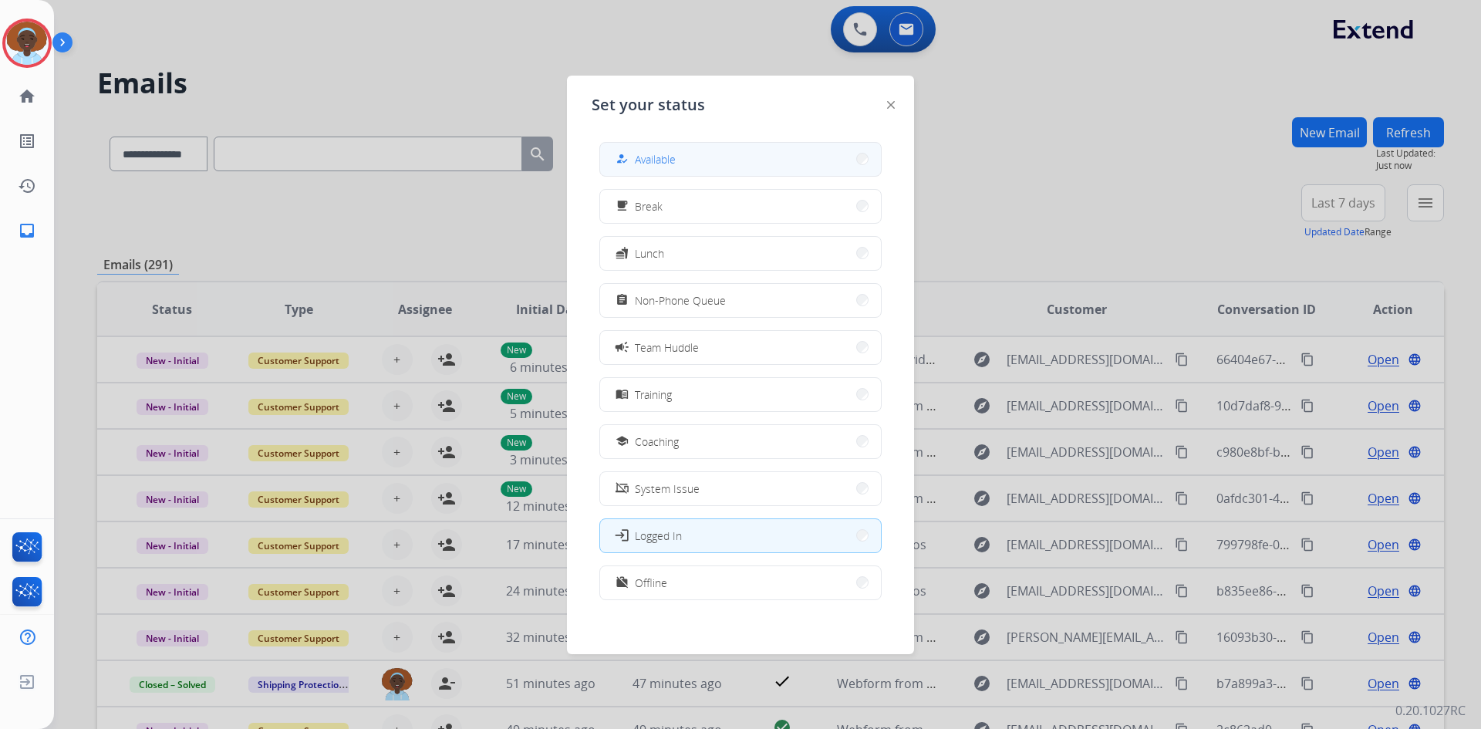
click at [668, 159] on span "Available" at bounding box center [655, 159] width 41 height 16
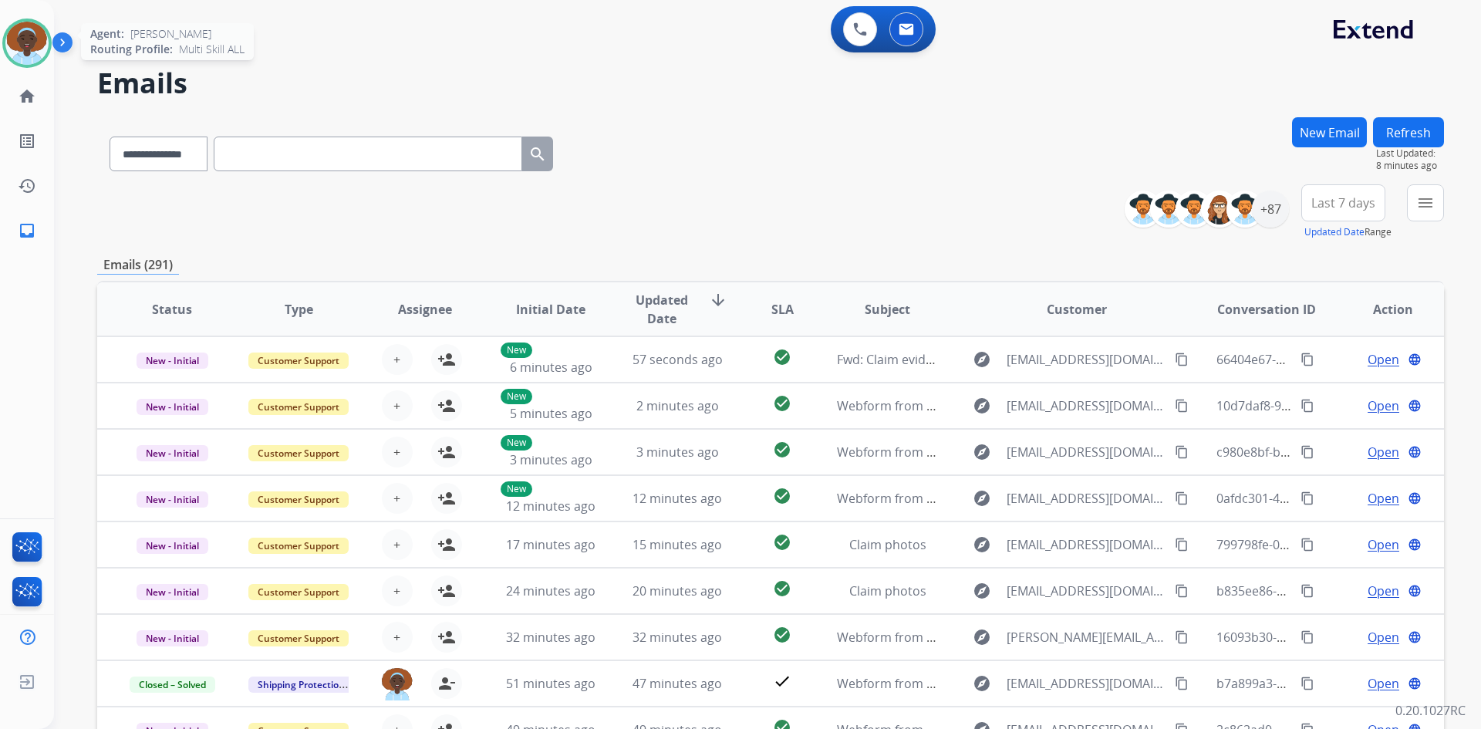
click at [35, 46] on img at bounding box center [26, 43] width 43 height 43
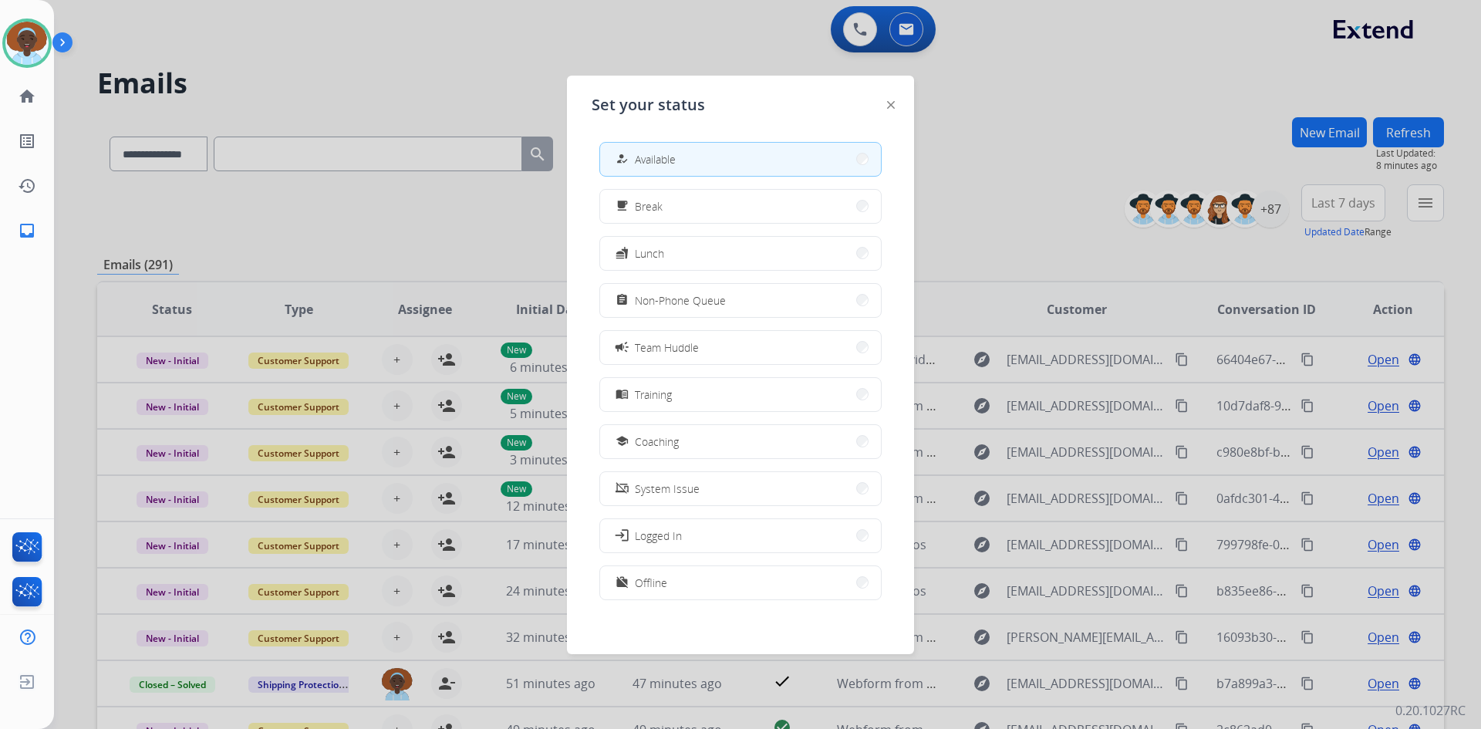
click at [686, 309] on div "assignment Non-Phone Queue" at bounding box center [668, 300] width 113 height 19
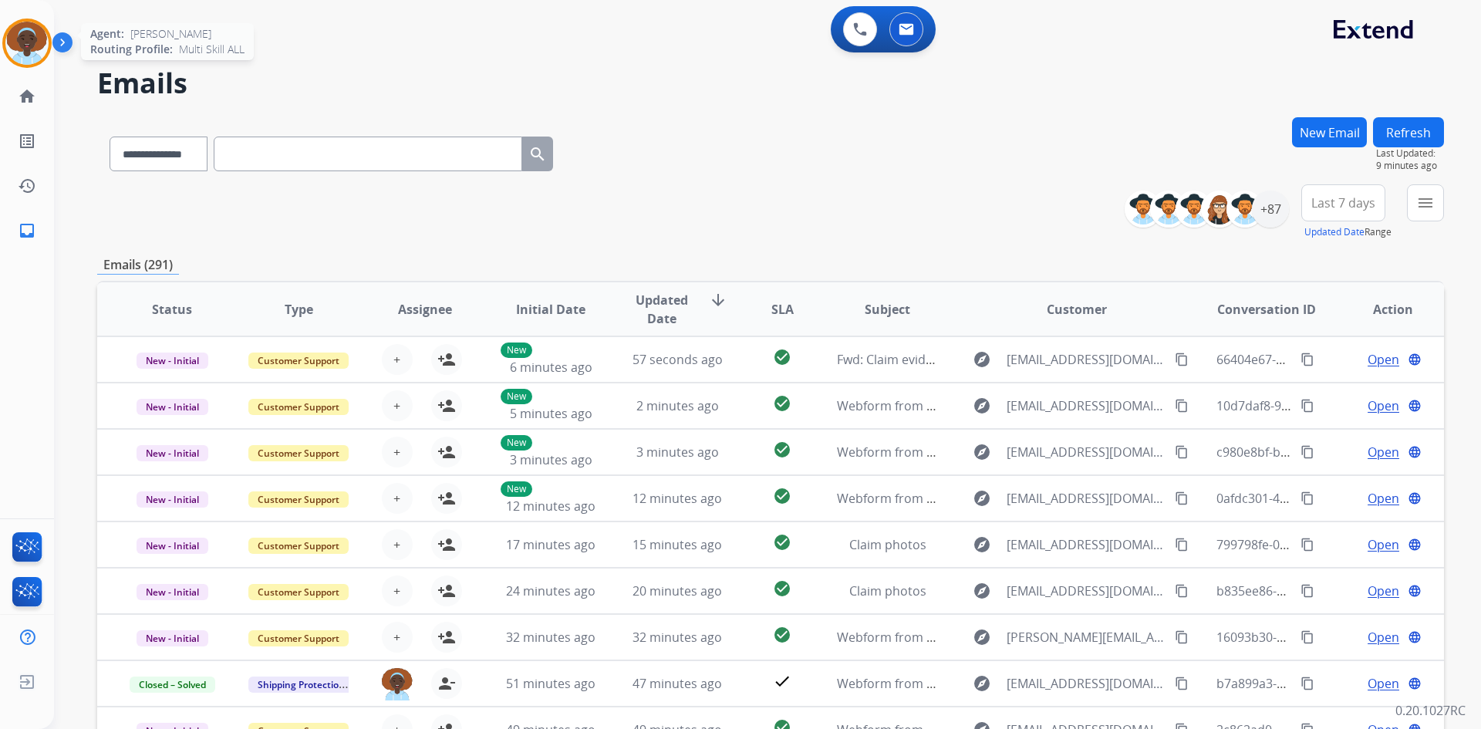
click at [39, 40] on img at bounding box center [26, 43] width 43 height 43
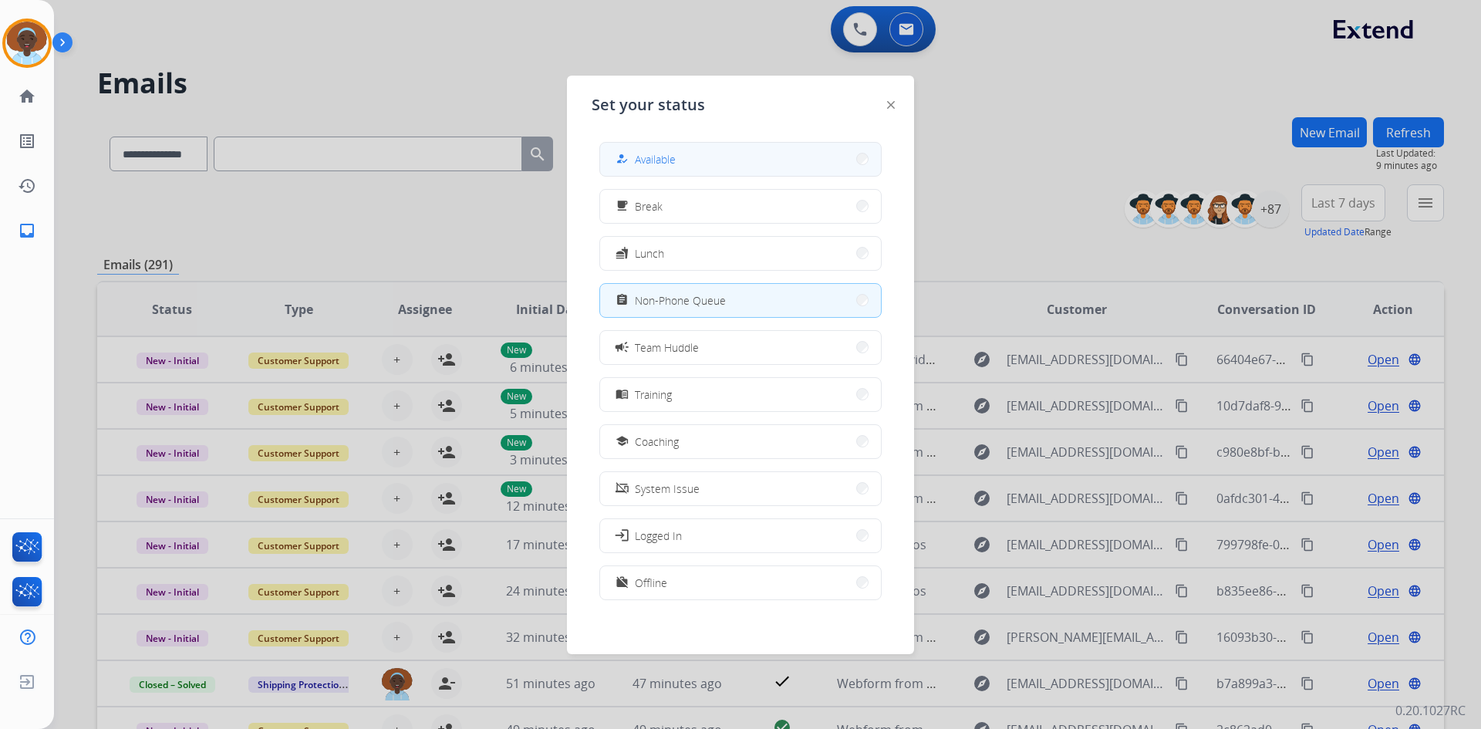
click at [690, 160] on button "how_to_reg Available" at bounding box center [740, 159] width 281 height 33
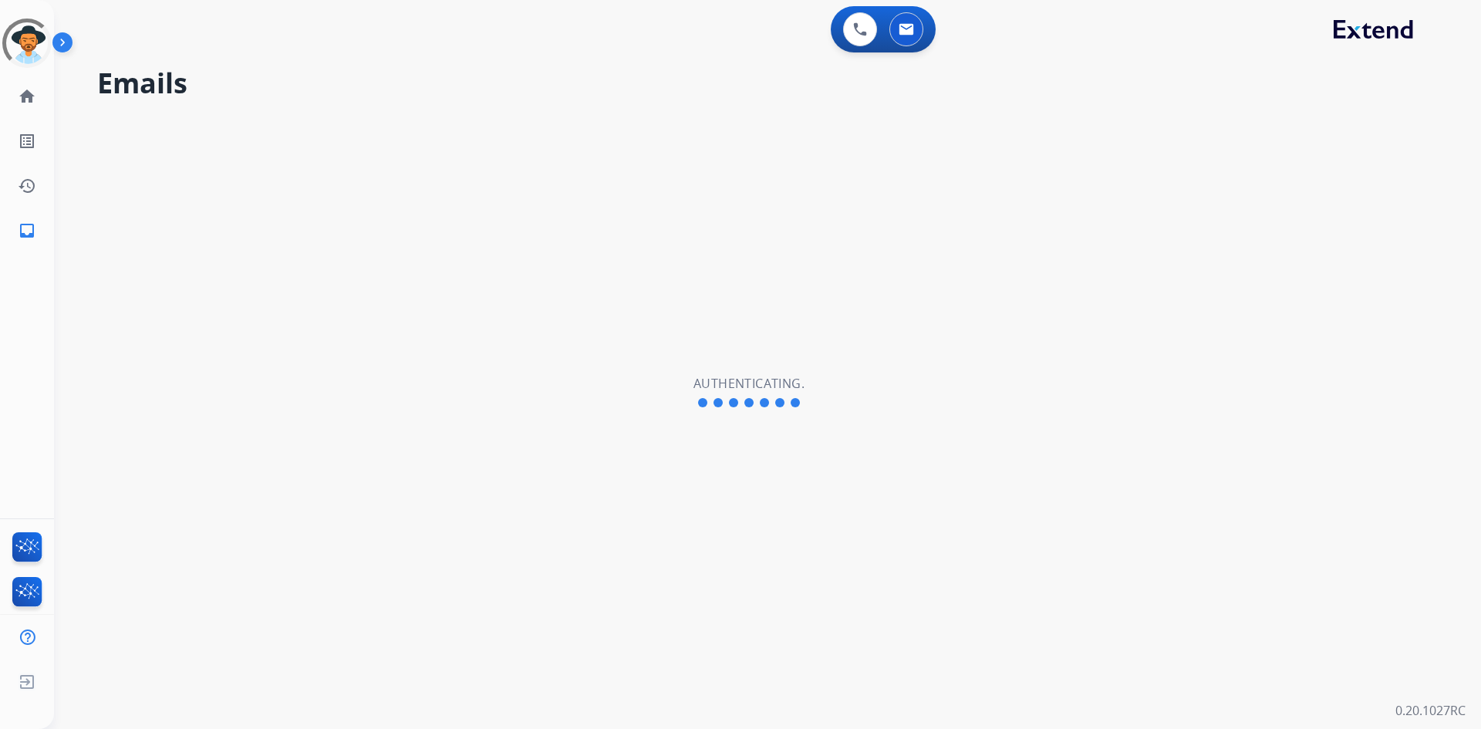
select select "**********"
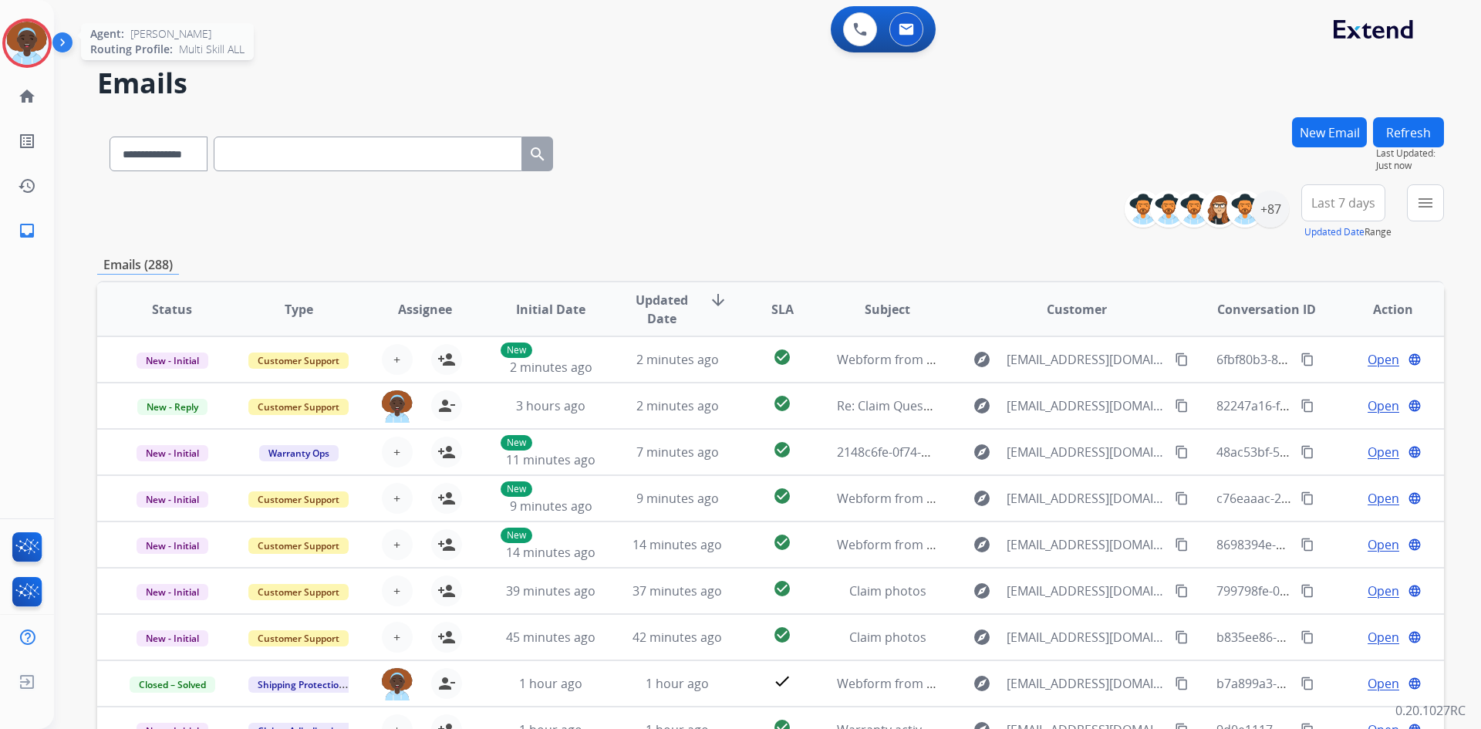
click at [29, 41] on img at bounding box center [26, 43] width 43 height 43
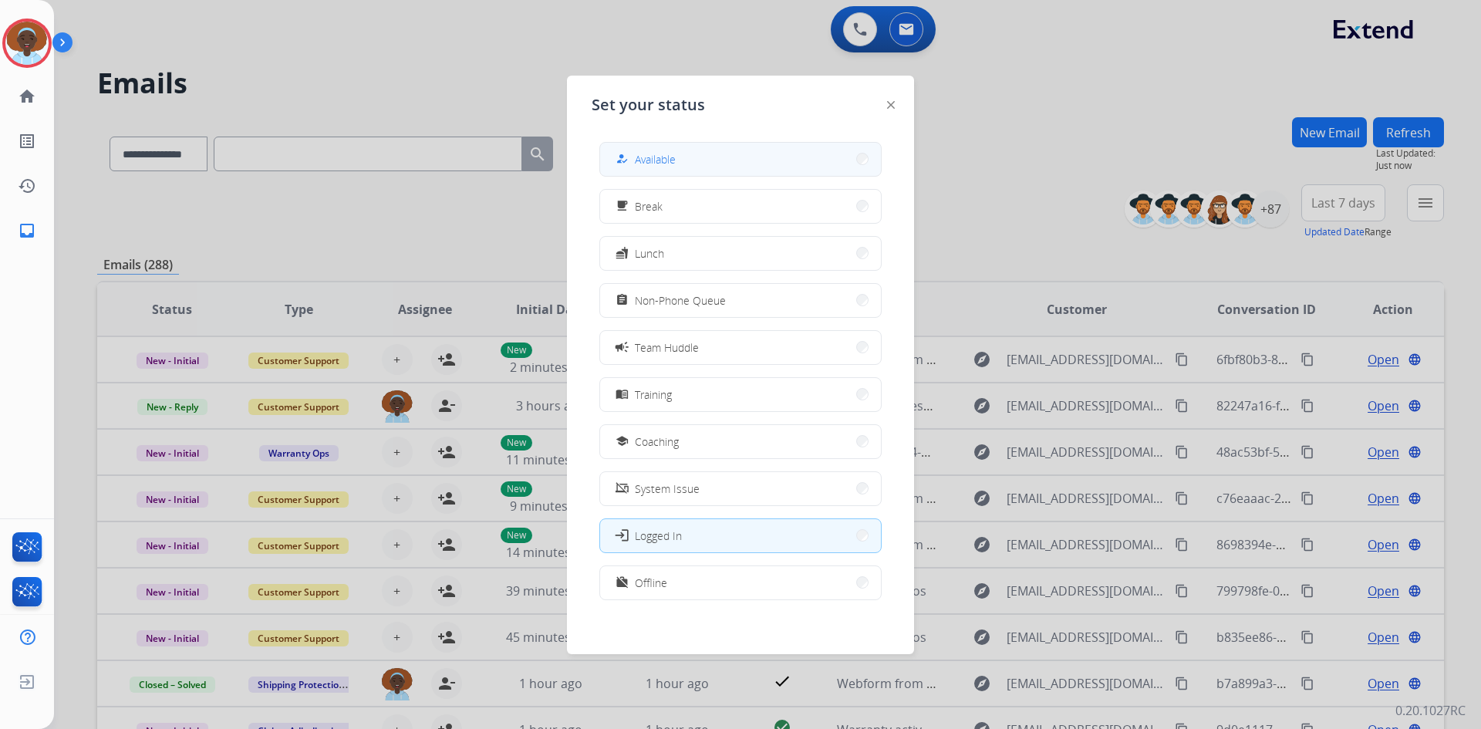
click at [739, 147] on button "how_to_reg Available" at bounding box center [740, 159] width 281 height 33
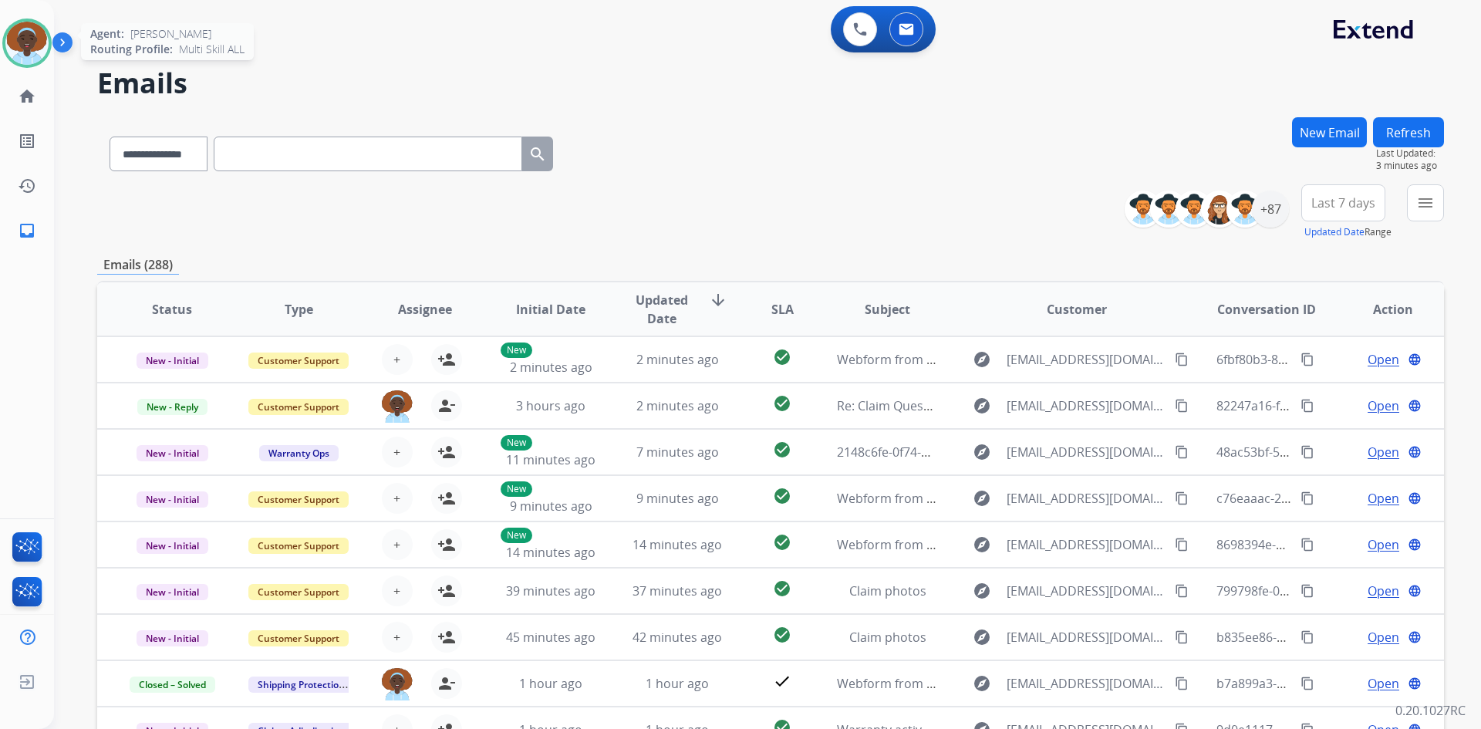
click at [16, 40] on img at bounding box center [26, 43] width 43 height 43
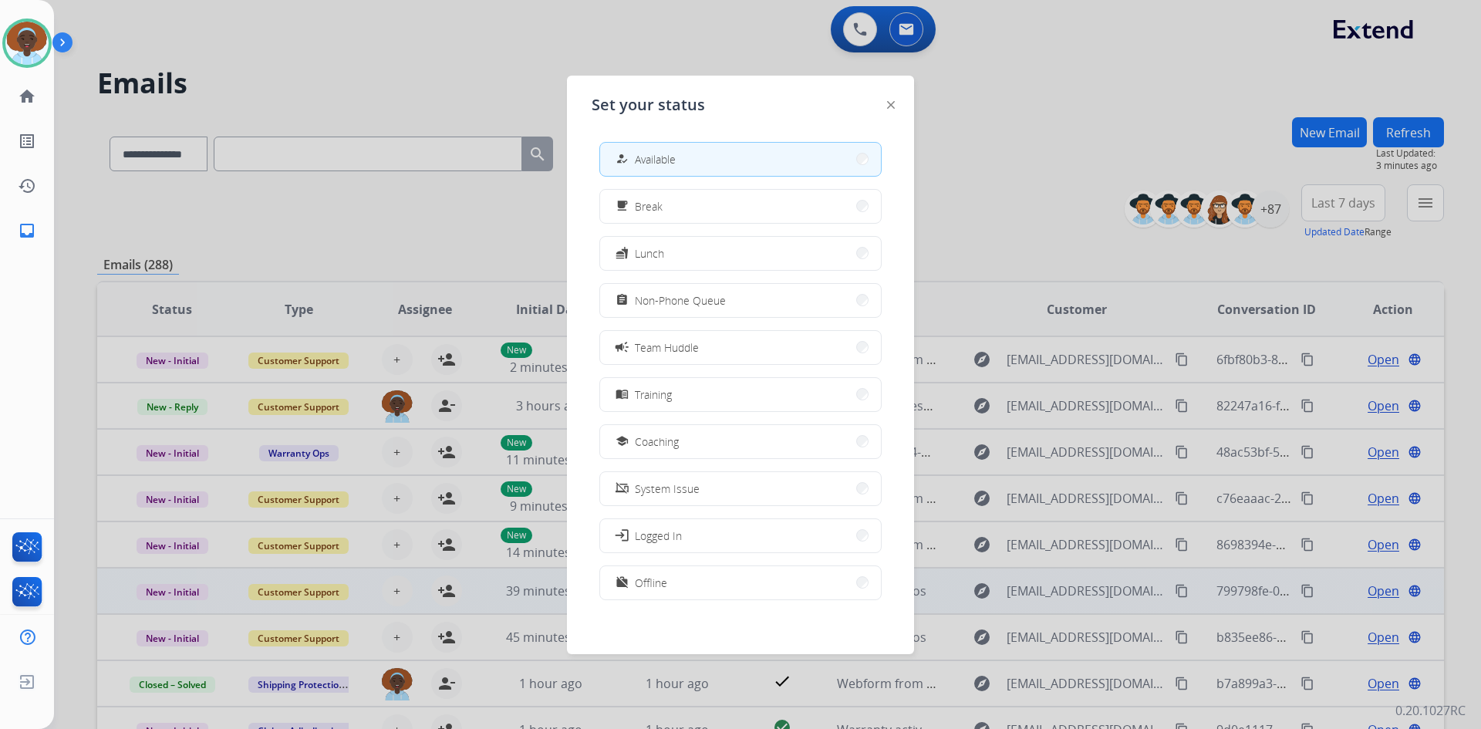
click at [704, 578] on button "work_off Offline" at bounding box center [740, 582] width 281 height 33
